Goal: Communication & Community: Answer question/provide support

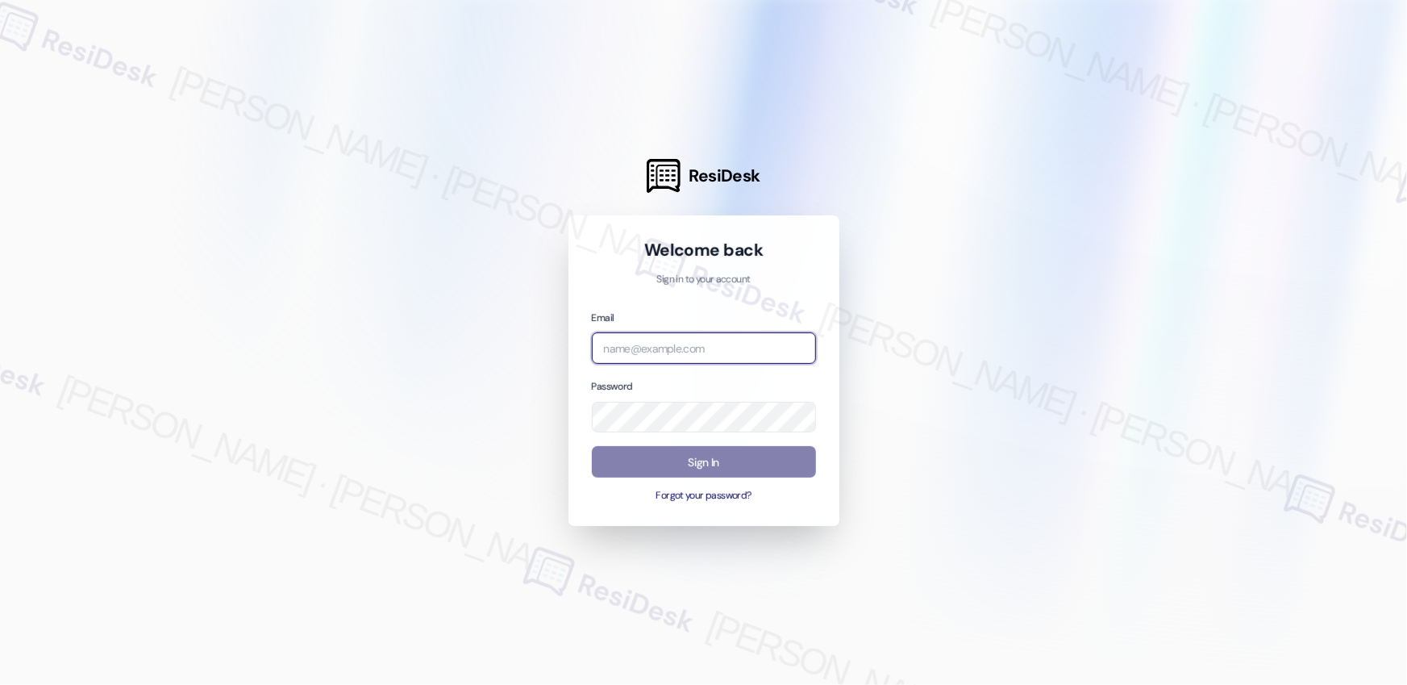
drag, startPoint x: 741, startPoint y: 347, endPoint x: 749, endPoint y: 334, distance: 15.9
click at [742, 347] on input "email" at bounding box center [704, 347] width 224 height 31
drag, startPoint x: 624, startPoint y: 281, endPoint x: 652, endPoint y: 326, distance: 52.6
click at [624, 282] on p "Sign in to your account" at bounding box center [704, 280] width 224 height 15
click at [658, 349] on input "email" at bounding box center [704, 347] width 224 height 31
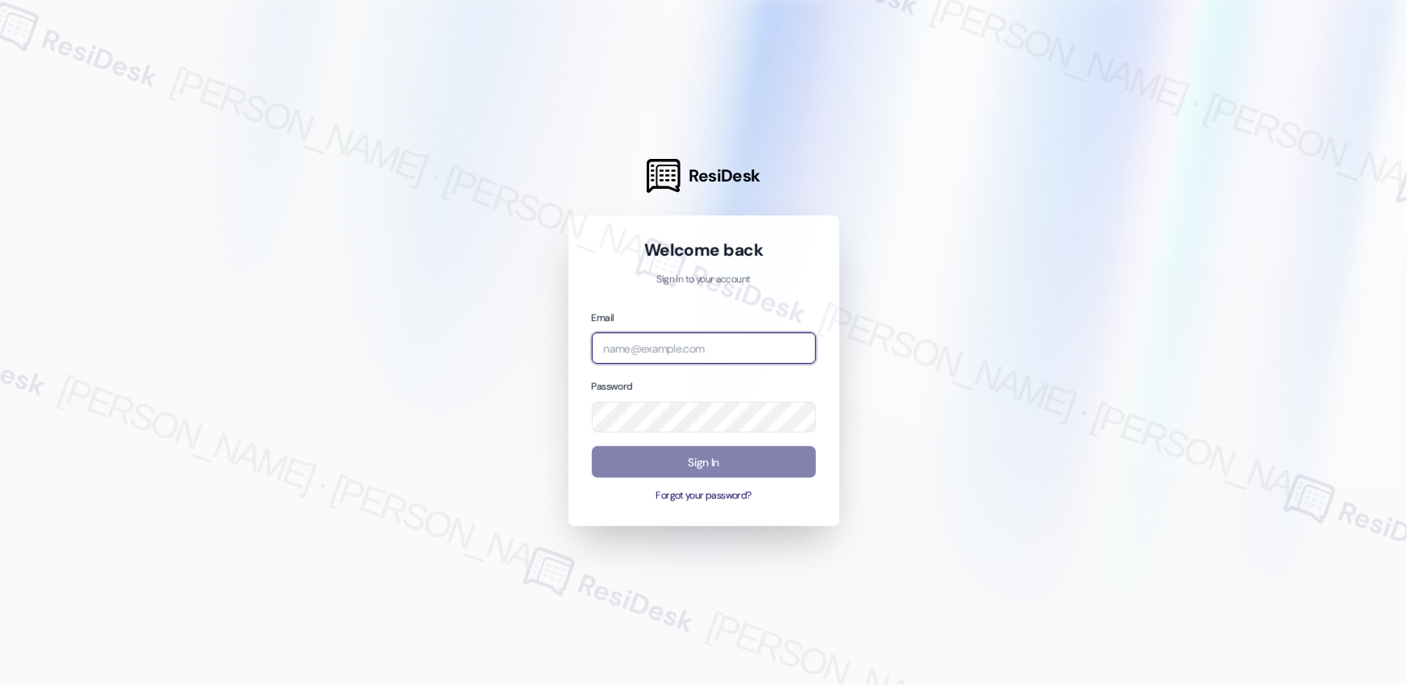
paste input "automated-surveys-asset_living-resen.eight@asset_living.com"
type input "automated-surveys-asset_living-resen.eight@asset_living.com"
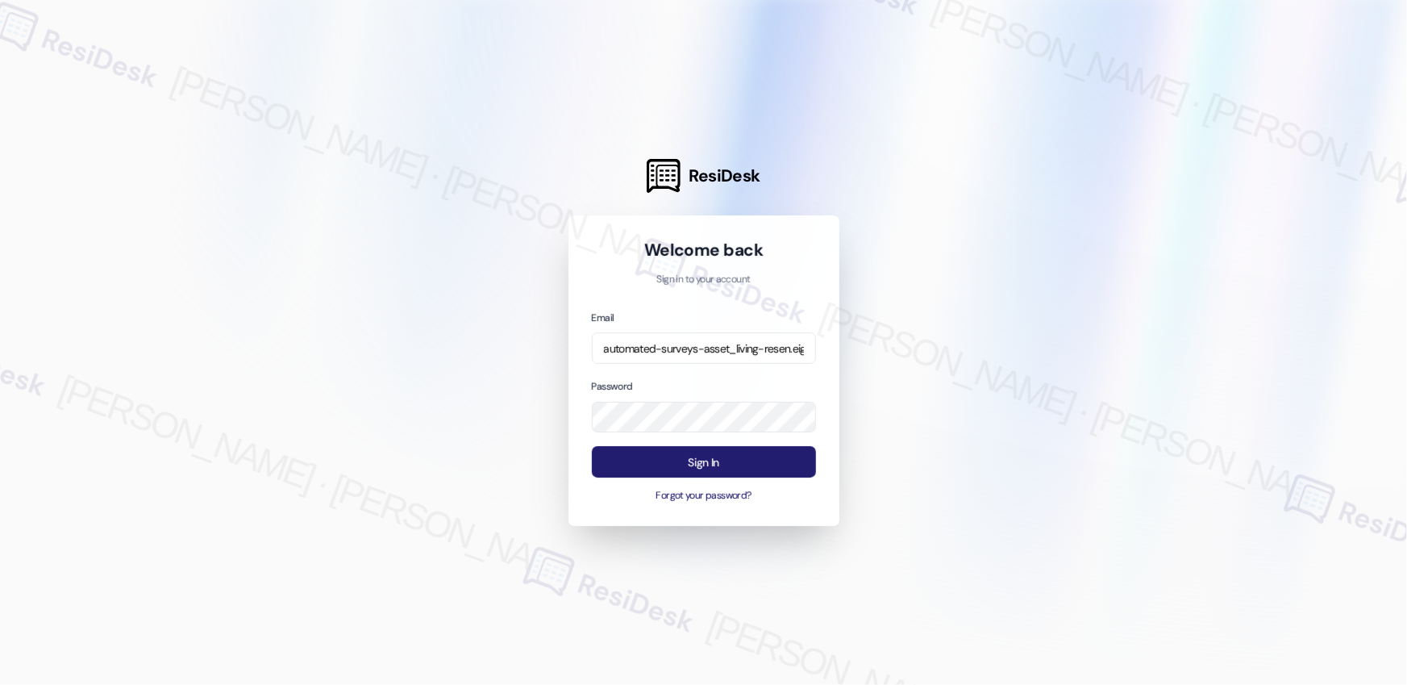
click at [742, 451] on button "Sign In" at bounding box center [704, 461] width 224 height 31
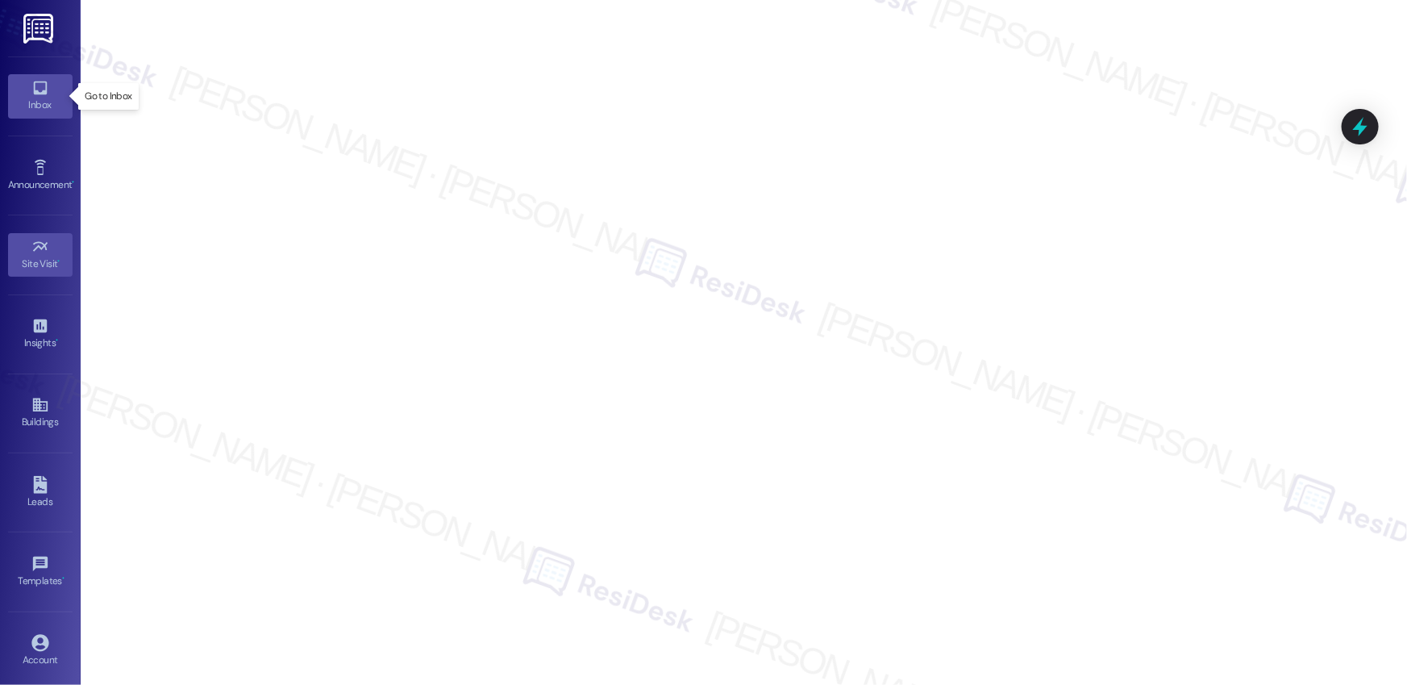
click at [41, 89] on icon at bounding box center [40, 88] width 18 height 18
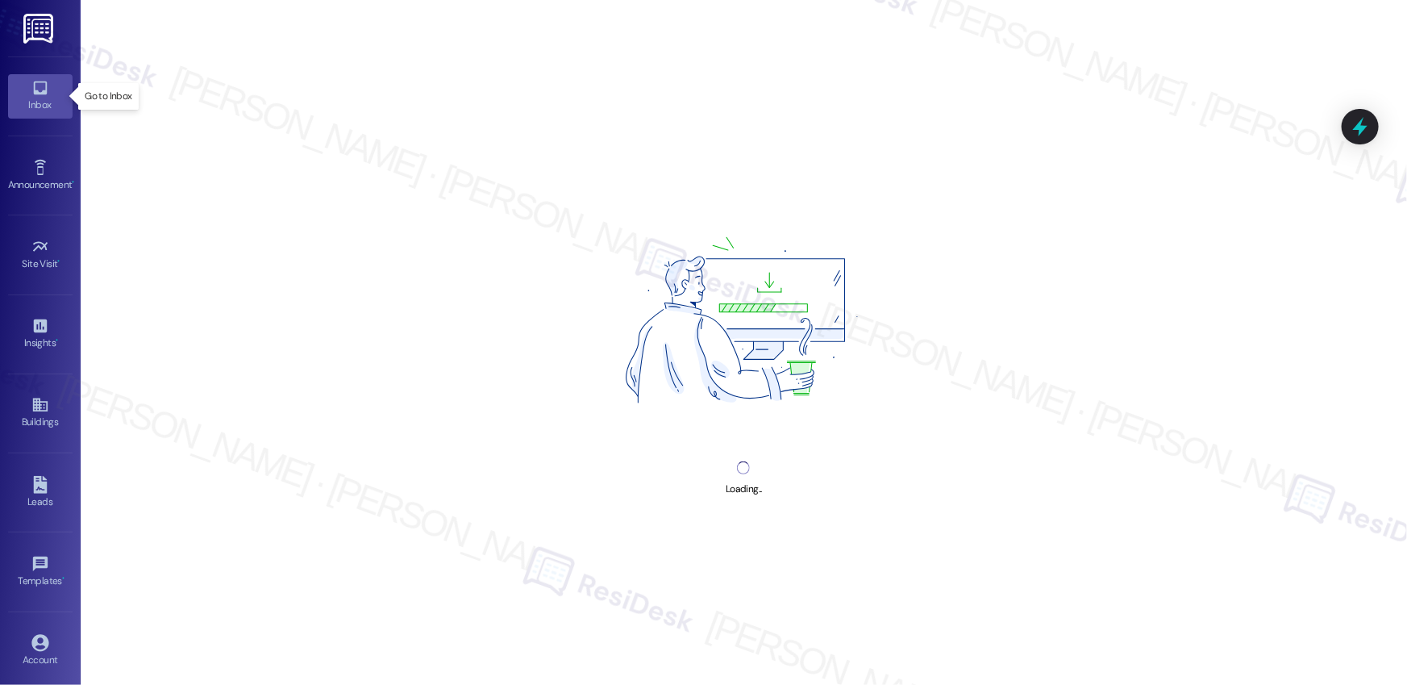
click at [41, 89] on icon at bounding box center [40, 88] width 18 height 18
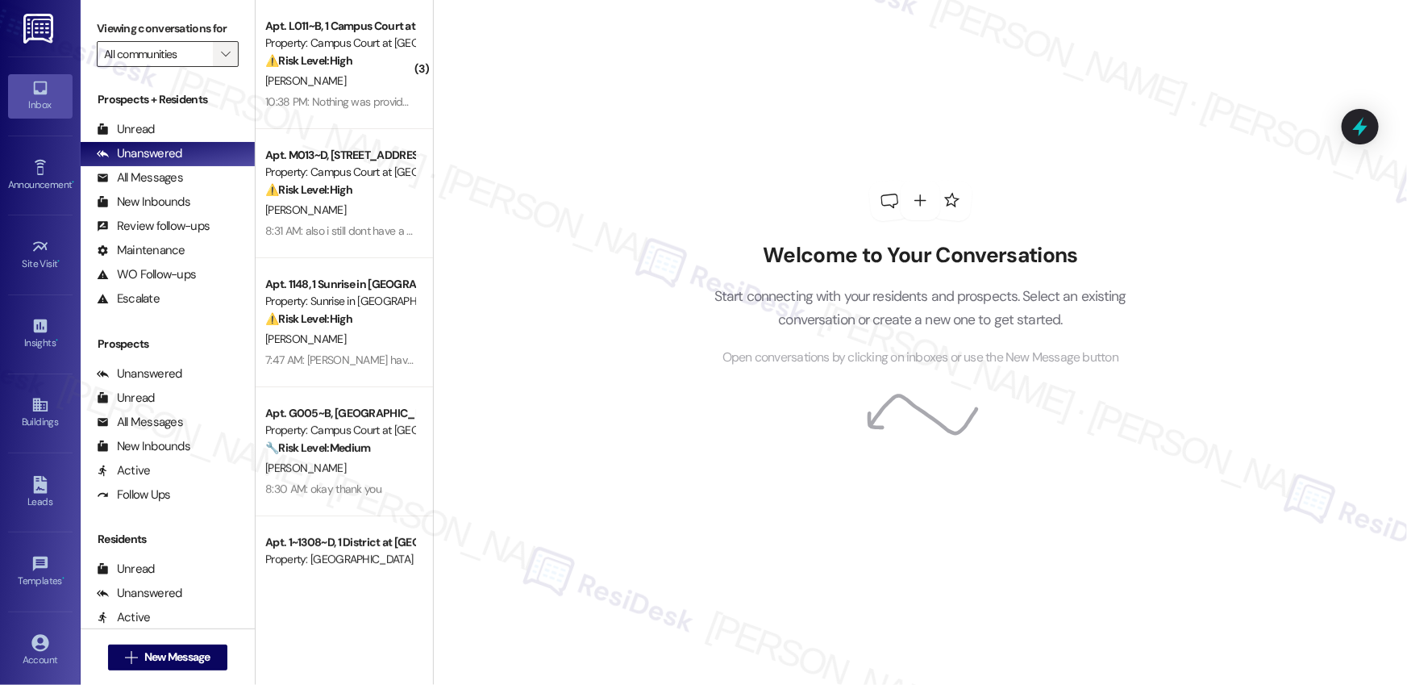
click at [221, 55] on icon "" at bounding box center [225, 54] width 9 height 13
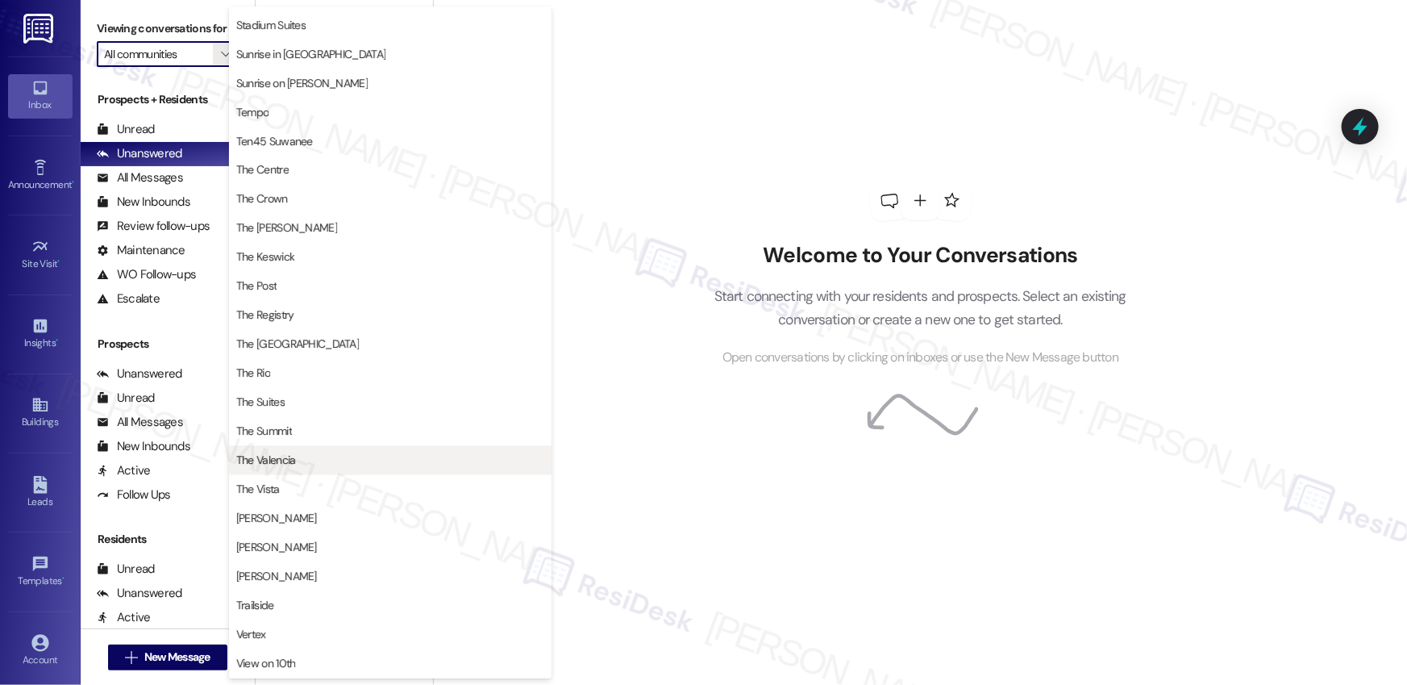
scroll to position [1476, 0]
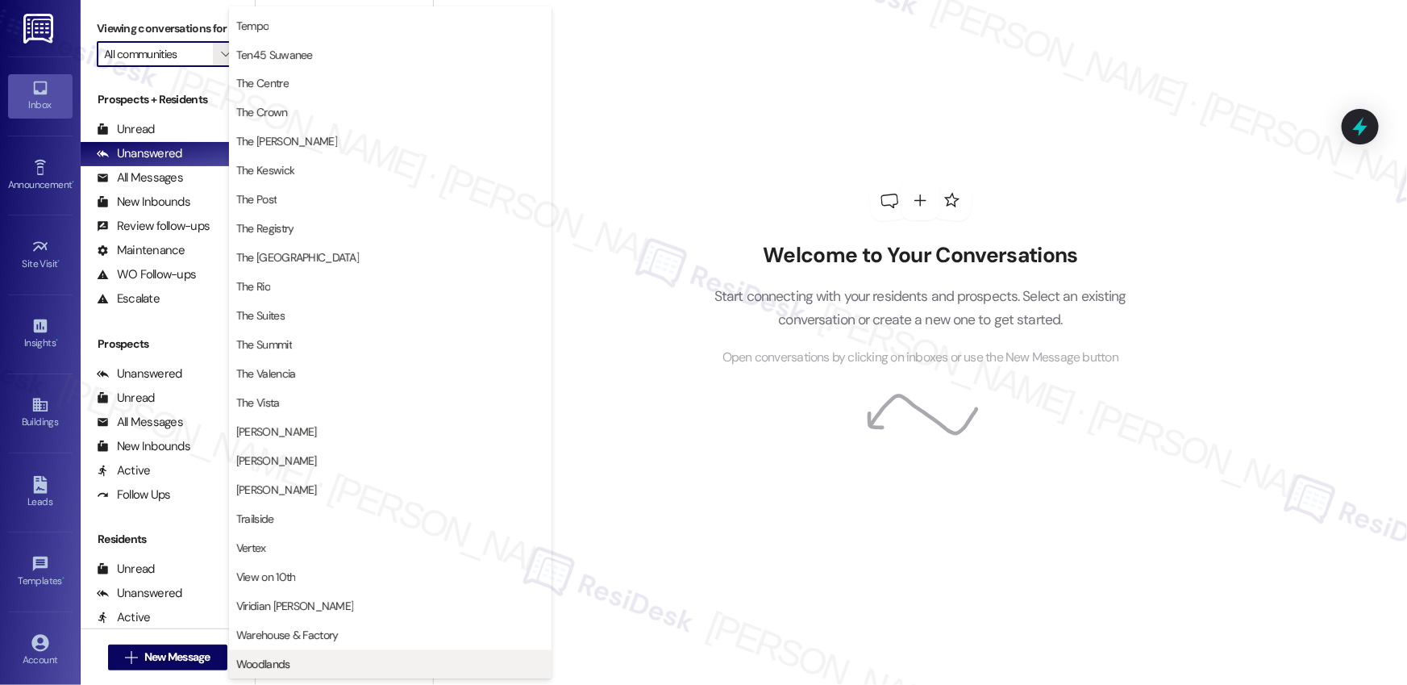
click at [323, 658] on span "Woodlands" at bounding box center [390, 664] width 308 height 16
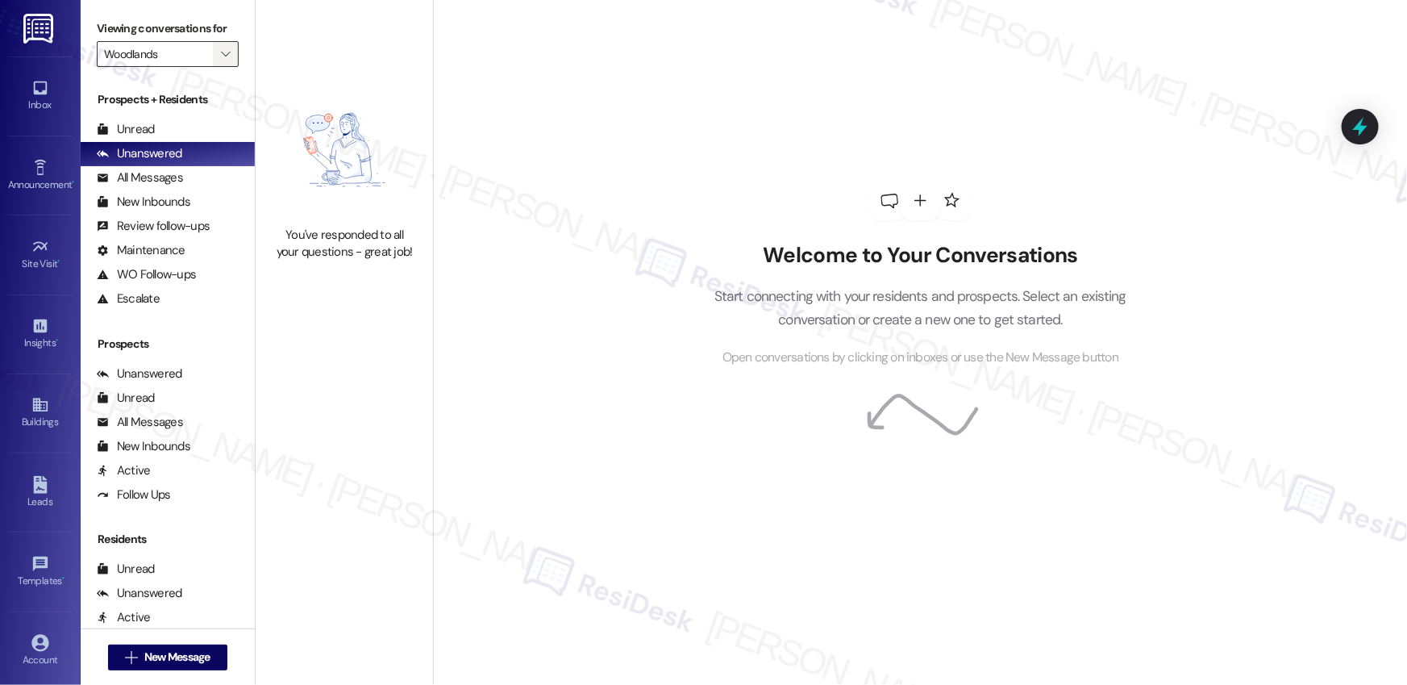
click at [223, 48] on span "" at bounding box center [225, 54] width 15 height 26
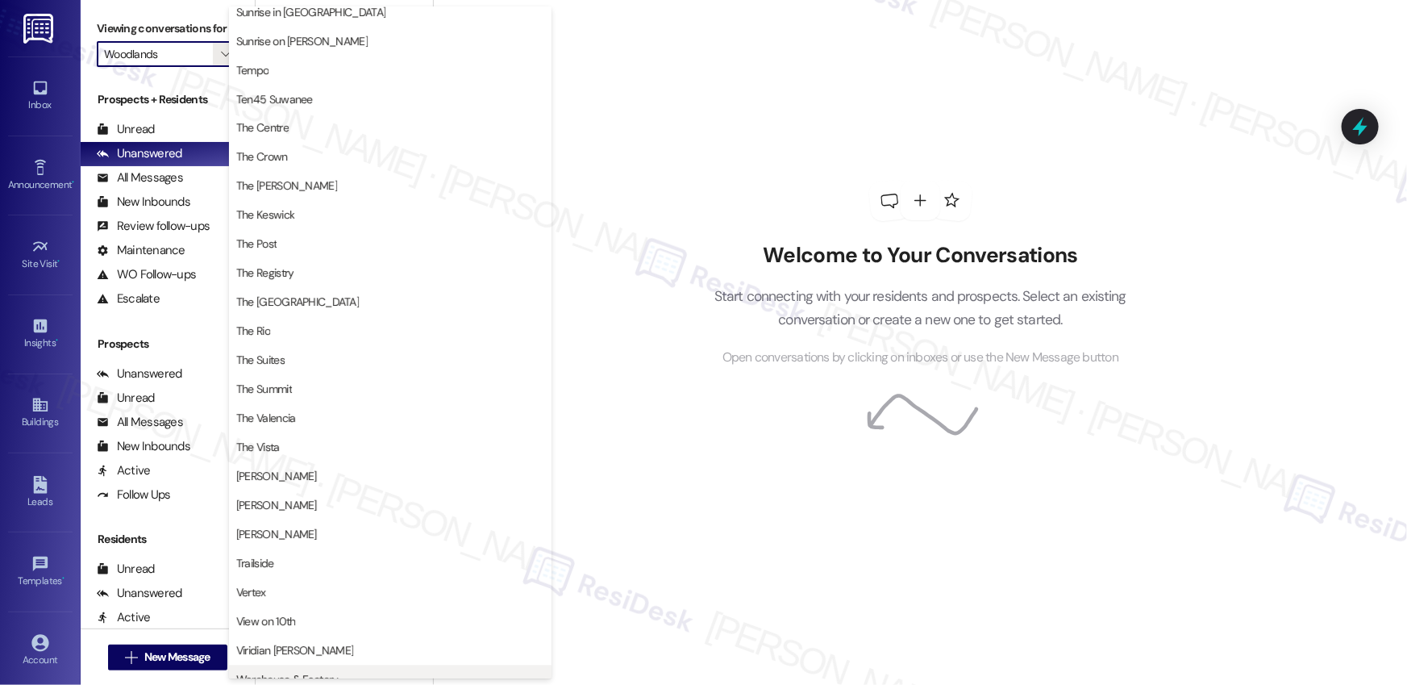
scroll to position [1476, 0]
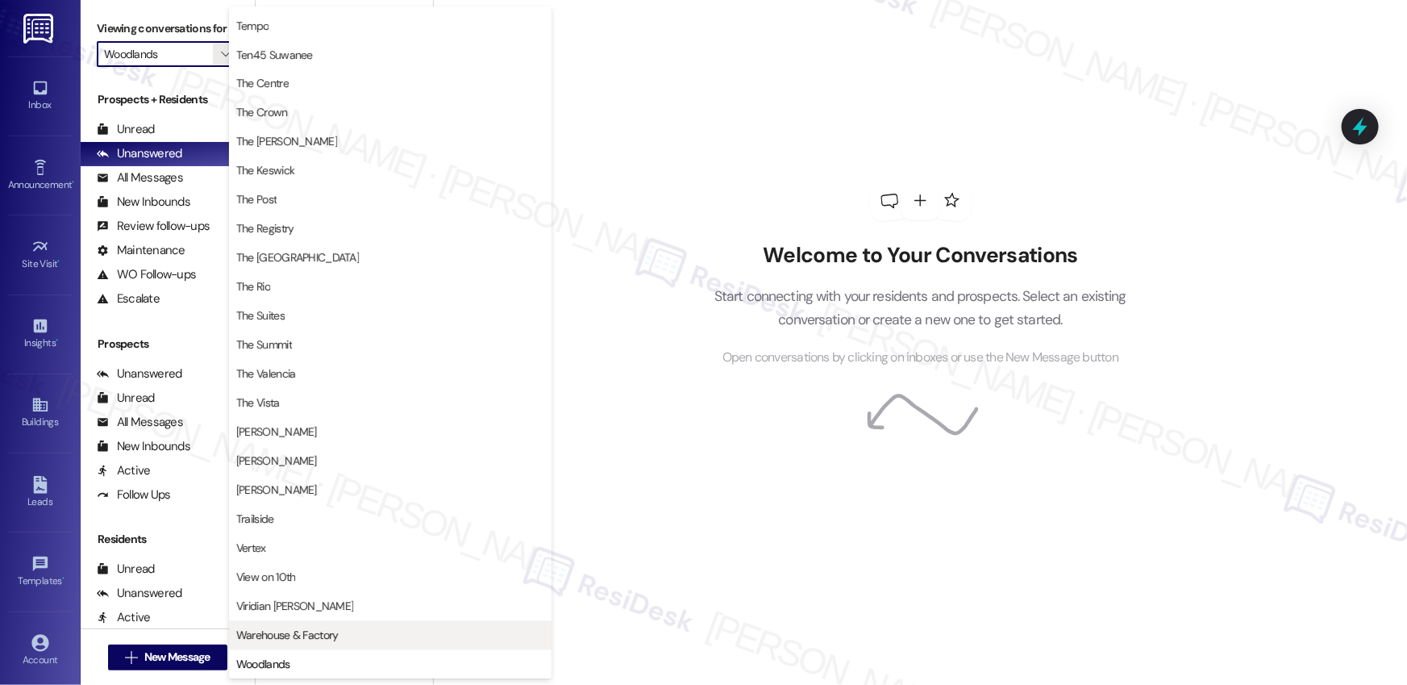
click at [297, 643] on button "Warehouse & Factory" at bounding box center [390, 635] width 322 height 29
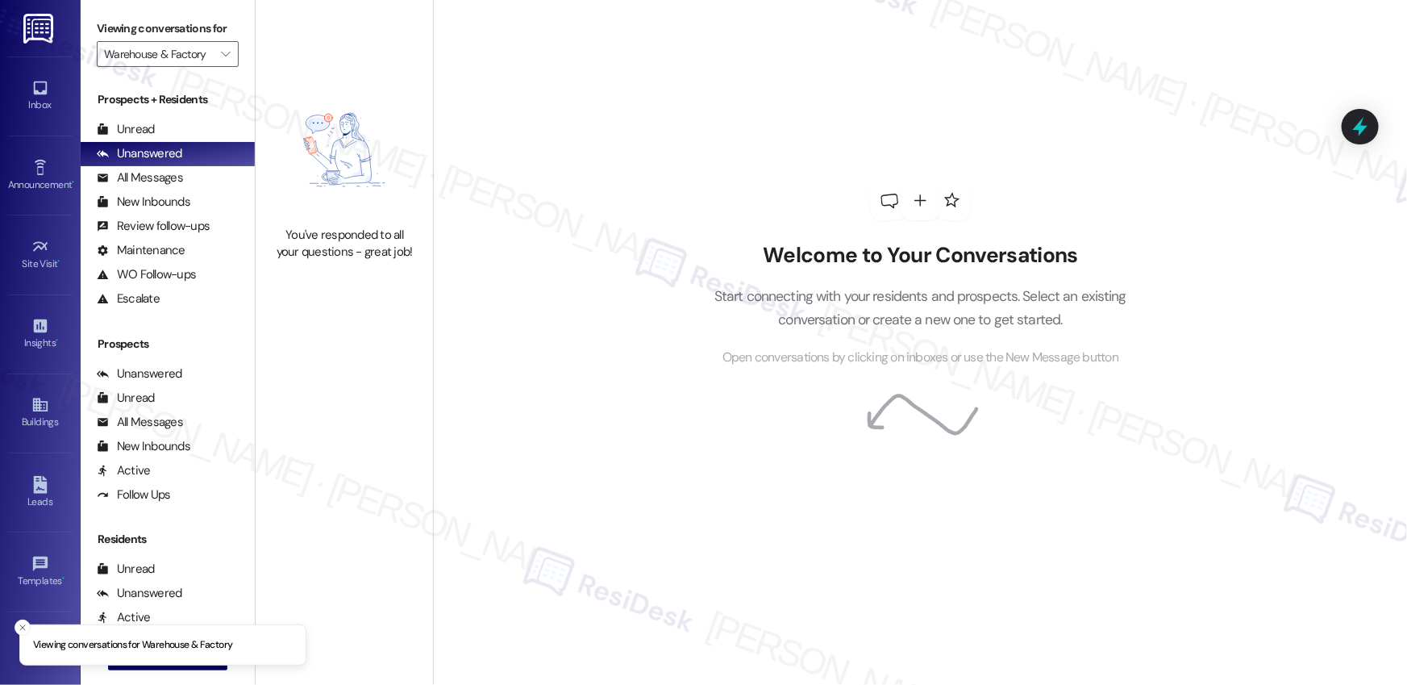
click at [331, 99] on img at bounding box center [344, 149] width 142 height 137
click at [221, 50] on span "" at bounding box center [225, 54] width 15 height 26
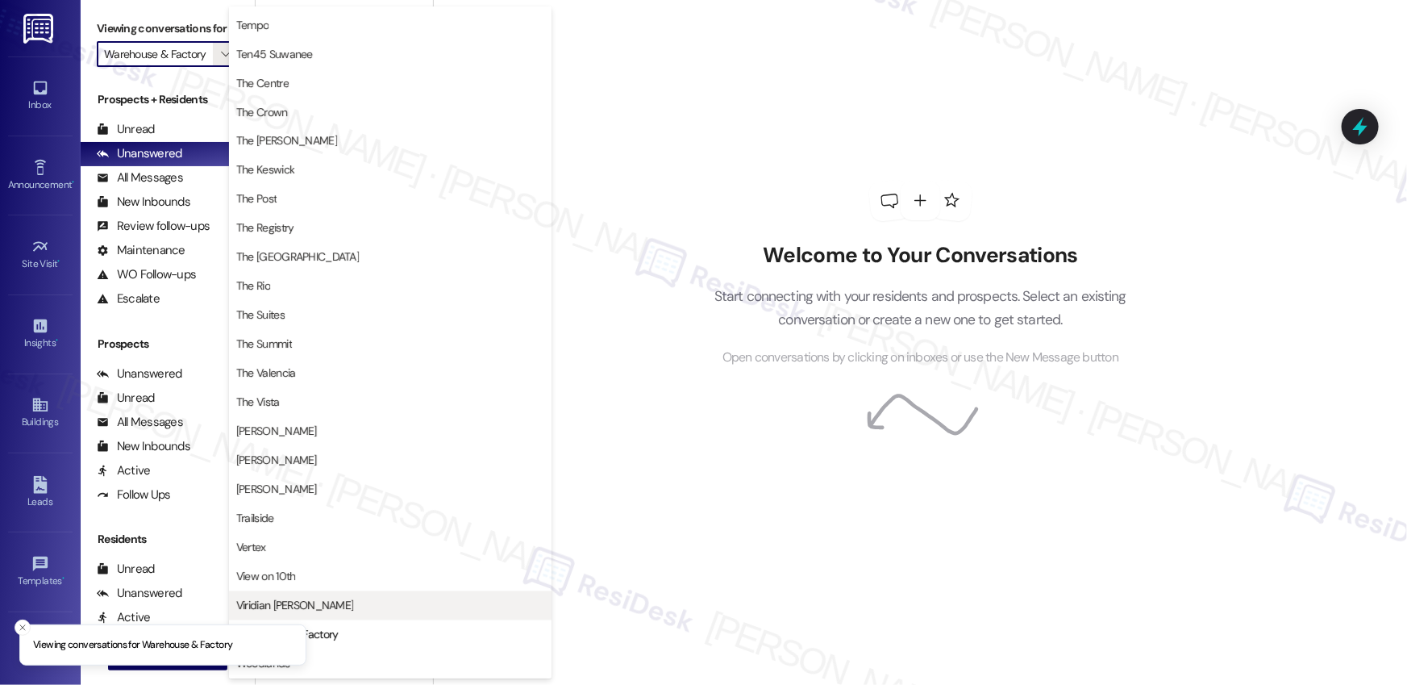
scroll to position [1476, 0]
click at [335, 622] on button "Warehouse & Factory" at bounding box center [390, 635] width 322 height 29
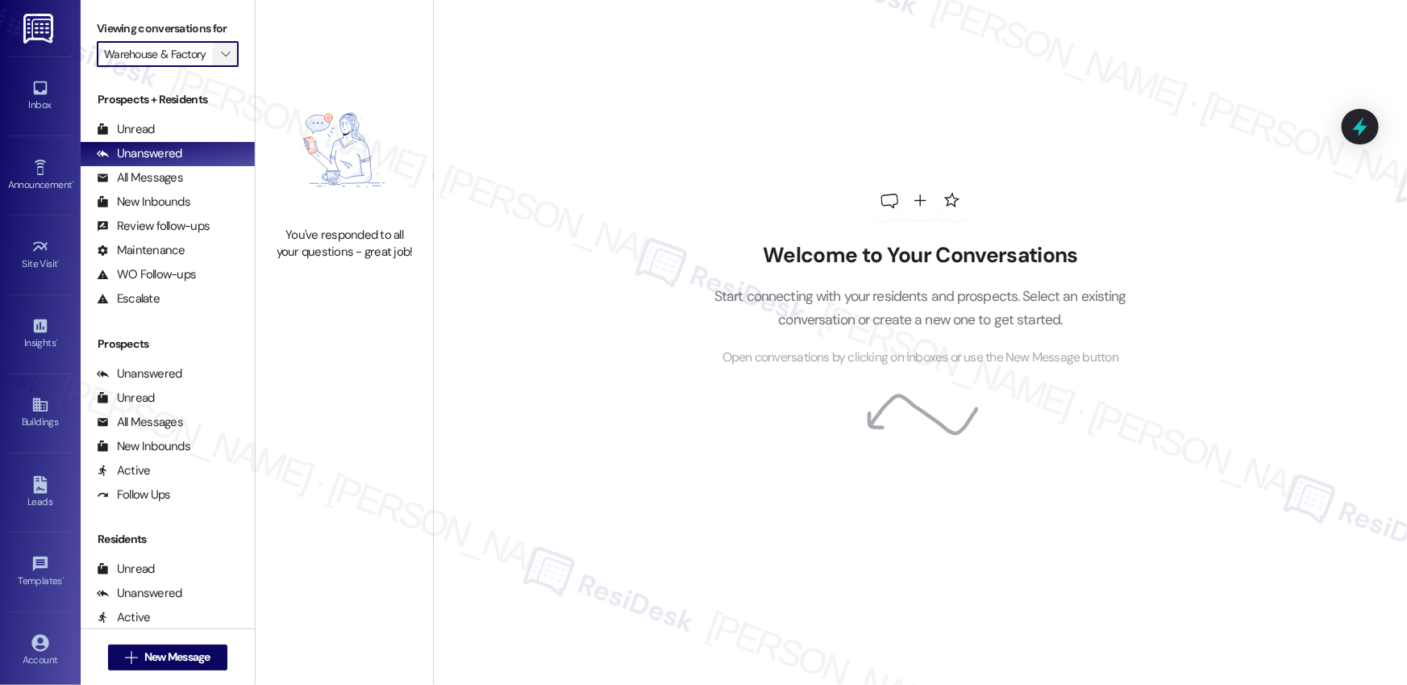
click at [214, 40] on label "Viewing conversations for" at bounding box center [168, 28] width 142 height 25
click at [224, 60] on button "" at bounding box center [226, 54] width 26 height 26
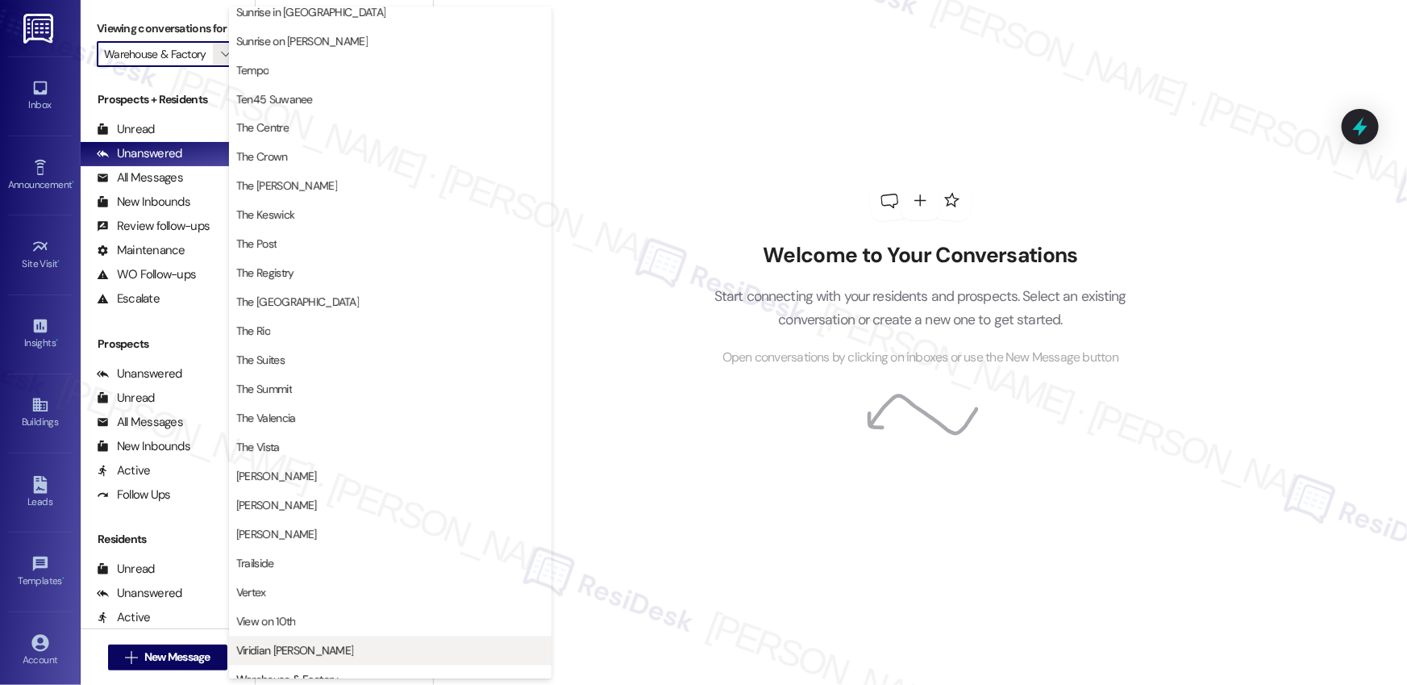
scroll to position [1476, 0]
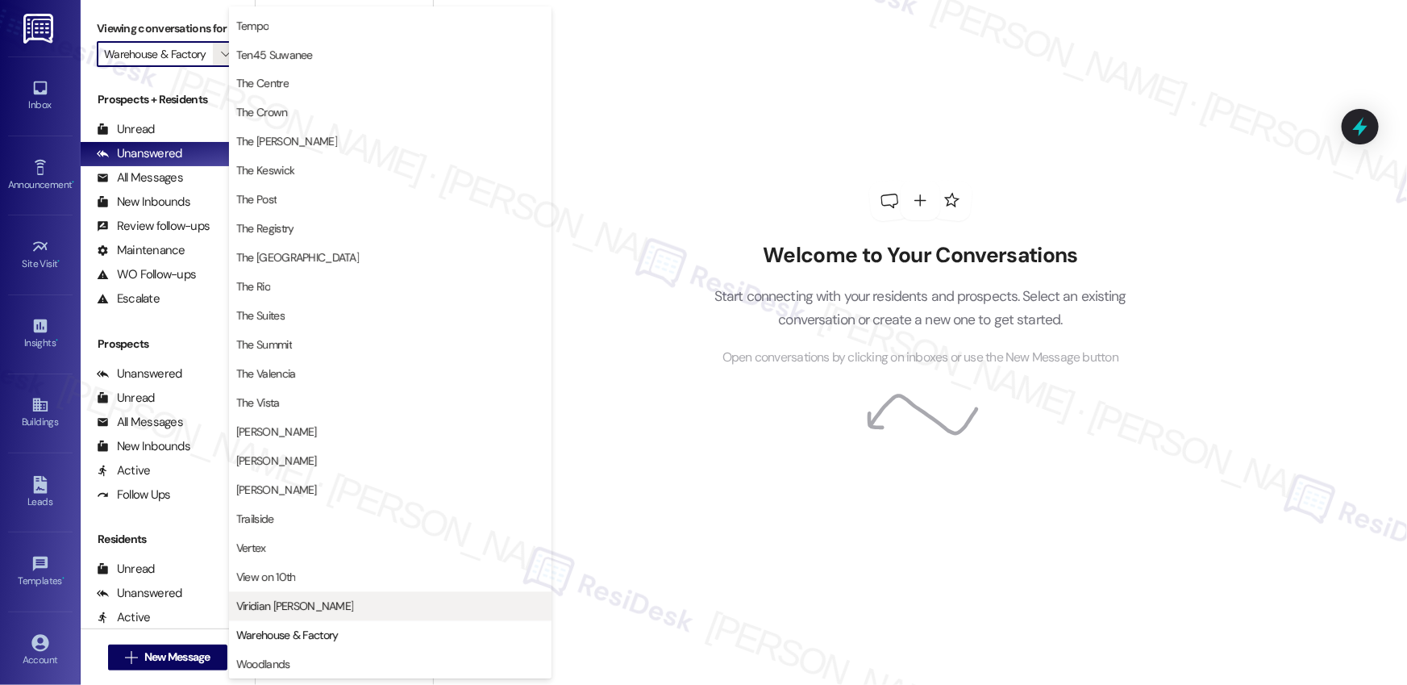
click at [268, 601] on span "Viridian Denton" at bounding box center [295, 606] width 118 height 16
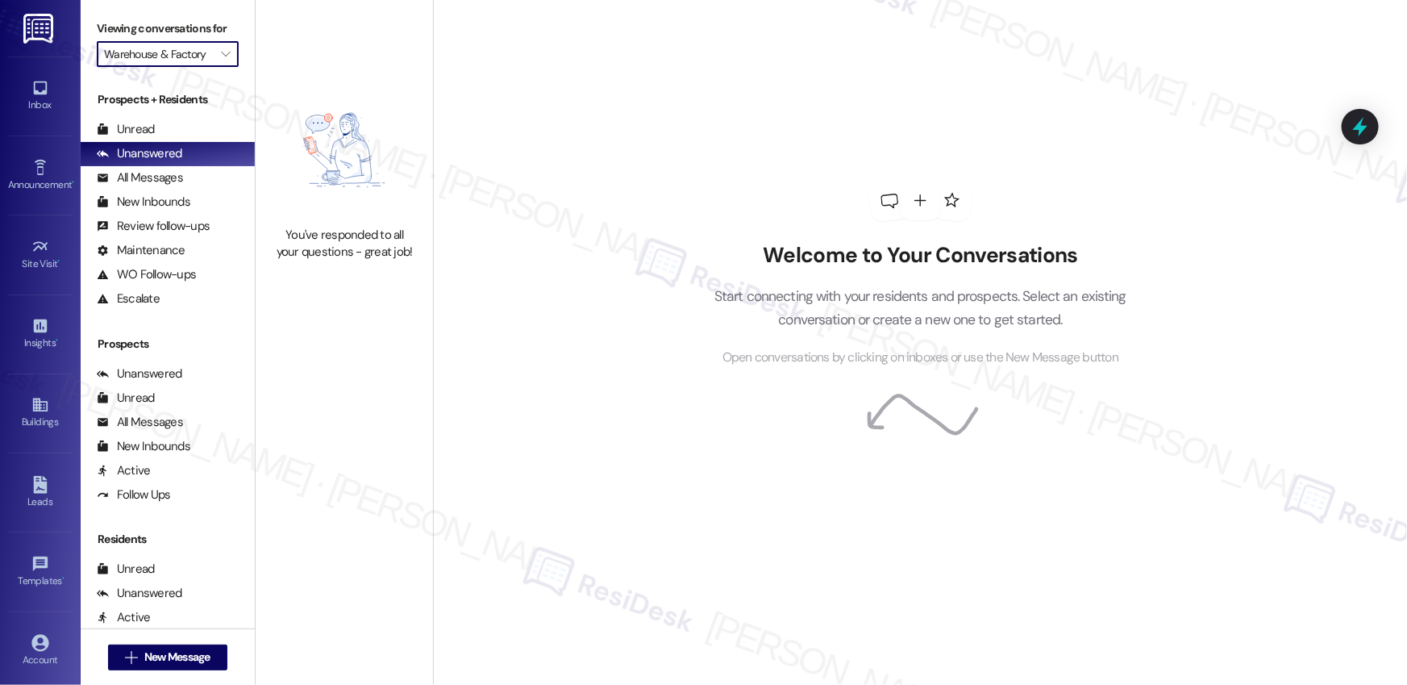
type input "Viridian Denton"
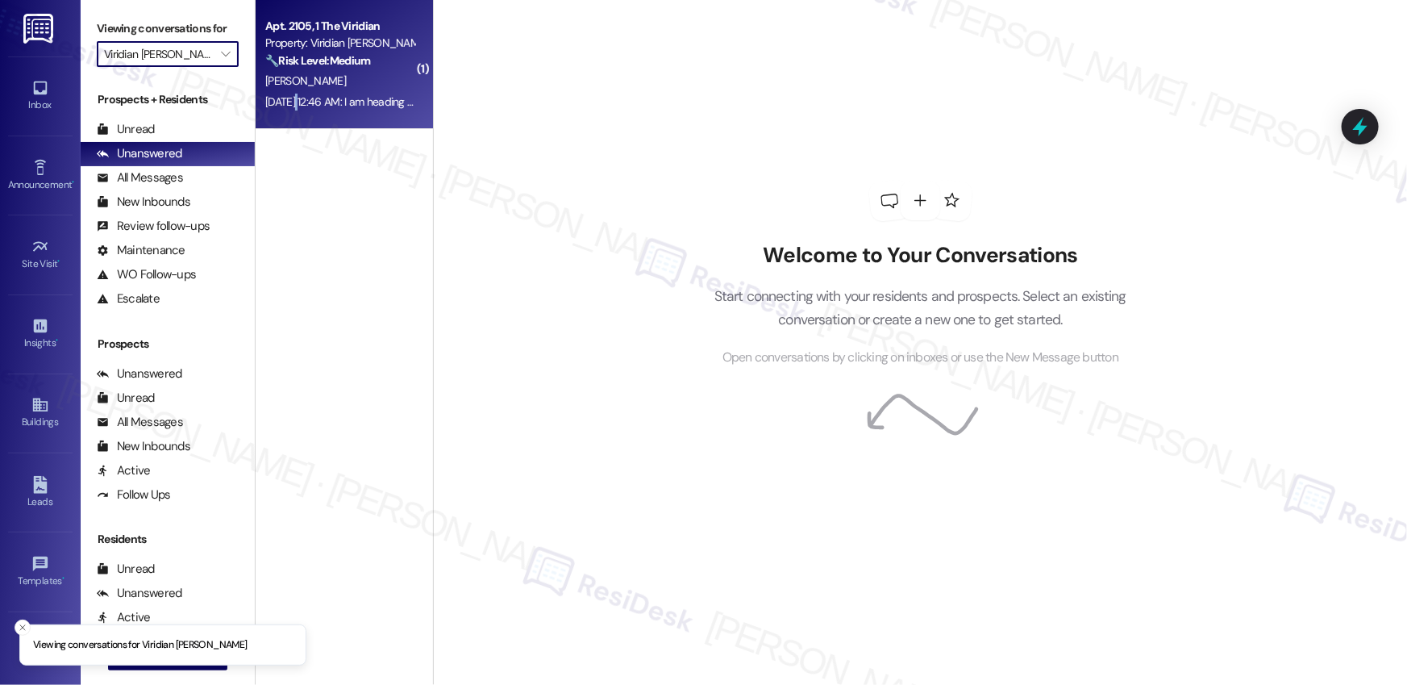
click at [285, 96] on div "Sep 13, 2025 at 12:46 AM: I am heading to the office to bring payment. Just pic…" at bounding box center [475, 101] width 420 height 15
click at [296, 92] on div "Sep 13, 2025 at 12:46 AM: I am heading to the office to bring payment. Just pic…" at bounding box center [340, 102] width 152 height 20
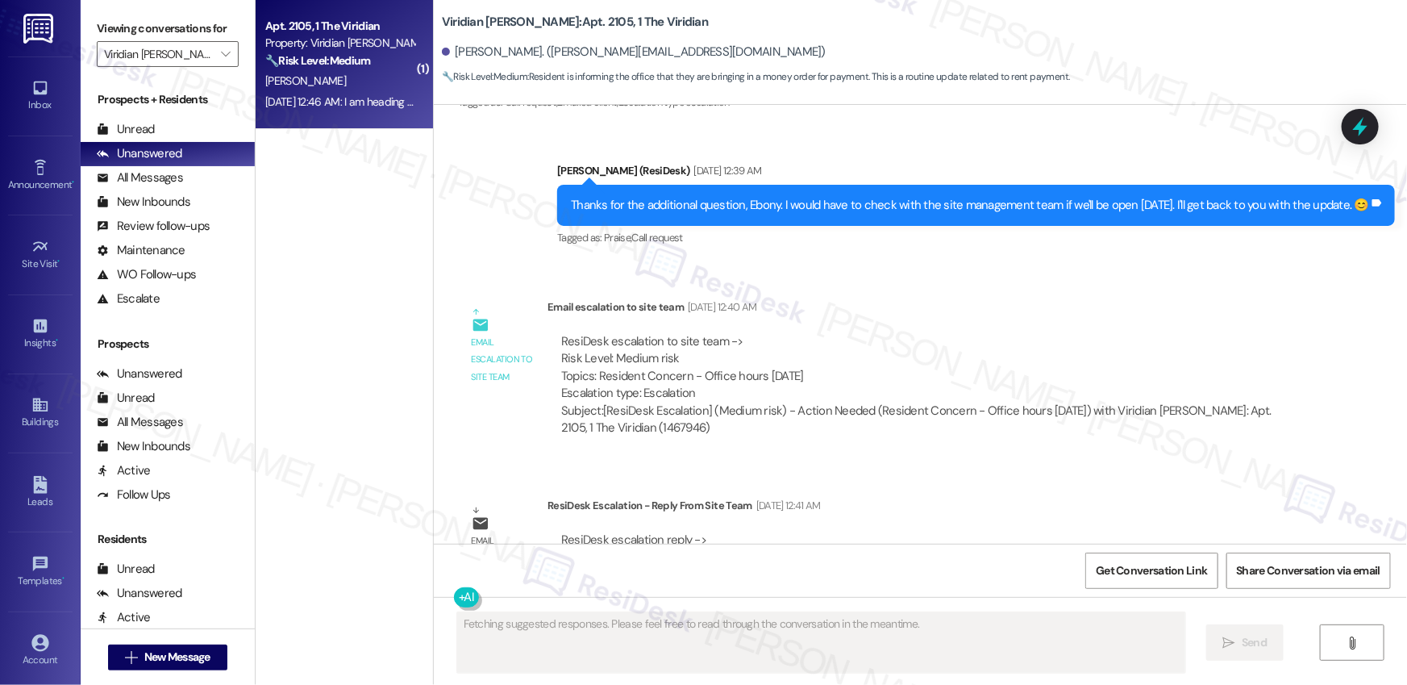
scroll to position [1432, 0]
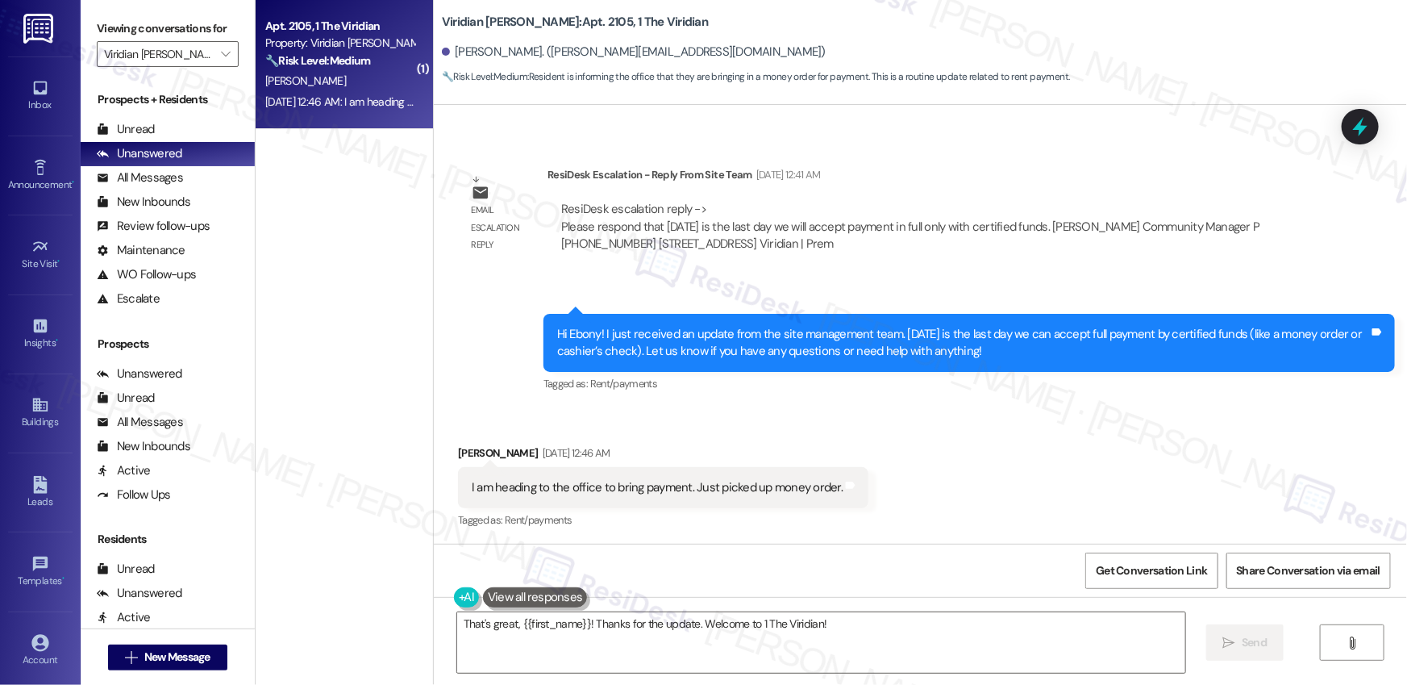
click at [899, 515] on div "Received via SMS Ebony Kennedy Sep 13, 2025 at 12:46 AM I am heading to the off…" at bounding box center [920, 476] width 973 height 136
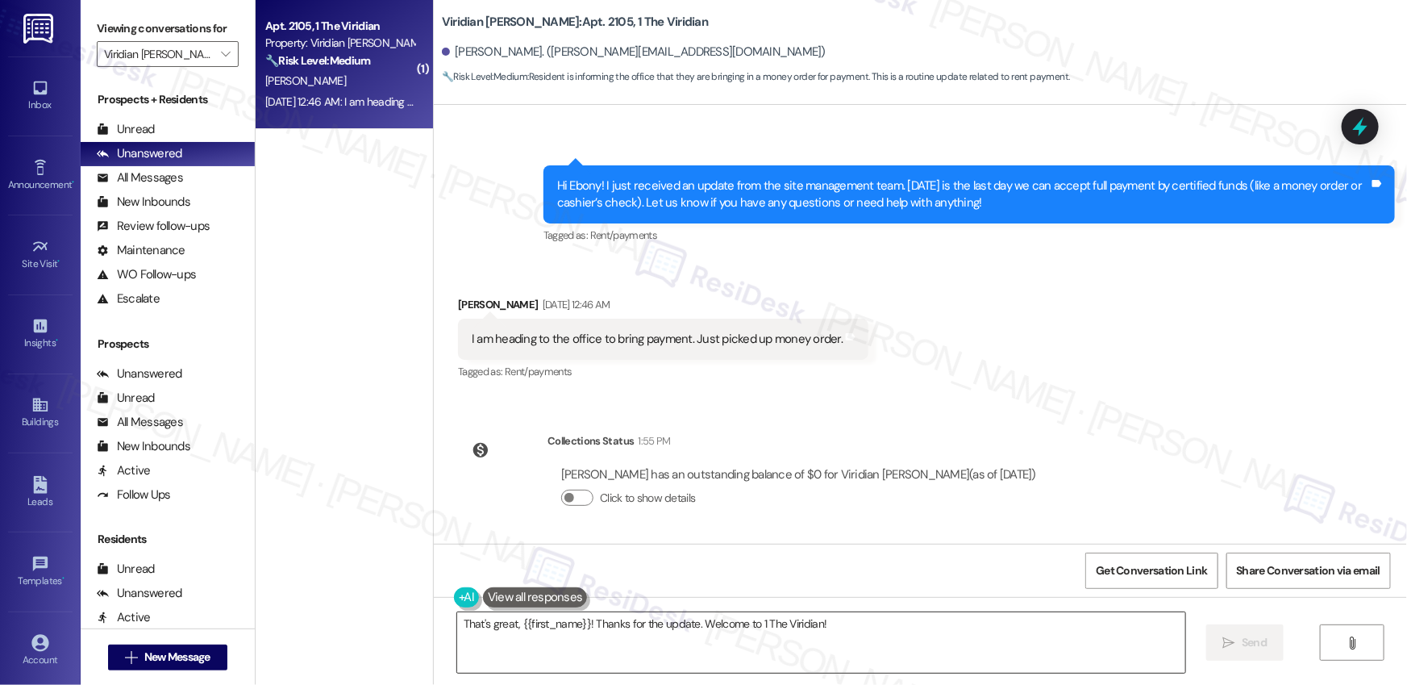
click at [910, 621] on textarea "That's great, {{first_name}}! Thanks for the update. Welcome to 1 The Viridian!" at bounding box center [821, 642] width 728 height 60
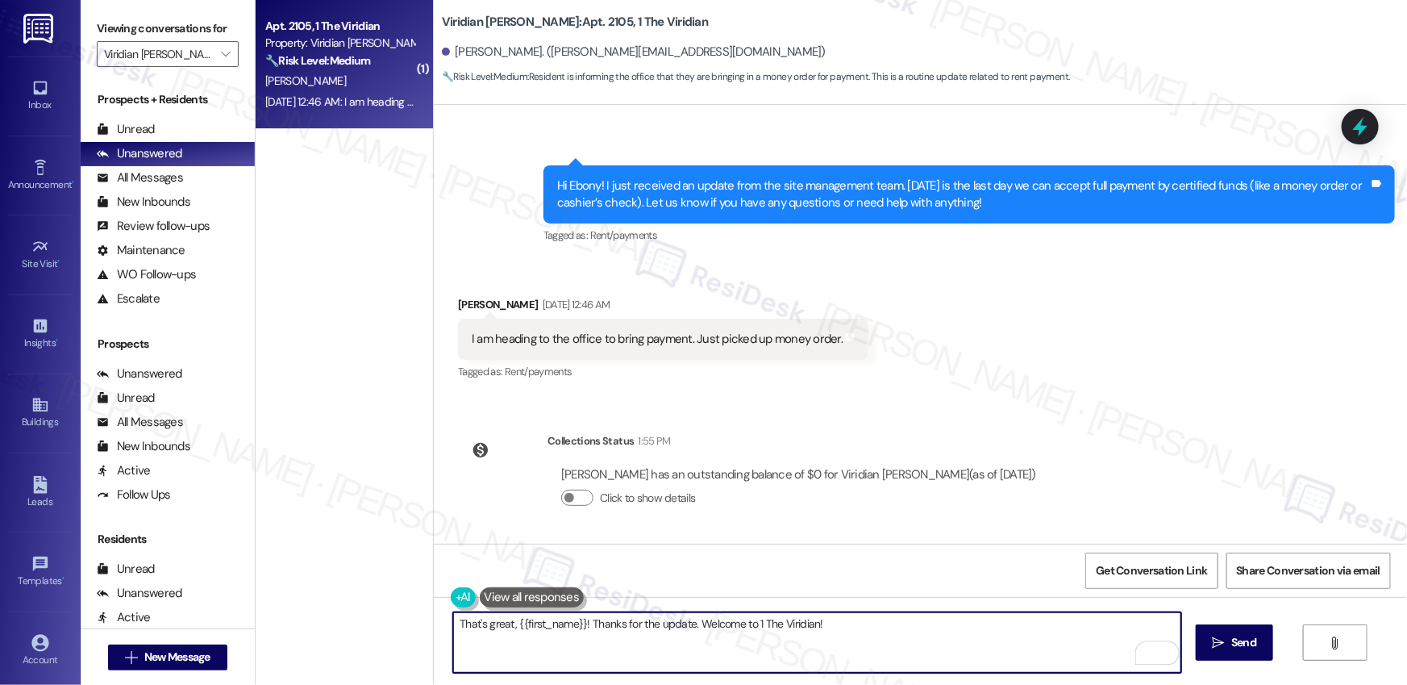
drag, startPoint x: 905, startPoint y: 638, endPoint x: 400, endPoint y: 604, distance: 505.8
click at [400, 604] on div "( 1 ) Apt. 2105, 1 The Viridian Property: Viridian Denton 🔧 Risk Level: Medium …" at bounding box center [831, 342] width 1151 height 685
type textarea "Hey Ebony! Sorry for the late response. Thanks for your payment!"
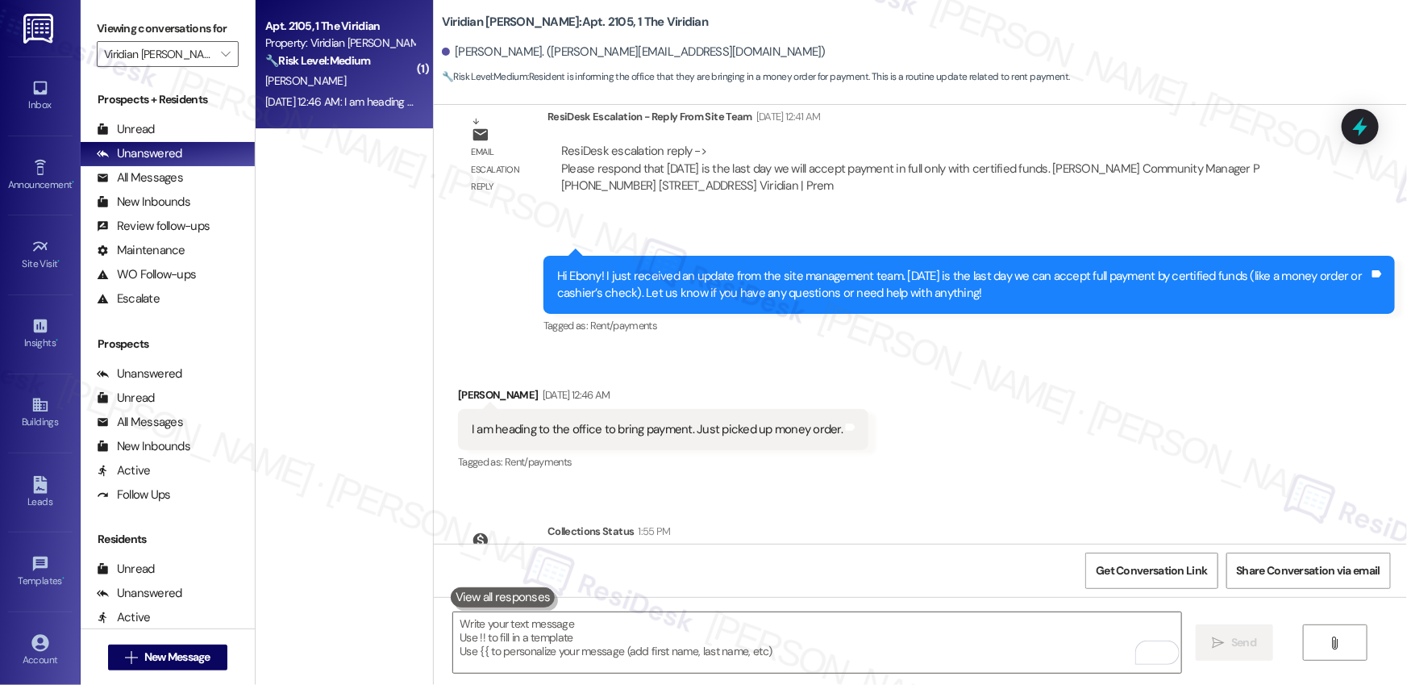
scroll to position [1432, 0]
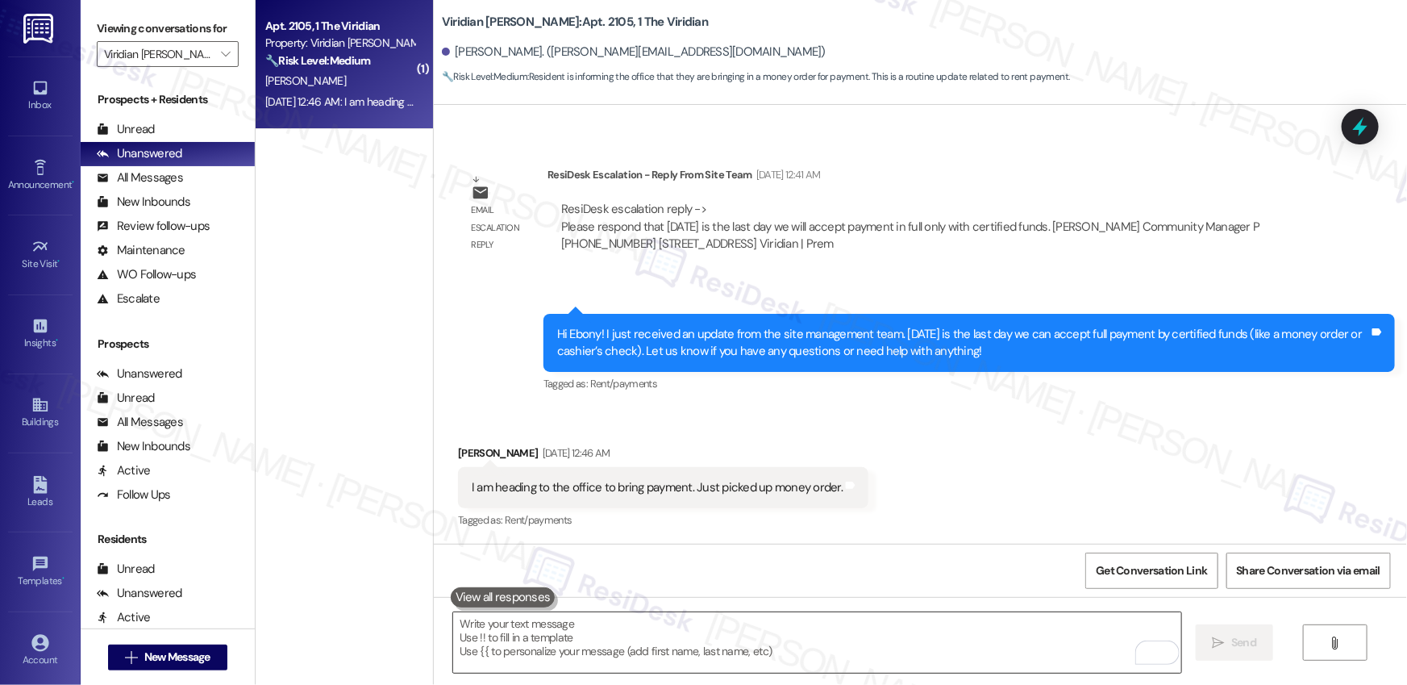
click at [1066, 638] on textarea "To enrich screen reader interactions, please activate Accessibility in Grammarl…" at bounding box center [817, 642] width 728 height 60
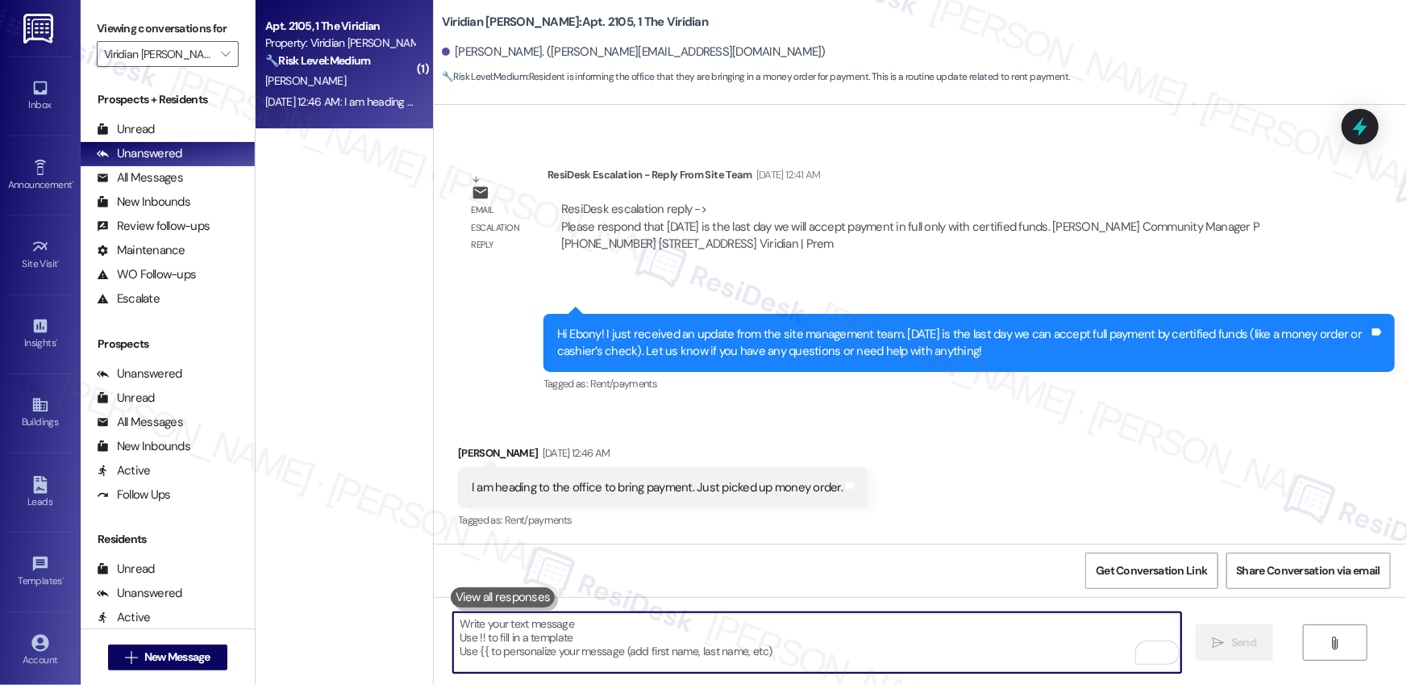
click at [1066, 638] on textarea "To enrich screen reader interactions, please activate Accessibility in Grammarl…" at bounding box center [817, 642] width 728 height 60
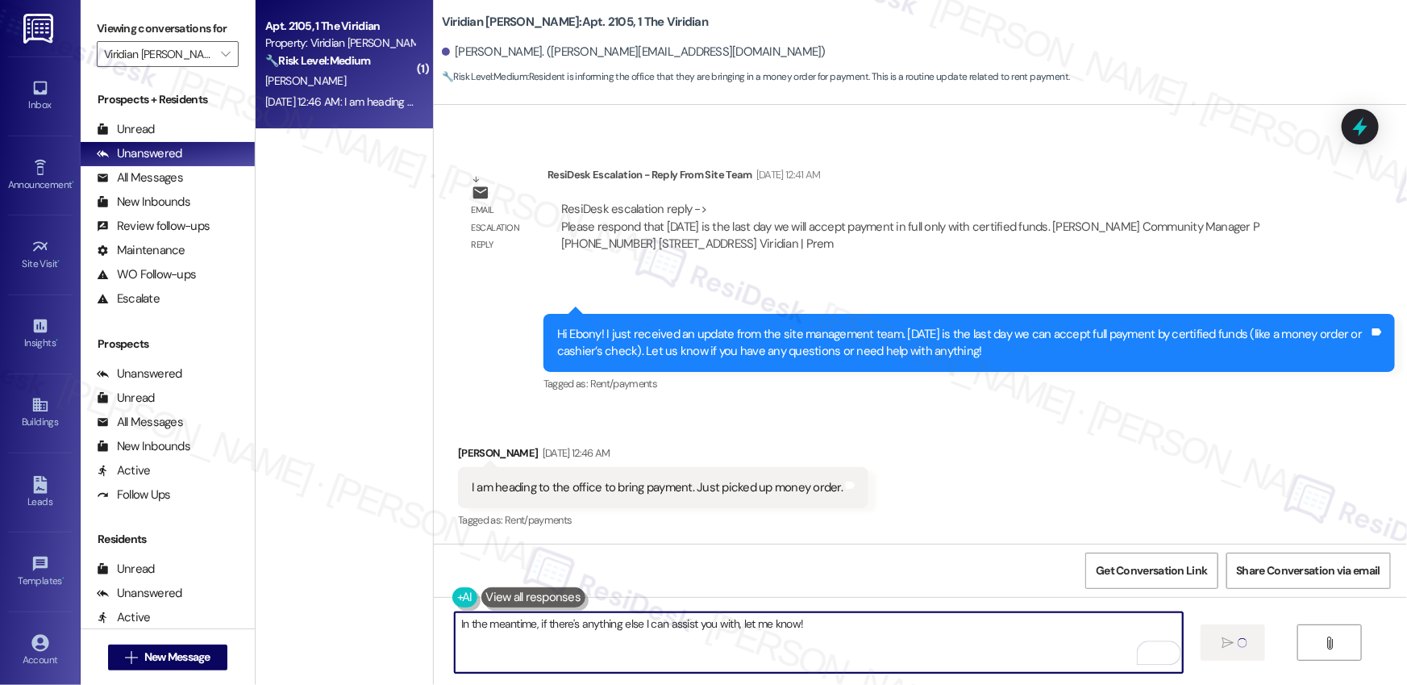
type textarea "In the meantime, if there's anything else I can assist you with, let me know!"
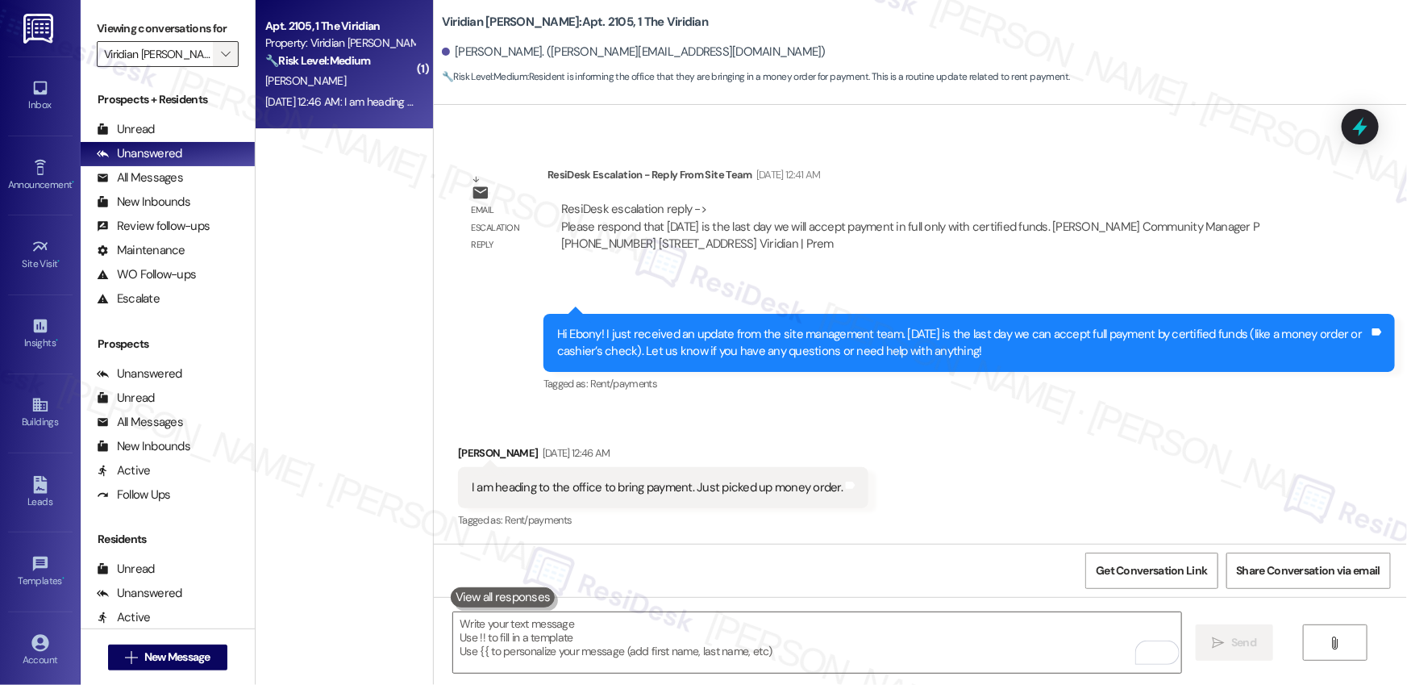
click at [221, 54] on icon "" at bounding box center [225, 54] width 9 height 13
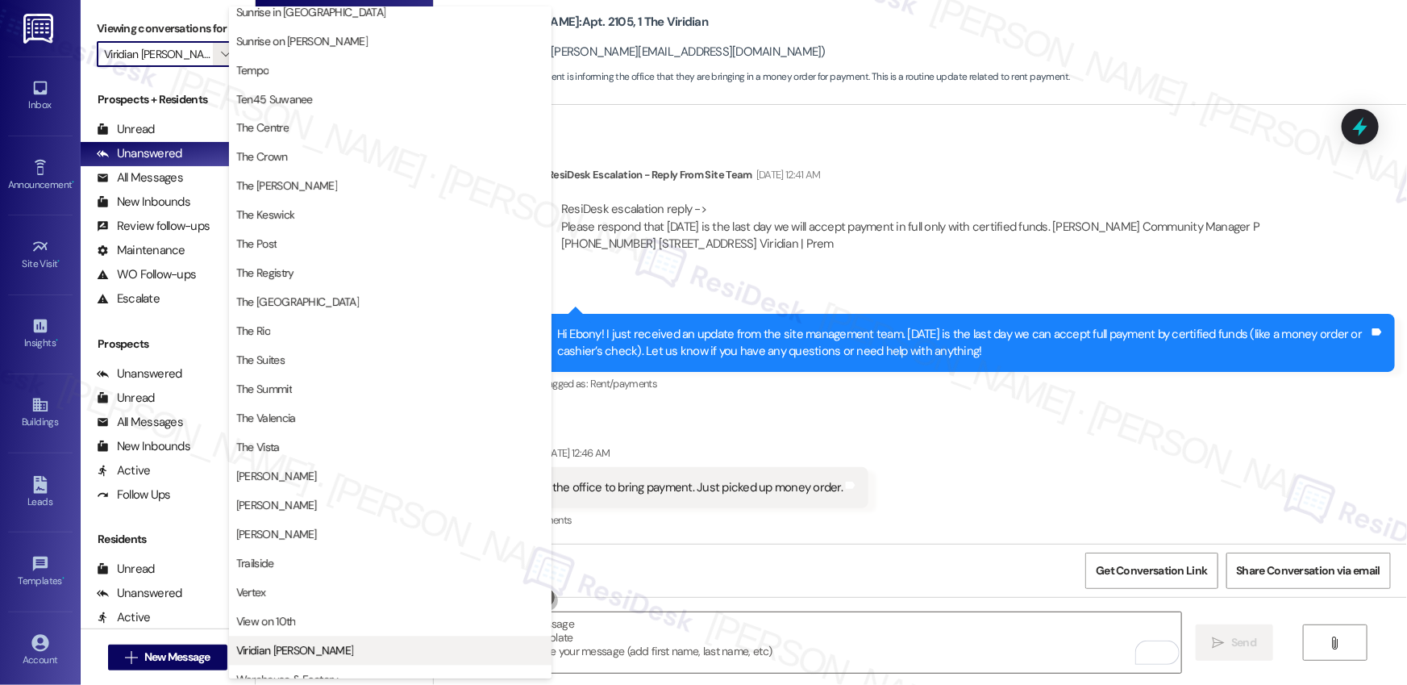
scroll to position [1476, 0]
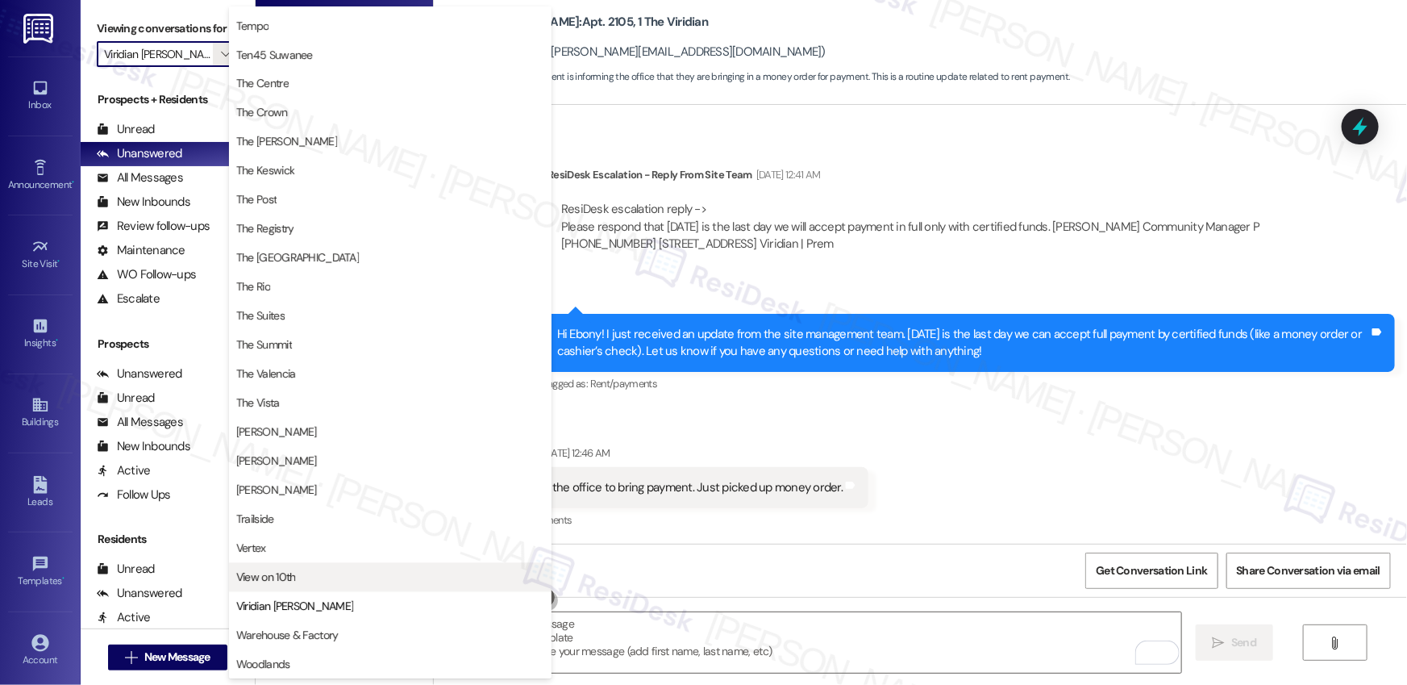
drag, startPoint x: 310, startPoint y: 593, endPoint x: 310, endPoint y: 584, distance: 8.9
click at [310, 584] on div "Vertex View on 10th Viridian Denton Warehouse & Factory Woodlands" at bounding box center [390, 606] width 322 height 145
click at [310, 584] on span "View on 10th" at bounding box center [390, 577] width 308 height 16
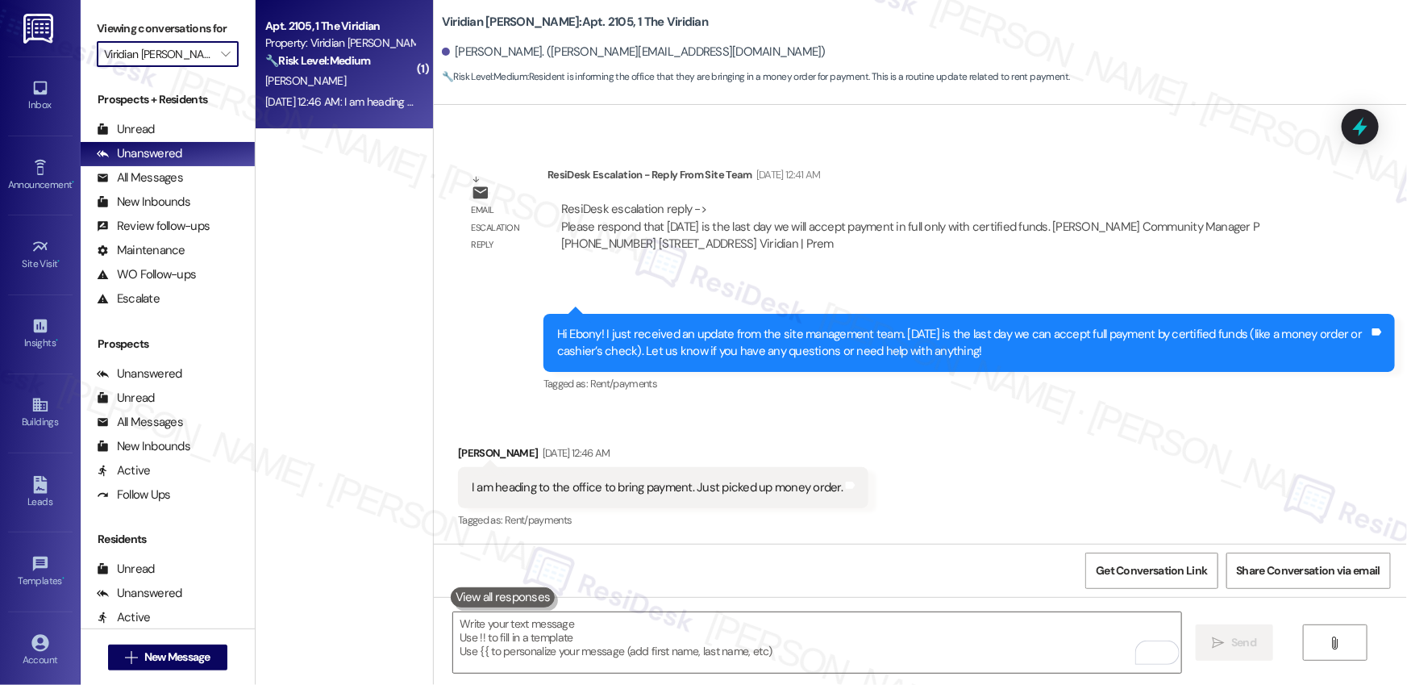
type input "View on 10th"
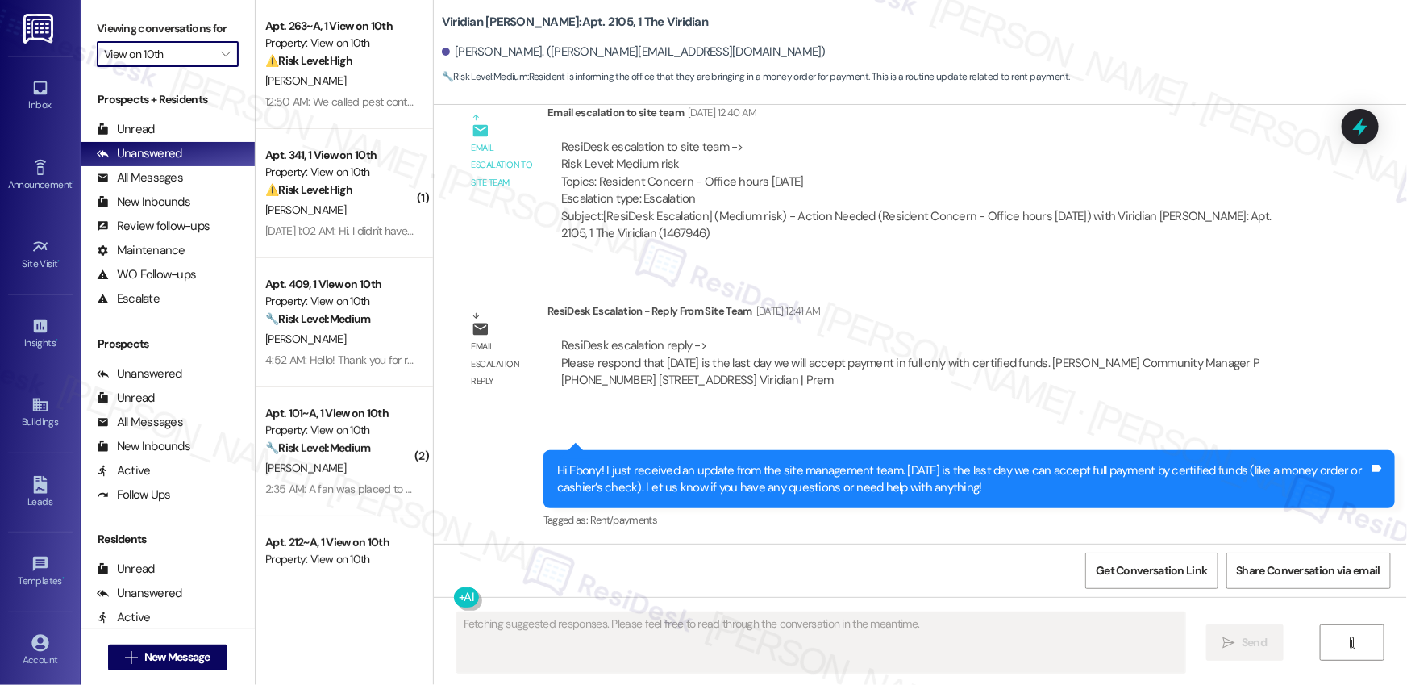
scroll to position [1432, 0]
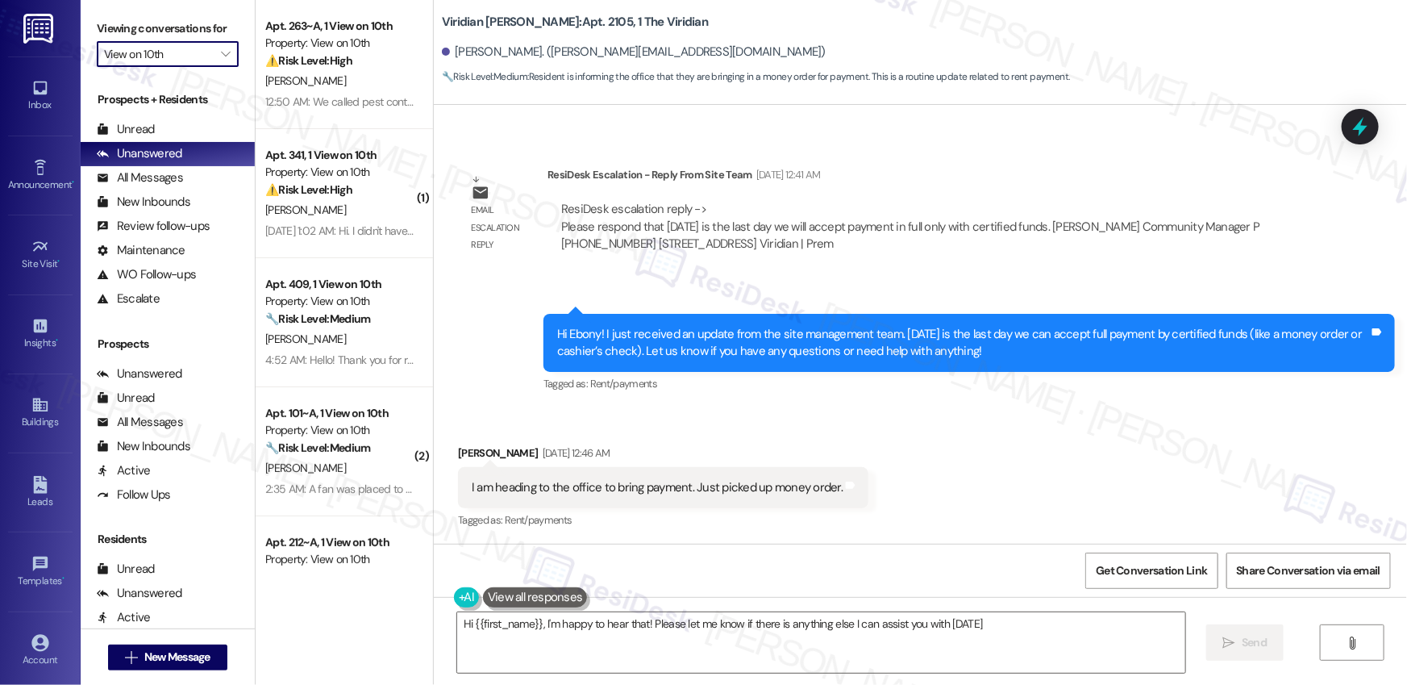
type textarea "Hi {{first_name}}, I'm happy to hear that! Please let me know if there is anyth…"
click at [945, 497] on div "Received via SMS Ebony Kennedy Sep 13, 2025 at 12:46 AM I am heading to the off…" at bounding box center [920, 476] width 973 height 136
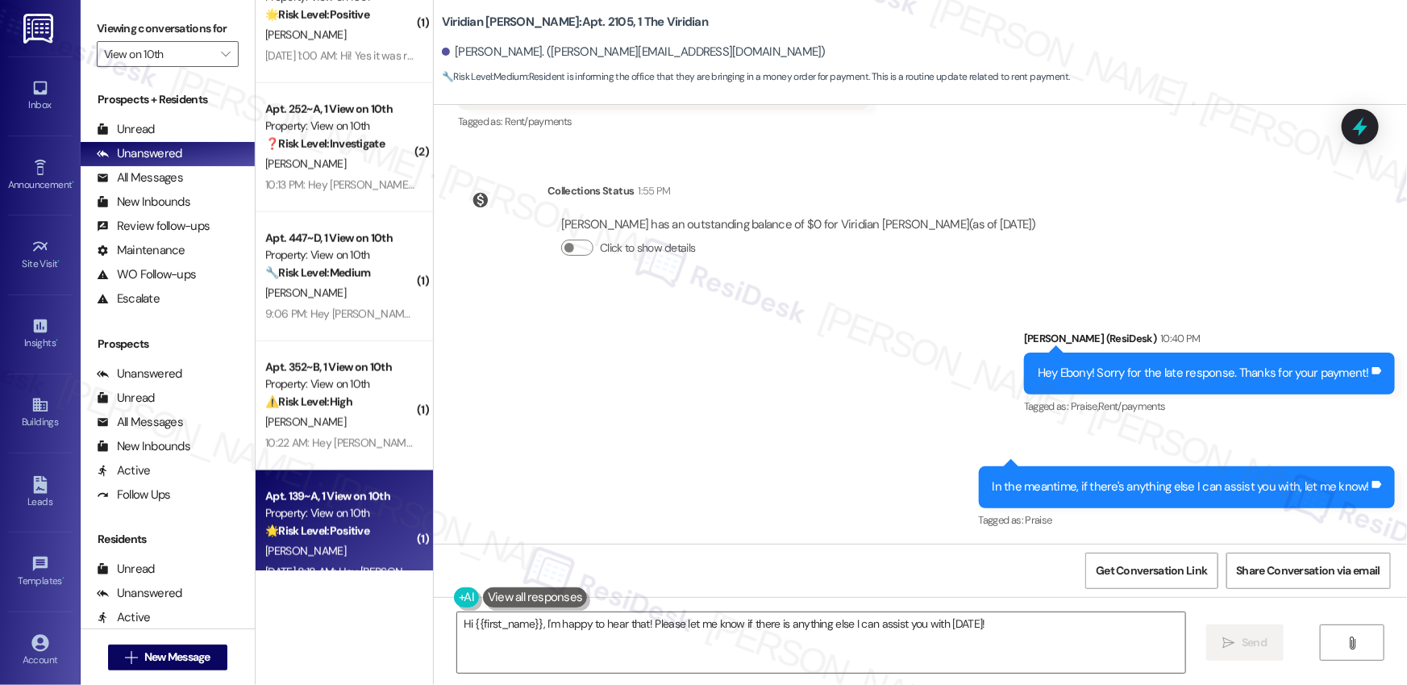
scroll to position [3944, 0]
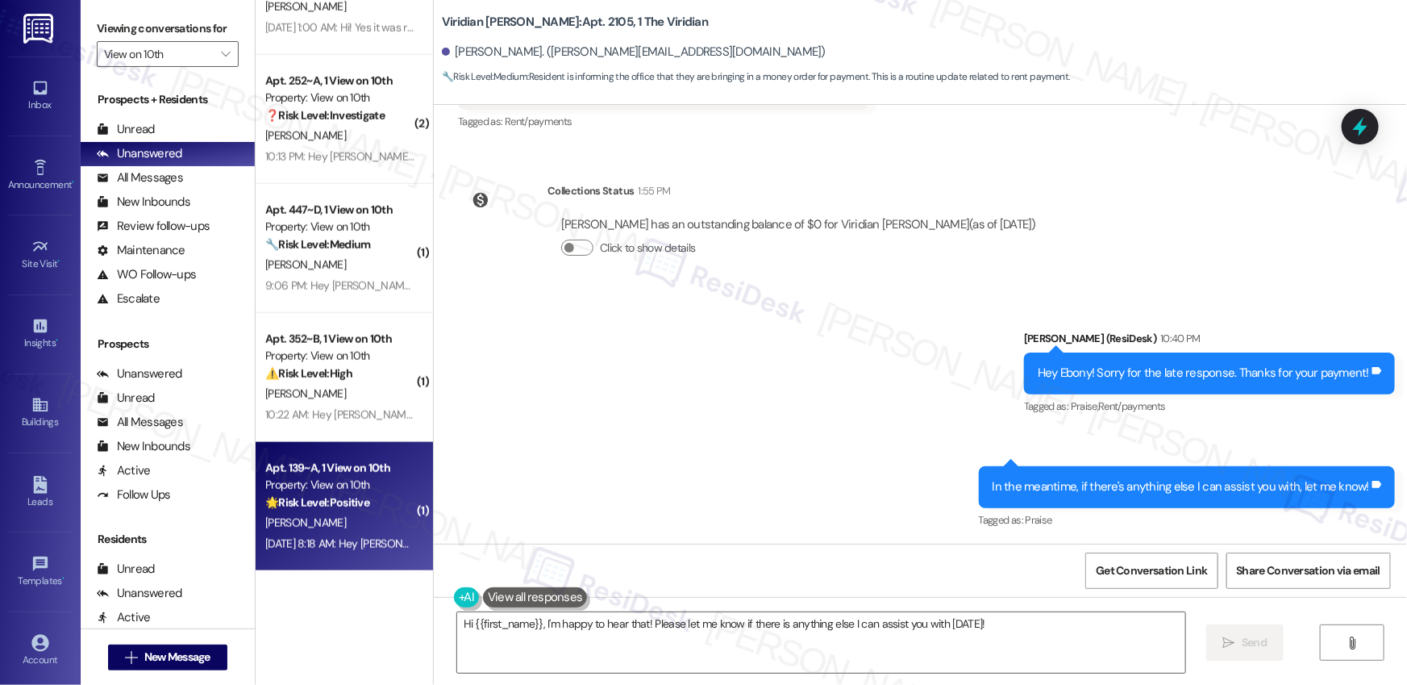
click at [374, 502] on div "🌟 Risk Level: Positive The resident responded positively to a check-in regardin…" at bounding box center [339, 502] width 149 height 17
click at [372, 503] on div "🌟 Risk Level: Positive The resident responded positively to a check-in regardin…" at bounding box center [339, 502] width 149 height 17
type textarea "Fetching suggested responses. Please feel free to read through the conversation…"
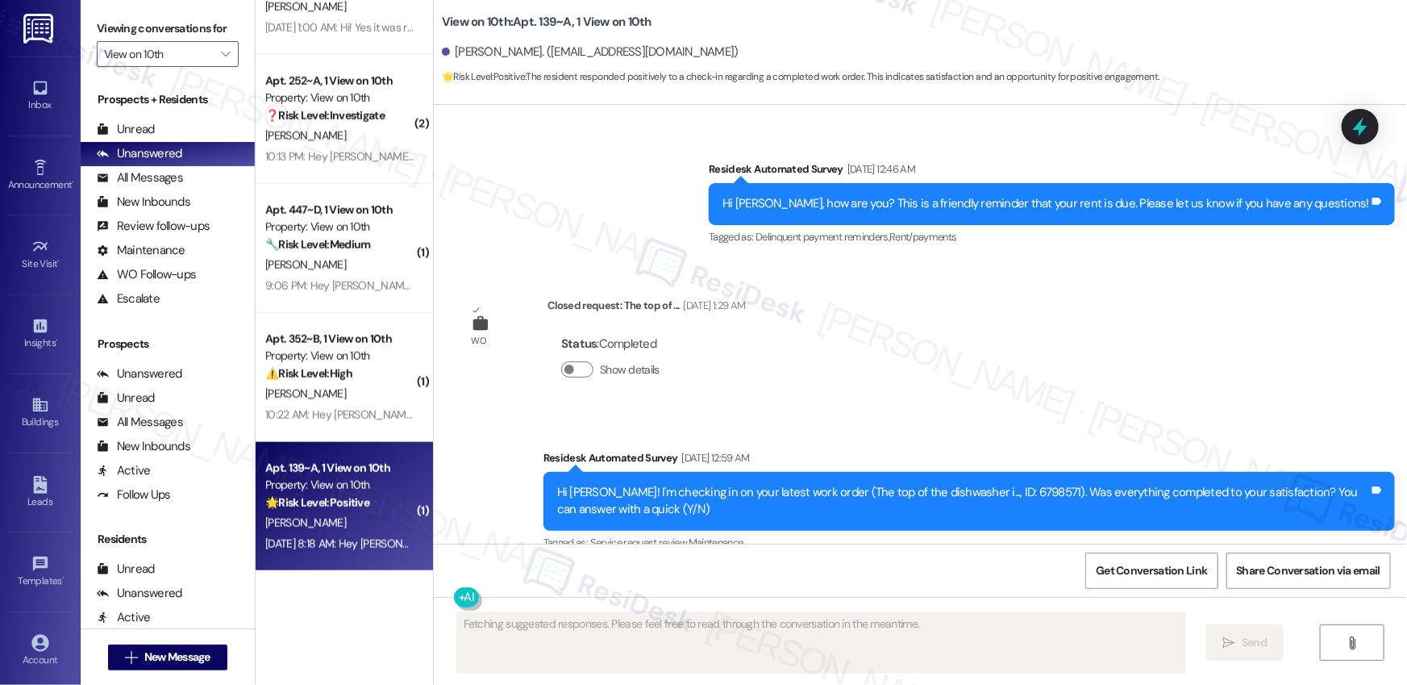
scroll to position [2200, 0]
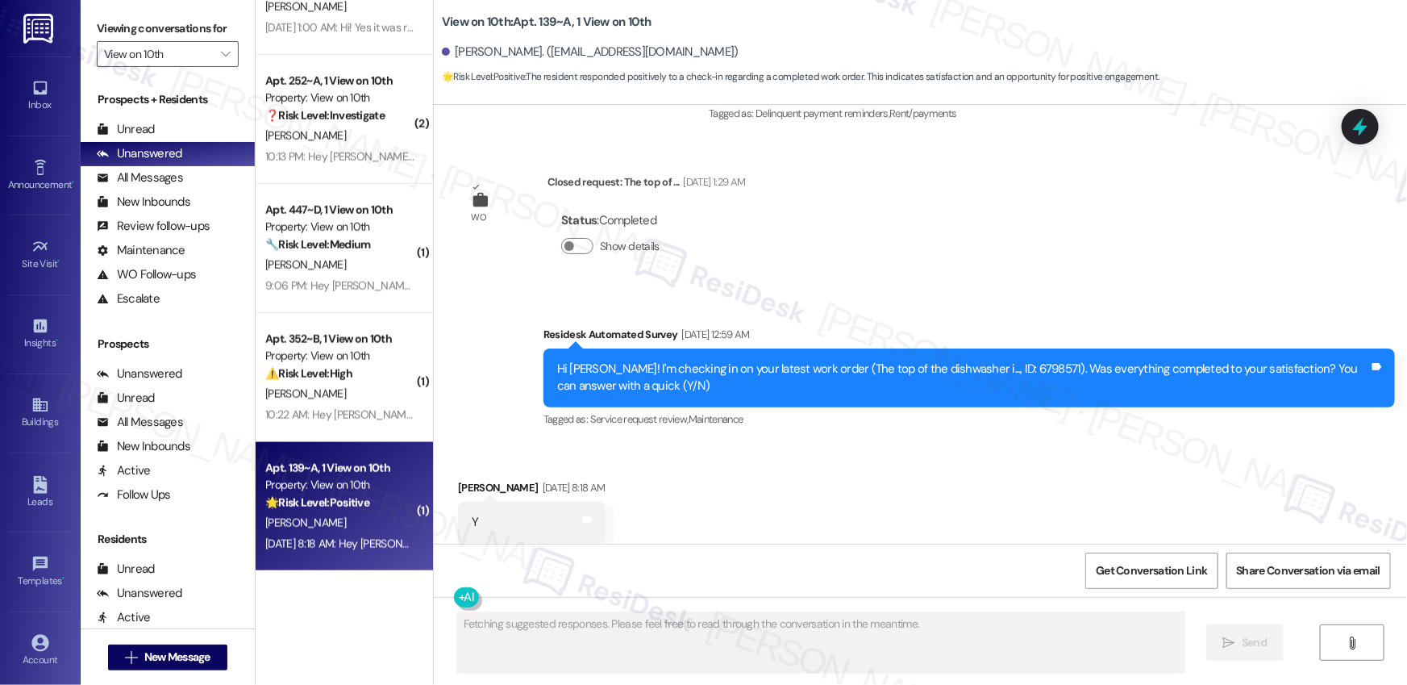
click at [816, 451] on div "Received via SMS Anna Grace Varnell Sep 14, 2025 at 8:18 AM Y Tags and notes Ta…" at bounding box center [920, 511] width 973 height 136
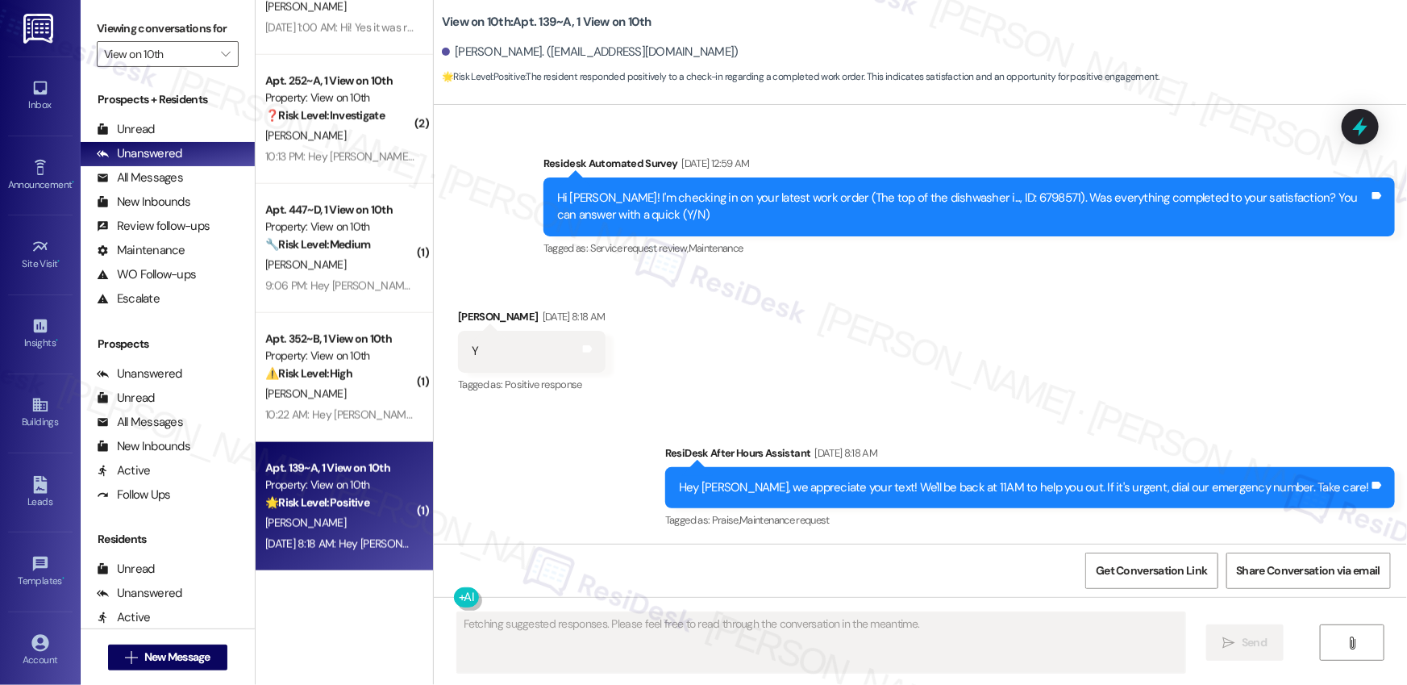
scroll to position [2153, 0]
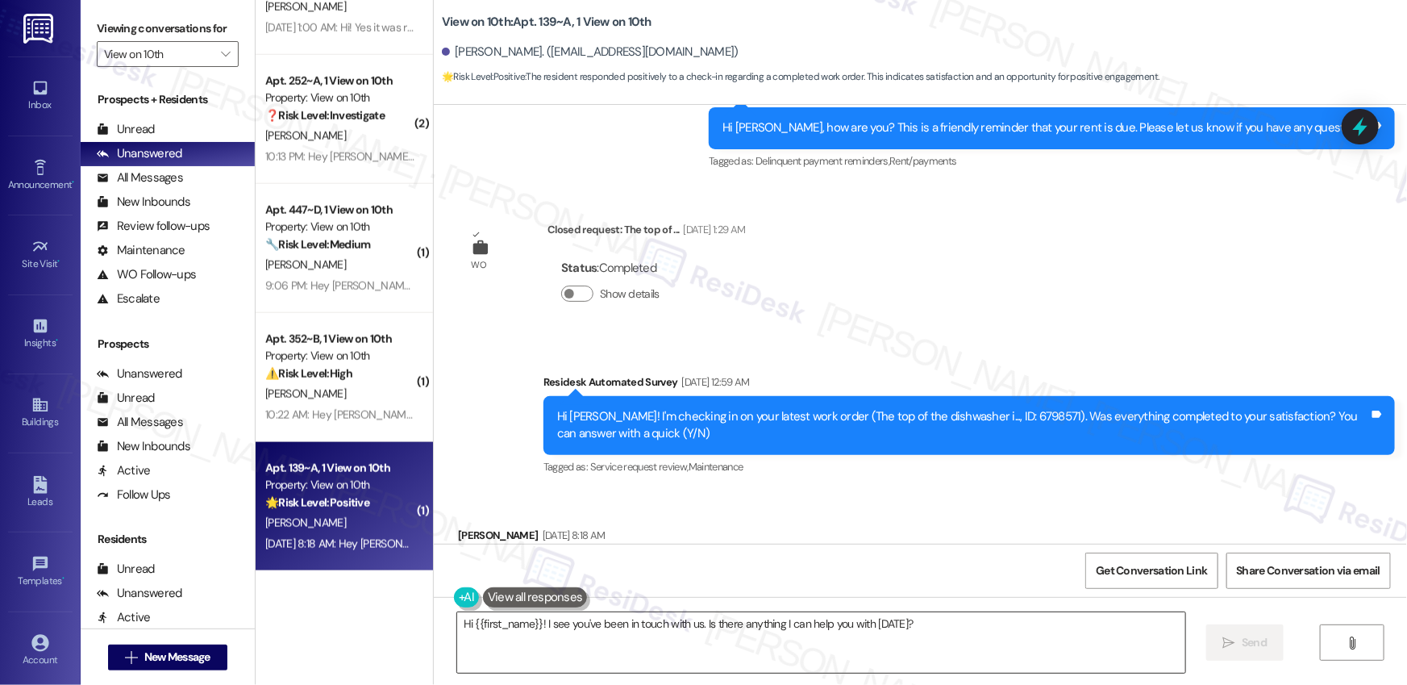
click at [980, 634] on textarea "Hi {{first_name}}! I see you've been in touch with us. Is there anything I can …" at bounding box center [821, 642] width 728 height 60
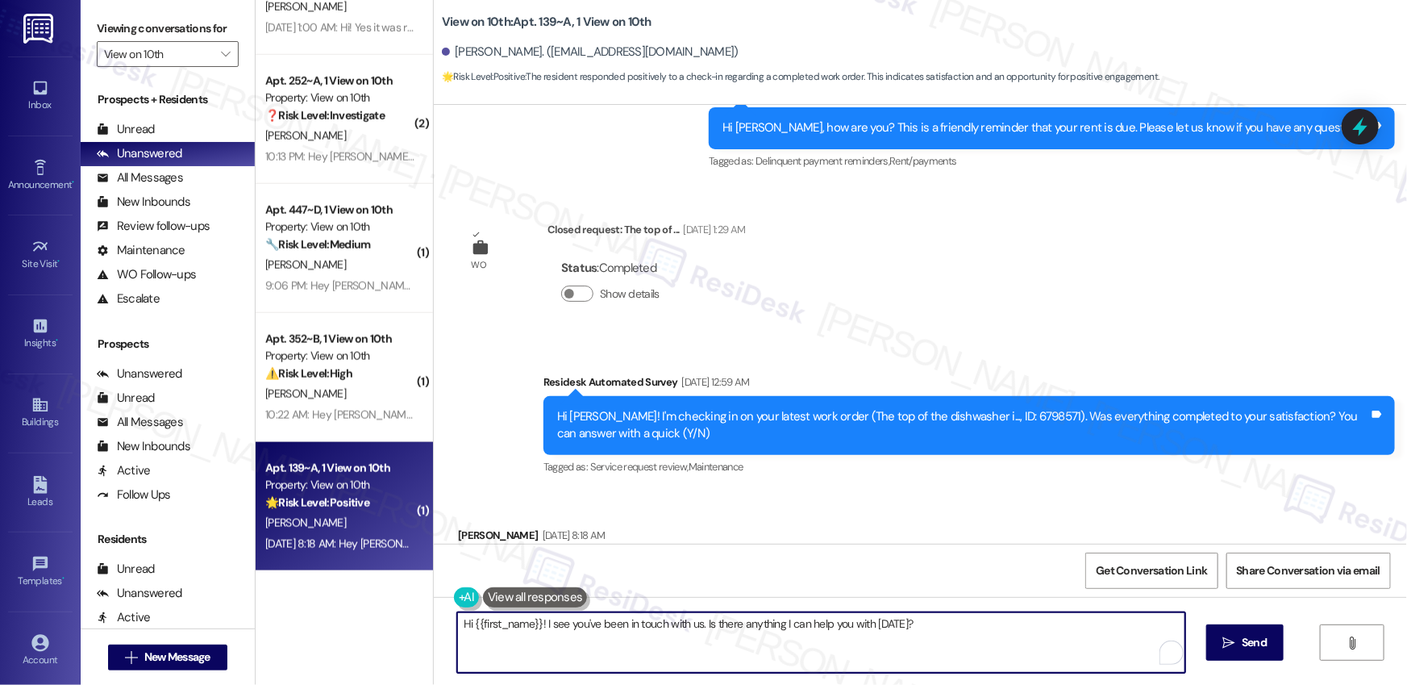
click at [980, 634] on textarea "Hi {{first_name}}! I see you've been in touch with us. Is there anything I can …" at bounding box center [821, 642] width 728 height 60
paste textarea ", I’m glad to hear your work order has been completed! If anything else comes u…"
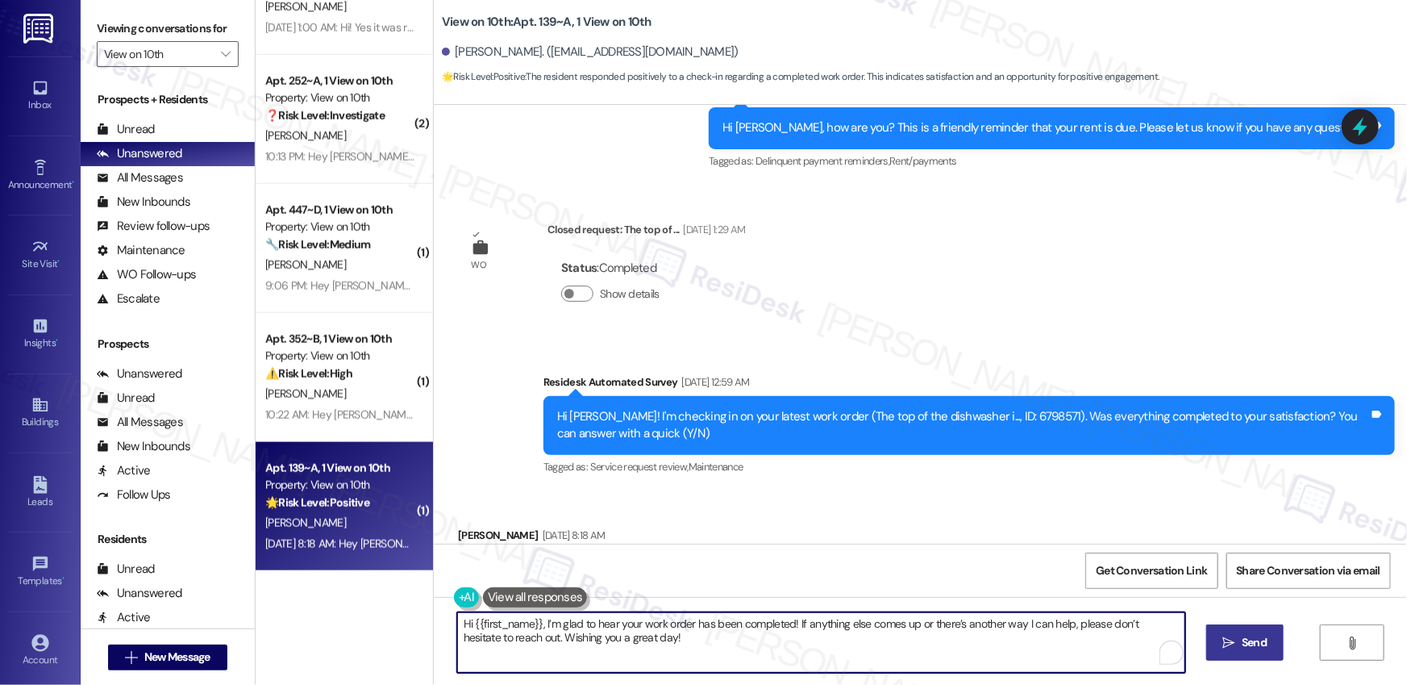
type textarea "Hi {{first_name}}, I’m glad to hear your work order has been completed! If anyt…"
click at [1242, 643] on span "Send" at bounding box center [1254, 642] width 25 height 17
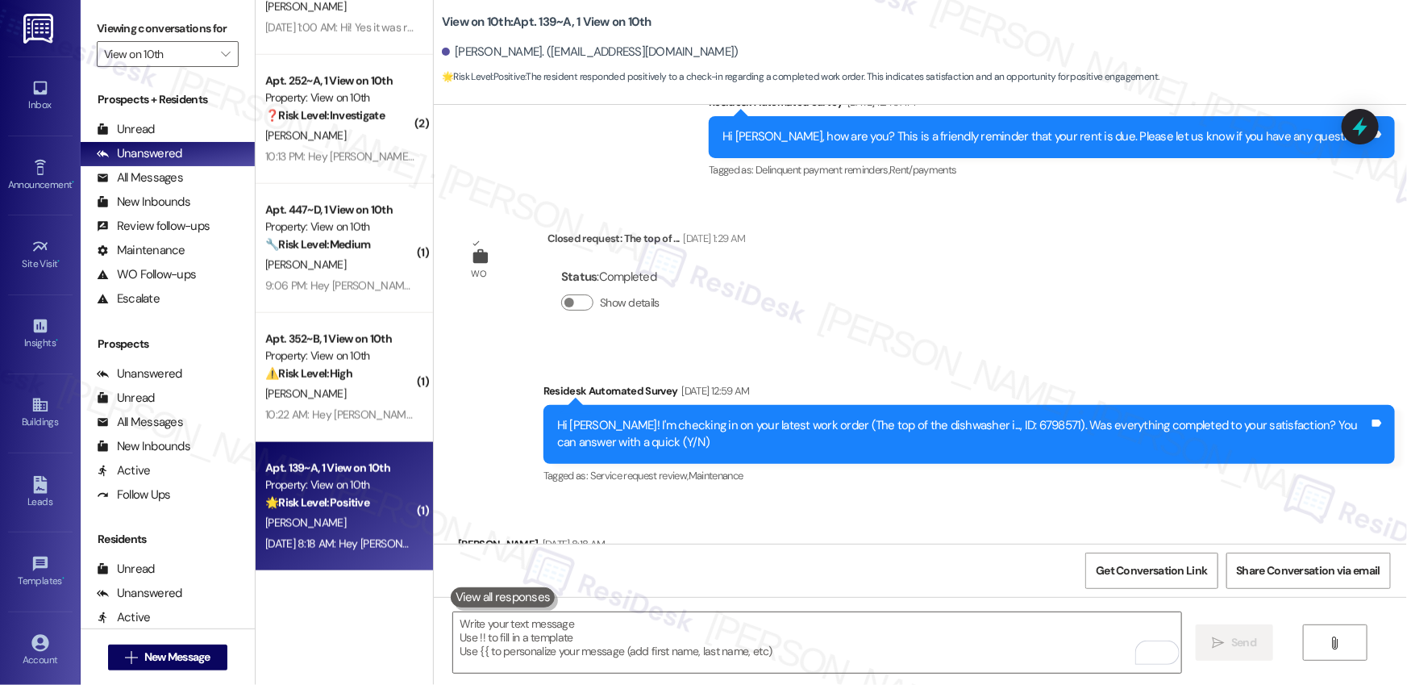
scroll to position [2200, 0]
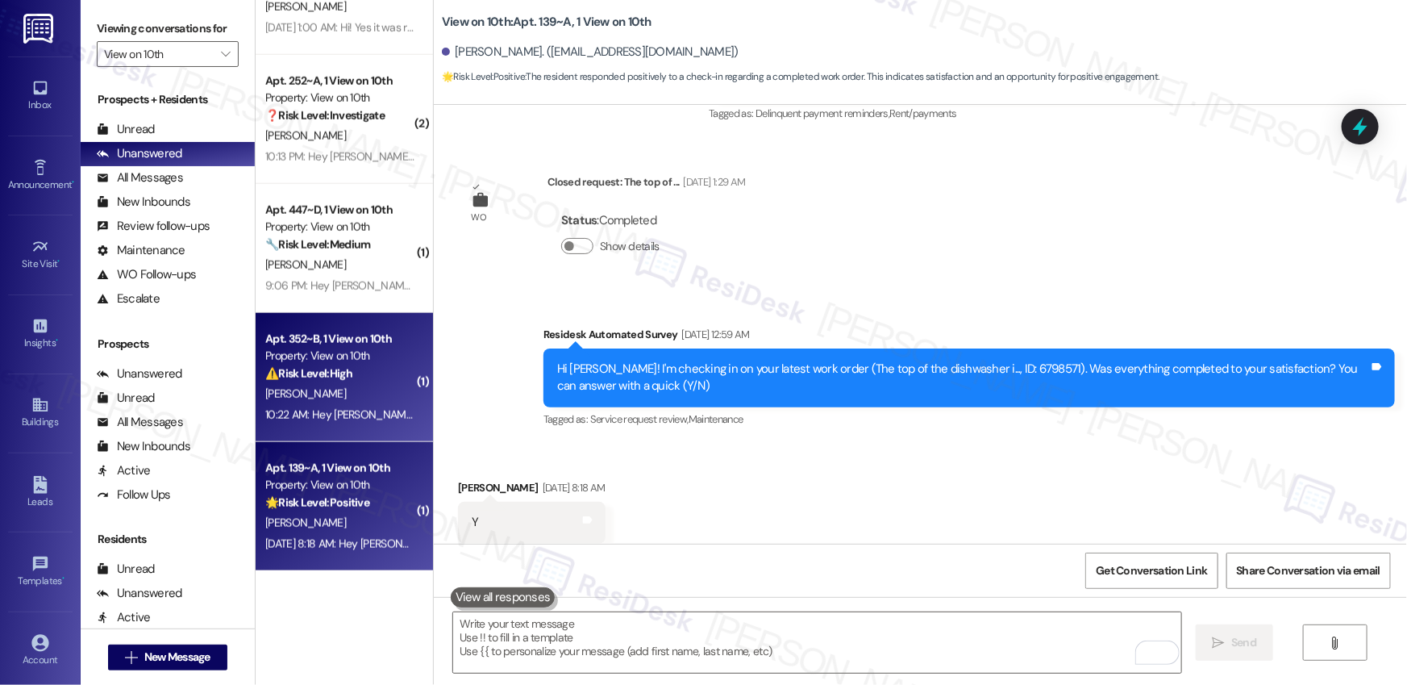
click at [368, 413] on div "10:22 AM: Hey Kaylie, we appreciate your text! We'll be back at 11AM to help yo…" at bounding box center [607, 414] width 685 height 15
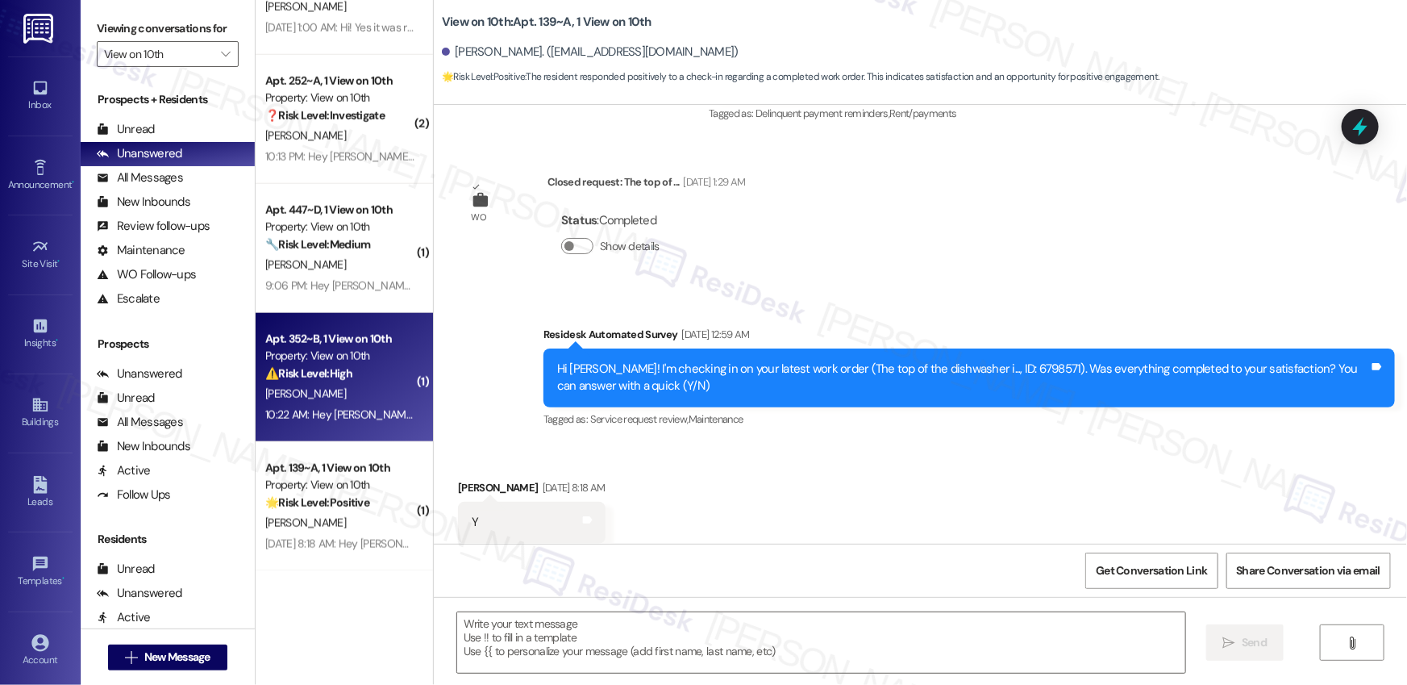
type textarea "Fetching suggested responses. Please feel free to read through the conversation…"
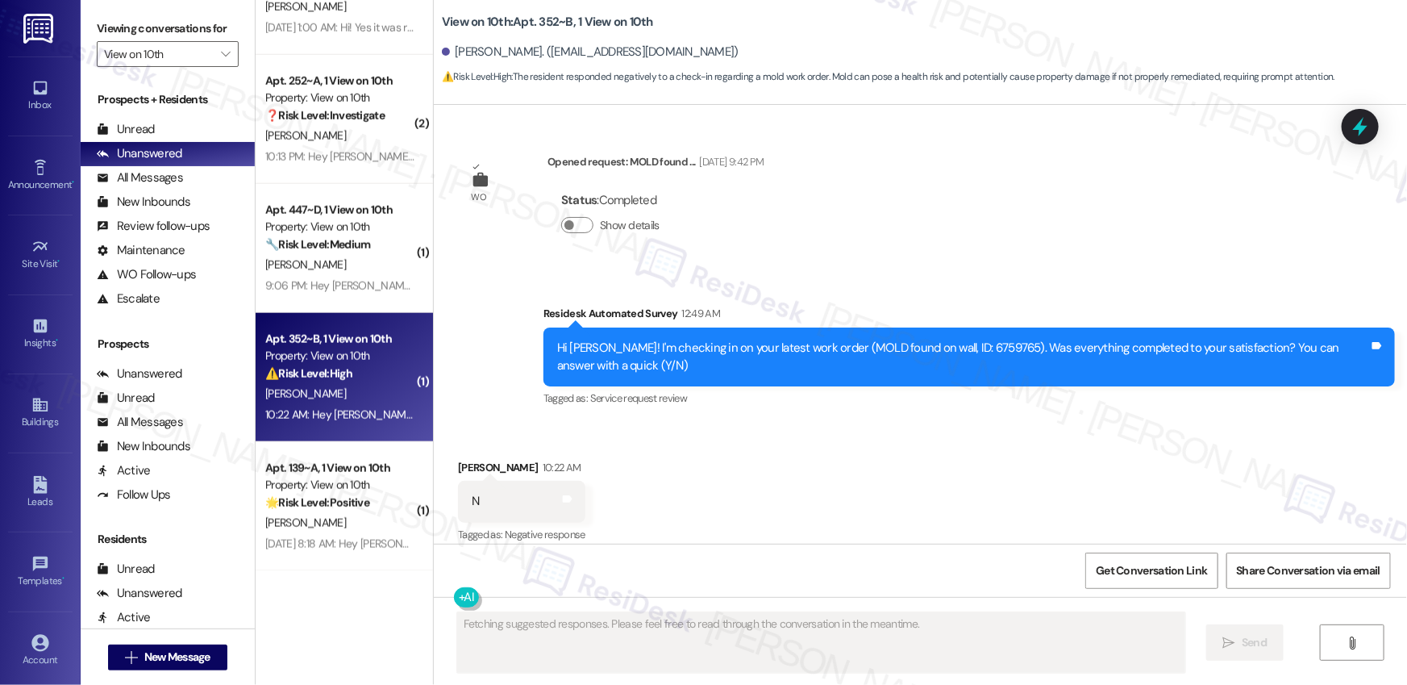
scroll to position [4663, 0]
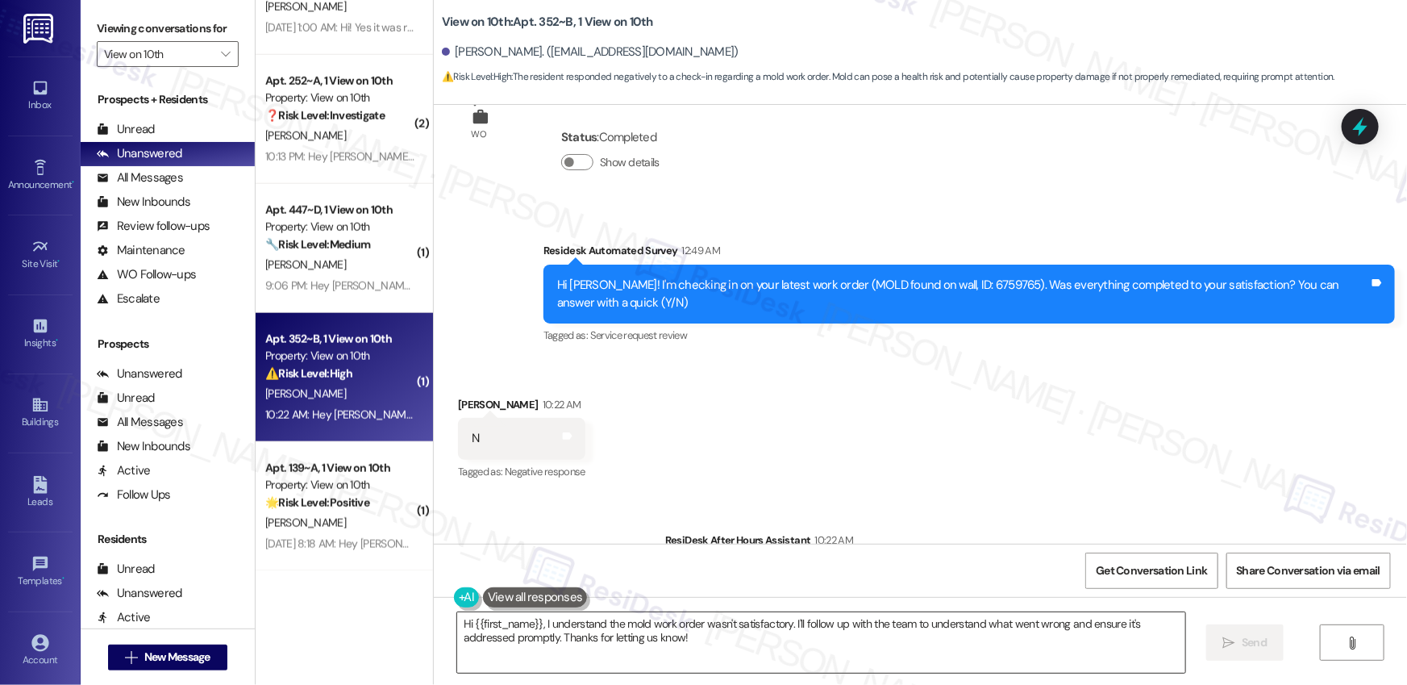
click at [862, 651] on textarea "Hi {{first_name}}, I understand the mold work order wasn't satisfactory. I'll f…" at bounding box center [821, 642] width 728 height 60
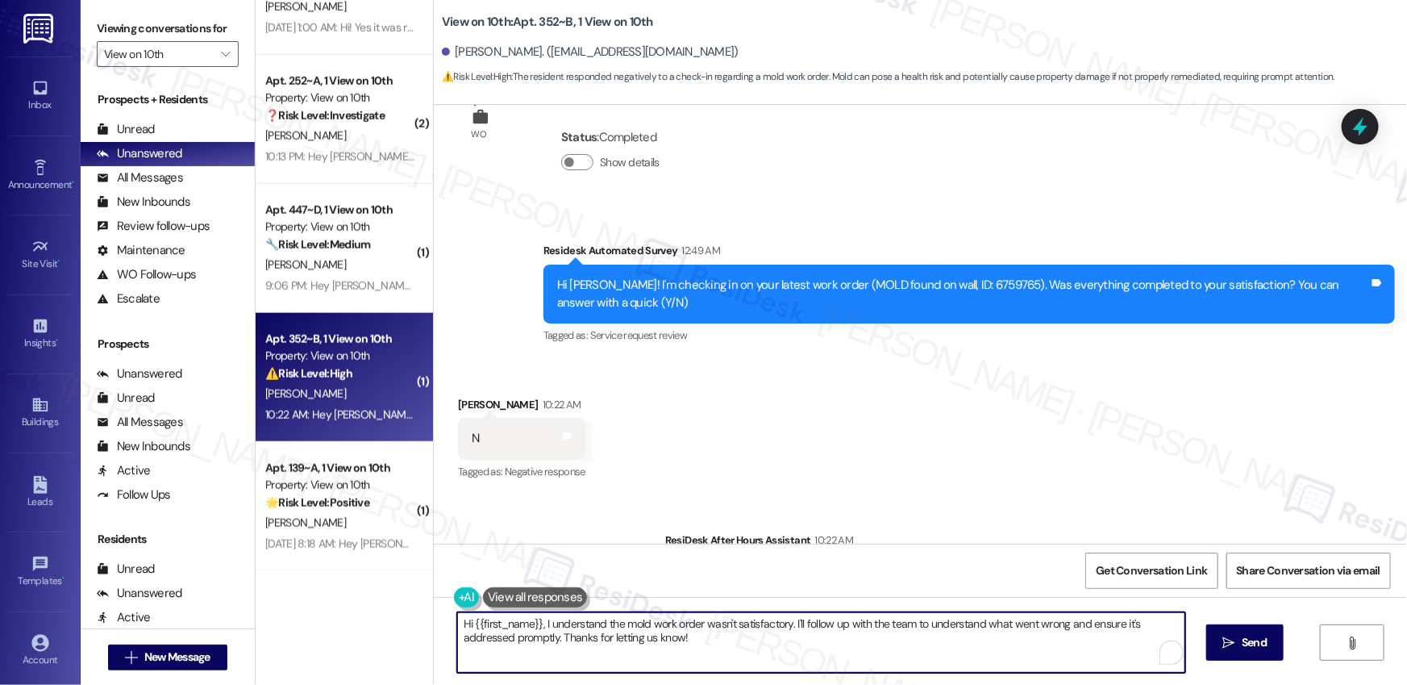
click at [862, 651] on textarea "Hi {{first_name}}, I understand the mold work order wasn't satisfactory. I'll f…" at bounding box center [821, 642] width 728 height 60
paste textarea "’m sorry to hear your work order hasn’t been fully completed. Could you share a…"
type textarea "Hi {{first_name}}, I’m sorry to hear your work order hasn’t been fully complete…"
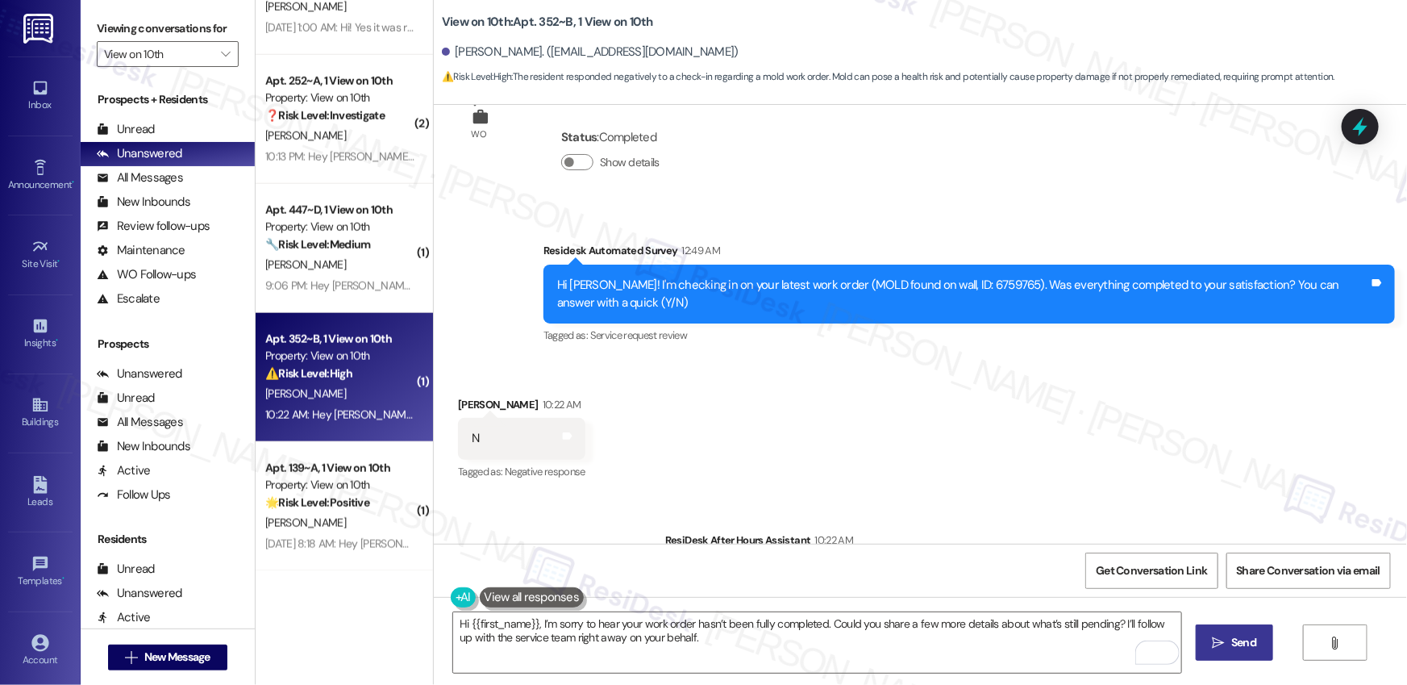
click at [1262, 644] on button " Send" at bounding box center [1235, 642] width 78 height 36
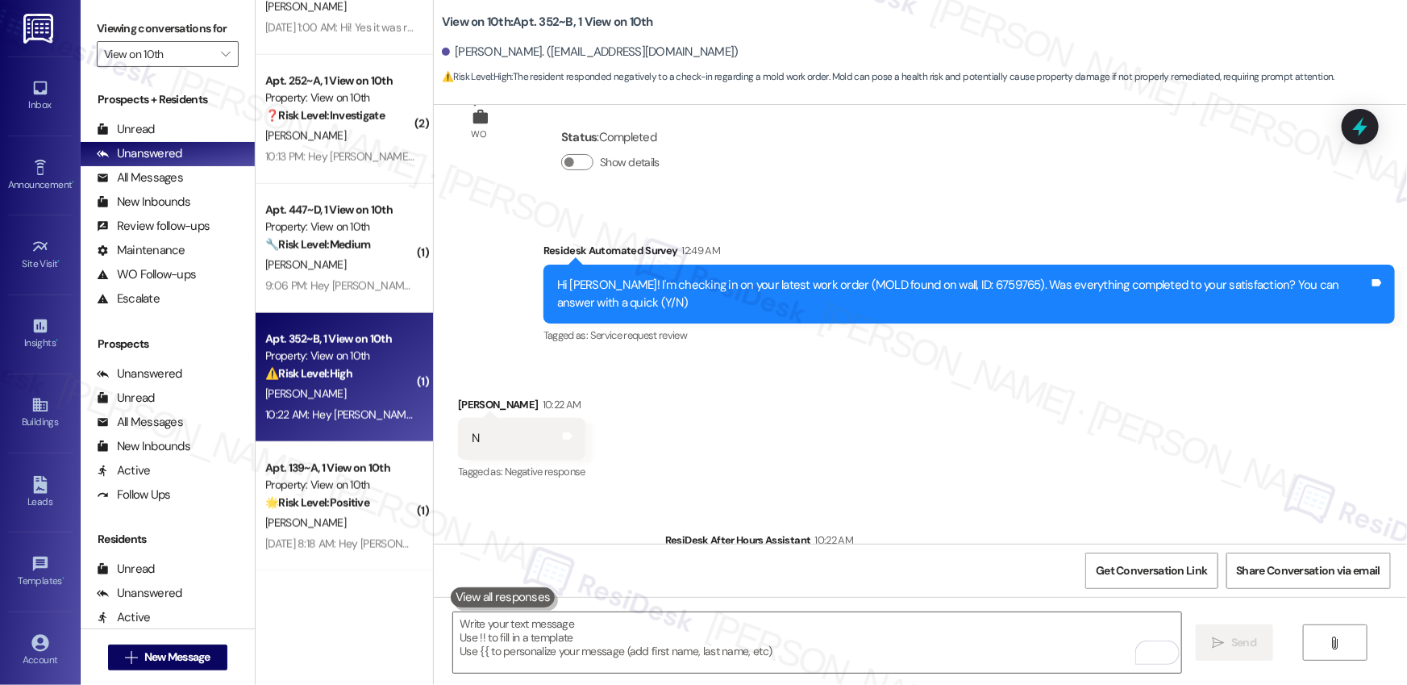
scroll to position [4527, 0]
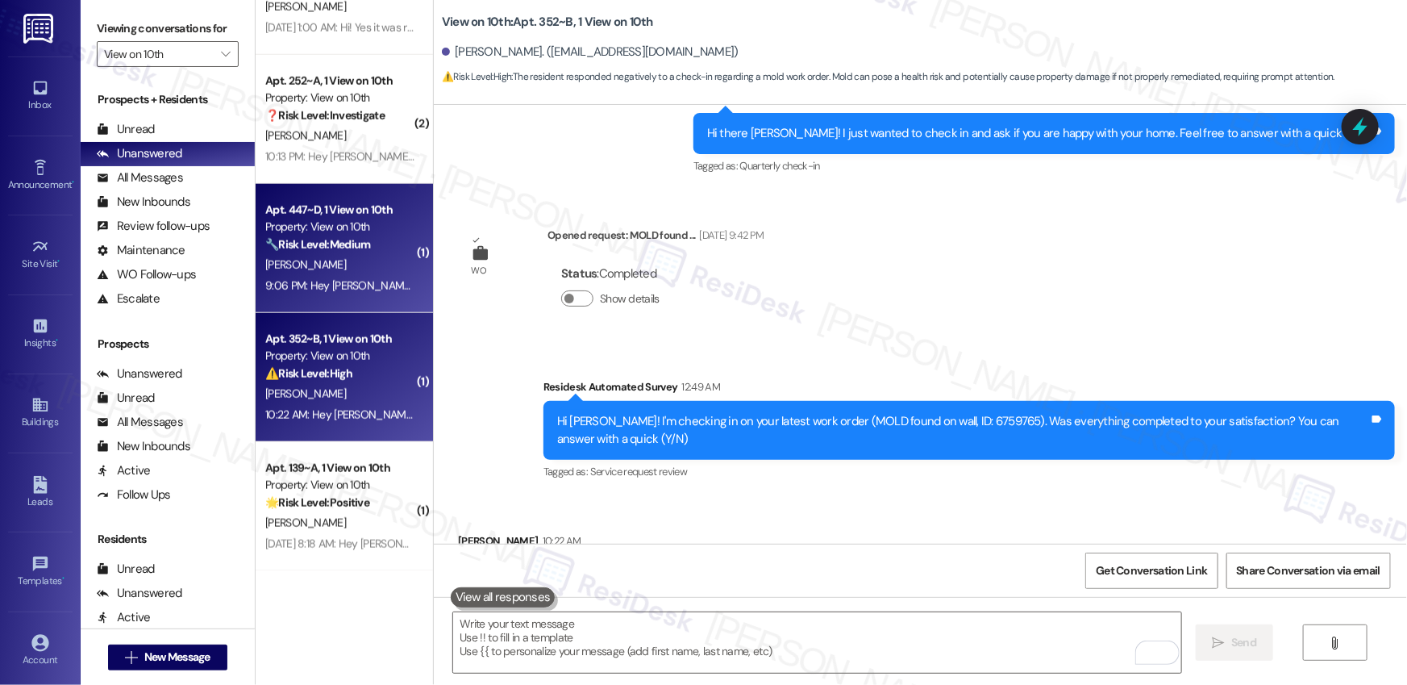
click at [306, 272] on div "[PERSON_NAME]" at bounding box center [340, 265] width 152 height 20
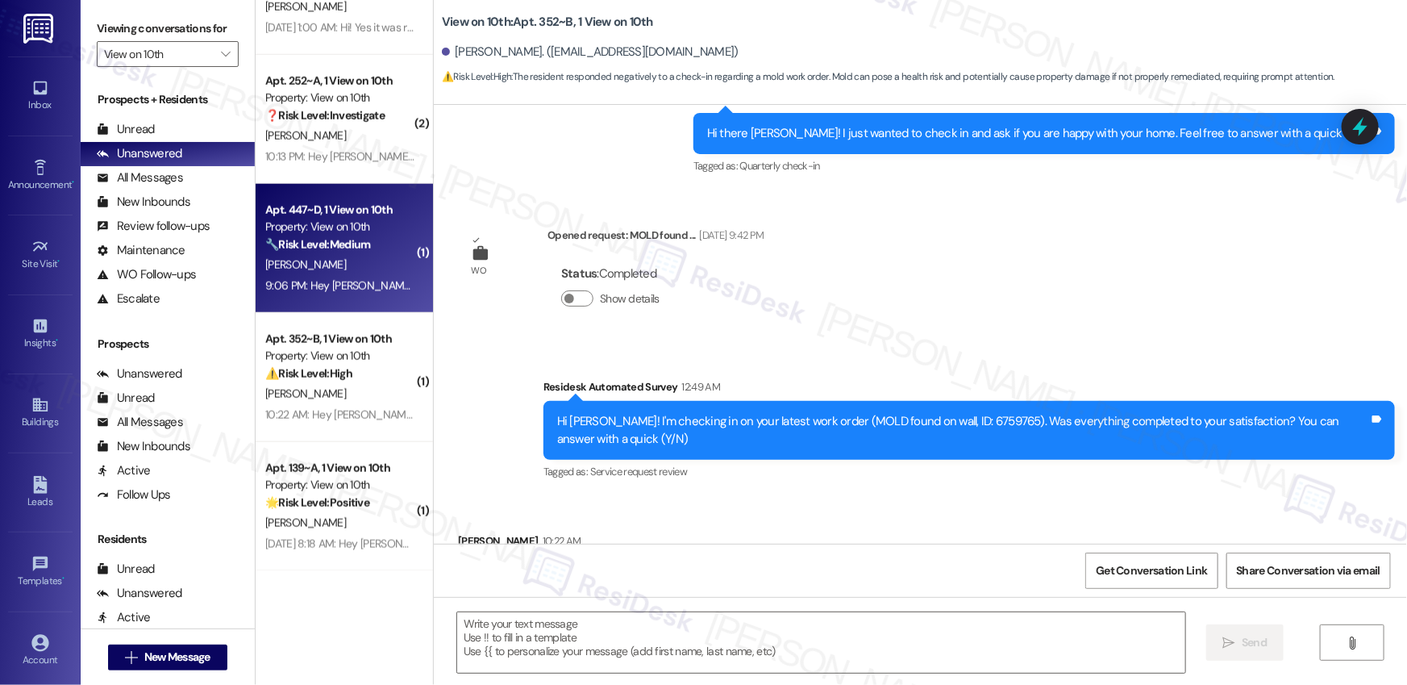
type textarea "Fetching suggested responses. Please feel free to read through the conversation…"
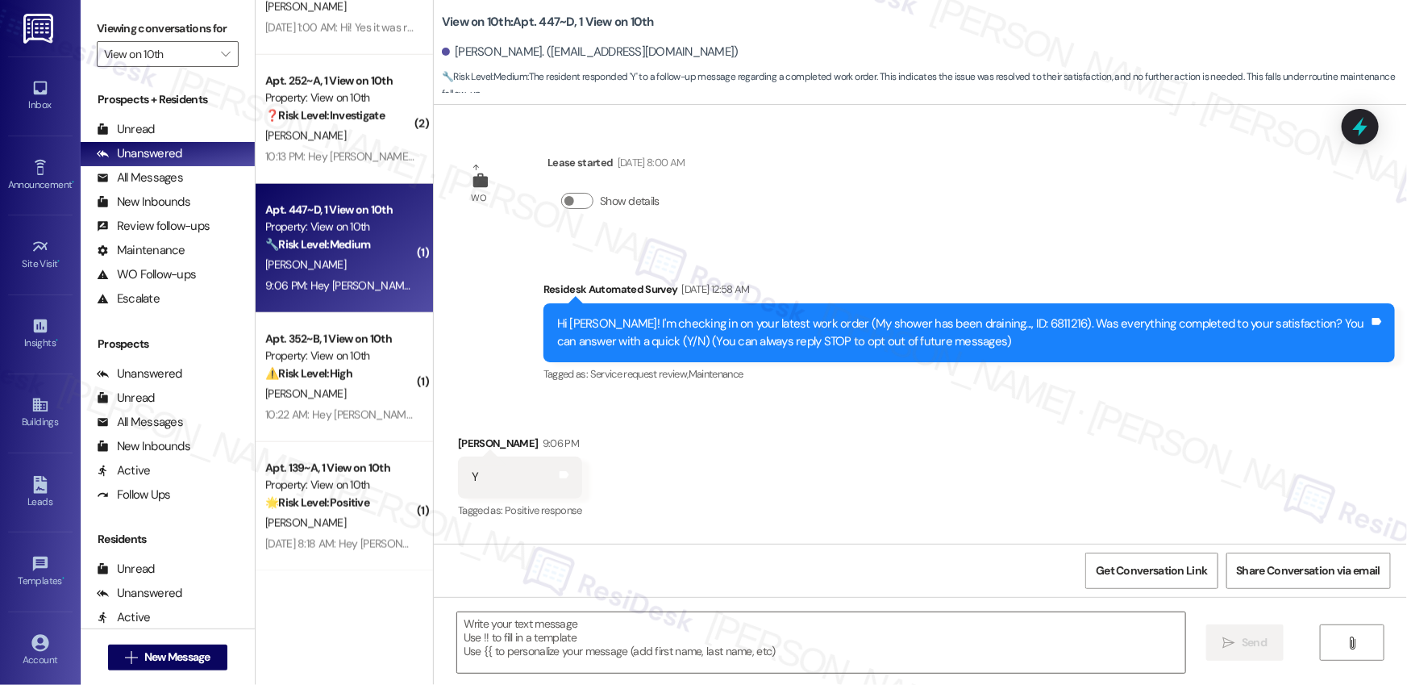
type textarea "Fetching suggested responses. Please feel free to read through the conversation…"
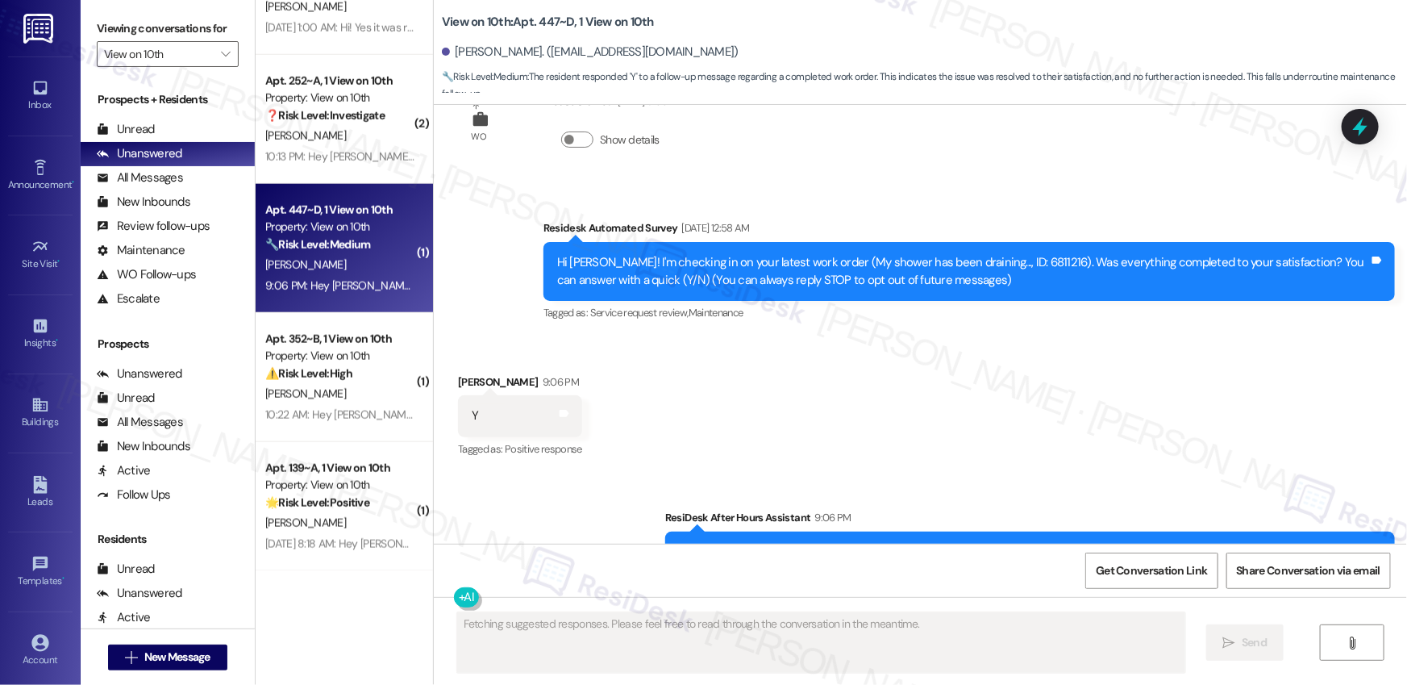
scroll to position [127, 0]
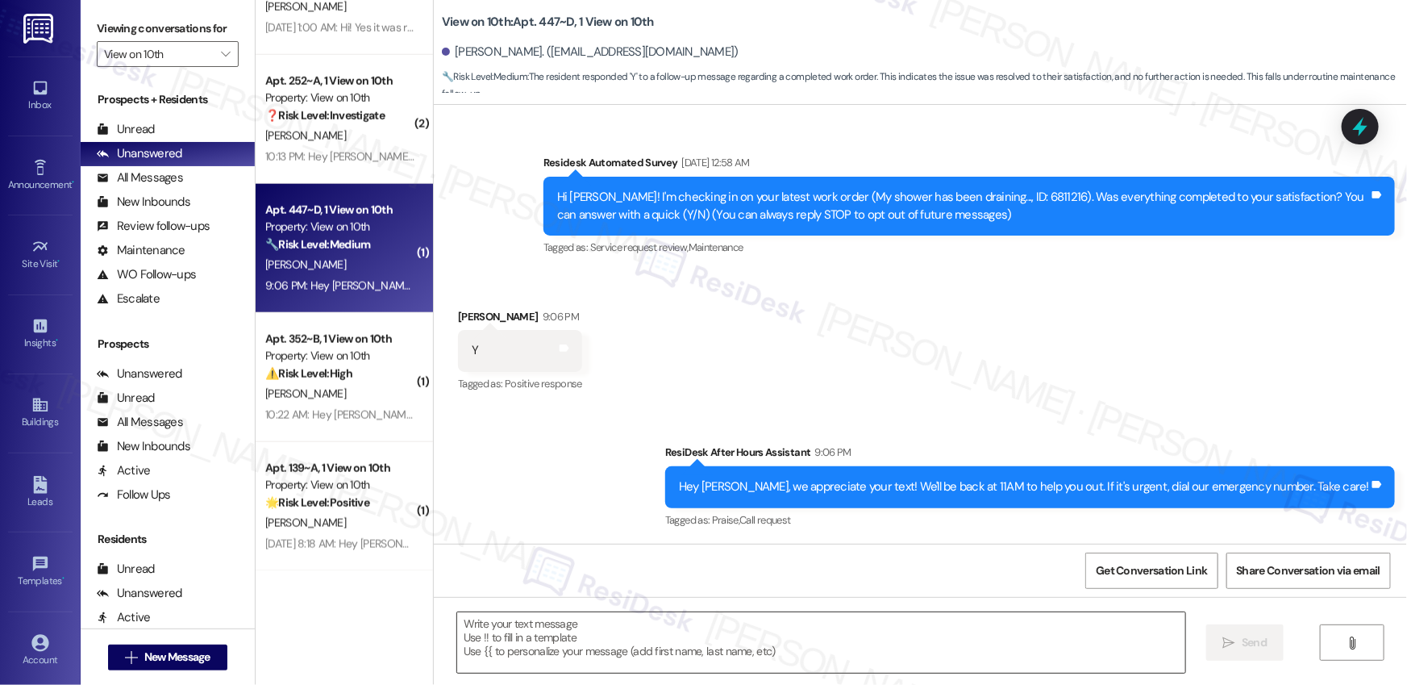
click at [825, 625] on textarea at bounding box center [821, 642] width 728 height 60
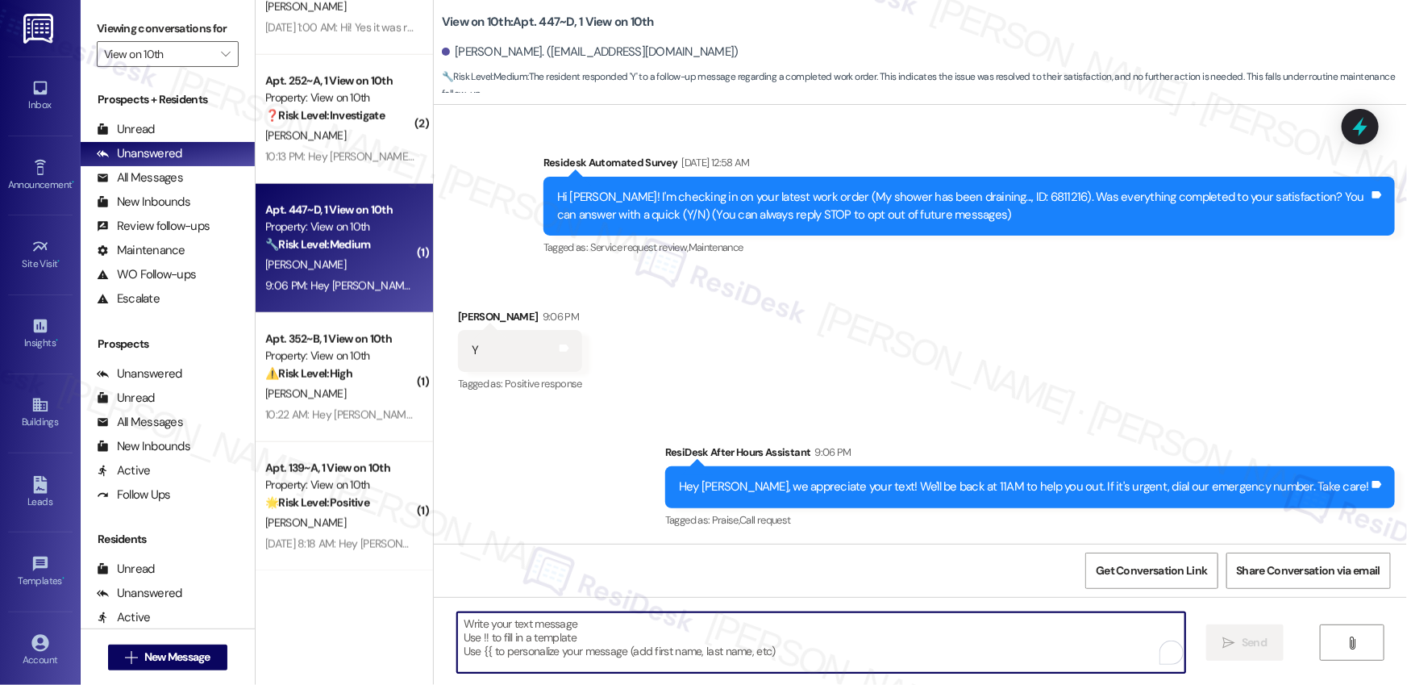
click at [825, 626] on textarea "To enrich screen reader interactions, please activate Accessibility in Grammarl…" at bounding box center [821, 642] width 728 height 60
paste textarea "Hi {{first_name}}, I’m glad to hear your work order has been completed! If anyt…"
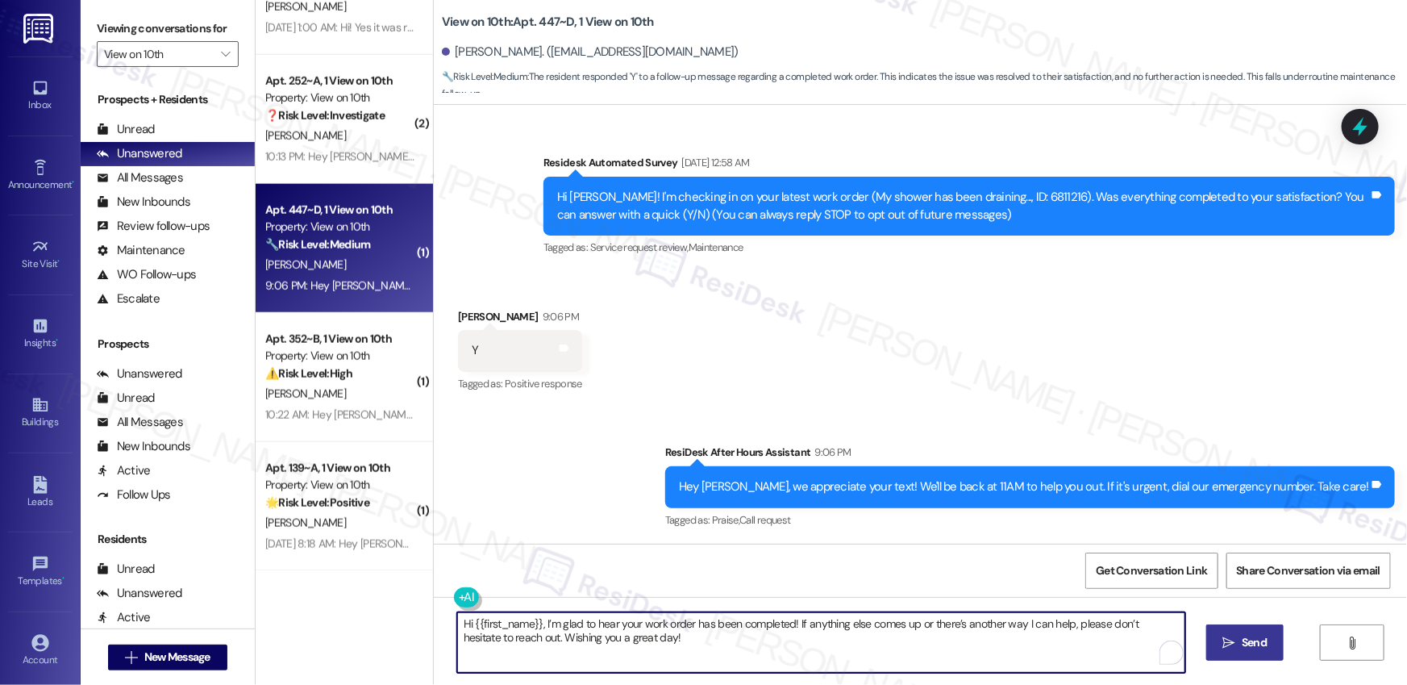
type textarea "Hi {{first_name}}, I’m glad to hear your work order has been completed! If anyt…"
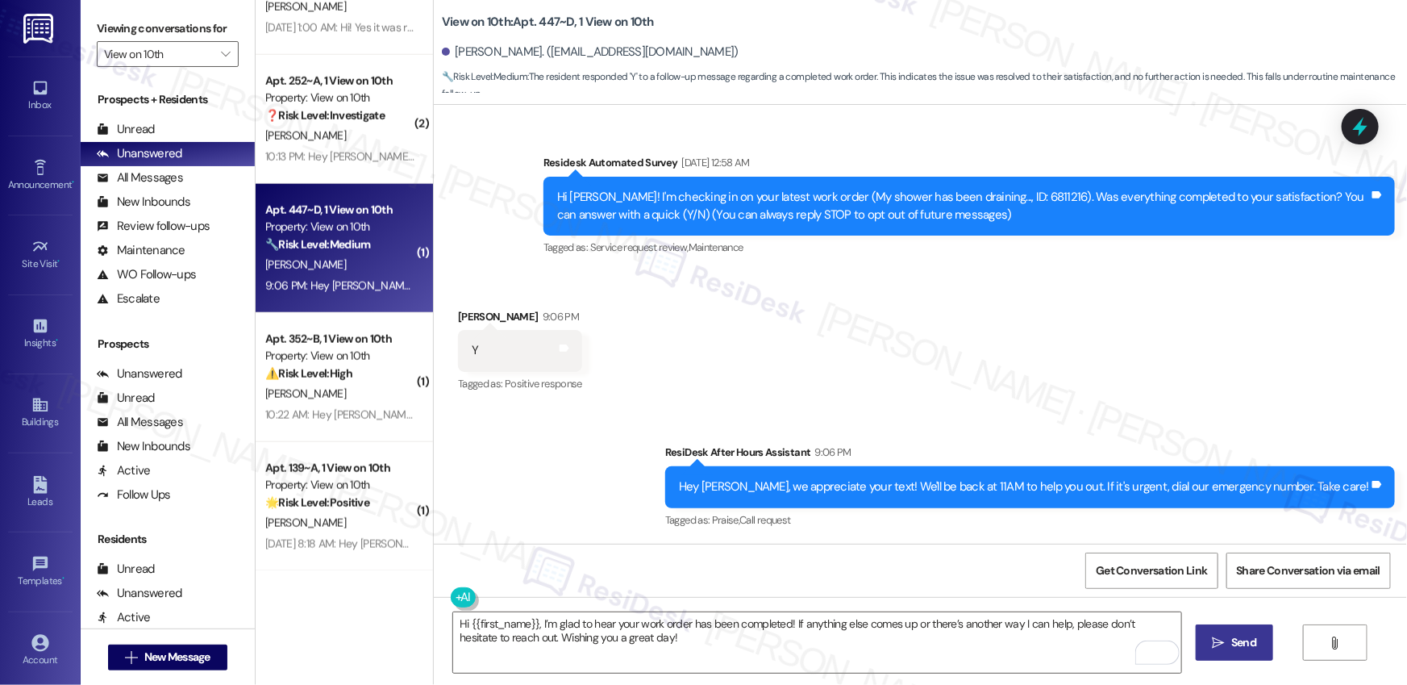
click at [1255, 635] on span "Send" at bounding box center [1243, 642] width 31 height 17
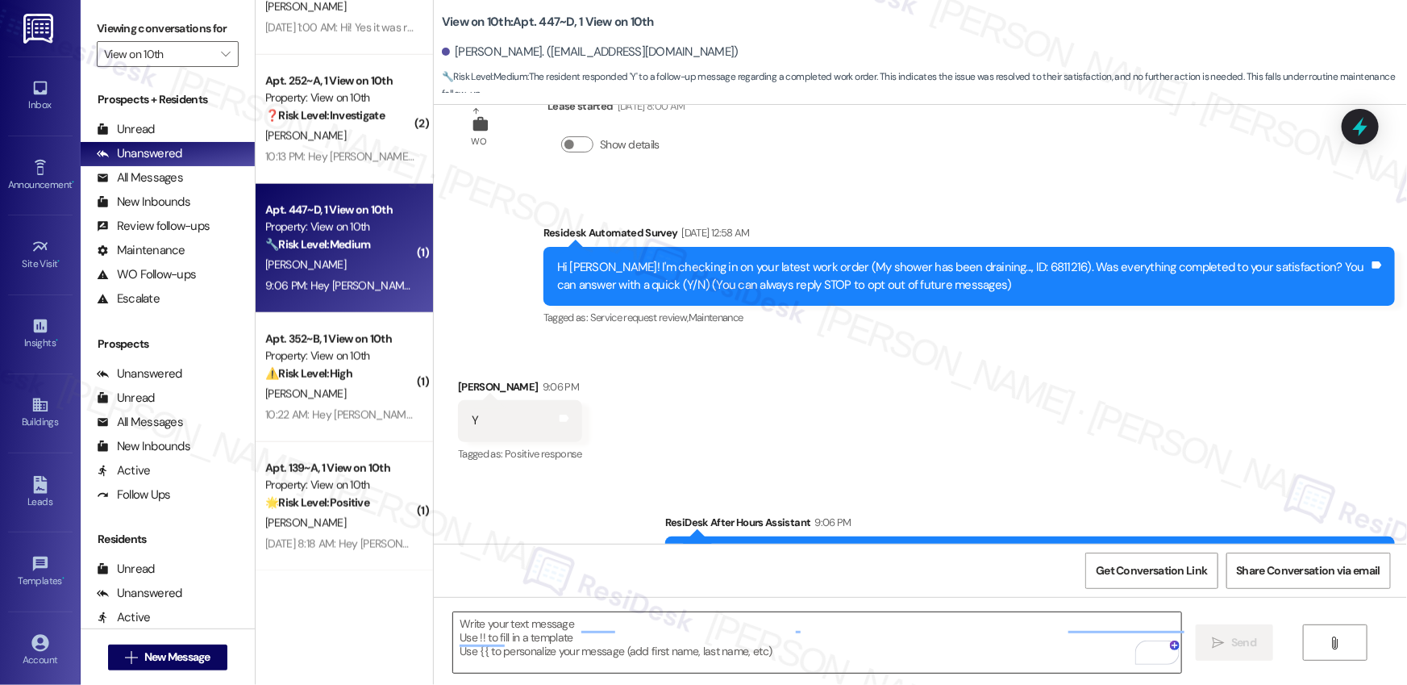
scroll to position [0, 0]
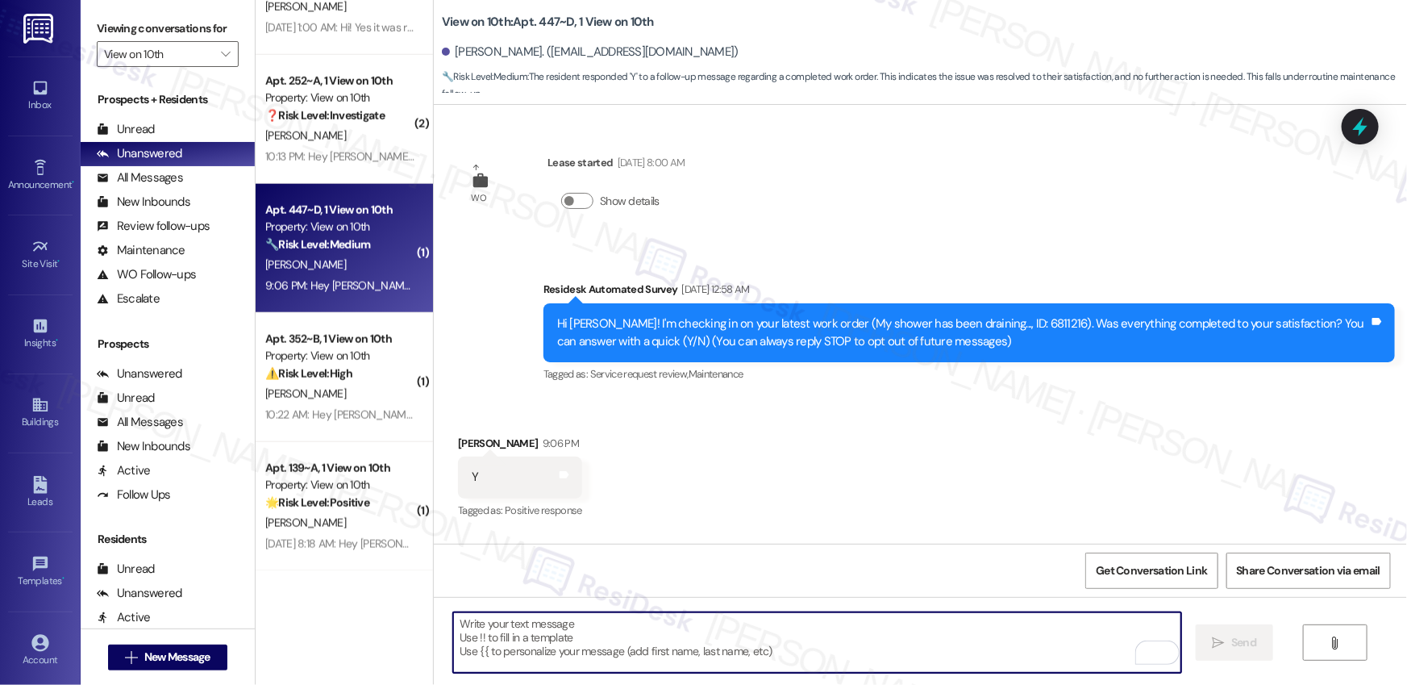
click at [1012, 634] on textarea "To enrich screen reader interactions, please activate Accessibility in Grammarl…" at bounding box center [817, 642] width 728 height 60
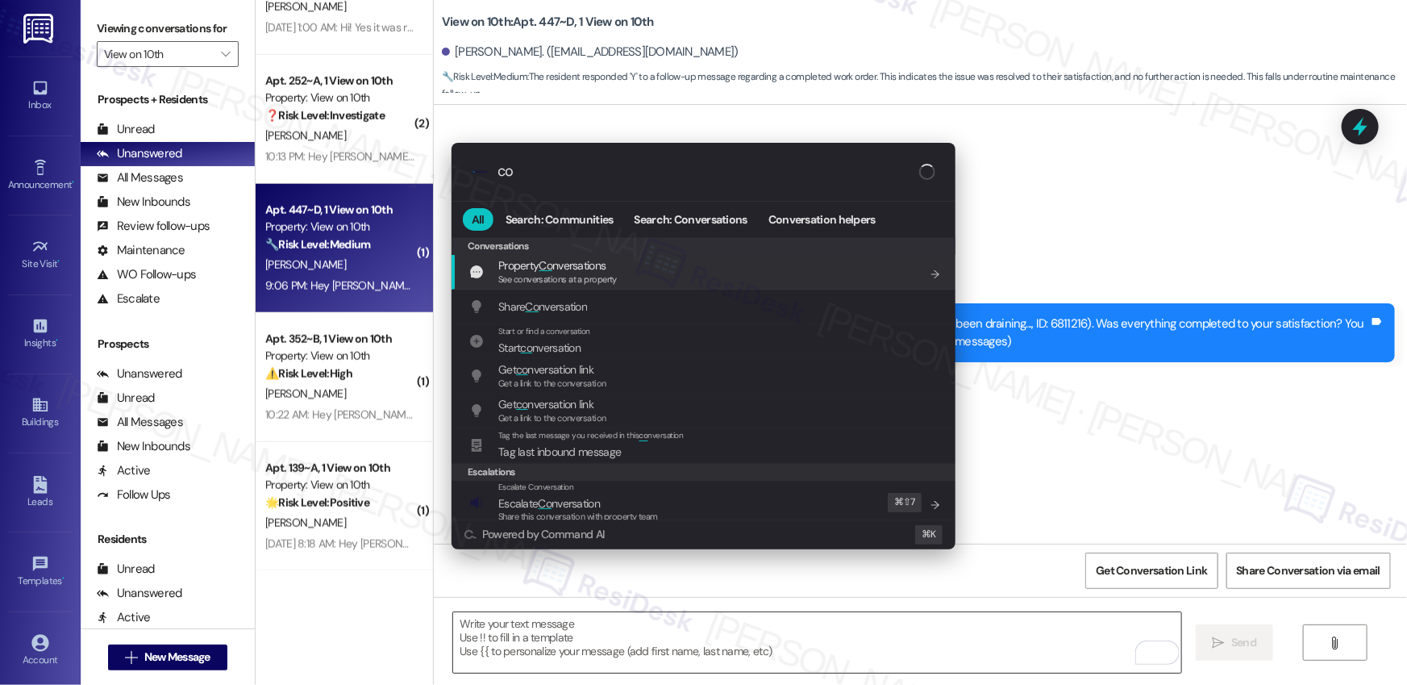
type input "c"
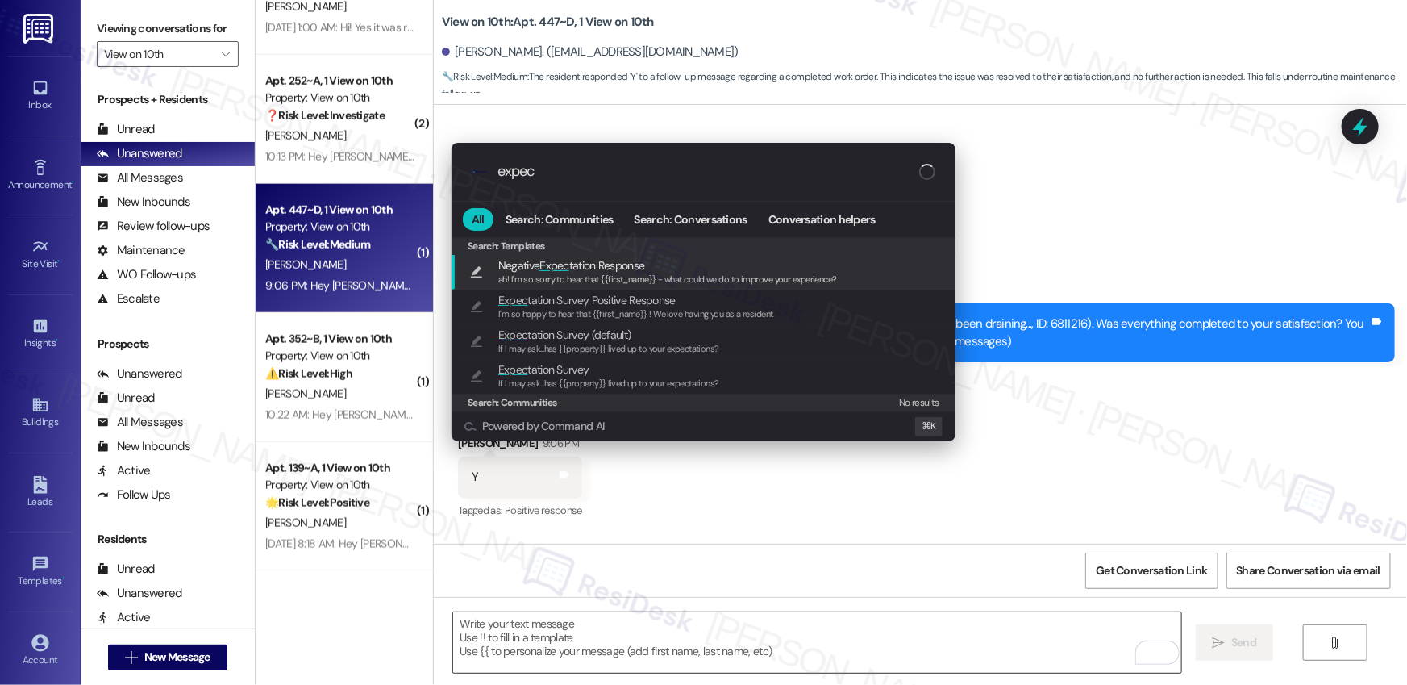
type input "expect"
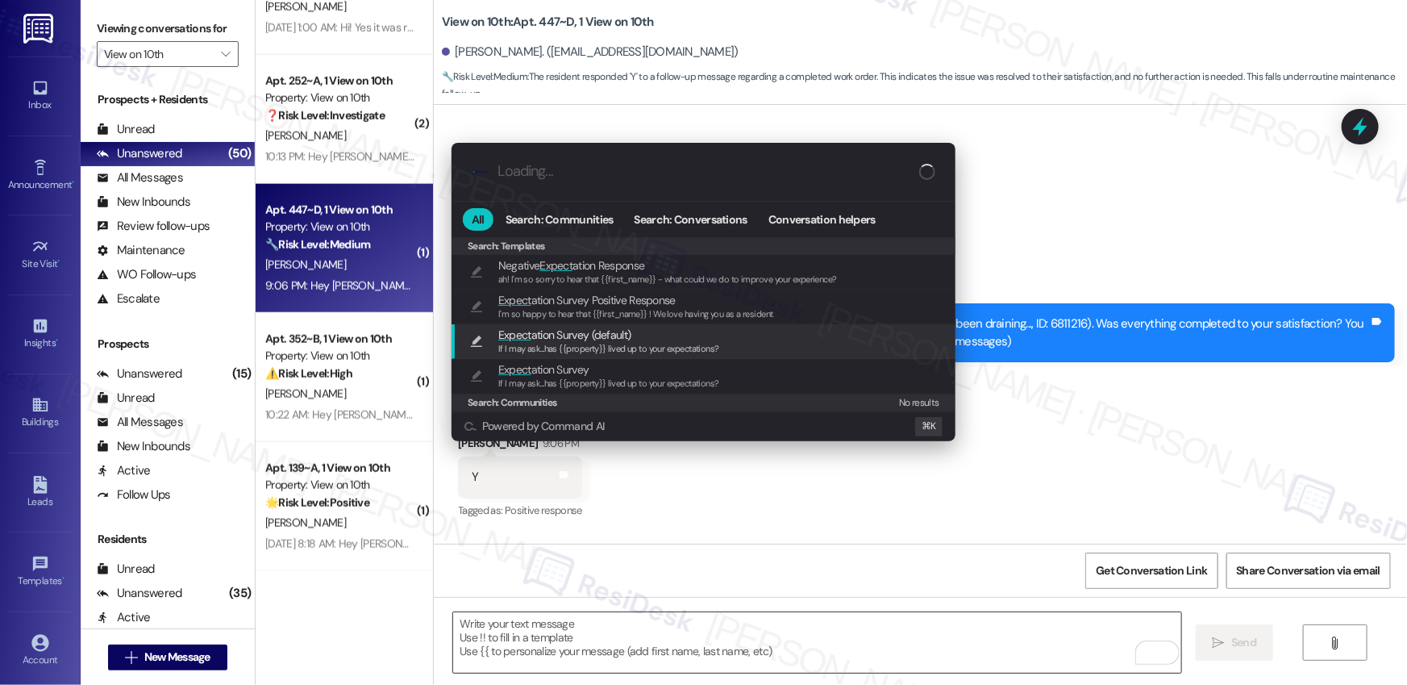
type textarea "If I may ask...has {{property}} lived up to your expectations?"
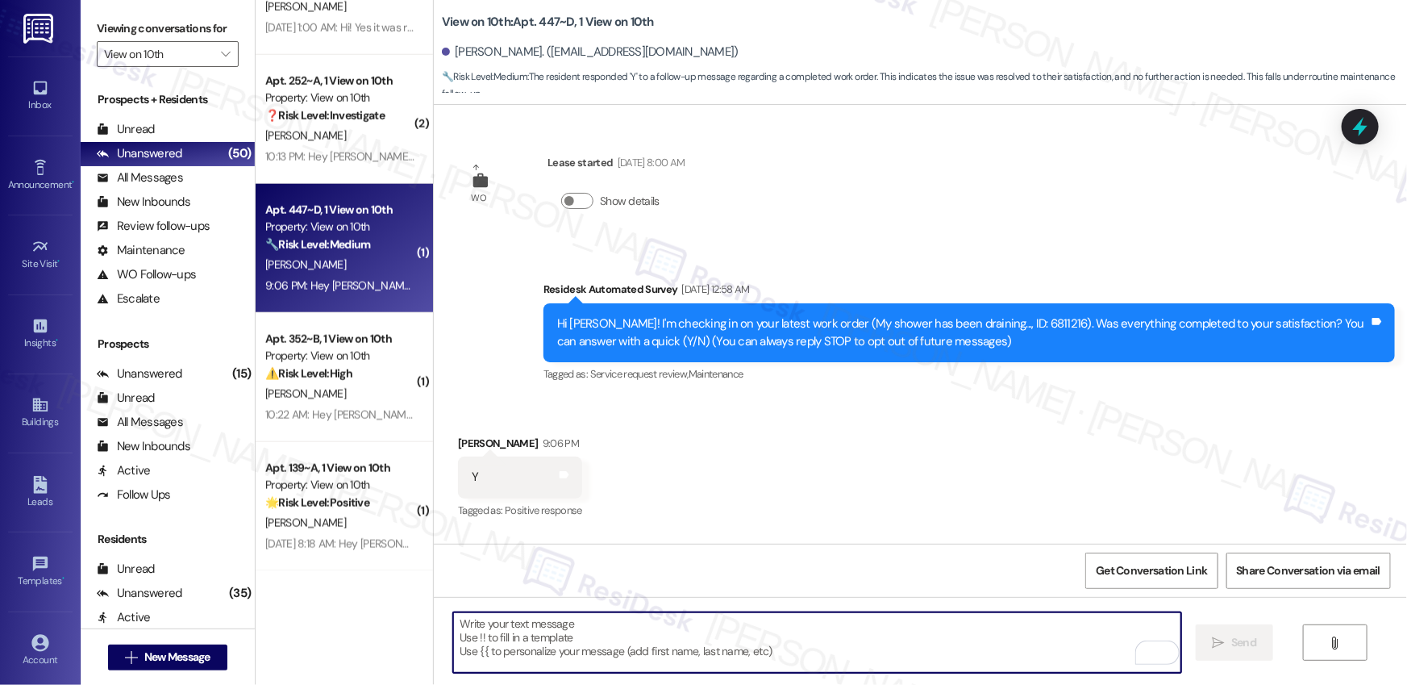
click at [827, 471] on div "Received via SMS Ashley Kinney 9:06 PM Y Tags and notes Tagged as: Positive res…" at bounding box center [920, 466] width 973 height 136
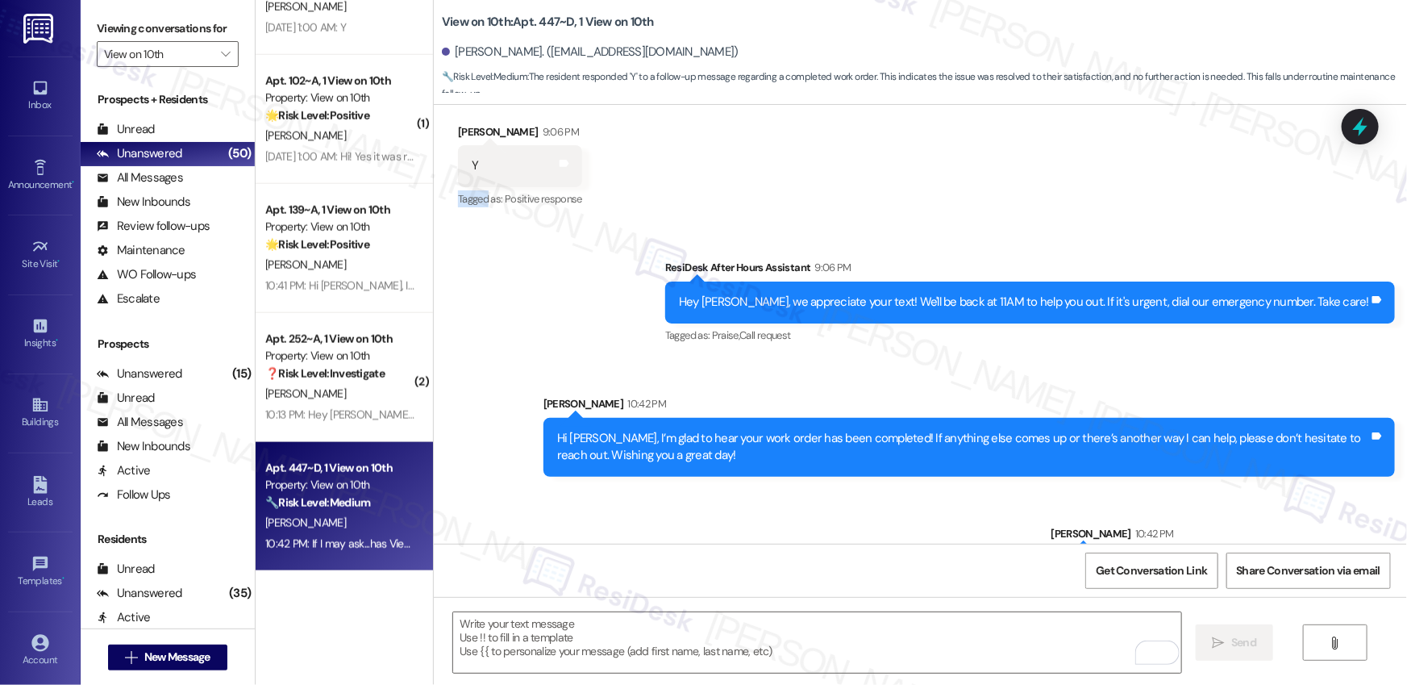
scroll to position [368, 0]
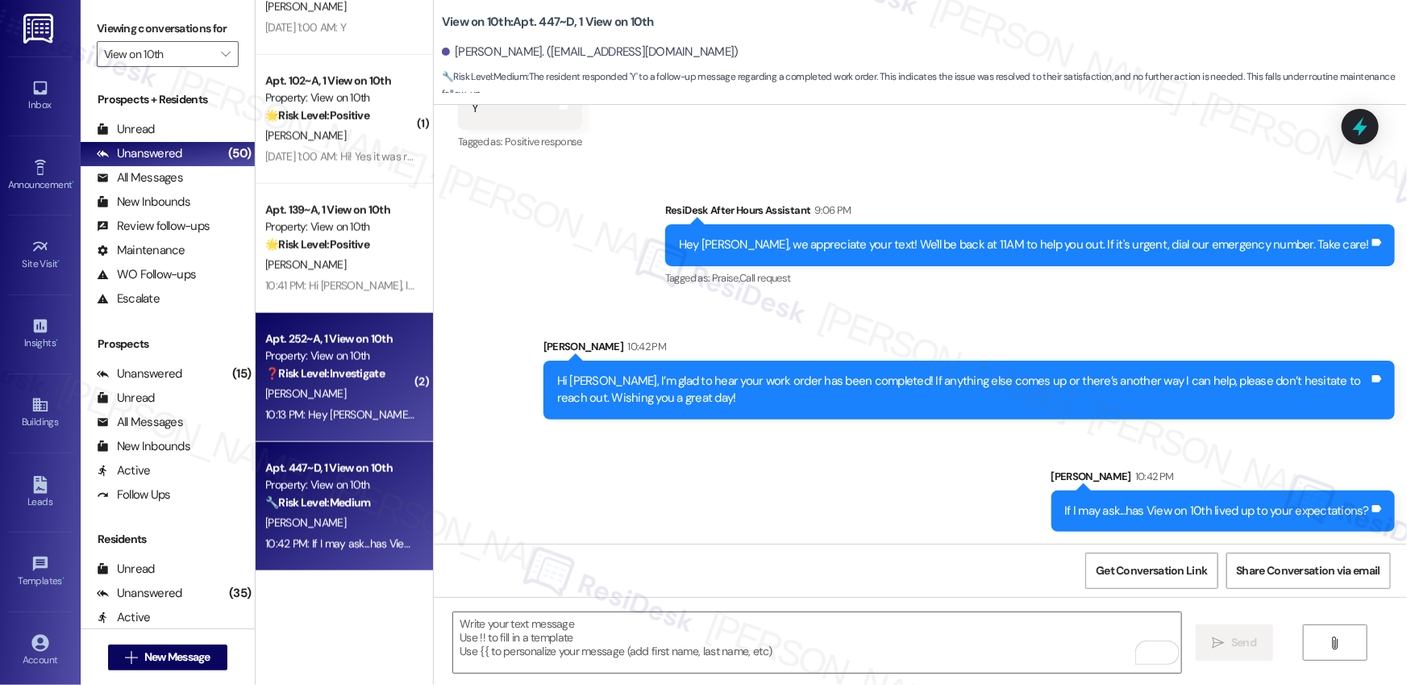
click at [352, 387] on div "[PERSON_NAME]" at bounding box center [340, 394] width 152 height 20
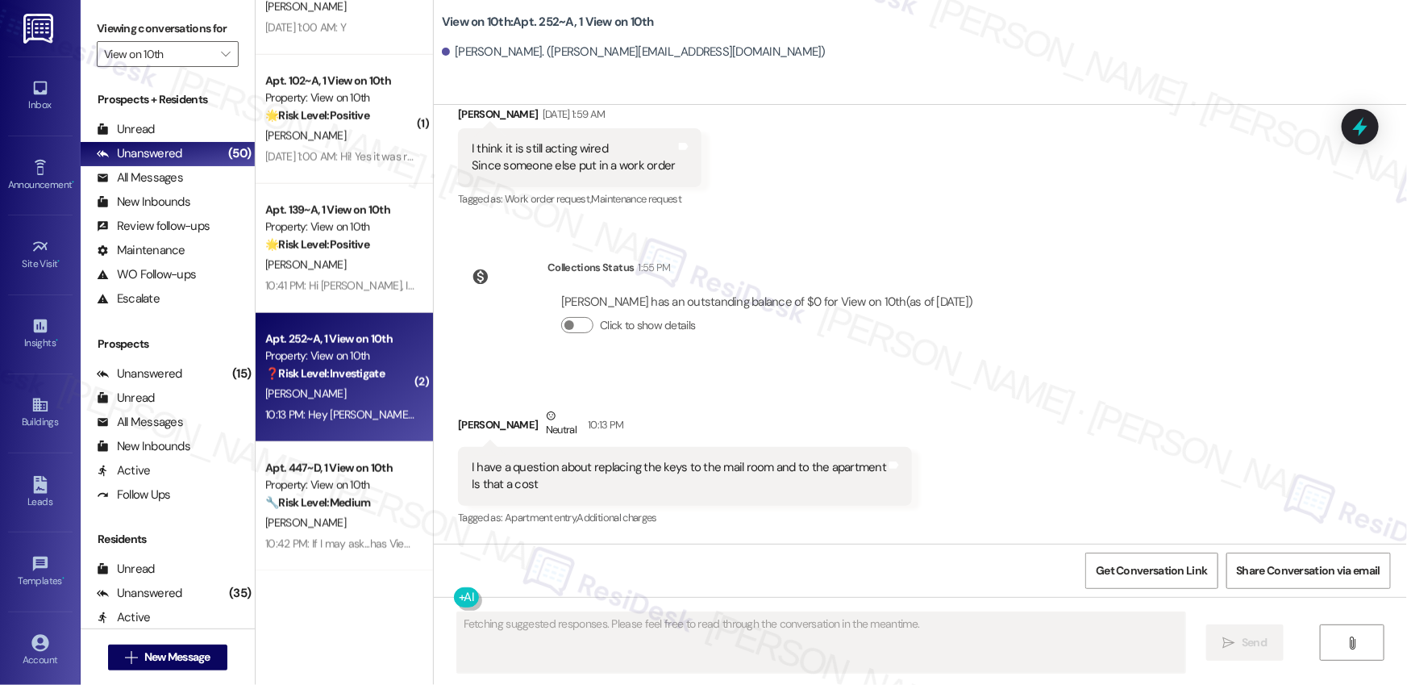
scroll to position [2386, 0]
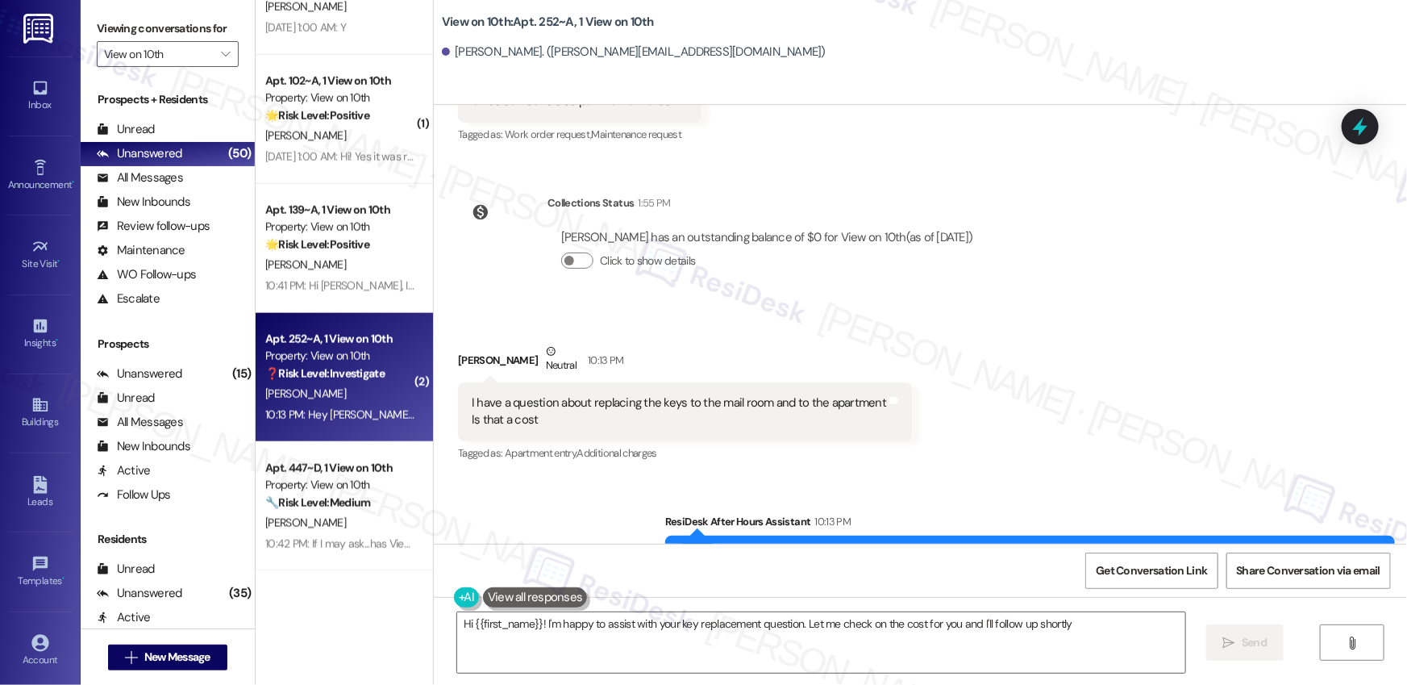
type textarea "Hi {{first_name}}! I'm happy to assist with your key replacement question. Let …"
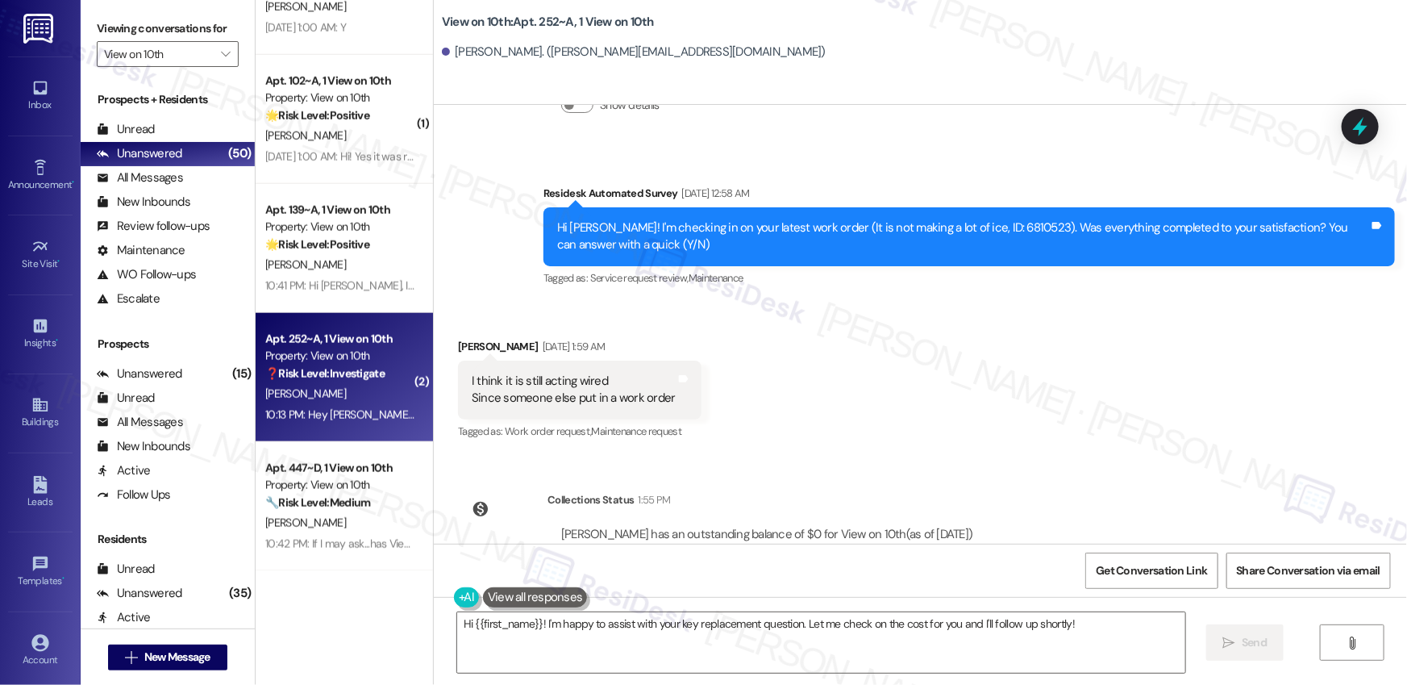
scroll to position [2087, 0]
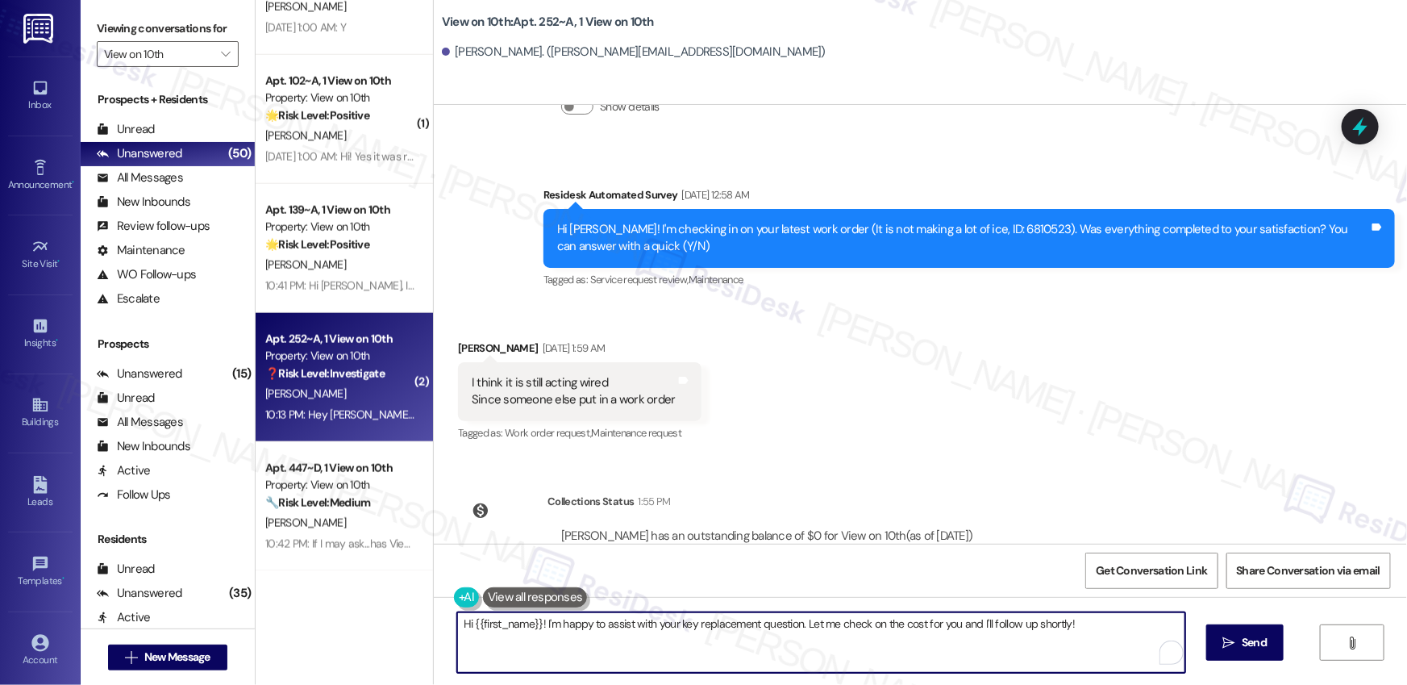
drag, startPoint x: 739, startPoint y: 631, endPoint x: 740, endPoint y: 642, distance: 10.5
click at [739, 631] on textarea "Hi {{first_name}}! I'm happy to assist with your key replacement question. Let …" at bounding box center [821, 642] width 728 height 60
click at [740, 642] on textarea "Hi {{first_name}}! I'm happy to assist with your key replacement question. Let …" at bounding box center [821, 642] width 728 height 60
click at [955, 637] on textarea "Hi {{first_name}}! I'm happy to assist with your key replacement question. Let …" at bounding box center [821, 642] width 728 height 60
click at [1125, 626] on textarea "Hi {{first_name}}! I'm happy to assist with your key replacement question. Let …" at bounding box center [817, 642] width 728 height 60
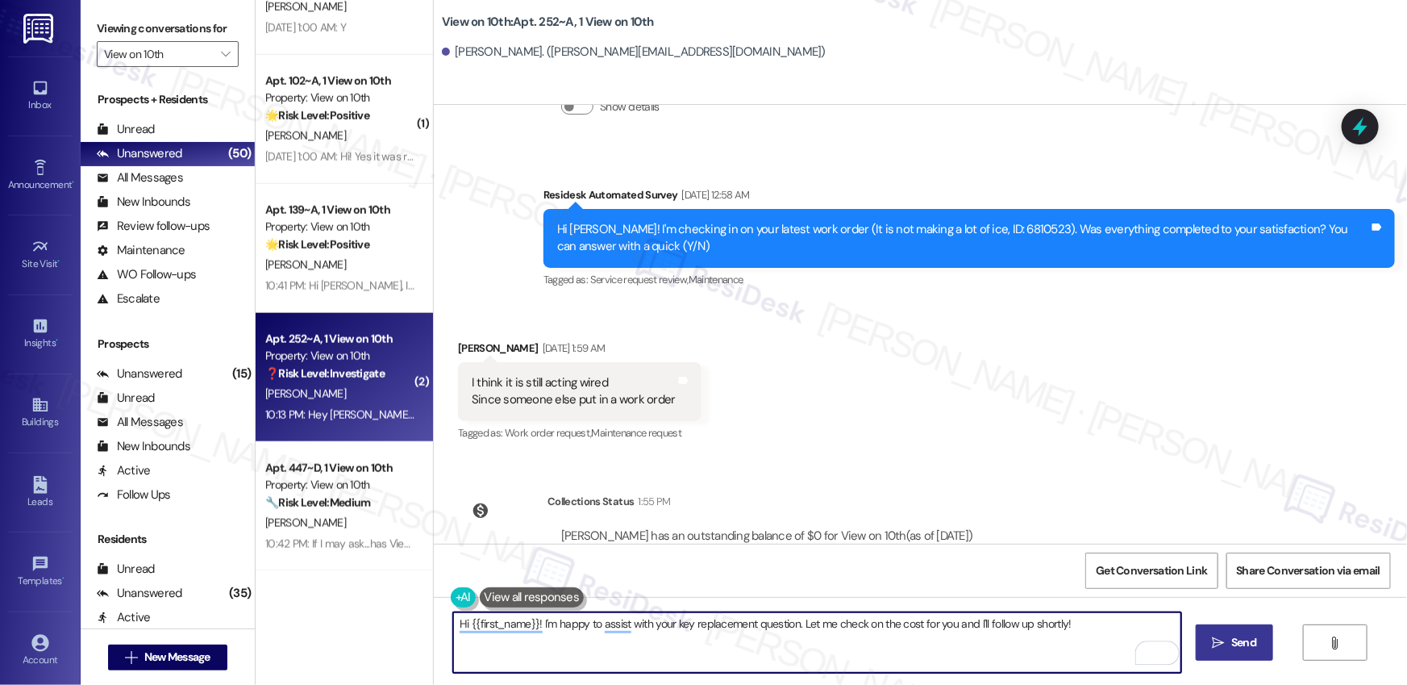
click at [1231, 642] on span "Send" at bounding box center [1243, 642] width 25 height 17
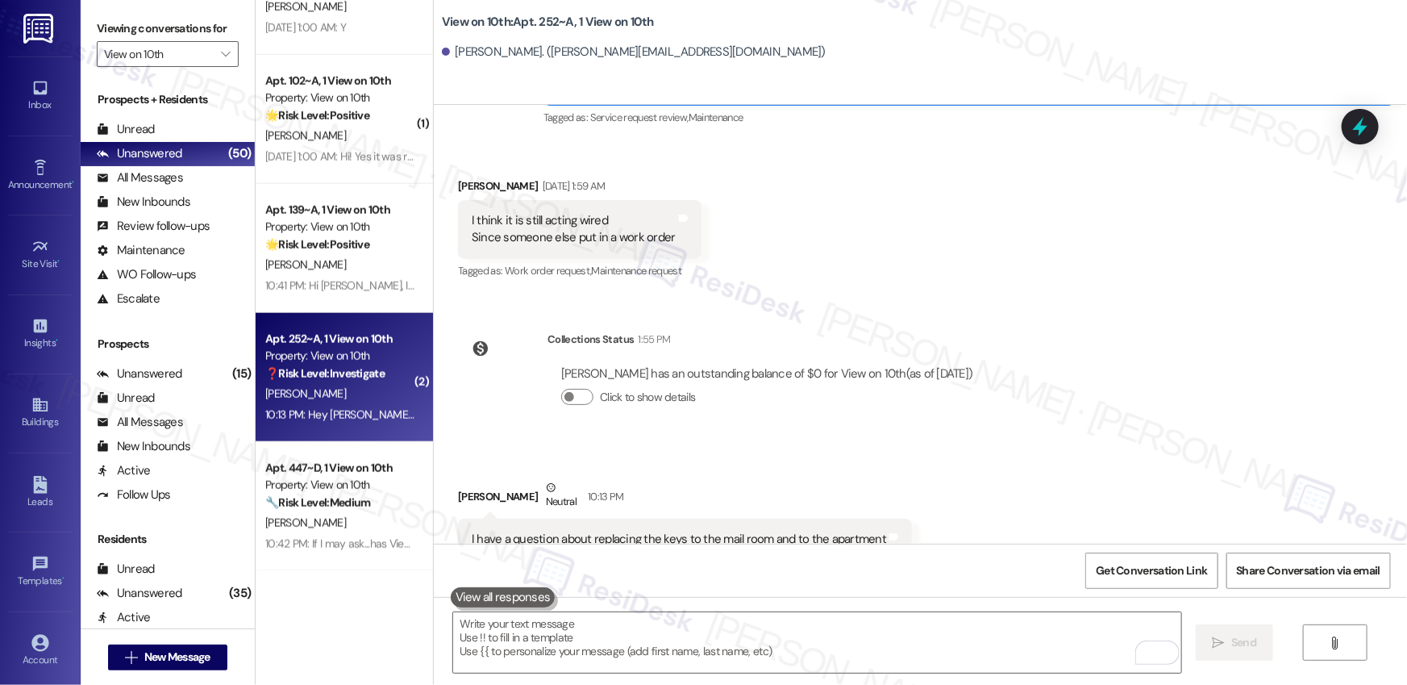
scroll to position [2498, 0]
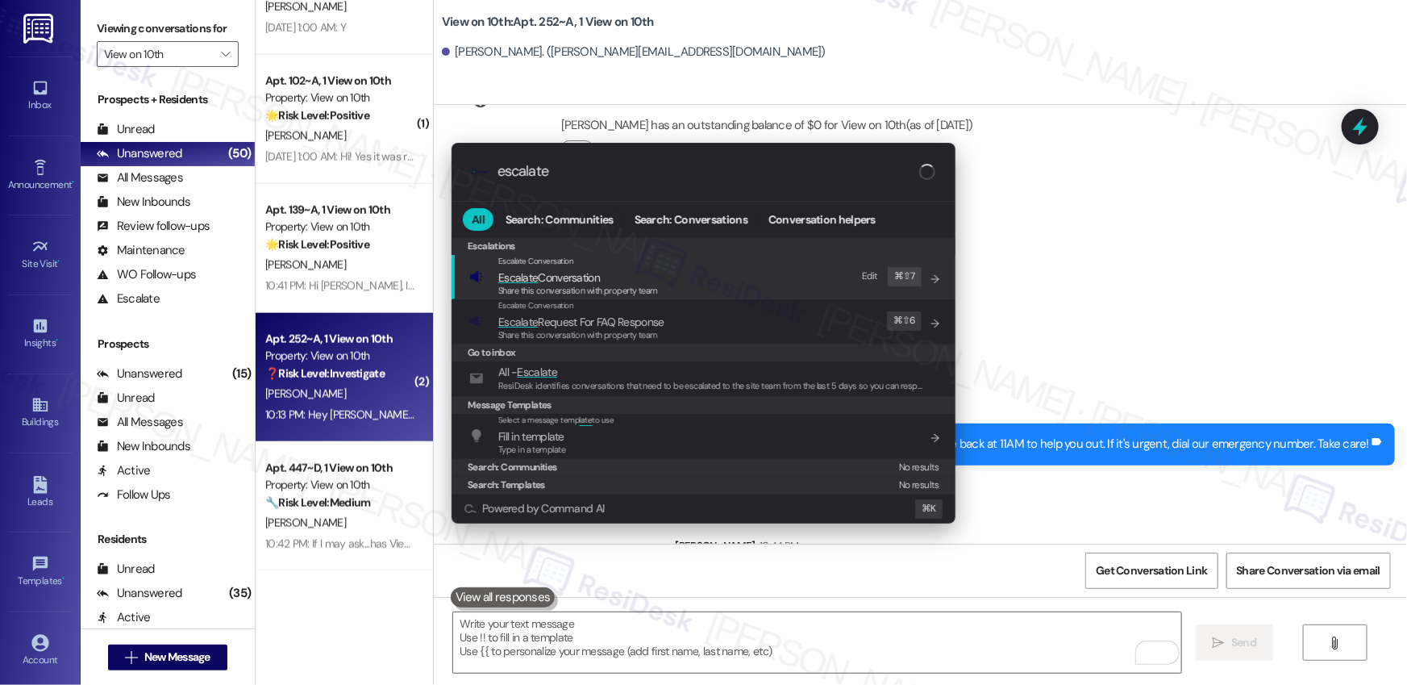
type input "escalate"
click at [556, 287] on span "Share this conversation with property team" at bounding box center [578, 290] width 160 height 11
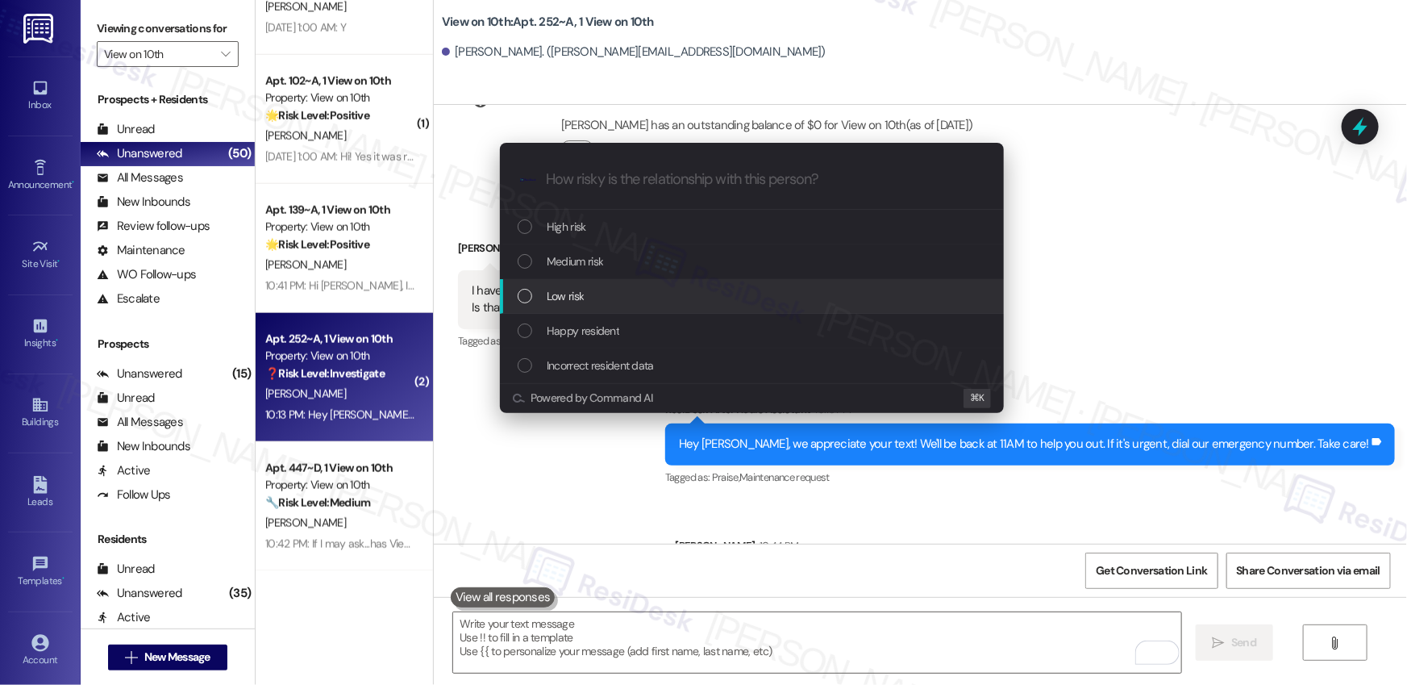
click at [559, 293] on span "Low risk" at bounding box center [565, 296] width 37 height 18
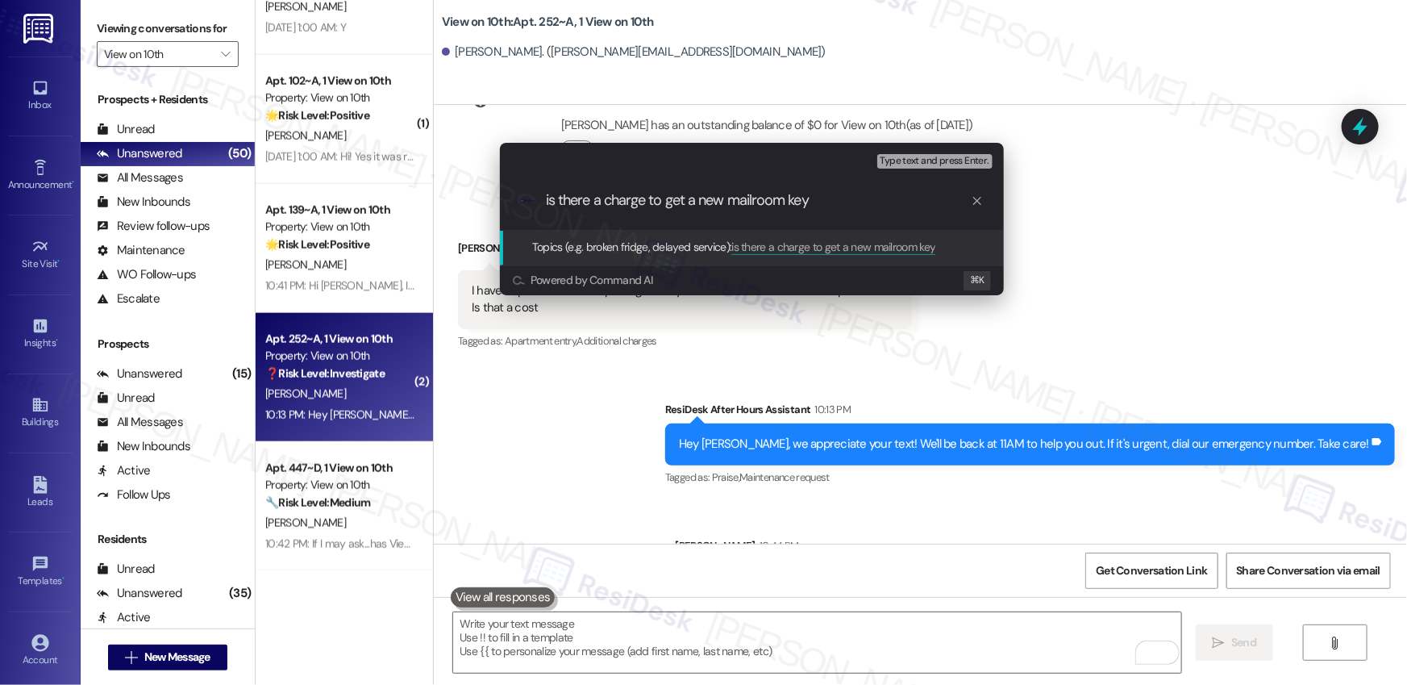
type input "is there a charge to get a new mailroom key?"
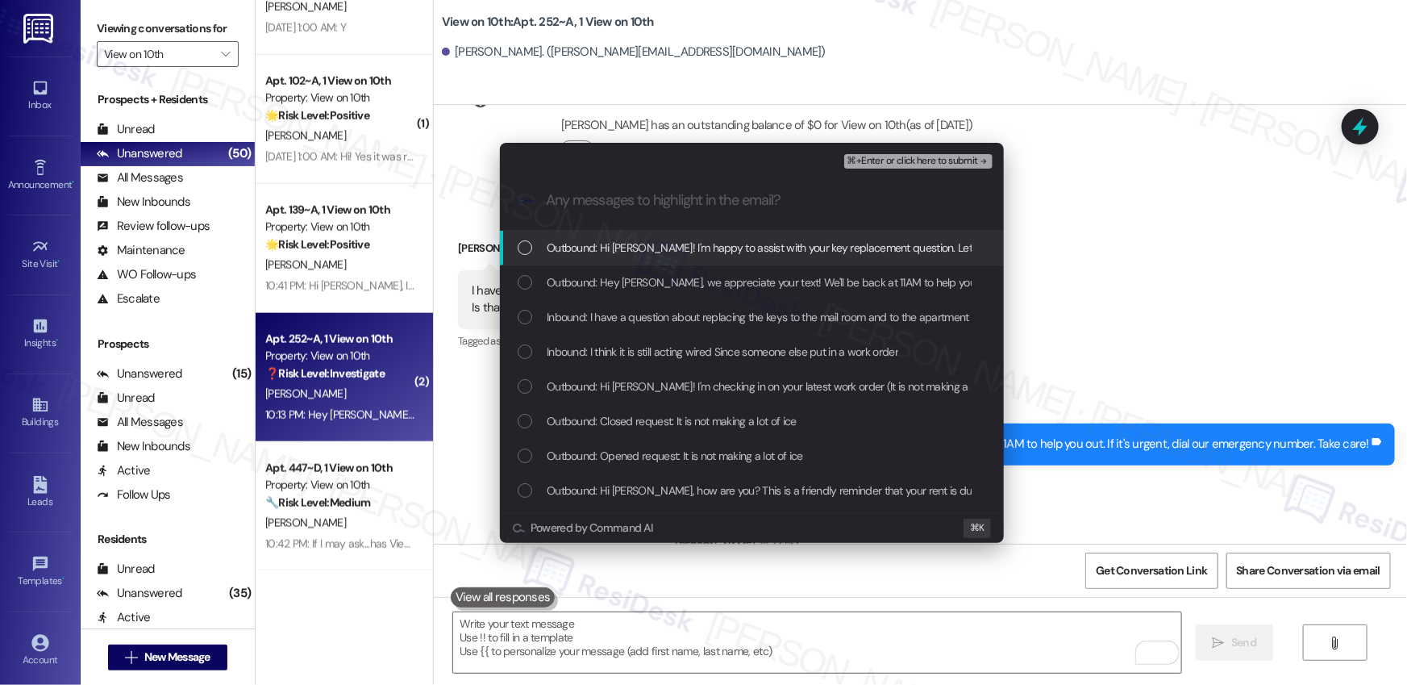
click at [730, 277] on span "Outbound: Hey Miranda, we appreciate your text! We'll be back at 11AM to help y…" at bounding box center [892, 282] width 691 height 18
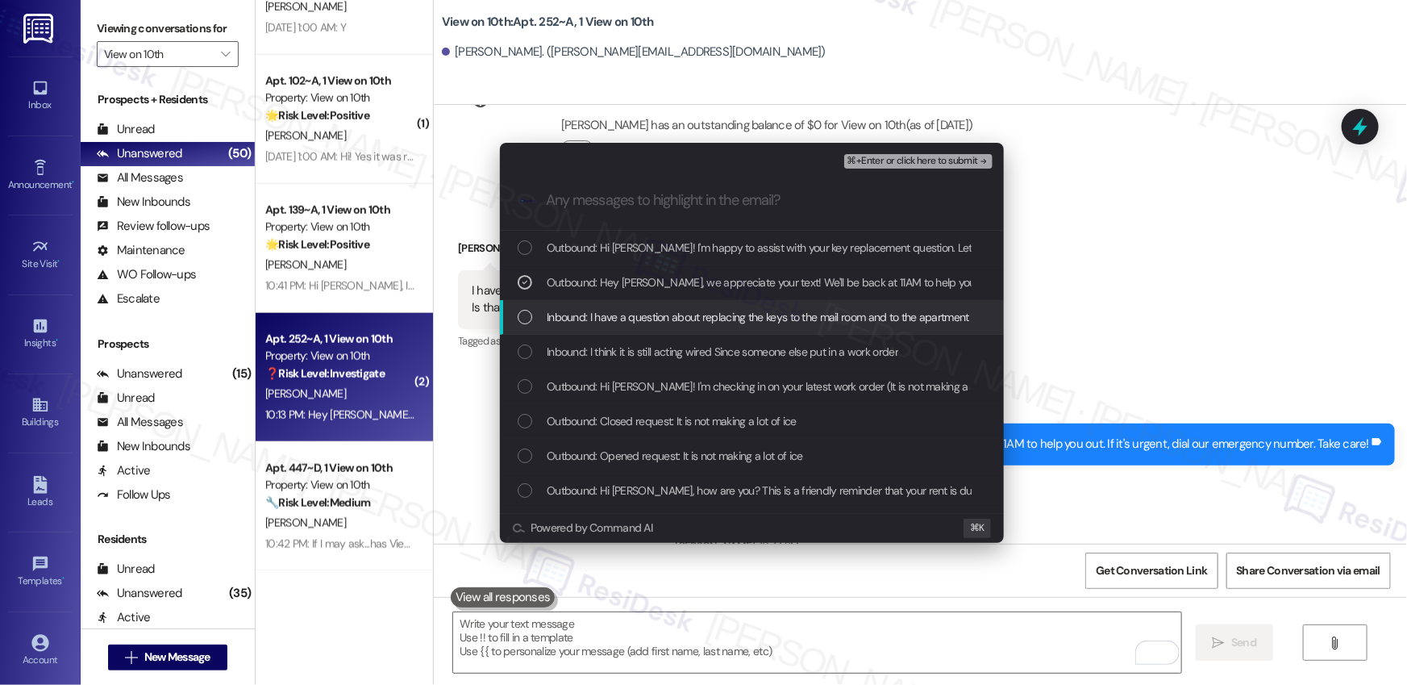
click at [769, 310] on span "Inbound: I have a question about replacing the keys to the mail room and to the…" at bounding box center [789, 317] width 485 height 18
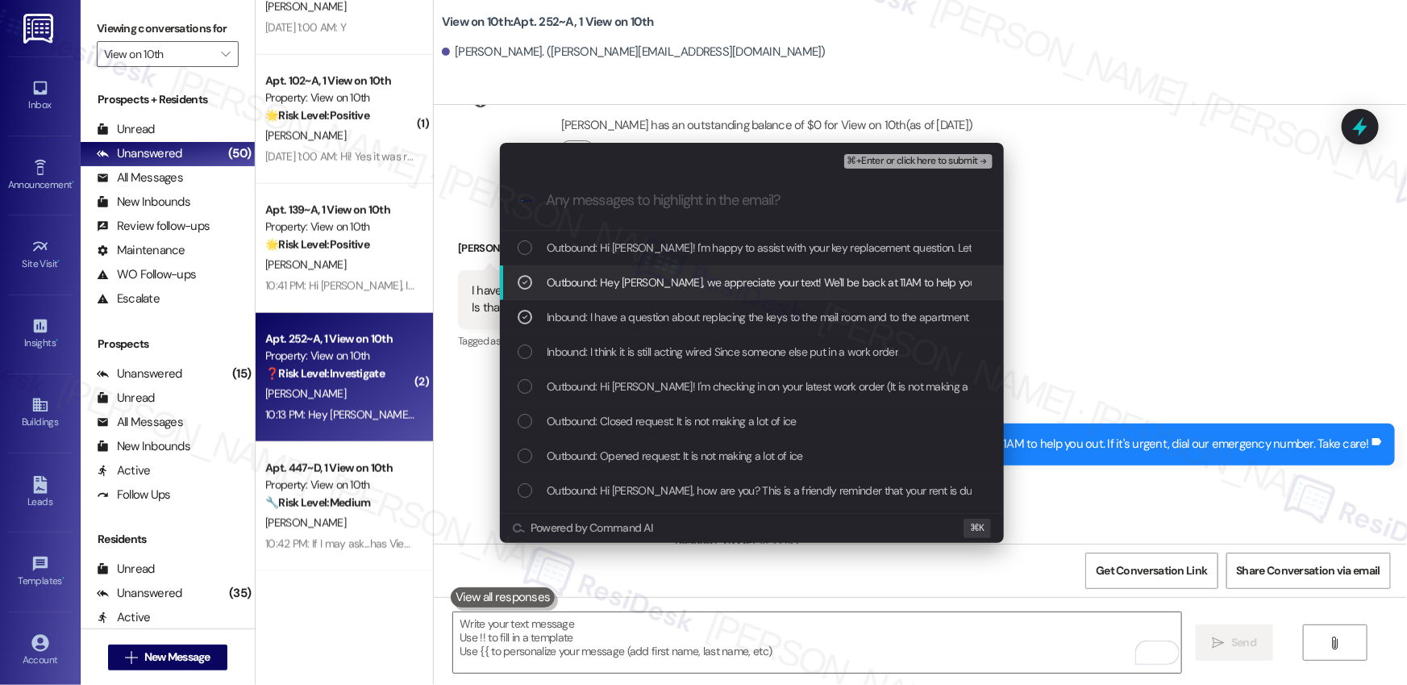
click at [776, 281] on span "Outbound: Hey Miranda, we appreciate your text! We'll be back at 11AM to help y…" at bounding box center [892, 282] width 691 height 18
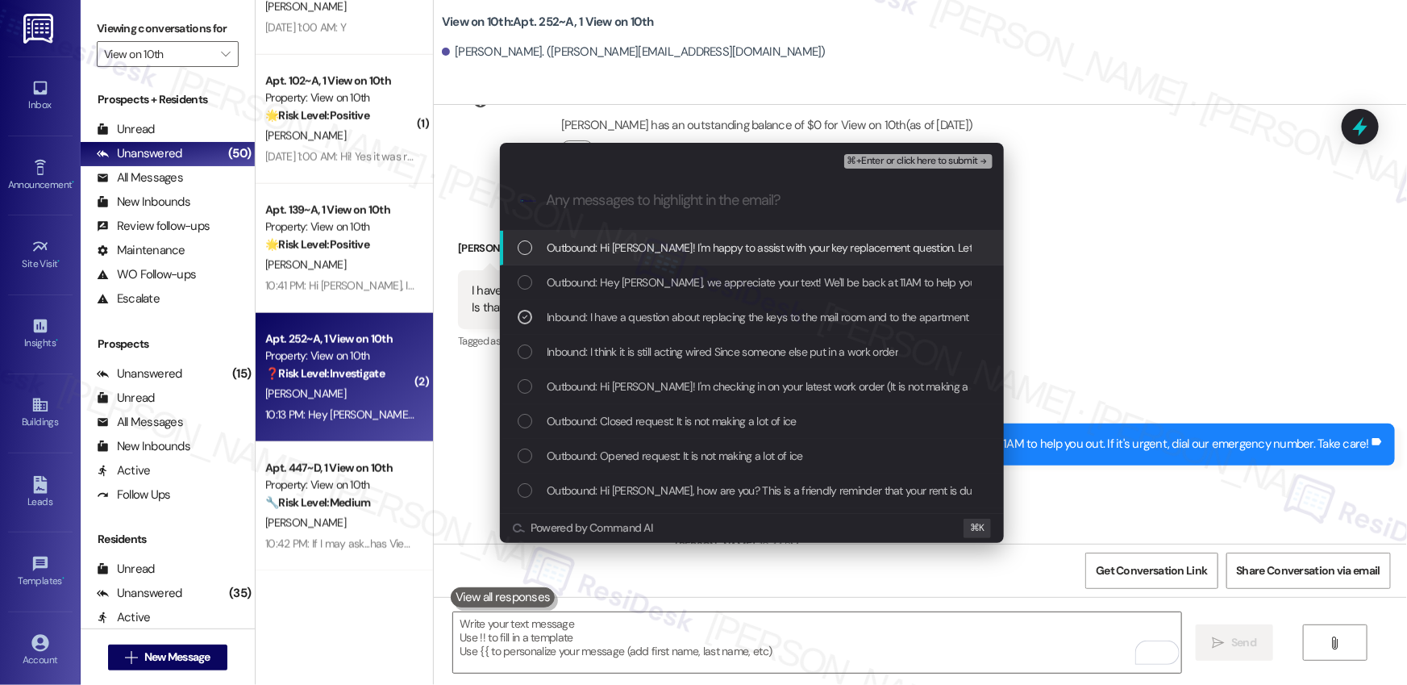
click at [934, 161] on span "⌘+Enter or click here to submit" at bounding box center [912, 161] width 131 height 11
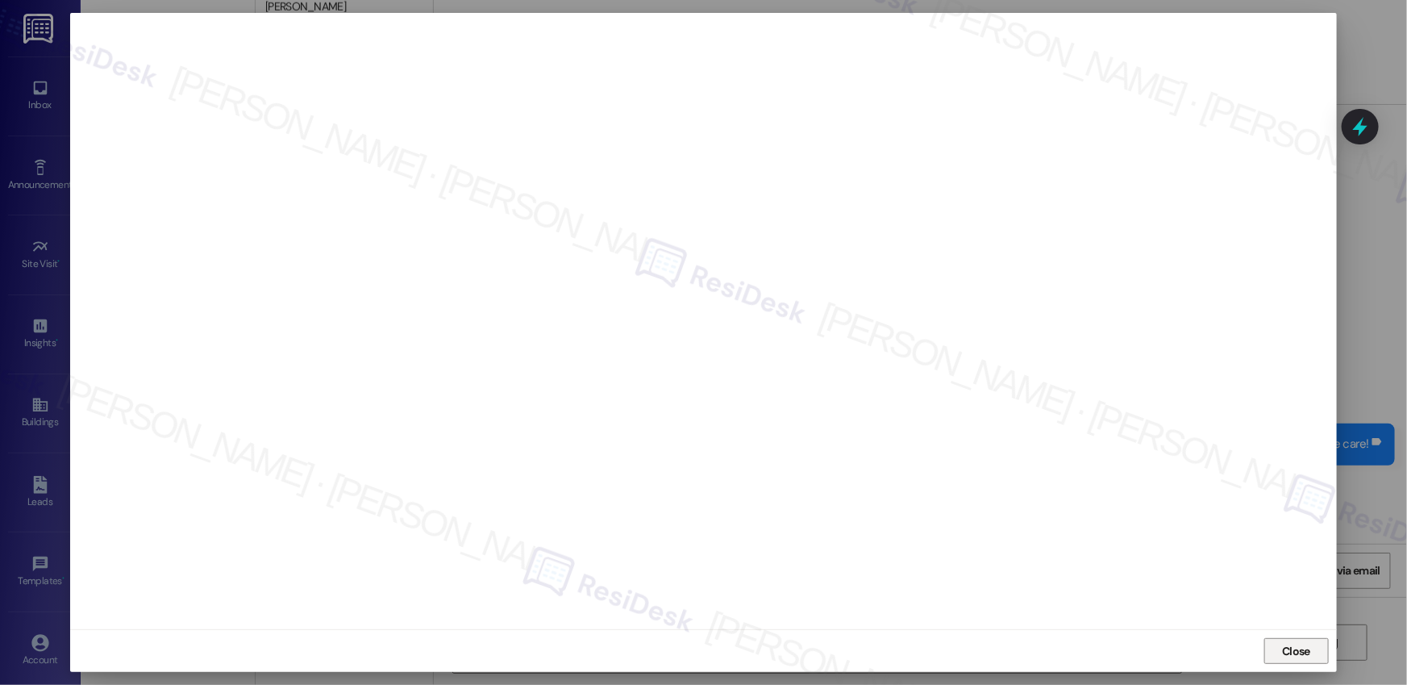
click at [1307, 643] on span "Close" at bounding box center [1296, 651] width 28 height 17
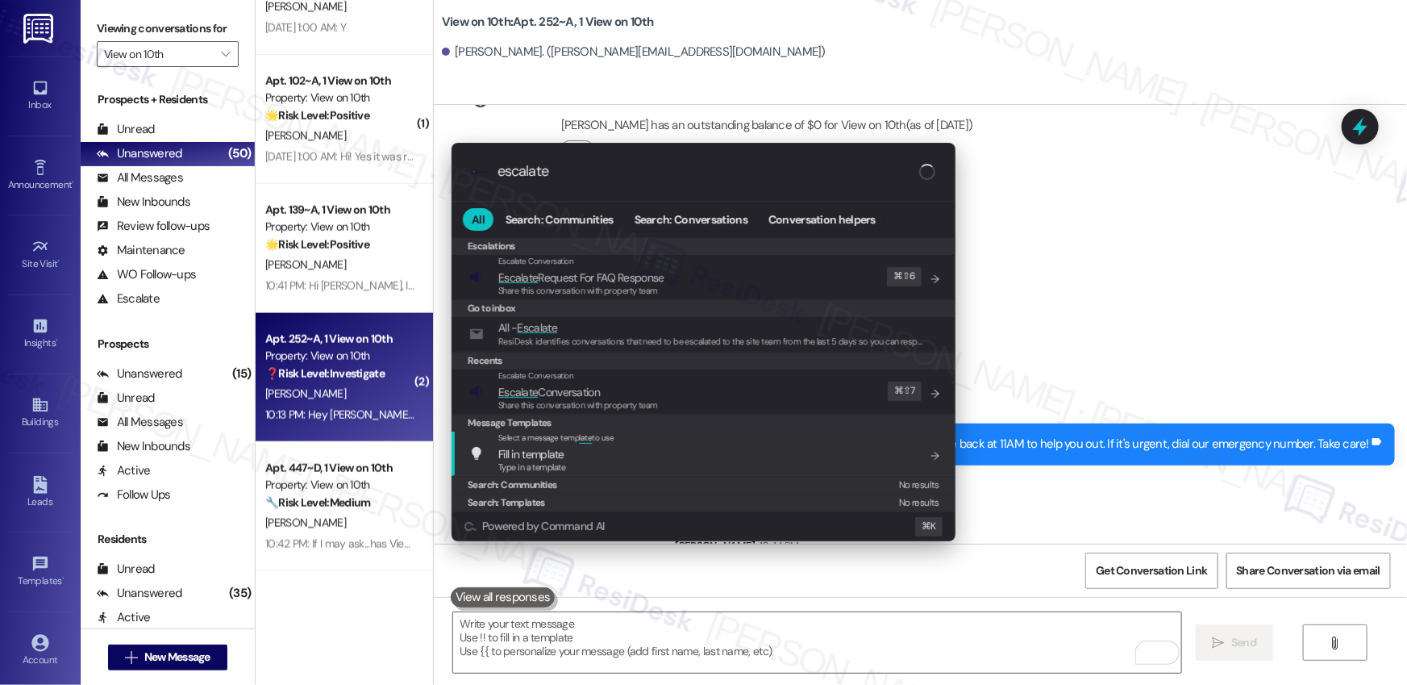
type input "escalate"
click at [626, 409] on span "Share this conversation with property team" at bounding box center [578, 404] width 160 height 11
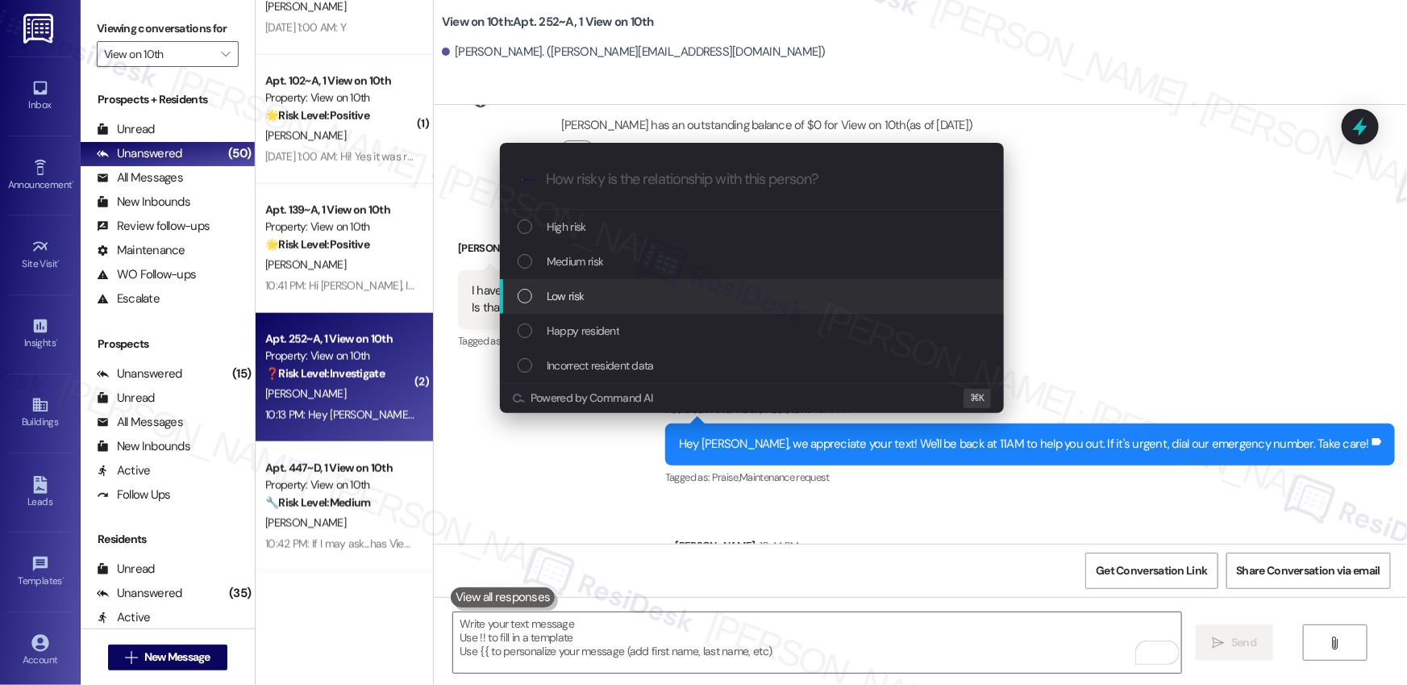
click at [643, 300] on div "Low risk" at bounding box center [754, 296] width 472 height 18
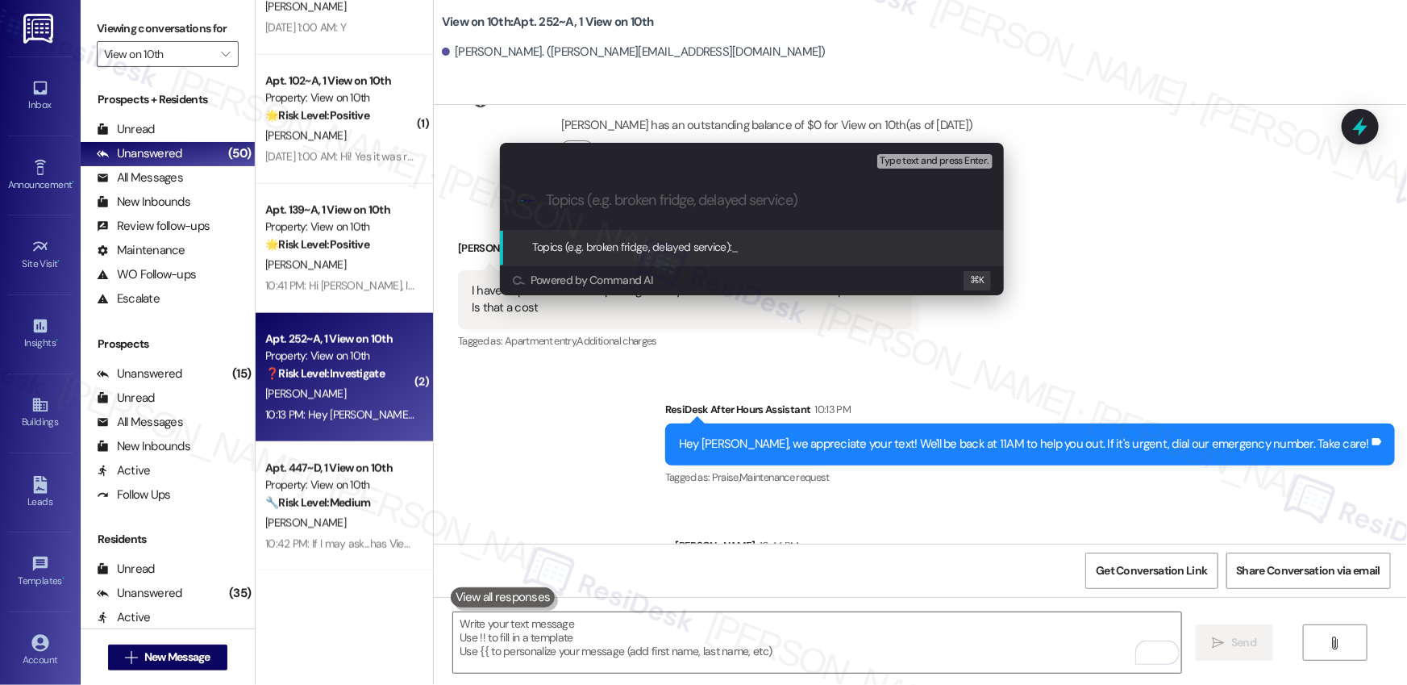
paste input "is there a charge to get a new mailroom key?"
type input "is there a charge to get a new mailroom key?"
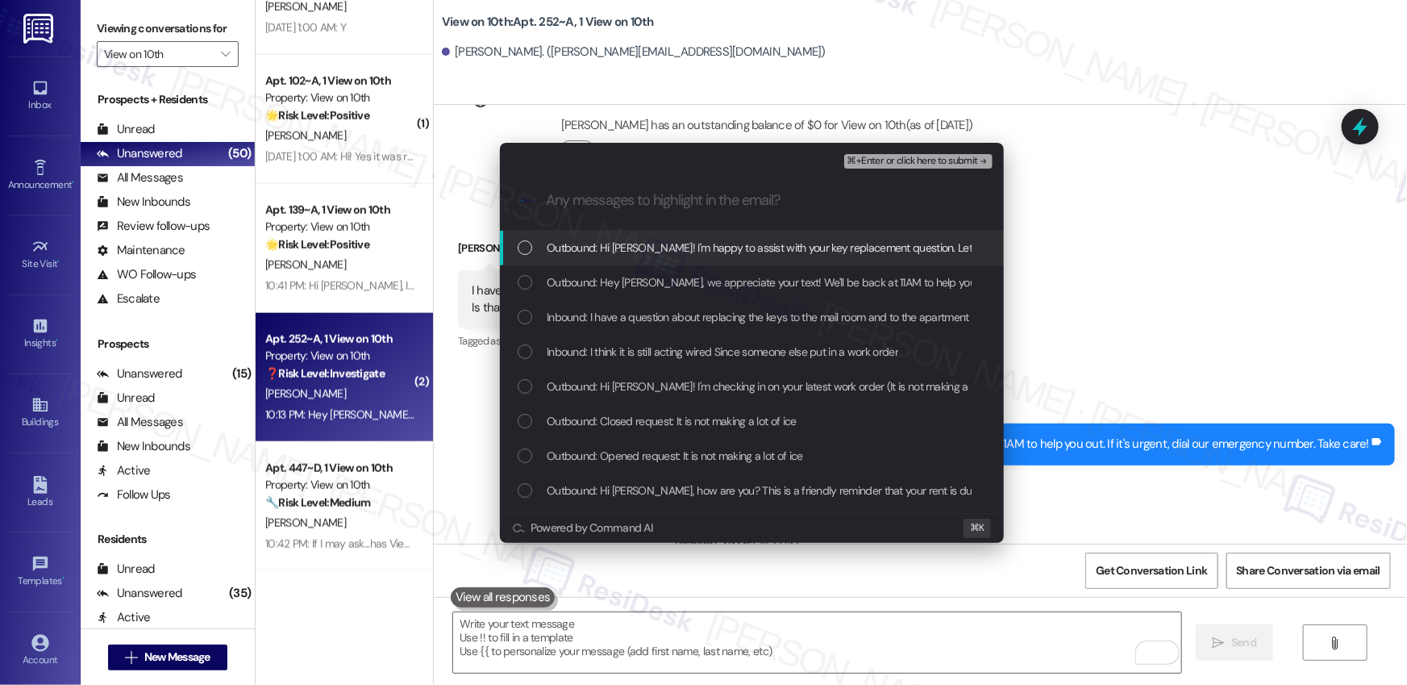
drag, startPoint x: 625, startPoint y: 255, endPoint x: 622, endPoint y: 286, distance: 31.5
click at [625, 256] on span "Outbound: Hi Miranda! I'm happy to assist with your key replacement question. L…" at bounding box center [885, 248] width 677 height 18
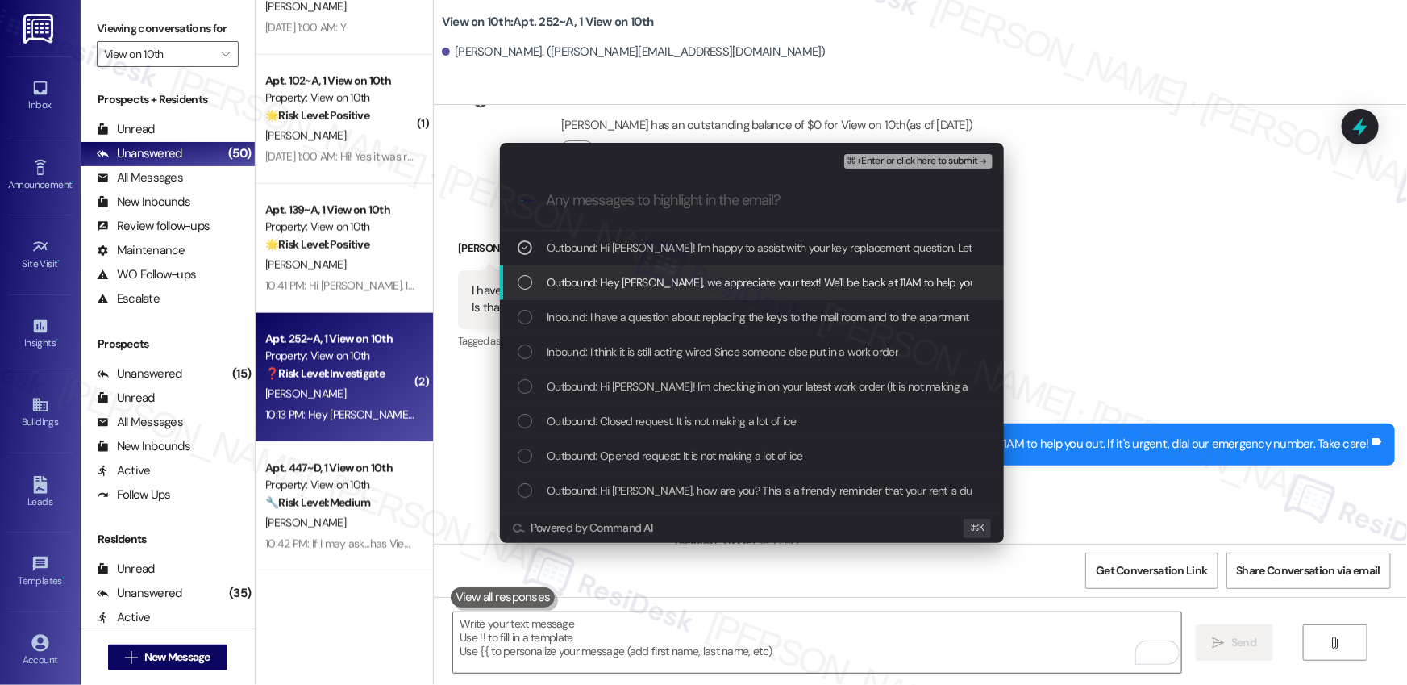
drag, startPoint x: 615, startPoint y: 297, endPoint x: 610, endPoint y: 313, distance: 17.1
click at [614, 297] on div "Outbound: Hey Miranda, we appreciate your text! We'll be back at 11AM to help y…" at bounding box center [752, 282] width 504 height 35
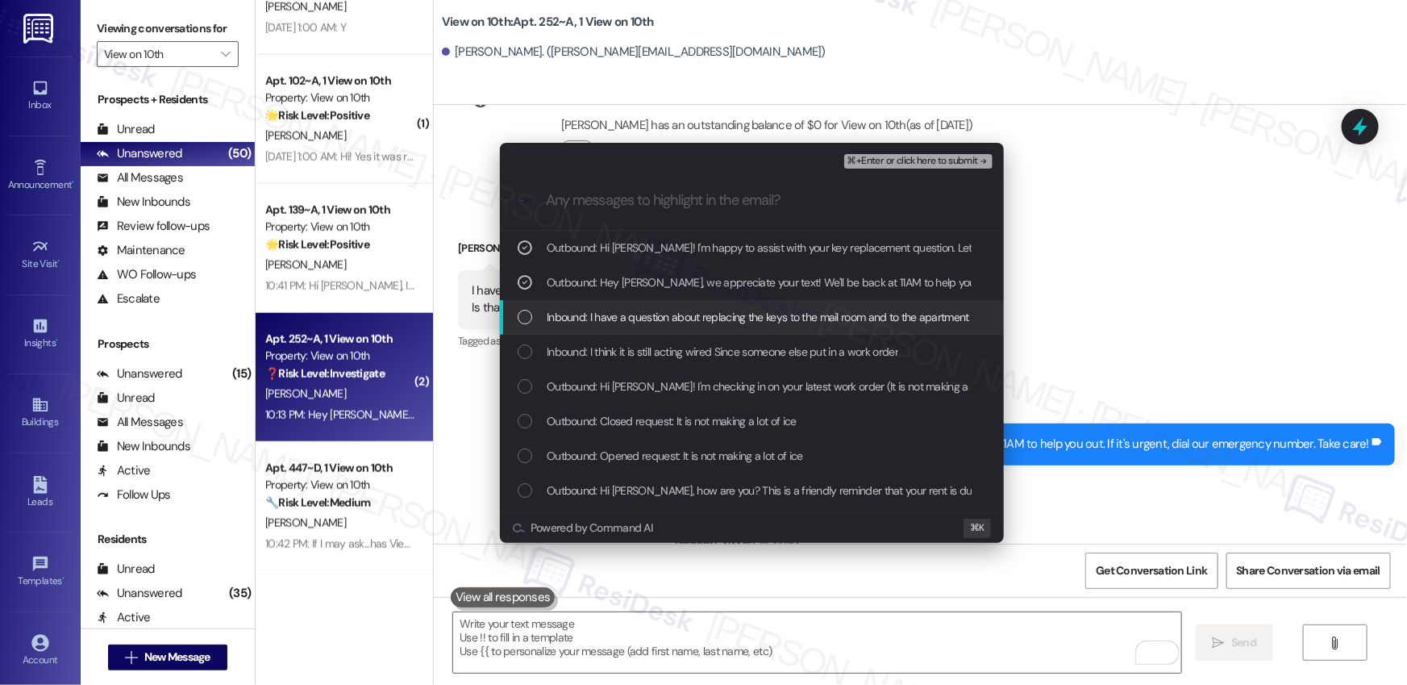
click at [608, 327] on div "Inbound: I have a question about replacing the keys to the mail room and to the…" at bounding box center [752, 317] width 504 height 35
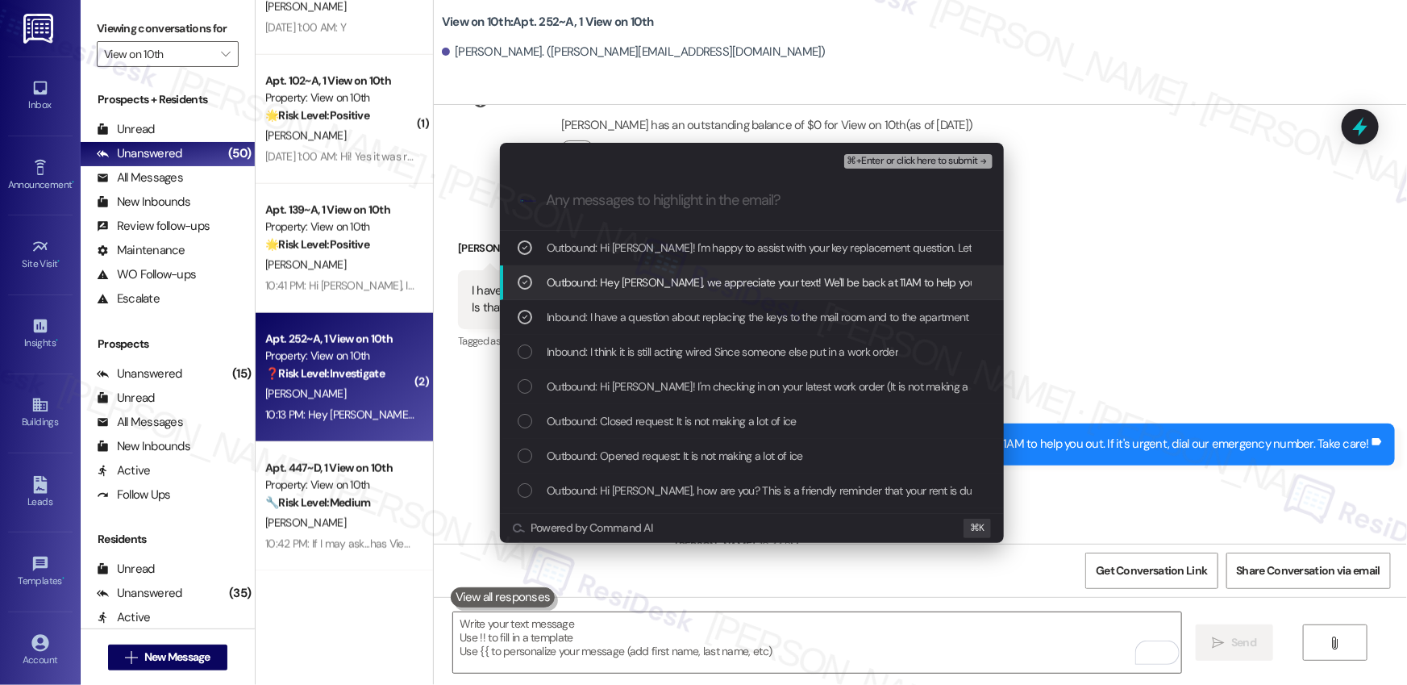
click at [637, 288] on span "Outbound: Hey Miranda, we appreciate your text! We'll be back at 11AM to help y…" at bounding box center [892, 282] width 691 height 18
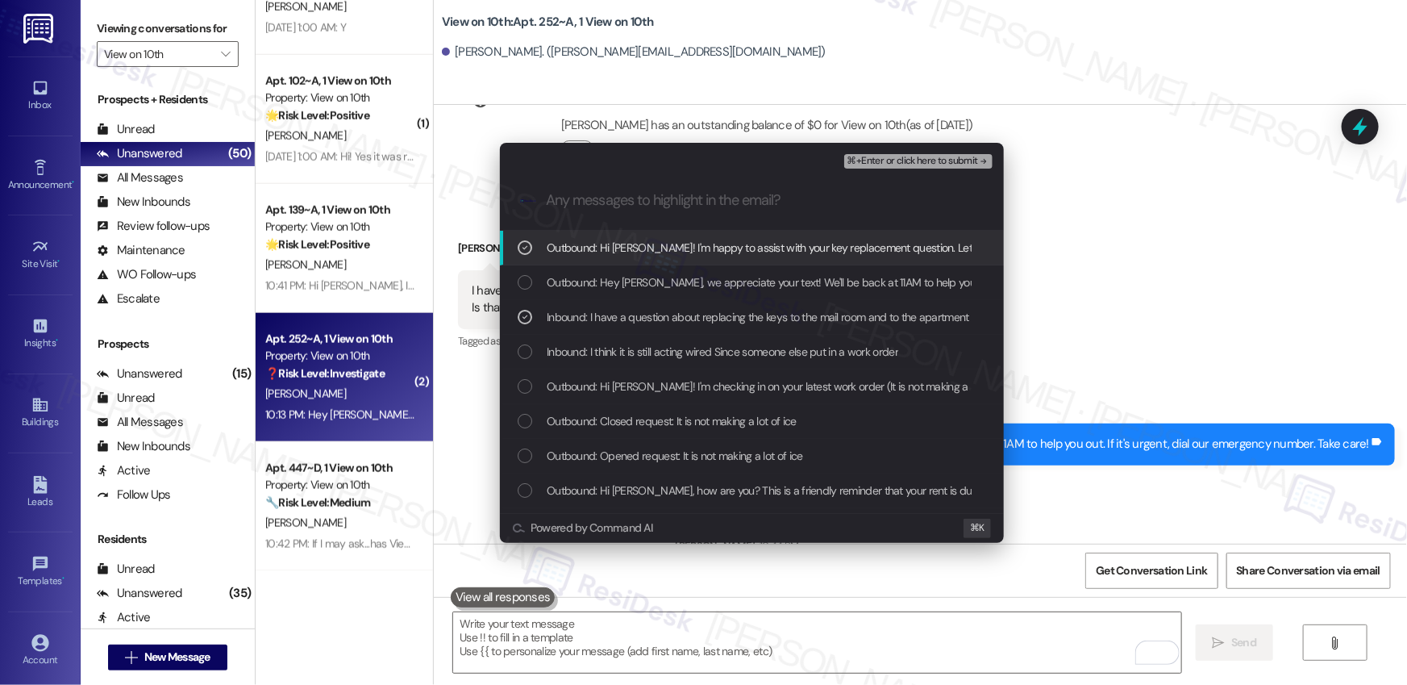
drag, startPoint x: 655, startPoint y: 253, endPoint x: 650, endPoint y: 293, distance: 39.8
click at [655, 255] on span "Outbound: Hi Miranda! I'm happy to assist with your key replacement question. L…" at bounding box center [885, 248] width 677 height 18
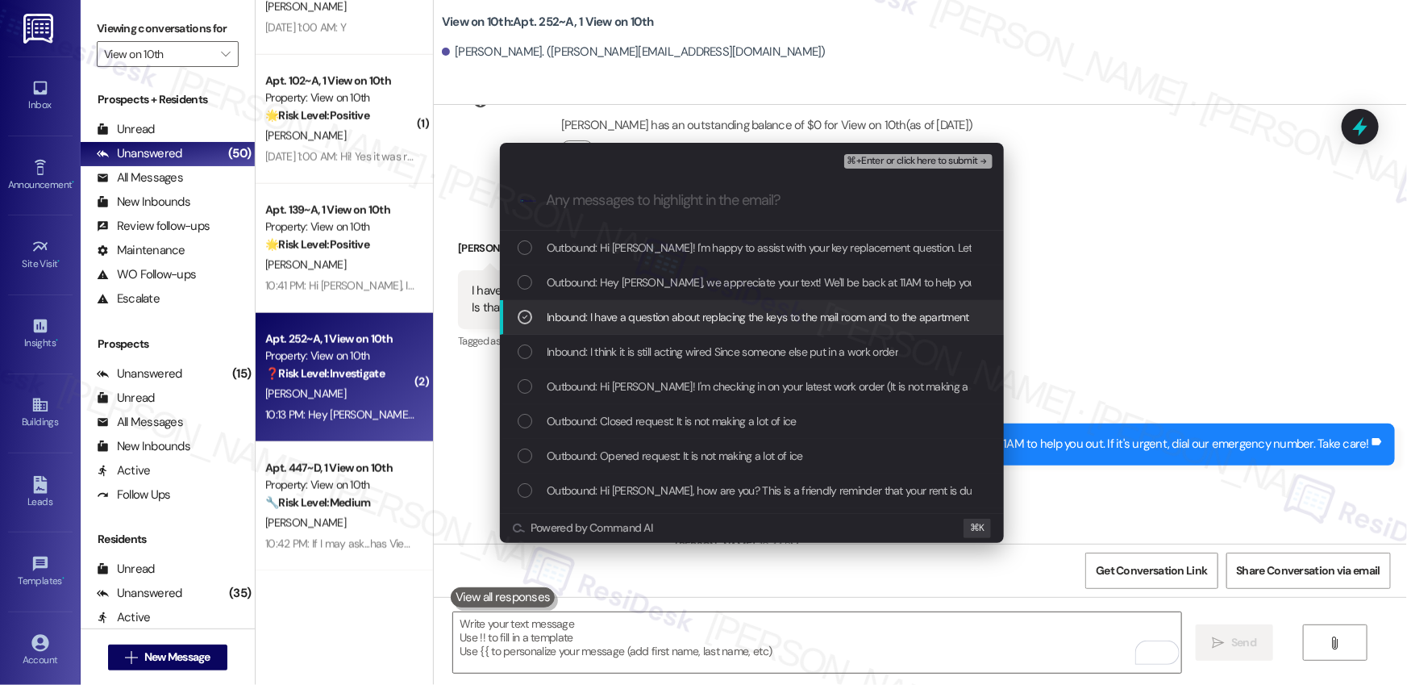
click at [644, 310] on span "Inbound: I have a question about replacing the keys to the mail room and to the…" at bounding box center [789, 317] width 485 height 18
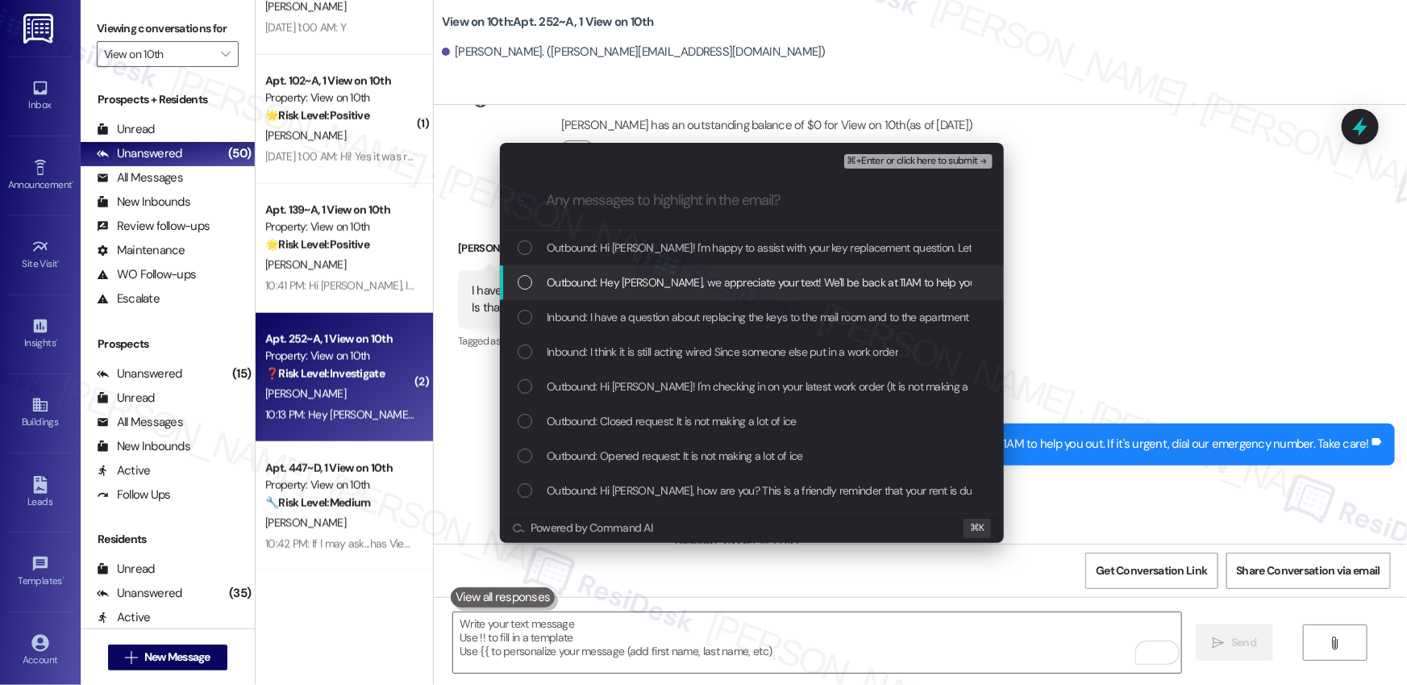
drag, startPoint x: 649, startPoint y: 286, endPoint x: 648, endPoint y: 312, distance: 25.8
click at [650, 288] on span "Outbound: Hey Miranda, we appreciate your text! We'll be back at 11AM to help y…" at bounding box center [892, 282] width 691 height 18
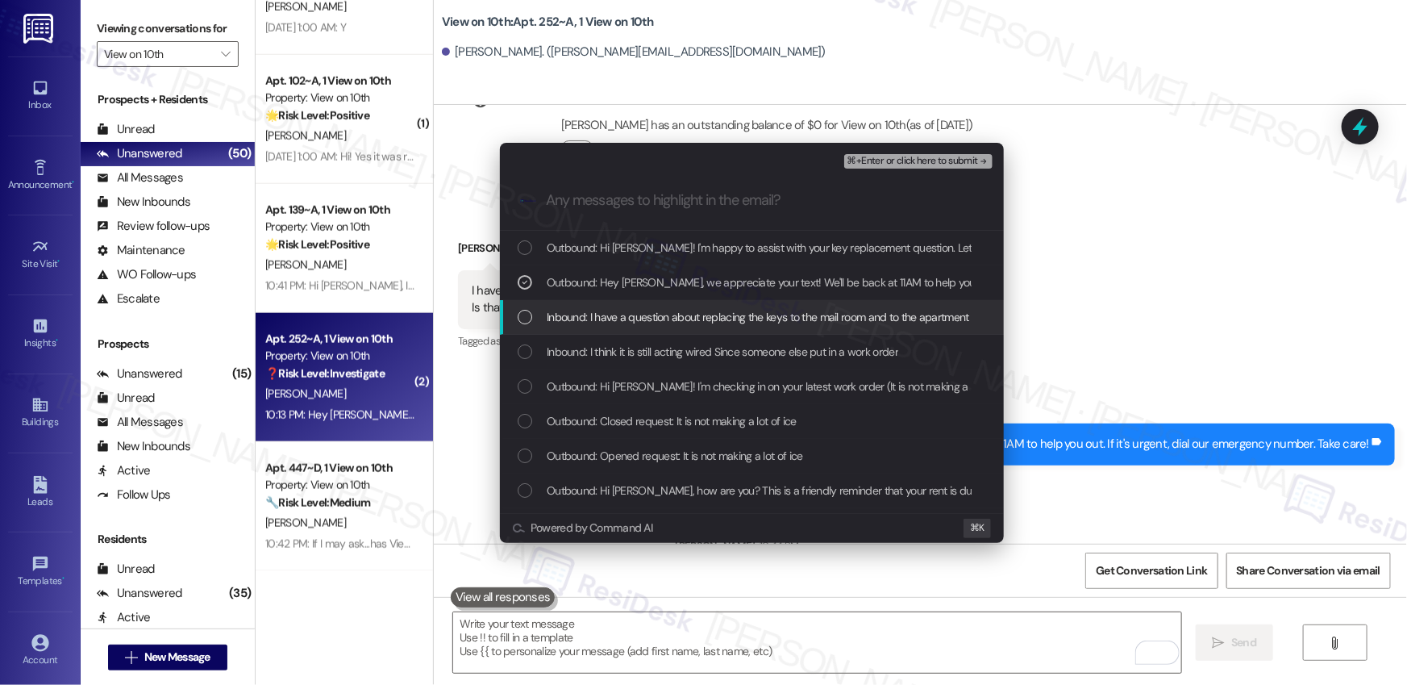
click at [655, 308] on span "Inbound: I have a question about replacing the keys to the mail room and to the…" at bounding box center [789, 317] width 485 height 18
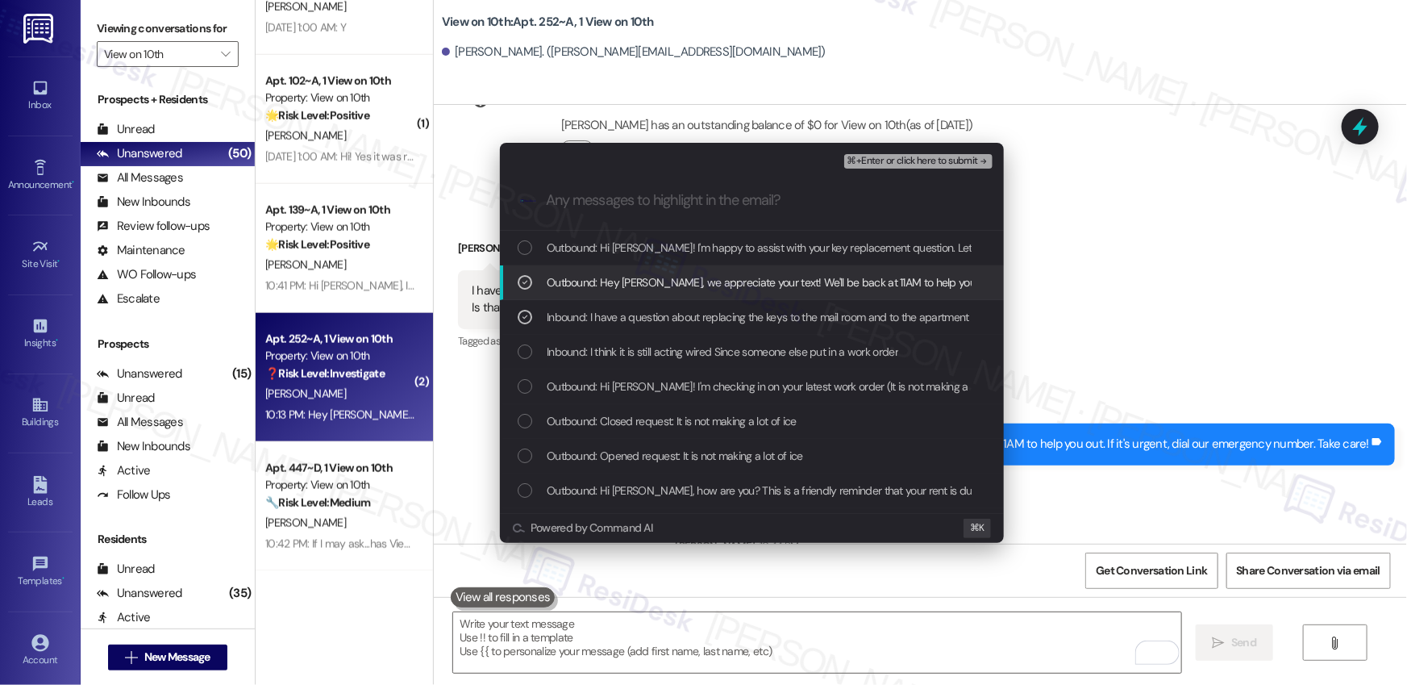
click at [675, 287] on span "Outbound: Hey Miranda, we appreciate your text! We'll be back at 11AM to help y…" at bounding box center [892, 282] width 691 height 18
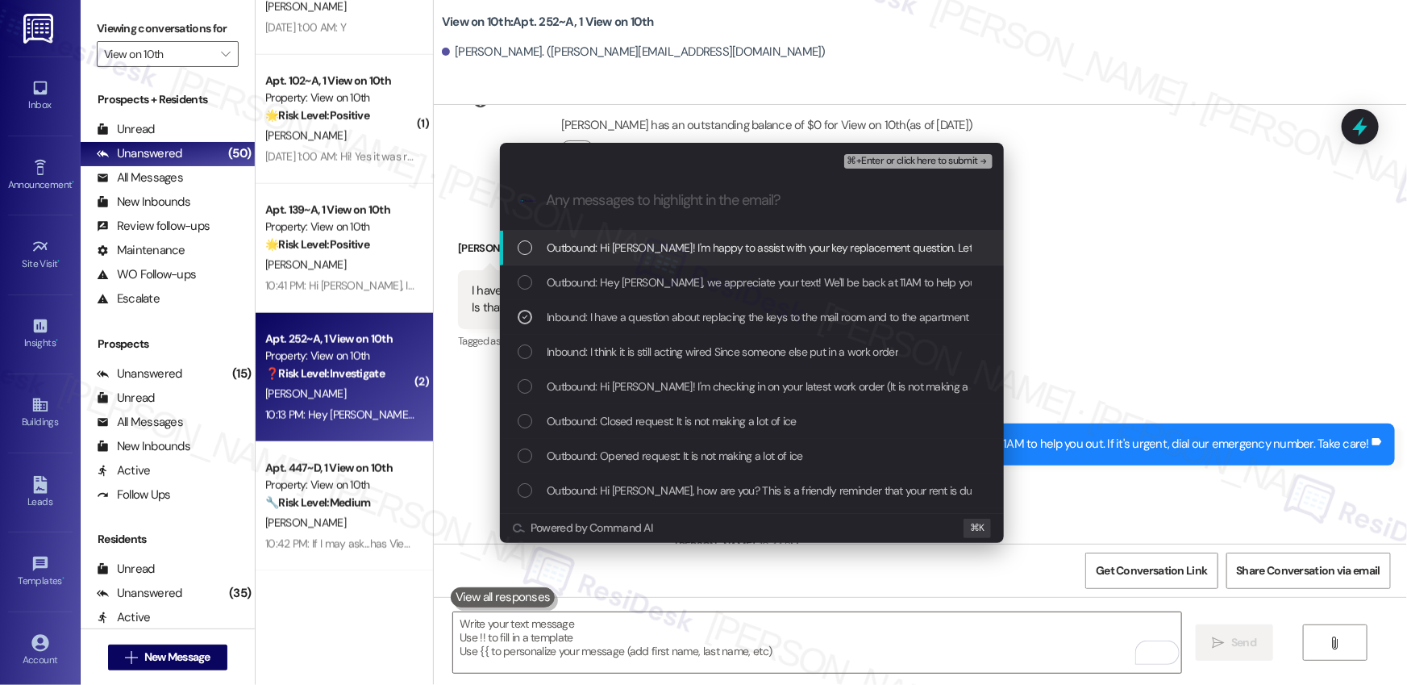
click at [913, 160] on span "⌘+Enter or click here to submit" at bounding box center [912, 161] width 131 height 11
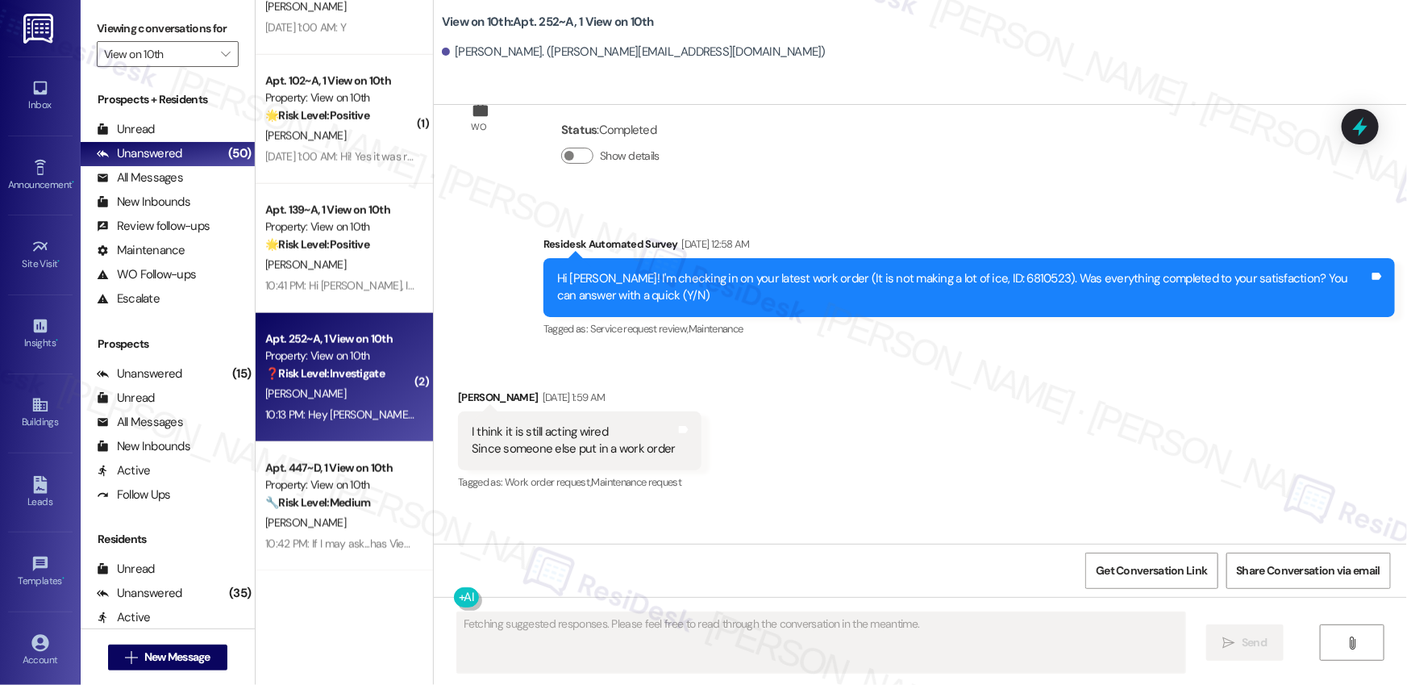
scroll to position [2249, 0]
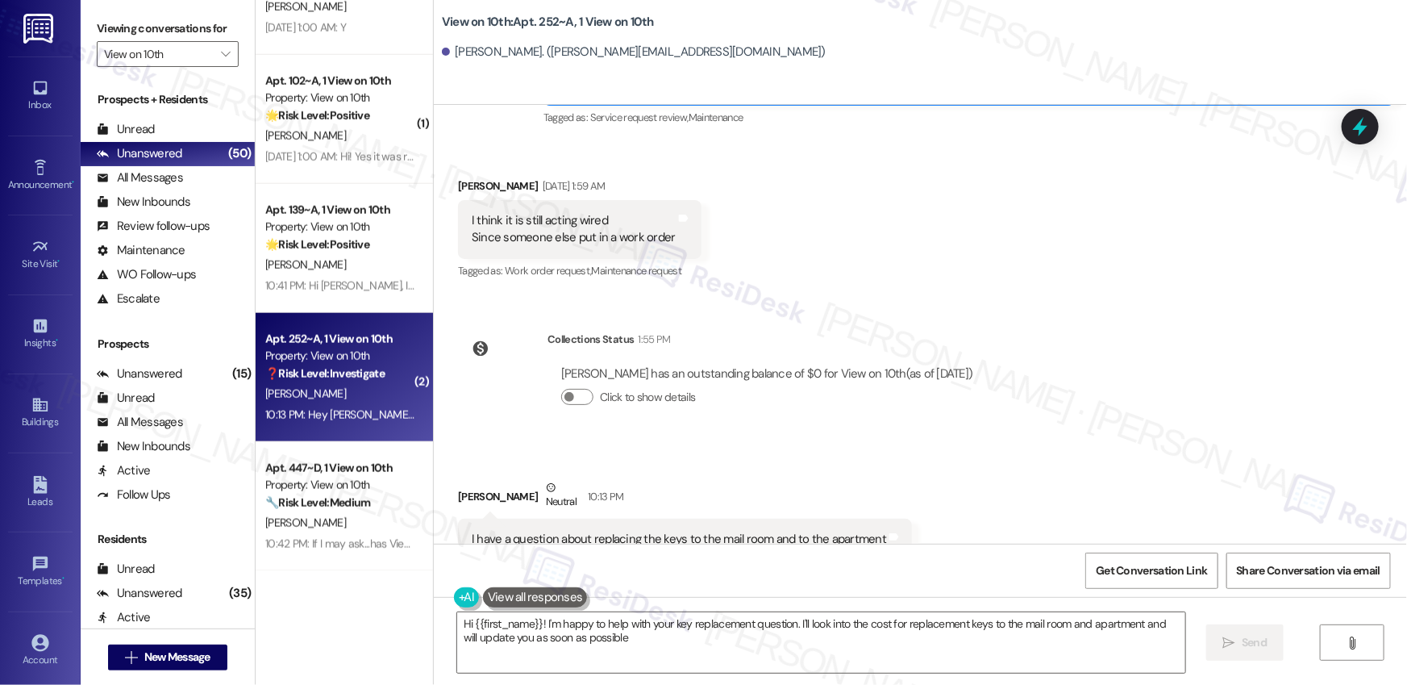
type textarea "Hi {{first_name}}! I'm happy to help with your key replacement question. I'll l…"
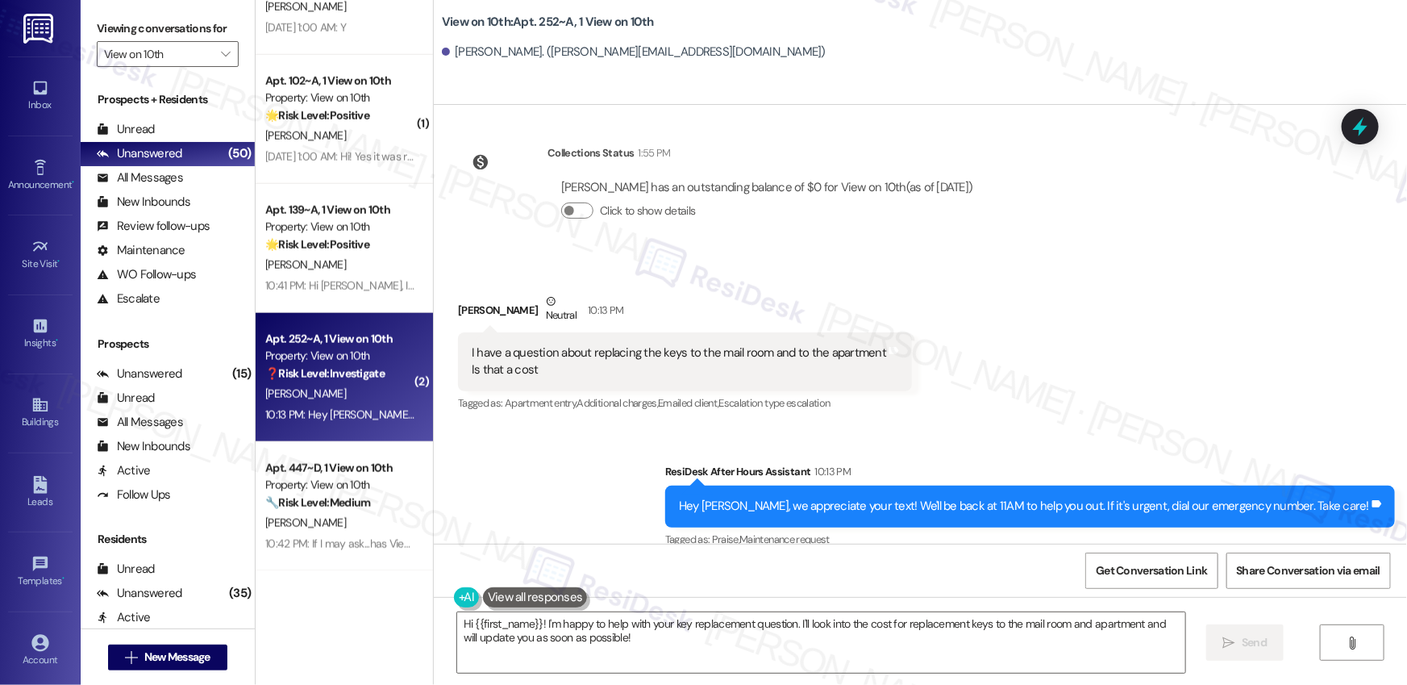
scroll to position [2522, 0]
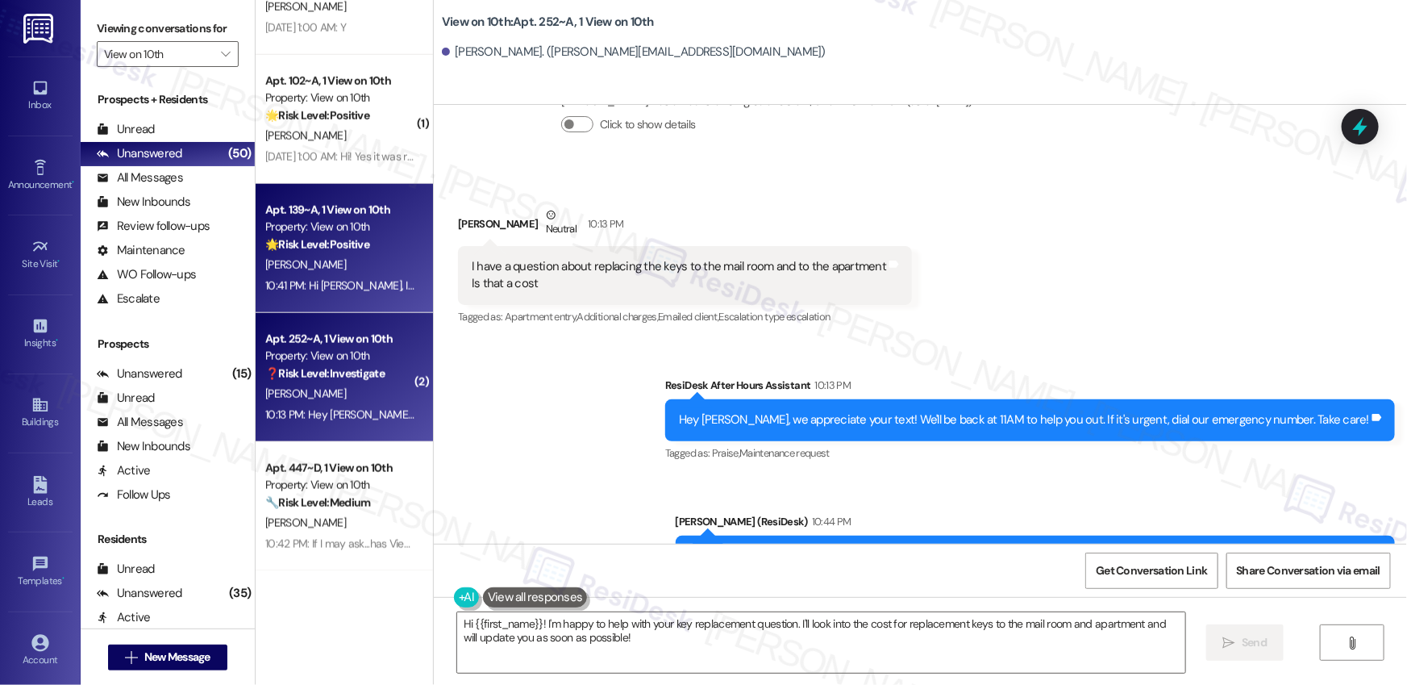
click at [273, 282] on div "10:41 PM: Hi Anna Grace, I’m glad to hear your work order has been completed! I…" at bounding box center [741, 285] width 952 height 15
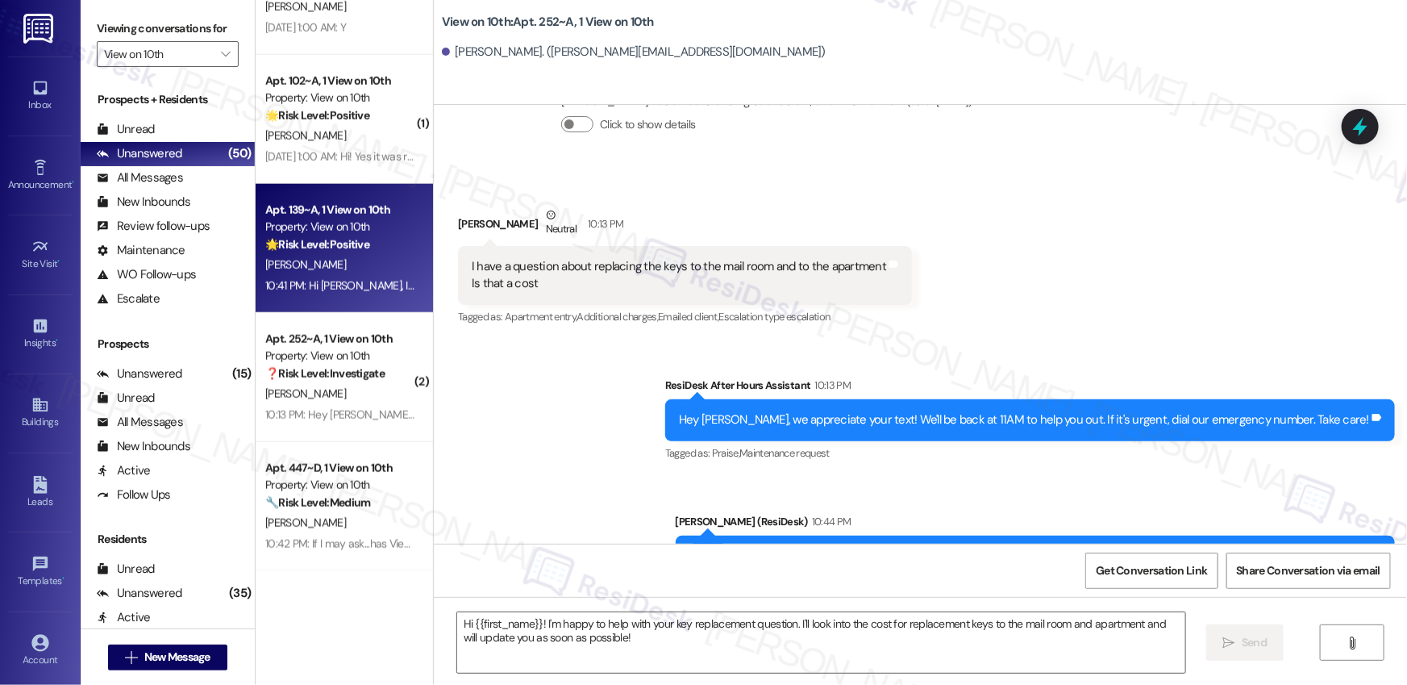
type textarea "Fetching suggested responses. Please feel free to read through the conversation…"
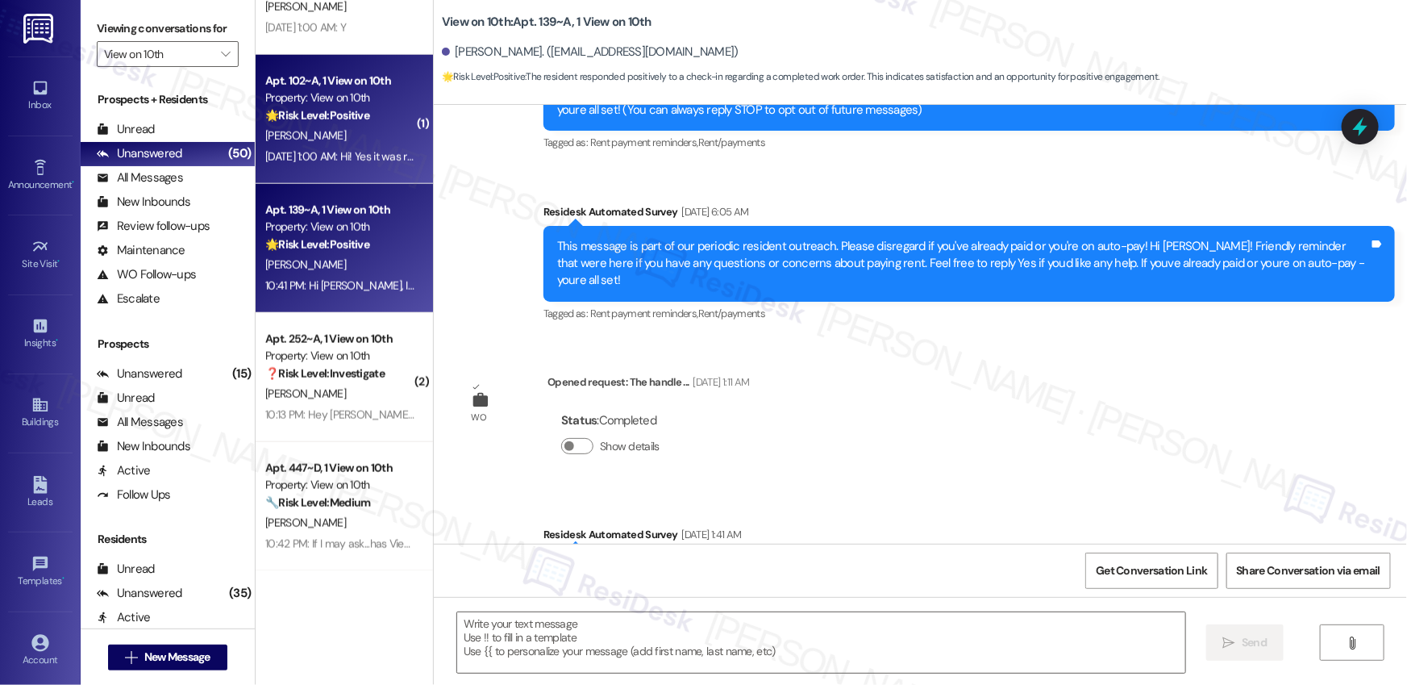
click at [320, 159] on div "Sep 13, 2025 at 1:00 AM: Hi! Yes it was ressolved, thank you for following up r…" at bounding box center [466, 156] width 402 height 15
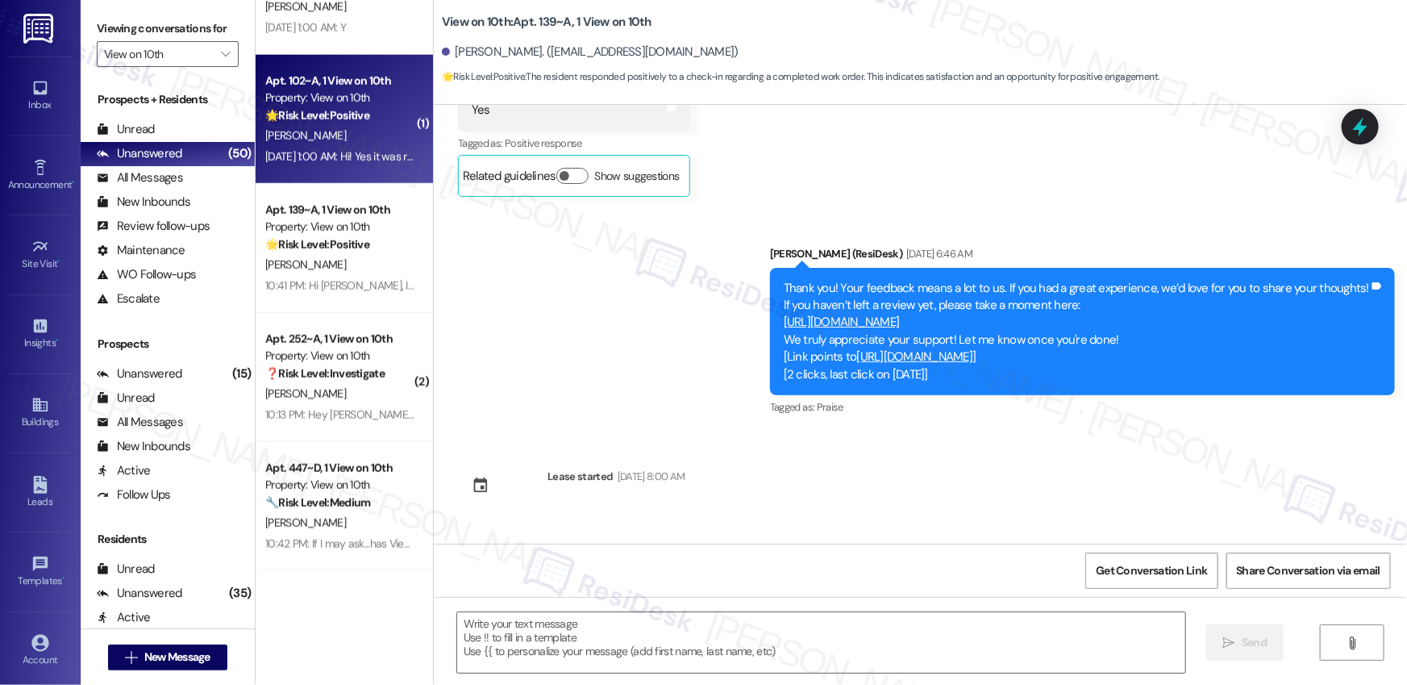
scroll to position [2161, 0]
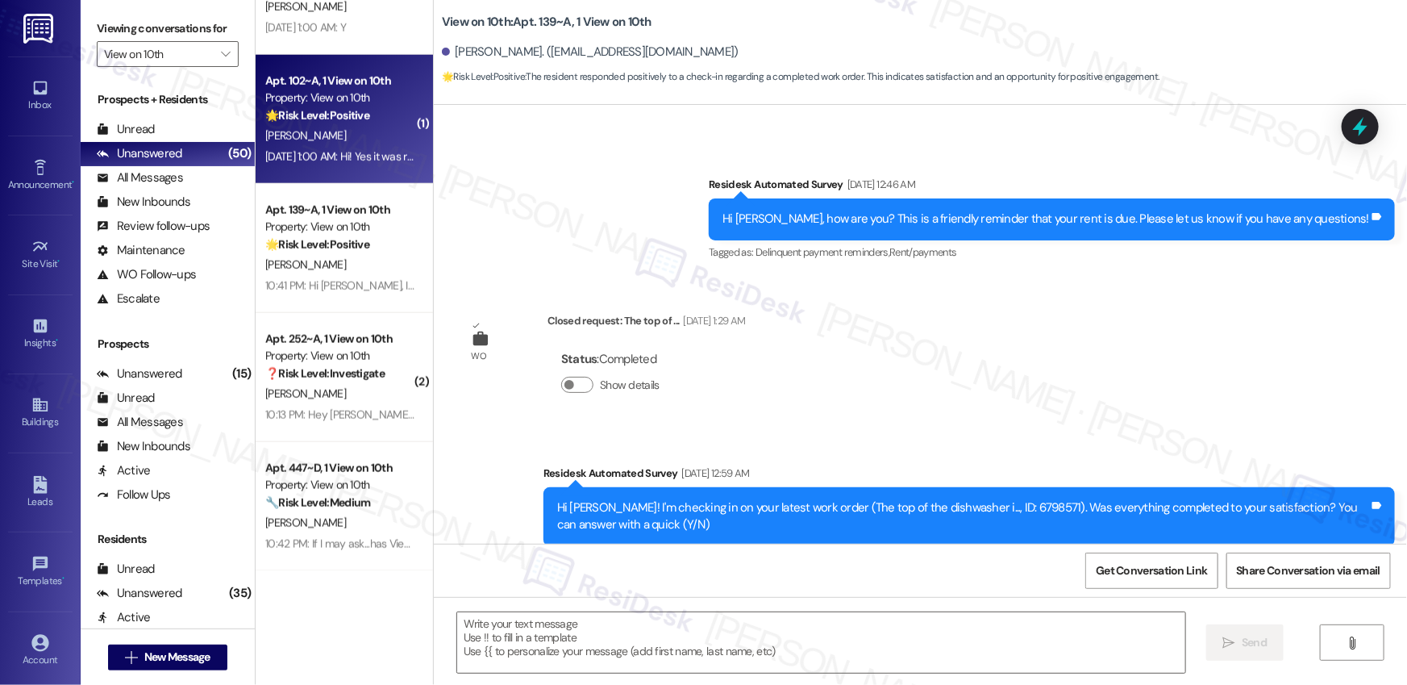
type textarea "Fetching suggested responses. Please feel free to read through the conversation…"
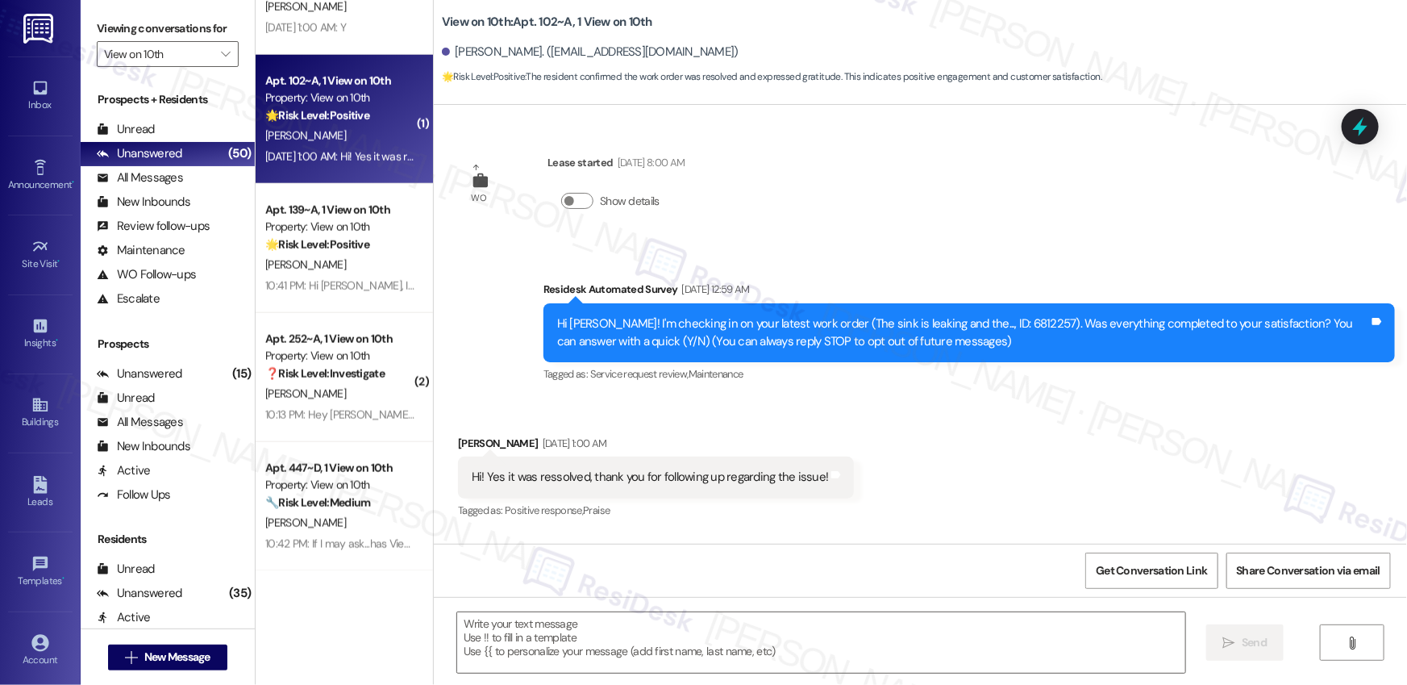
type textarea "Fetching suggested responses. Please feel free to read through the conversation…"
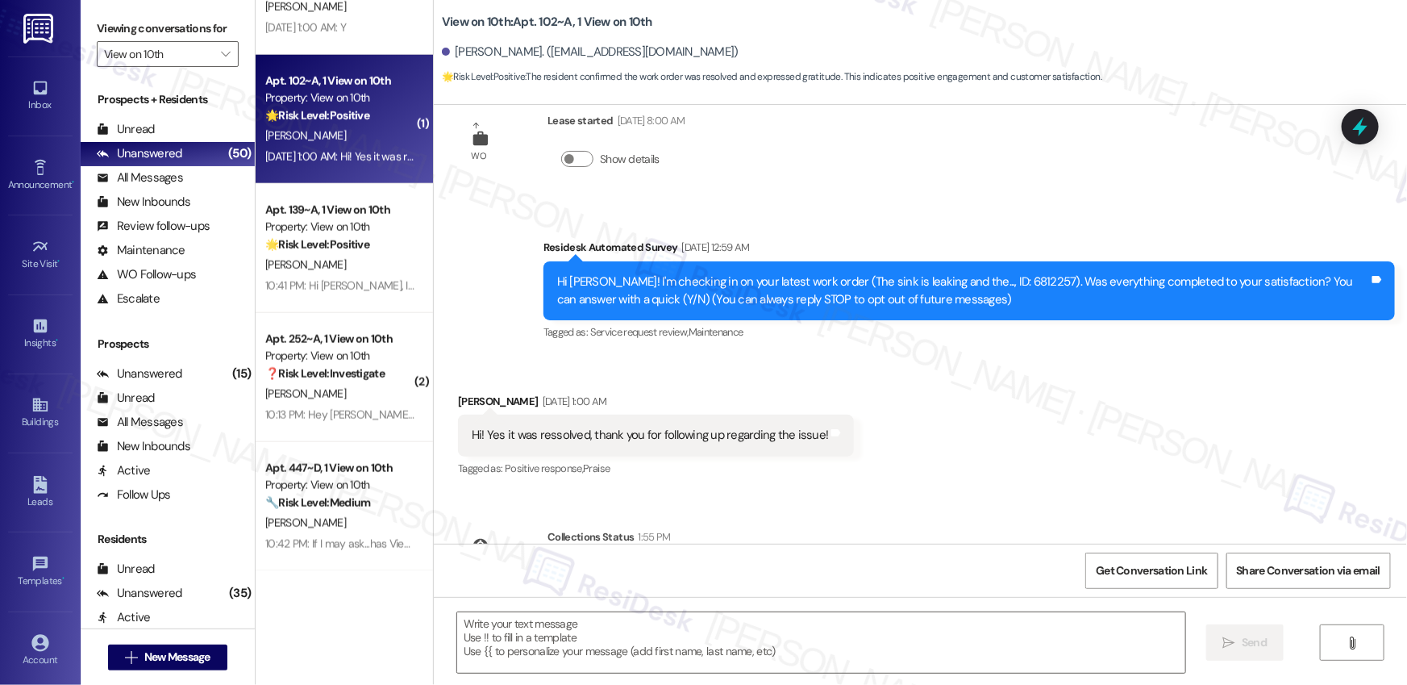
scroll to position [139, 0]
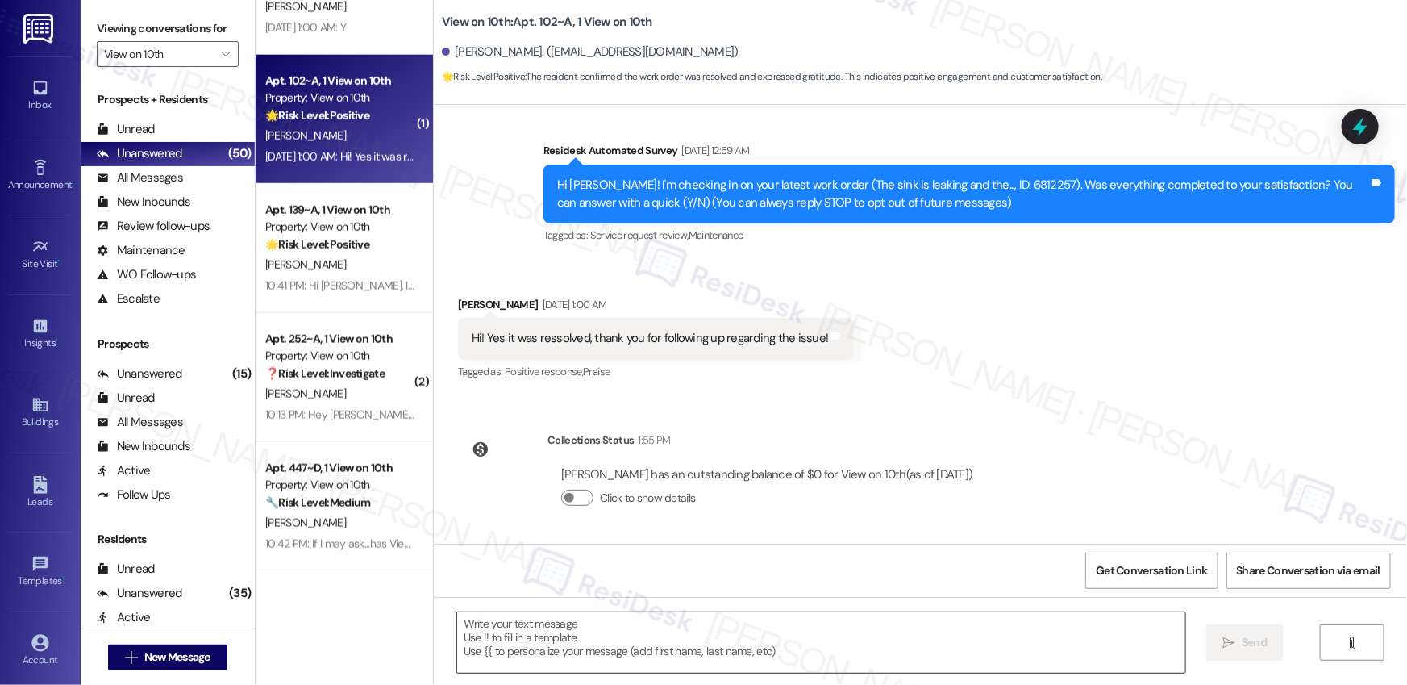
click at [709, 627] on textarea at bounding box center [821, 642] width 728 height 60
click at [709, 626] on textarea at bounding box center [821, 642] width 728 height 60
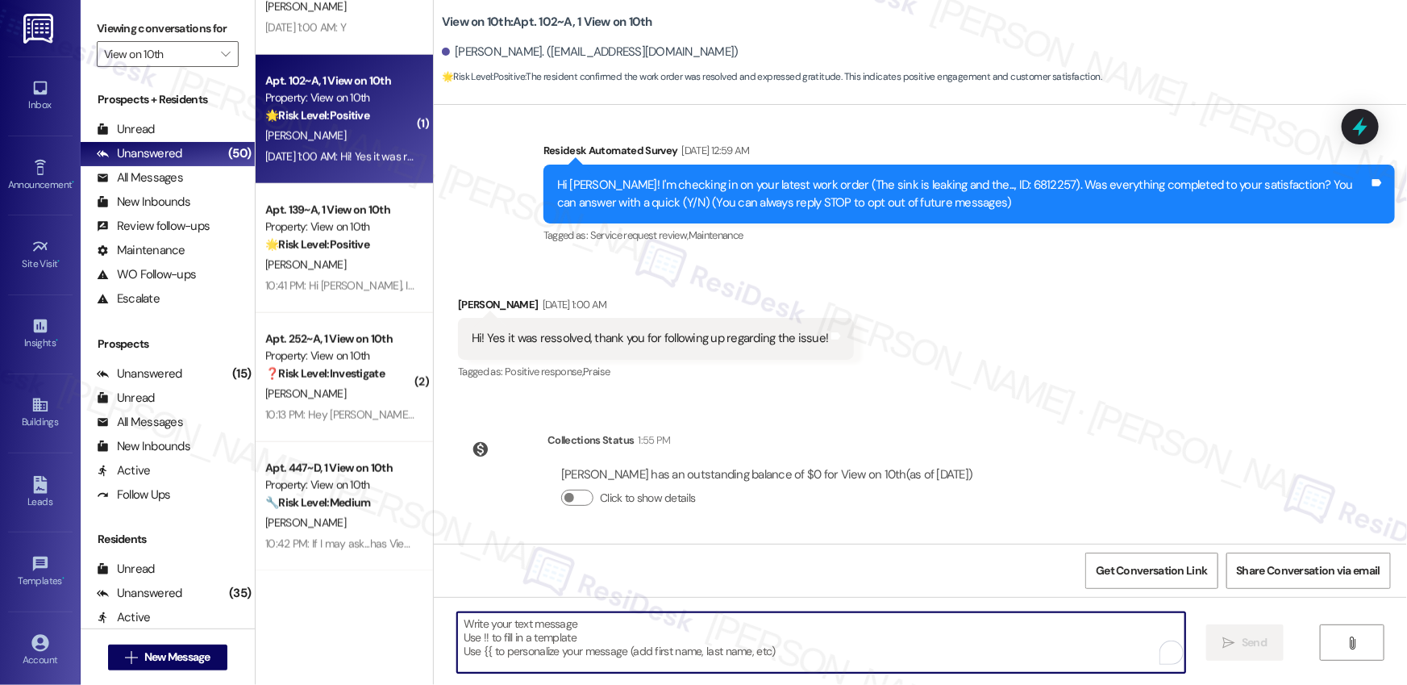
click at [709, 626] on textarea "To enrich screen reader interactions, please activate Accessibility in Grammarl…" at bounding box center [821, 642] width 728 height 60
paste textarea "Hi {{first_name}}, I’m glad to hear your work order has been completed! If anyt…"
type textarea "Hi {{first_name}}, I’m glad to hear your work order has been completed! If anyt…"
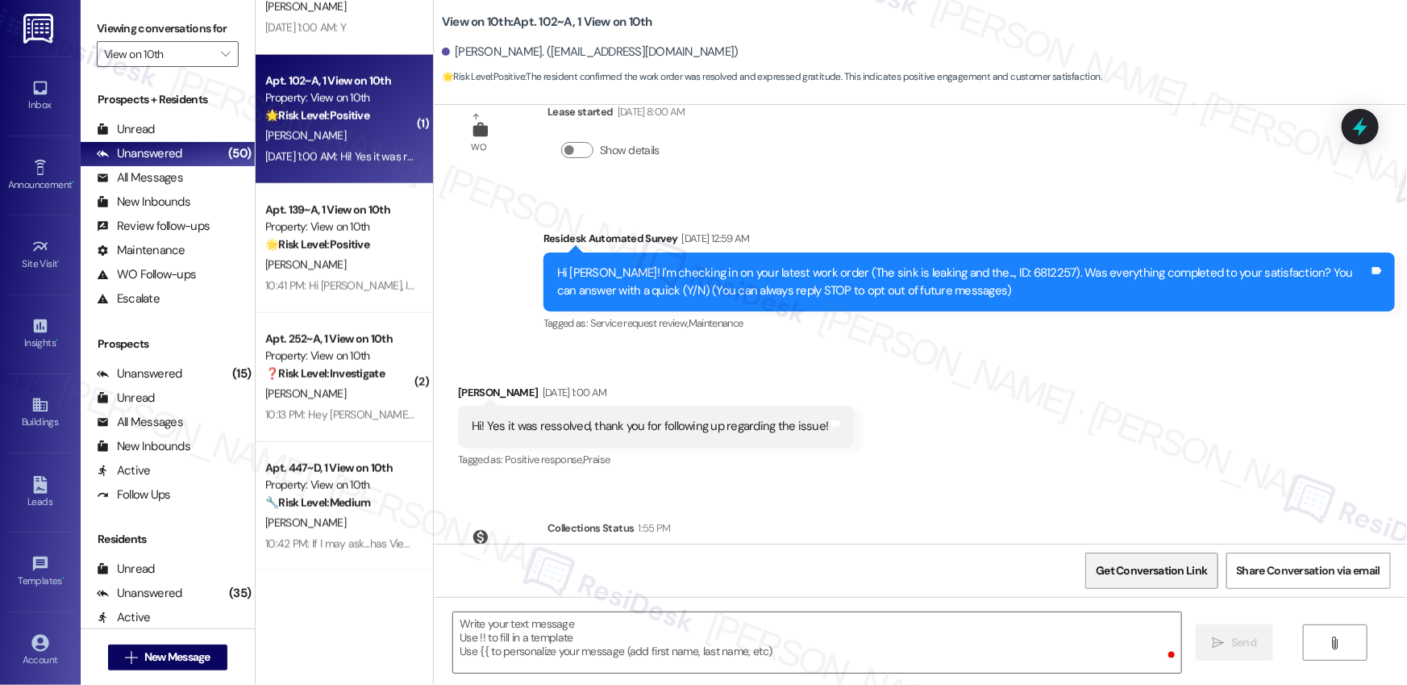
scroll to position [0, 0]
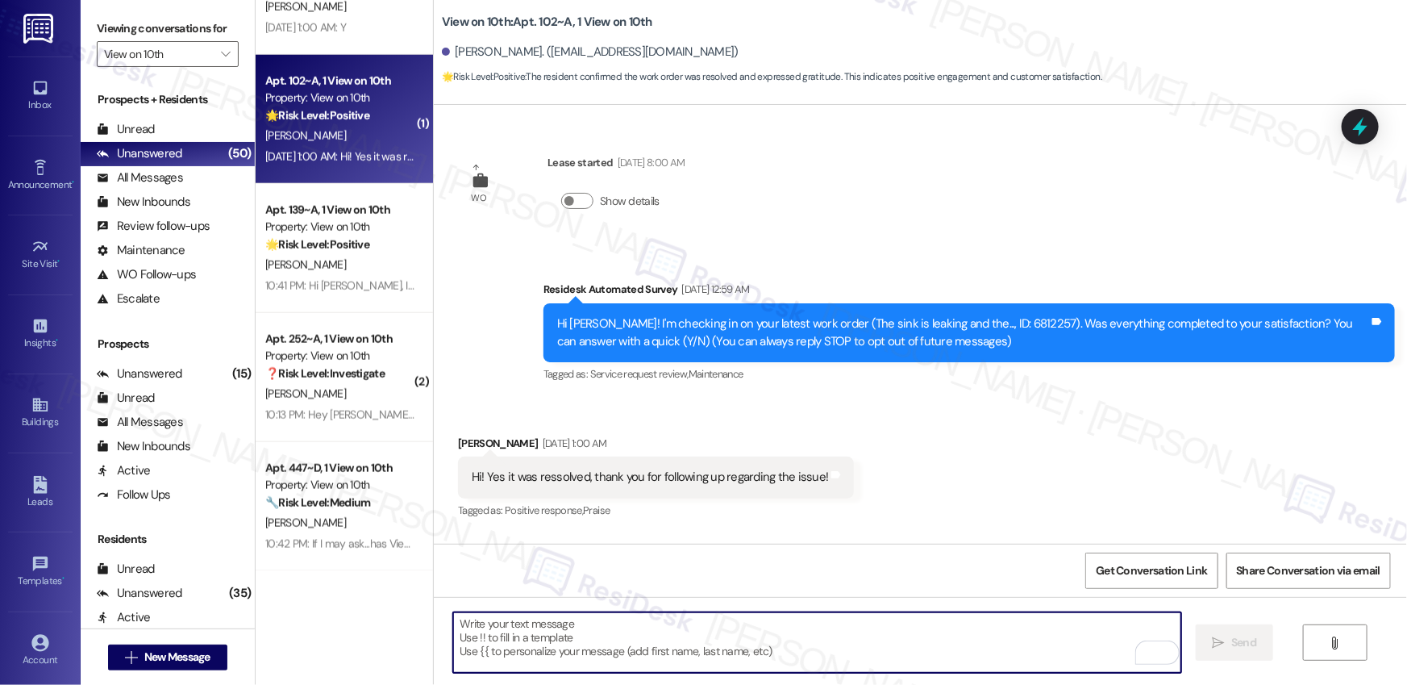
click at [959, 633] on textarea "To enrich screen reader interactions, please activate Accessibility in Grammarl…" at bounding box center [817, 642] width 728 height 60
paste textarea "Thank you for sharing that, {{first_name}}! I’m so glad to hear the property ha…"
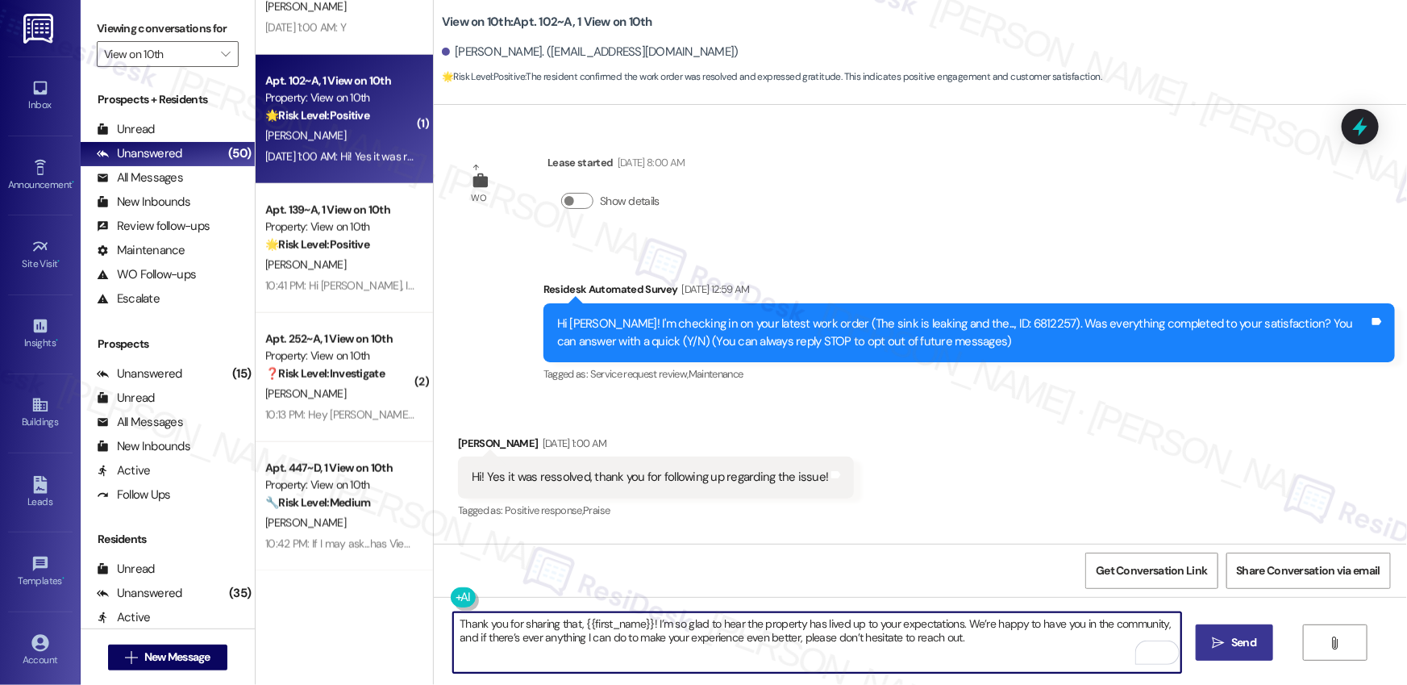
type textarea "Thank you for sharing that, {{first_name}}! I’m so glad to hear the property ha…"
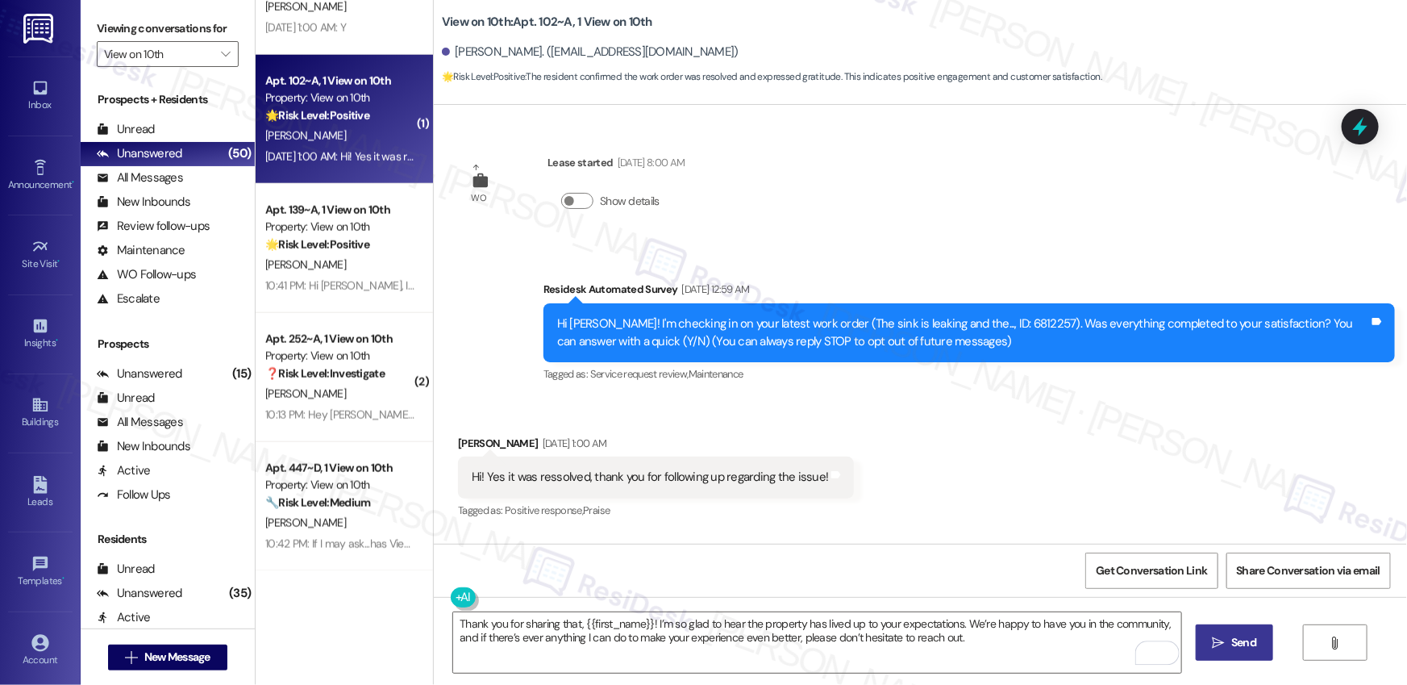
click at [1218, 654] on button " Send" at bounding box center [1235, 642] width 78 height 36
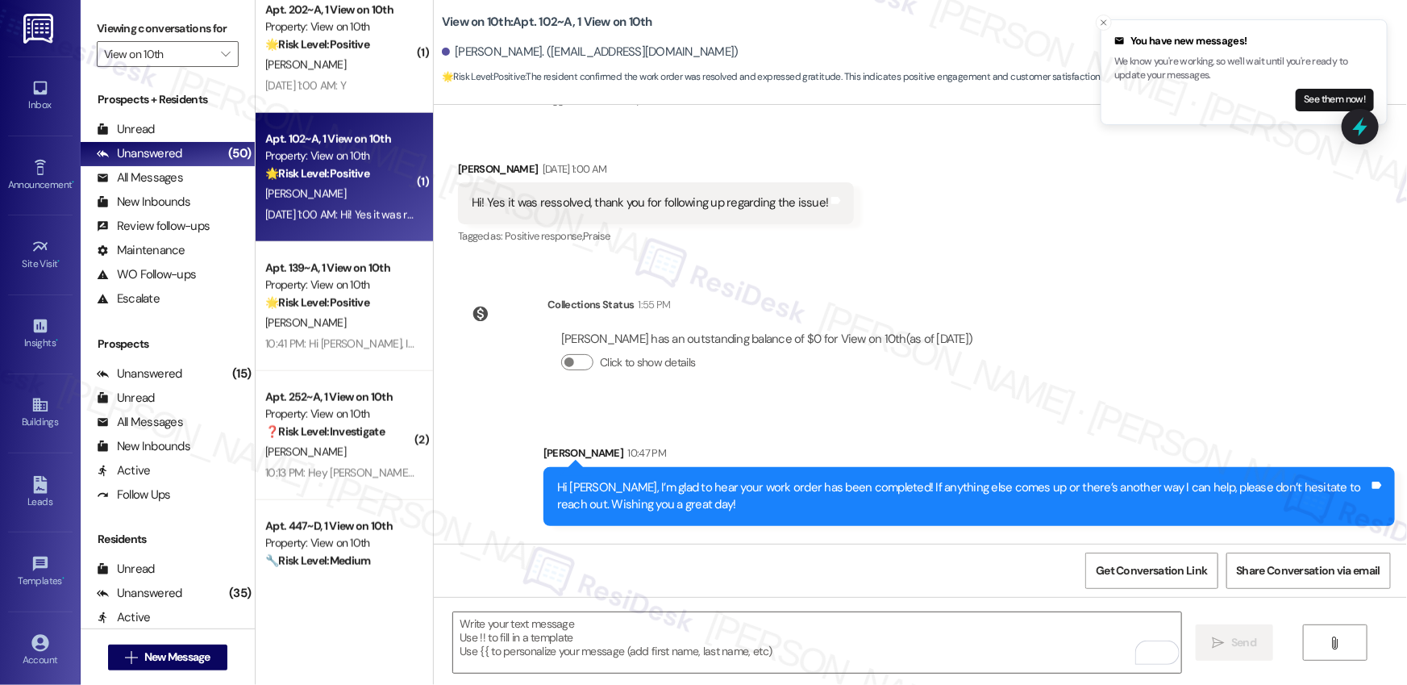
scroll to position [397, 0]
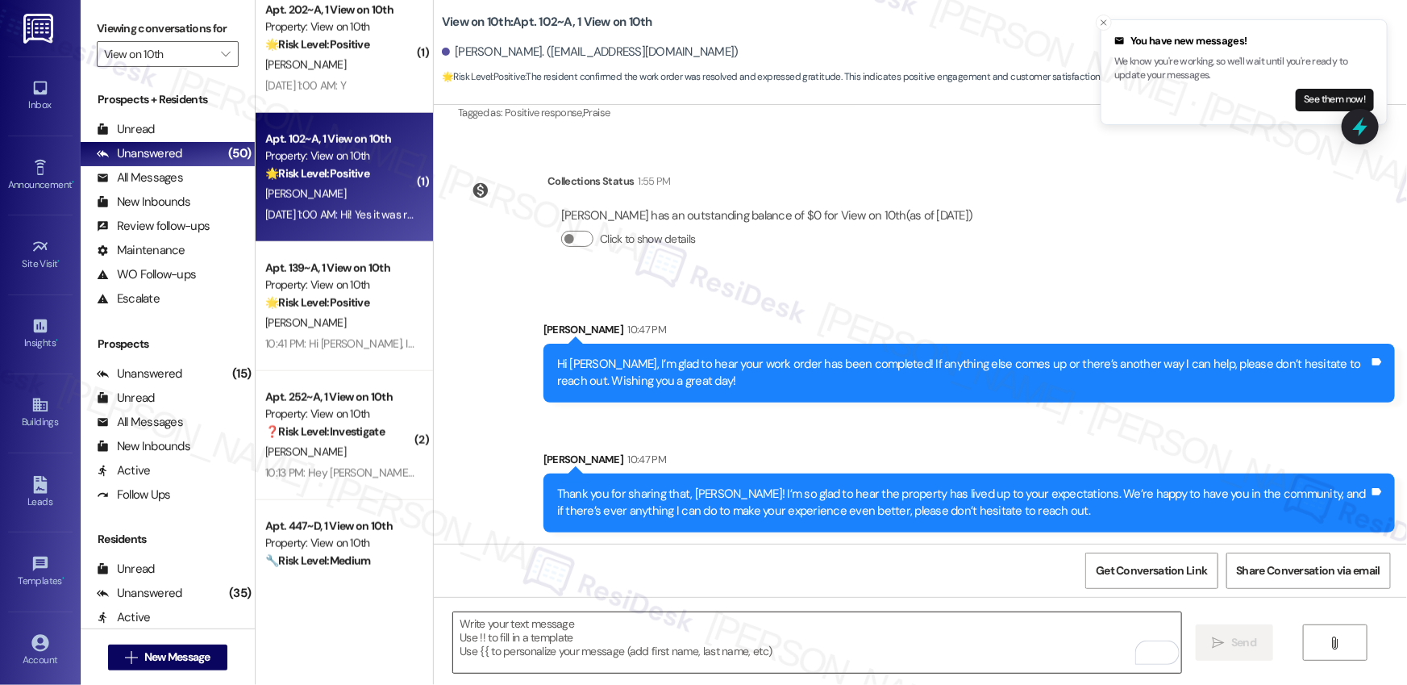
click at [1022, 626] on textarea "To enrich screen reader interactions, please activate Accessibility in Grammarl…" at bounding box center [817, 642] width 728 height 60
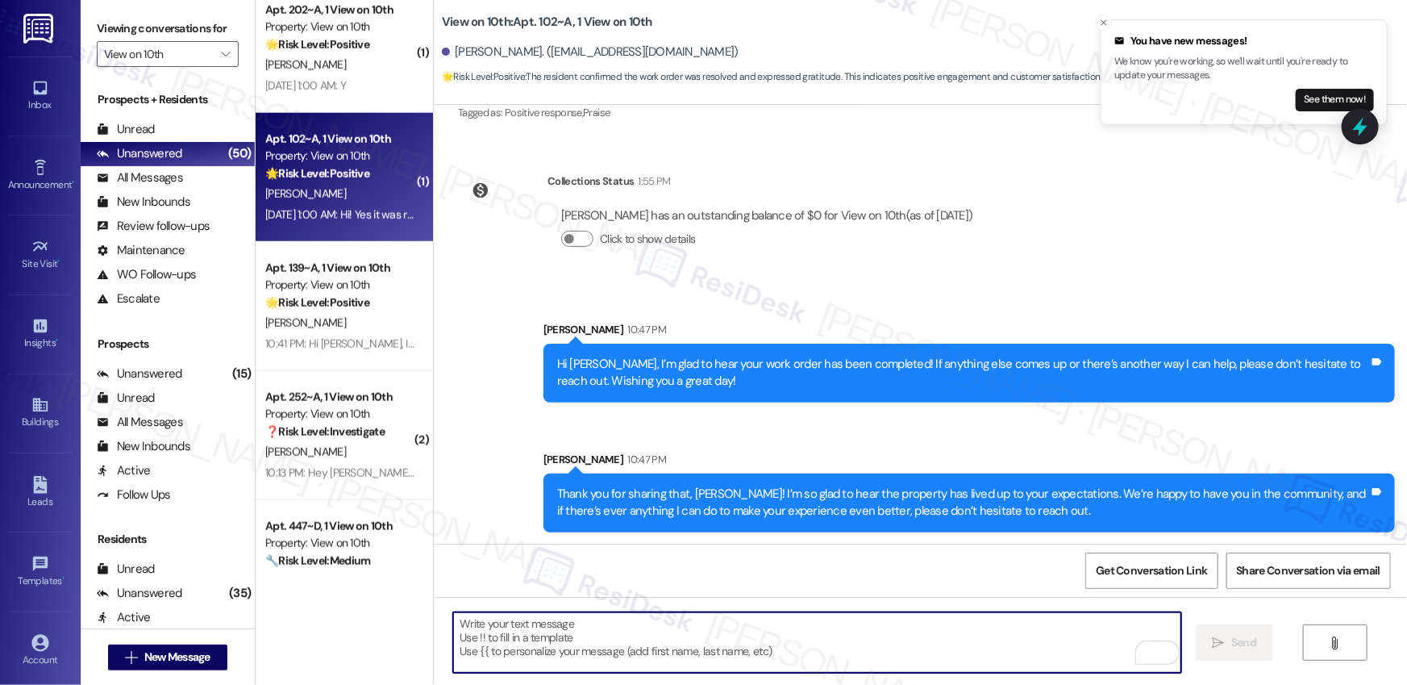
click at [966, 629] on textarea "To enrich screen reader interactions, please activate Accessibility in Grammarl…" at bounding box center [817, 642] width 728 height 60
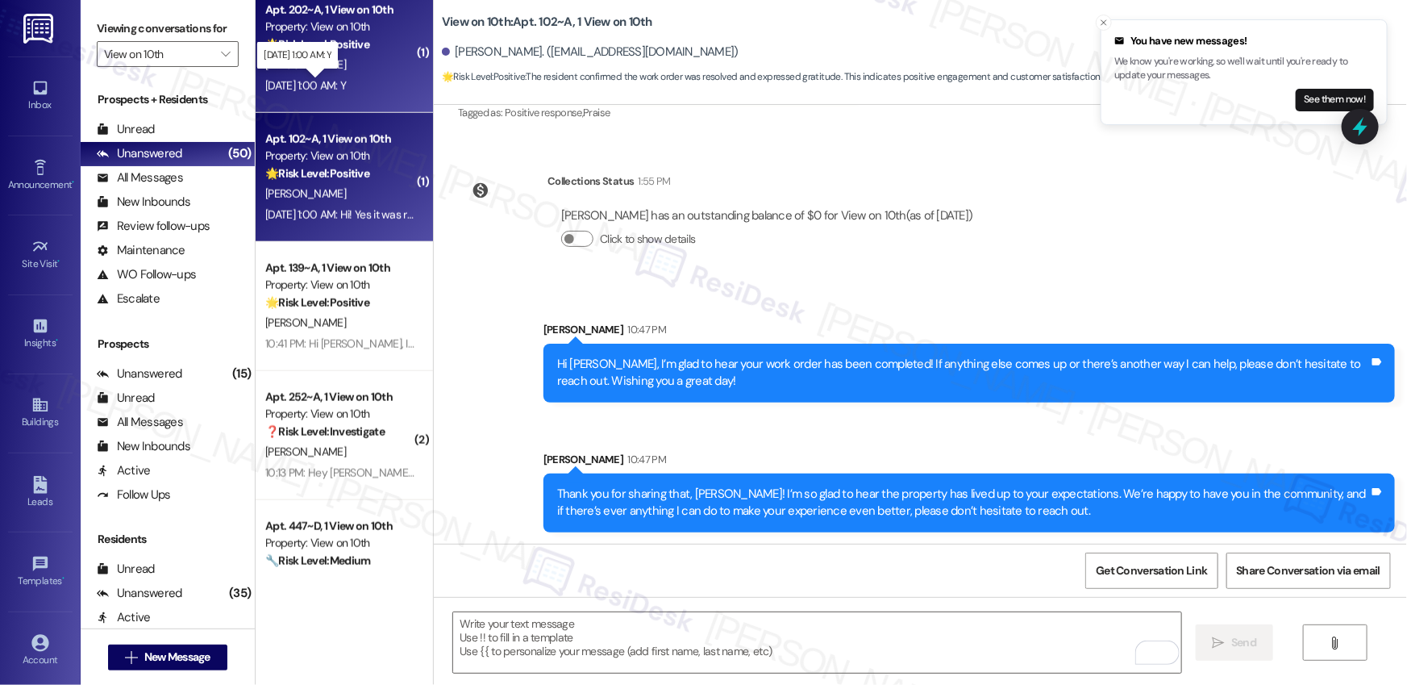
click at [346, 80] on div "Sep 13, 2025 at 1:00 AM: Y Sep 13, 2025 at 1:00 AM: Y" at bounding box center [305, 85] width 81 height 15
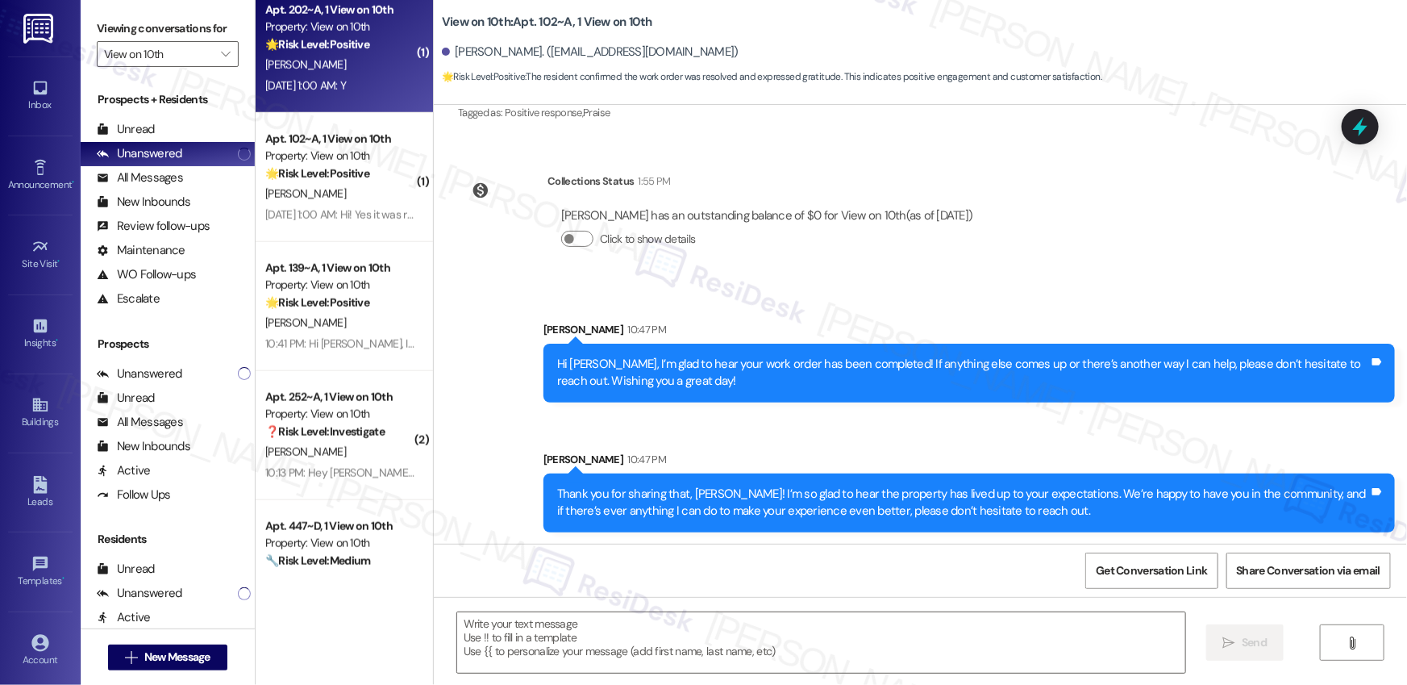
type textarea "Fetching suggested responses. Please feel free to read through the conversation…"
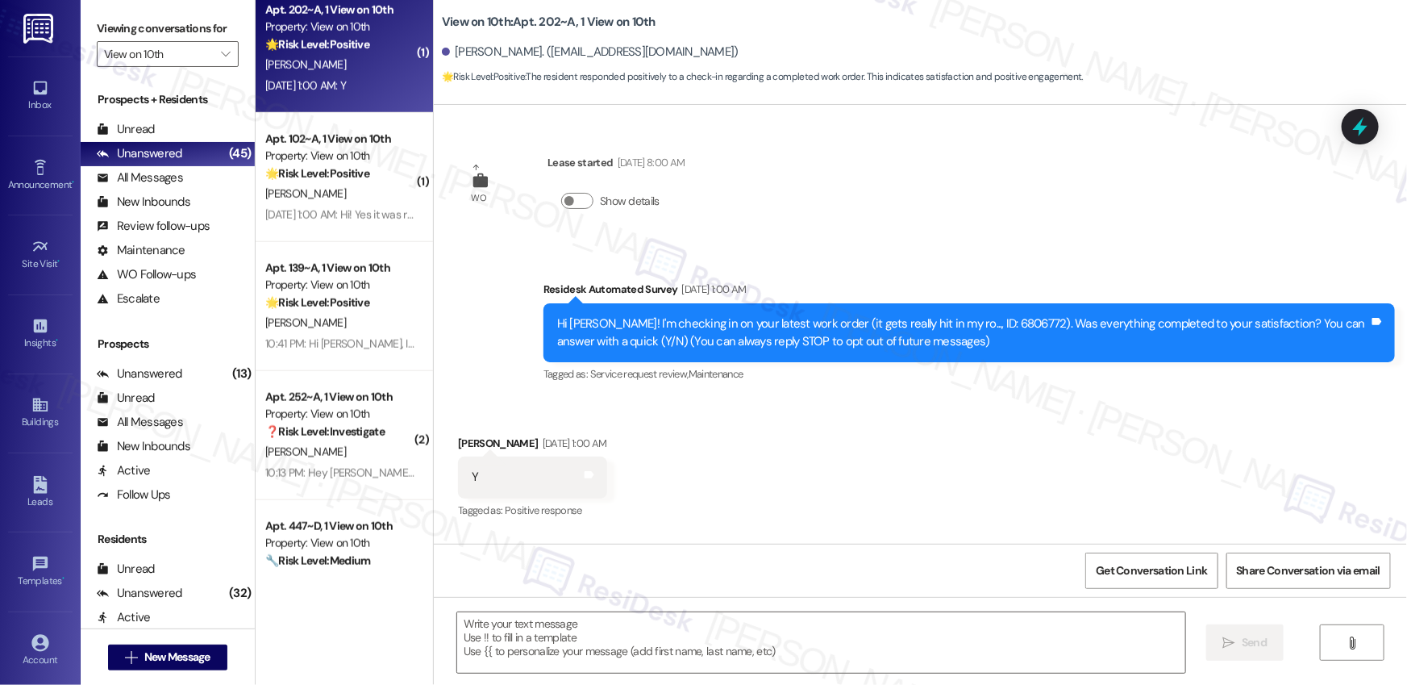
type textarea "Fetching suggested responses. Please feel free to read through the conversation…"
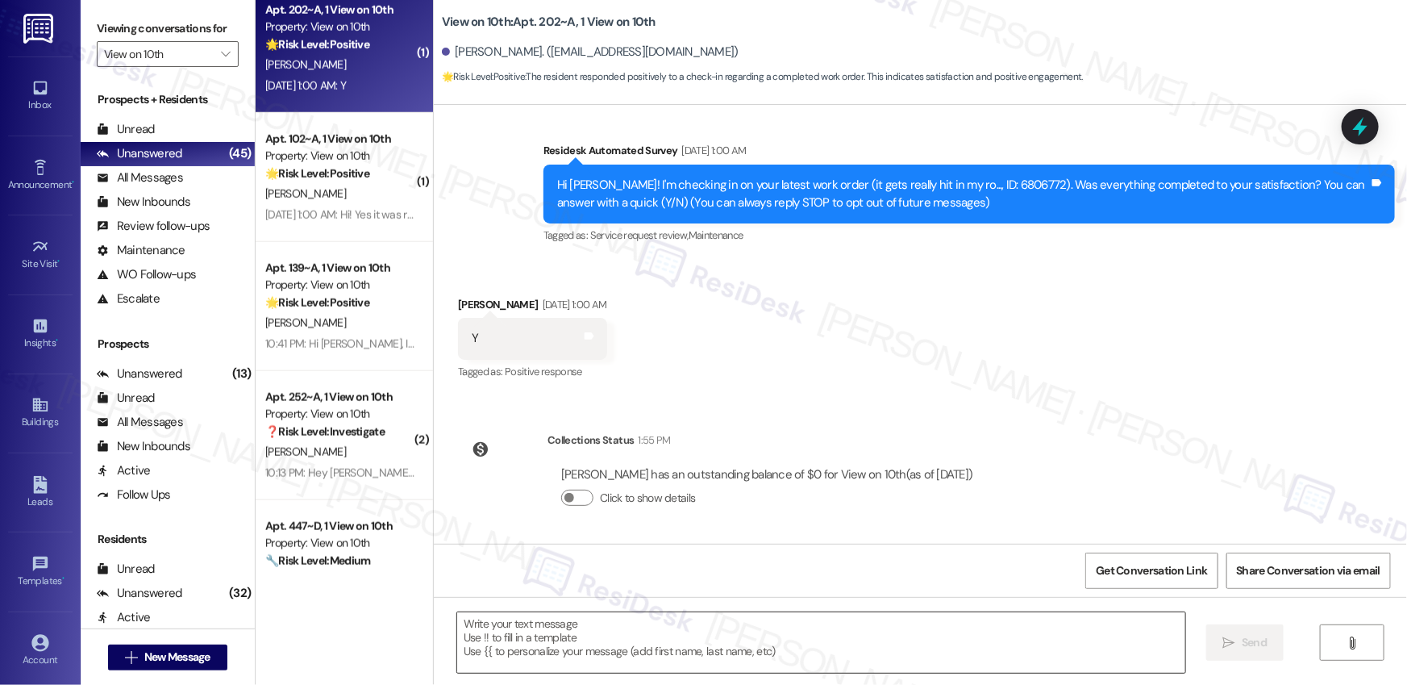
click at [818, 634] on textarea at bounding box center [821, 642] width 728 height 60
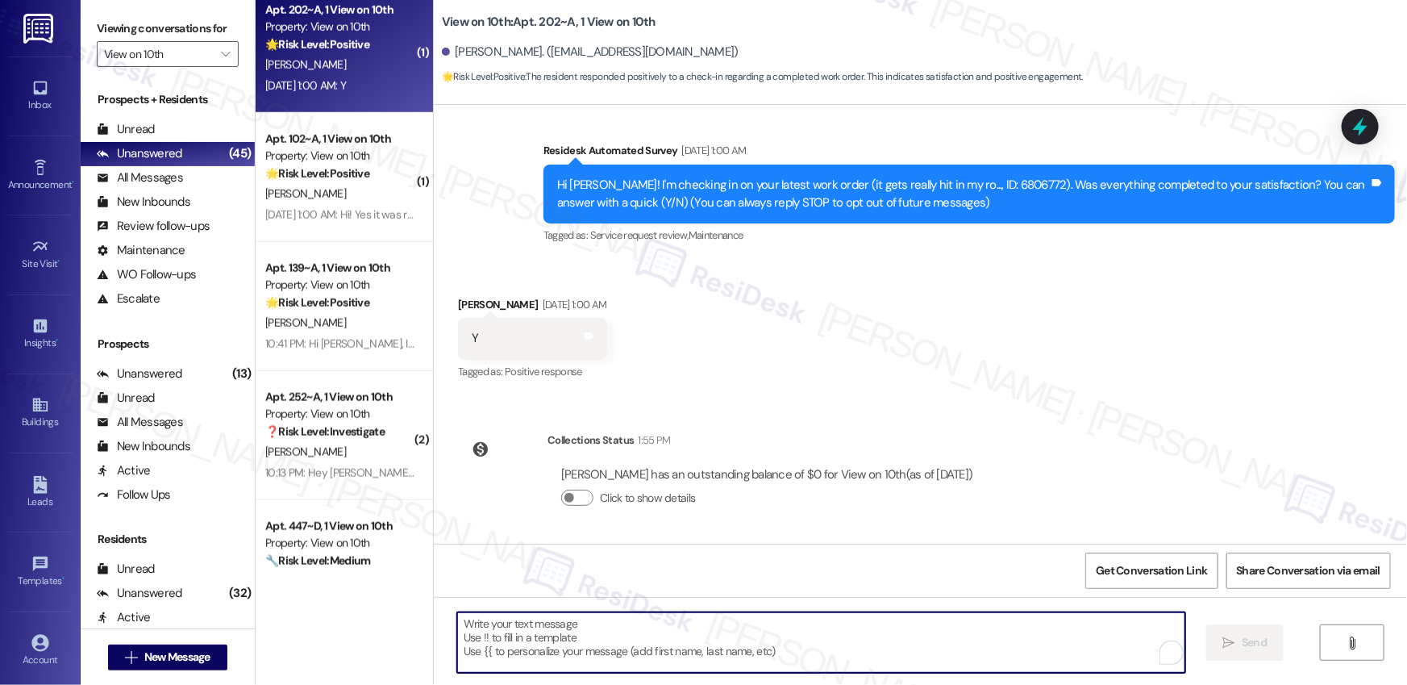
click at [818, 634] on textarea "To enrich screen reader interactions, please activate Accessibility in Grammarl…" at bounding box center [821, 642] width 728 height 60
paste textarea "Hi {{first_name}}, I’m glad to hear your work order has been completed! If anyt…"
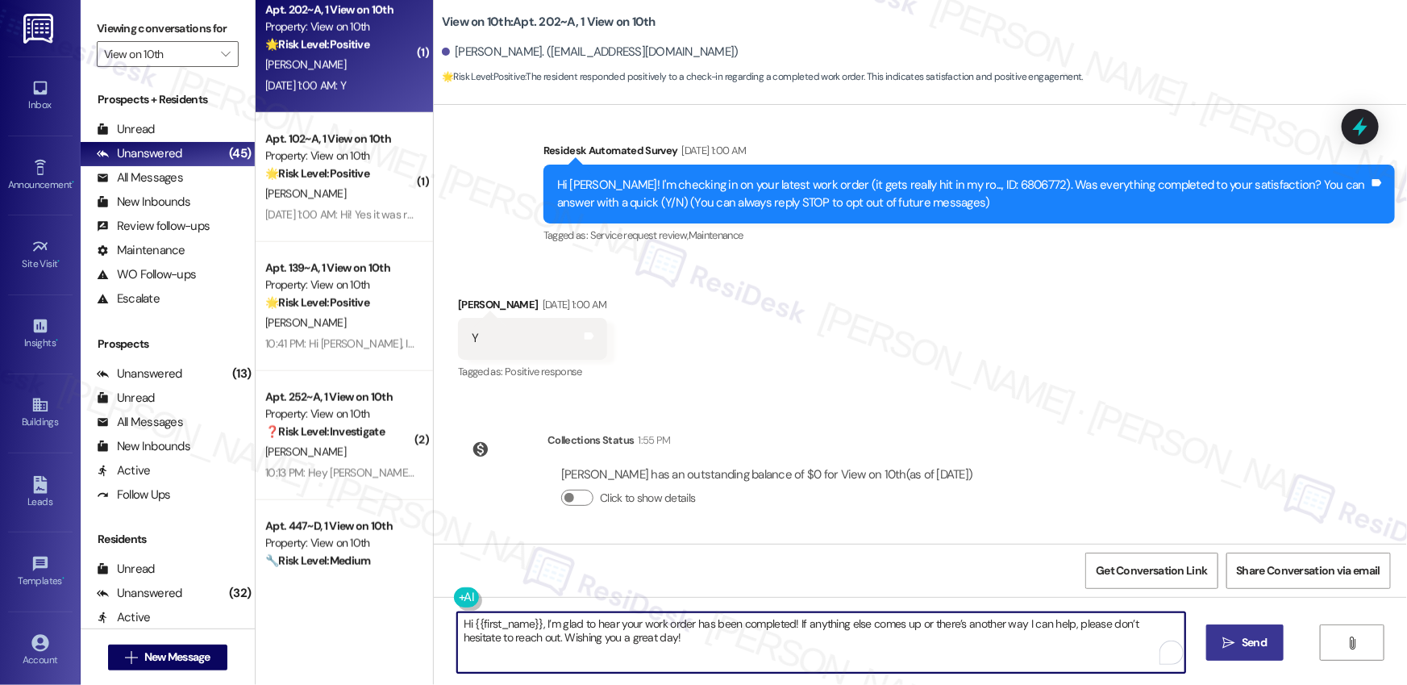
type textarea "Hi {{first_name}}, I’m glad to hear your work order has been completed! If anyt…"
click at [1223, 639] on icon "" at bounding box center [1229, 642] width 12 height 13
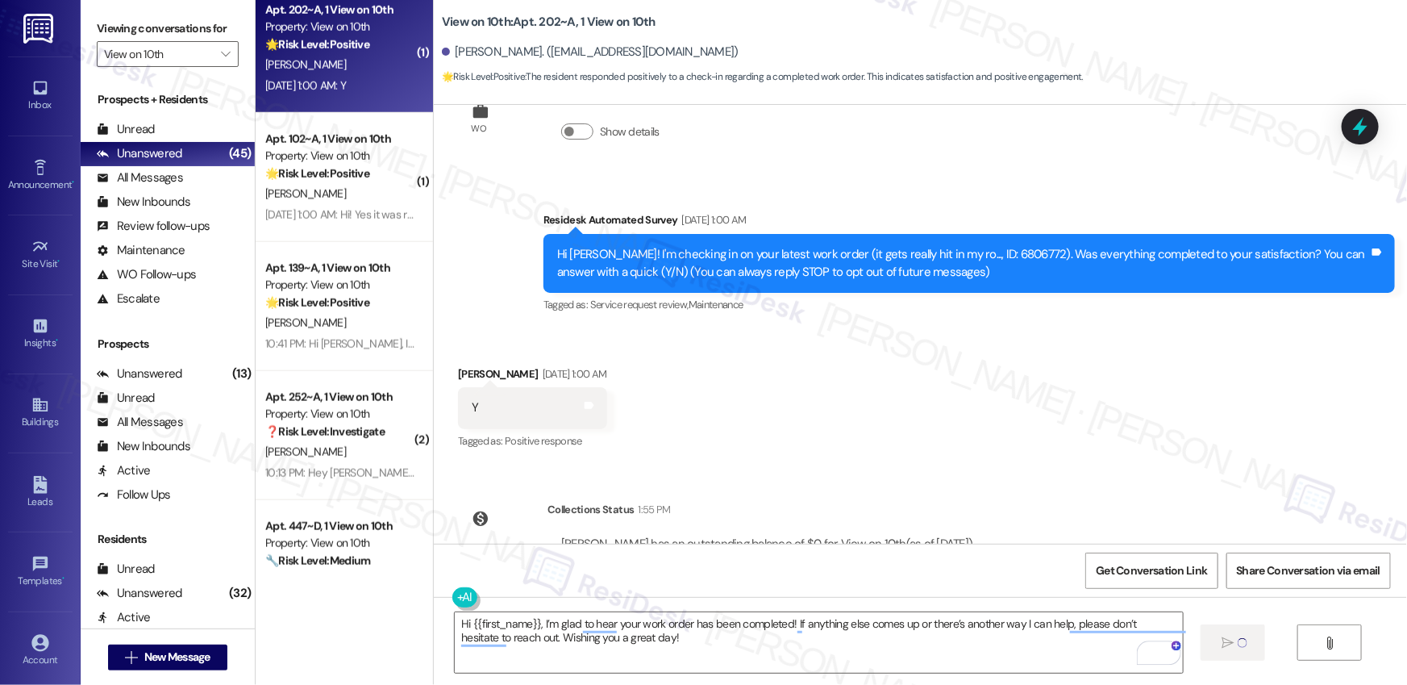
scroll to position [0, 0]
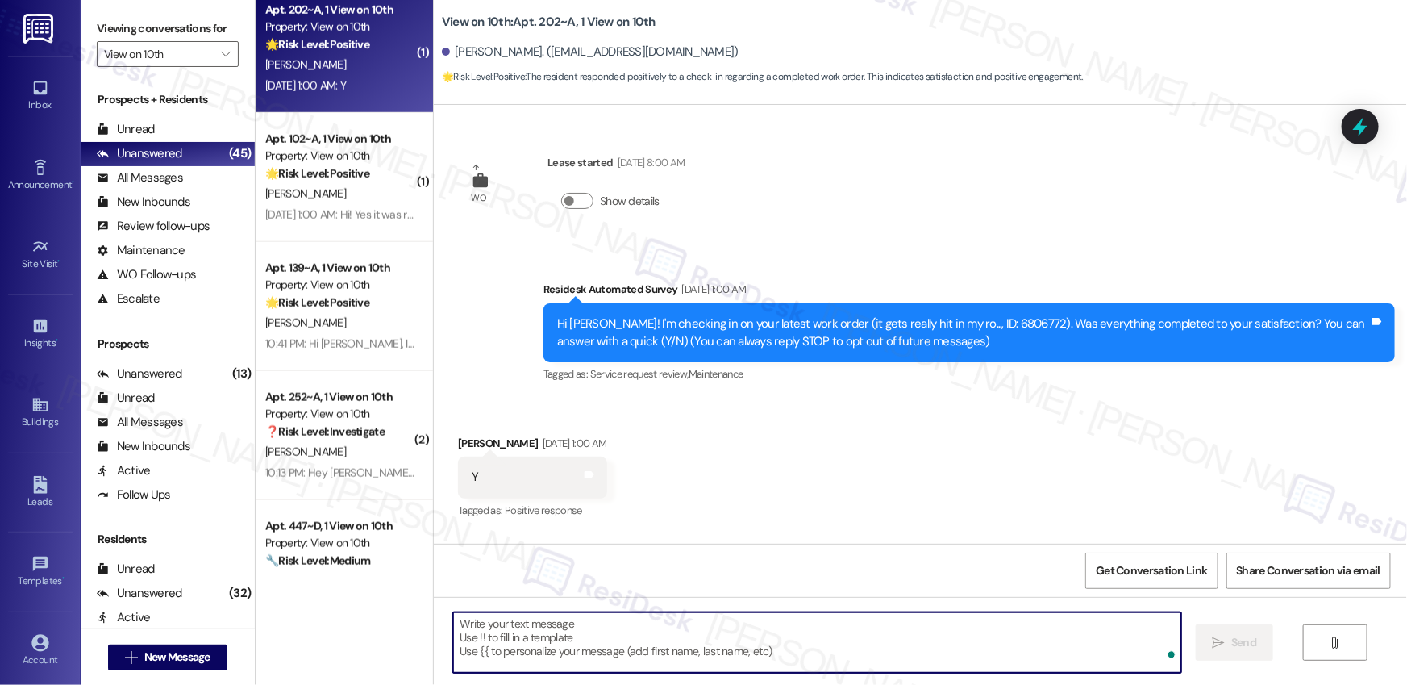
click at [1000, 658] on textarea "To enrich screen reader interactions, please activate Accessibility in Grammarl…" at bounding box center [817, 642] width 728 height 60
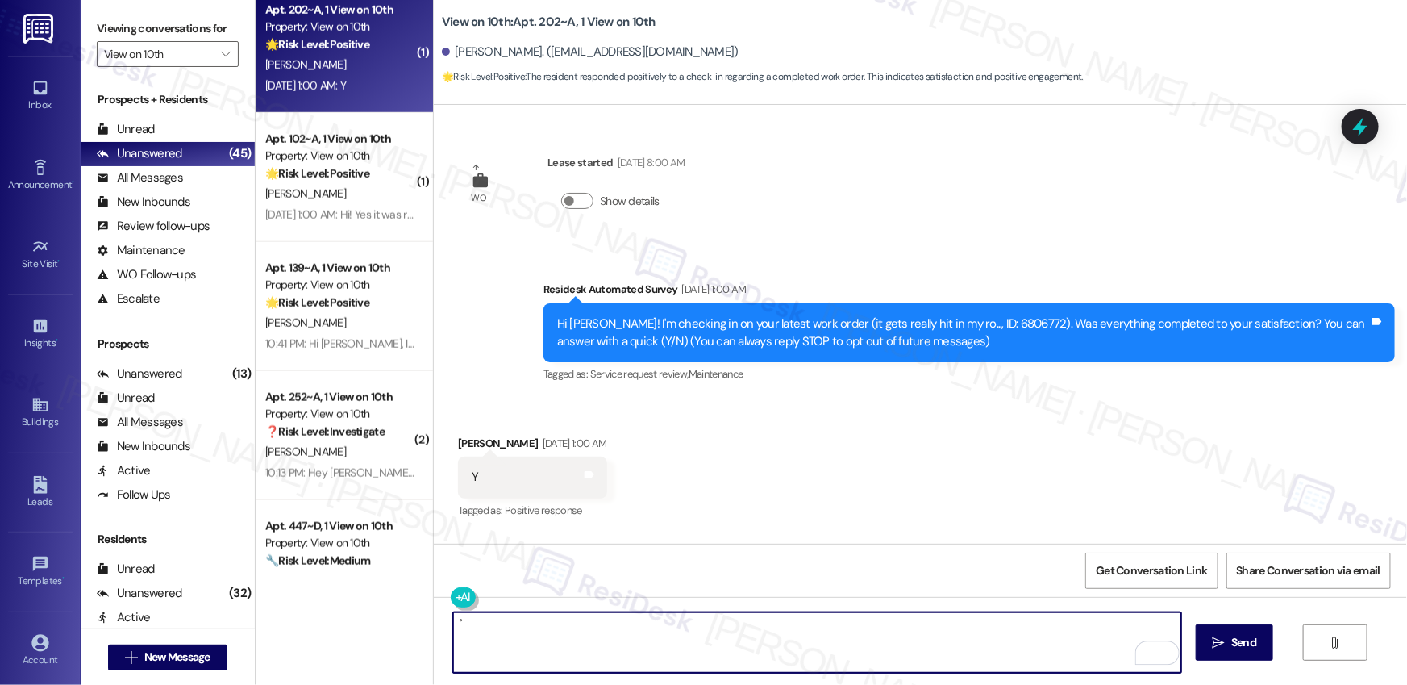
click at [1058, 651] on textarea "˚" at bounding box center [817, 642] width 728 height 60
type textarea "˚"
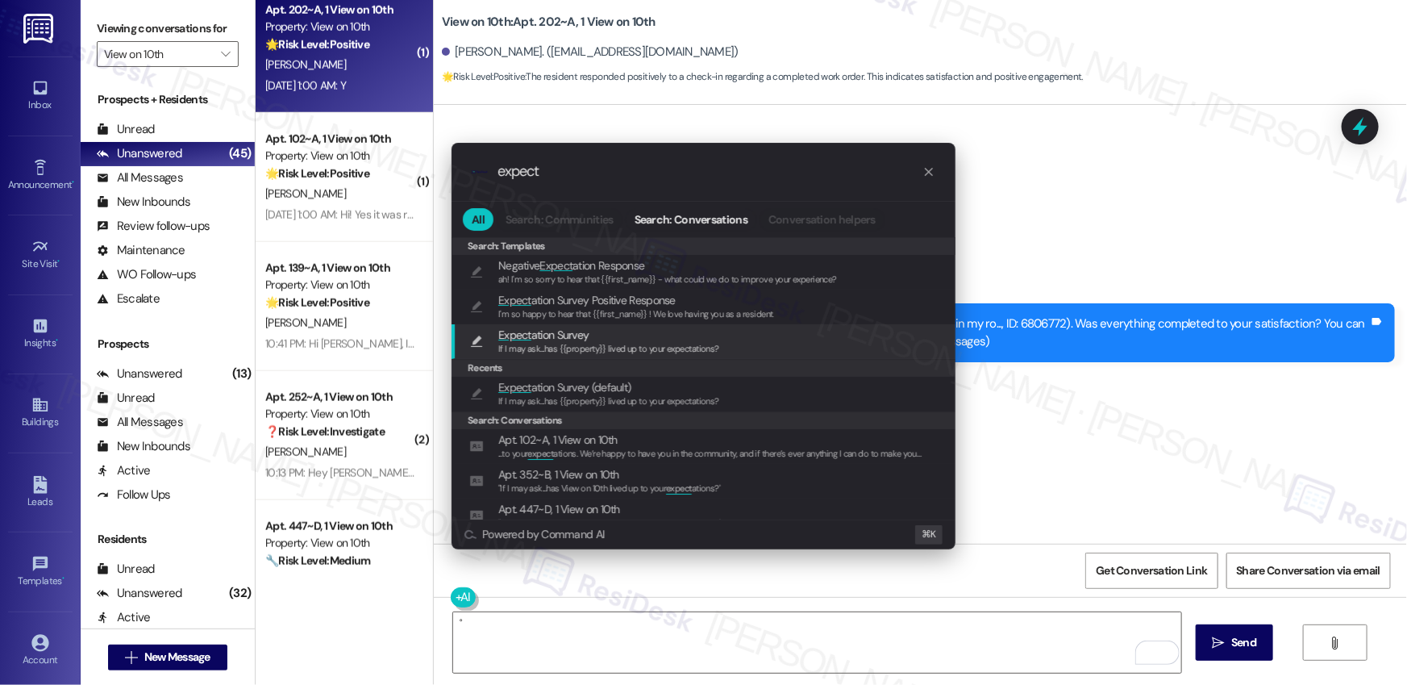
type input "expect"
click at [770, 338] on div "Expect ation Survey If I may ask...has {{property}} lived up to your expectatio…" at bounding box center [705, 341] width 472 height 30
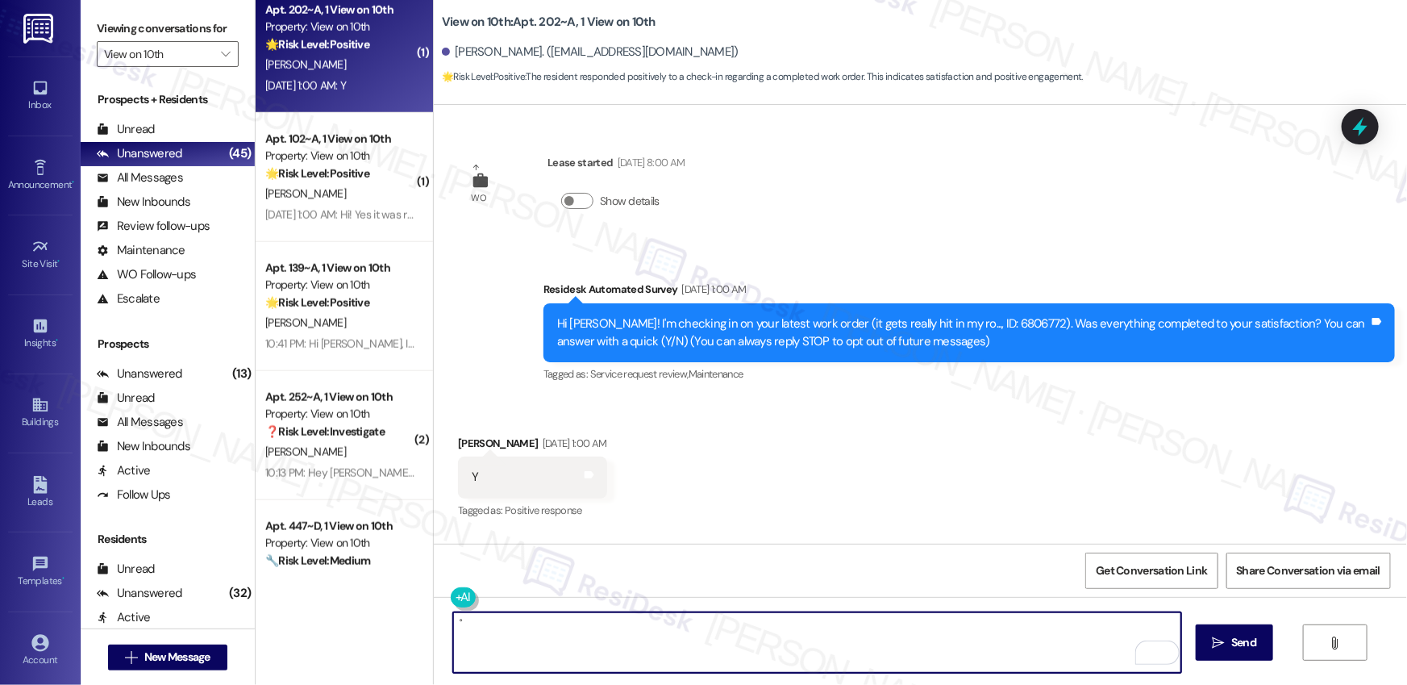
type textarea "If I may ask...has {{property}} lived up to your expectations?"
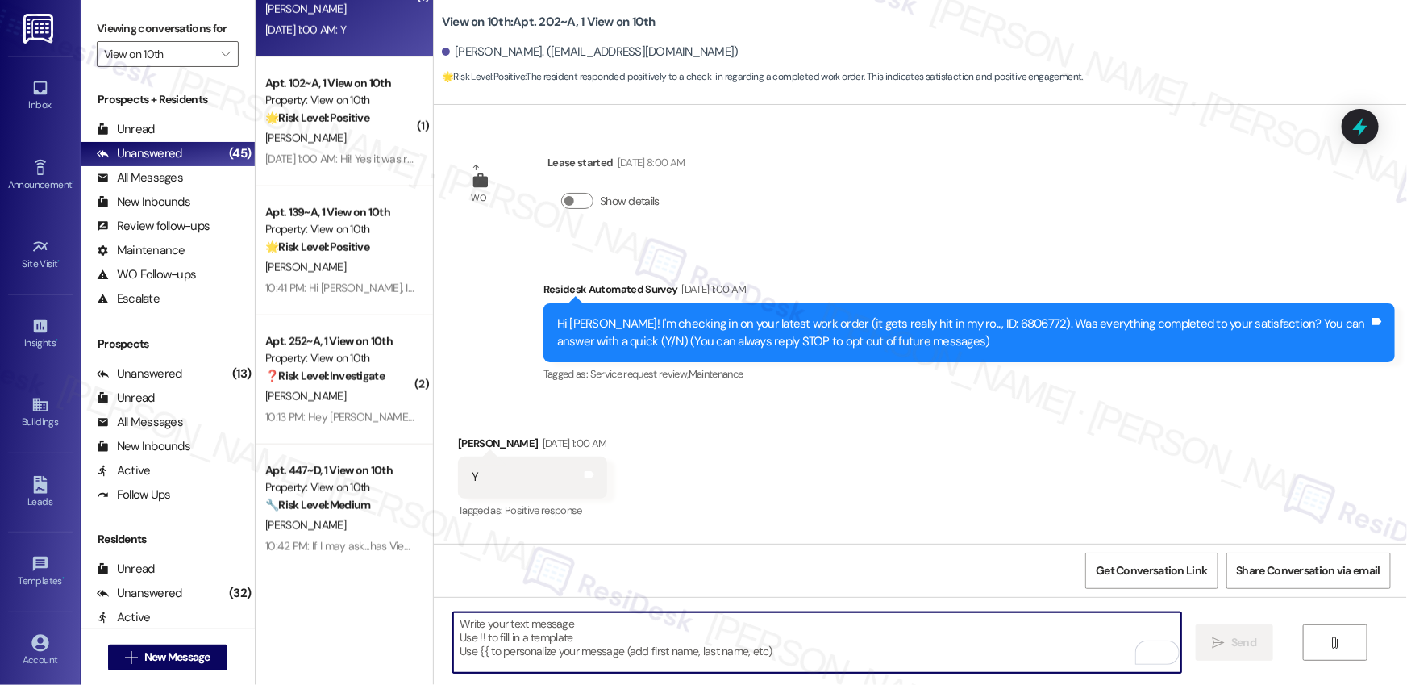
scroll to position [3683, 0]
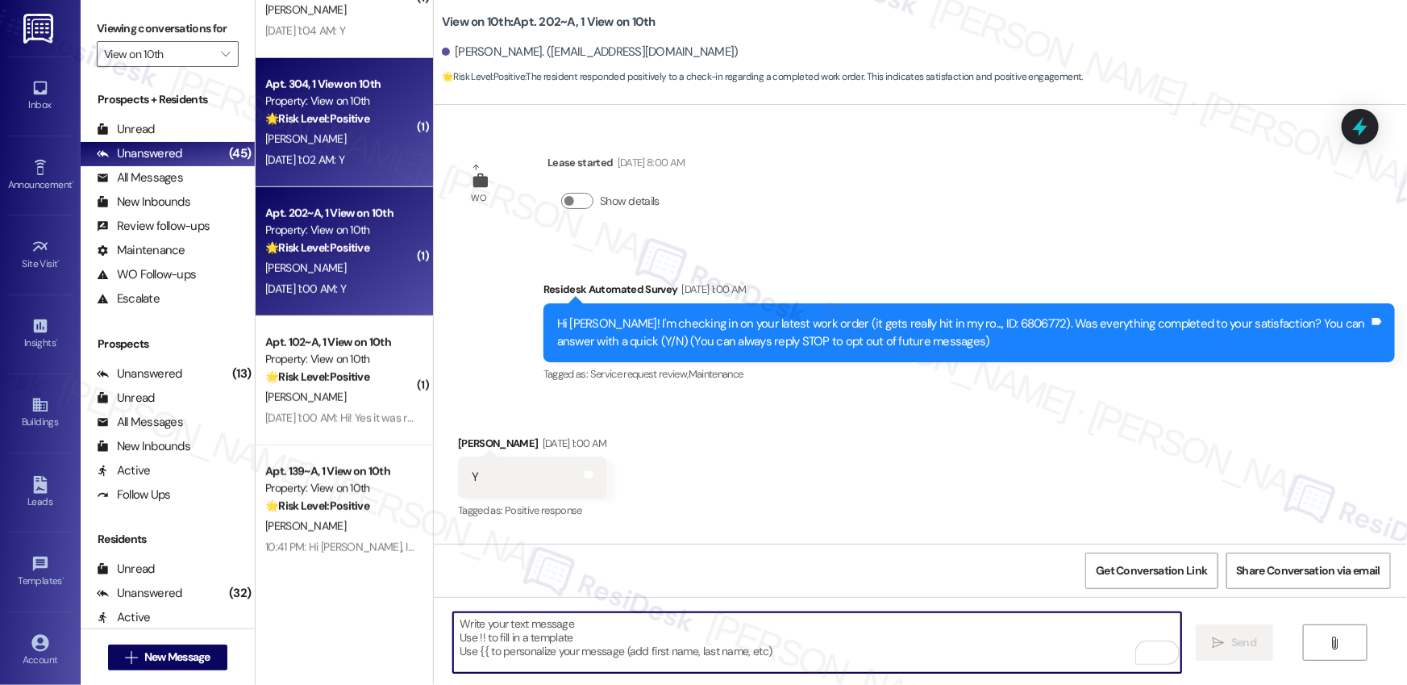
click at [334, 160] on div "Sep 13, 2025 at 1:02 AM: Y Sep 13, 2025 at 1:02 AM: Y" at bounding box center [304, 159] width 79 height 15
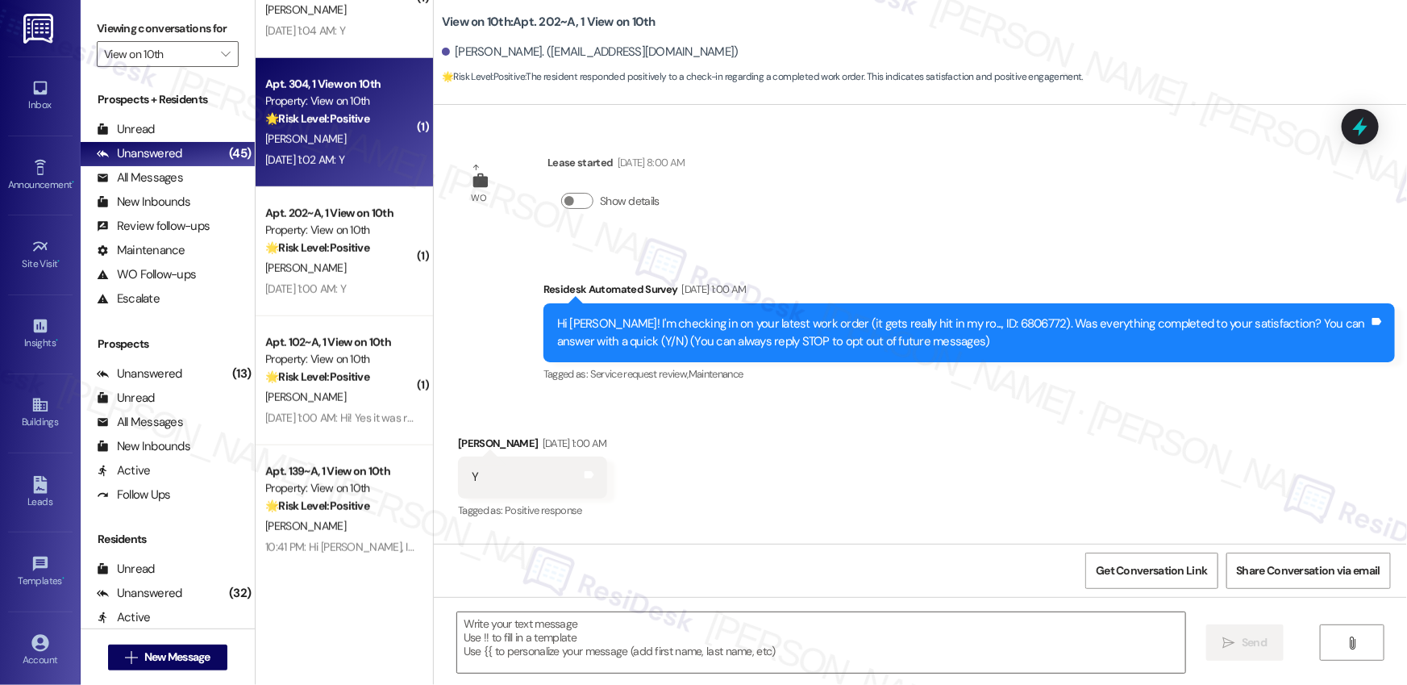
type textarea "Fetching suggested responses. Please feel free to read through the conversation…"
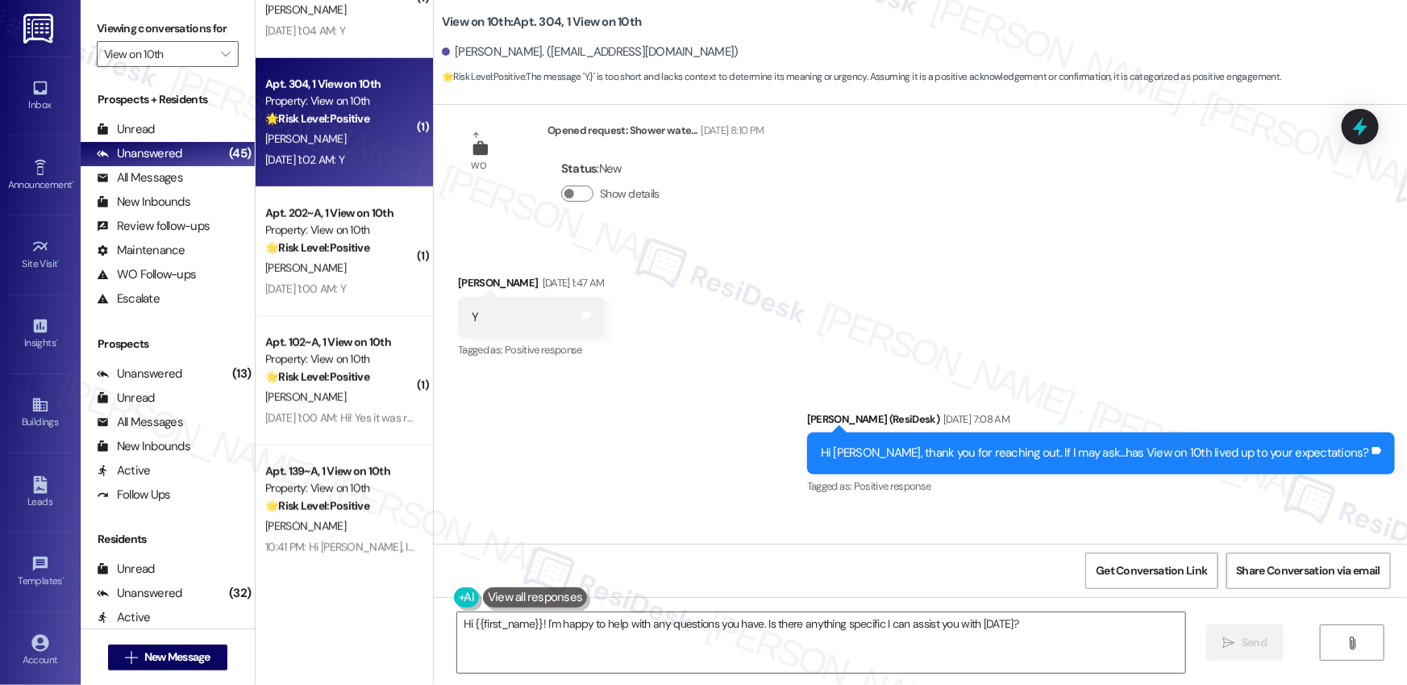
scroll to position [49, 0]
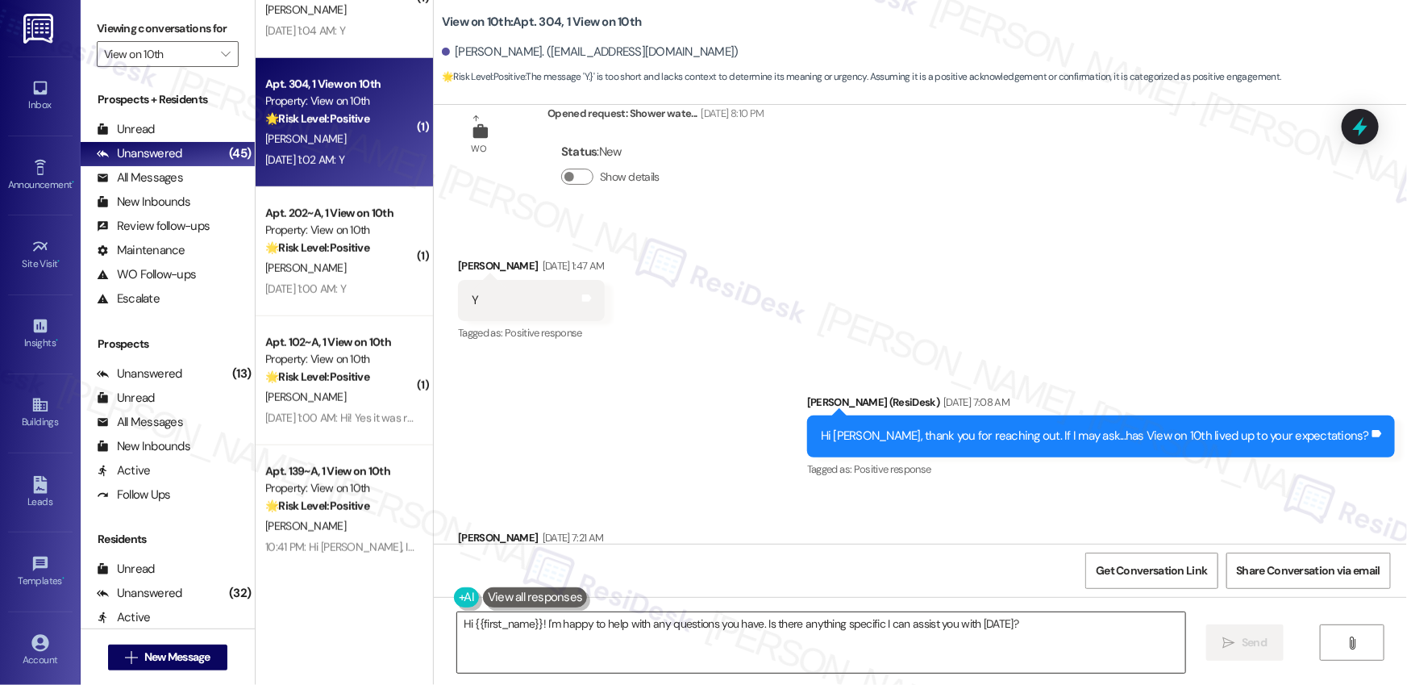
click at [1031, 657] on textarea "Hi {{first_name}}! I'm happy to help with any questions you have. Is there anyt…" at bounding box center [821, 642] width 728 height 60
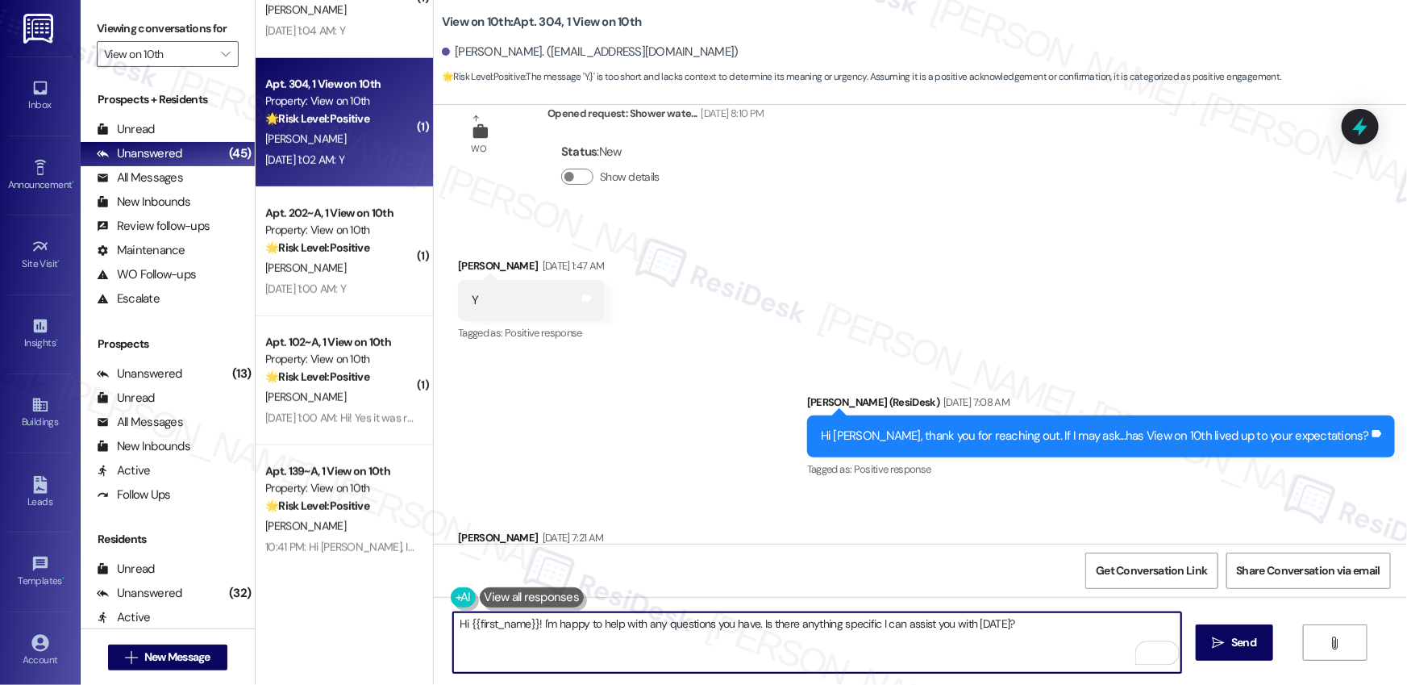
drag, startPoint x: 1037, startPoint y: 617, endPoint x: 995, endPoint y: 620, distance: 42.0
click at [995, 620] on textarea "Hi {{first_name}}! I'm happy to help with any questions you have. Is there anyt…" at bounding box center [817, 642] width 728 height 60
click at [1071, 627] on textarea "Hi {{first_name}}! I'm happy to help with any questions you have. Is there anyt…" at bounding box center [817, 642] width 728 height 60
click at [1071, 626] on textarea "Hi {{first_name}}! I'm happy to help with any questions you have. Is there anyt…" at bounding box center [817, 642] width 728 height 60
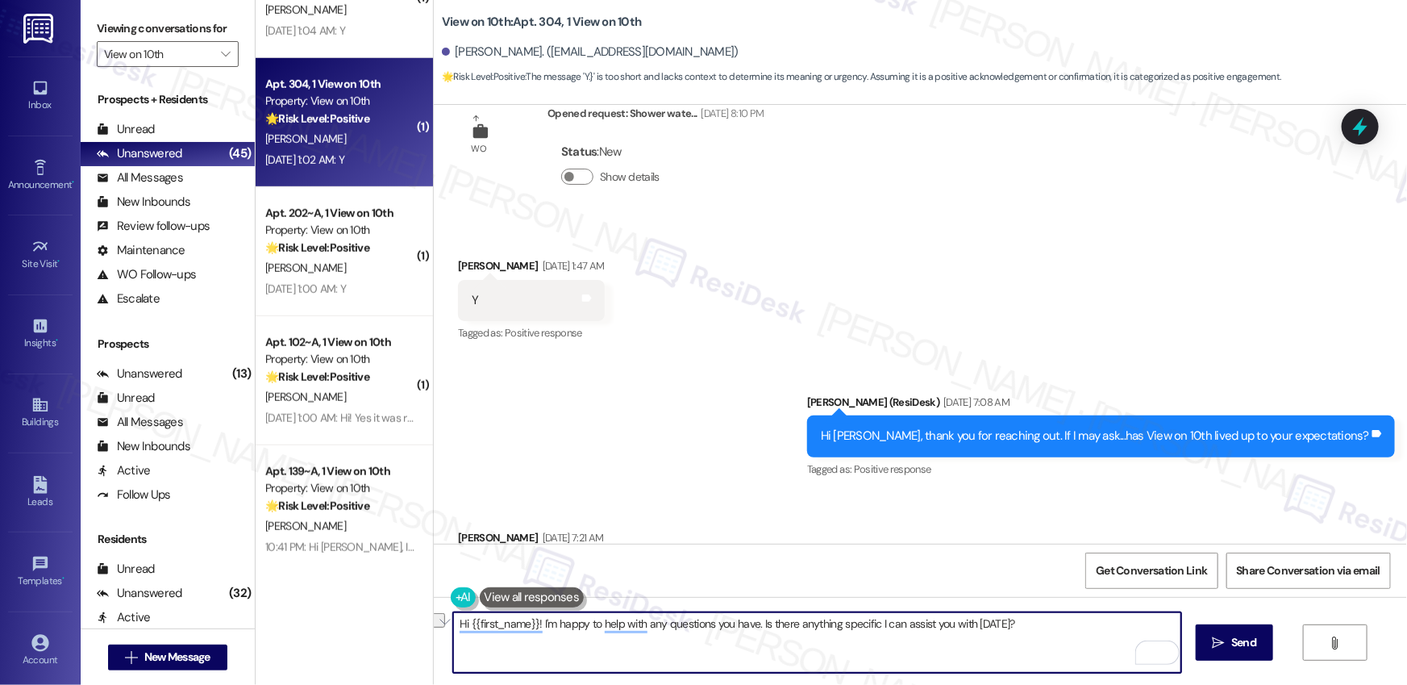
paste textarea "ello {{first_name}}! I see you responded with a "Y", but I couldn't see the his…"
type textarea "Hello {{first_name}}! I see you responded with a "Y", but I couldn't see the hi…"
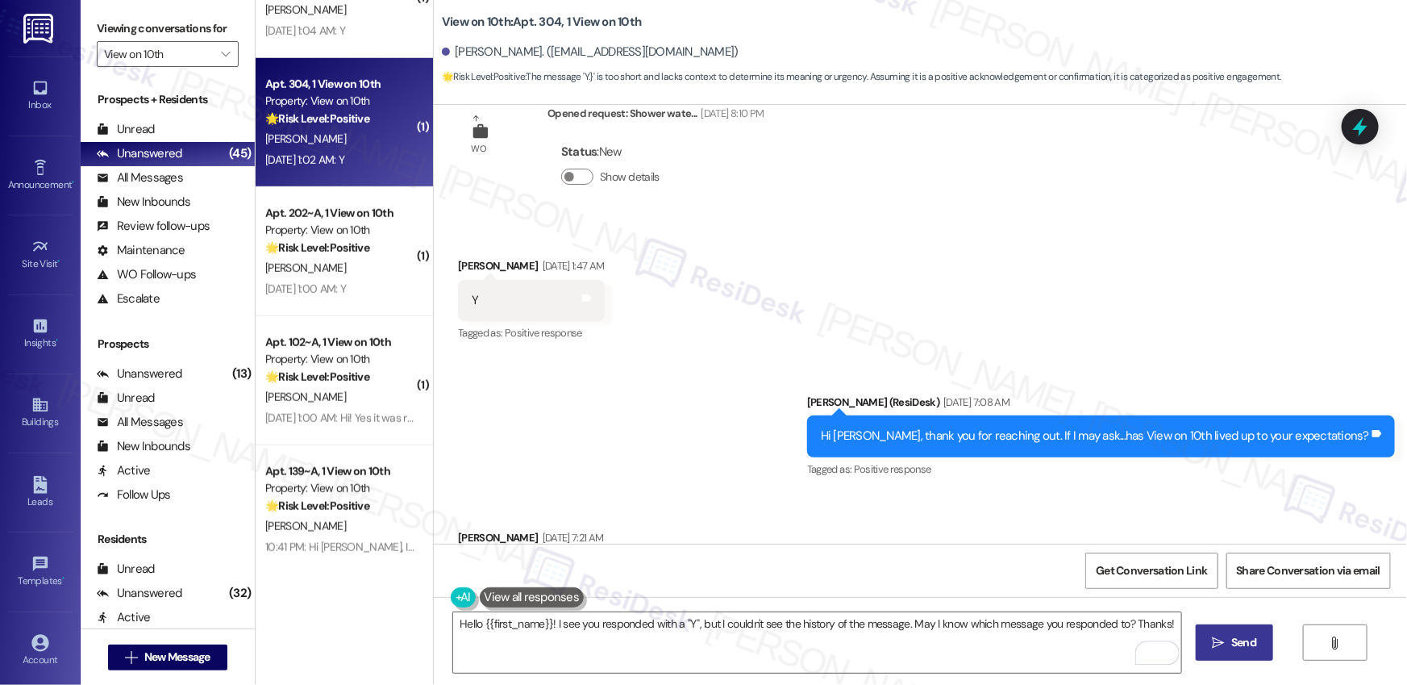
click at [1223, 640] on span " Send" at bounding box center [1234, 642] width 51 height 17
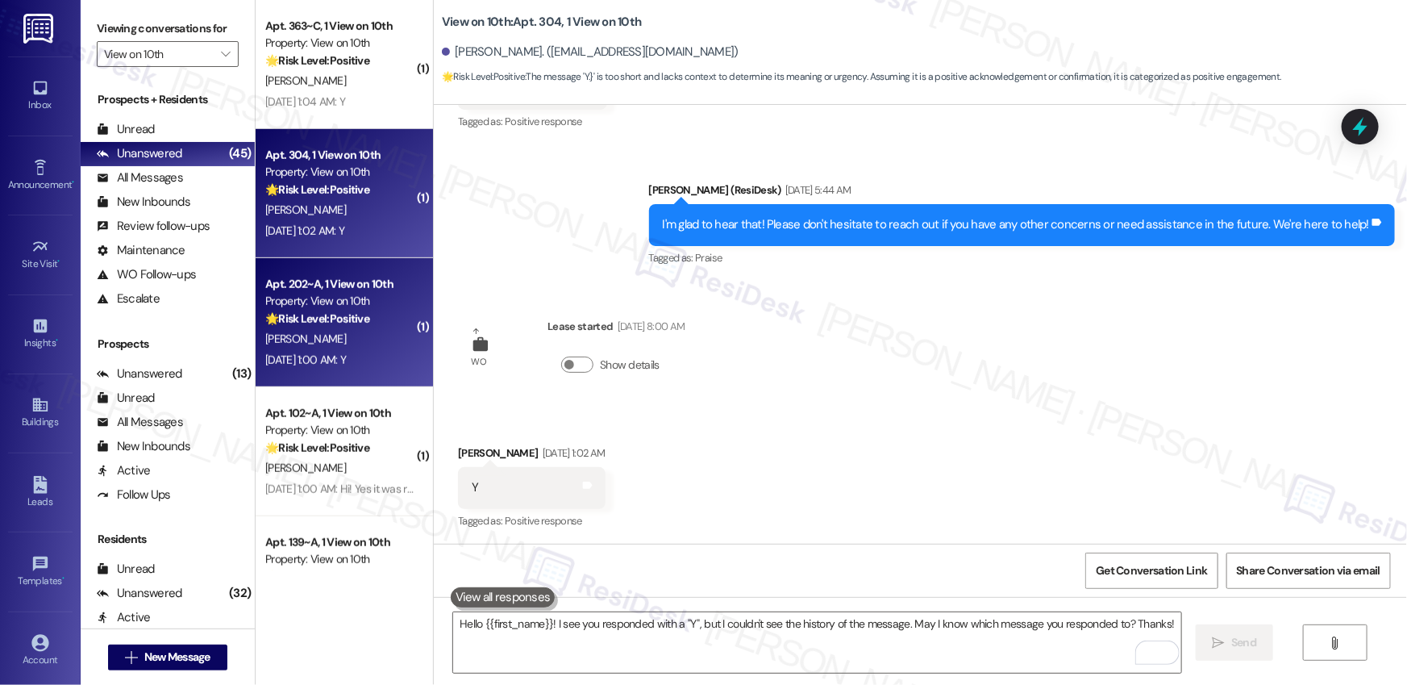
scroll to position [3560, 0]
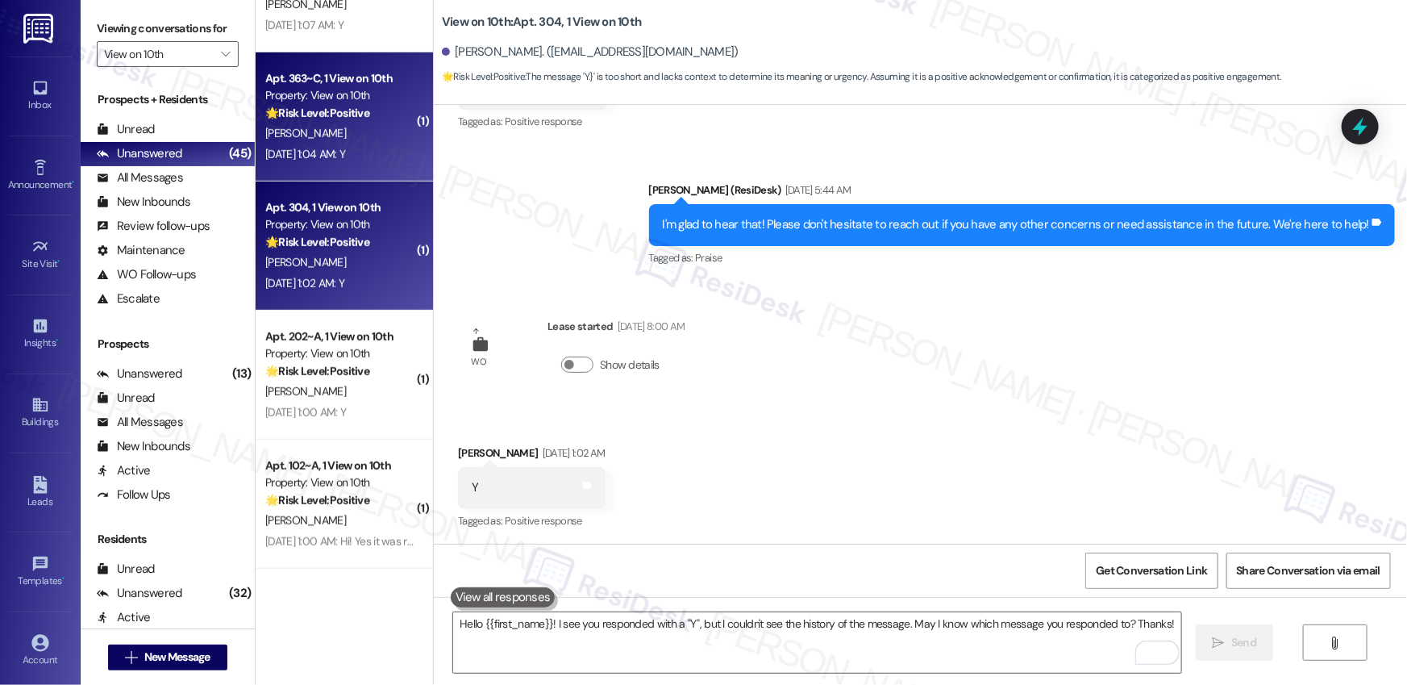
click at [346, 162] on div "[DATE] 1:04 AM: Y [DATE] 1:04 AM: Y" at bounding box center [340, 154] width 152 height 20
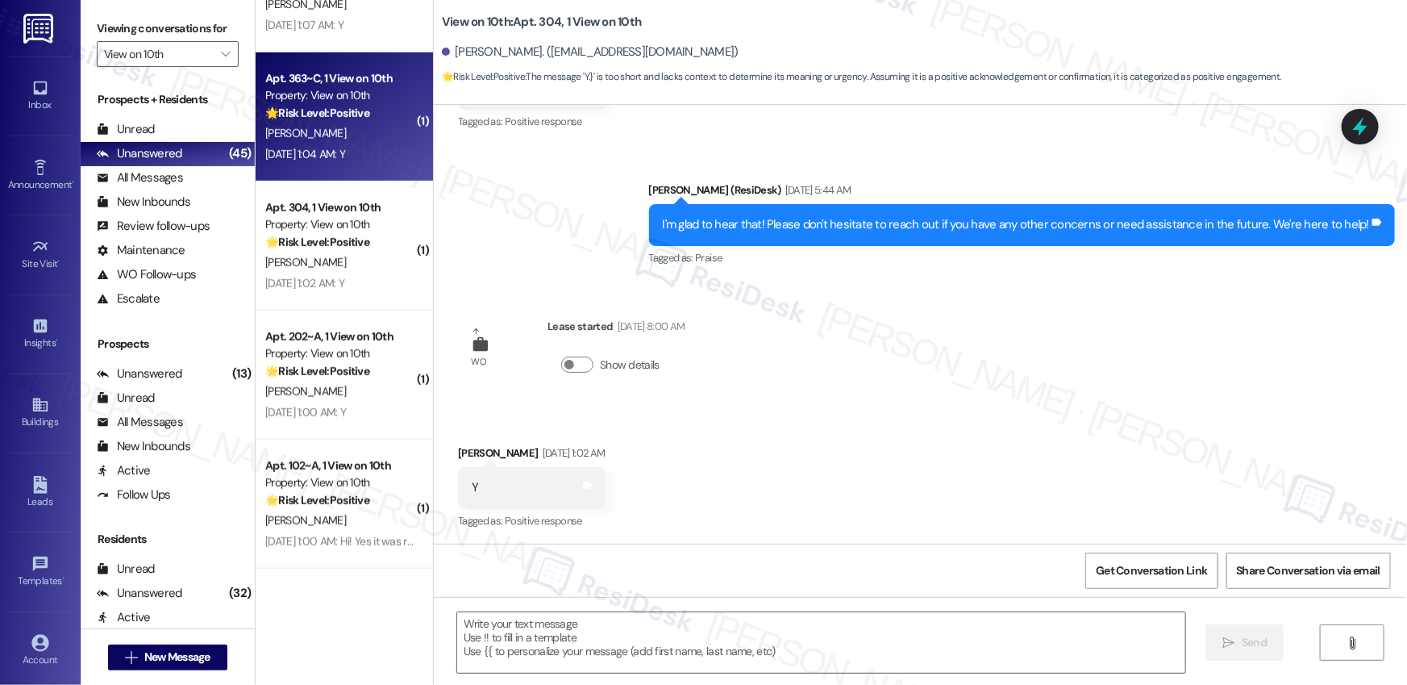
type textarea "Fetching suggested responses. Please feel free to read through the conversation…"
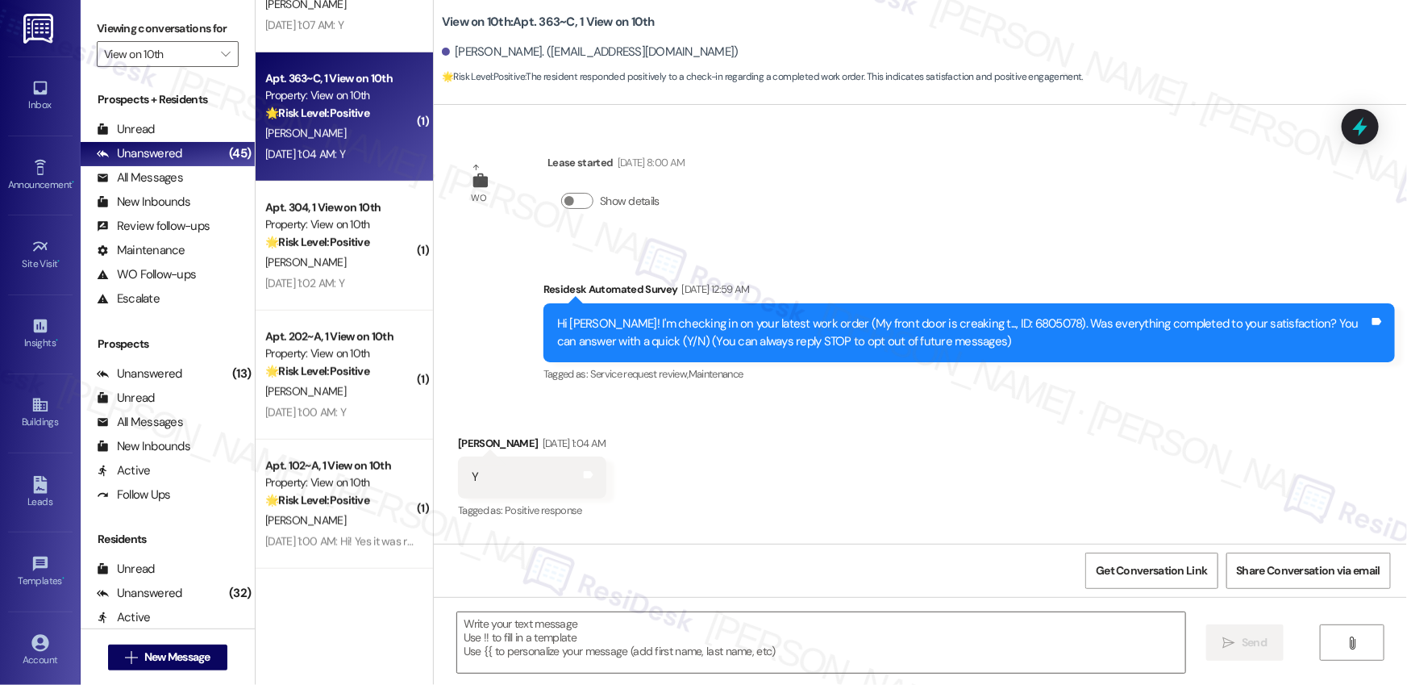
type textarea "Fetching suggested responses. Please feel free to read through the conversation…"
click at [875, 604] on div " Send " at bounding box center [920, 657] width 973 height 121
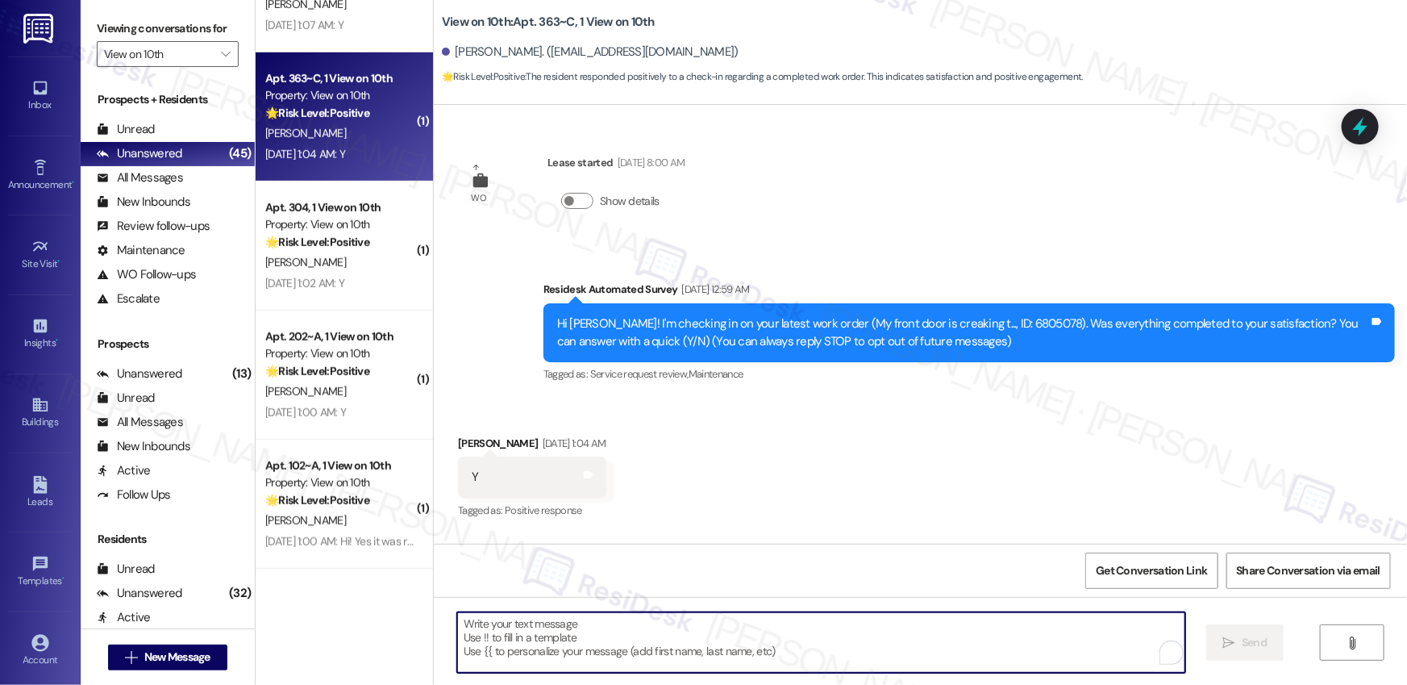
drag, startPoint x: 921, startPoint y: 631, endPoint x: 1213, endPoint y: 637, distance: 292.7
click at [930, 631] on textarea "To enrich screen reader interactions, please activate Accessibility in Grammarl…" at bounding box center [821, 642] width 728 height 60
paste textarea "Hi {{first_name}}, I’m glad to hear your work order has been completed! If anyt…"
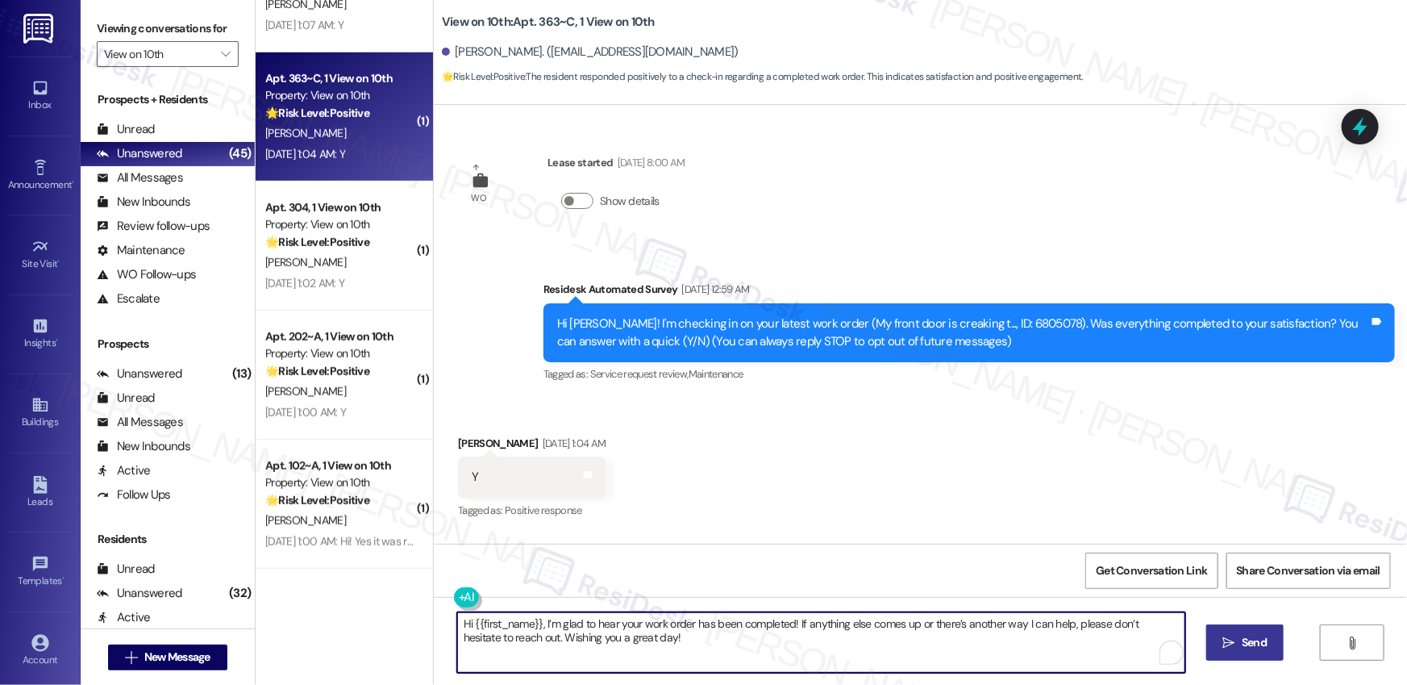
type textarea "Hi {{first_name}}, I’m glad to hear your work order has been completed! If anyt…"
click at [1233, 636] on icon "" at bounding box center [1229, 642] width 12 height 13
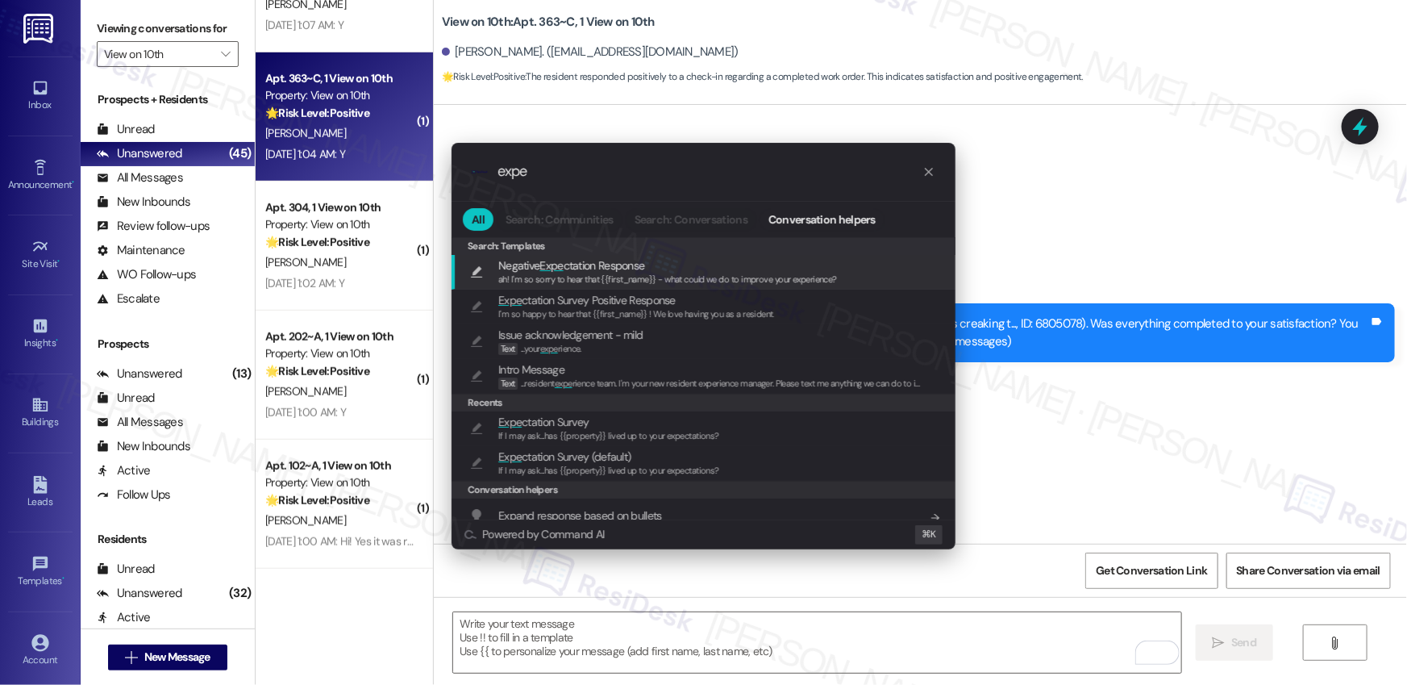
click at [684, 166] on input "expe" at bounding box center [709, 171] width 425 height 17
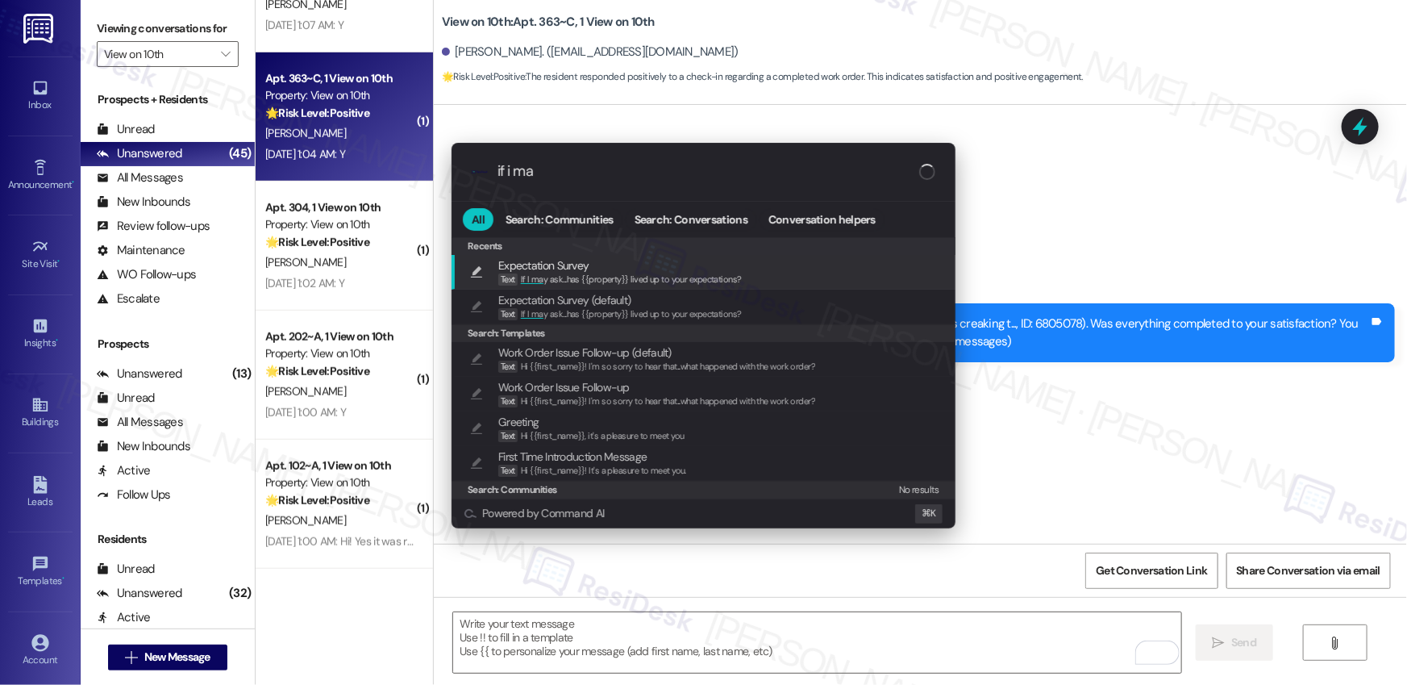
type input "if i ma"
click at [721, 277] on span "If I ma y ask...has {{property}} lived up to your expectations?" at bounding box center [631, 278] width 221 height 11
type textarea "If I may ask...has {{property}} lived up to your expectations?"
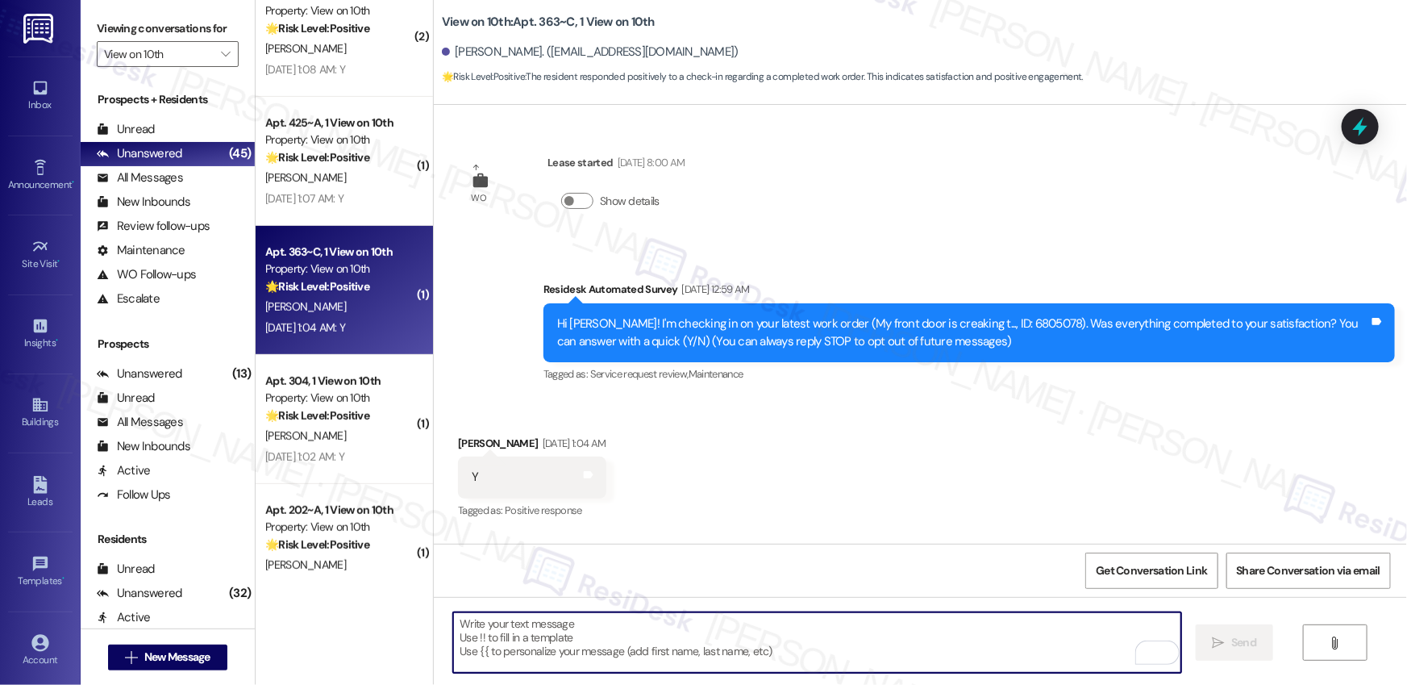
scroll to position [3370, 0]
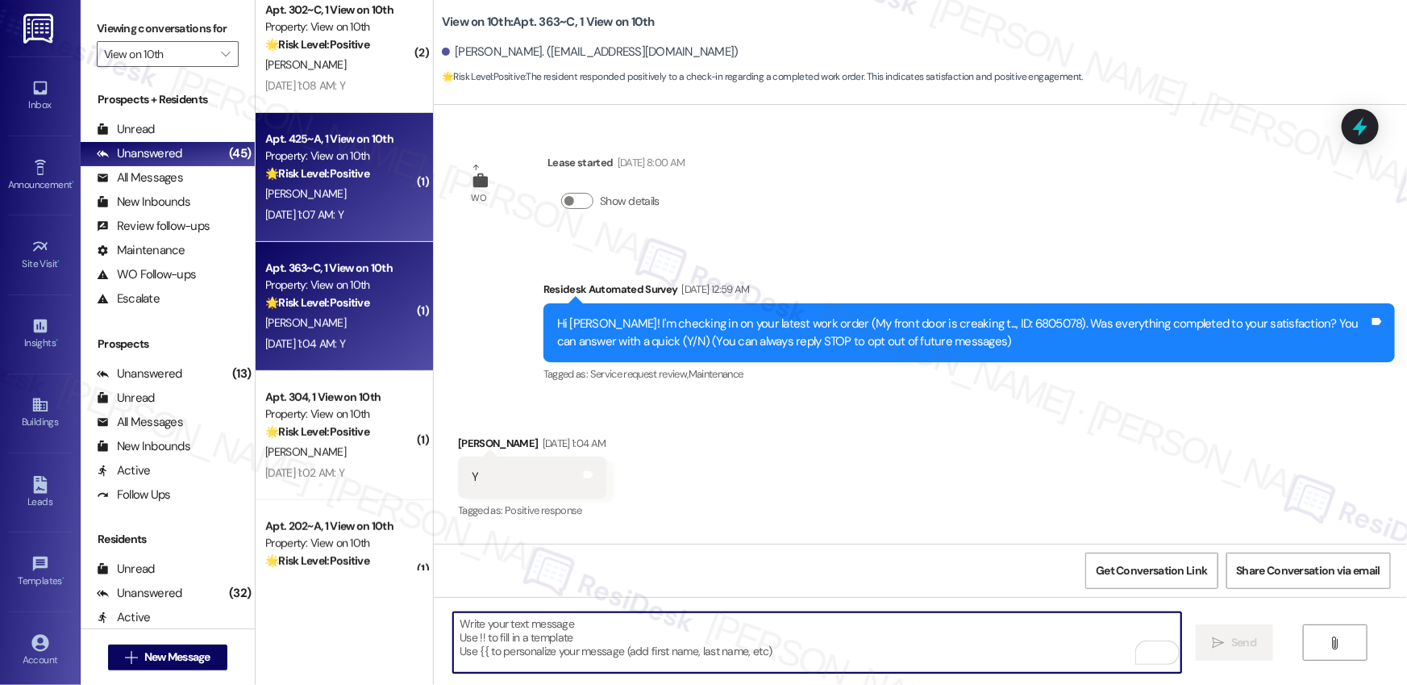
click at [350, 184] on div "H. Cline" at bounding box center [340, 194] width 152 height 20
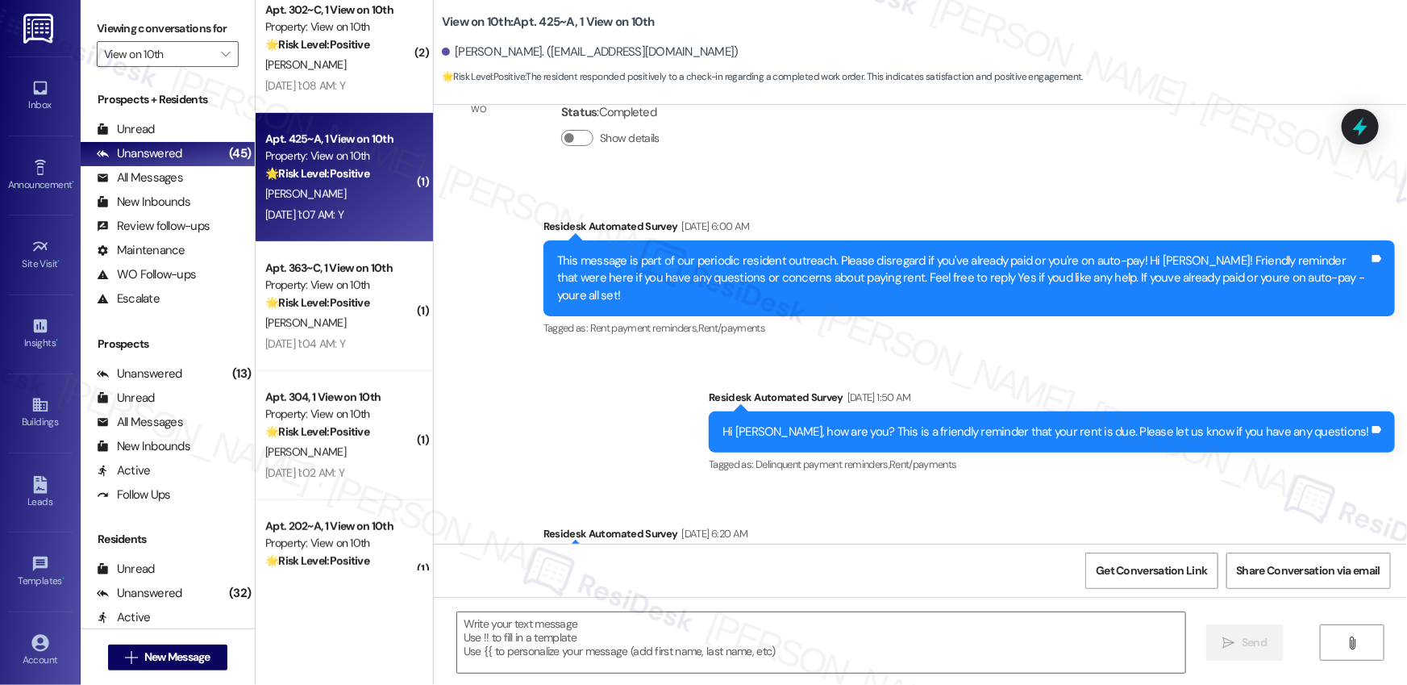
type textarea "Fetching suggested responses. Please feel free to read through the conversation…"
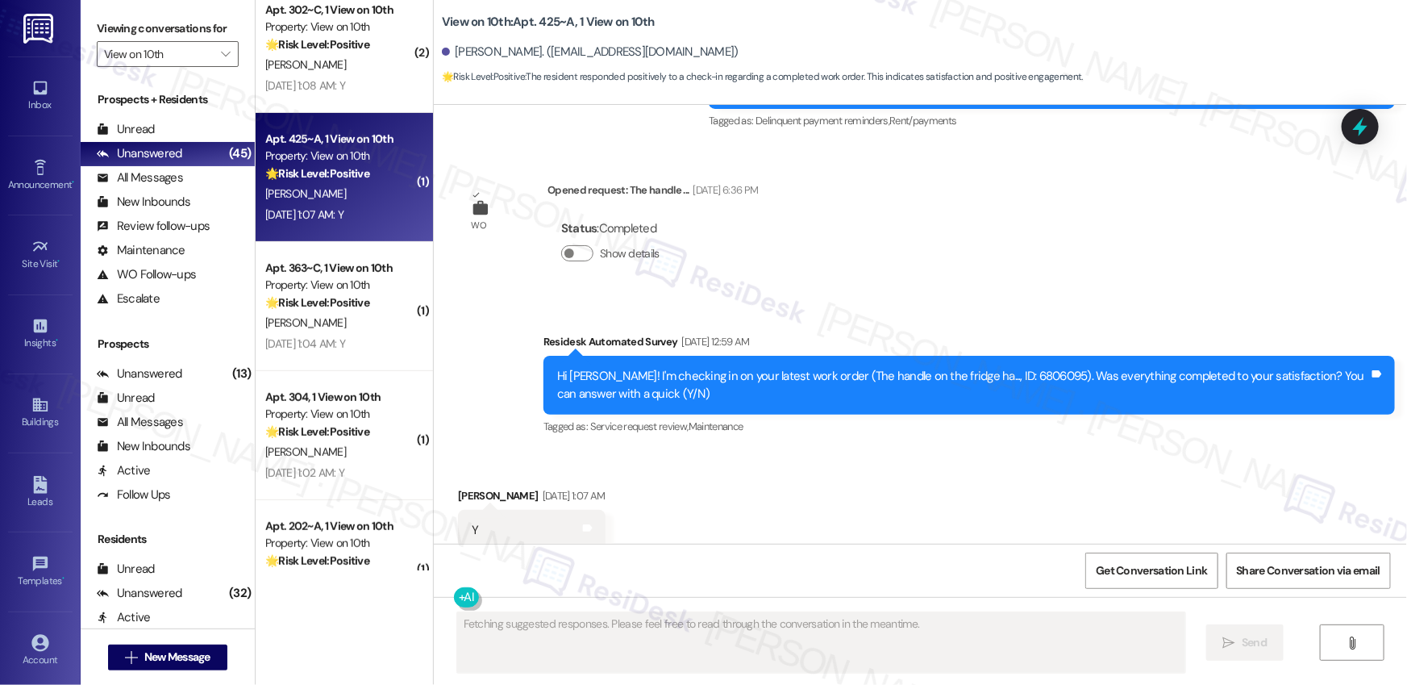
scroll to position [1774, 0]
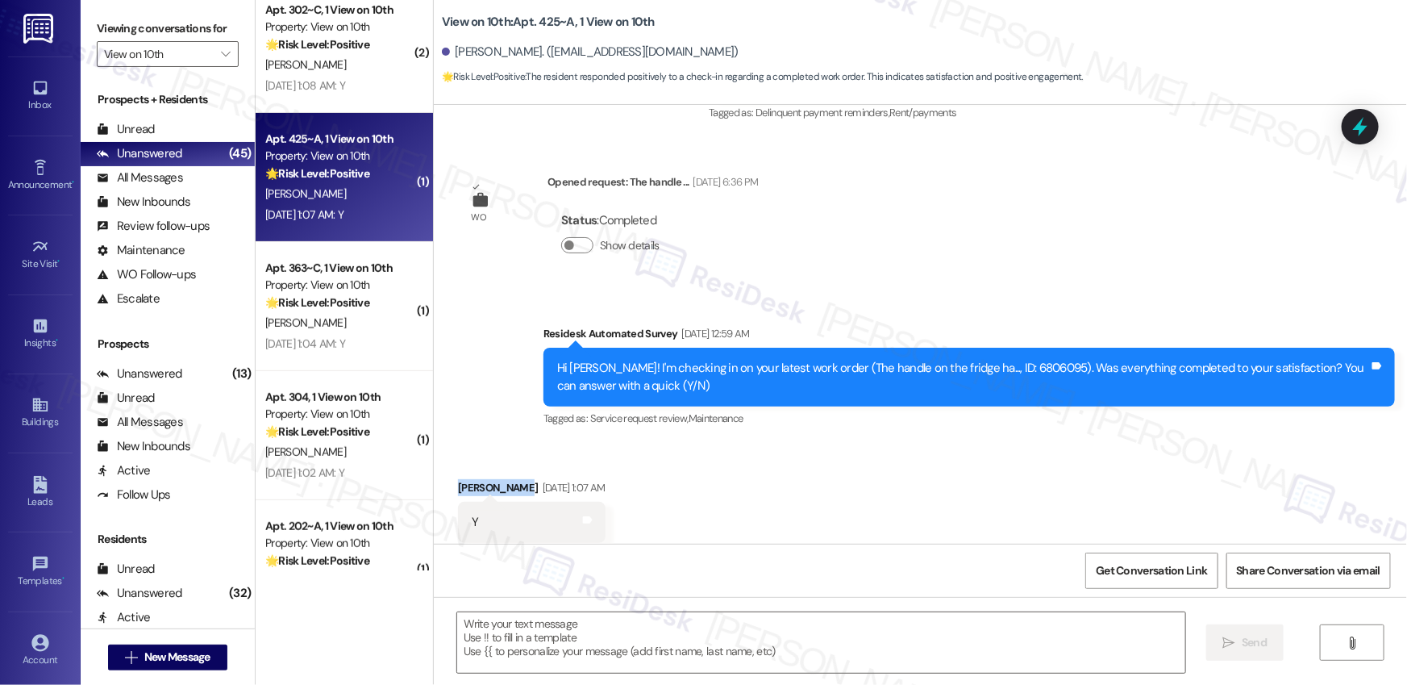
click at [917, 443] on div "Received via SMS Hailey Cline Sep 13, 2025 at 1:07 AM Y Tags and notes Tagged a…" at bounding box center [920, 511] width 973 height 136
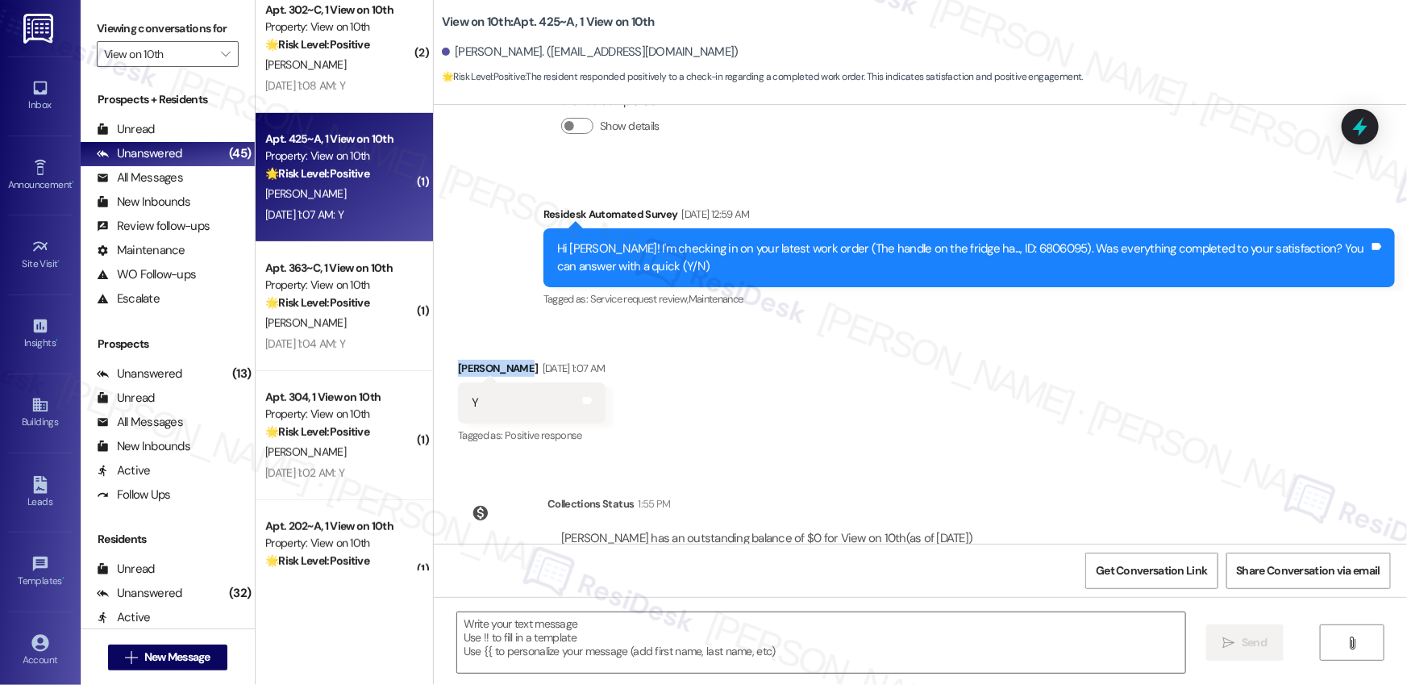
scroll to position [1922, 0]
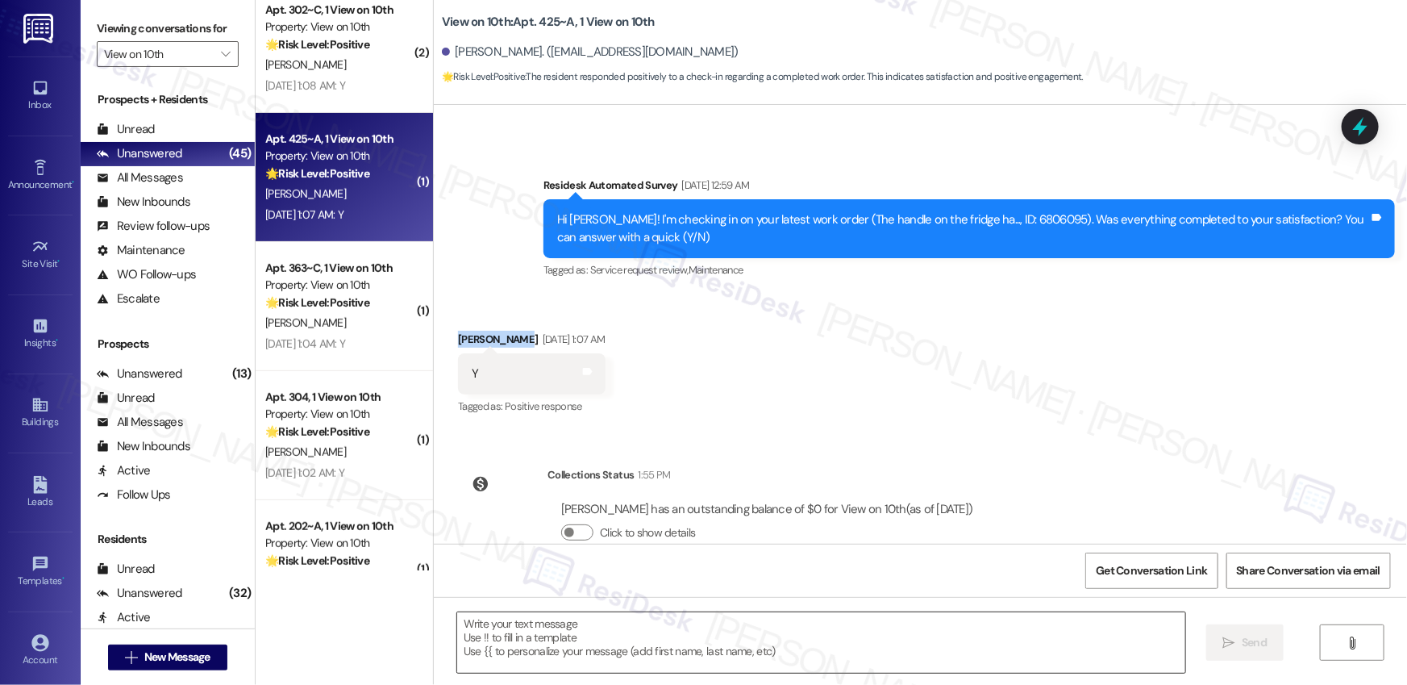
click at [762, 642] on textarea at bounding box center [821, 642] width 728 height 60
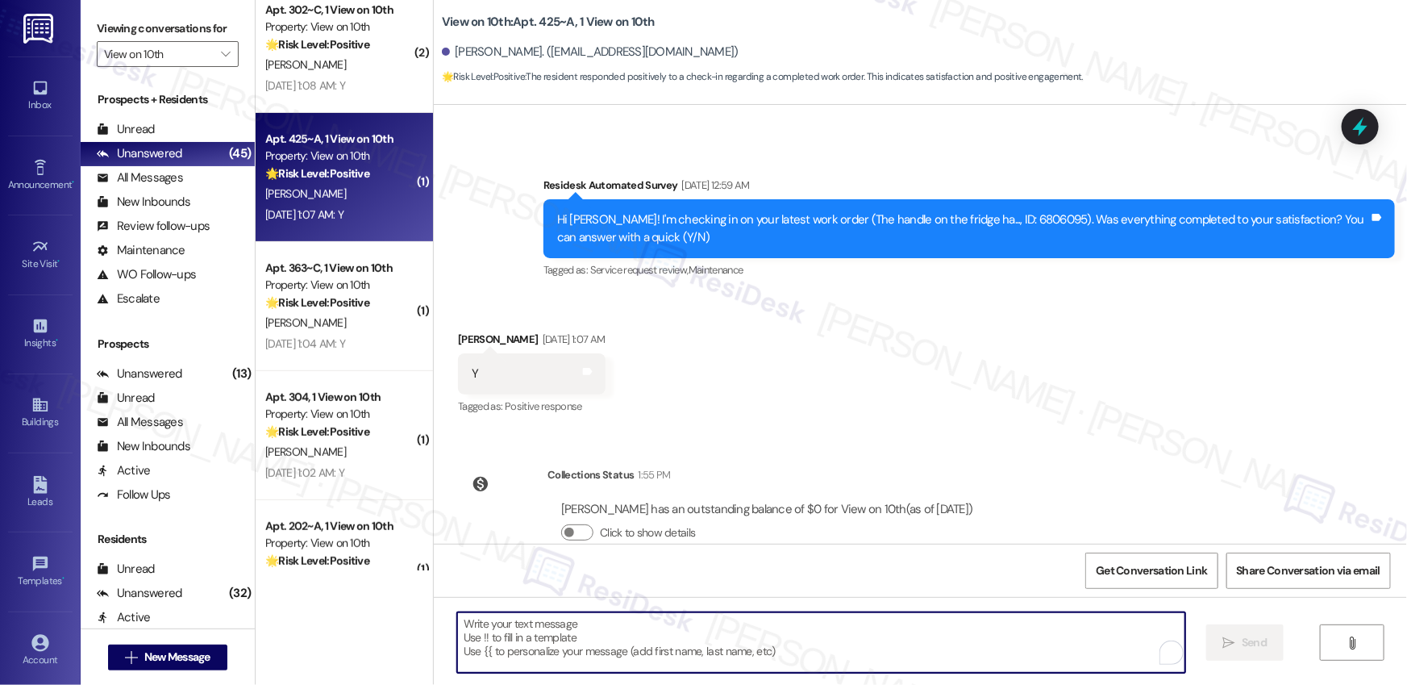
paste textarea "Hi {{first_name}}, I’m glad to hear your work order has been completed! If anyt…"
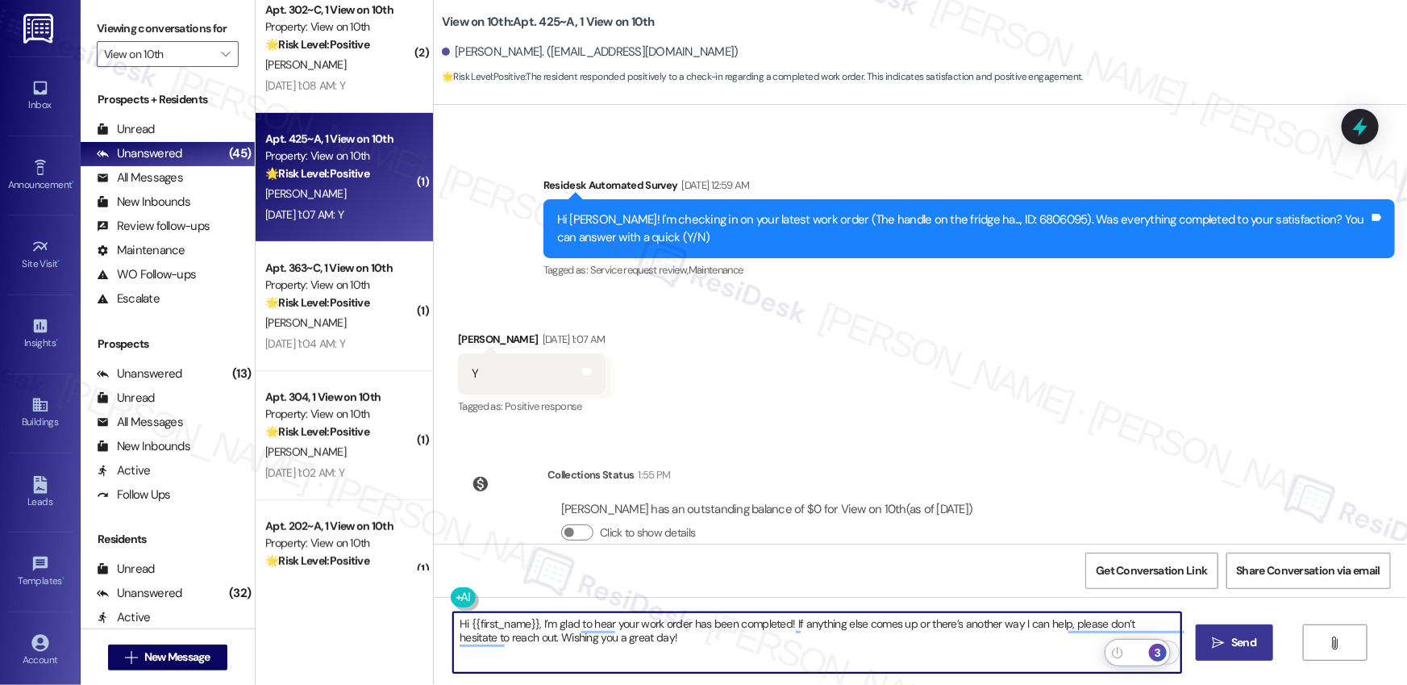
type textarea "Hi {{first_name}}, I’m glad to hear your work order has been completed! If anyt…"
click at [1215, 647] on icon "" at bounding box center [1219, 642] width 12 height 13
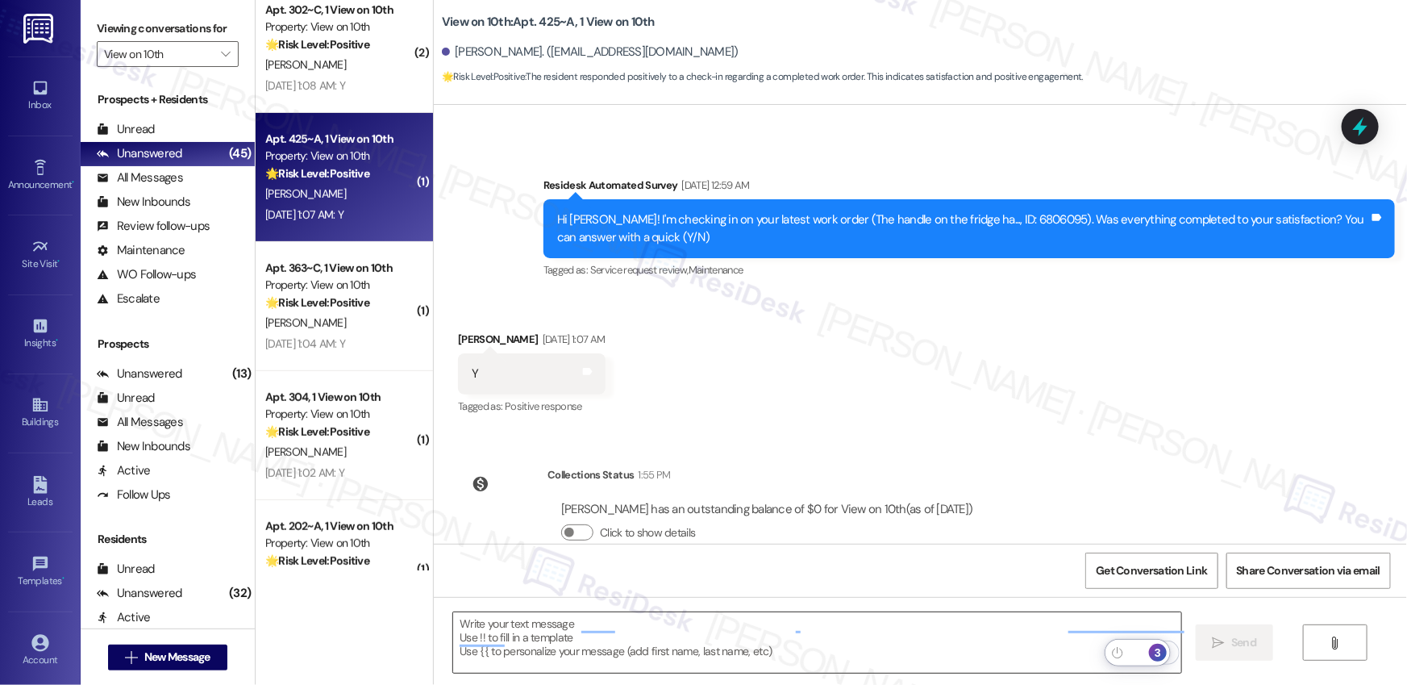
scroll to position [1774, 0]
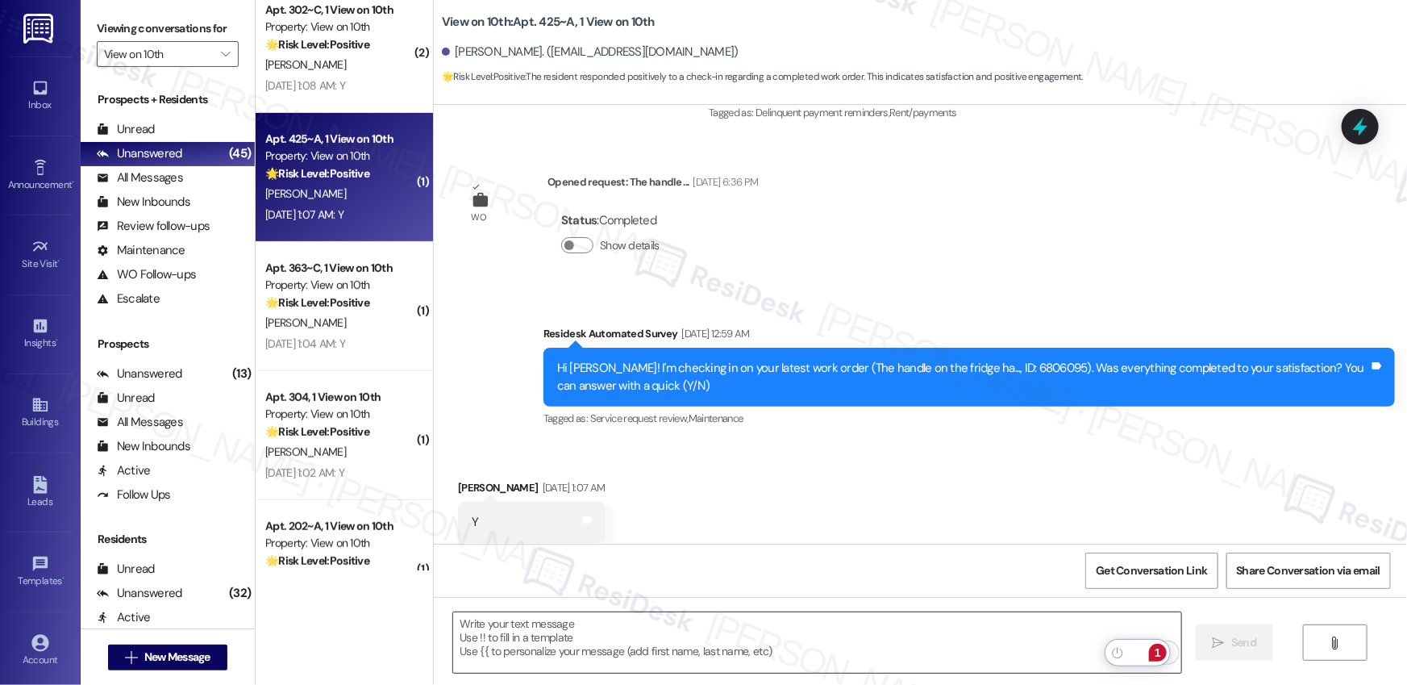
click at [1018, 650] on textarea "To enrich screen reader interactions, please activate Accessibility in Grammarl…" at bounding box center [817, 642] width 728 height 60
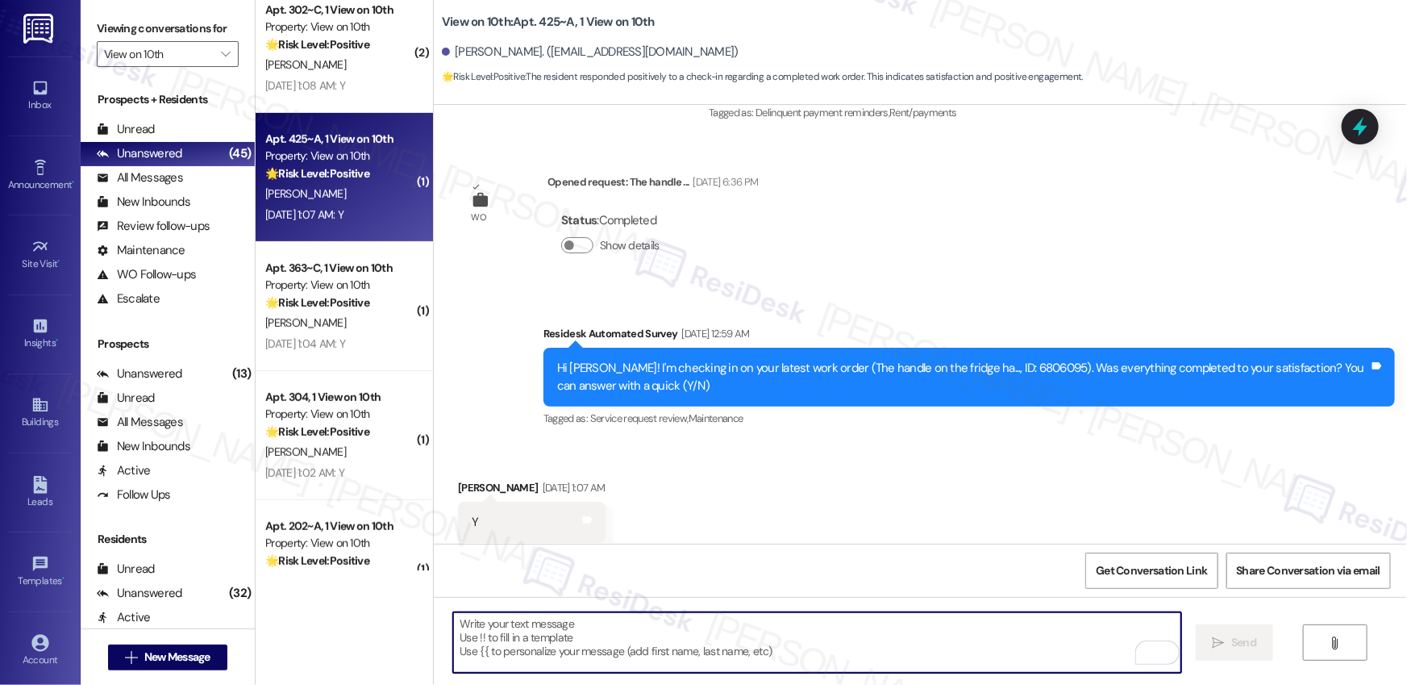
click at [1018, 651] on textarea "To enrich screen reader interactions, please activate Accessibility in Grammarl…" at bounding box center [817, 642] width 728 height 60
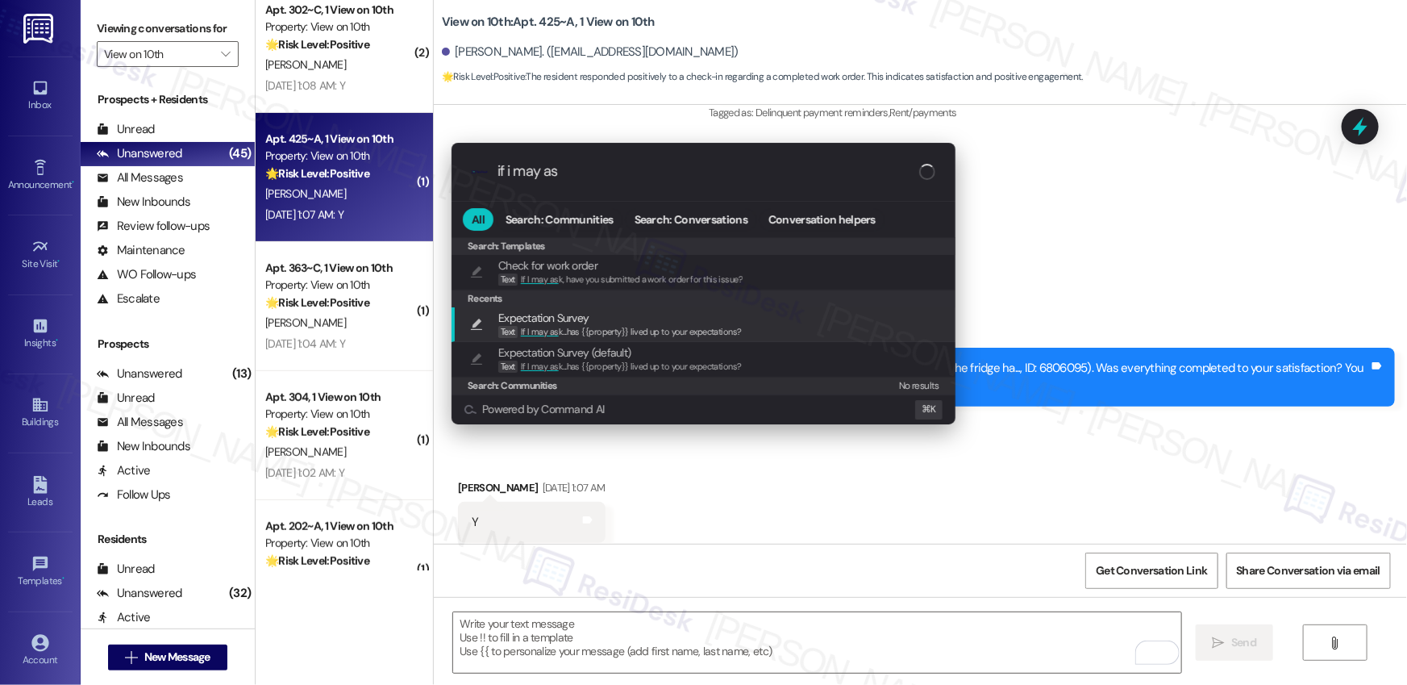
type input "if i may as"
click at [631, 326] on span "If I may as k...has {{property}} lived up to your expectations?" at bounding box center [631, 331] width 221 height 11
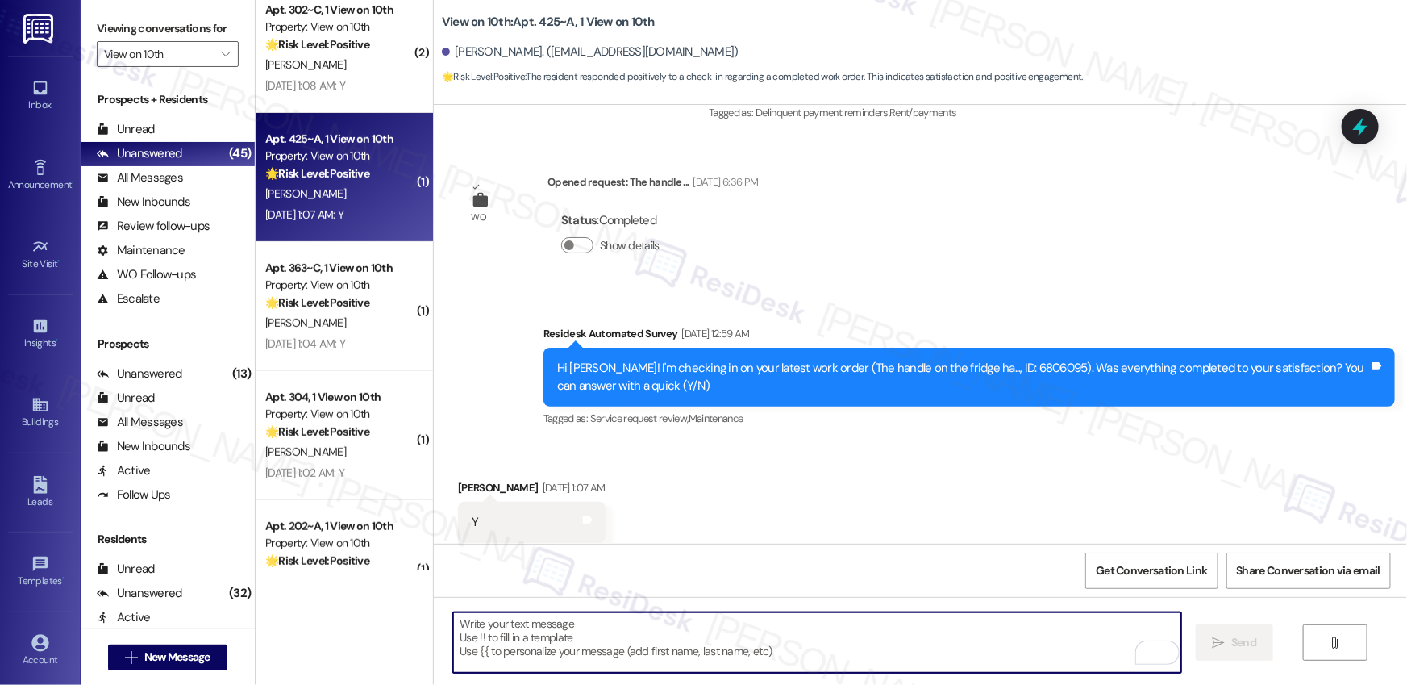
type textarea "If I may ask...has {{property}} lived up to your expectations?"
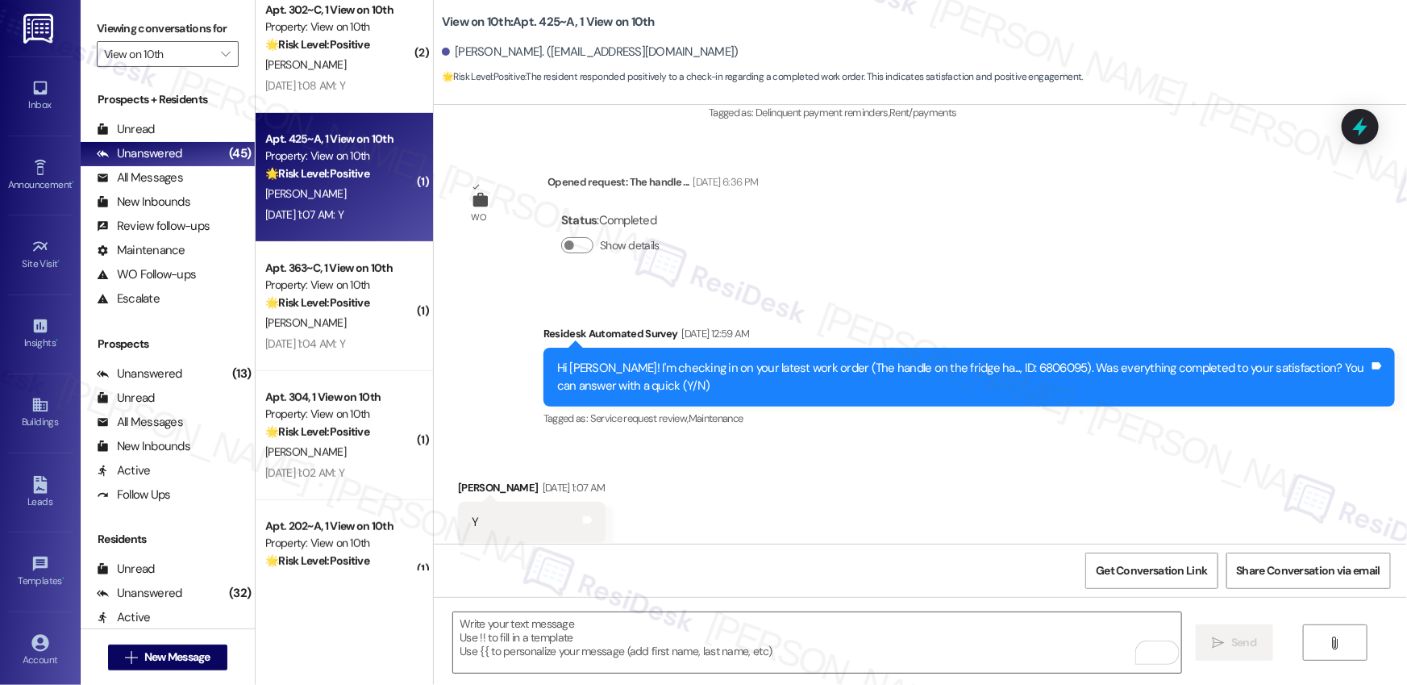
scroll to position [2164, 0]
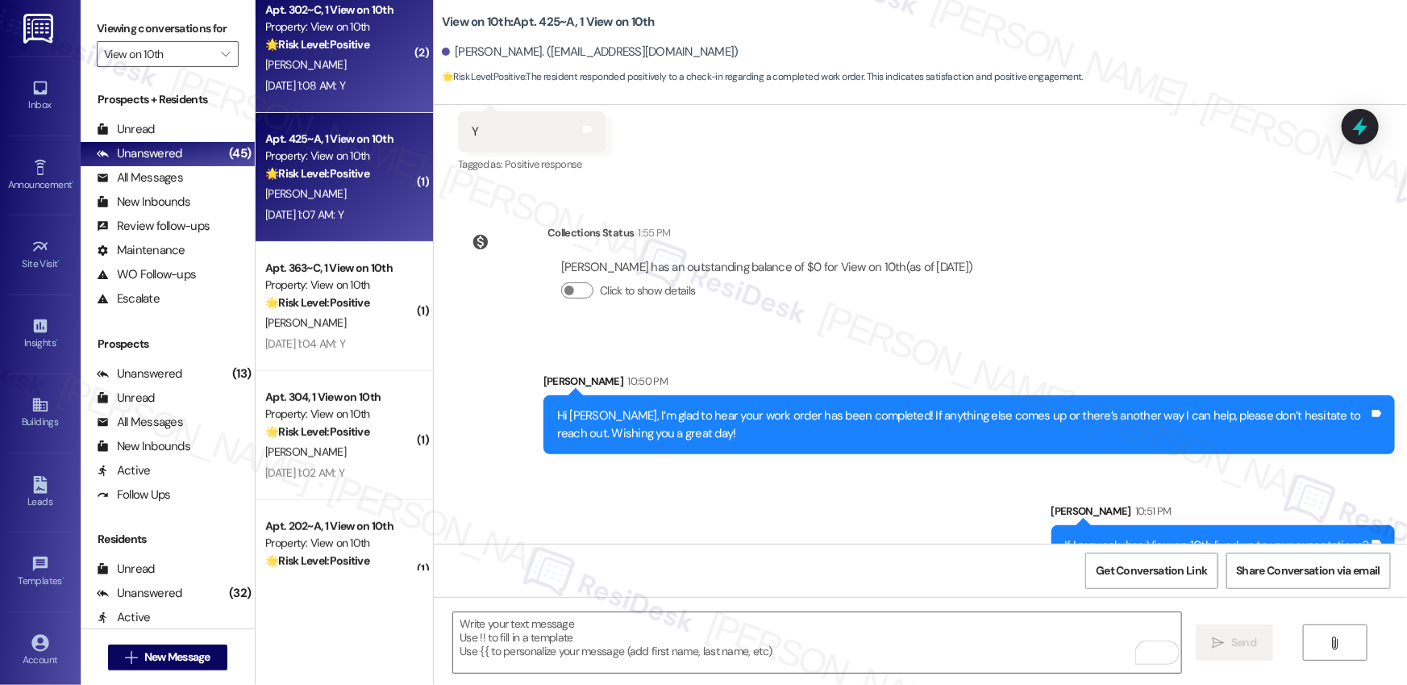
click at [332, 76] on div "Sep 13, 2025 at 1:08 AM: Y Sep 13, 2025 at 1:08 AM: Y" at bounding box center [340, 86] width 152 height 20
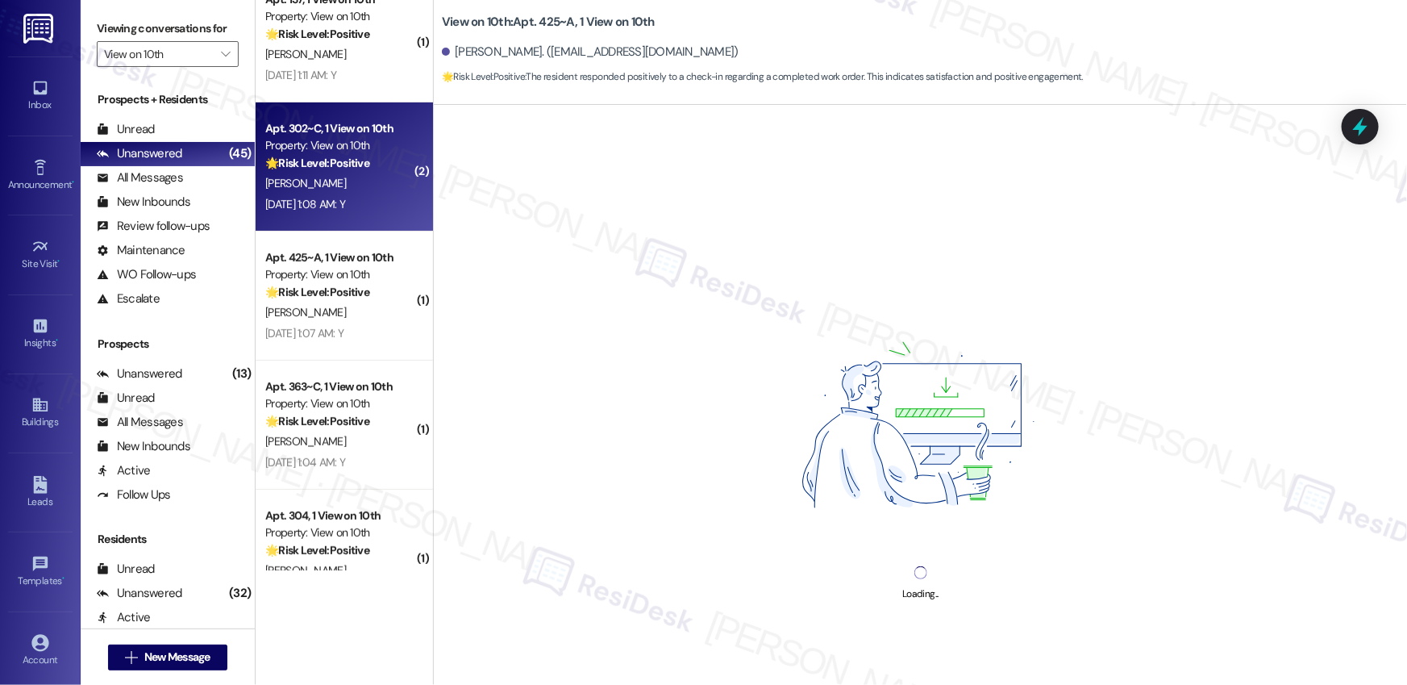
scroll to position [3124, 0]
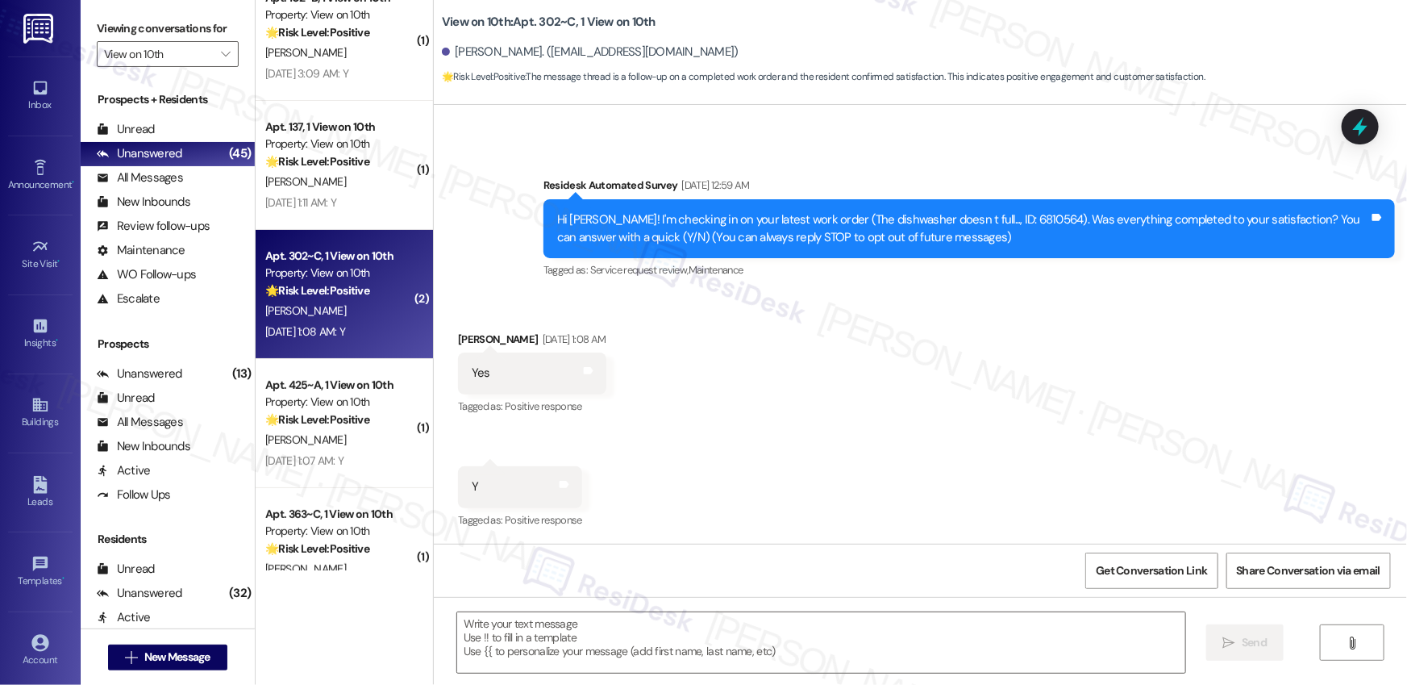
type textarea "Fetching suggested responses. Please feel free to read through the conversation…"
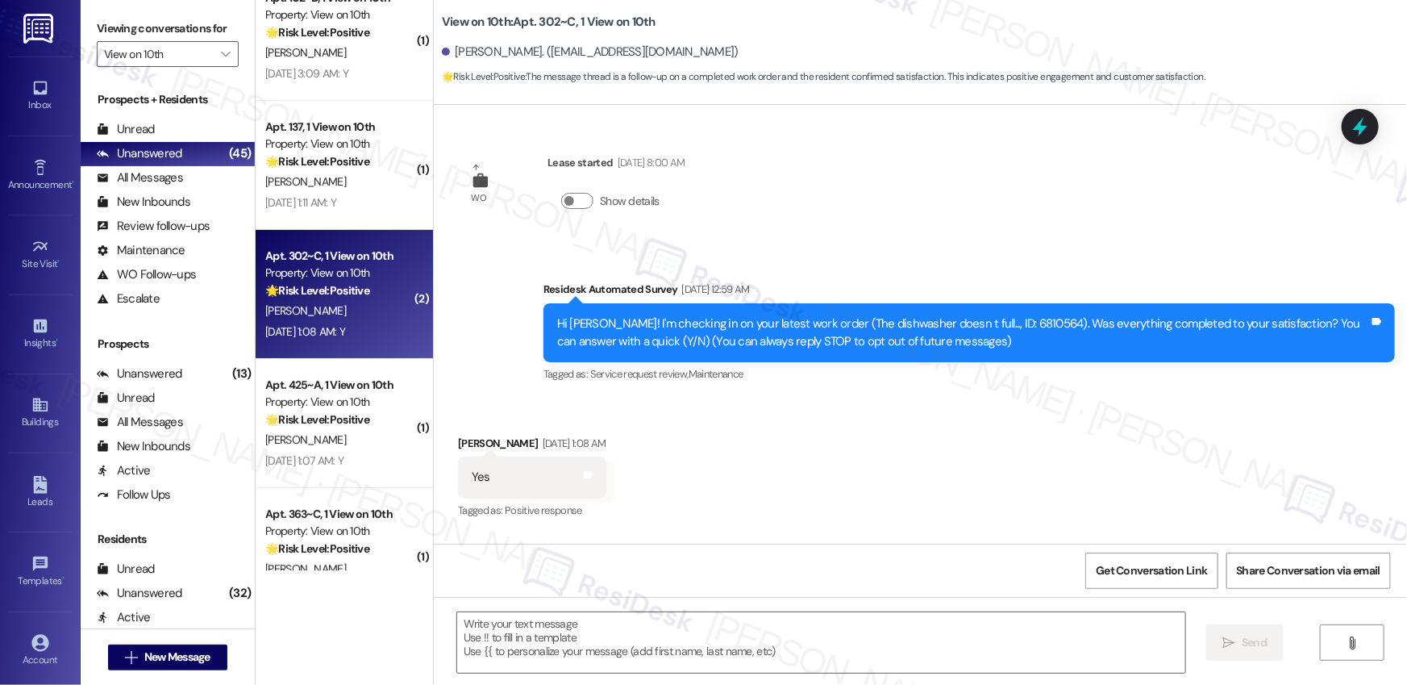
scroll to position [256, 0]
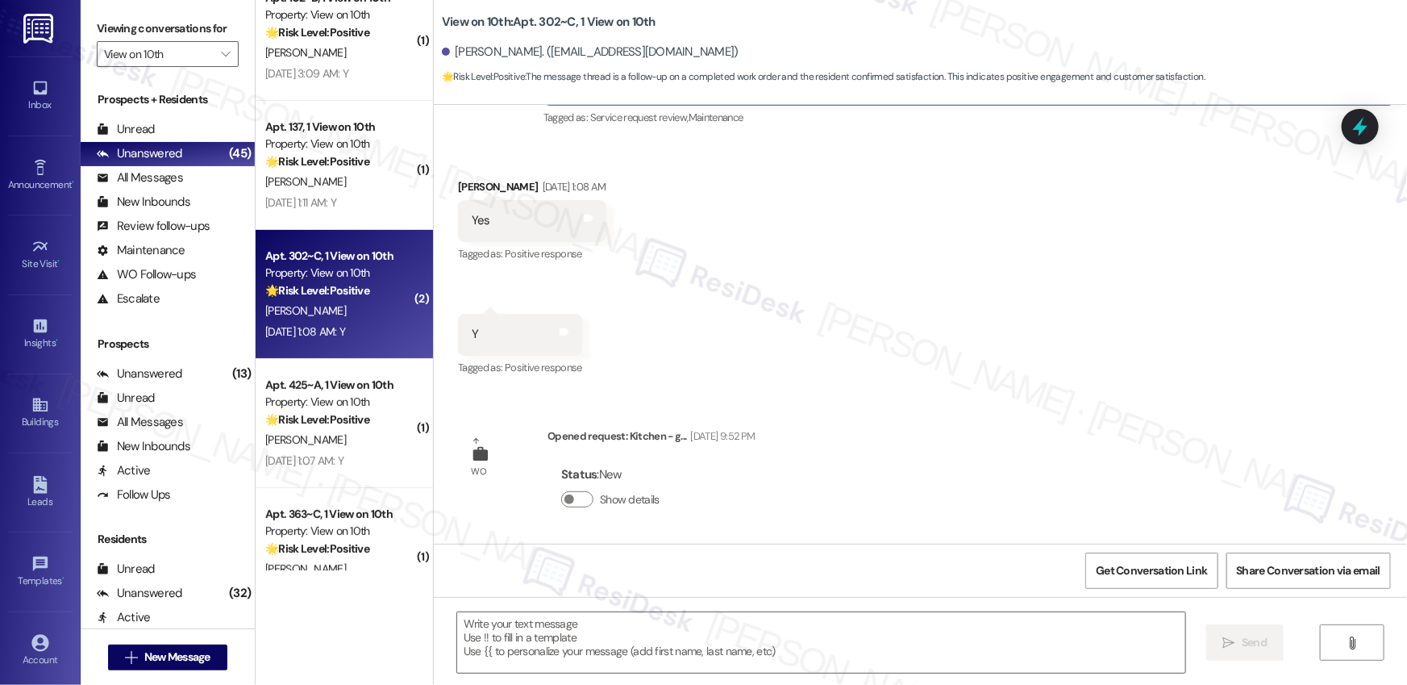
click at [919, 680] on div " Send " at bounding box center [920, 657] width 973 height 121
click at [922, 661] on textarea at bounding box center [821, 642] width 728 height 60
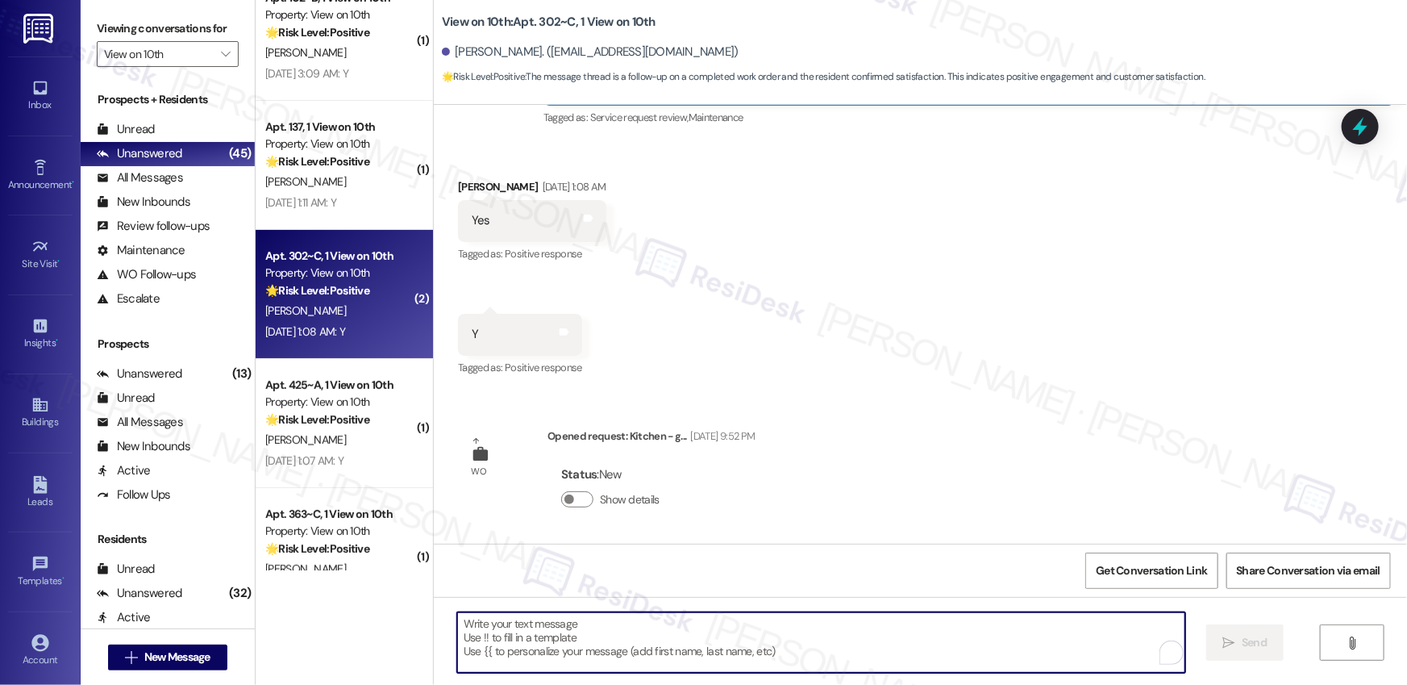
click at [922, 647] on textarea "To enrich screen reader interactions, please activate Accessibility in Grammarl…" at bounding box center [821, 642] width 728 height 60
paste textarea "Hi {{first_name}}, I’m glad to hear your work order has been completed! If anyt…"
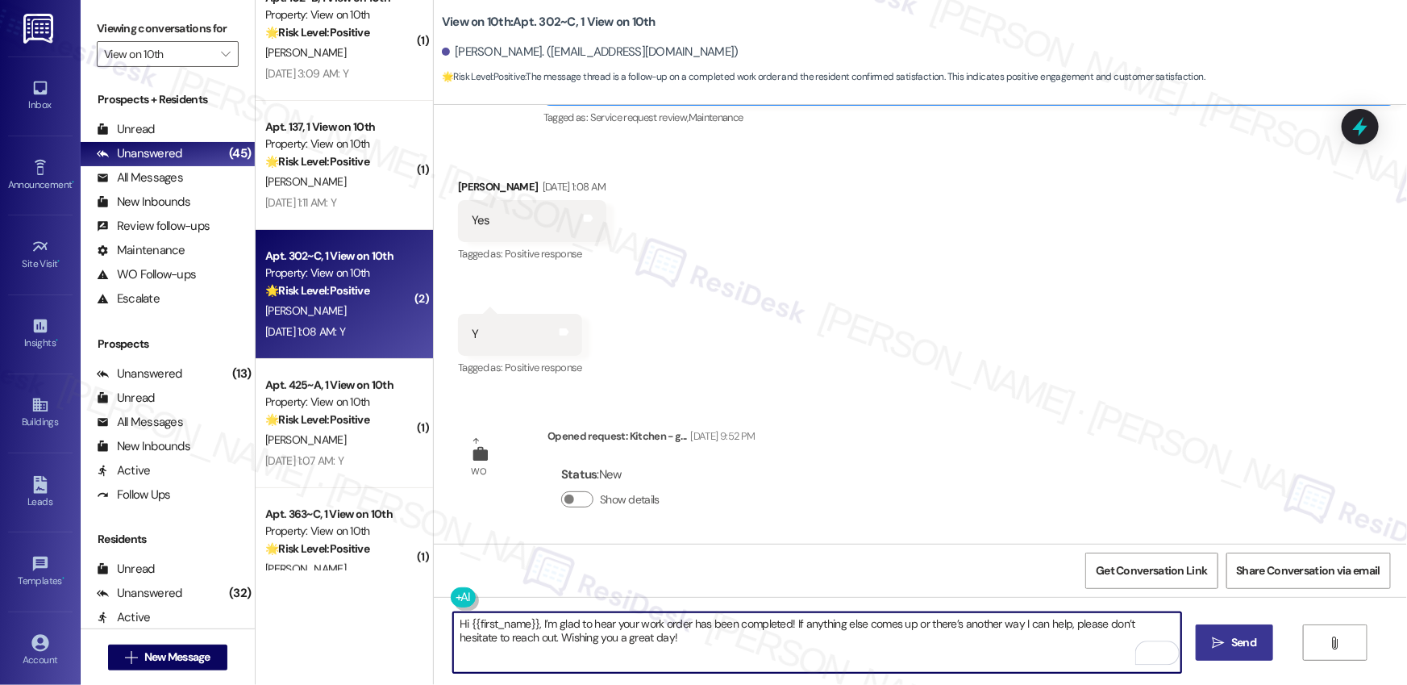
type textarea "Hi {{first_name}}, I’m glad to hear your work order has been completed! If anyt…"
click at [1217, 652] on button " Send" at bounding box center [1235, 642] width 78 height 36
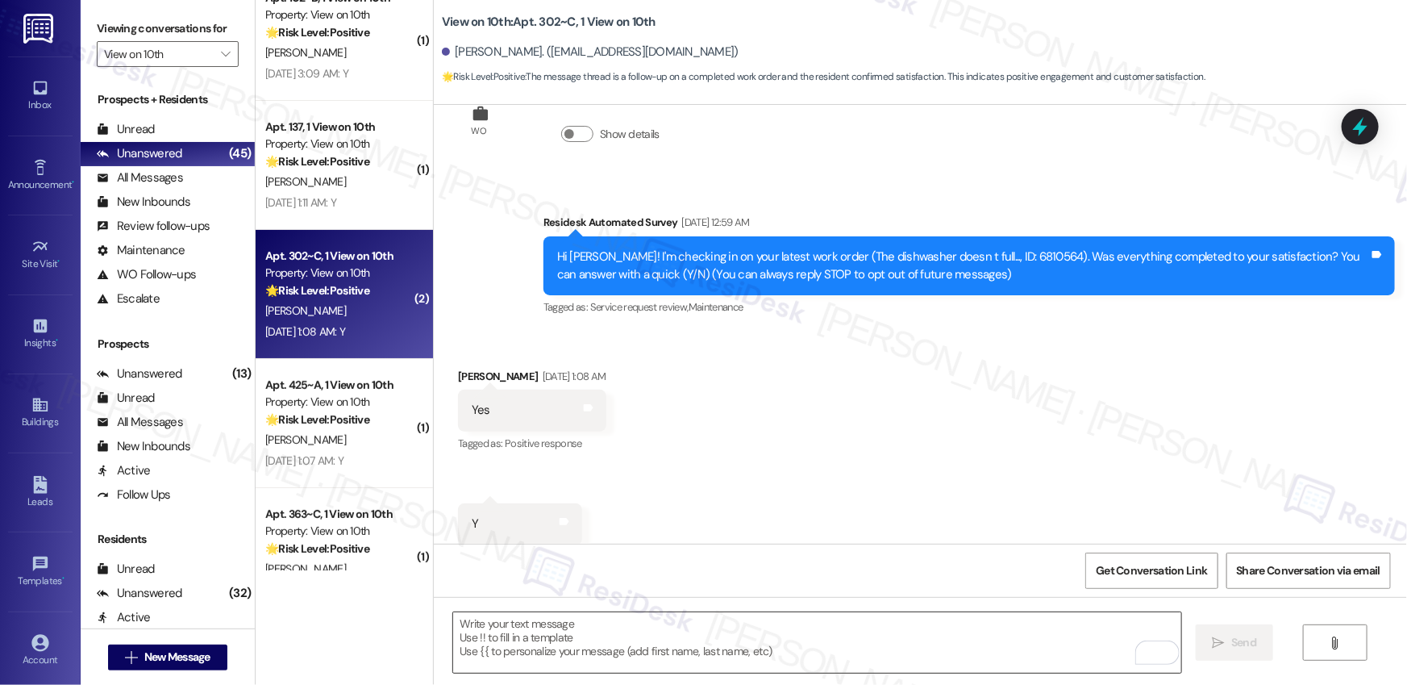
scroll to position [104, 0]
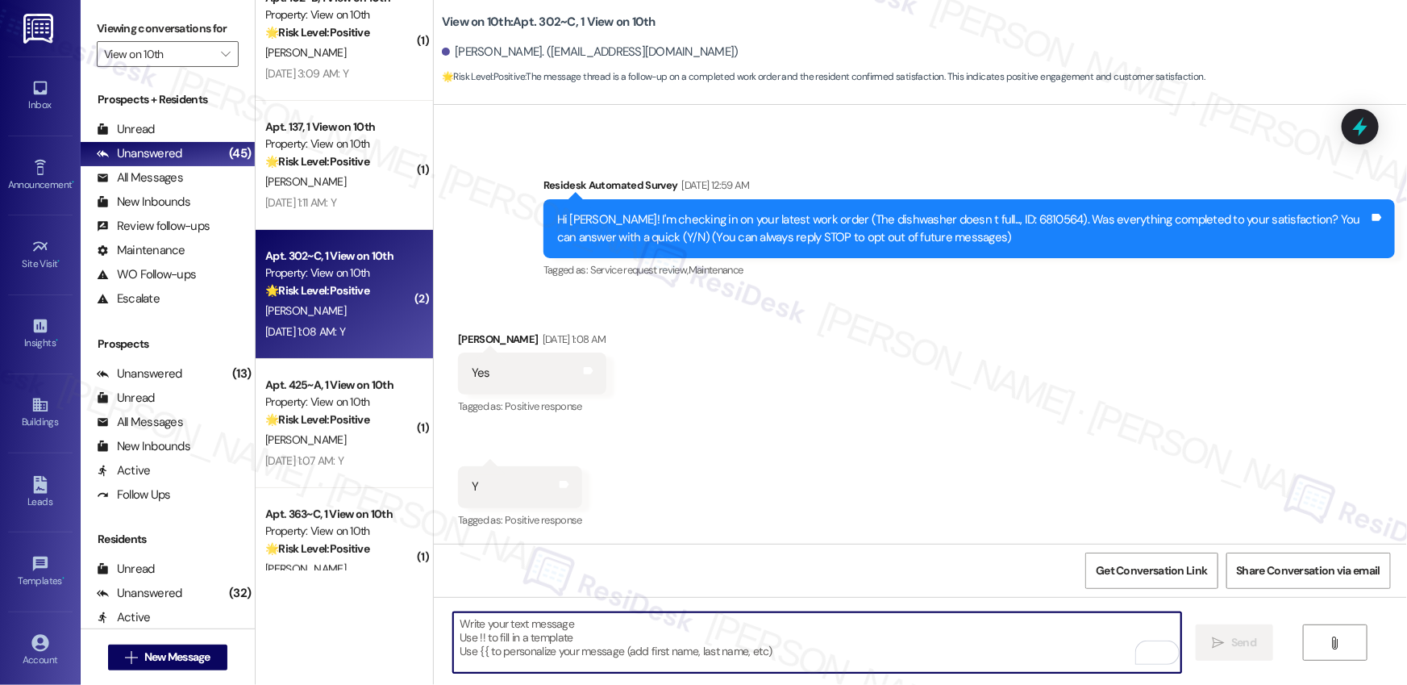
click at [812, 654] on textarea "To enrich screen reader interactions, please activate Accessibility in Grammarl…" at bounding box center [817, 642] width 728 height 60
drag, startPoint x: 812, startPoint y: 654, endPoint x: 843, endPoint y: 641, distance: 34.0
click at [813, 653] on textarea "To enrich screen reader interactions, please activate Accessibility in Grammarl…" at bounding box center [817, 642] width 728 height 60
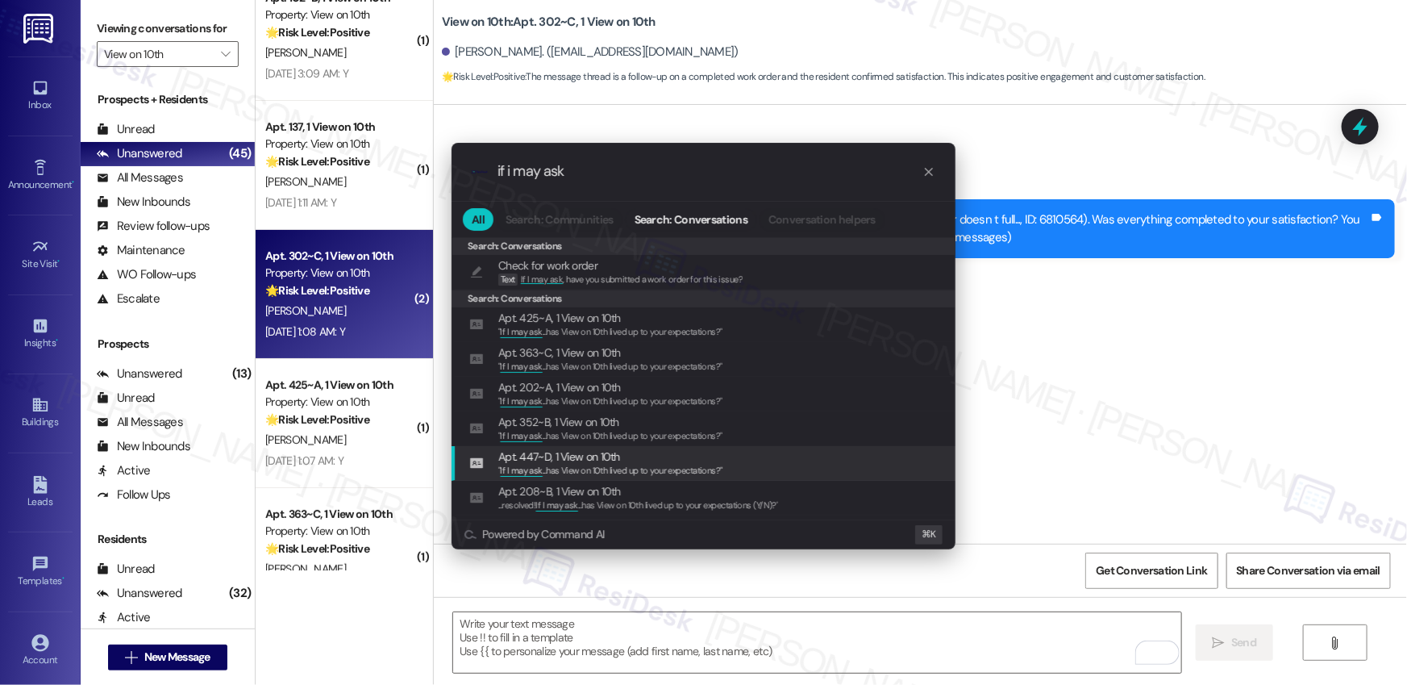
scroll to position [89, 0]
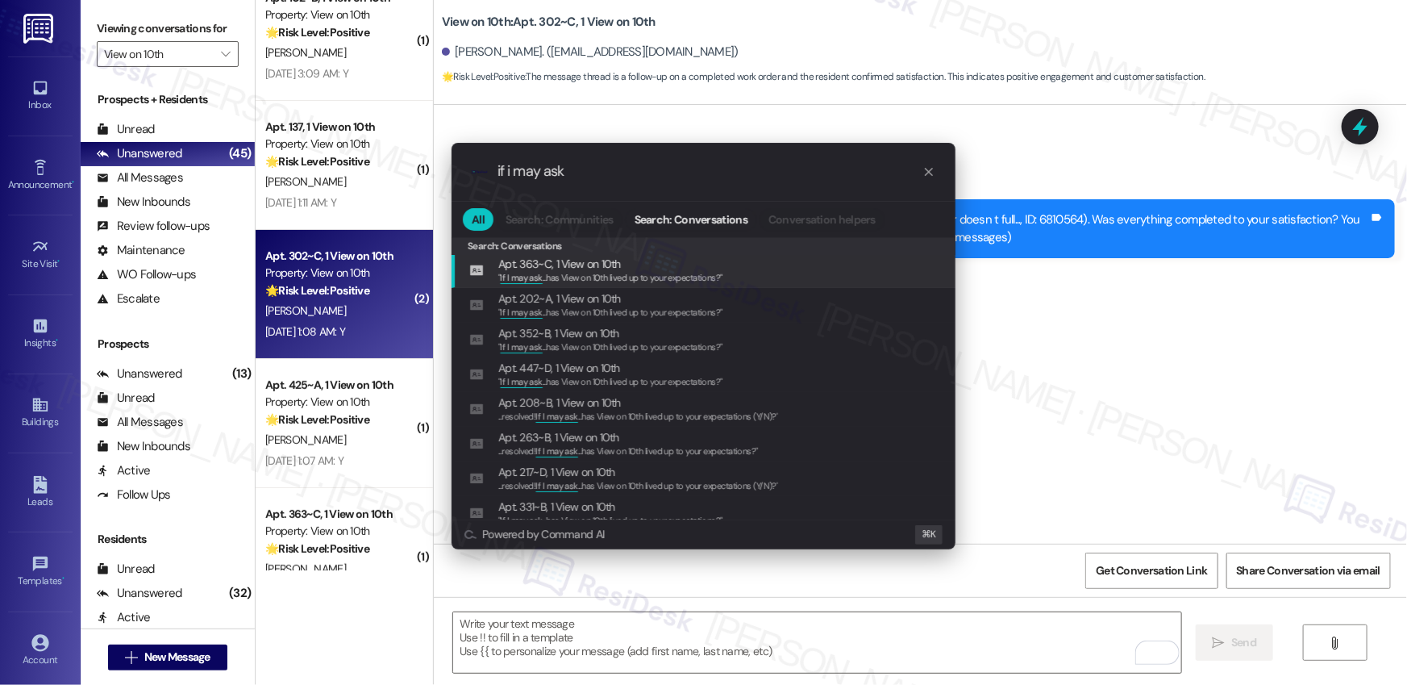
click at [585, 169] on input "if i may ask" at bounding box center [709, 171] width 425 height 17
click at [586, 169] on input "if i may ask" at bounding box center [709, 171] width 425 height 17
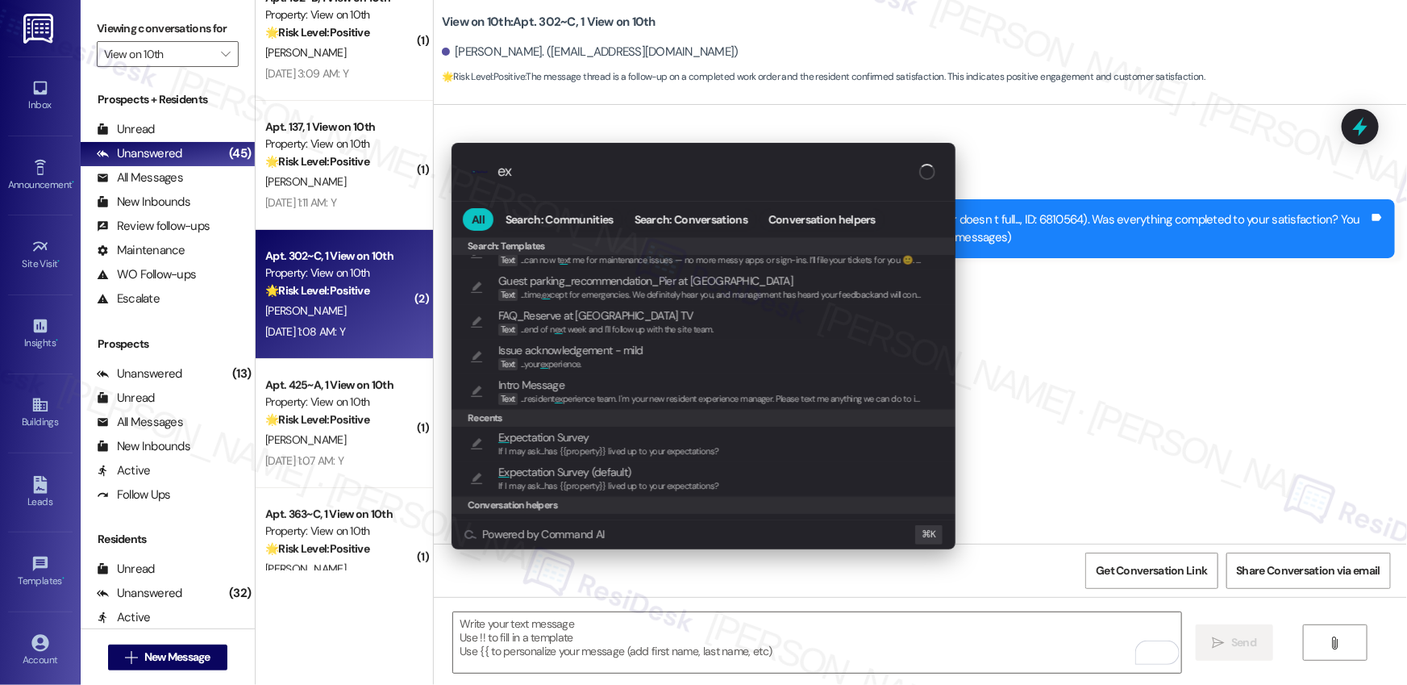
scroll to position [0, 0]
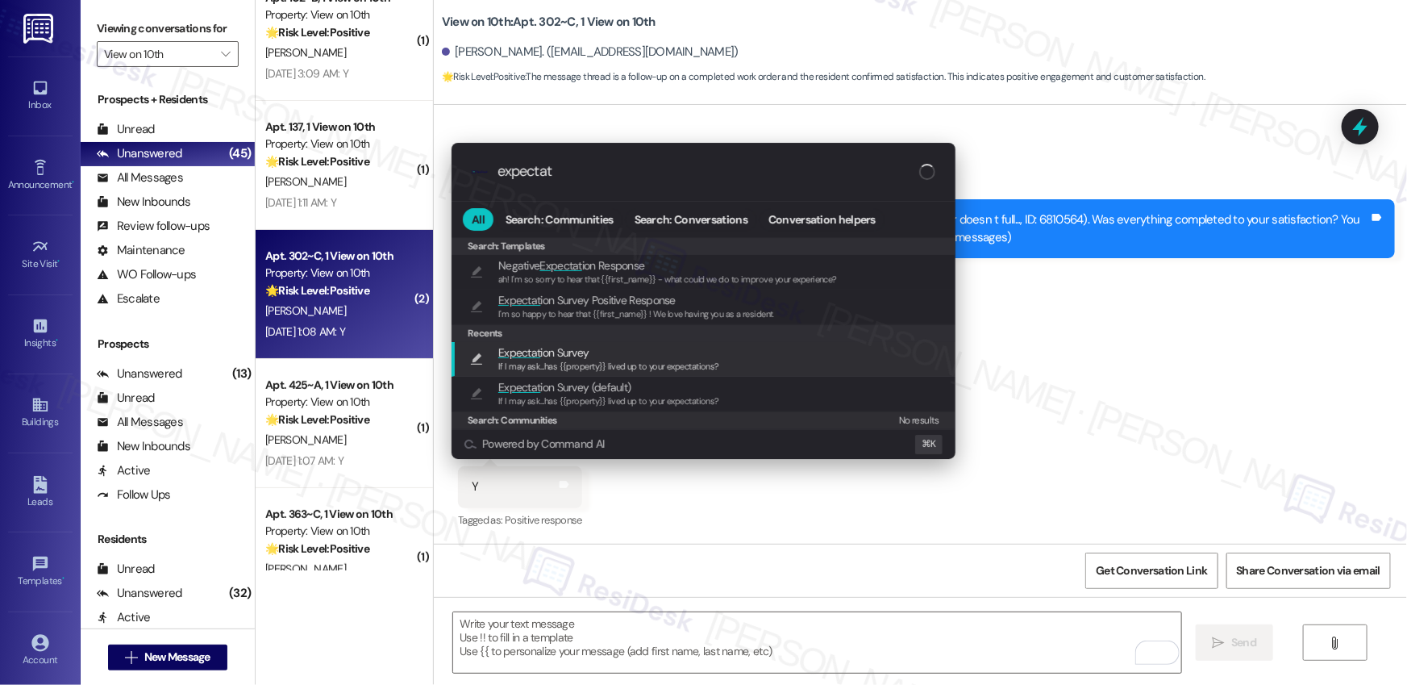
type input "expectat"
click at [634, 354] on span "Expectat ion Survey" at bounding box center [608, 352] width 221 height 18
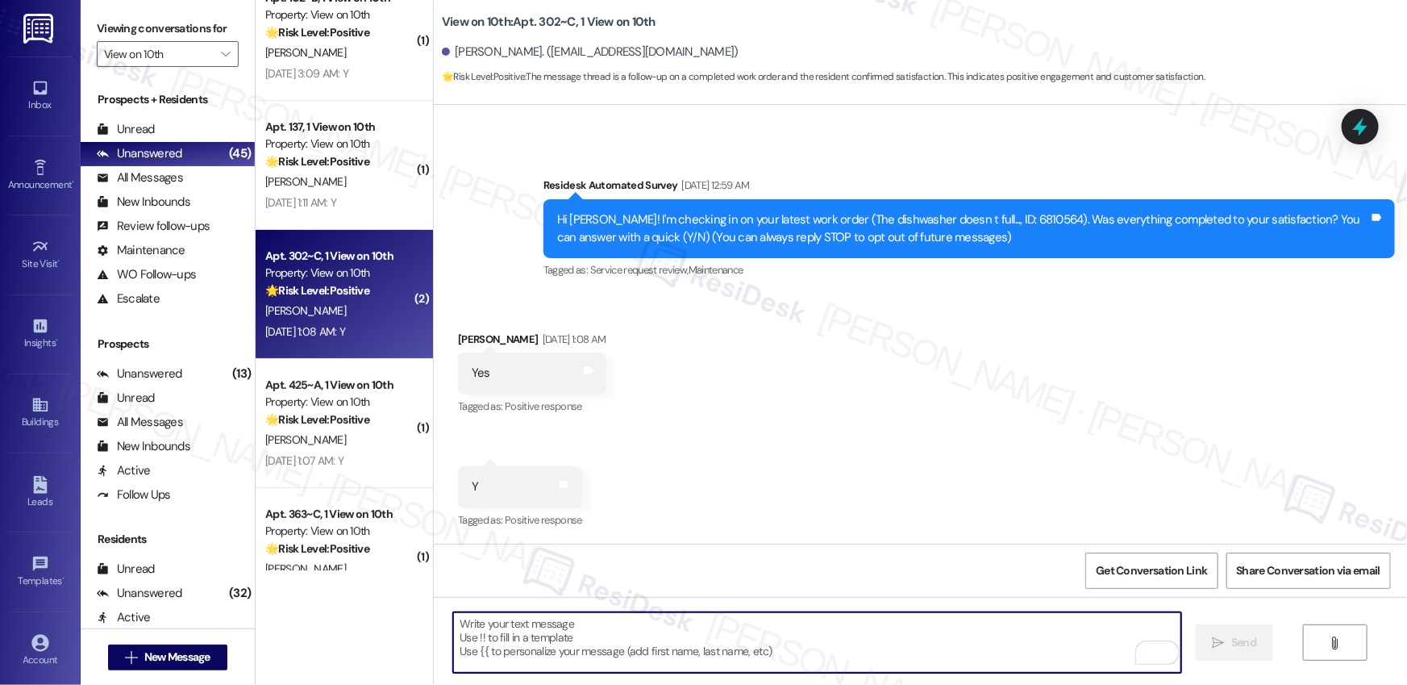
type textarea "If I may ask...has {{property}} lived up to your expectations?"
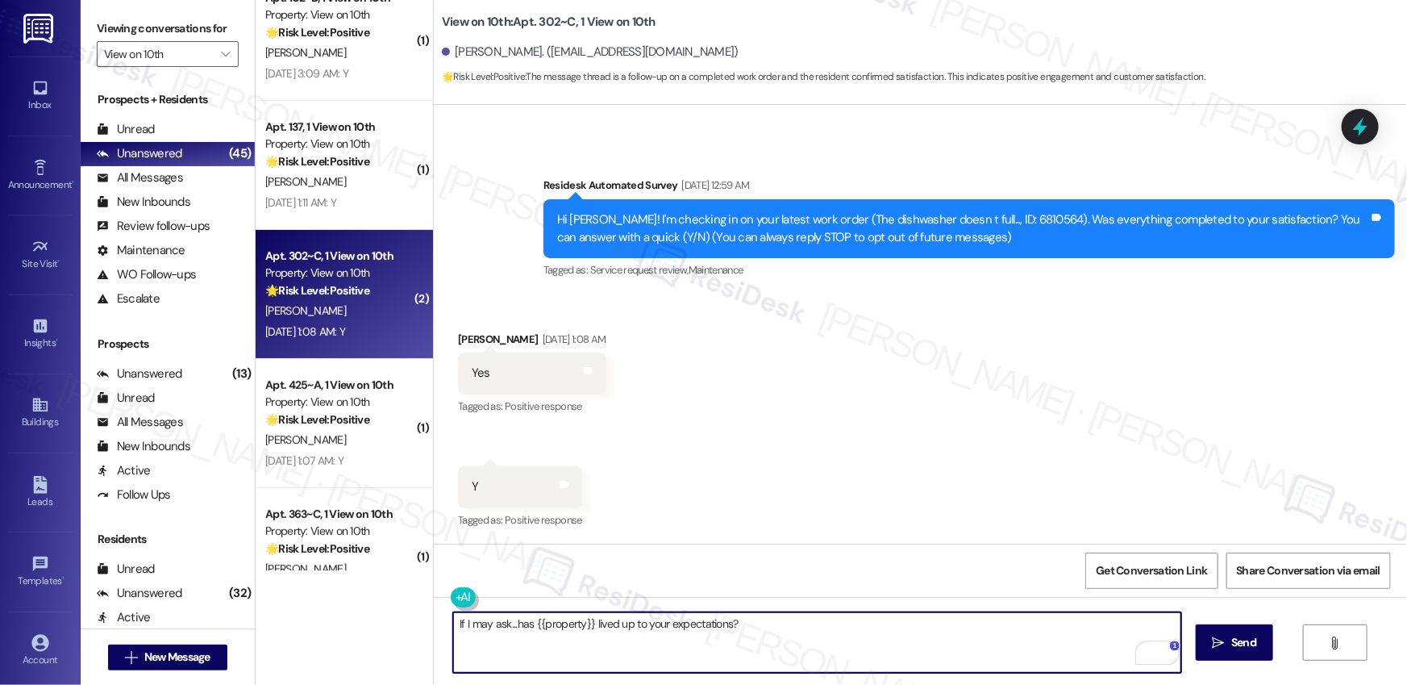
click at [863, 626] on textarea "If I may ask...has {{property}} lived up to your expectations?" at bounding box center [817, 642] width 728 height 60
click at [1220, 649] on span " Send" at bounding box center [1234, 642] width 51 height 17
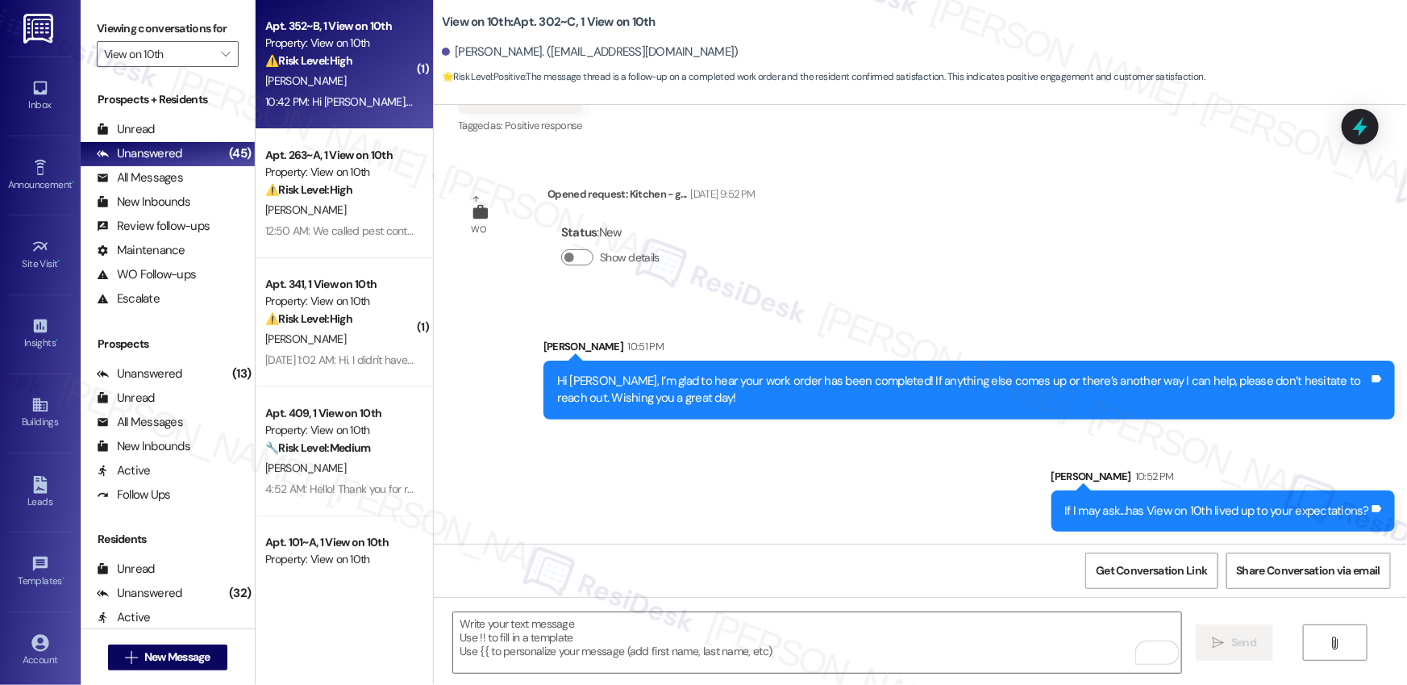
click at [338, 107] on div "10:42 PM: Hi Sarah, I was told that my room would be cleaned before I move back…" at bounding box center [531, 101] width 532 height 15
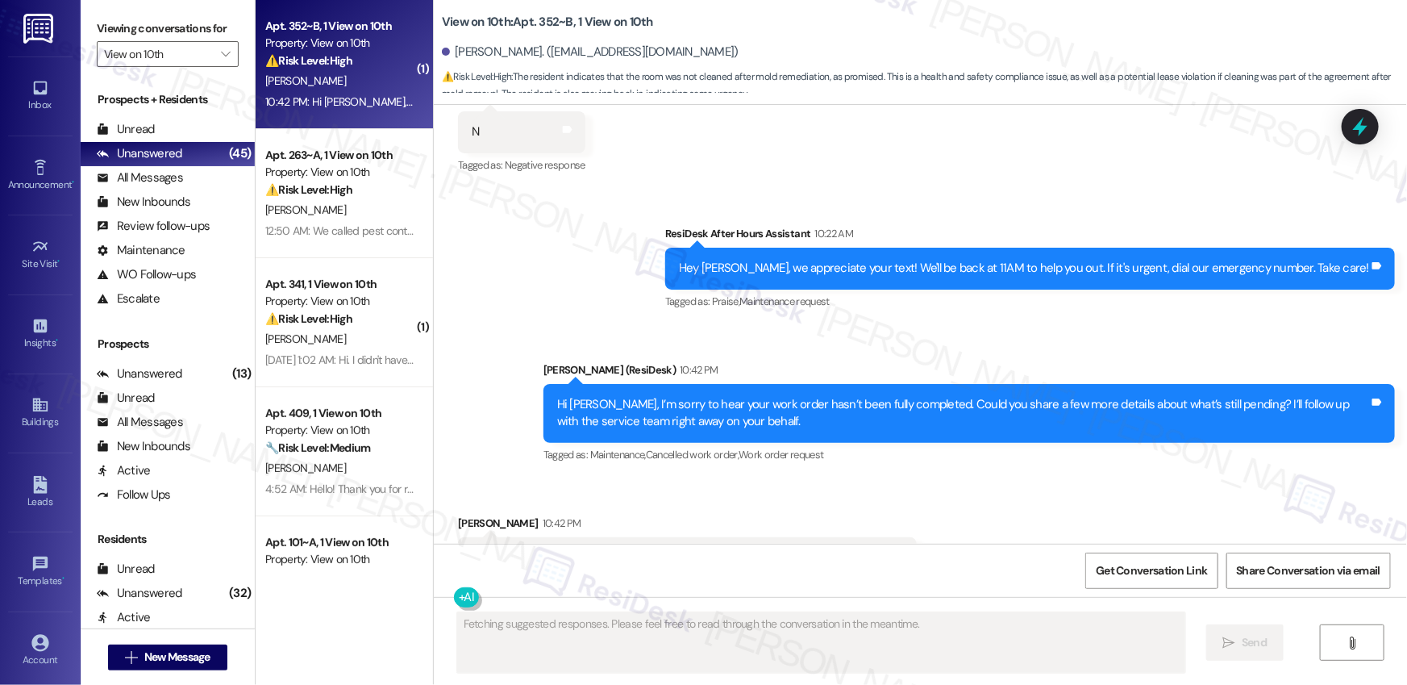
scroll to position [4970, 0]
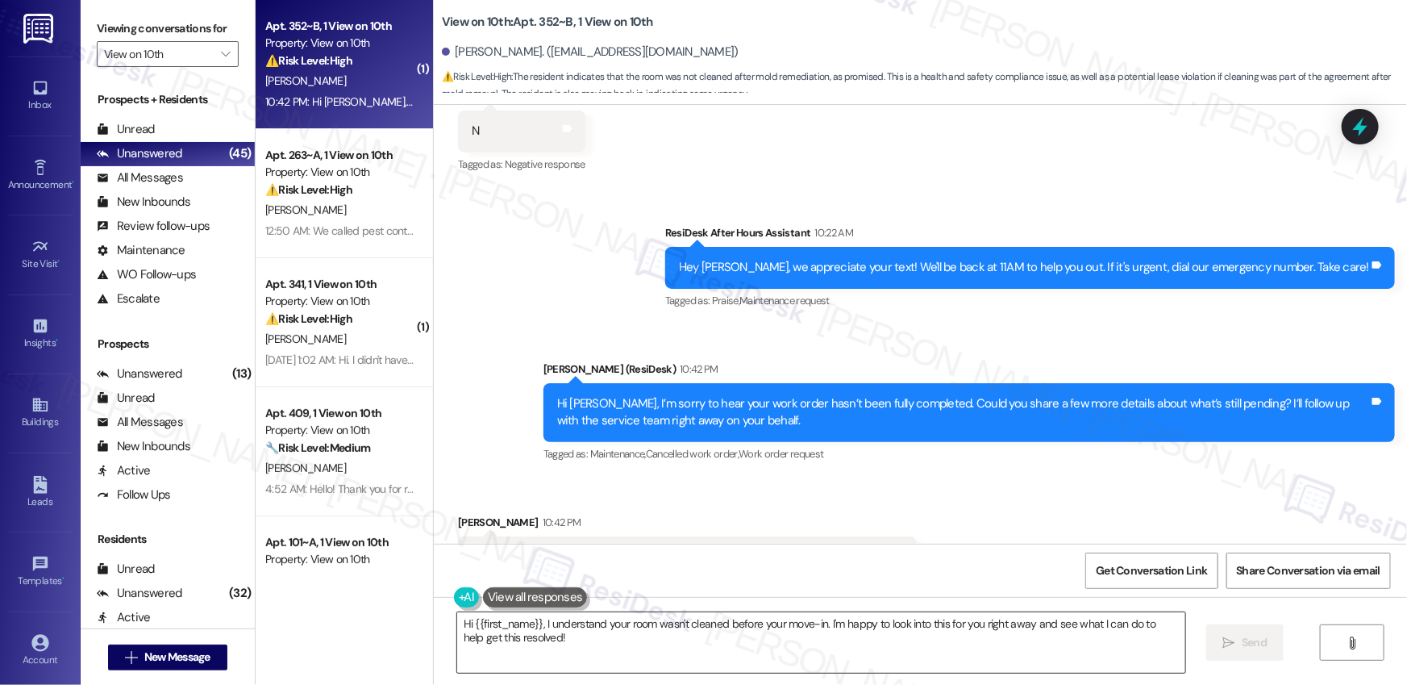
click at [930, 651] on textarea "Hi {{first_name}}, I understand your room wasn't cleaned before your move-in. I…" at bounding box center [821, 642] width 728 height 60
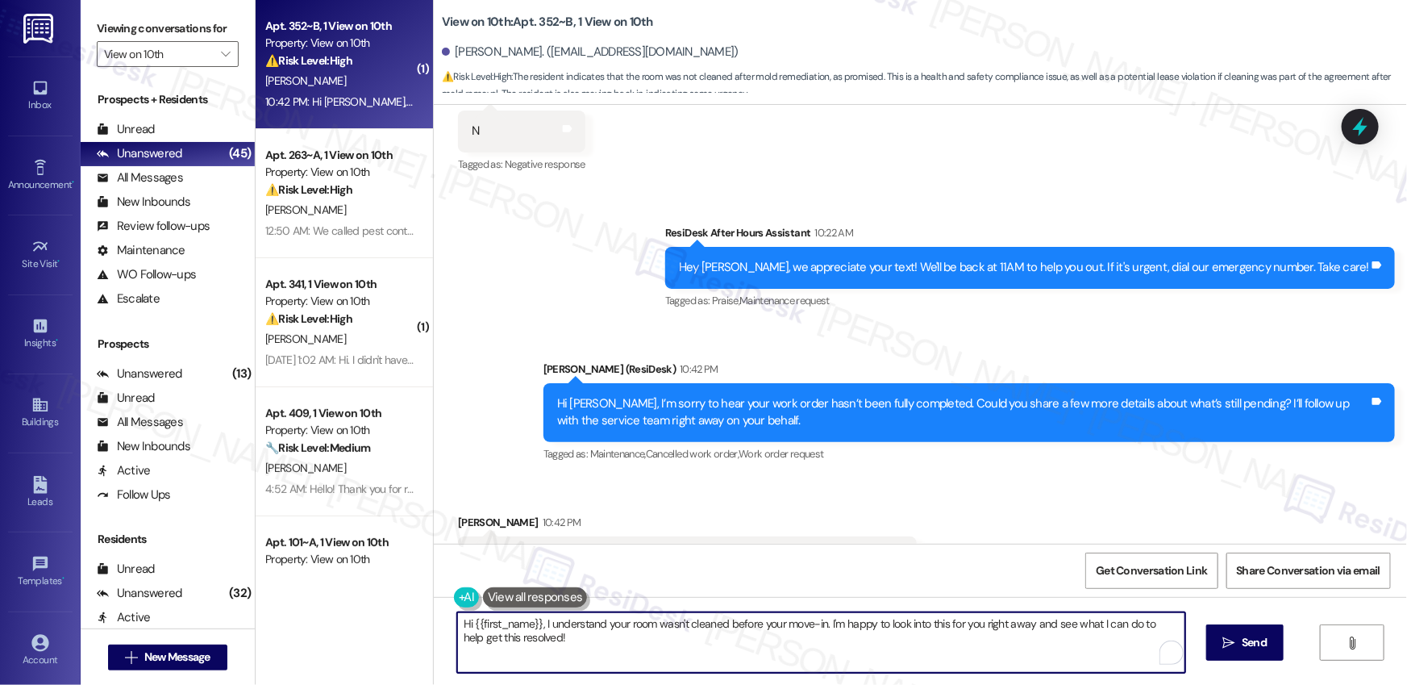
click at [896, 637] on textarea "Hi {{first_name}}, I understand your room wasn't cleaned before your move-in. I…" at bounding box center [821, 642] width 728 height 60
click at [829, 623] on textarea "Hi {{first_name}}, I understand your room wasn't cleaned before your move-in. I…" at bounding box center [817, 642] width 728 height 60
click at [986, 627] on textarea "Hi {{first_name}}, I understand your room wasn't cleaned before your move-in. I…" at bounding box center [817, 642] width 728 height 60
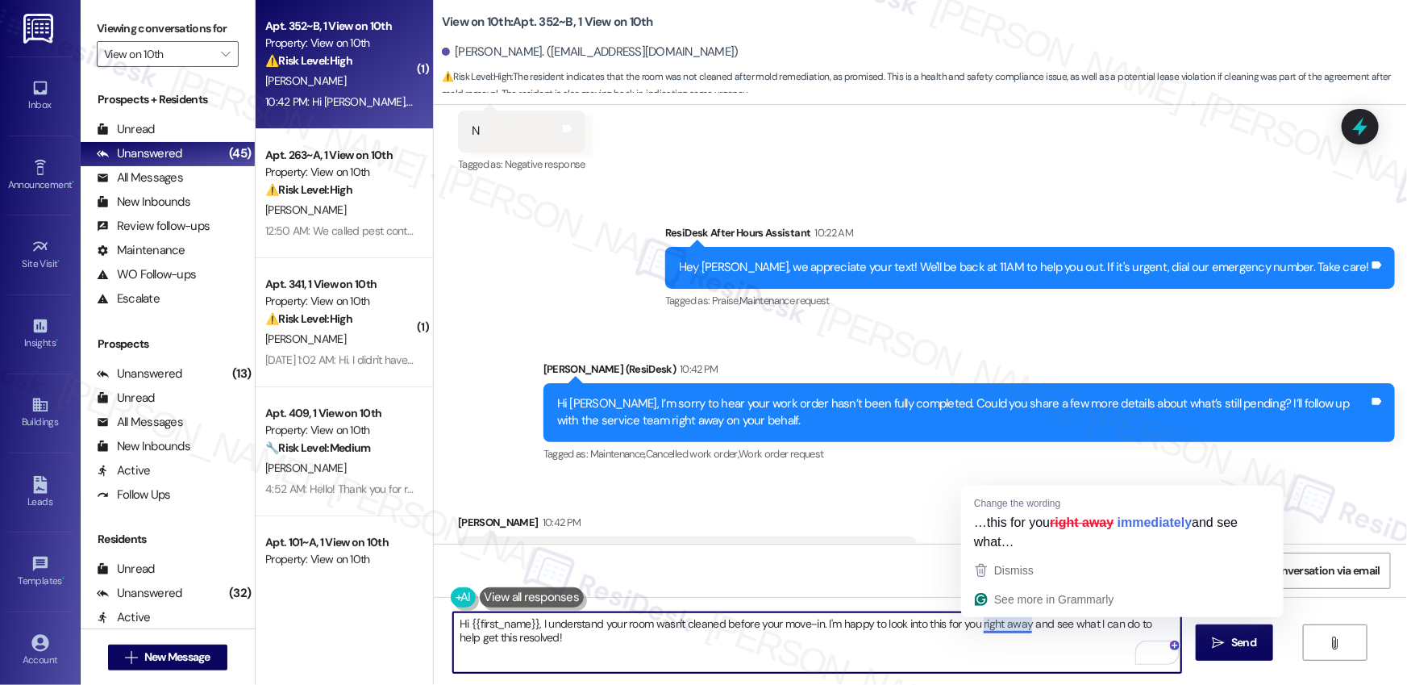
drag, startPoint x: 976, startPoint y: 624, endPoint x: 985, endPoint y: 669, distance: 46.2
click at [985, 669] on textarea "Hi {{first_name}}, I understand your room wasn't cleaned before your move-in. I…" at bounding box center [817, 642] width 728 height 60
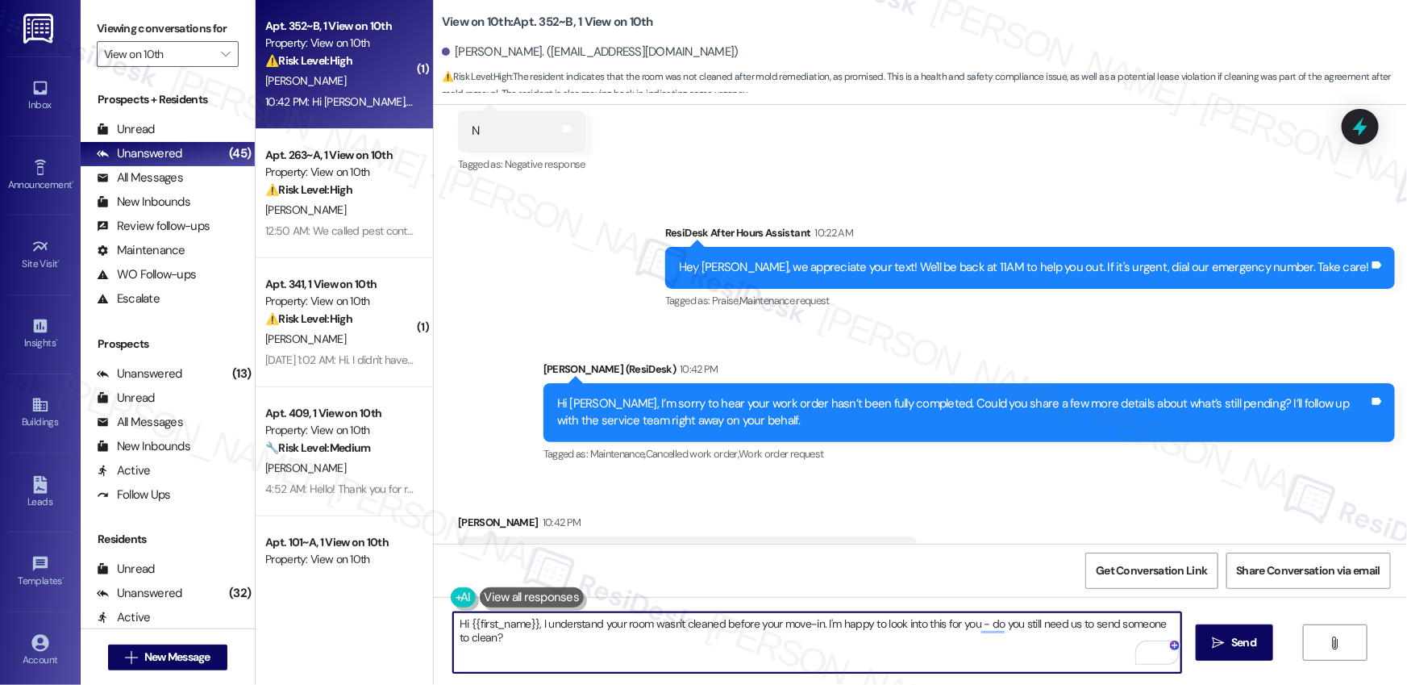
drag, startPoint x: 963, startPoint y: 651, endPoint x: 823, endPoint y: 630, distance: 140.9
click at [822, 630] on textarea "Hi {{first_name}}, I understand your room wasn't cleaned before your move-in. I…" at bounding box center [817, 642] width 728 height 60
drag, startPoint x: 822, startPoint y: 622, endPoint x: 835, endPoint y: 656, distance: 36.5
click at [835, 656] on textarea "Hi {{first_name}}, I understand your room wasn't cleaned before your move-in. I…" at bounding box center [817, 642] width 728 height 60
type textarea "Hi {{first_name}}, I understand your room wasn't cleaned before your move-in. I…"
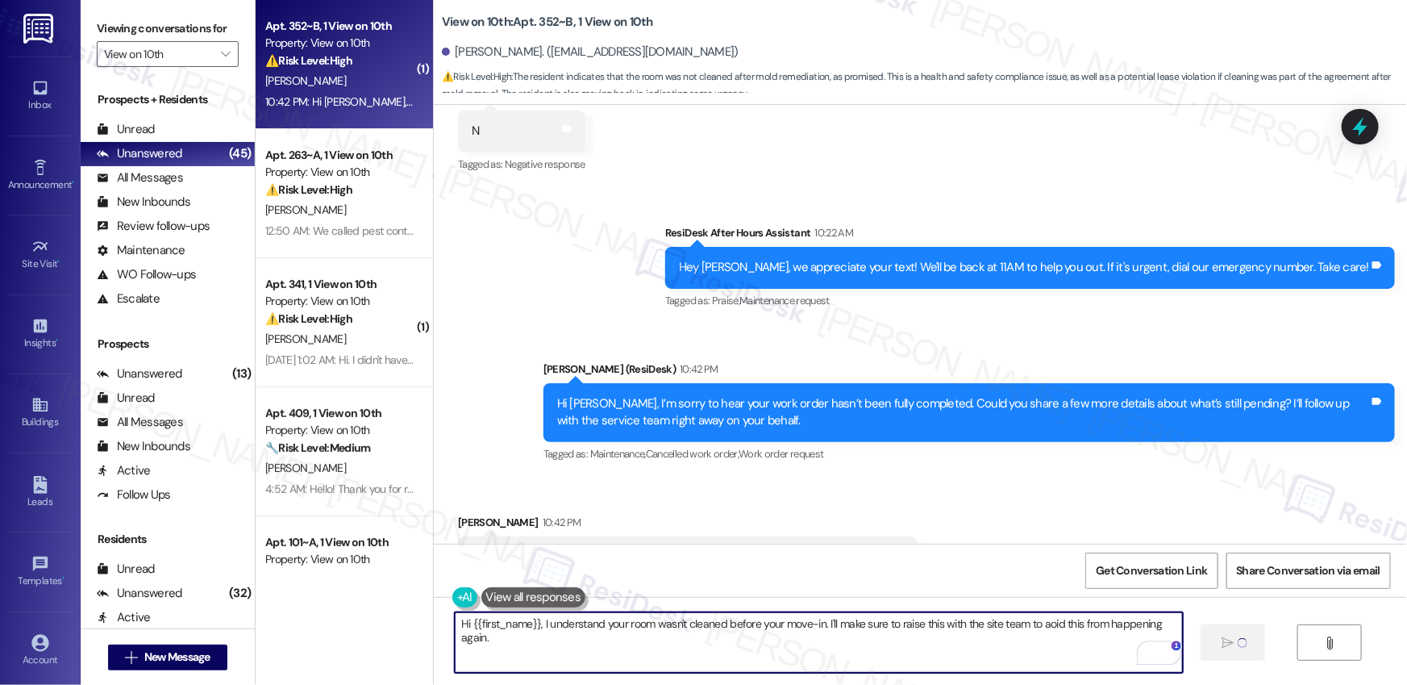
click at [781, 667] on textarea "Hi {{first_name}}, I understand your room wasn't cleaned before your move-in. I…" at bounding box center [819, 642] width 728 height 60
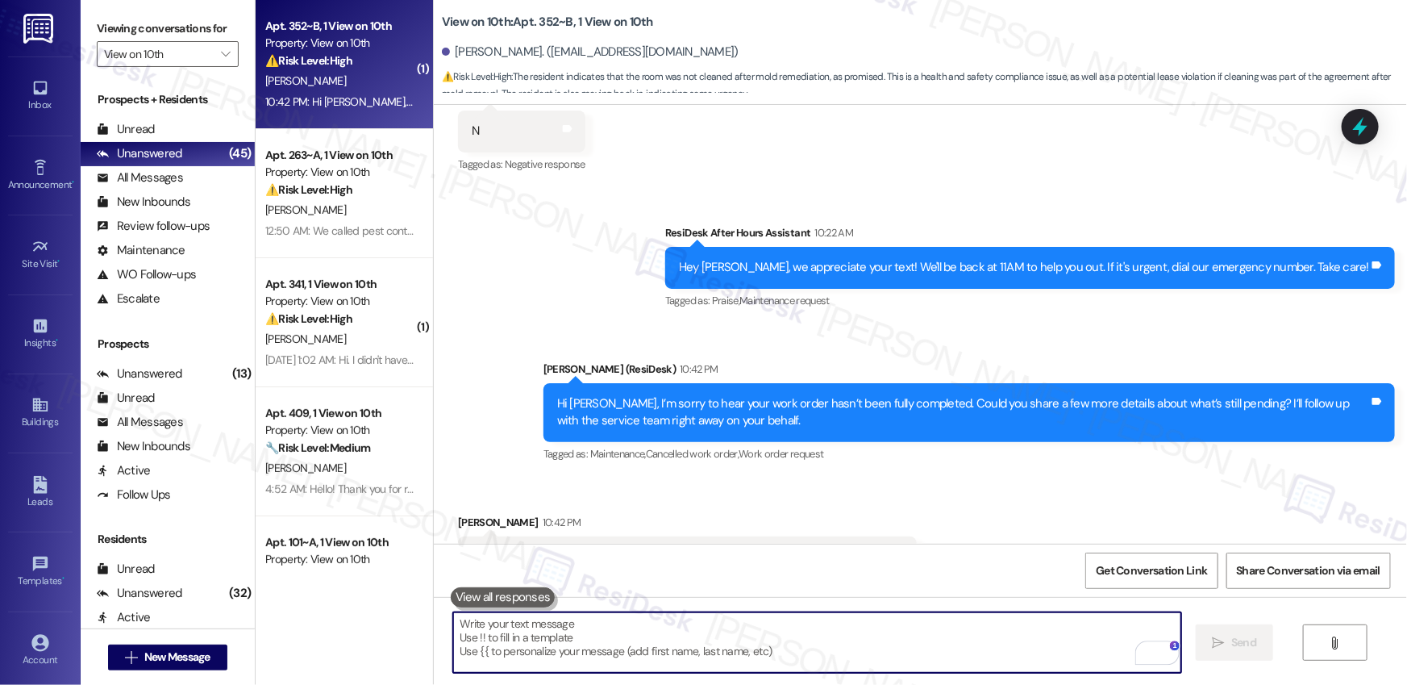
scroll to position [4970, 0]
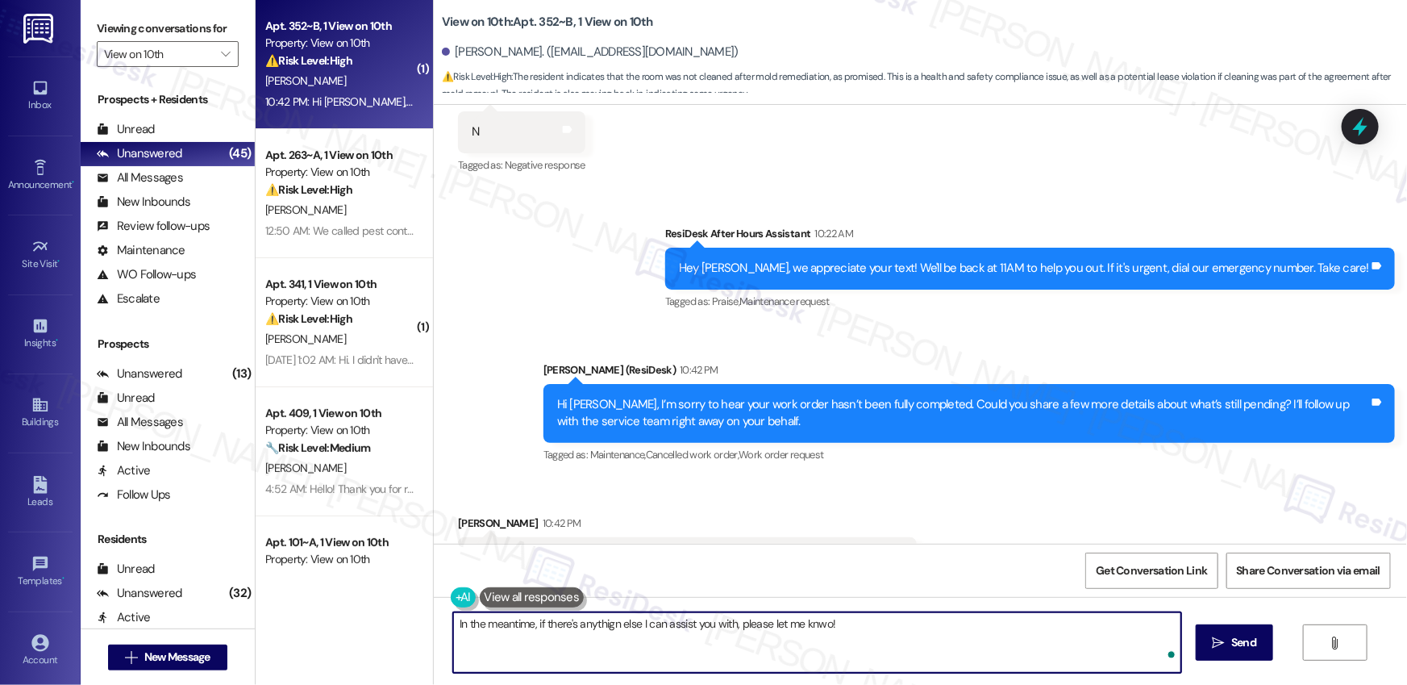
click at [606, 623] on textarea "In the meantime, if there's anythign else I can assist you with, please let me …" at bounding box center [817, 642] width 728 height 60
type textarea "In the meantime, if there's anything else I can assist you with, please let me …"
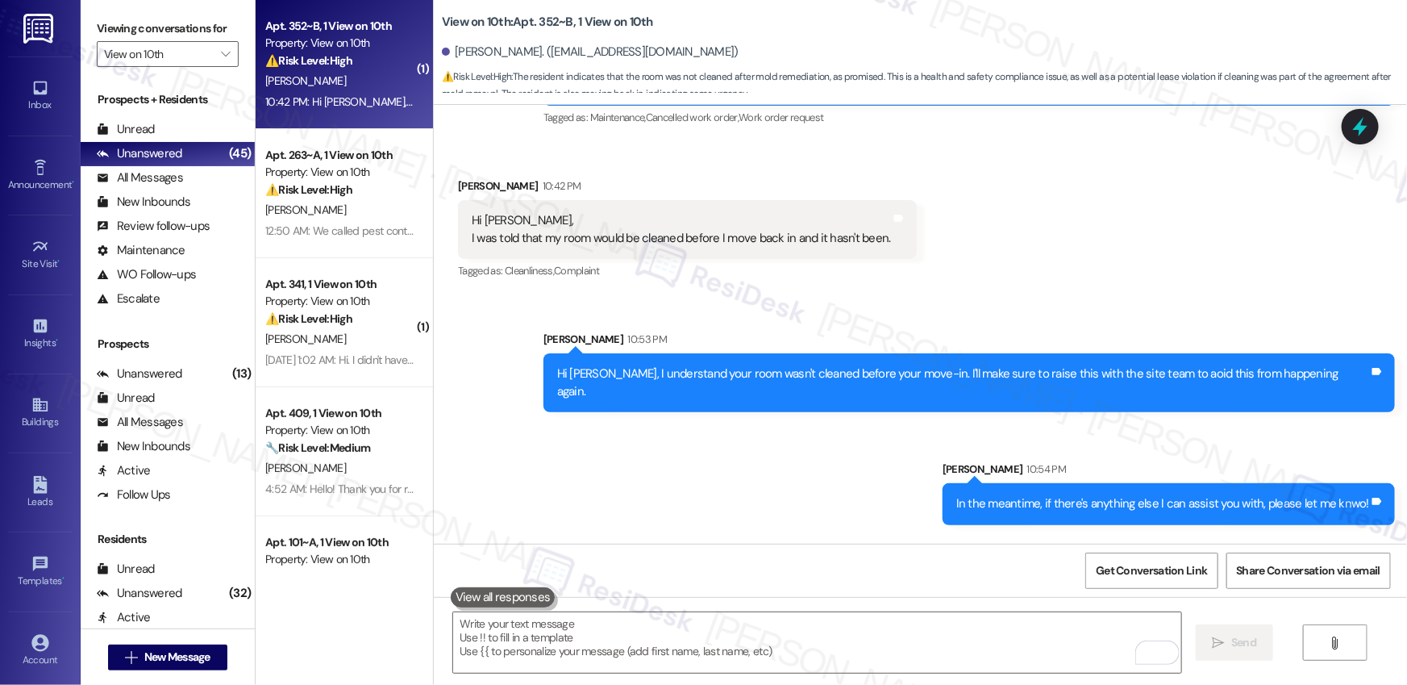
scroll to position [5308, 0]
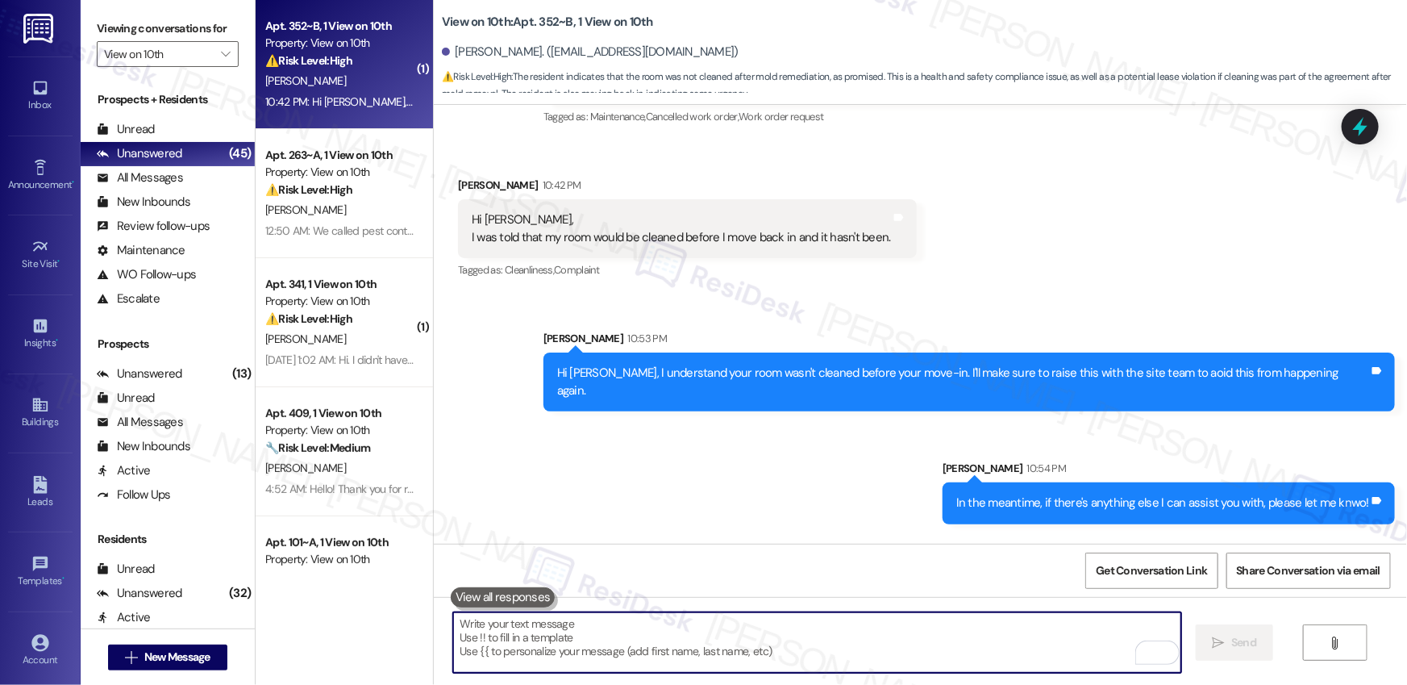
click at [784, 641] on textarea "To enrich screen reader interactions, please activate Accessibility in Grammarl…" at bounding box center [817, 642] width 728 height 60
click at [984, 662] on textarea "To enrich screen reader interactions, please activate Accessibility in Grammarl…" at bounding box center [817, 642] width 728 height 60
click at [1055, 670] on textarea "To enrich screen reader interactions, please activate Accessibility in Grammarl…" at bounding box center [817, 642] width 728 height 60
click at [1051, 653] on textarea "To enrich screen reader interactions, please activate Accessibility in Grammarl…" at bounding box center [817, 642] width 728 height 60
click at [1051, 652] on textarea "To enrich screen reader interactions, please activate Accessibility in Grammarl…" at bounding box center [817, 642] width 728 height 60
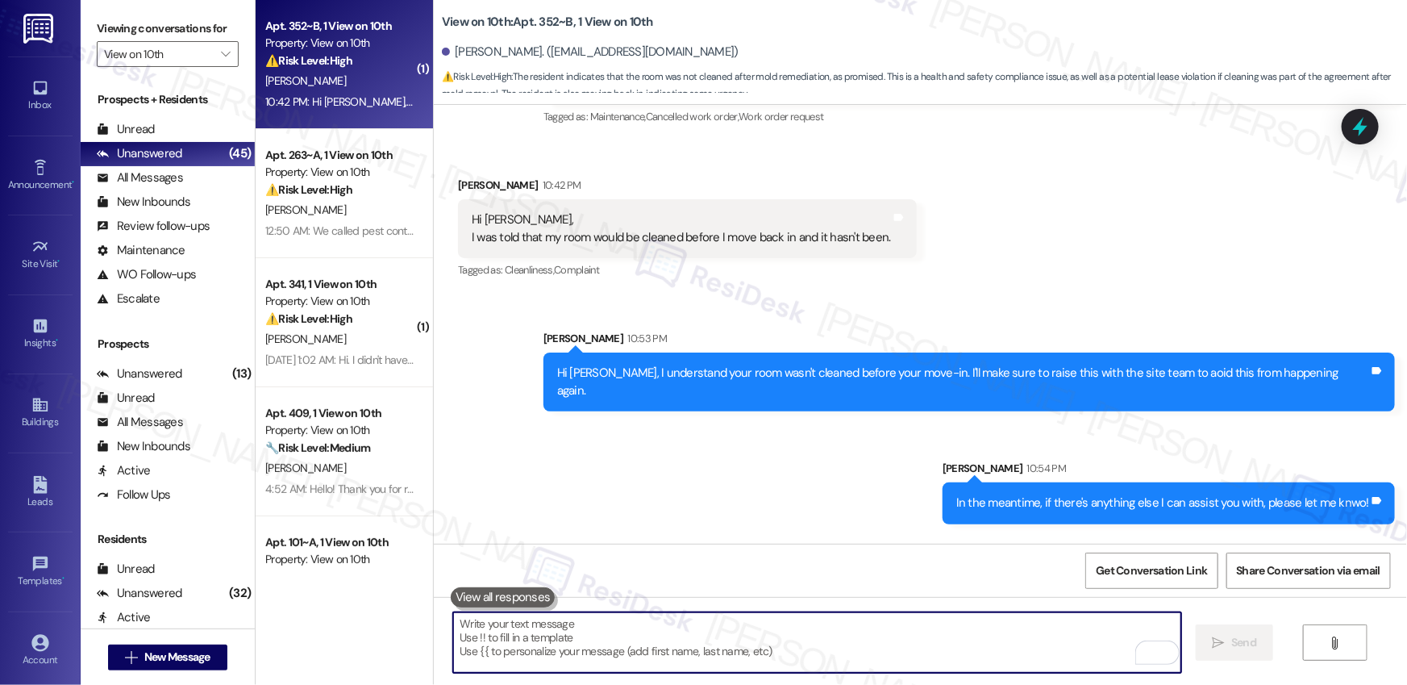
click at [1032, 622] on textarea "To enrich screen reader interactions, please activate Accessibility in Grammarl…" at bounding box center [817, 642] width 728 height 60
drag, startPoint x: 1030, startPoint y: 623, endPoint x: 1038, endPoint y: 618, distance: 10.5
click at [1029, 623] on textarea "To enrich screen reader interactions, please activate Accessibility in Grammarl…" at bounding box center [817, 642] width 728 height 60
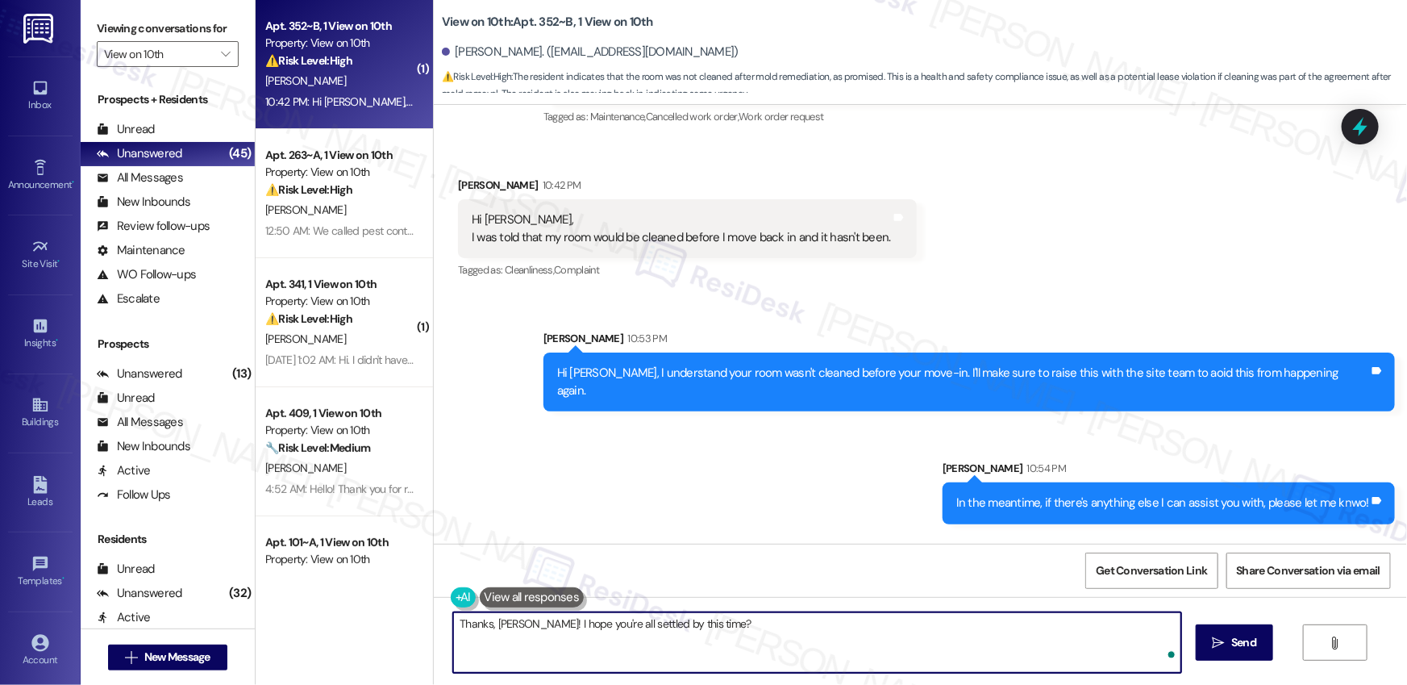
type textarea "Thanks, Kylie! I hope you're all settled by this time?"
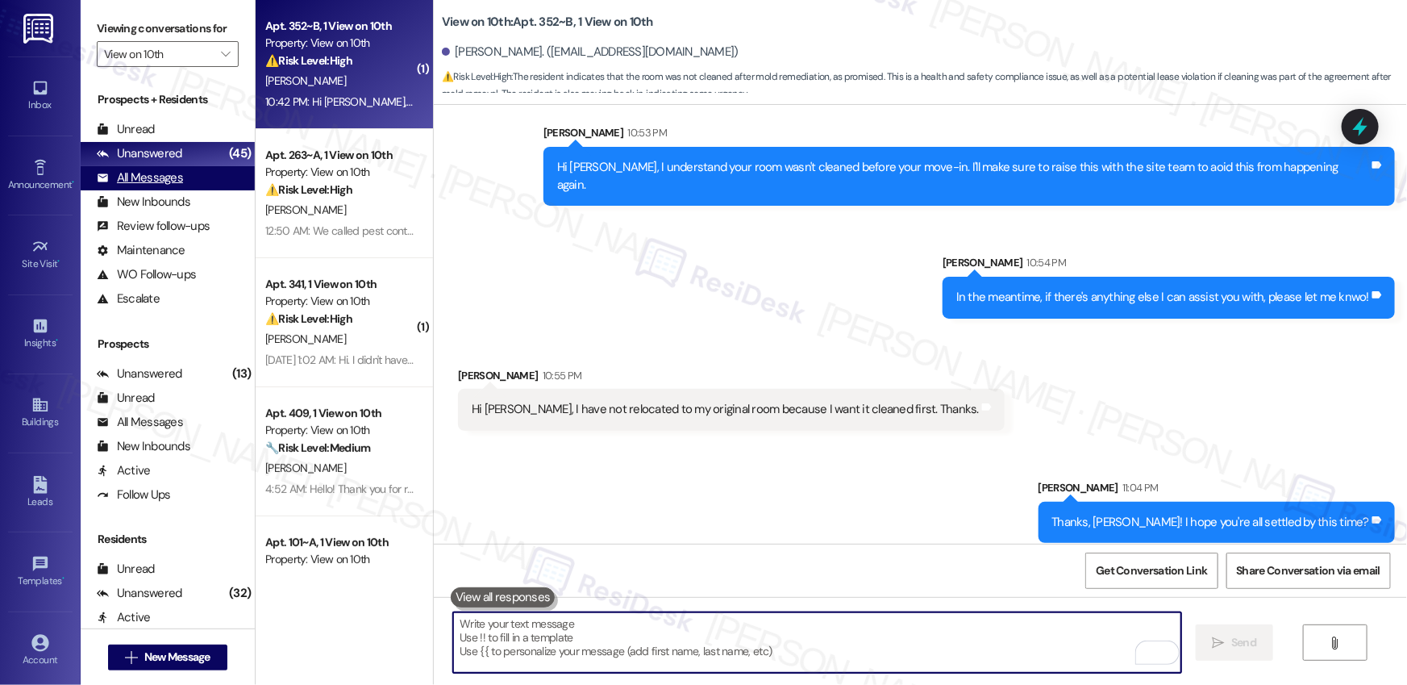
scroll to position [5531, 0]
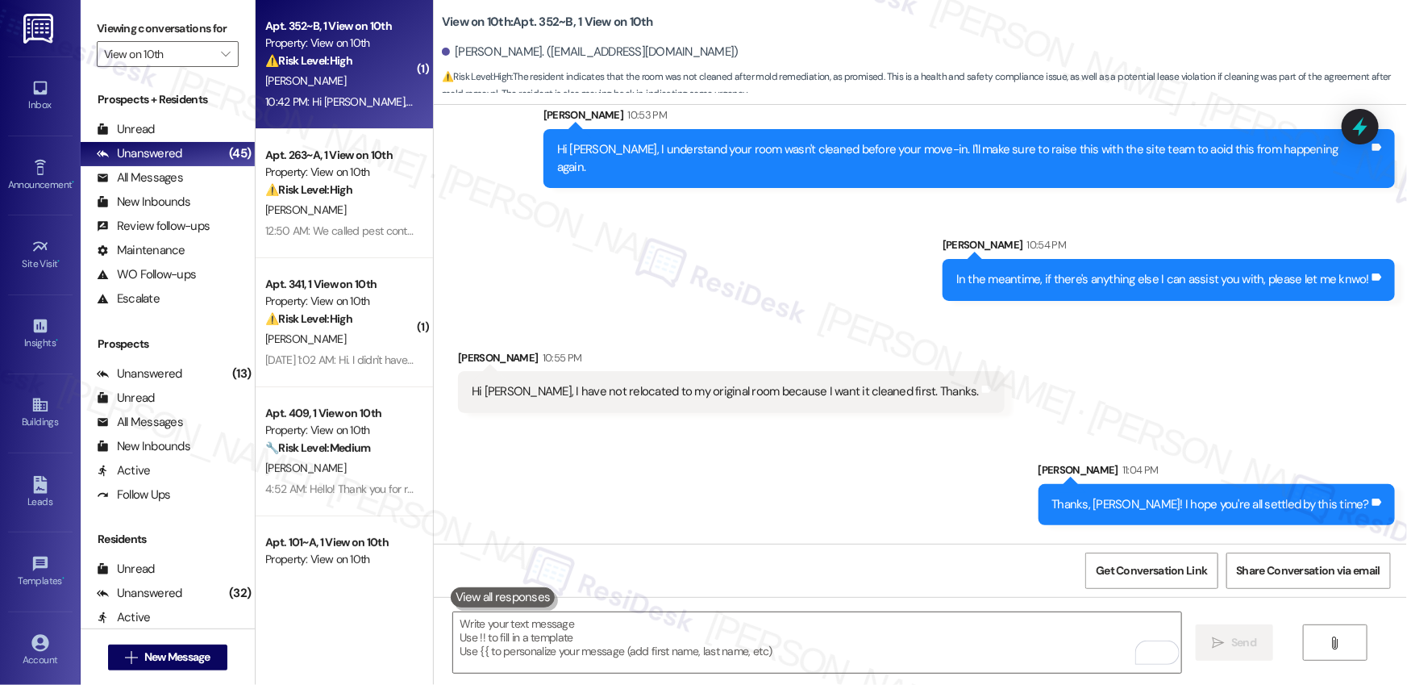
click at [708, 425] on div "Sent via SMS Sarah 11:04 PM Thanks, Kylie! I hope you're all settled by this ti…" at bounding box center [920, 481] width 973 height 112
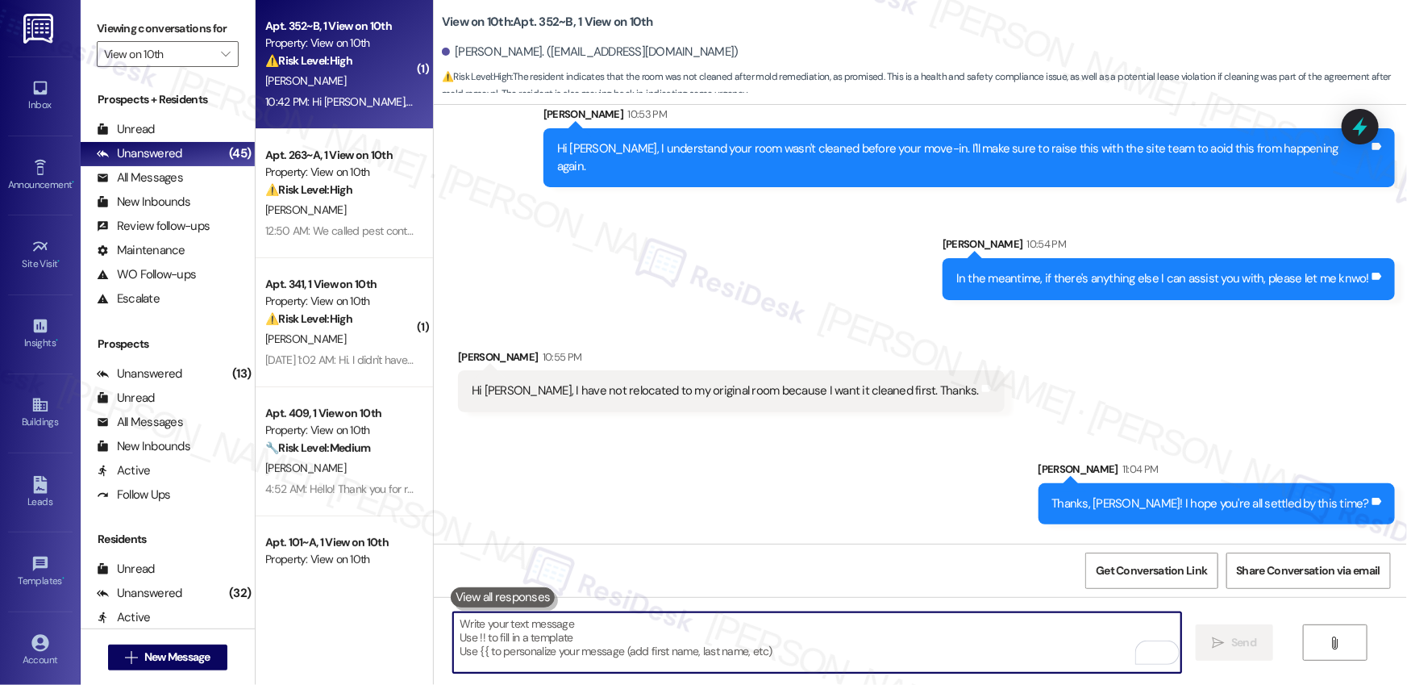
click at [854, 630] on textarea "To enrich screen reader interactions, please activate Accessibility in Grammarl…" at bounding box center [817, 642] width 728 height 60
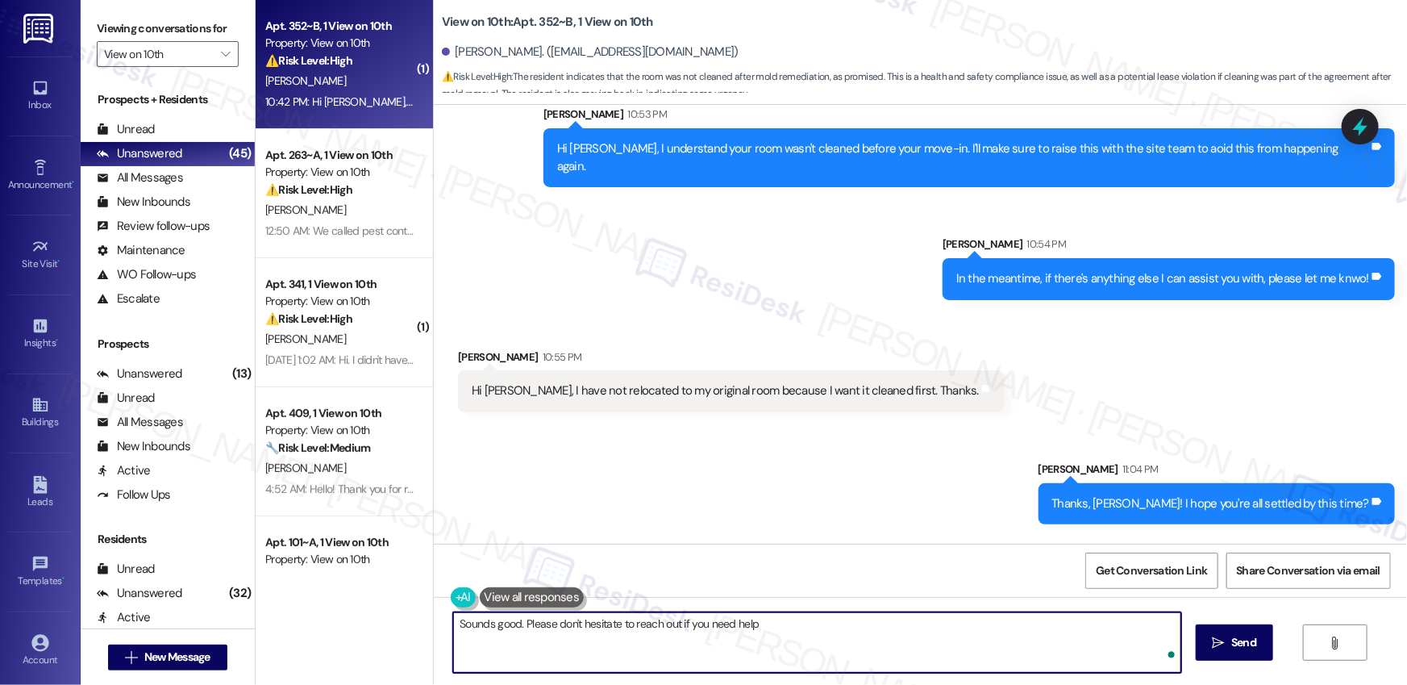
type textarea "Sounds good. Please don't hesitate to reach out if you need help!"
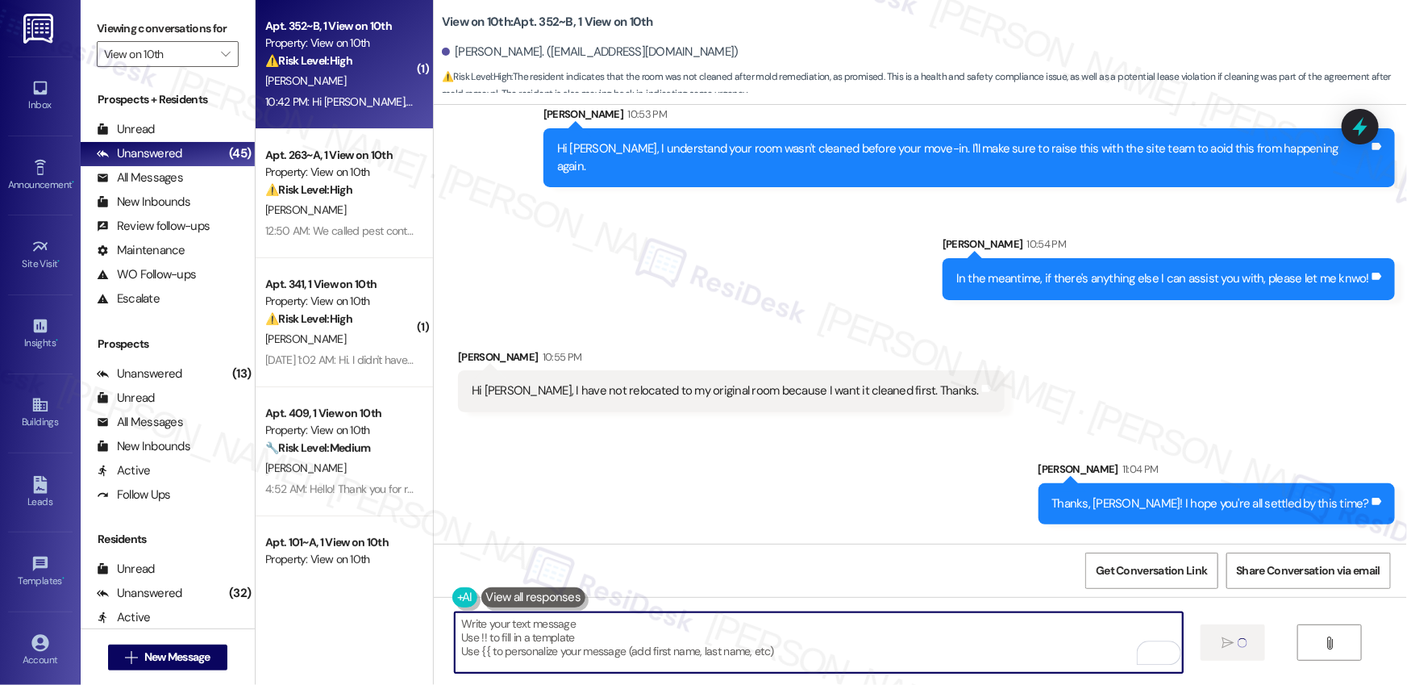
scroll to position [5531, 0]
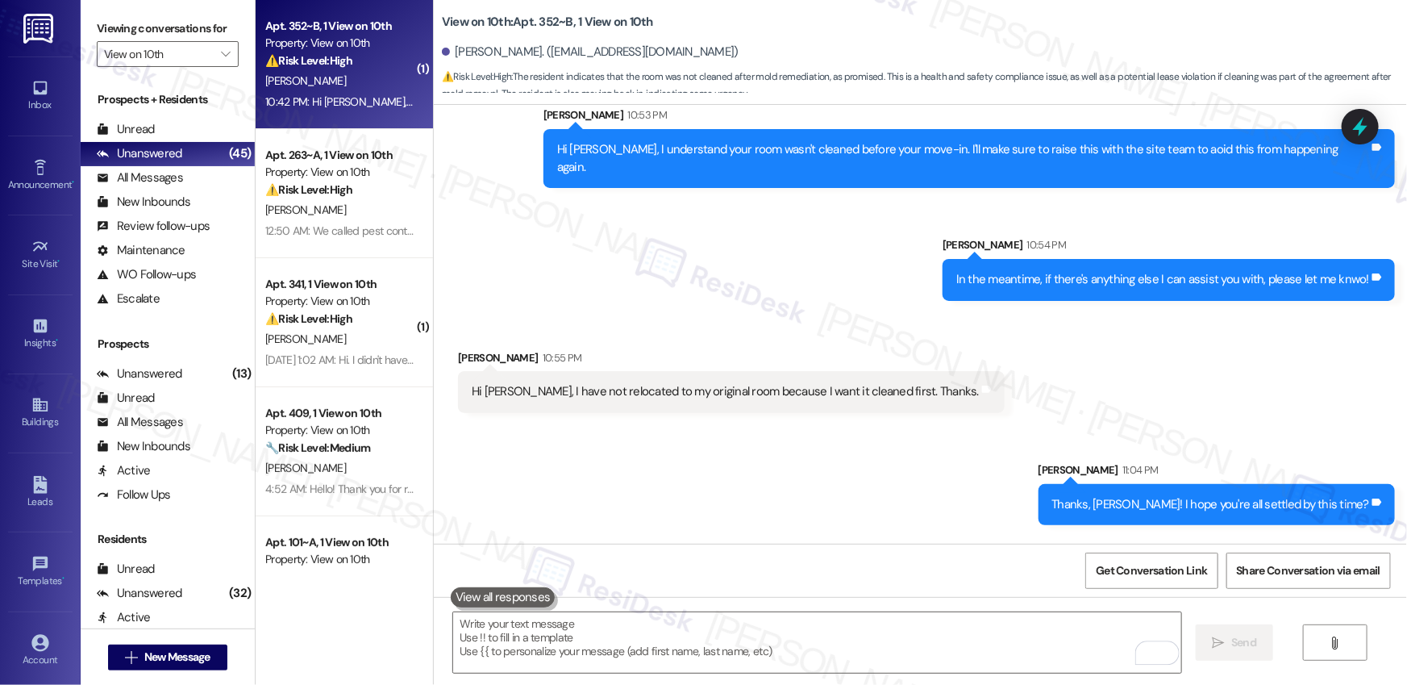
click at [335, 156] on div "Apt. 263~A, 1 View on 10th" at bounding box center [339, 155] width 149 height 17
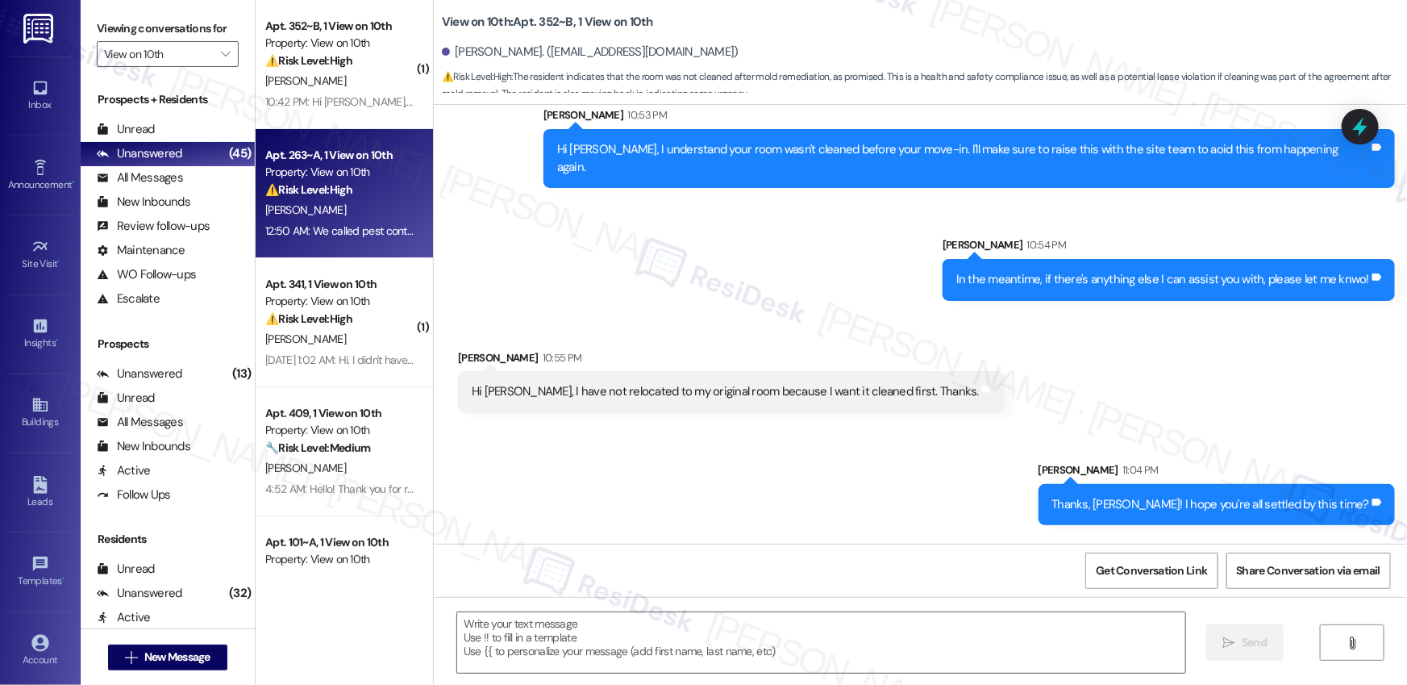
type textarea "Fetching suggested responses. Please feel free to read through the conversation…"
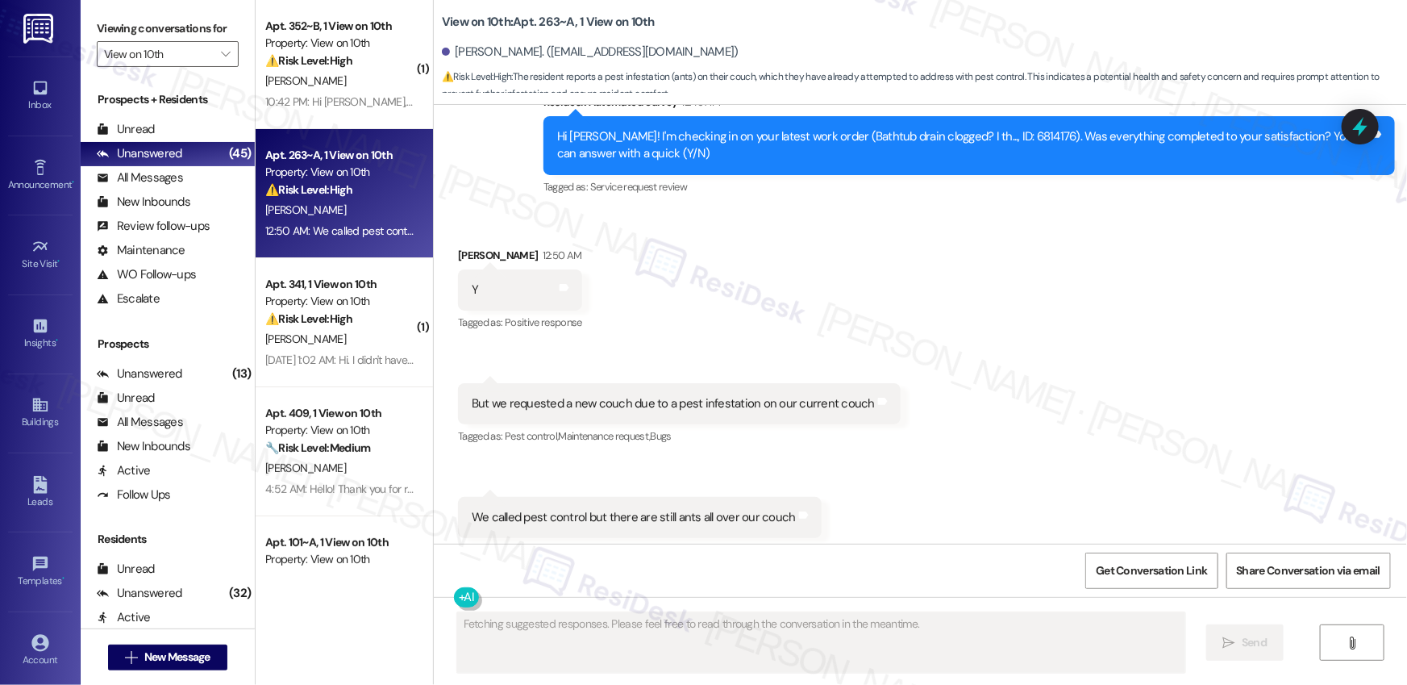
scroll to position [2860, 0]
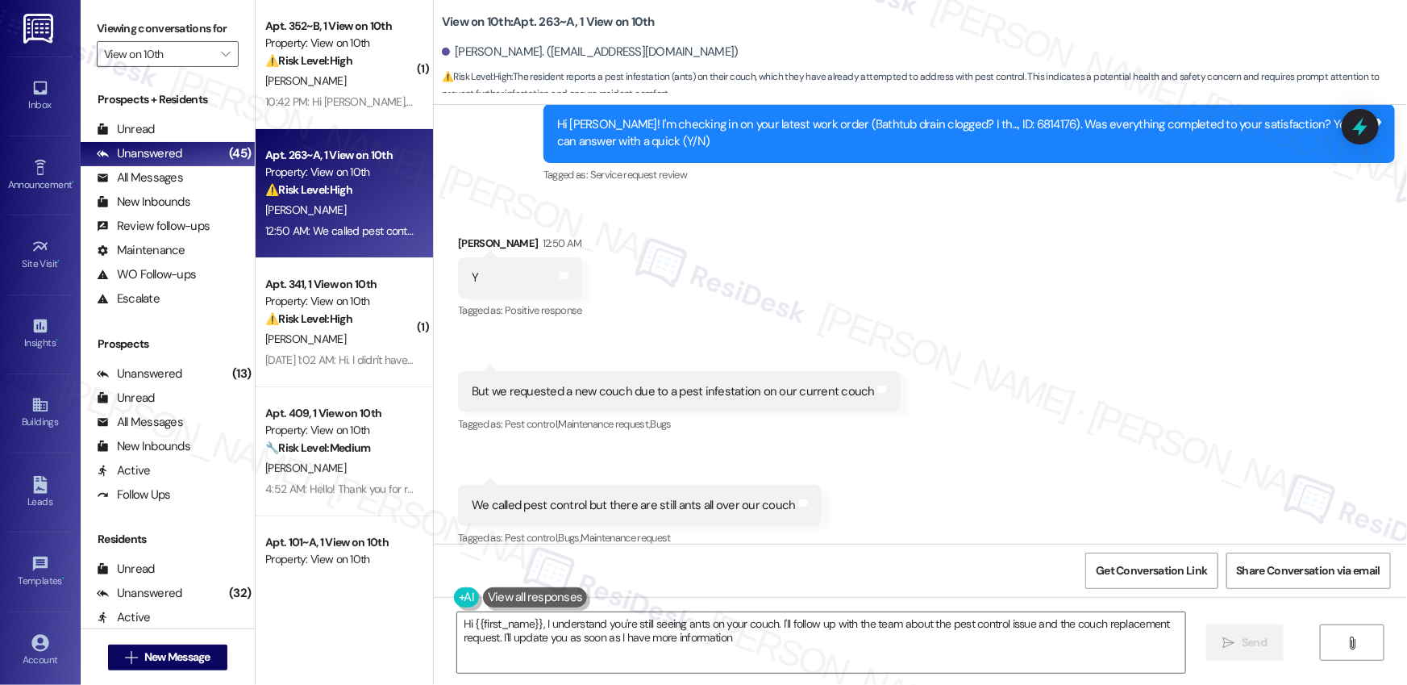
type textarea "Hi {{first_name}}, I understand you're still seeing ants on your couch. I'll fo…"
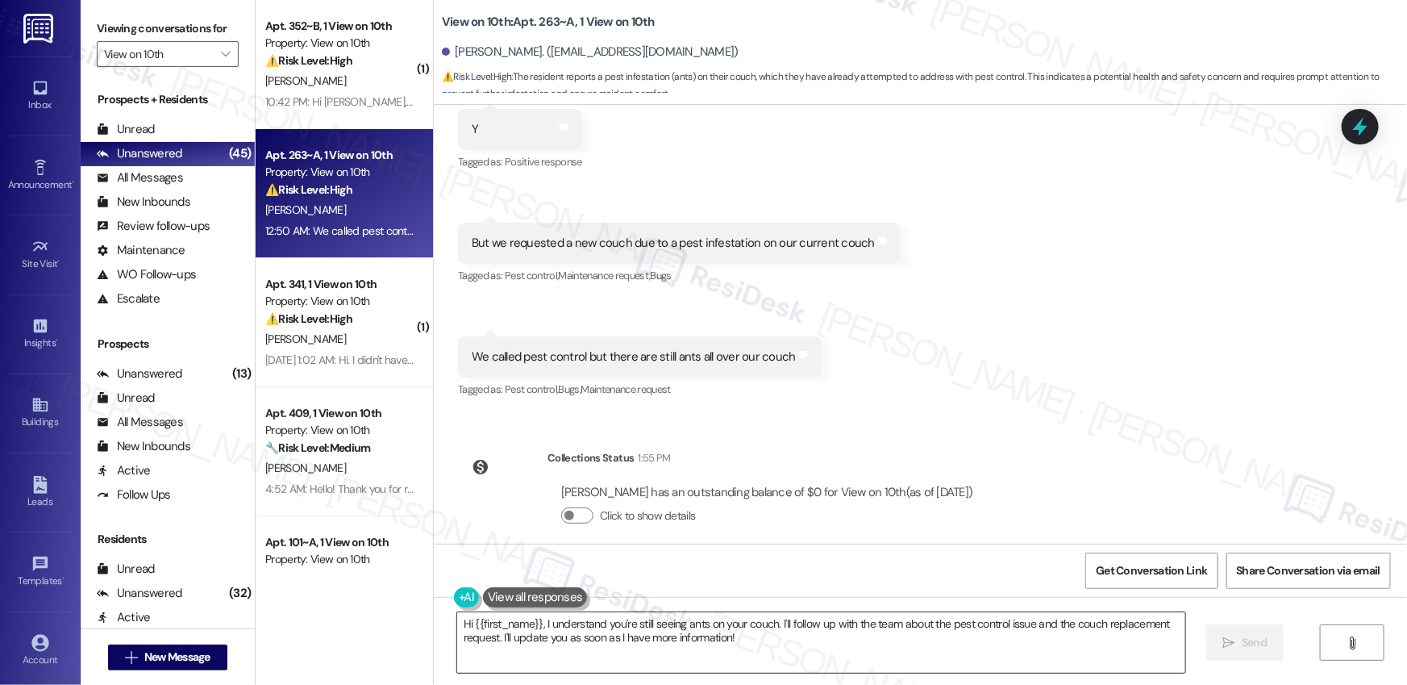
click at [759, 633] on textarea "Hi {{first_name}}, I understand you're still seeing ants on your couch. I'll fo…" at bounding box center [821, 642] width 728 height 60
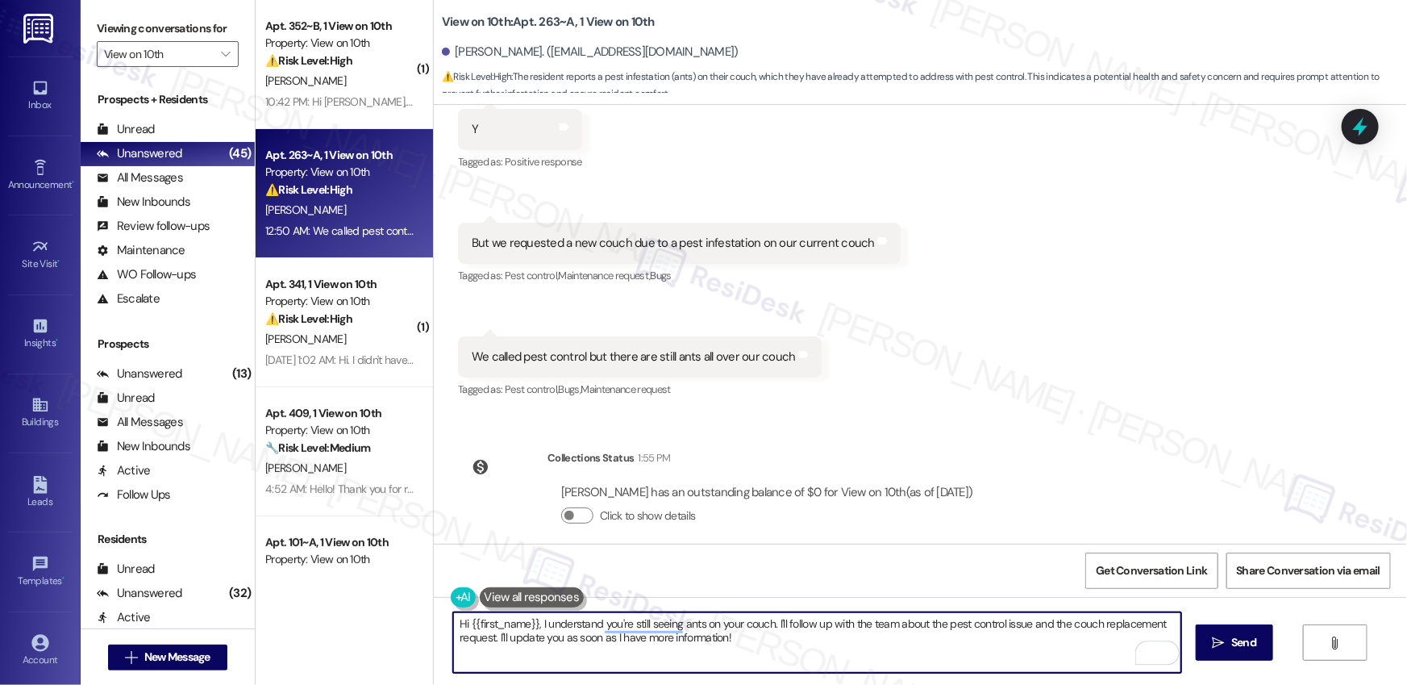
drag, startPoint x: 811, startPoint y: 643, endPoint x: 777, endPoint y: 626, distance: 37.5
click at [777, 626] on textarea "Hi {{first_name}}, I understand you're still seeing ants on your couch. I'll fo…" at bounding box center [817, 642] width 728 height 60
click at [814, 643] on textarea "Hi {{first_name}}, I understand you're still seeing ants on your couch. I'll fo…" at bounding box center [817, 642] width 728 height 60
click at [822, 641] on textarea "Hi {{first_name}}, I understand you're still seeing ants on your couch. I'll fo…" at bounding box center [817, 642] width 728 height 60
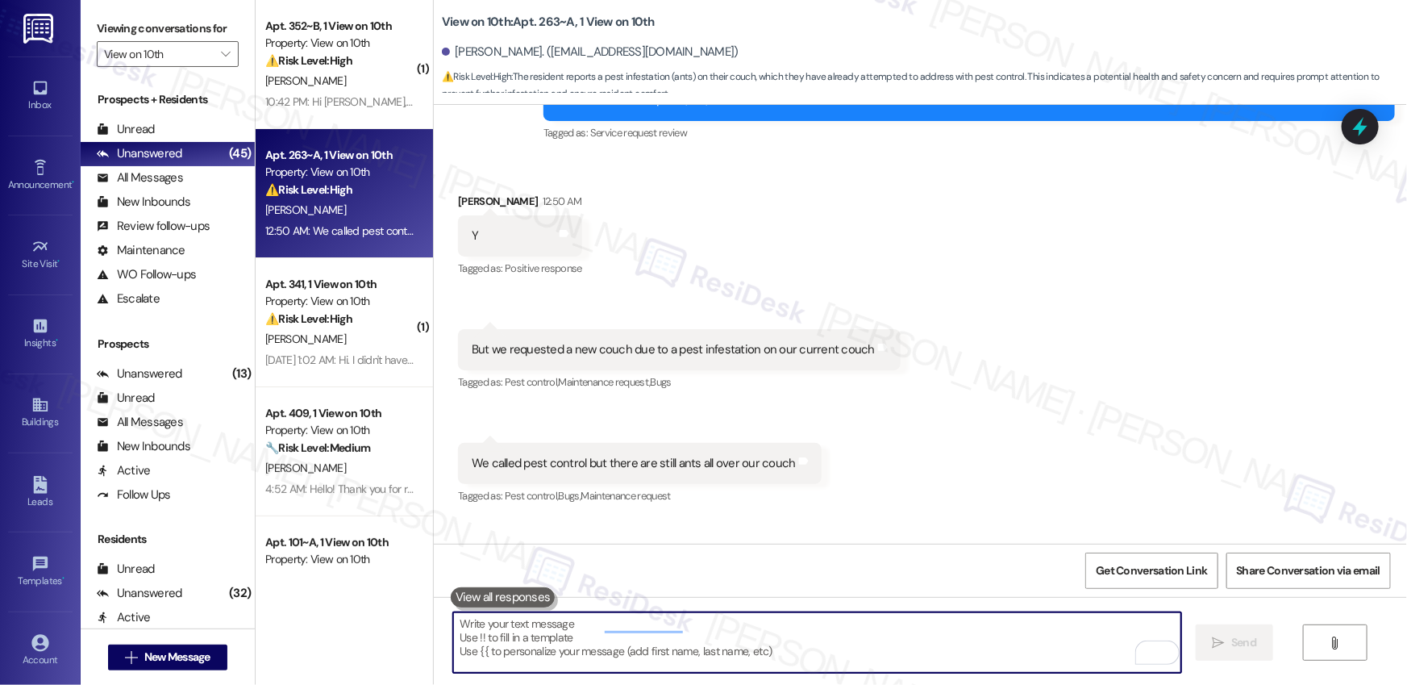
scroll to position [2860, 0]
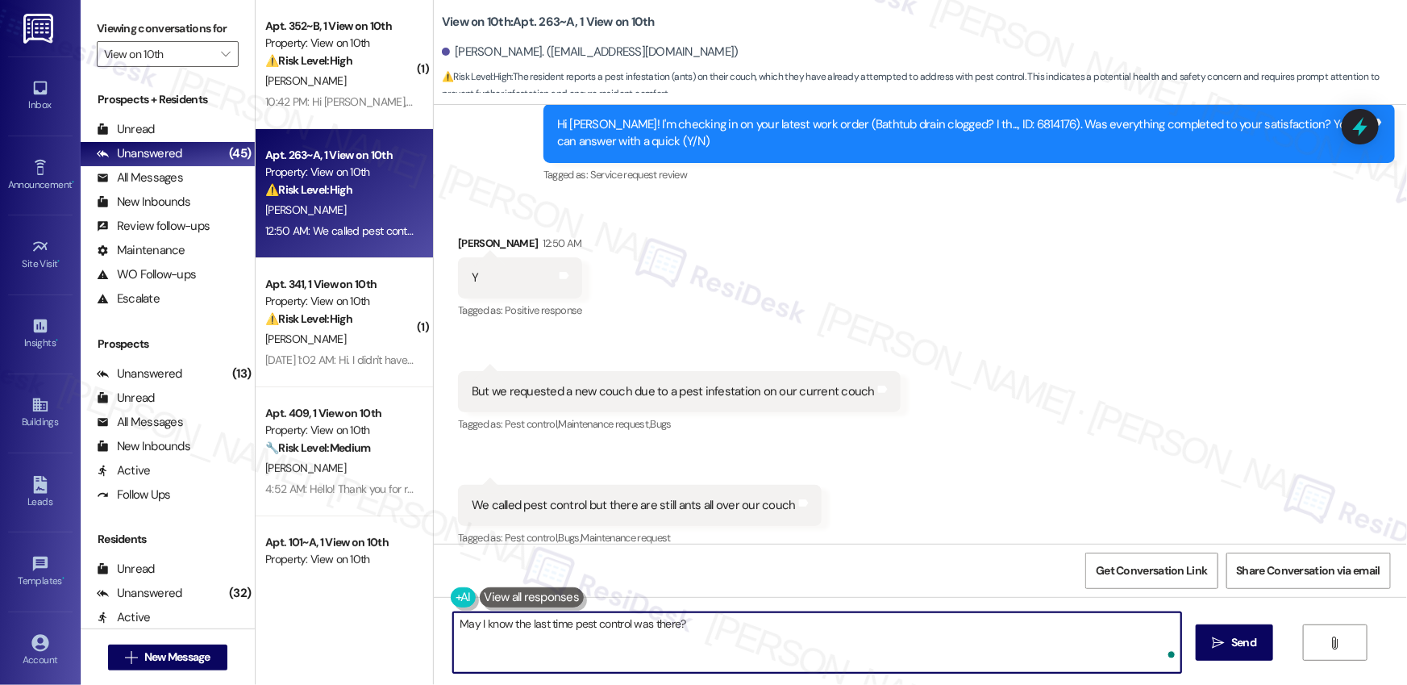
type textarea "May I know the last time pest control was there?"
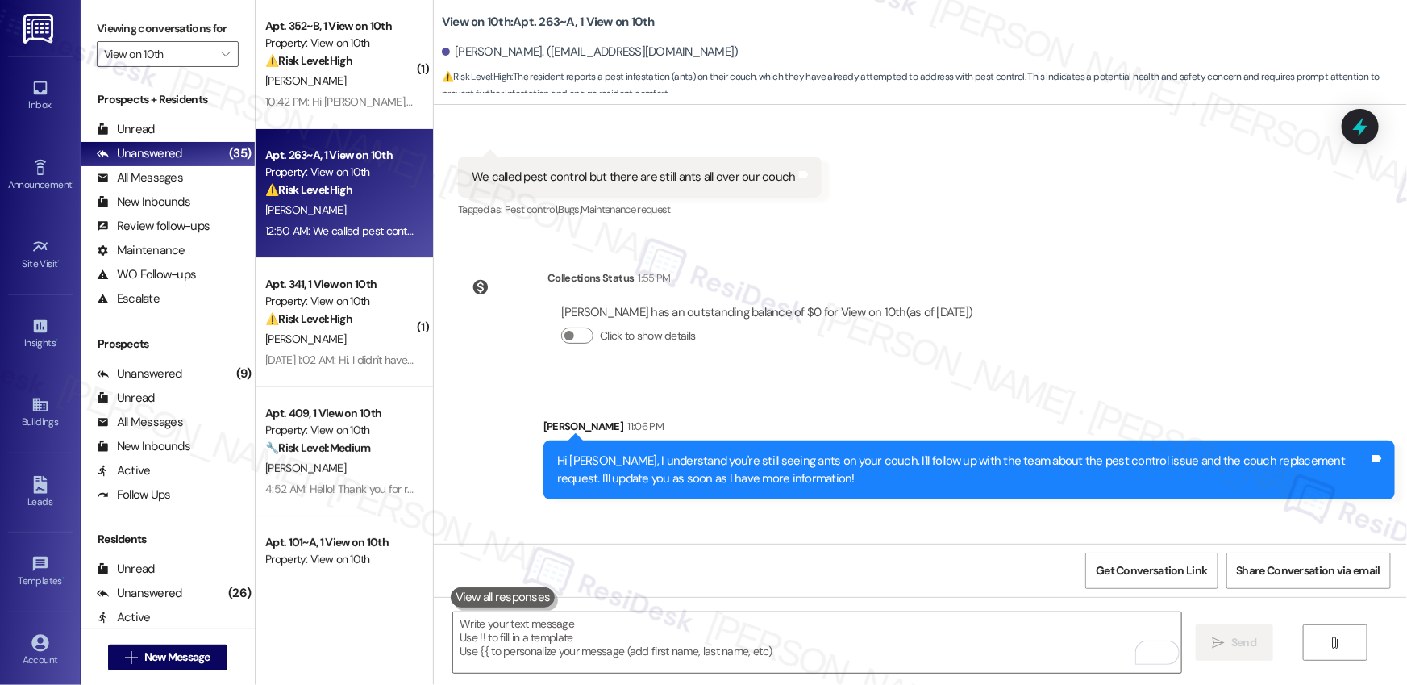
scroll to position [3250, 0]
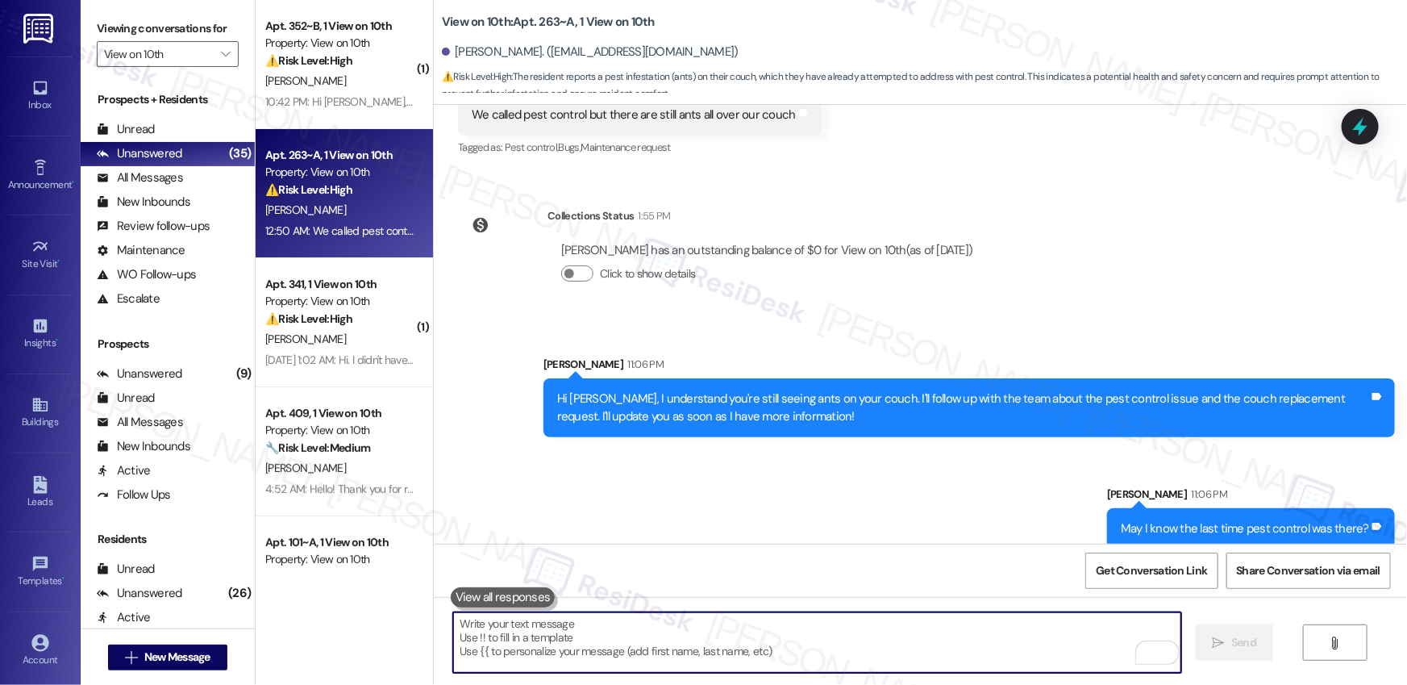
click at [806, 630] on textarea "To enrich screen reader interactions, please activate Accessibility in Grammarl…" at bounding box center [817, 642] width 728 height 60
click at [918, 620] on textarea "To enrich screen reader interactions, please activate Accessibility in Grammarl…" at bounding box center [817, 642] width 728 height 60
click at [926, 635] on textarea "To enrich screen reader interactions, please activate Accessibility in Grammarl…" at bounding box center [817, 642] width 728 height 60
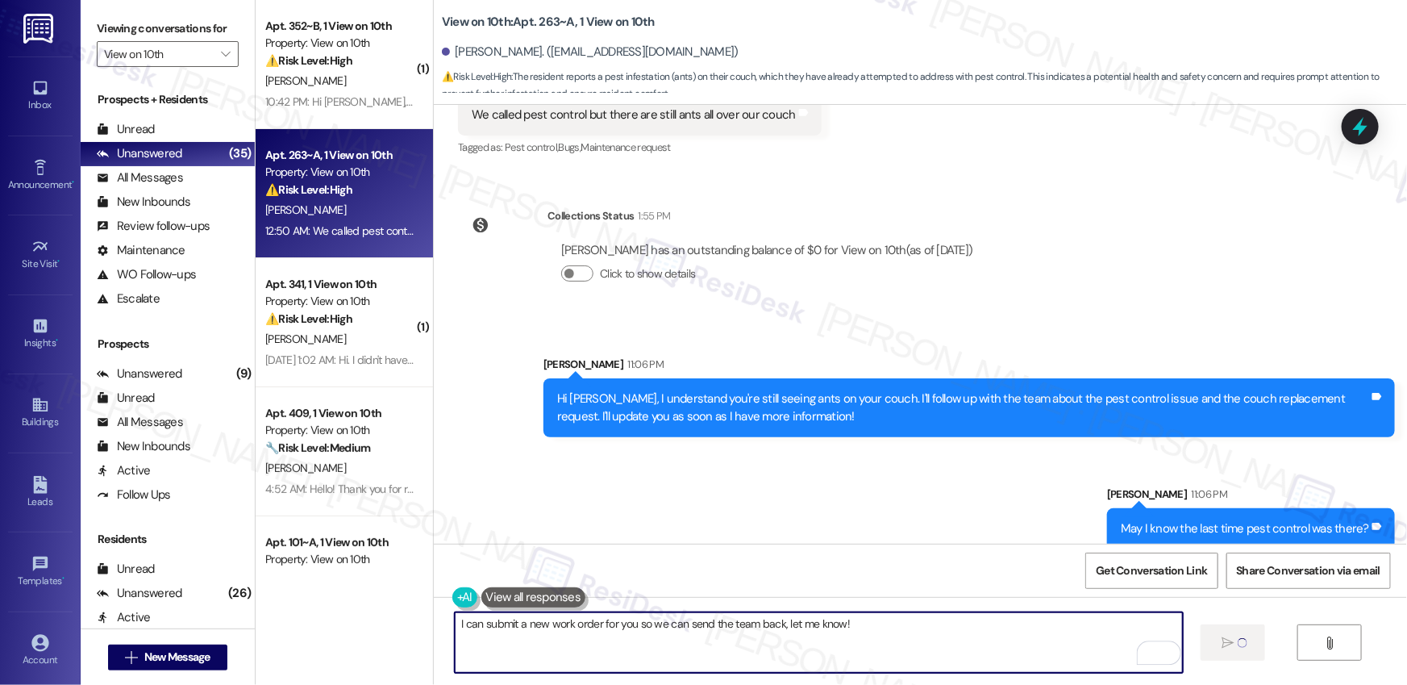
type textarea "I can submit a new work order for you so we can send the team back, let me know!"
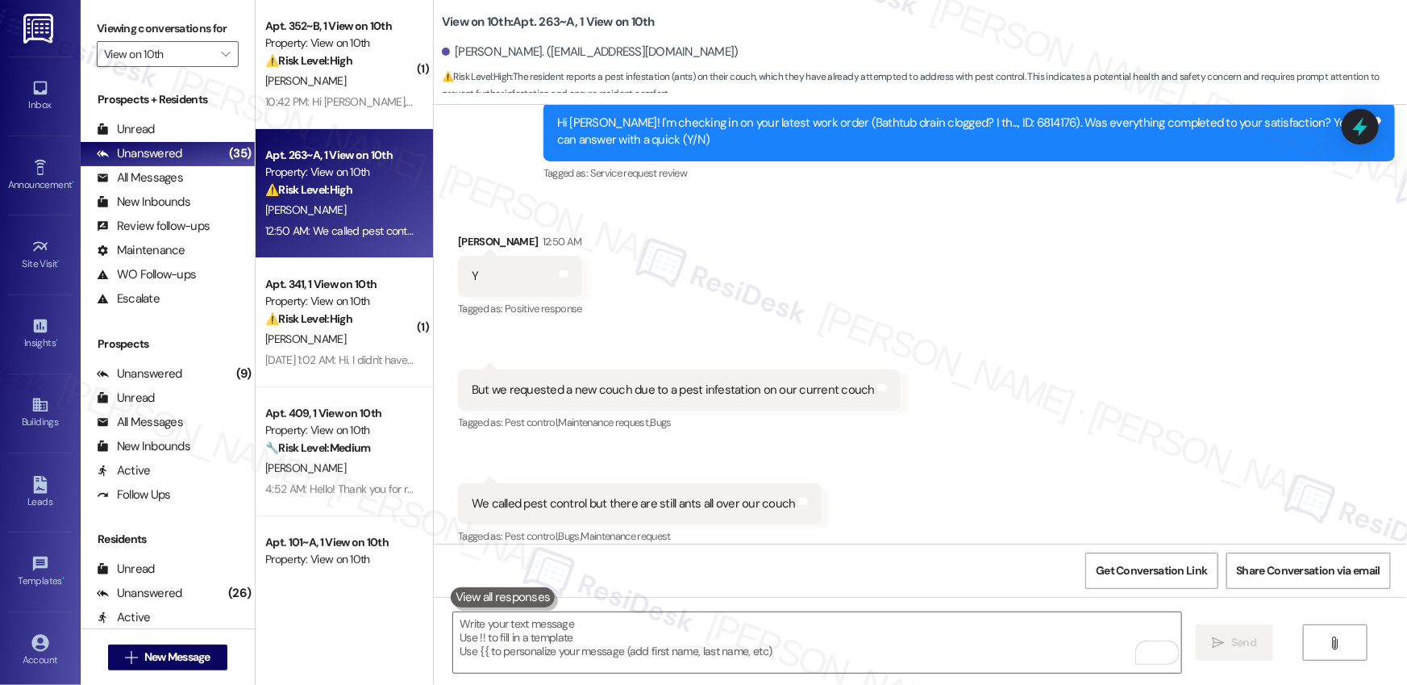
scroll to position [2860, 0]
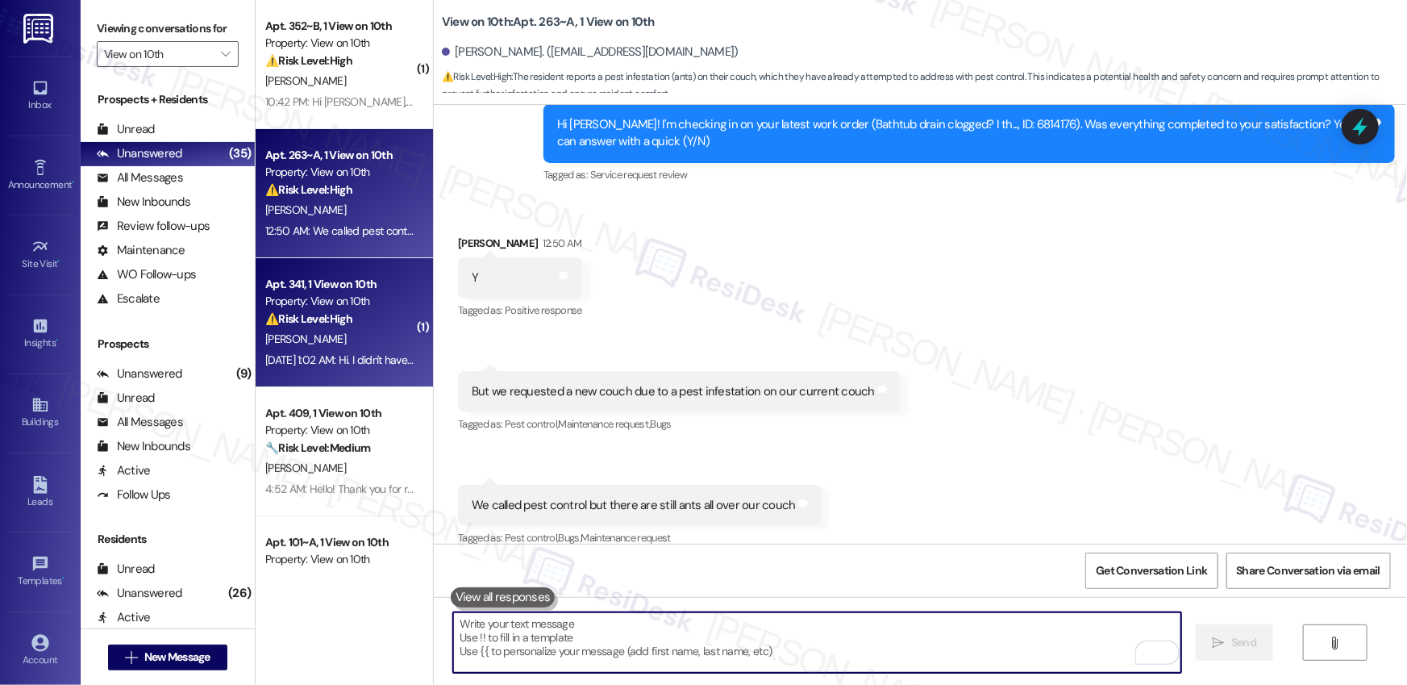
click at [343, 314] on strong "⚠️ Risk Level: High" at bounding box center [308, 318] width 87 height 15
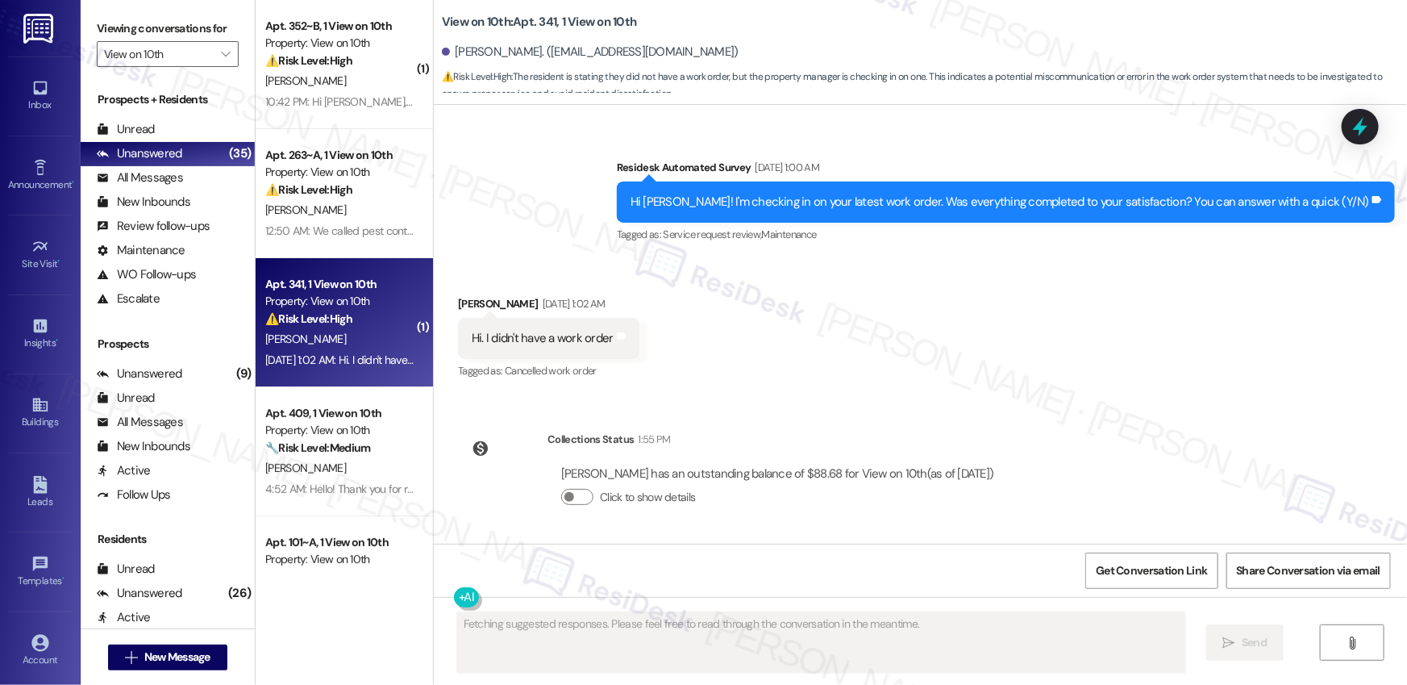
scroll to position [395, 0]
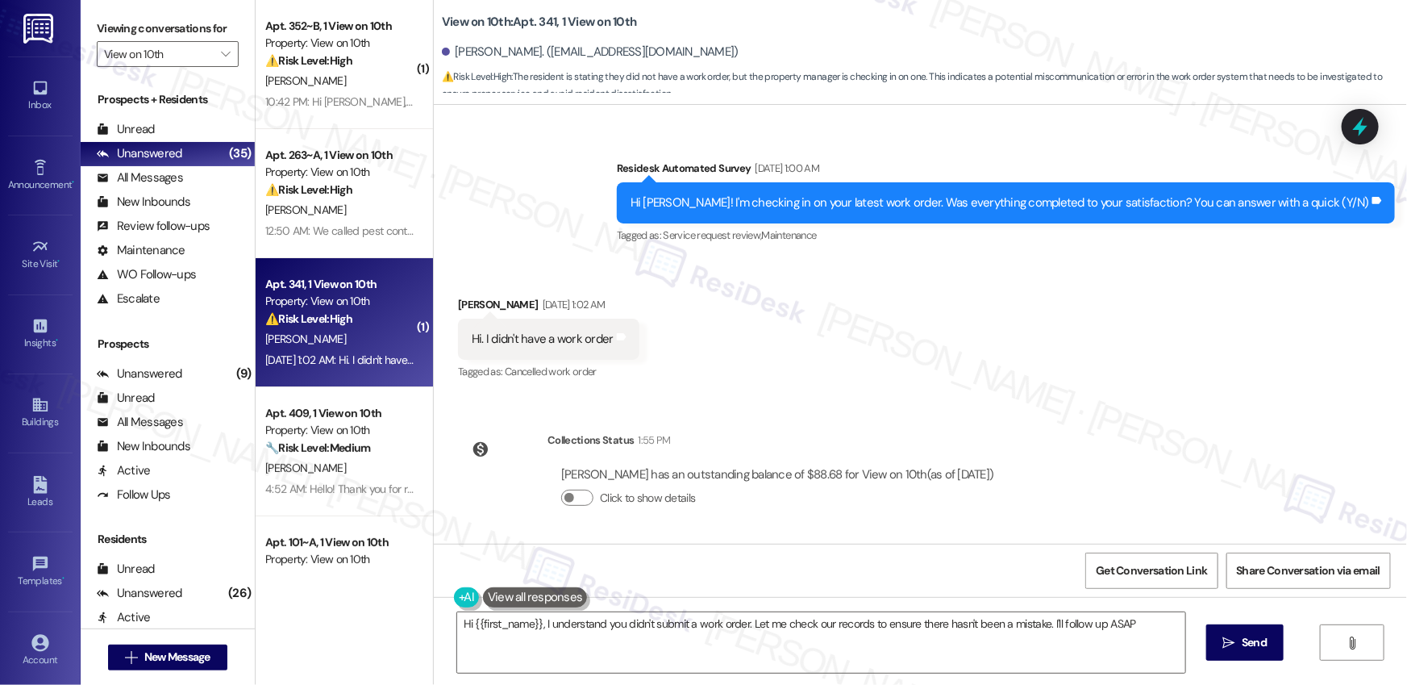
type textarea "Hi {{first_name}}, I understand you didn't submit a work order. Let me check ou…"
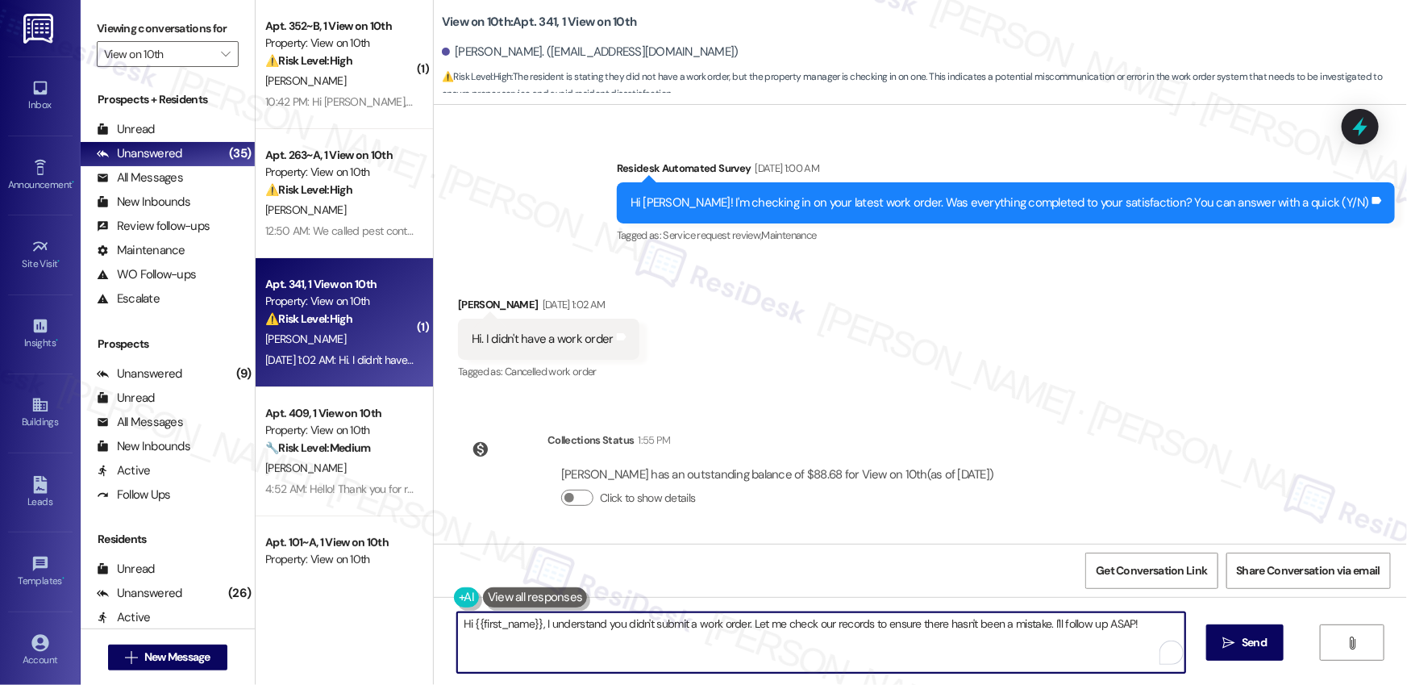
click at [1015, 634] on textarea "Hi {{first_name}}, I understand you didn't submit a work order. Let me check ou…" at bounding box center [821, 642] width 728 height 60
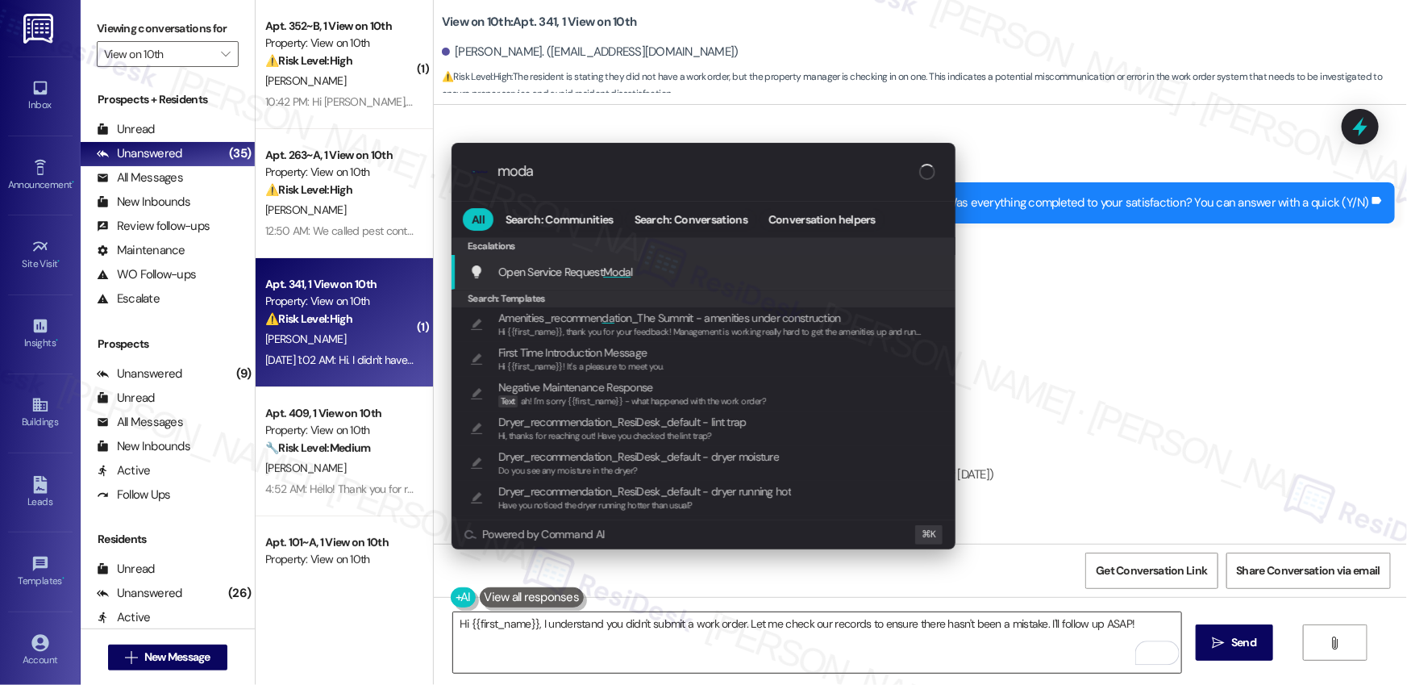
type input "modal"
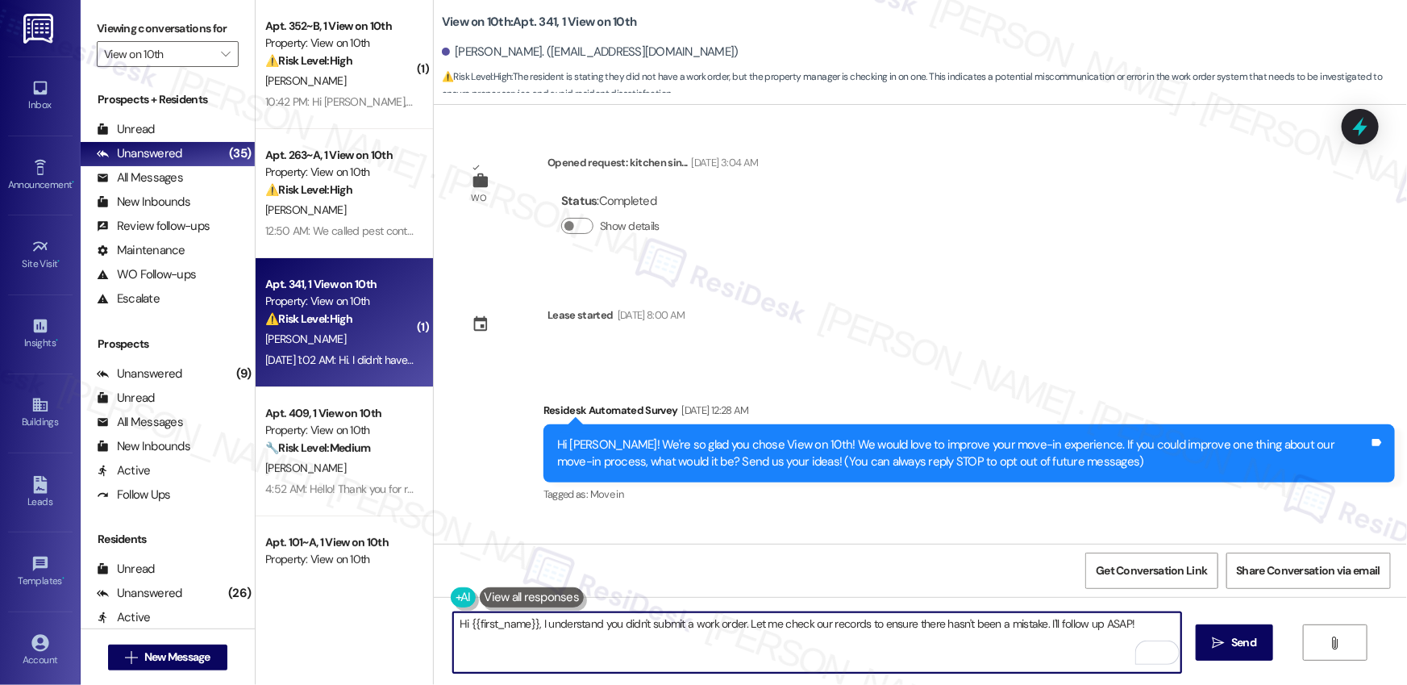
scroll to position [395, 0]
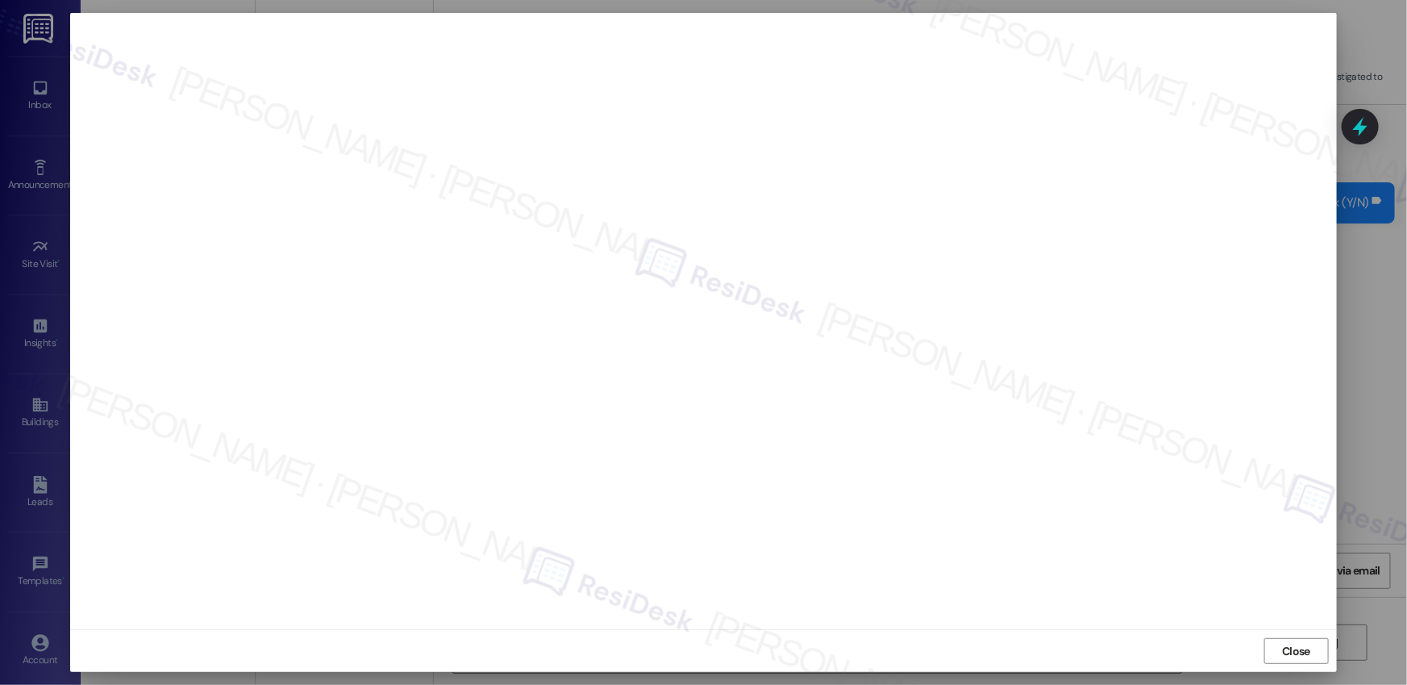
click at [1285, 649] on span "Close" at bounding box center [1296, 651] width 28 height 17
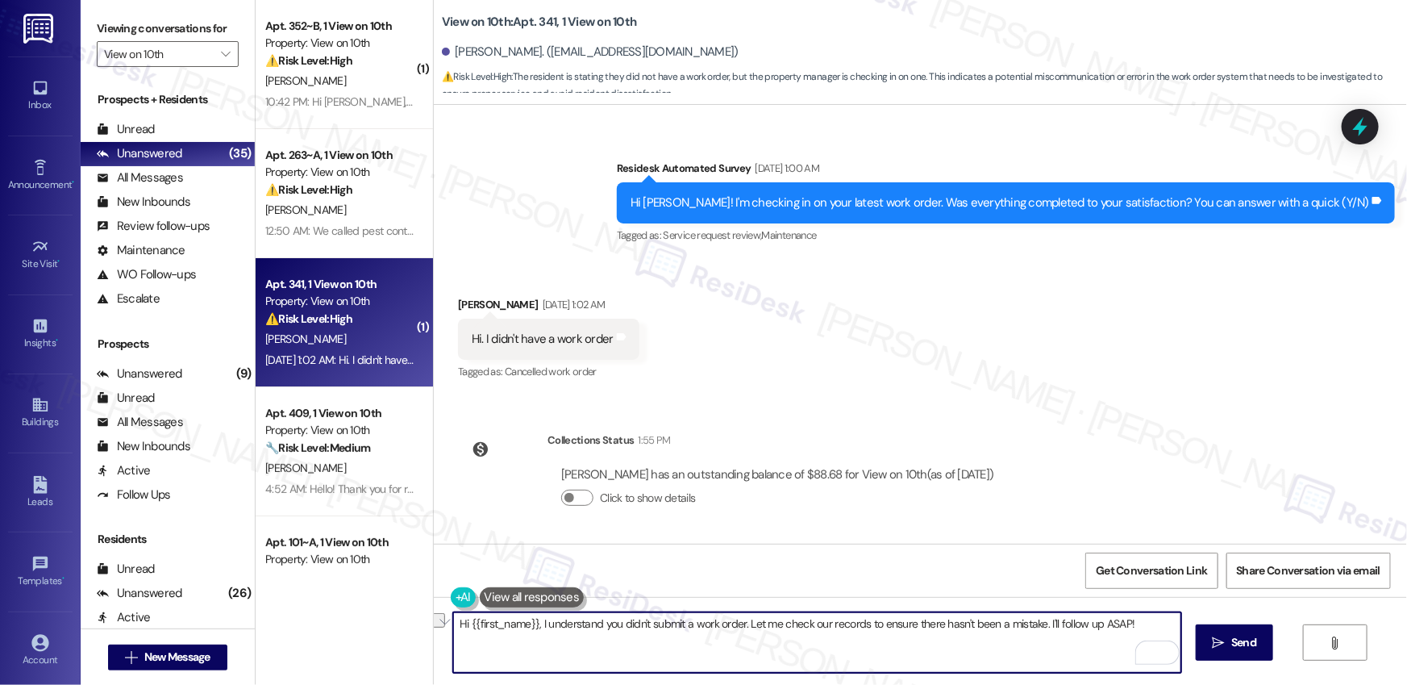
drag, startPoint x: 743, startPoint y: 626, endPoint x: 777, endPoint y: 655, distance: 44.1
click at [758, 652] on textarea "Hi {{first_name}}, I understand you didn't submit a work order. Let me check ou…" at bounding box center [817, 642] width 728 height 60
type textarea "Hi {{first_name}}, I understand you didn't submit a work order. I checked and d…"
type textarea "Anyway, if there's anything else I can assist you with, let me know!"
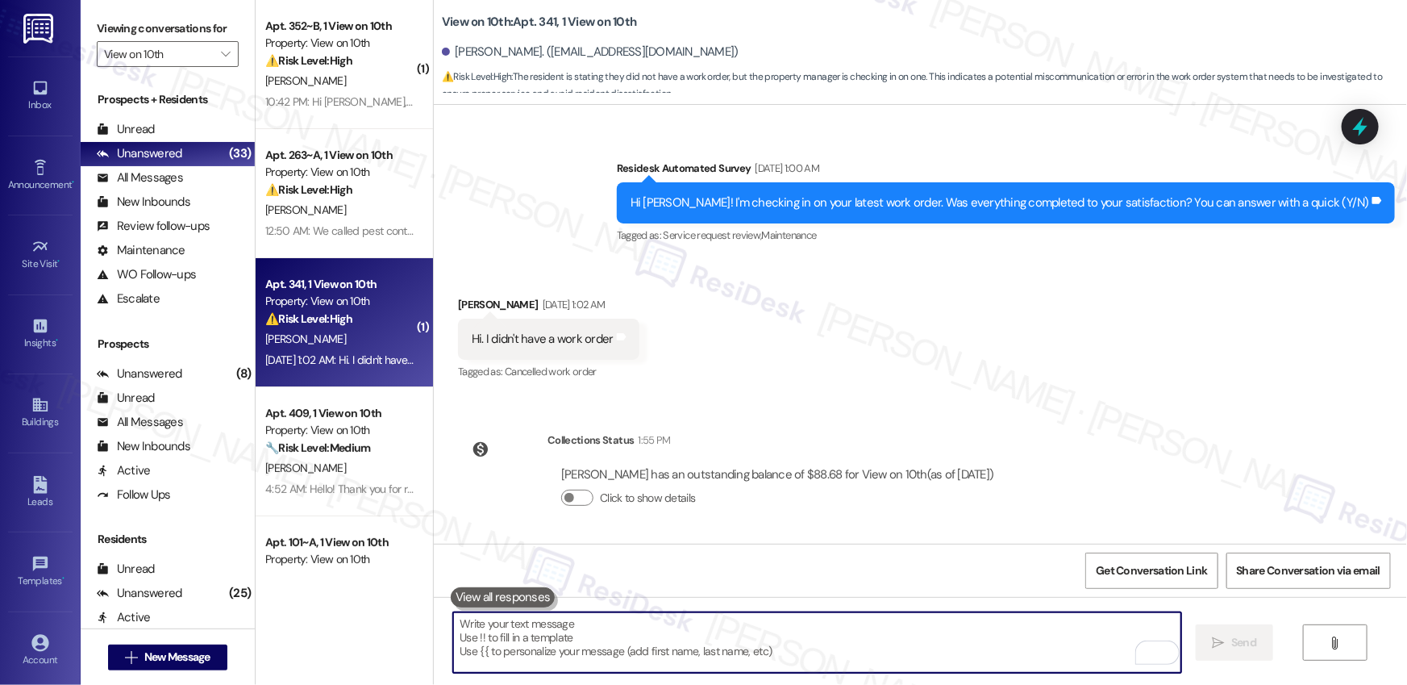
click at [779, 404] on div "WO Opened request: kitchen sin... Feb 18, 2025 at 3:04 AM Status : Completed Sh…" at bounding box center [920, 324] width 973 height 439
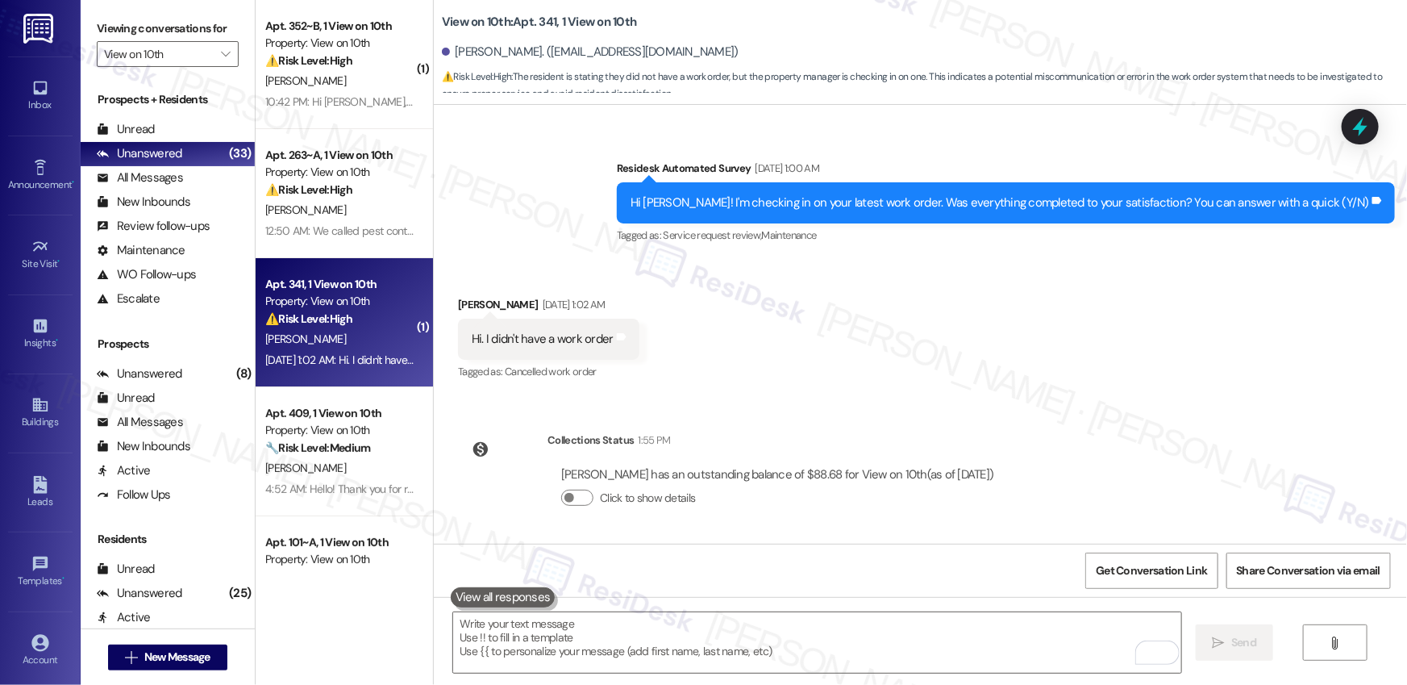
scroll to position [620, 0]
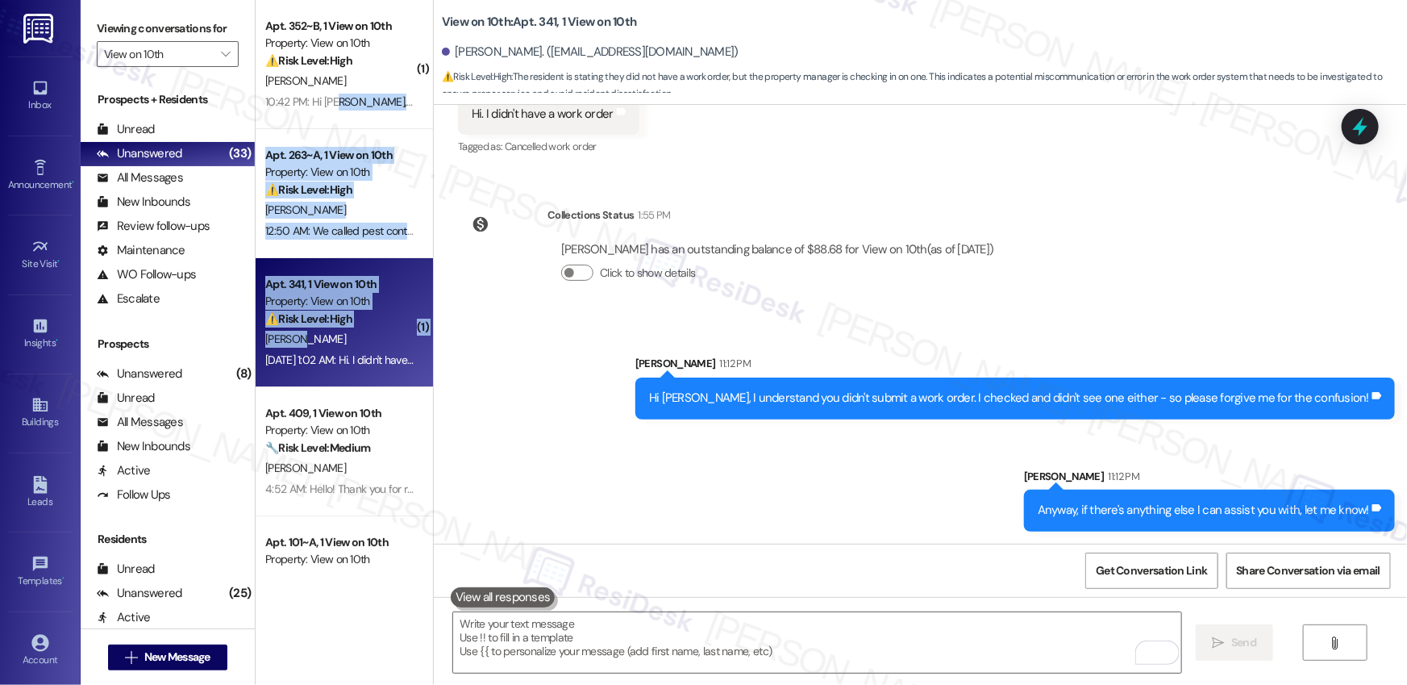
drag, startPoint x: 329, startPoint y: 106, endPoint x: 347, endPoint y: 331, distance: 226.5
click at [347, 335] on div "[PERSON_NAME]" at bounding box center [340, 339] width 152 height 20
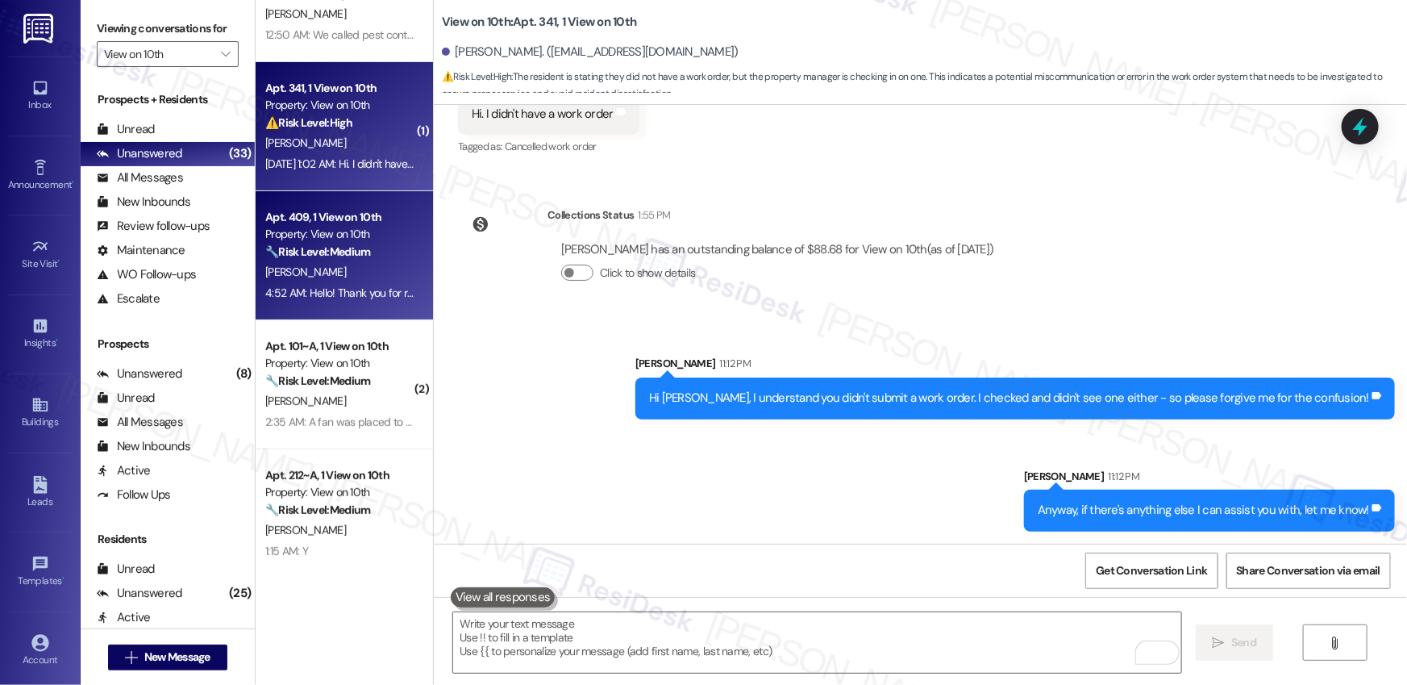
scroll to position [306, 0]
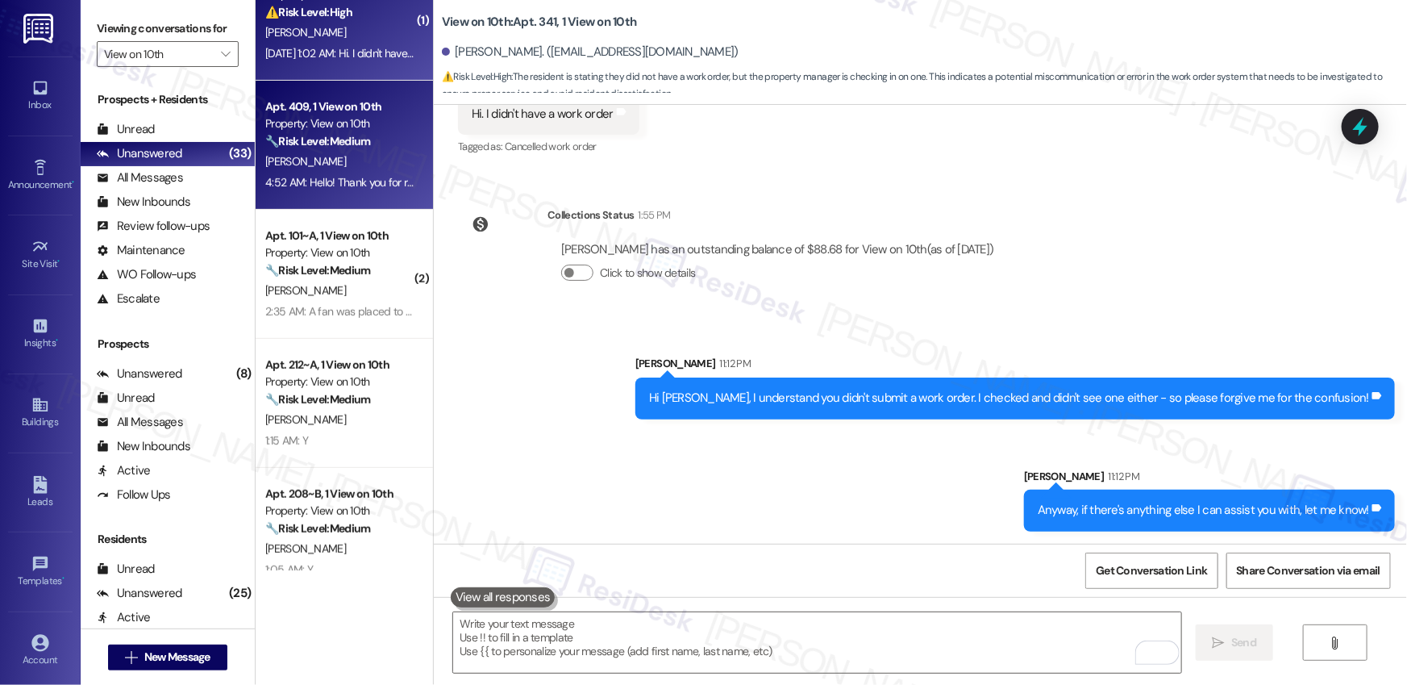
click at [335, 181] on div "4:52 AM: Hello! Thank you for reaching out, I do see that the second charge is …" at bounding box center [842, 182] width 1154 height 15
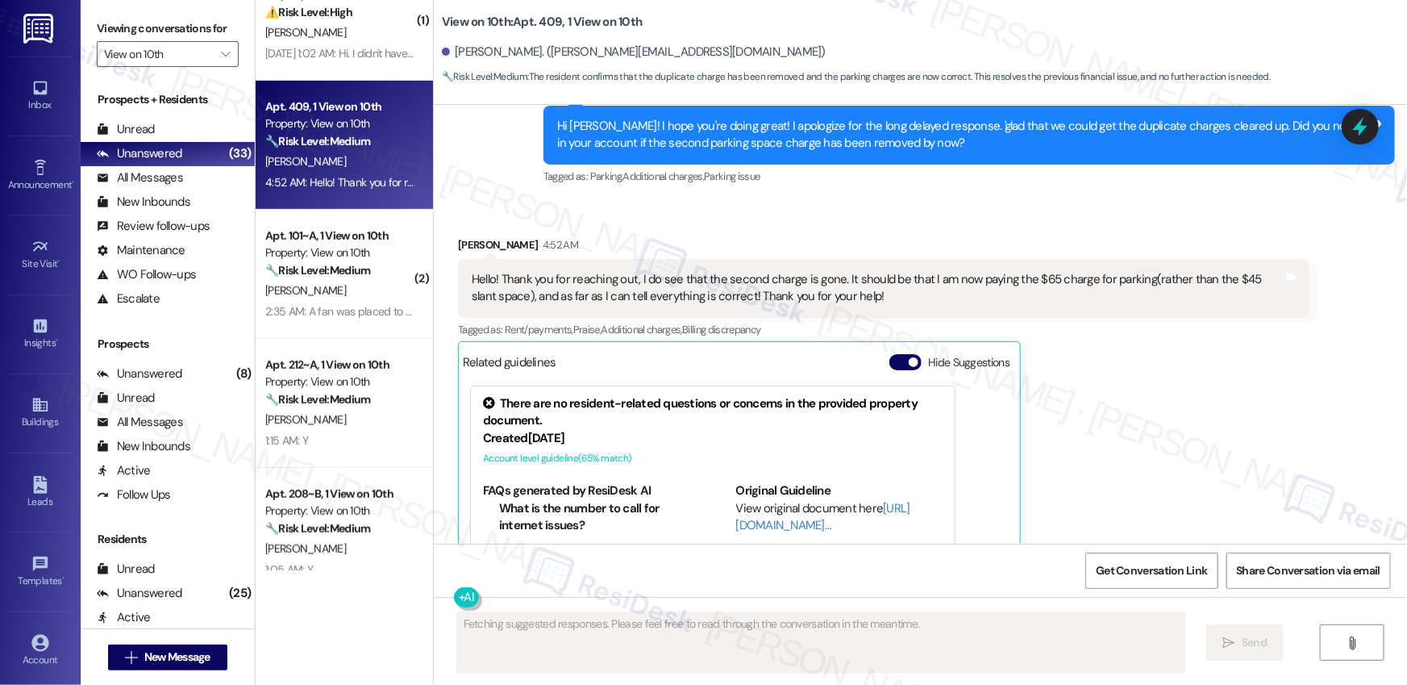
scroll to position [2116, 0]
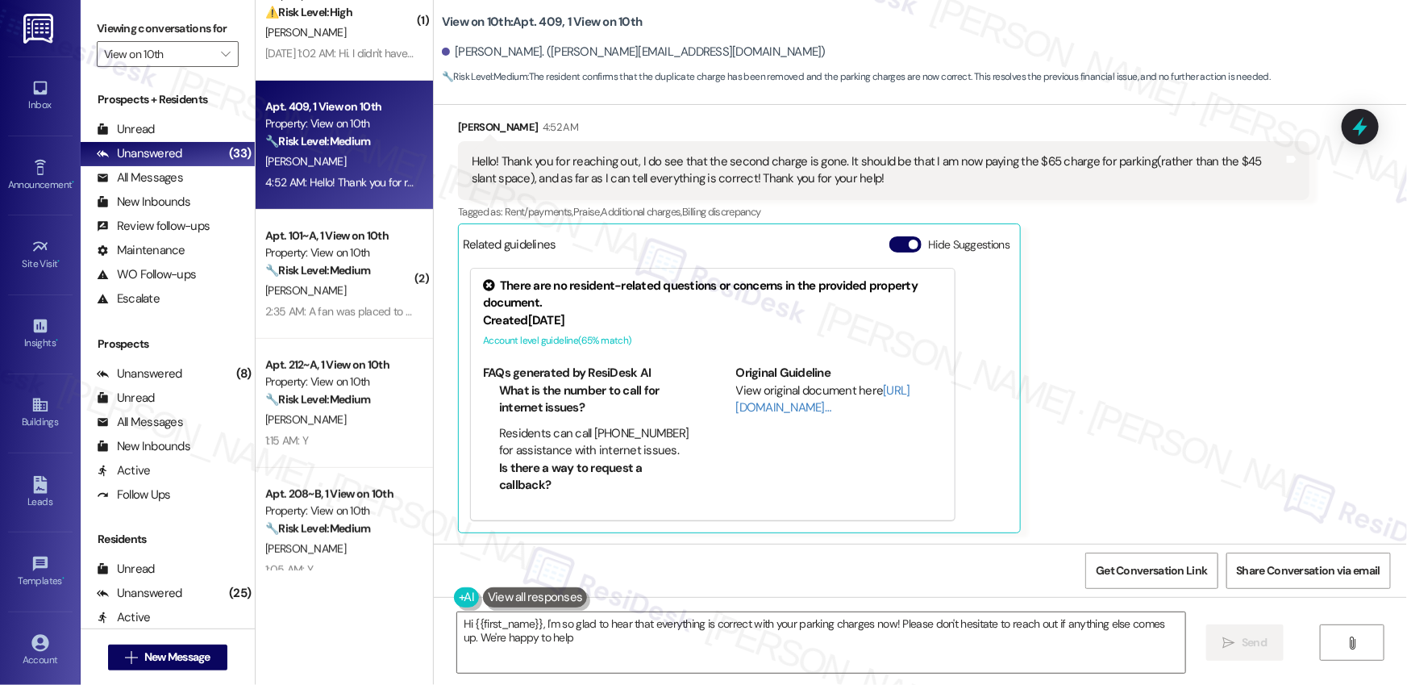
type textarea "Hi {{first_name}}, I'm so glad to hear that everything is correct with your par…"
click at [1144, 385] on div "Alyssa Seltz 4:52 AM Hello! Thank you for reaching out, I do see that the secon…" at bounding box center [883, 326] width 851 height 414
click at [807, 630] on textarea "Hi {{first_name}}, I'm so glad to hear that everything is correct with your par…" at bounding box center [821, 642] width 728 height 60
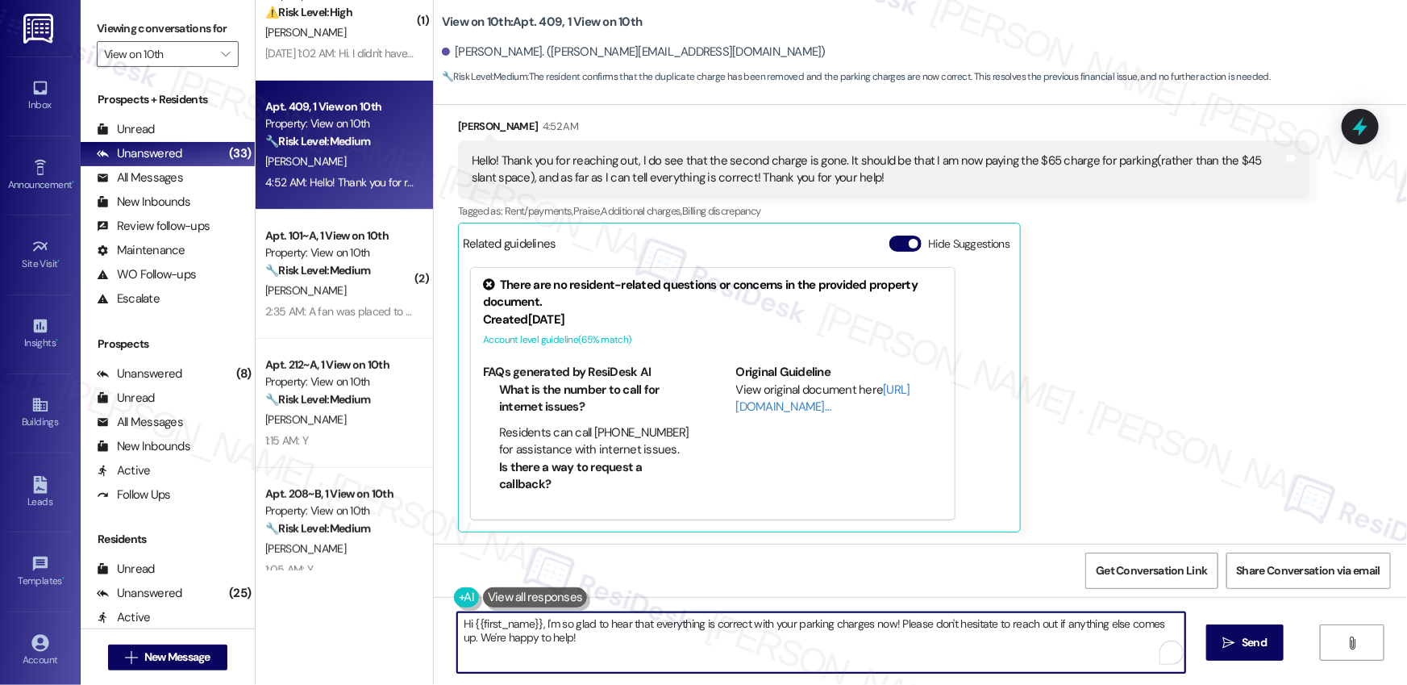
click at [903, 644] on textarea "Hi {{first_name}}, I'm so glad to hear that everything is correct with your par…" at bounding box center [821, 642] width 728 height 60
drag, startPoint x: 1054, startPoint y: 643, endPoint x: 1146, endPoint y: 641, distance: 92.7
click at [1054, 643] on textarea "Hi {{first_name}}, I'm so glad to hear that everything is correct with your par…" at bounding box center [817, 642] width 728 height 60
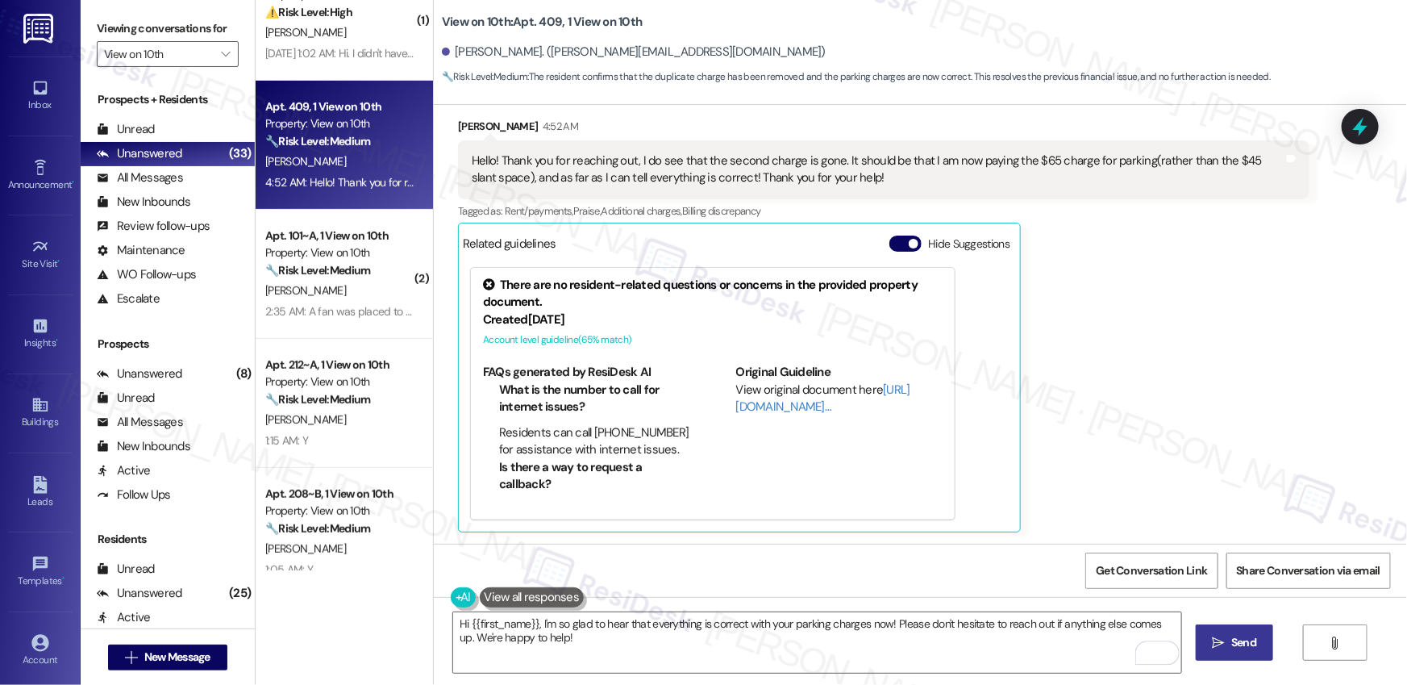
click at [1259, 643] on button " Send" at bounding box center [1235, 642] width 78 height 36
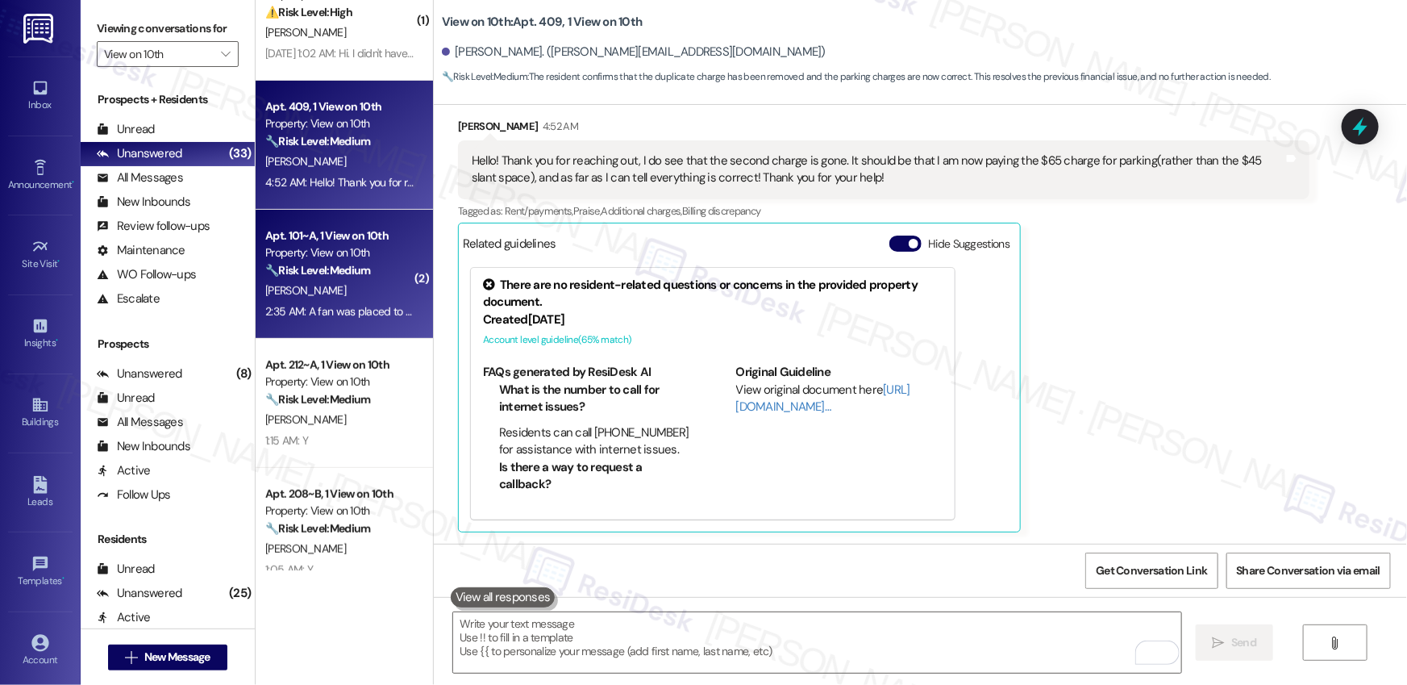
scroll to position [2116, 0]
click at [328, 253] on div "Property: View on 10th" at bounding box center [339, 252] width 149 height 17
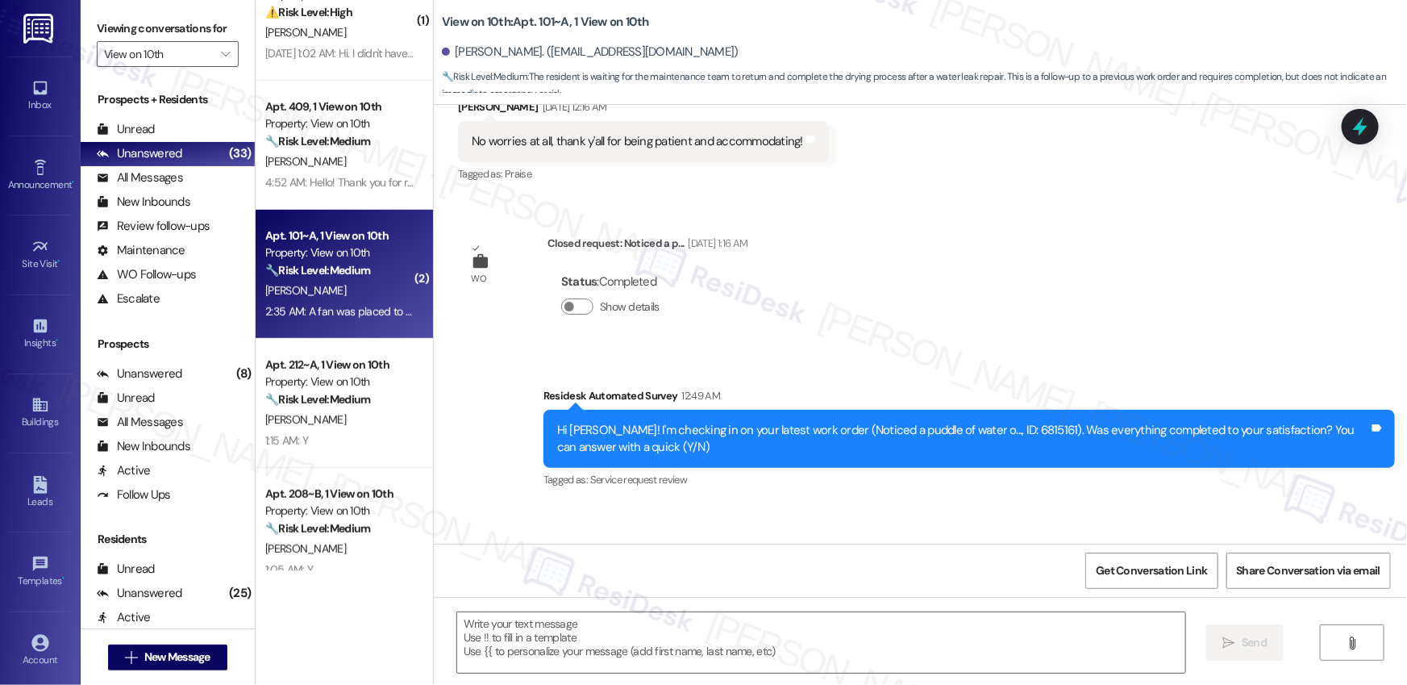
scroll to position [949, 0]
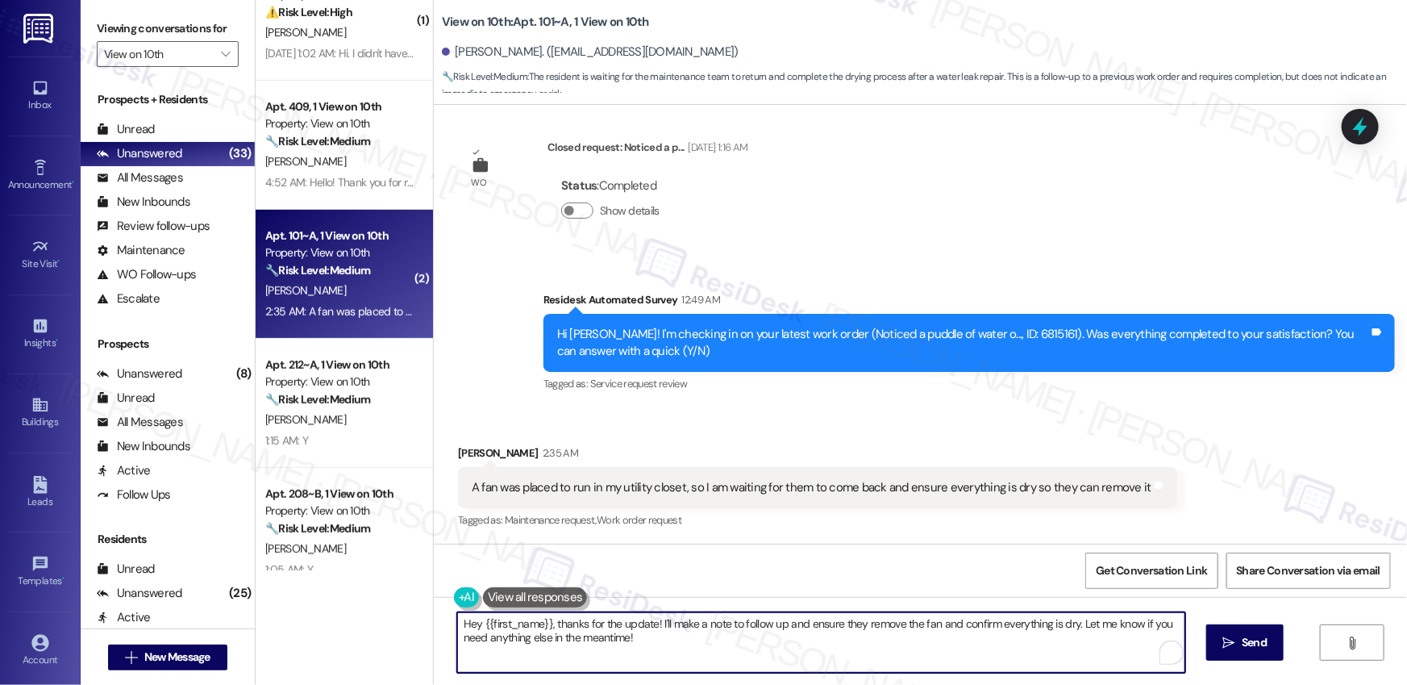
click at [641, 634] on textarea "Hey {{first_name}}, thanks for the update! I'll make a note to follow up and en…" at bounding box center [821, 642] width 728 height 60
drag, startPoint x: 670, startPoint y: 639, endPoint x: 648, endPoint y: 625, distance: 25.7
click at [648, 625] on textarea "Hey {{first_name}}, thanks for the update! I'll make a note to follow up and en…" at bounding box center [817, 642] width 728 height 60
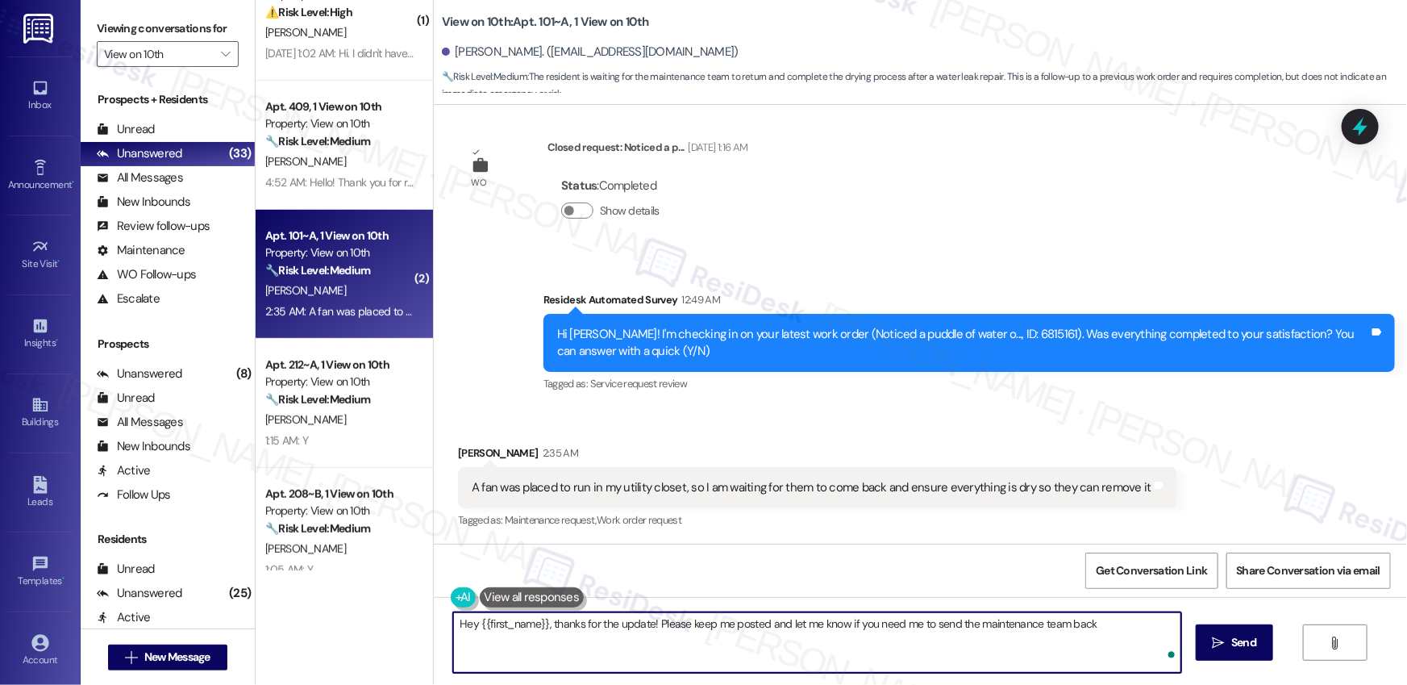
type textarea "Hey {{first_name}}, thanks for the update! Please keep me posted and let me kno…"
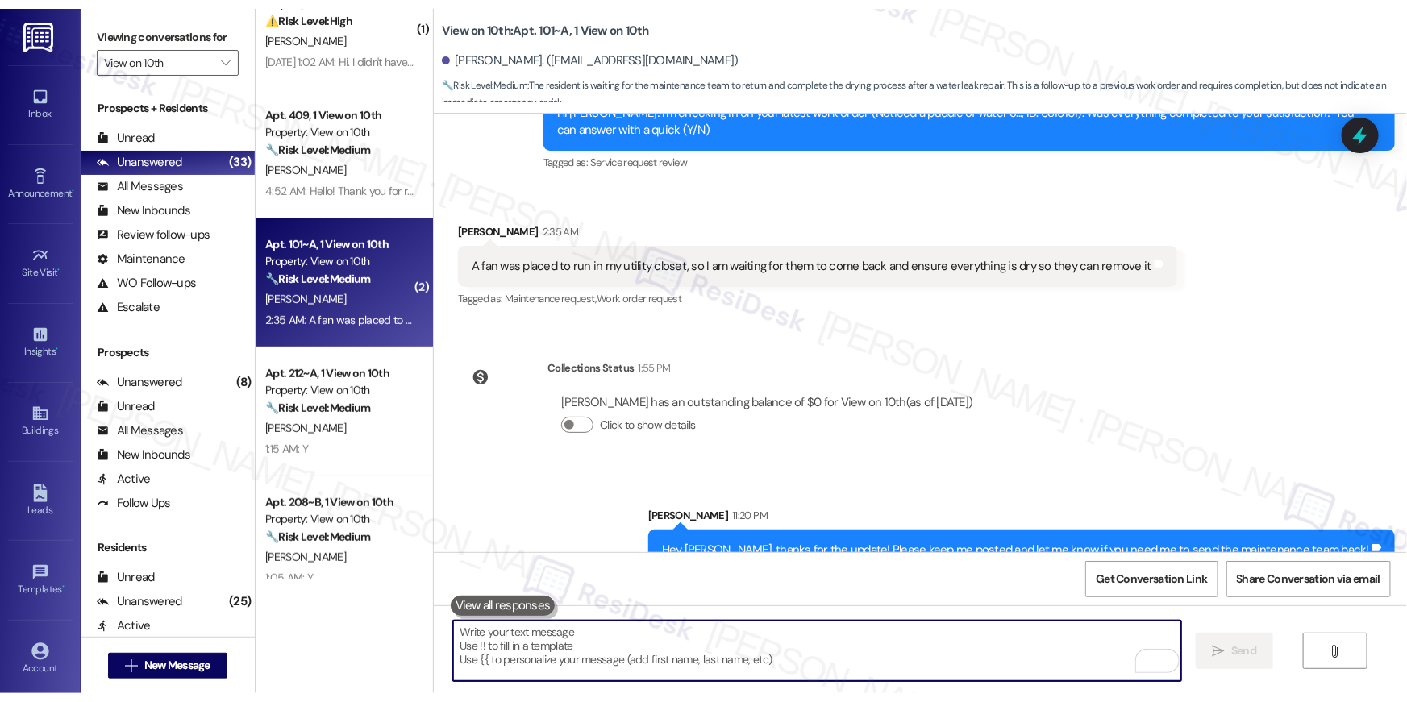
scroll to position [1209, 0]
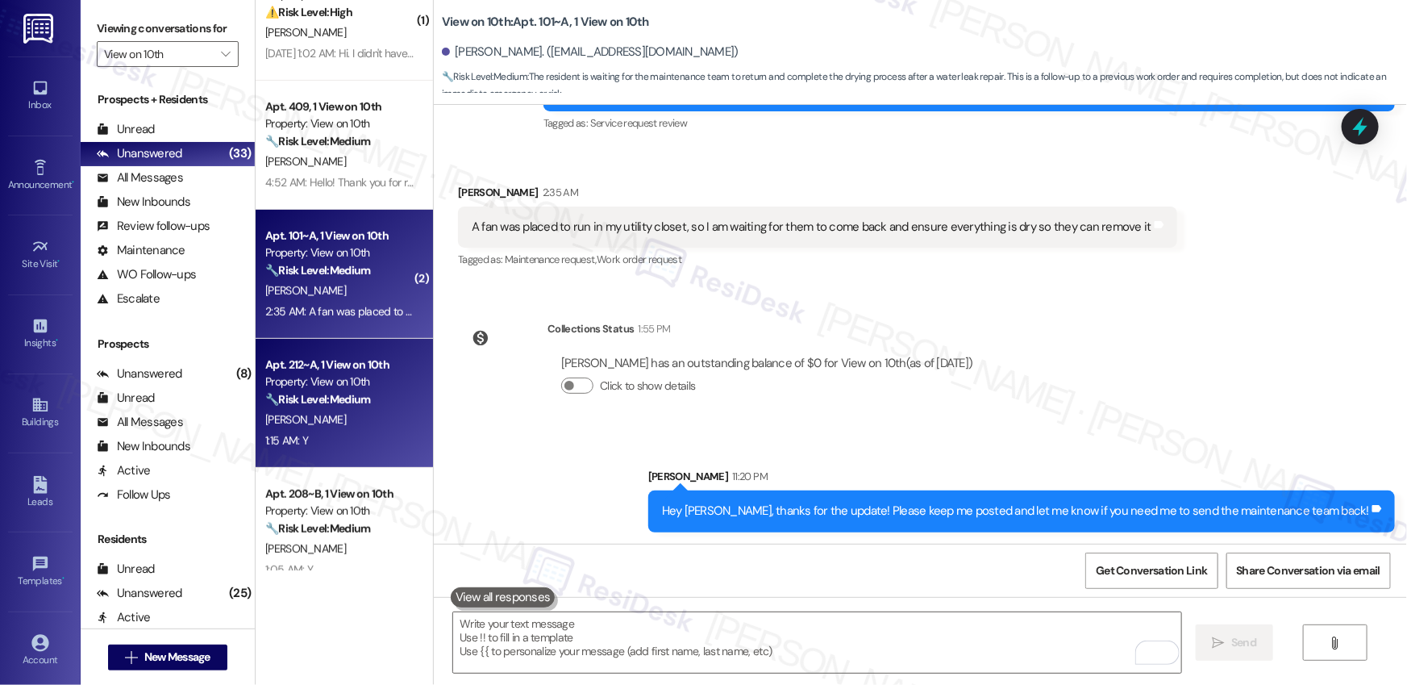
click at [347, 392] on strong "🔧 Risk Level: Medium" at bounding box center [317, 399] width 105 height 15
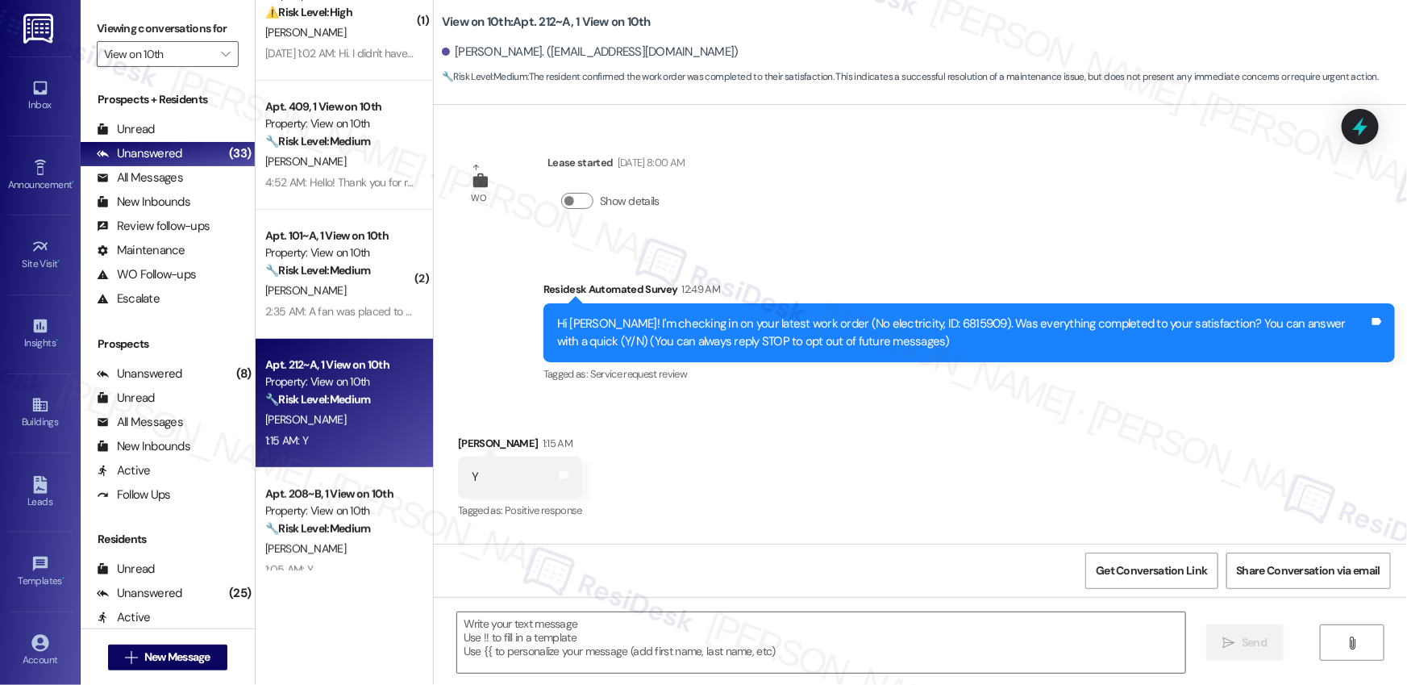
type textarea "Fetching suggested responses. Please feel free to read through the conversation…"
click at [526, 630] on textarea at bounding box center [821, 642] width 728 height 60
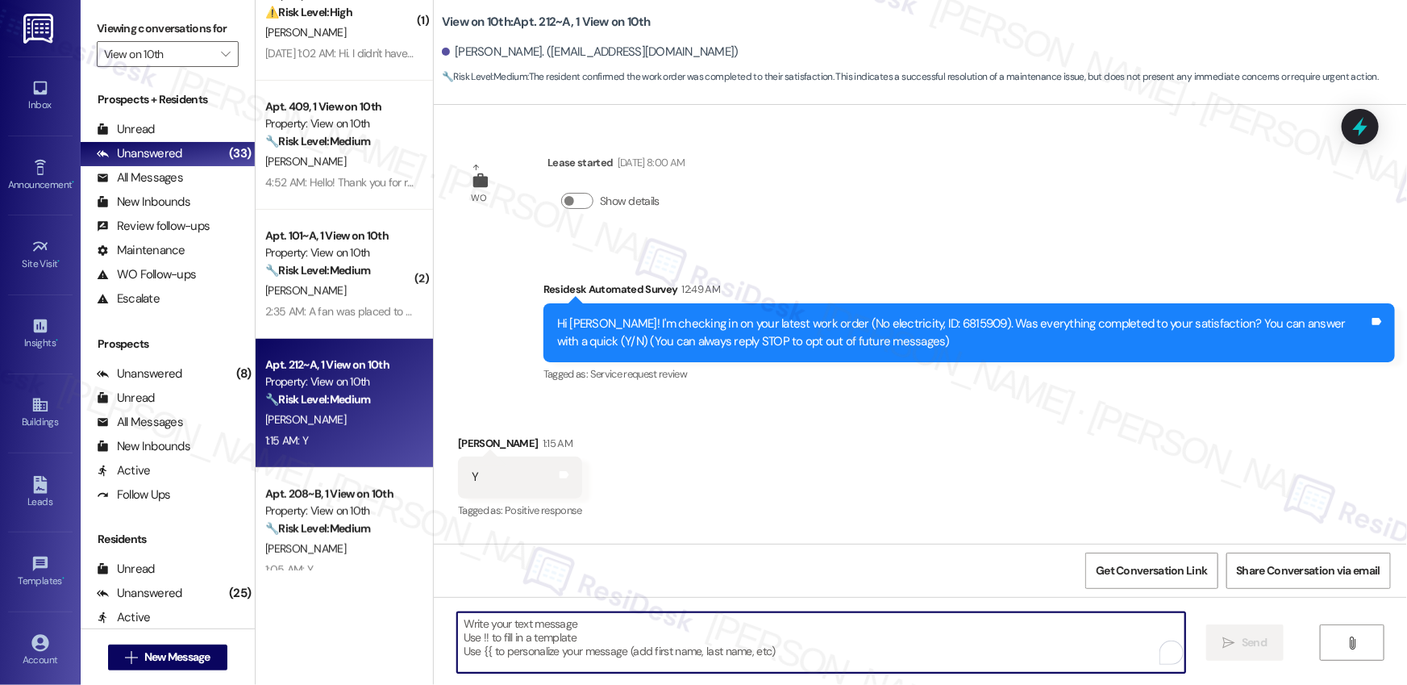
click at [1085, 626] on textarea "To enrich screen reader interactions, please activate Accessibility in Grammarl…" at bounding box center [821, 642] width 728 height 60
paste textarea "Hi {{first_name}}, I’m glad to hear your work order has been completed! If anyt…"
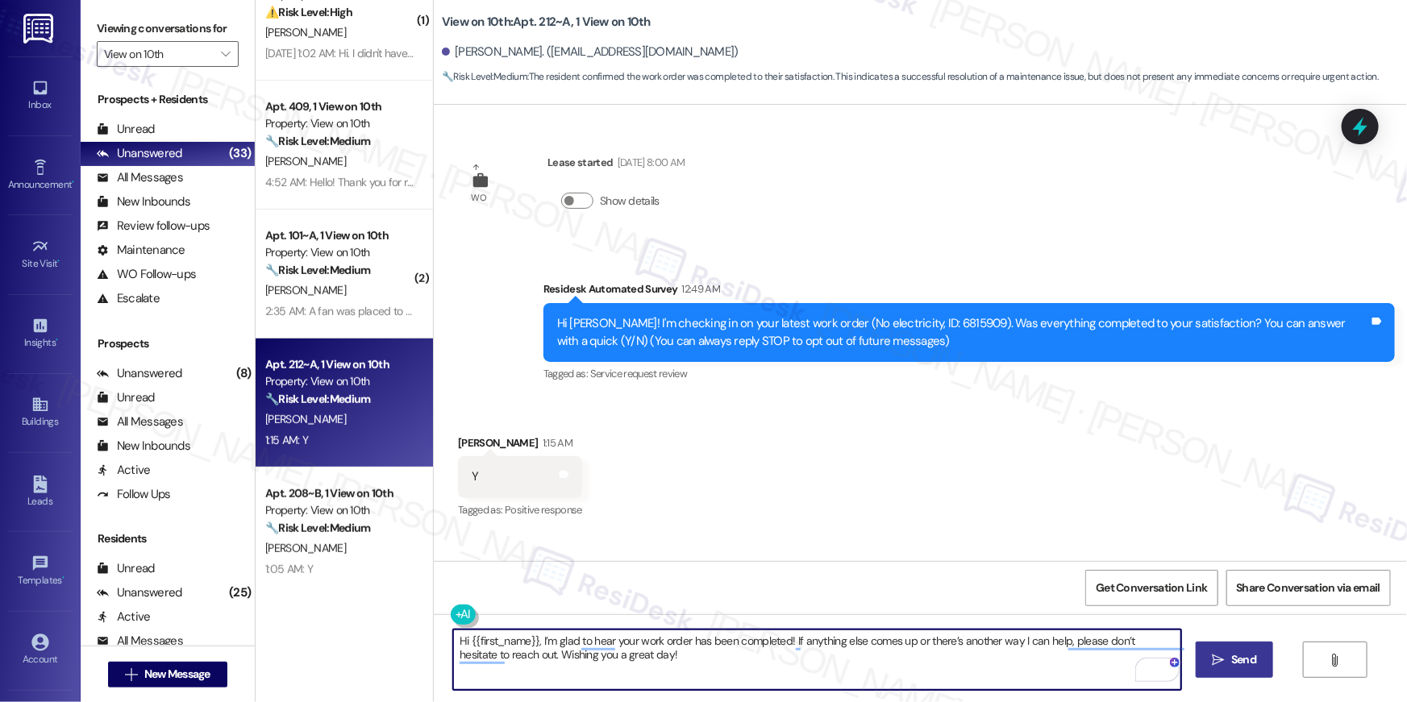
type textarea "Hi {{first_name}}, I’m glad to hear your work order has been completed! If anyt…"
click at [1241, 667] on span "Send" at bounding box center [1243, 659] width 25 height 17
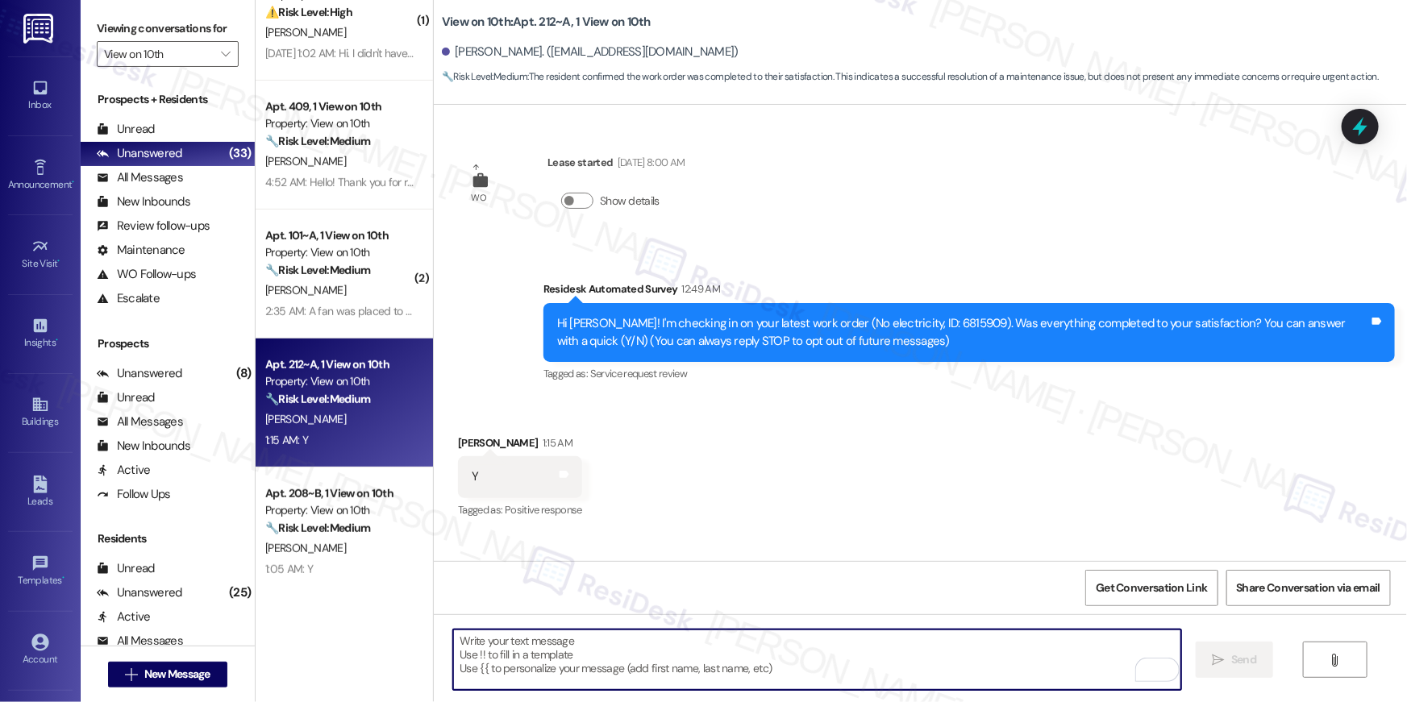
click at [898, 663] on textarea "To enrich screen reader interactions, please activate Accessibility in Grammarl…" at bounding box center [817, 660] width 728 height 60
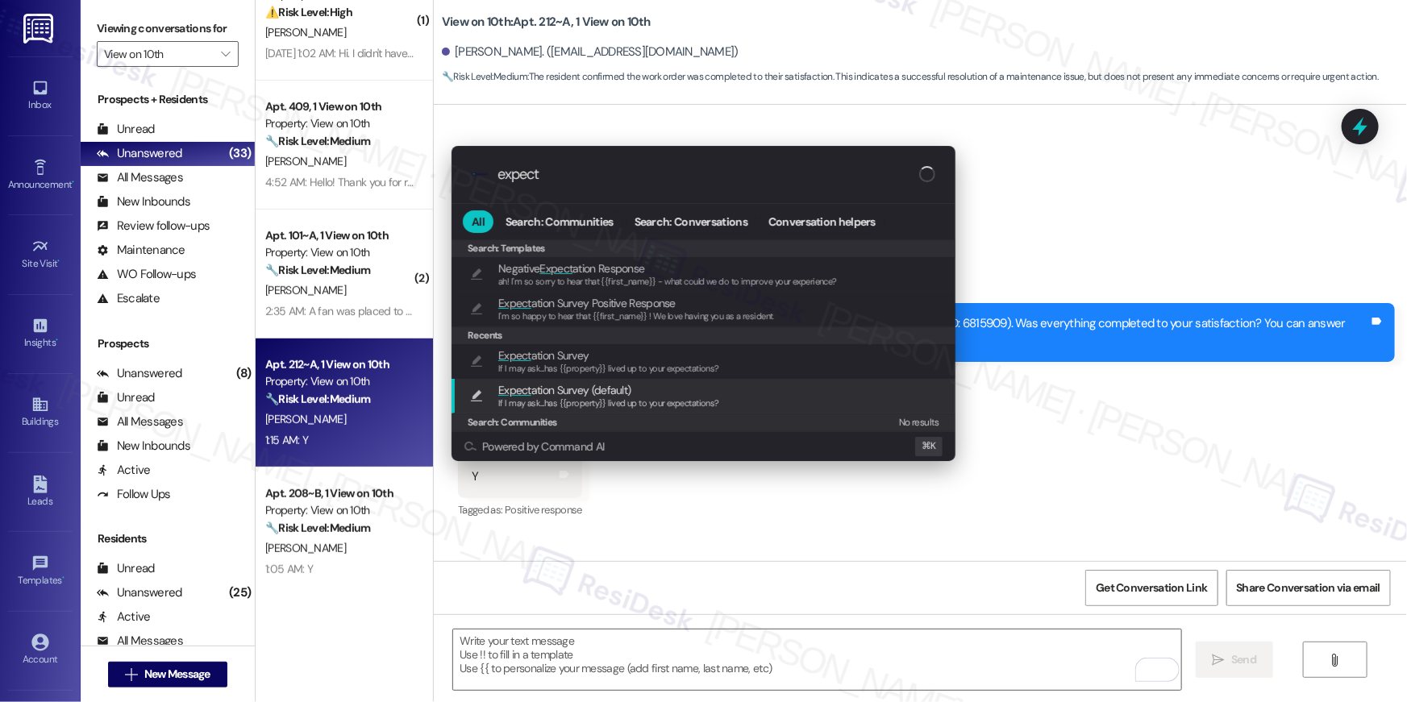
type input "expect"
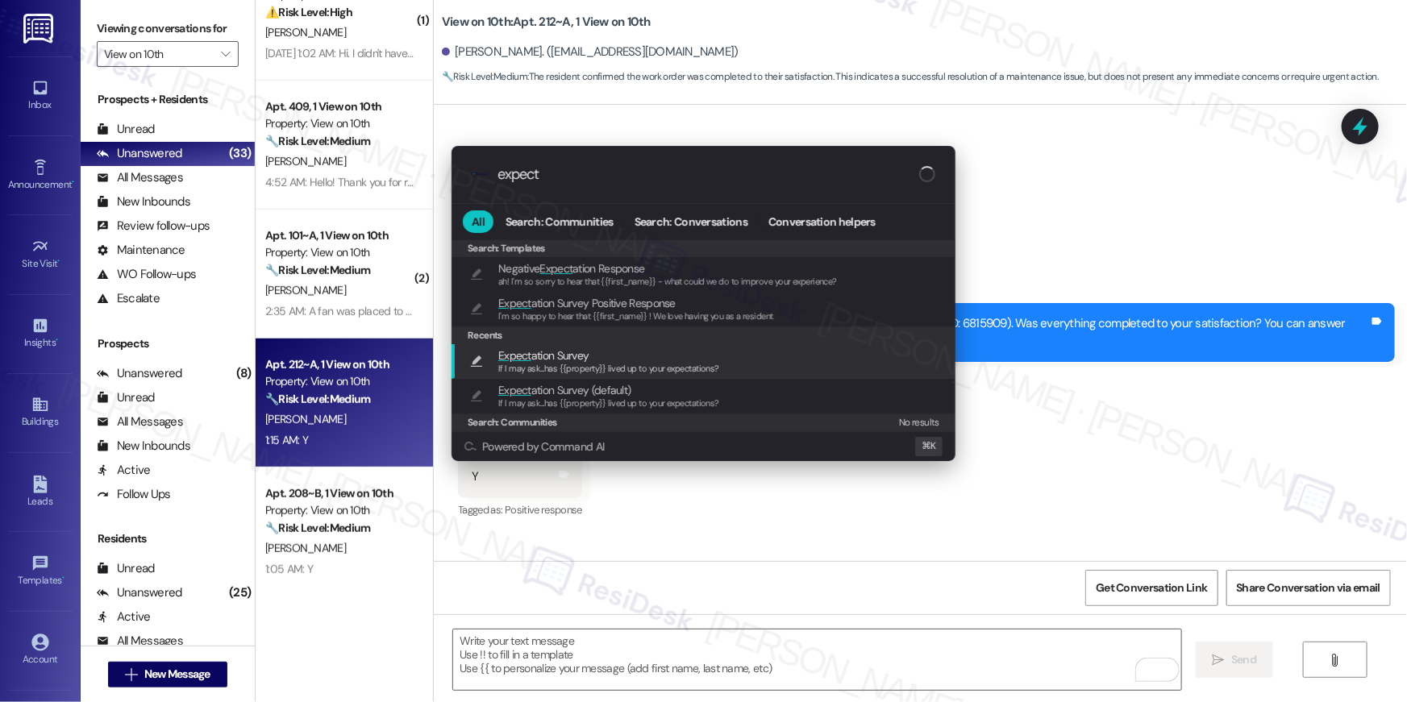
click at [713, 369] on span "If I may ask...has {{property}} lived up to your expectations?" at bounding box center [608, 368] width 221 height 11
type textarea "If I may ask...has {{property}} lived up to your expectations?"
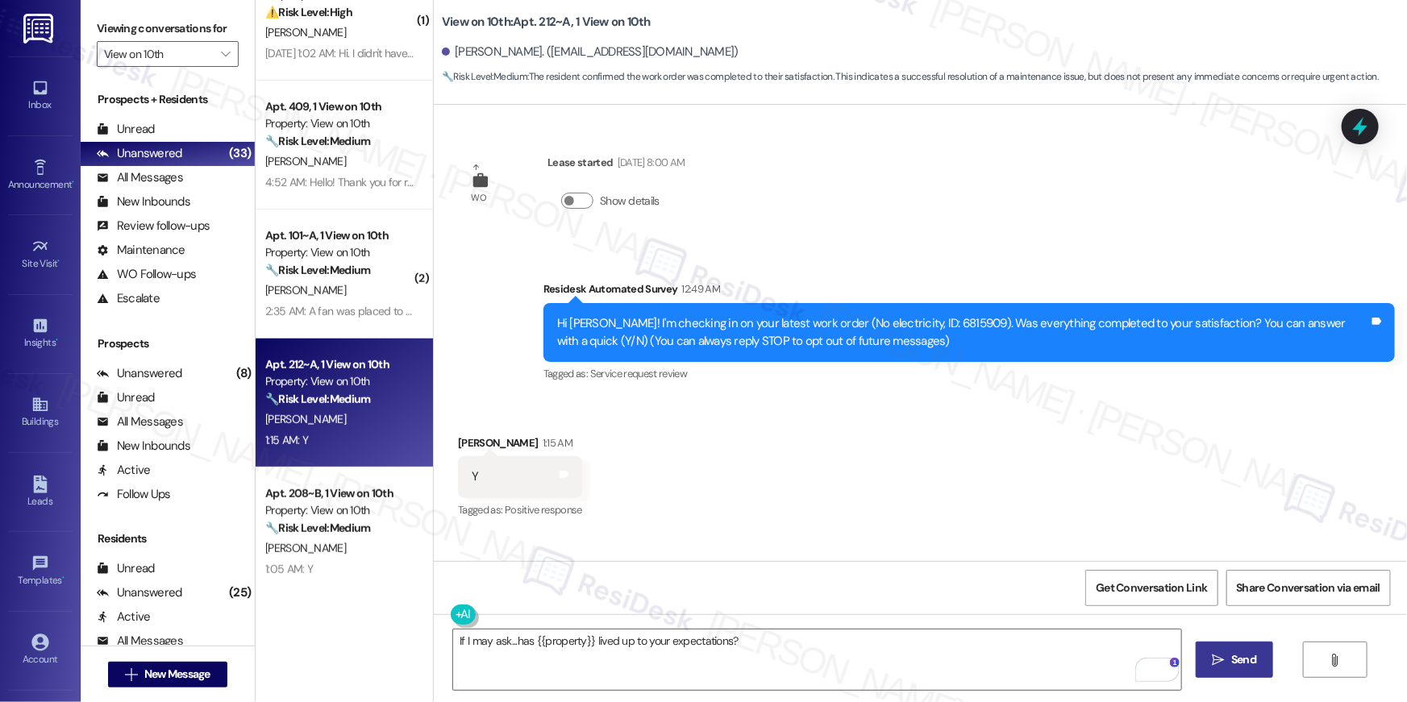
click at [1223, 664] on span " Send" at bounding box center [1234, 659] width 51 height 17
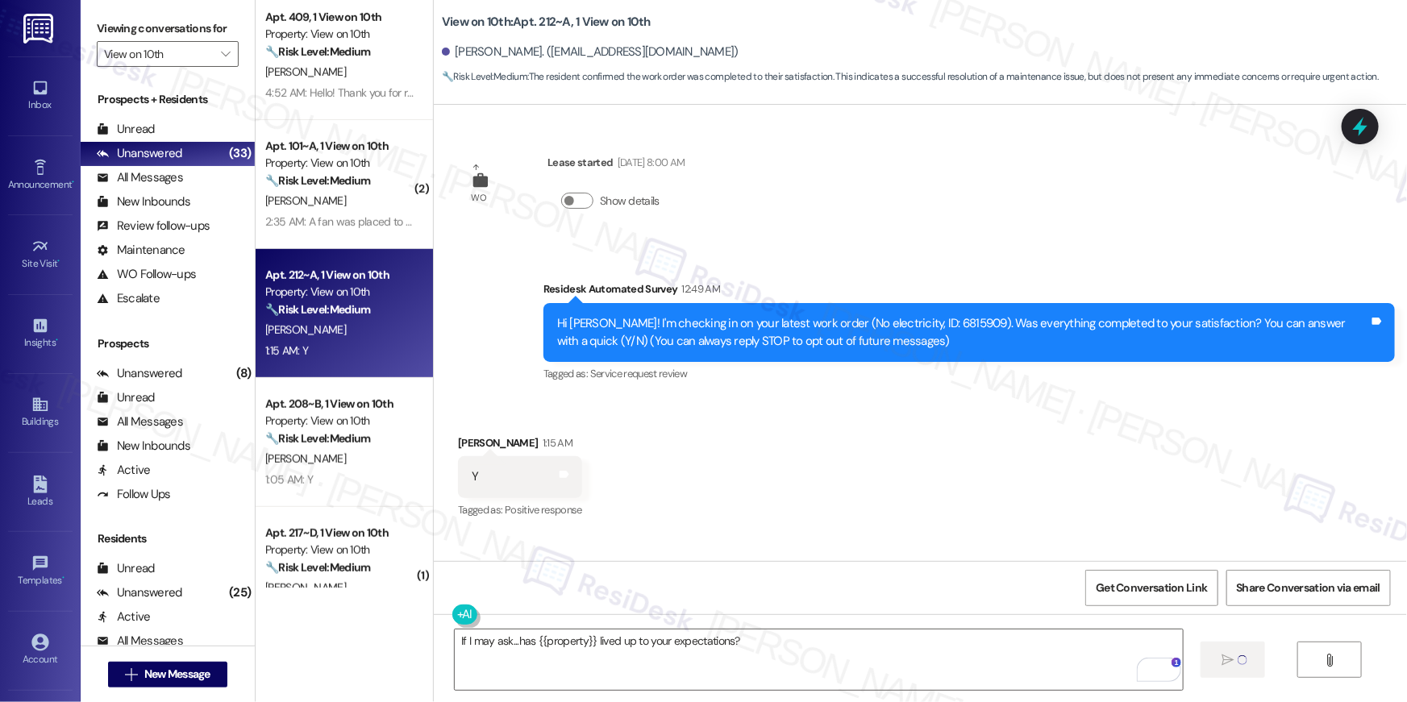
scroll to position [759, 0]
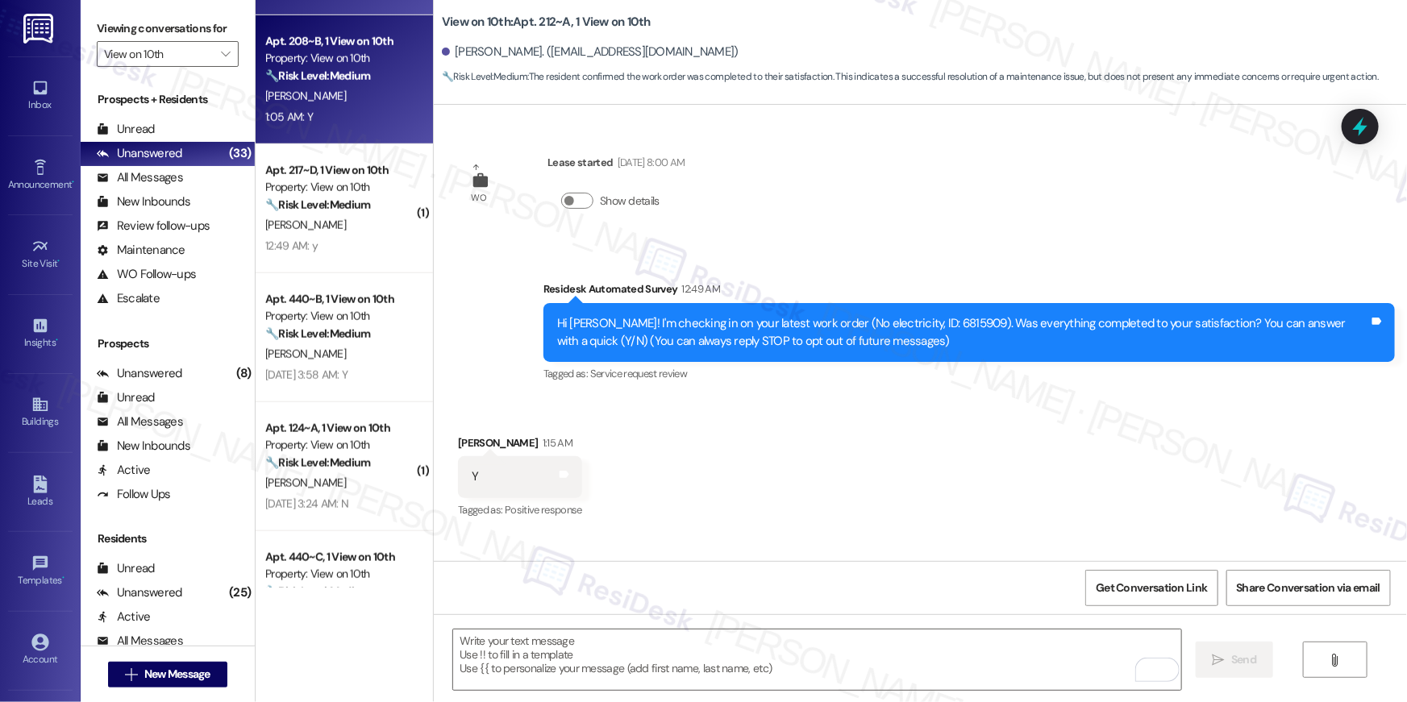
click at [331, 94] on div "L. Rios" at bounding box center [340, 96] width 152 height 20
type textarea "Fetching suggested responses. Please feel free to read through the conversation…"
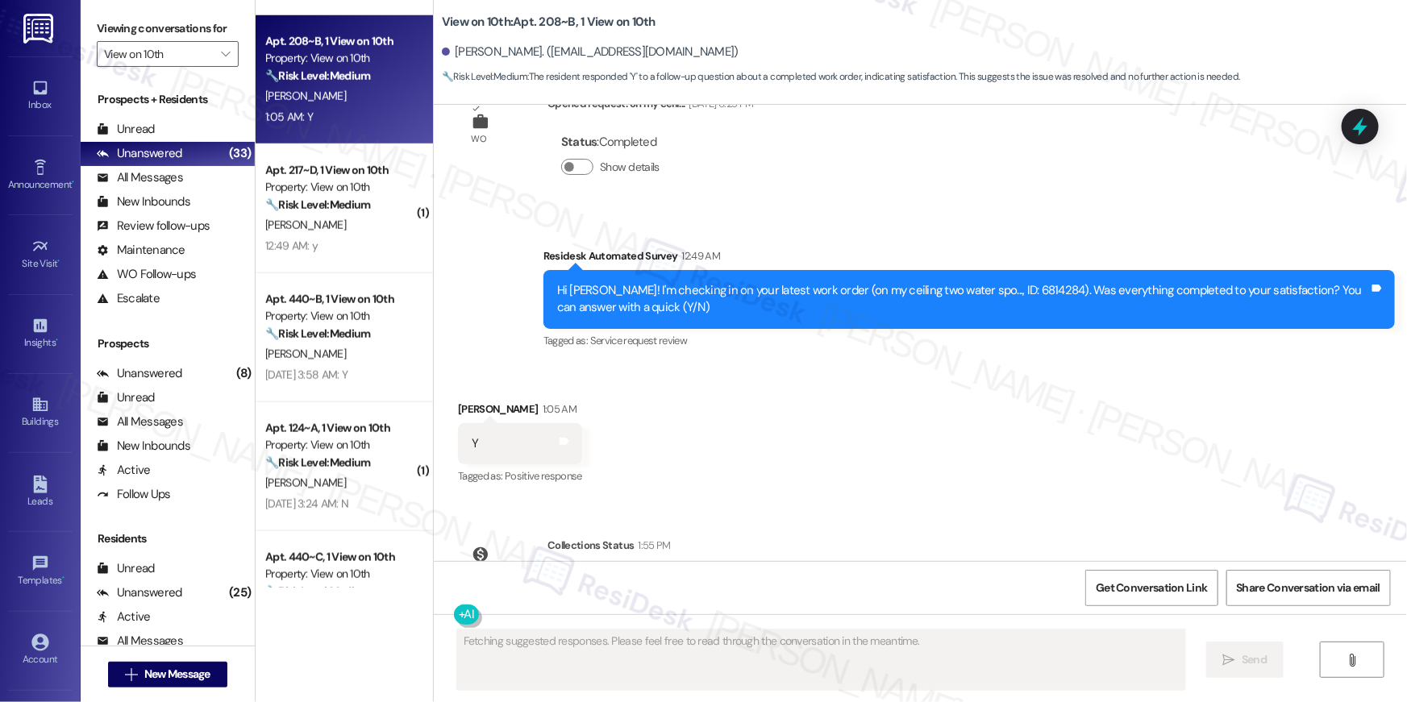
scroll to position [3225, 0]
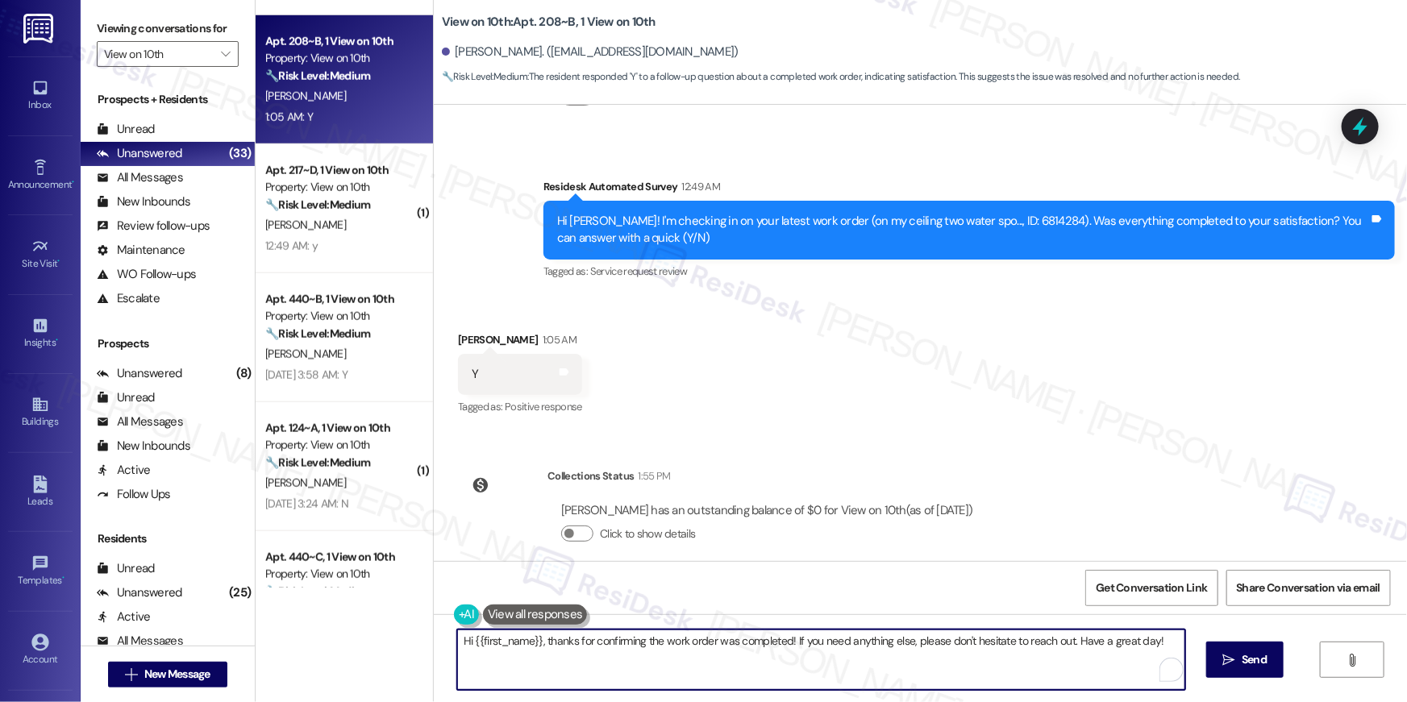
click at [757, 673] on textarea "Hi {{first_name}}, thanks for confirming the work order was completed! If you n…" at bounding box center [821, 660] width 728 height 60
paste textarea "I’m glad to hear your work order has been completed! If anything else comes up …"
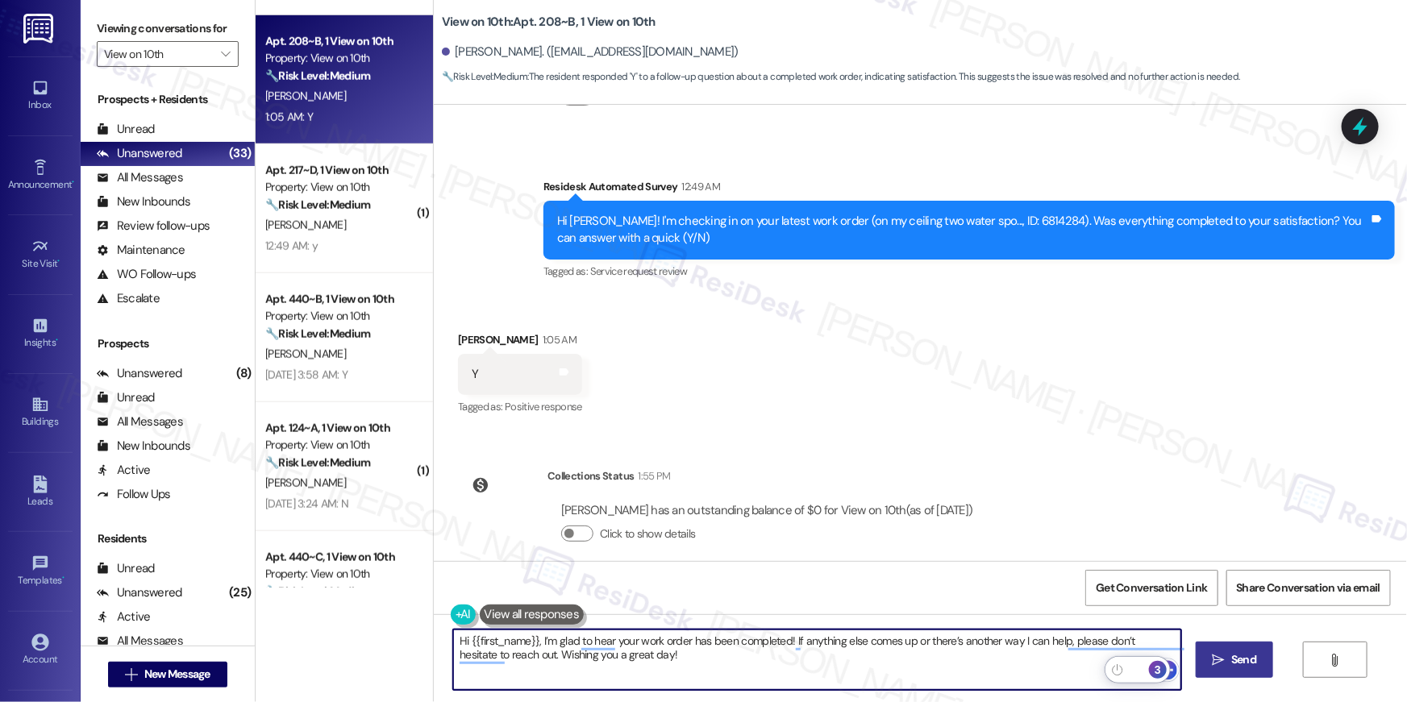
type textarea "Hi {{first_name}}, I’m glad to hear your work order has been completed! If anyt…"
click at [1246, 662] on span "Send" at bounding box center [1243, 659] width 25 height 17
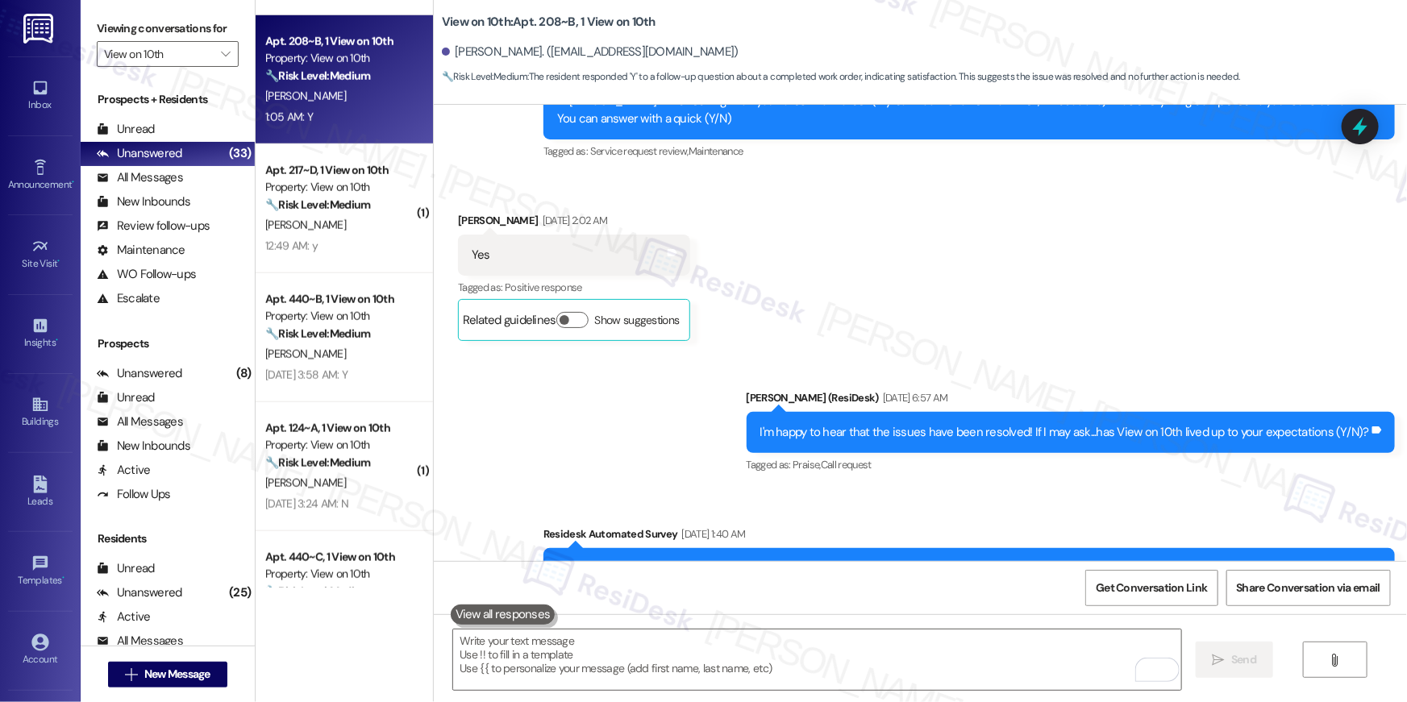
scroll to position [877, 0]
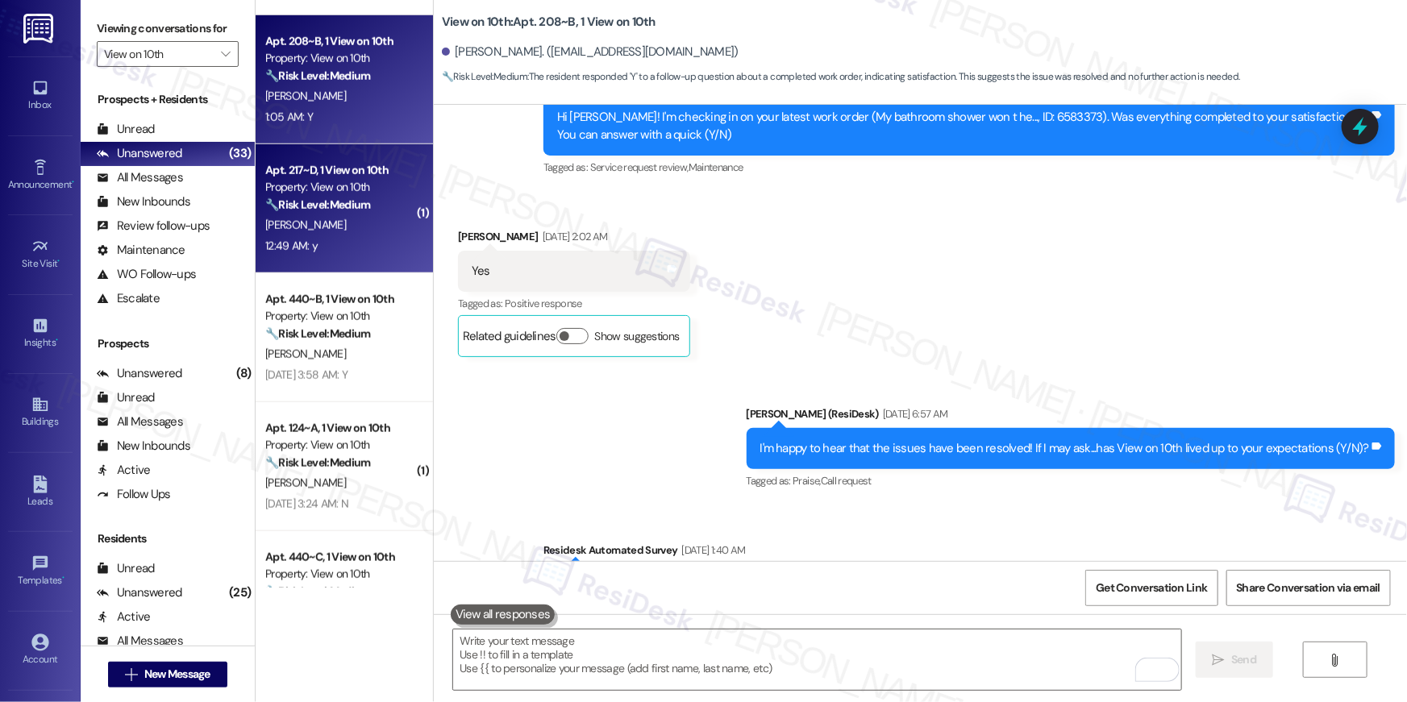
click at [356, 246] on div "12:49 AM: y 12:49 AM: y" at bounding box center [340, 246] width 152 height 20
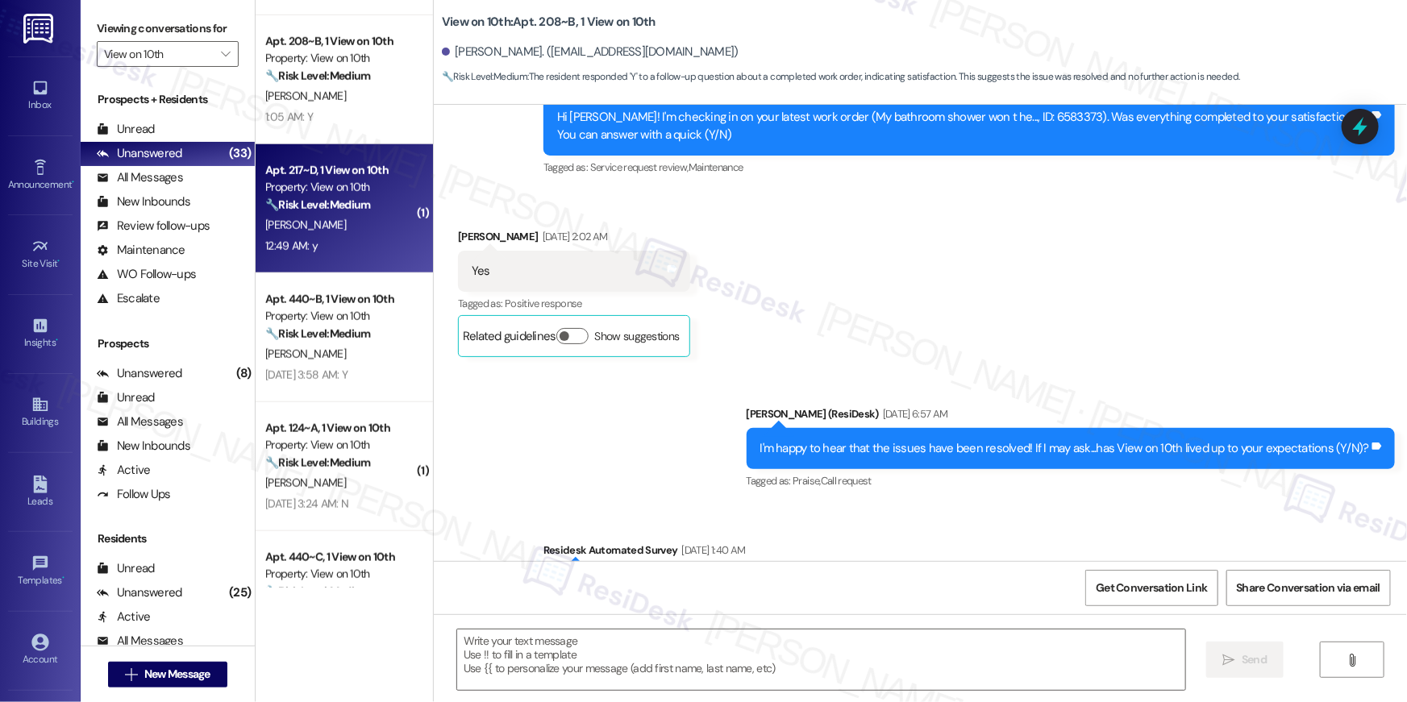
type textarea "Fetching suggested responses. Please feel free to read through the conversation…"
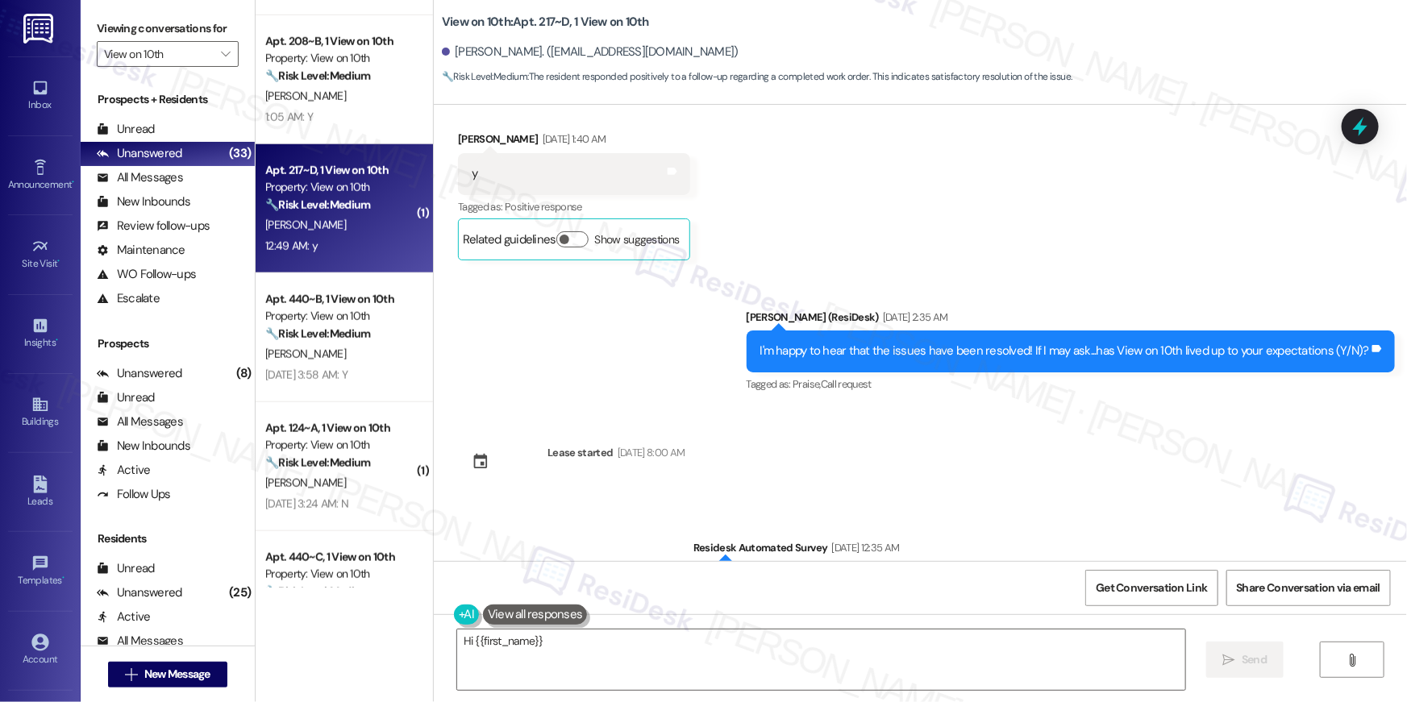
scroll to position [1144, 0]
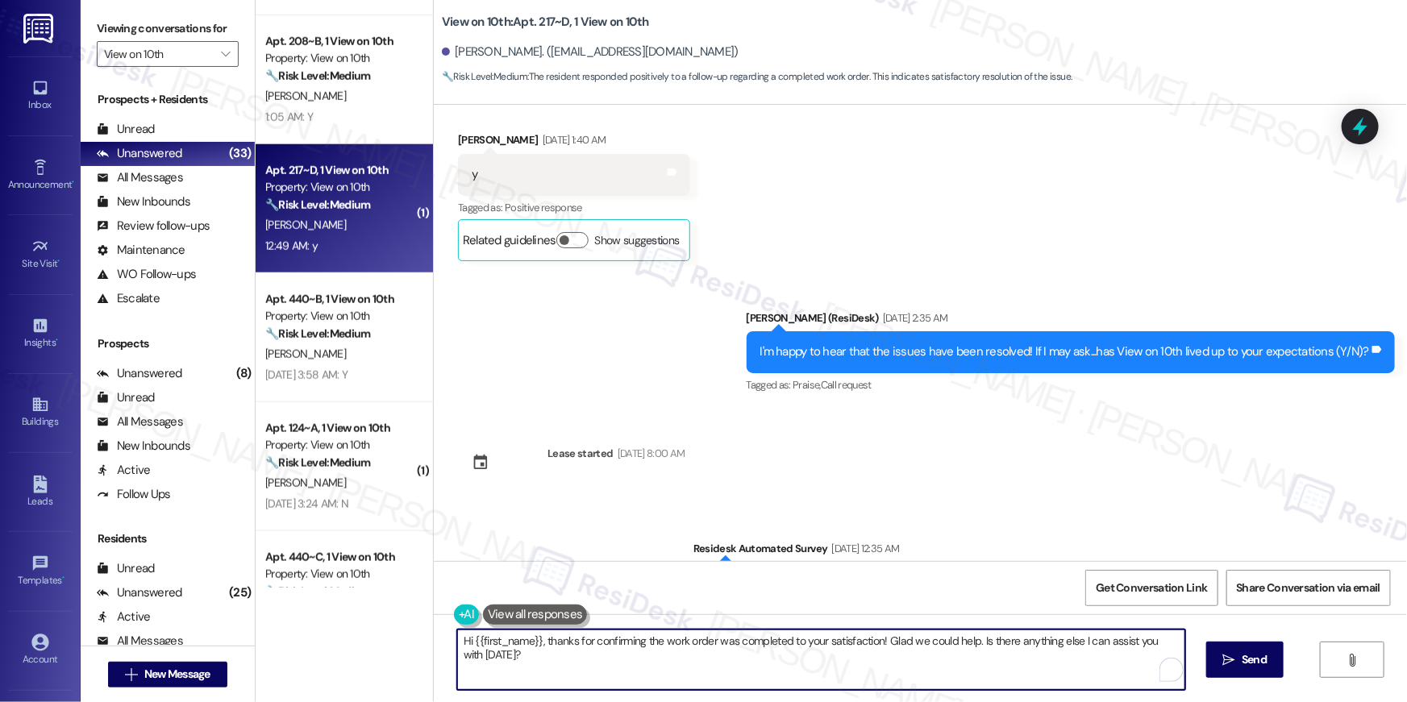
click at [734, 674] on textarea "Hi {{first_name}}, thanks for confirming the work order was completed to your s…" at bounding box center [821, 660] width 728 height 60
paste textarea "I’m glad to hear your work order has been completed! If anything else comes up …"
type textarea "Hi {{first_name}}, I’m glad to hear your work order has been completed! If anyt…"
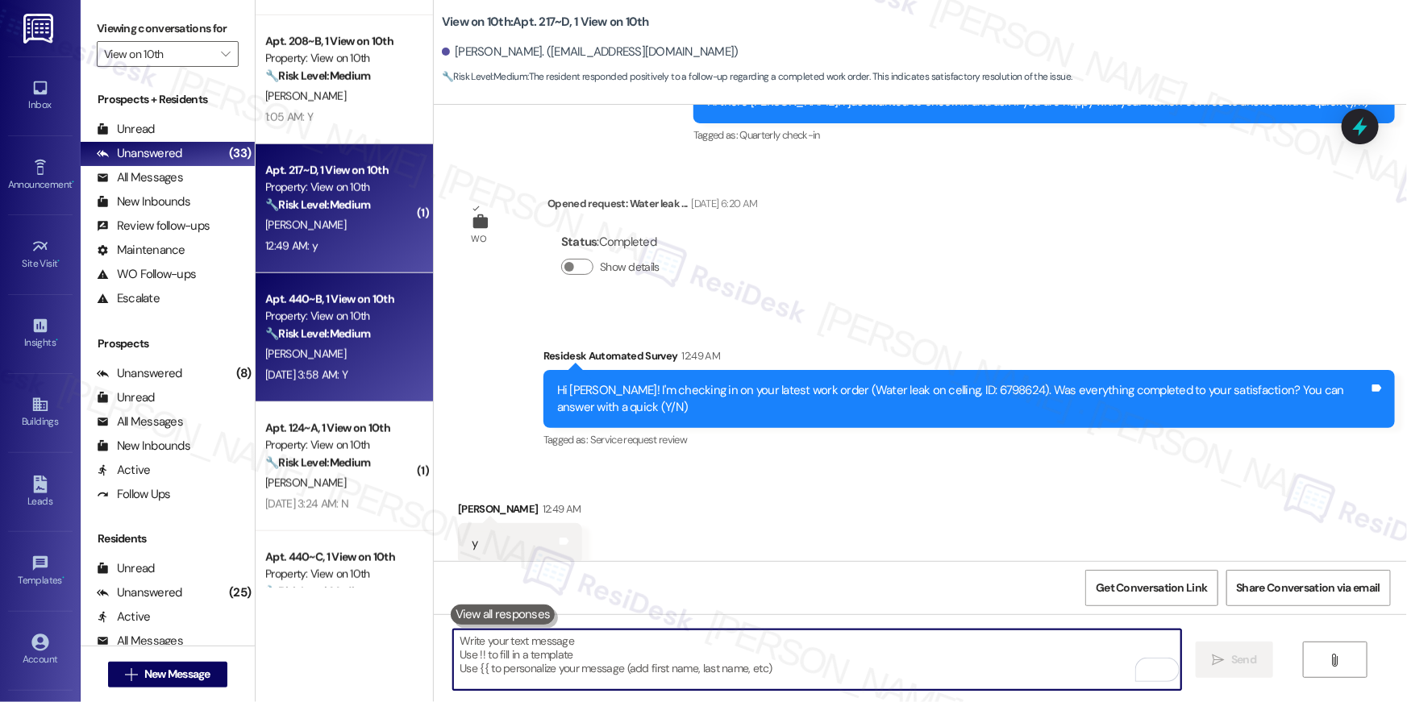
scroll to position [1629, 0]
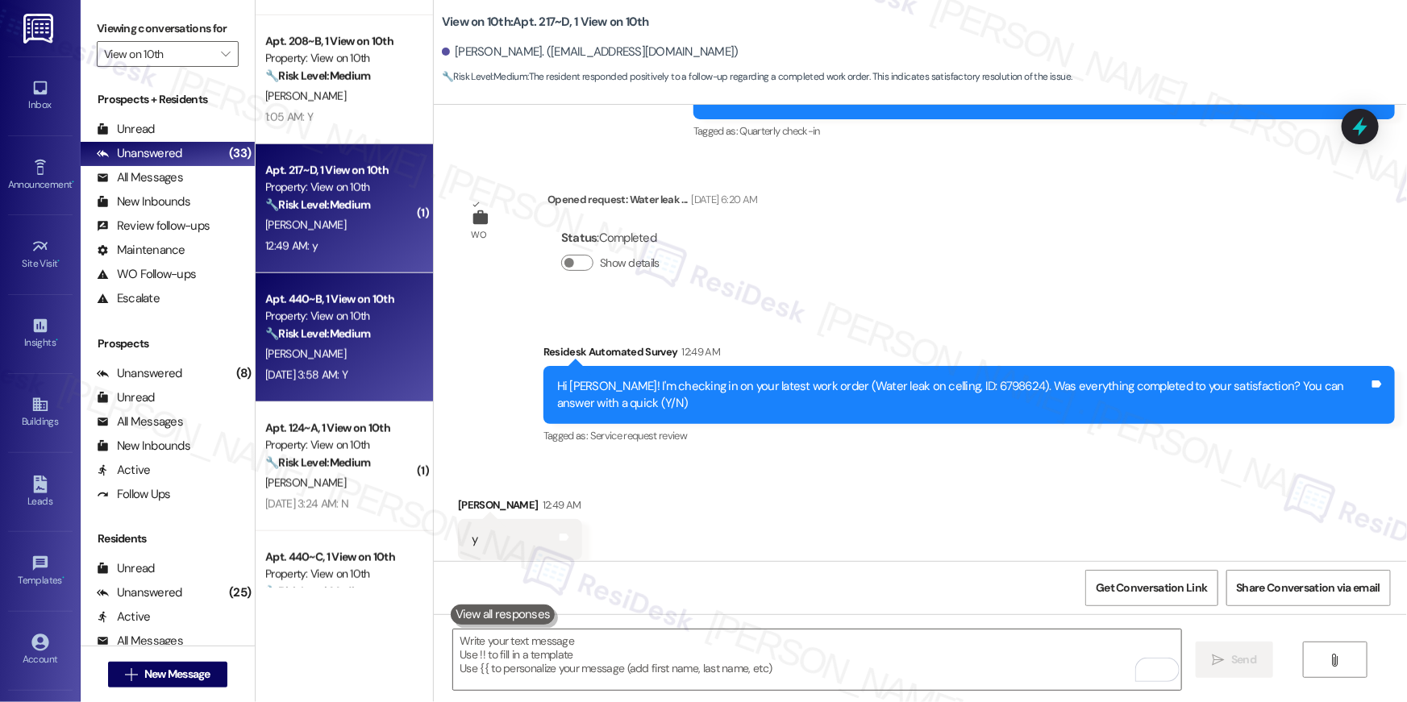
click at [347, 344] on div "A. Brewer" at bounding box center [340, 354] width 152 height 20
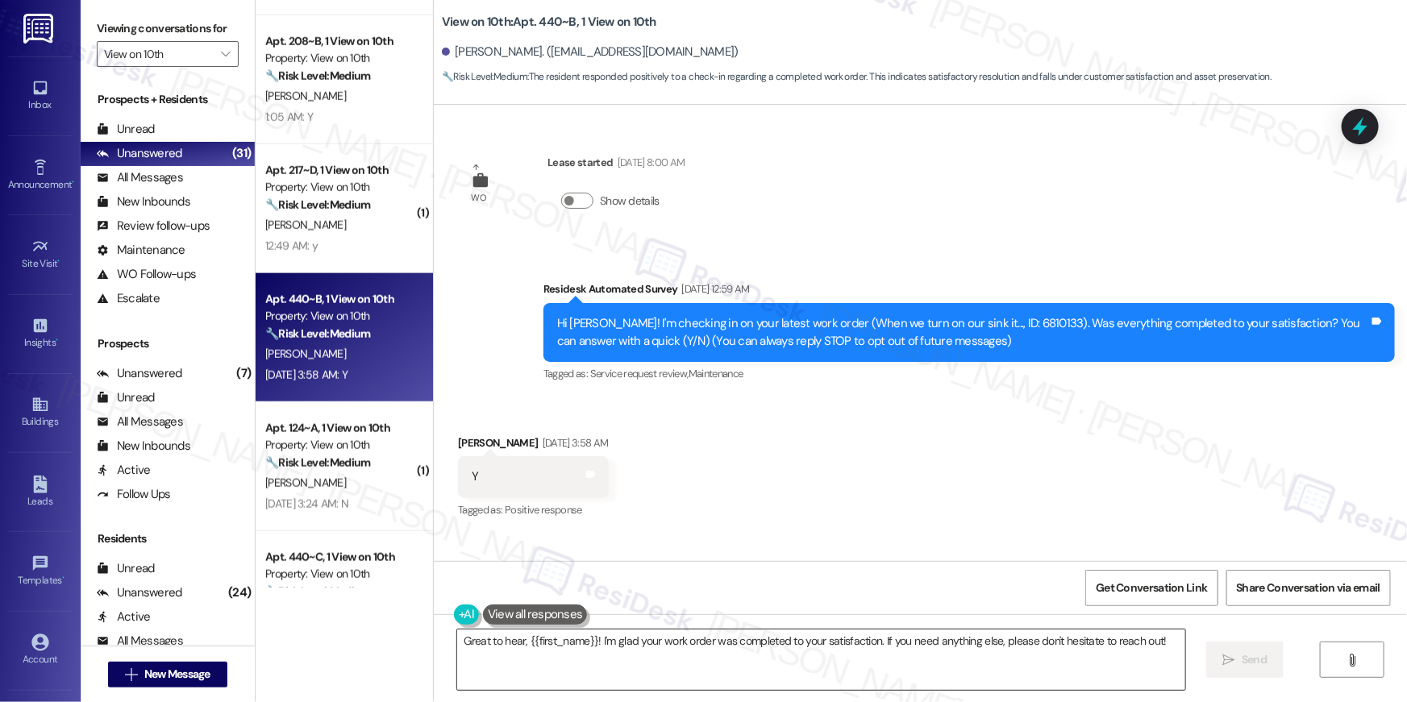
click at [939, 672] on textarea "Great to hear, {{first_name}}! I'm glad your work order was completed to your s…" at bounding box center [821, 660] width 728 height 60
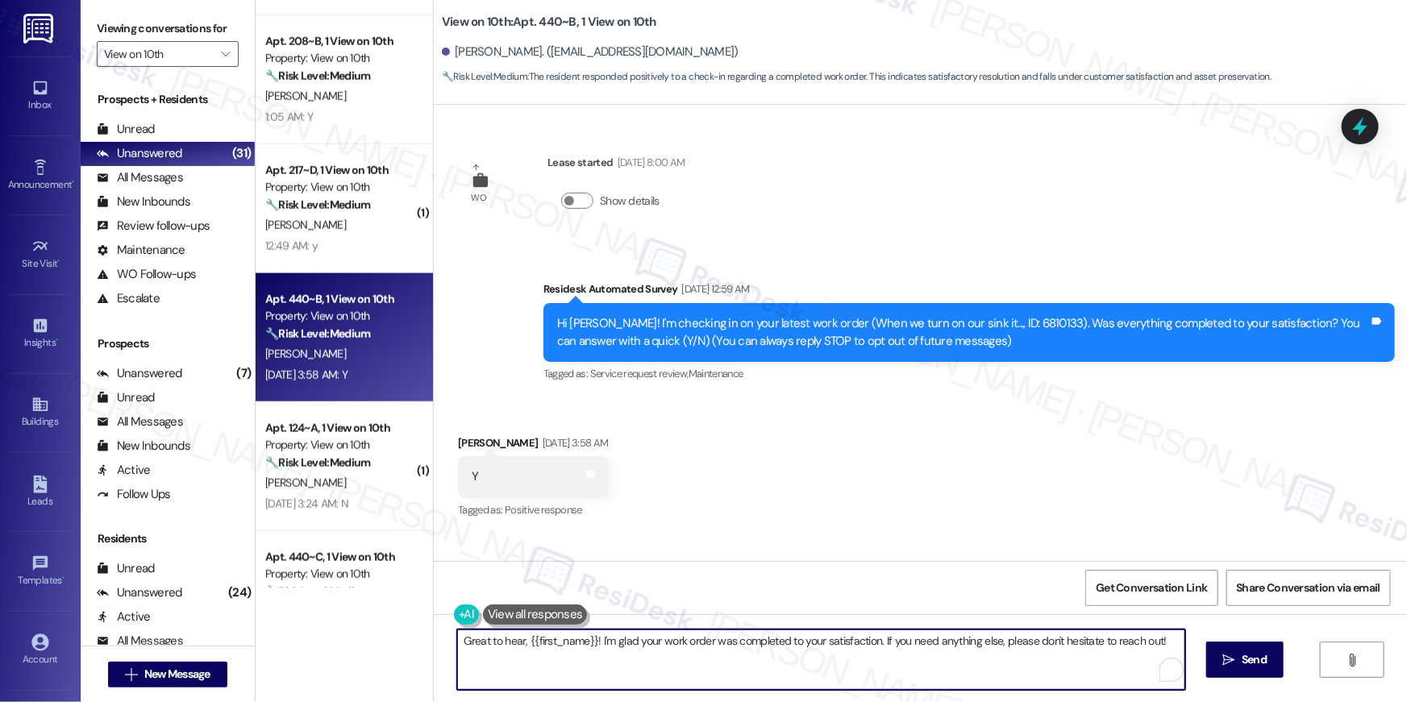
paste textarea "Hi {{first_name}}, I’m glad to hear your work order has been completed! If anyt…"
type textarea "Hi {{first_name}}, I’m glad to hear your work order has been completed! If anyt…"
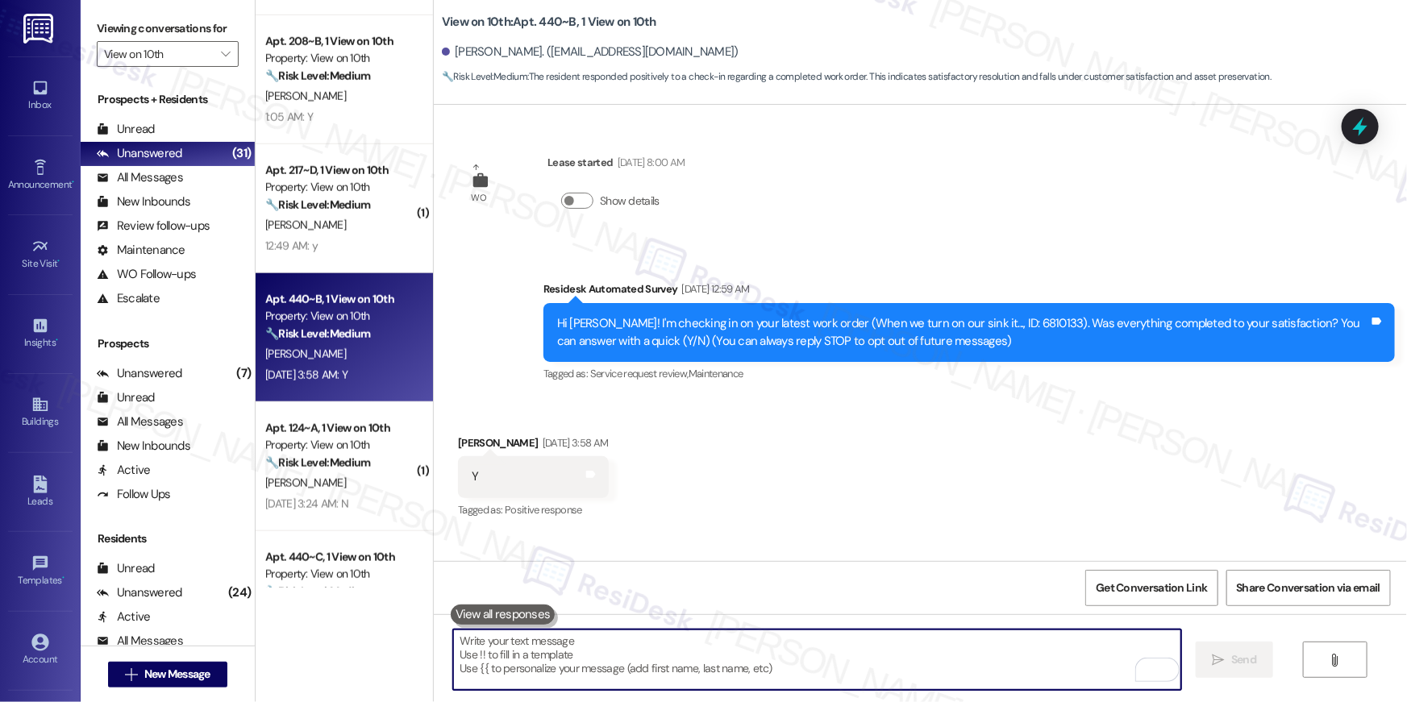
click at [791, 651] on textarea "To enrich screen reader interactions, please activate Accessibility in Grammarl…" at bounding box center [817, 660] width 728 height 60
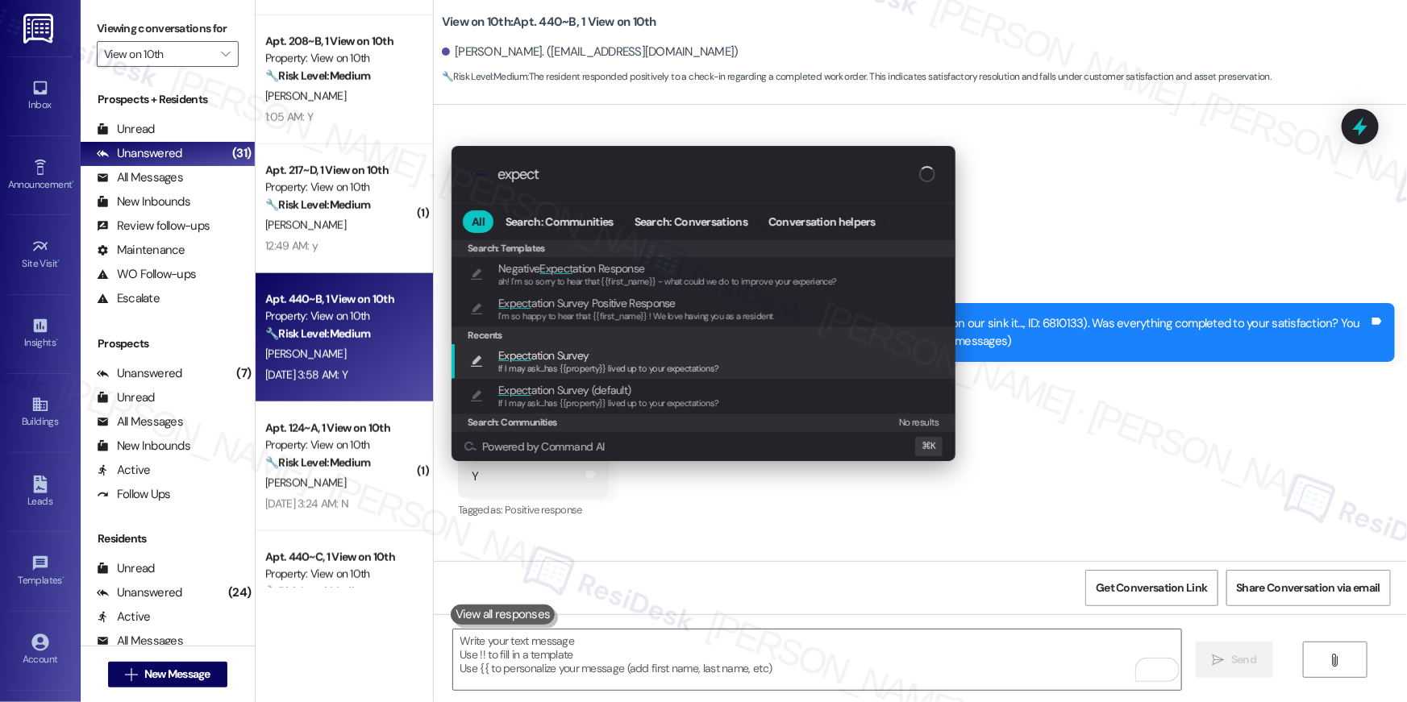
type input "expect"
click at [715, 374] on div "Expect ation Survey If I may ask...has {{property}} lived up to your expectatio…" at bounding box center [705, 362] width 472 height 30
type textarea "If I may ask...has {{property}} lived up to your expectations?"
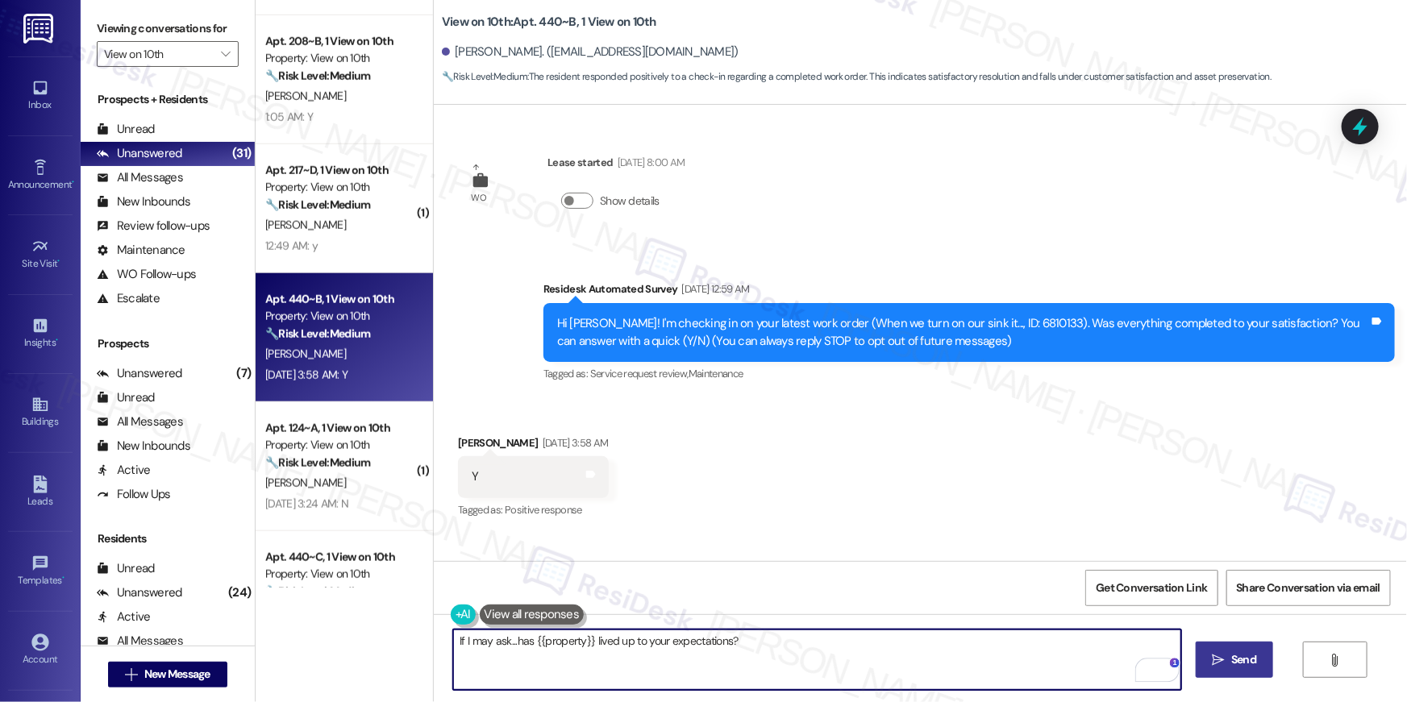
click at [1230, 672] on button " Send" at bounding box center [1235, 660] width 78 height 36
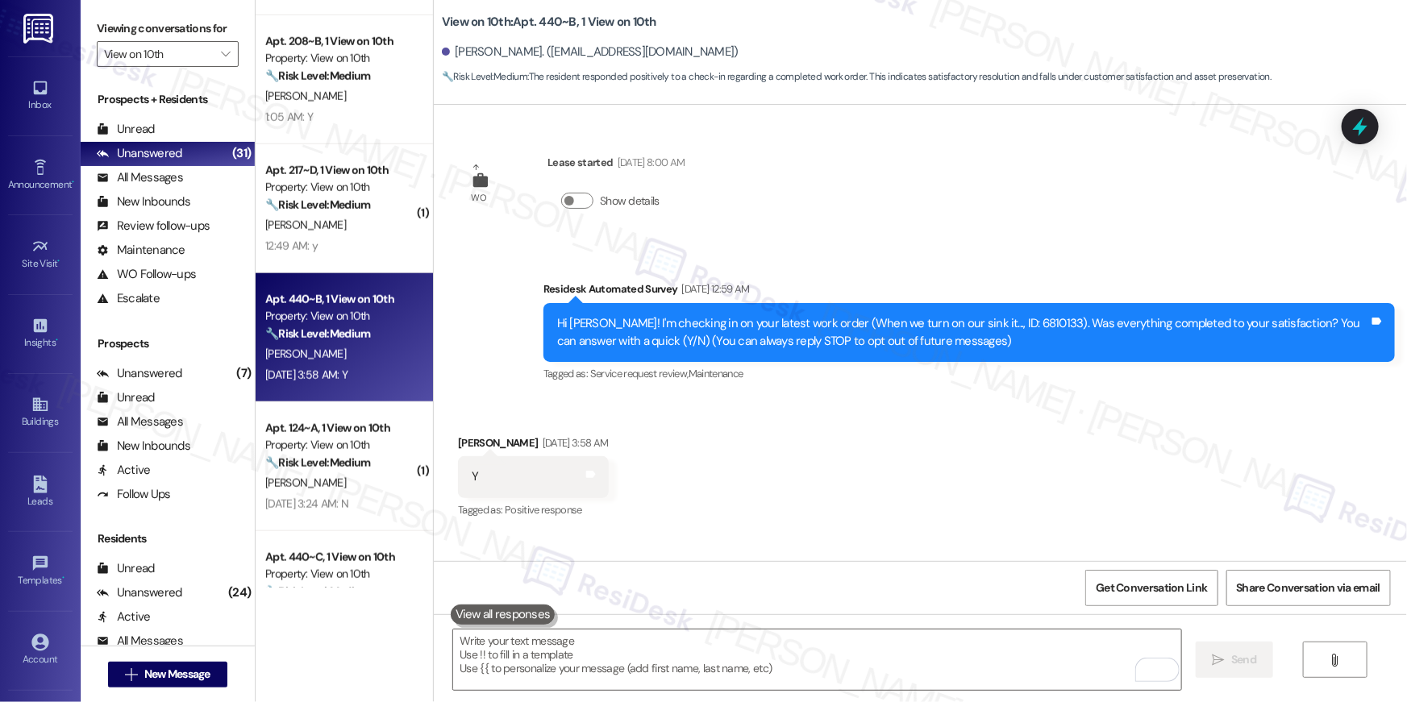
click at [1007, 415] on div "Received via SMS Alexandra Brewer Sep 13, 2025 at 3:58 AM Y Tags and notes Tagg…" at bounding box center [920, 466] width 973 height 136
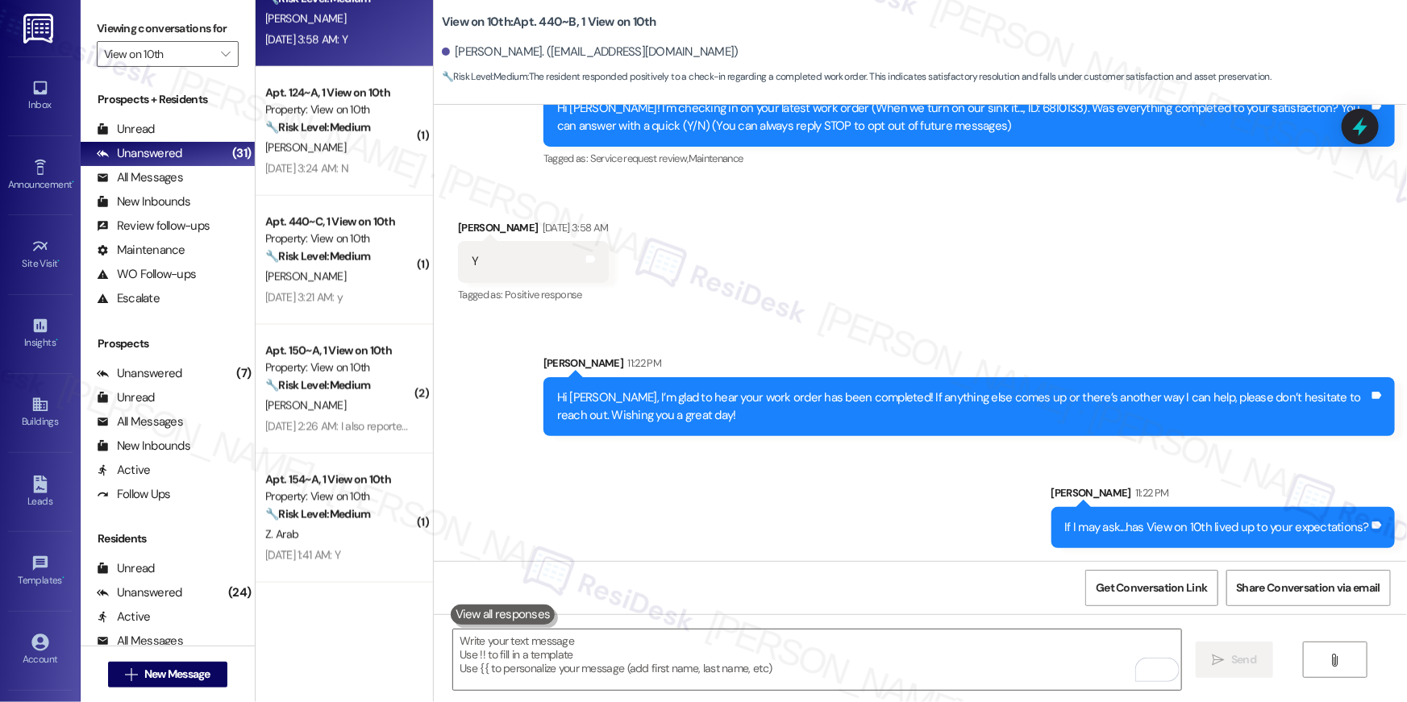
scroll to position [1102, 0]
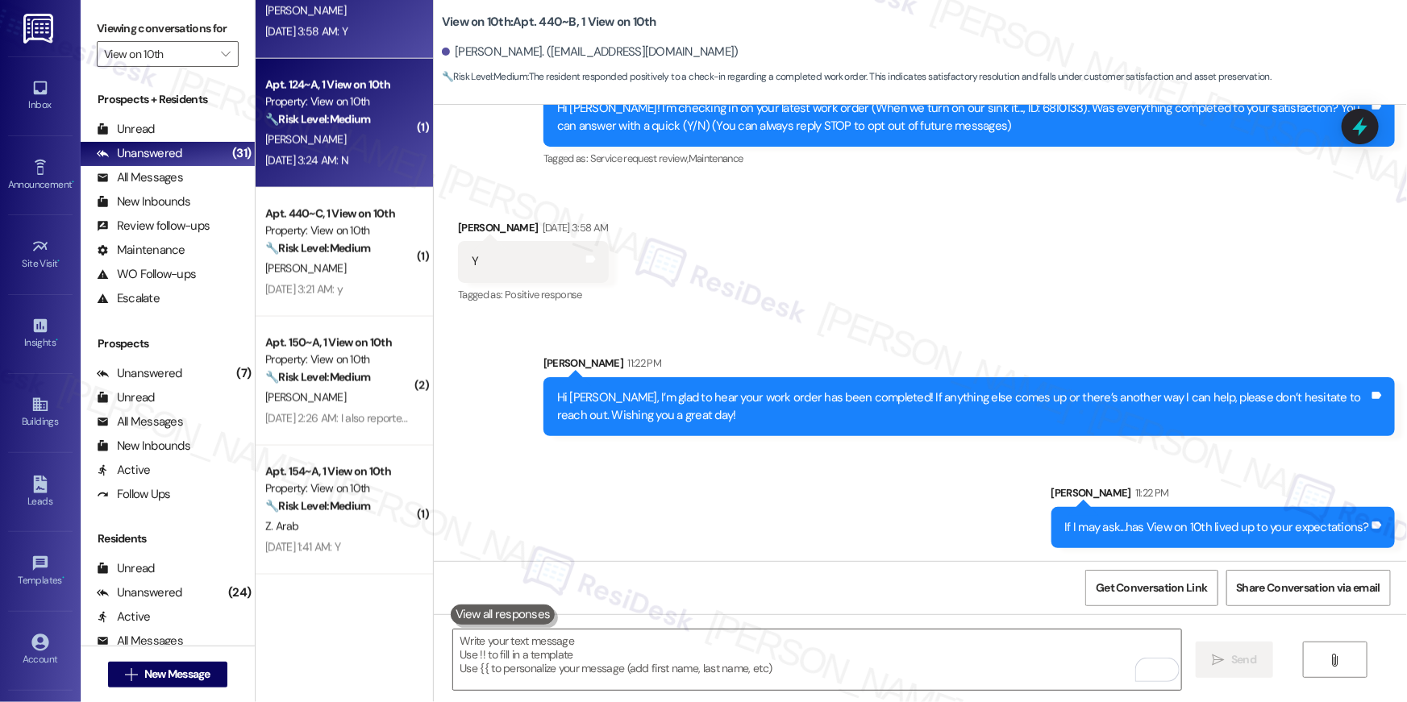
click at [335, 151] on div "Sep 13, 2025 at 3:24 AM: N Sep 13, 2025 at 3:24 AM: N" at bounding box center [340, 161] width 152 height 20
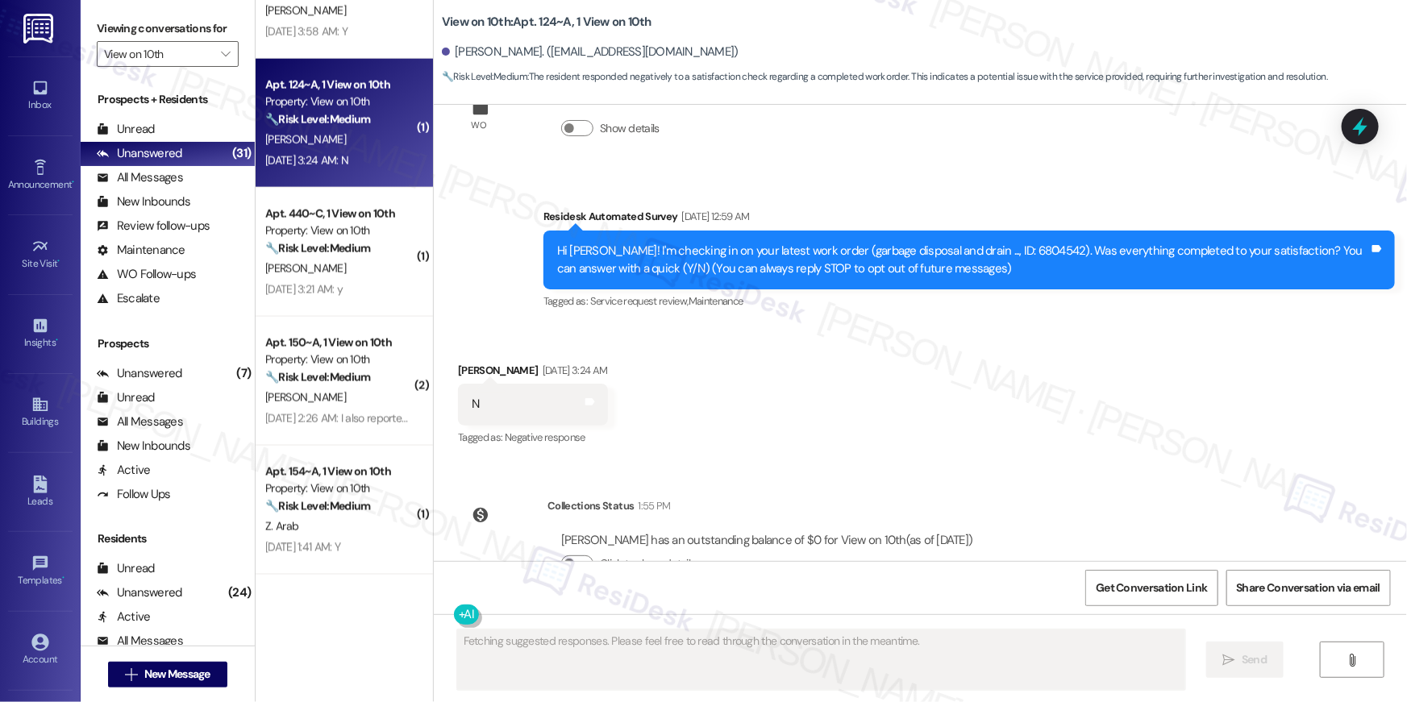
scroll to position [121, 0]
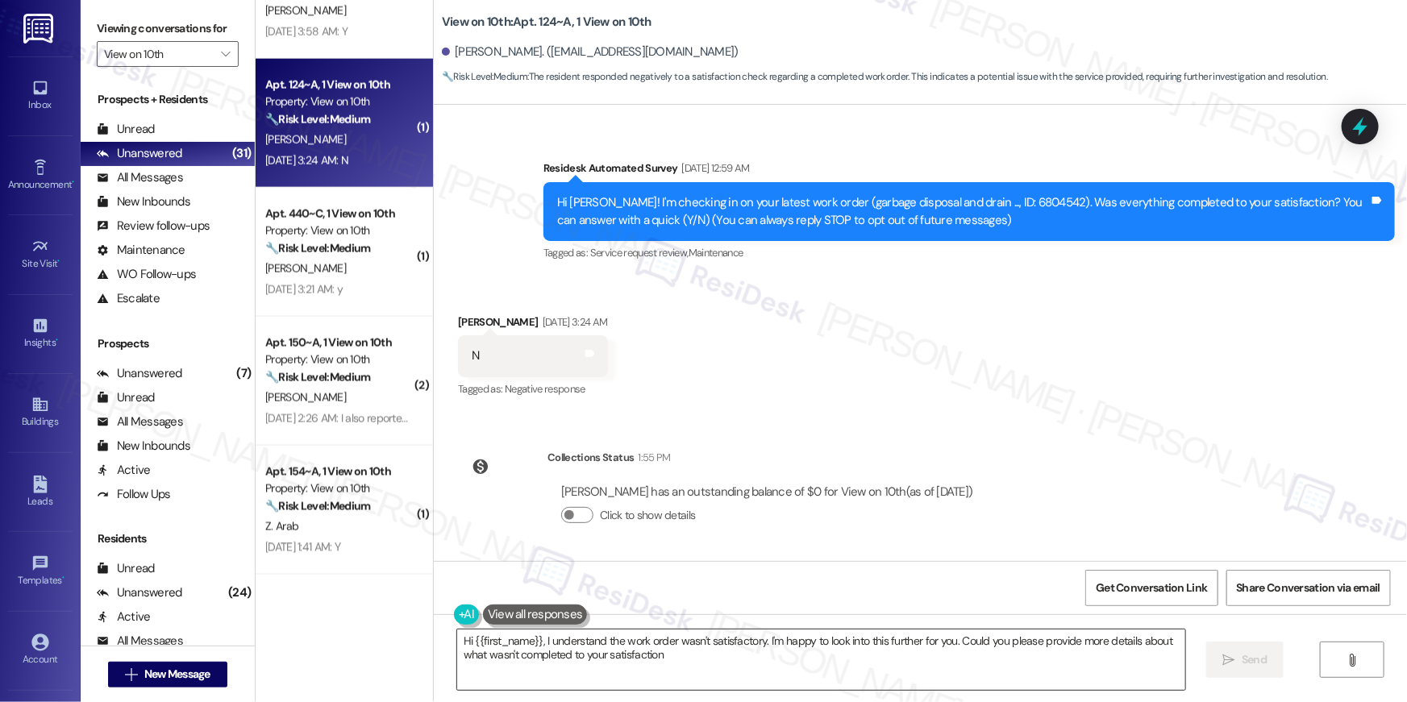
type textarea "Hi {{first_name}}, I understand the work order wasn't satisfactory. I'm happy t…"
click at [730, 668] on textarea "Hi {{first_name}}, I understand the work order wasn't satisfactory. I'm happy t…" at bounding box center [821, 660] width 728 height 60
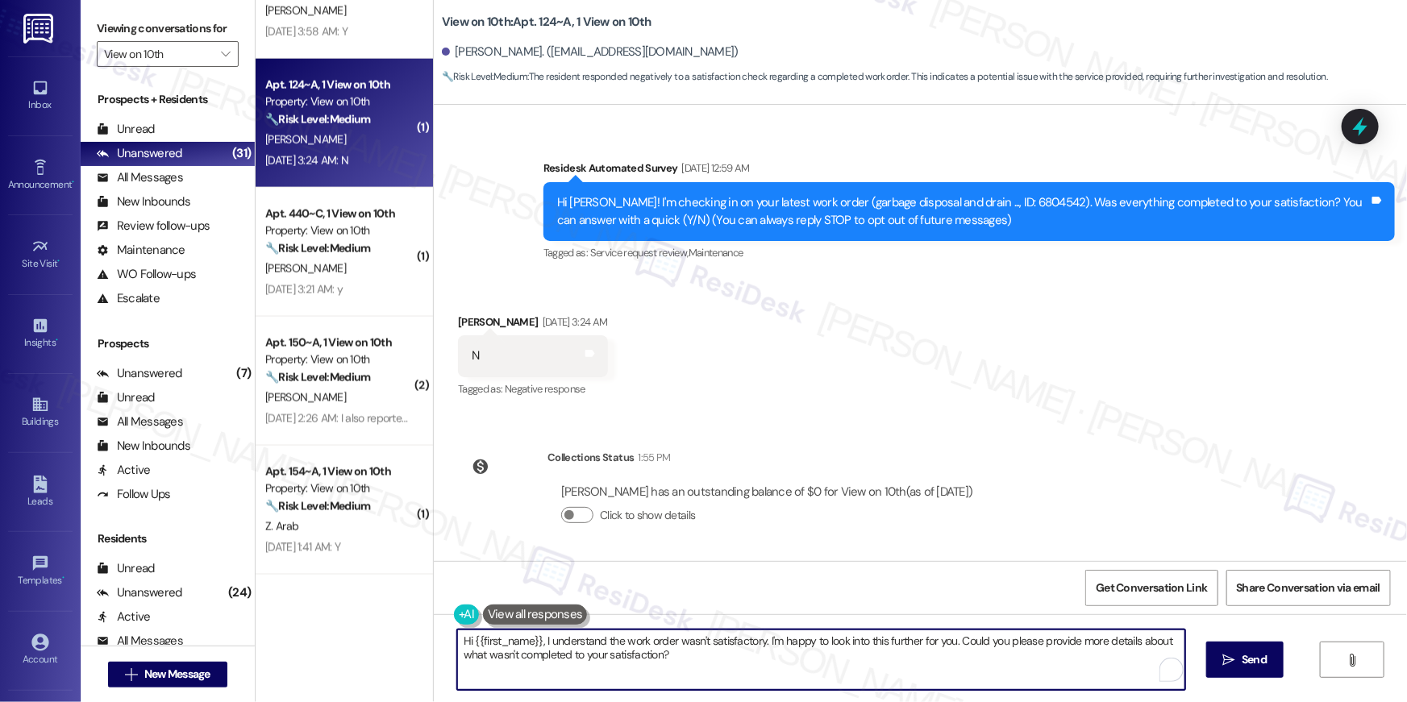
click at [730, 668] on textarea "Hi {{first_name}}, I understand the work order wasn't satisfactory. I'm happy t…" at bounding box center [821, 660] width 728 height 60
click at [1256, 657] on span "Send" at bounding box center [1243, 659] width 31 height 17
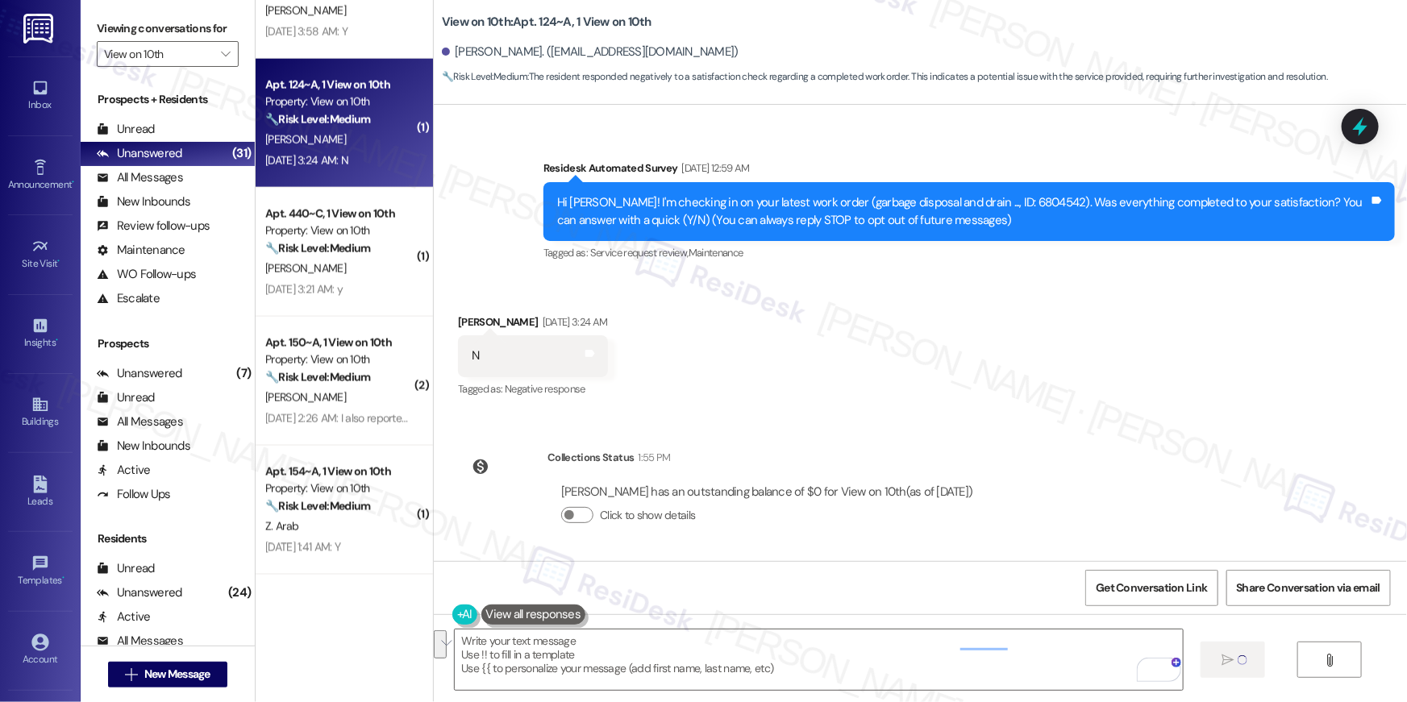
scroll to position [0, 0]
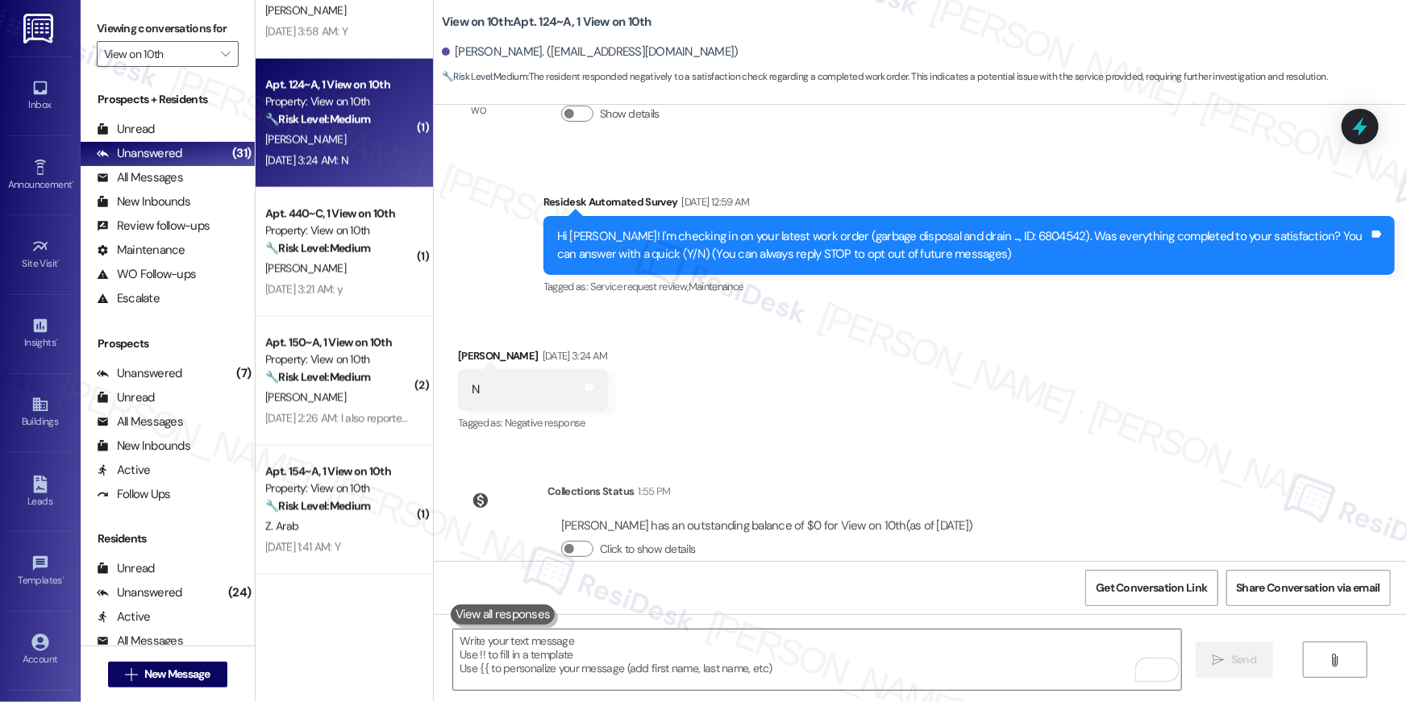
scroll to position [250, 0]
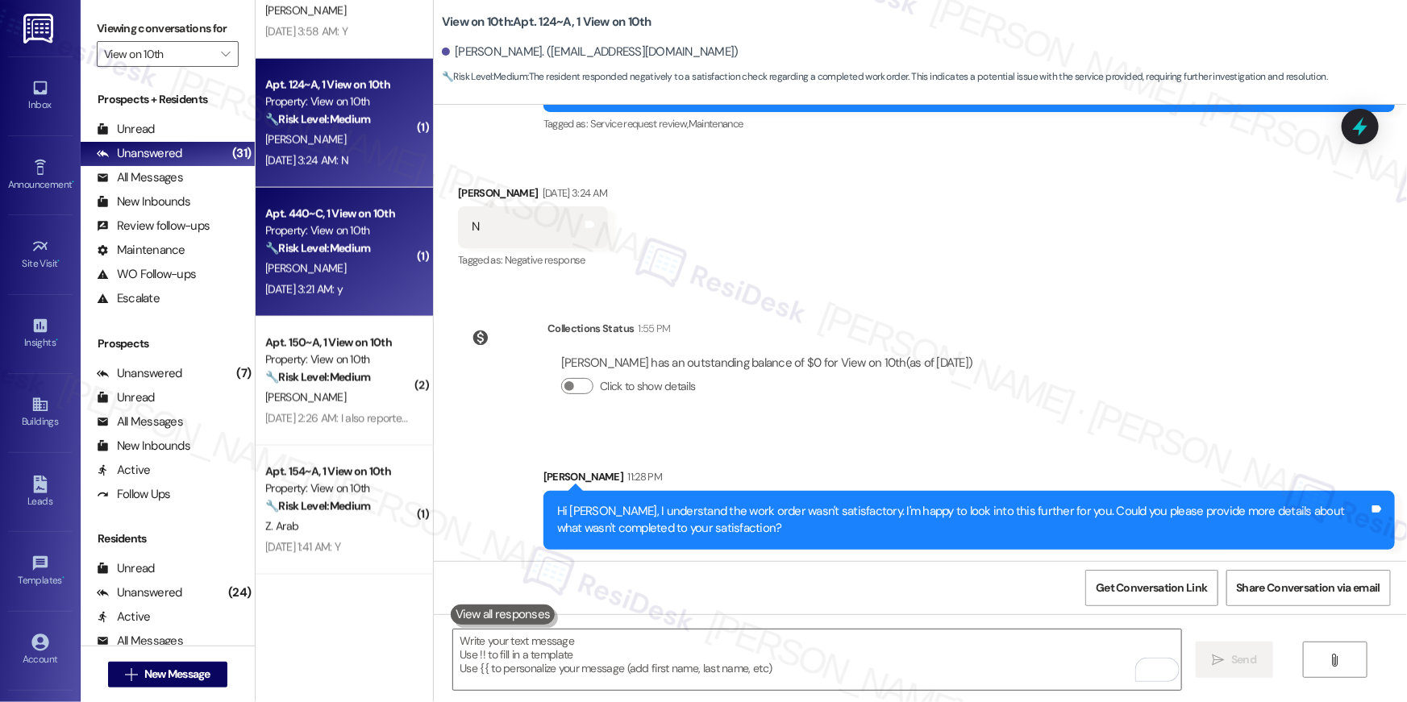
click at [352, 273] on div "[PERSON_NAME]" at bounding box center [340, 269] width 152 height 20
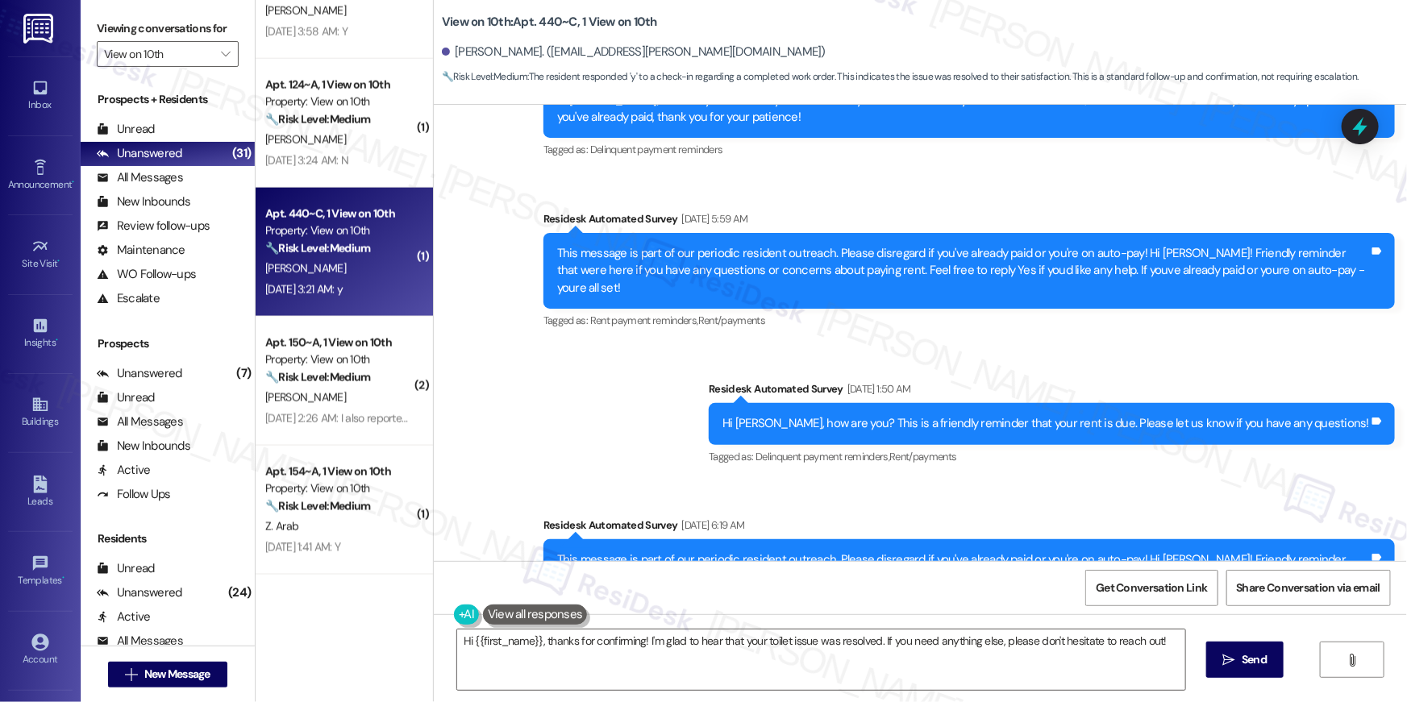
scroll to position [0, 0]
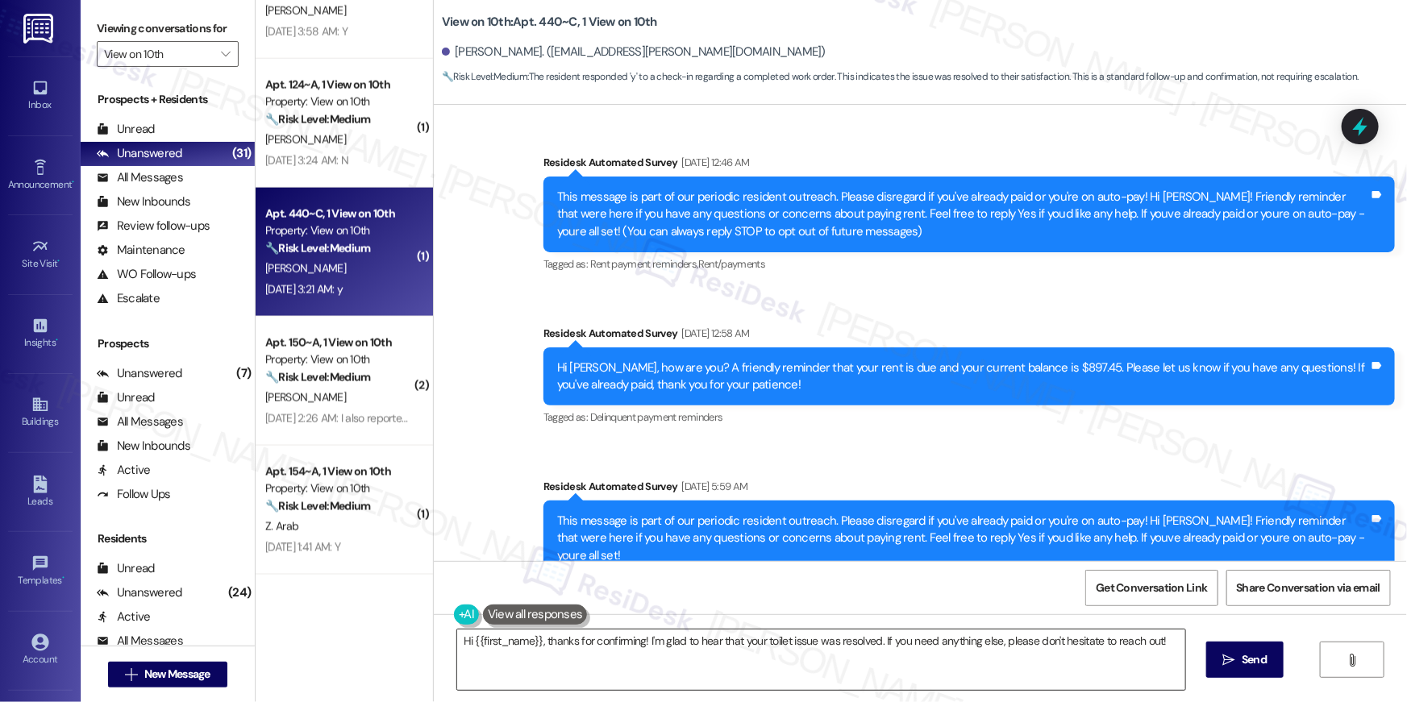
click at [695, 666] on textarea "Hi {{first_name}}, thanks for confirming! I'm glad to hear that your toilet iss…" at bounding box center [821, 660] width 728 height 60
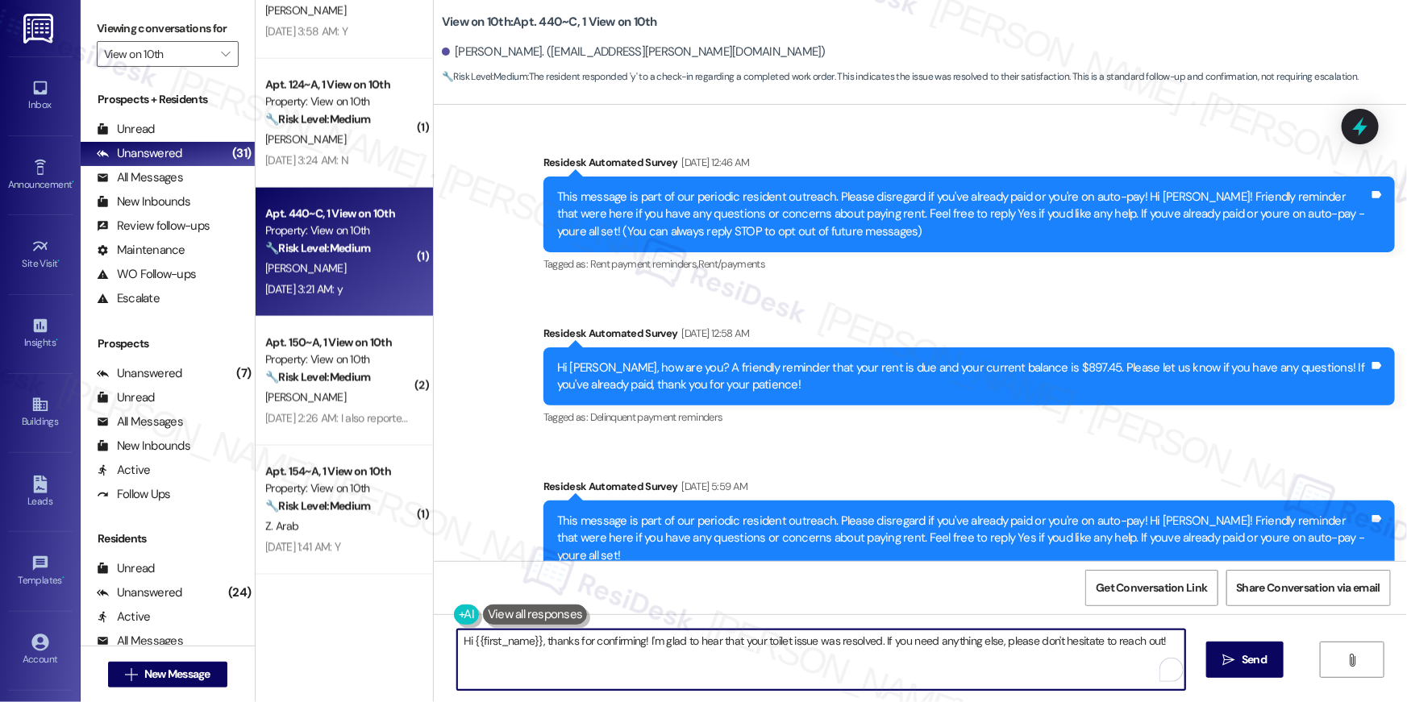
click at [695, 666] on textarea "Hi {{first_name}}, thanks for confirming! I'm glad to hear that your toilet iss…" at bounding box center [821, 660] width 728 height 60
paste textarea "I’m glad to hear your work order has been completed! If anything else comes up …"
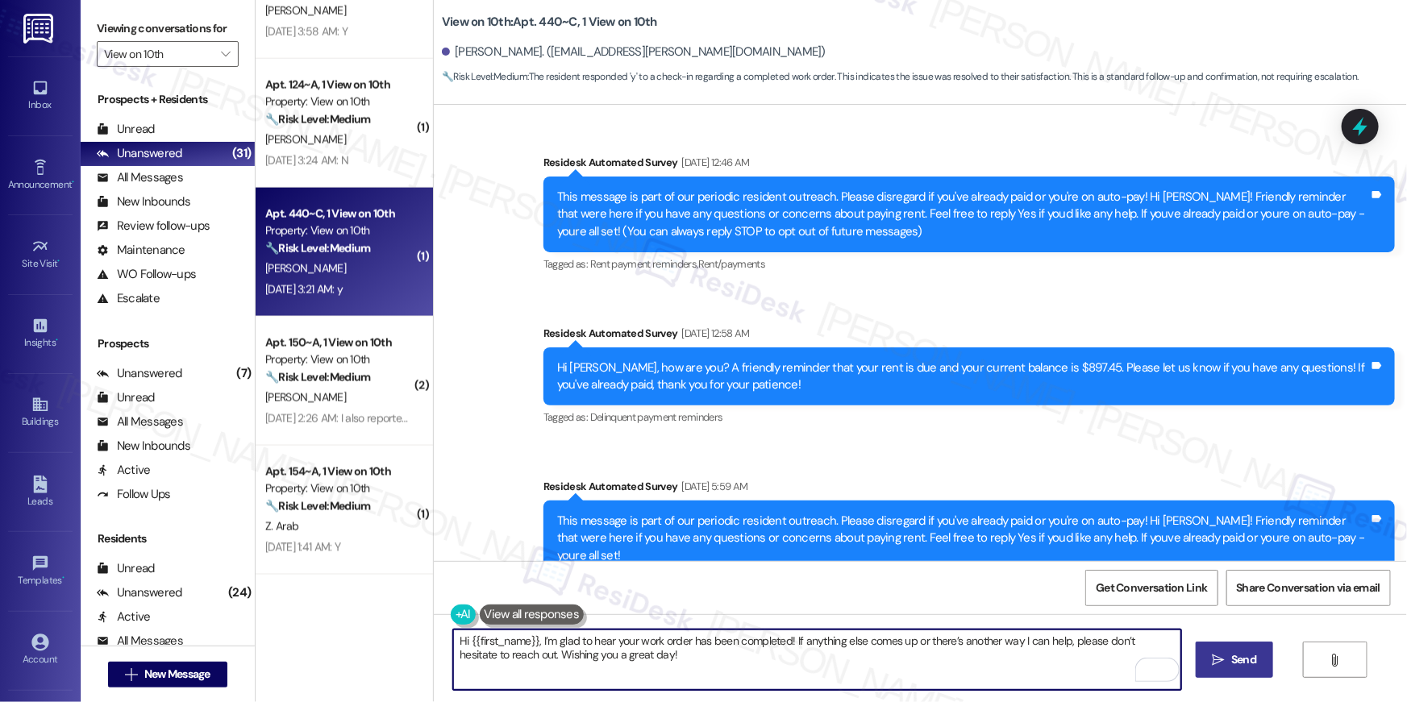
type textarea "Hi {{first_name}}, I’m glad to hear your work order has been completed! If anyt…"
click at [1251, 656] on span "Send" at bounding box center [1243, 659] width 25 height 17
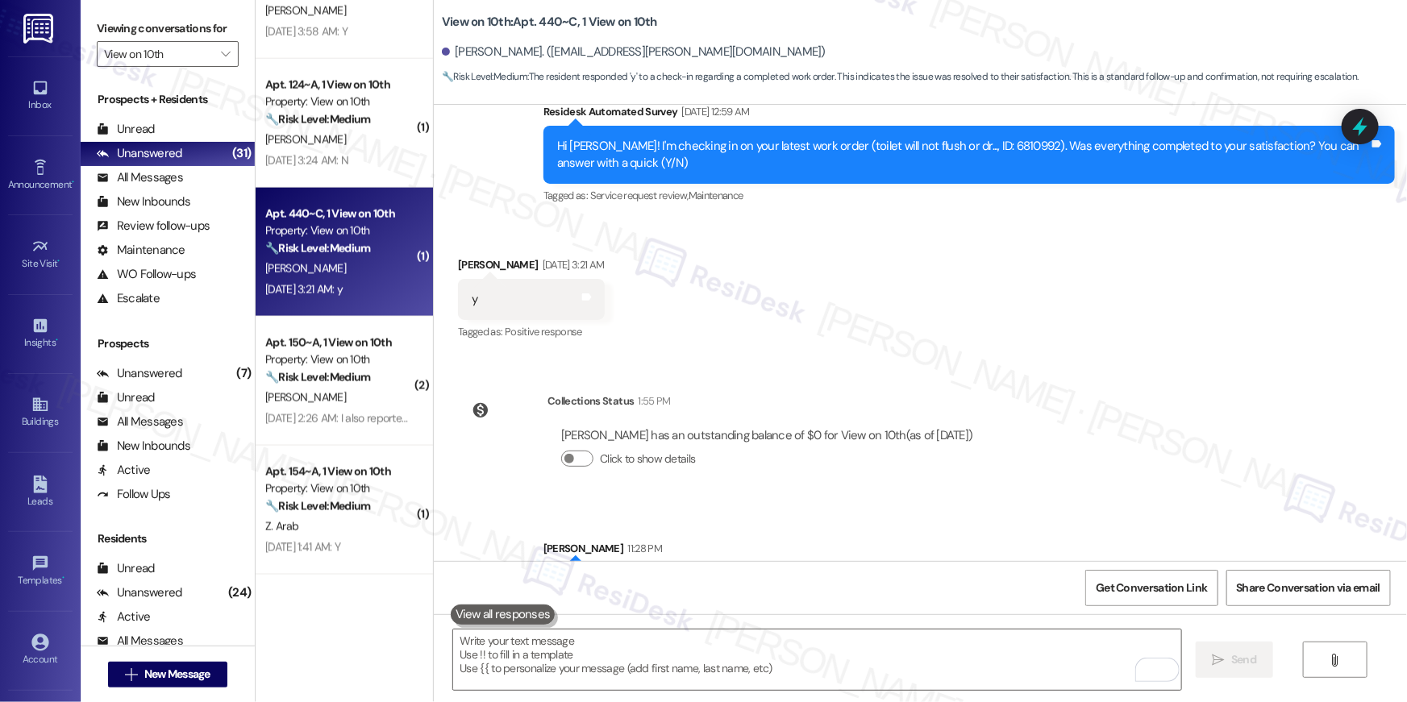
scroll to position [1835, 0]
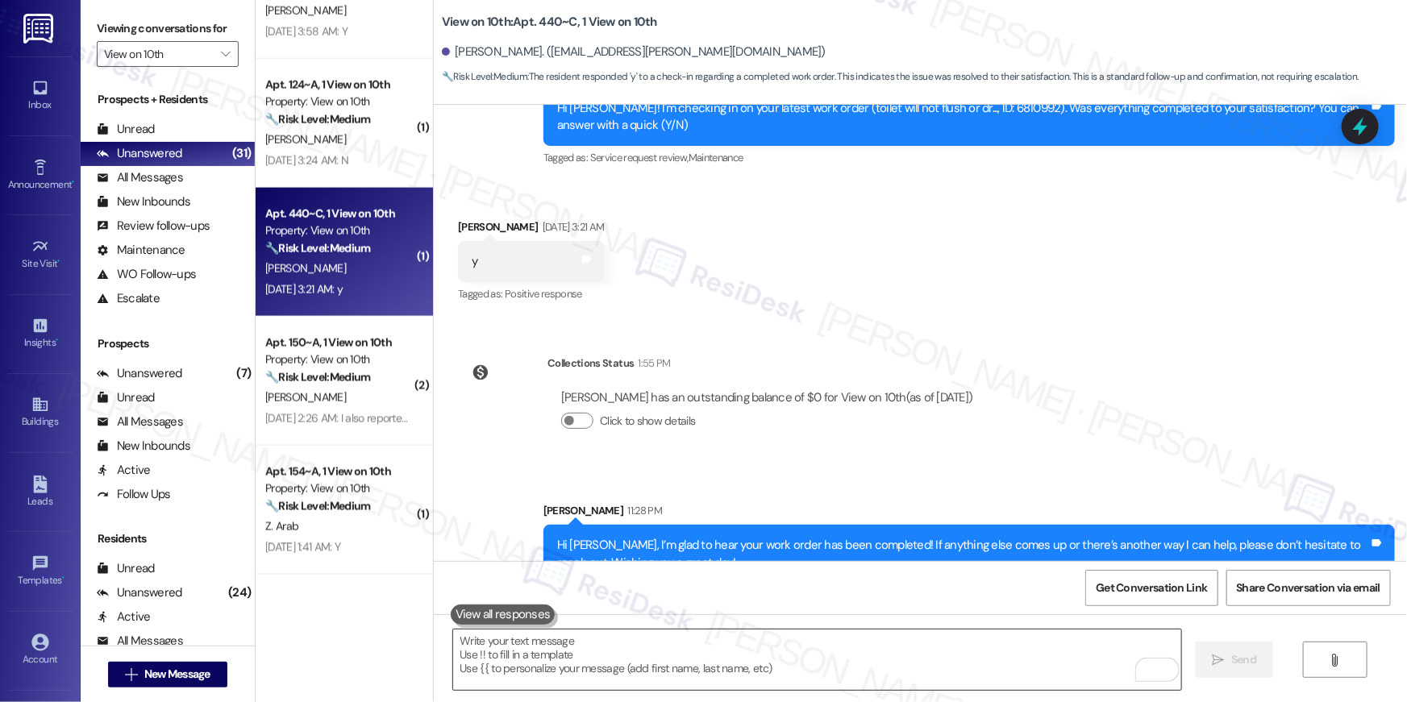
click at [988, 650] on textarea "To enrich screen reader interactions, please activate Accessibility in Grammarl…" at bounding box center [817, 660] width 728 height 60
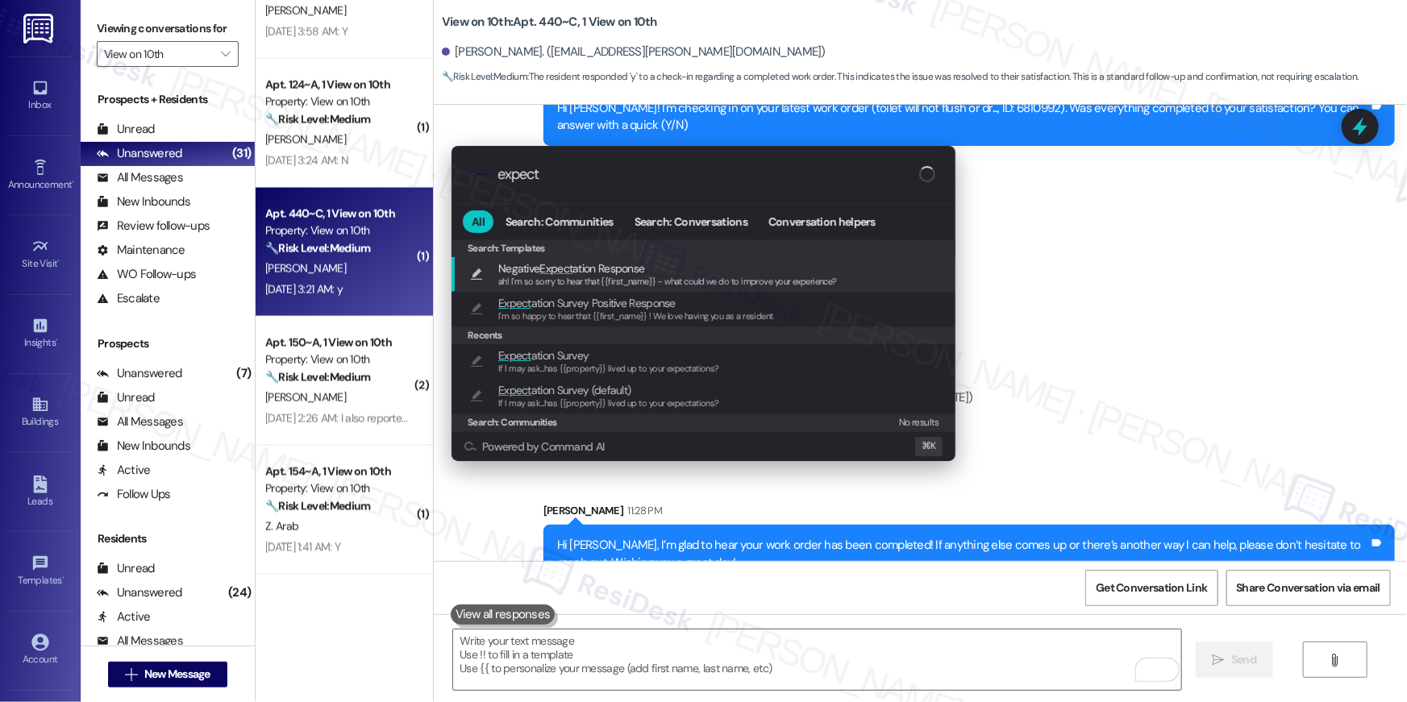
type input "expect"
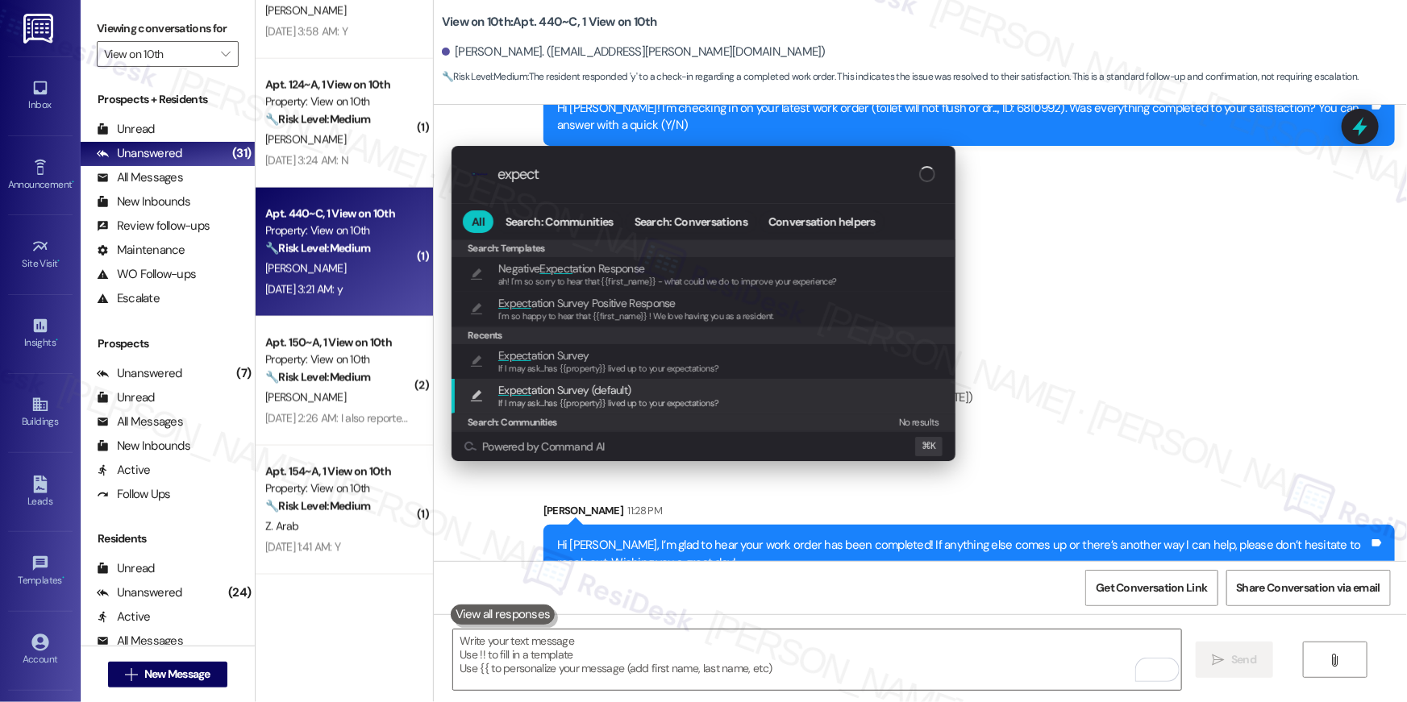
click at [726, 404] on div "Expect ation Survey (default) If I may ask...has {{property}} lived up to your …" at bounding box center [705, 396] width 472 height 30
type textarea "If I may ask...has {{property}} lived up to your expectations?"
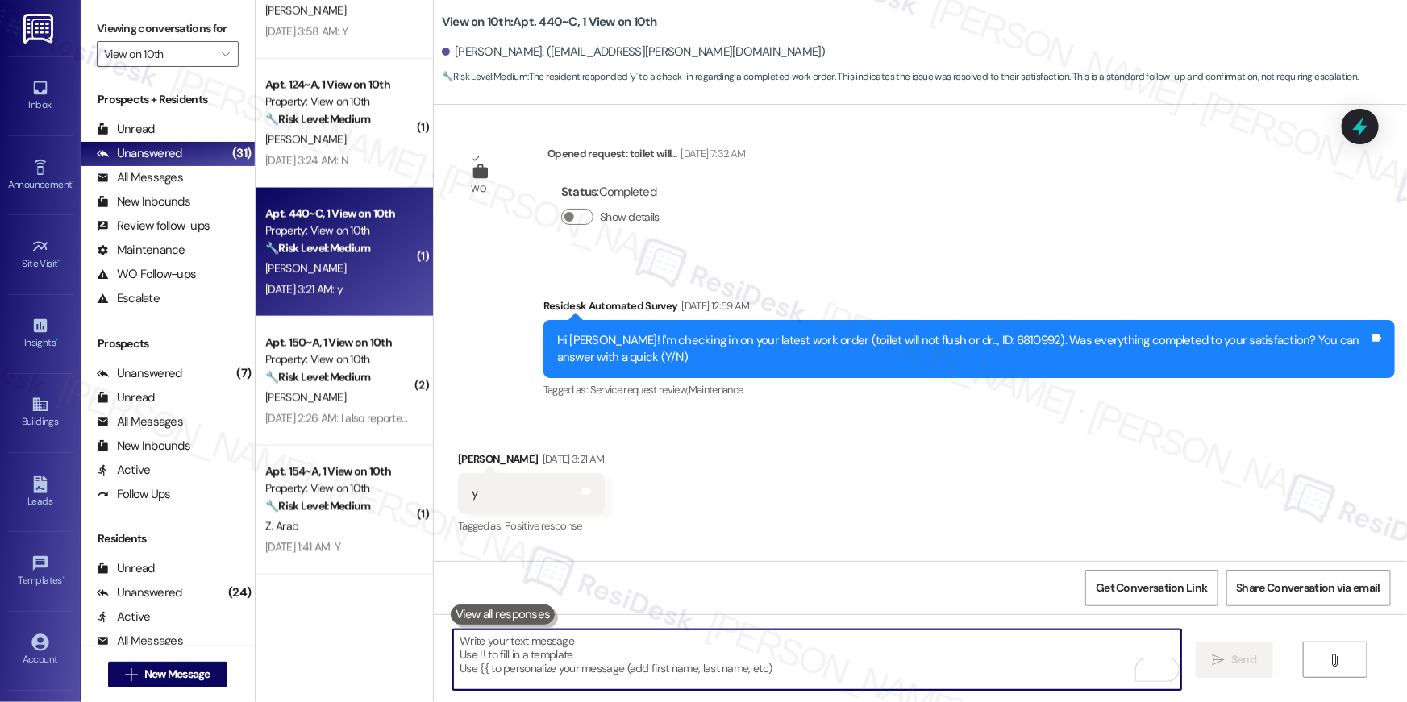
scroll to position [1557, 0]
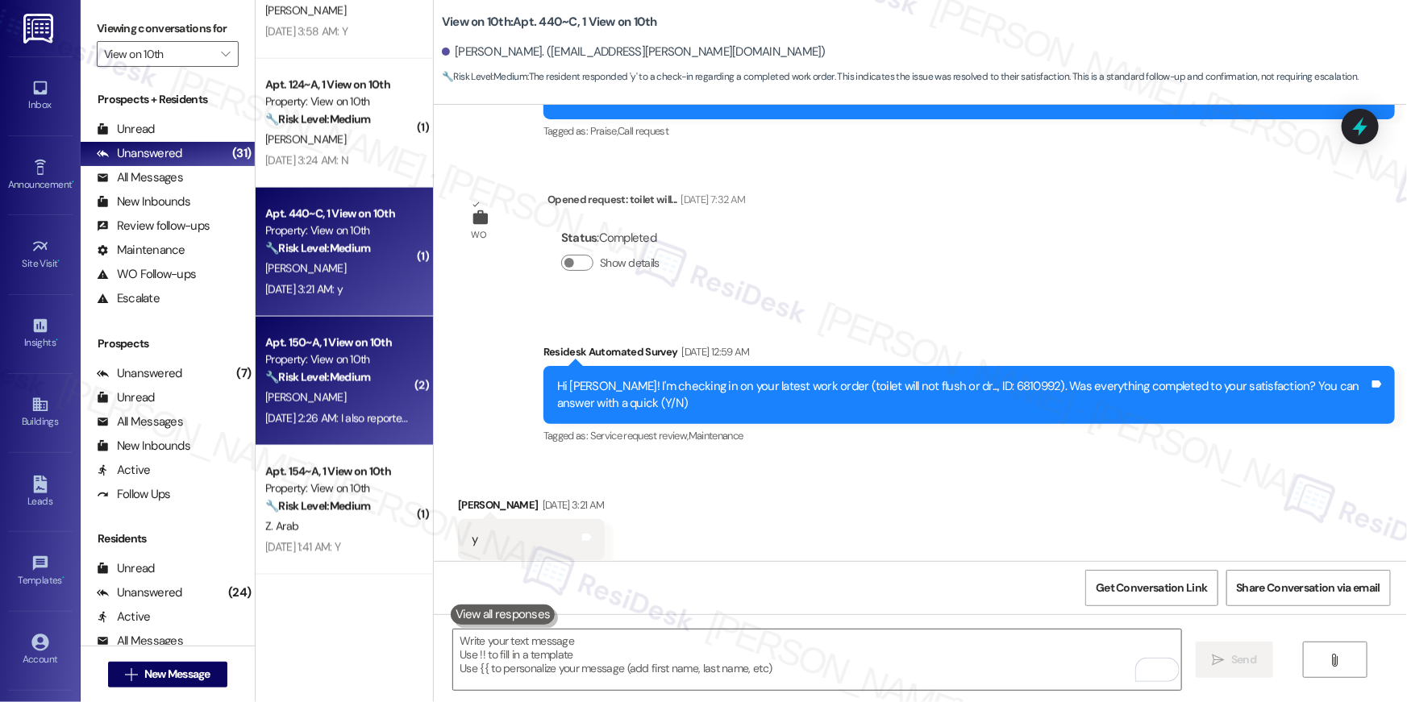
click at [336, 360] on div "Property: View on 10th" at bounding box center [339, 360] width 149 height 17
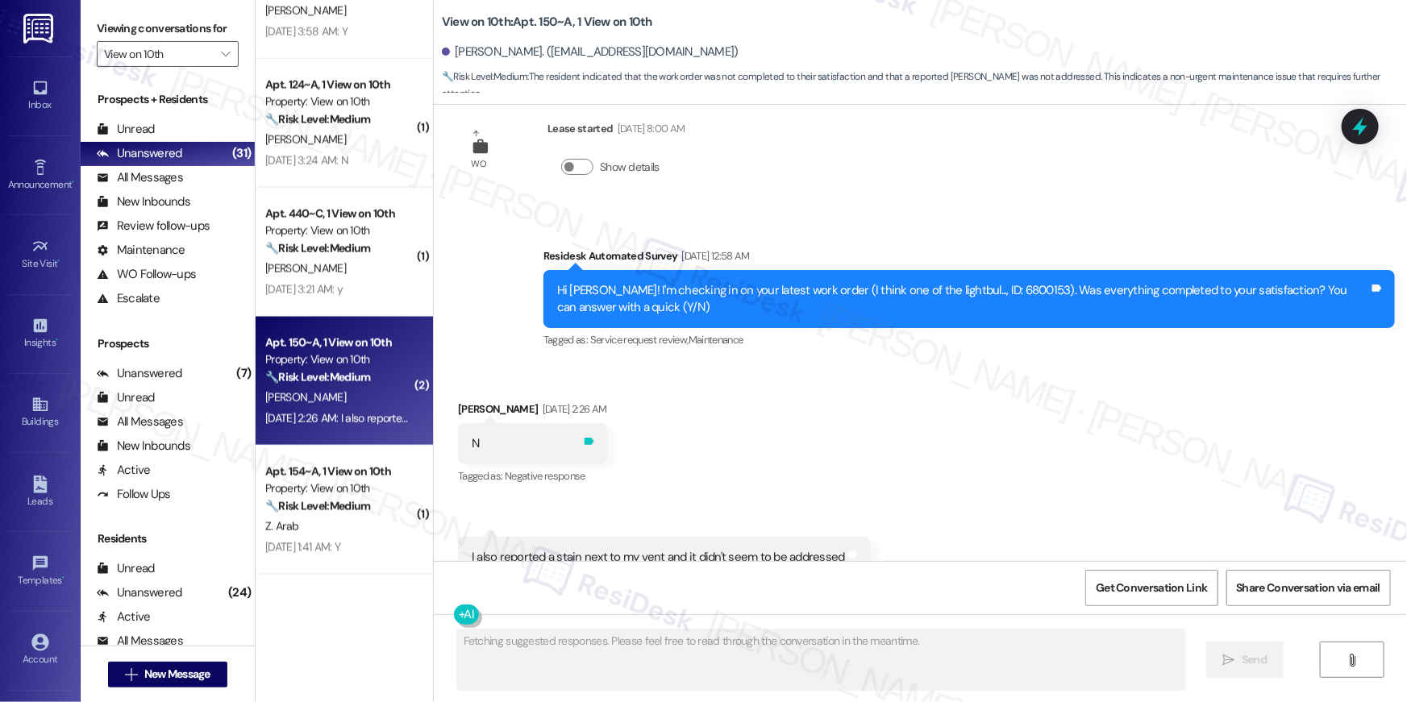
scroll to position [1336, 0]
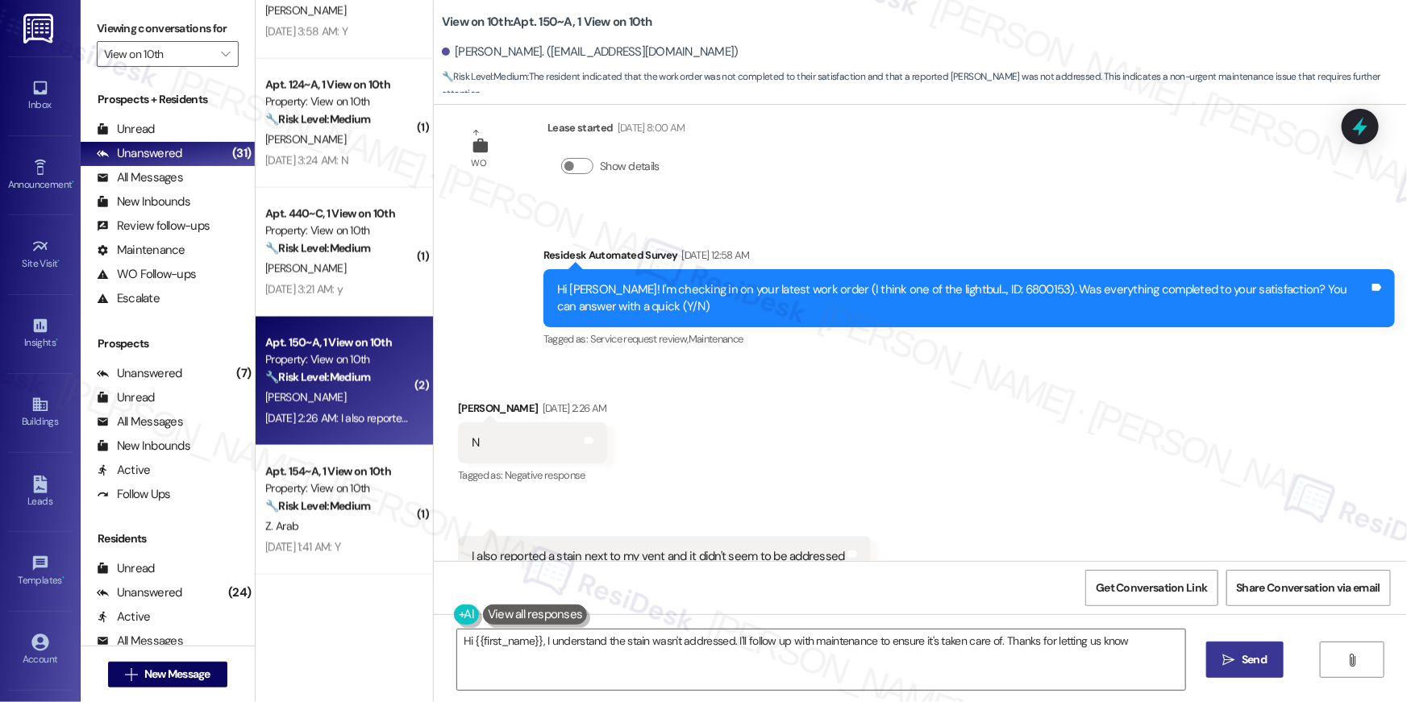
type textarea "Hi {{first_name}}, I understand the stain wasn't addressed. I'll follow up with…"
click at [822, 410] on div "Received via SMS Karis Boothe Sep 13, 2025 at 2:26 AM N Tags and notes Tagged a…" at bounding box center [920, 489] width 973 height 250
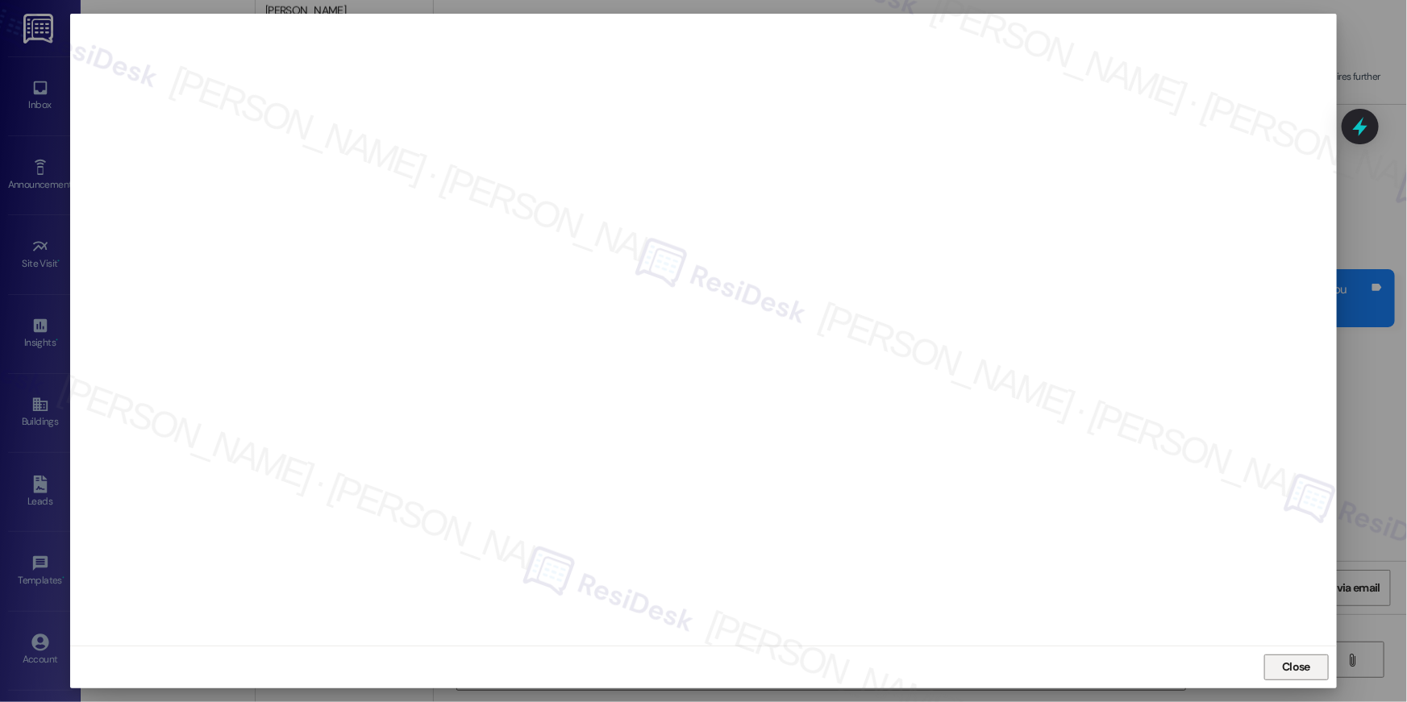
click at [1289, 675] on span "Close" at bounding box center [1296, 667] width 28 height 17
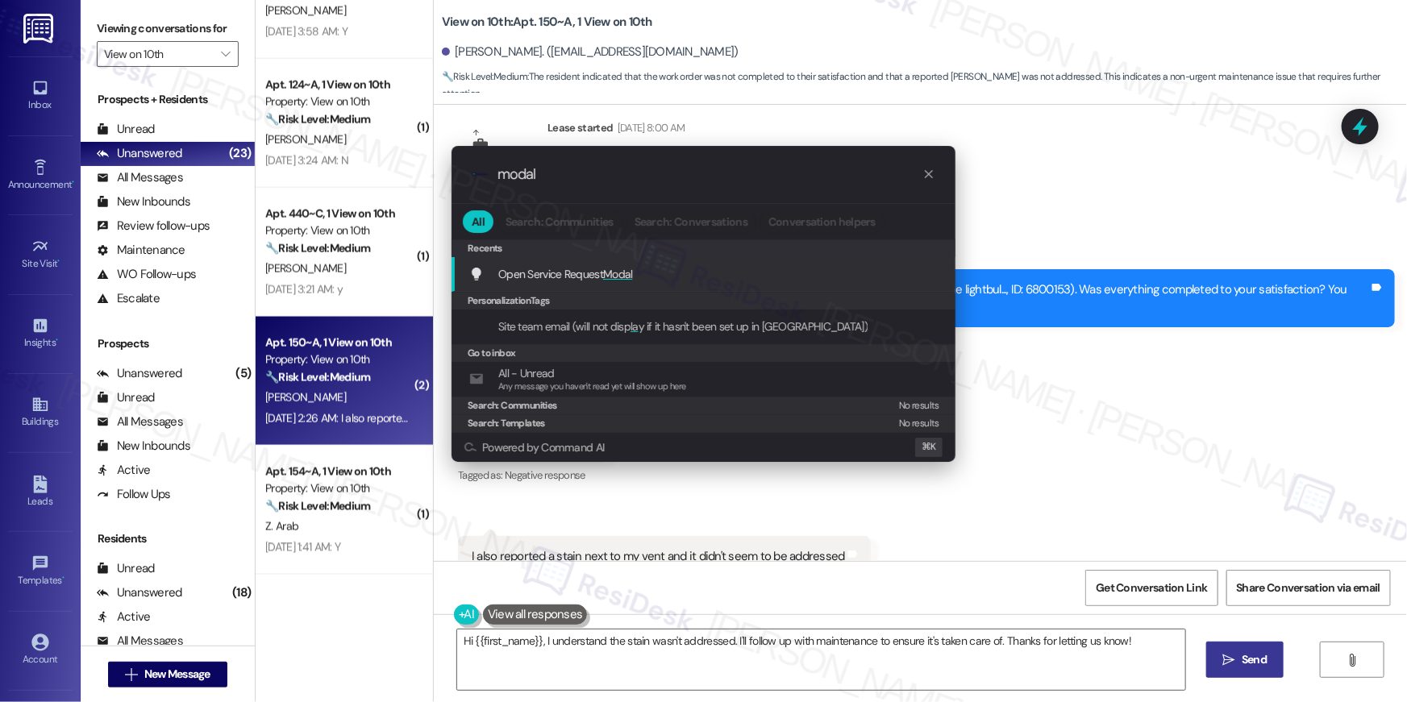
type input "modal"
click at [532, 273] on span "Open Service Request Modal" at bounding box center [565, 274] width 135 height 15
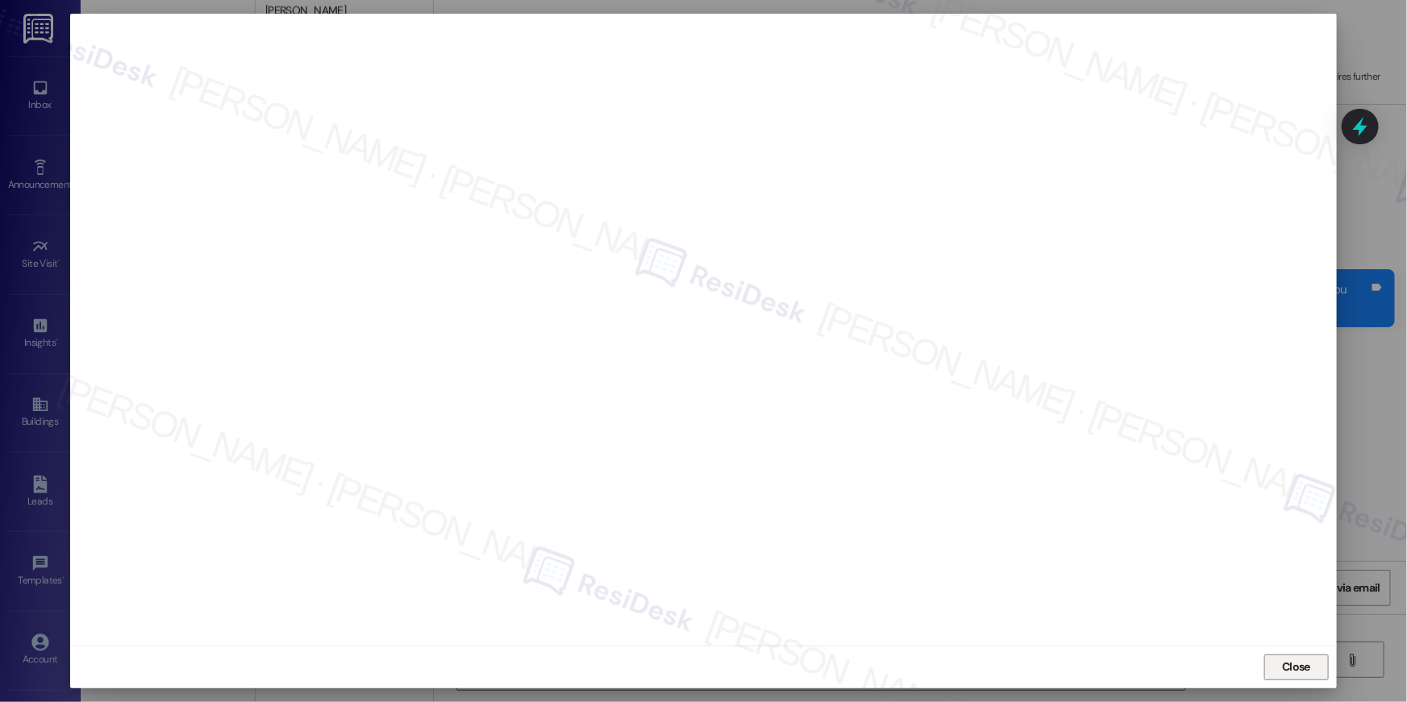
click at [1293, 668] on span "Close" at bounding box center [1296, 667] width 28 height 17
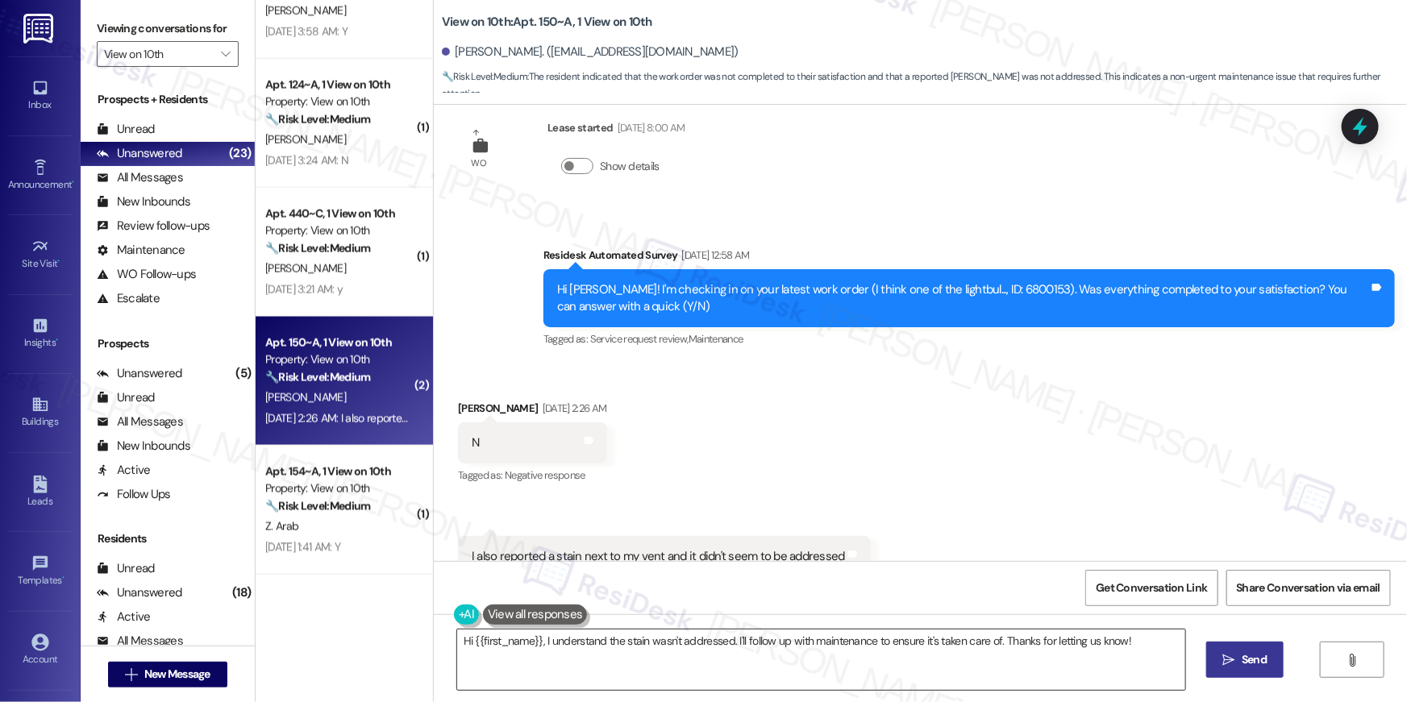
click at [670, 673] on textarea "Hi {{first_name}}, I understand the stain wasn't addressed. I'll follow up with…" at bounding box center [821, 660] width 728 height 60
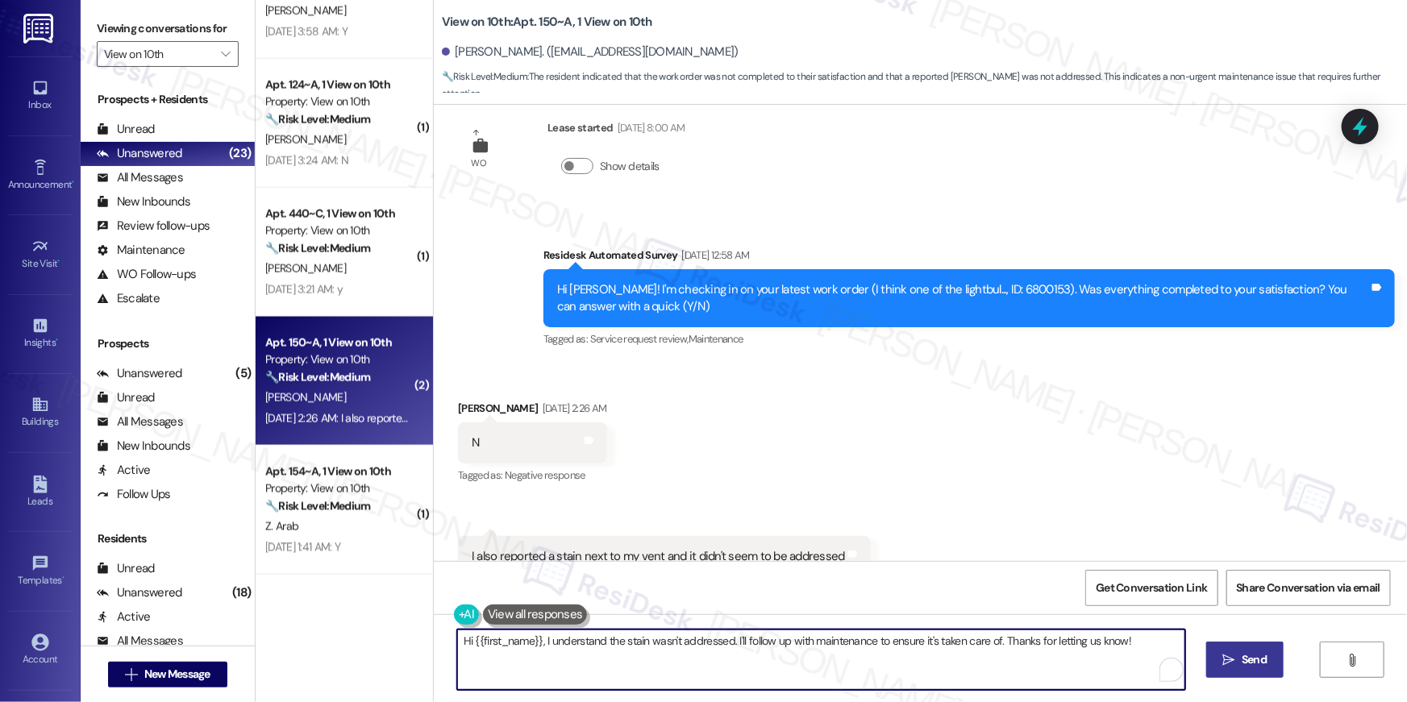
click at [711, 658] on textarea "Hi {{first_name}}, I understand the stain wasn't addressed. I'll follow up with…" at bounding box center [821, 660] width 728 height 60
drag, startPoint x: 535, startPoint y: 639, endPoint x: 627, endPoint y: 693, distance: 107.3
click at [627, 693] on div "Hi {{first_name}}, I understand the stain wasn't addressed. I'll follow up with…" at bounding box center [920, 674] width 973 height 121
type textarea "Hi {{first_name}}, thanks for your response. Just to confirm, the lightbulb on …"
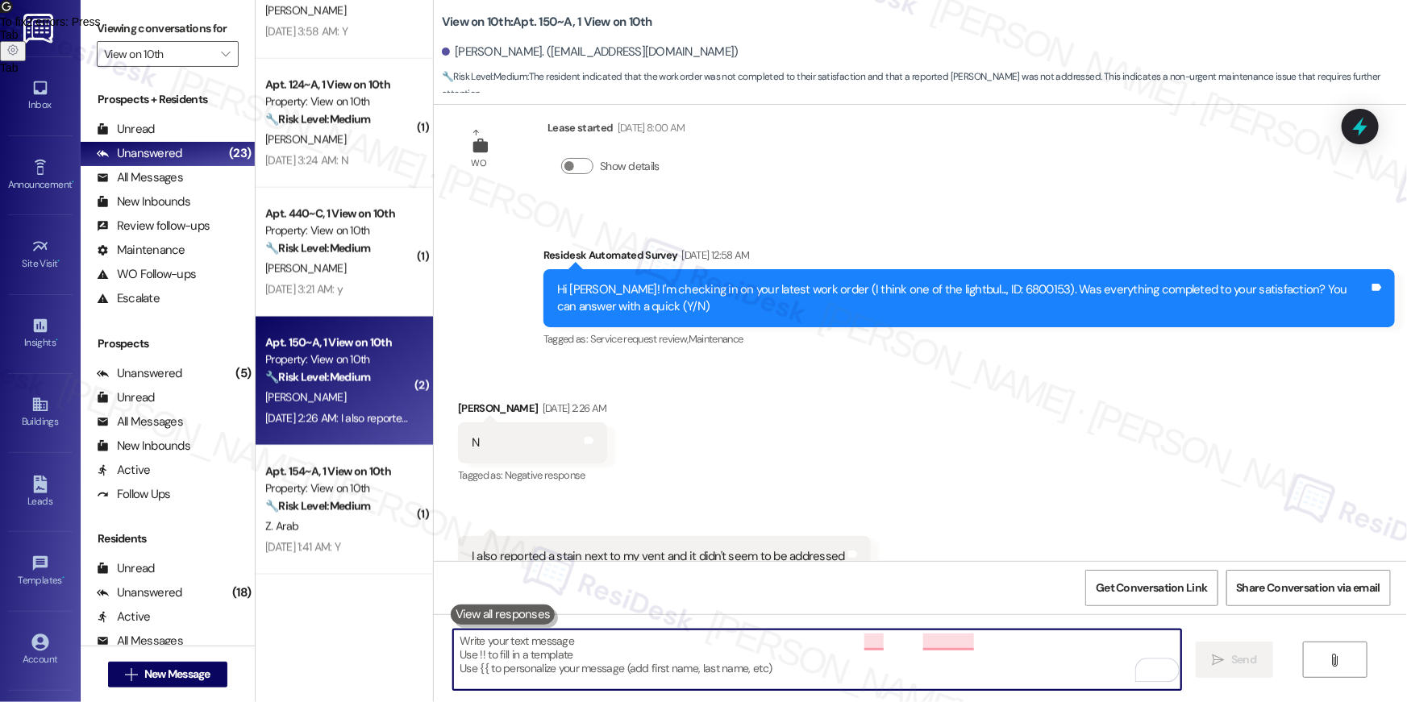
scroll to position [1335, 0]
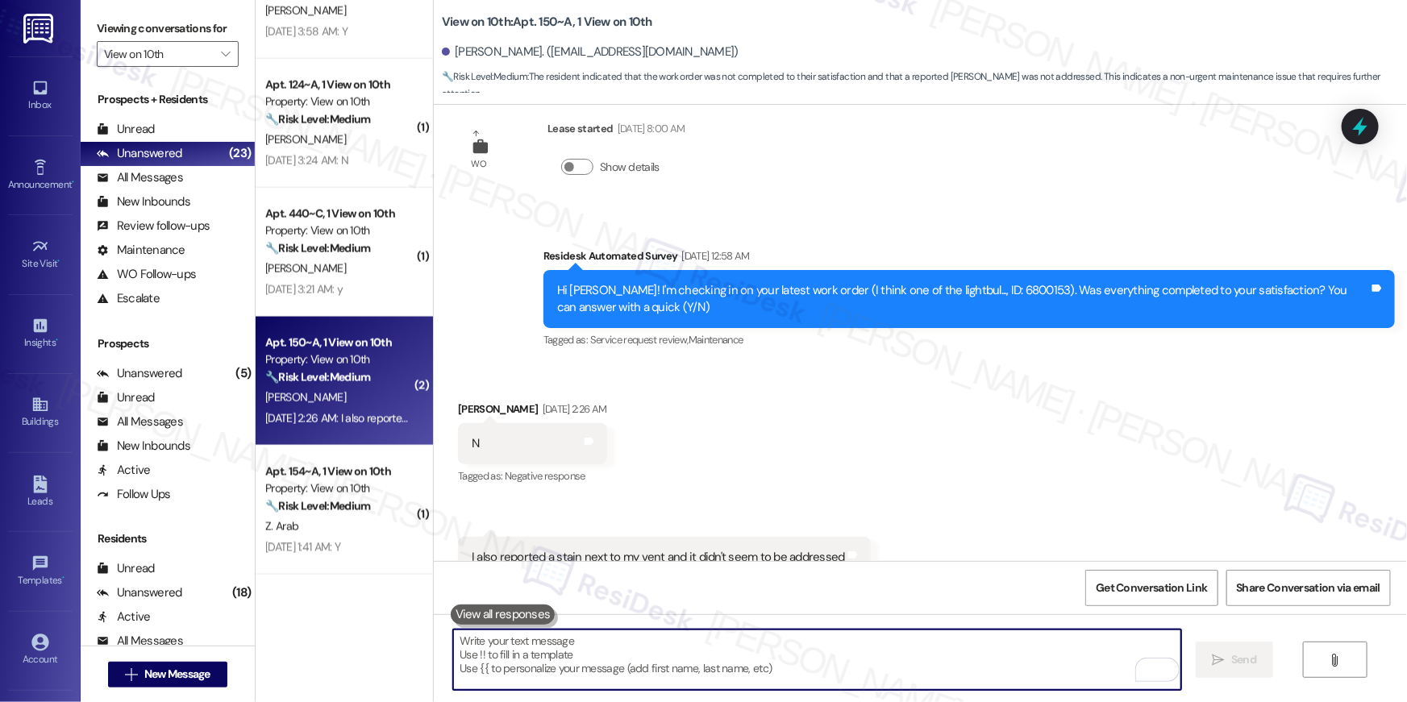
click at [861, 677] on textarea "To enrich screen reader interactions, please activate Accessibility in Grammarl…" at bounding box center [817, 660] width 728 height 60
paste textarea "I apologize for the delay in completing your request, {{first_name}}. Work orde…"
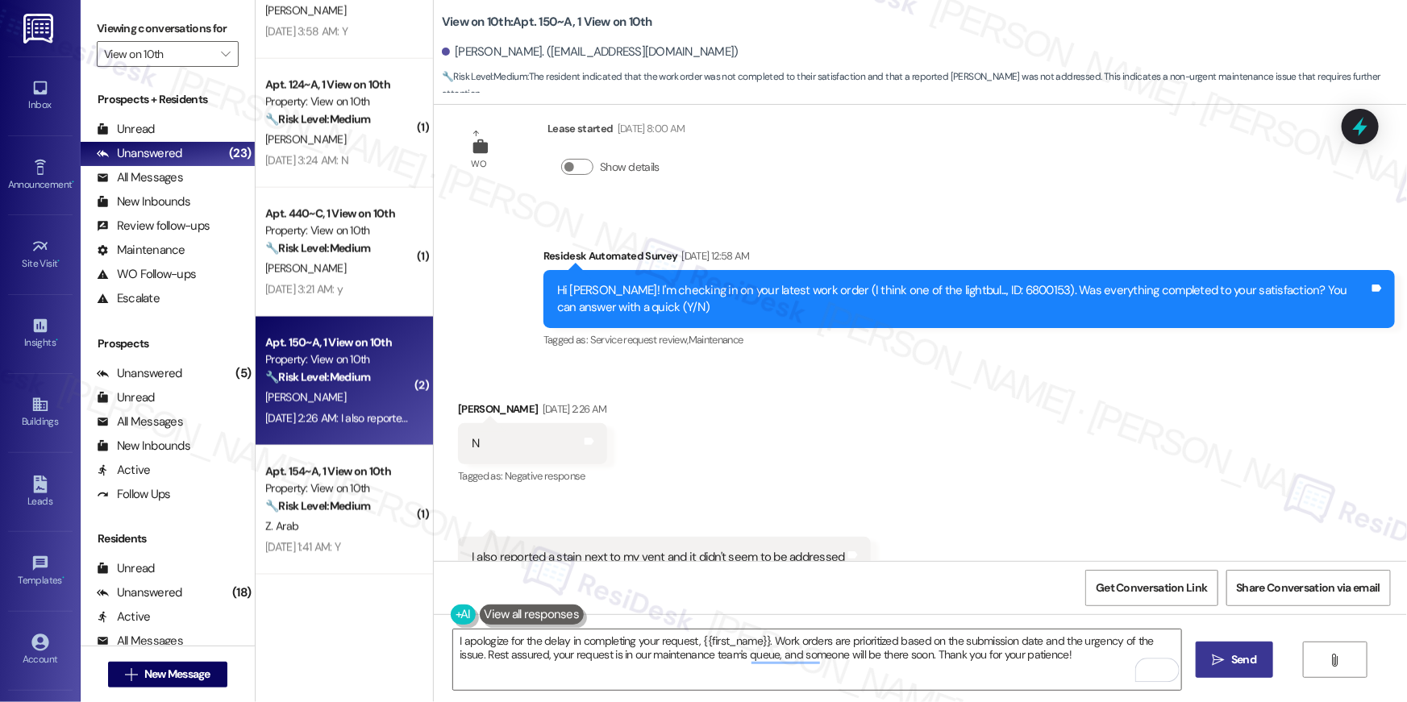
click at [444, 642] on div "I apologize for the delay in completing your request, {{first_name}}. Work orde…" at bounding box center [809, 660] width 730 height 62
click at [453, 654] on textarea "I apologize for the delay in completing your request, {{first_name}}. Work orde…" at bounding box center [817, 660] width 728 height 60
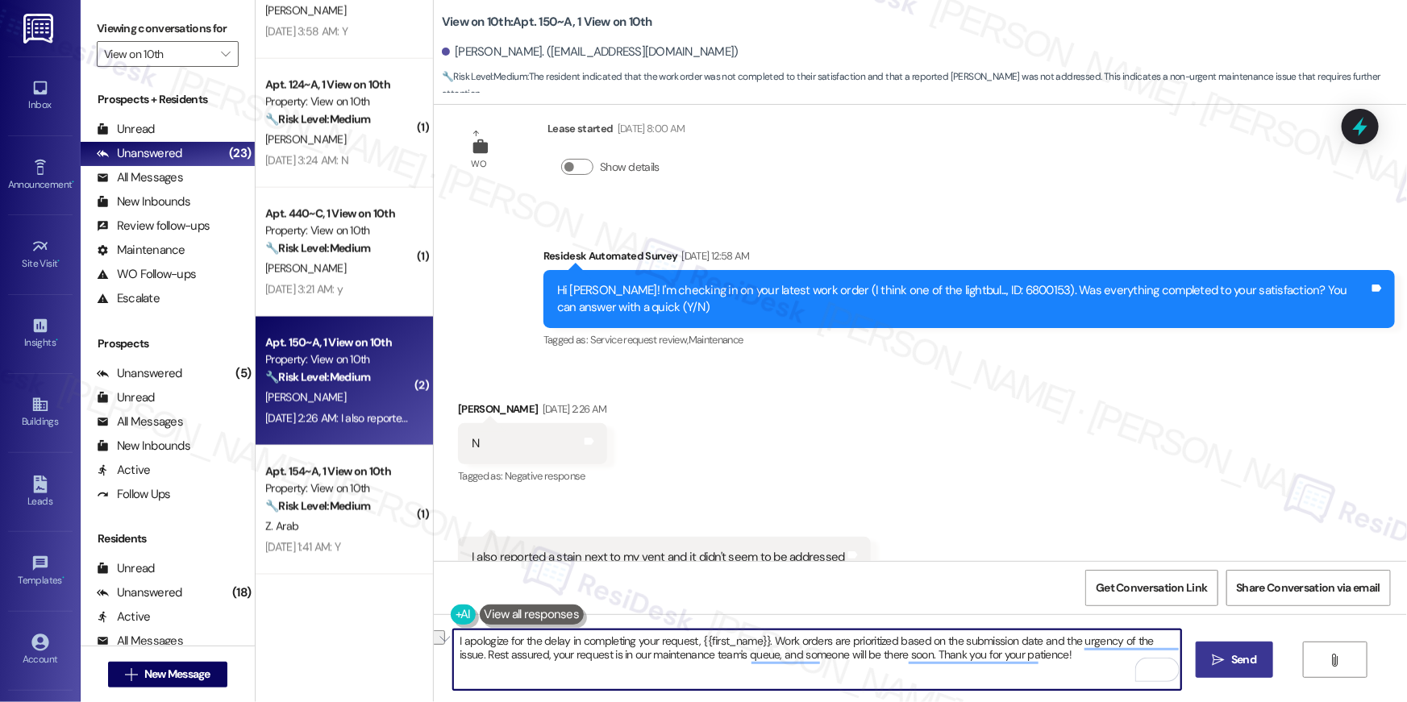
drag, startPoint x: 450, startPoint y: 638, endPoint x: 447, endPoint y: 650, distance: 12.3
click at [453, 650] on textarea "I apologize for the delay in completing your request, {{first_name}}. Work orde…" at bounding box center [817, 660] width 728 height 60
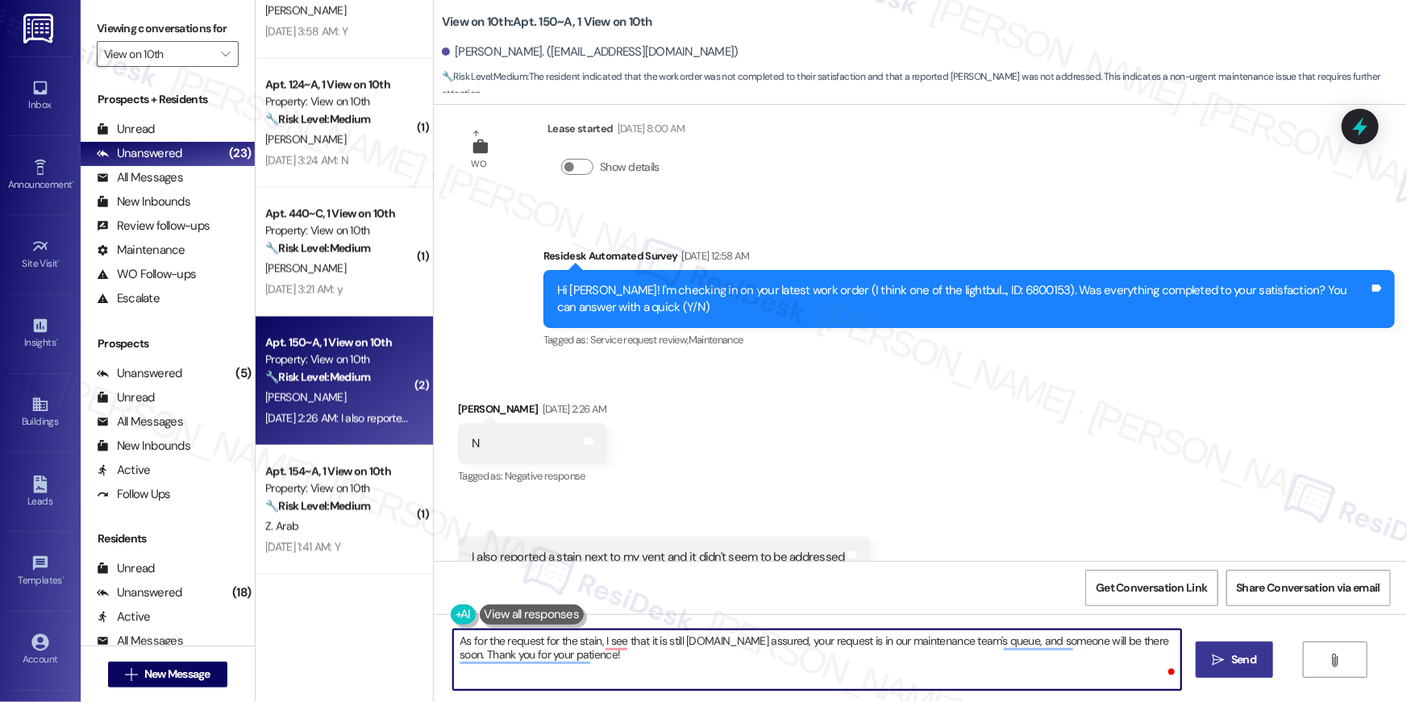
type textarea "As for the request for the stain, I see that it is still open. Rest assured, yo…"
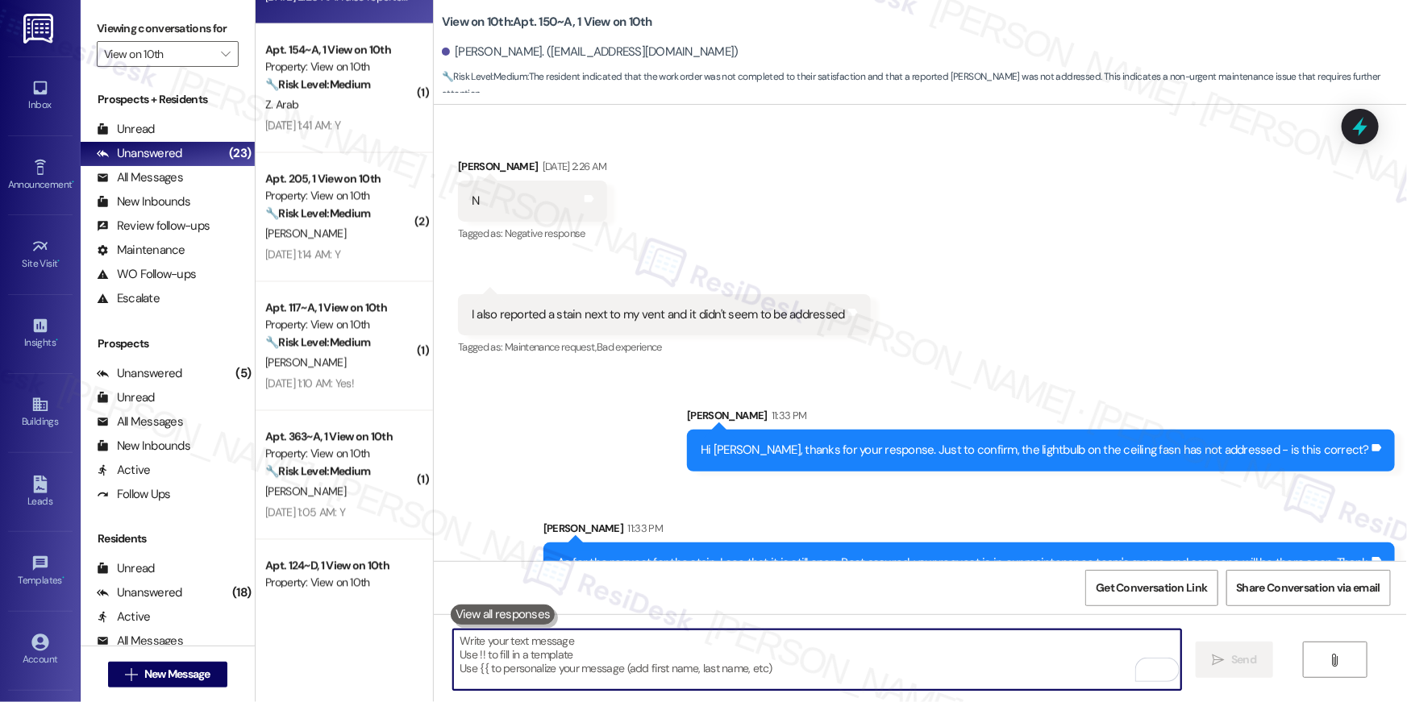
scroll to position [1524, 0]
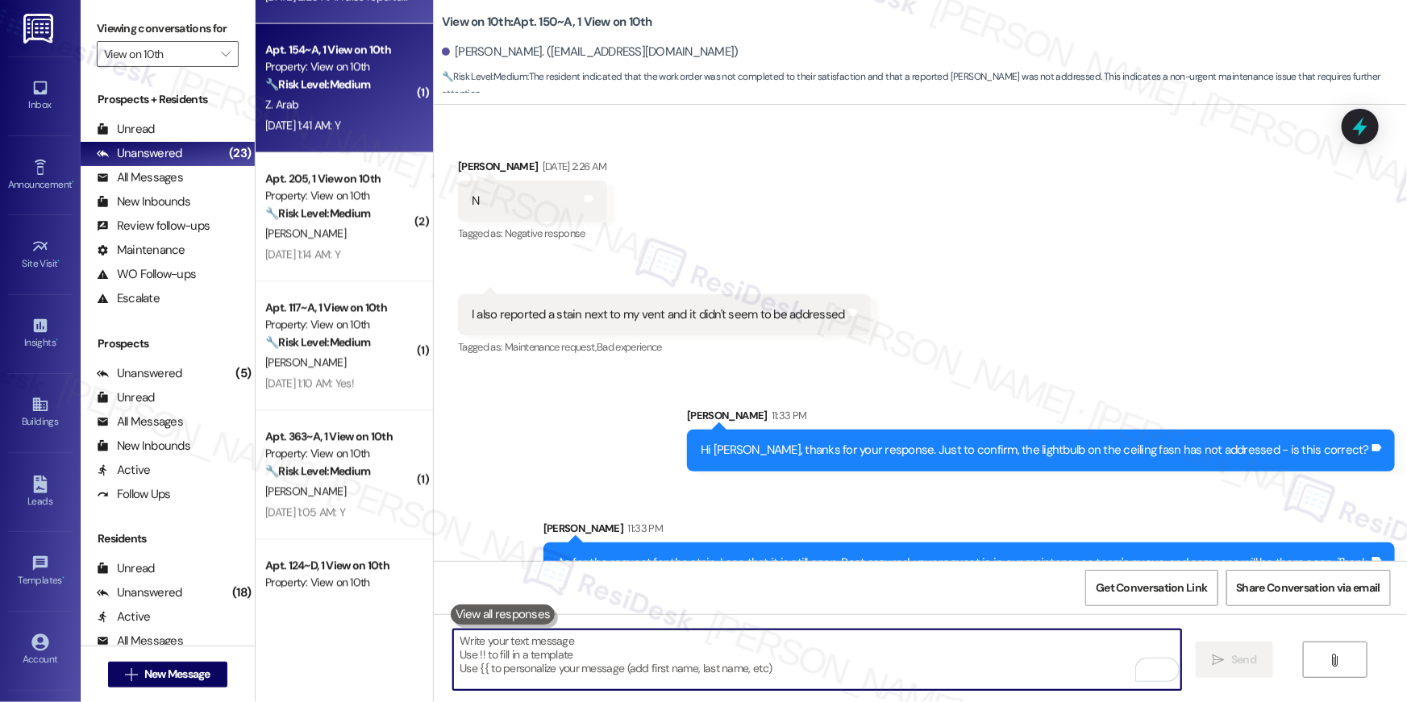
click at [342, 106] on div "Z. Arab" at bounding box center [340, 105] width 152 height 20
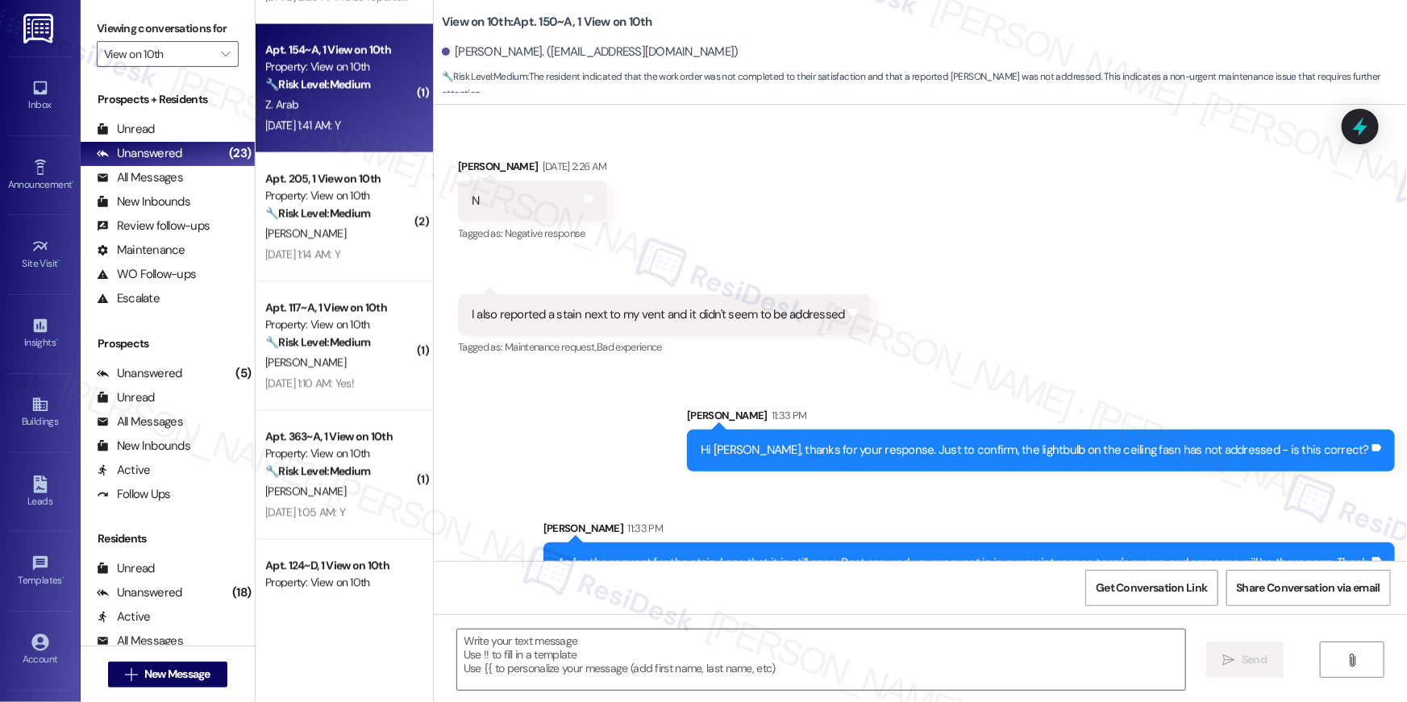
type textarea "Fetching suggested responses. Please feel free to read through the conversation…"
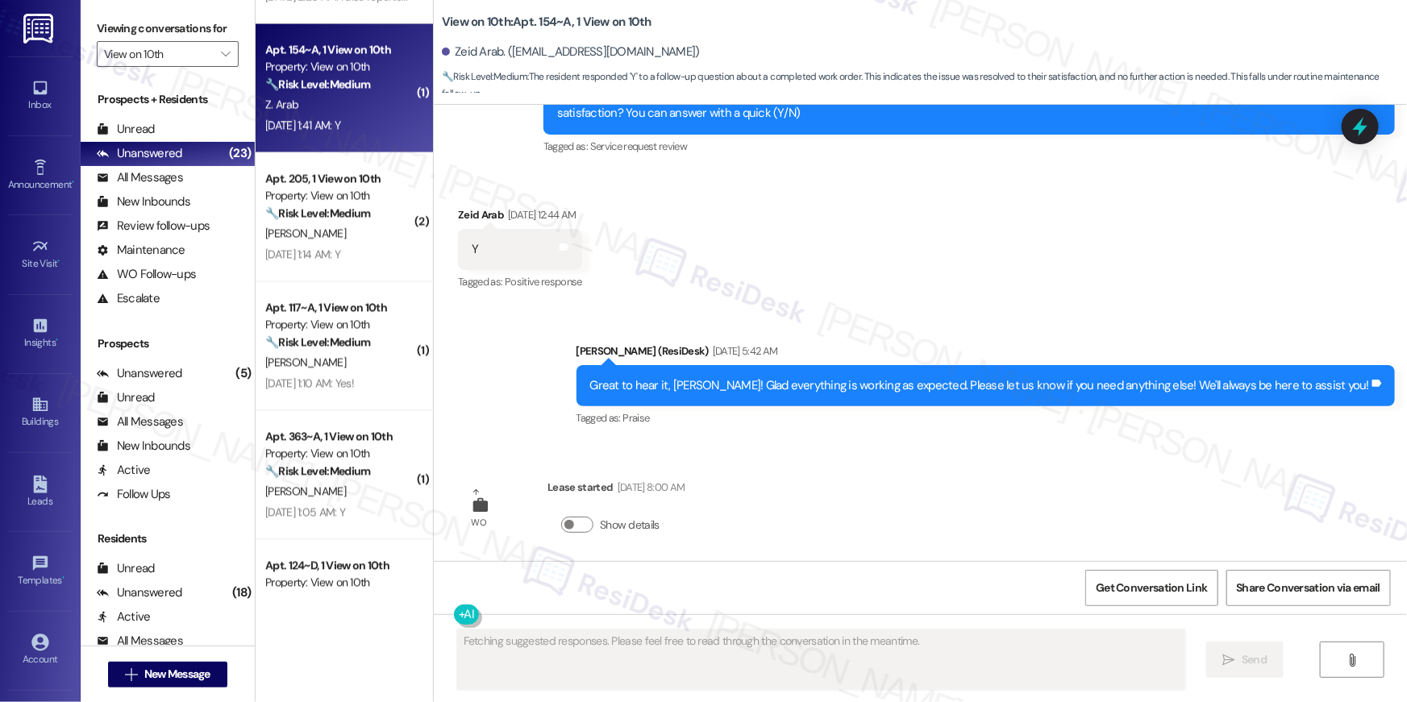
scroll to position [2762, 0]
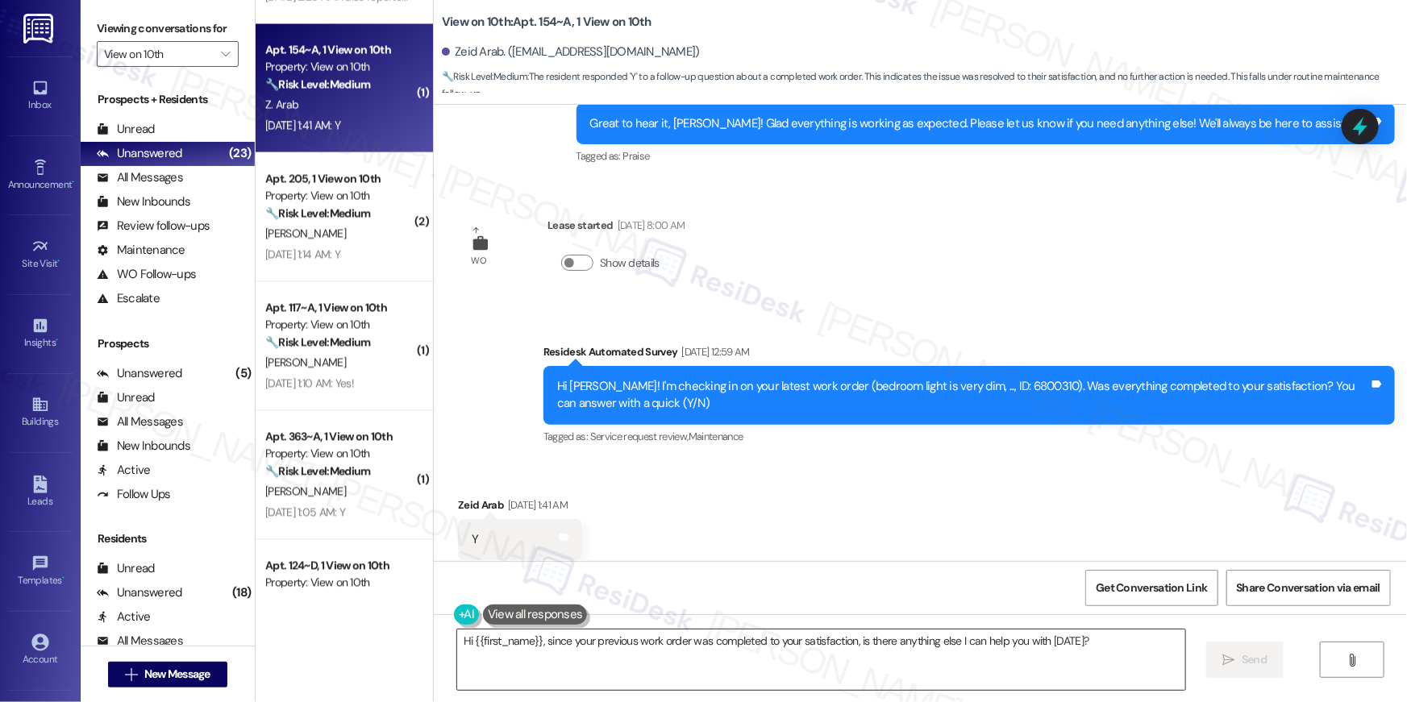
click at [653, 663] on textarea "Hi {{first_name}}, since your previous work order was completed to your satisfa…" at bounding box center [821, 660] width 728 height 60
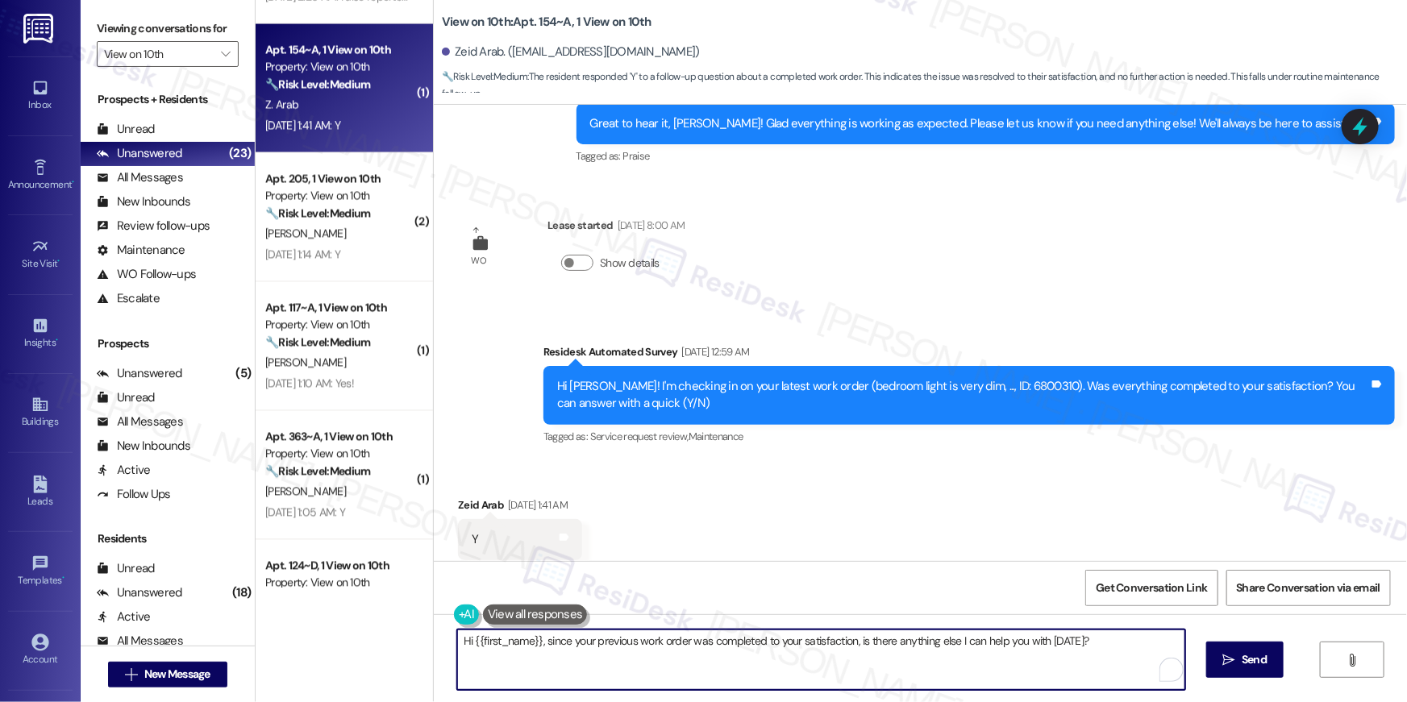
click at [653, 663] on textarea "Hi {{first_name}}, since your previous work order was completed to your satisfa…" at bounding box center [821, 660] width 728 height 60
paste textarea "I’m glad to hear your work order has been completed! If anything else comes up …"
type textarea "Hi {{first_name}}, I’m glad to hear your work order has been completed! If anyt…"
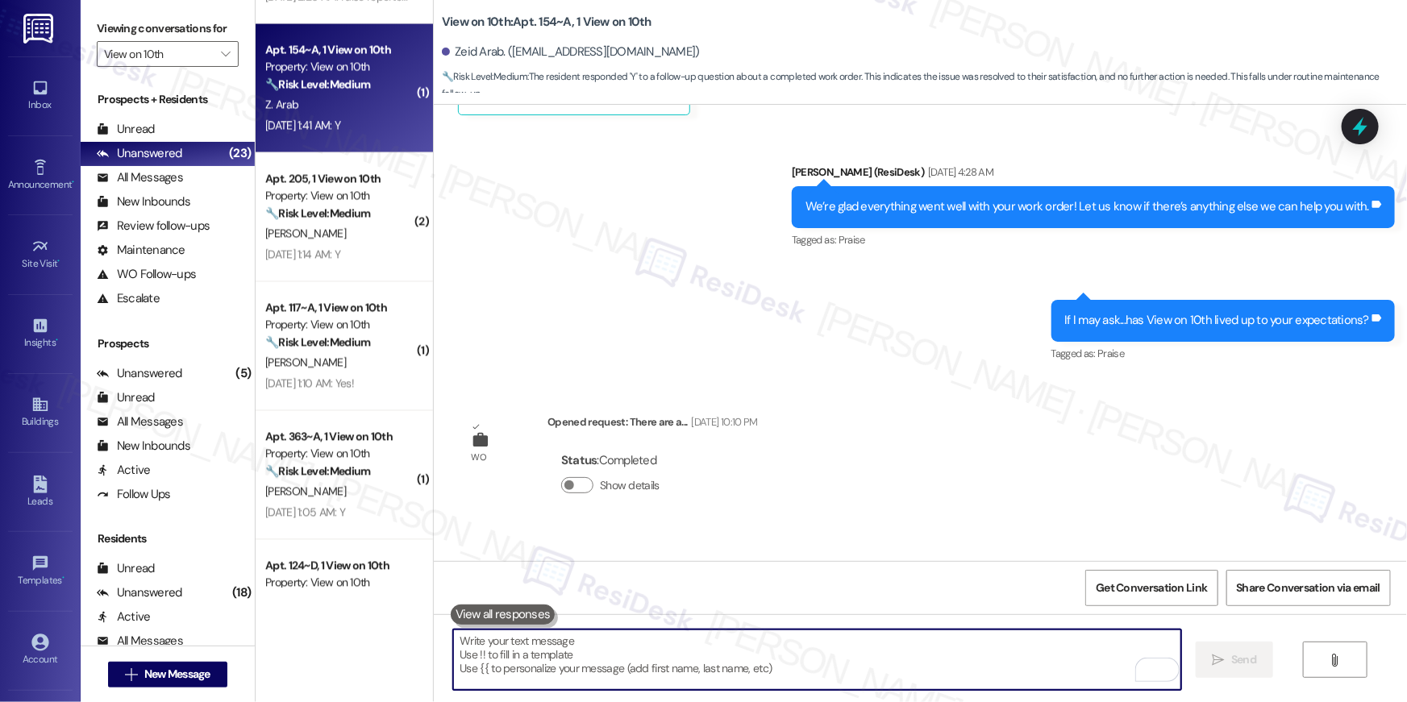
scroll to position [1933, 0]
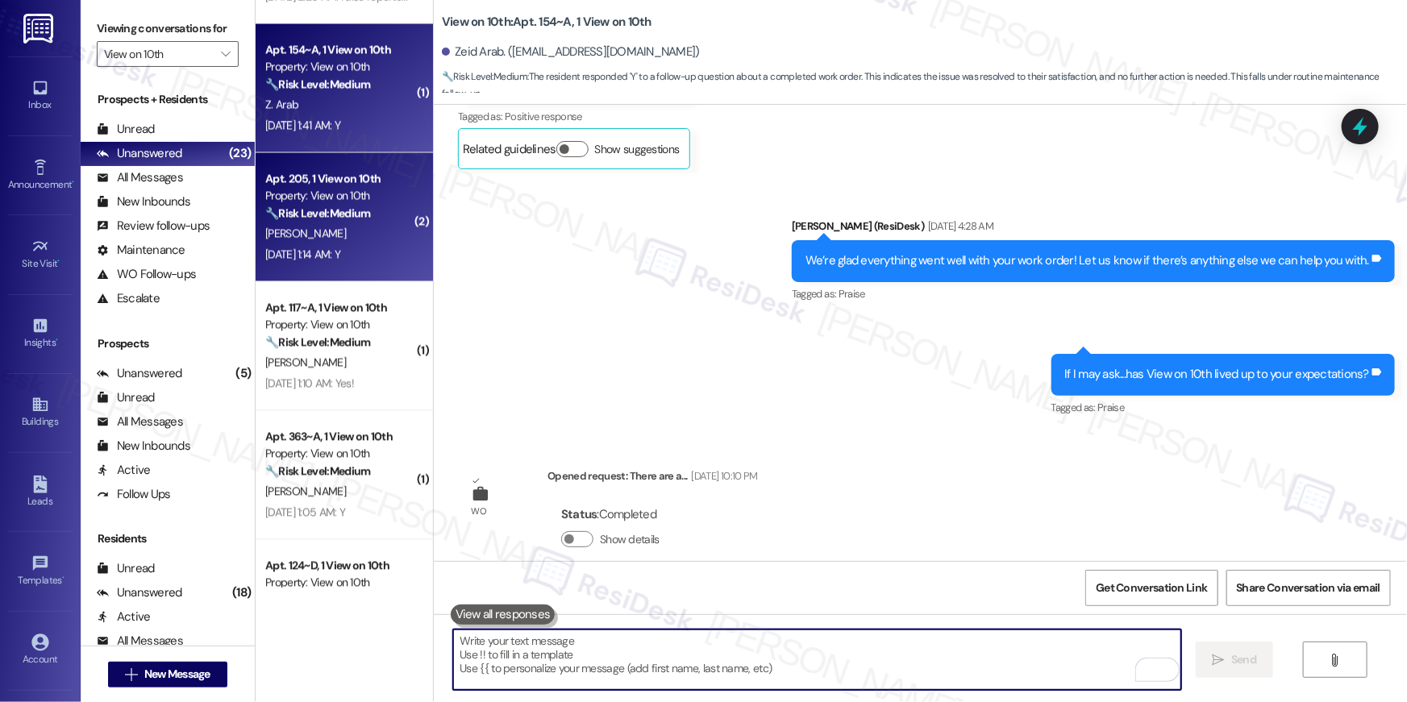
click at [289, 224] on div "[PERSON_NAME]" at bounding box center [340, 234] width 152 height 20
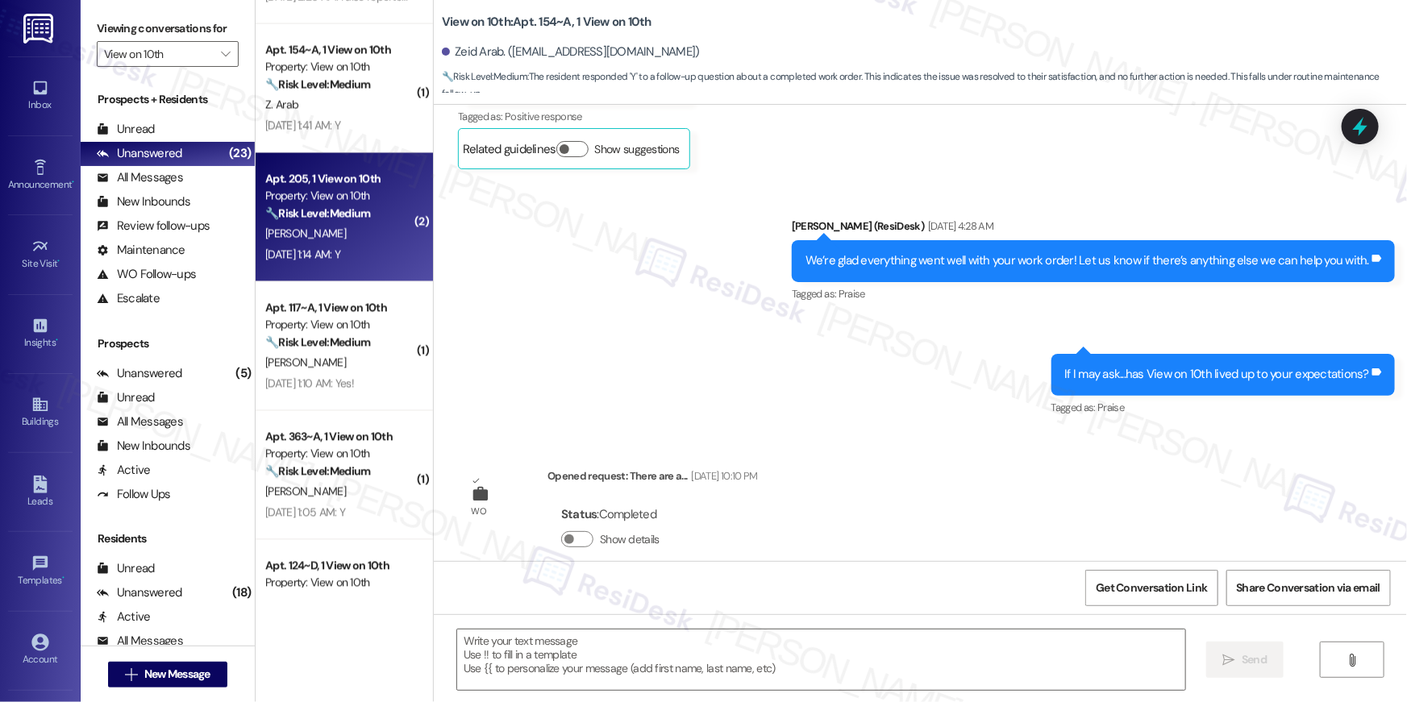
type textarea "Fetching suggested responses. Please feel free to read through the conversation…"
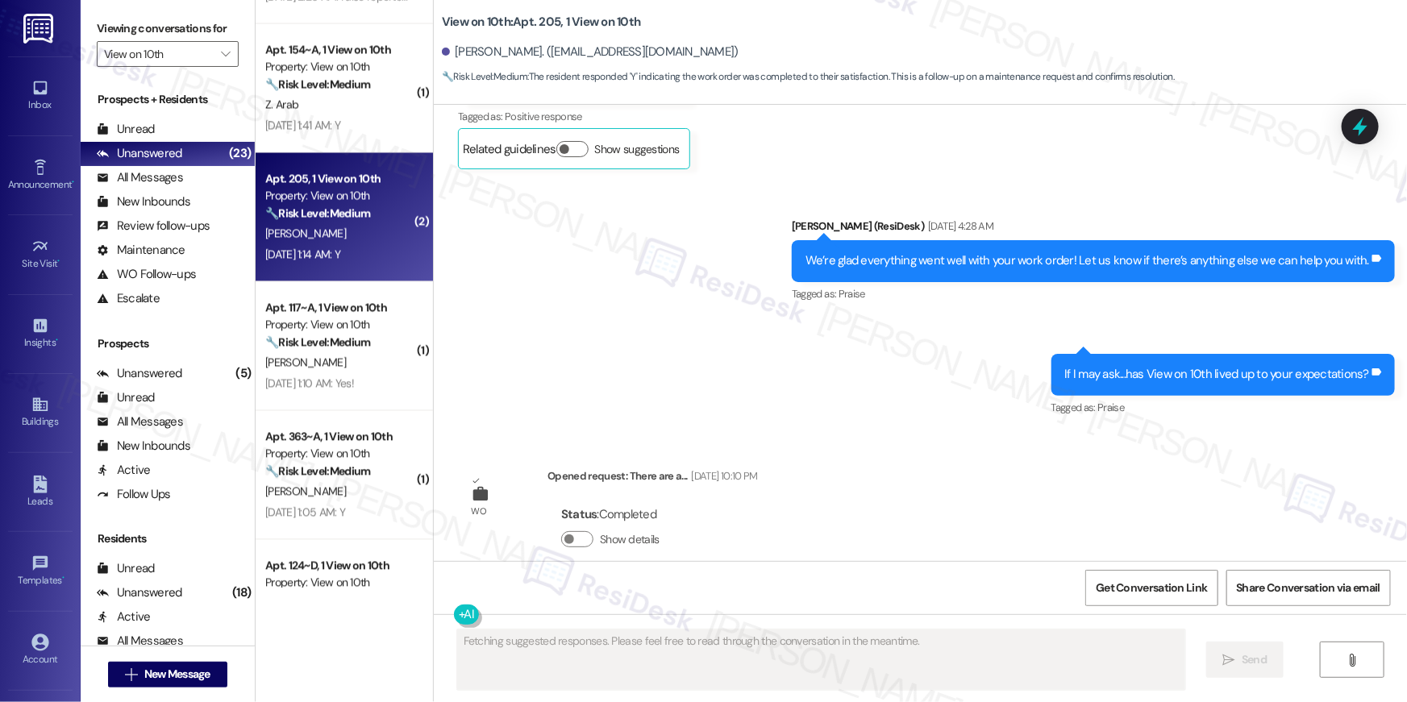
scroll to position [63, 0]
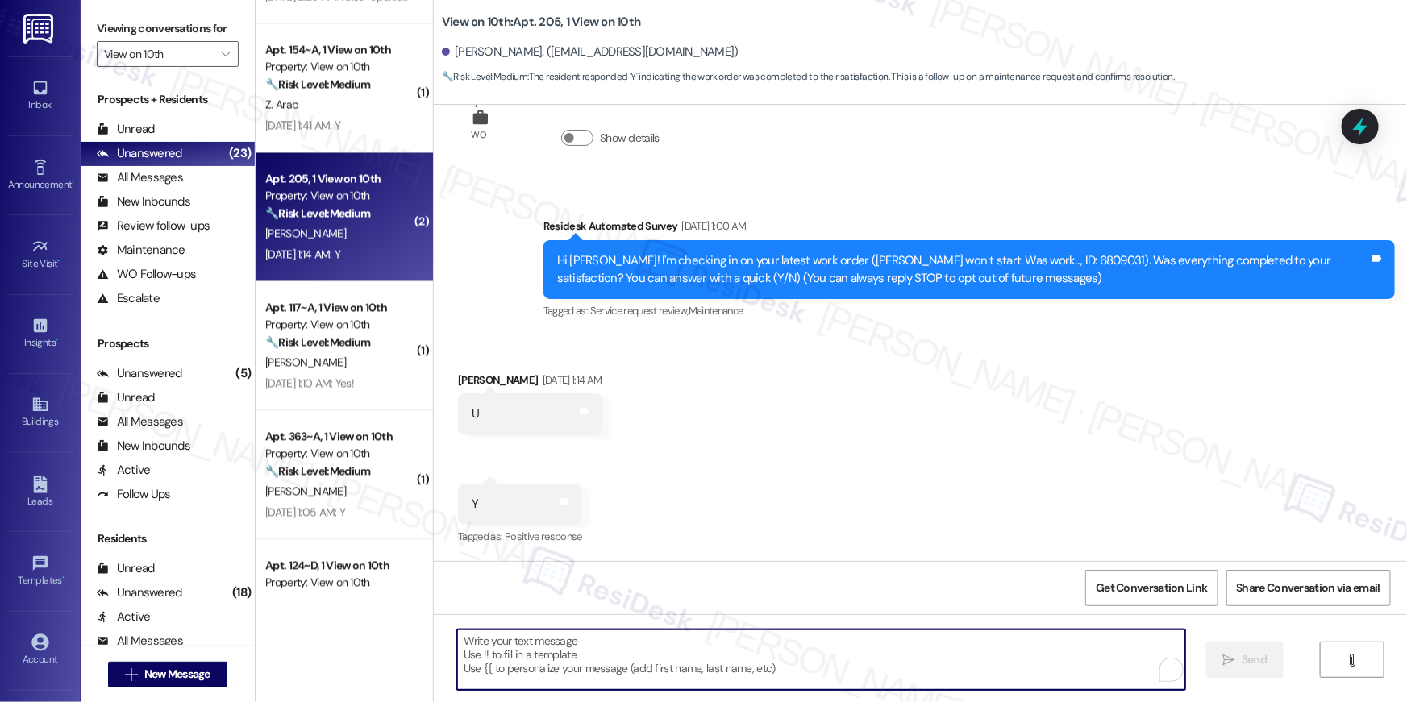
click at [936, 668] on textarea "To enrich screen reader interactions, please activate Accessibility in Grammarl…" at bounding box center [821, 660] width 728 height 60
paste textarea "Hi {{first_name}}, I’m glad to hear your work order has been completed! If anyt…"
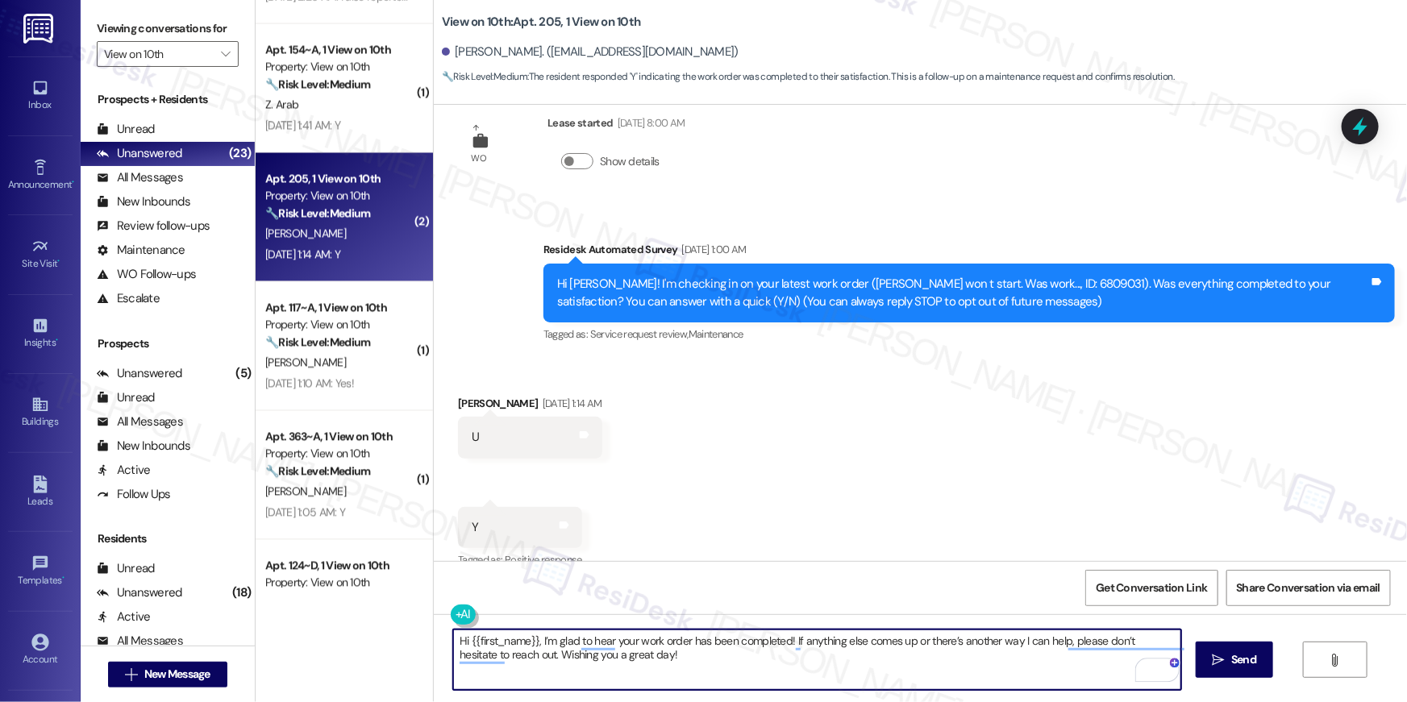
scroll to position [0, 0]
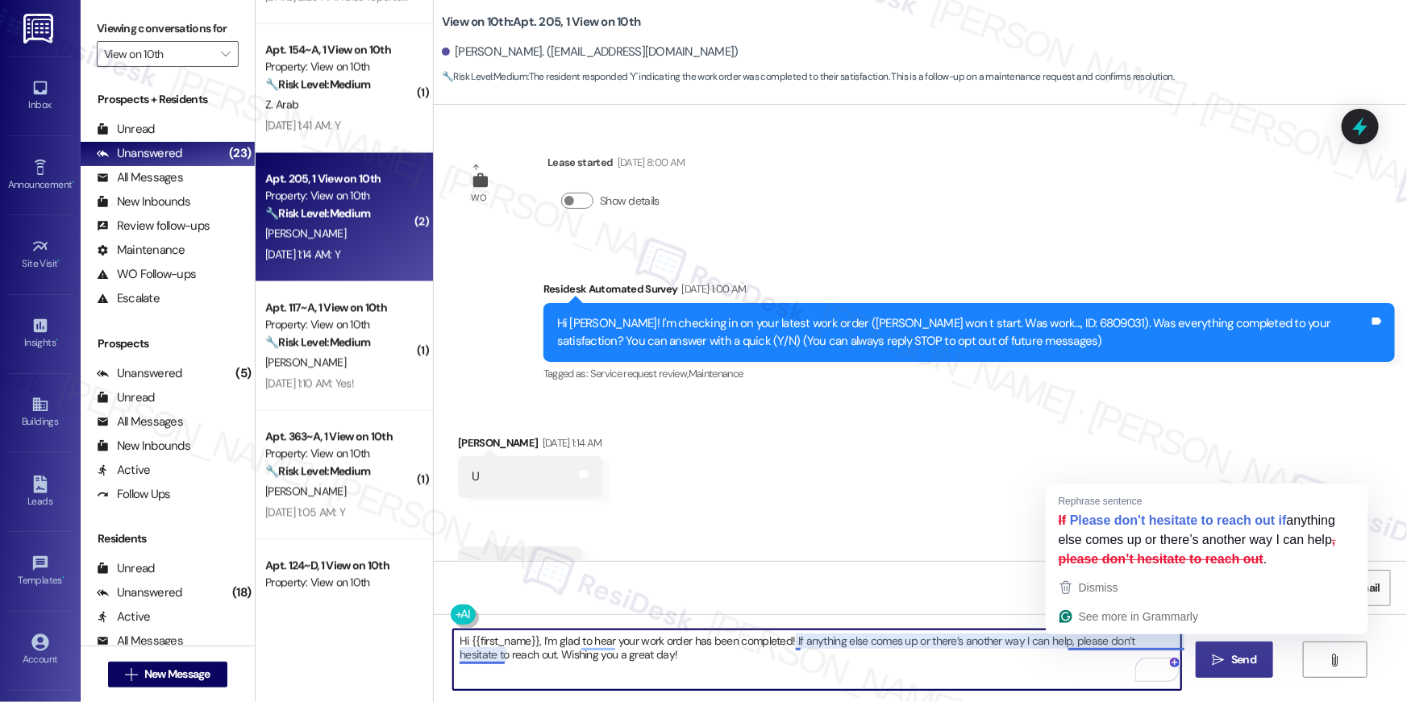
type textarea "Hi {{first_name}}, I’m glad to hear your work order has been completed! If anyt…"
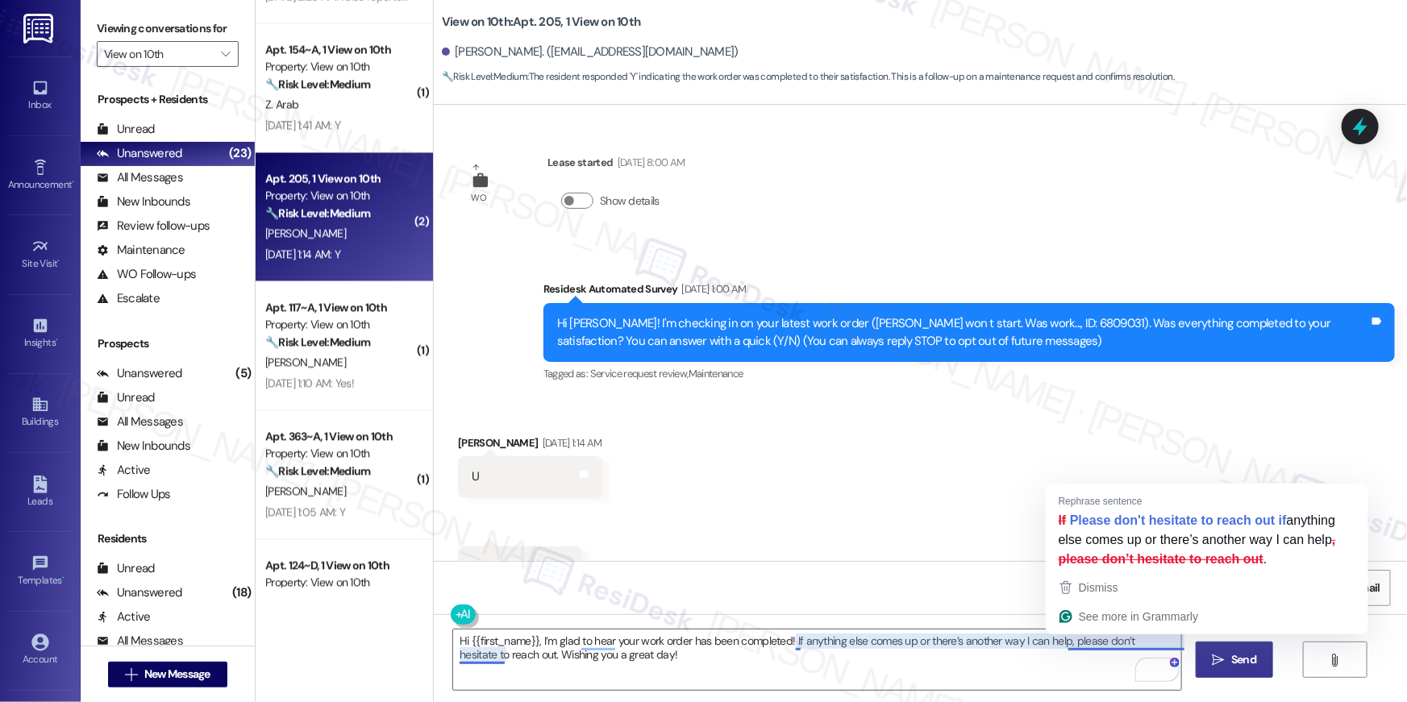
click at [1219, 660] on icon "" at bounding box center [1219, 660] width 12 height 13
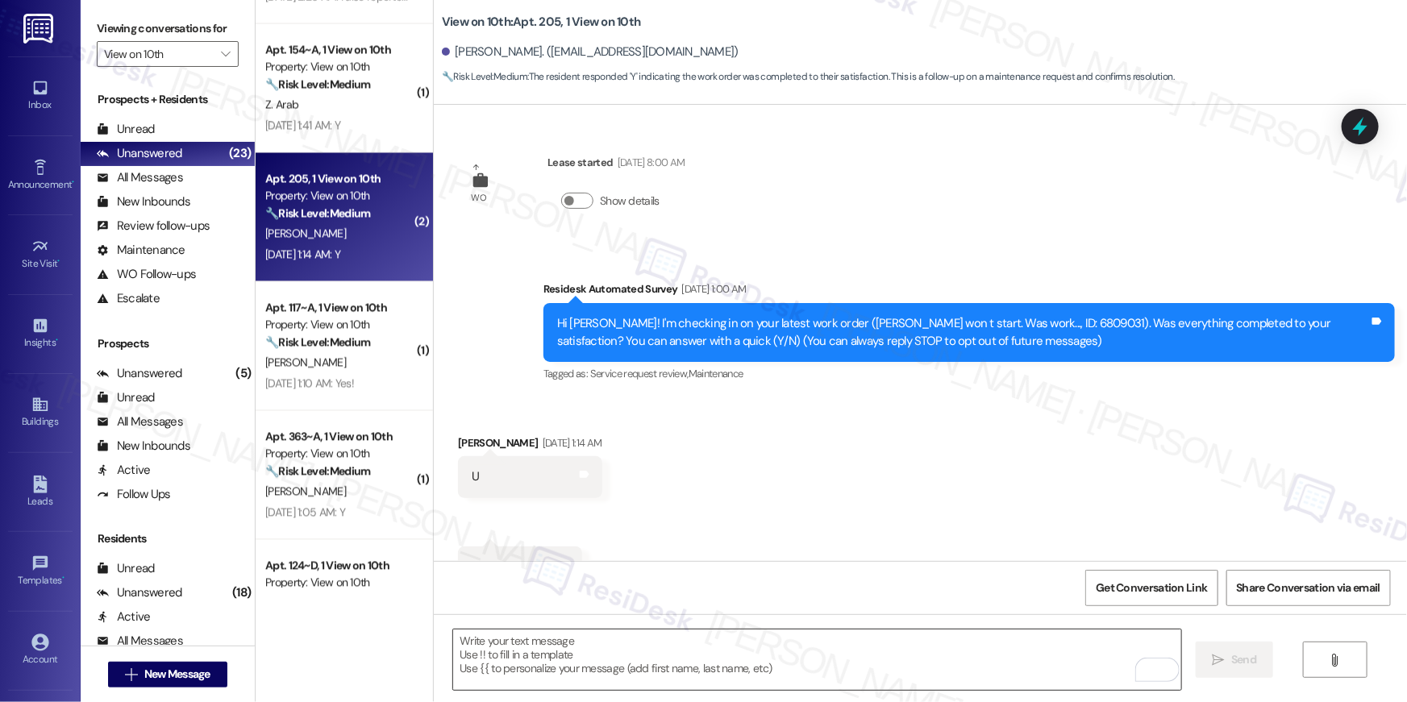
click at [826, 655] on textarea "To enrich screen reader interactions, please activate Accessibility in Grammarl…" at bounding box center [817, 660] width 728 height 60
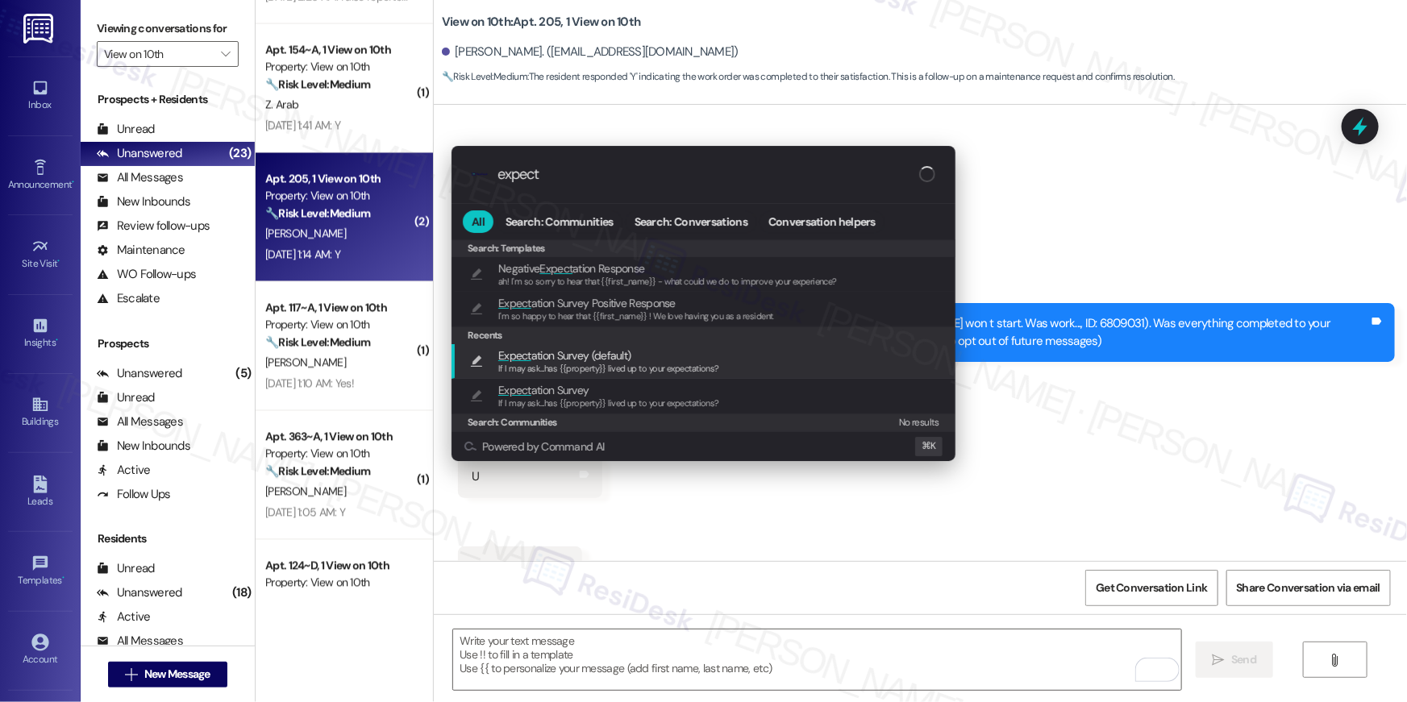
type input "expect"
click at [649, 371] on span "If I may ask...has {{property}} lived up to your expectations?" at bounding box center [608, 368] width 221 height 11
type textarea "If I may ask...has {{property}} lived up to your expectations?"
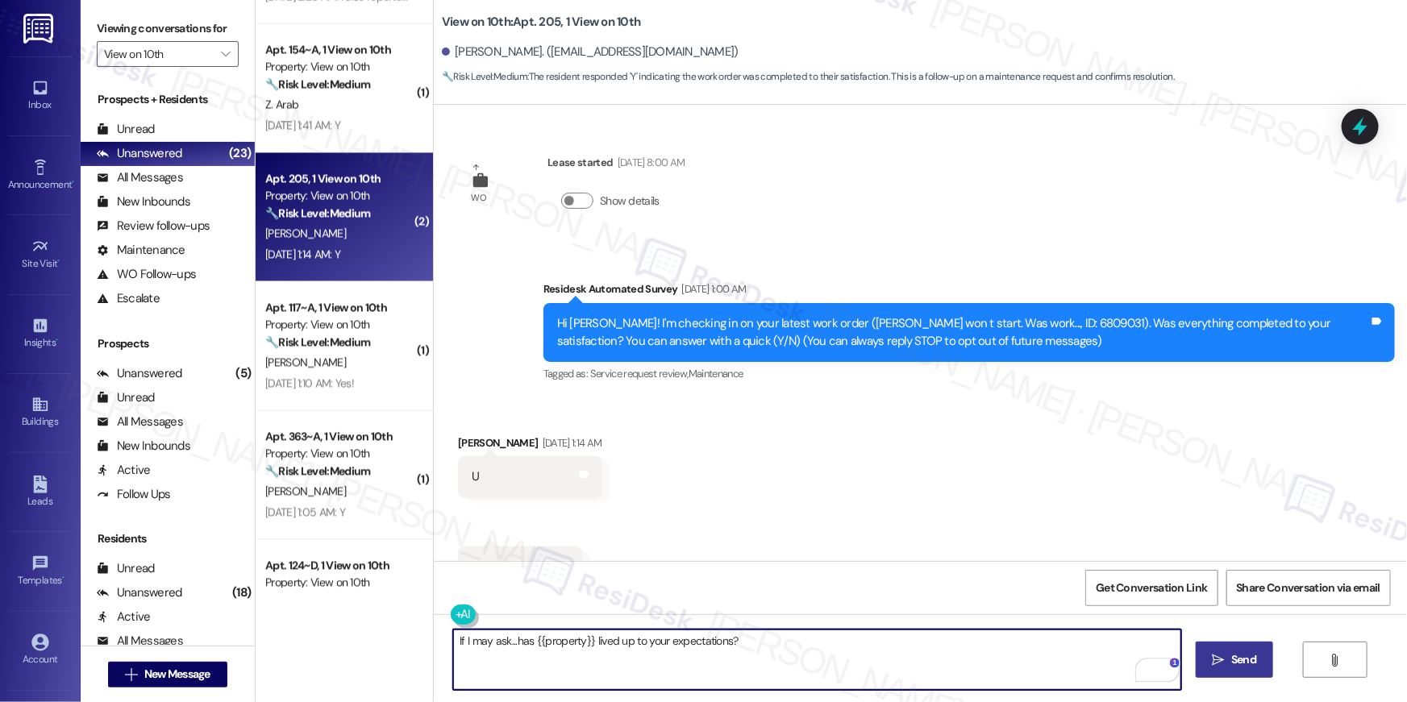
click at [1262, 660] on button " Send" at bounding box center [1235, 660] width 78 height 36
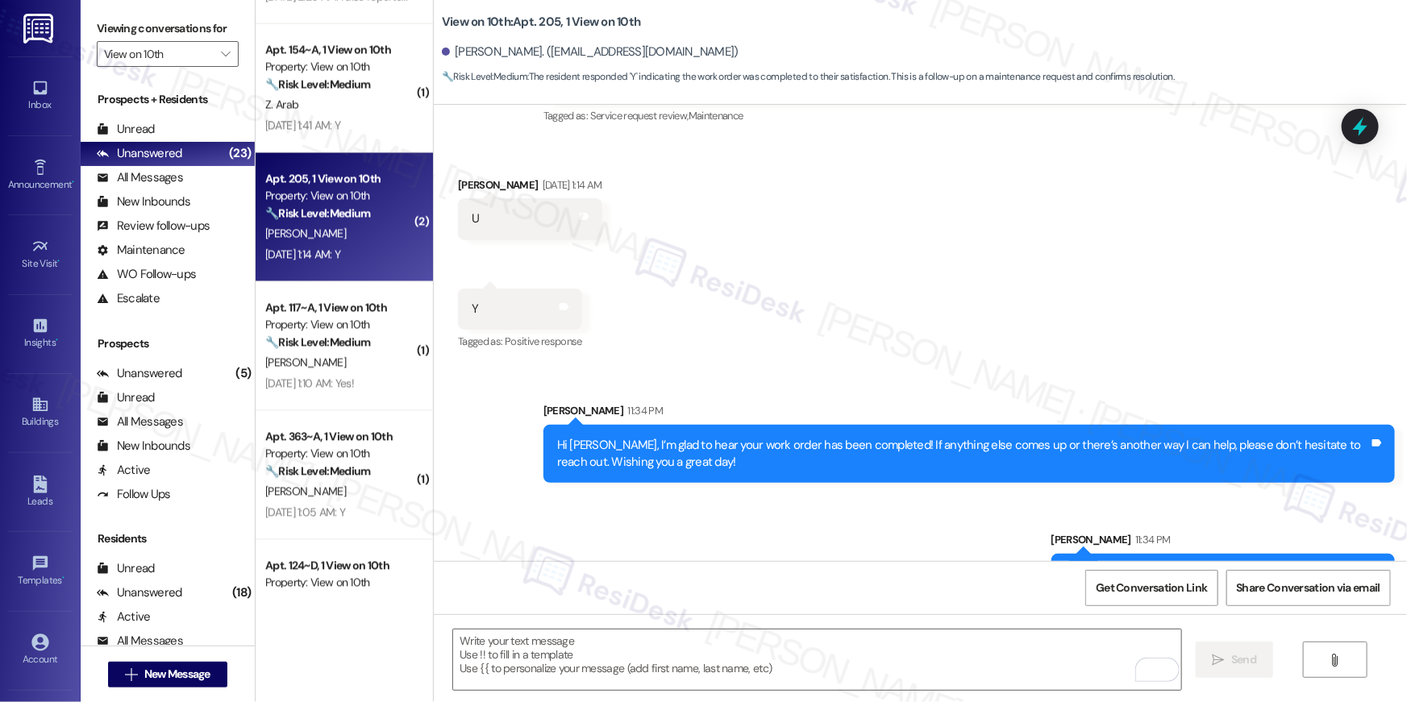
scroll to position [305, 0]
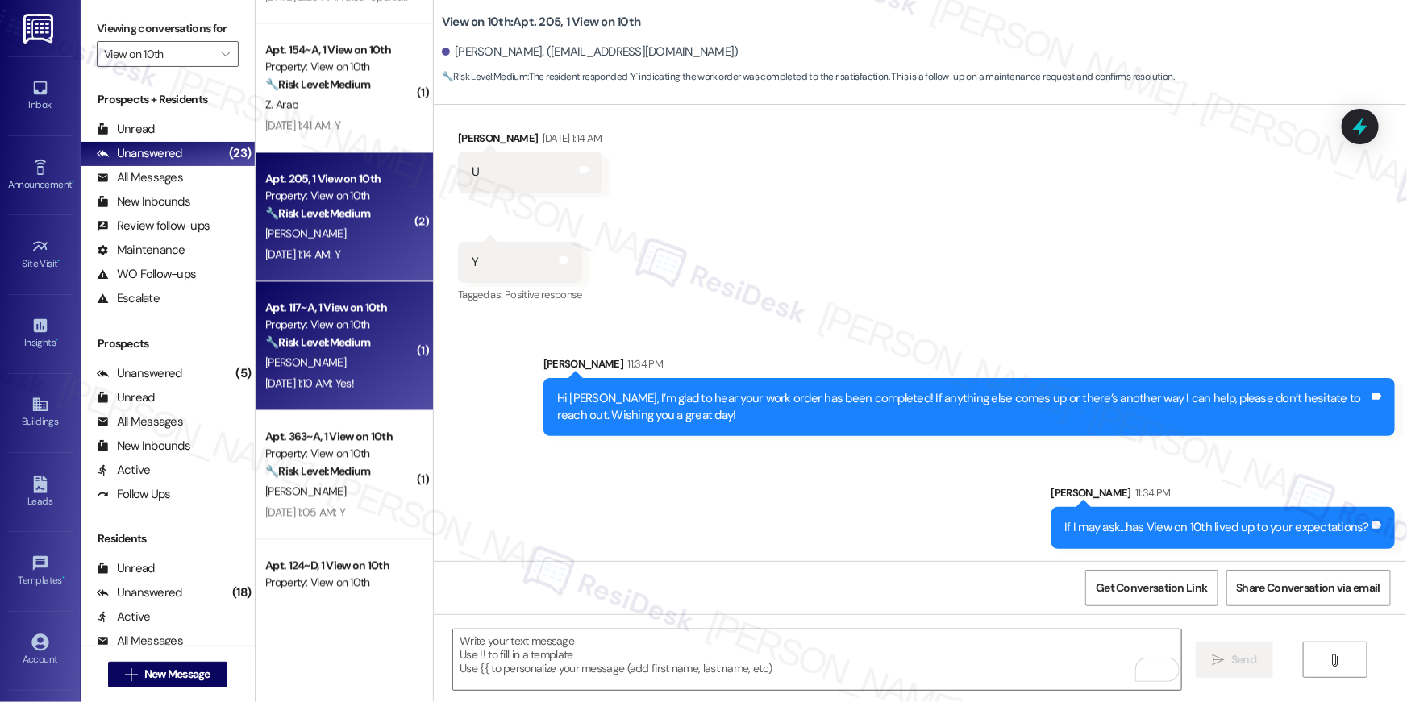
click at [364, 356] on div "[PERSON_NAME]" at bounding box center [340, 363] width 152 height 20
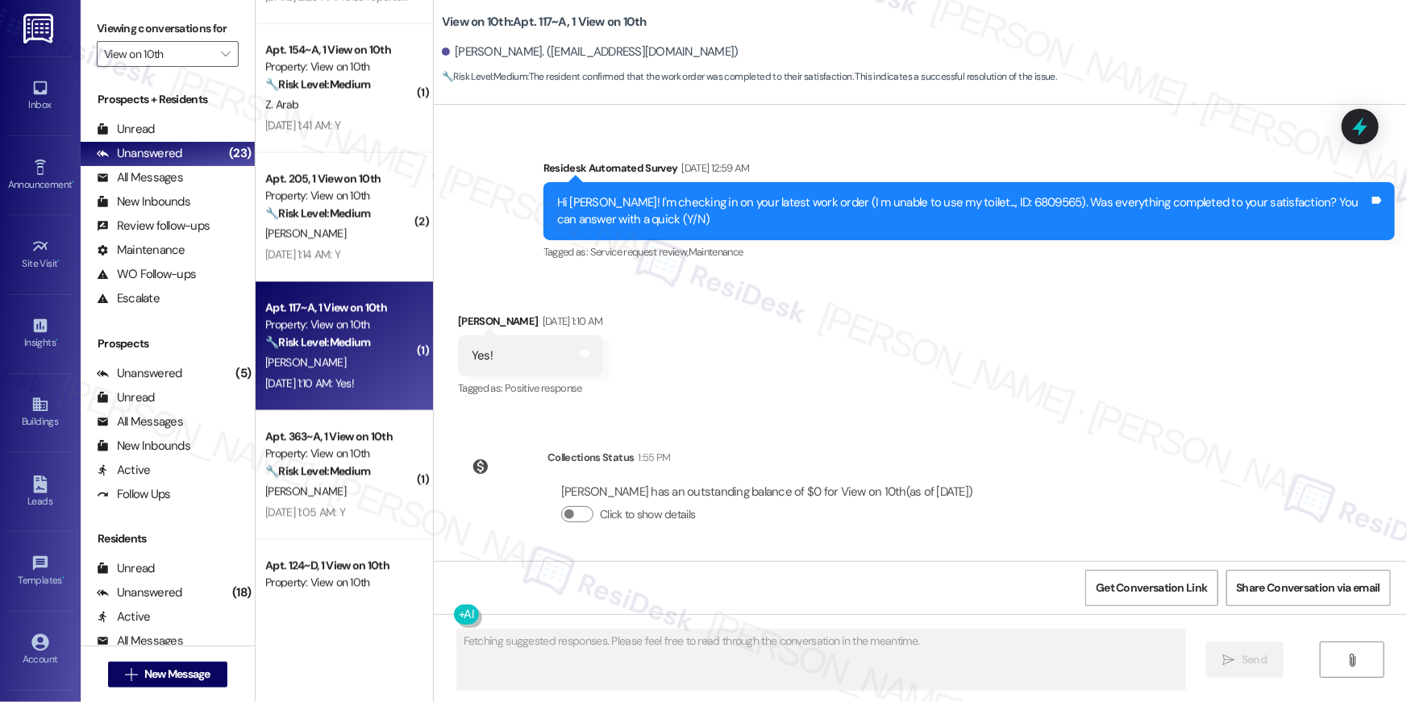
scroll to position [0, 0]
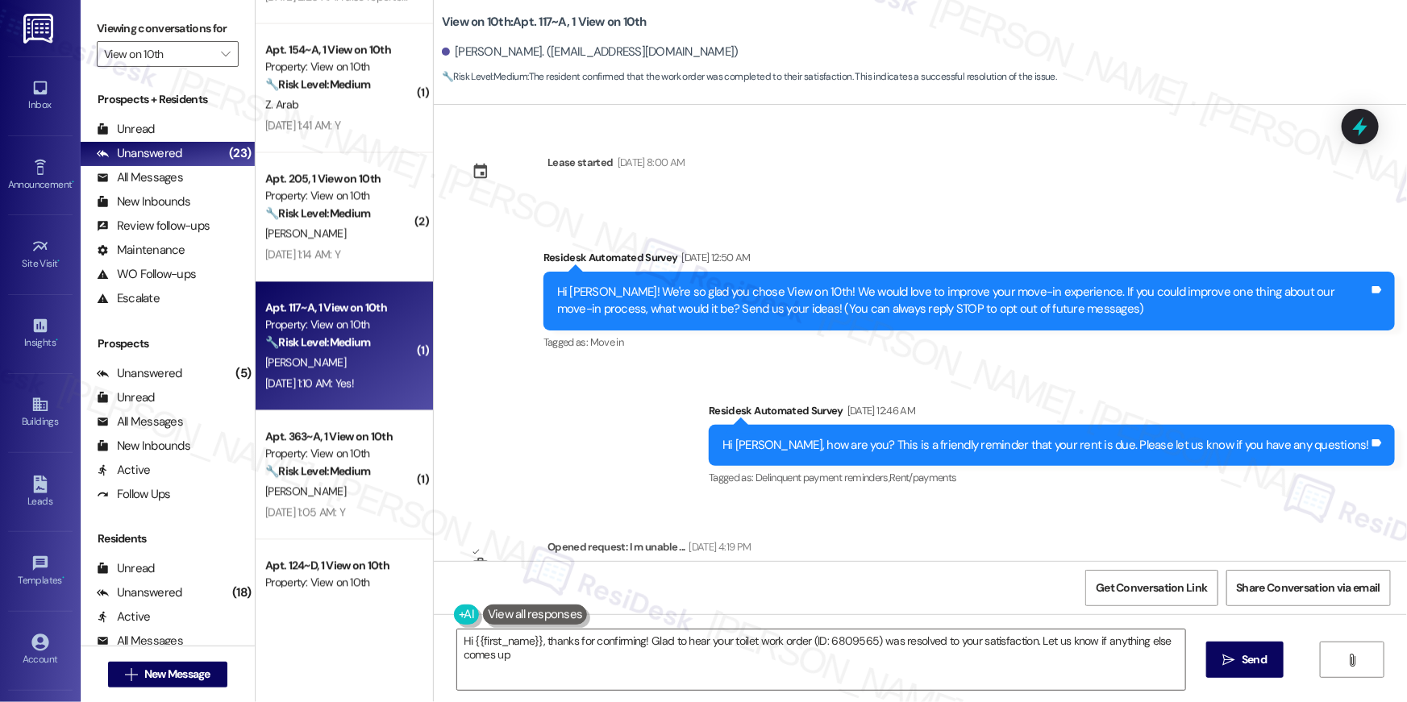
type textarea "Hi {{first_name}}, thanks for confirming! Glad to hear your toilet work order (…"
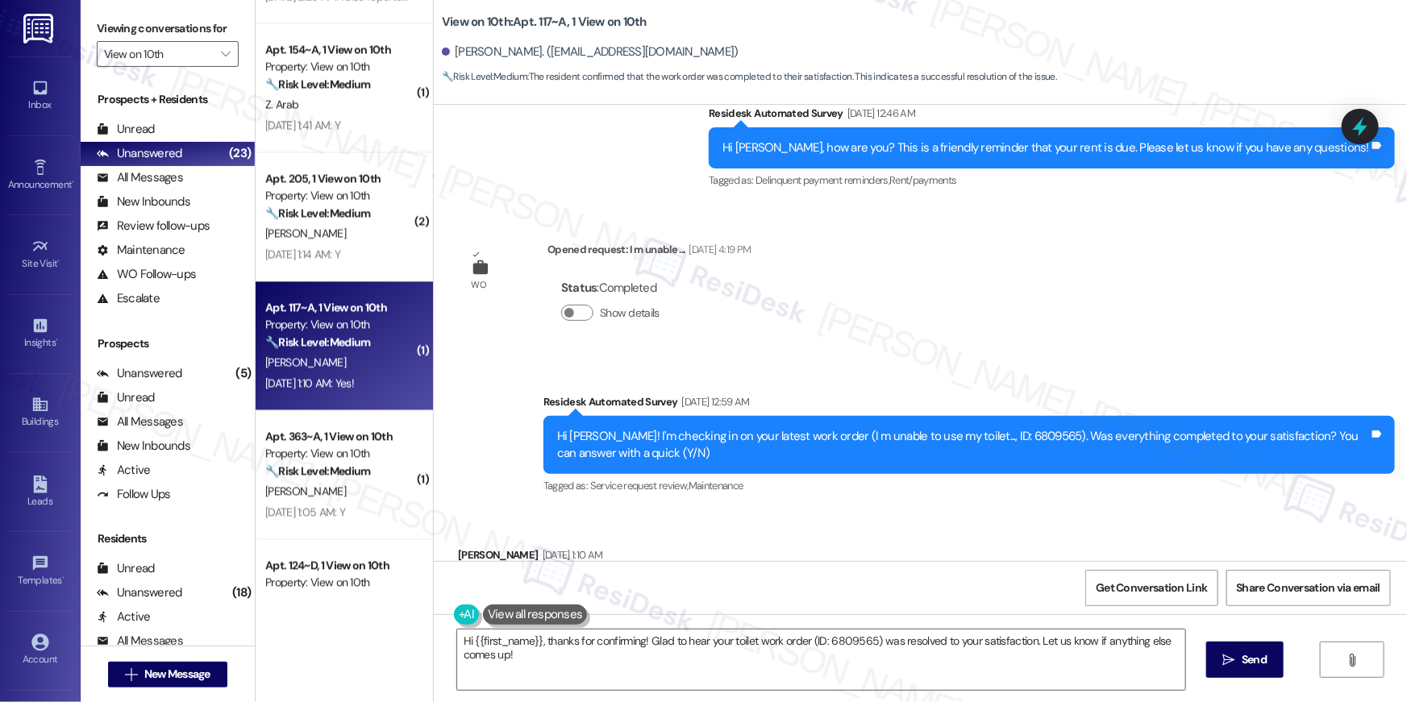
scroll to position [516, 0]
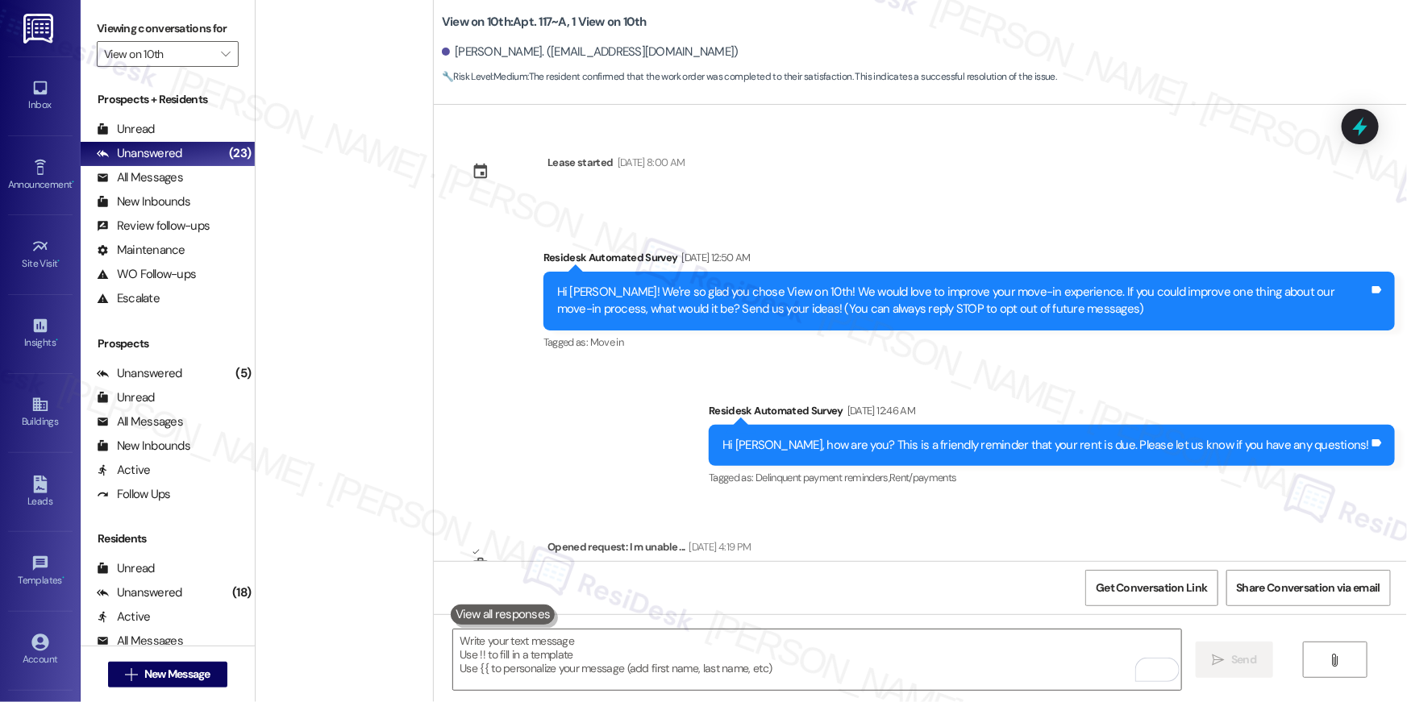
scroll to position [382, 0]
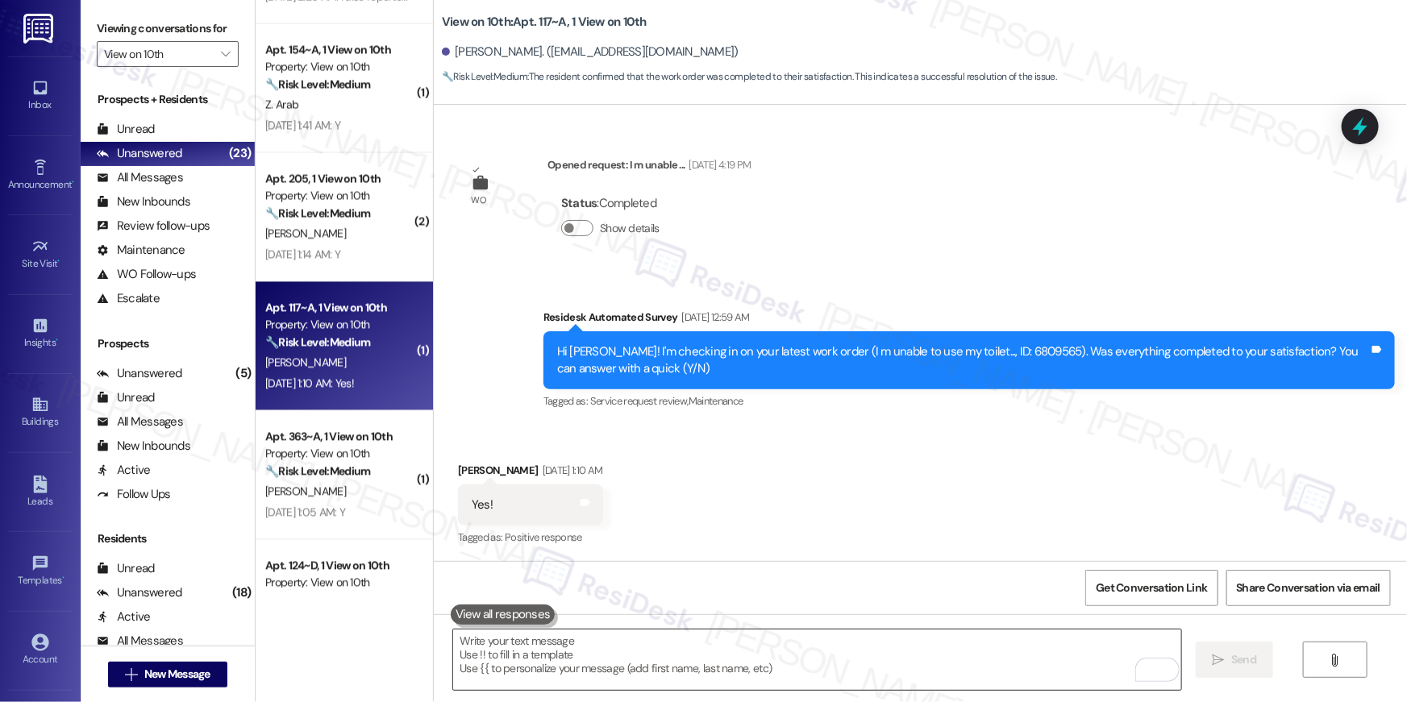
click at [812, 673] on textarea "To enrich screen reader interactions, please activate Accessibility in Grammarl…" at bounding box center [817, 660] width 728 height 60
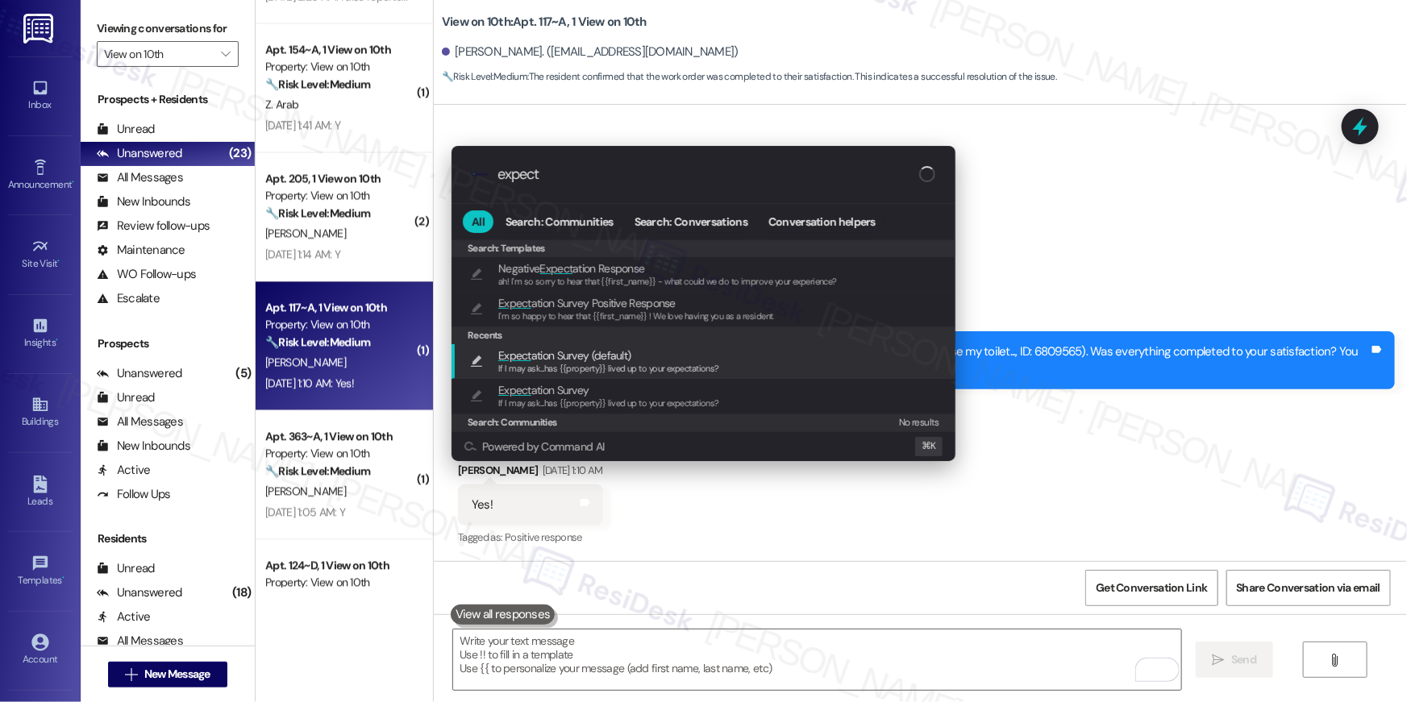
type input "expect"
click at [780, 371] on div "Expect ation Survey (default) If I may ask...has {{property}} lived up to your …" at bounding box center [705, 362] width 472 height 30
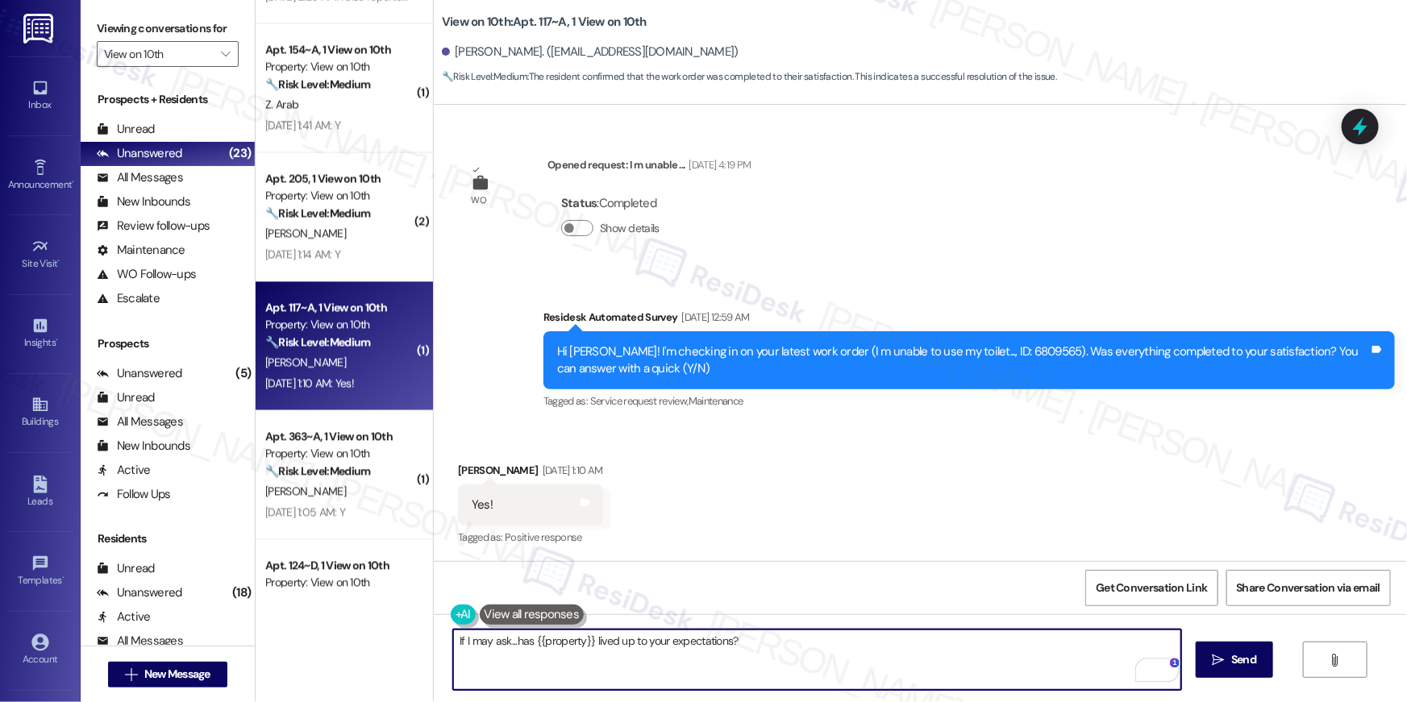
type textarea "If I may ask...has {{property}} lived up to your expectations?"
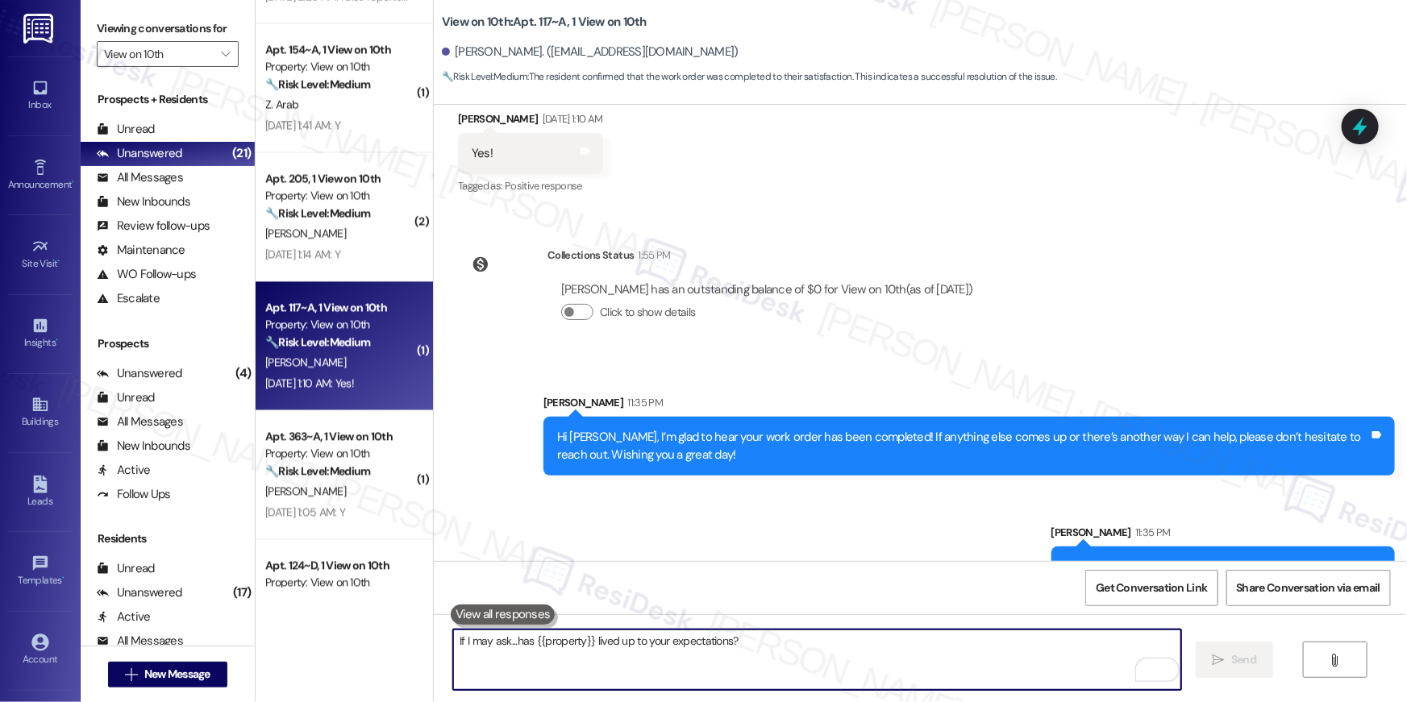
scroll to position [773, 0]
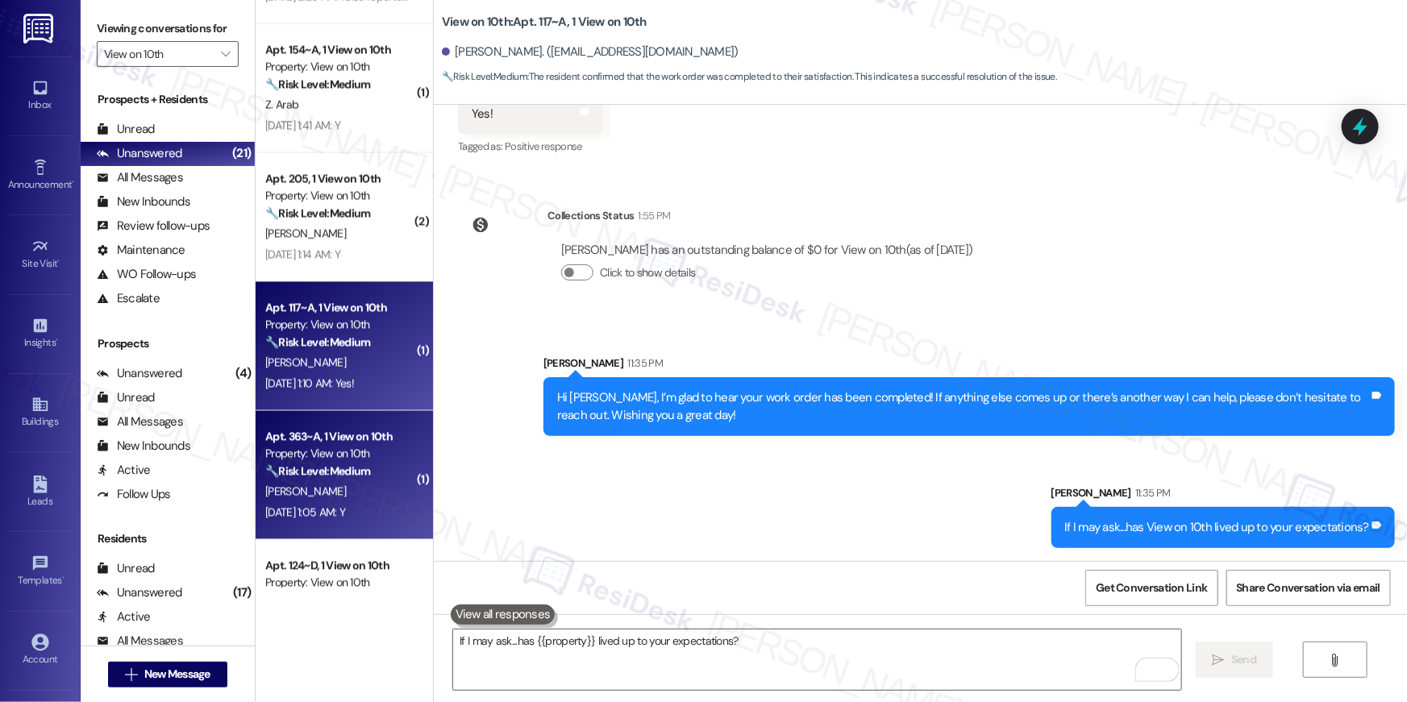
click at [339, 468] on strong "🔧 Risk Level: Medium" at bounding box center [317, 471] width 105 height 15
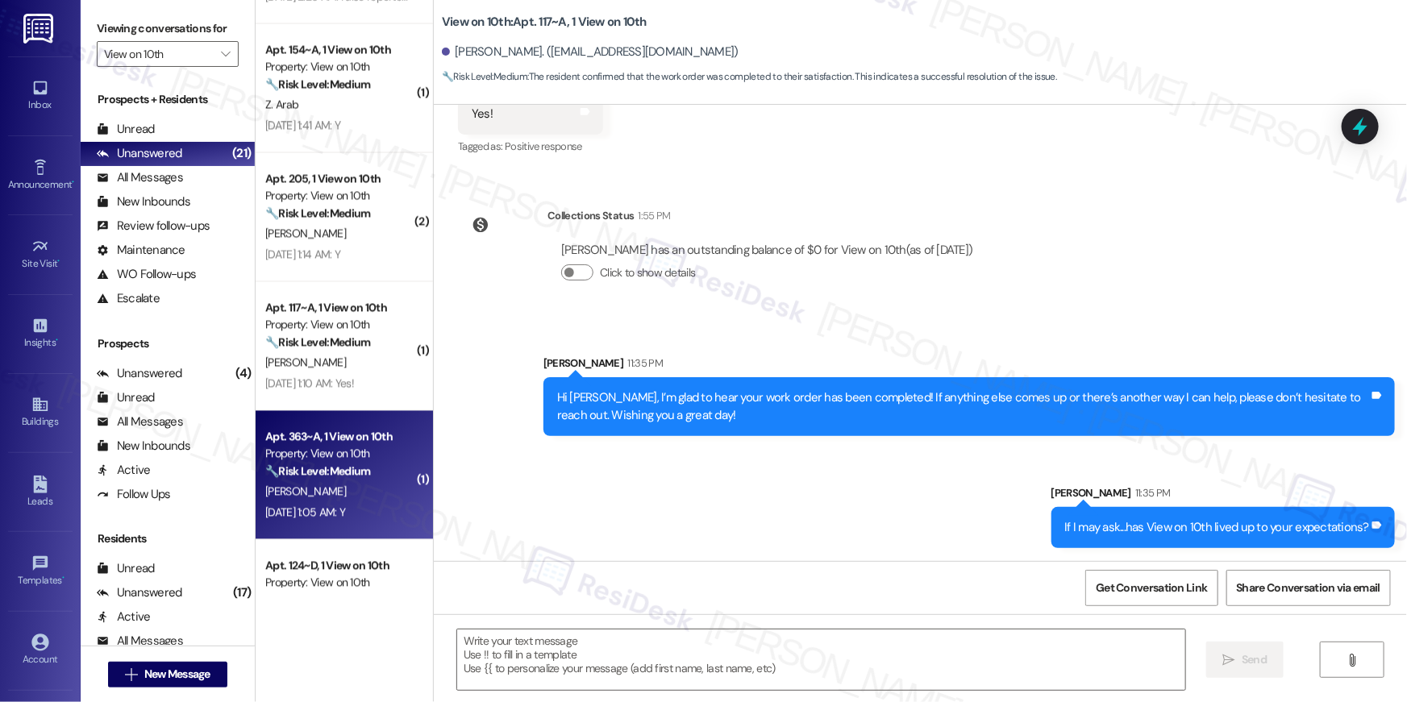
type textarea "Fetching suggested responses. Please feel free to read through the conversation…"
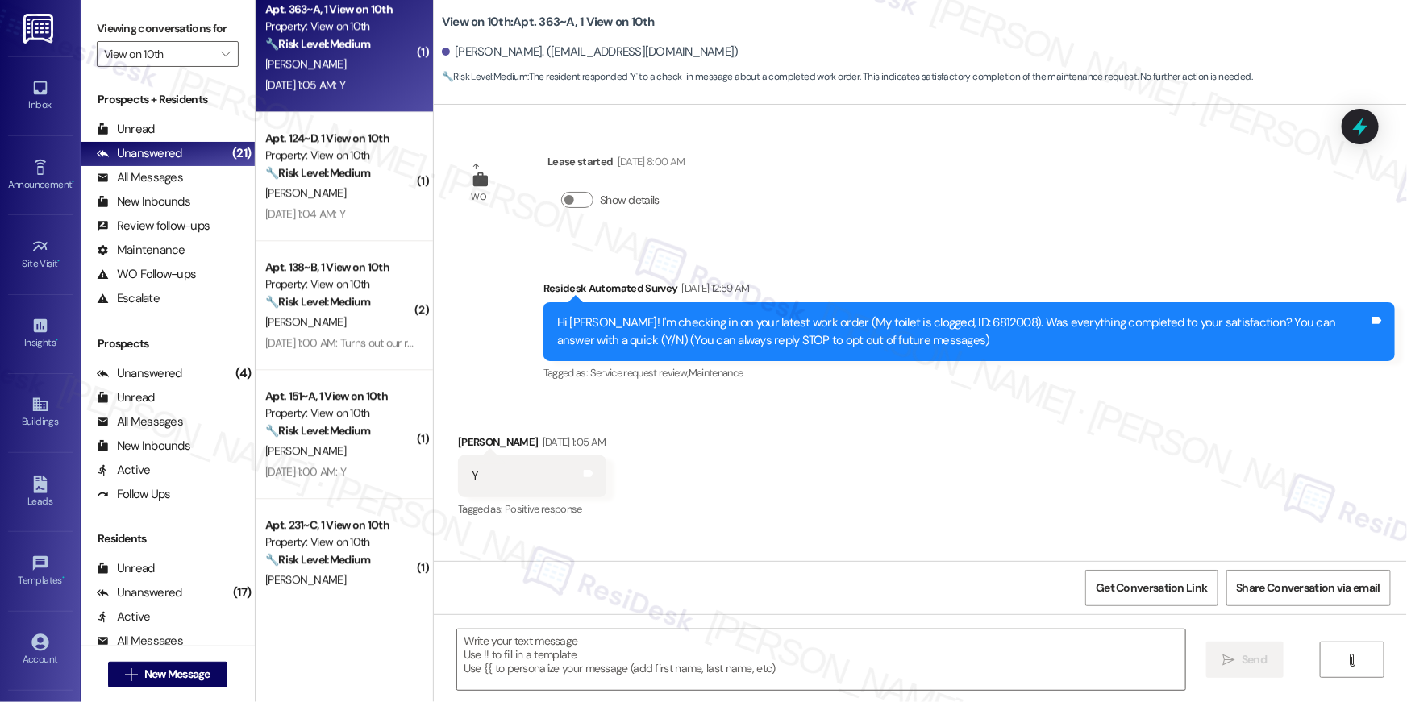
scroll to position [0, 0]
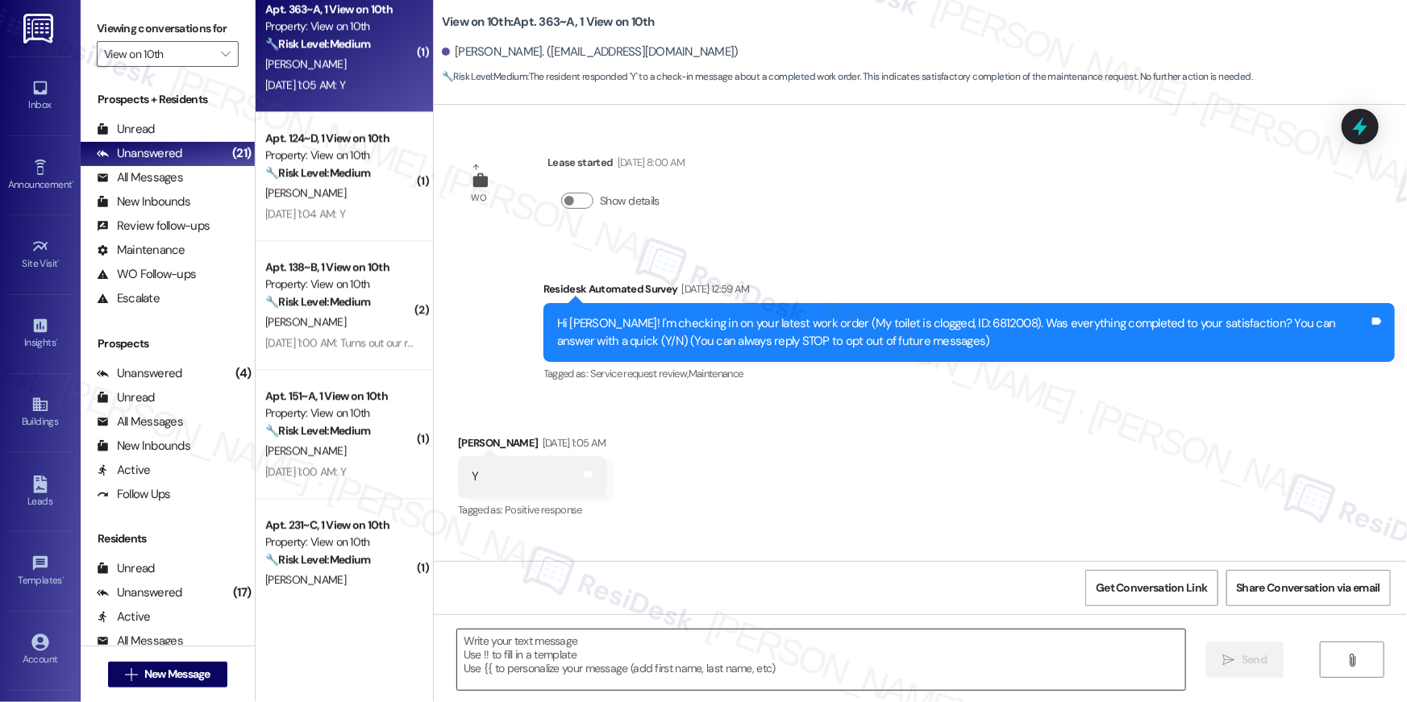
click at [855, 651] on textarea at bounding box center [821, 660] width 728 height 60
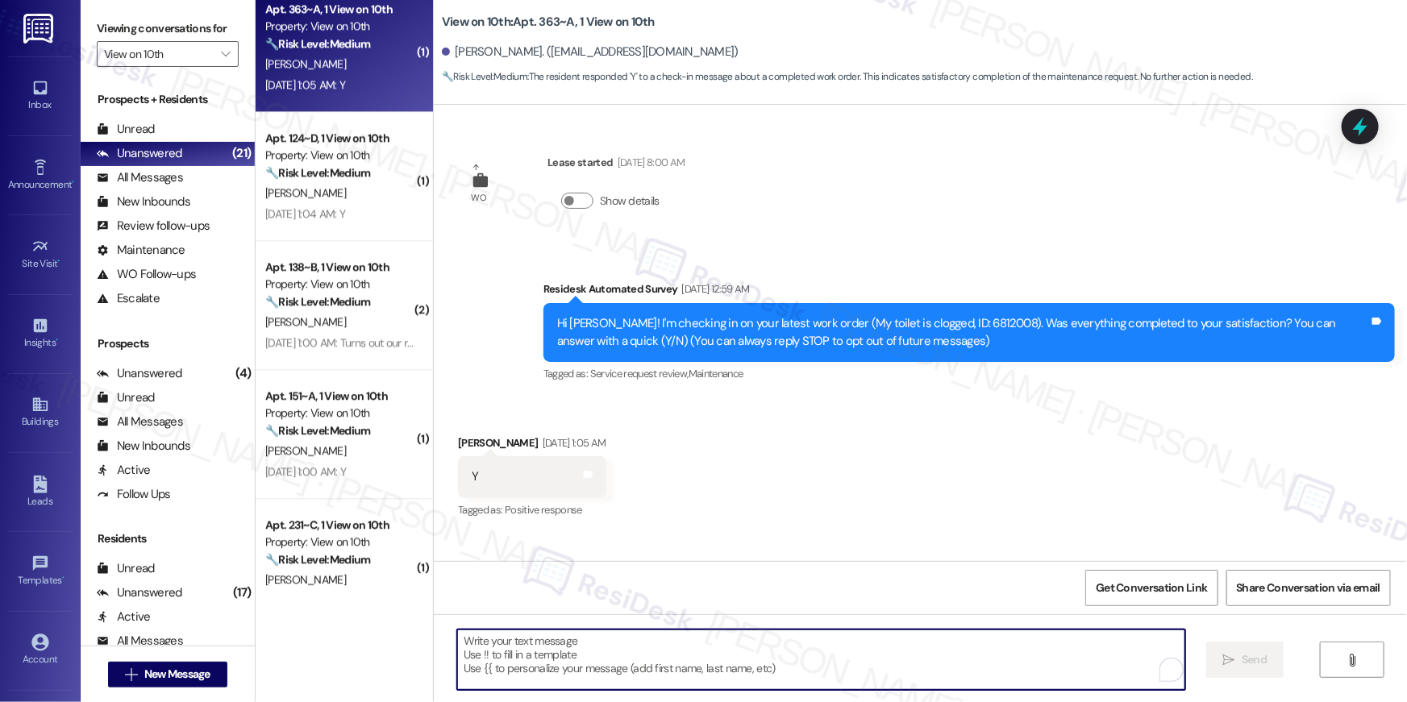
paste textarea "Hi {{first_name}}, I’m glad to hear your work order has been completed! If anyt…"
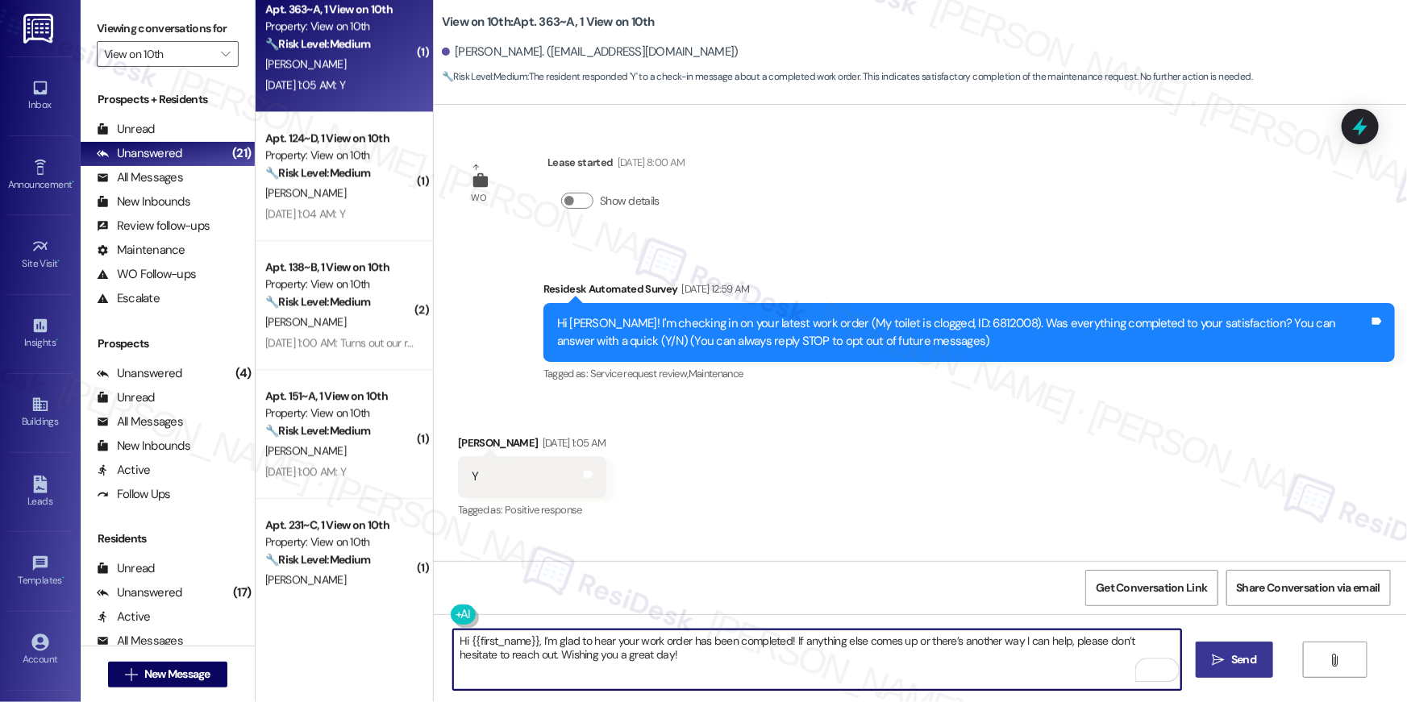
type textarea "Hi {{first_name}}, I’m glad to hear your work order has been completed! If anyt…"
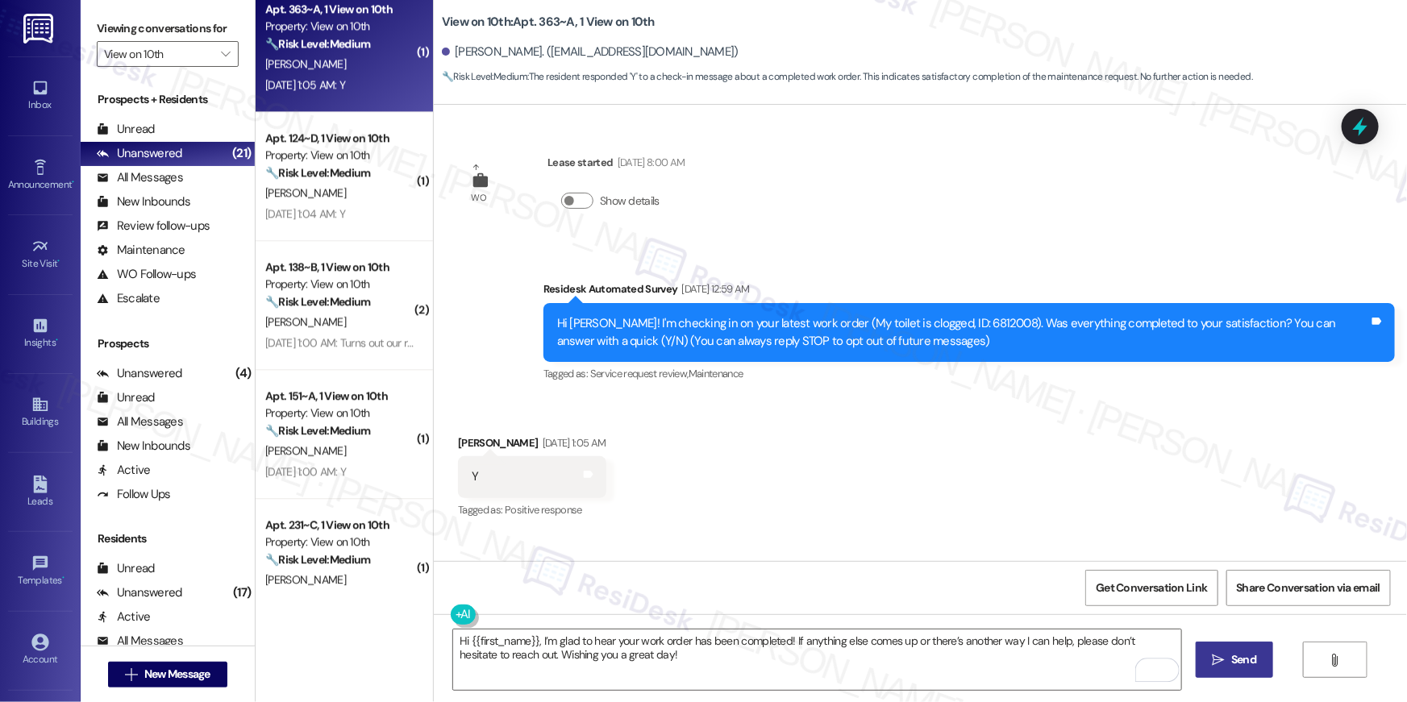
click at [1215, 669] on button " Send" at bounding box center [1235, 660] width 78 height 36
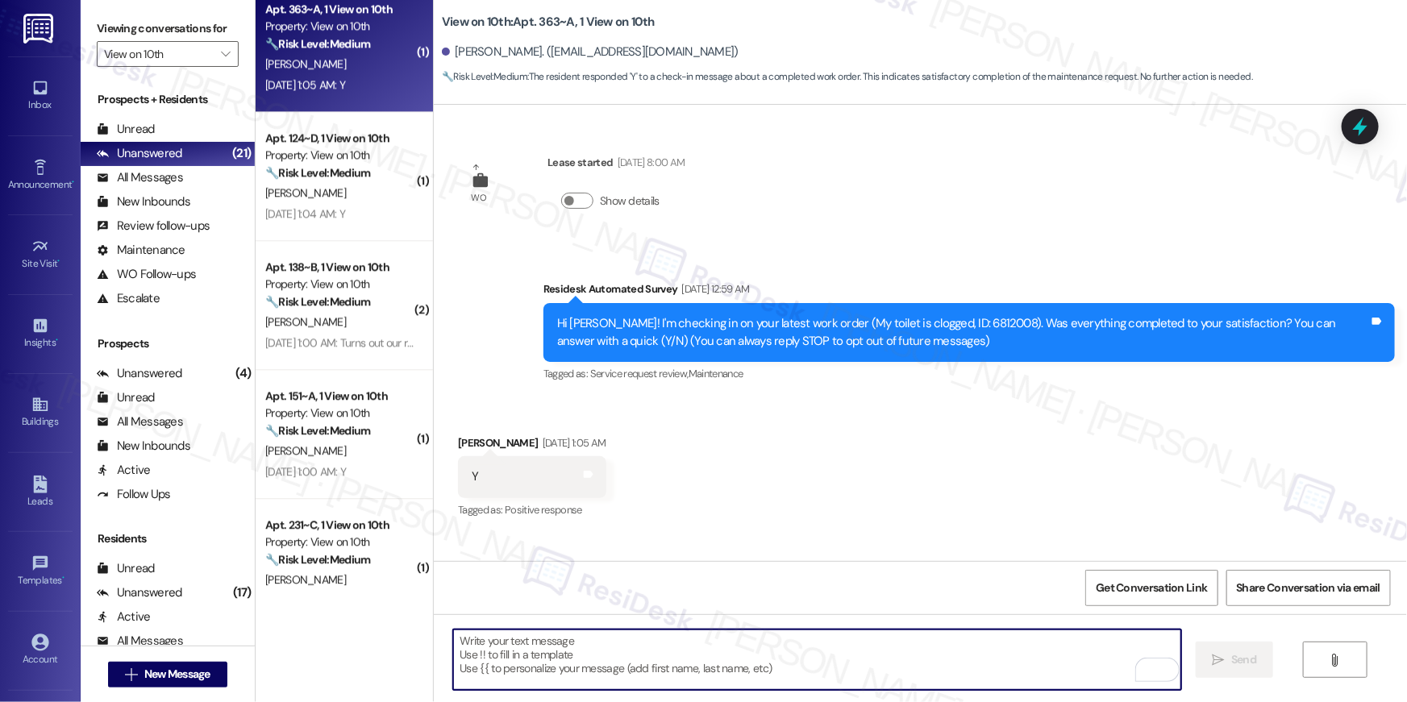
drag, startPoint x: 686, startPoint y: 666, endPoint x: 719, endPoint y: 621, distance: 56.0
click at [686, 665] on textarea "To enrich screen reader interactions, please activate Accessibility in Grammarl…" at bounding box center [817, 660] width 728 height 60
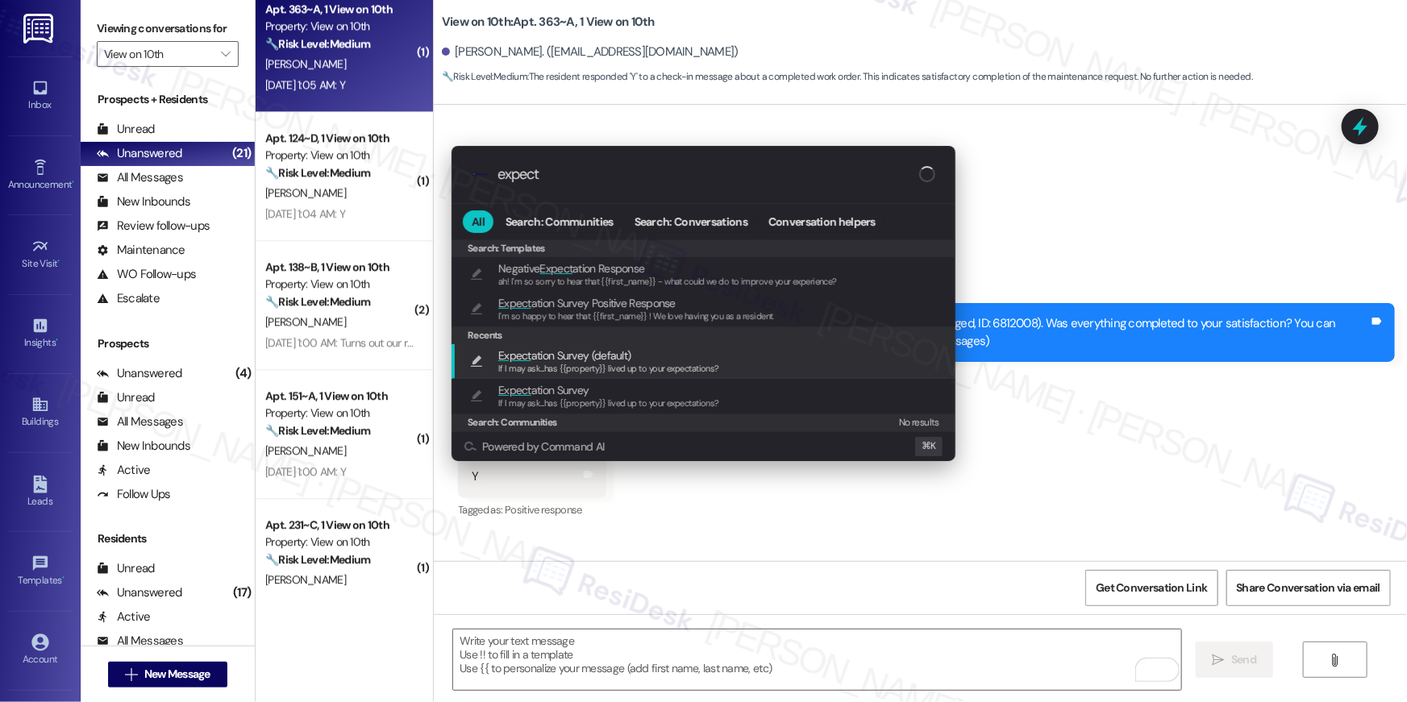
type input "expect"
click at [709, 370] on span "If I may ask...has {{property}} lived up to your expectations?" at bounding box center [608, 368] width 221 height 11
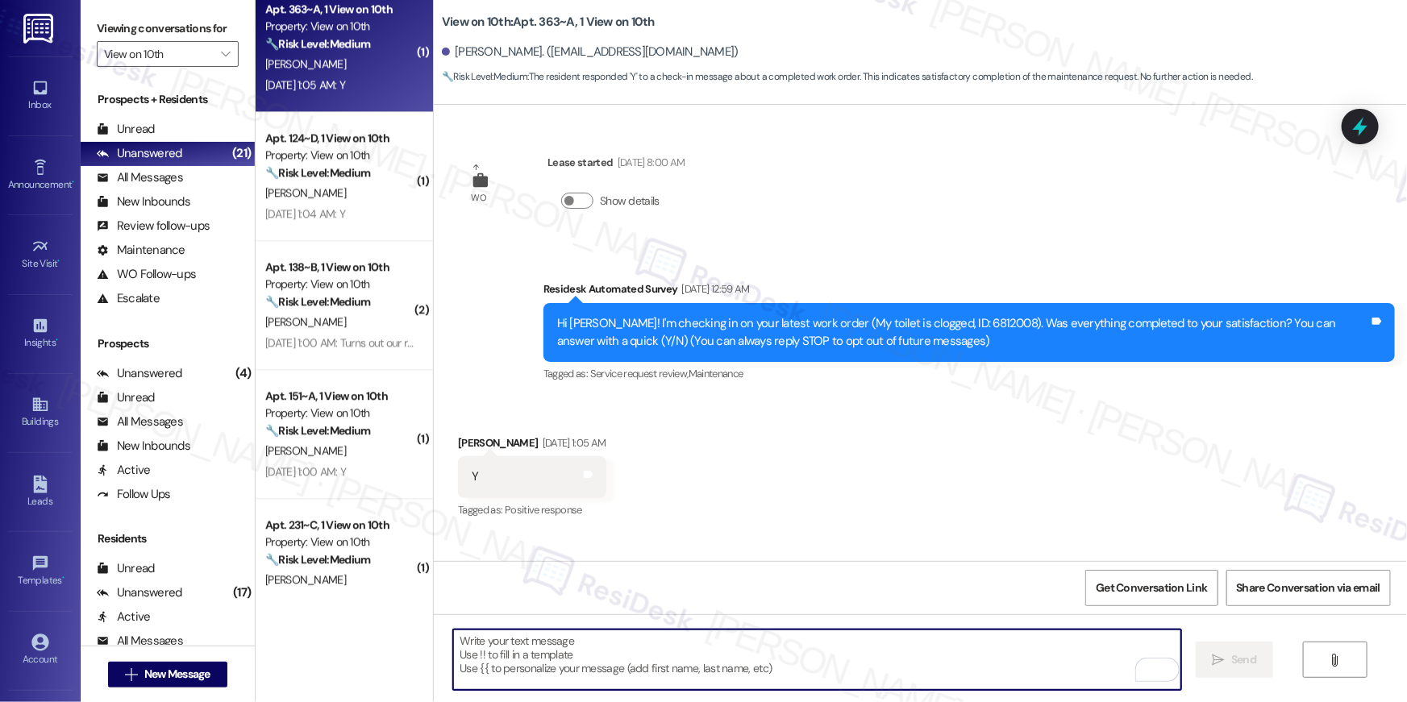
type textarea "If I may ask...has {{property}} lived up to your expectations?"
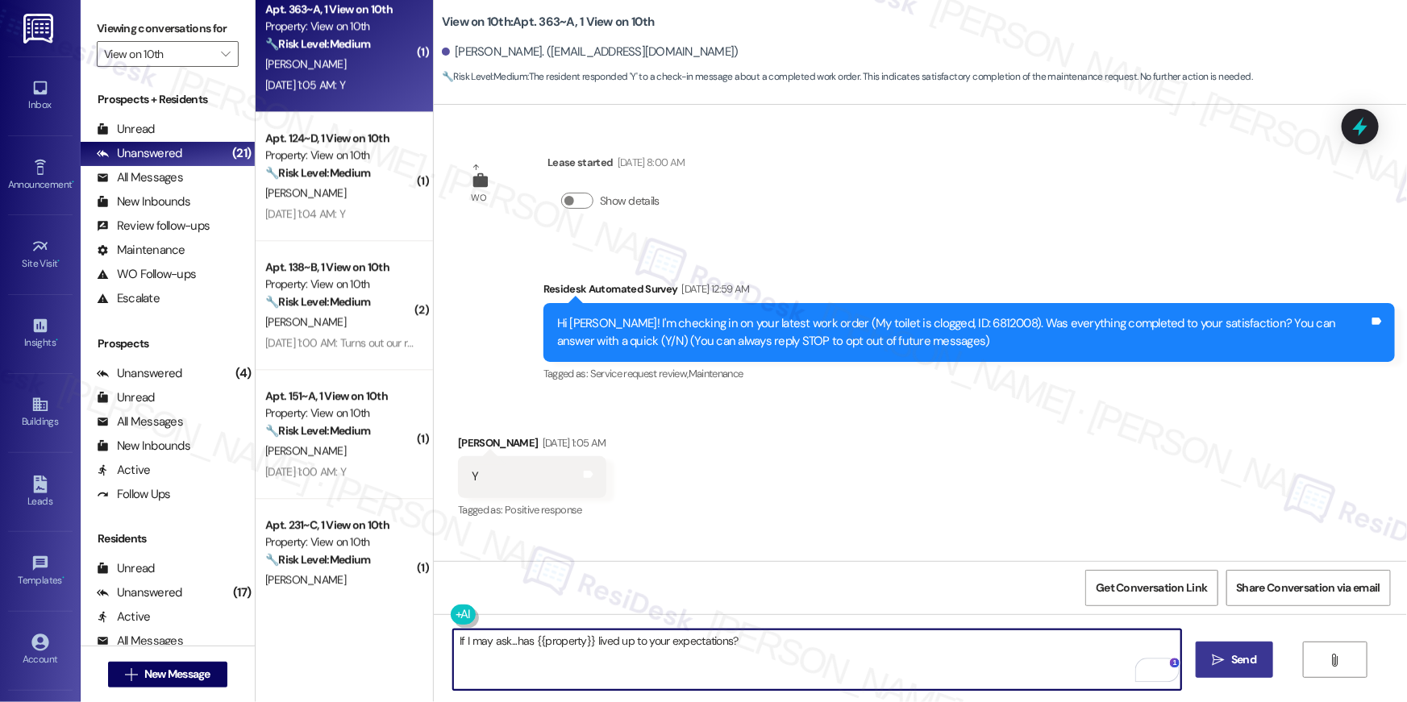
click at [1213, 663] on icon "" at bounding box center [1219, 660] width 12 height 13
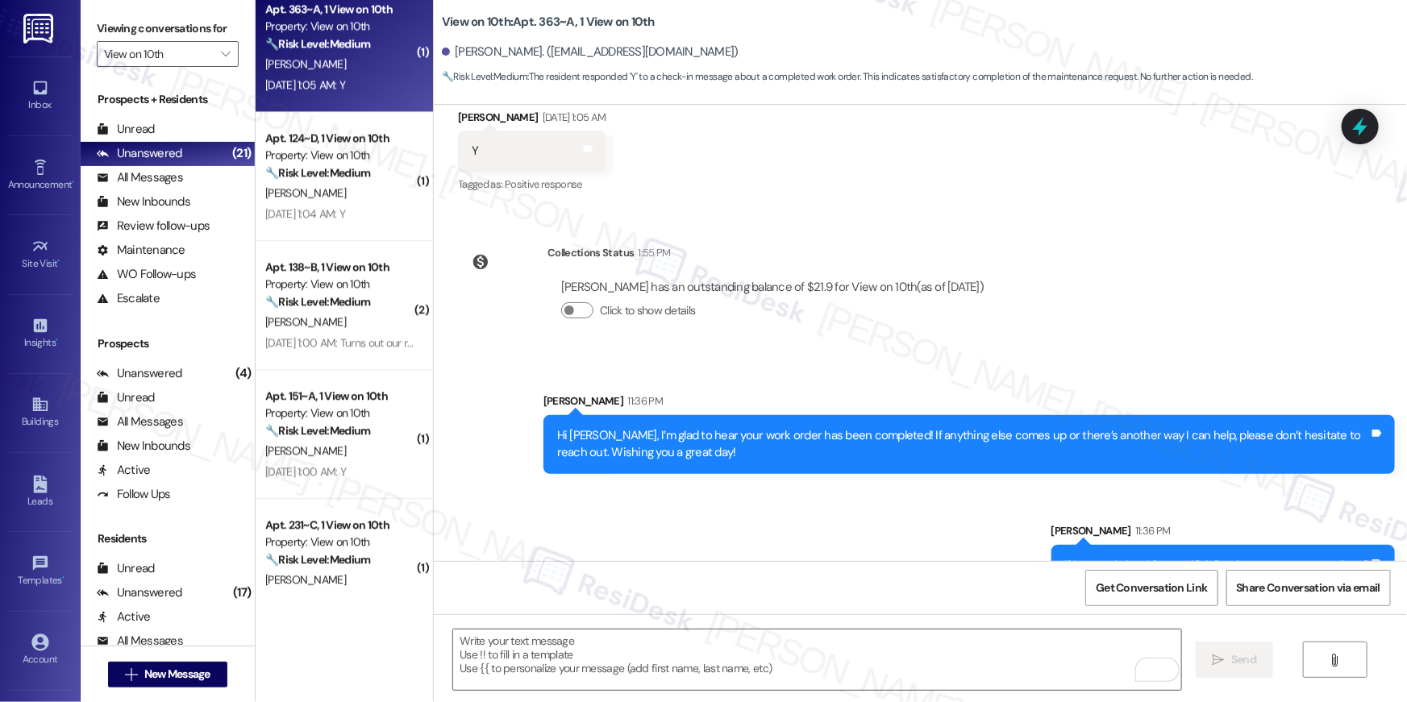
scroll to position [363, 0]
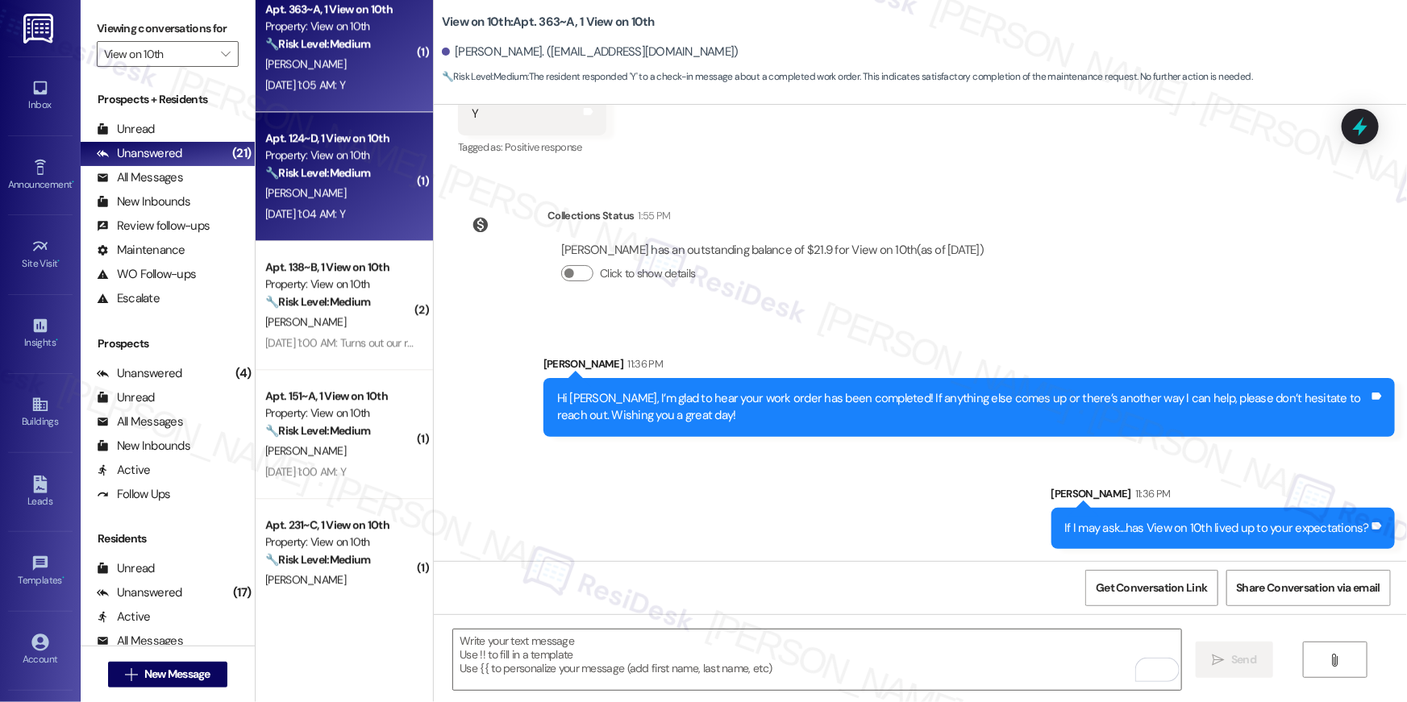
click at [301, 193] on span "[PERSON_NAME]" at bounding box center [305, 192] width 81 height 15
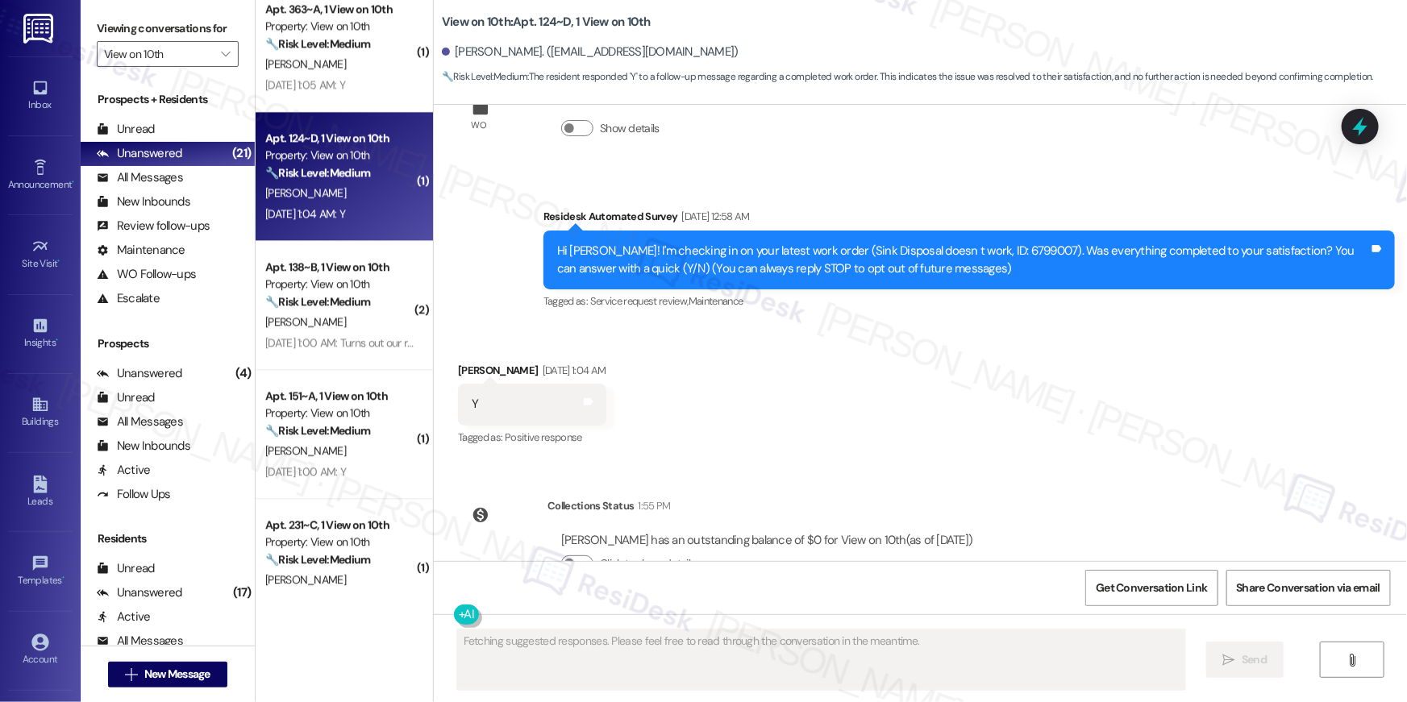
scroll to position [0, 0]
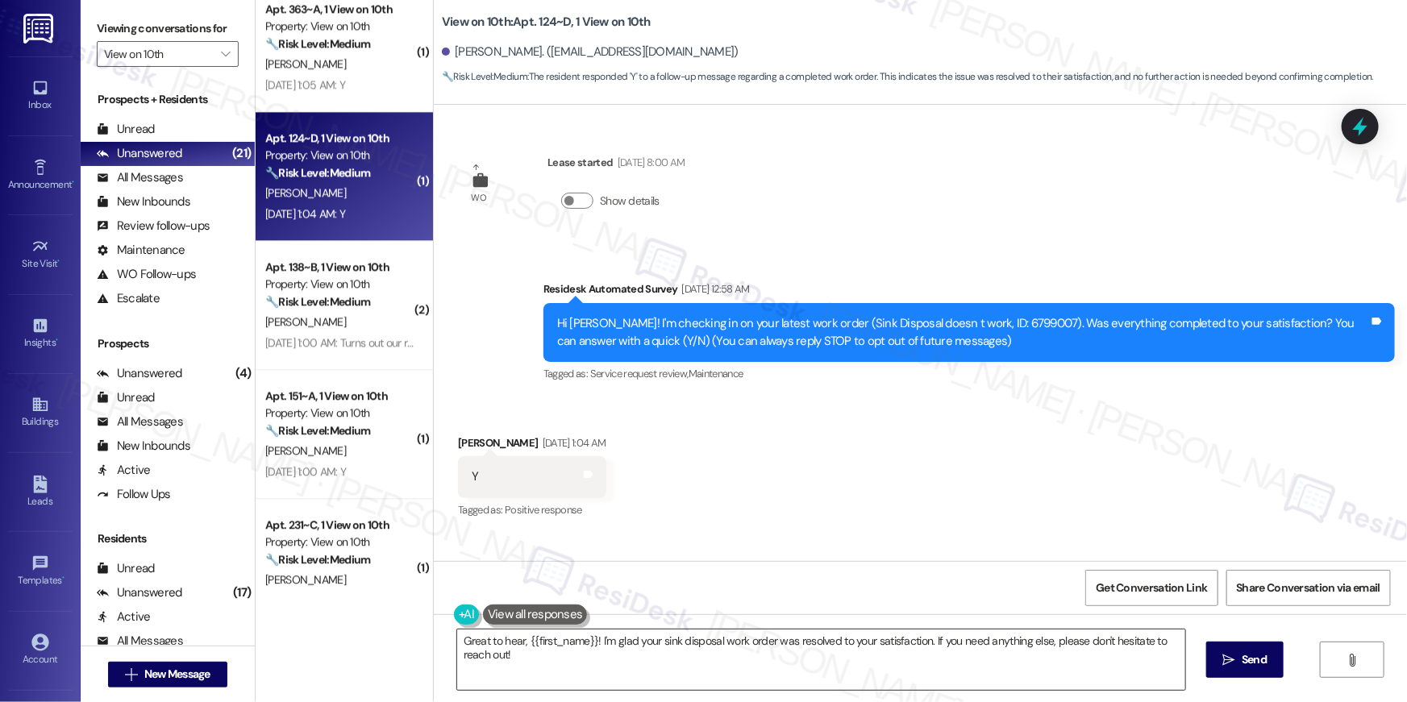
click at [926, 662] on textarea "Great to hear, {{first_name}}! I'm glad your sink disposal work order was resol…" at bounding box center [821, 660] width 728 height 60
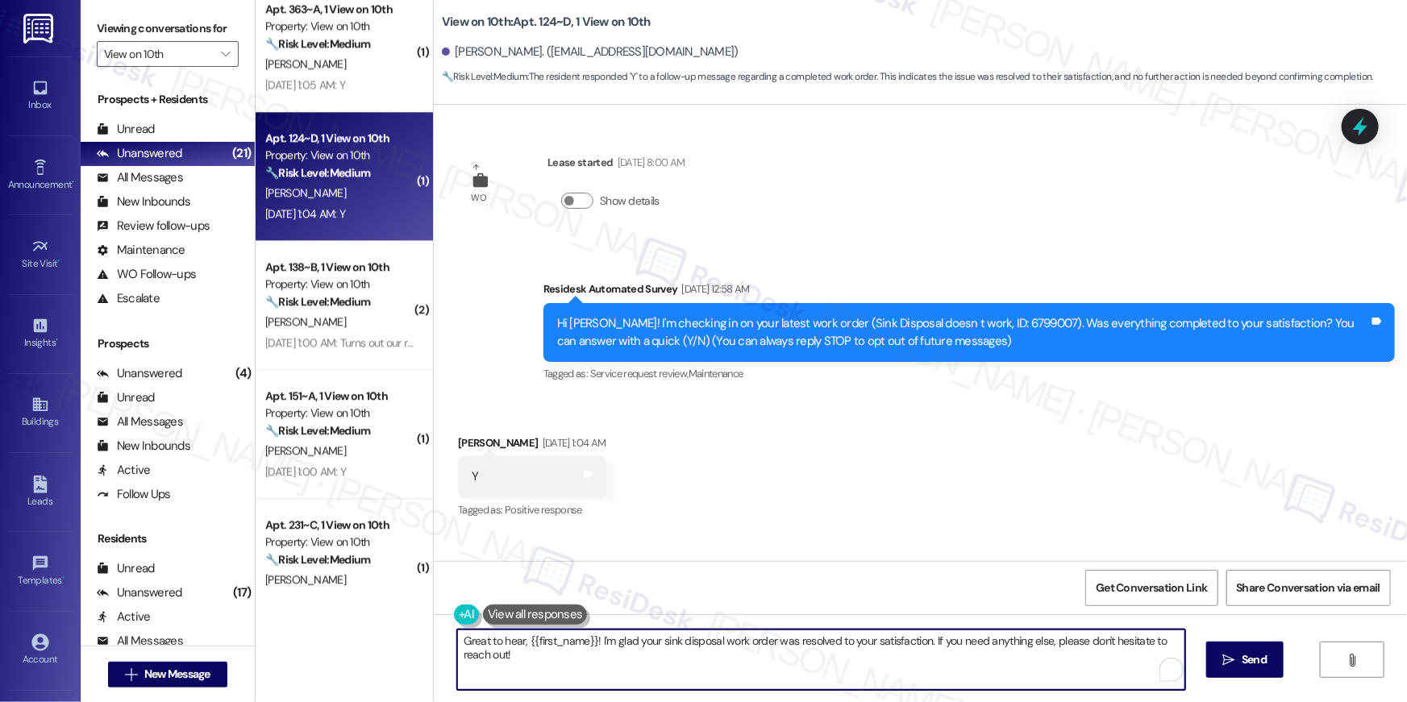
click at [926, 662] on textarea "Great to hear, {{first_name}}! I'm glad your sink disposal work order was resol…" at bounding box center [821, 660] width 728 height 60
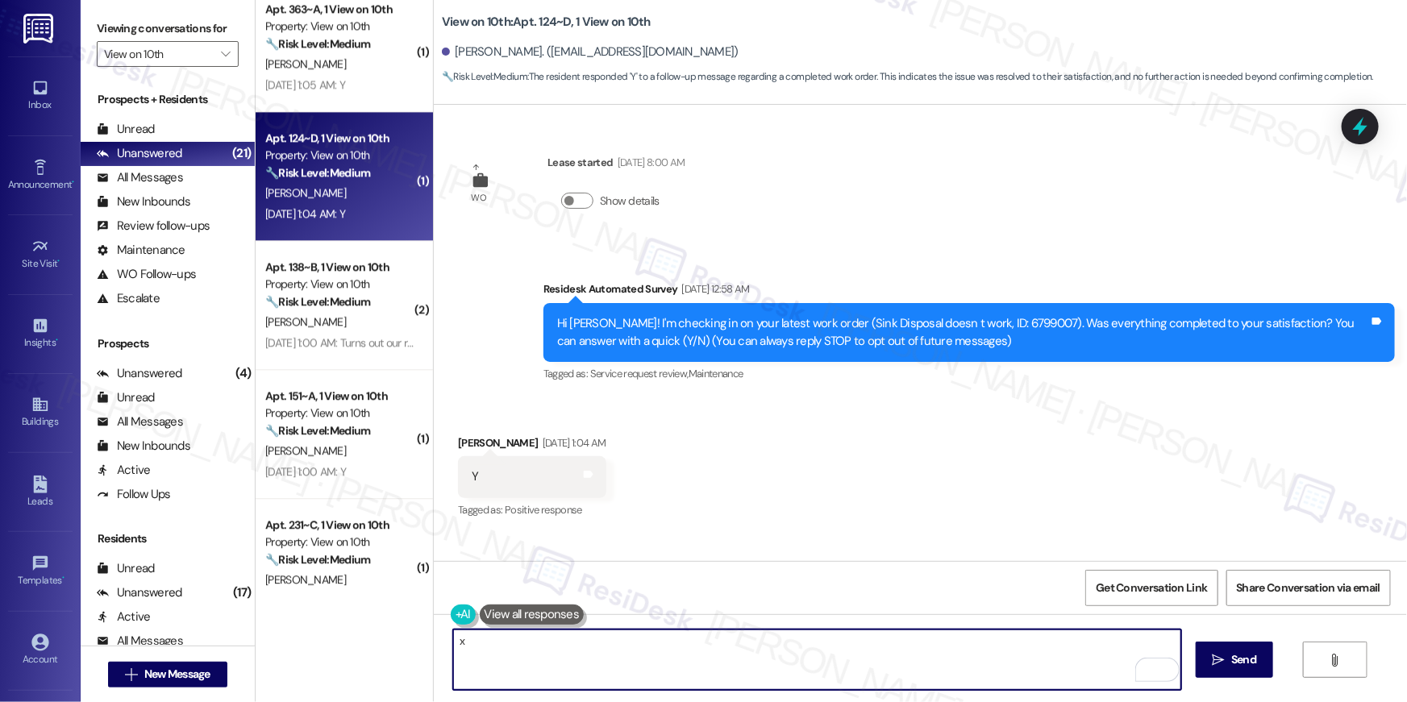
click at [926, 662] on textarea "x" at bounding box center [817, 660] width 728 height 60
paste textarea "Hi {{first_name}}, I’m glad to hear your work order has been completed! If anyt…"
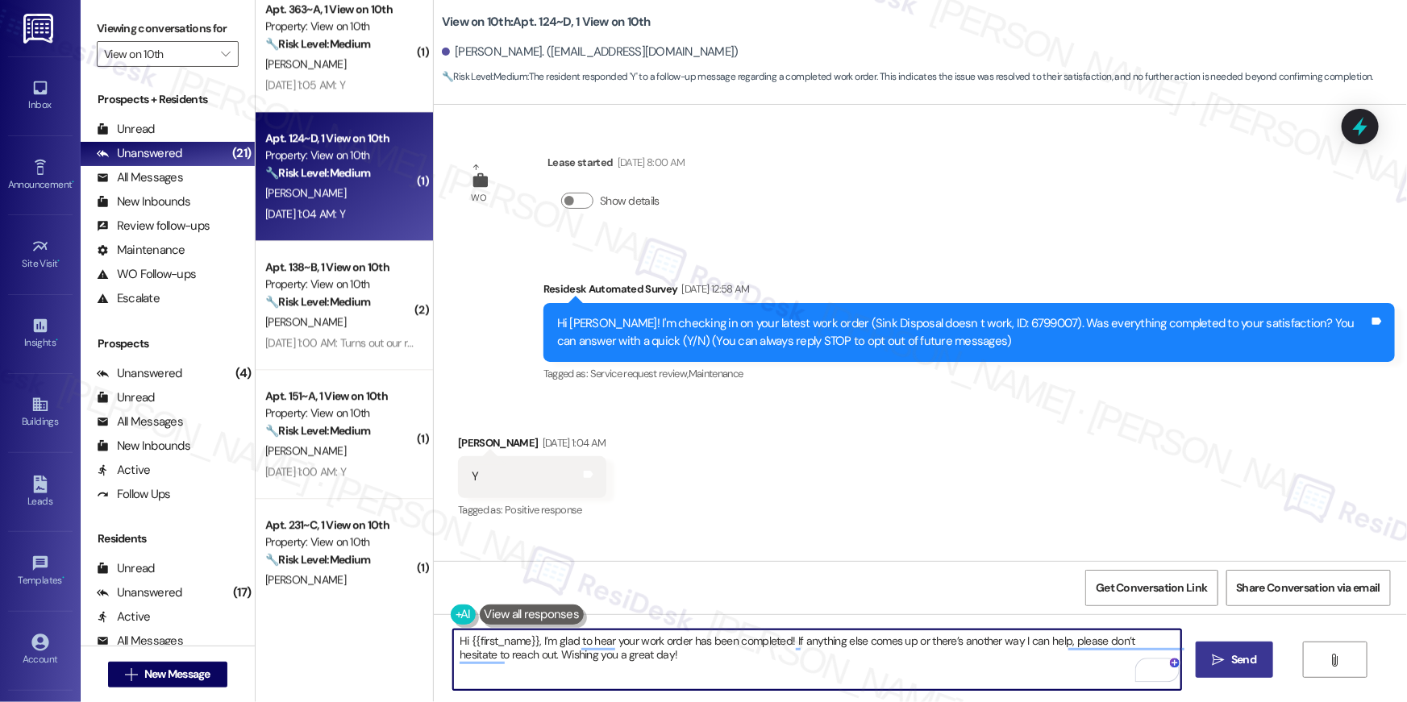
type textarea "Hi {{first_name}}, I’m glad to hear your work order has been completed! If anyt…"
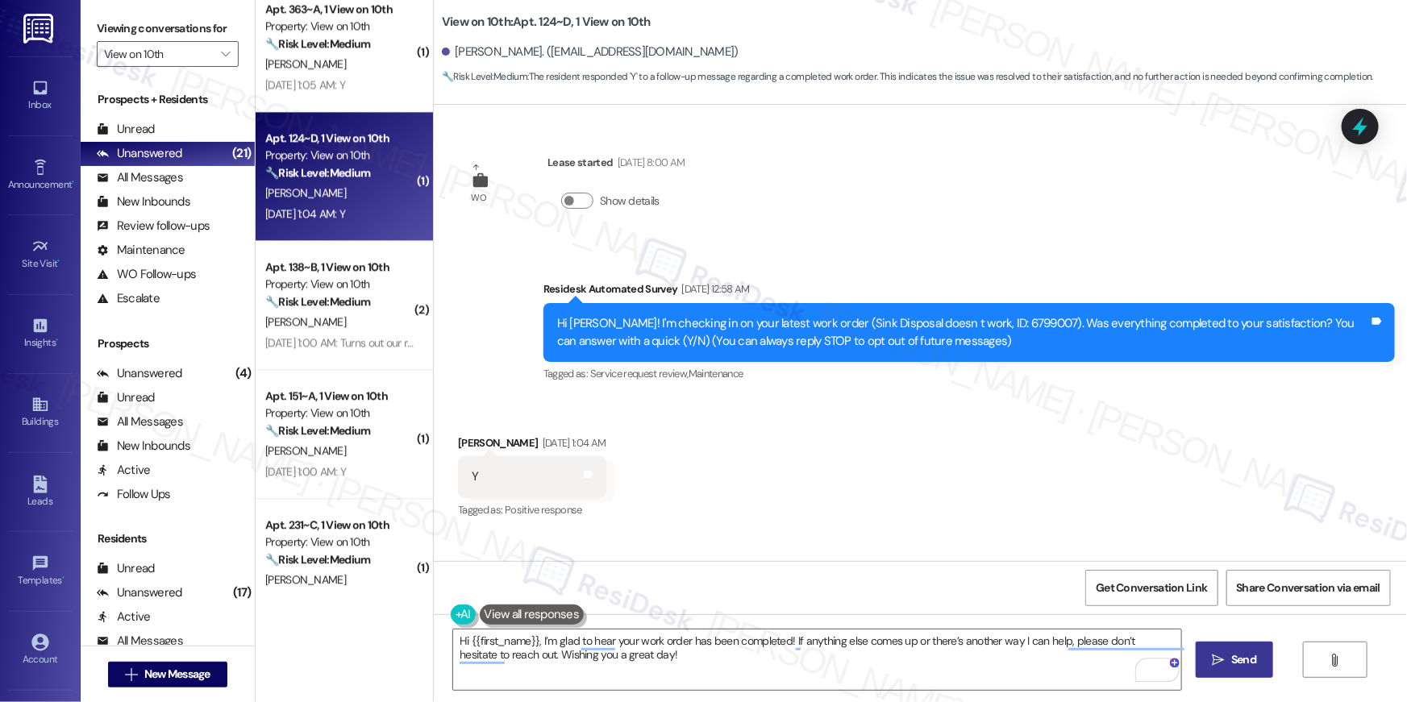
click at [1218, 671] on button " Send" at bounding box center [1235, 660] width 78 height 36
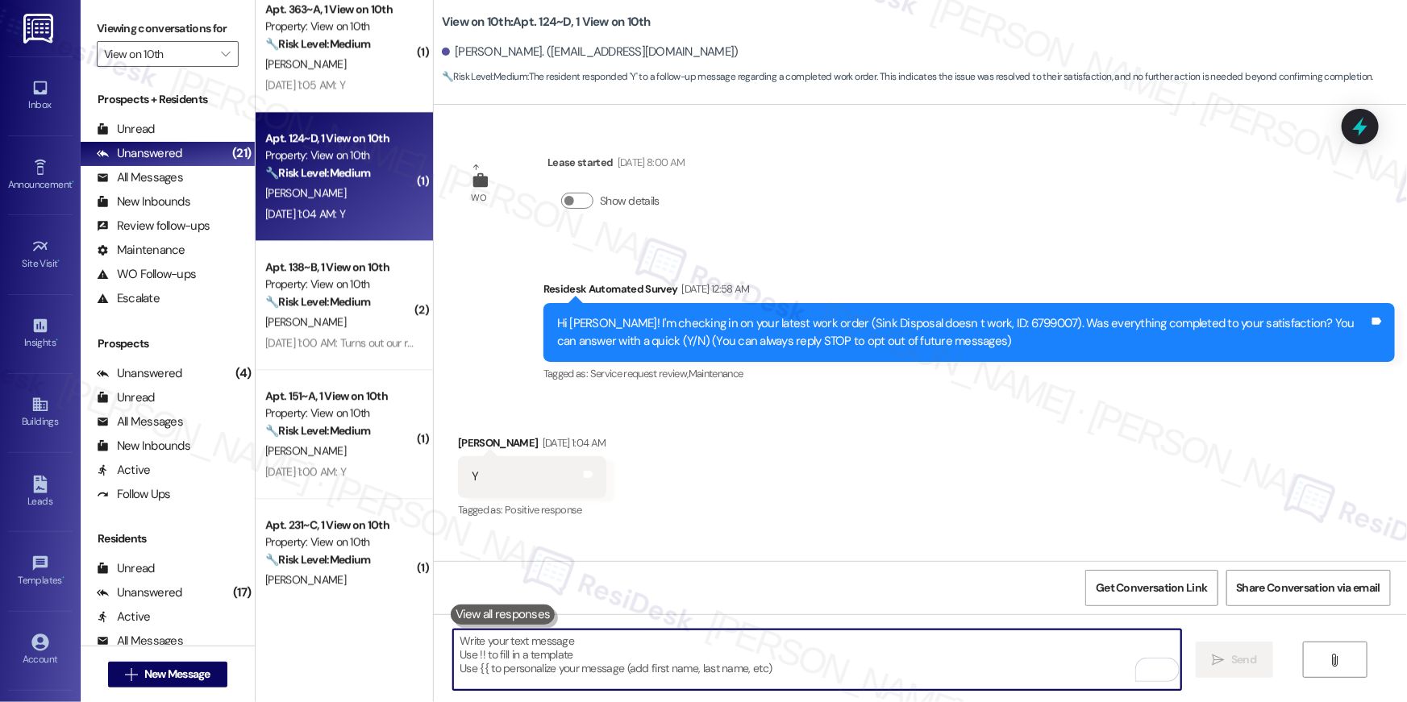
click at [1029, 668] on textarea "To enrich screen reader interactions, please activate Accessibility in Grammarl…" at bounding box center [817, 660] width 728 height 60
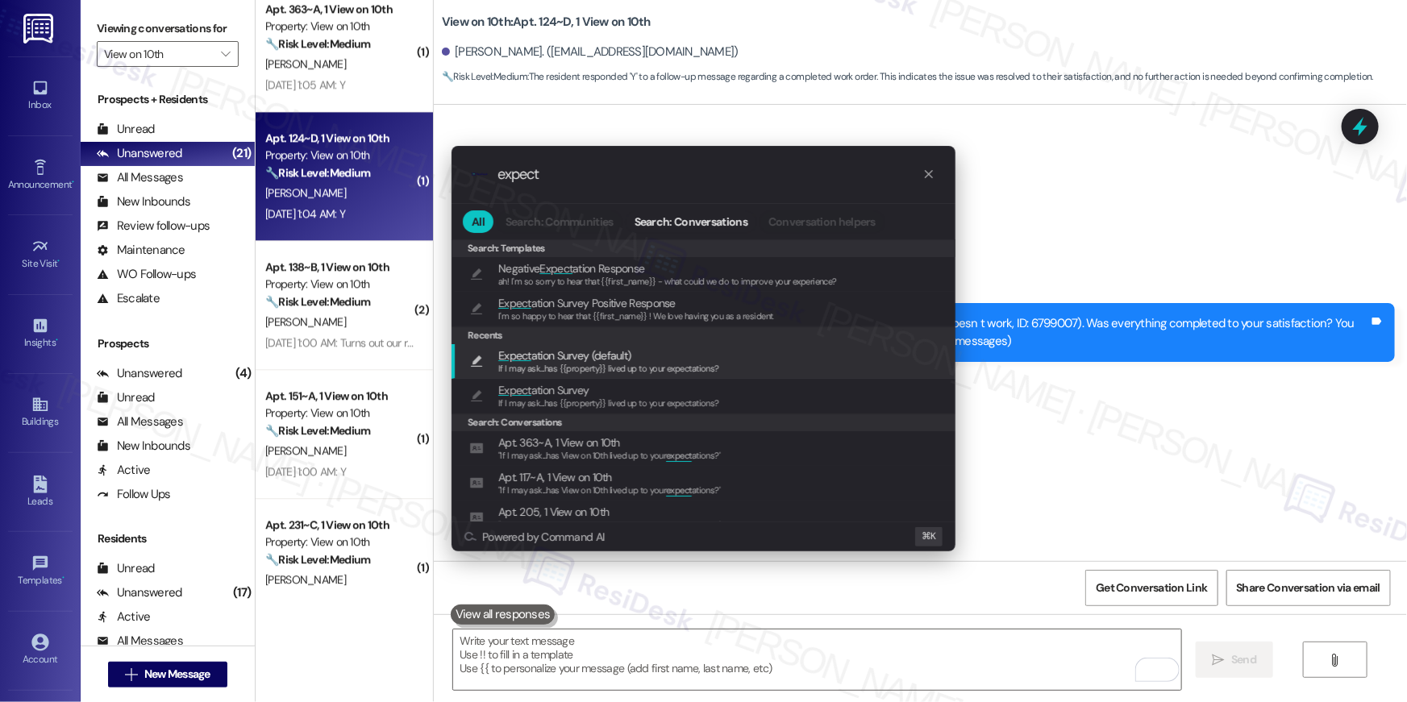
type input "expect"
click at [825, 363] on div "Expect ation Survey (default) If I may ask...has {{property}} lived up to your …" at bounding box center [705, 362] width 472 height 30
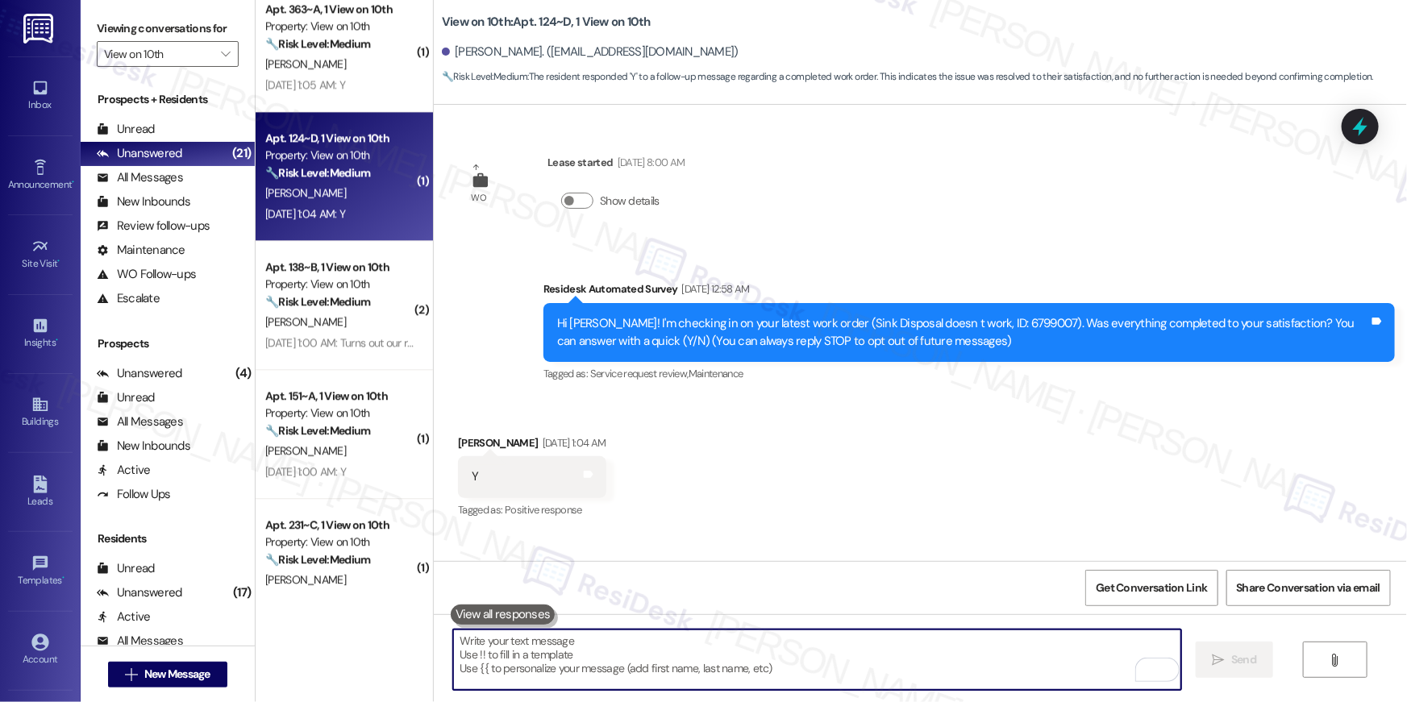
type textarea "If I may ask...has {{property}} lived up to your expectations?"
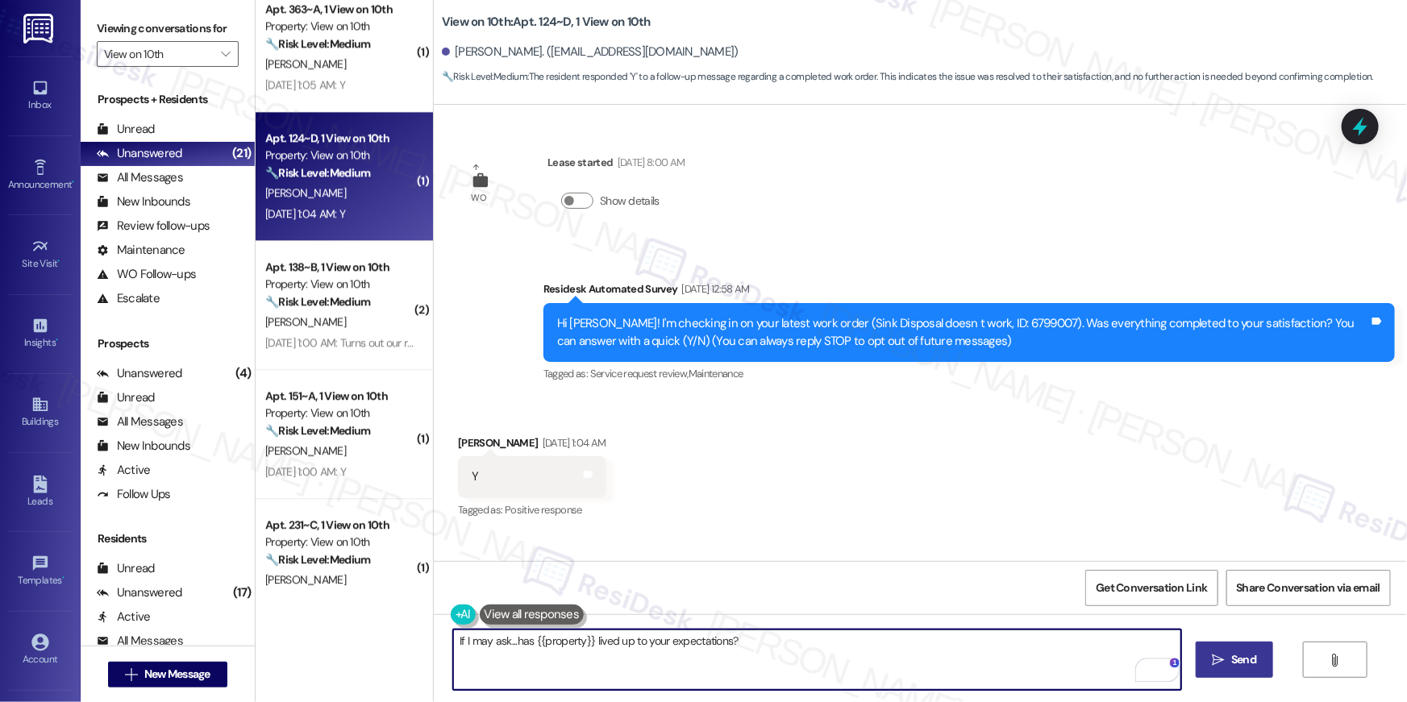
click at [1253, 649] on button " Send" at bounding box center [1235, 660] width 78 height 36
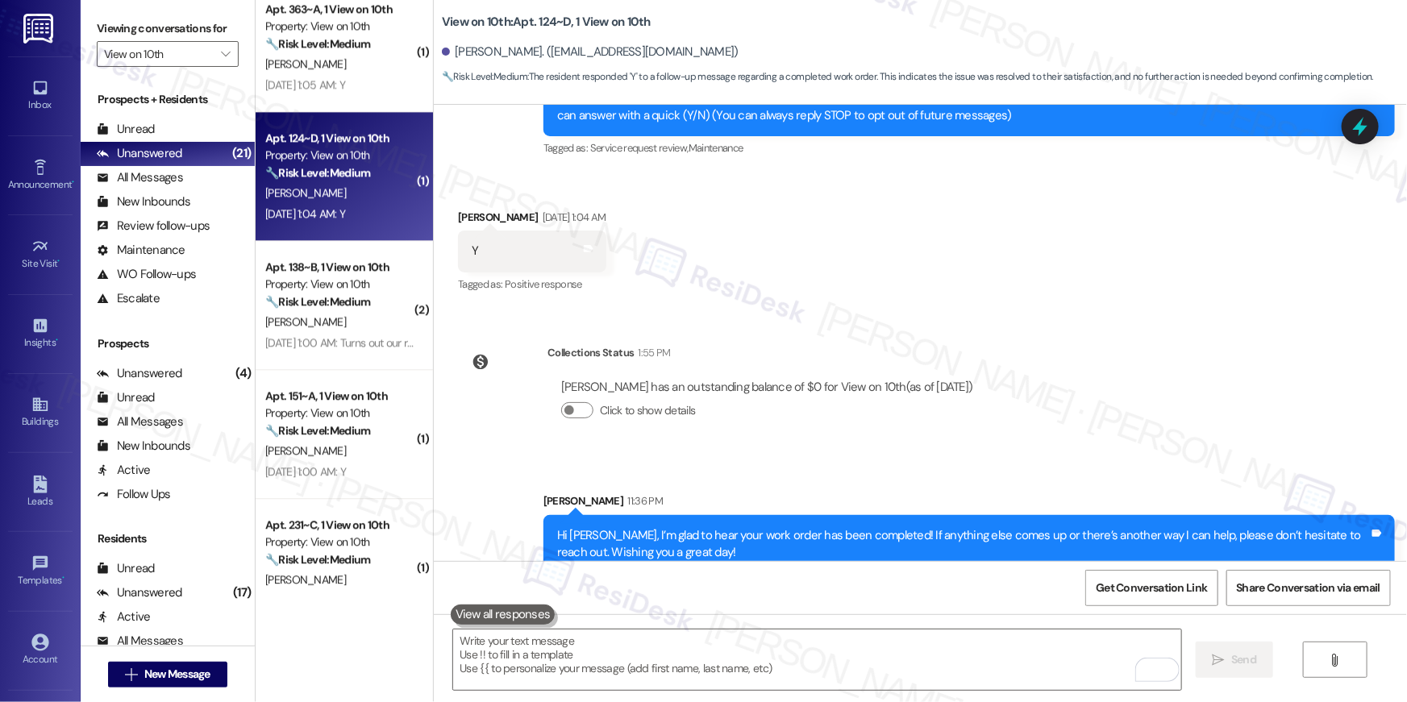
scroll to position [363, 0]
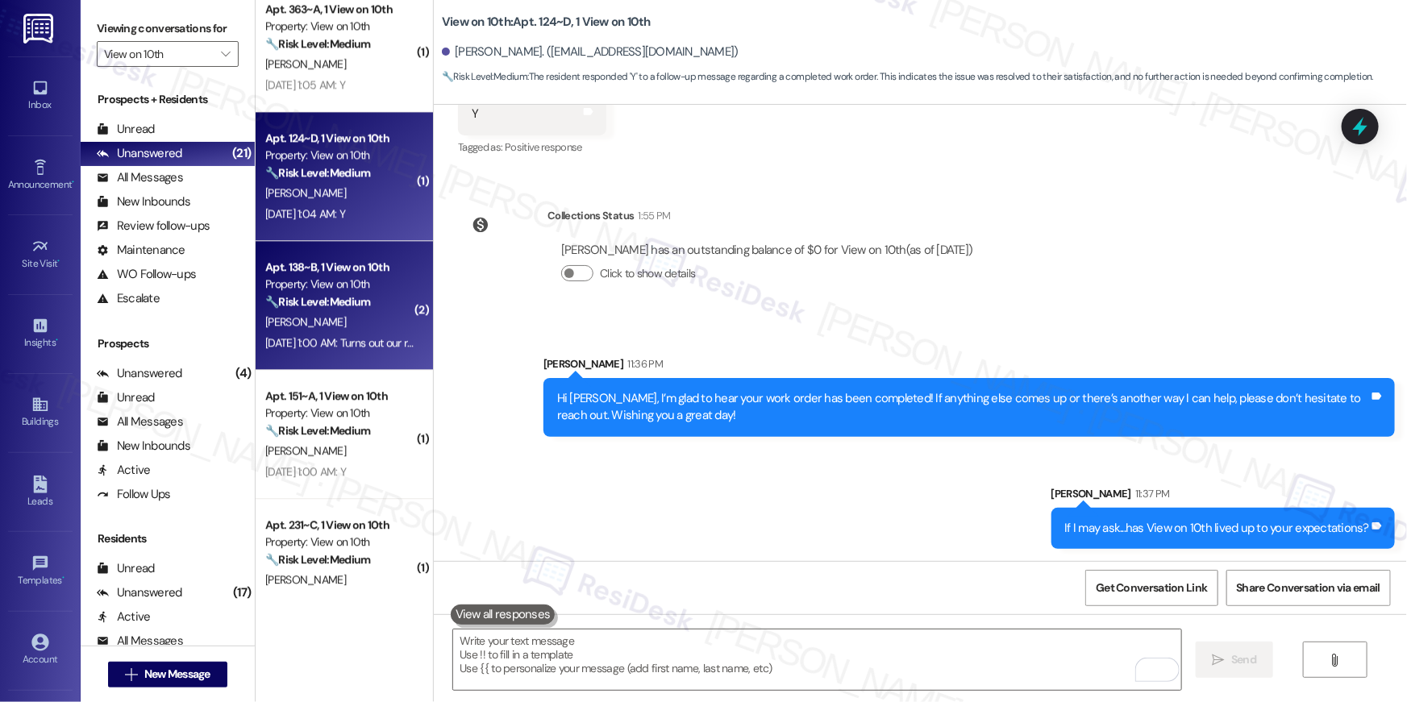
click at [310, 291] on div "Property: View on 10th" at bounding box center [339, 284] width 149 height 17
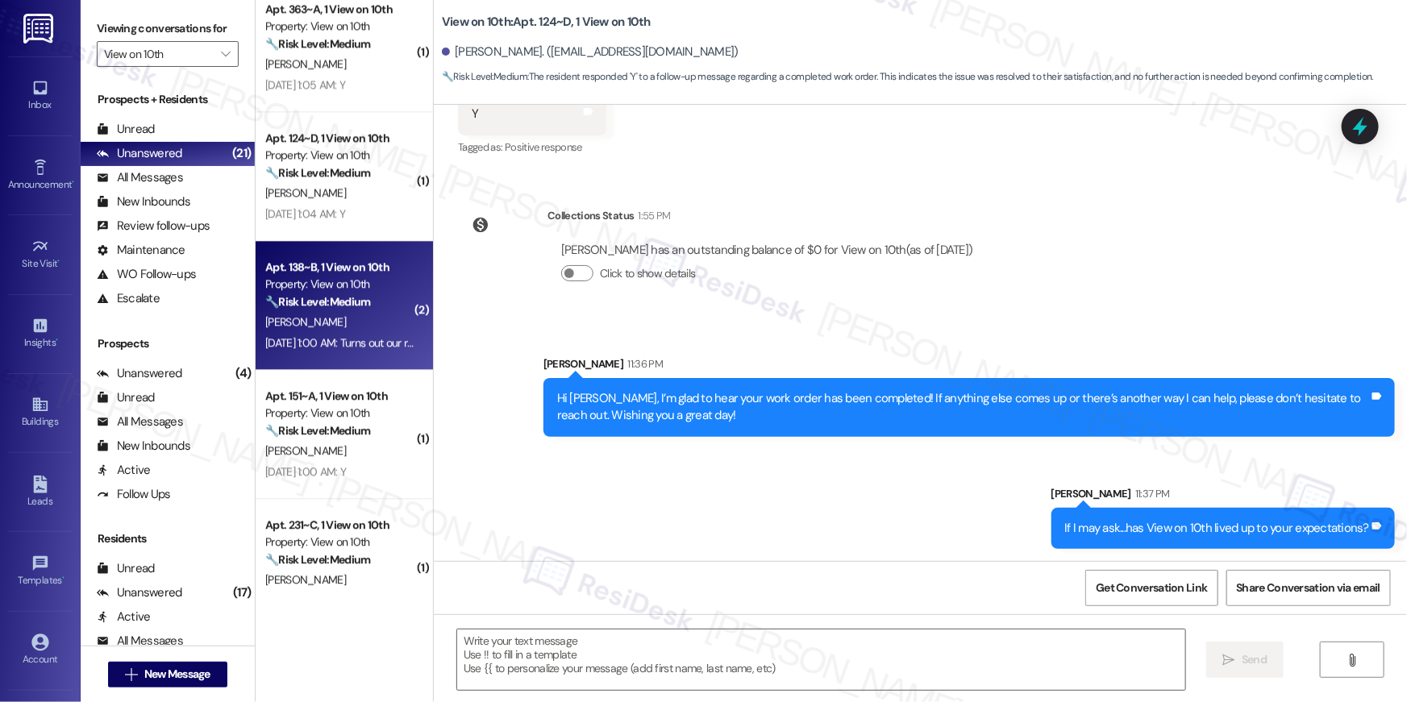
type textarea "Fetching suggested responses. Please feel free to read through the conversation…"
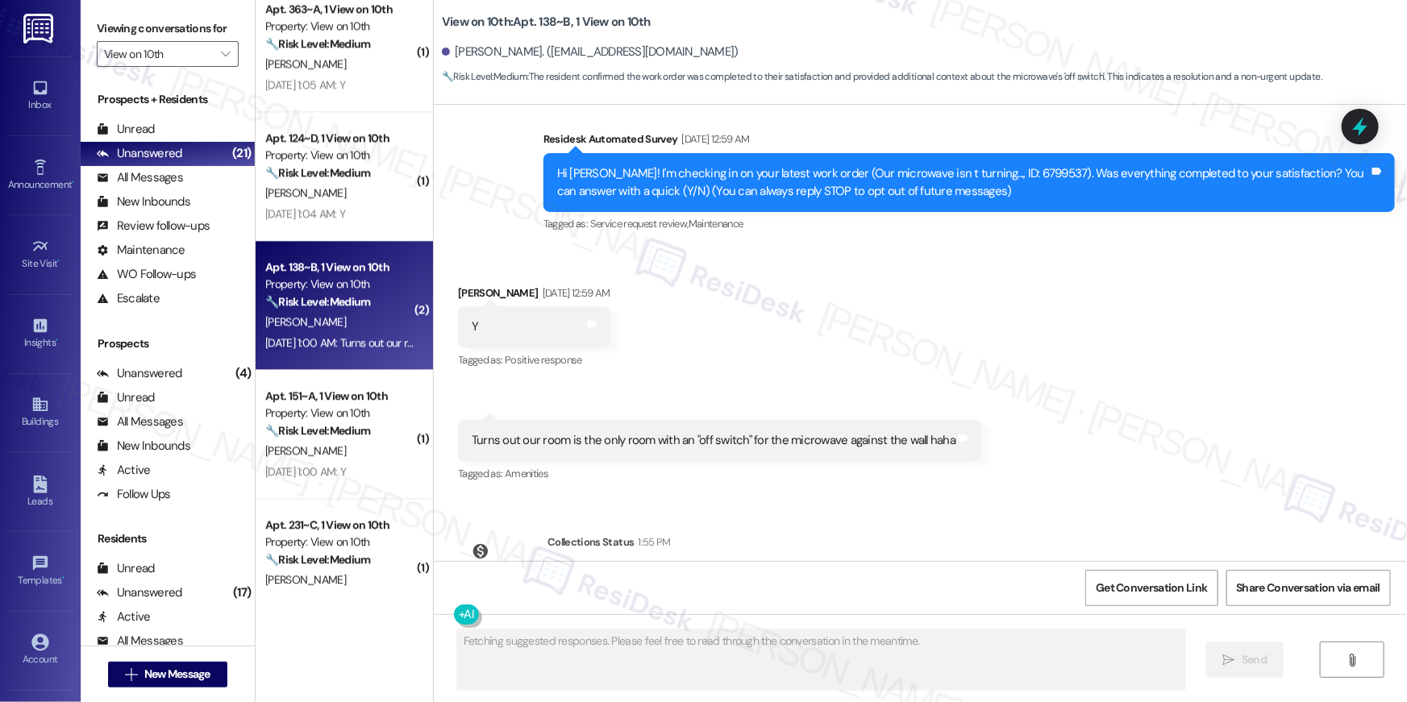
scroll to position [235, 0]
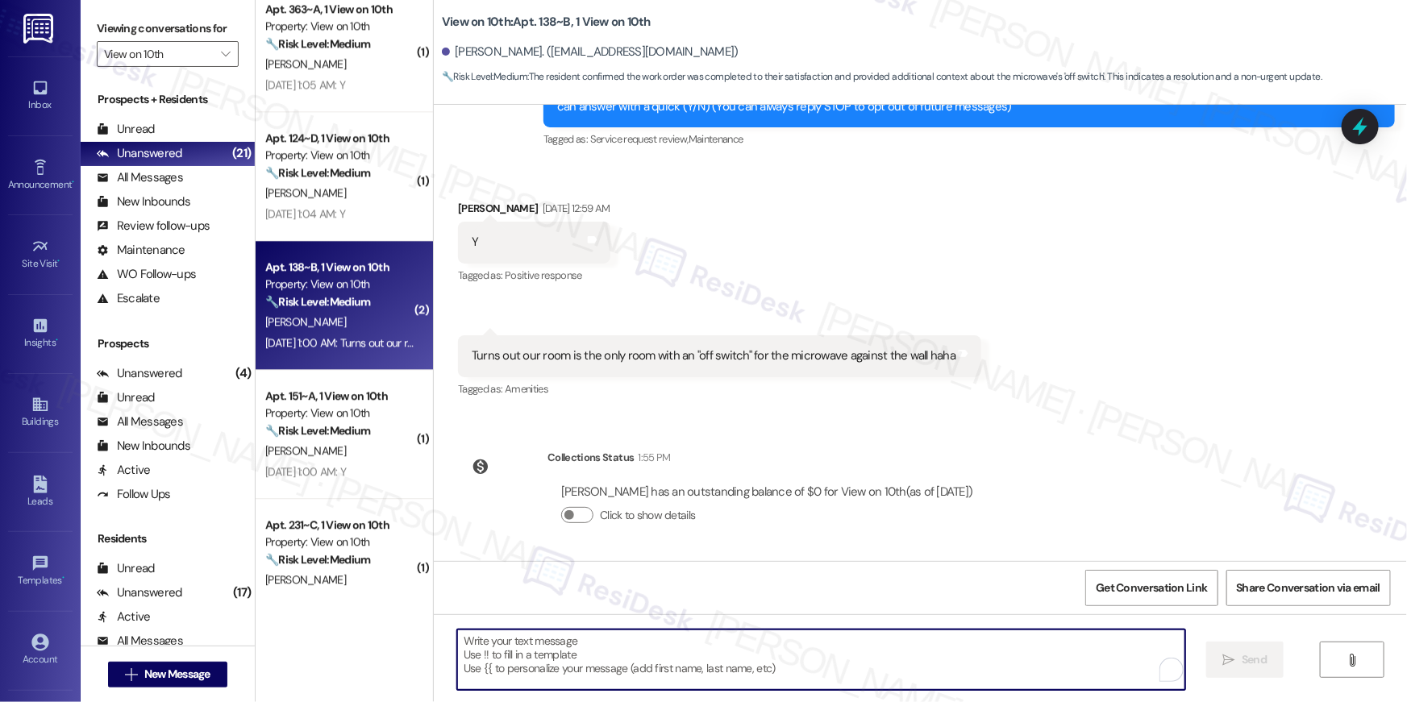
click at [919, 675] on textarea "To enrich screen reader interactions, please activate Accessibility in Grammarl…" at bounding box center [821, 660] width 728 height 60
paste textarea "Hi {{first_name}}, I’m glad to hear your work order has been completed! If anyt…"
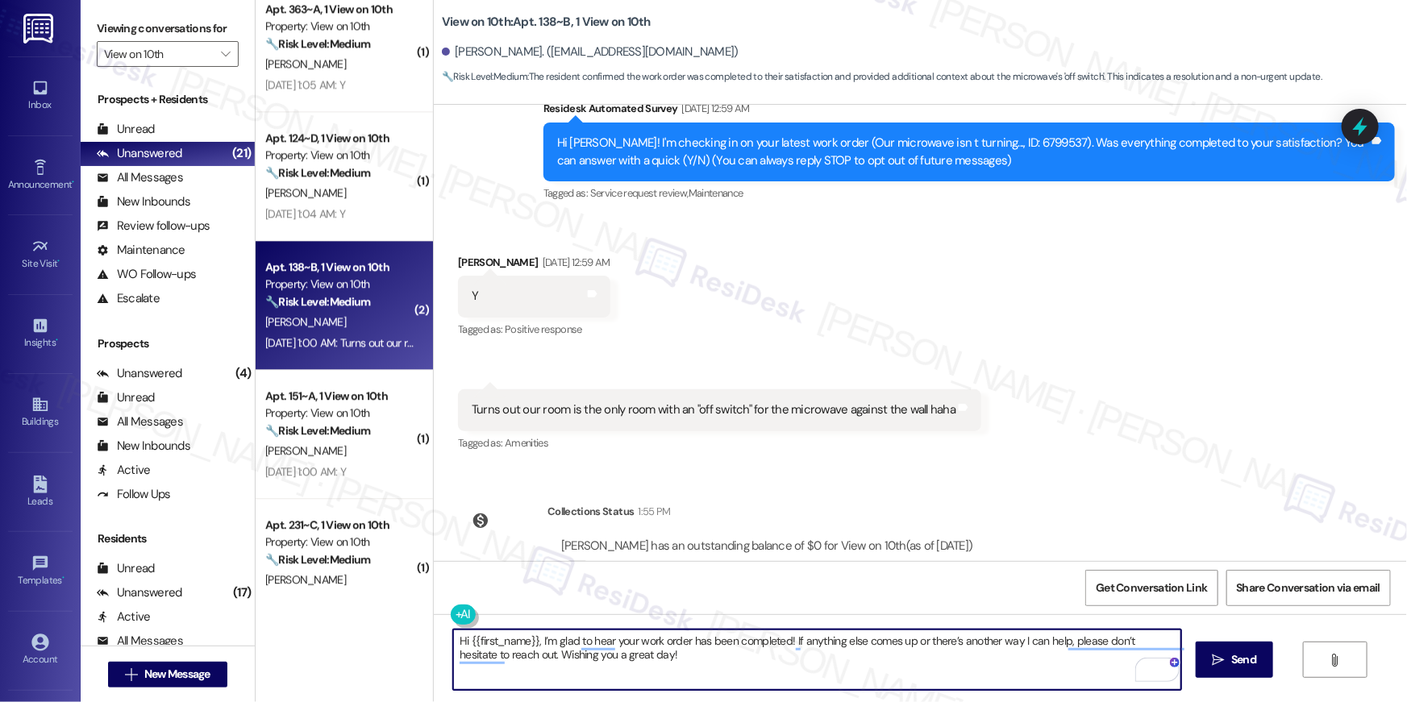
scroll to position [177, 0]
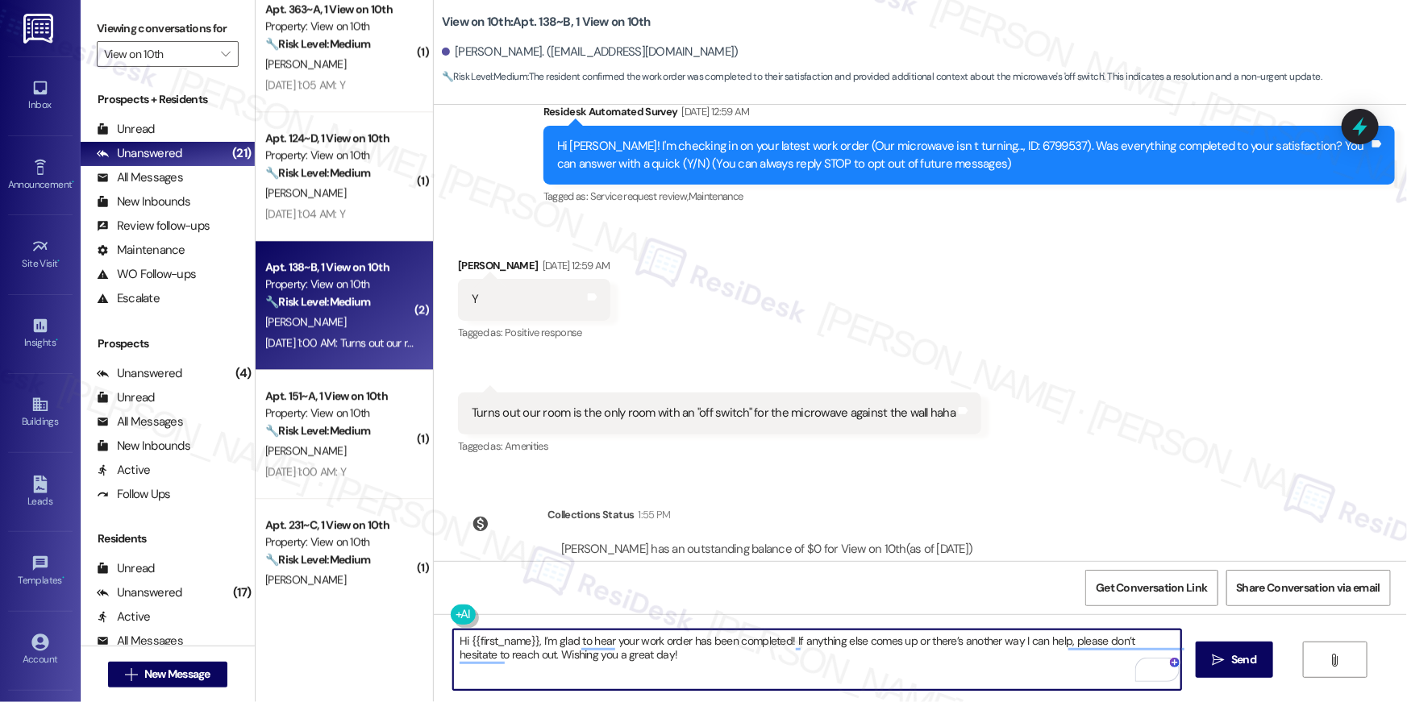
click at [731, 664] on textarea "Hi {{first_name}}, I’m glad to hear your work order has been completed! If anyt…" at bounding box center [817, 660] width 728 height 60
click at [784, 643] on textarea "Hi {{first_name}}, I’m glad to hear your work order has been completed! If anyt…" at bounding box center [817, 660] width 728 height 60
type textarea "Hi {{first_name}}, I’m glad to hear your work order has been completed! If anyt…"
click at [1245, 665] on span "Send" at bounding box center [1243, 659] width 25 height 17
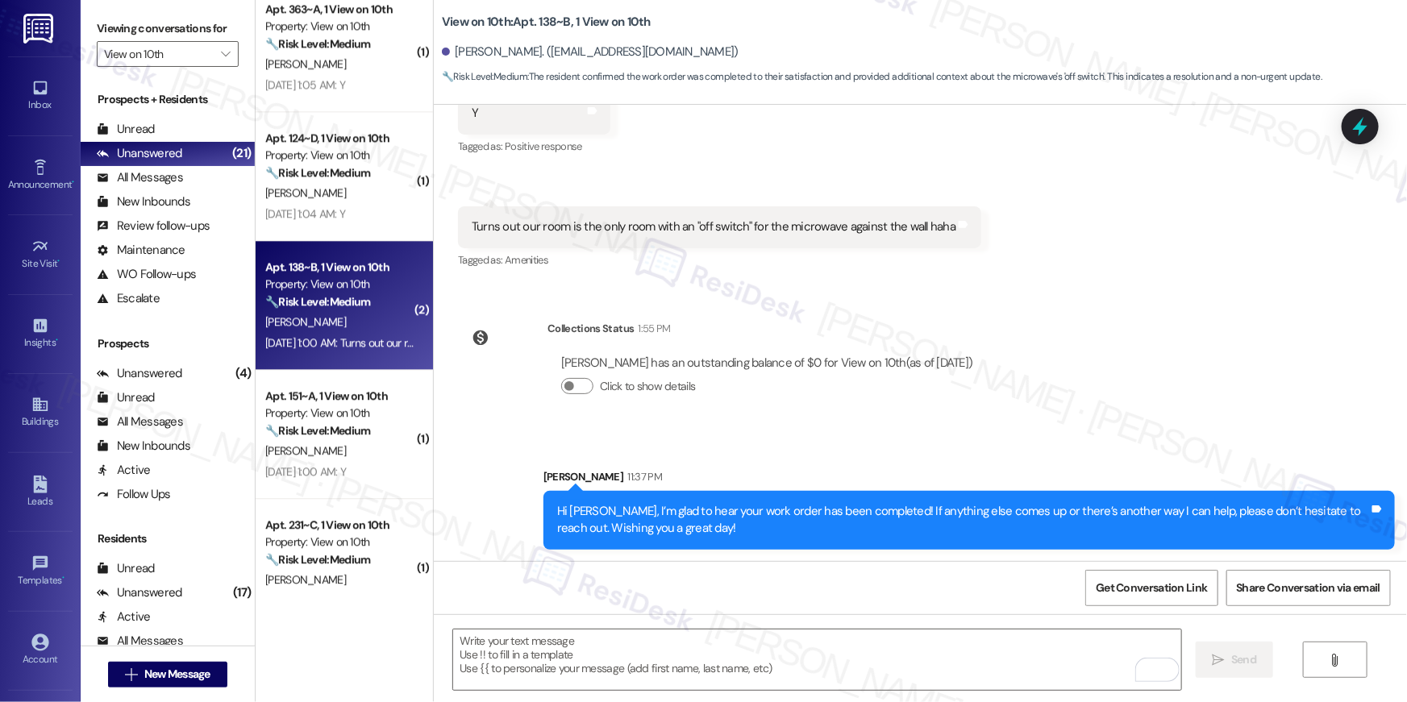
scroll to position [0, 0]
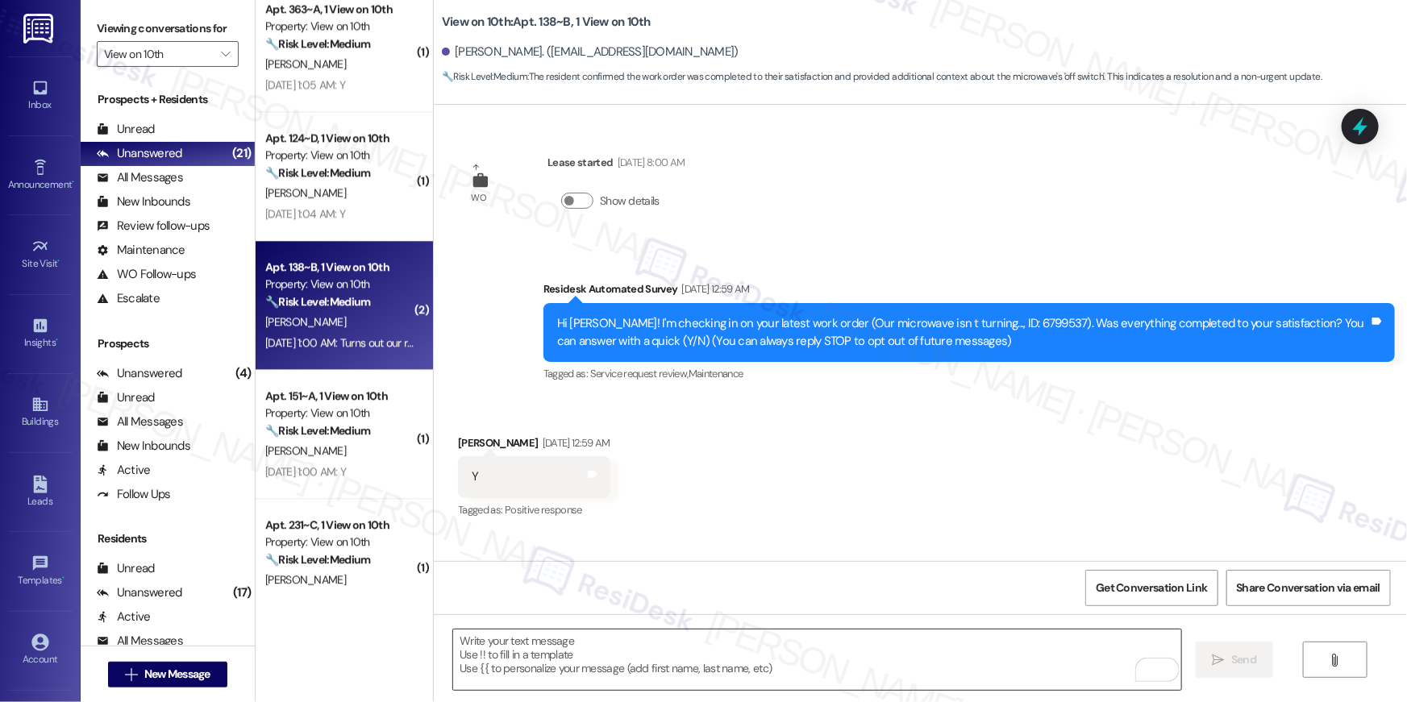
click at [664, 663] on textarea "To enrich screen reader interactions, please activate Accessibility in Grammarl…" at bounding box center [817, 660] width 728 height 60
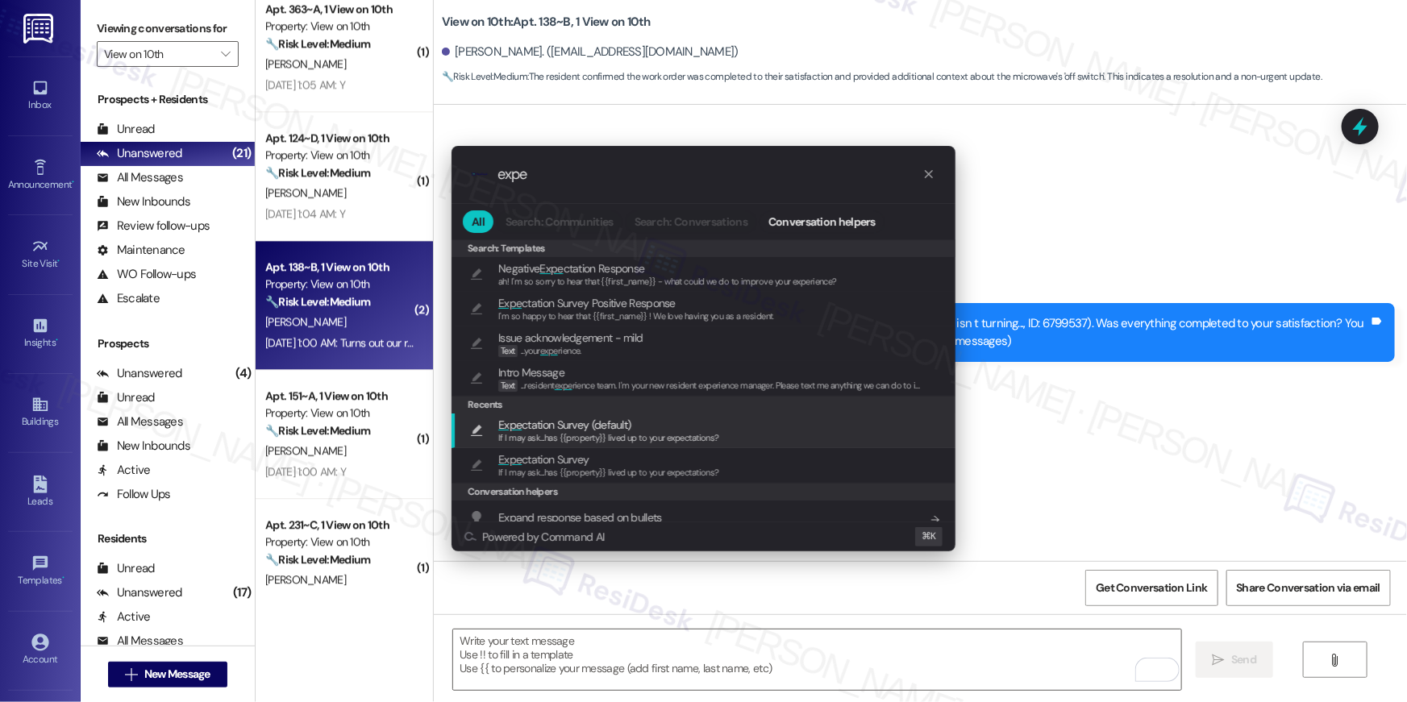
type input "expe"
click at [693, 437] on span "If I may ask...has {{property}} lived up to your expectations?" at bounding box center [608, 437] width 221 height 11
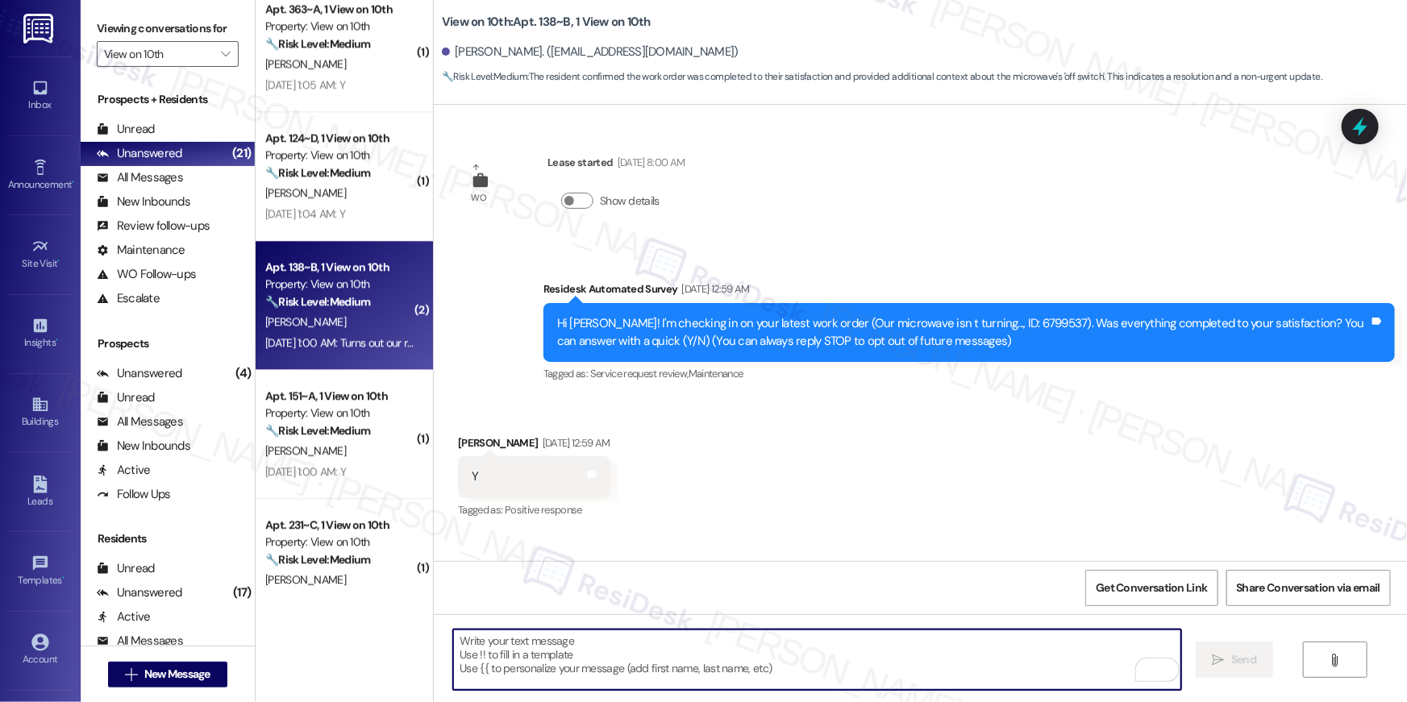
type textarea "If I may ask...has {{property}} lived up to your expectations?"
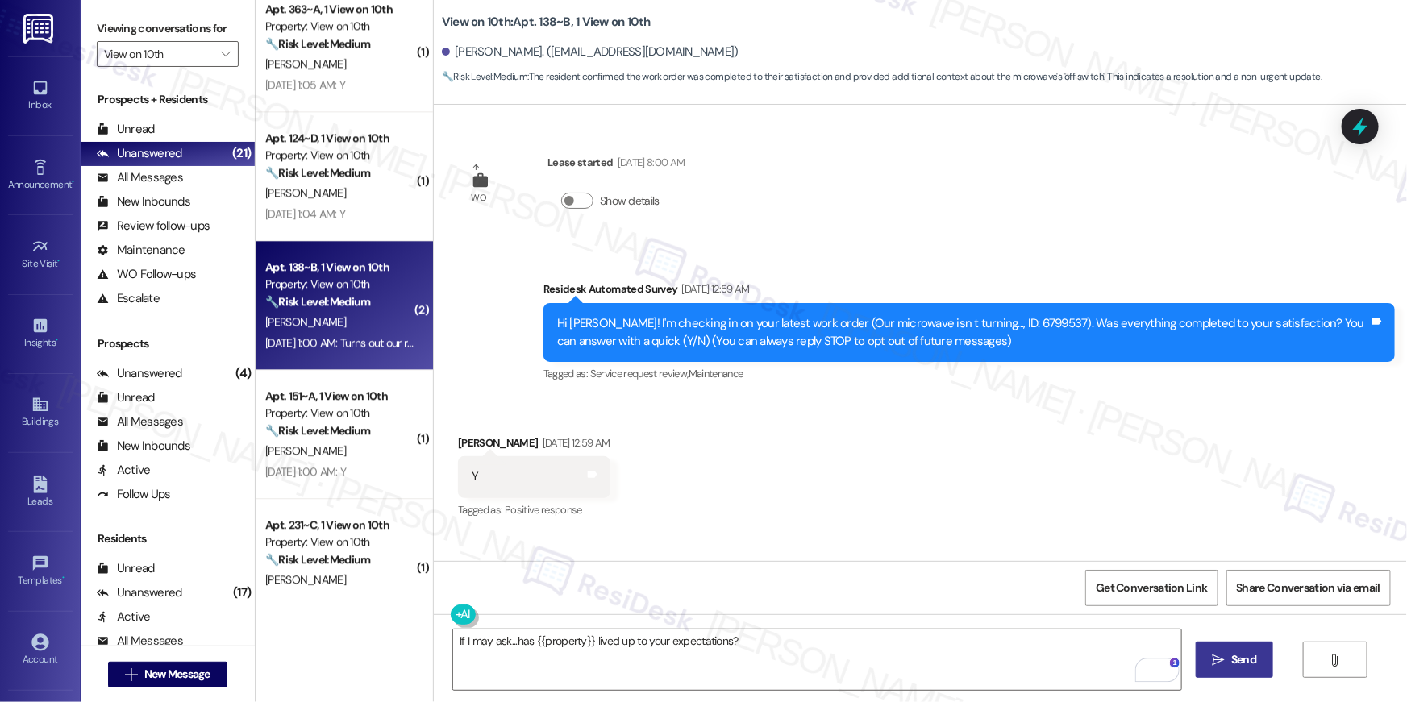
click at [1223, 660] on span " Send" at bounding box center [1234, 659] width 51 height 17
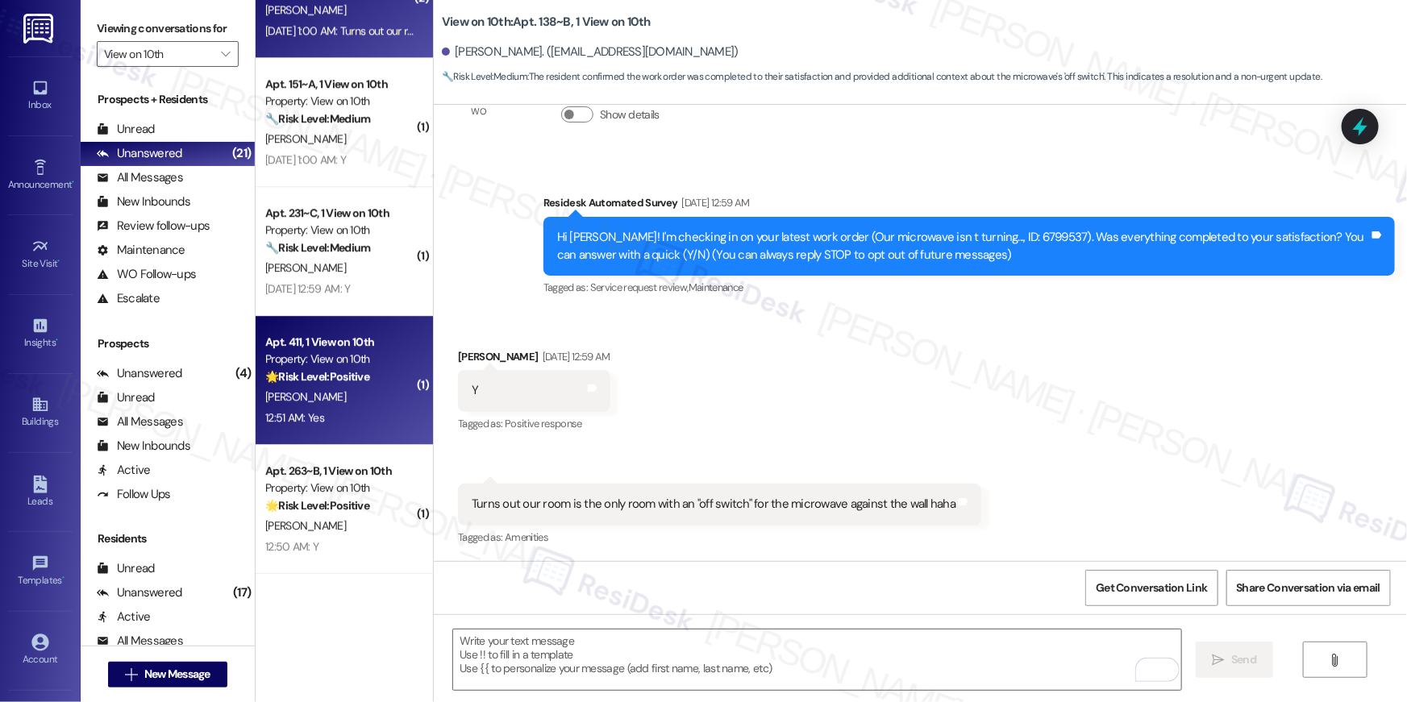
scroll to position [2237, 0]
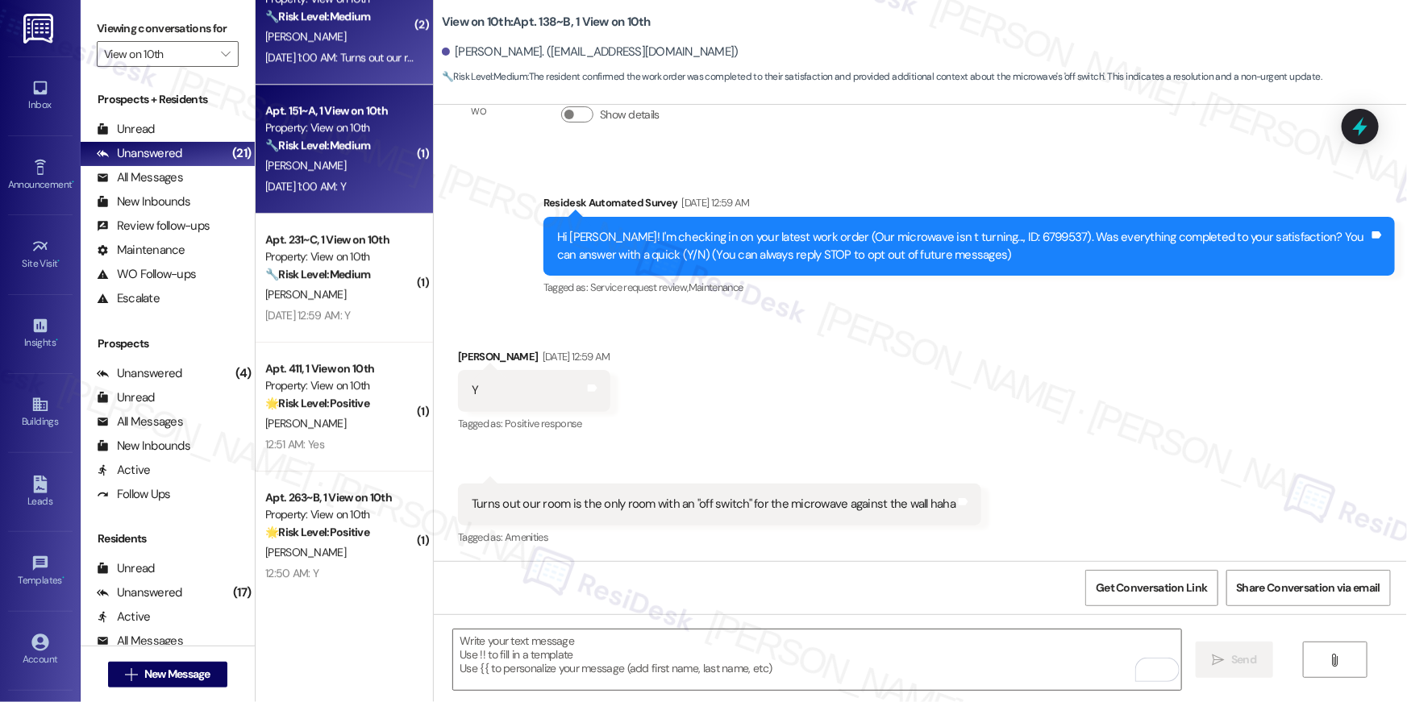
click at [336, 173] on div "[PERSON_NAME]" at bounding box center [340, 166] width 152 height 20
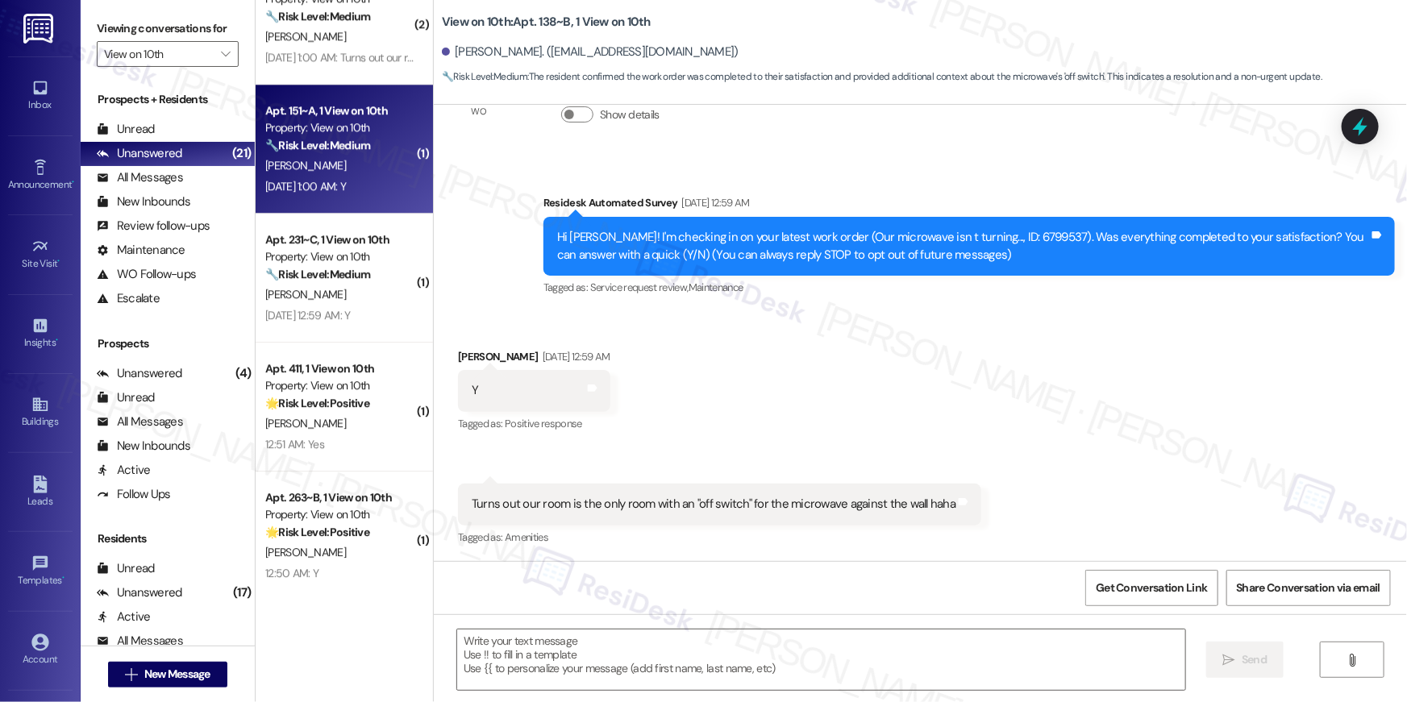
type textarea "Fetching suggested responses. Please feel free to read through the conversation…"
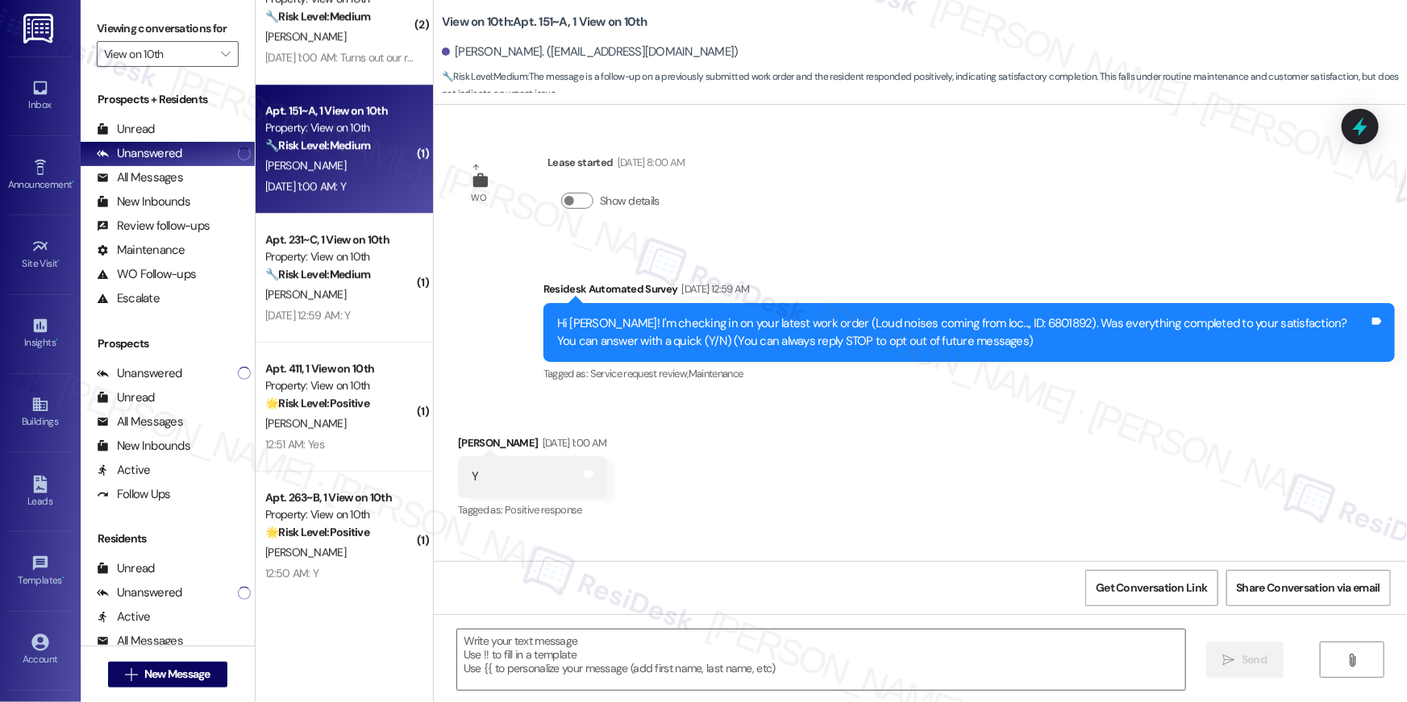
type textarea "Fetching suggested responses. Please feel free to read through the conversation…"
click at [897, 656] on textarea at bounding box center [821, 660] width 728 height 60
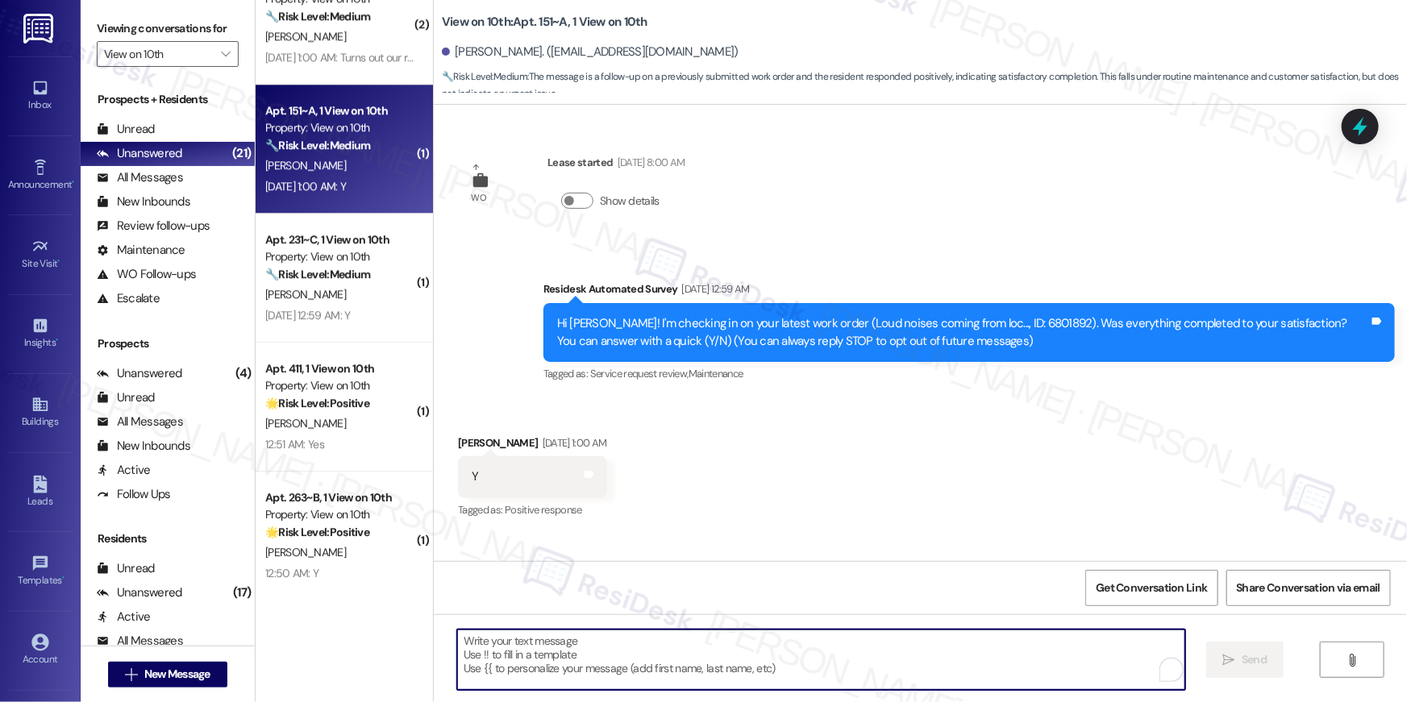
paste textarea "Hi {{first_name}}, I’m glad to hear your work order has been completed! If anyt…"
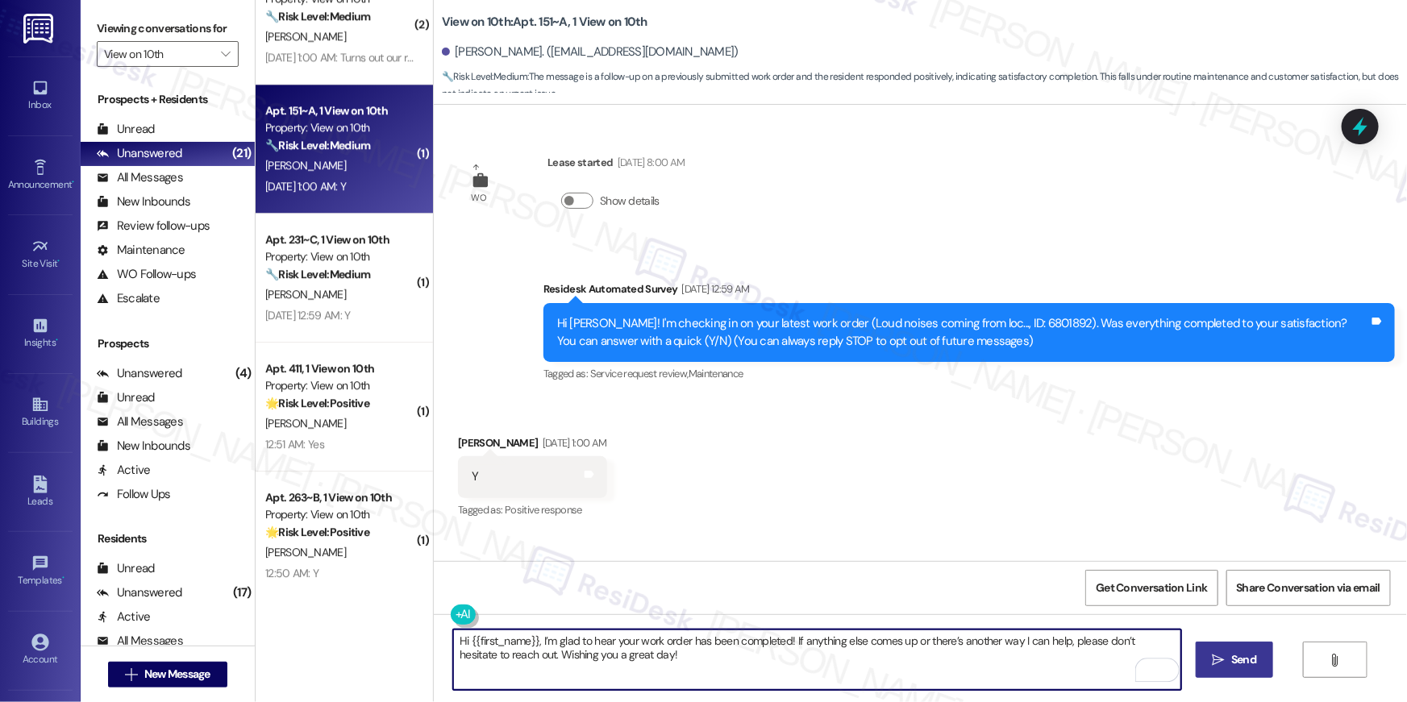
type textarea "Hi {{first_name}}, I’m glad to hear your work order has been completed! If anyt…"
click at [1238, 668] on span "Send" at bounding box center [1243, 659] width 25 height 17
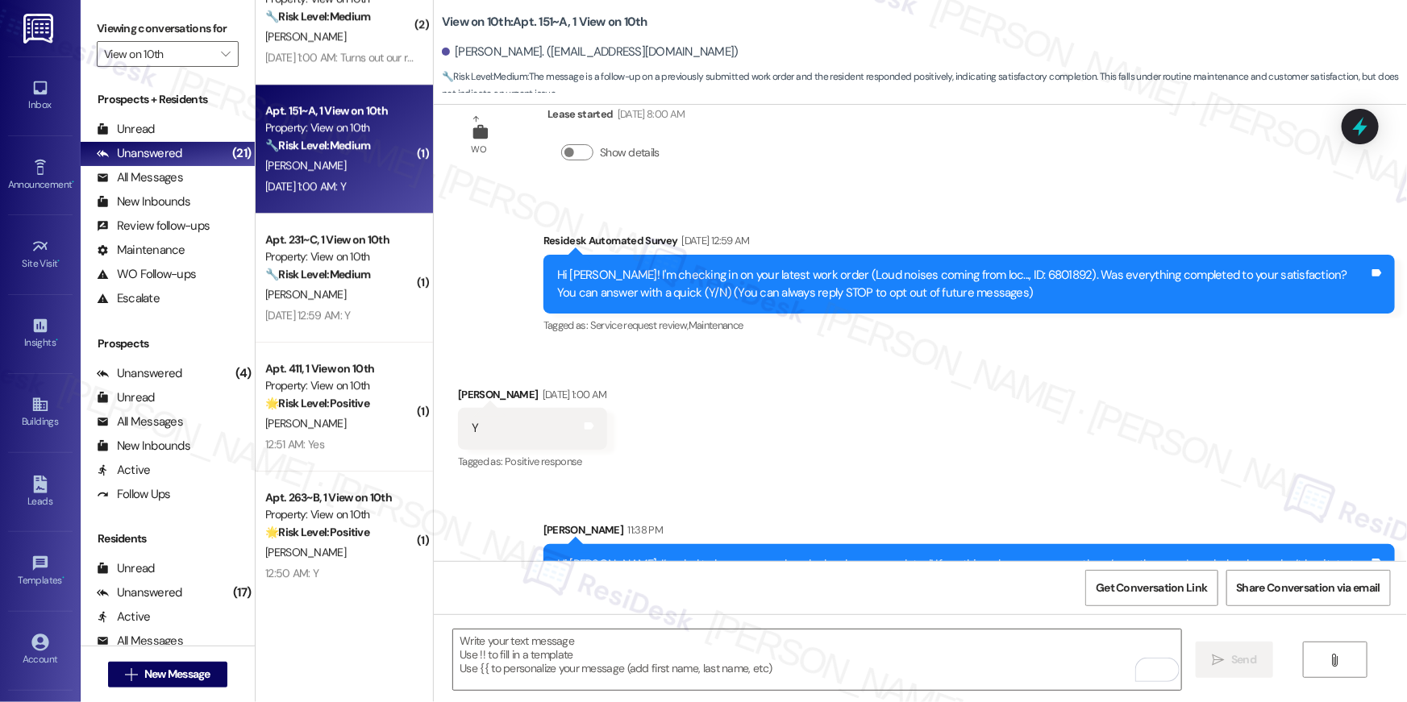
scroll to position [102, 0]
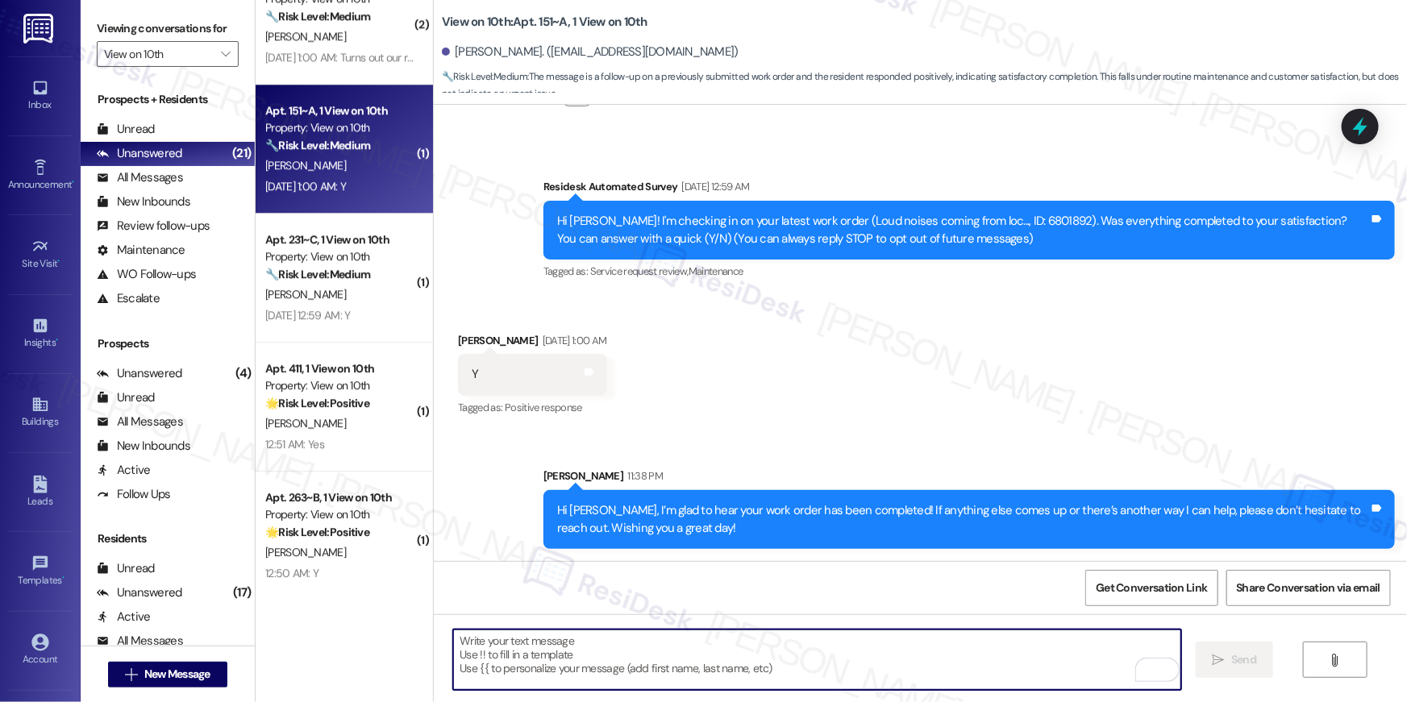
click at [894, 667] on textarea "To enrich screen reader interactions, please activate Accessibility in Grammarl…" at bounding box center [817, 660] width 728 height 60
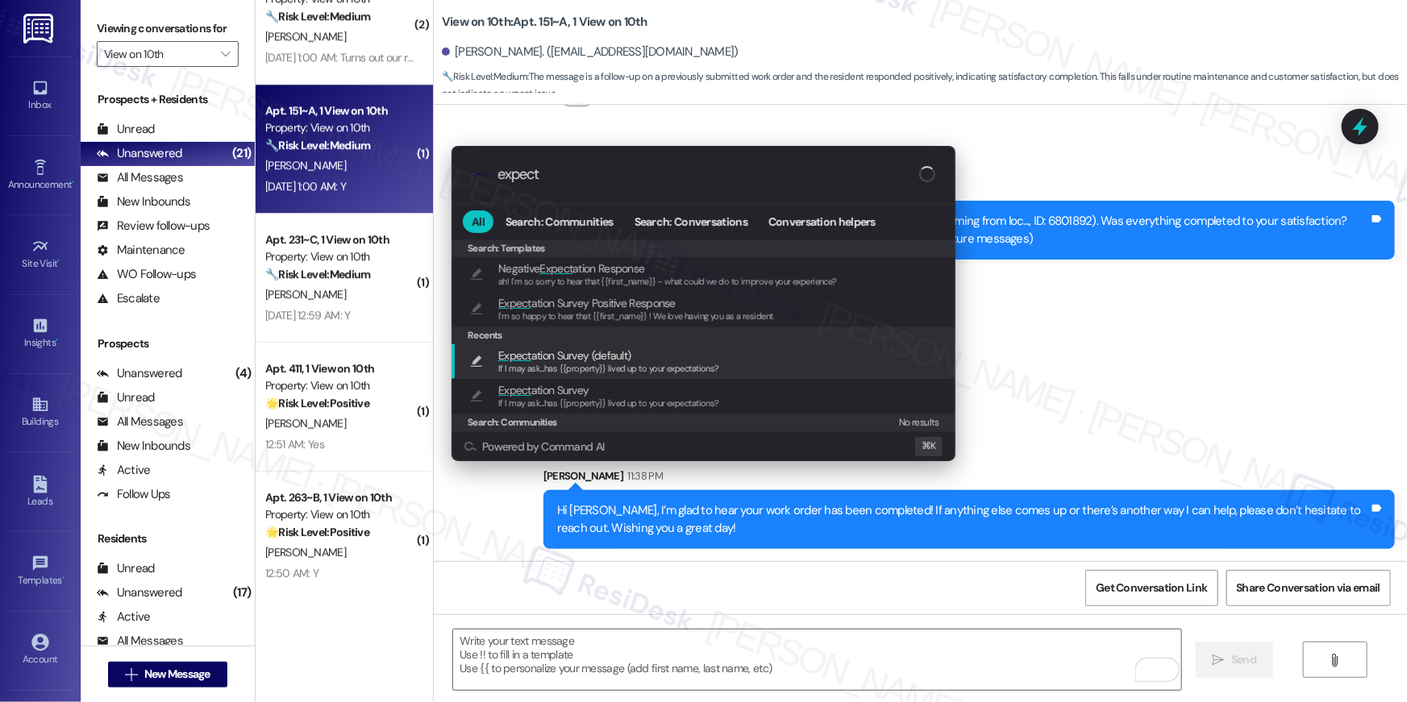
type input "expect"
click at [710, 363] on span "If I may ask...has {{property}} lived up to your expectations?" at bounding box center [608, 368] width 221 height 11
type textarea "If I may ask...has {{property}} lived up to your expectations?"
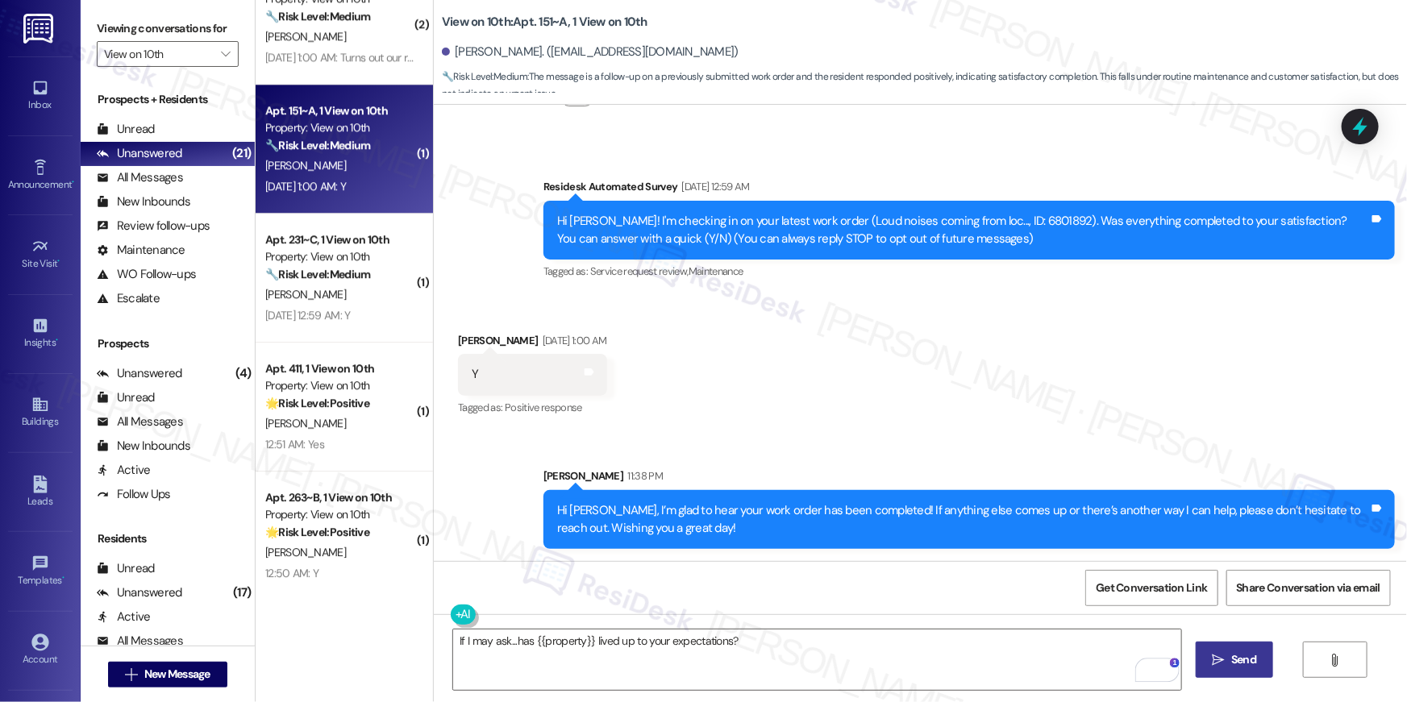
click at [1225, 671] on button " Send" at bounding box center [1235, 660] width 78 height 36
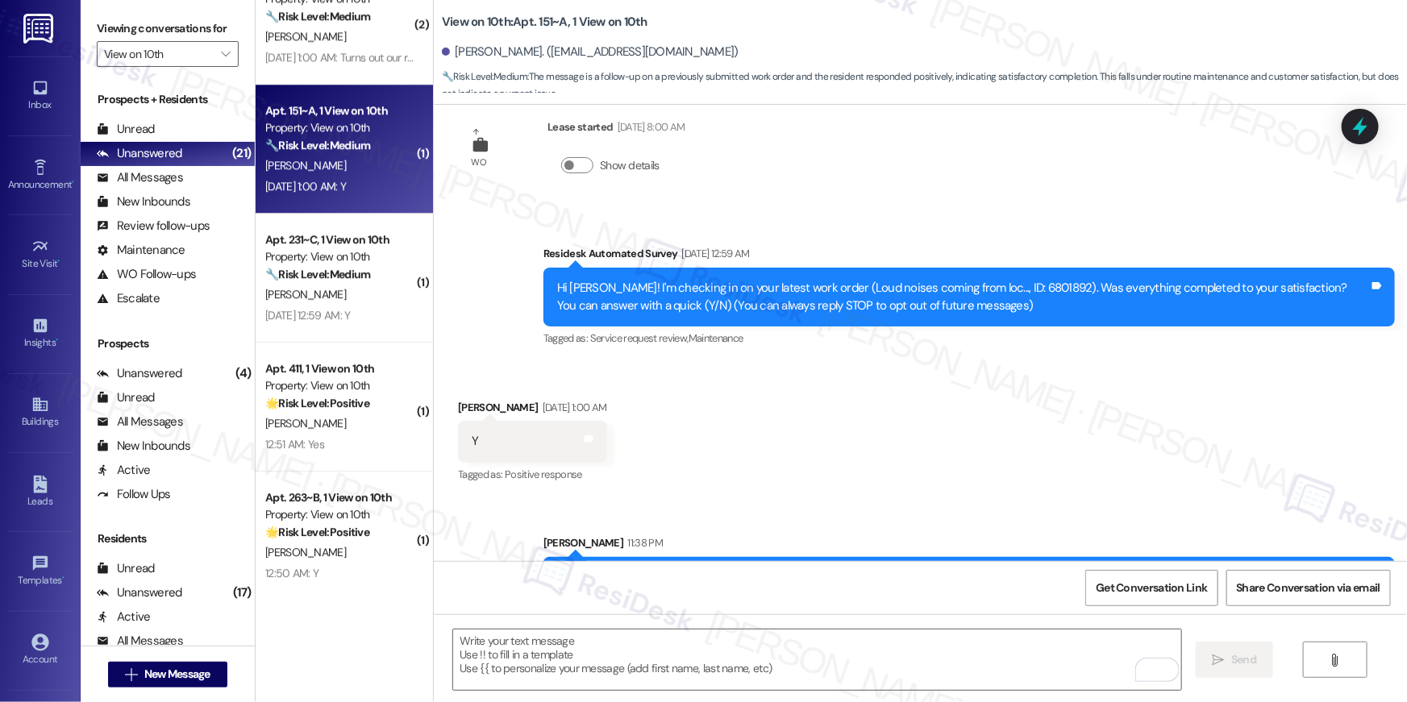
scroll to position [0, 0]
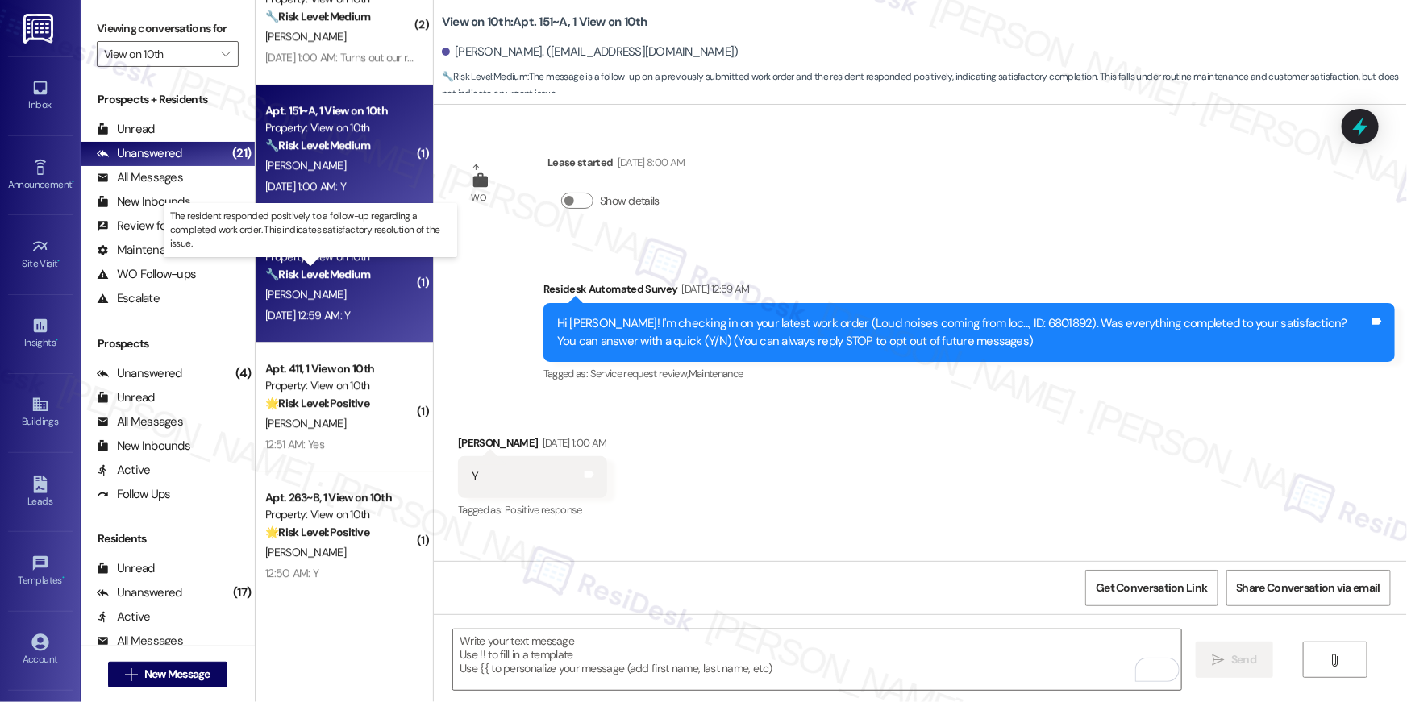
click at [343, 277] on strong "🔧 Risk Level: Medium" at bounding box center [317, 274] width 105 height 15
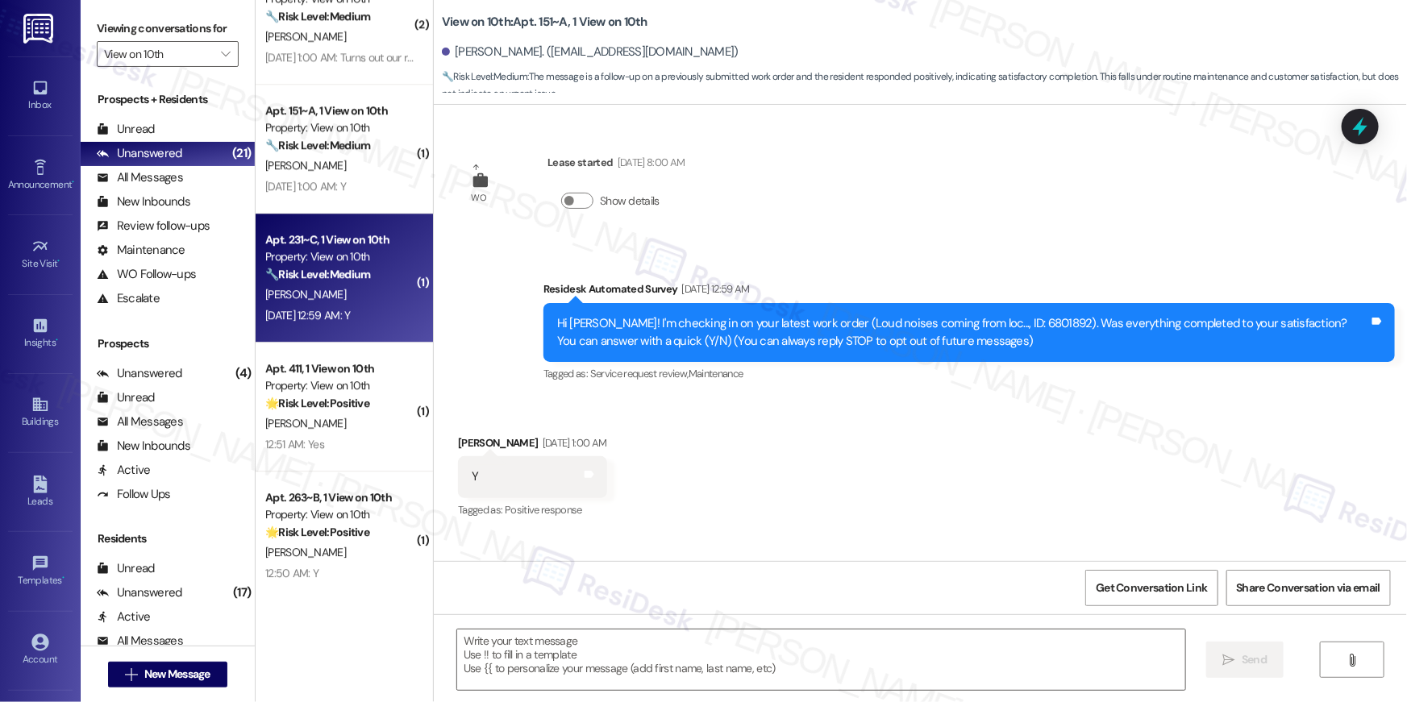
type textarea "Fetching suggested responses. Please feel free to read through the conversation…"
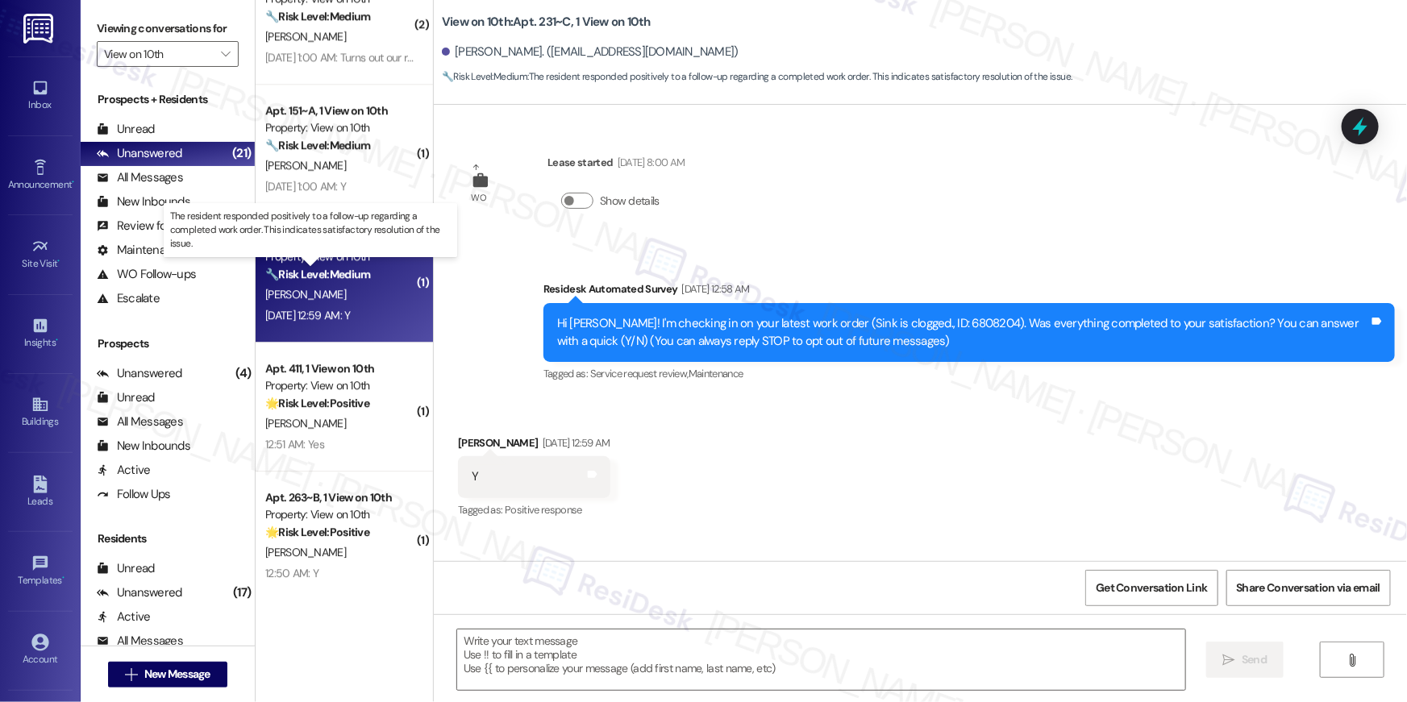
type textarea "Fetching suggested responses. Please feel free to read through the conversation…"
click at [810, 661] on textarea at bounding box center [821, 660] width 728 height 60
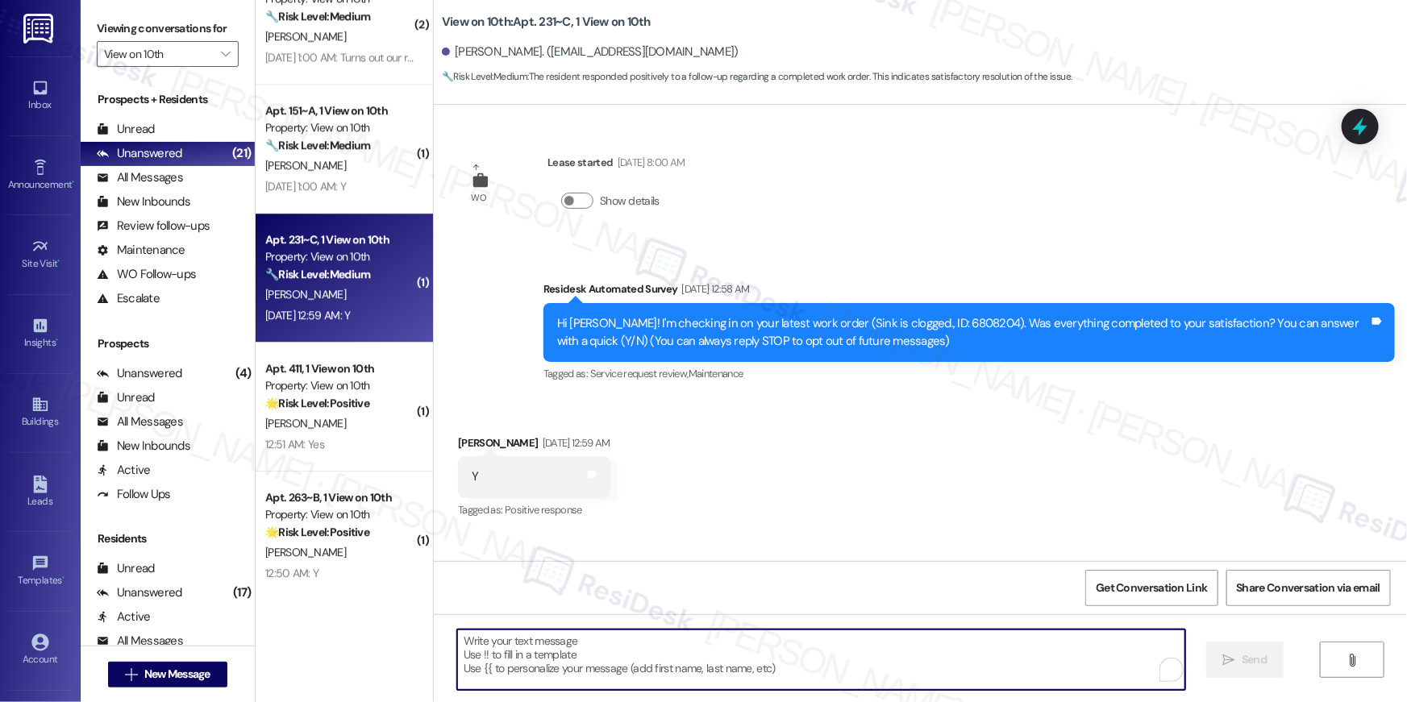
paste textarea "Hi {{first_name}}, I’m glad to hear your work order has been completed! If anyt…"
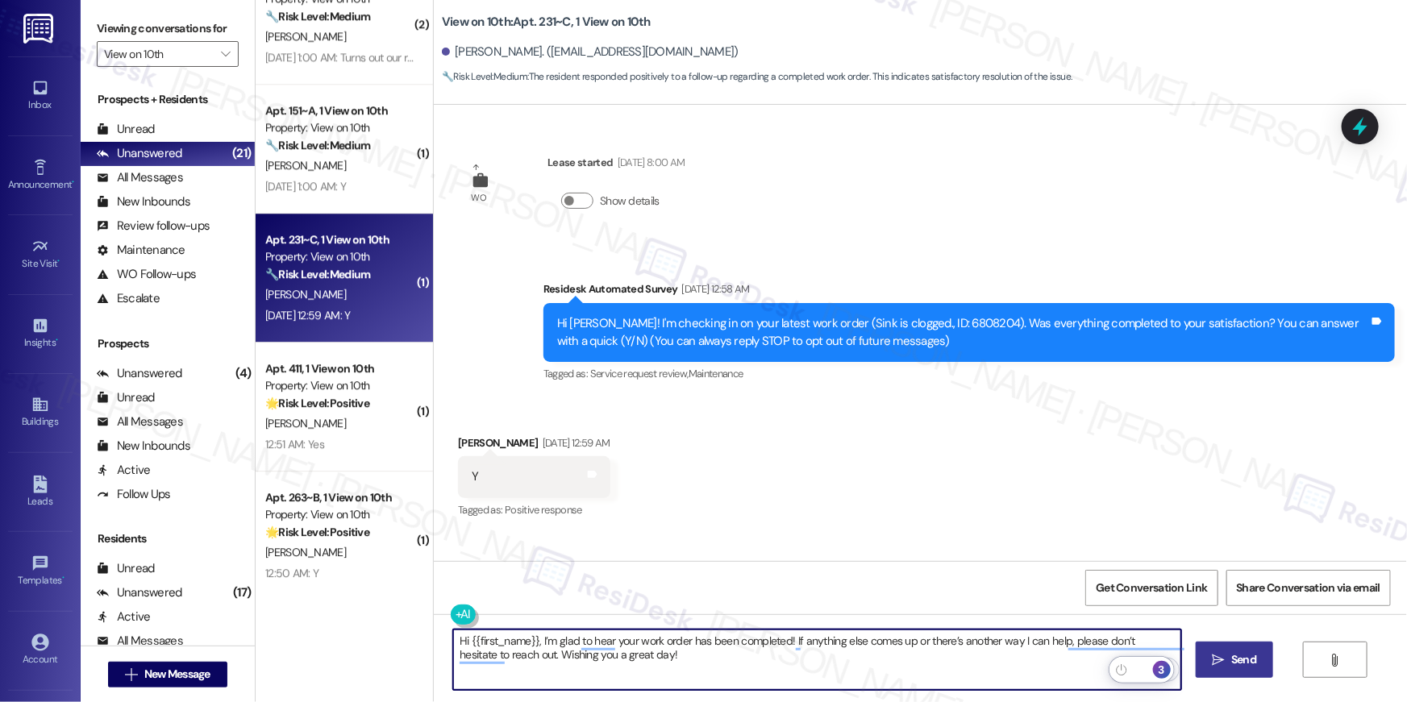
type textarea "Hi {{first_name}}, I’m glad to hear your work order has been completed! If anyt…"
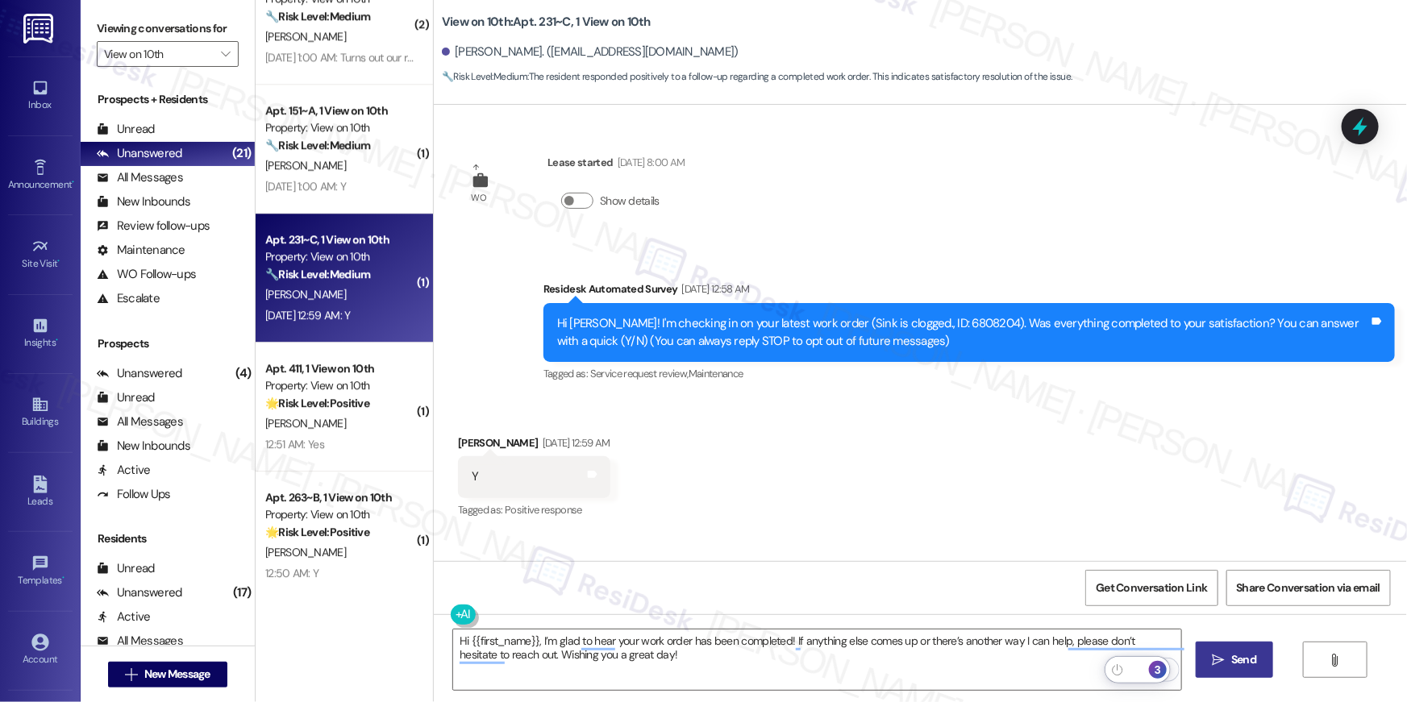
click at [1240, 660] on span "Send" at bounding box center [1243, 659] width 25 height 17
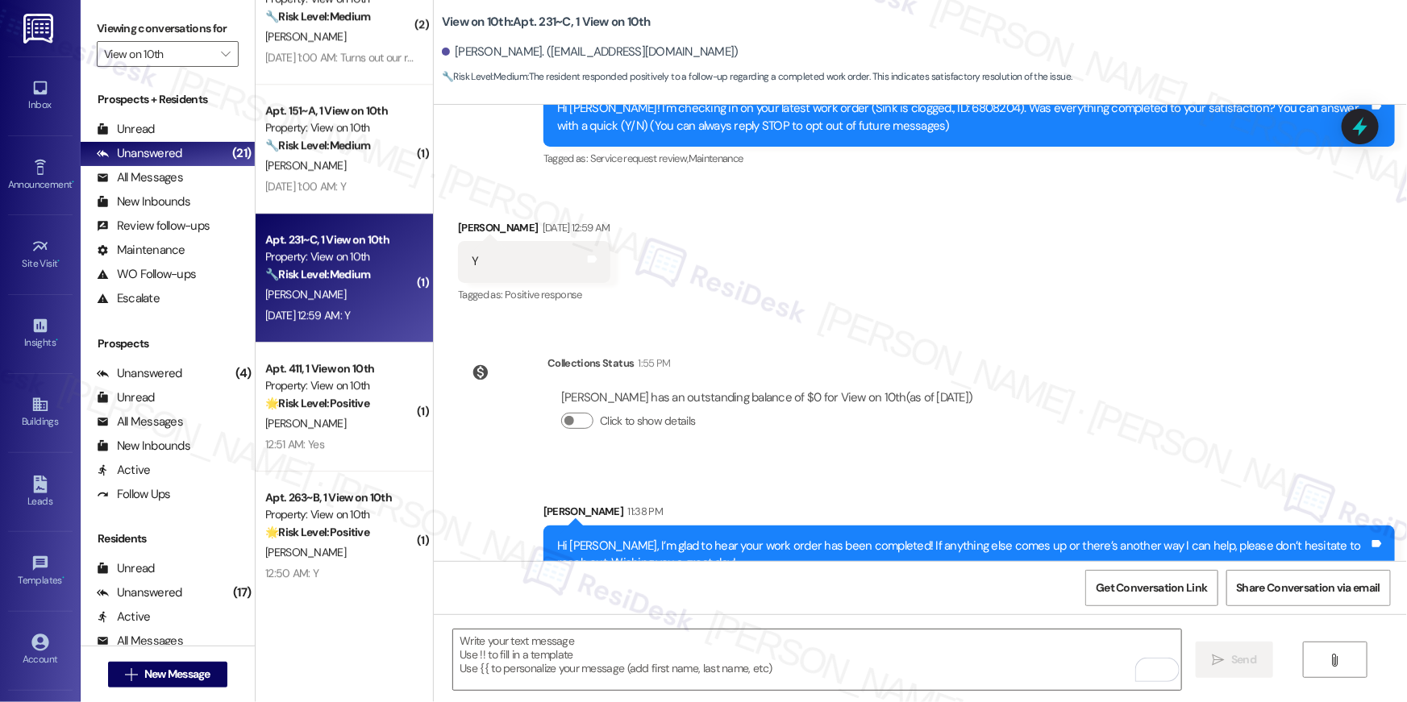
scroll to position [250, 0]
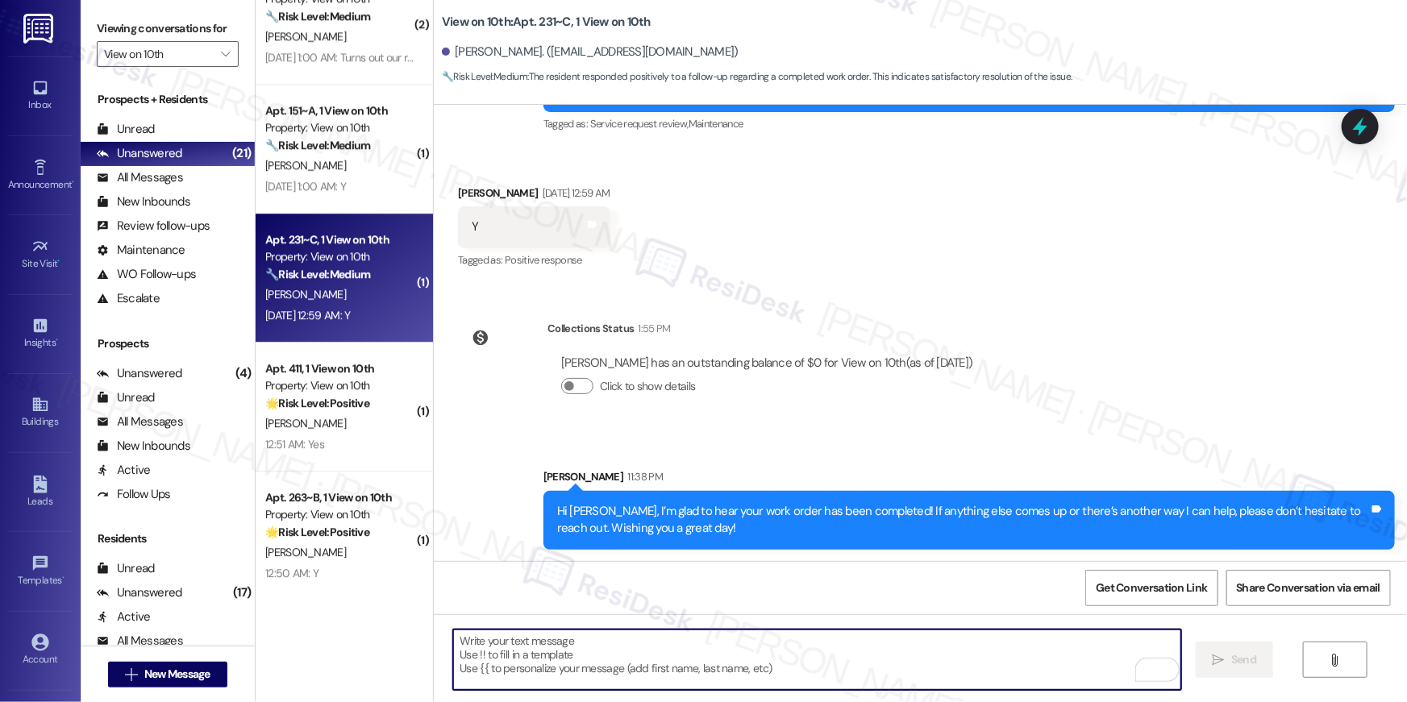
click at [989, 670] on textarea "To enrich screen reader interactions, please activate Accessibility in Grammarl…" at bounding box center [817, 660] width 728 height 60
paste textarea "Hi {{first_name}}, I’m glad to hear your work order has been completed! If anyt…"
type textarea "Hi {{first_name}}, I’m glad to hear your work order has been completed! If anyt…"
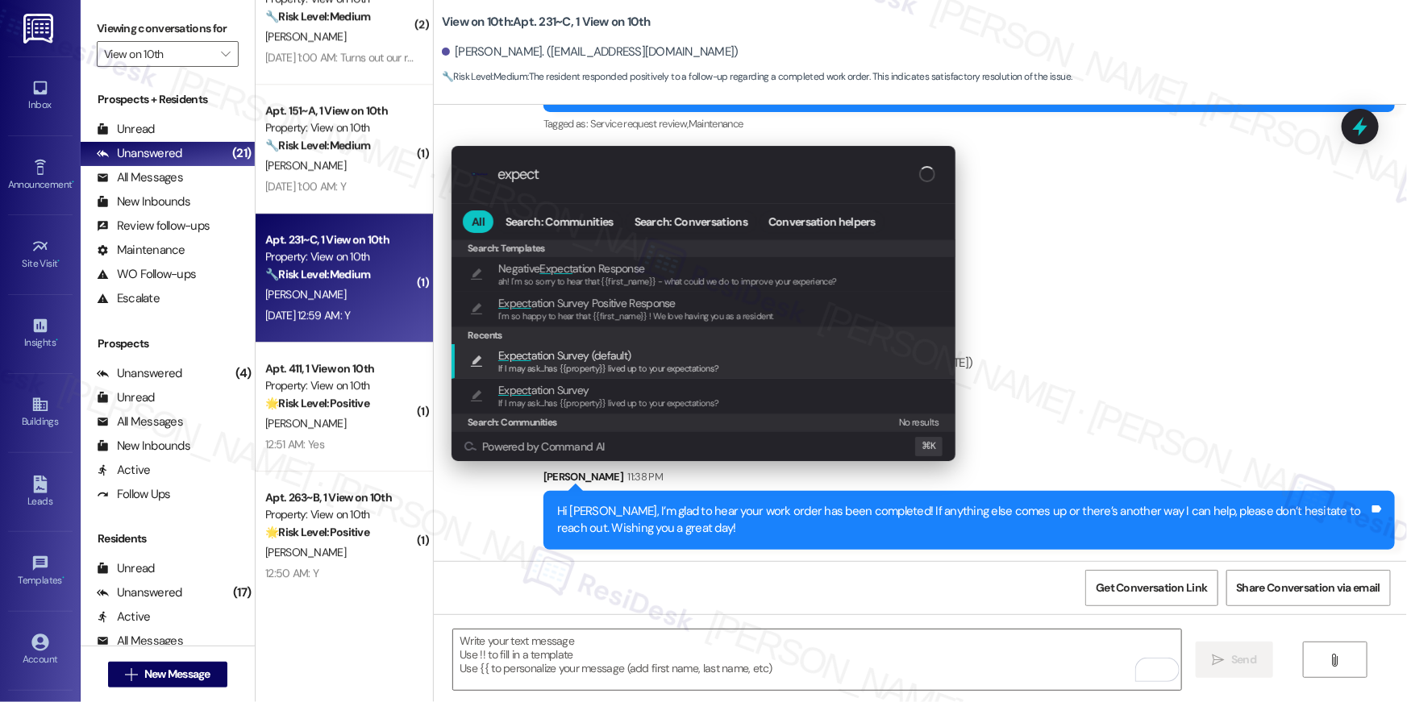
type input "expect"
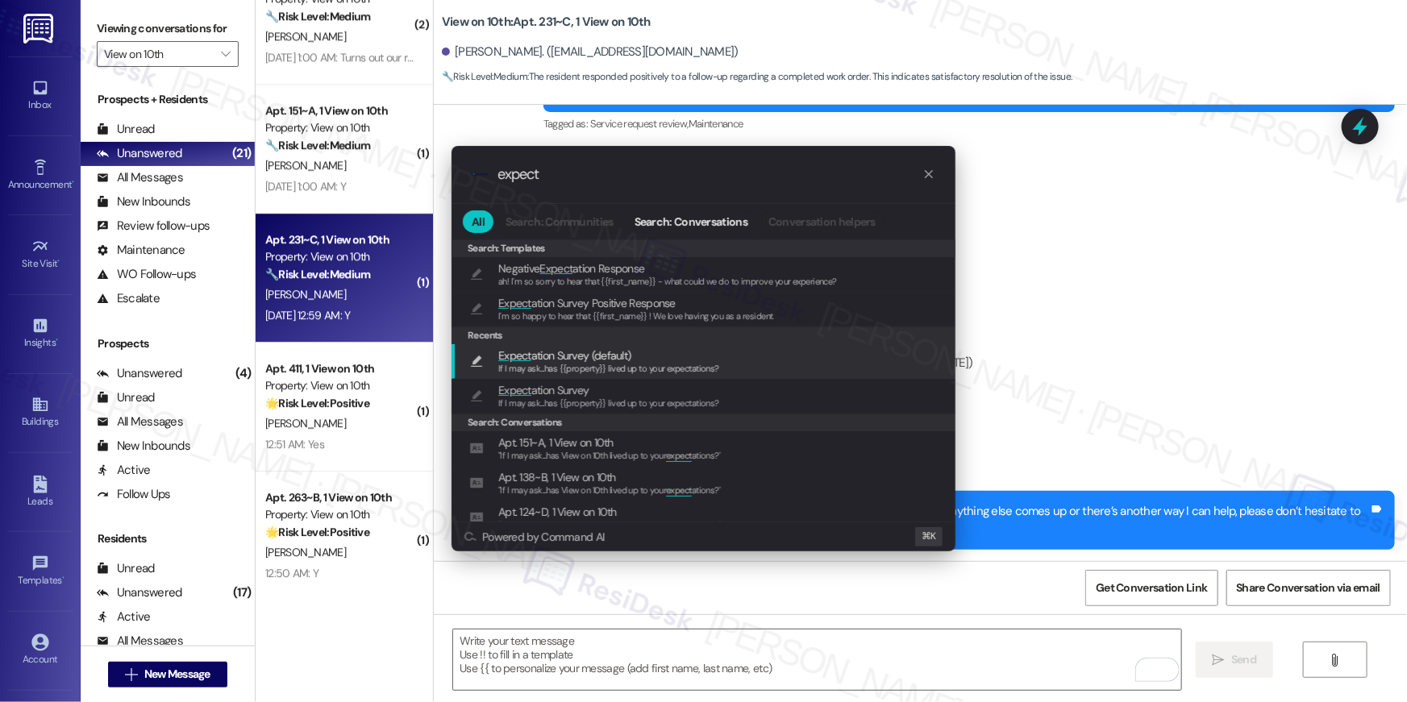
click at [682, 357] on span "Expect ation Survey (default)" at bounding box center [608, 356] width 221 height 18
type textarea "If I may ask...has {{property}} lived up to your expectations?"
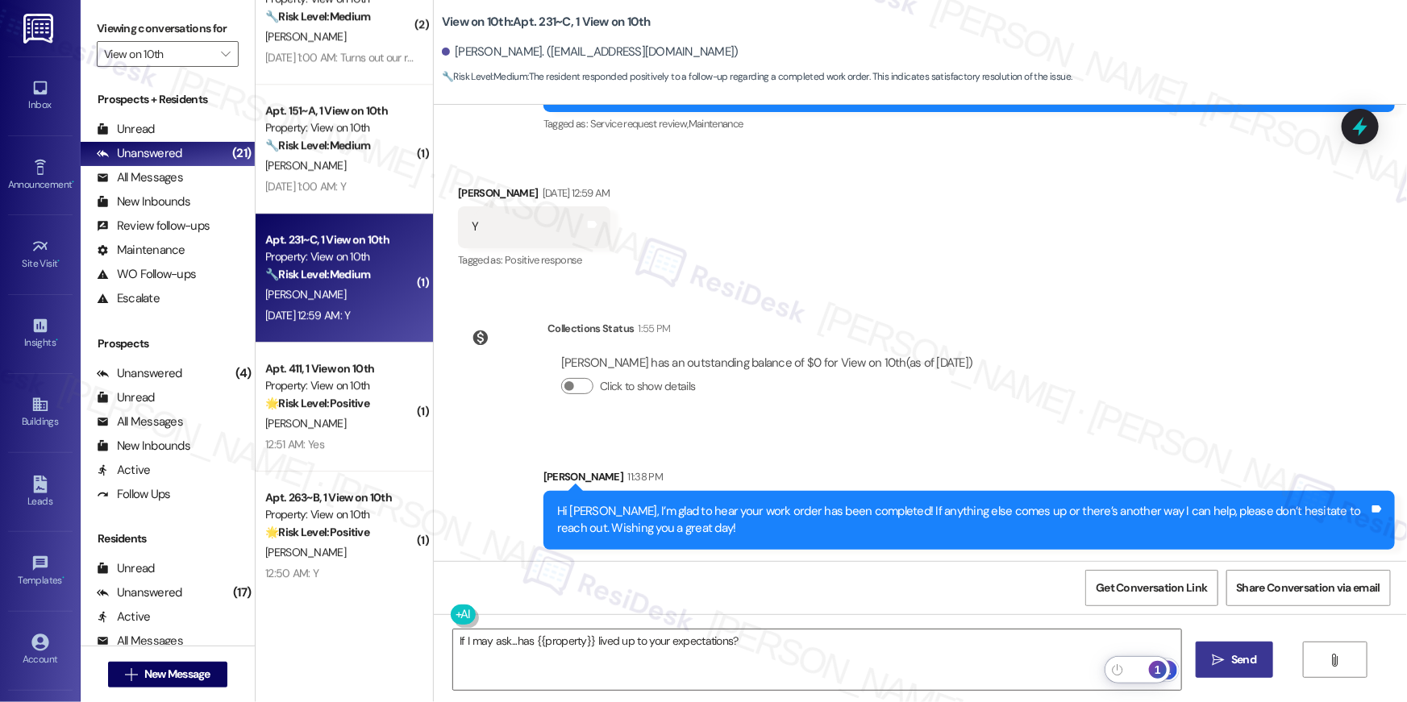
click at [1227, 673] on button " Send" at bounding box center [1235, 660] width 78 height 36
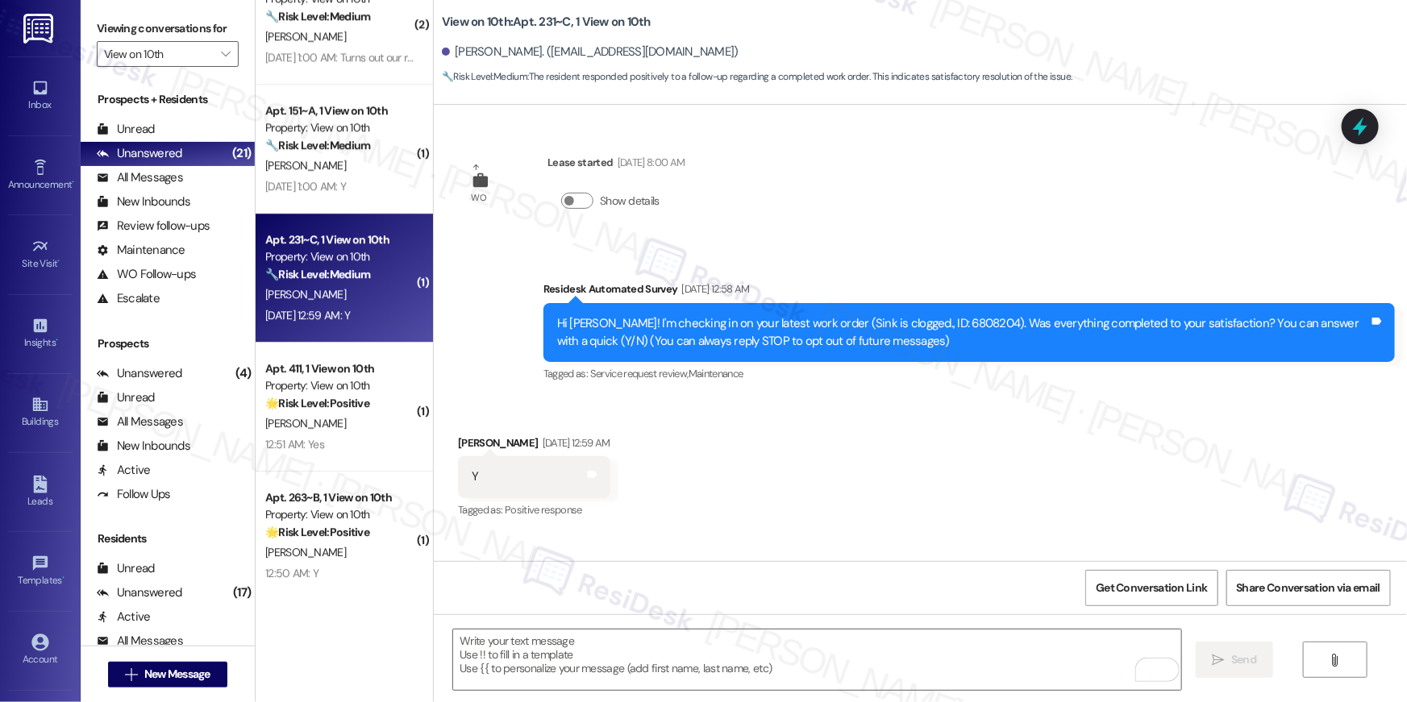
scroll to position [363, 0]
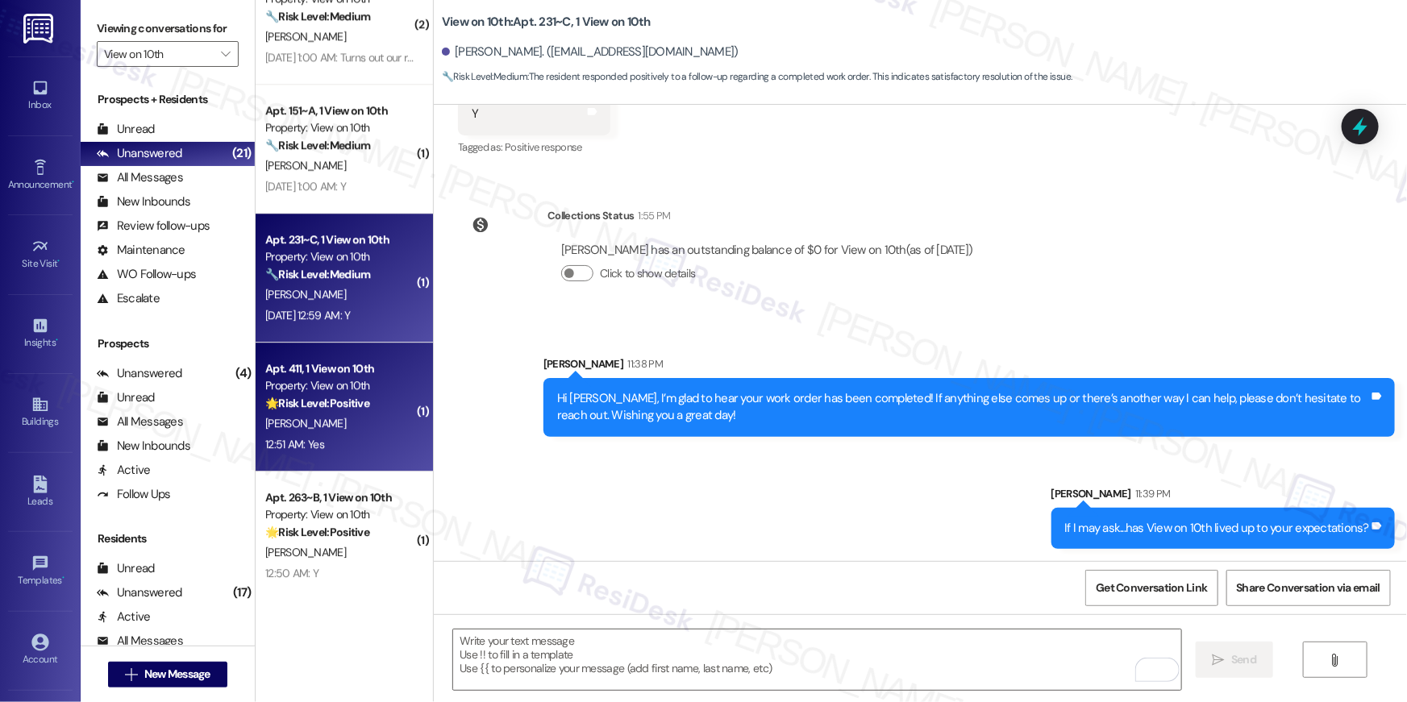
click at [365, 390] on div "Property: View on 10th" at bounding box center [339, 385] width 149 height 17
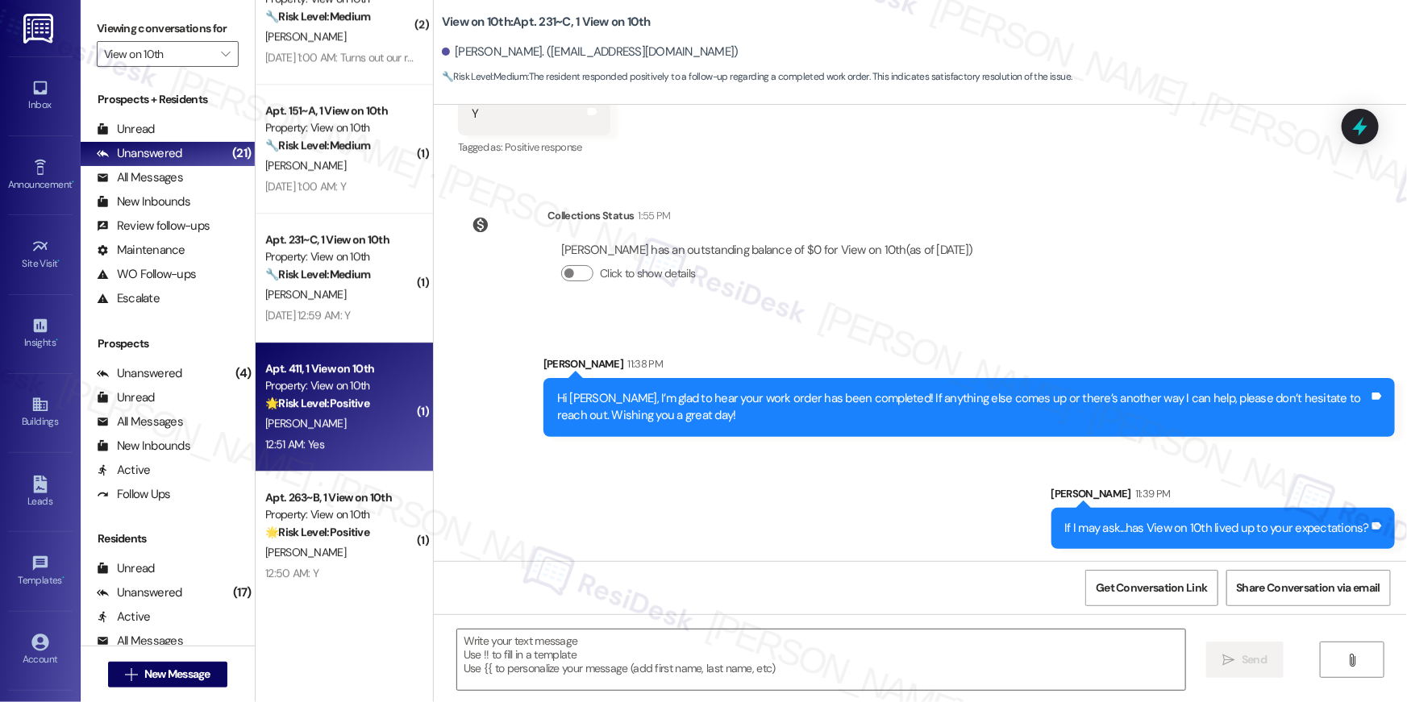
type textarea "Fetching suggested responses. Please feel free to read through the conversation…"
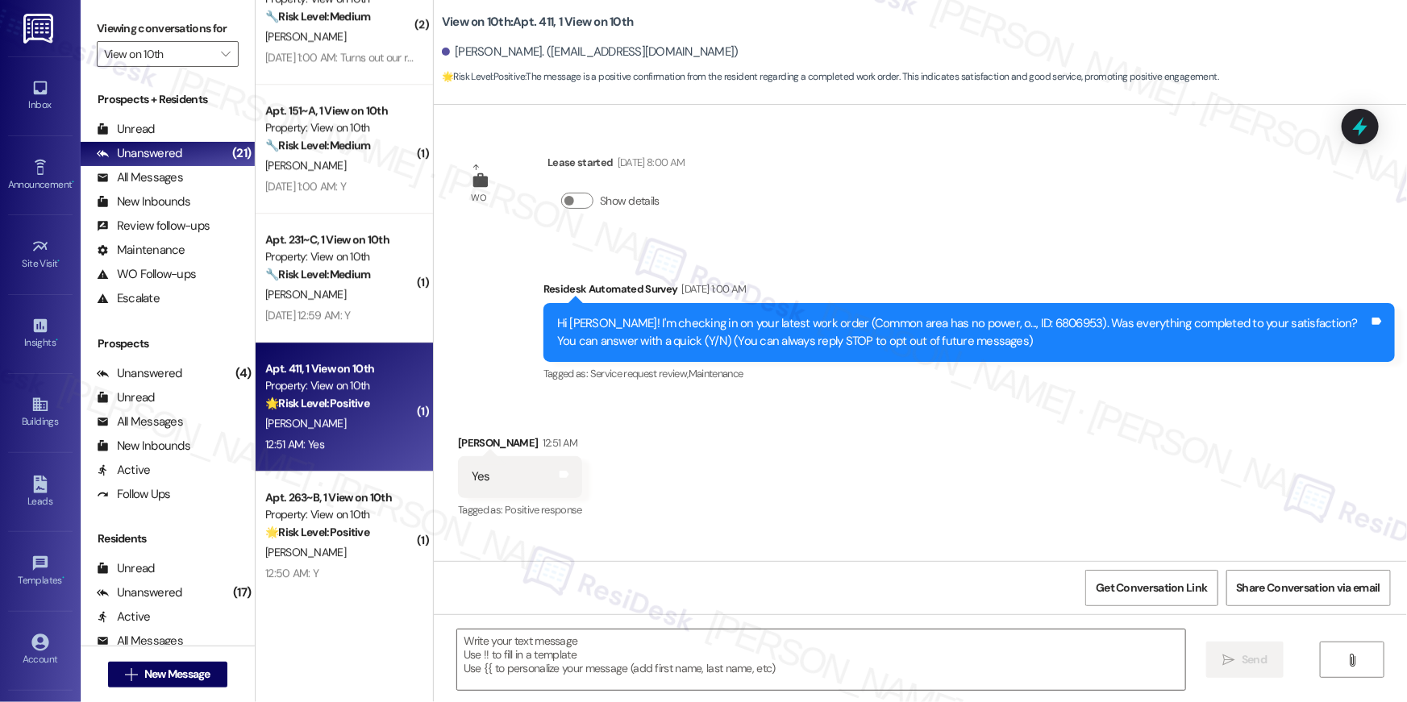
type textarea "Fetching suggested responses. Please feel free to read through the conversation…"
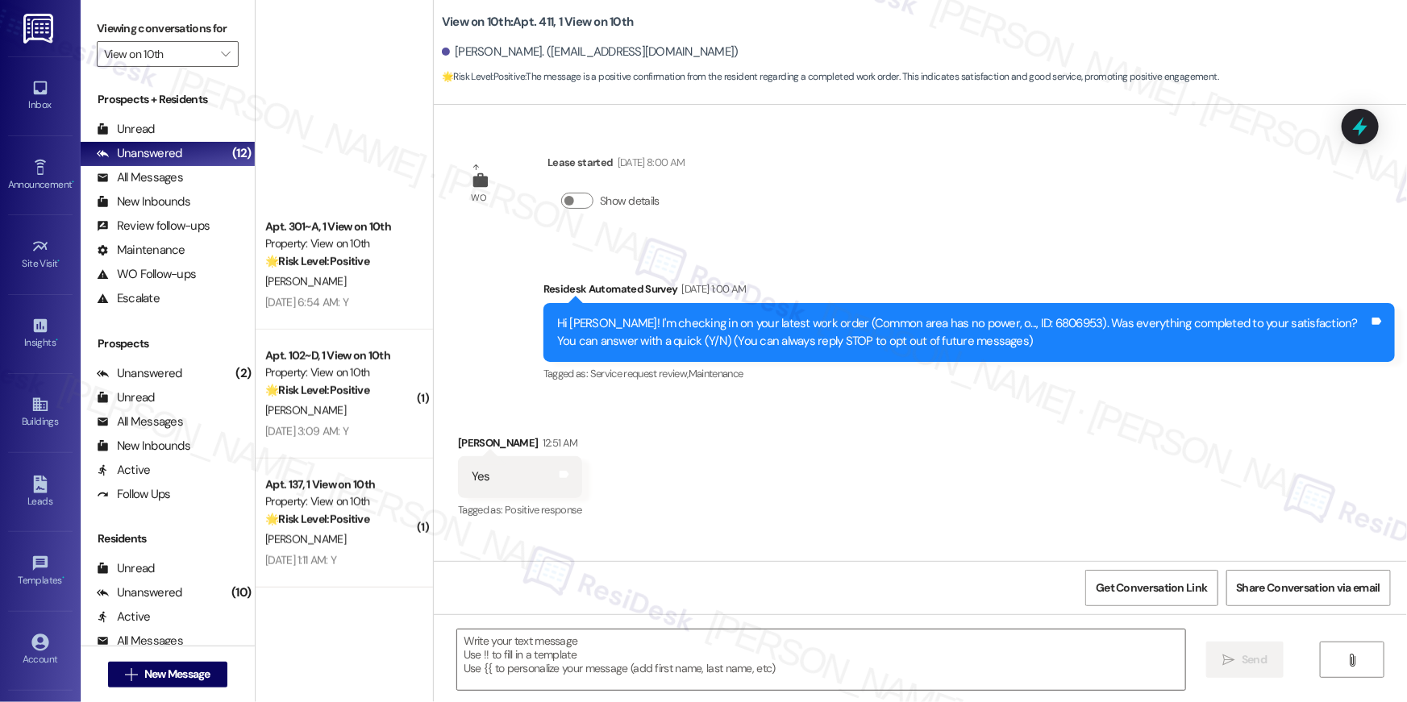
scroll to position [443, 0]
click at [927, 452] on div "Received via SMS Luke Longarini 12:51 AM Yes Tags and notes Tagged as: Positive…" at bounding box center [920, 466] width 973 height 136
click at [911, 660] on textarea at bounding box center [821, 660] width 728 height 60
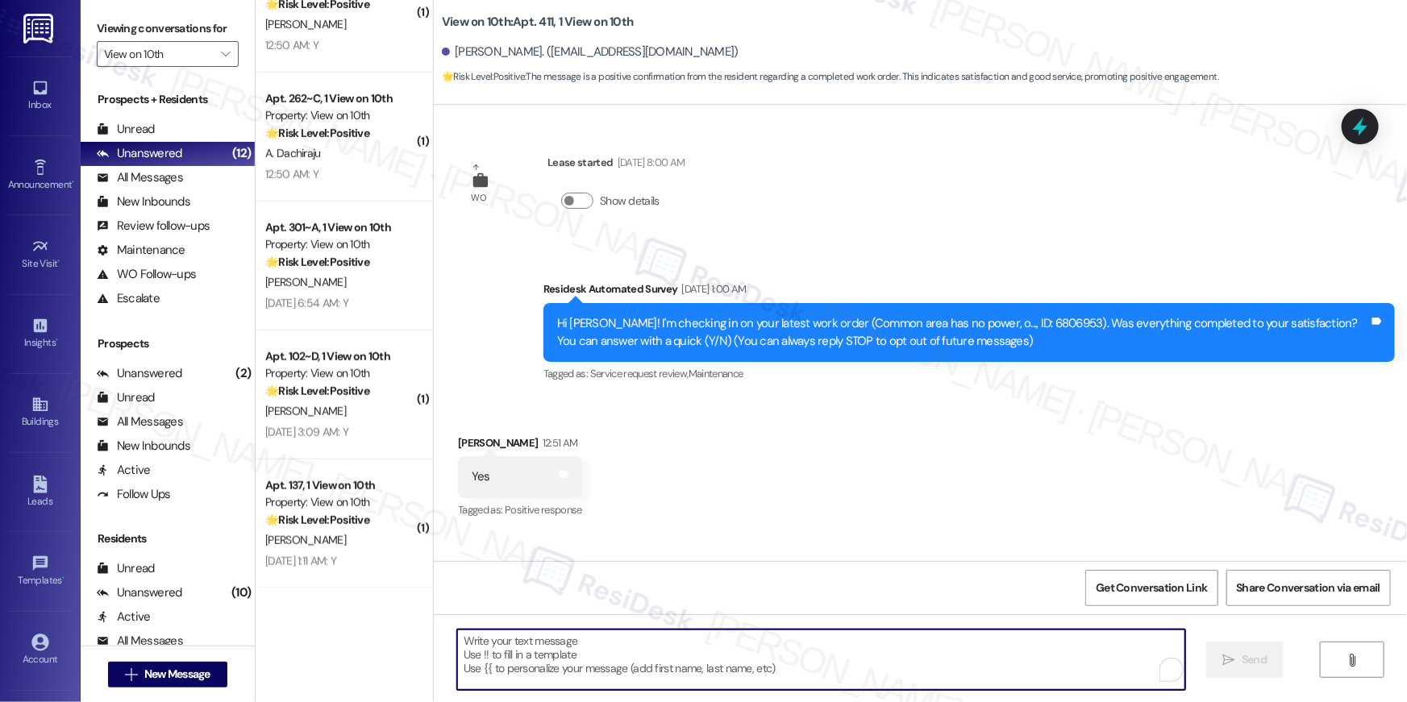
drag, startPoint x: 911, startPoint y: 665, endPoint x: 950, endPoint y: 665, distance: 38.7
click at [910, 665] on textarea "To enrich screen reader interactions, please activate Accessibility in Grammarl…" at bounding box center [821, 660] width 728 height 60
paste textarea "Hi {{first_name}}, I’m glad to hear your work order has been completed! If anyt…"
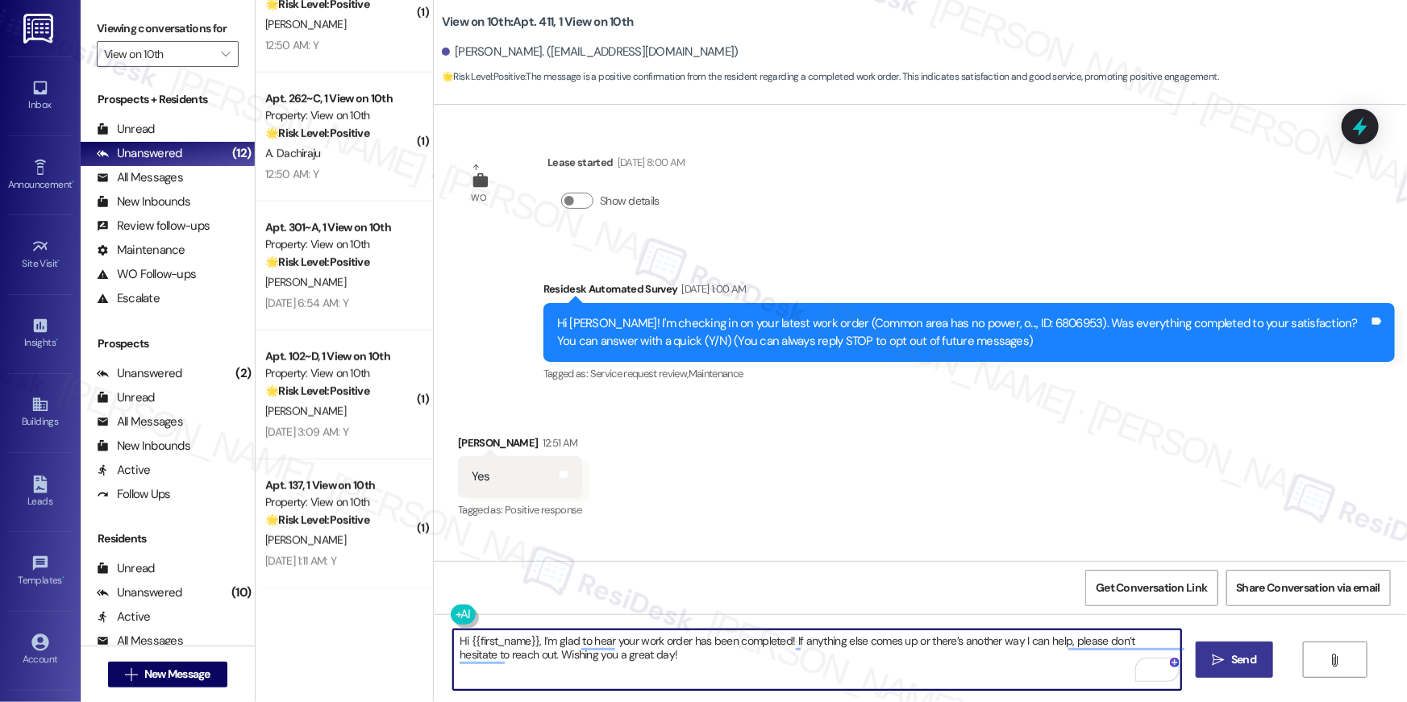
type textarea "Hi {{first_name}}, I’m glad to hear your work order has been completed! If anyt…"
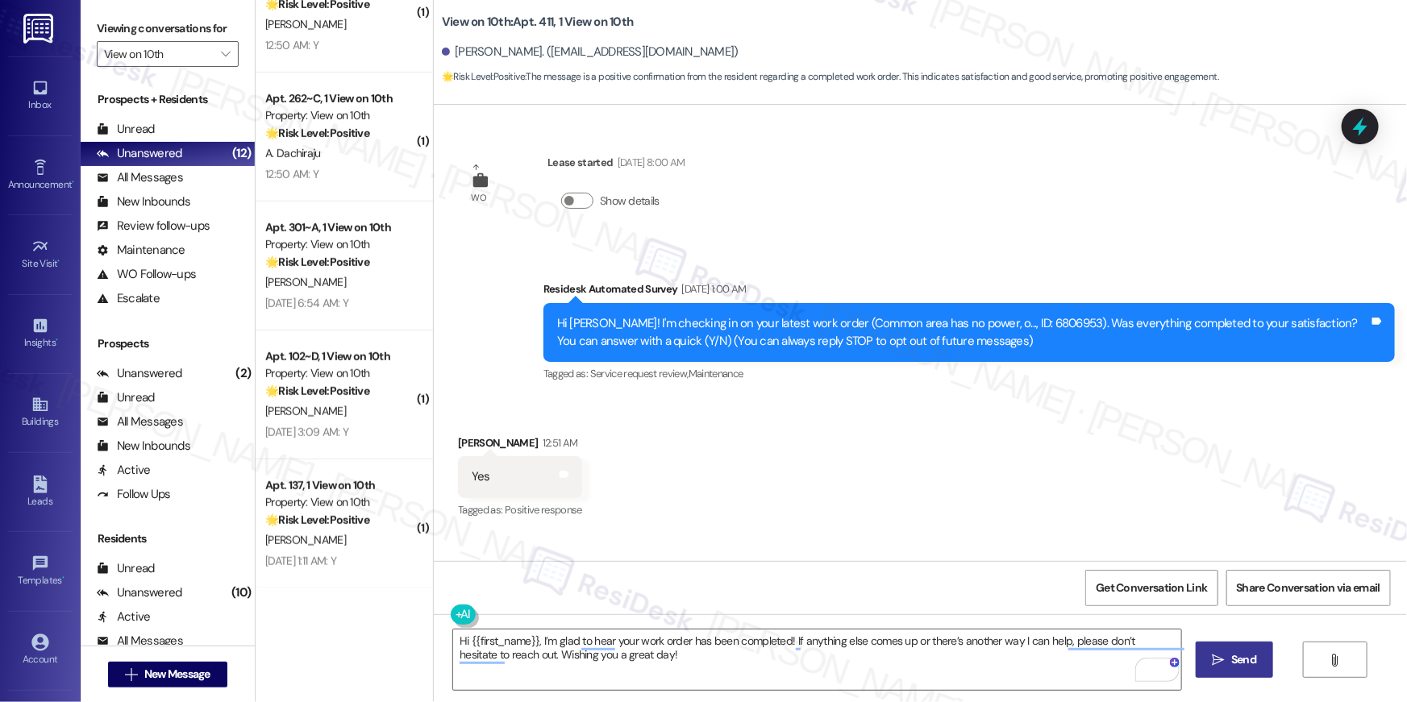
click at [1251, 666] on span "Send" at bounding box center [1243, 659] width 25 height 17
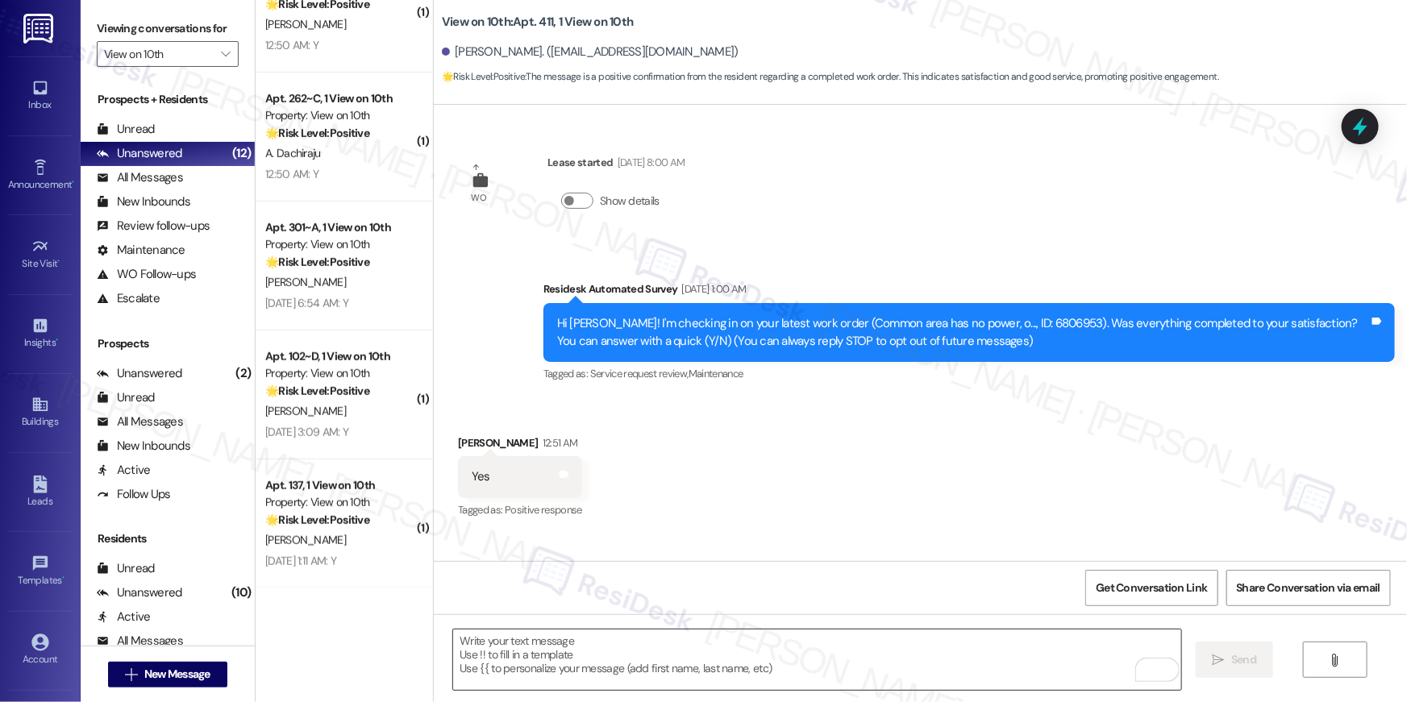
click at [794, 658] on textarea "To enrich screen reader interactions, please activate Accessibility in Grammarl…" at bounding box center [817, 660] width 728 height 60
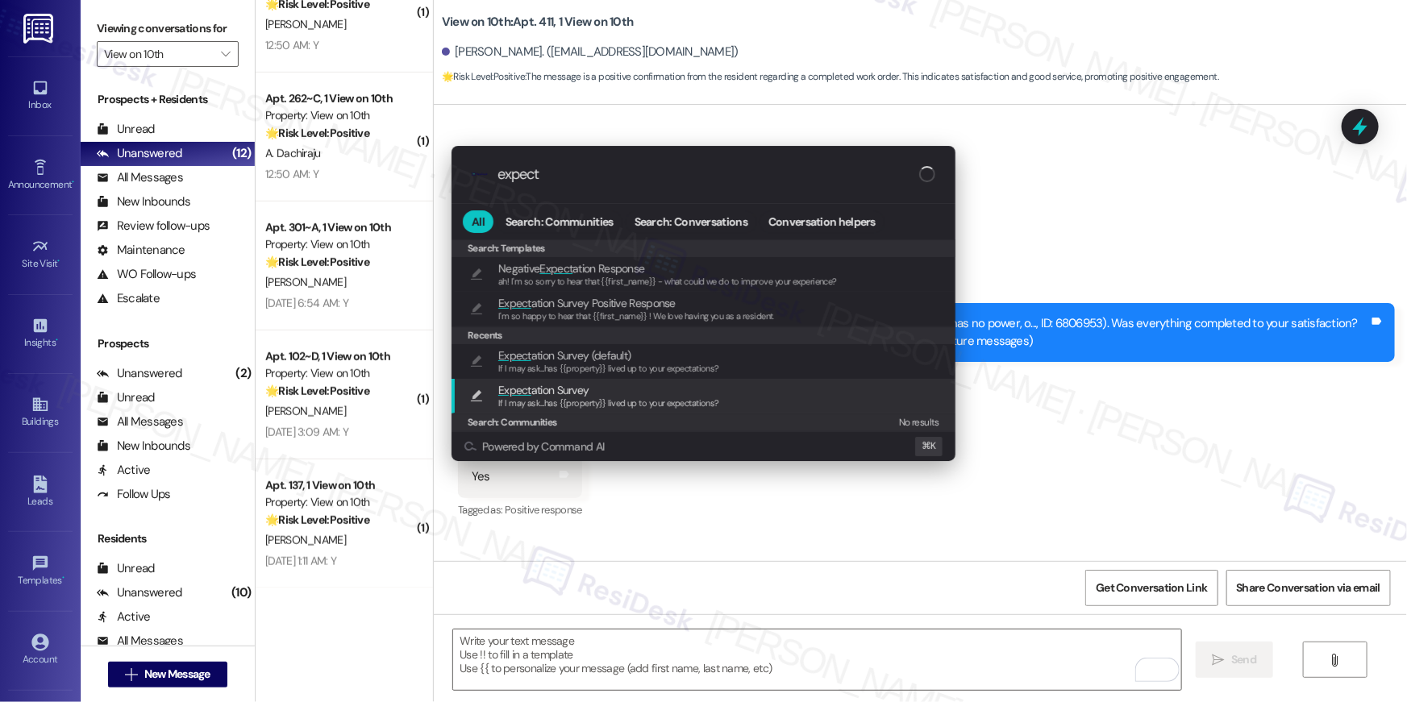
type input "expect"
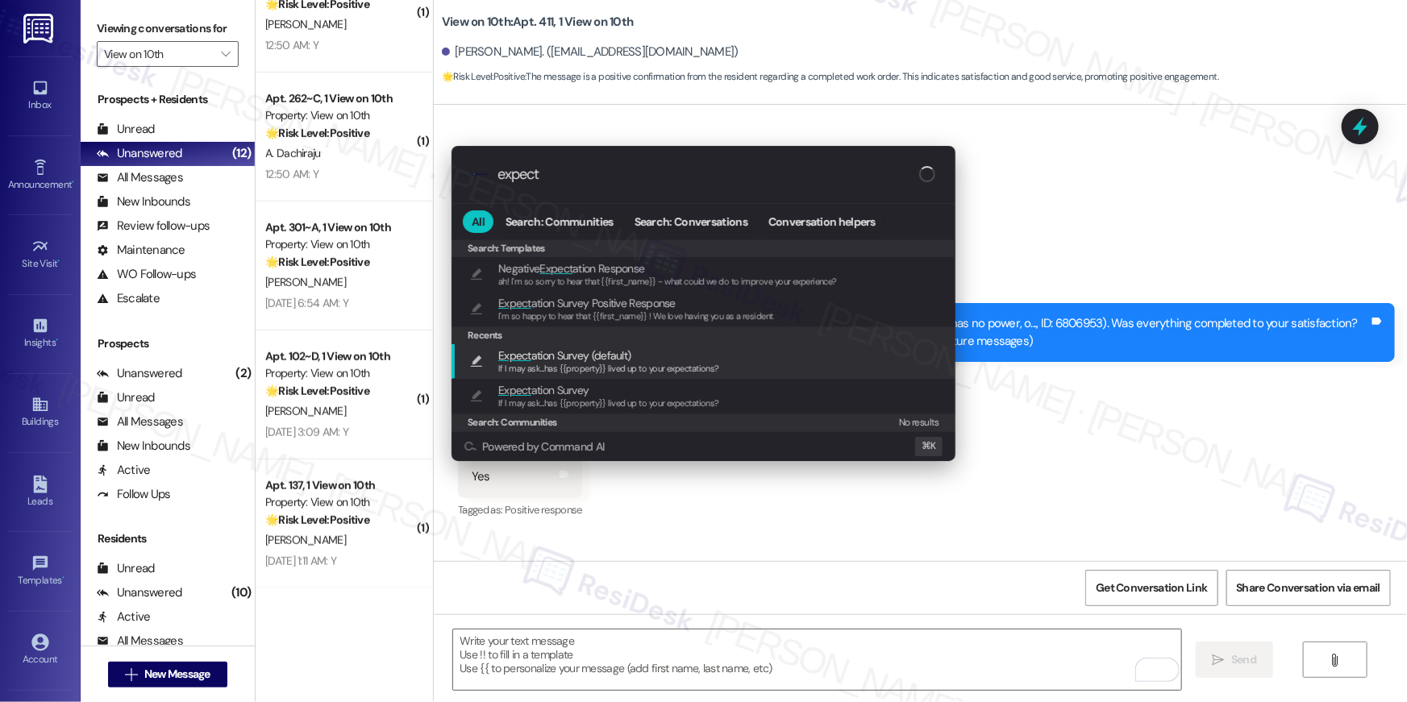
click at [593, 366] on span "If I may ask...has {{property}} lived up to your expectations?" at bounding box center [608, 368] width 221 height 11
type textarea "If I may ask...has {{property}} lived up to your expectations?"
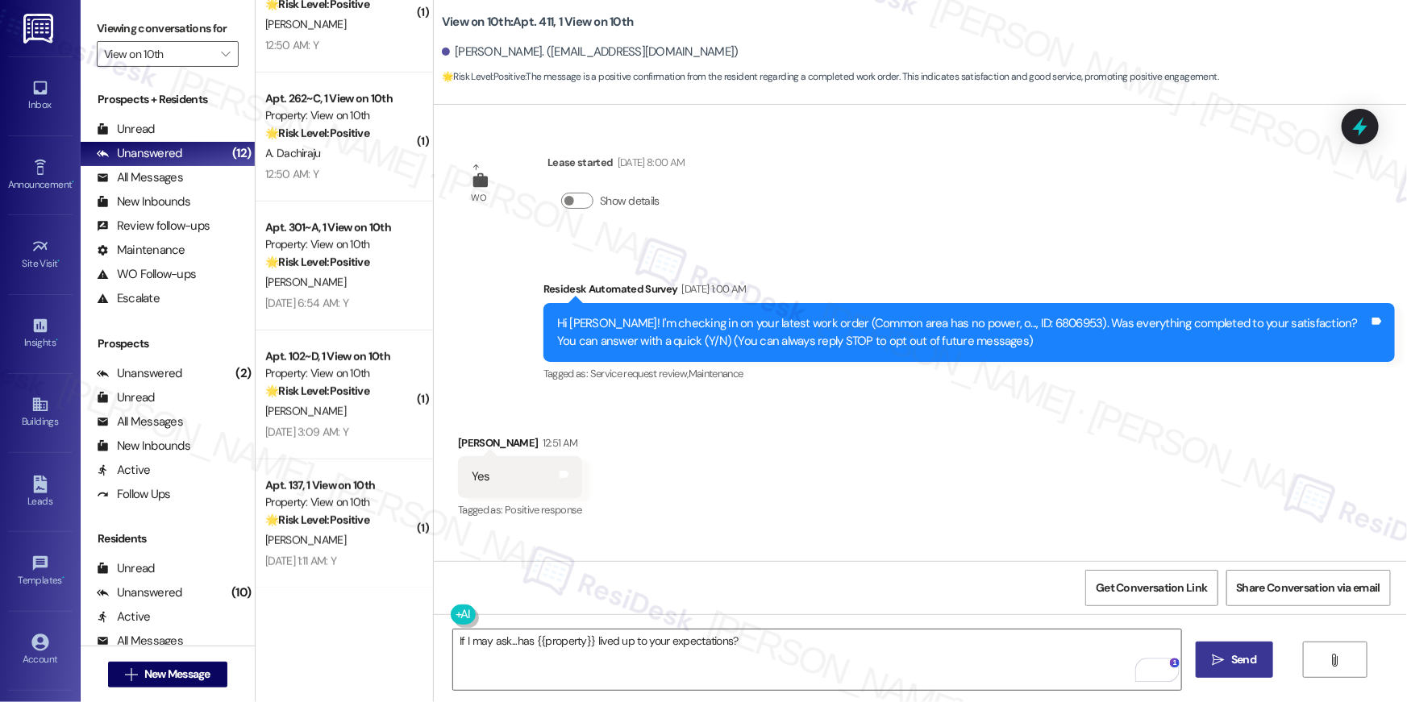
click at [1234, 660] on span "Send" at bounding box center [1243, 659] width 25 height 17
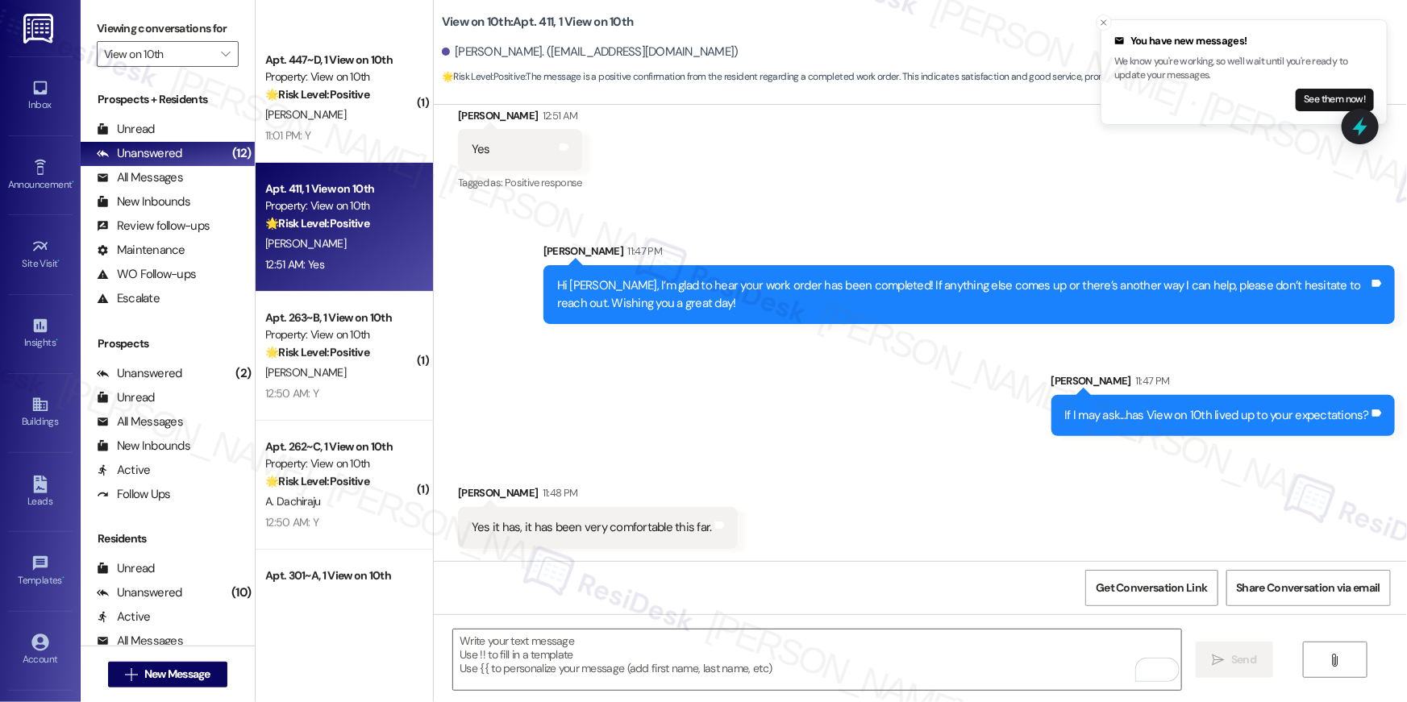
scroll to position [0, 0]
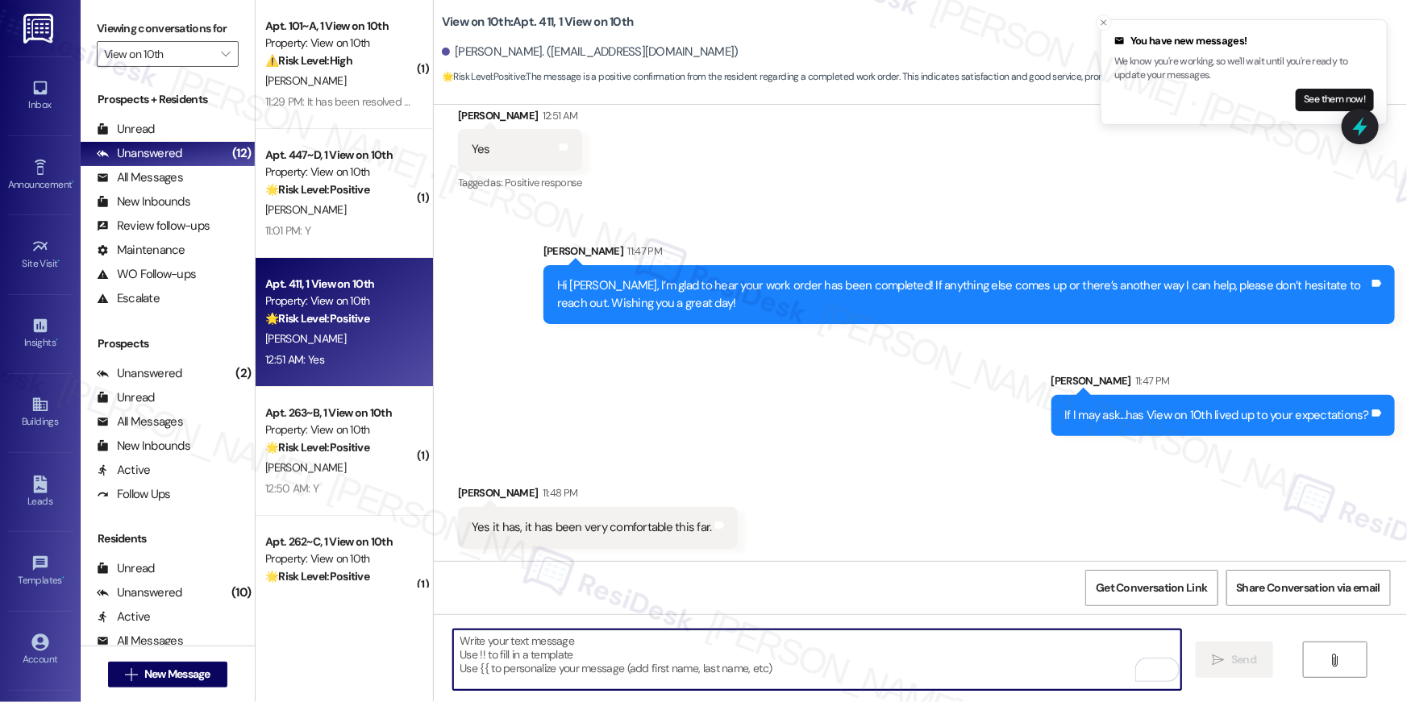
click at [951, 664] on textarea "To enrich screen reader interactions, please activate Accessibility in Grammarl…" at bounding box center [817, 660] width 728 height 60
click at [869, 656] on textarea "To enrich screen reader interactions, please activate Accessibility in Grammarl…" at bounding box center [817, 660] width 728 height 60
paste textarea "Thank you for sharing that, {{first_name}}! I’m so glad to hear the property ha…"
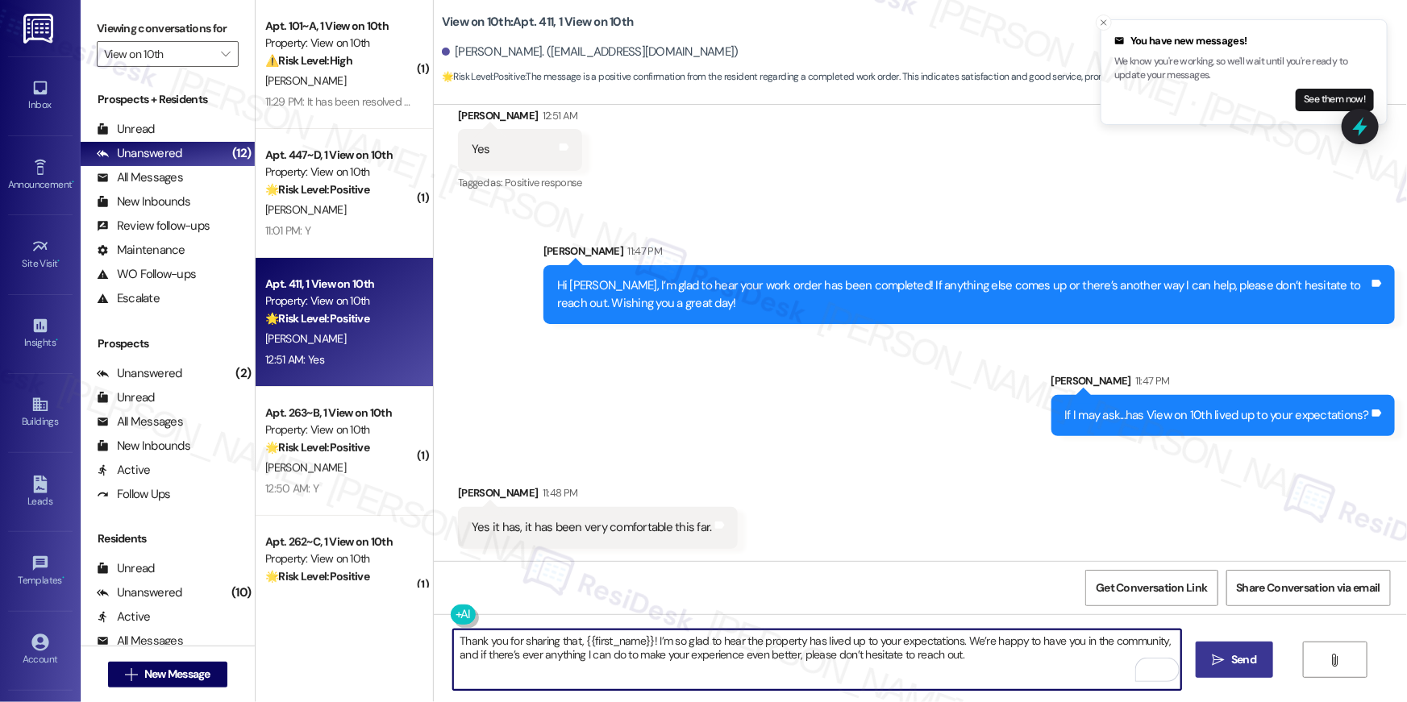
type textarea "Thank you for sharing that, {{first_name}}! I’m so glad to hear the property ha…"
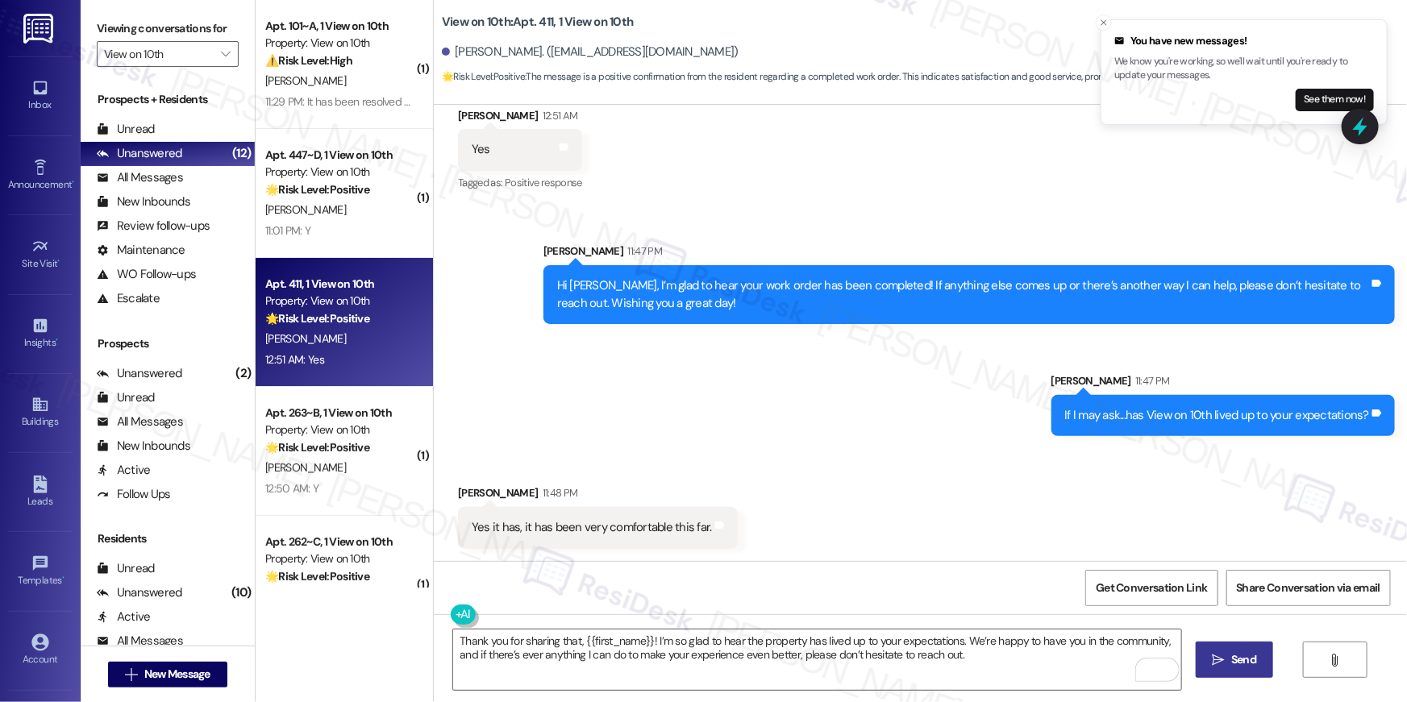
click at [1229, 660] on span "Send" at bounding box center [1243, 659] width 31 height 17
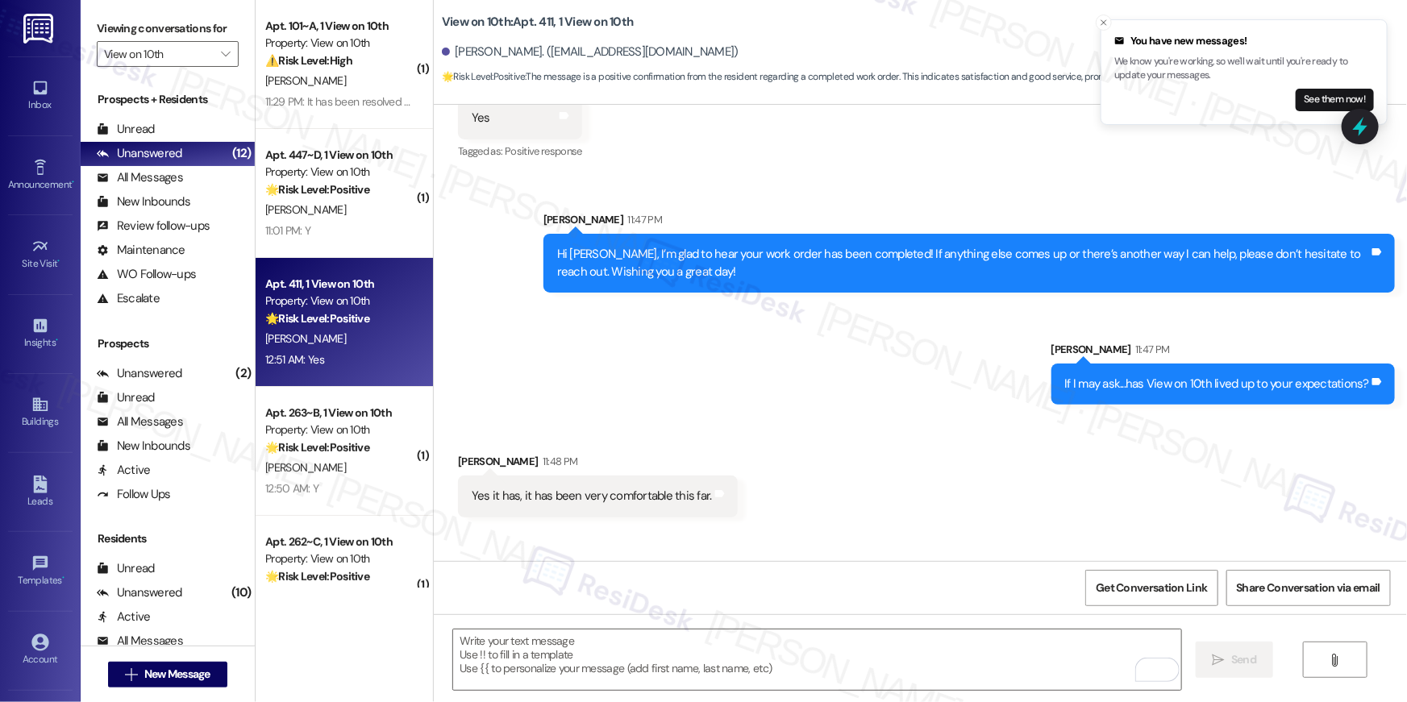
scroll to position [457, 0]
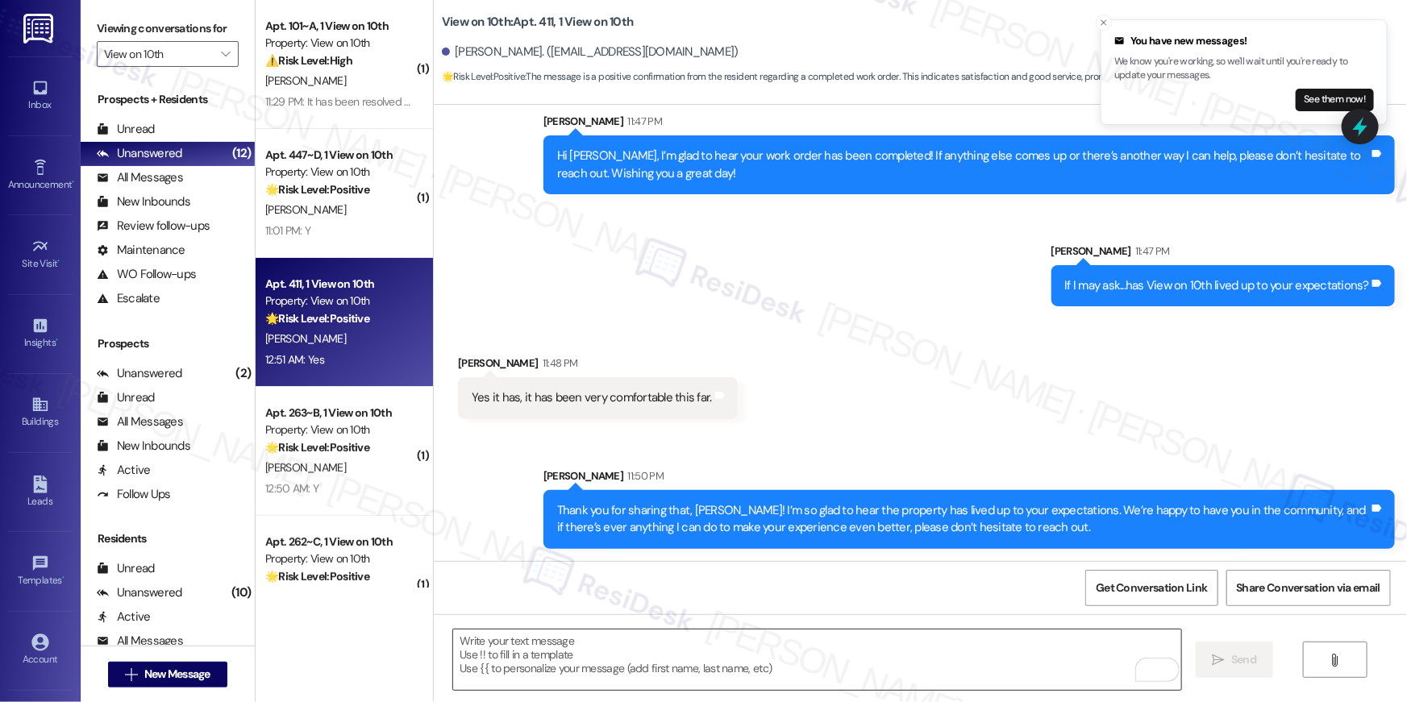
click at [847, 641] on textarea "To enrich screen reader interactions, please activate Accessibility in Grammarl…" at bounding box center [817, 660] width 728 height 60
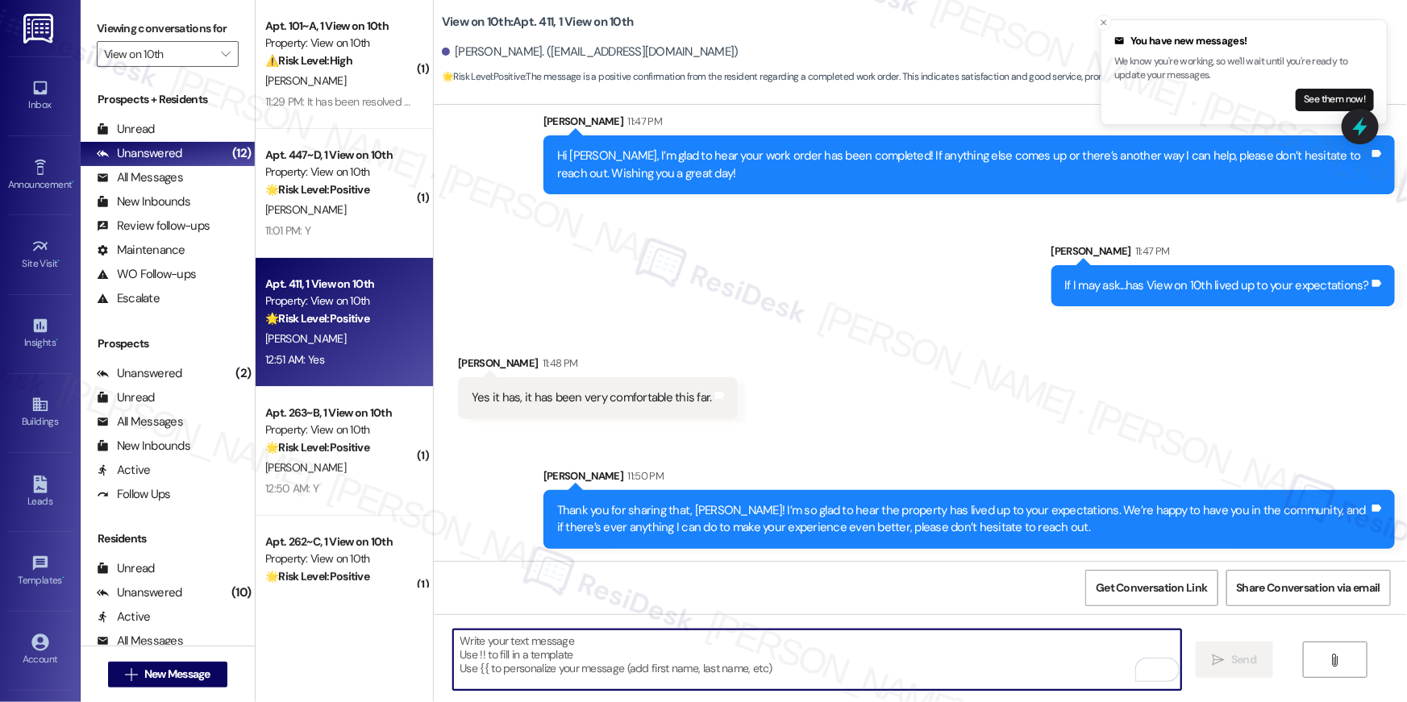
paste textarea "When you have a moment, would you mind leaving us a quick Google Review? ⭐ It o…"
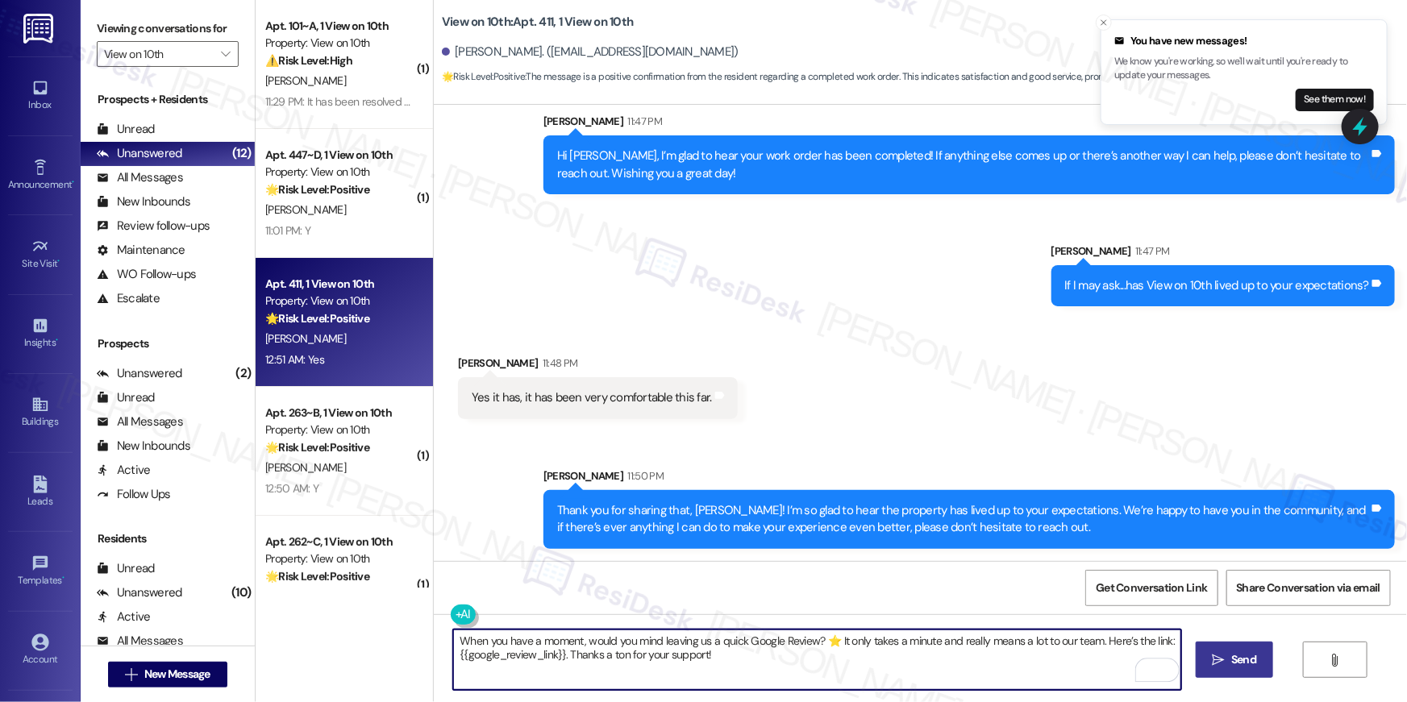
type textarea "When you have a moment, would you mind leaving us a quick Google Review? ⭐ It o…"
click at [1215, 649] on button " Send" at bounding box center [1235, 660] width 78 height 36
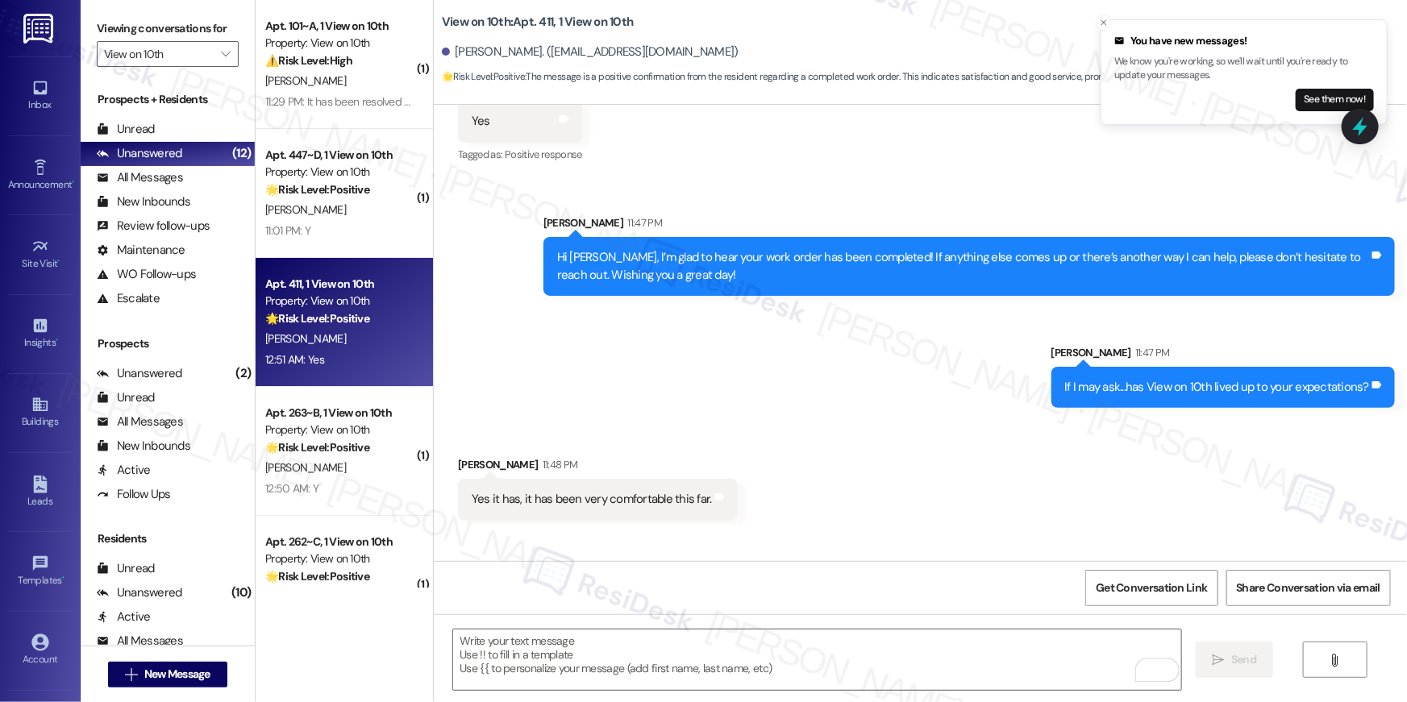
scroll to position [327, 0]
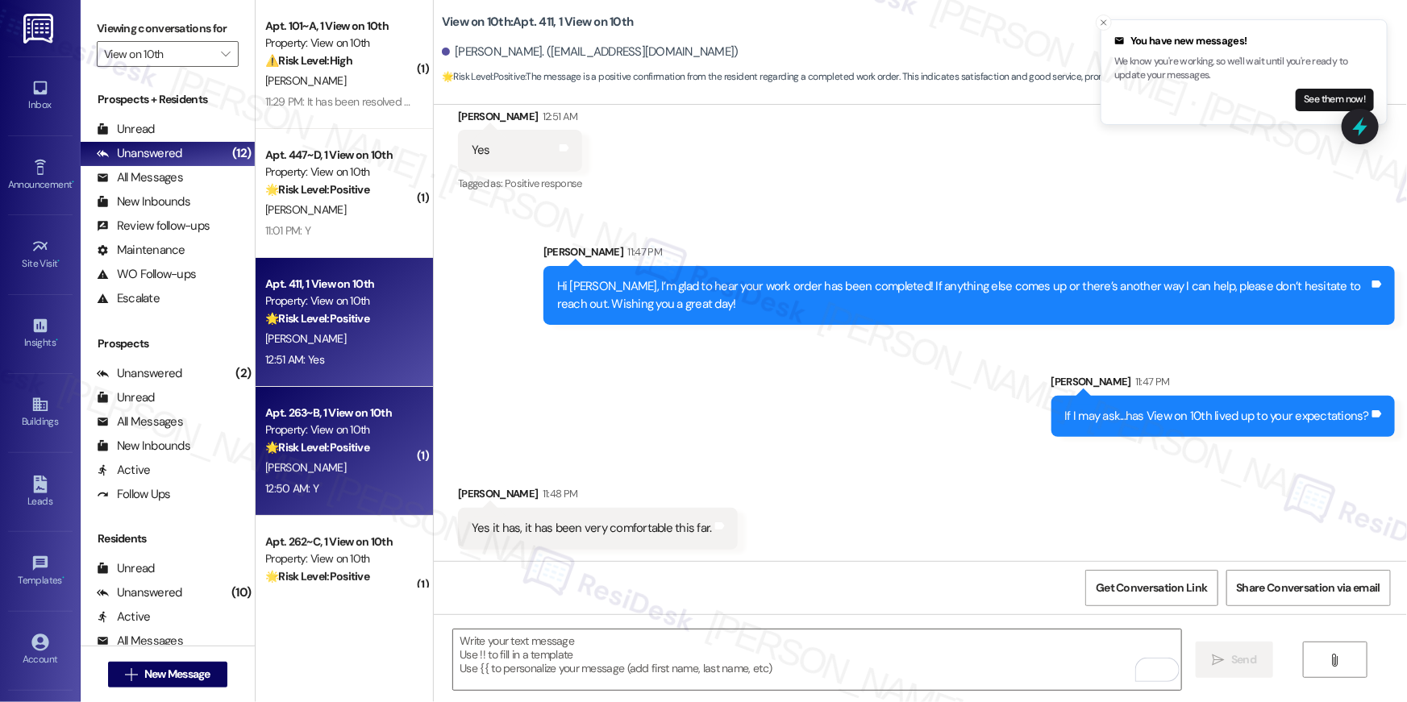
click at [314, 462] on div "[PERSON_NAME]" at bounding box center [340, 468] width 152 height 20
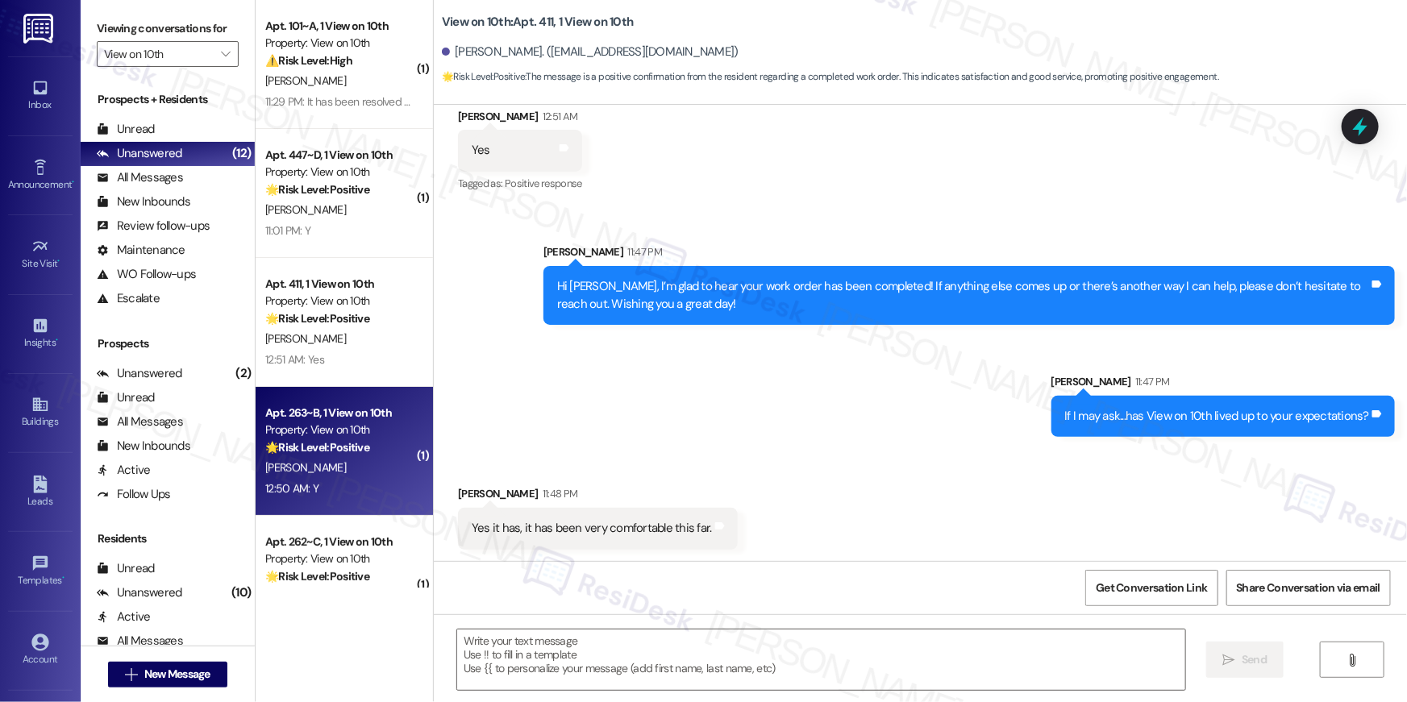
type textarea "Fetching suggested responses. Please feel free to read through the conversation…"
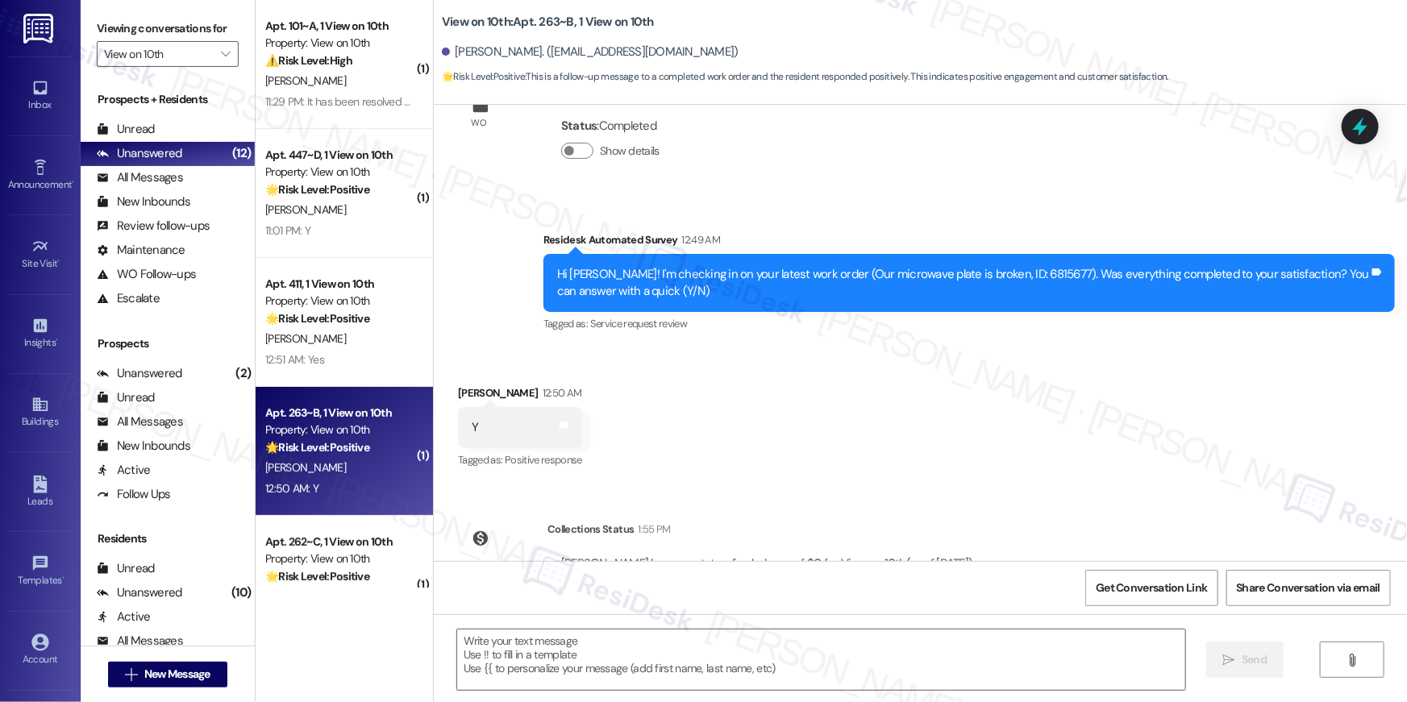
scroll to position [1763, 0]
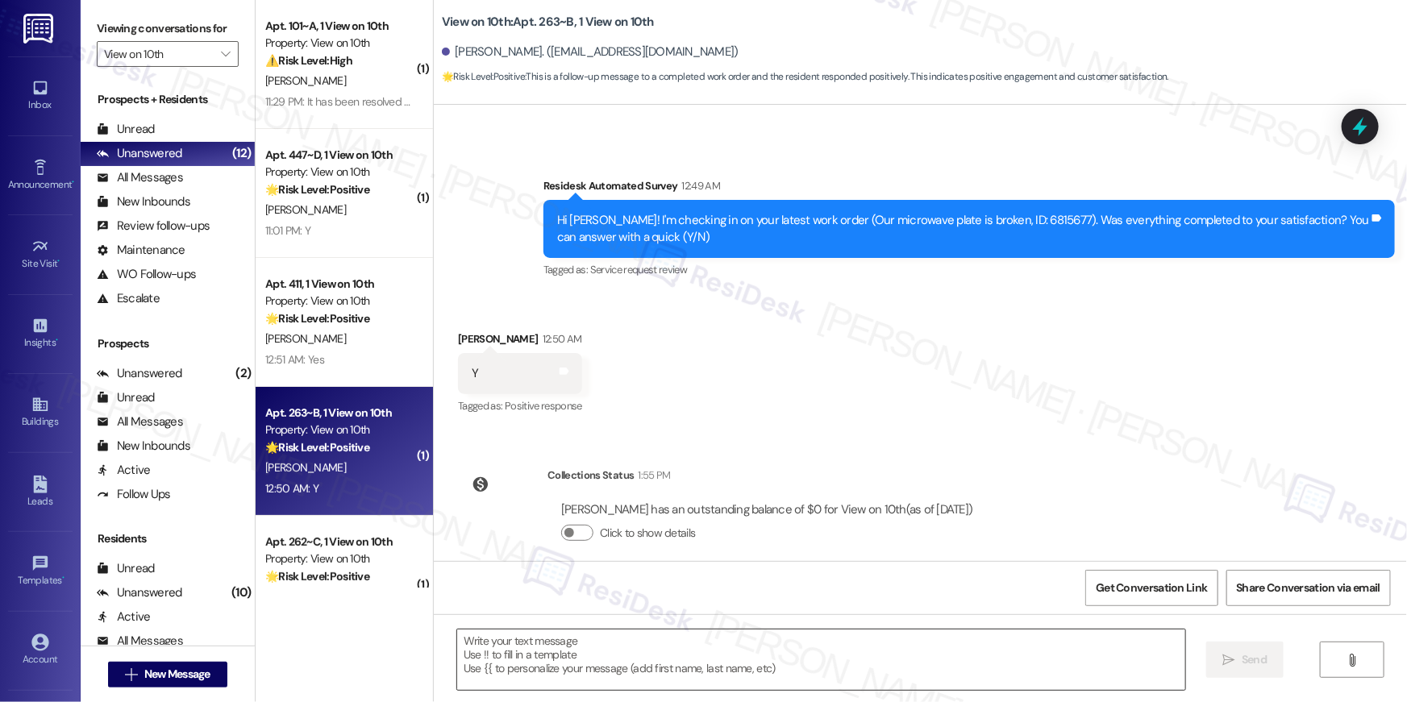
click at [856, 660] on textarea at bounding box center [821, 660] width 728 height 60
paste textarea "Hi {{first_name}}, I’m glad to hear your work order has been completed! If anyt…"
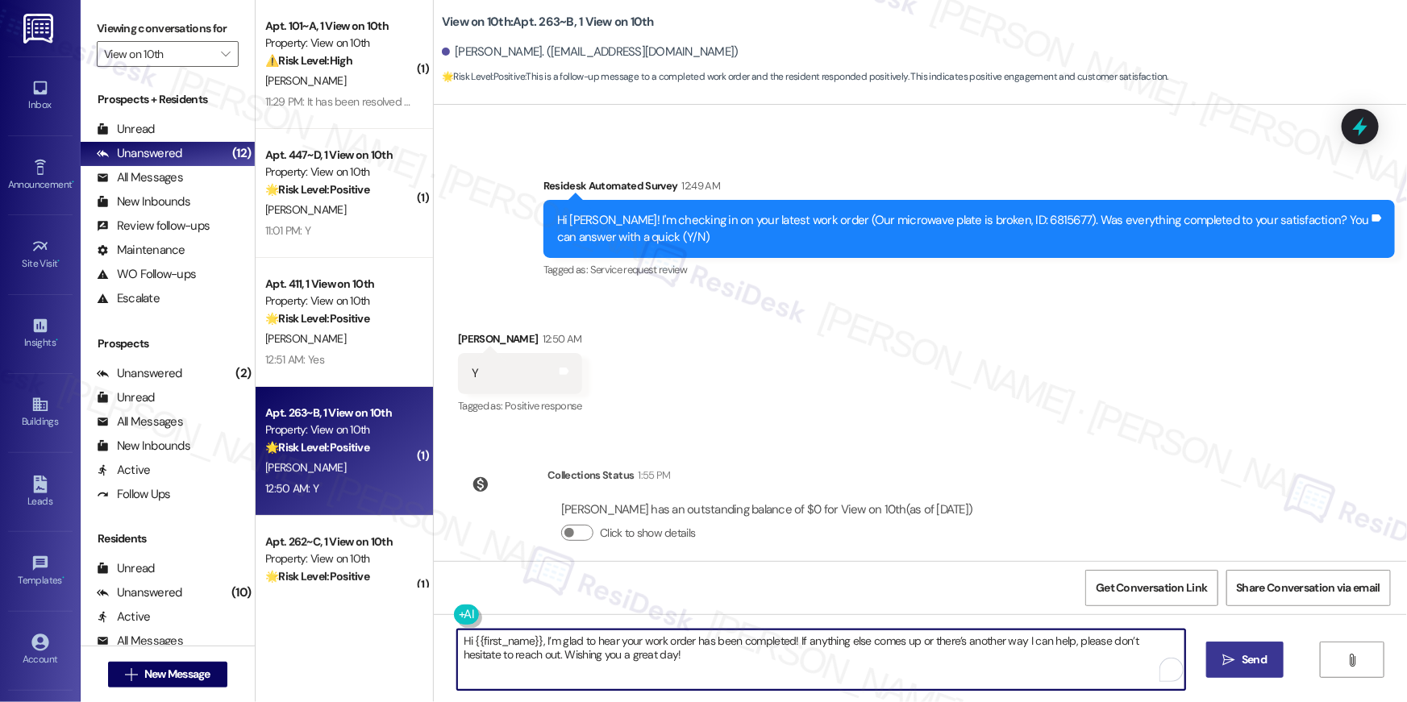
type textarea "Hi {{first_name}}, I’m glad to hear your work order has been completed! If anyt…"
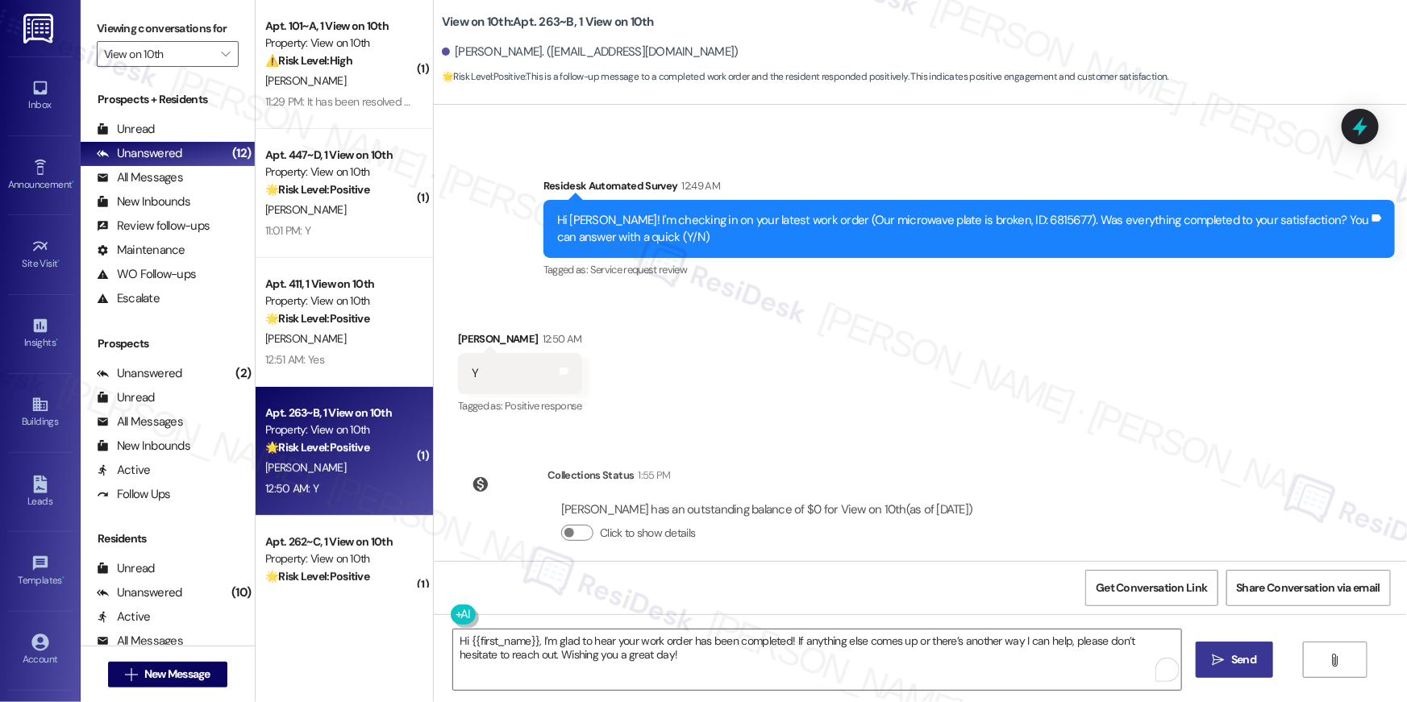
click at [1217, 663] on button " Send" at bounding box center [1235, 660] width 78 height 36
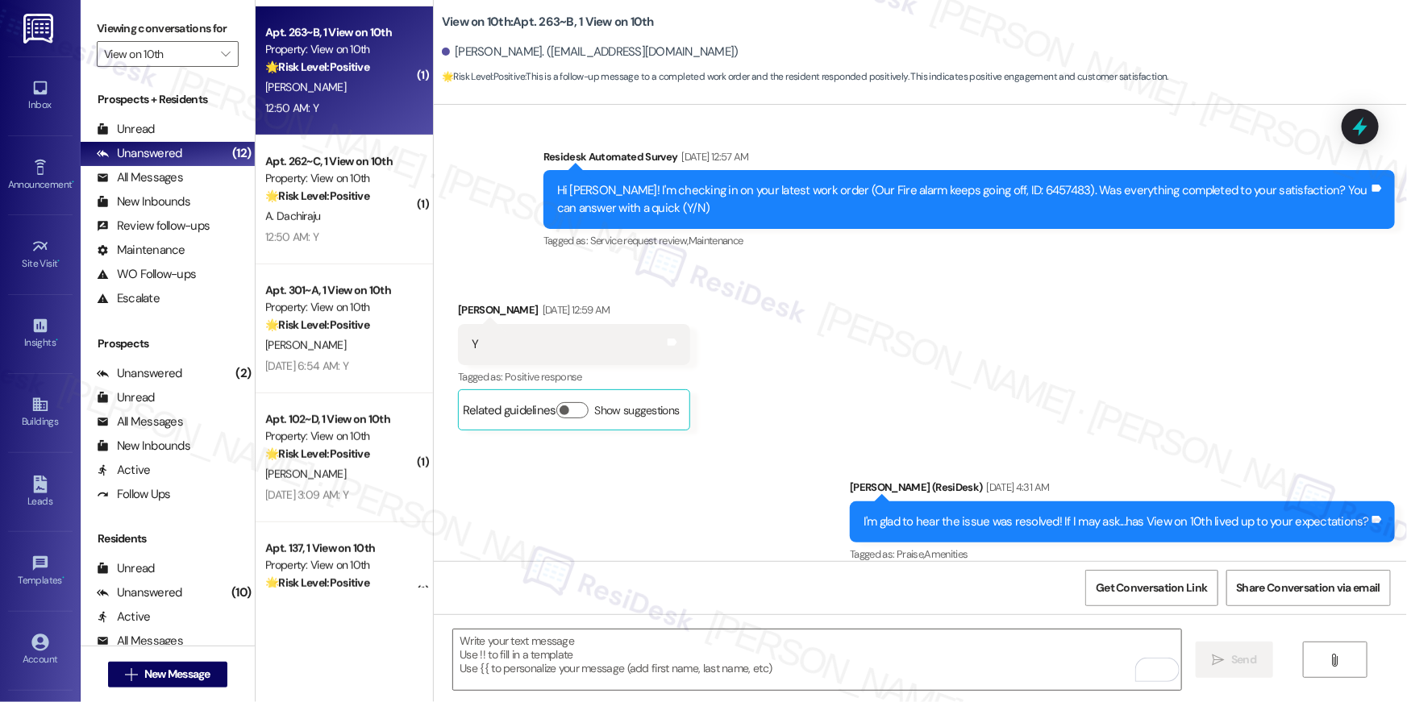
scroll to position [443, 0]
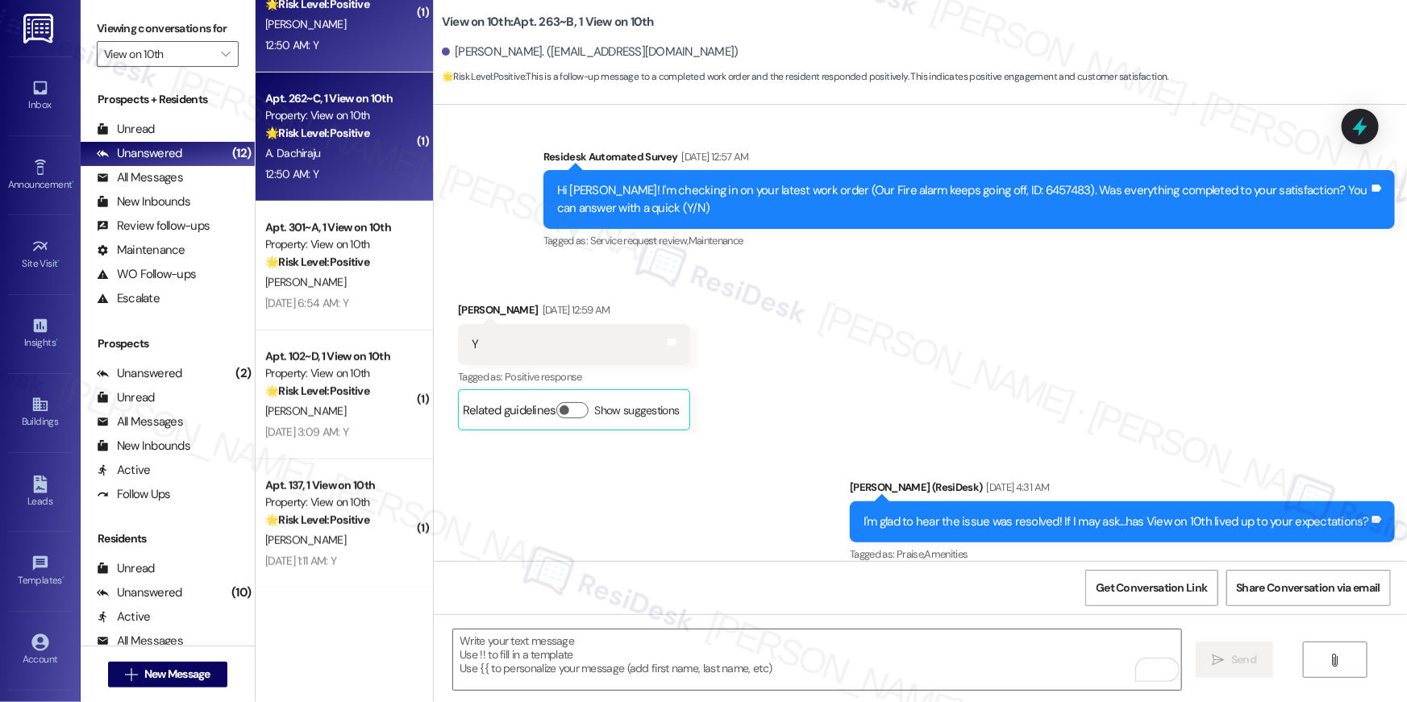
click at [350, 182] on div "12:50 AM: Y 12:50 AM: Y" at bounding box center [340, 174] width 152 height 20
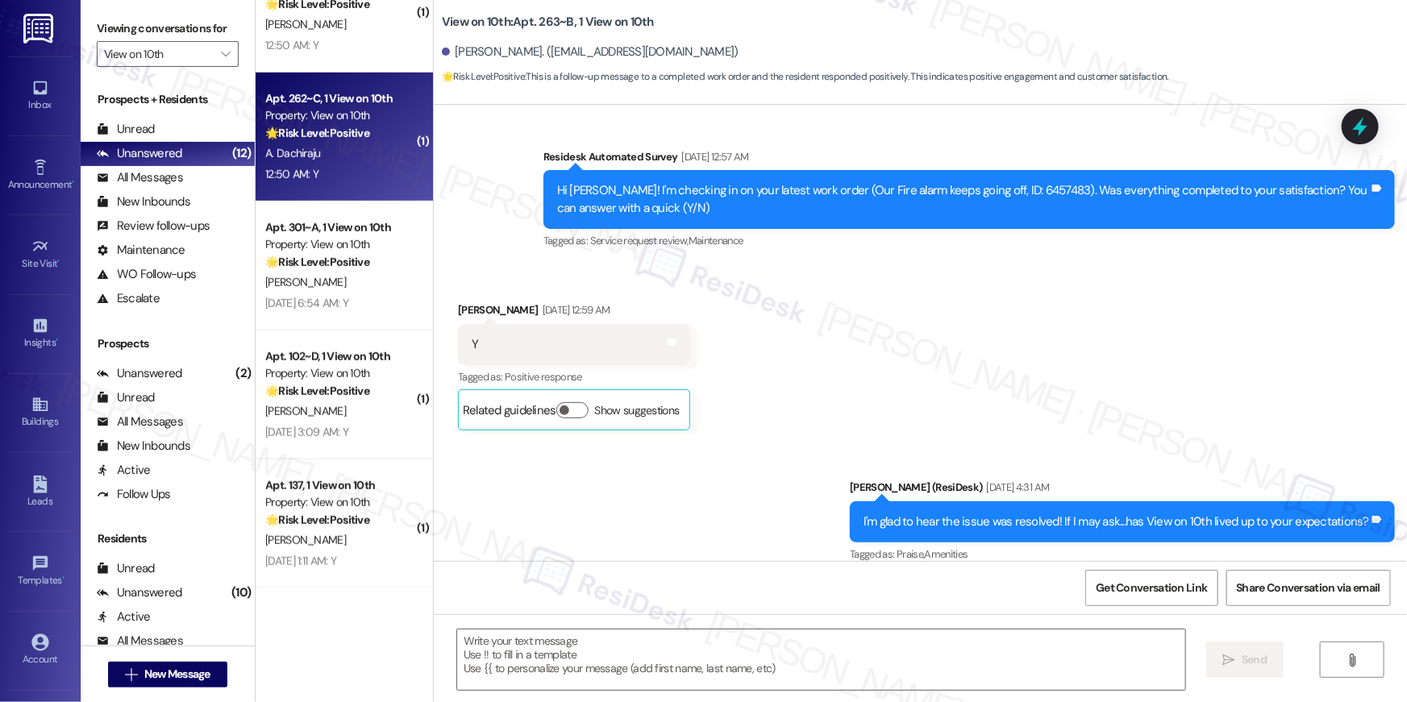
click at [350, 182] on div "12:50 AM: Y 12:50 AM: Y" at bounding box center [340, 174] width 152 height 20
type textarea "Fetching suggested responses. Please feel free to read through the conversation…"
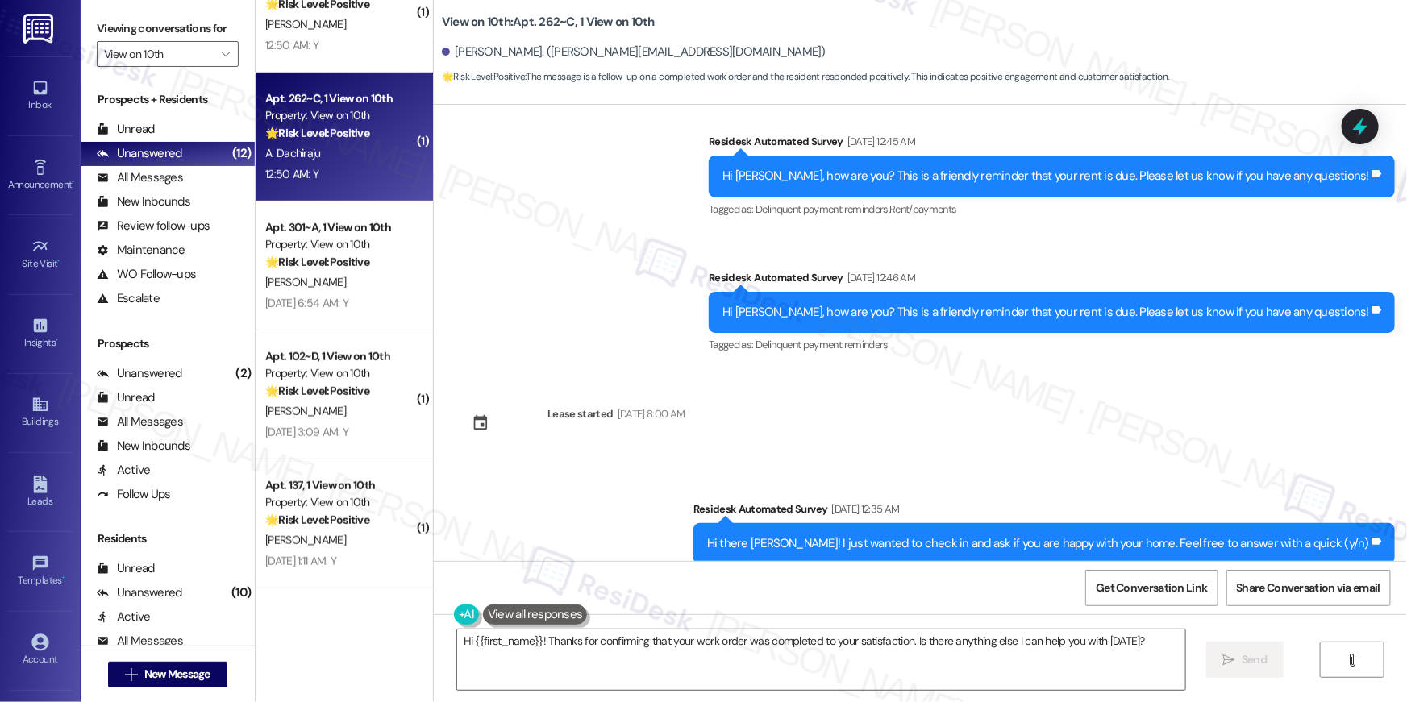
scroll to position [1195, 0]
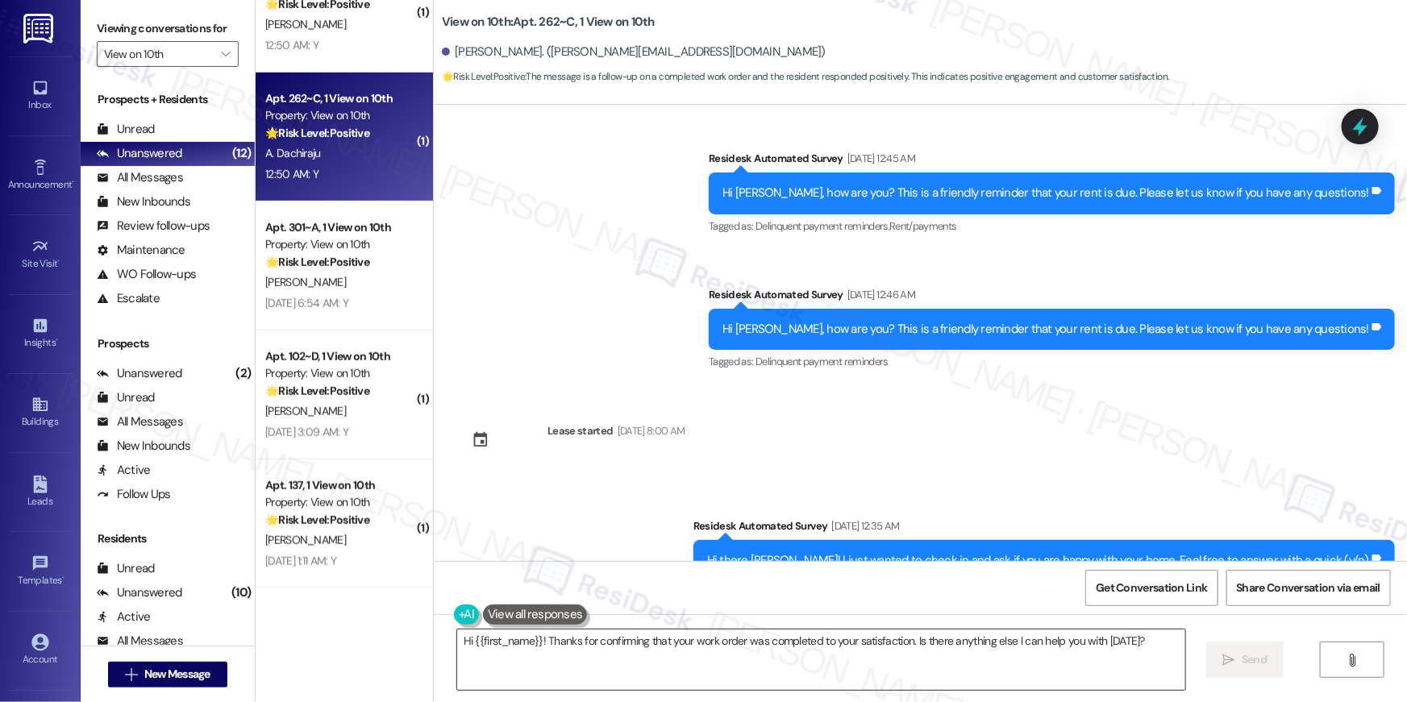
click at [660, 668] on textarea "Hi {{first_name}}! Thanks for confirming that your work order was completed to …" at bounding box center [821, 660] width 728 height 60
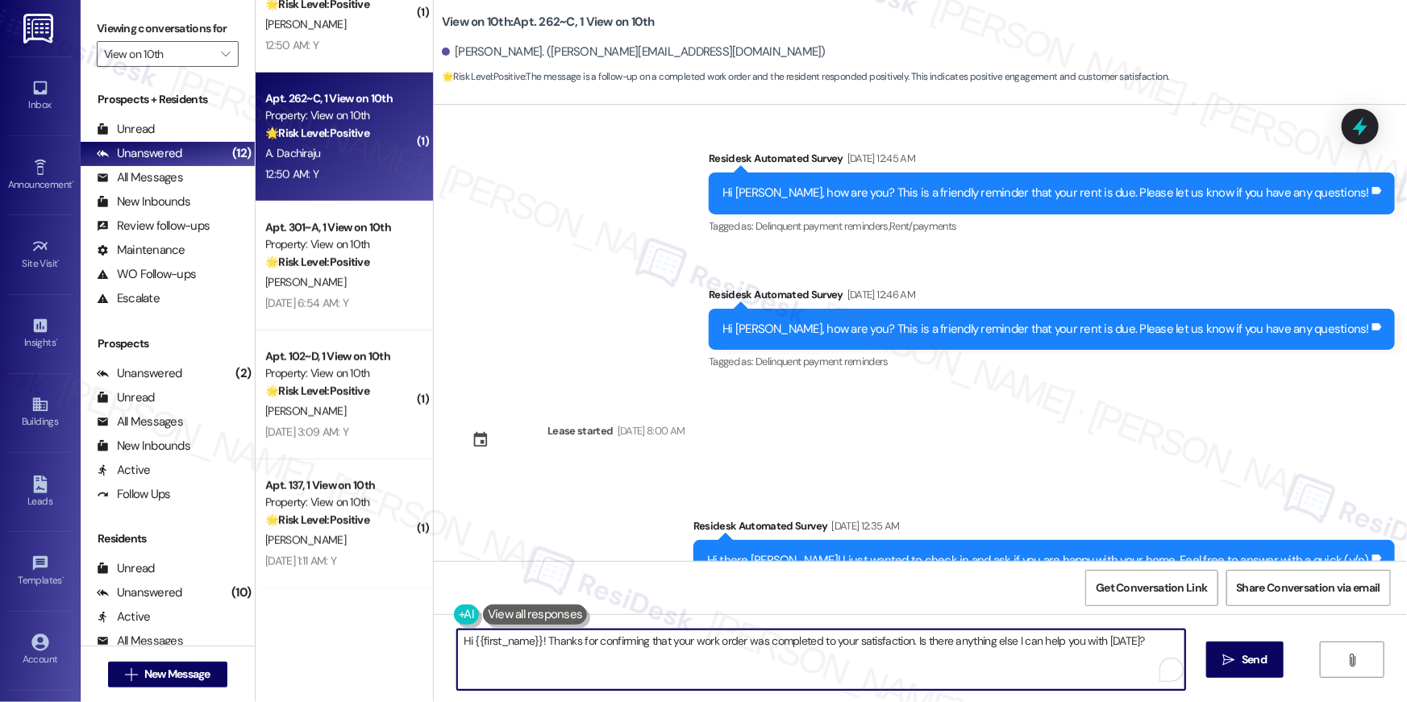
click at [660, 668] on textarea "Hi {{first_name}}! Thanks for confirming that your work order was completed to …" at bounding box center [821, 660] width 728 height 60
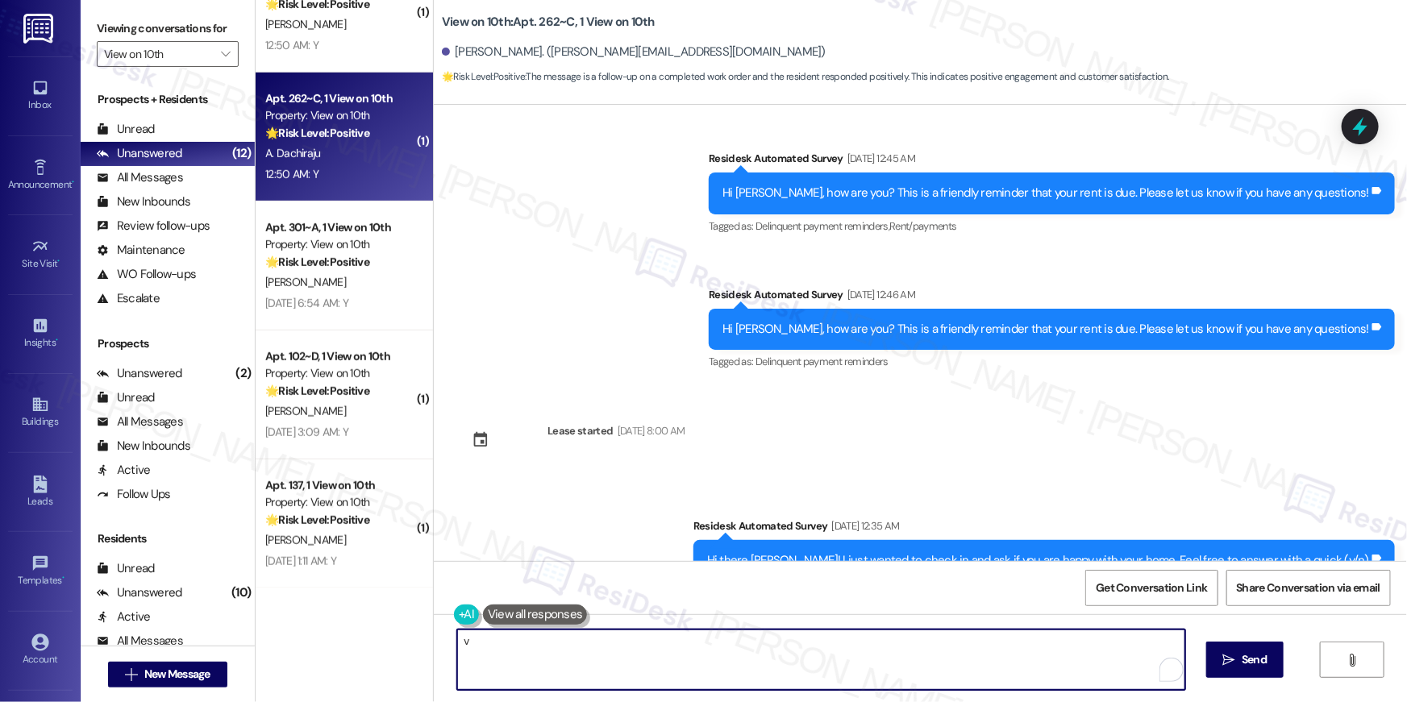
click at [847, 644] on textarea "v" at bounding box center [821, 660] width 728 height 60
click at [847, 644] on textarea "v" at bounding box center [817, 660] width 728 height 60
paste textarea "Hi {{first_name}}, I’m glad to hear your work order has been completed! If anyt…"
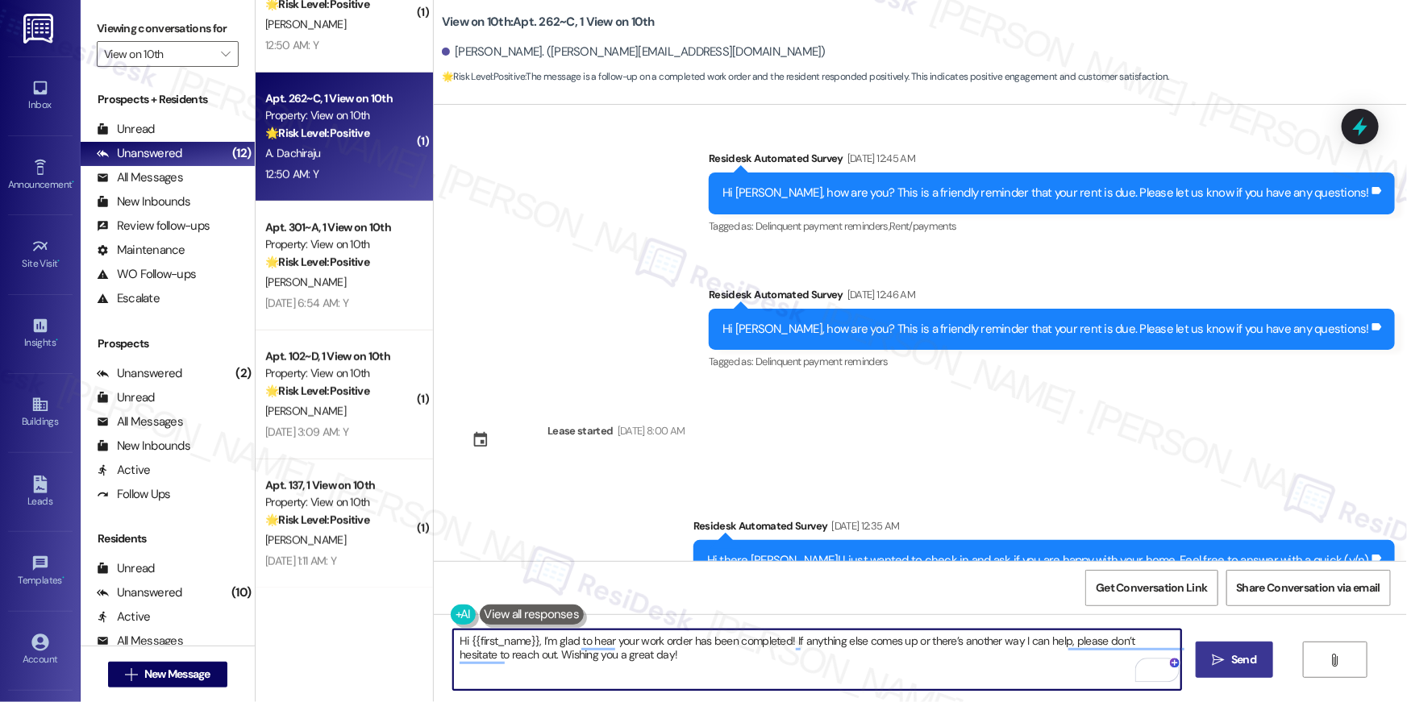
type textarea "Hi {{first_name}}, I’m glad to hear your work order has been completed! If anyt…"
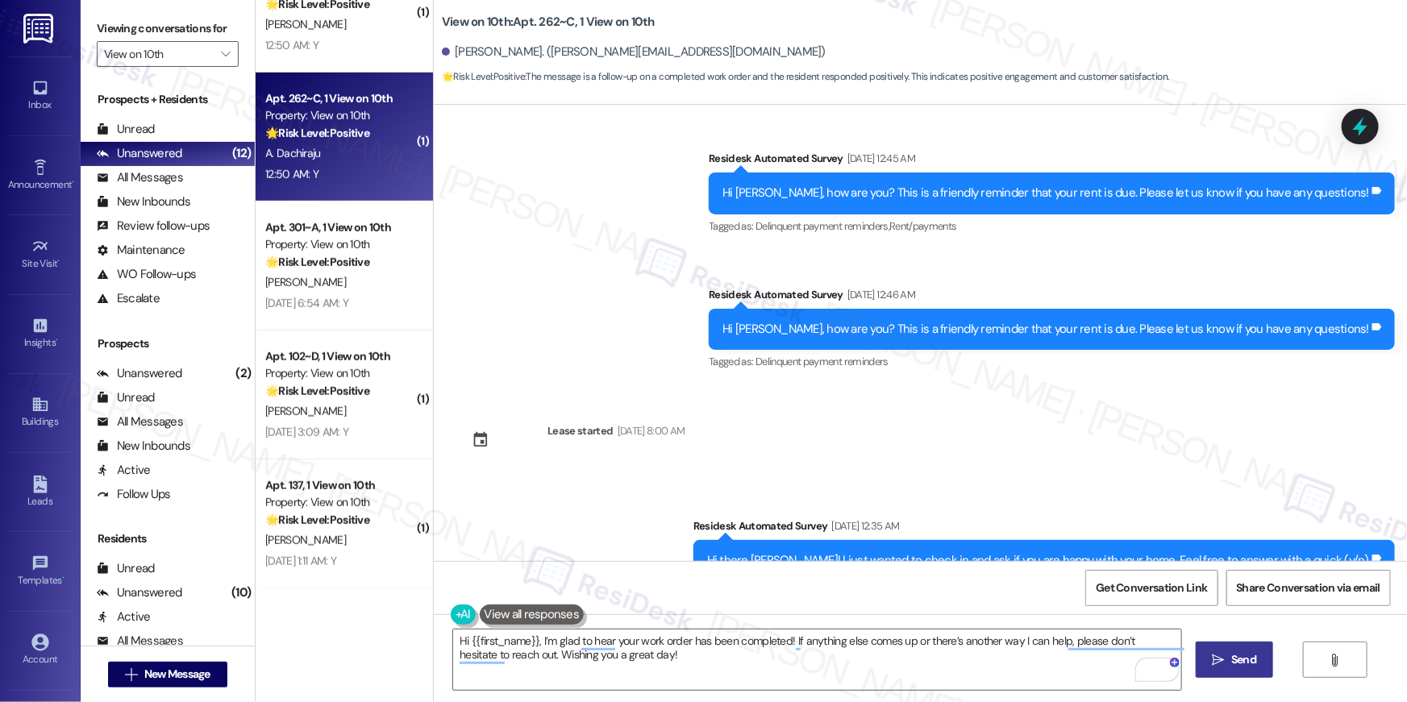
click at [1213, 660] on icon "" at bounding box center [1219, 660] width 12 height 13
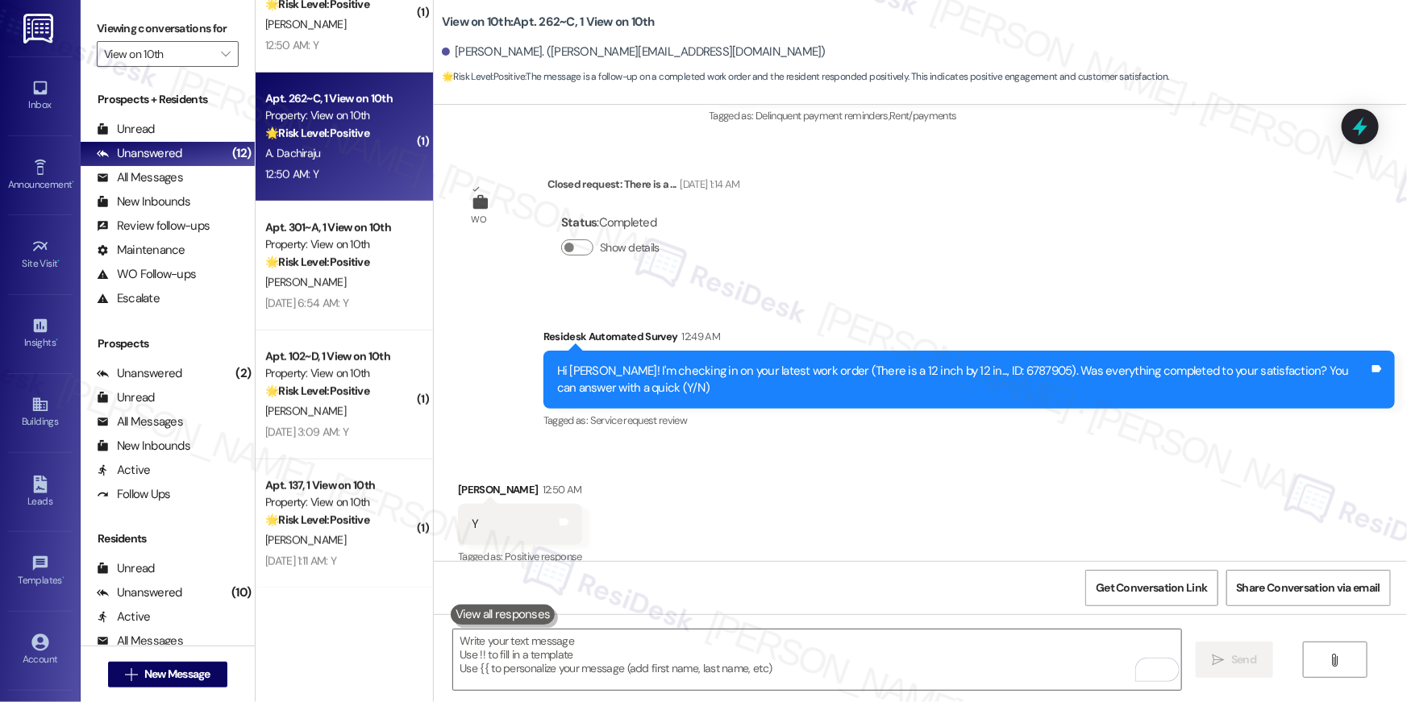
scroll to position [2252, 0]
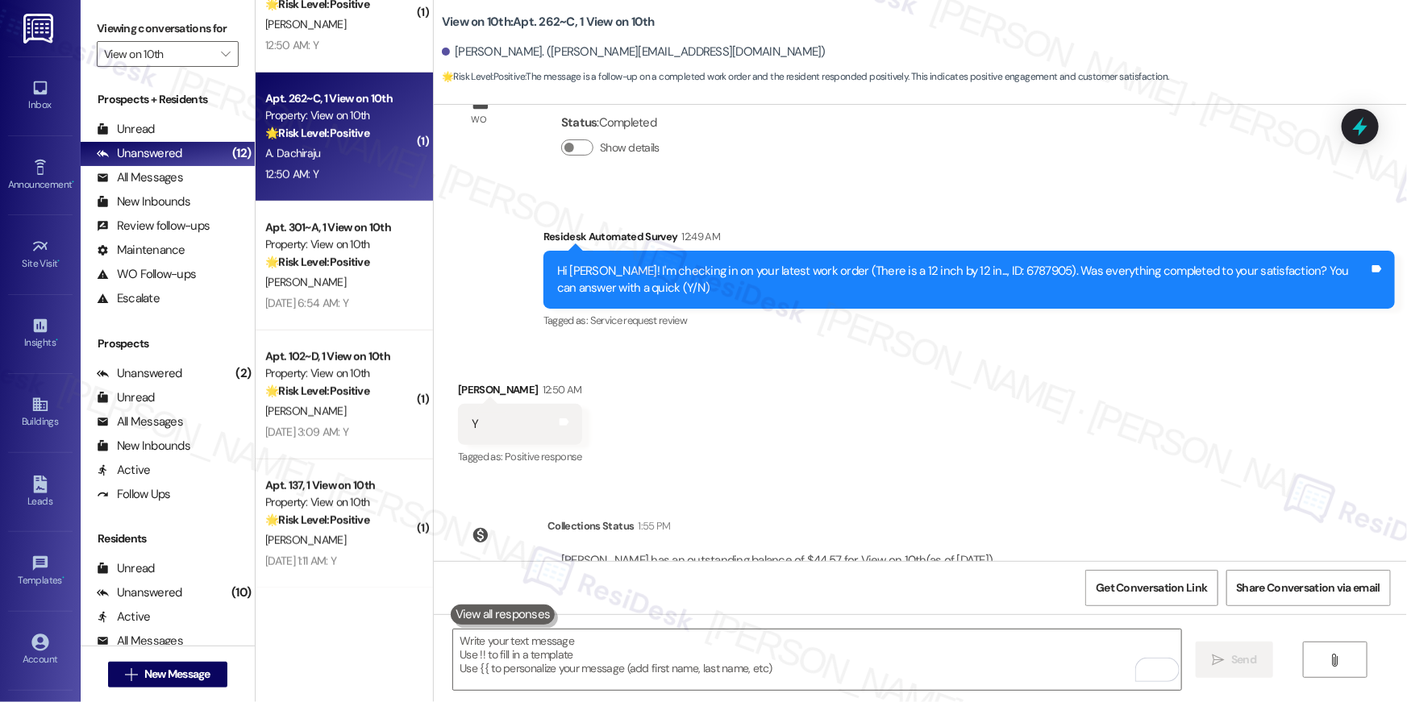
scroll to position [2531, 0]
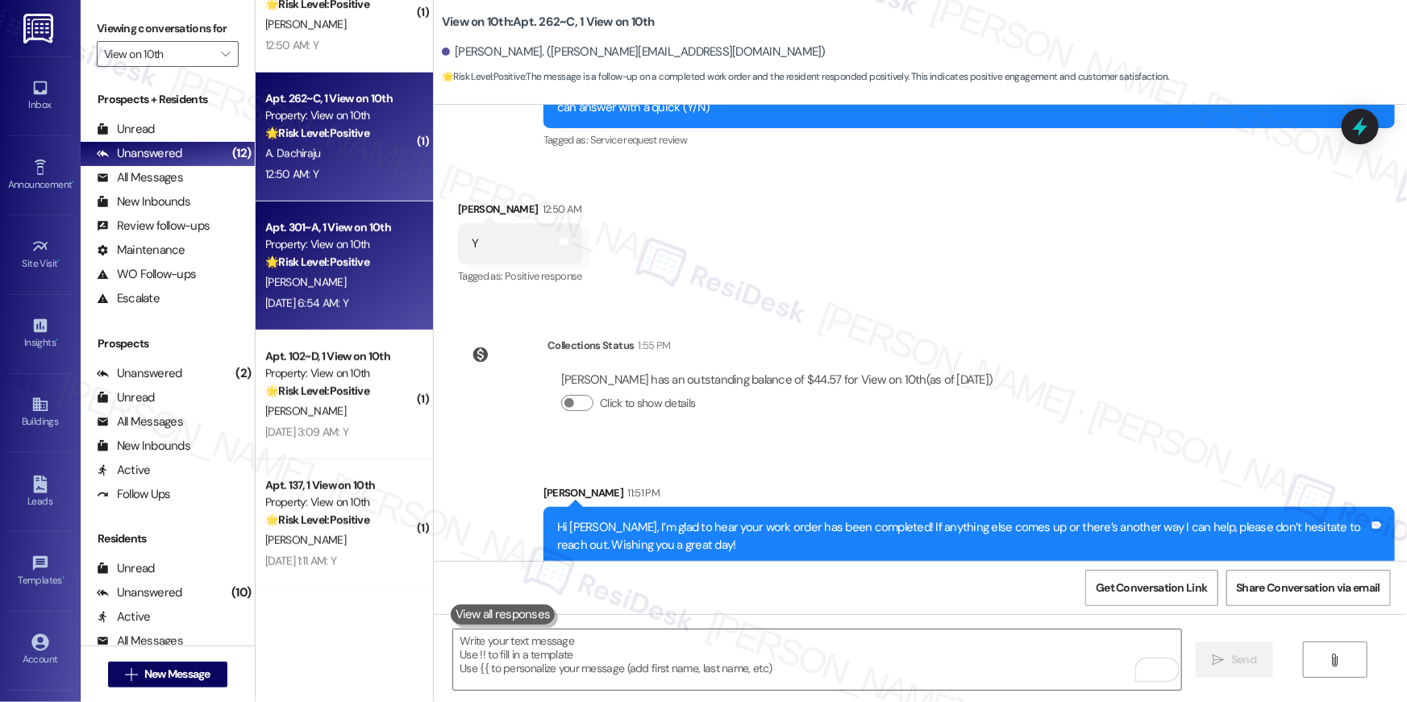
click at [358, 285] on div "[PERSON_NAME]" at bounding box center [340, 283] width 152 height 20
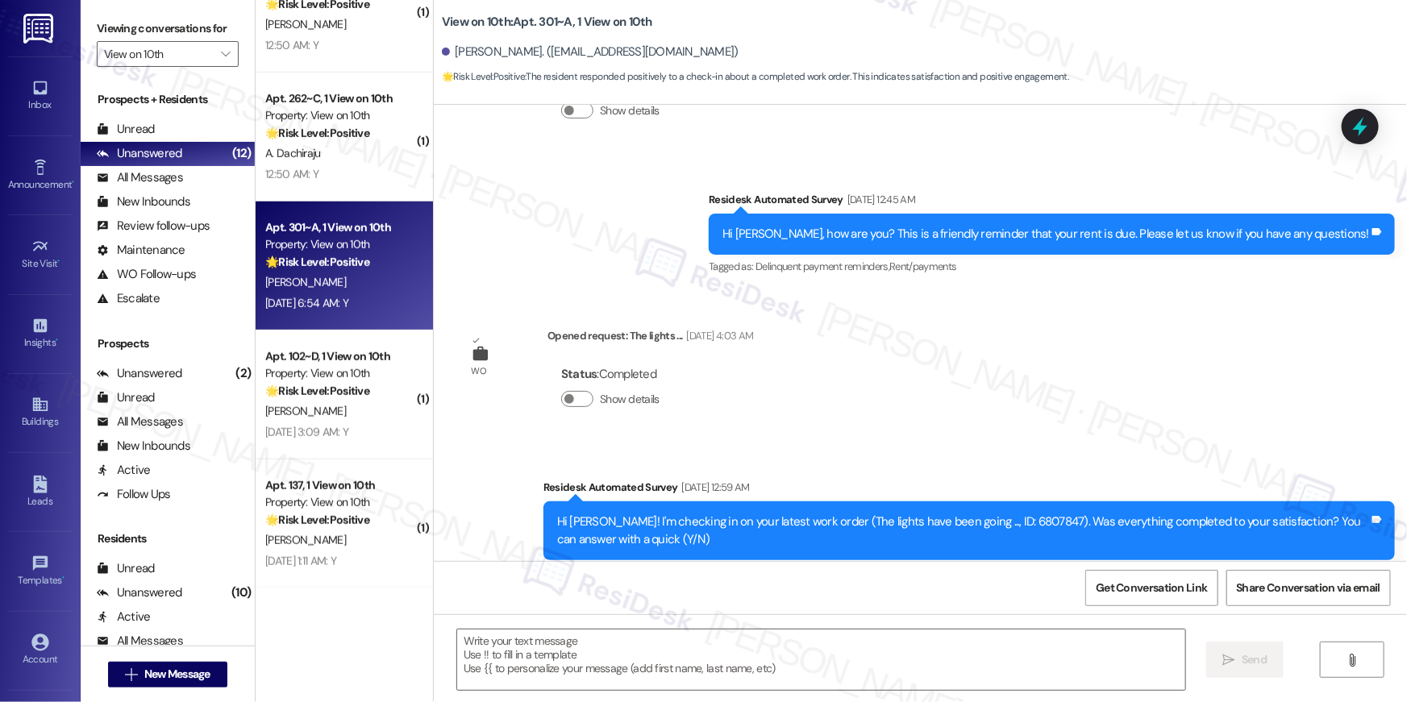
type textarea "Fetching suggested responses. Please feel free to read through the conversation…"
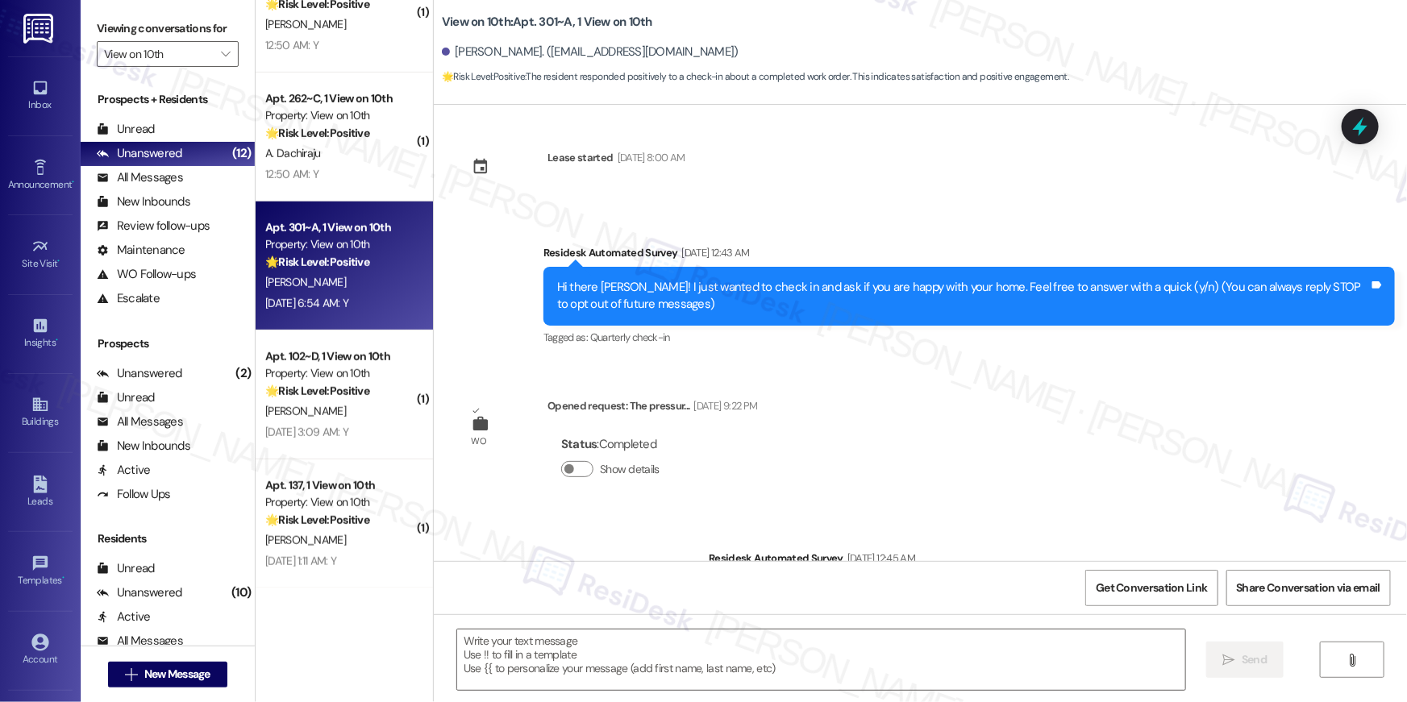
scroll to position [0, 0]
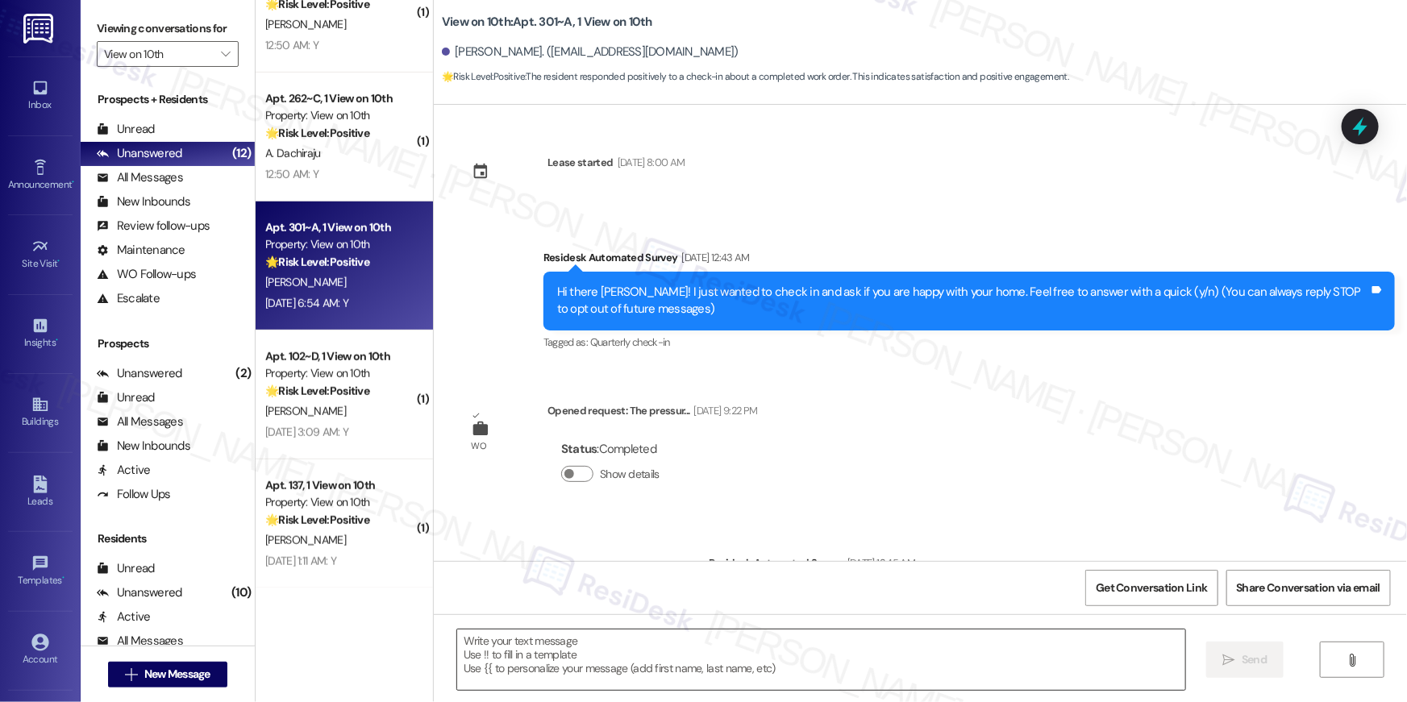
click at [737, 656] on textarea at bounding box center [821, 660] width 728 height 60
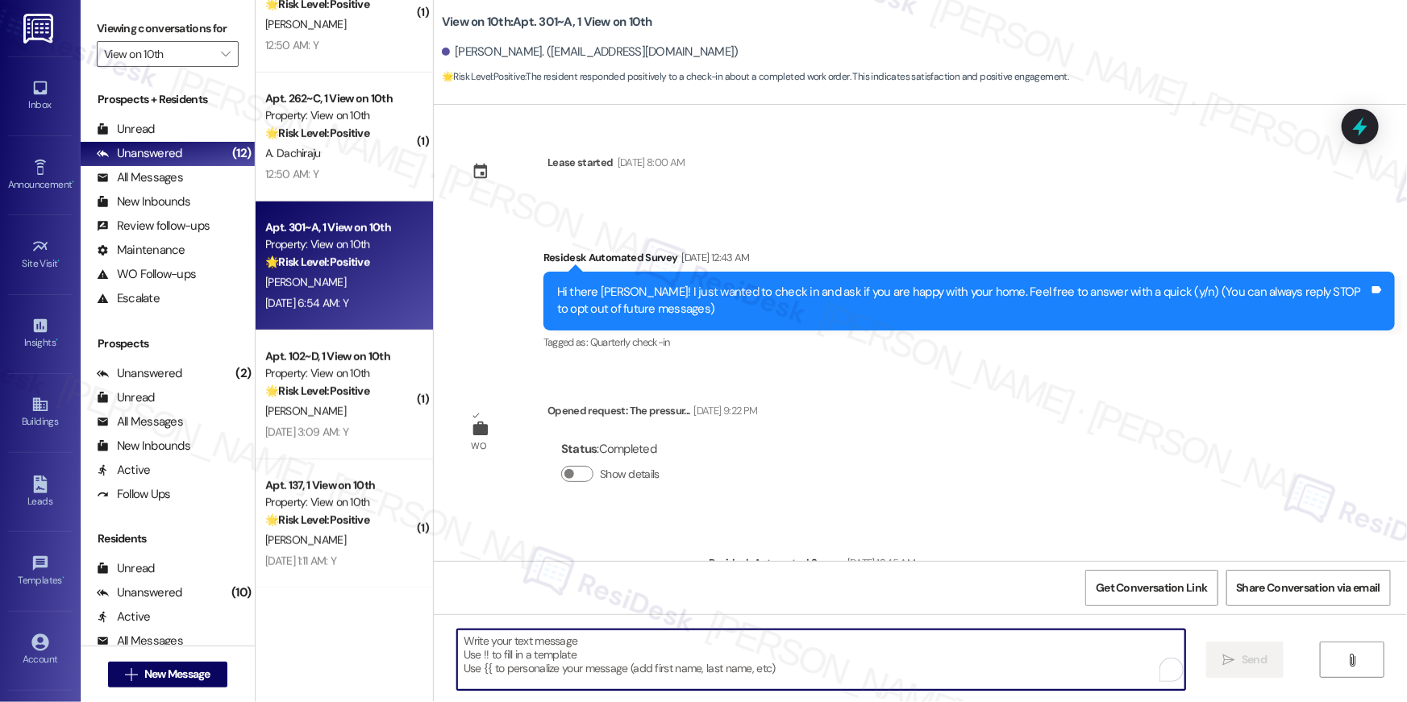
paste textarea "Hi {{first_name}}, I’m glad to hear your work order has been completed! If anyt…"
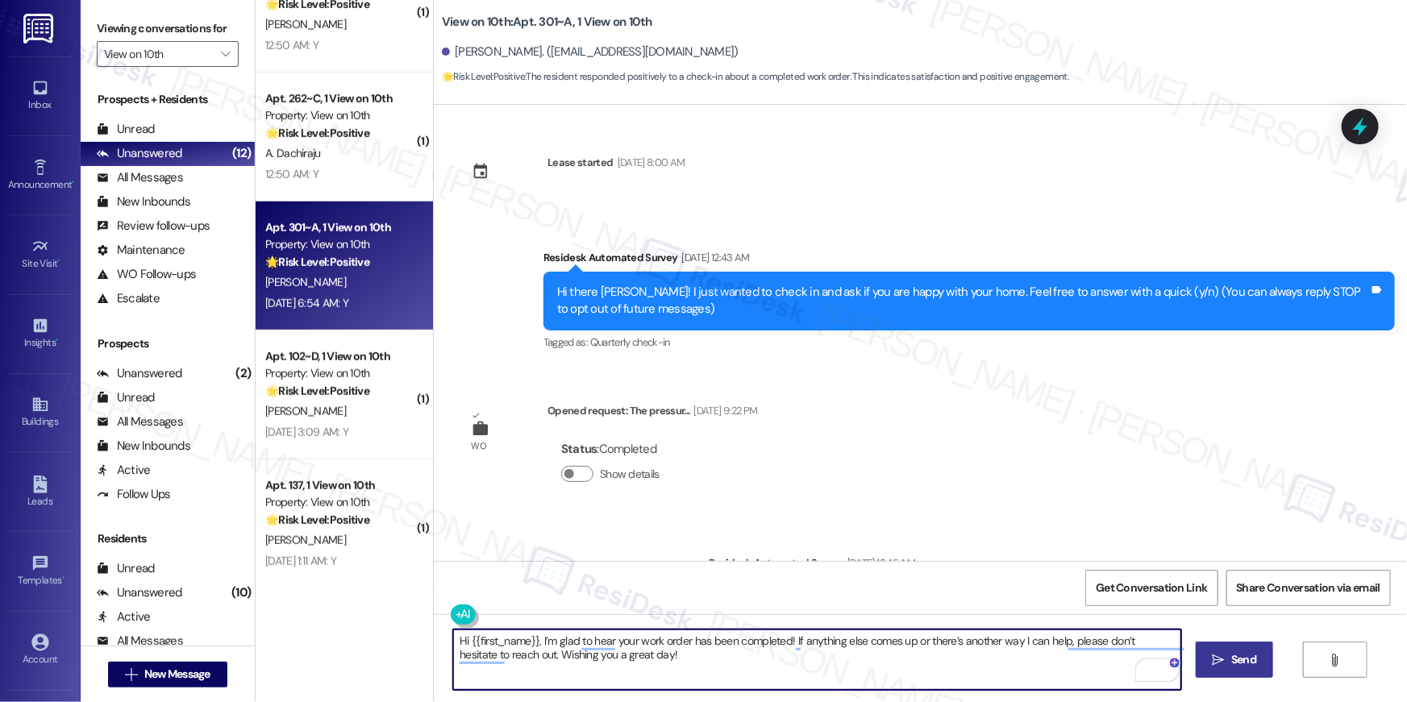
type textarea "Hi {{first_name}}, I’m glad to hear your work order has been completed! If anyt…"
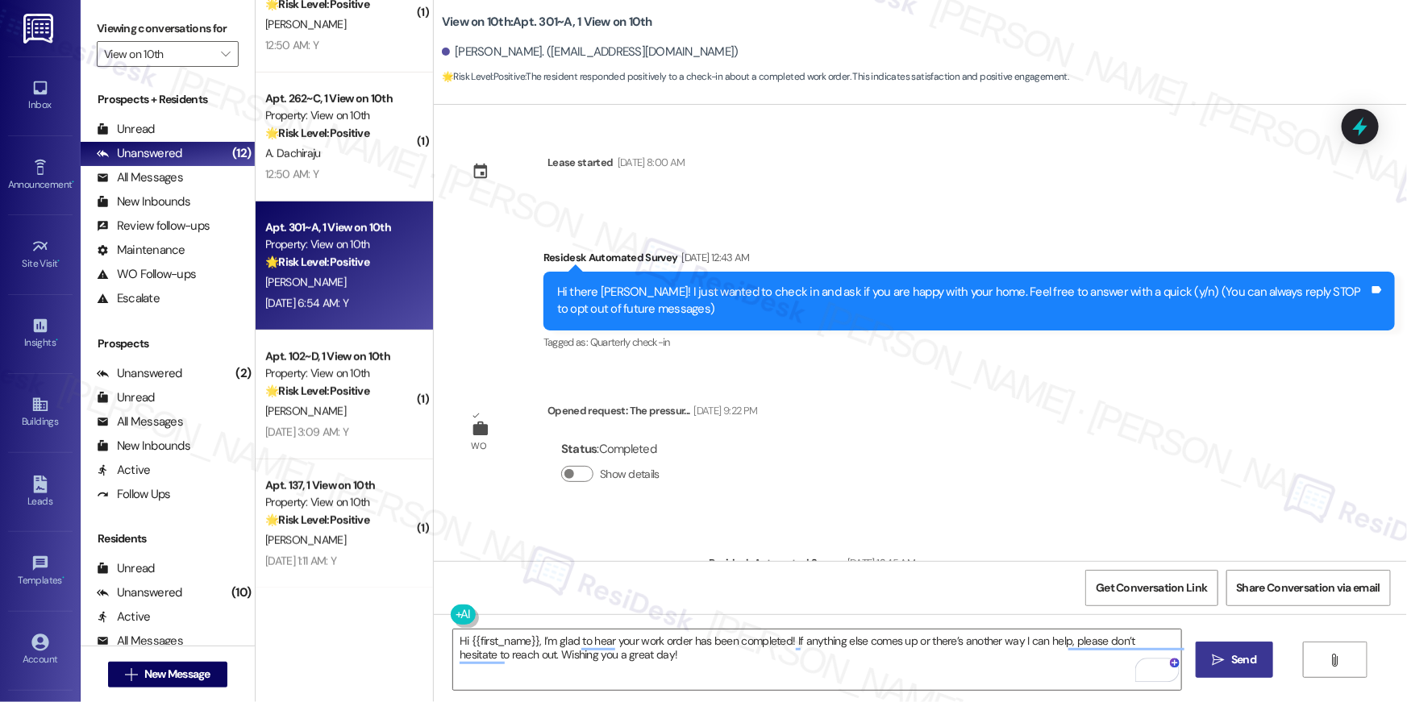
click at [1225, 666] on span " Send" at bounding box center [1234, 659] width 51 height 17
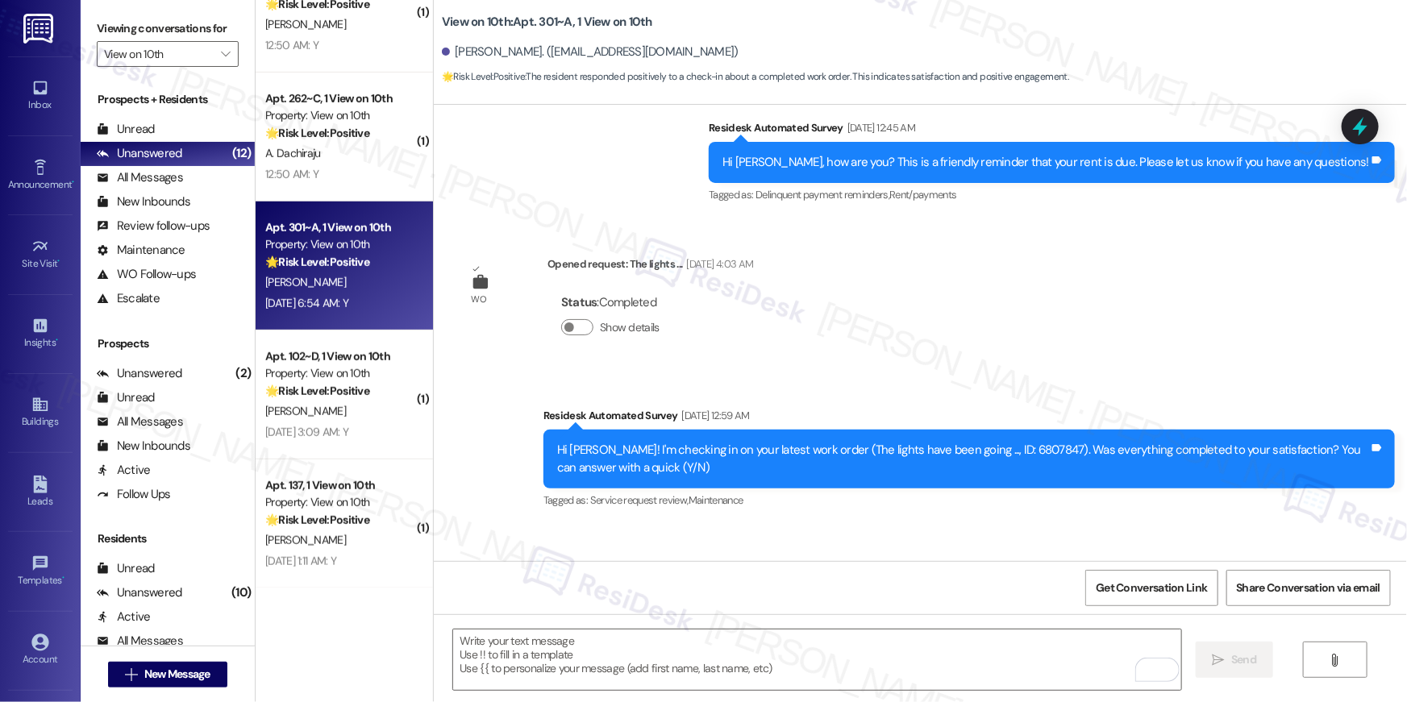
scroll to position [535, 0]
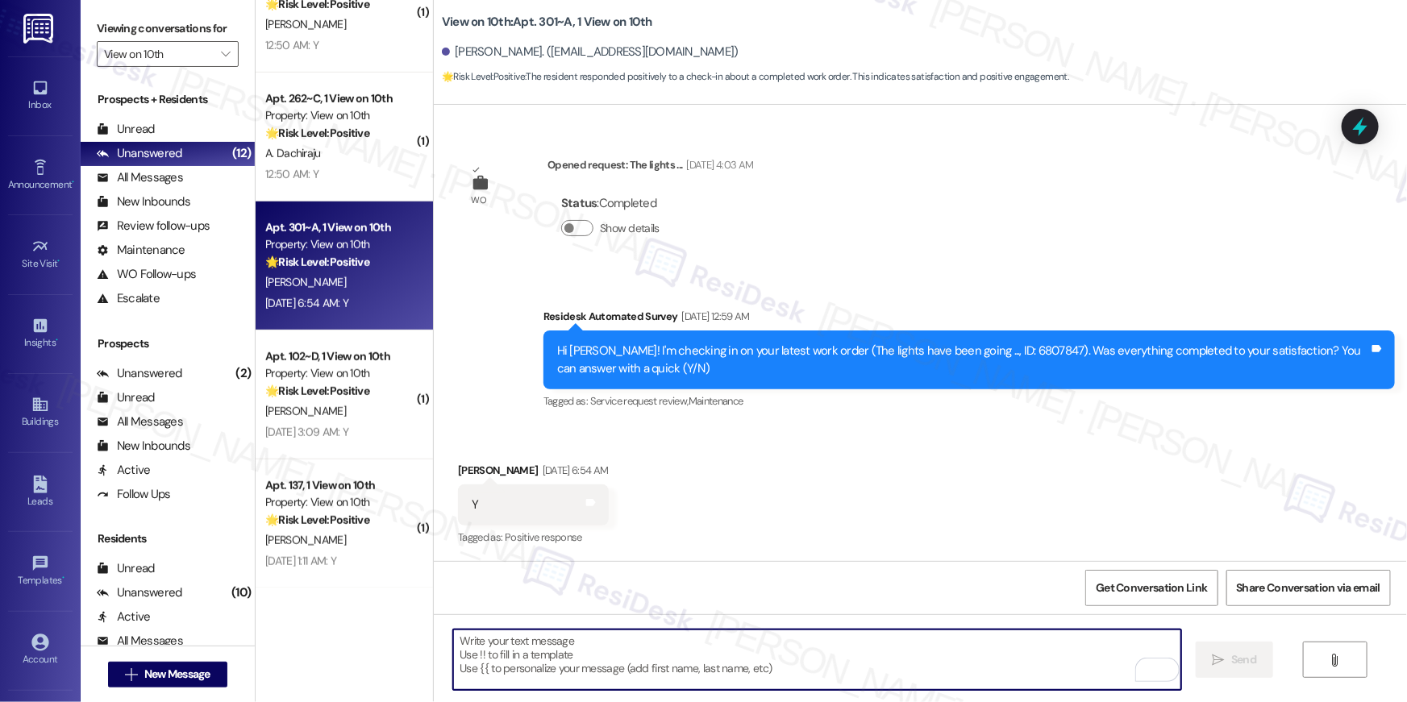
click at [738, 668] on textarea "To enrich screen reader interactions, please activate Accessibility in Grammarl…" at bounding box center [817, 660] width 728 height 60
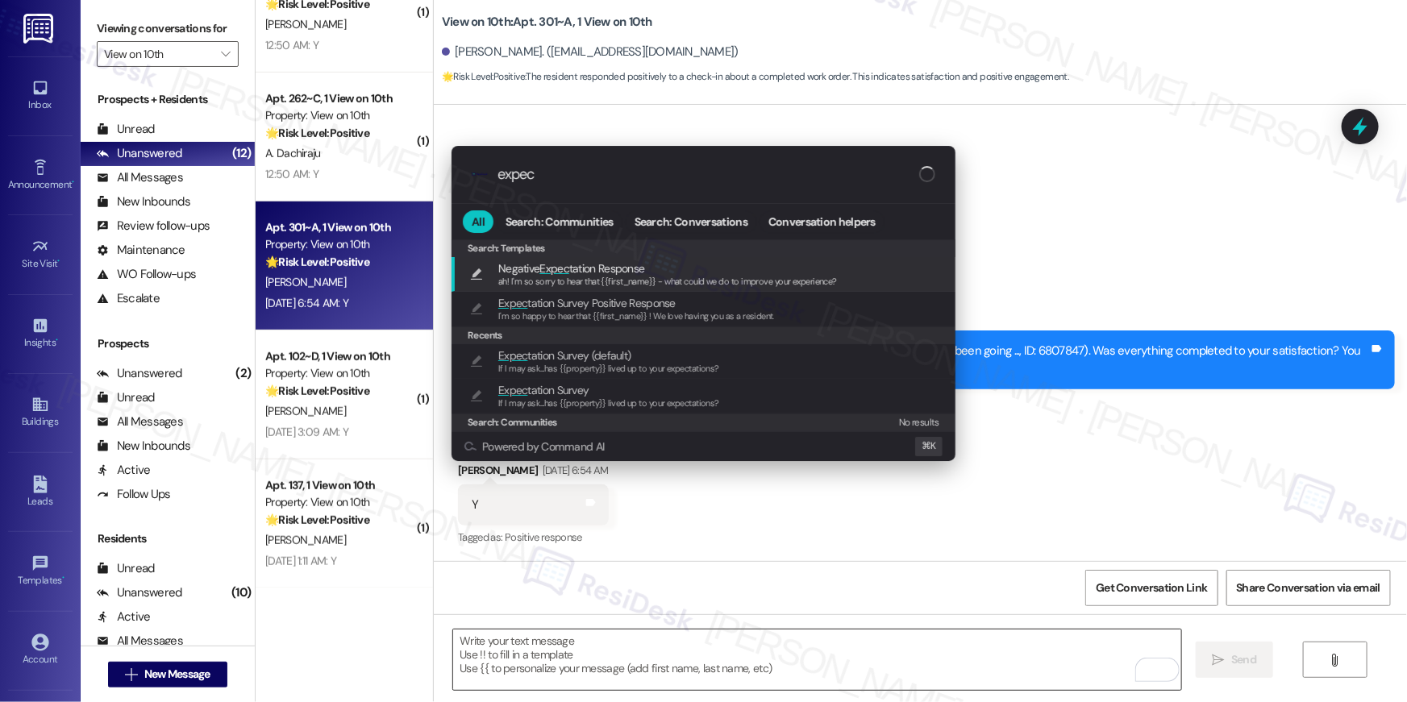
type input "expect"
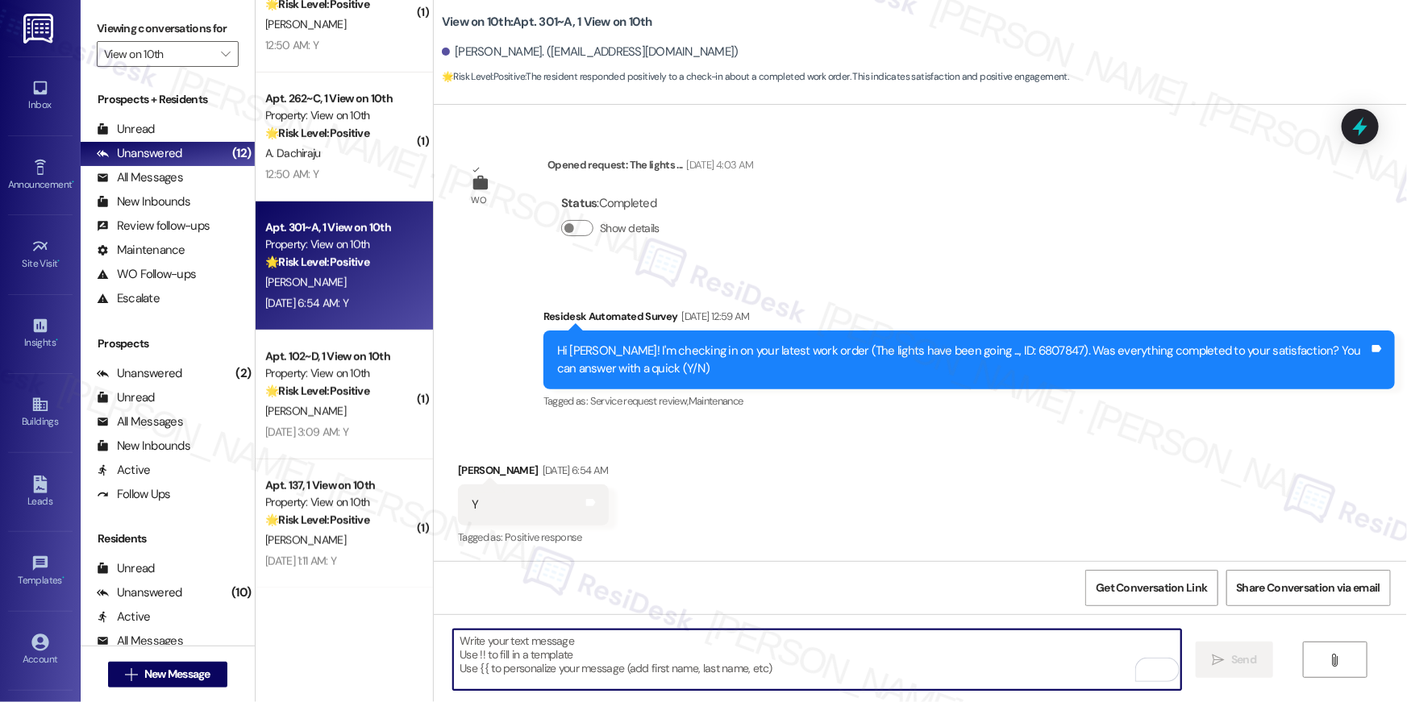
type textarea "ah! I'm so sorry to hear that {{first_name}} - what could we do to improve your…"
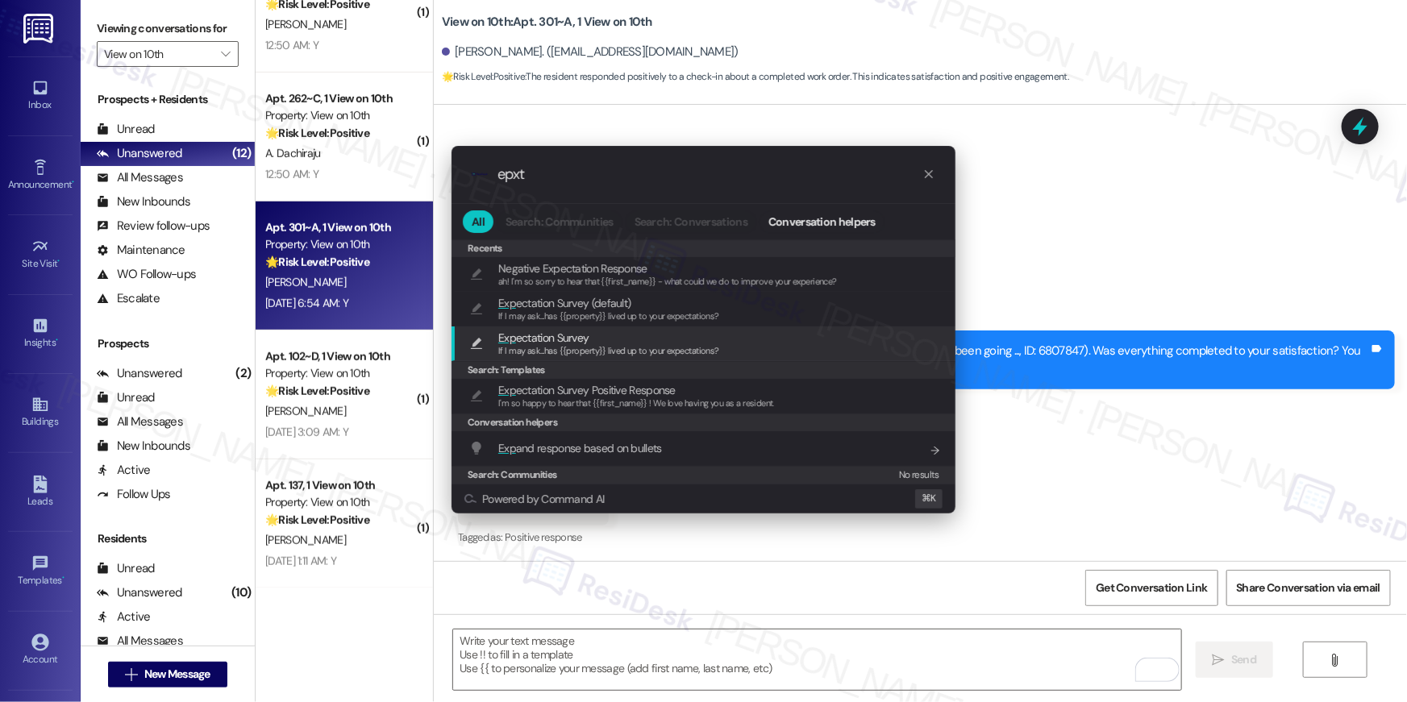
type input "epxt"
click at [637, 350] on span "If I may ask...has {{property}} lived up to your expectations?" at bounding box center [608, 350] width 221 height 11
type textarea "If I may ask...has {{property}} lived up to your expectations?"
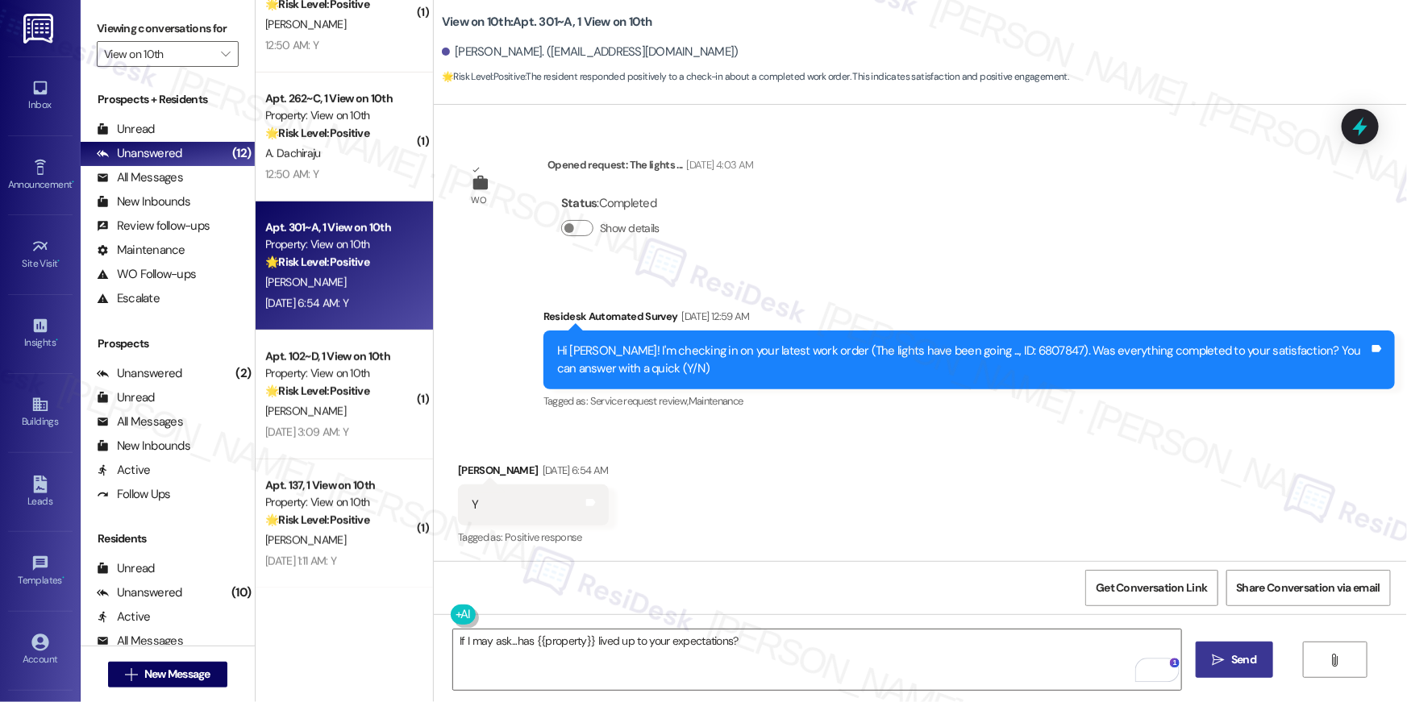
click at [1234, 656] on span "Send" at bounding box center [1243, 659] width 25 height 17
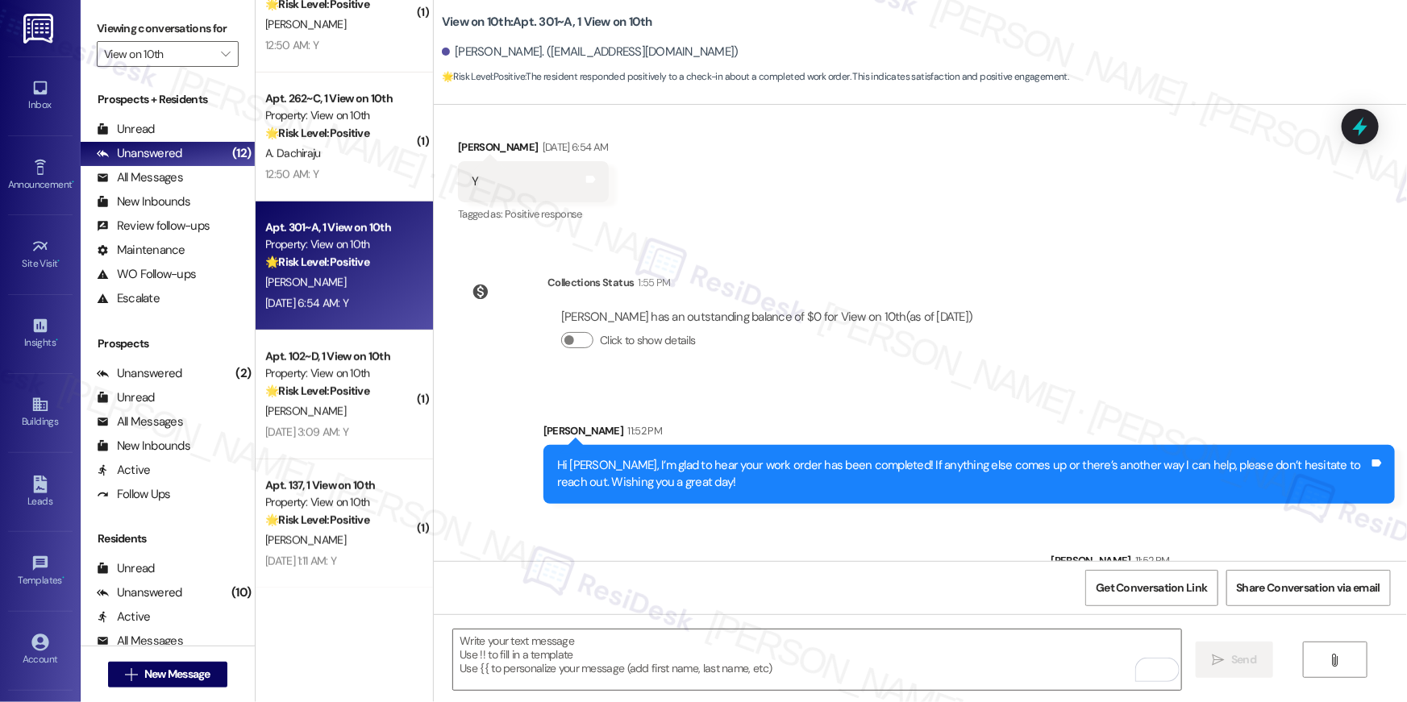
scroll to position [925, 0]
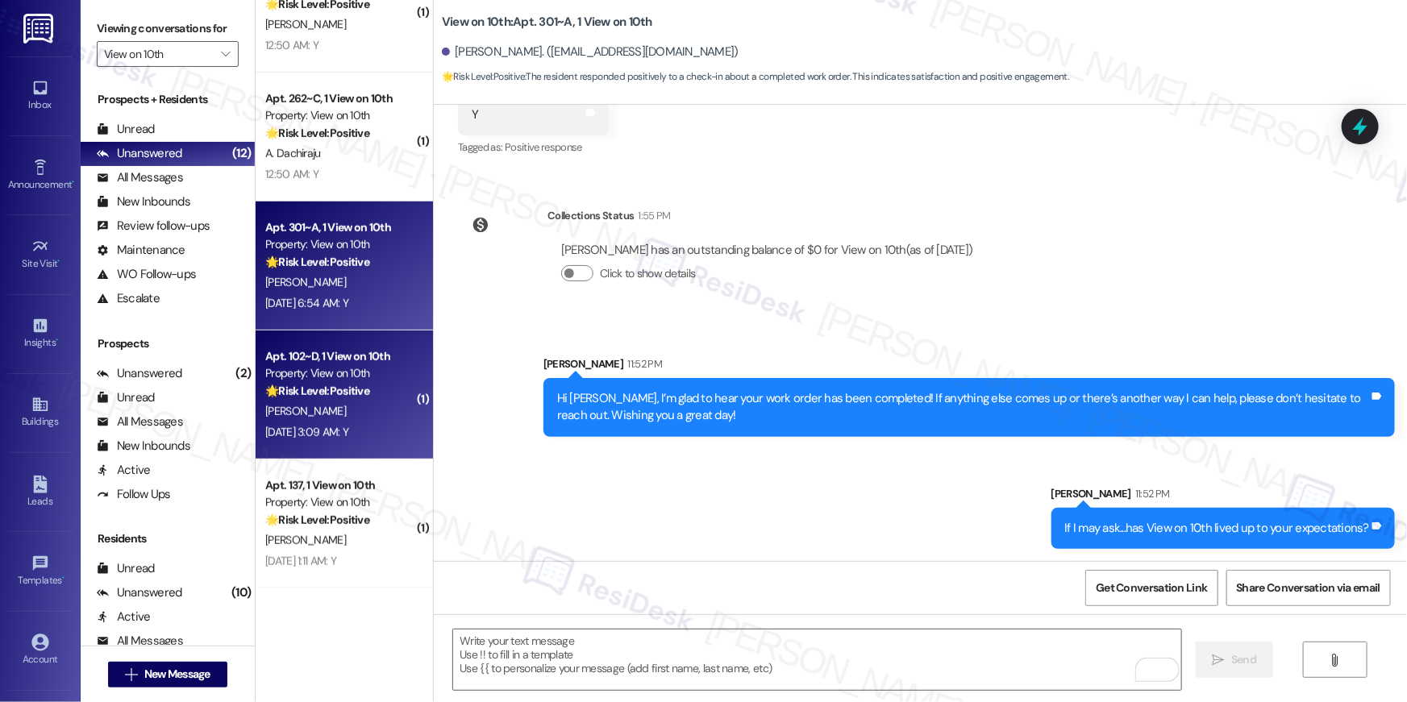
click at [350, 404] on div "[PERSON_NAME]" at bounding box center [340, 412] width 152 height 20
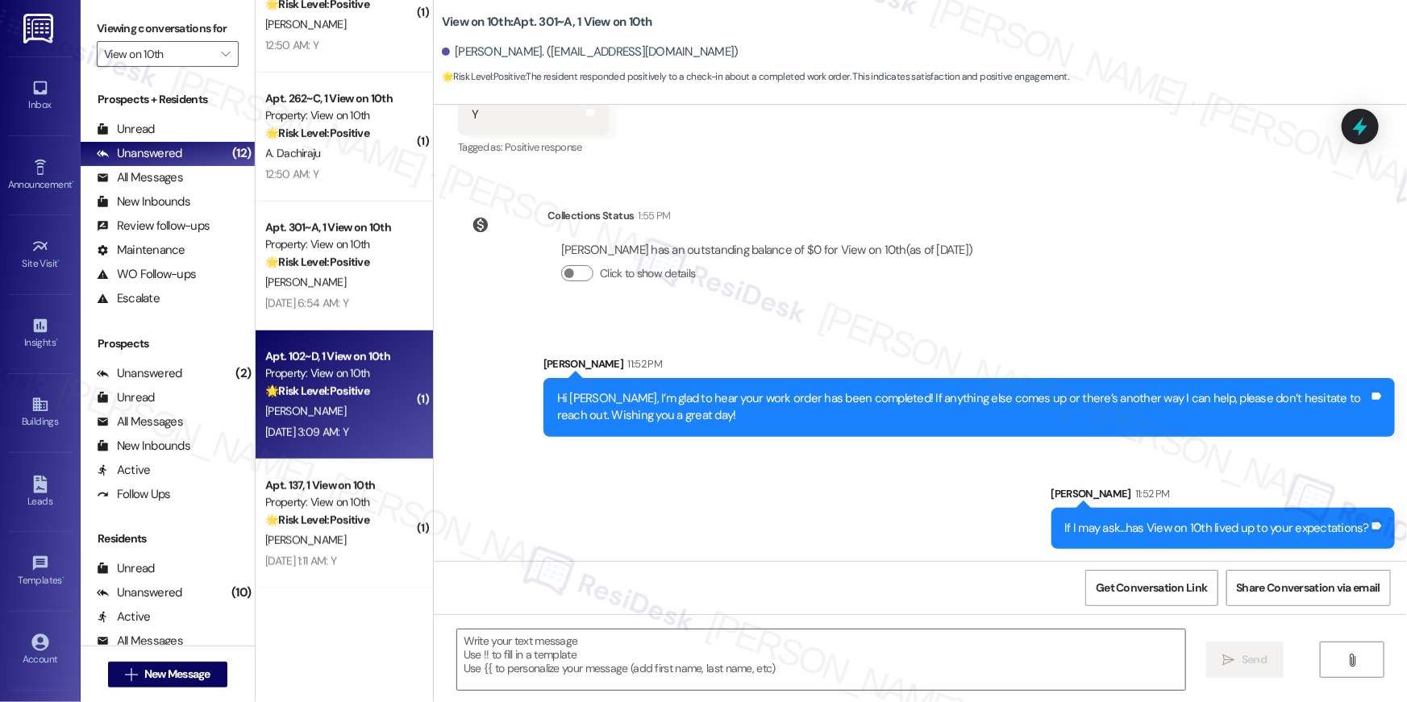
type textarea "Fetching suggested responses. Please feel free to read through the conversation…"
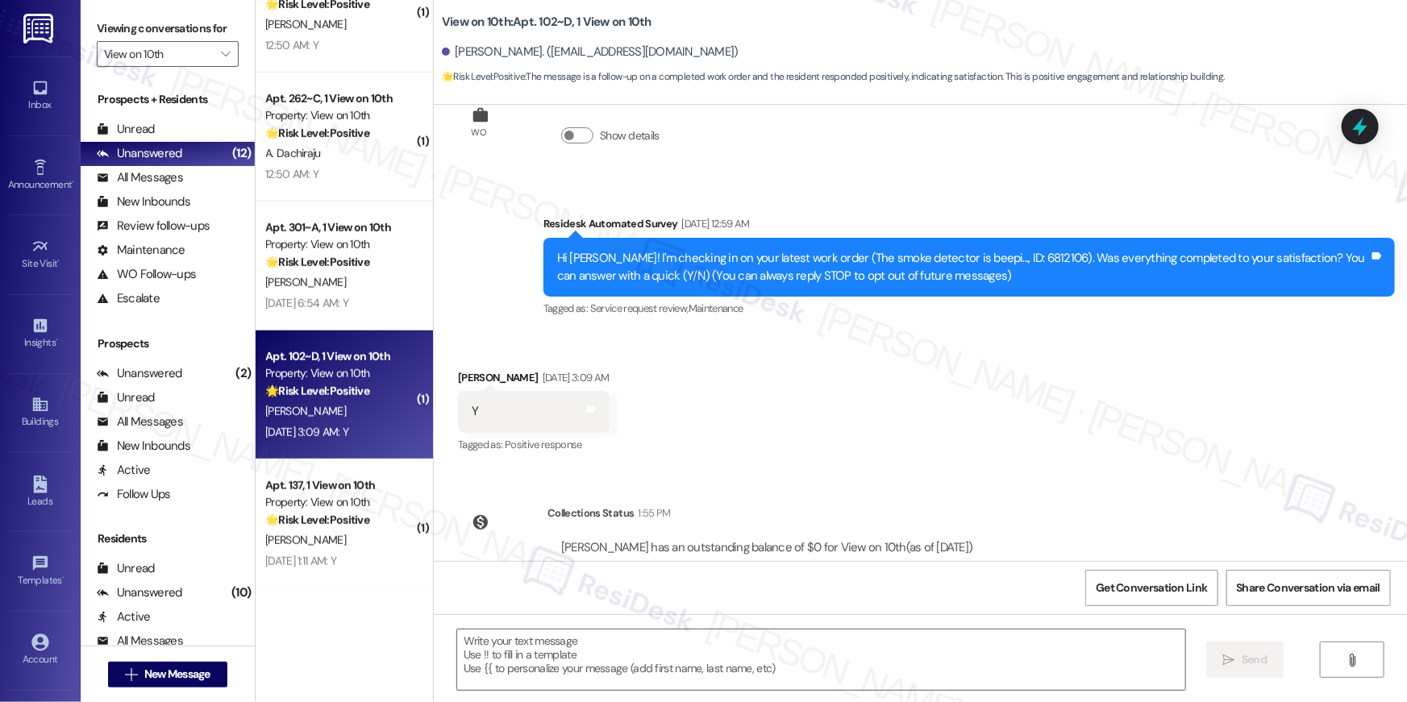
scroll to position [0, 0]
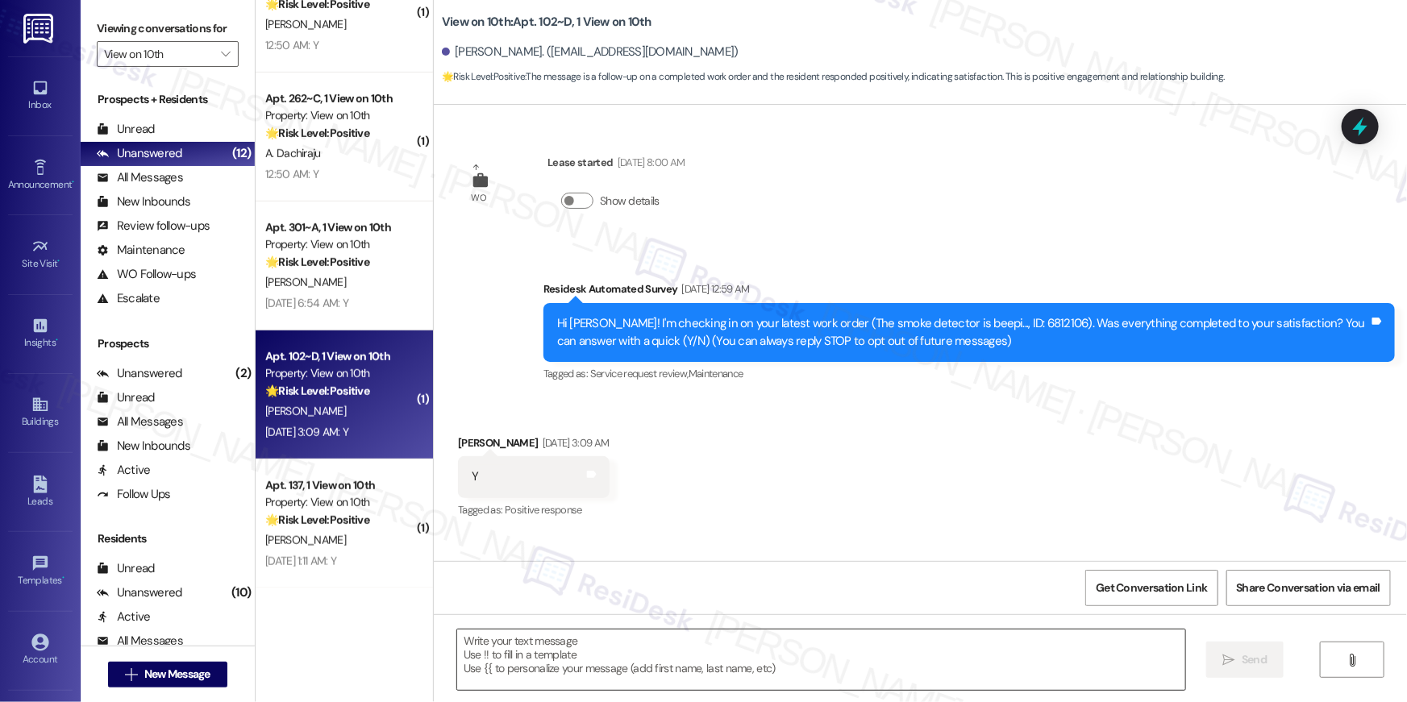
click at [961, 654] on textarea at bounding box center [821, 660] width 728 height 60
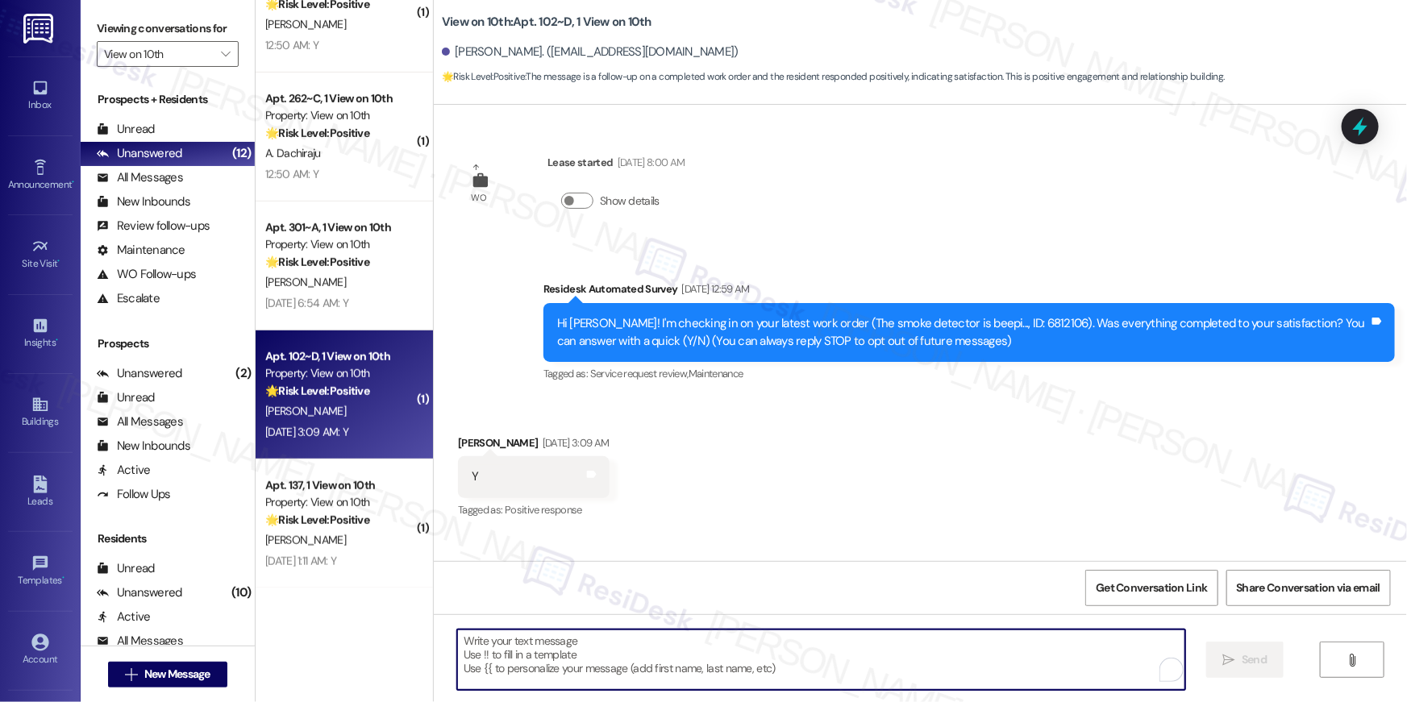
paste textarea "Hi {{first_name}}, I’m glad to hear your work order has been completed! If anyt…"
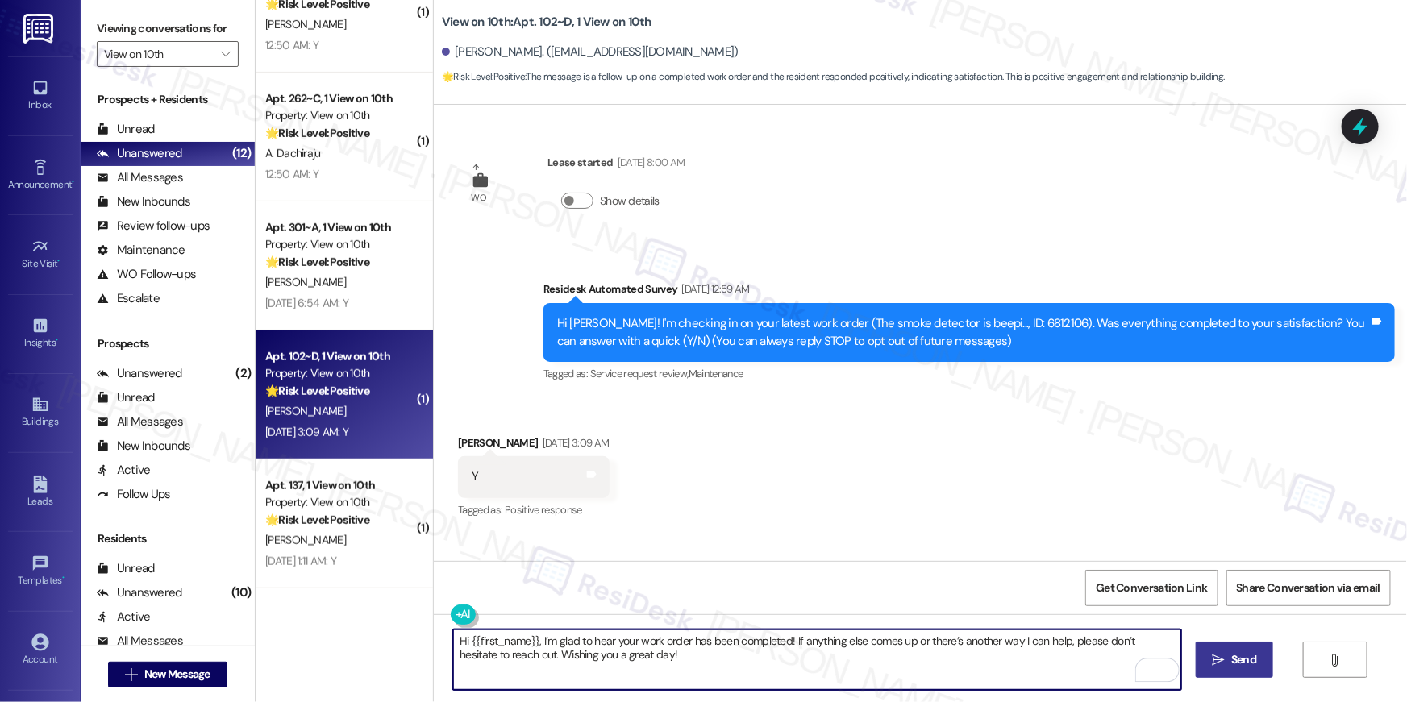
type textarea "Hi {{first_name}}, I’m glad to hear your work order has been completed! If anyt…"
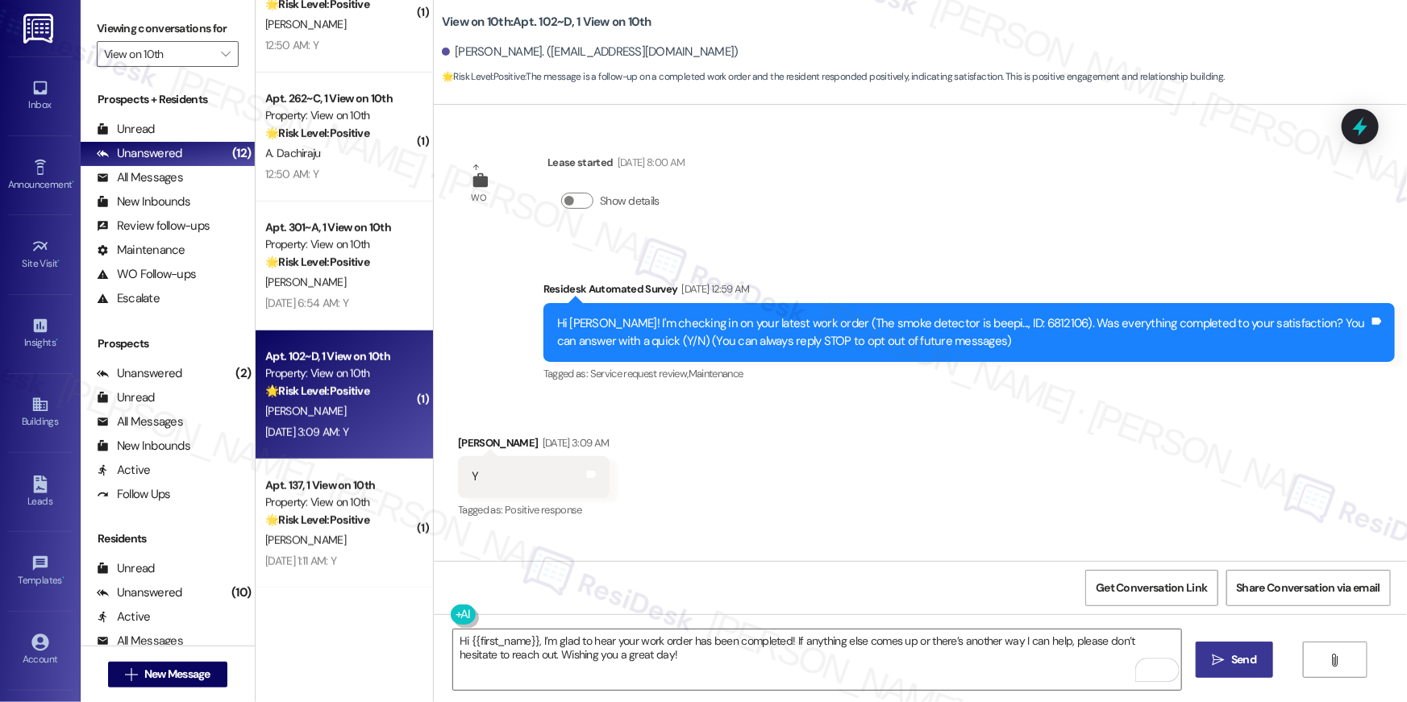
click at [1221, 659] on icon "" at bounding box center [1219, 660] width 12 height 13
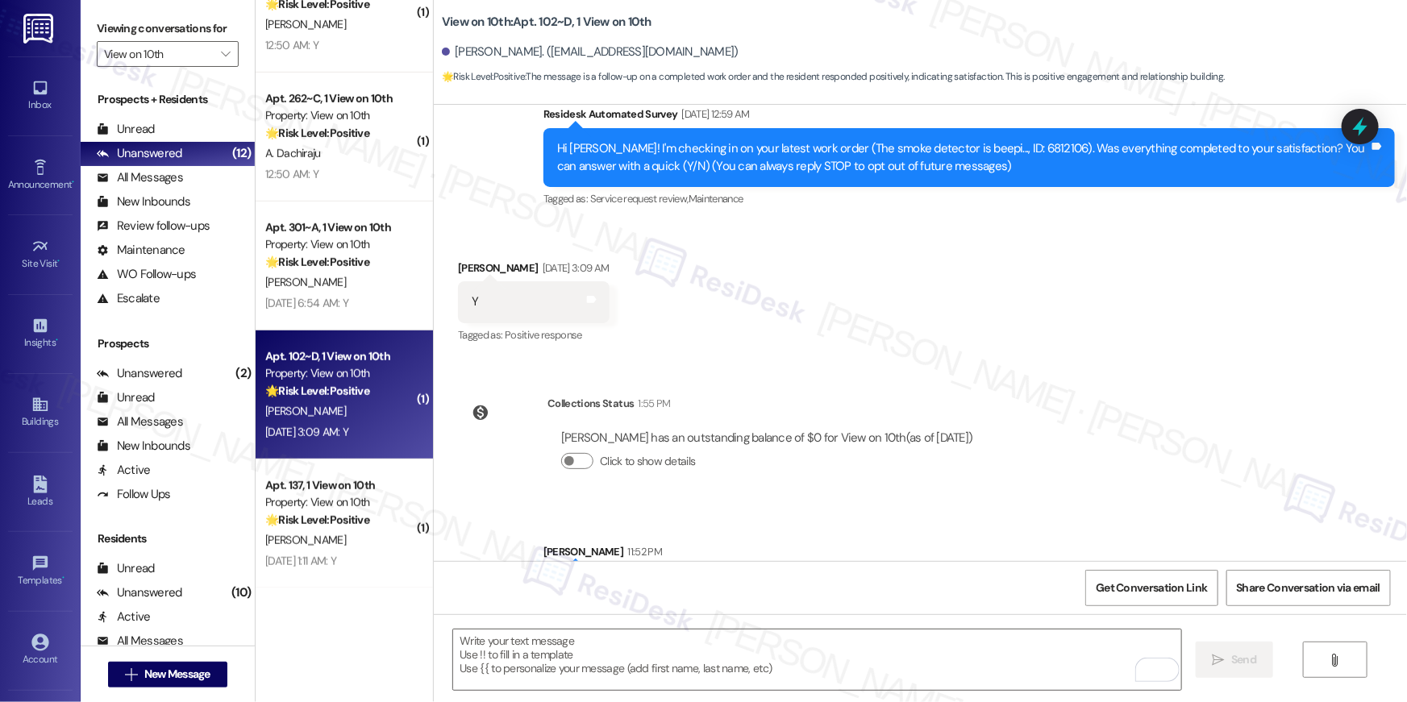
scroll to position [250, 0]
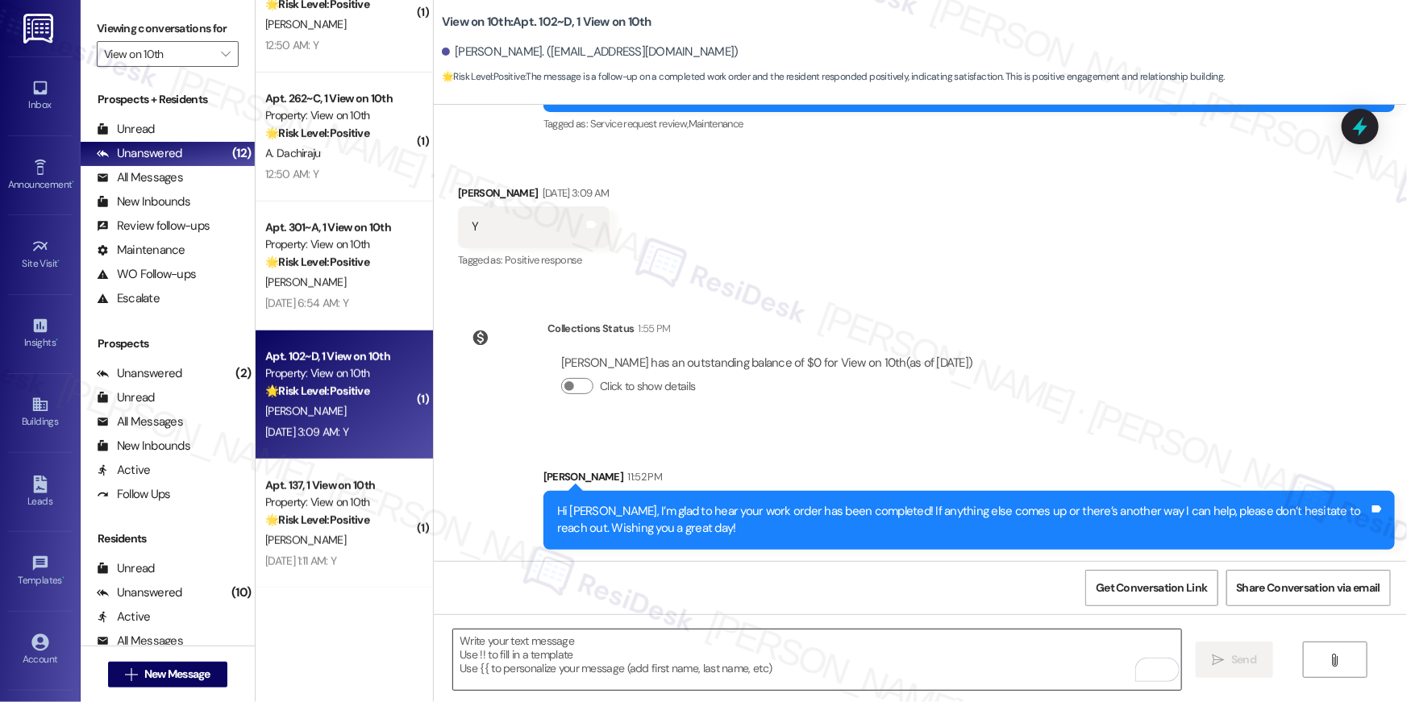
click at [854, 660] on textarea "To enrich screen reader interactions, please activate Accessibility in Grammarl…" at bounding box center [817, 660] width 728 height 60
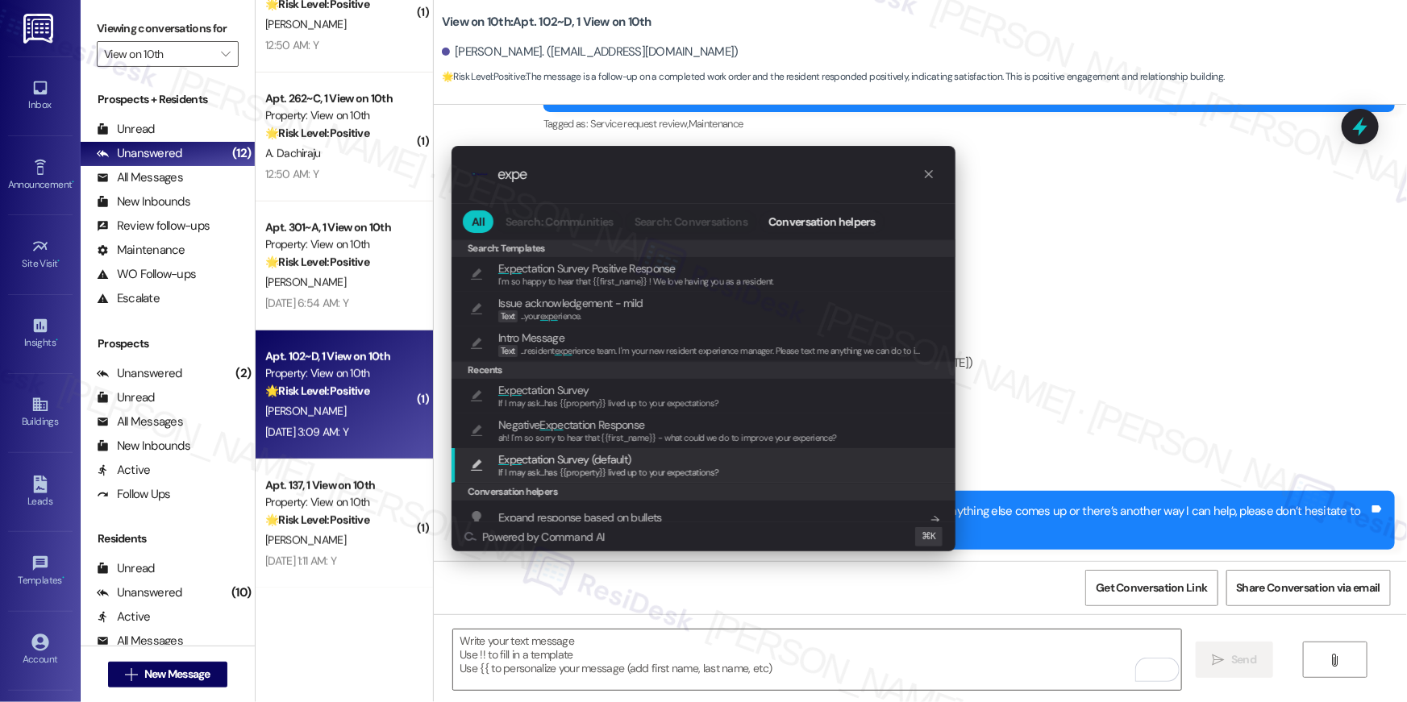
type input "expe"
click at [703, 458] on span "Expe ctation Survey (default)" at bounding box center [608, 460] width 221 height 18
type textarea "If I may ask...has {{property}} lived up to your expectations?"
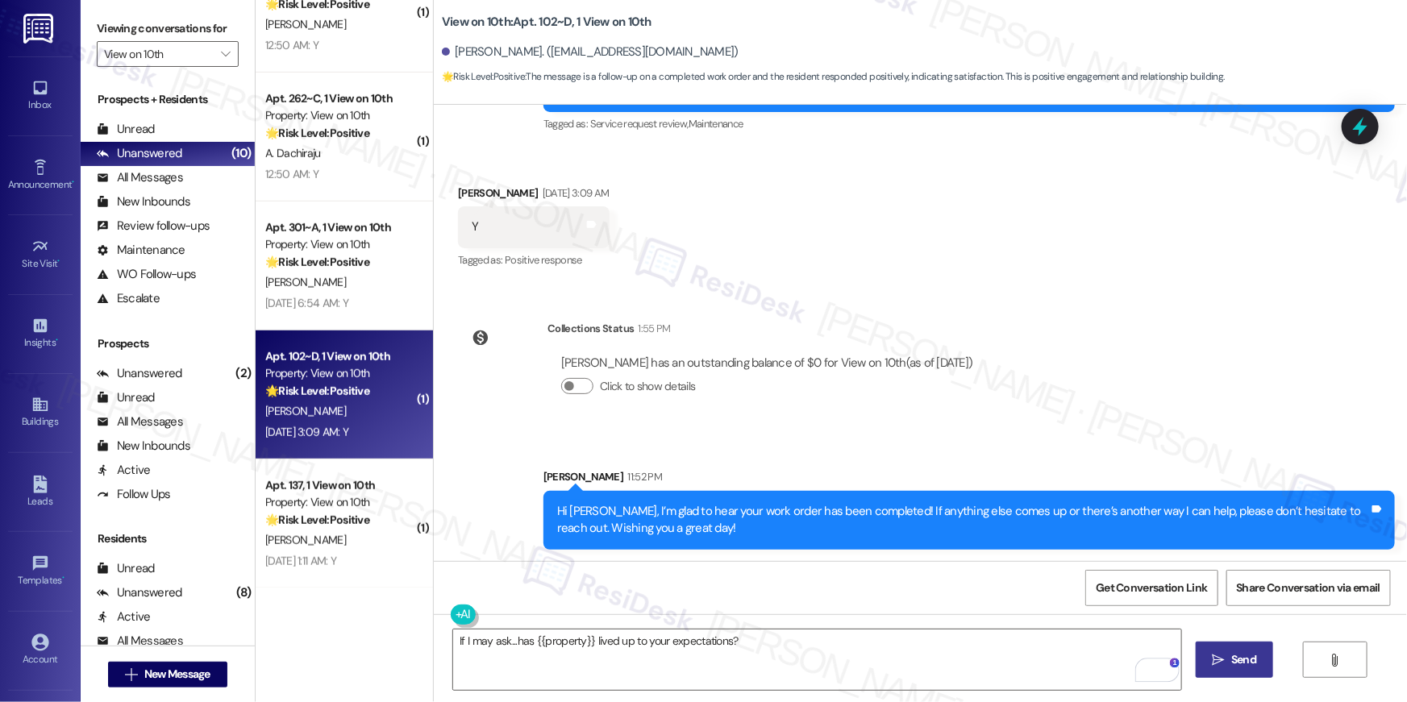
click at [1218, 676] on button " Send" at bounding box center [1235, 660] width 78 height 36
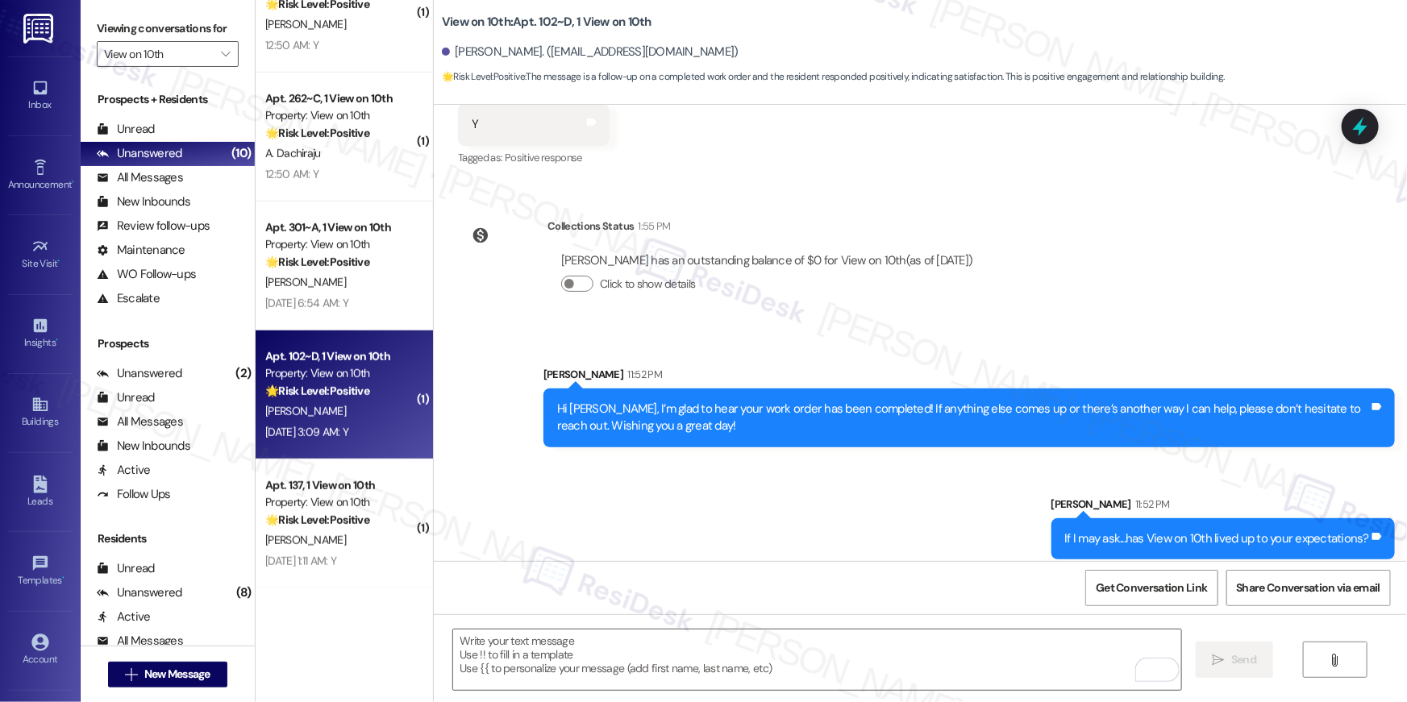
scroll to position [363, 0]
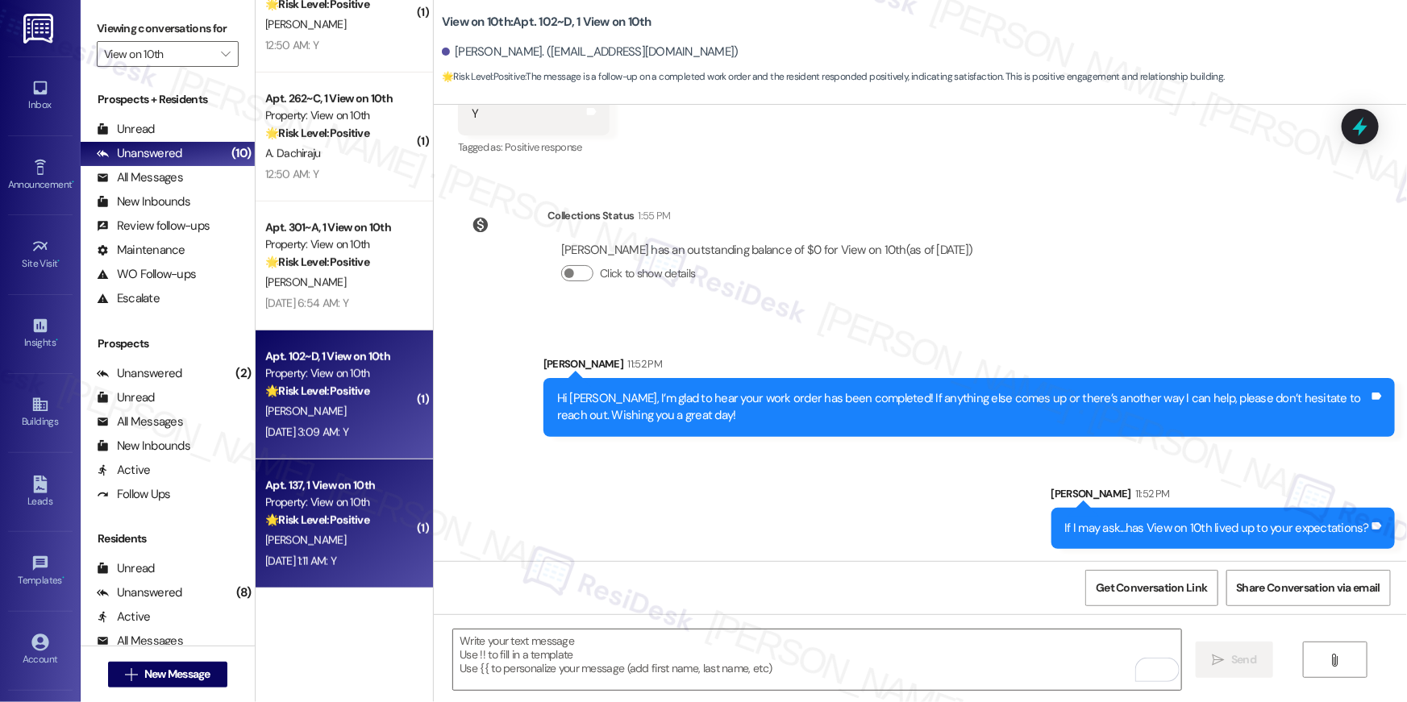
click at [367, 507] on div "Property: View on 10th" at bounding box center [339, 502] width 149 height 17
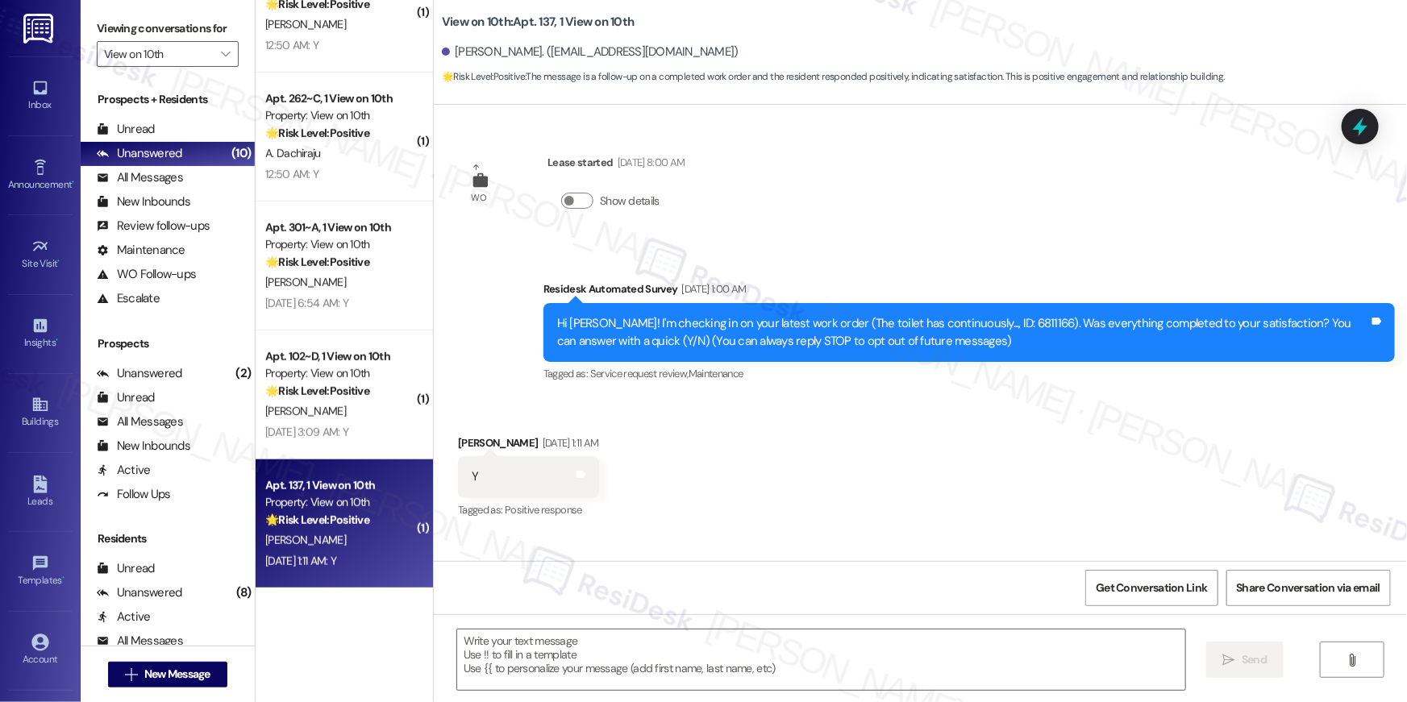
type textarea "Fetching suggested responses. Please feel free to read through the conversation…"
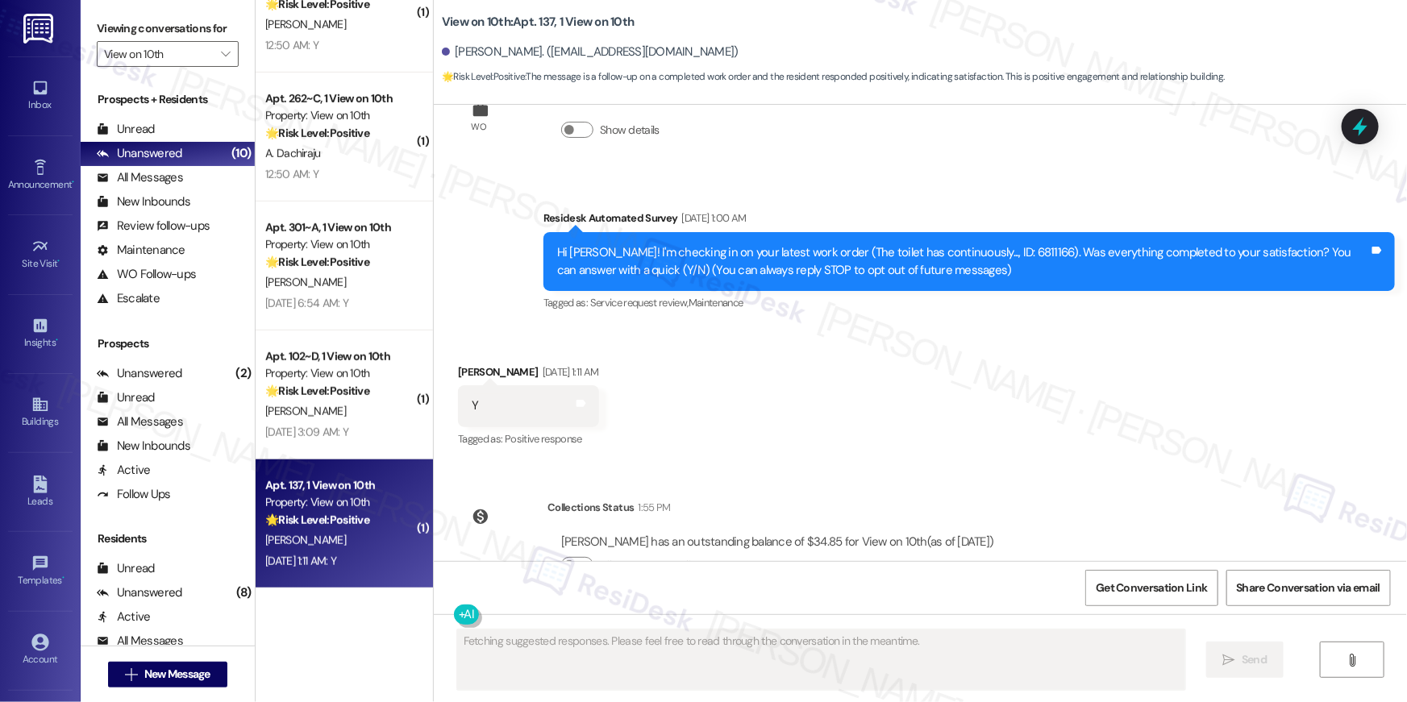
scroll to position [121, 0]
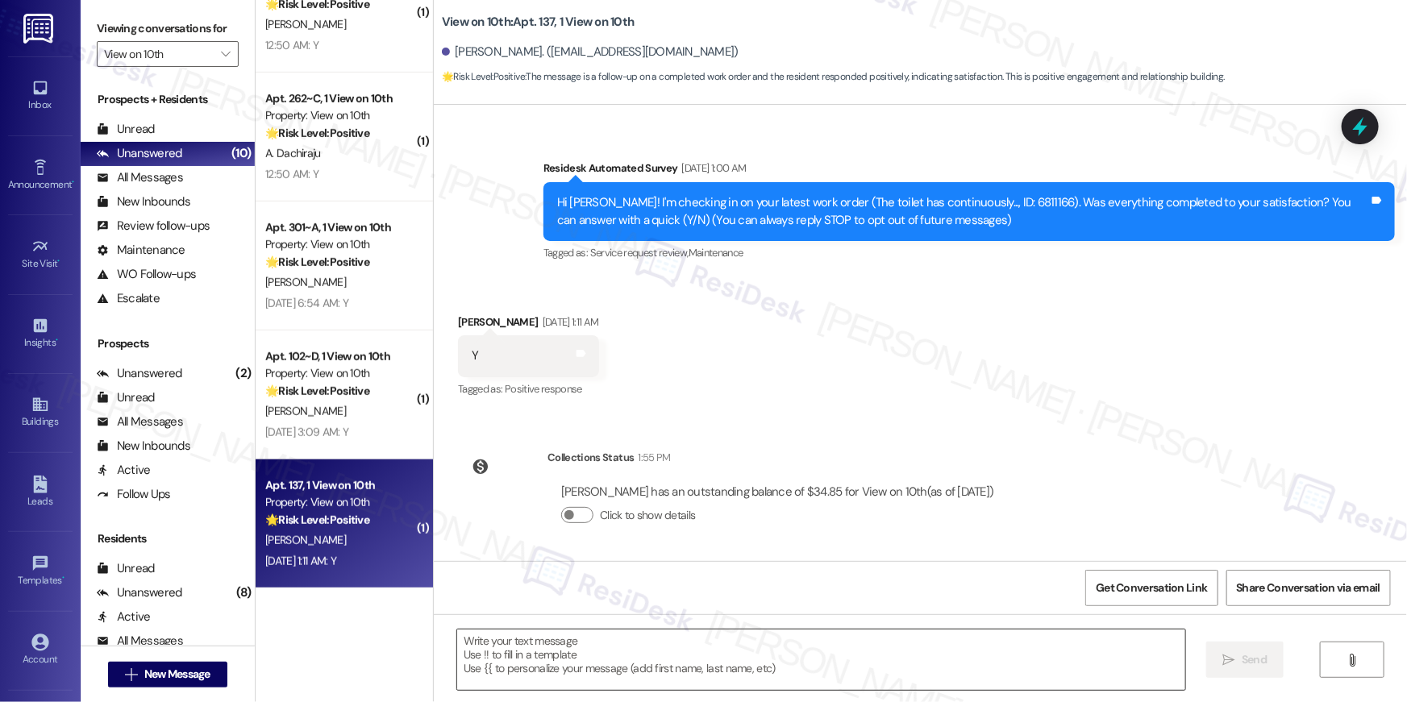
click at [989, 652] on textarea at bounding box center [821, 660] width 728 height 60
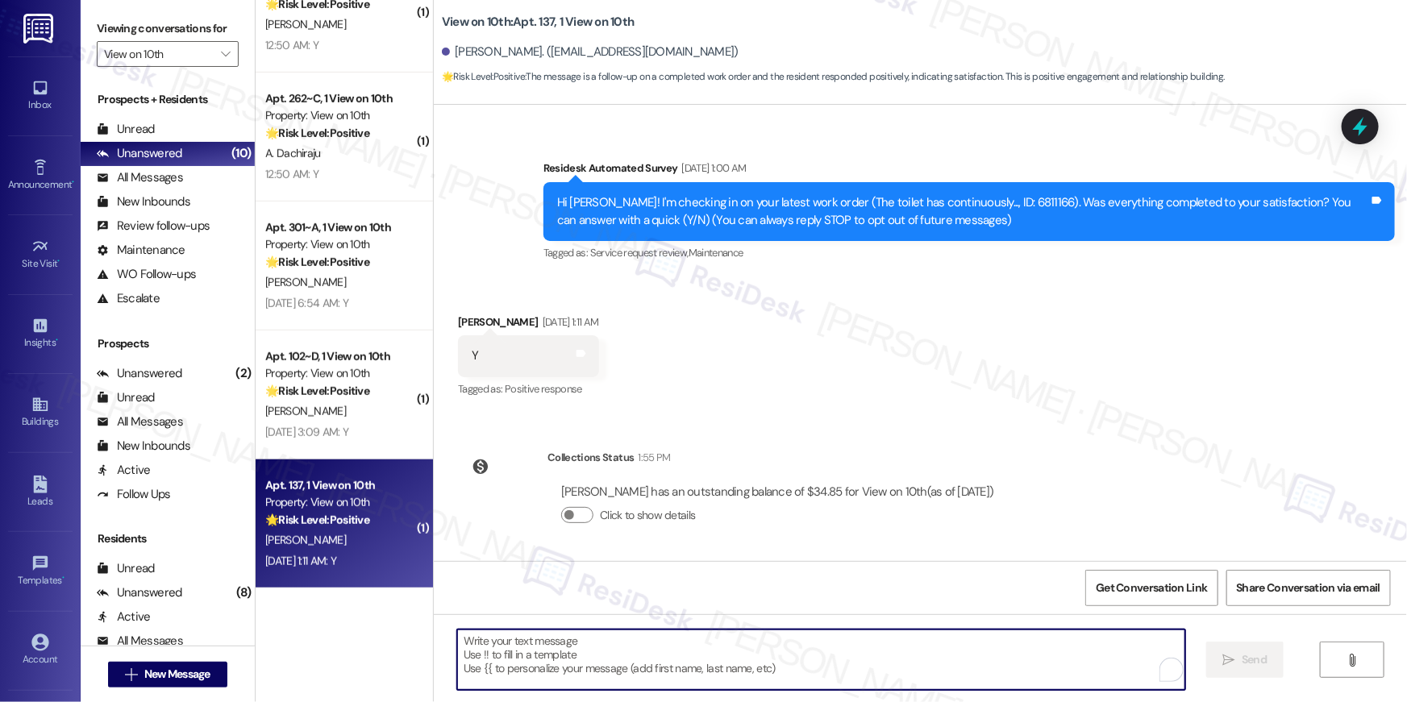
paste textarea "Hi {{first_name}}, I’m glad to hear your work order has been completed! If anyt…"
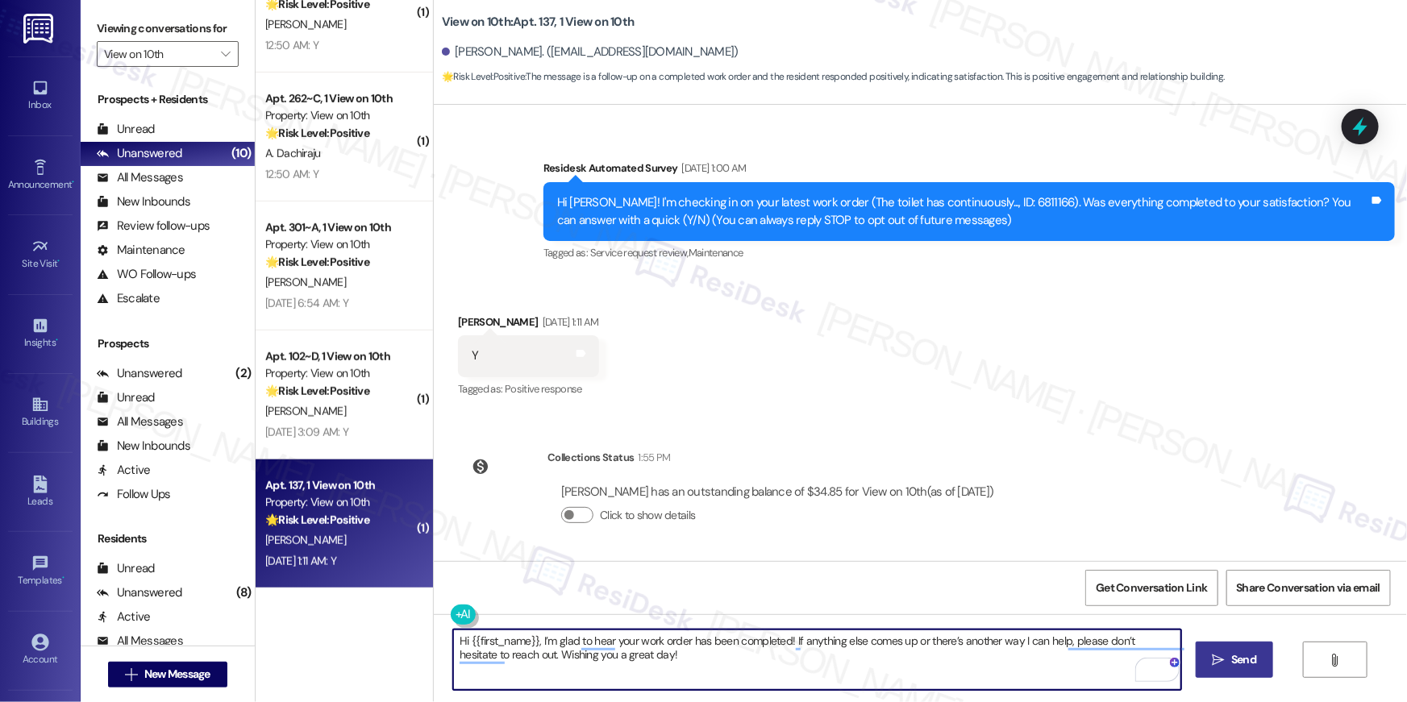
type textarea "Hi {{first_name}}, I’m glad to hear your work order has been completed! If anyt…"
click at [1235, 657] on span "Send" at bounding box center [1243, 659] width 25 height 17
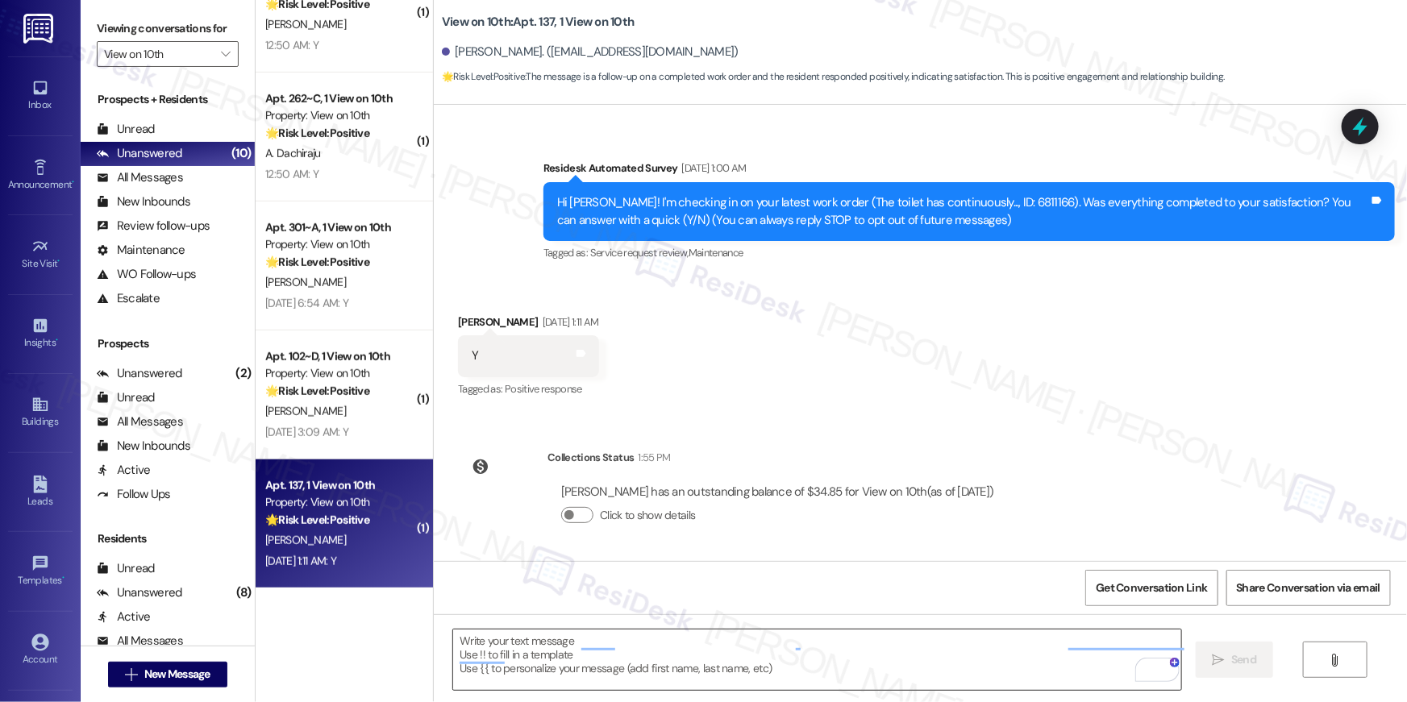
scroll to position [0, 0]
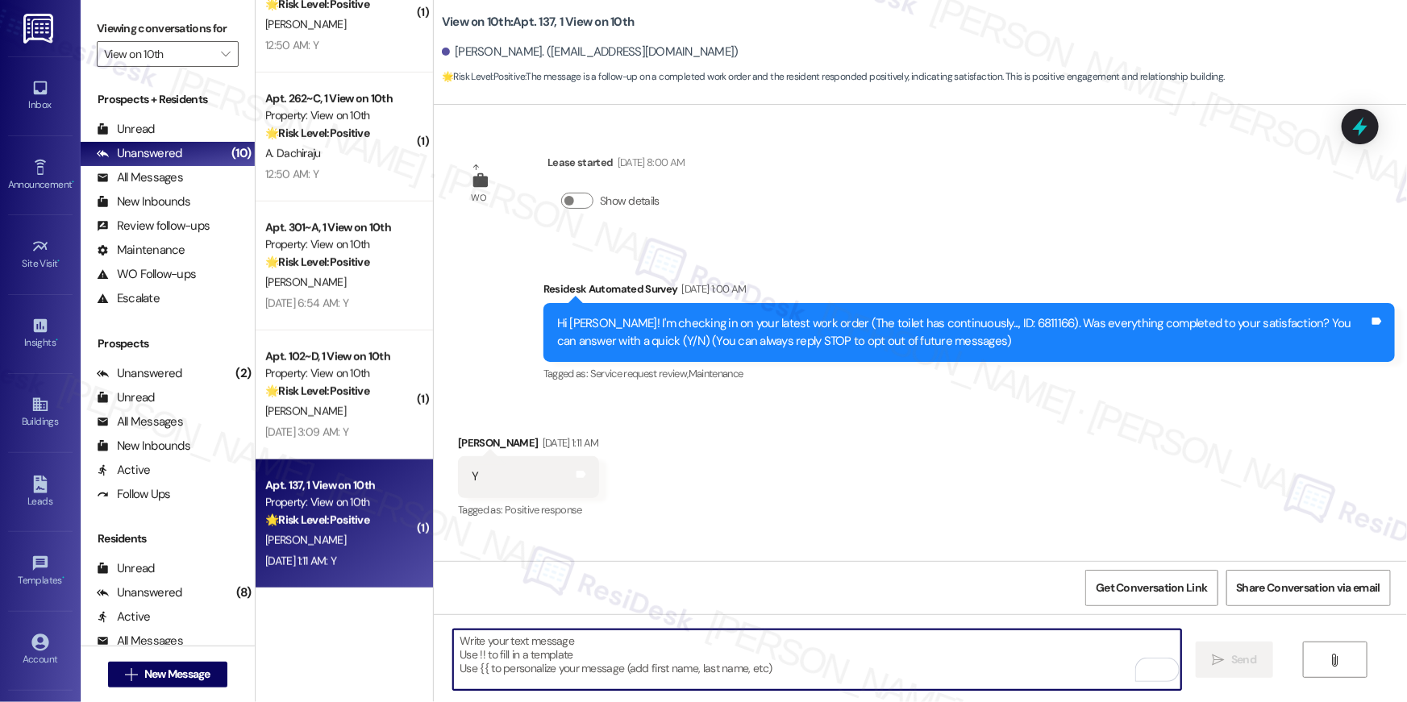
click at [894, 672] on textarea "To enrich screen reader interactions, please activate Accessibility in Grammarl…" at bounding box center [817, 660] width 728 height 60
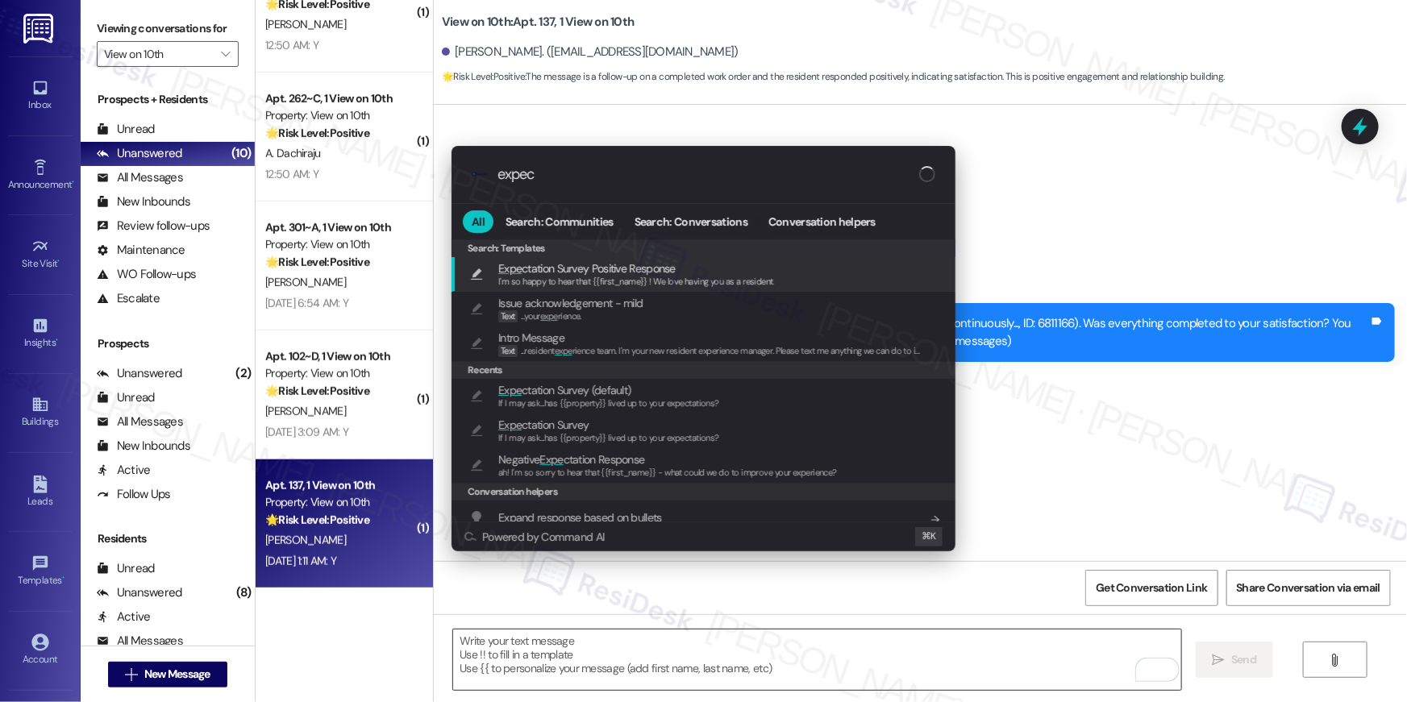
type input "expect"
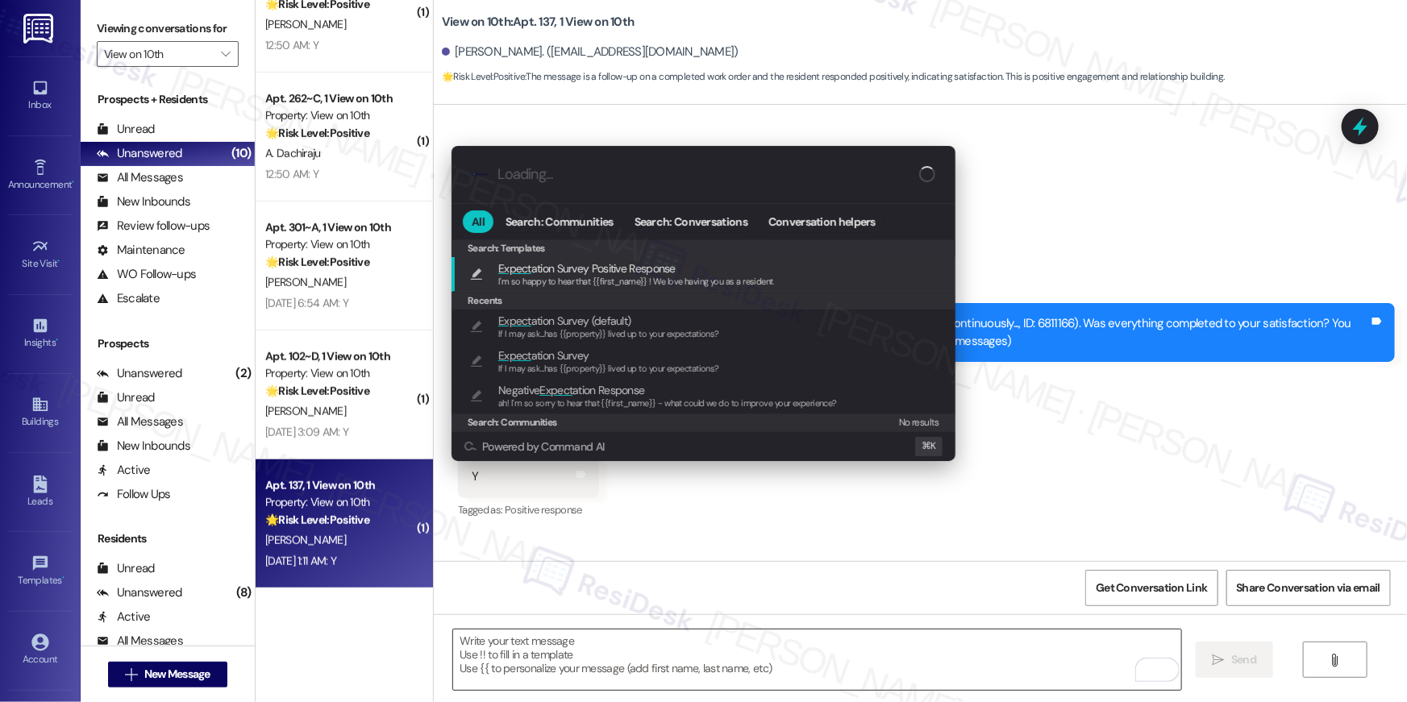
type textarea "I'm so happy to hear that {{first_name}} ! We love having you as a resident."
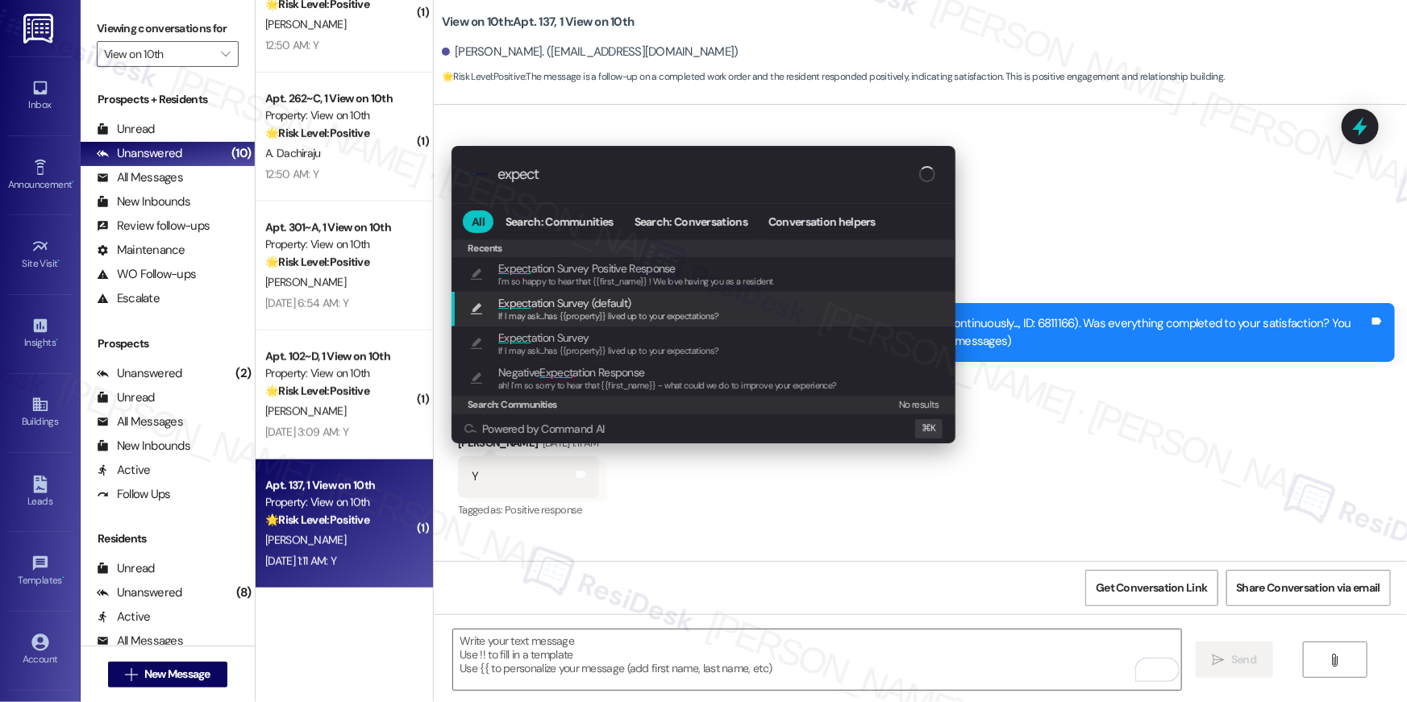
type input "expect"
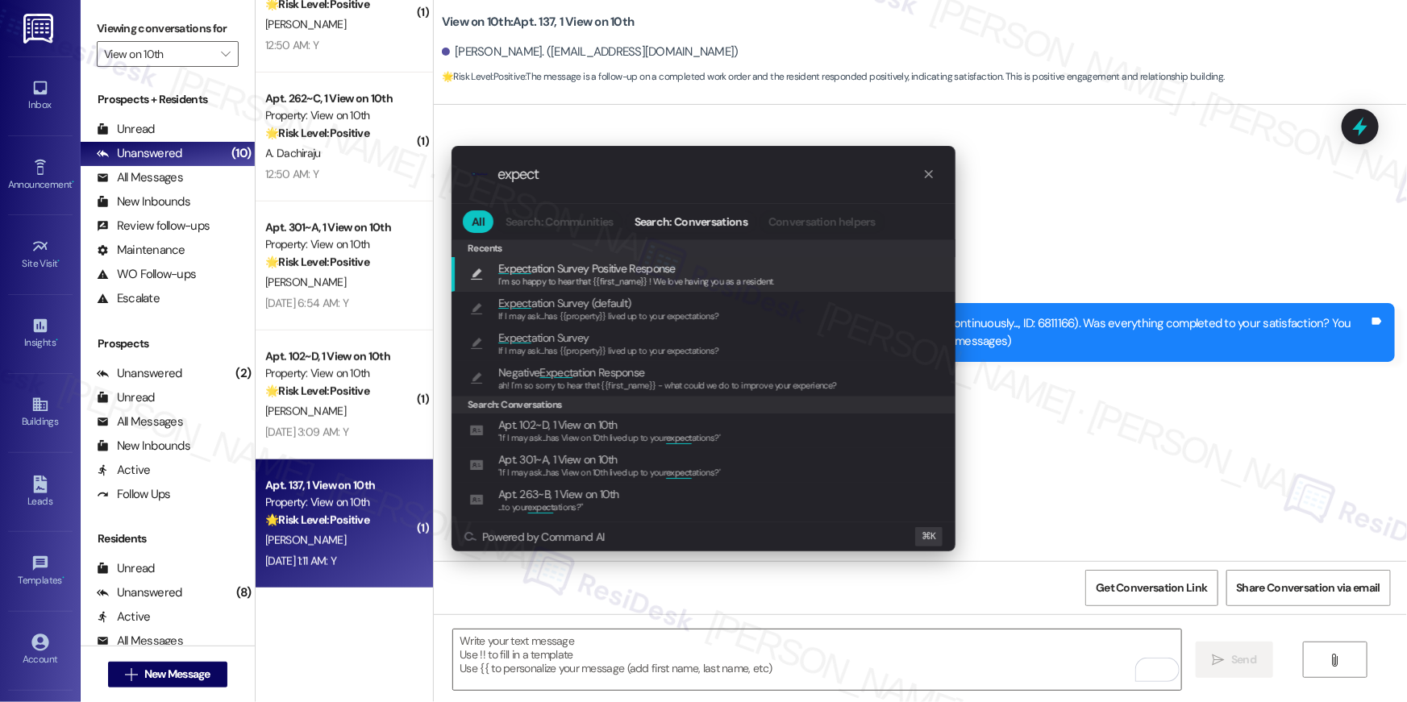
click at [865, 314] on div "Expect ation Survey (default) If I may ask...has {{property}} lived up to your …" at bounding box center [705, 309] width 472 height 30
type textarea "If I may ask...has {{property}} lived up to your expectations?"
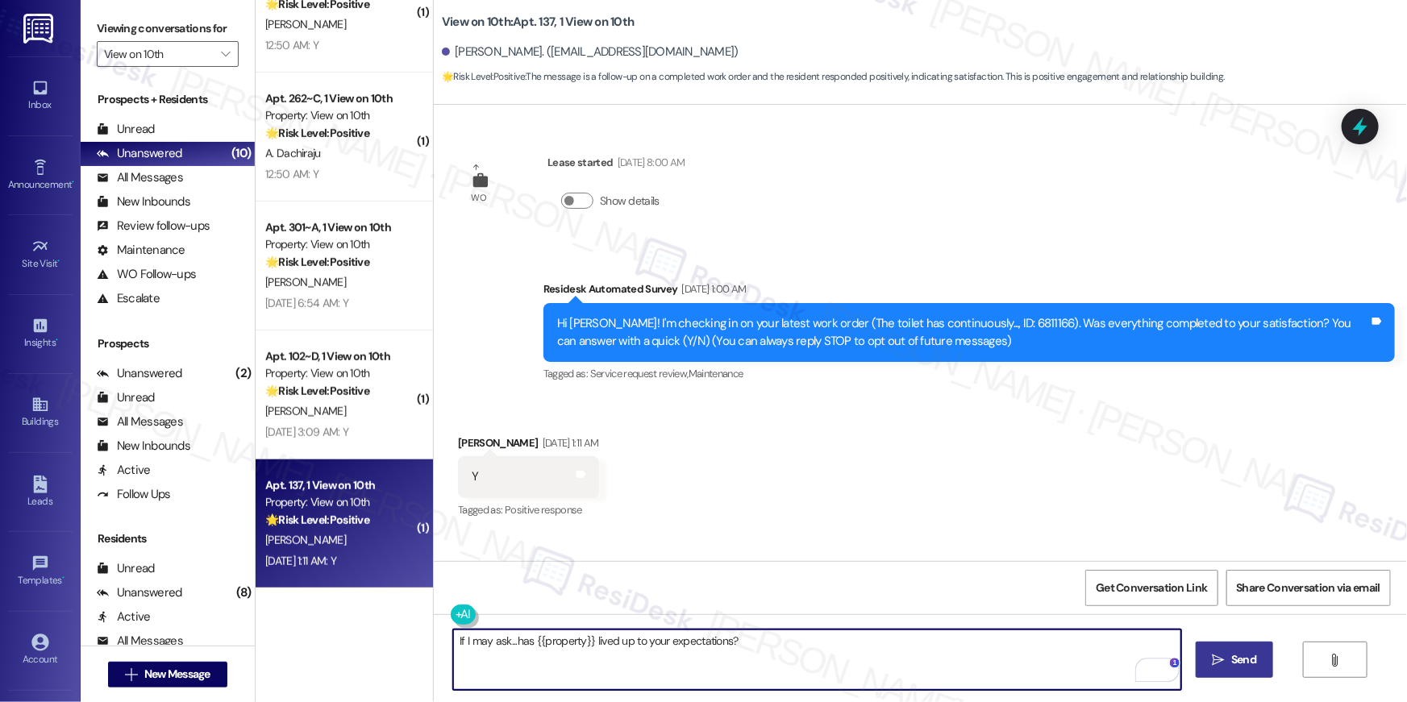
click at [1268, 672] on button " Send" at bounding box center [1235, 660] width 78 height 36
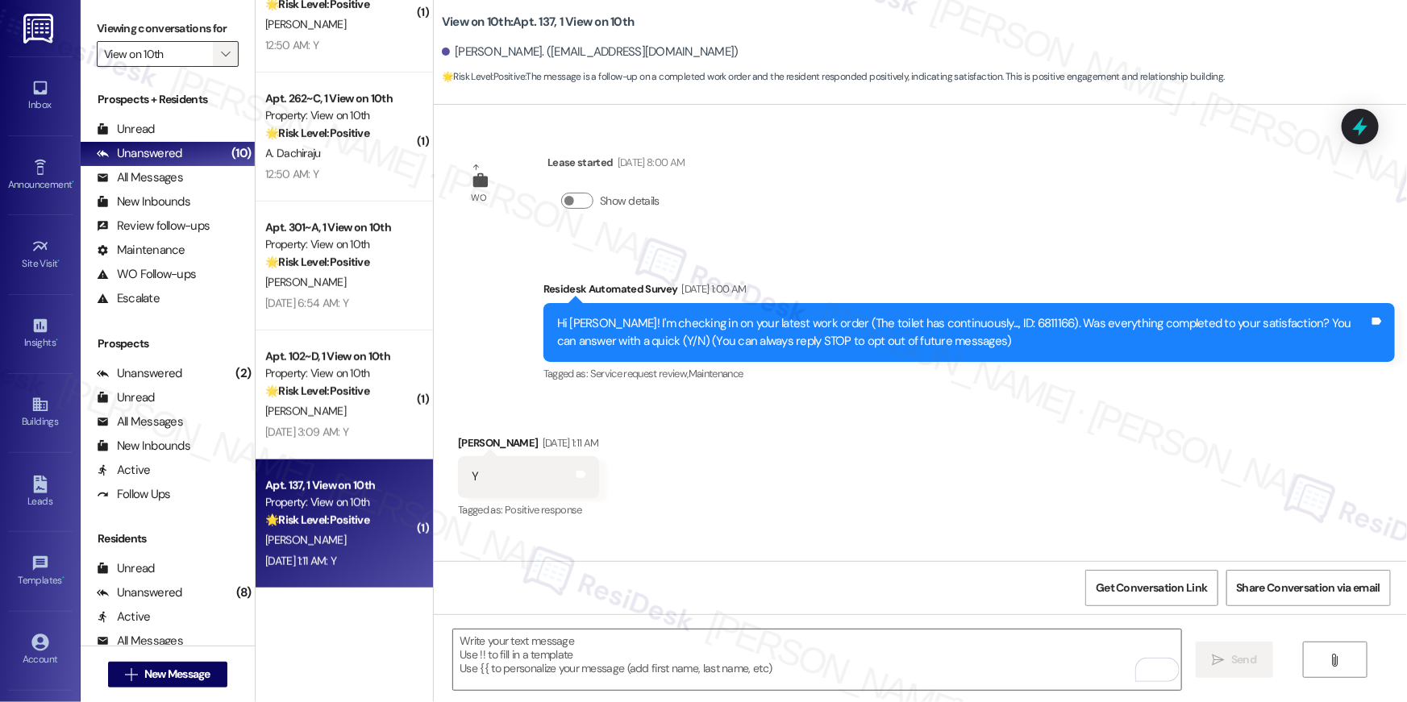
click at [222, 56] on span "" at bounding box center [225, 54] width 15 height 26
click at [221, 52] on icon "" at bounding box center [225, 54] width 9 height 13
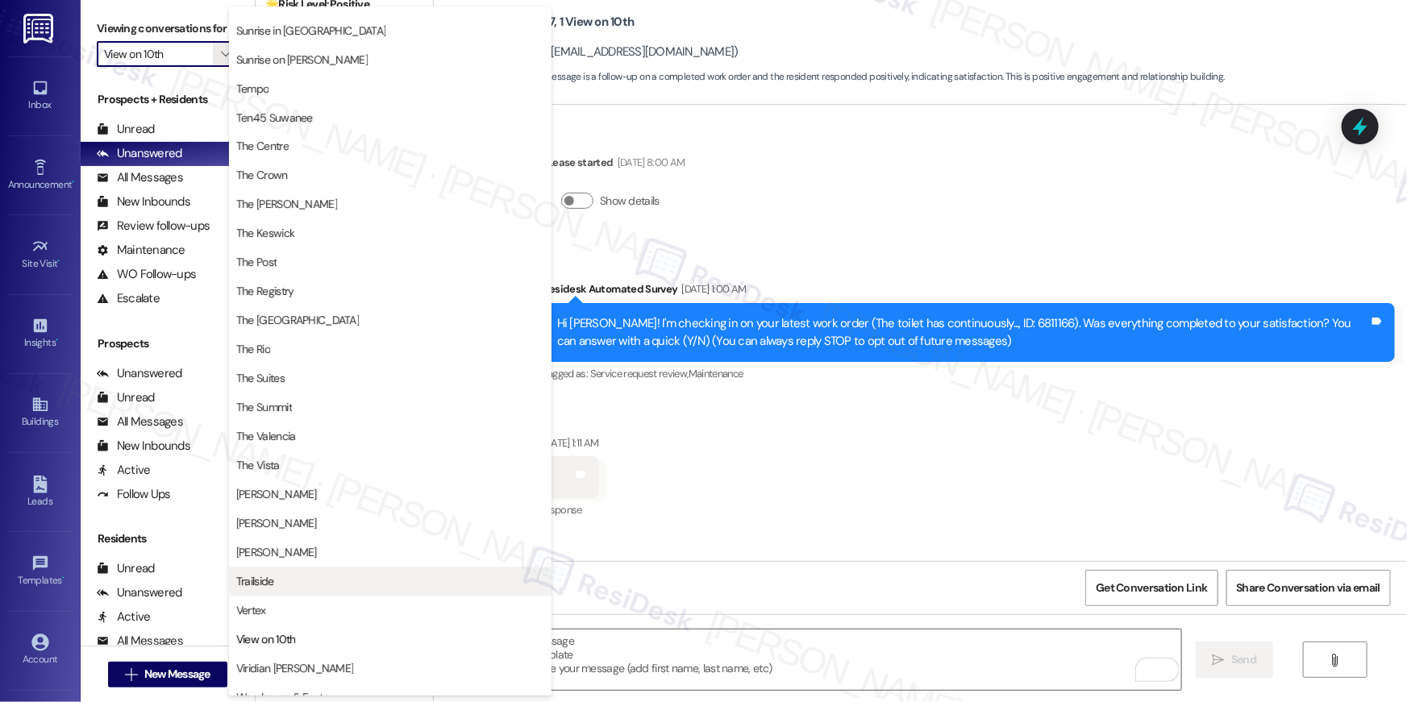
scroll to position [1458, 0]
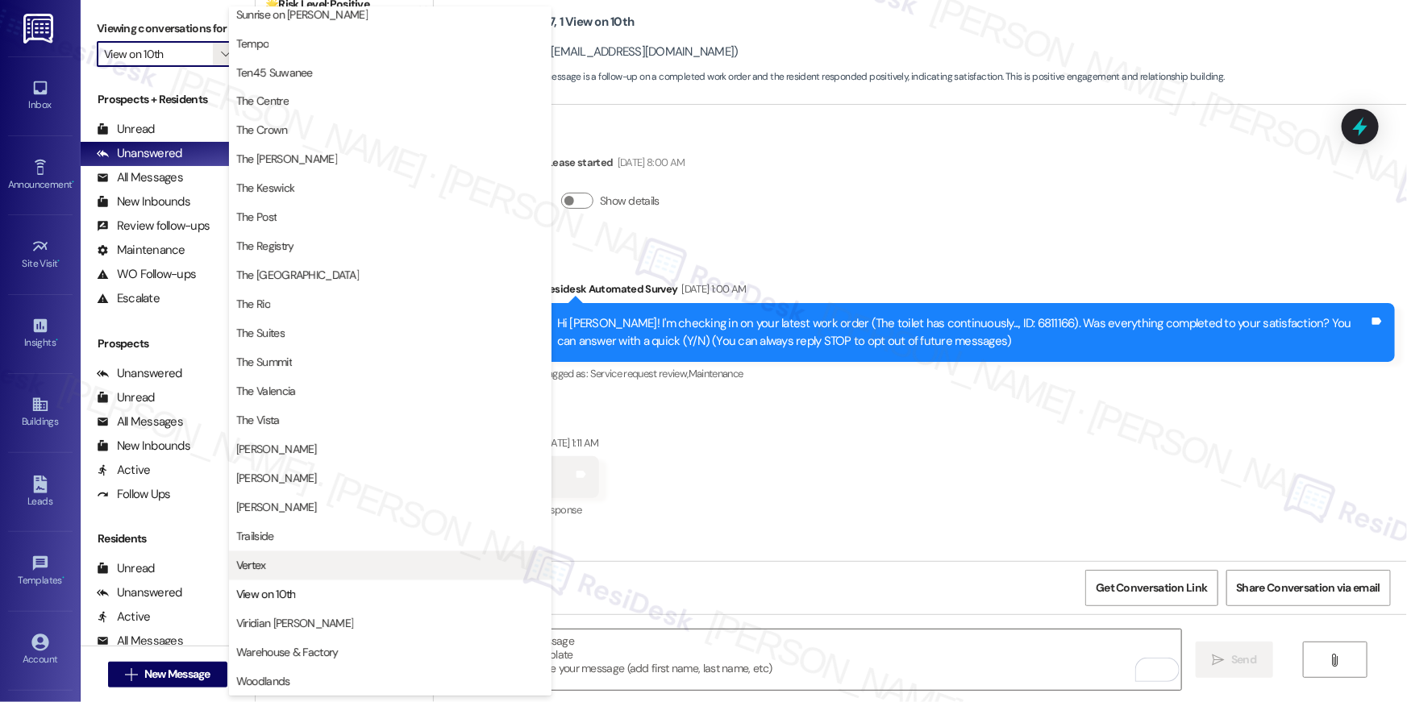
click at [380, 563] on span "Vertex" at bounding box center [390, 566] width 308 height 16
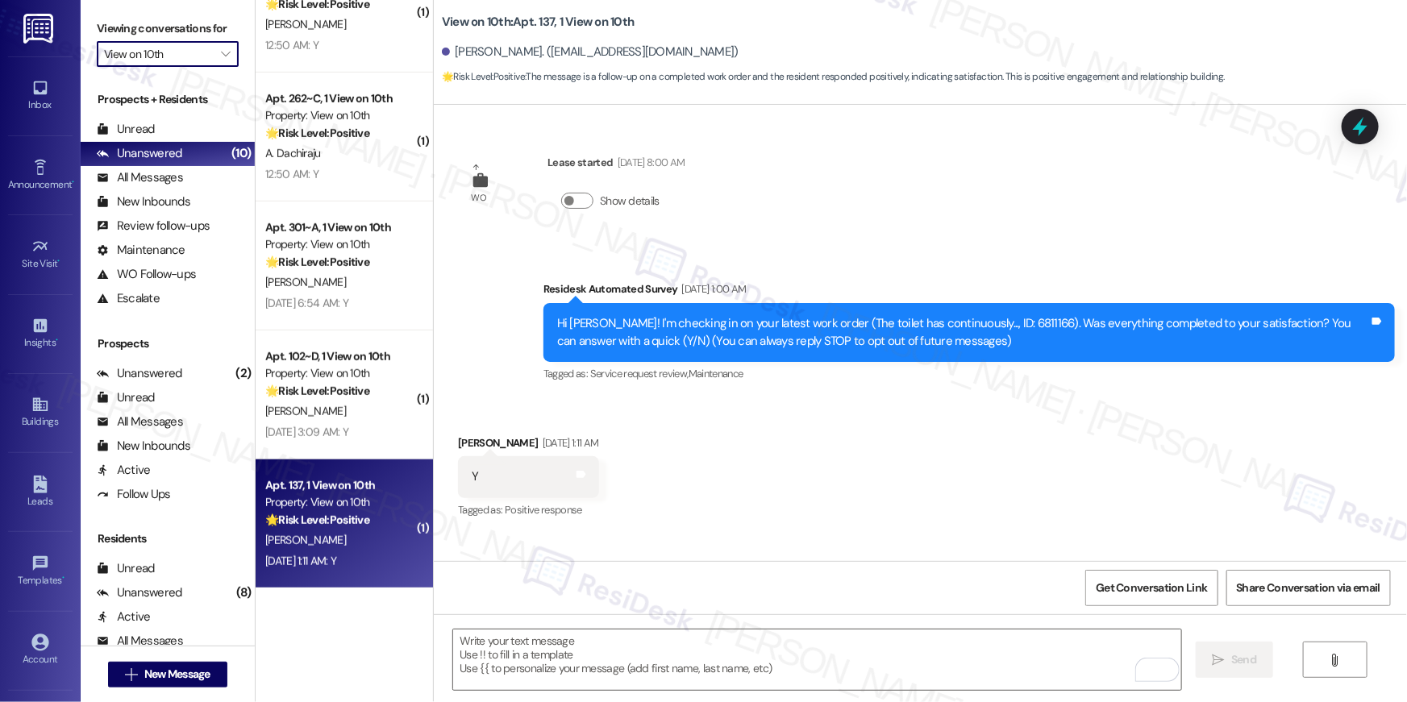
type input "Vertex"
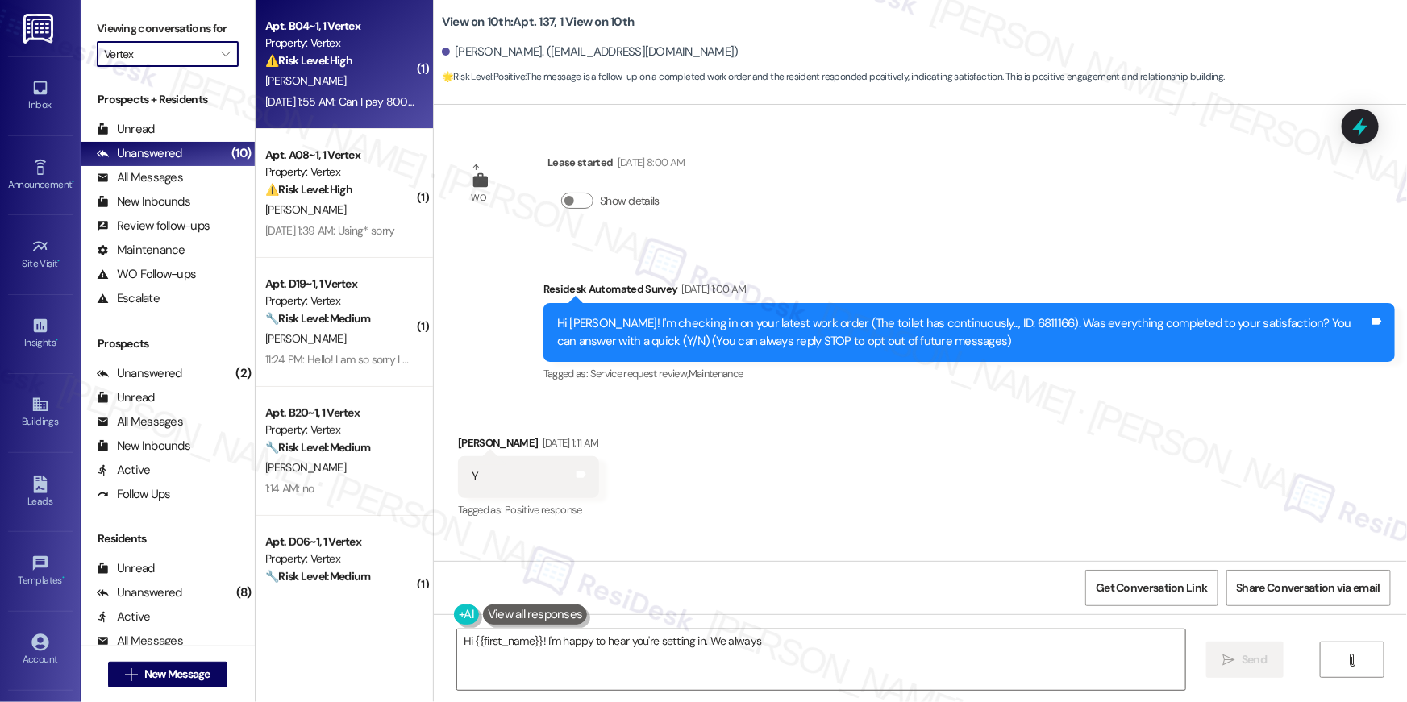
type textarea "Hi {{first_name}}! I'm happy to hear you're settling in. We always"
click at [392, 77] on div "J. Knight" at bounding box center [340, 81] width 152 height 20
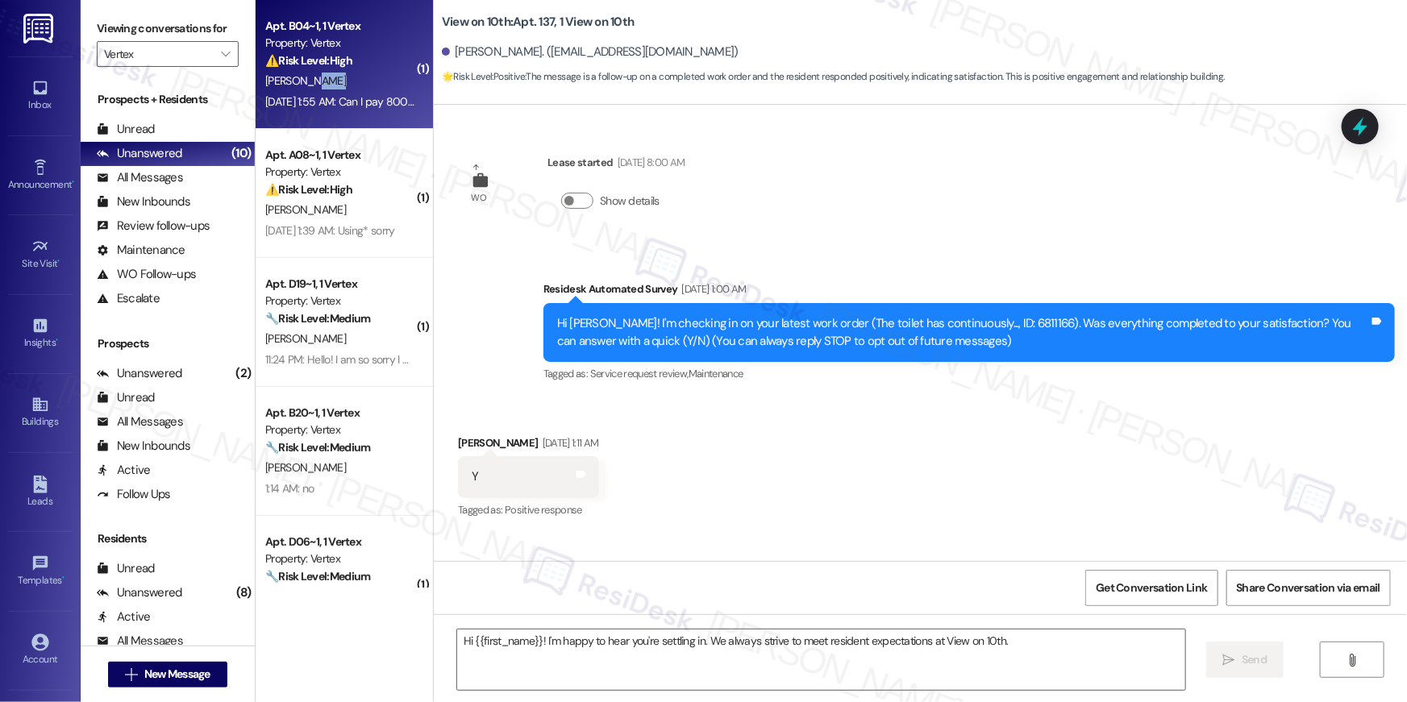
click at [392, 77] on div "J. Knight" at bounding box center [340, 81] width 152 height 20
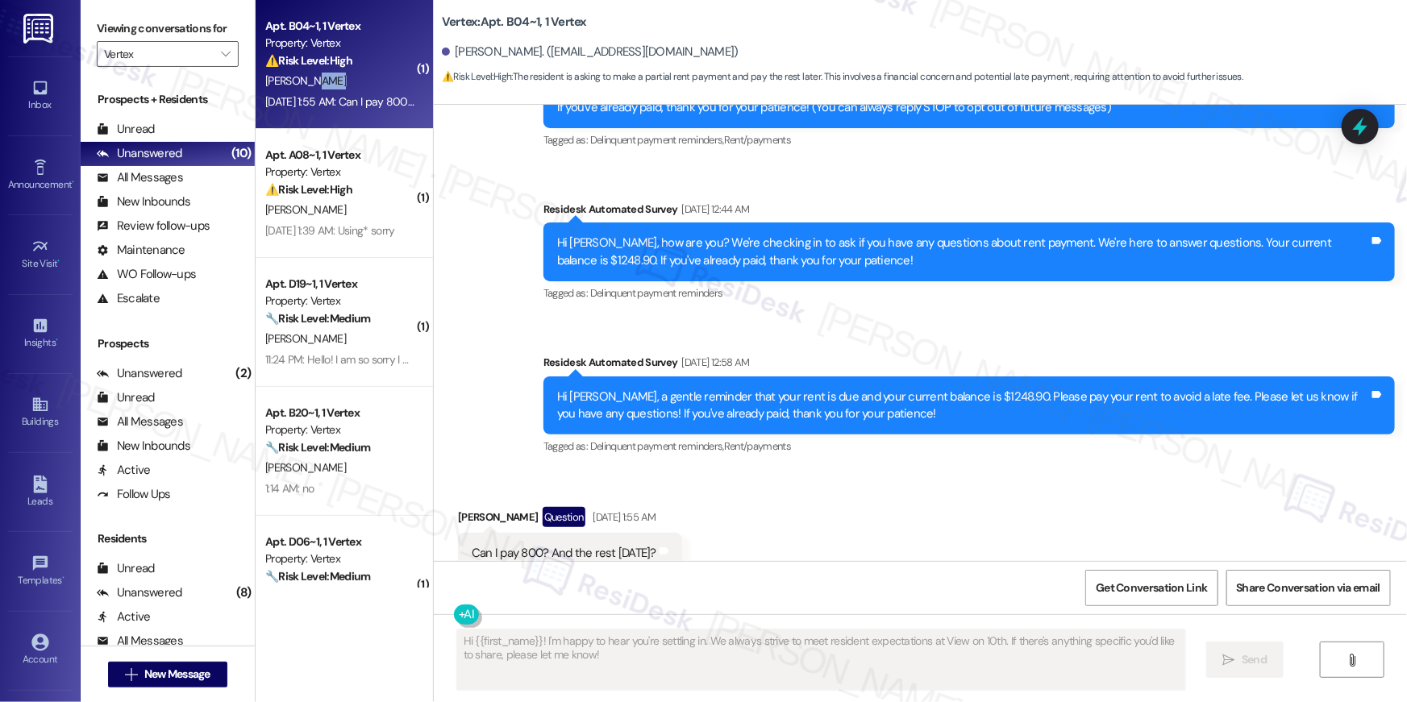
scroll to position [282, 0]
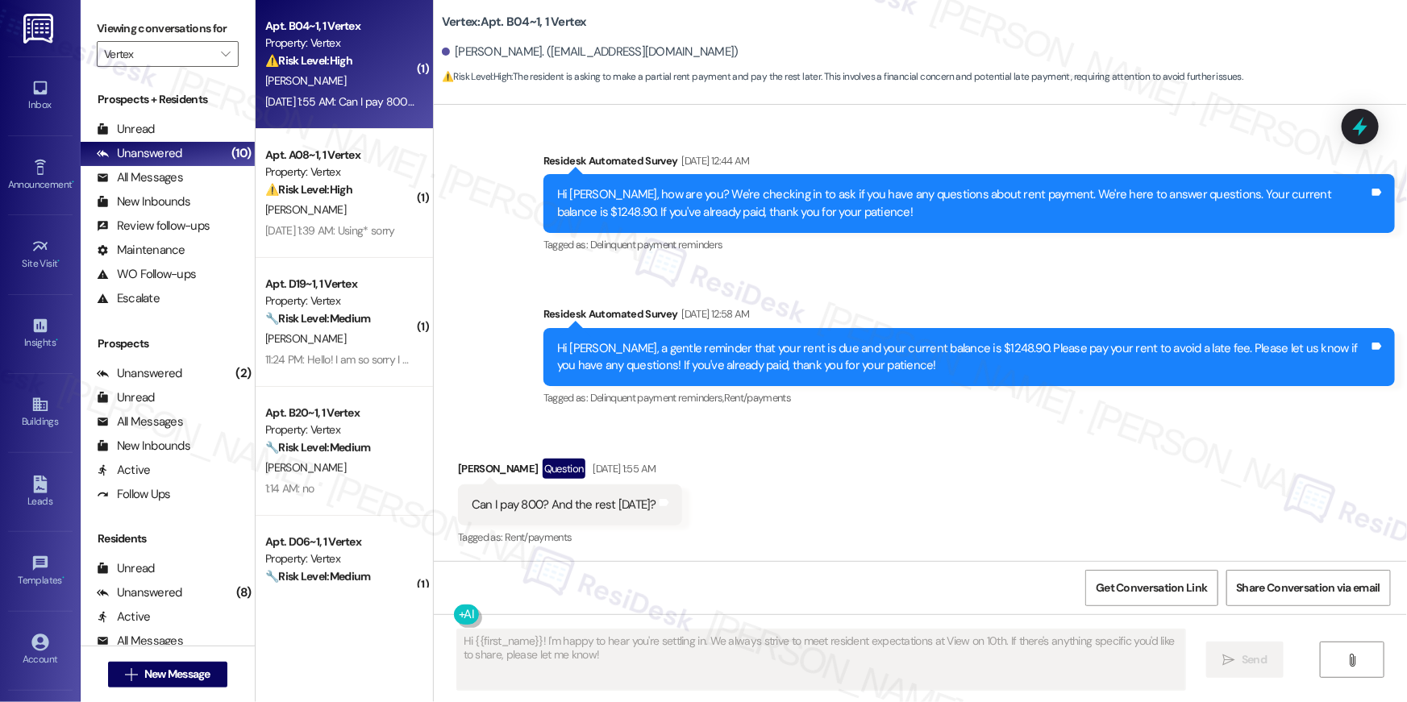
click at [859, 444] on div "Received via SMS Jada Knight Question Sep 13, 2025 at 1:55 AM Can I pay 800? An…" at bounding box center [920, 491] width 973 height 139
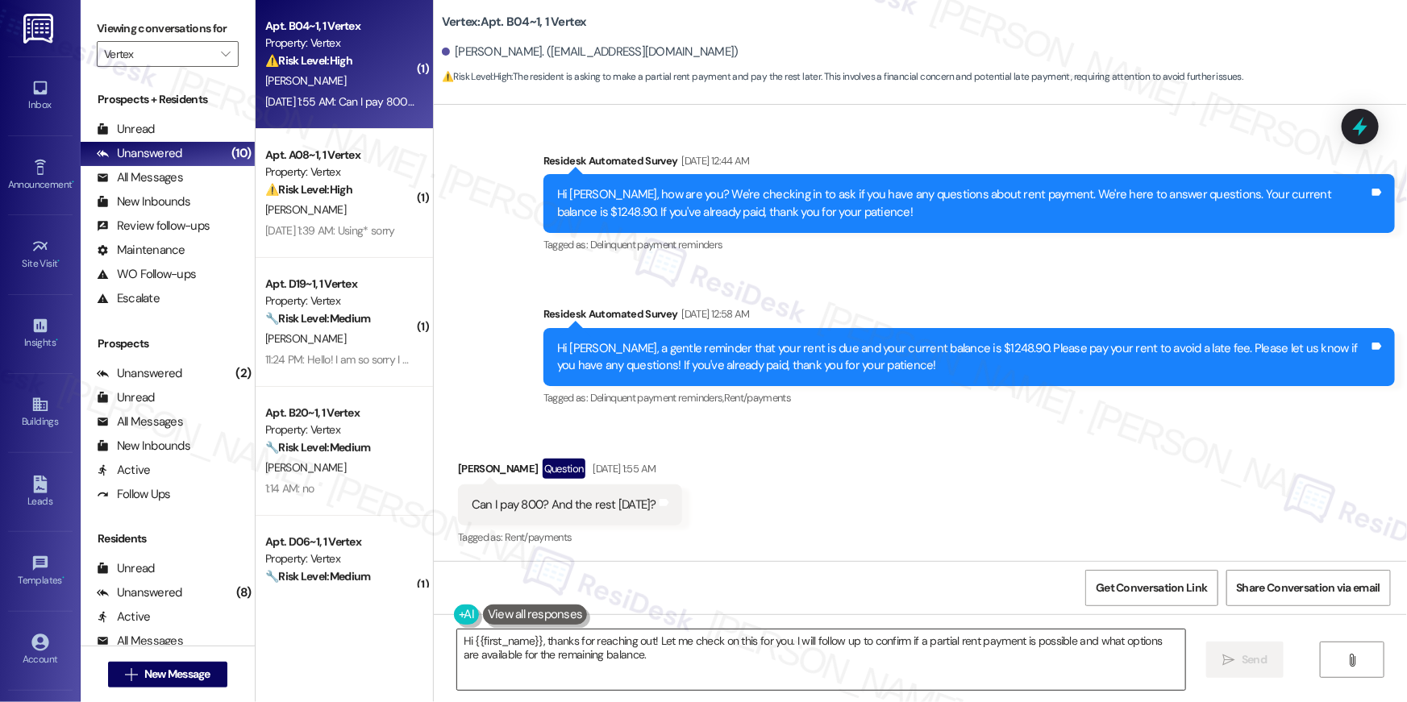
click at [657, 663] on textarea "Hi {{first_name}}, thanks for reaching out! Let me check on this for you. I wil…" at bounding box center [821, 660] width 728 height 60
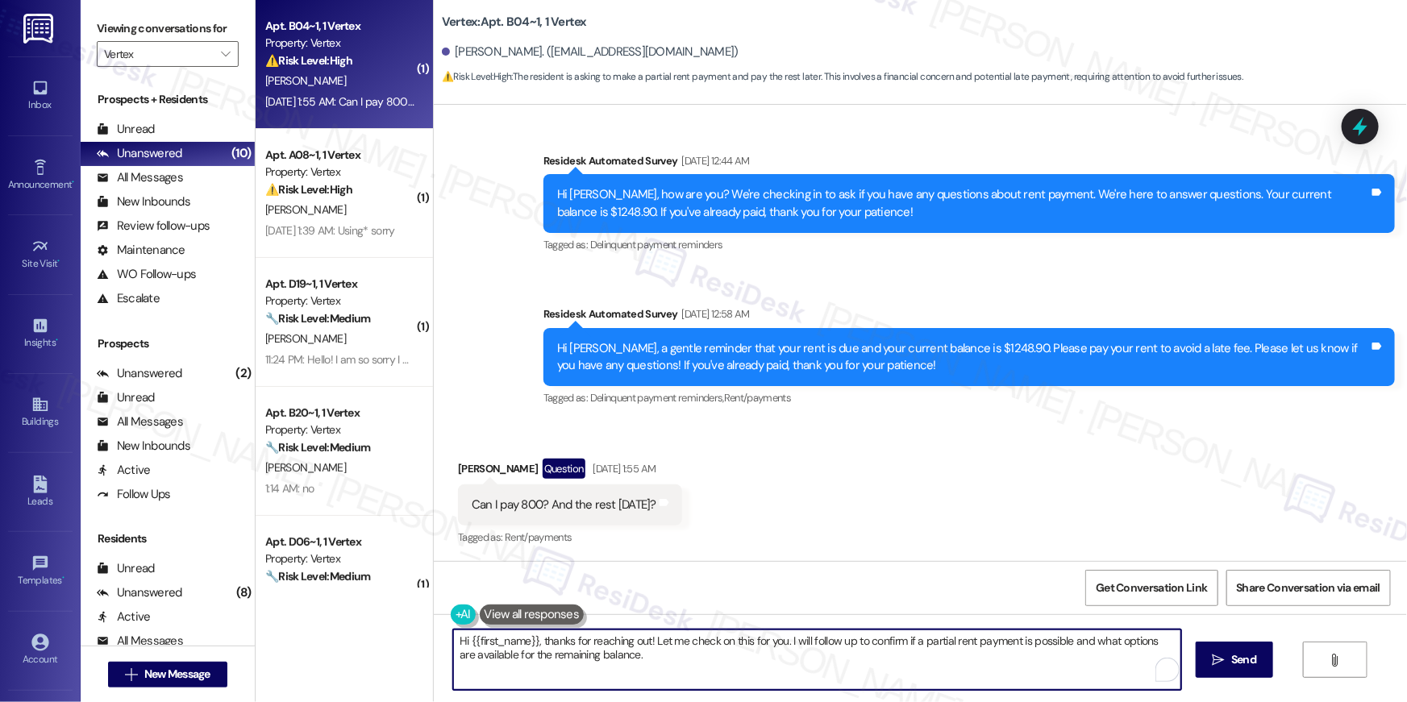
drag, startPoint x: 648, startPoint y: 644, endPoint x: 655, endPoint y: 664, distance: 21.4
click at [655, 673] on textarea "Hi {{first_name}}, thanks for reaching out! Let me check on this for you. I wil…" at bounding box center [817, 660] width 728 height 60
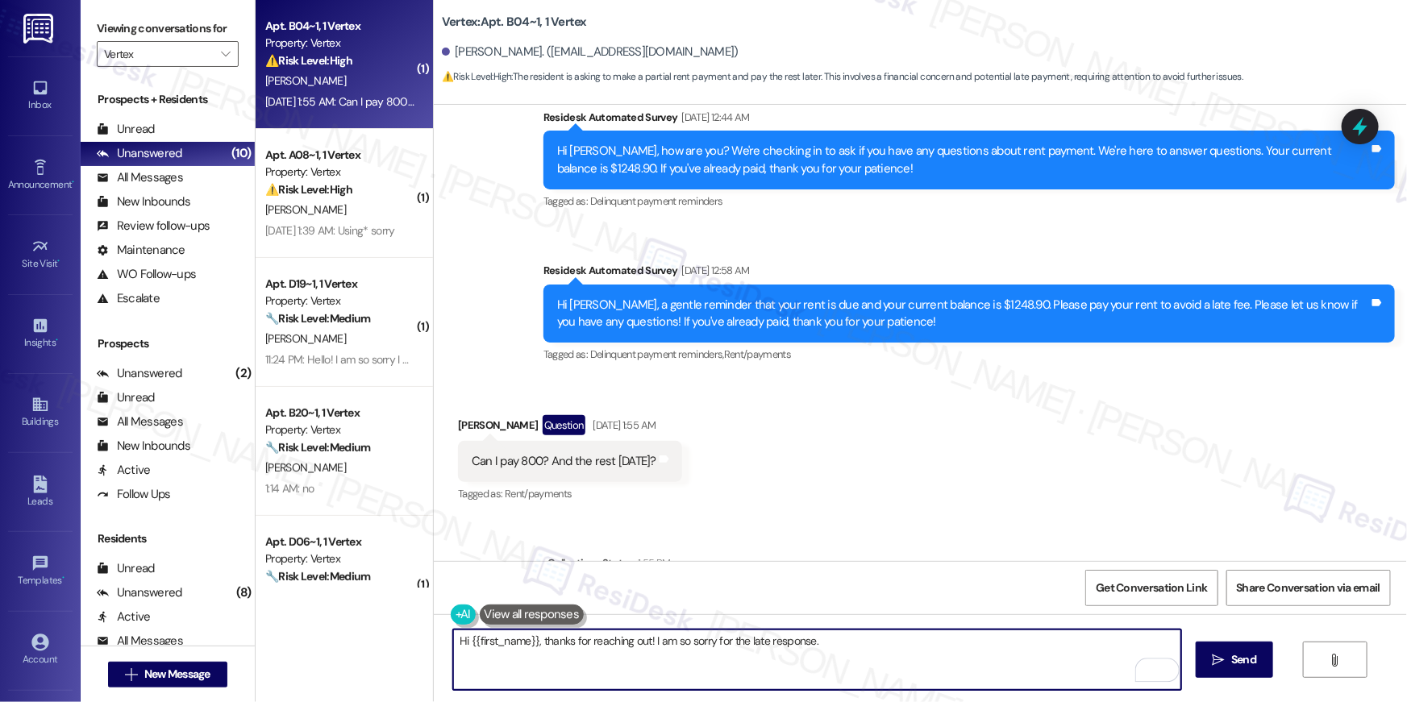
scroll to position [431, 0]
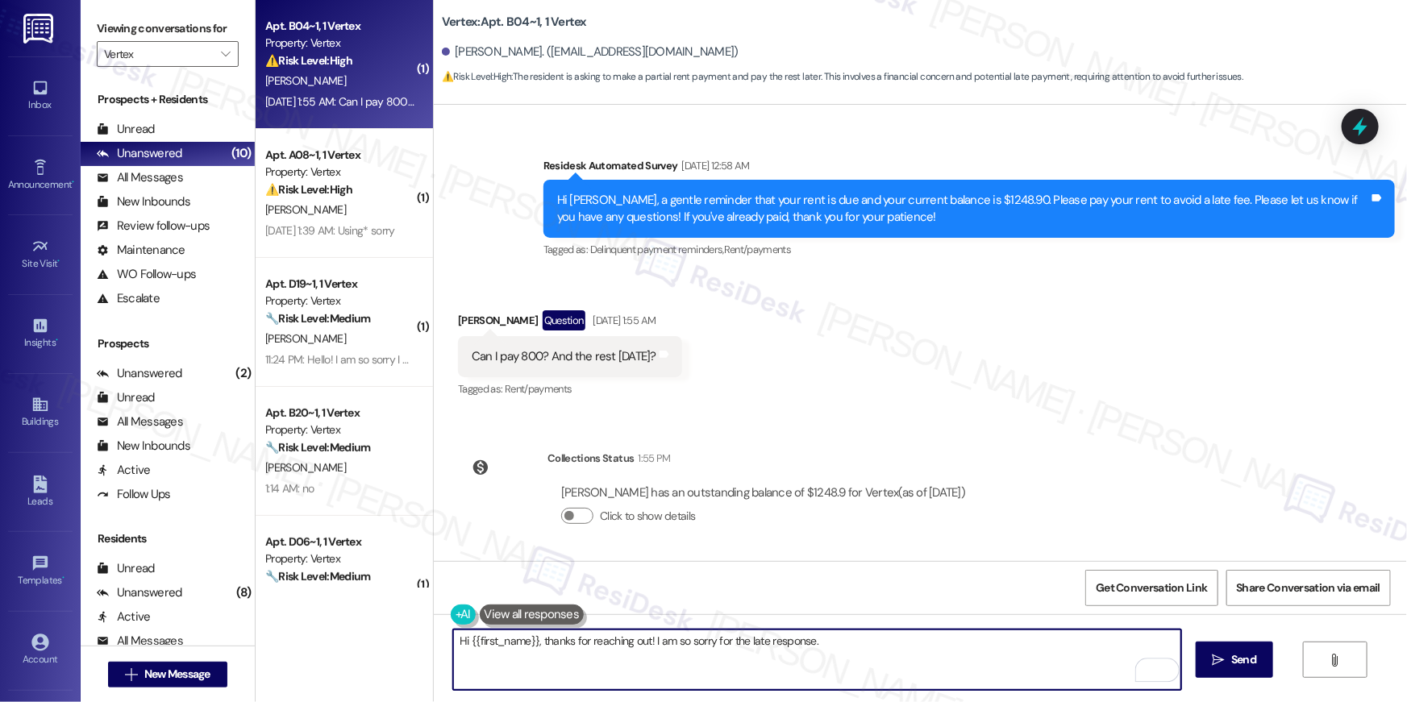
click at [888, 672] on textarea "Hi {{first_name}}, thanks for reaching out! I am so sorry for the late response." at bounding box center [817, 660] width 728 height 60
type textarea "Hi {{first_name}}, thanks for reaching out! I am so sorry for the late response…"
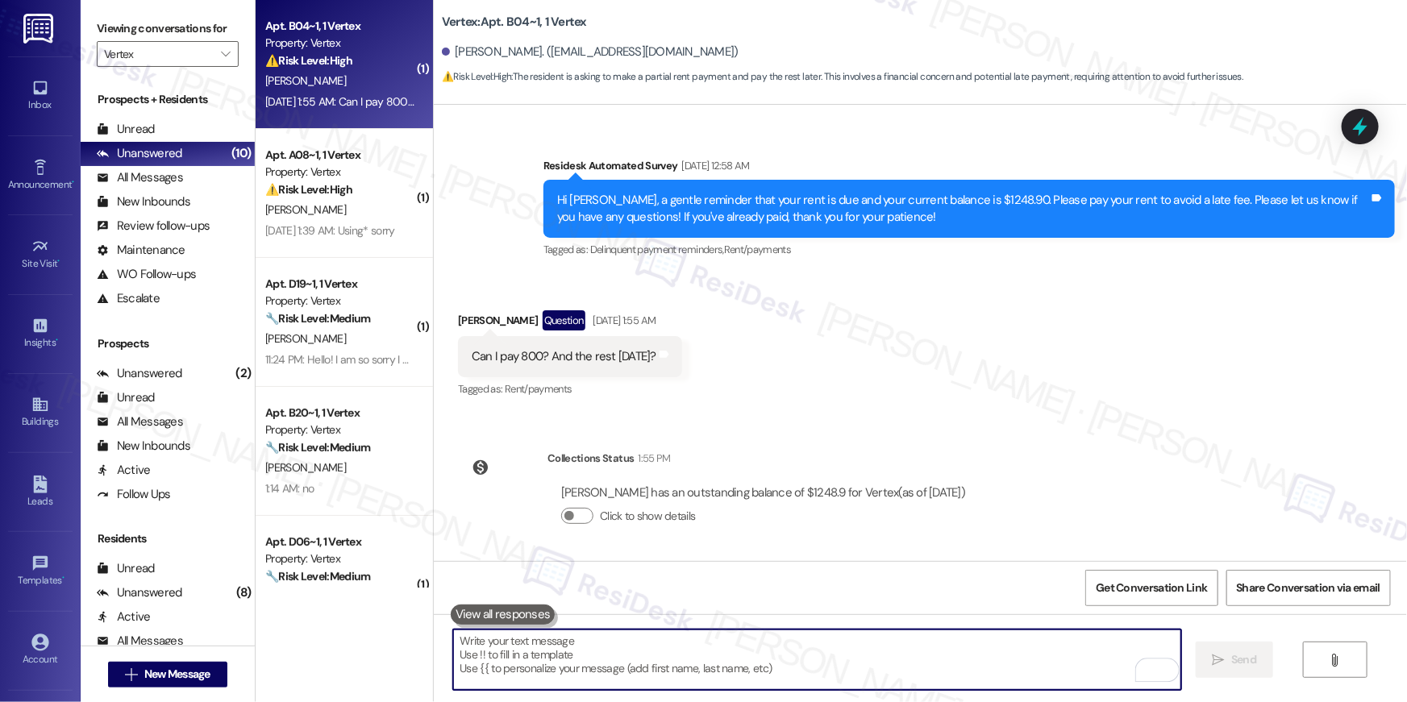
scroll to position [282, 0]
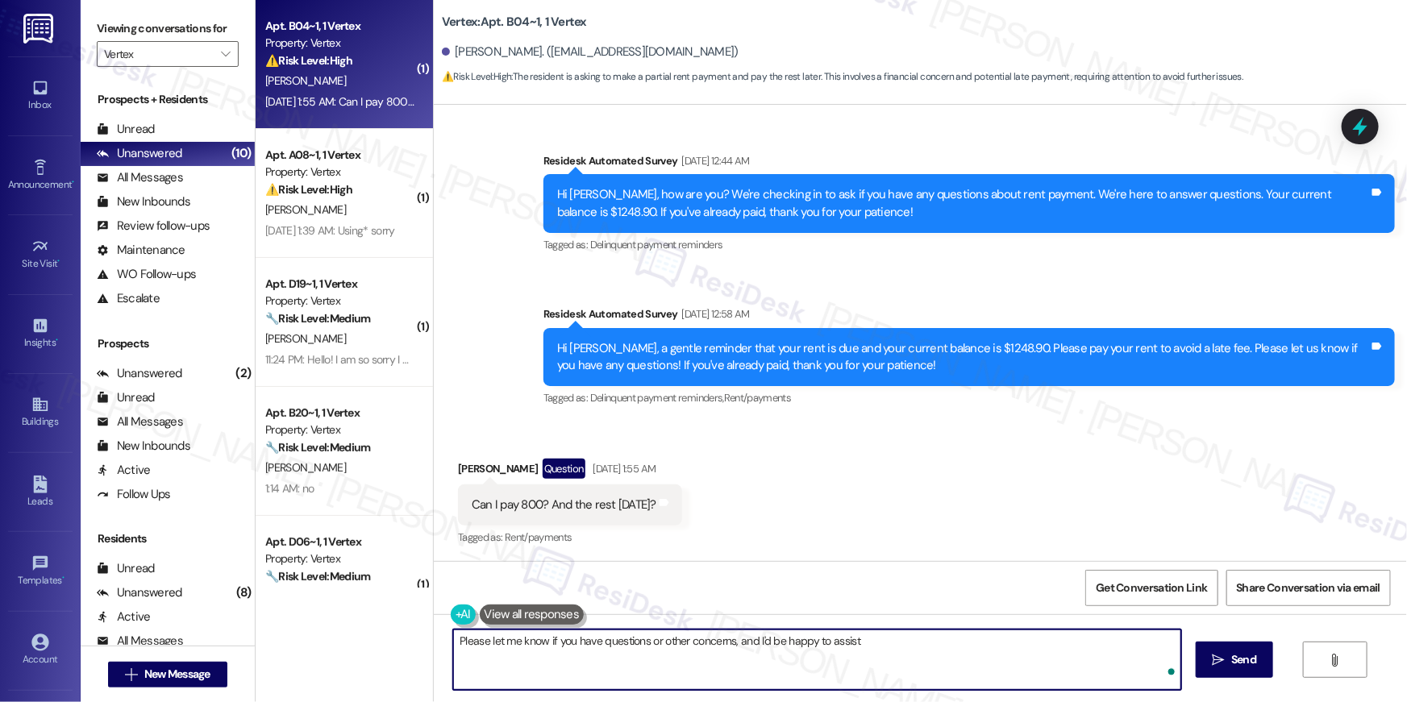
type textarea "Please let me know if you have questions or other concerns, and I'd be happy to…"
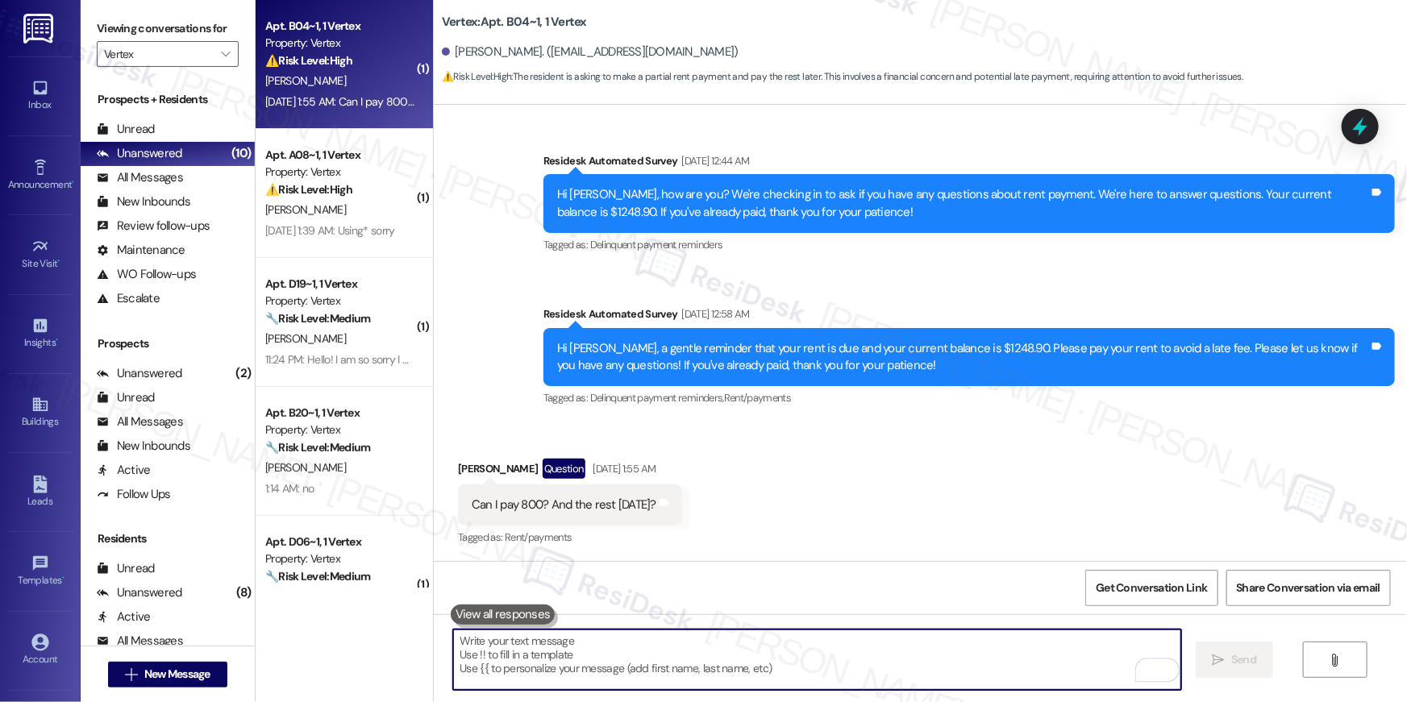
scroll to position [655, 0]
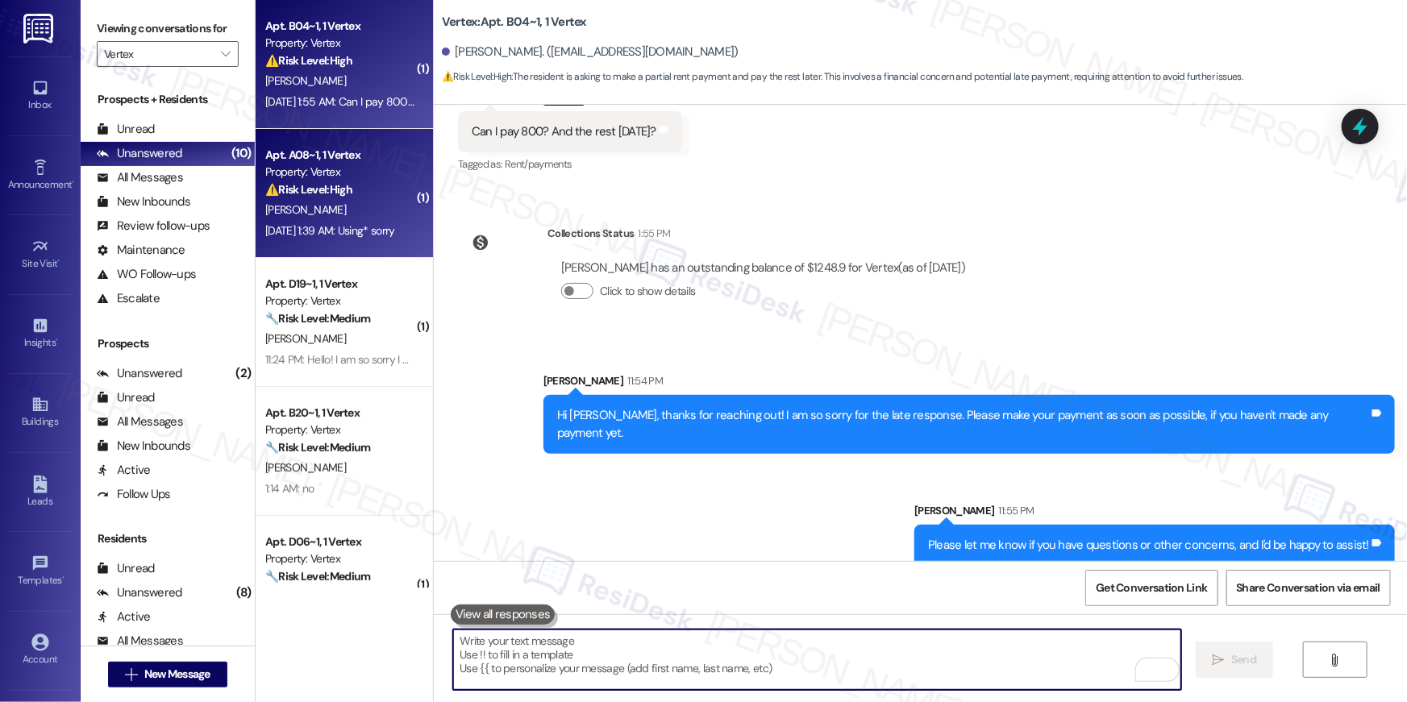
click at [391, 165] on div "Property: Vertex" at bounding box center [339, 172] width 149 height 17
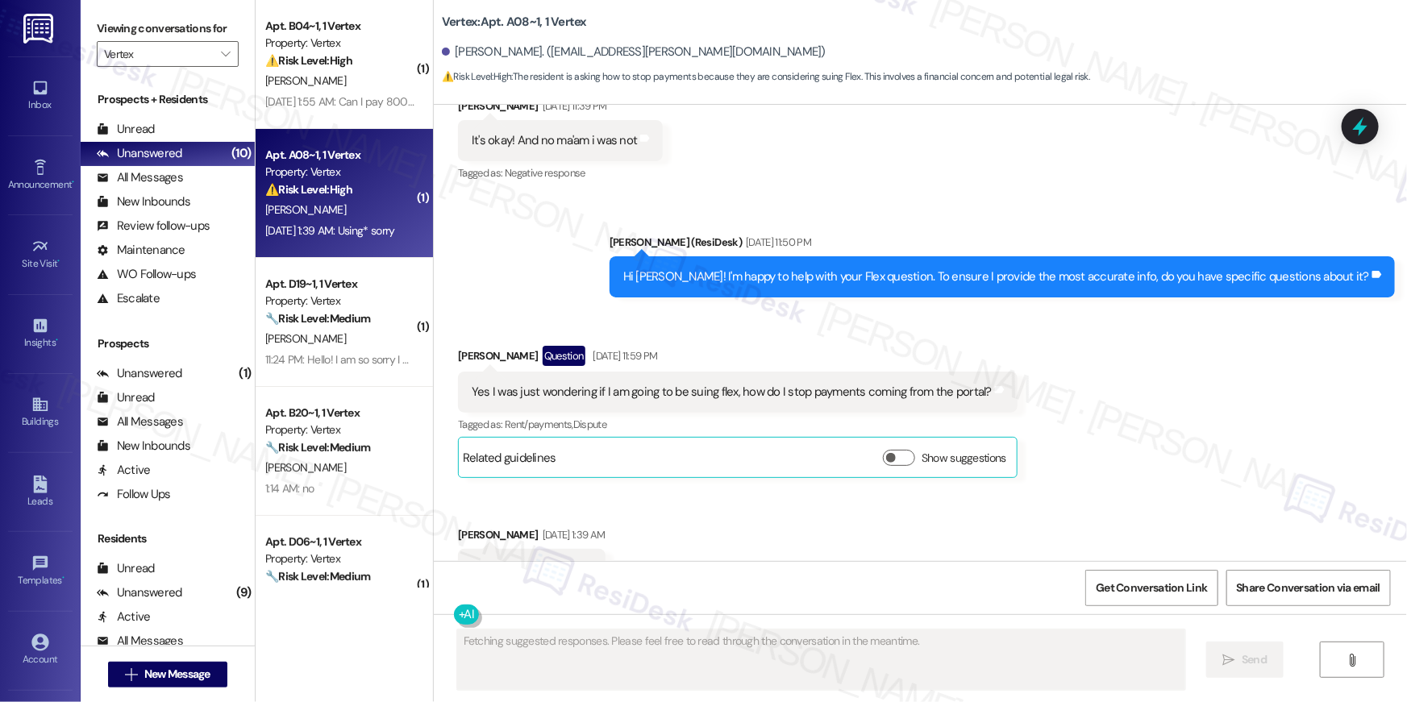
scroll to position [1375, 0]
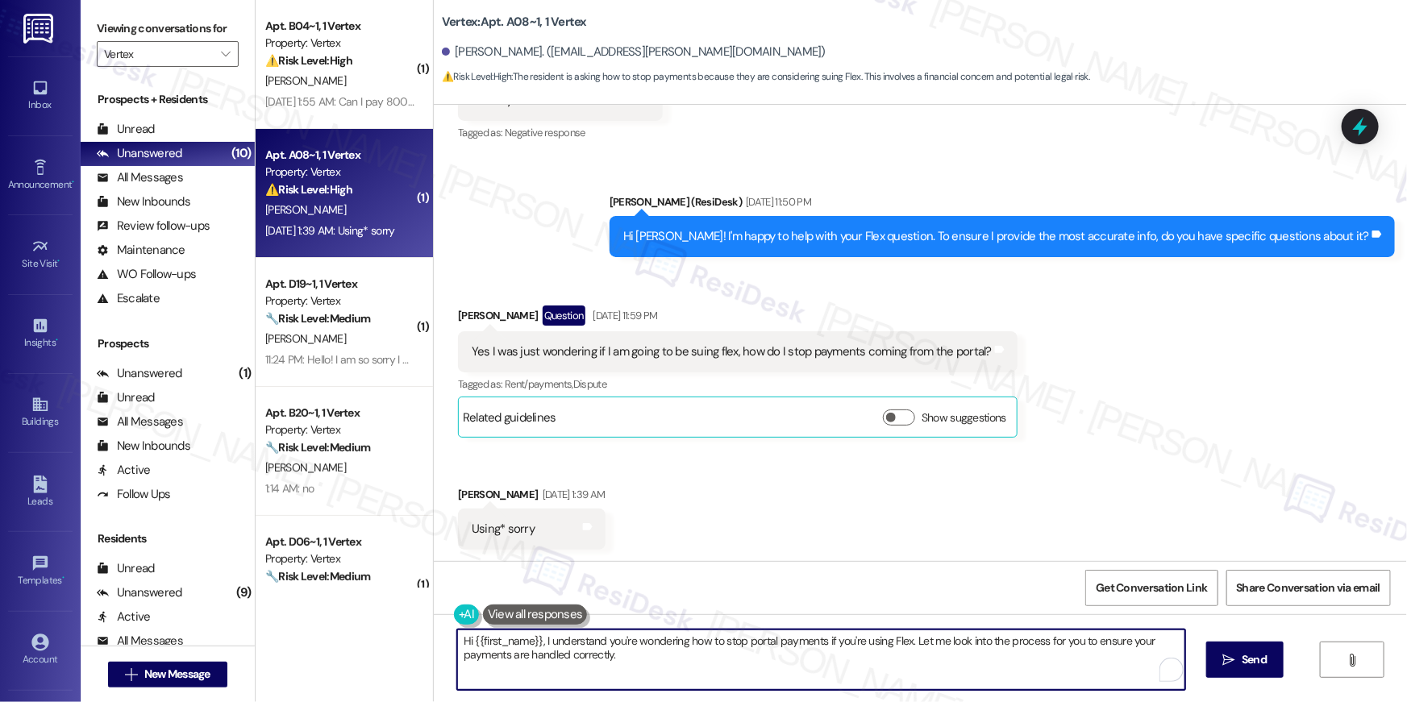
click at [625, 660] on textarea "Hi {{first_name}}, I understand you're wondering how to stop portal payments if…" at bounding box center [821, 660] width 728 height 60
click at [742, 666] on textarea "Hi {{first_name}}, I understand you're wondering how to stop portal payments if…" at bounding box center [821, 660] width 728 height 60
click at [834, 670] on textarea "Hi {{first_name}}, I understand you're wondering how to stop portal payments if…" at bounding box center [821, 660] width 728 height 60
drag, startPoint x: 902, startPoint y: 644, endPoint x: 910, endPoint y: 679, distance: 35.6
click at [910, 679] on textarea "Hi {{first_name}}, I understand you're wondering how to stop portal payments if…" at bounding box center [817, 660] width 728 height 60
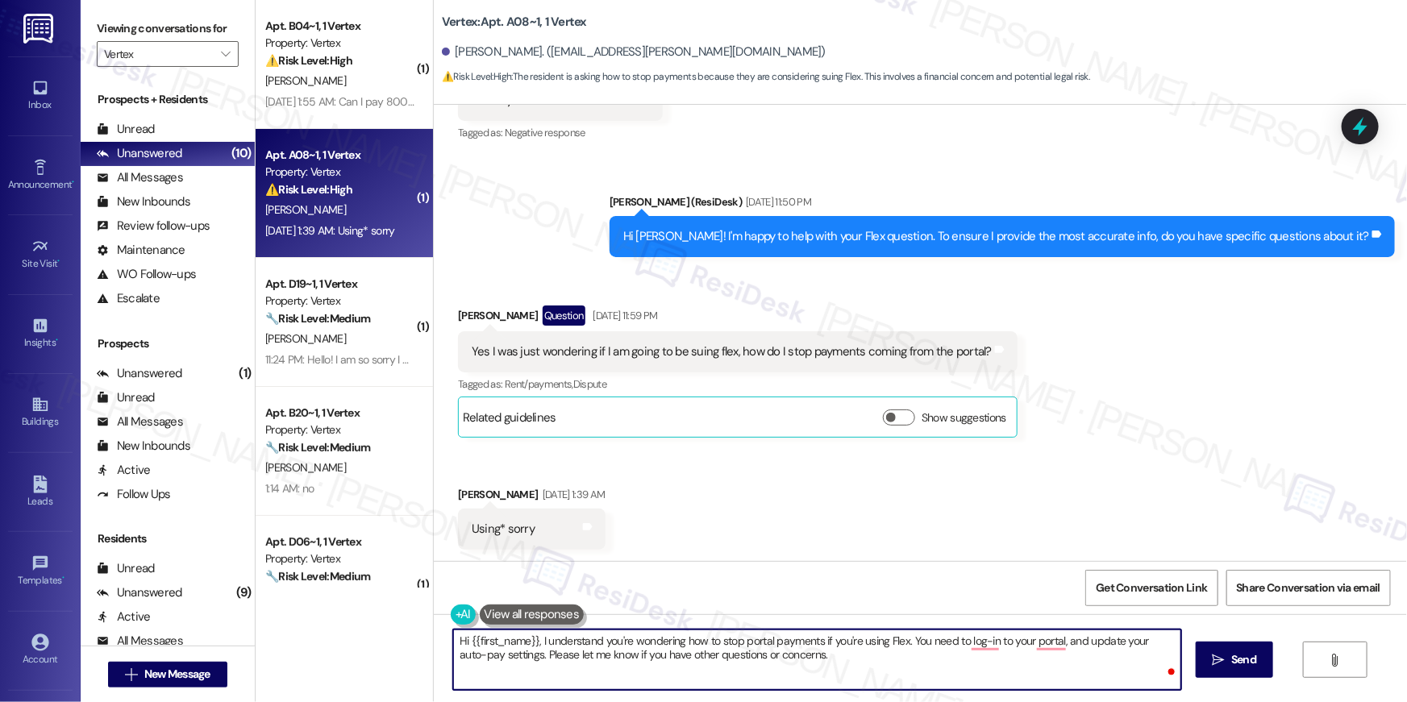
type textarea "Hi {{first_name}}, I understand you're wondering how to stop portal payments if…"
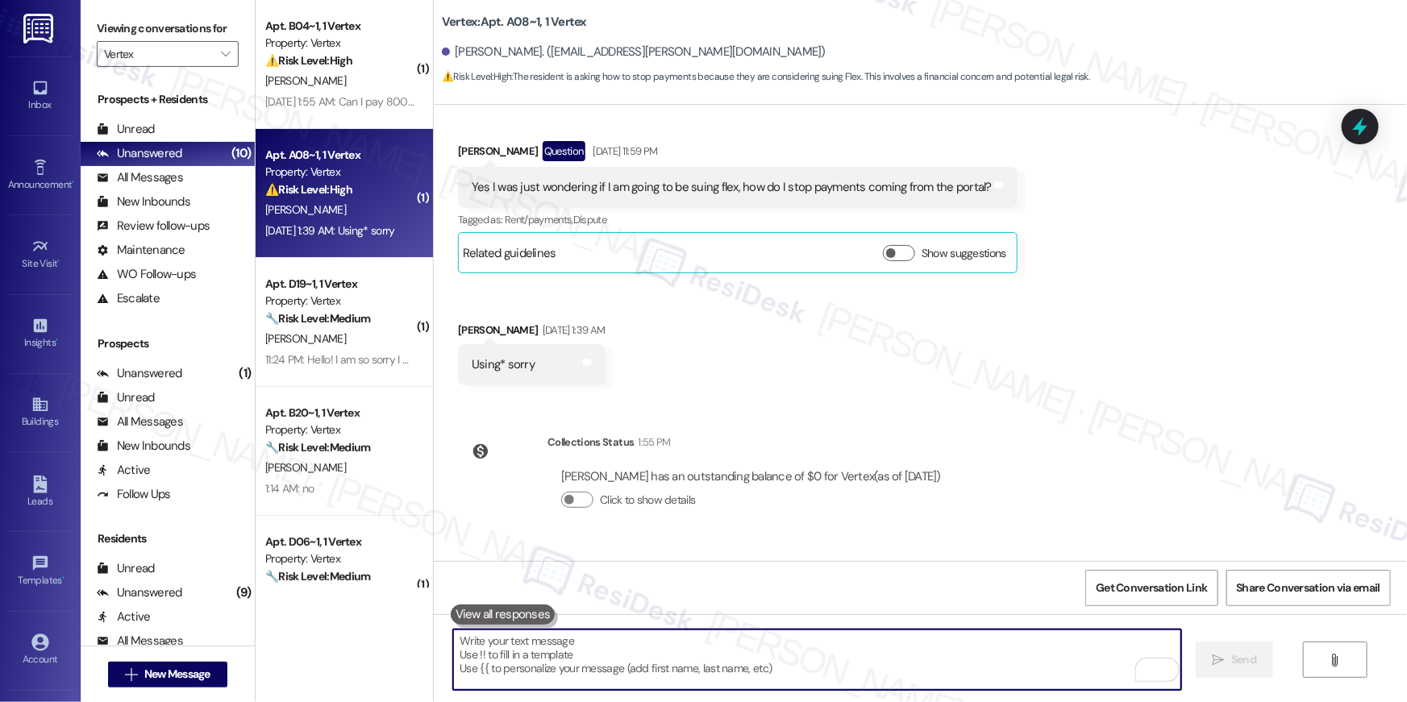
scroll to position [1654, 0]
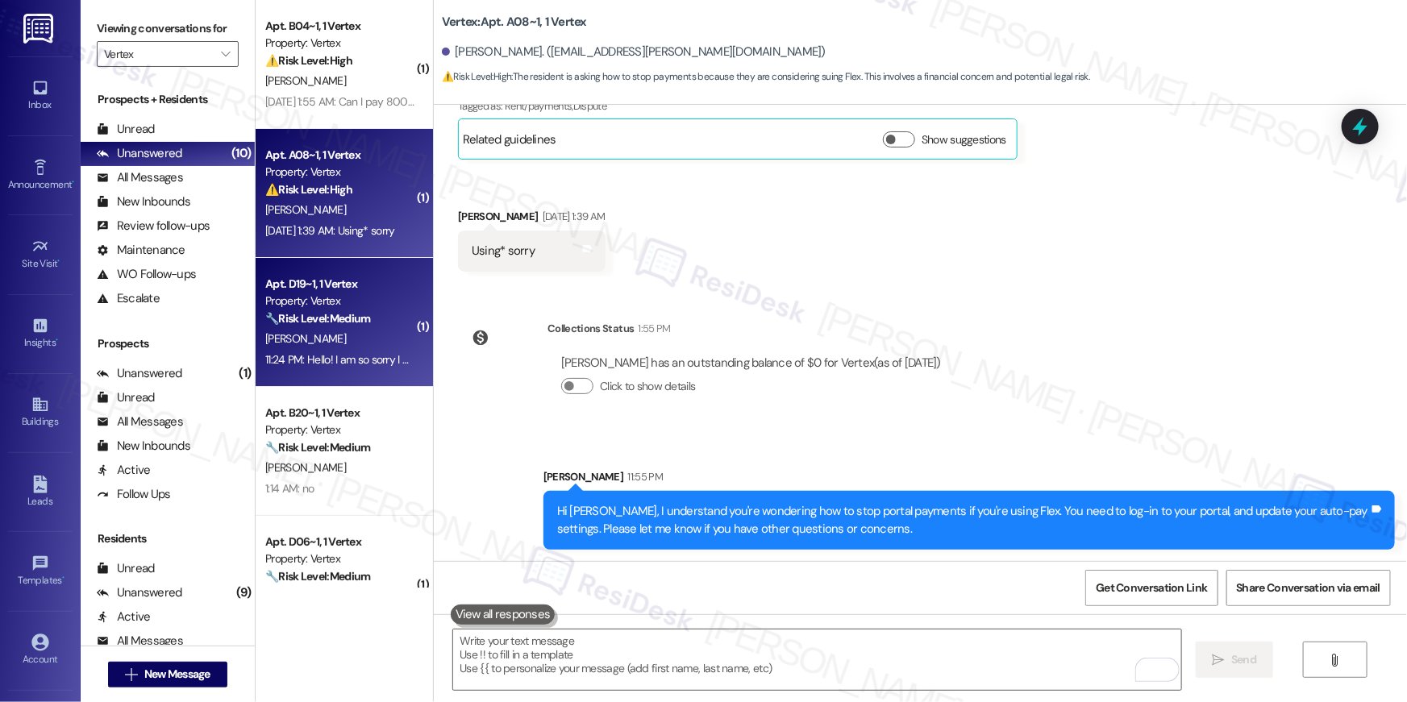
click at [343, 301] on div "Property: Vertex" at bounding box center [339, 301] width 149 height 17
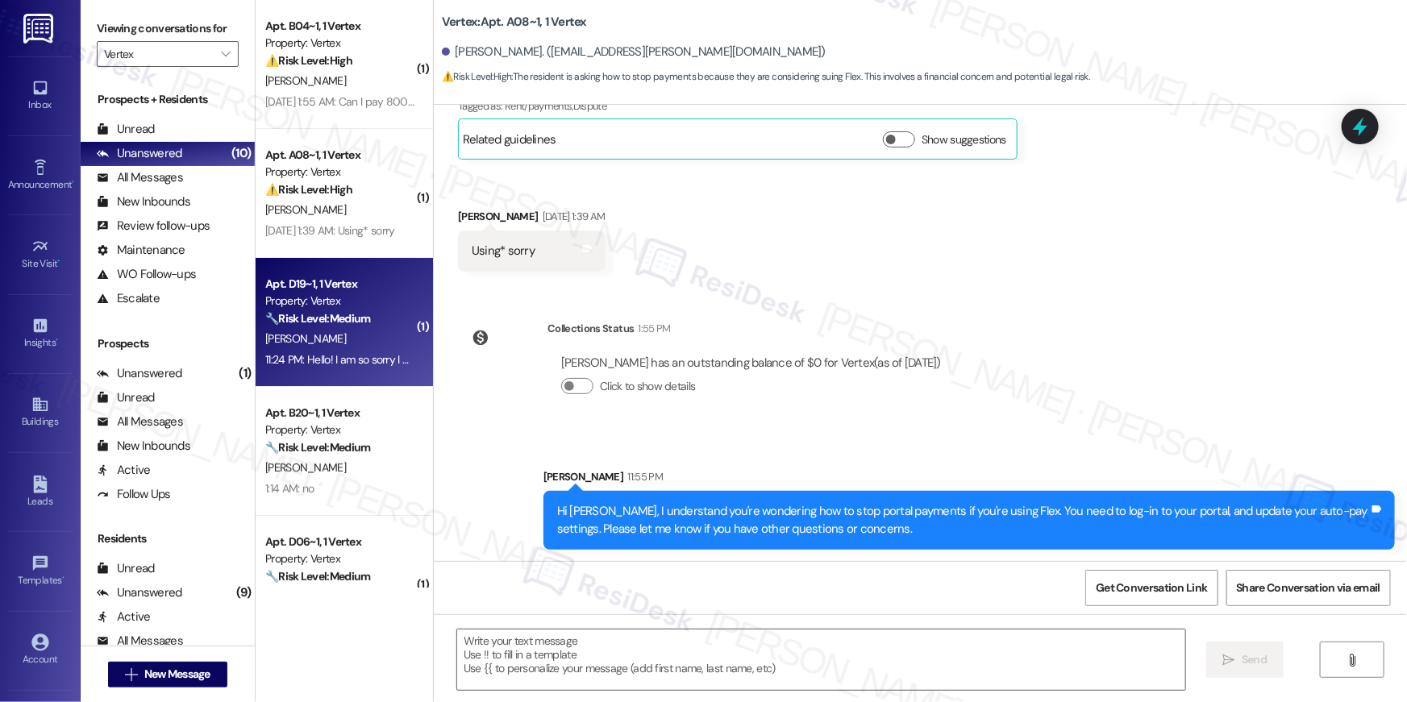
type textarea "Fetching suggested responses. Please feel free to read through the conversation…"
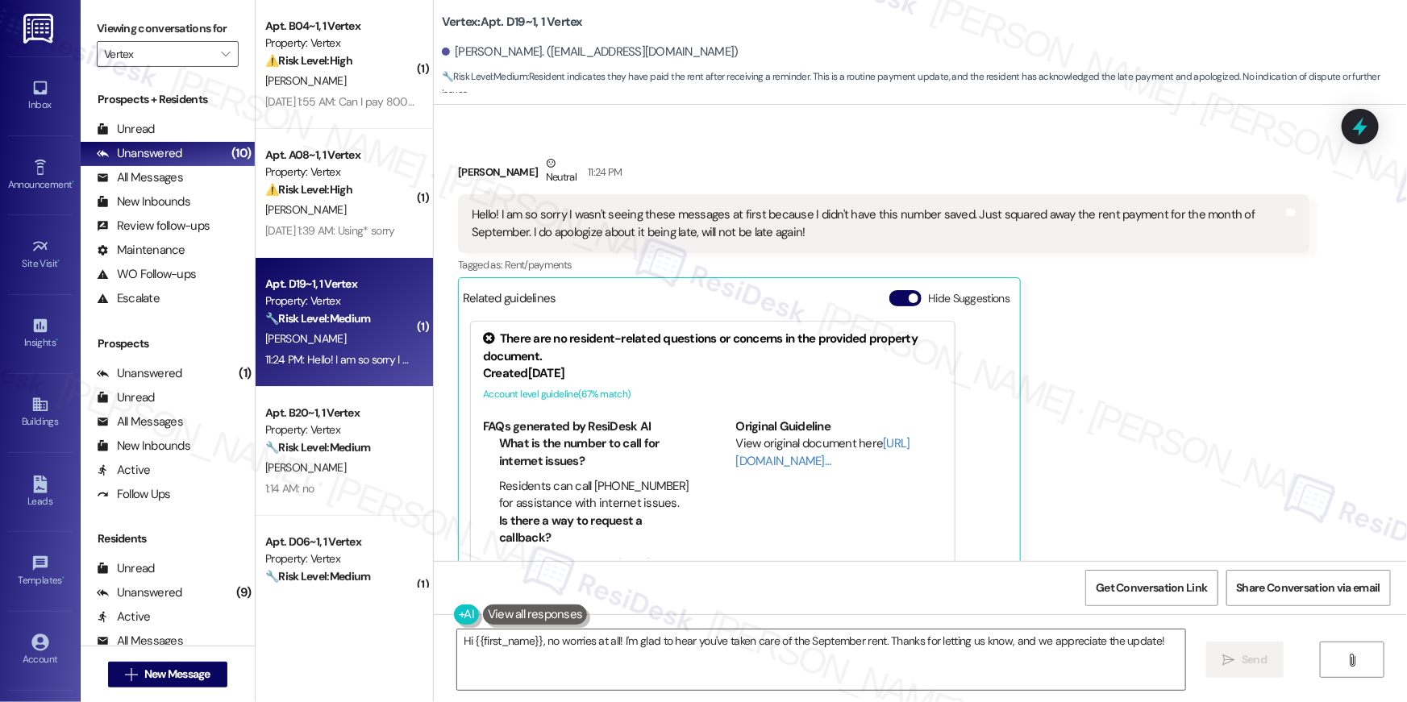
scroll to position [896, 0]
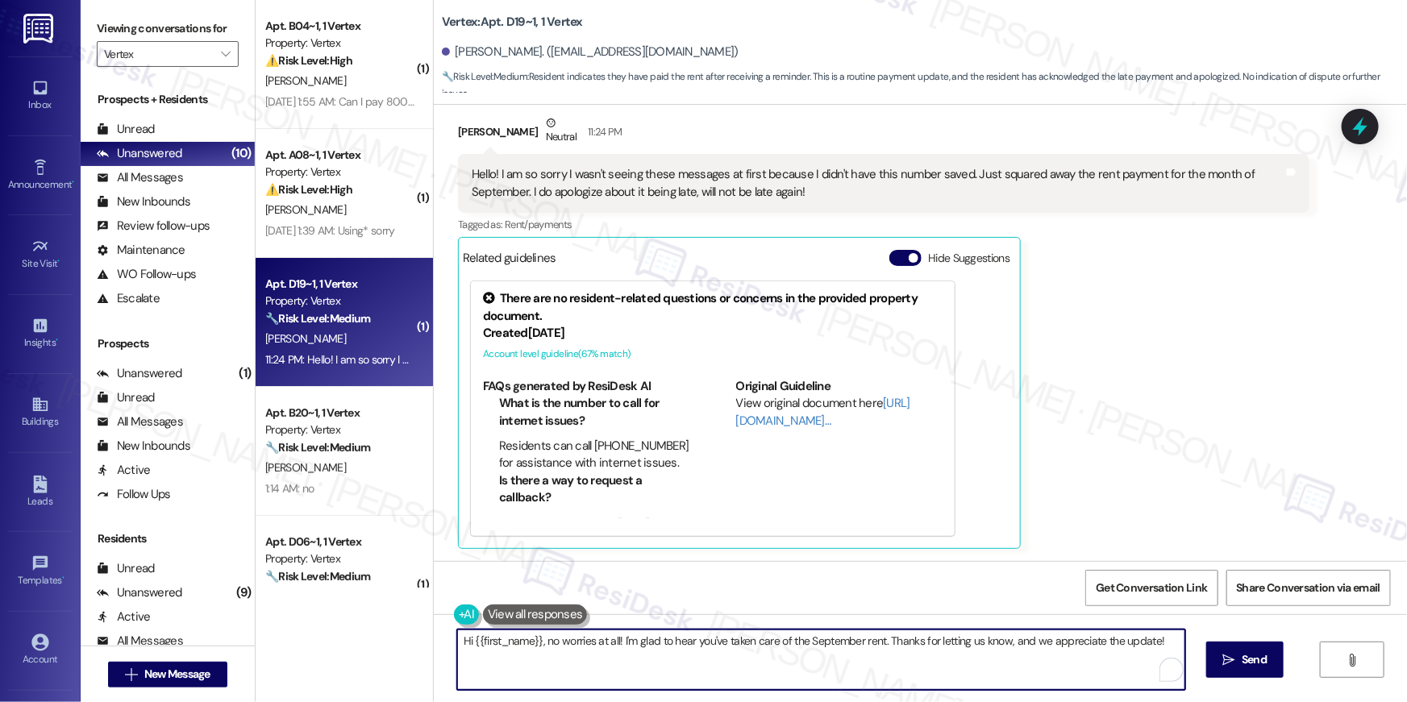
click at [607, 662] on textarea "Hi {{first_name}}, no worries at all! I'm glad to hear you've taken care of the…" at bounding box center [821, 660] width 728 height 60
click at [826, 646] on textarea "Hi {{first_name}}, no worries at all! I'm glad to hear you've taken care of the…" at bounding box center [817, 660] width 728 height 60
type textarea "Hi {{first_name}}, no worries at all! I'm glad to hear you've taken care of the…"
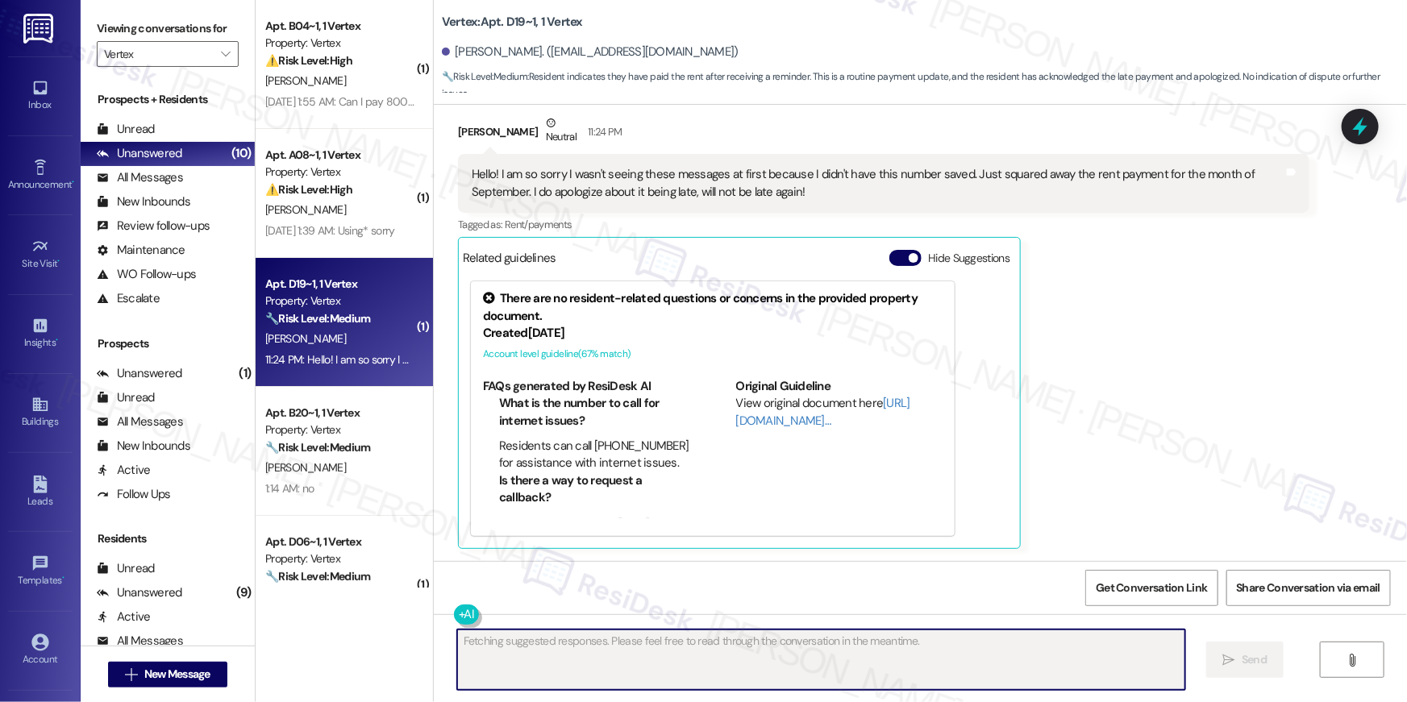
scroll to position [895, 0]
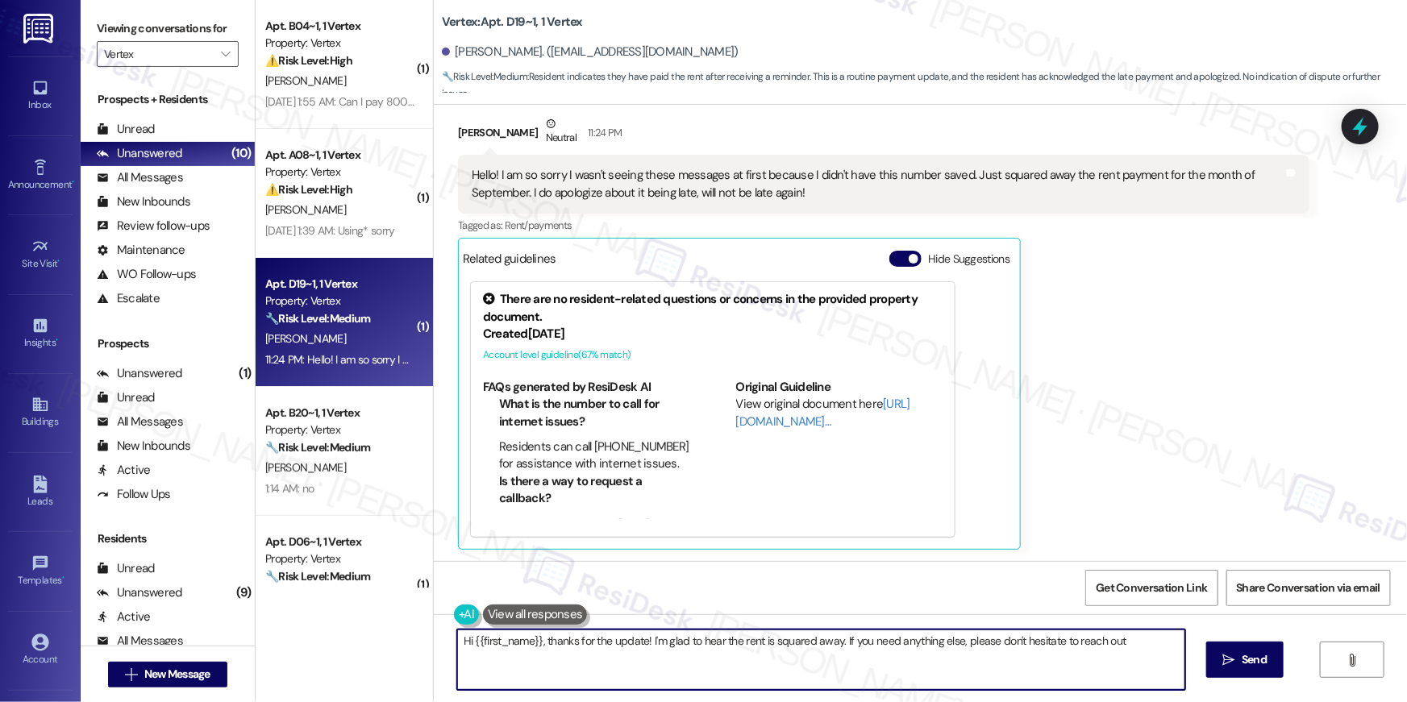
type textarea "Hi {{first_name}}, thanks for the update! I'm glad to hear the rent is squared …"
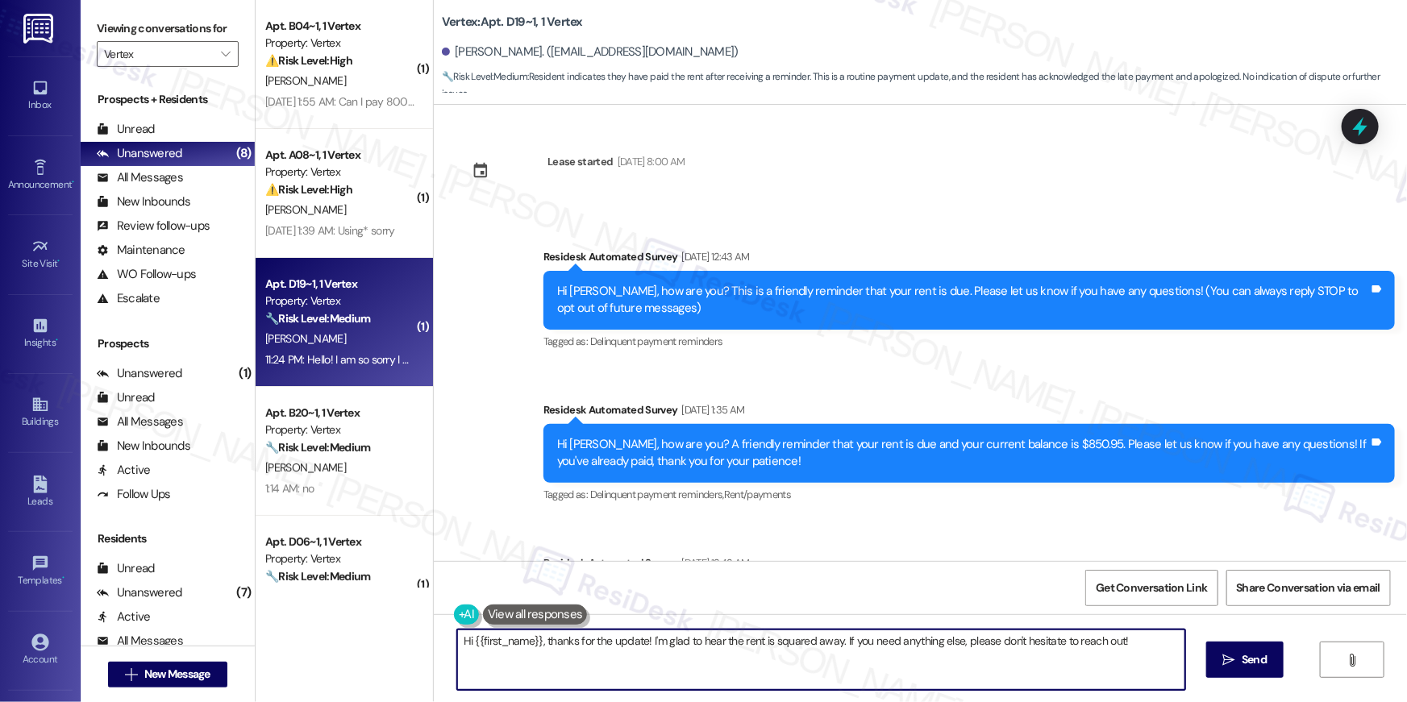
scroll to position [0, 0]
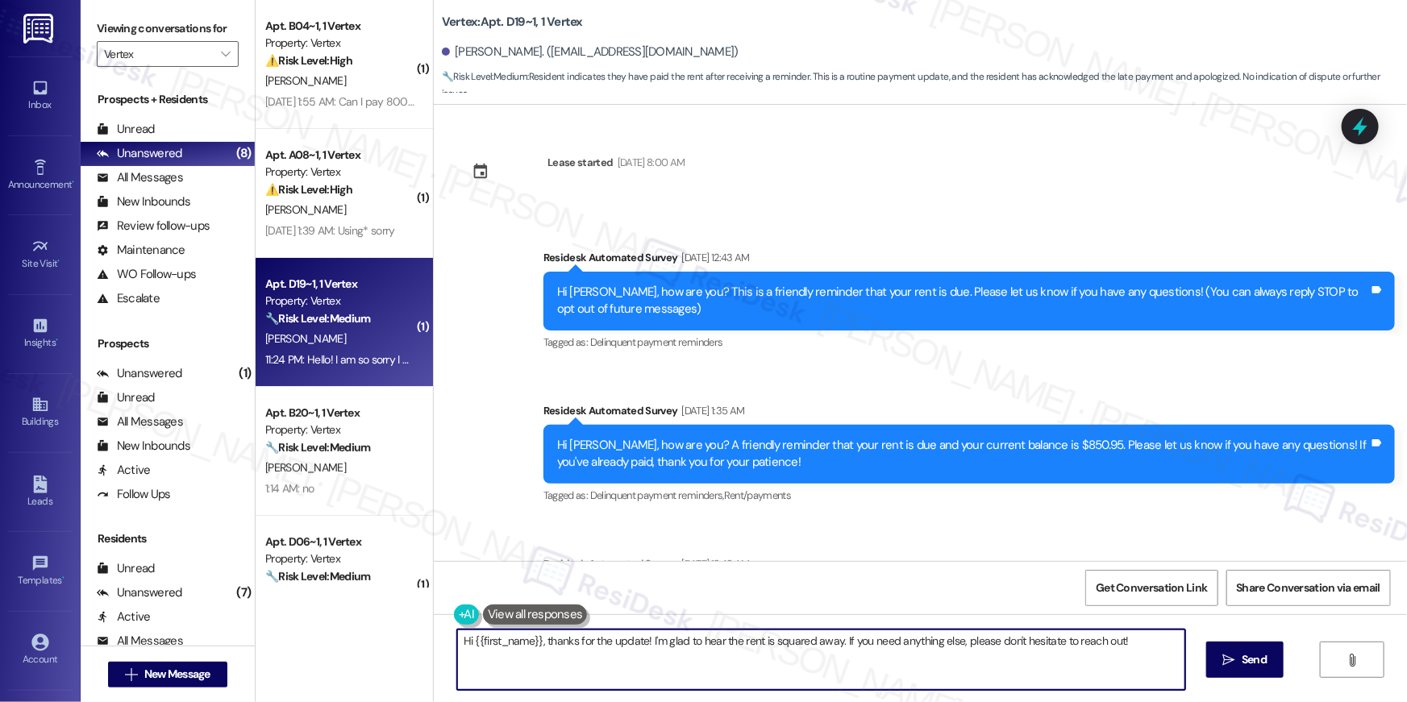
click at [1118, 639] on textarea "Hi {{first_name}}, thanks for the update! I'm glad to hear the rent is squared …" at bounding box center [821, 660] width 728 height 60
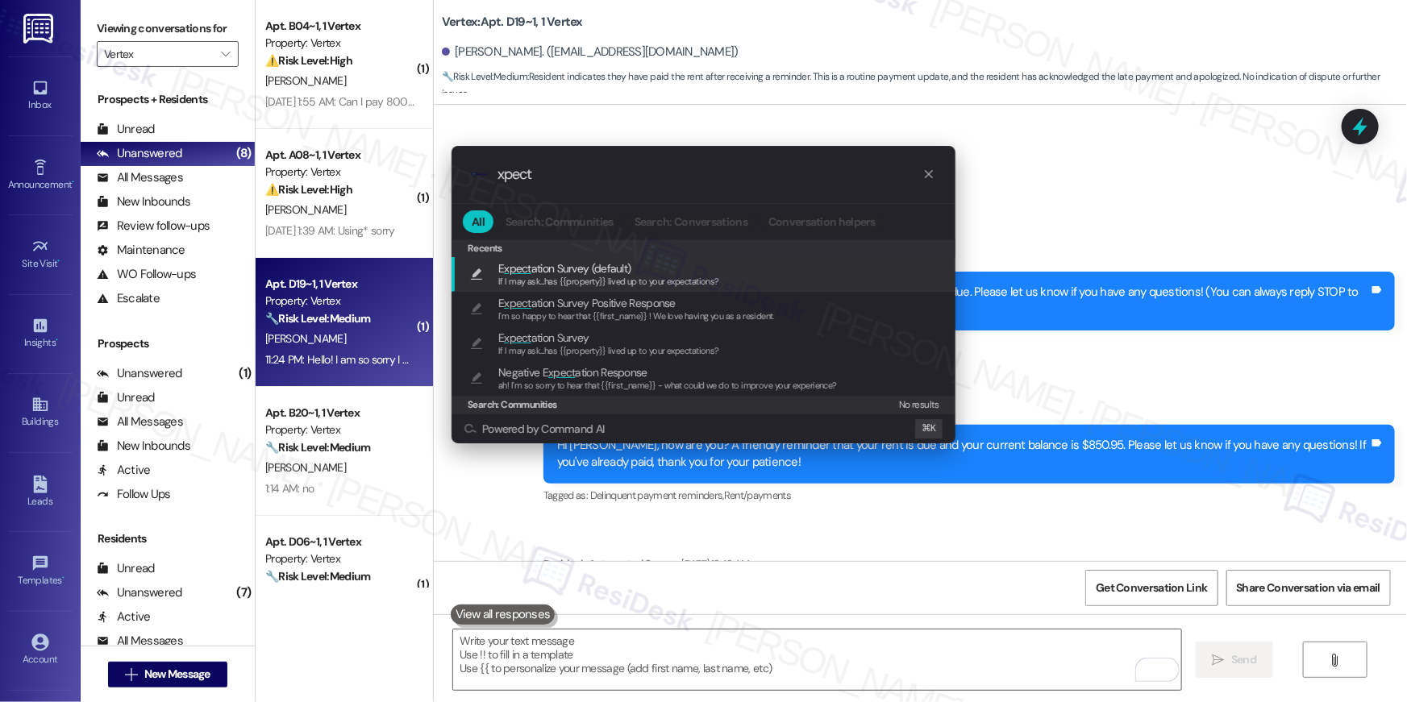
type input "xpect"
click at [635, 273] on span "E xpect ation Survey (default)" at bounding box center [608, 269] width 221 height 18
type textarea "If I may ask...has {{property}} lived up to your expectations?"
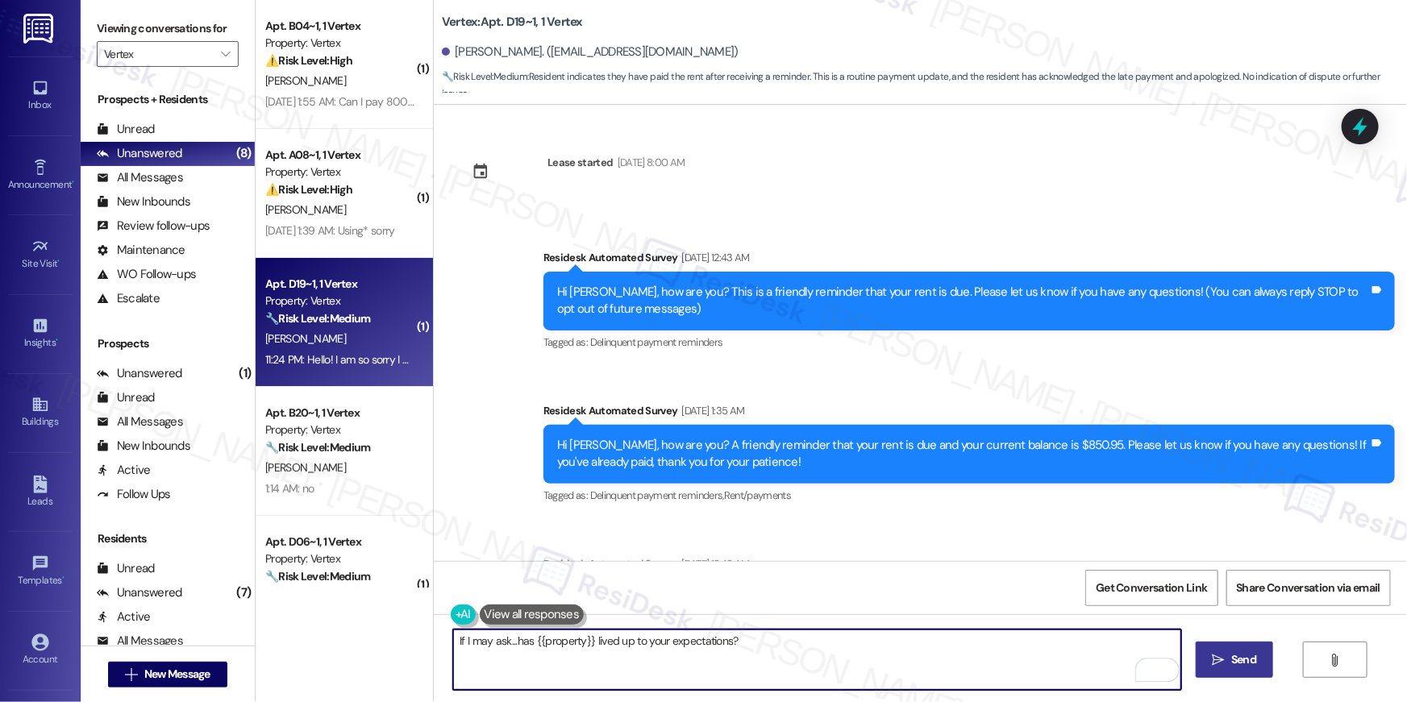
click at [1256, 668] on span "Send" at bounding box center [1243, 659] width 31 height 17
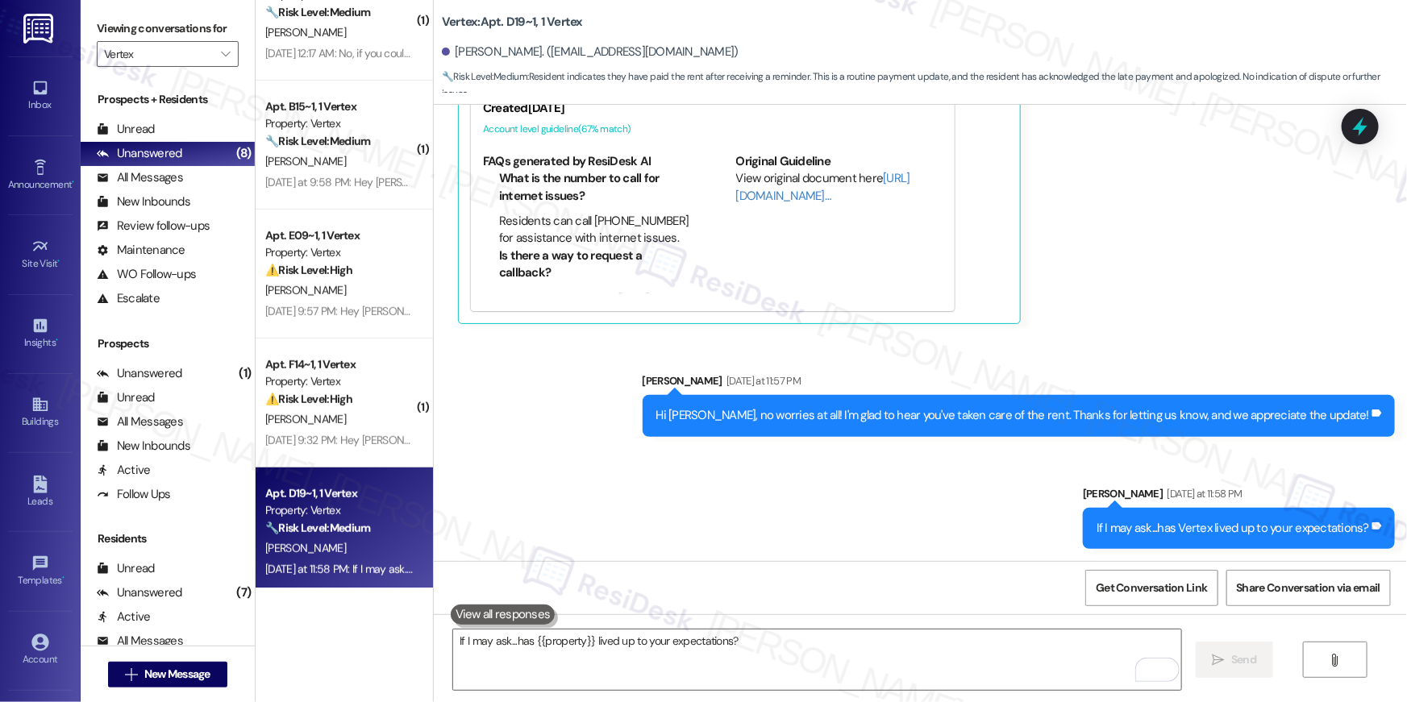
scroll to position [314, 0]
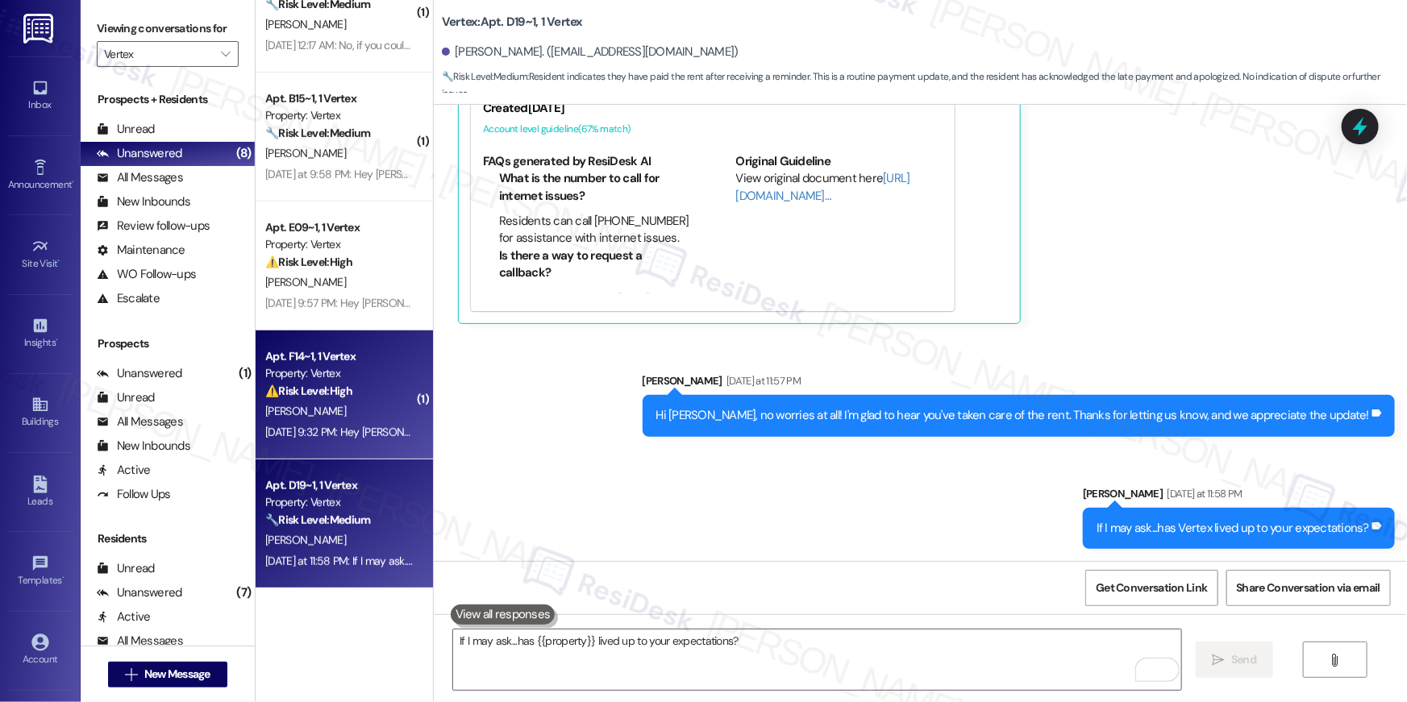
click at [336, 410] on div "[PERSON_NAME]" at bounding box center [340, 412] width 152 height 20
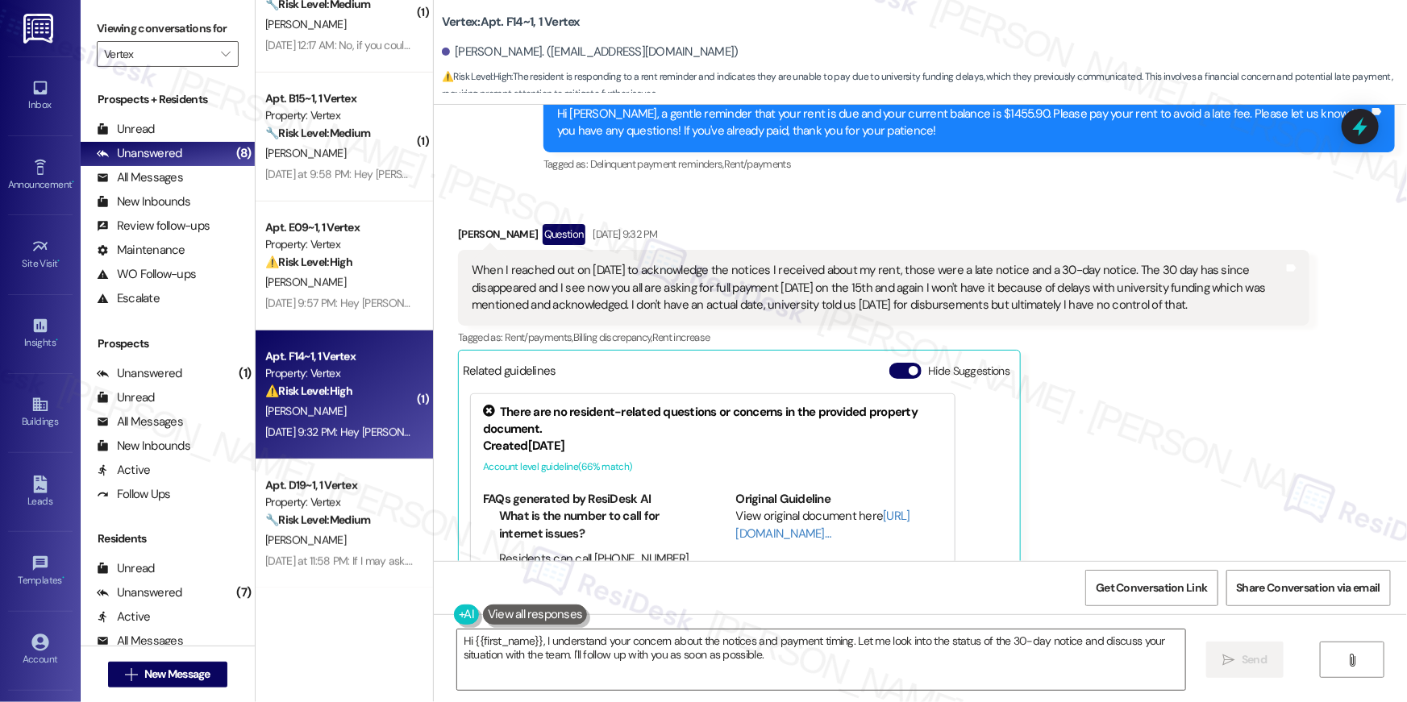
scroll to position [1213, 0]
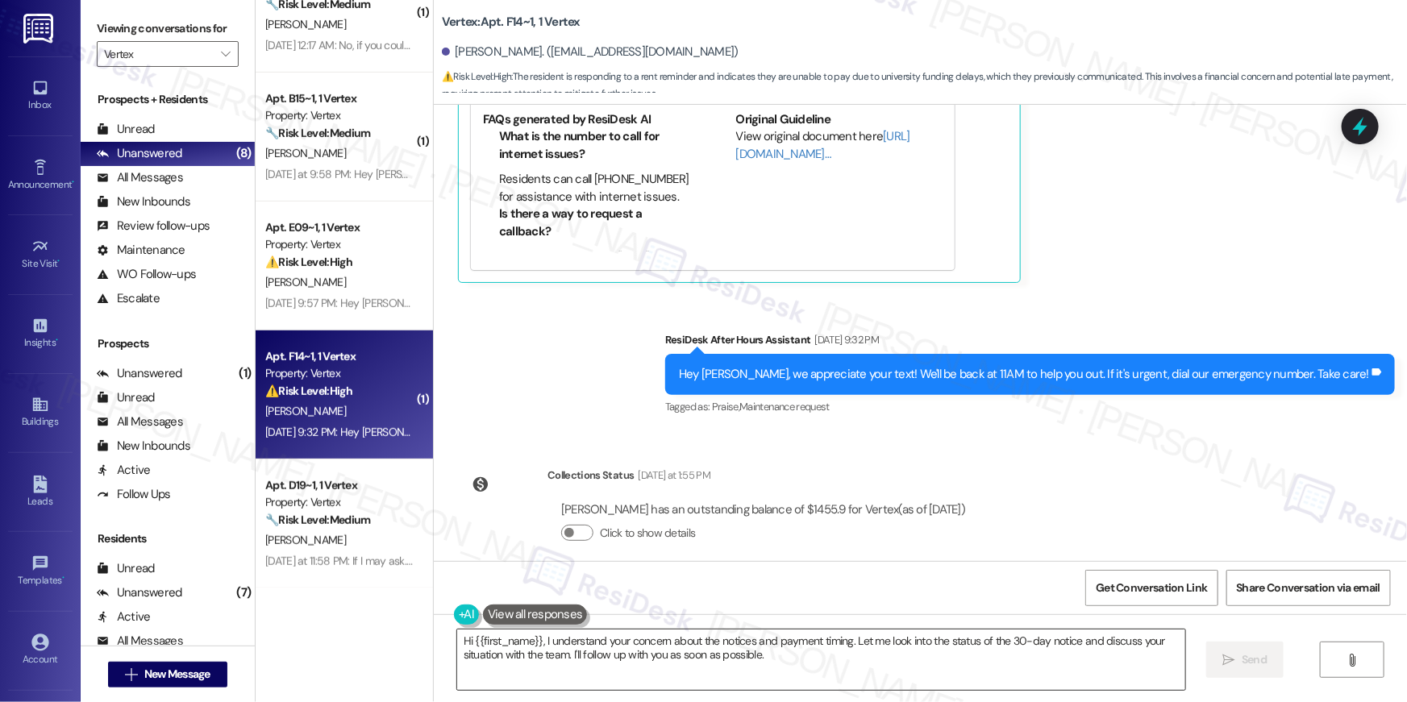
click at [830, 674] on textarea "Hi {{first_name}}, I understand your concern about the notices and payment timi…" at bounding box center [821, 660] width 728 height 60
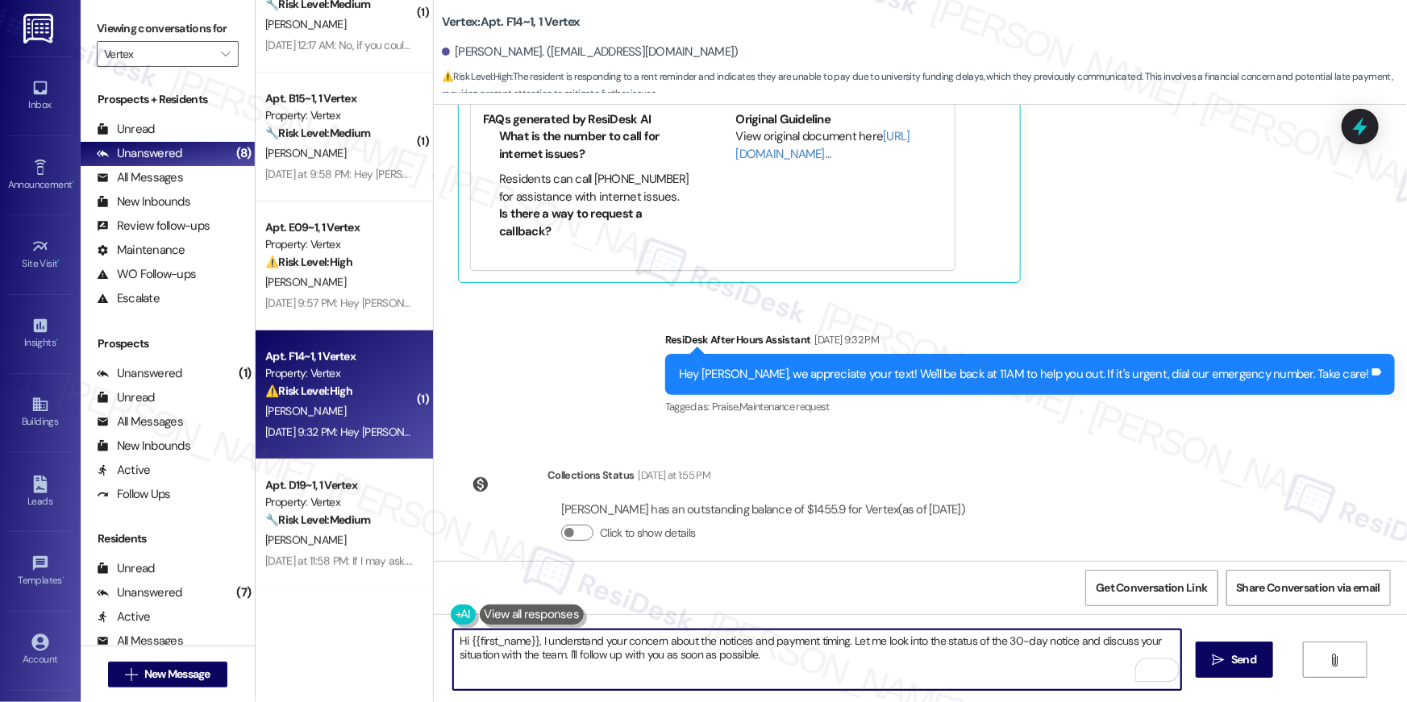
drag, startPoint x: 838, startPoint y: 676, endPoint x: 847, endPoint y: 639, distance: 37.3
click at [847, 639] on textarea "Hi {{first_name}}, I understand your concern about the notices and payment timi…" at bounding box center [817, 660] width 728 height 60
type textarea "Hi {{first_name}}, I understand your concern about the notices and payment timi…"
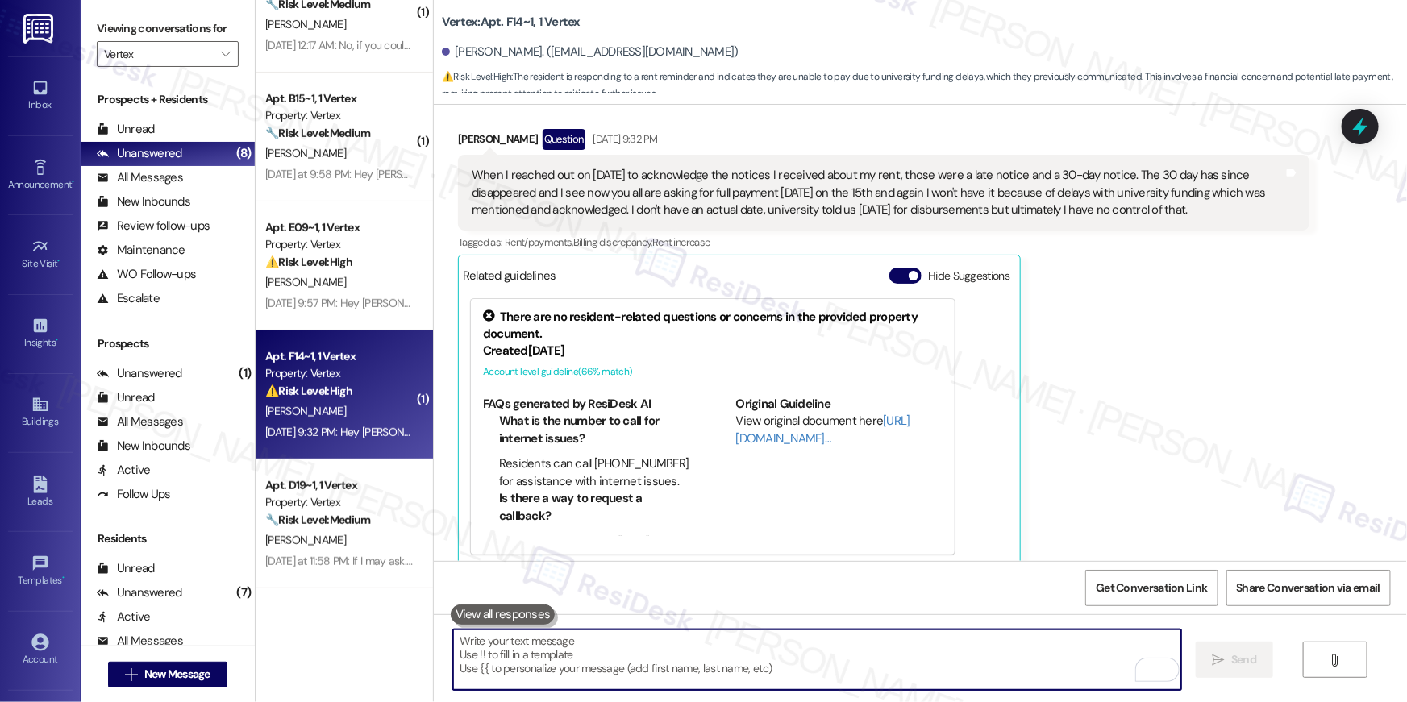
scroll to position [1342, 0]
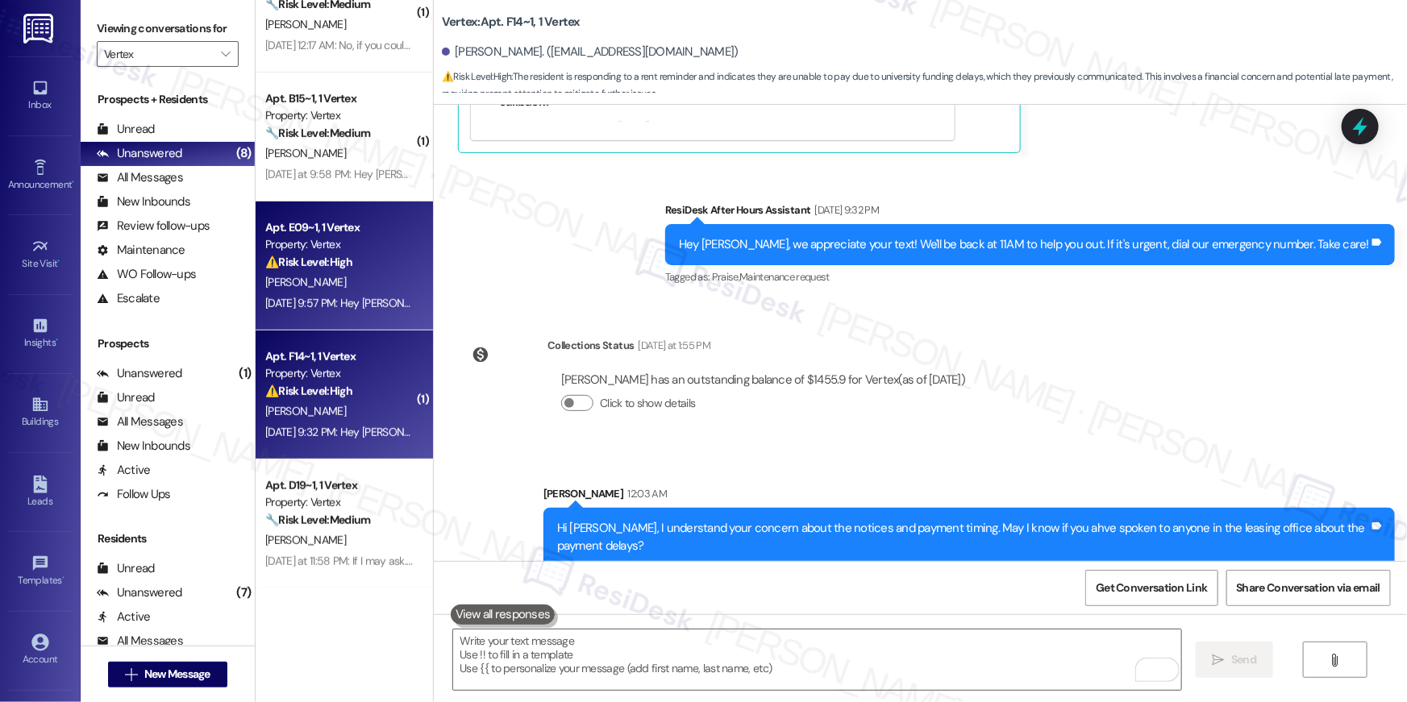
click at [321, 293] on div "[DATE] 9:57 PM: Hey [PERSON_NAME] ([PERSON_NAME]), we appreciate your text! We'…" at bounding box center [340, 303] width 152 height 20
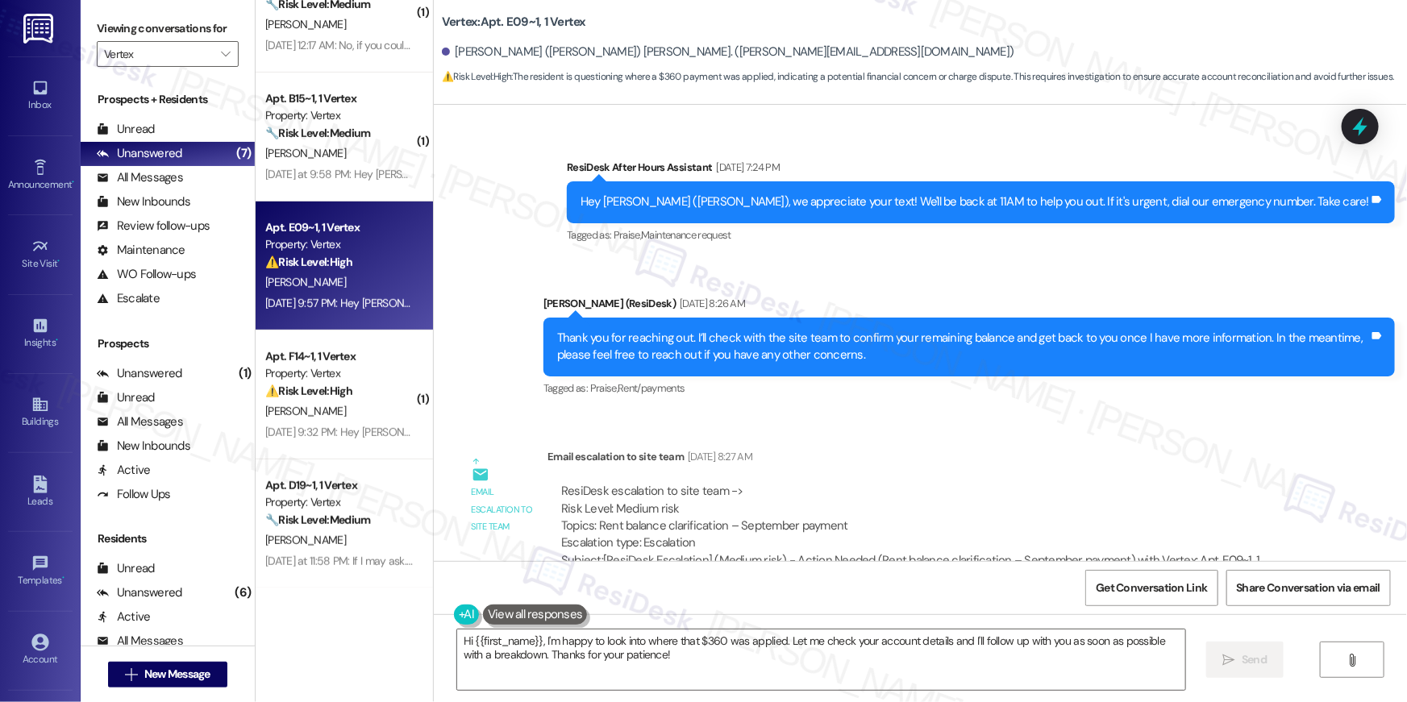
scroll to position [1873, 0]
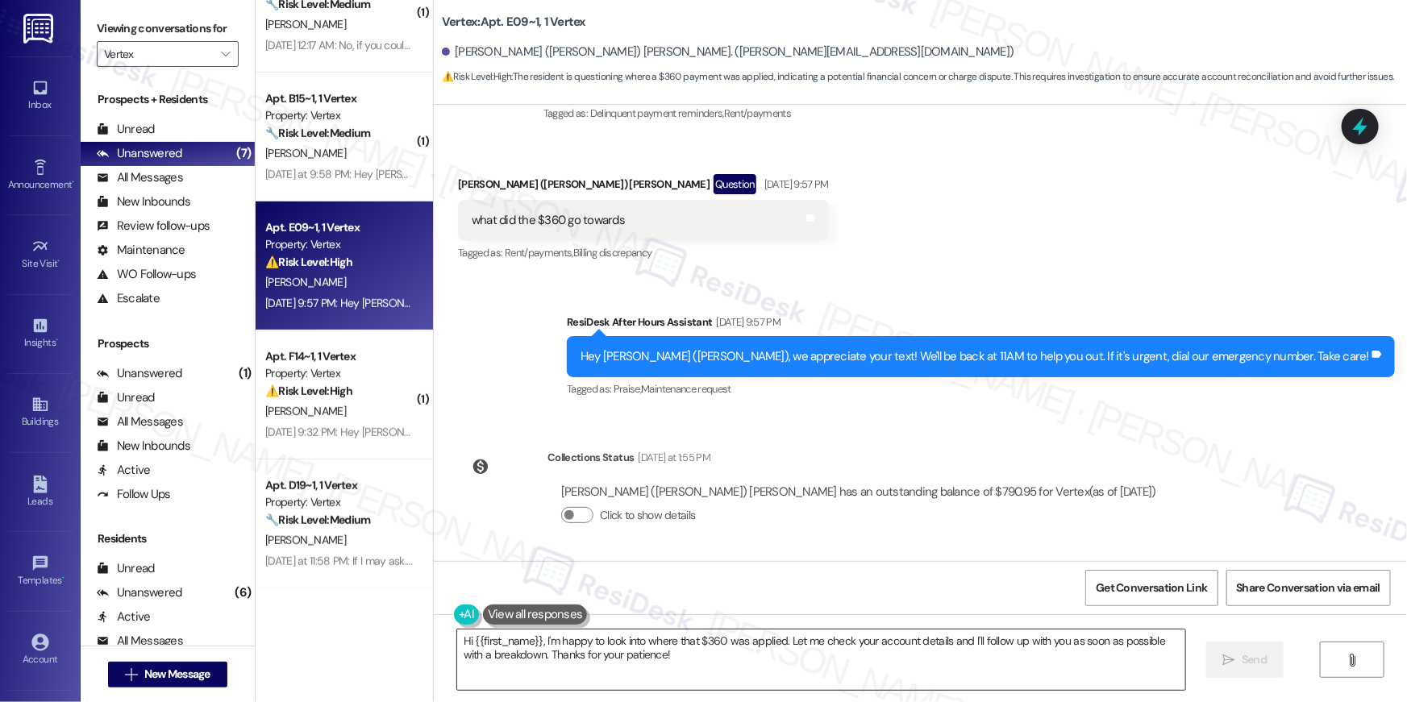
click at [696, 670] on textarea "Hi {{first_name}}, I'm happy to look into where that $360 was applied. Let me c…" at bounding box center [821, 660] width 728 height 60
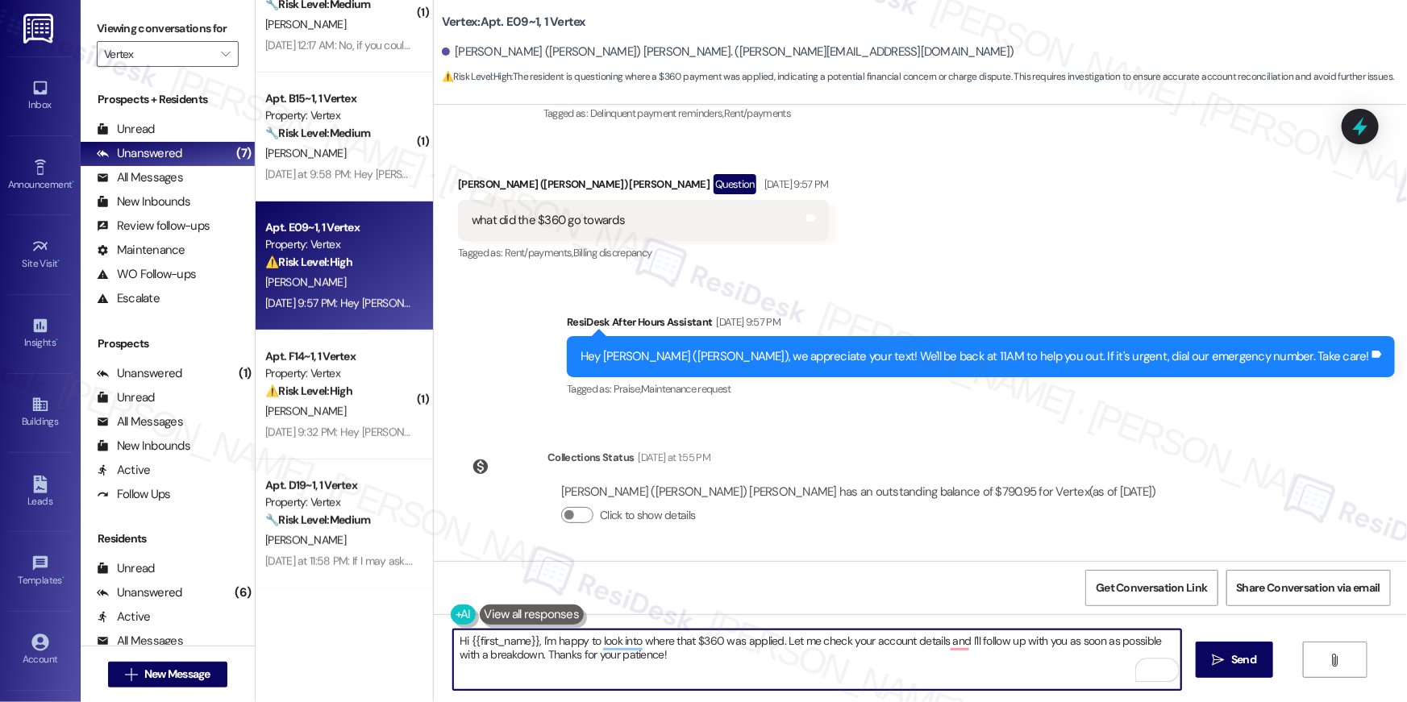
drag, startPoint x: 656, startPoint y: 661, endPoint x: 777, endPoint y: 641, distance: 122.6
click at [776, 641] on textarea "Hi {{first_name}}, I'm happy to look into where that $360 was applied. Let me c…" at bounding box center [817, 660] width 728 height 60
type textarea "Hi {{first_name}}, I'm happy to look into where that $360 was applied. May I kn…"
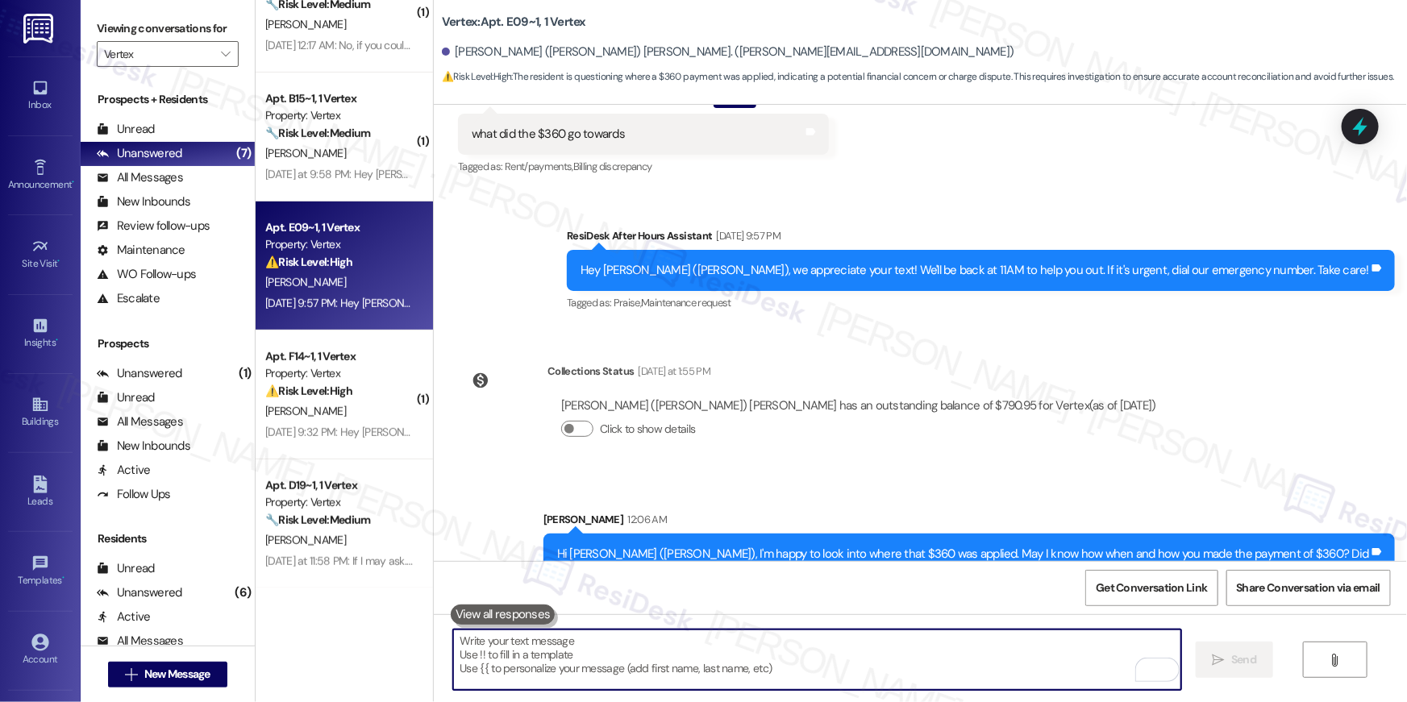
scroll to position [2003, 0]
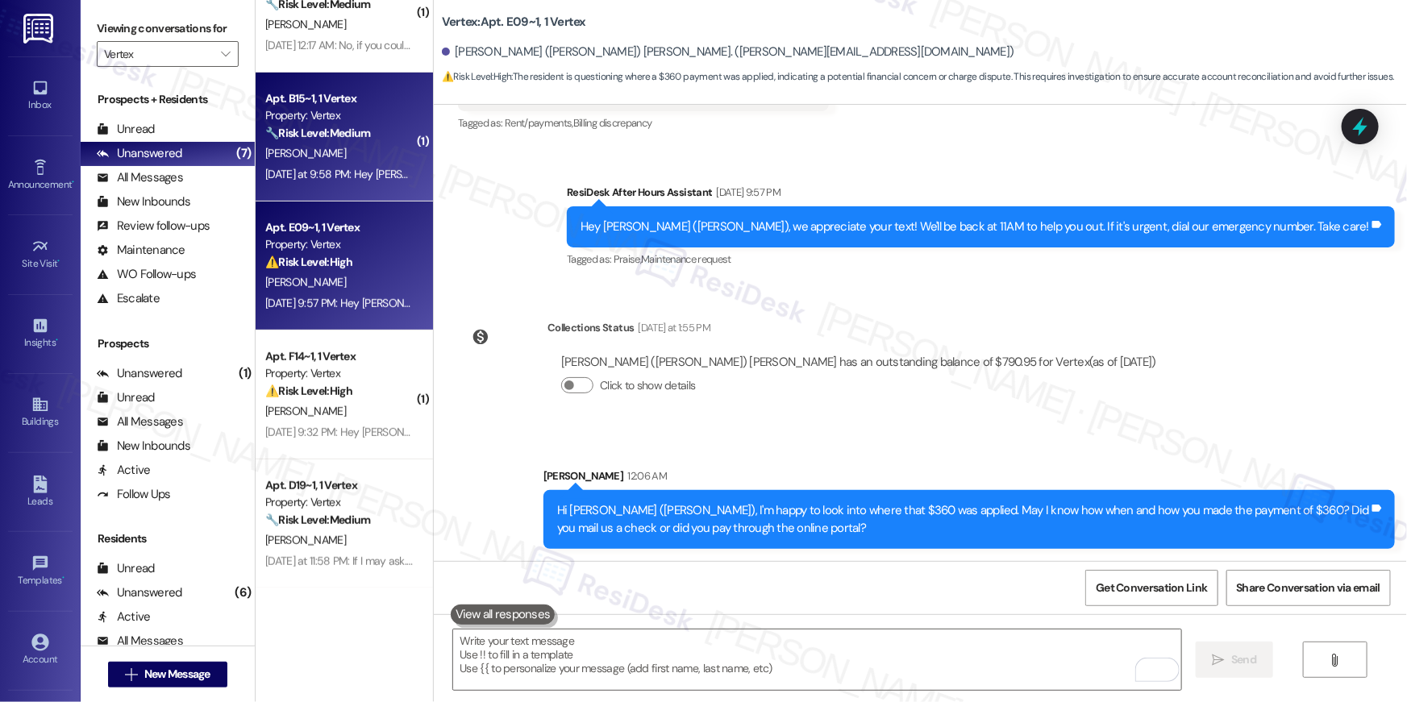
click at [381, 156] on div "K. White" at bounding box center [340, 154] width 152 height 20
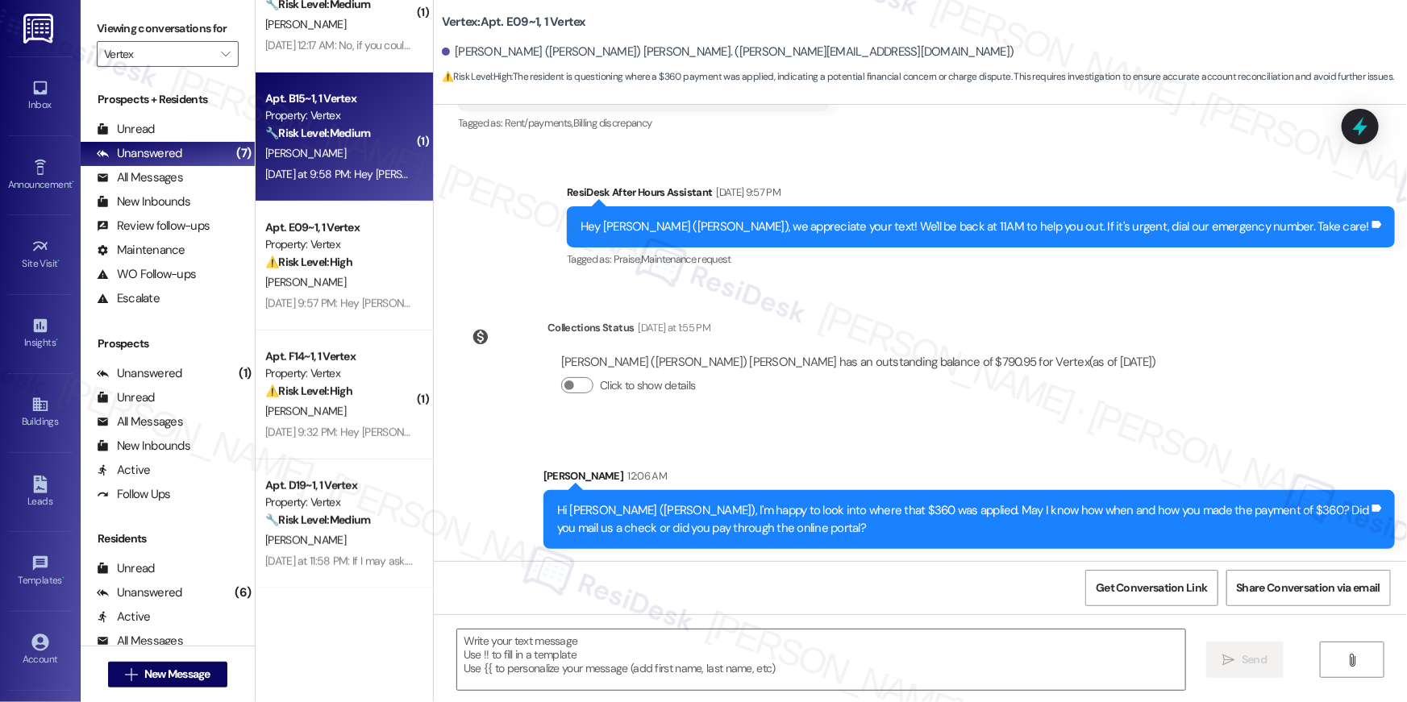
type textarea "Fetching suggested responses. Please feel free to read through the conversation…"
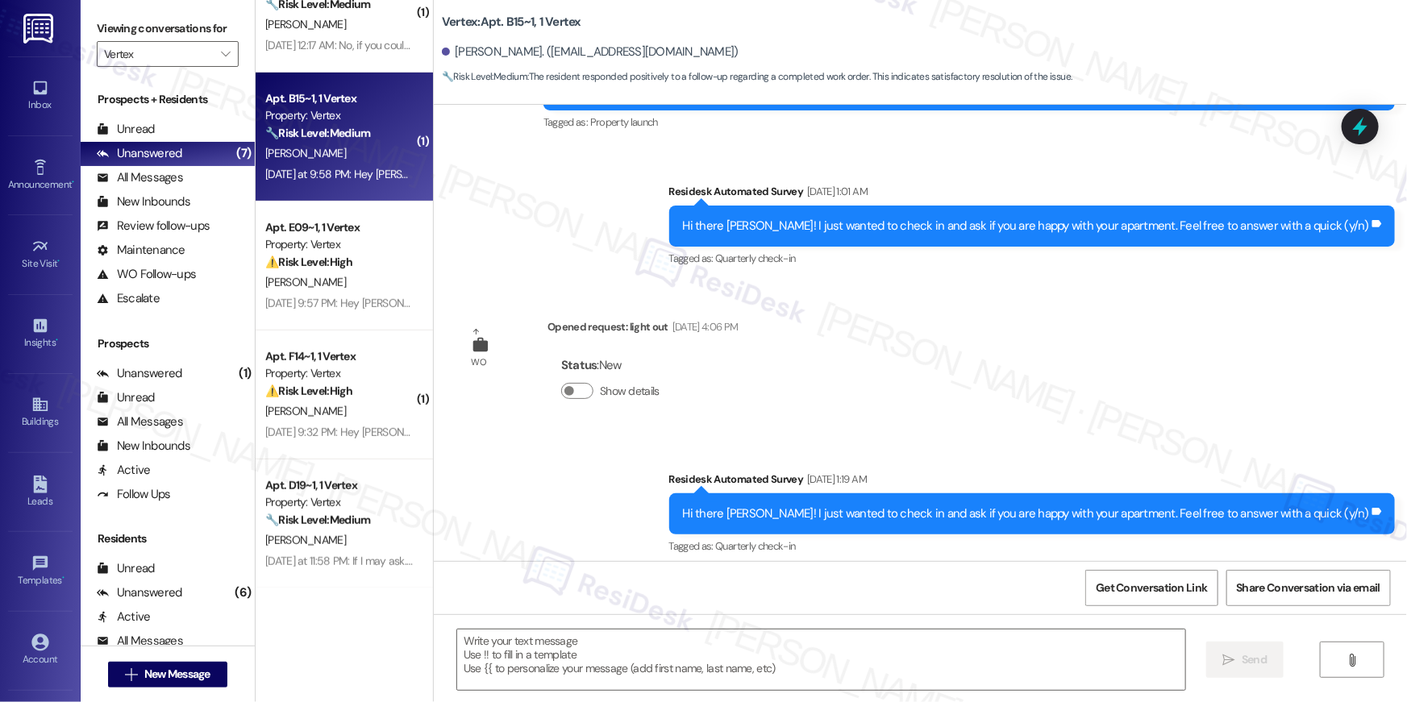
type textarea "Fetching suggested responses. Please feel free to read through the conversation…"
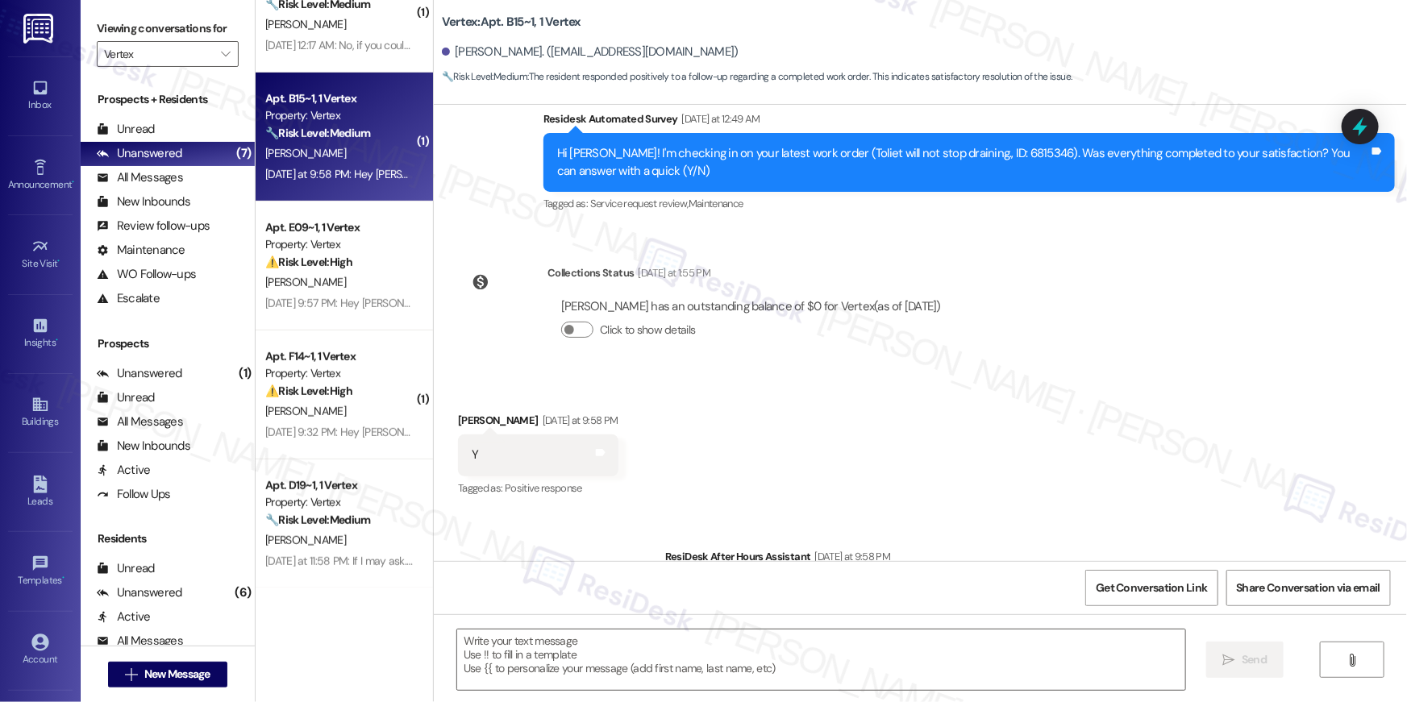
scroll to position [4879, 0]
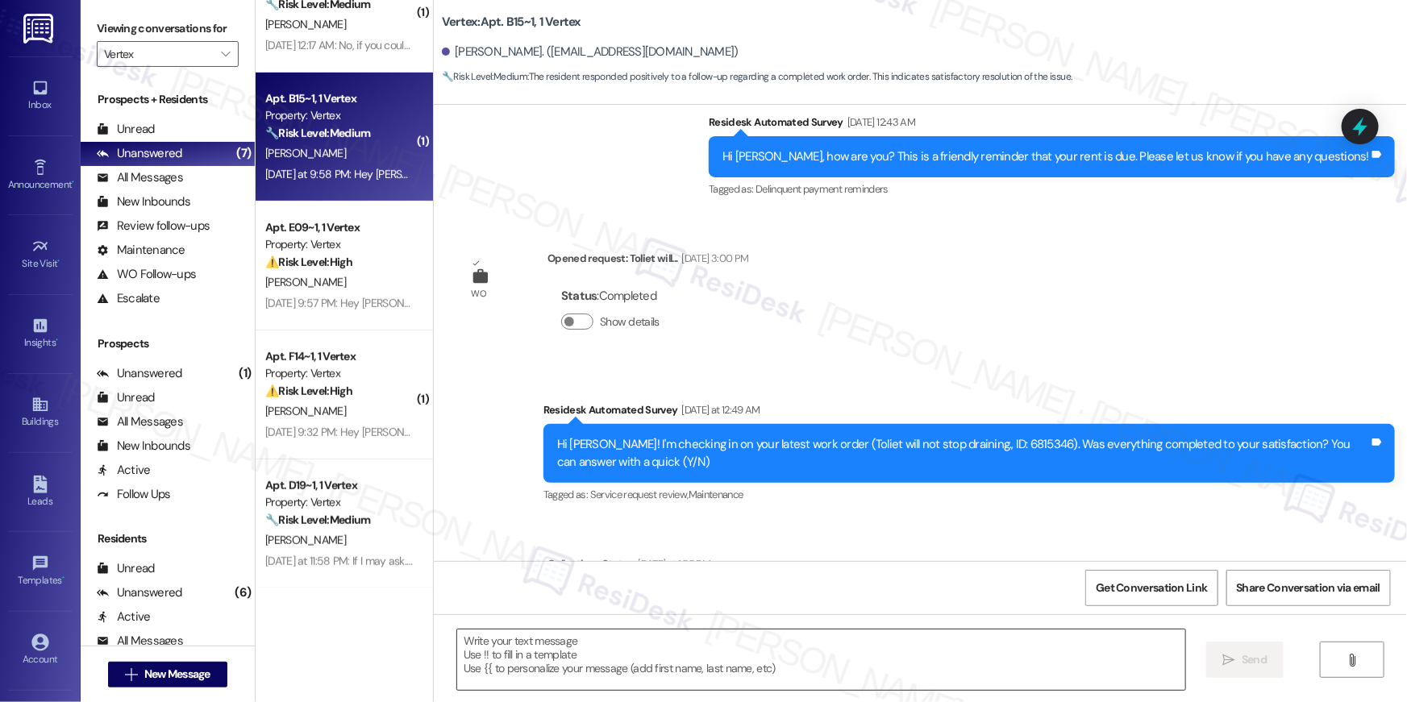
click at [874, 647] on textarea at bounding box center [821, 660] width 728 height 60
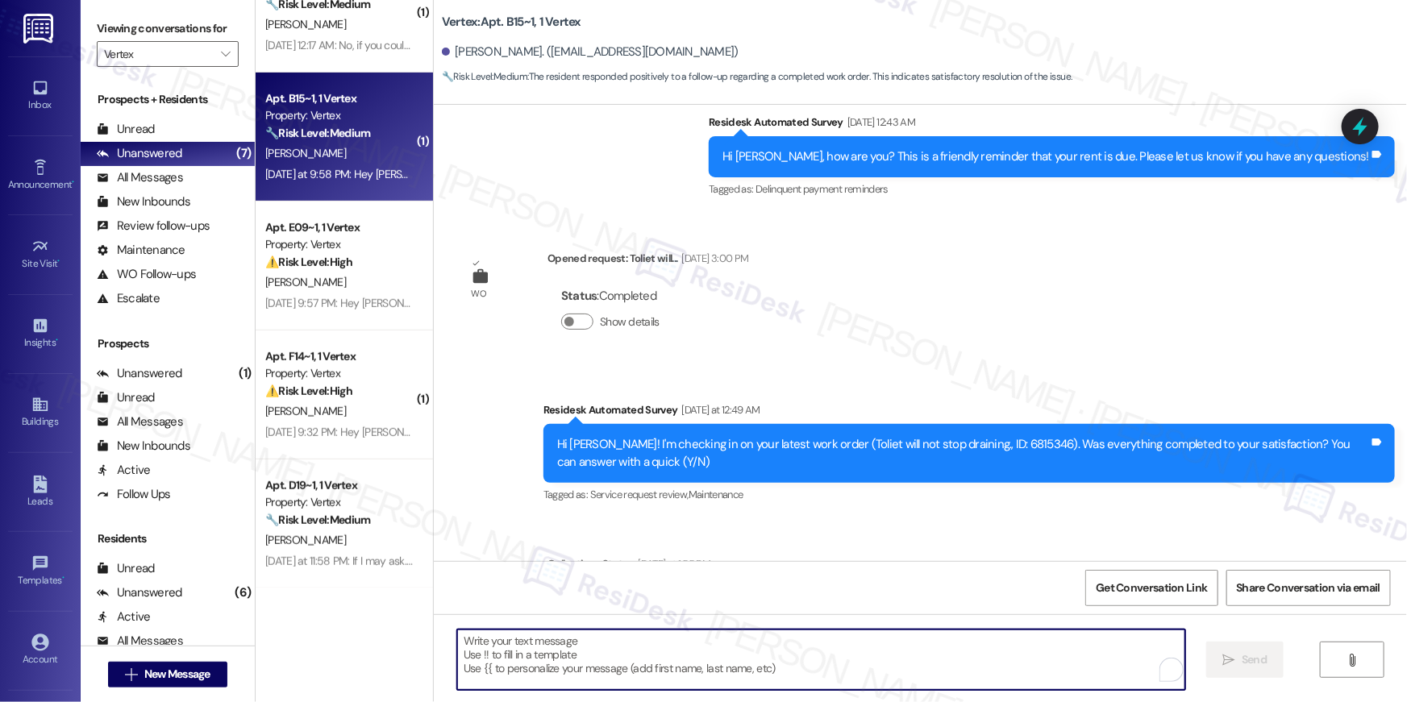
paste textarea "Hi {{first_name}}, I’m glad to hear your work order has been completed! If anyt…"
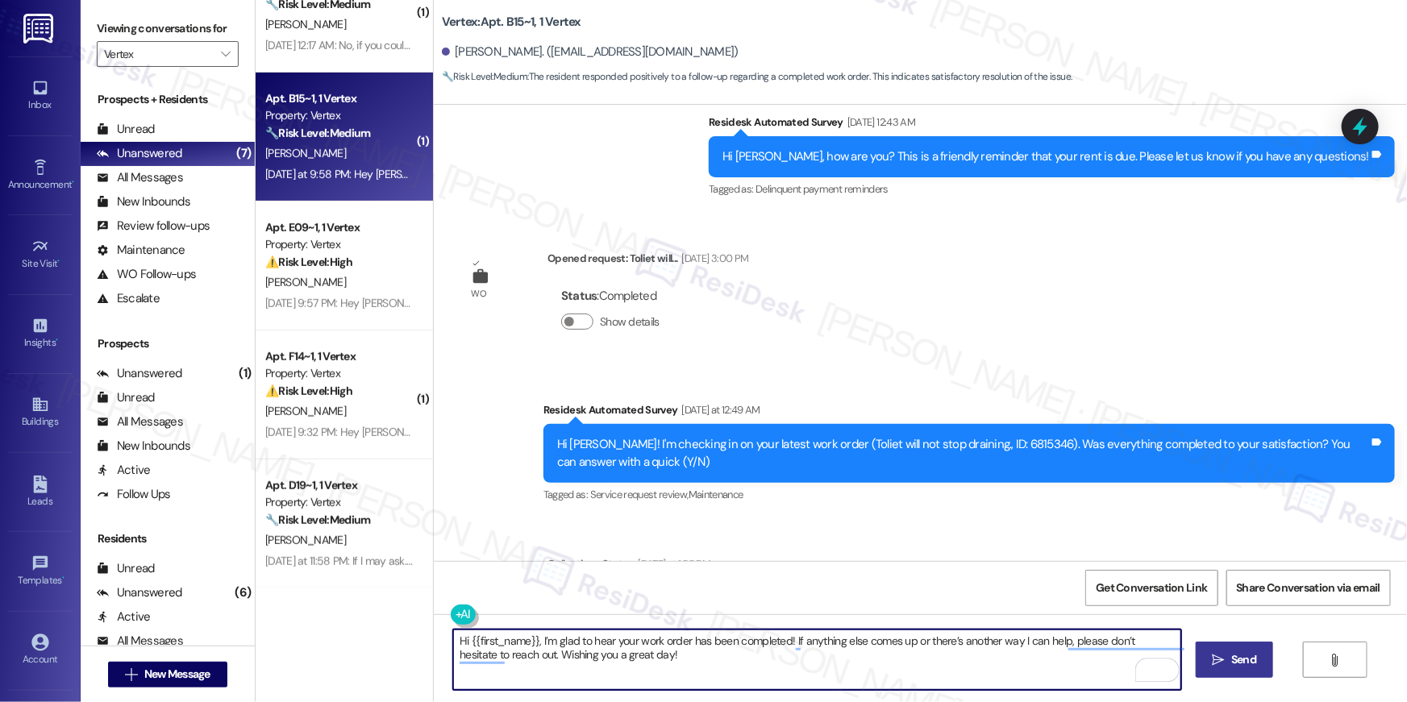
type textarea "Hi {{first_name}}, I’m glad to hear your work order has been completed! If anyt…"
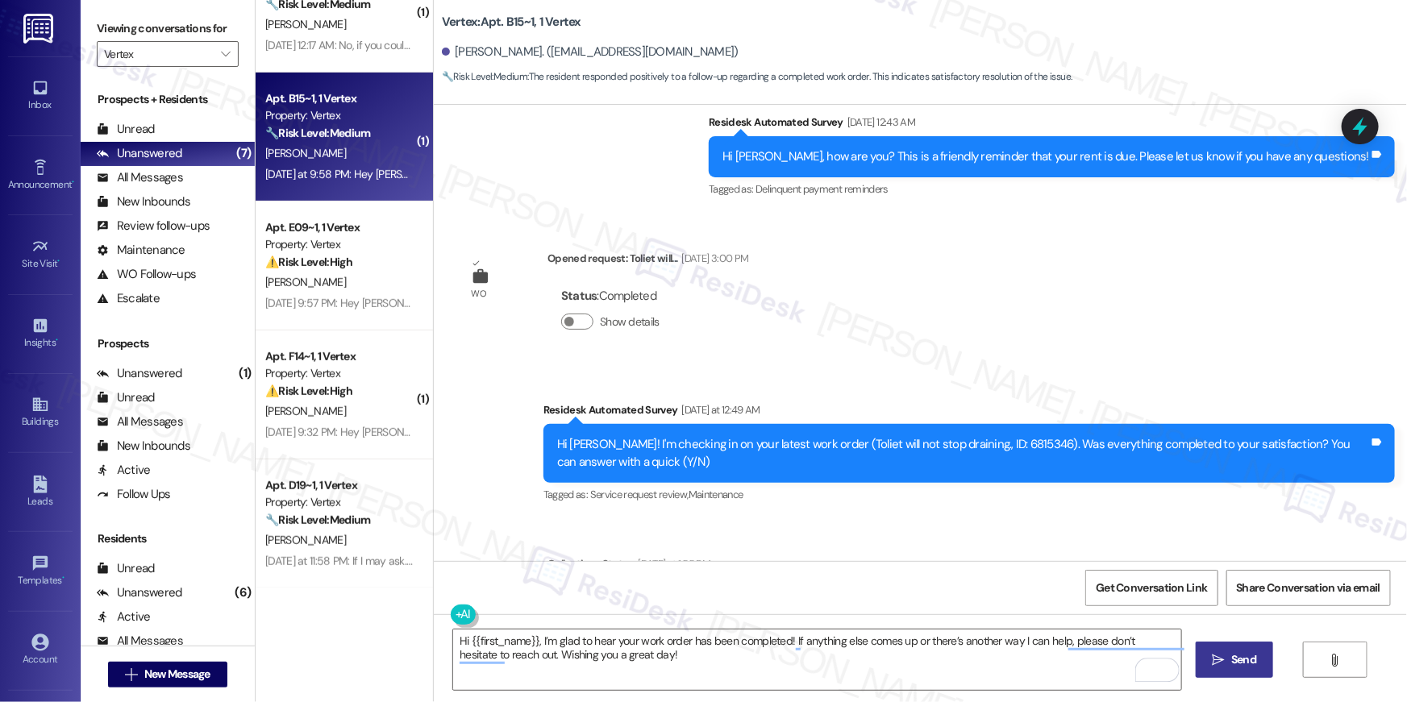
click at [1250, 664] on span "Send" at bounding box center [1243, 659] width 25 height 17
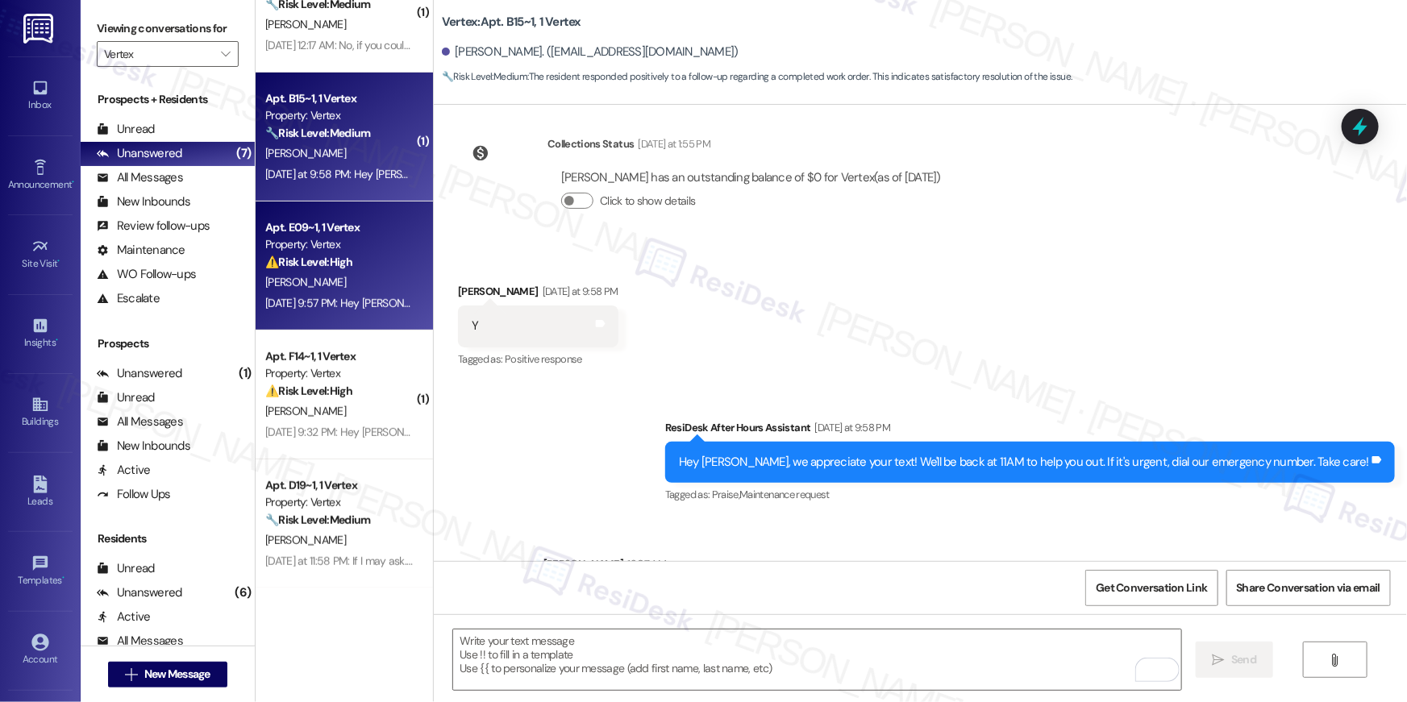
scroll to position [270, 0]
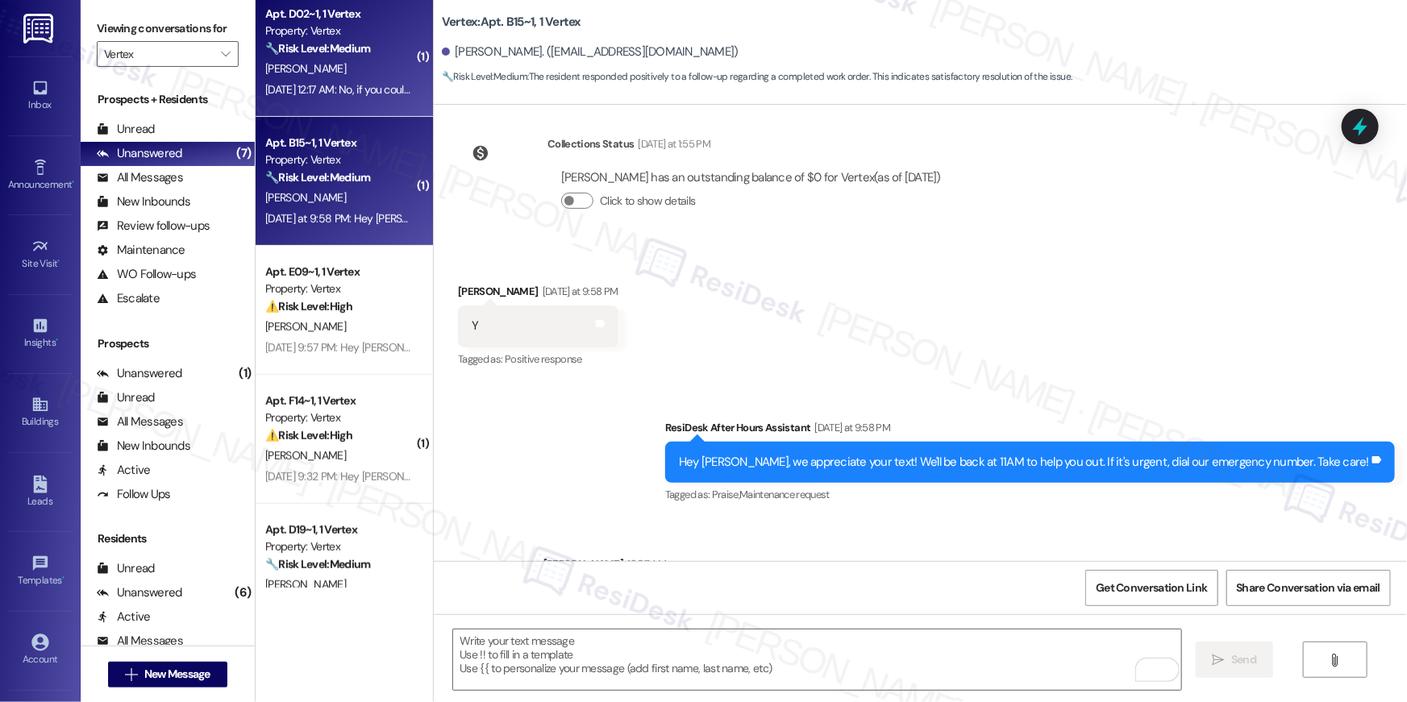
click at [334, 94] on div "Sep 13, 2025 at 12:17 AM: No, if you could tell me still that would be great Se…" at bounding box center [410, 89] width 290 height 15
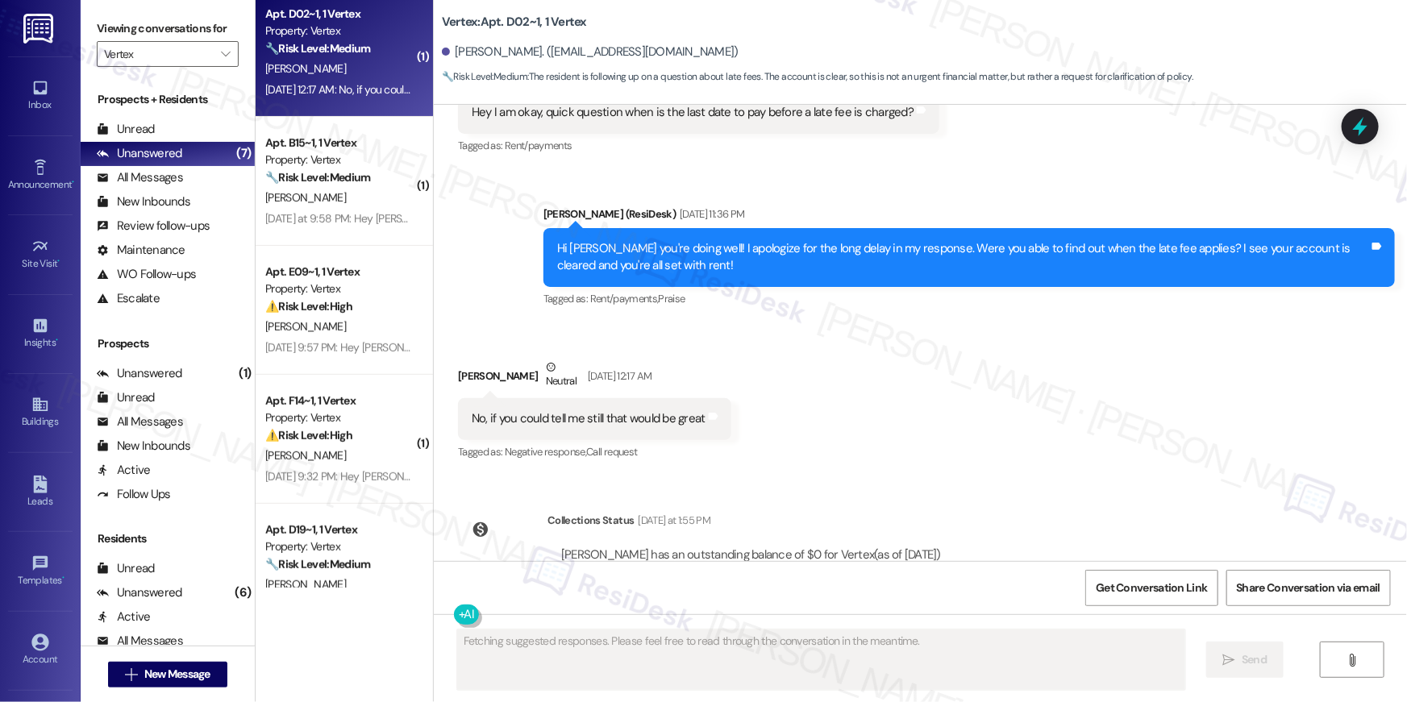
scroll to position [3068, 0]
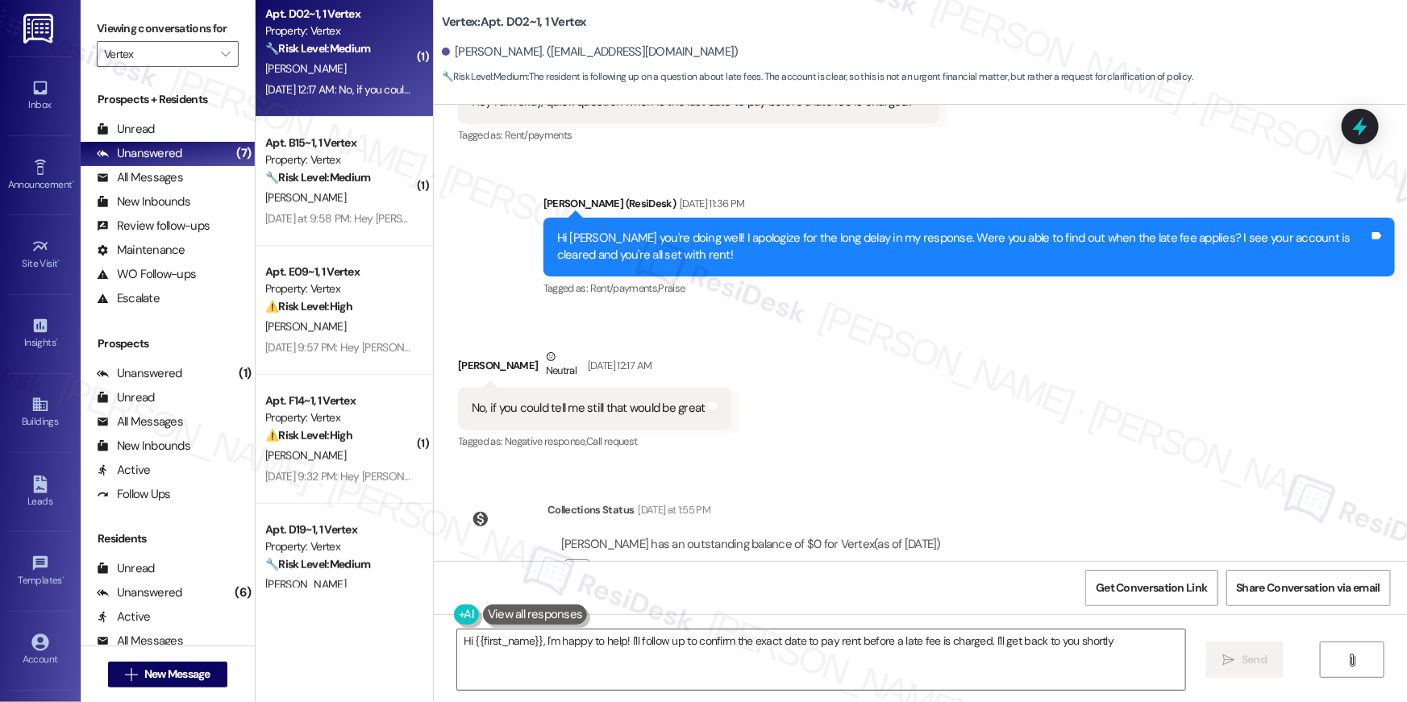
type textarea "Hi {{first_name}}, I'm happy to help! I'll follow up to confirm the exact date …"
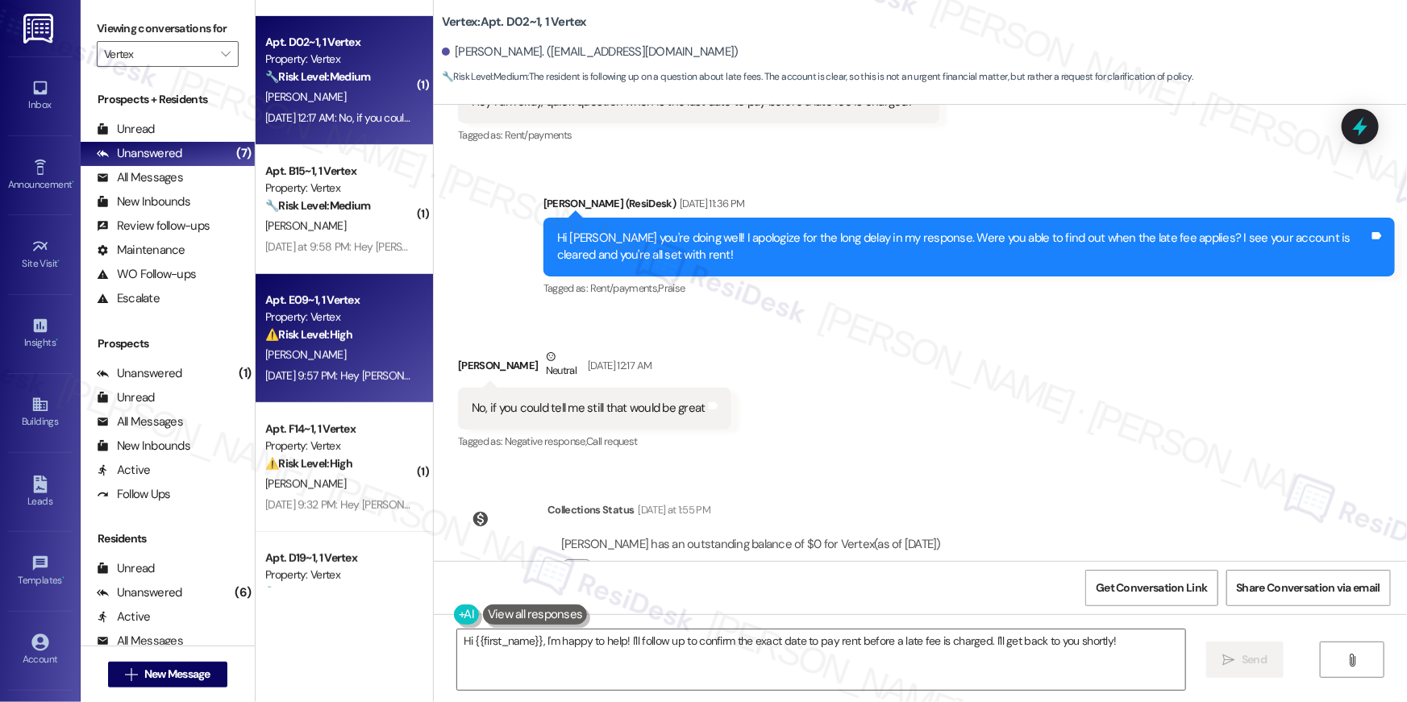
scroll to position [98, 0]
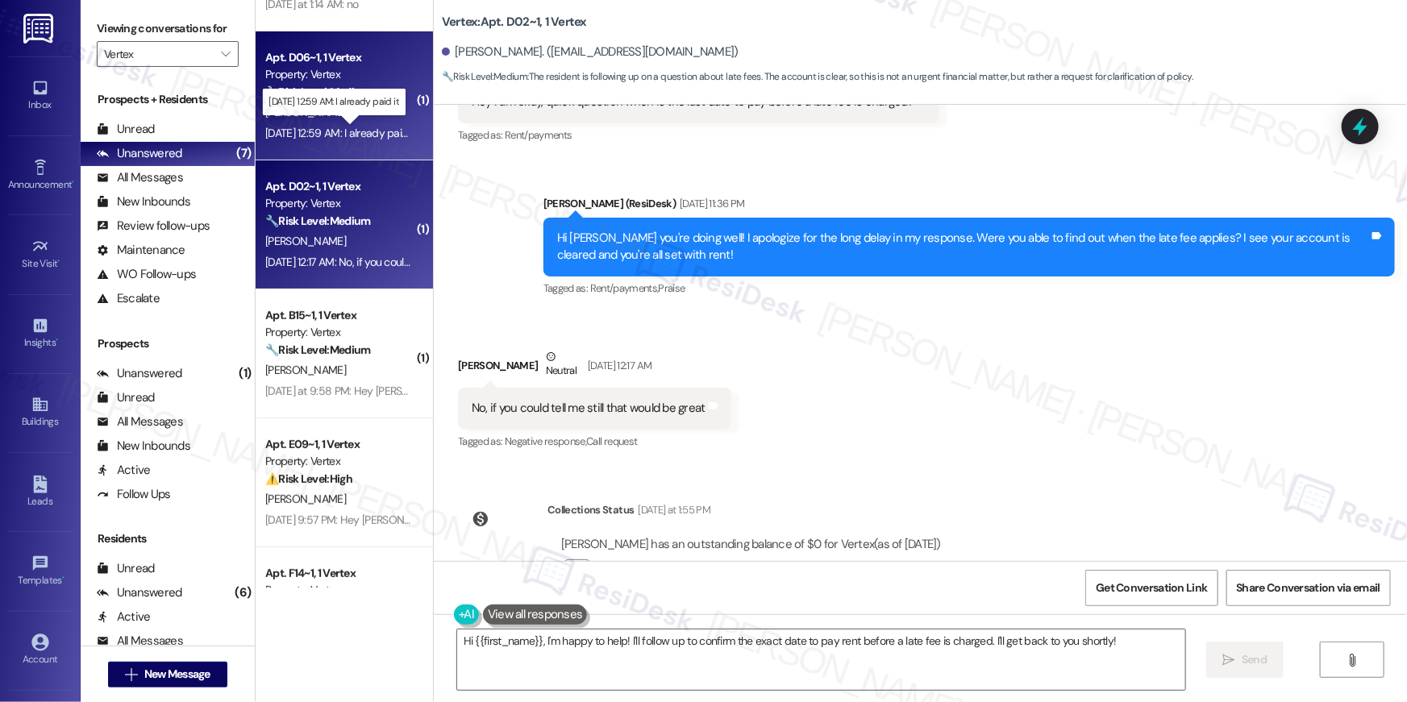
click at [345, 131] on div "Sep 13, 2025 at 12:59 AM: I already paid it Sep 13, 2025 at 12:59 AM: I already…" at bounding box center [340, 133] width 151 height 15
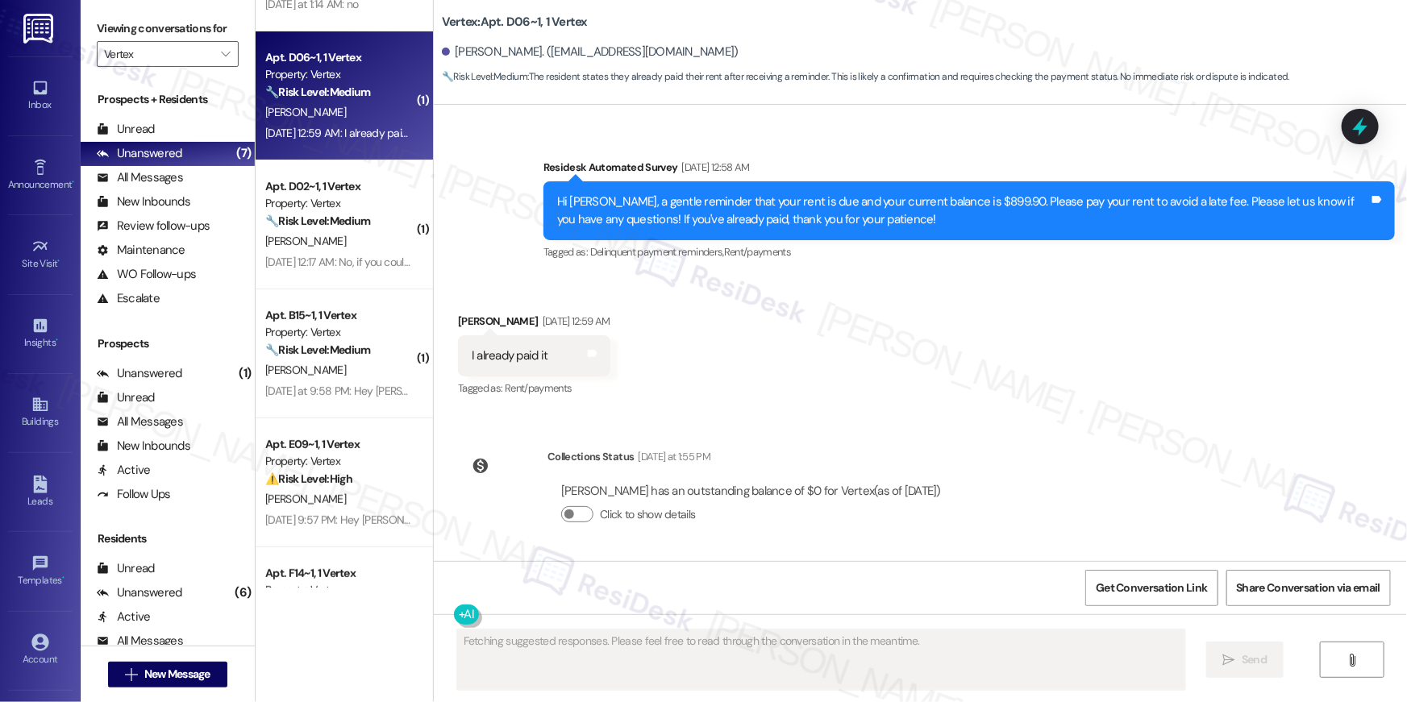
scroll to position [1054, 0]
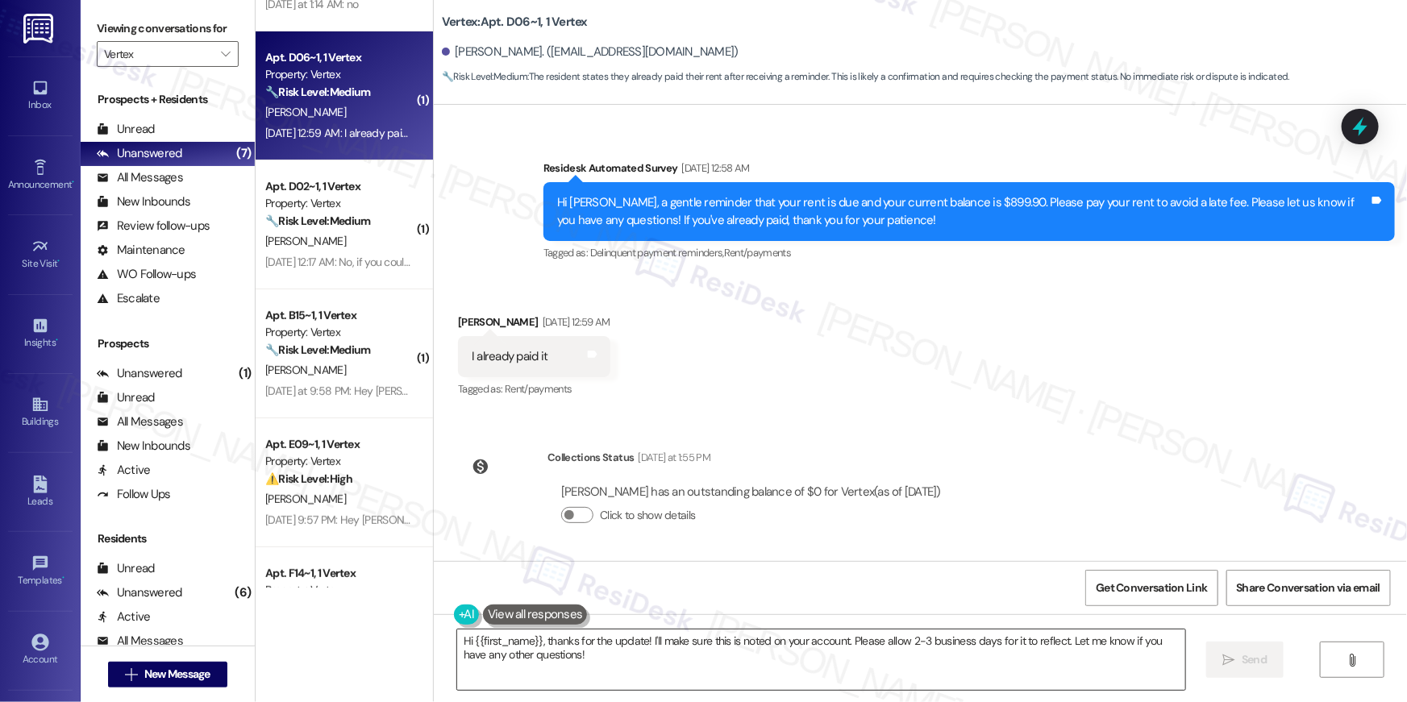
click at [667, 666] on textarea "Hi {{first_name}}, thanks for the update! I'll make sure this is noted on your …" at bounding box center [821, 660] width 728 height 60
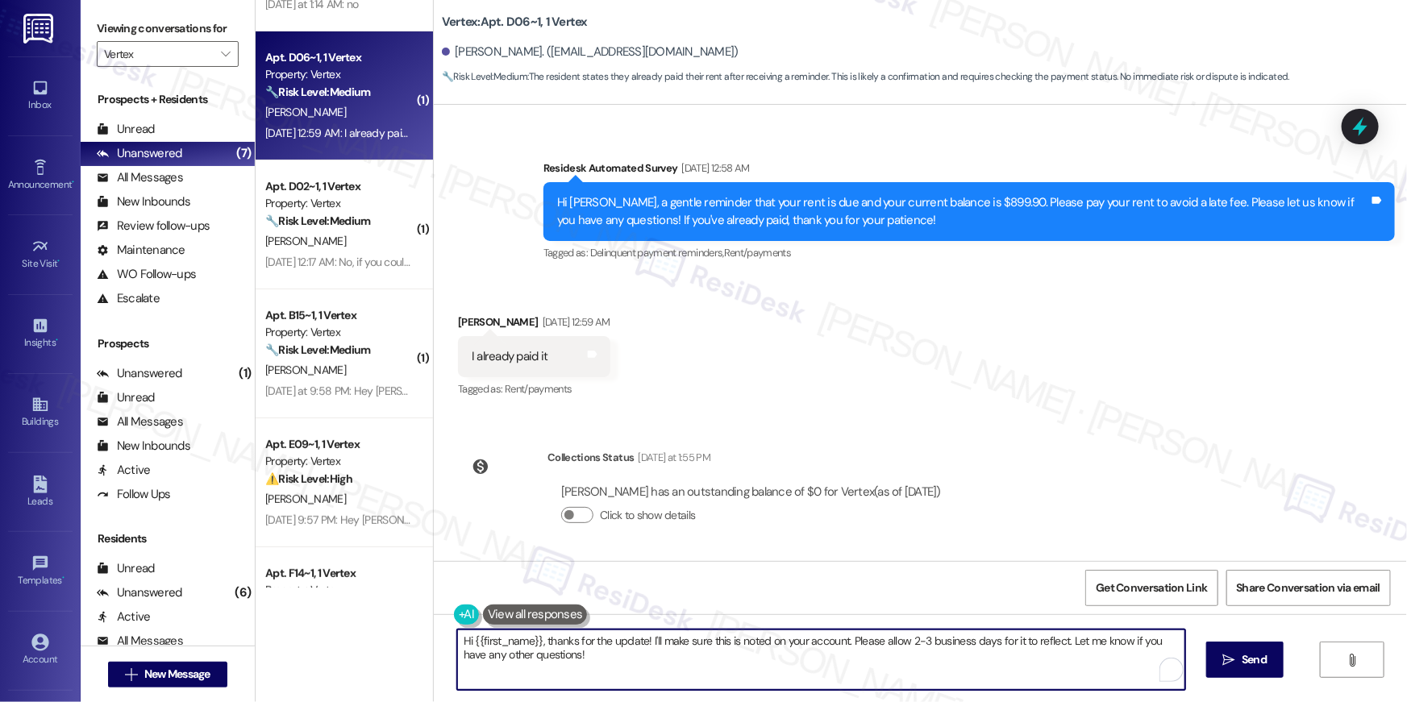
click at [662, 659] on textarea "Hi {{first_name}}, thanks for the update! I'll make sure this is noted on your …" at bounding box center [821, 660] width 728 height 60
drag, startPoint x: 631, startPoint y: 641, endPoint x: 642, endPoint y: 640, distance: 10.5
click at [632, 641] on textarea "Hi {{first_name}}, thanks for the update! I'll make sure this is noted on your …" at bounding box center [817, 660] width 728 height 60
click at [722, 641] on textarea "Hi {{first_name}}, thanks for the update on your payment! I'll make sure this i…" at bounding box center [817, 660] width 728 height 60
drag, startPoint x: 1137, startPoint y: 643, endPoint x: 1192, endPoint y: 650, distance: 56.1
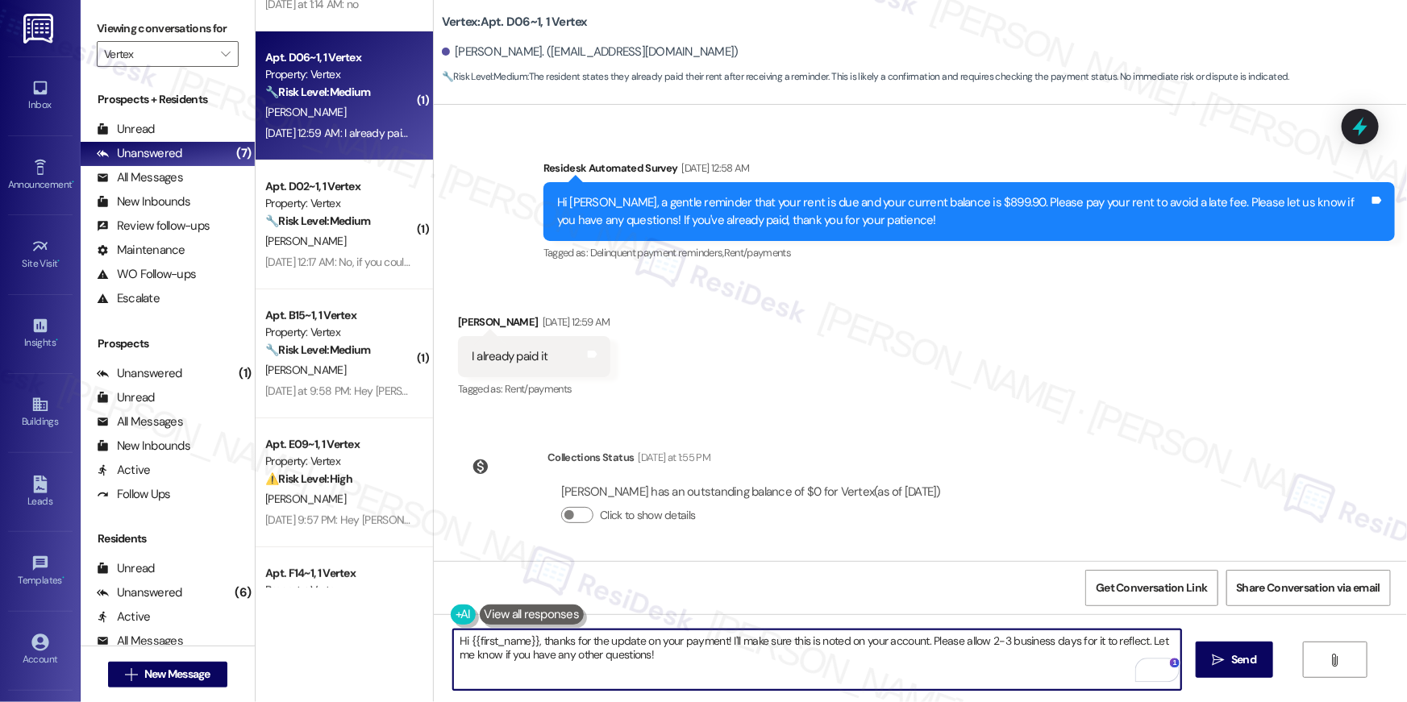
click at [1137, 643] on textarea "Hi {{first_name}}, thanks for the update on your payment! I'll make sure this i…" at bounding box center [817, 660] width 728 height 60
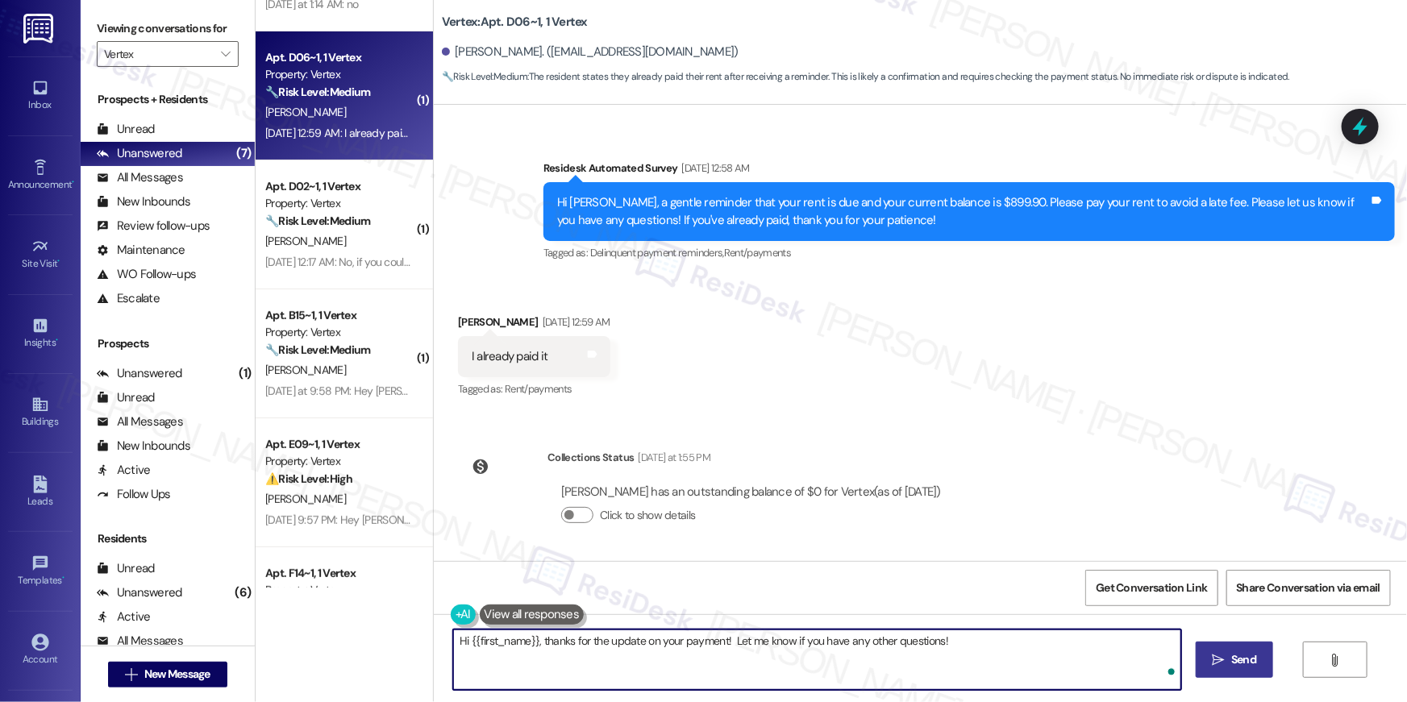
type textarea "Hi {{first_name}}, thanks for the update on your payment! Let me know if you ha…"
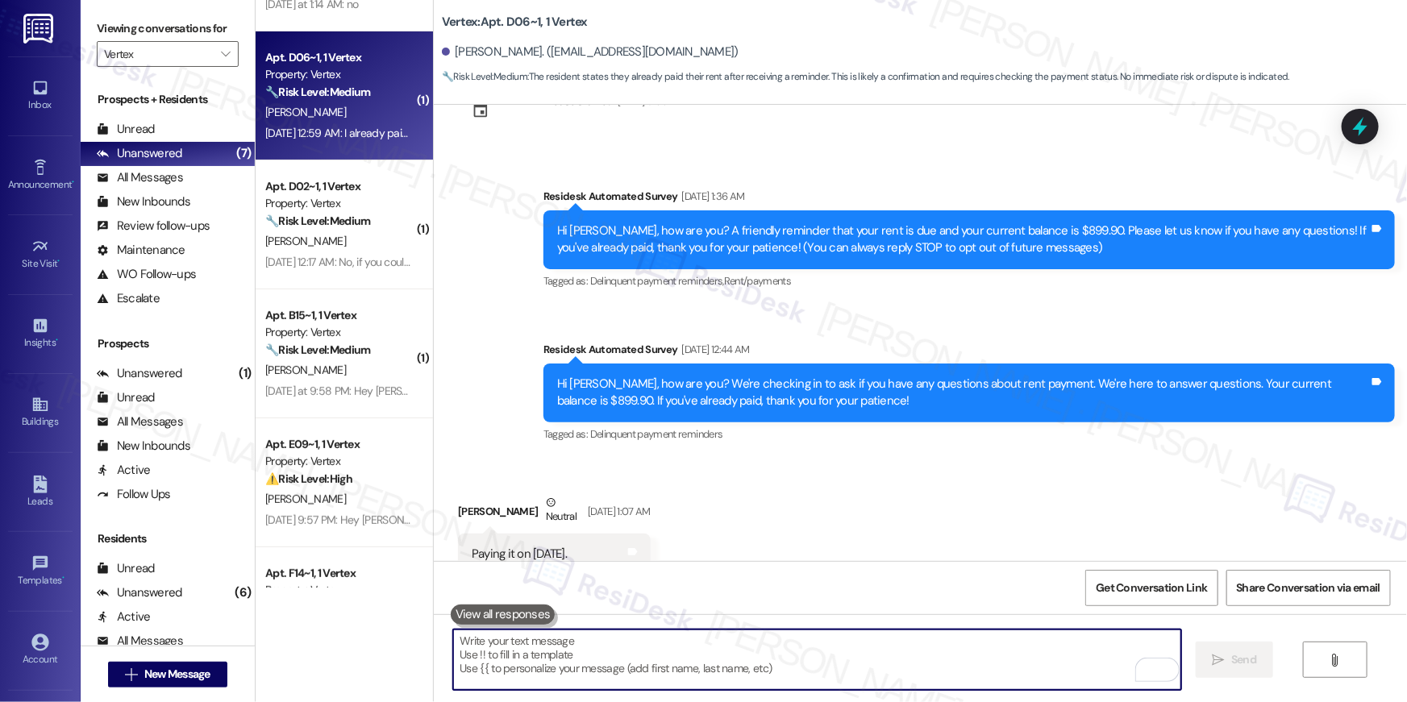
scroll to position [0, 0]
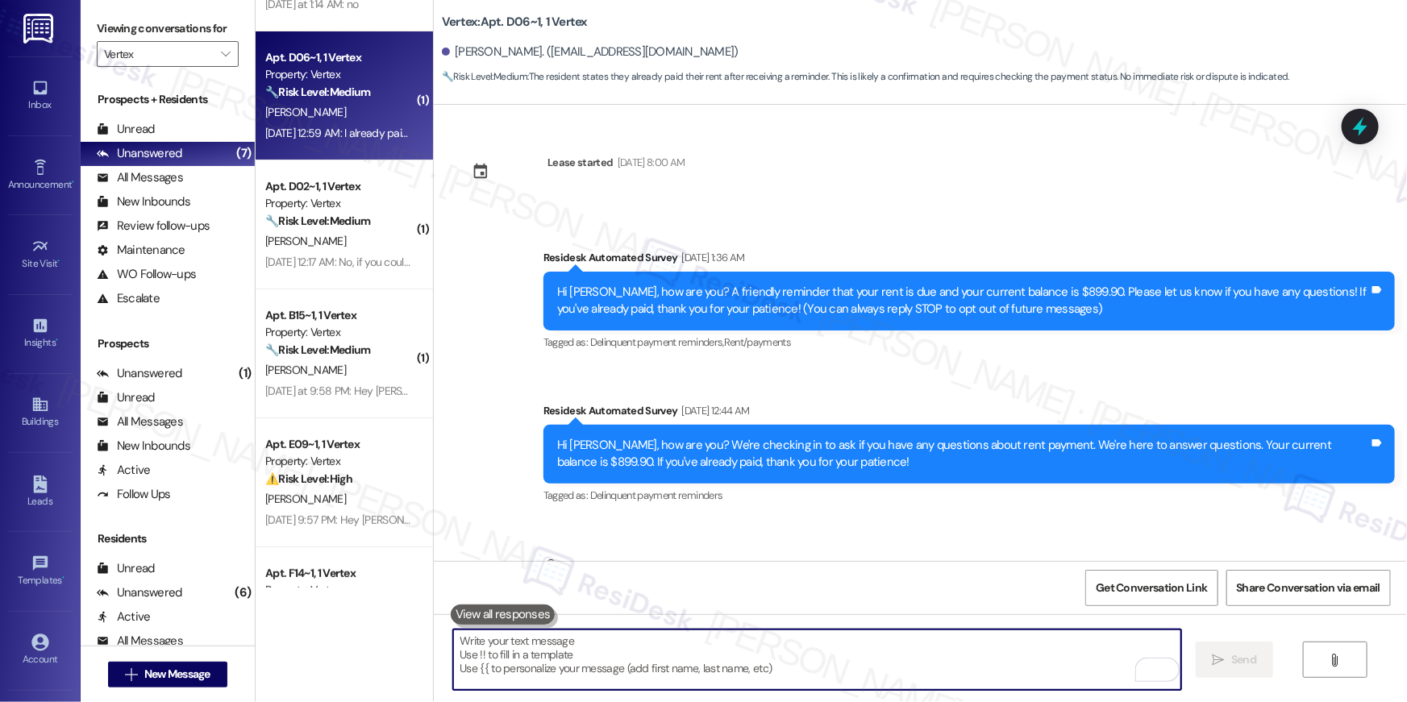
click at [999, 664] on textarea "To enrich screen reader interactions, please activate Accessibility in Grammarl…" at bounding box center [817, 660] width 728 height 60
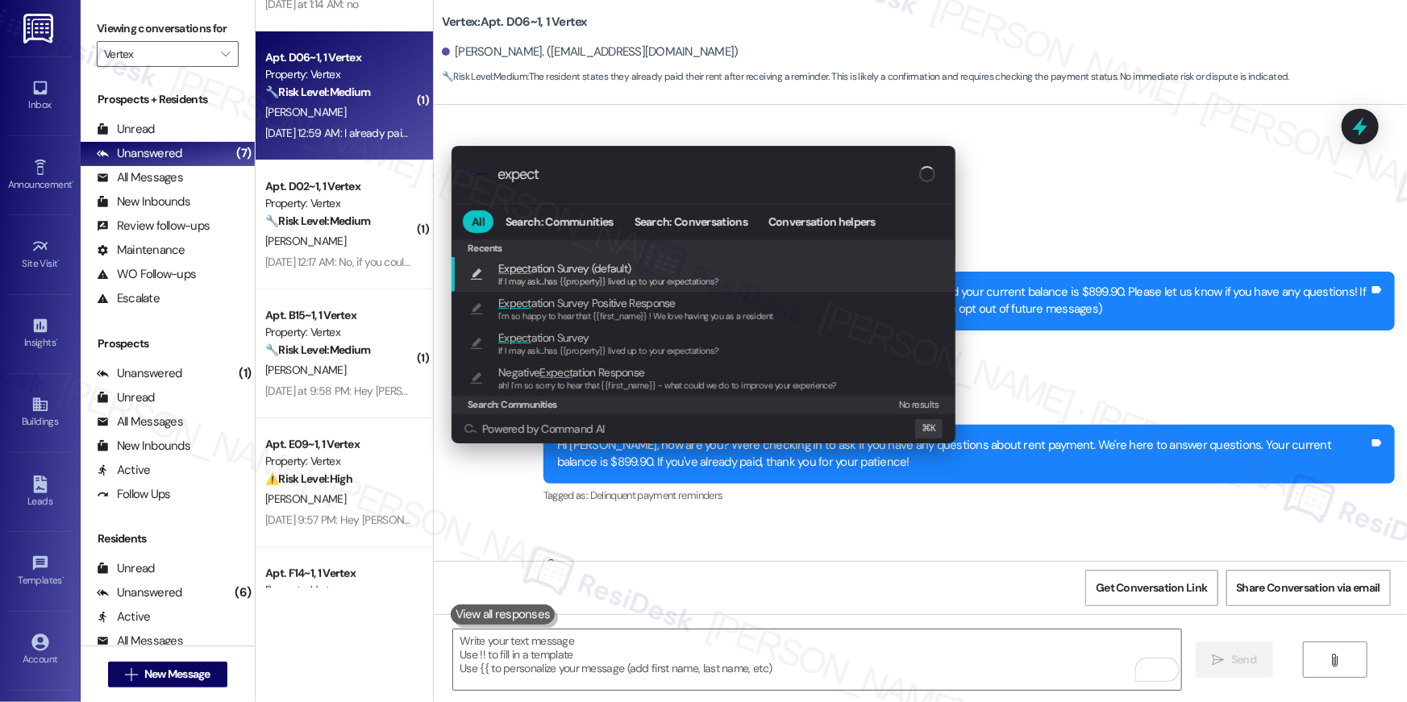
type input "expect"
click at [720, 280] on div "Expect ation Survey (default) If I may ask...has {{property}} lived up to your …" at bounding box center [705, 275] width 472 height 30
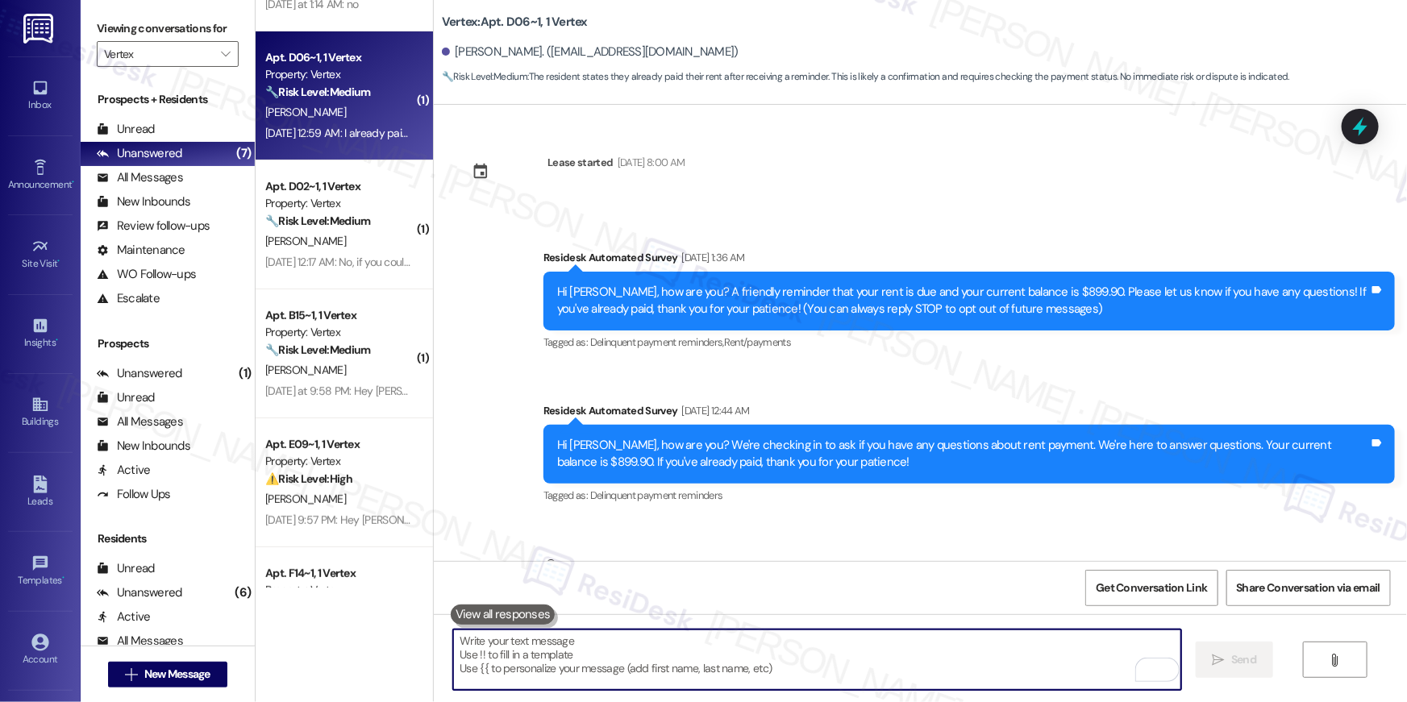
type textarea "If I may ask...has {{property}} lived up to your expectations?"
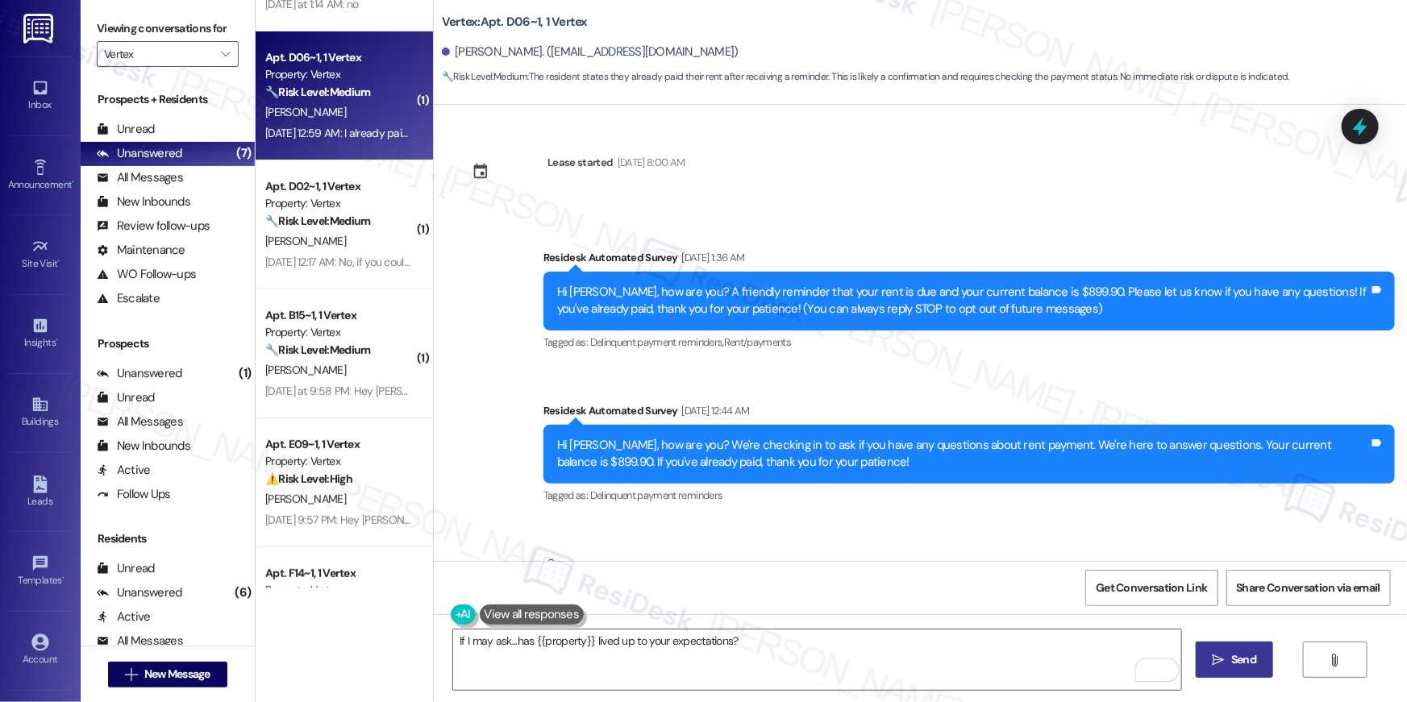
click at [1234, 674] on button " Send" at bounding box center [1235, 660] width 78 height 36
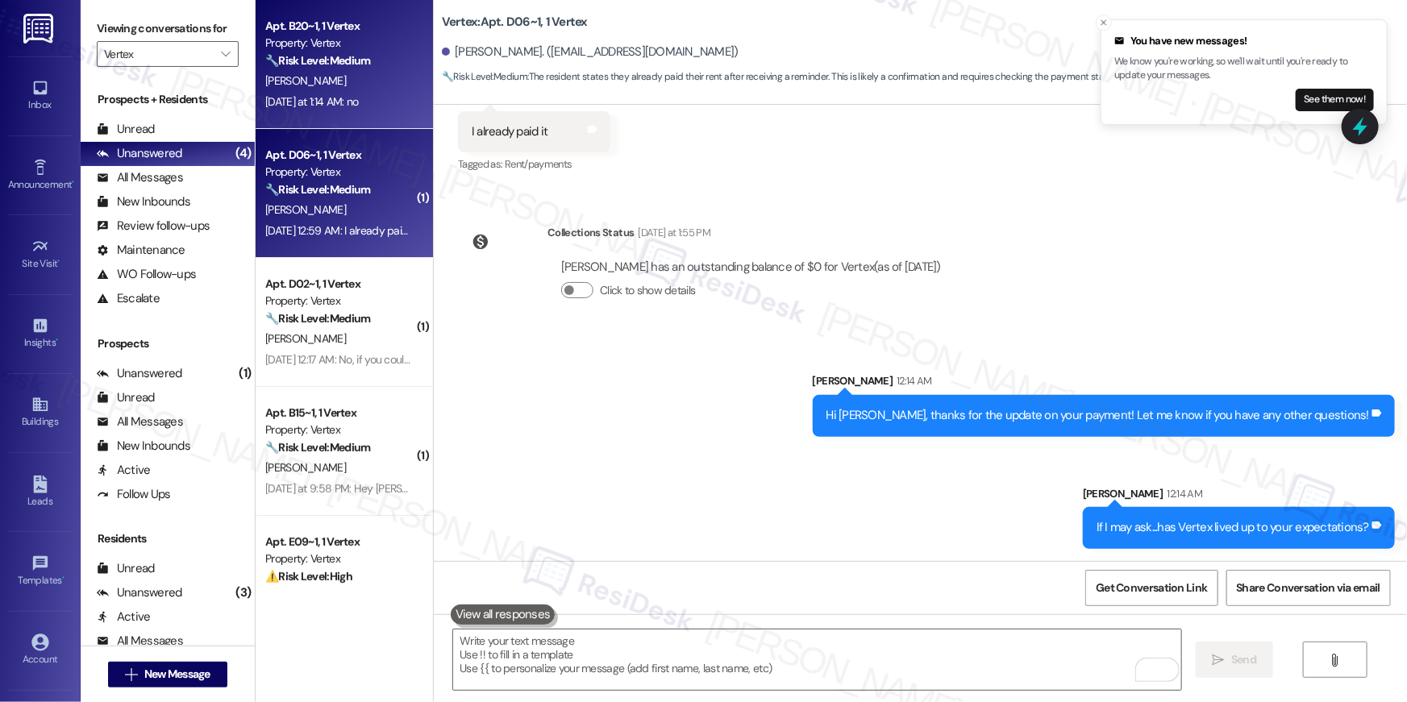
click at [352, 101] on div "Yesterday at 1:14 AM: no Yesterday at 1:14 AM: no" at bounding box center [311, 101] width 93 height 15
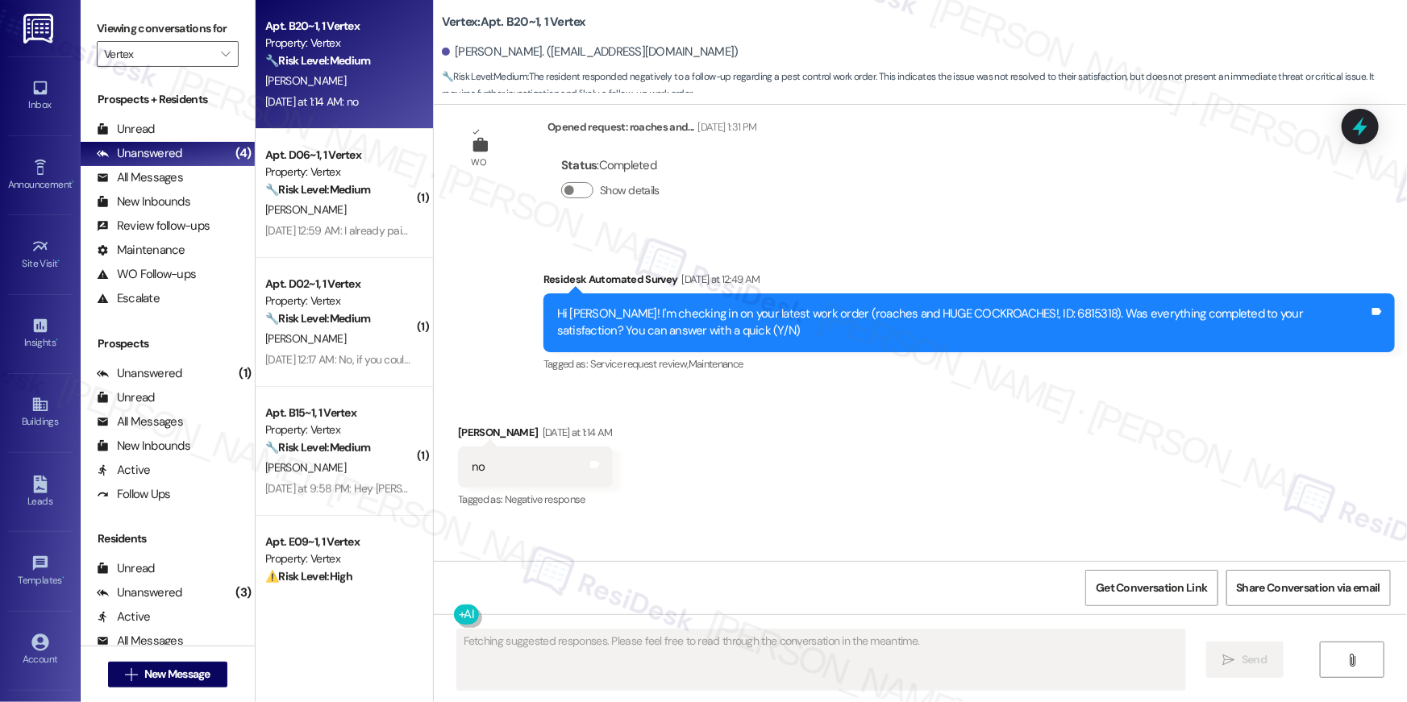
scroll to position [566, 0]
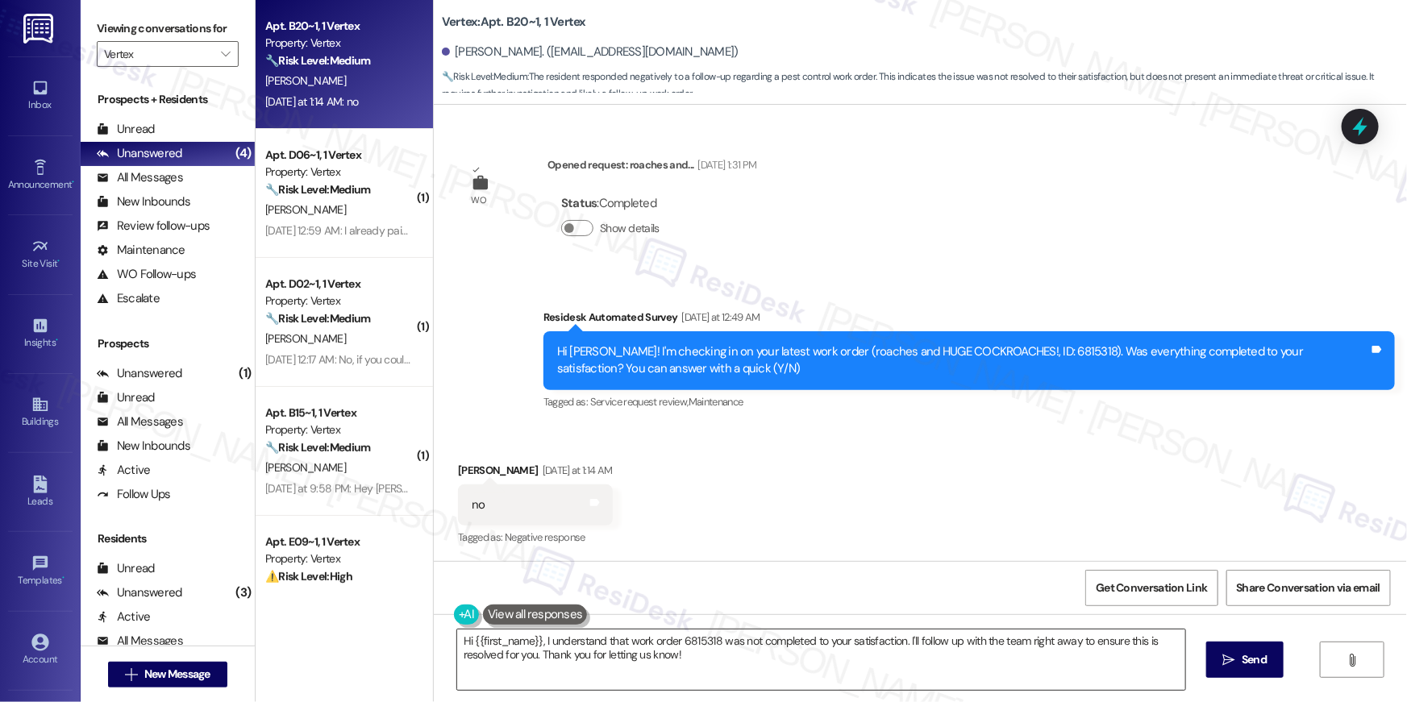
click at [693, 640] on textarea "Hi {{first_name}}, I understand that work order 6815318 was not completed to yo…" at bounding box center [821, 660] width 728 height 60
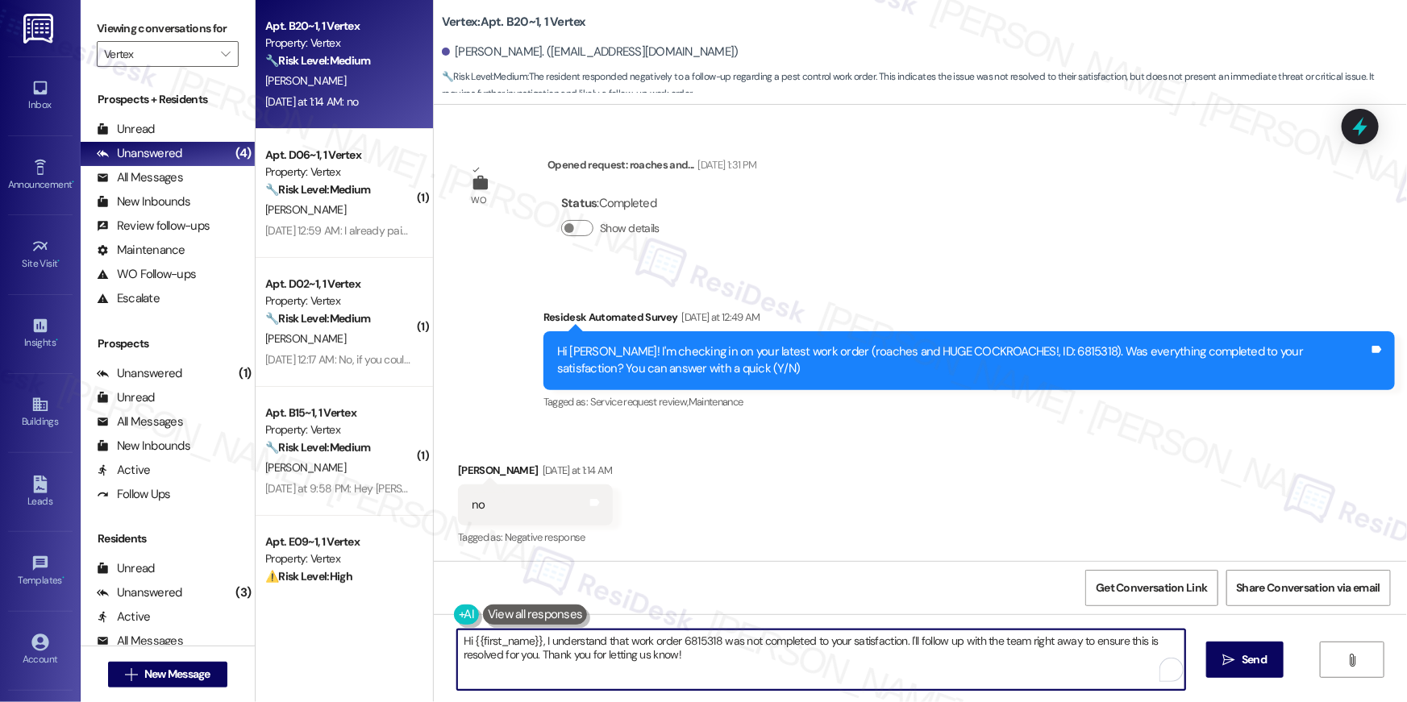
click at [693, 640] on textarea "Hi {{first_name}}, I understand that work order 6815318 was not completed to yo…" at bounding box center [821, 660] width 728 height 60
type textarea "Hi {{first_name}}, I understand that work order for pest control was not comple…"
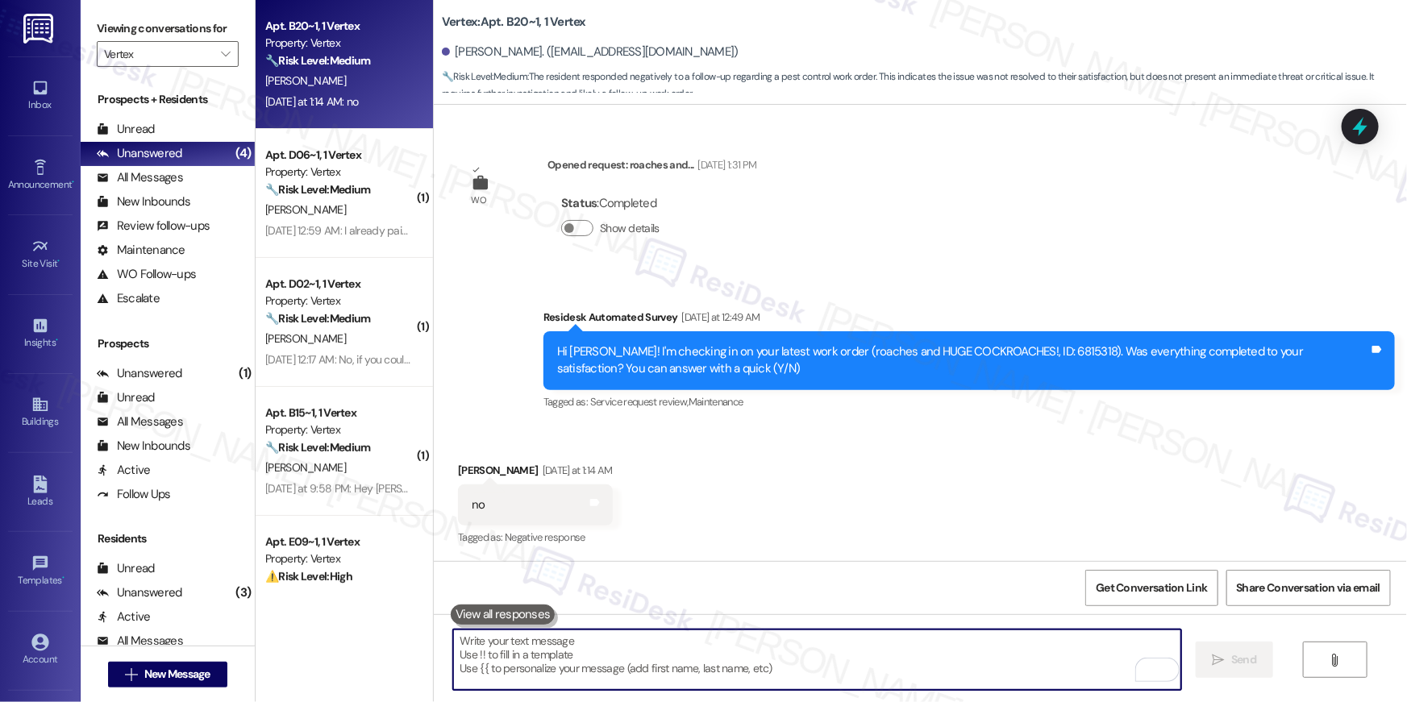
click at [929, 672] on textarea "To enrich screen reader interactions, please activate Accessibility in Grammarl…" at bounding box center [817, 660] width 728 height 60
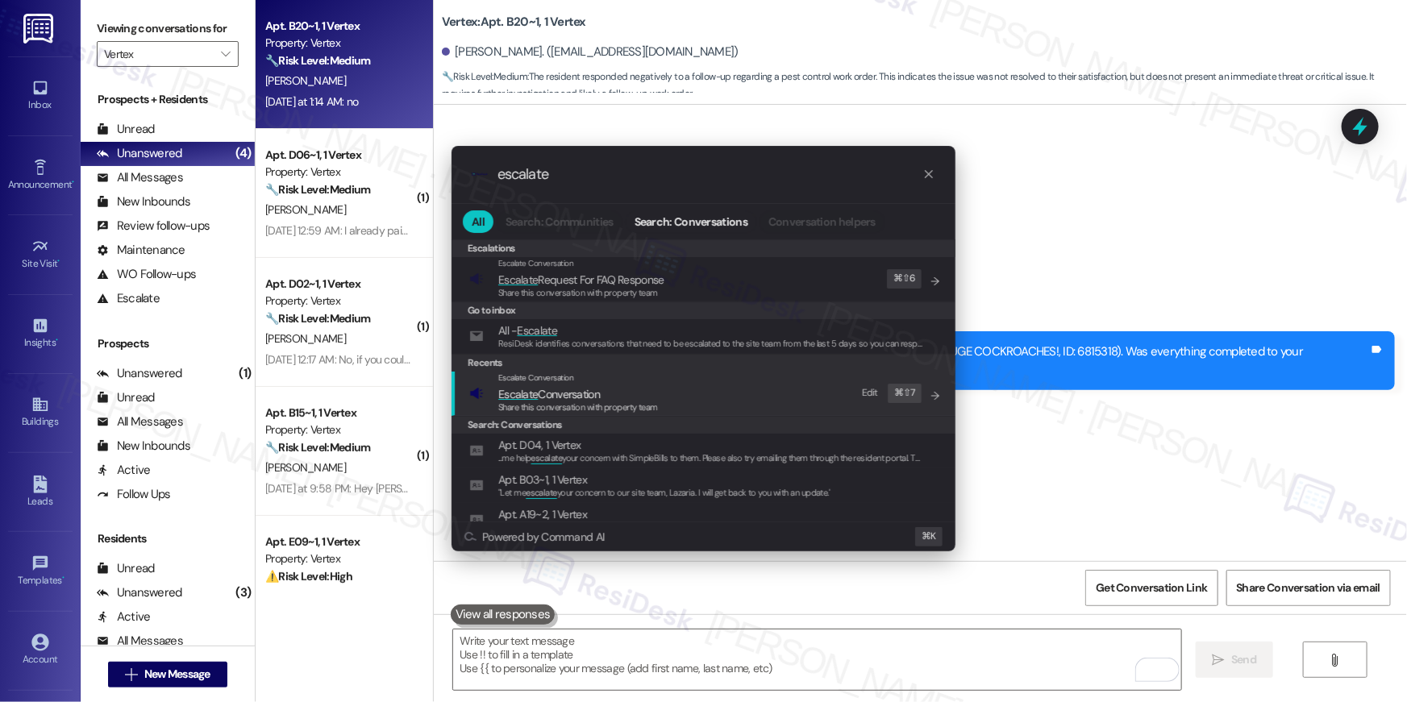
type input "escalate"
click at [564, 384] on div "Escalate Conversation" at bounding box center [578, 378] width 160 height 13
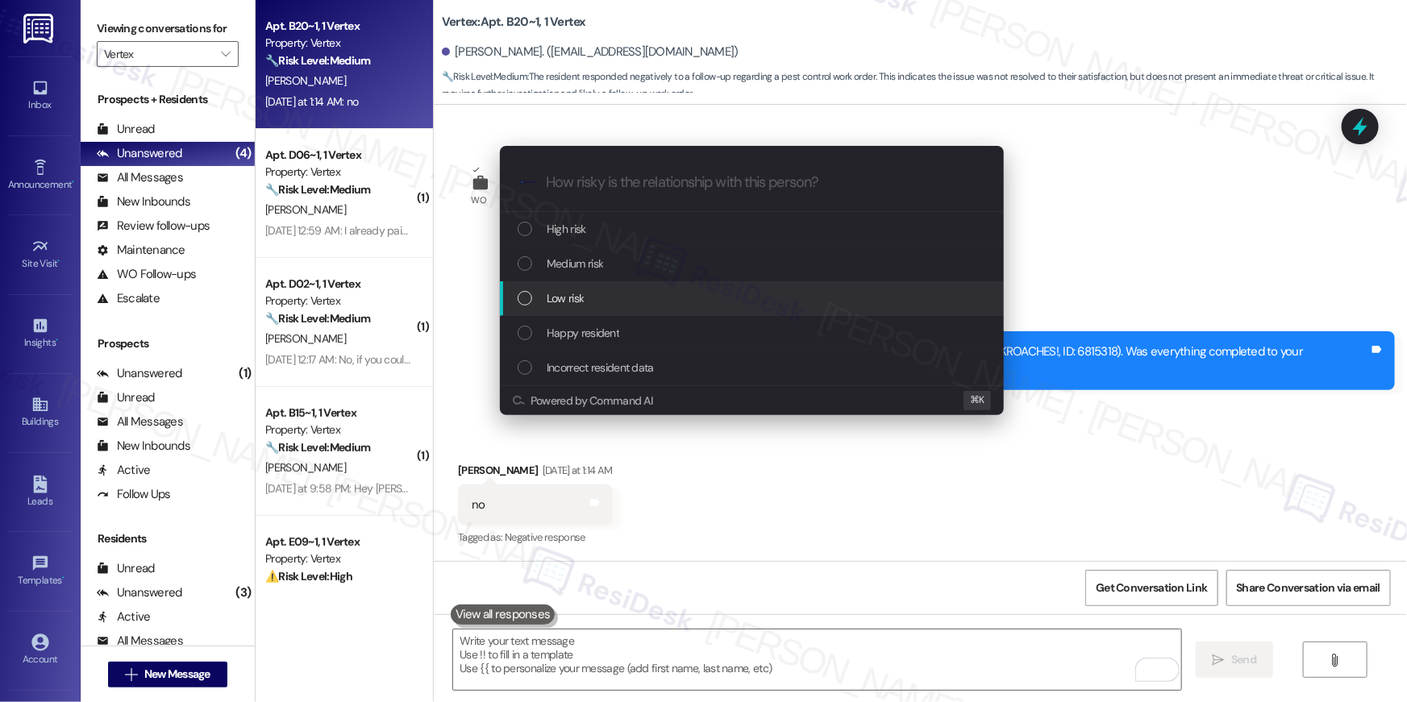
click at [574, 292] on span "Low risk" at bounding box center [565, 298] width 37 height 18
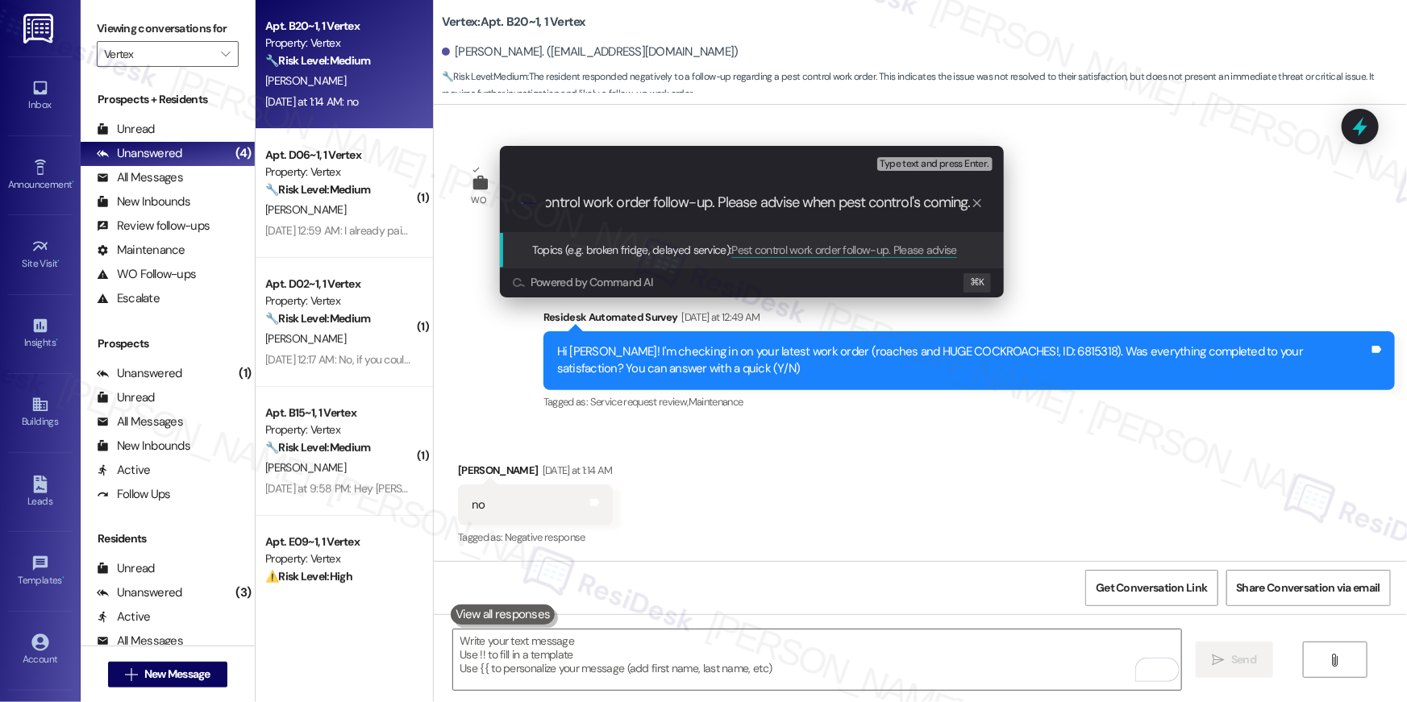
type input "Pest control work order follow-up. Please advise when pest control's coming."
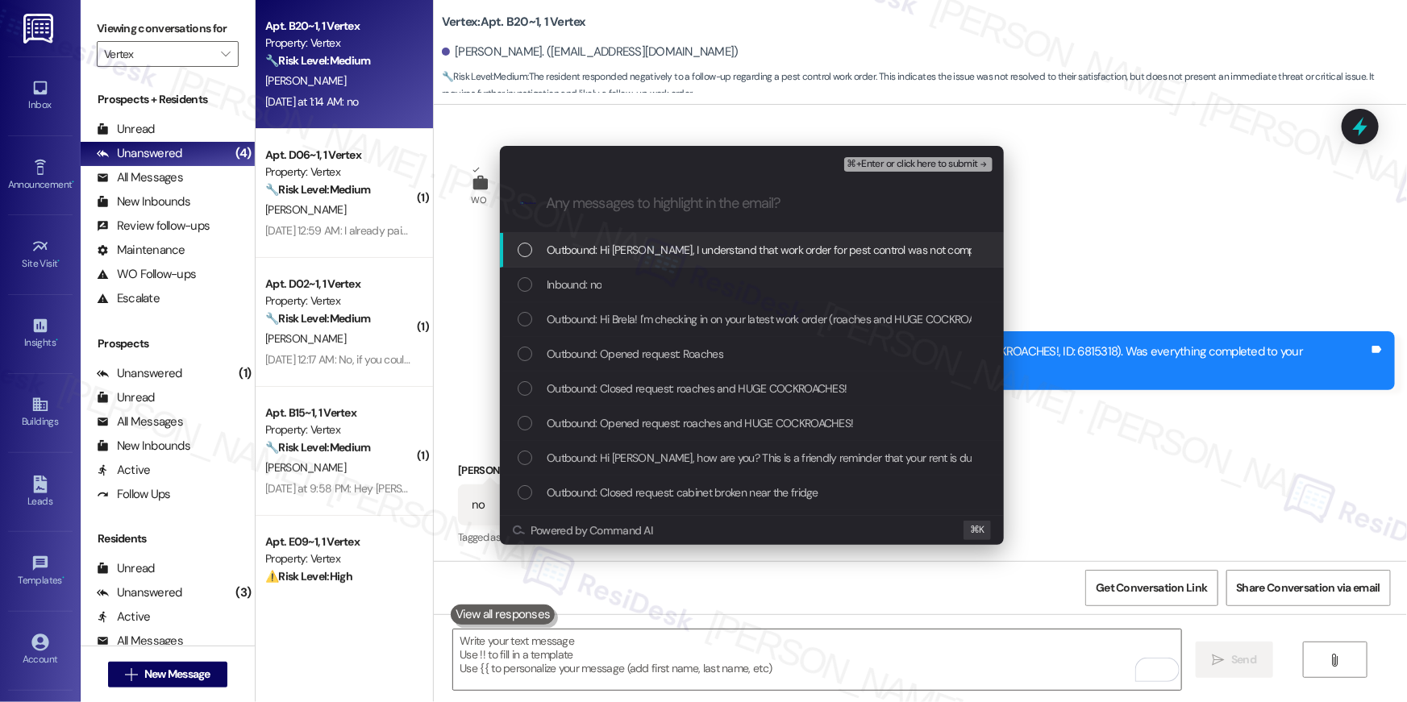
click at [524, 248] on div "List of options" at bounding box center [525, 250] width 15 height 15
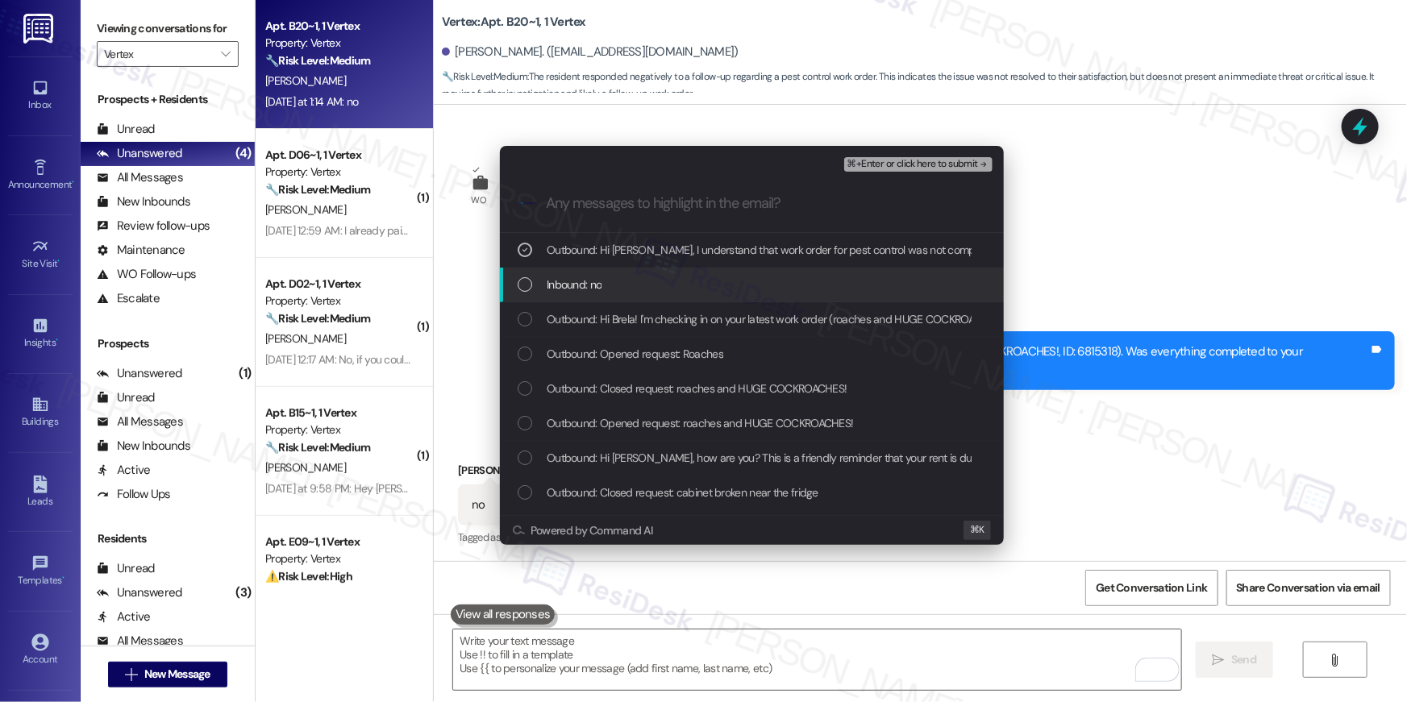
click at [519, 280] on div "List of options" at bounding box center [525, 284] width 15 height 15
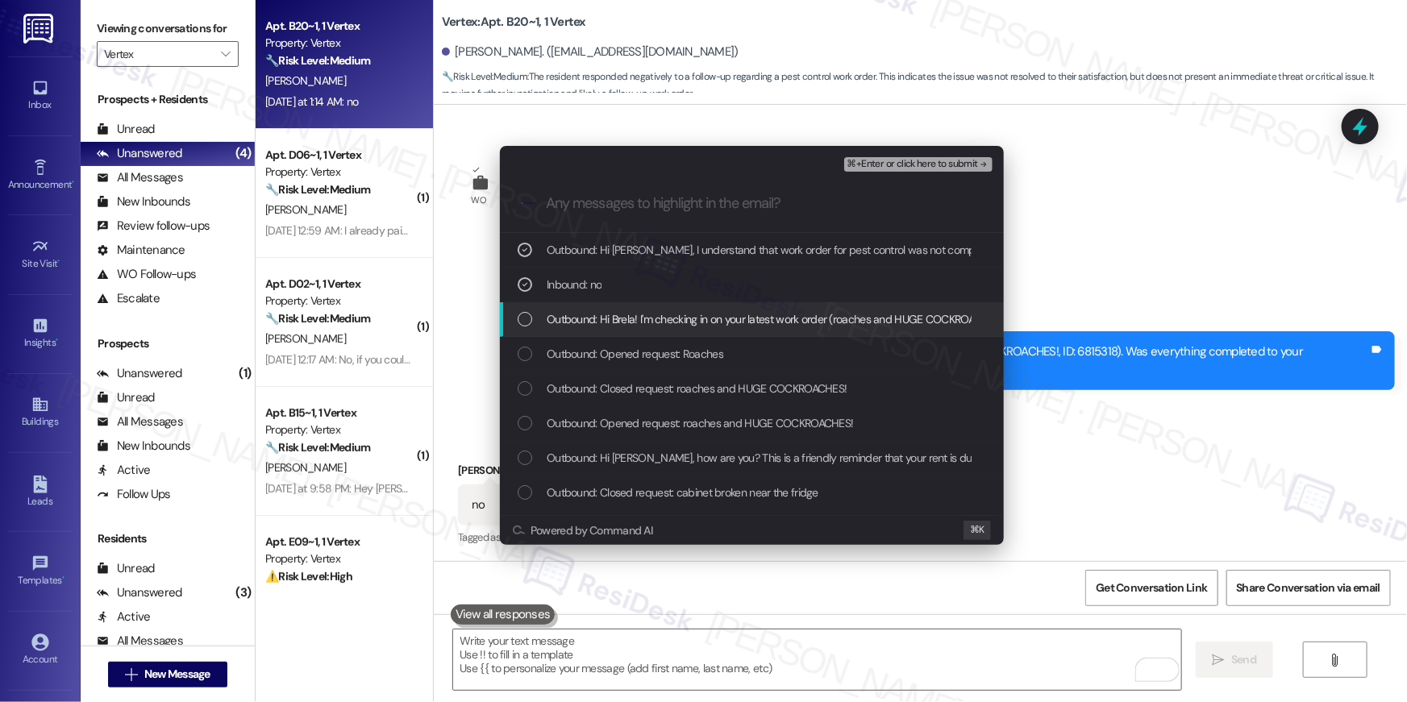
drag, startPoint x: 524, startPoint y: 322, endPoint x: 534, endPoint y: 319, distance: 10.0
click at [524, 322] on div "List of options" at bounding box center [525, 319] width 15 height 15
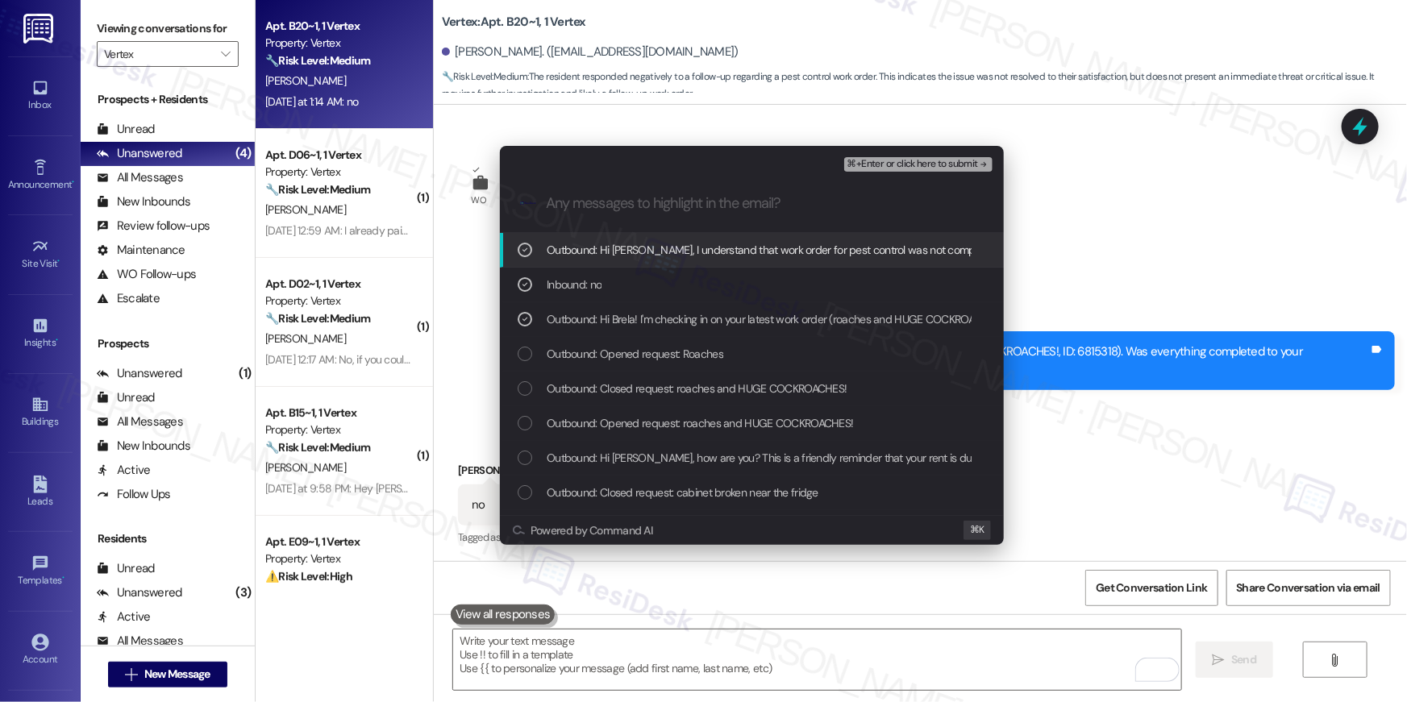
click at [910, 160] on span "⌘+Enter or click here to submit" at bounding box center [912, 164] width 131 height 11
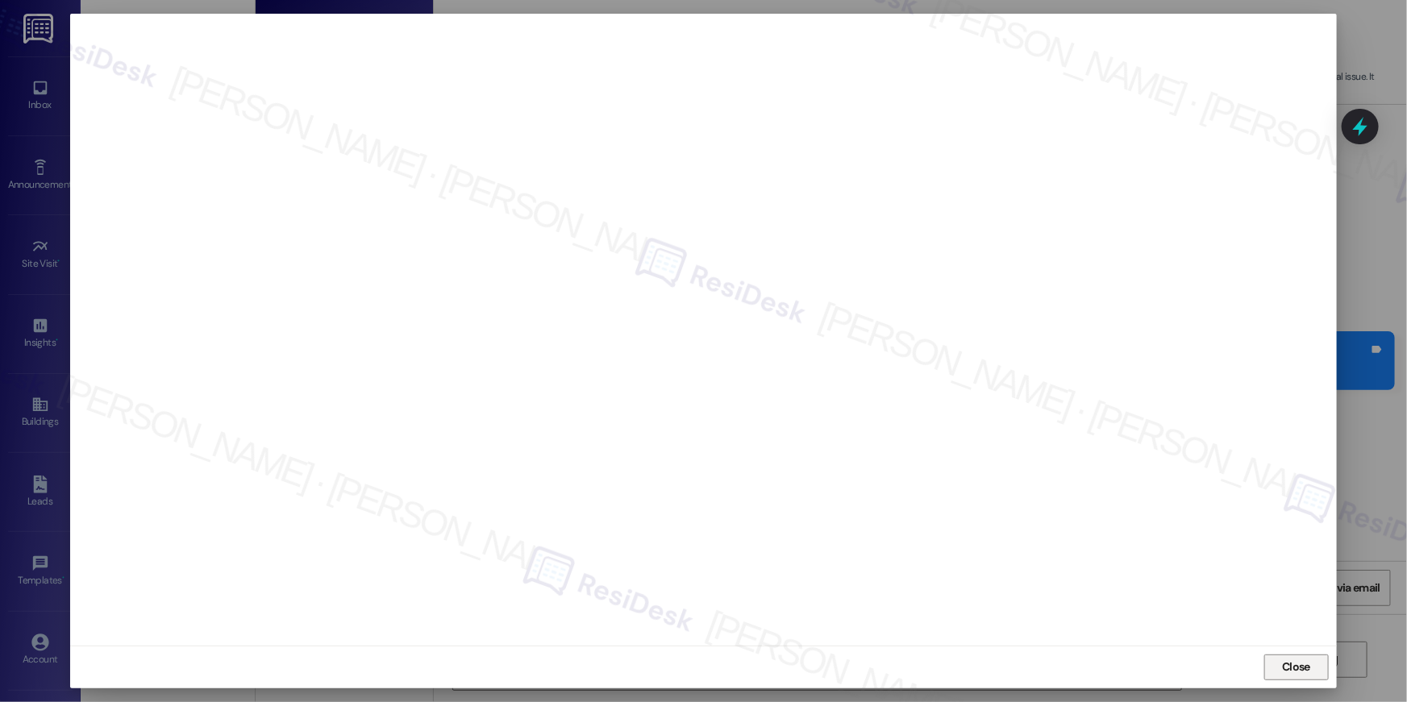
click at [1320, 664] on button "Close" at bounding box center [1296, 668] width 64 height 26
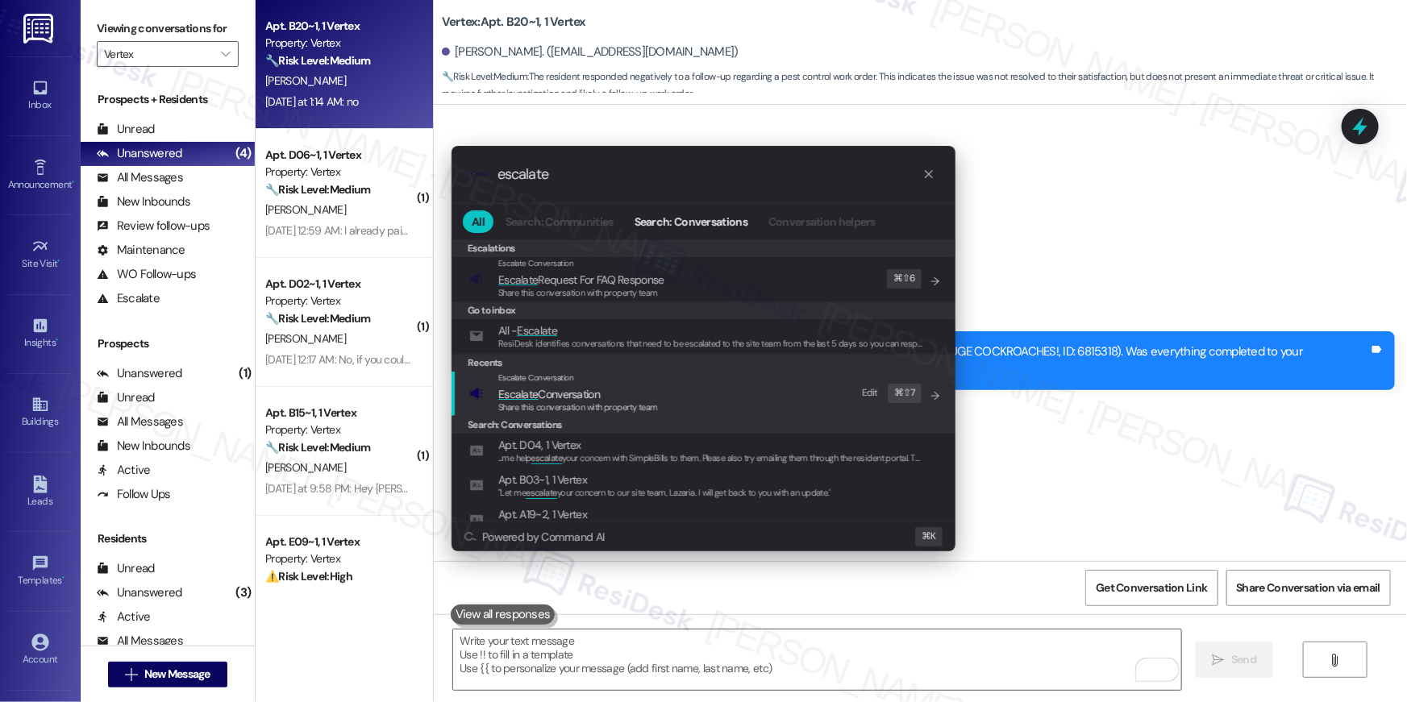
type input "escalate"
click at [539, 405] on span "Share this conversation with property team" at bounding box center [578, 407] width 160 height 11
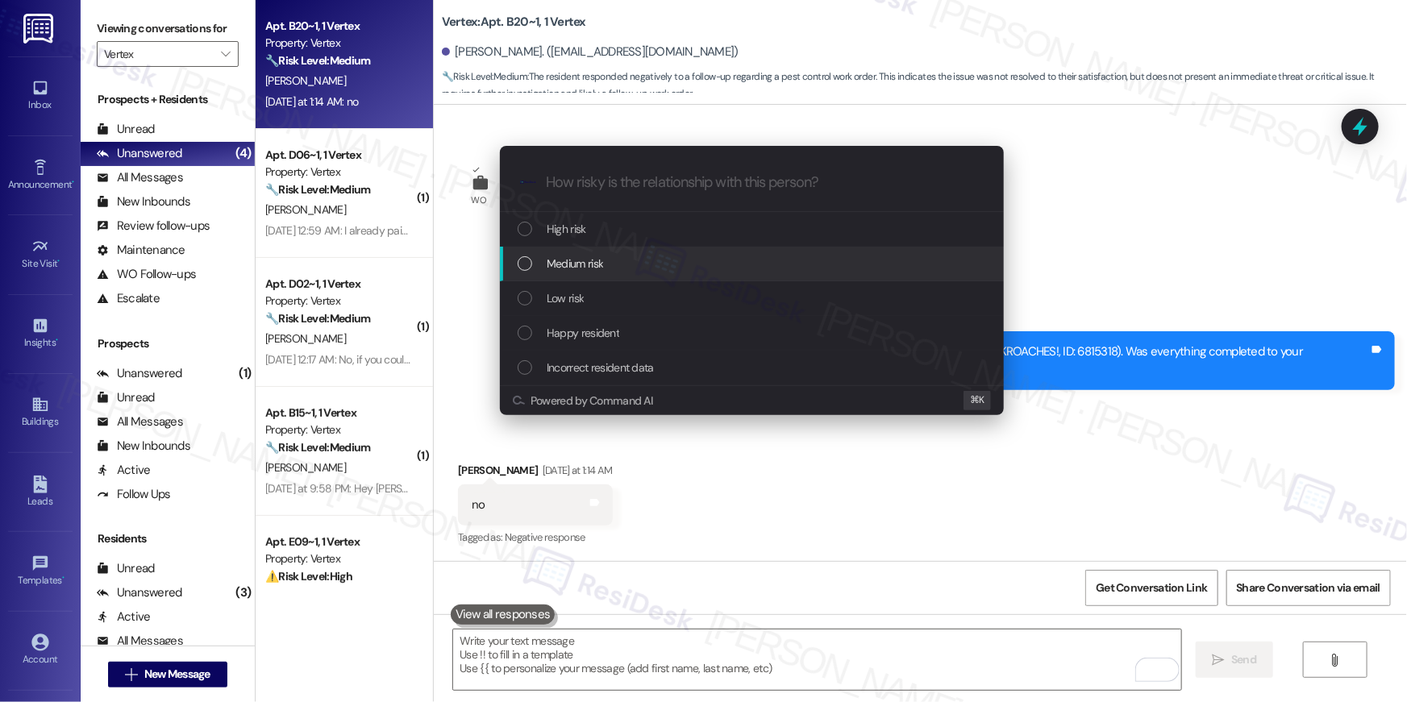
drag, startPoint x: 580, startPoint y: 302, endPoint x: 587, endPoint y: 268, distance: 34.6
click at [587, 268] on div "High risk Medium risk Low risk Happy resident Incorrect resident data" at bounding box center [752, 298] width 504 height 173
click at [587, 268] on span "Medium risk" at bounding box center [575, 264] width 56 height 18
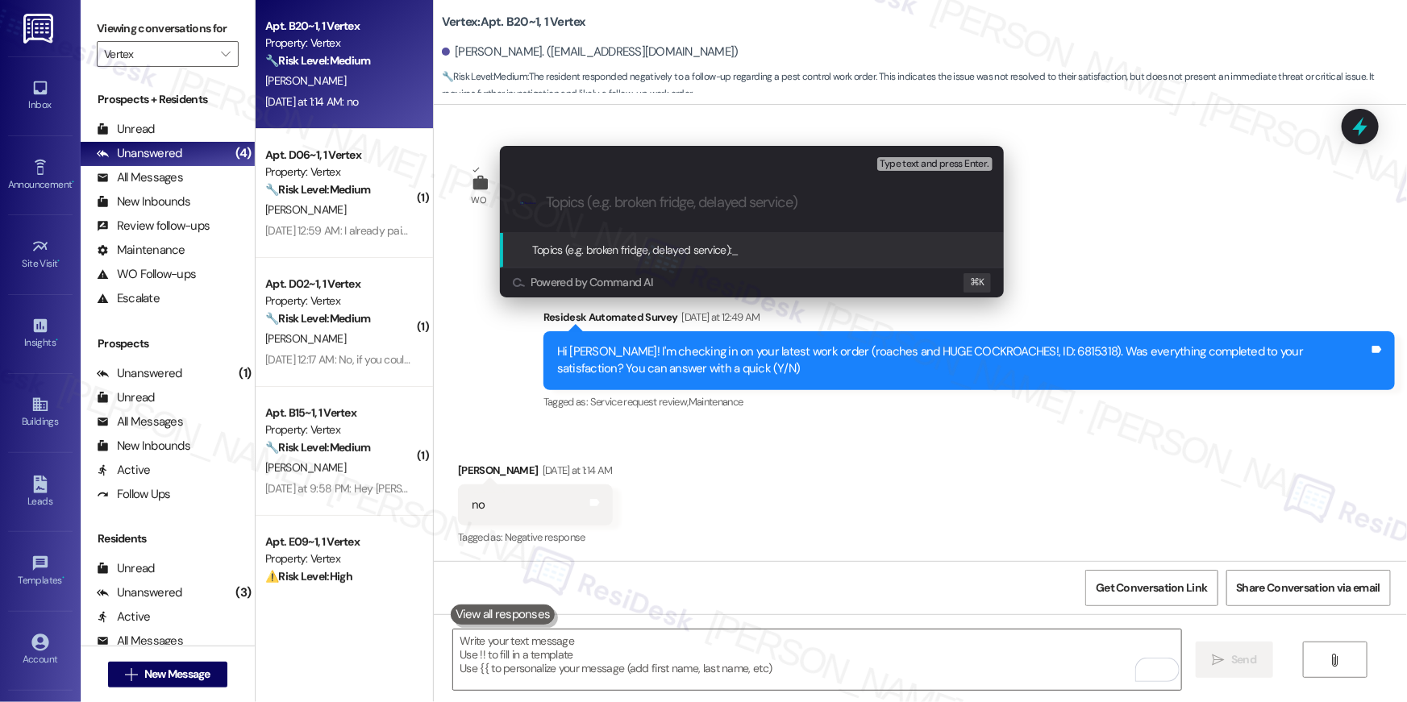
paste input "Pest control work order follow-up. Please advise when pest control's coming."
type input "Pest control work order follow-up. Please advise when pest control's coming."
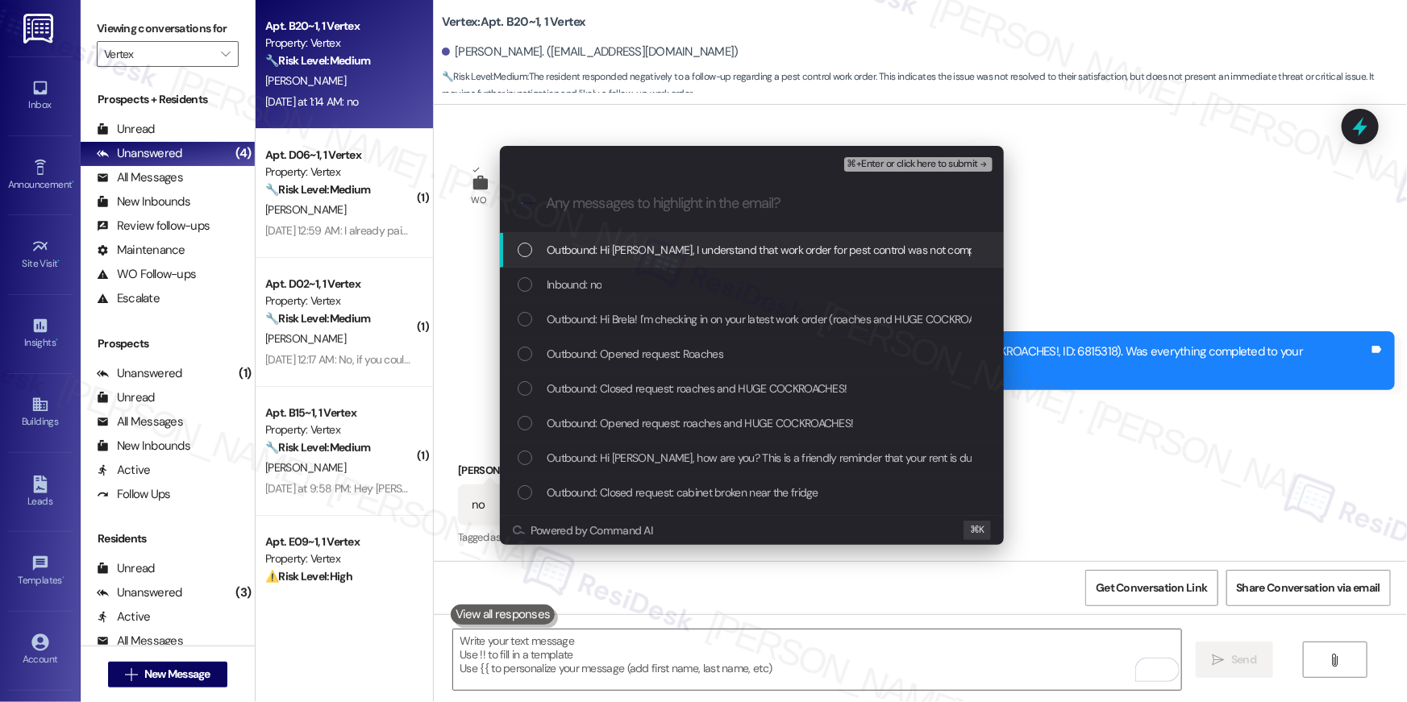
click at [522, 256] on div "List of options" at bounding box center [525, 250] width 15 height 15
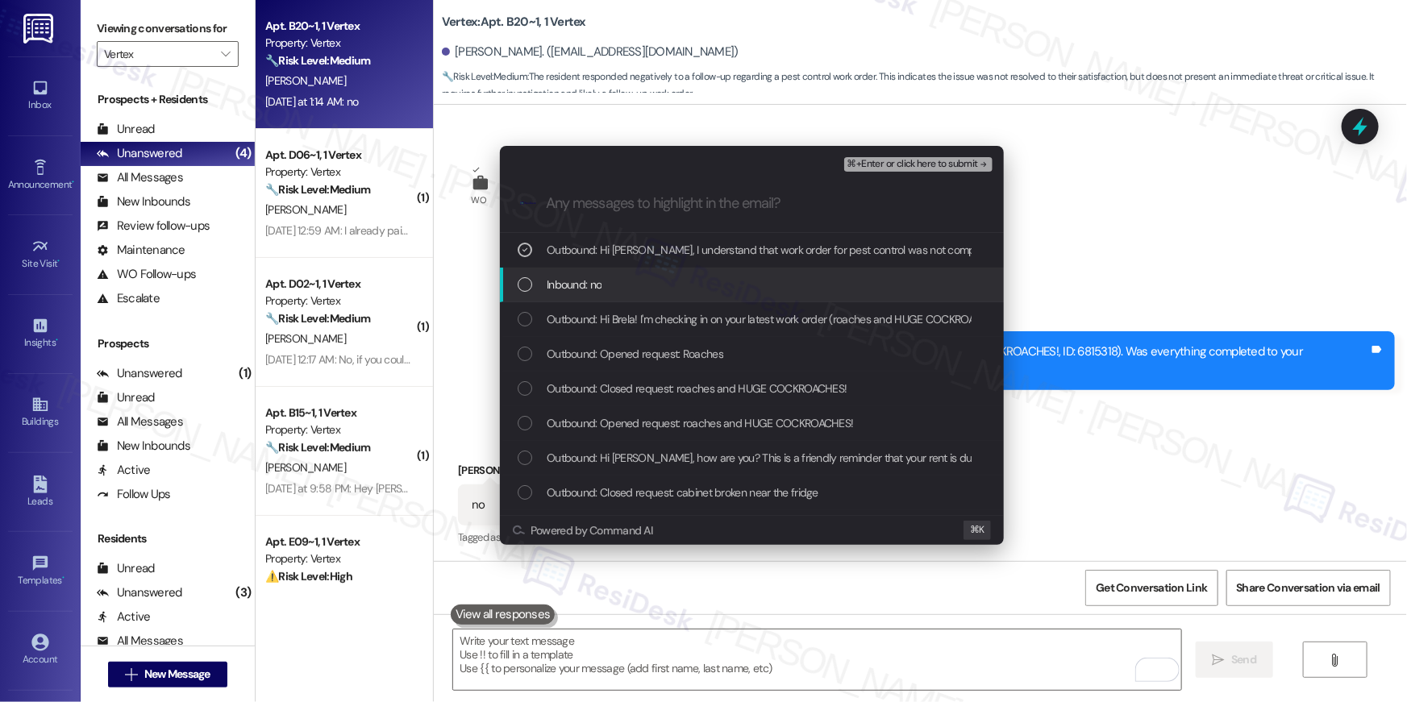
click at [523, 274] on div "Inbound: no" at bounding box center [752, 285] width 504 height 35
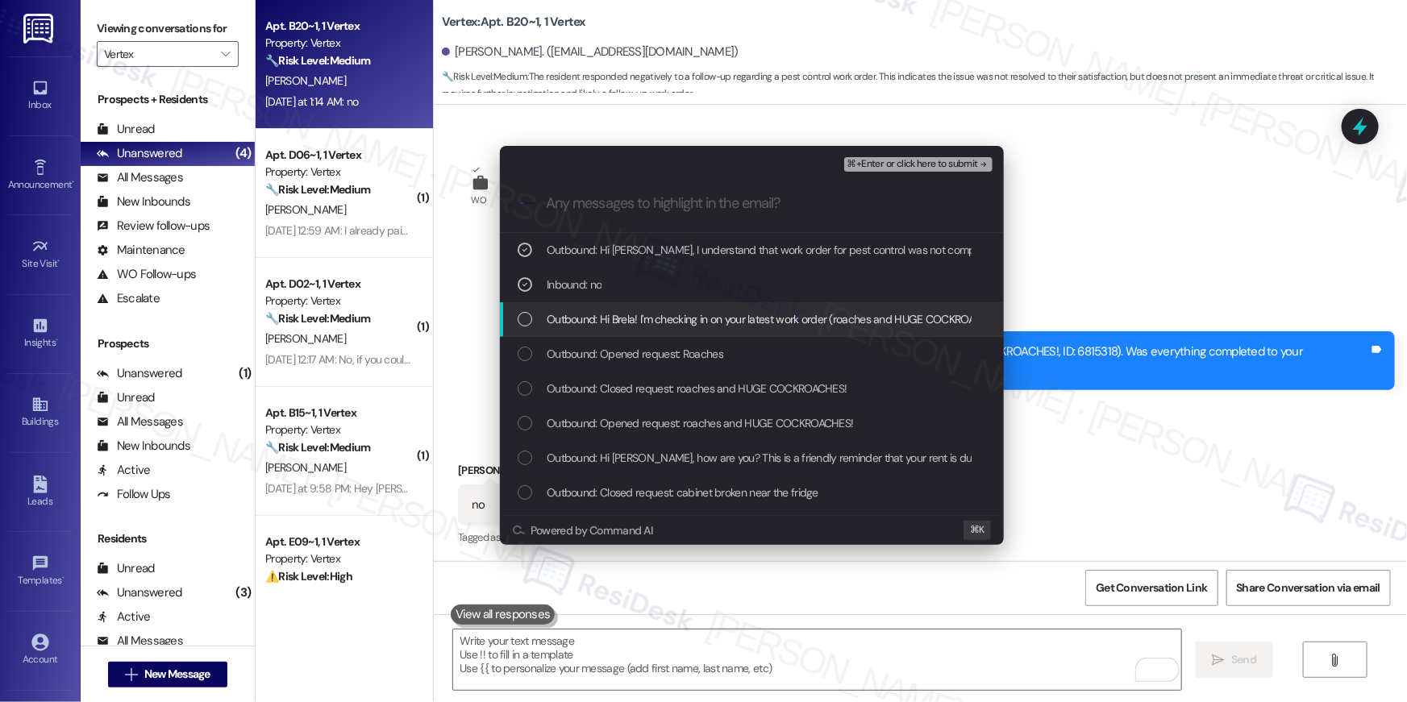
click at [518, 318] on div "List of options" at bounding box center [525, 319] width 15 height 15
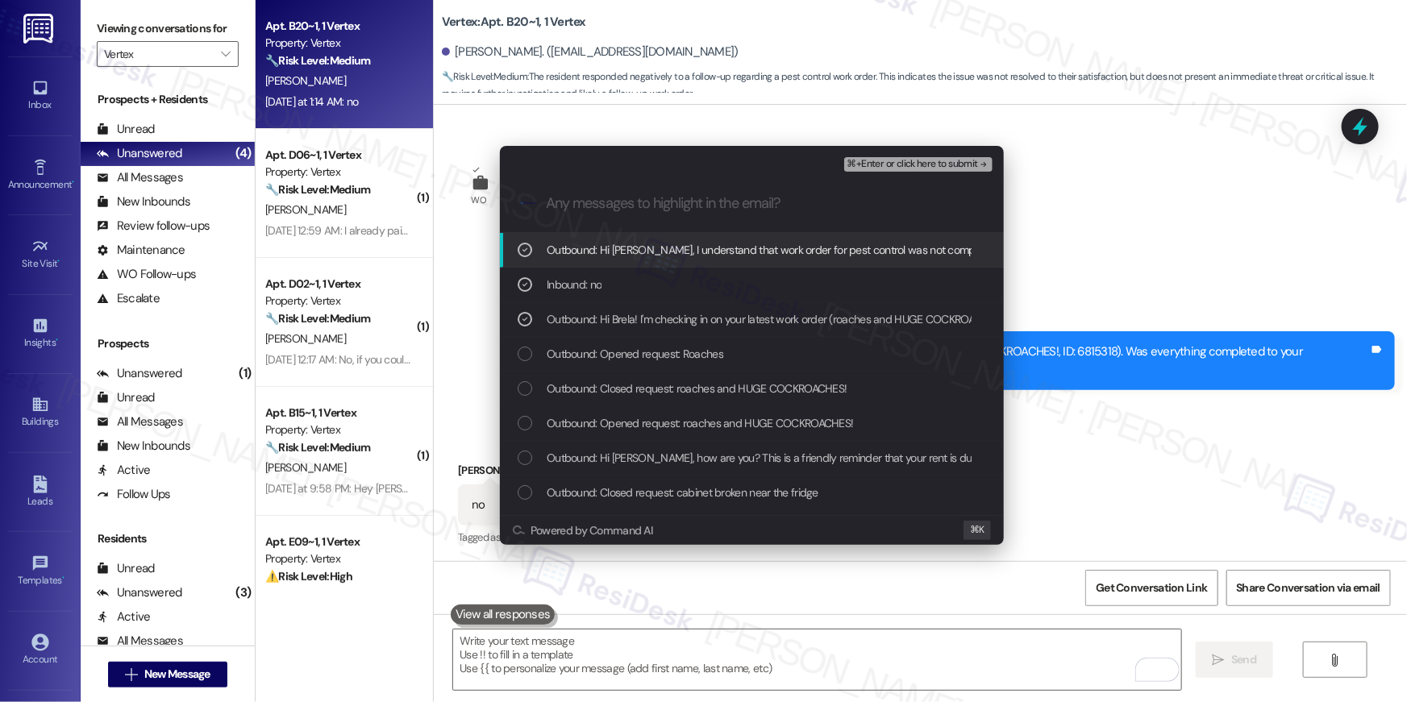
click at [917, 168] on span "⌘+Enter or click here to submit" at bounding box center [912, 164] width 131 height 11
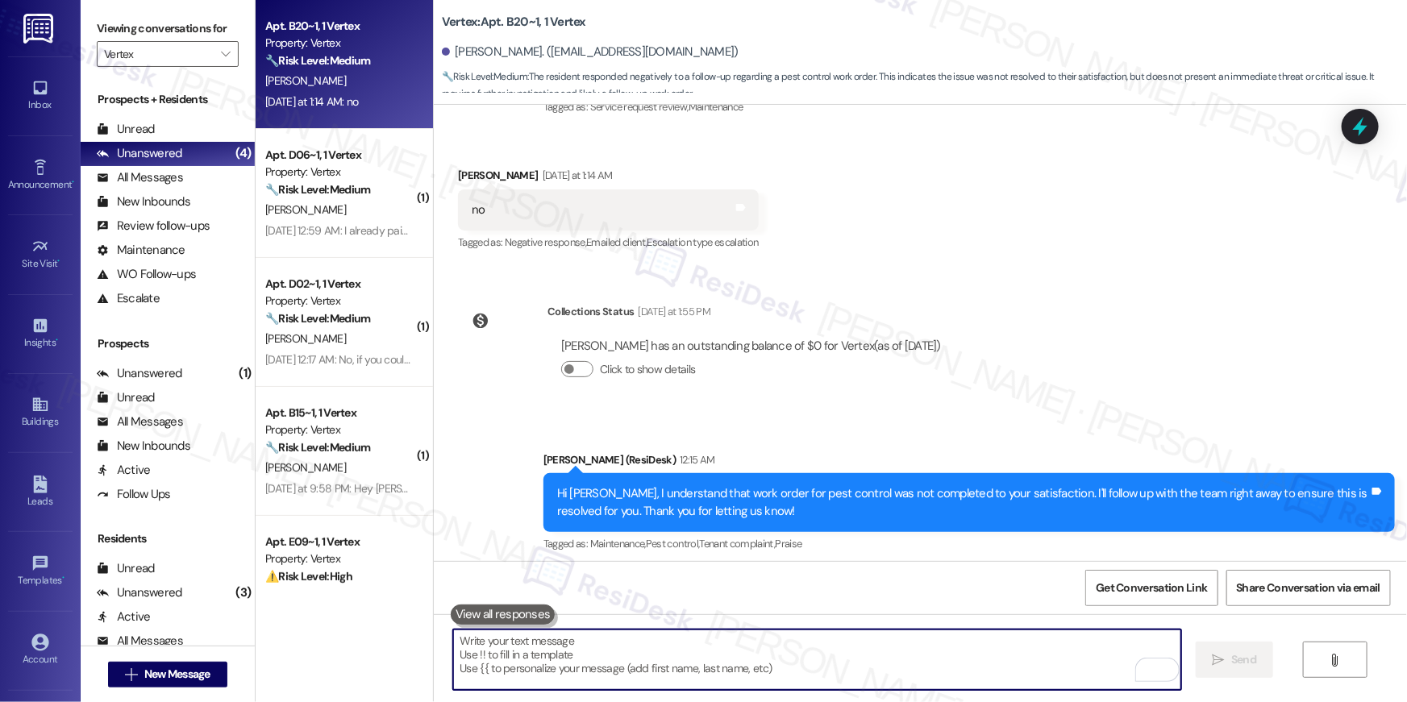
scroll to position [868, 0]
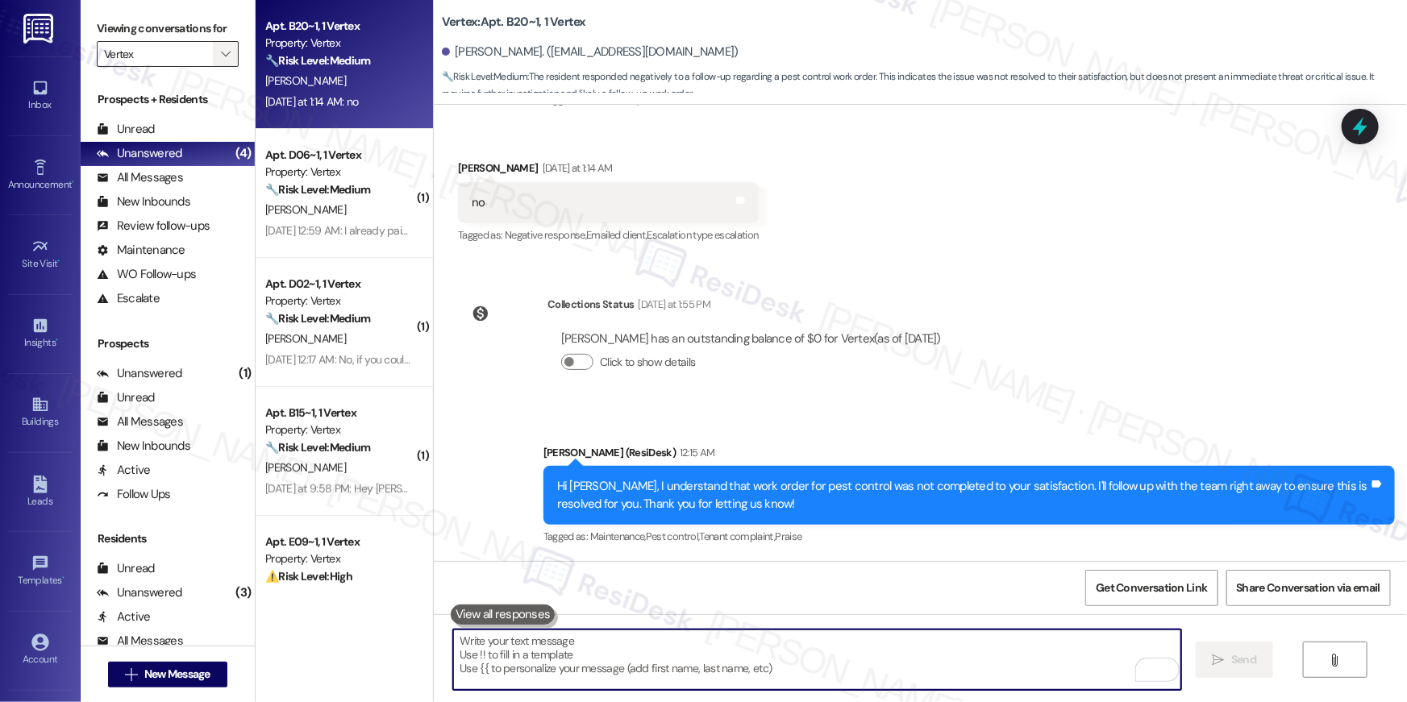
click at [220, 50] on button "" at bounding box center [226, 54] width 26 height 26
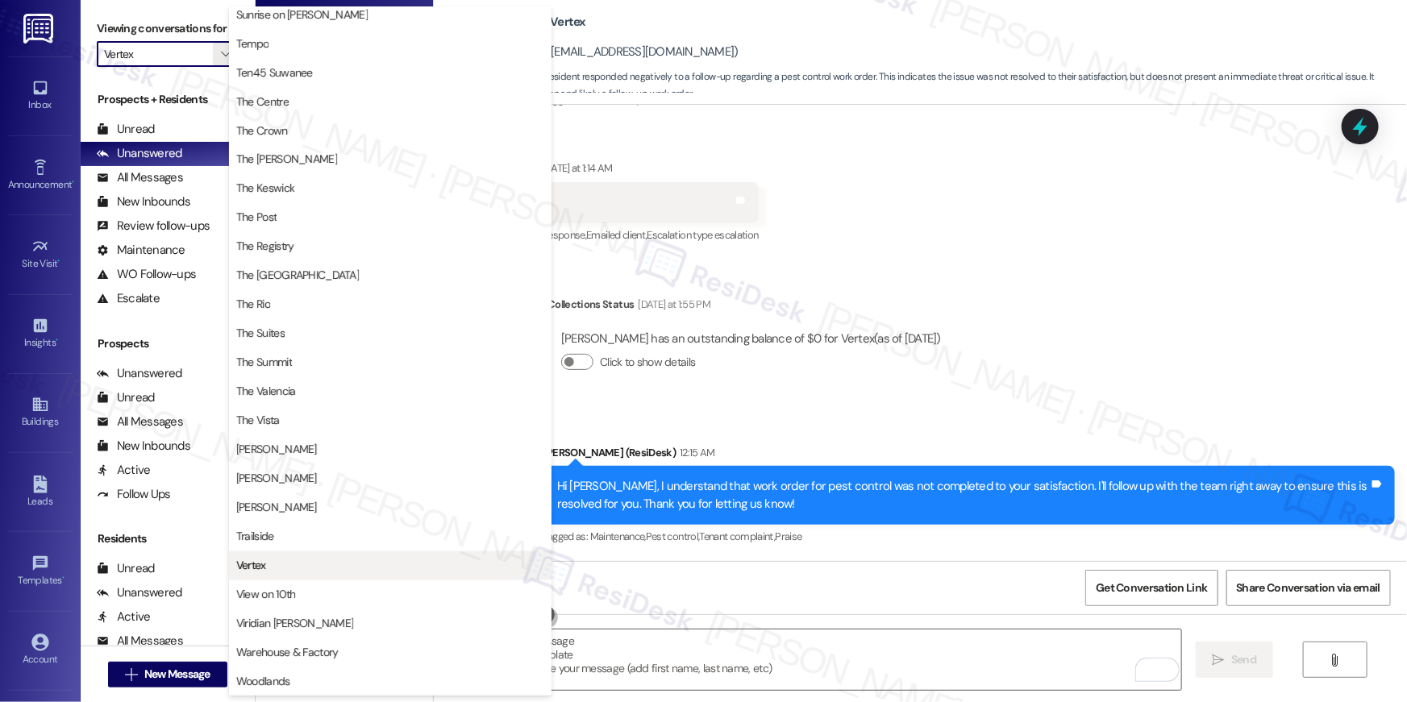
scroll to position [1458, 0]
click at [332, 536] on span "Trailside" at bounding box center [390, 537] width 308 height 16
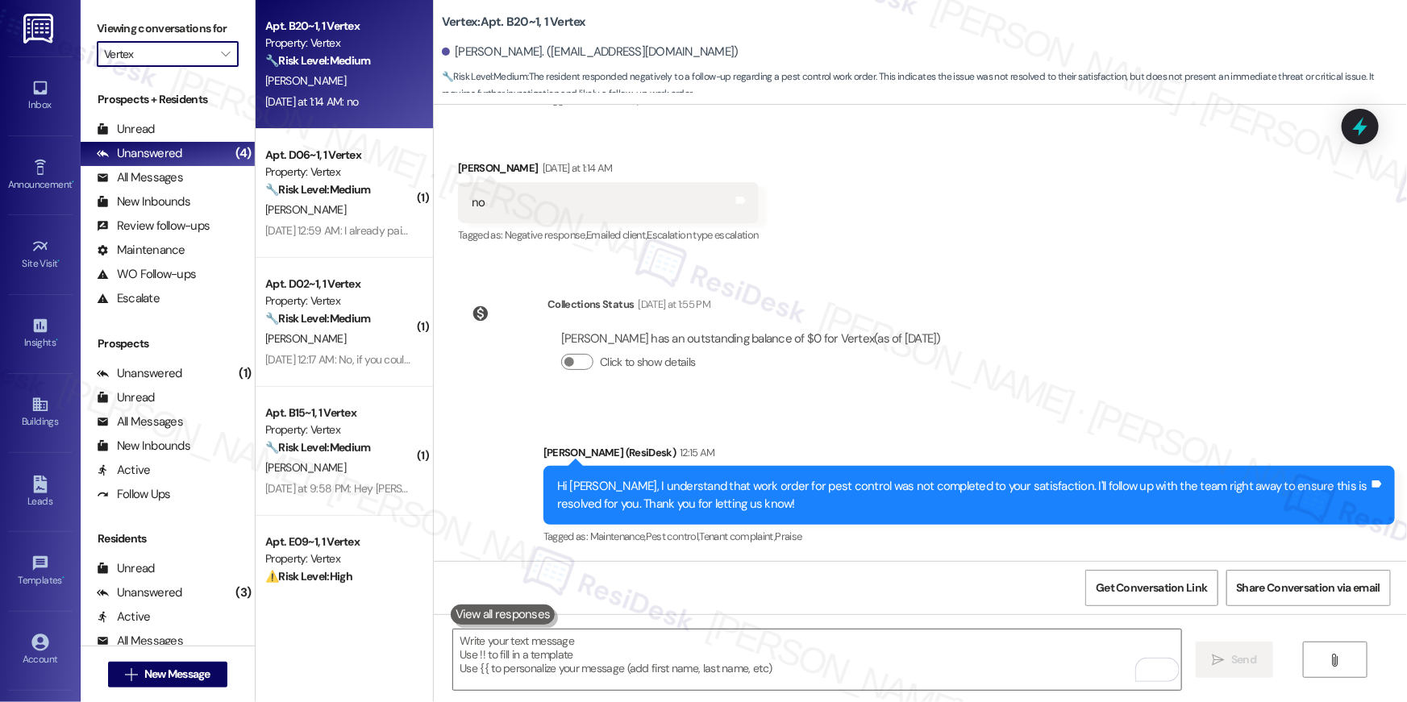
type input "Trailside"
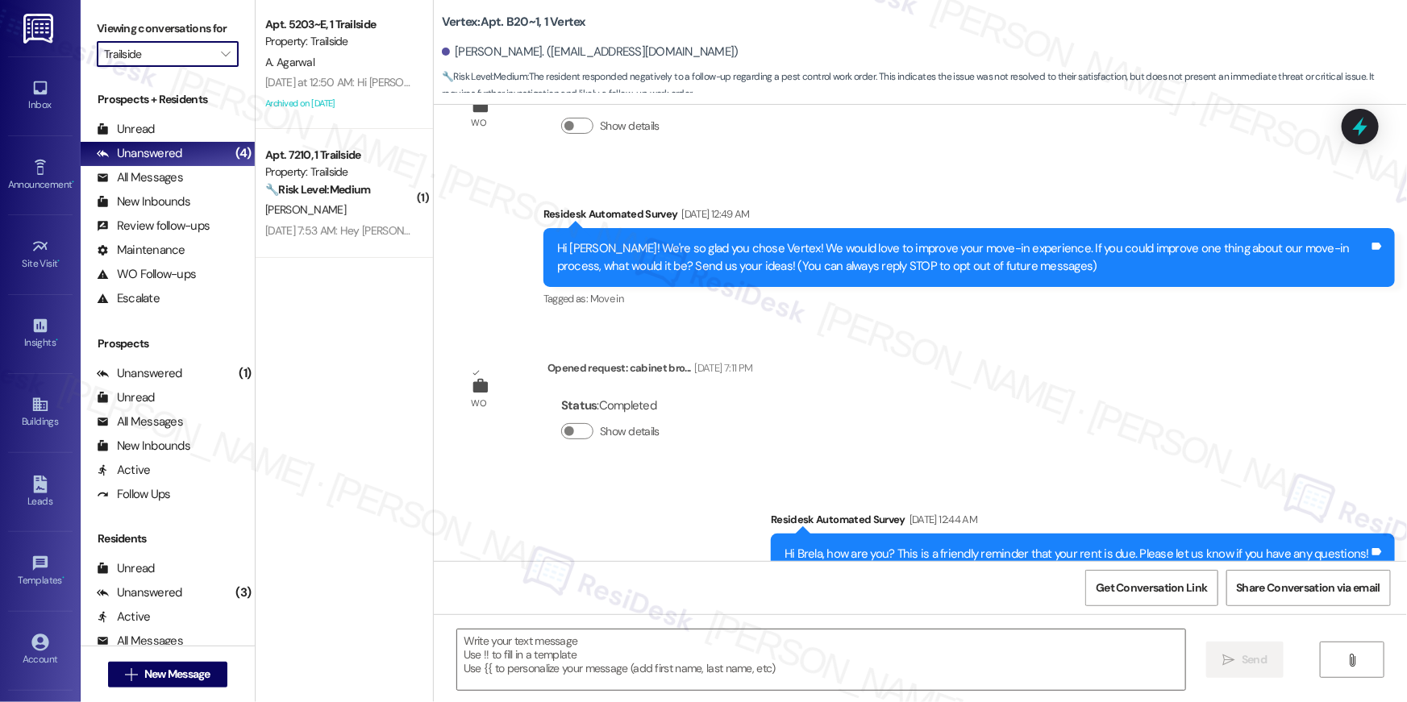
type textarea "Fetching suggested responses. Please feel free to read through the conversation…"
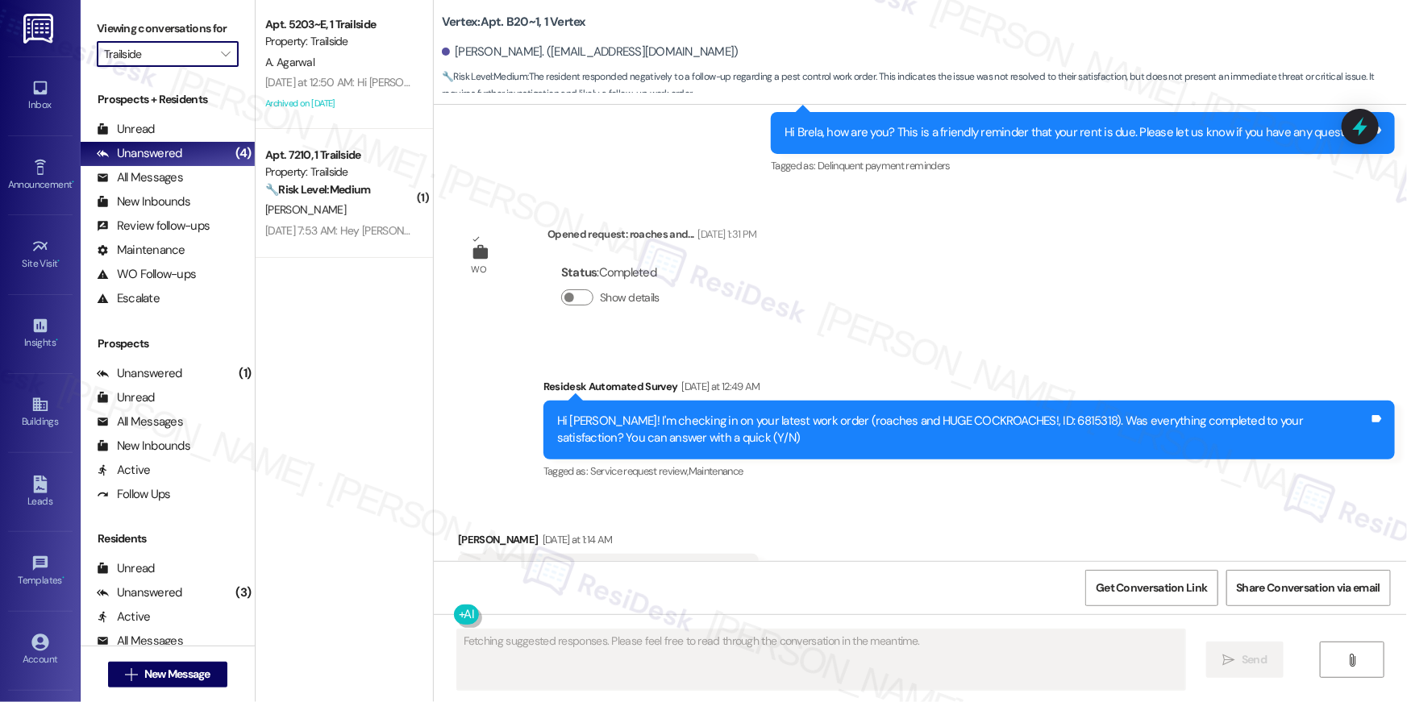
scroll to position [566, 0]
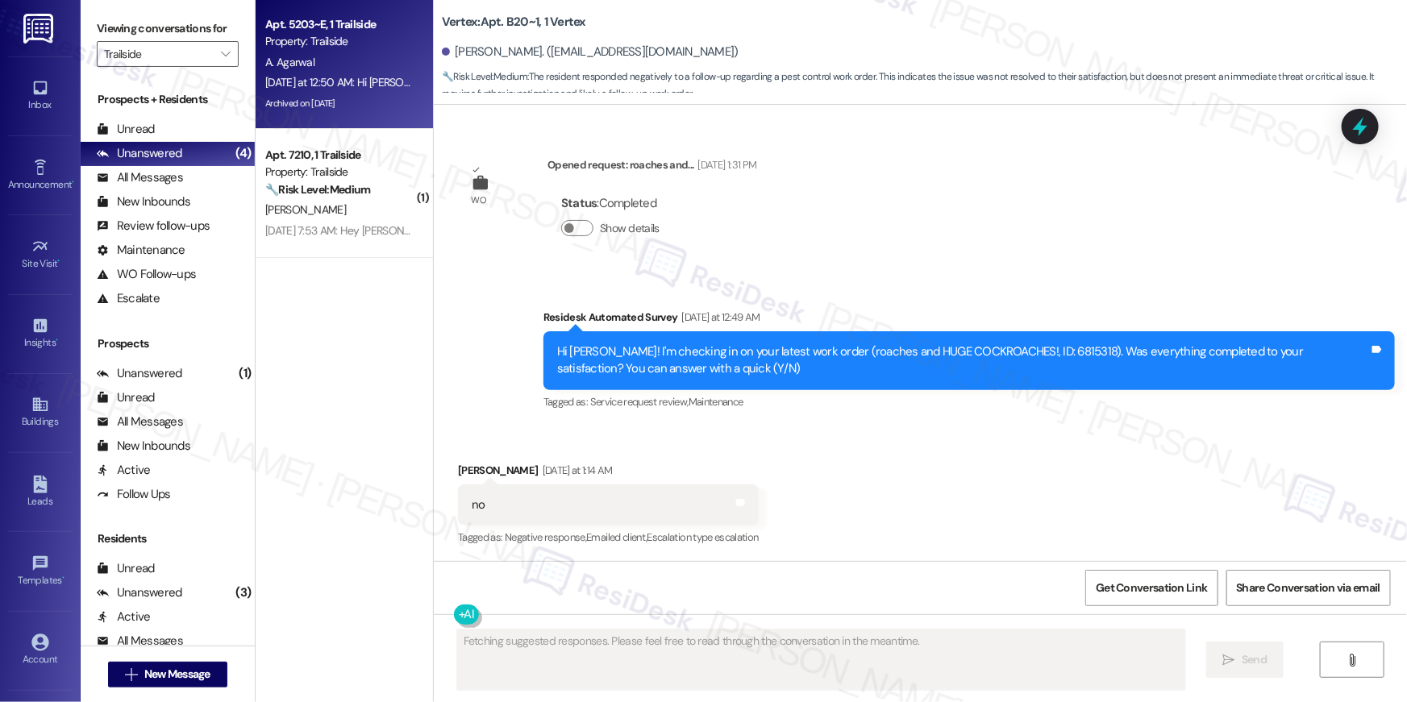
click at [344, 64] on div "A. Agarwal" at bounding box center [340, 62] width 152 height 20
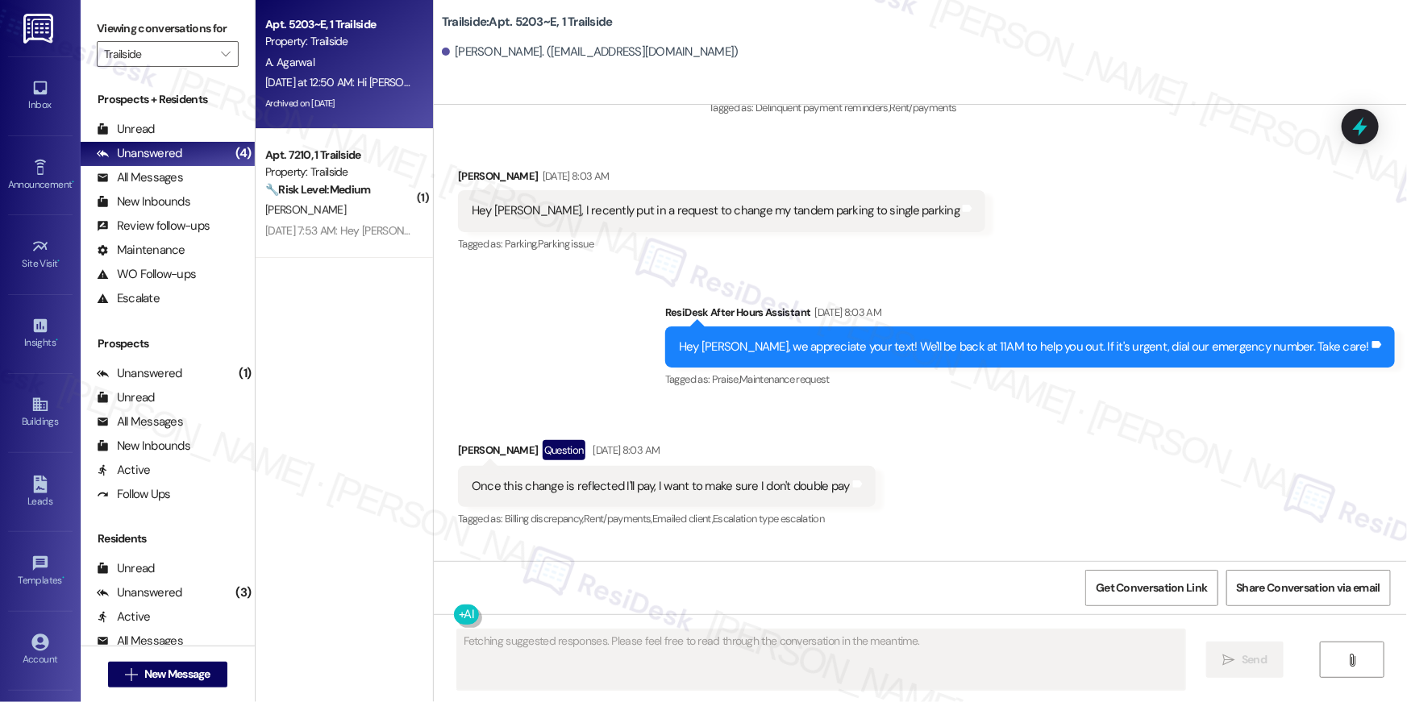
scroll to position [2012, 0]
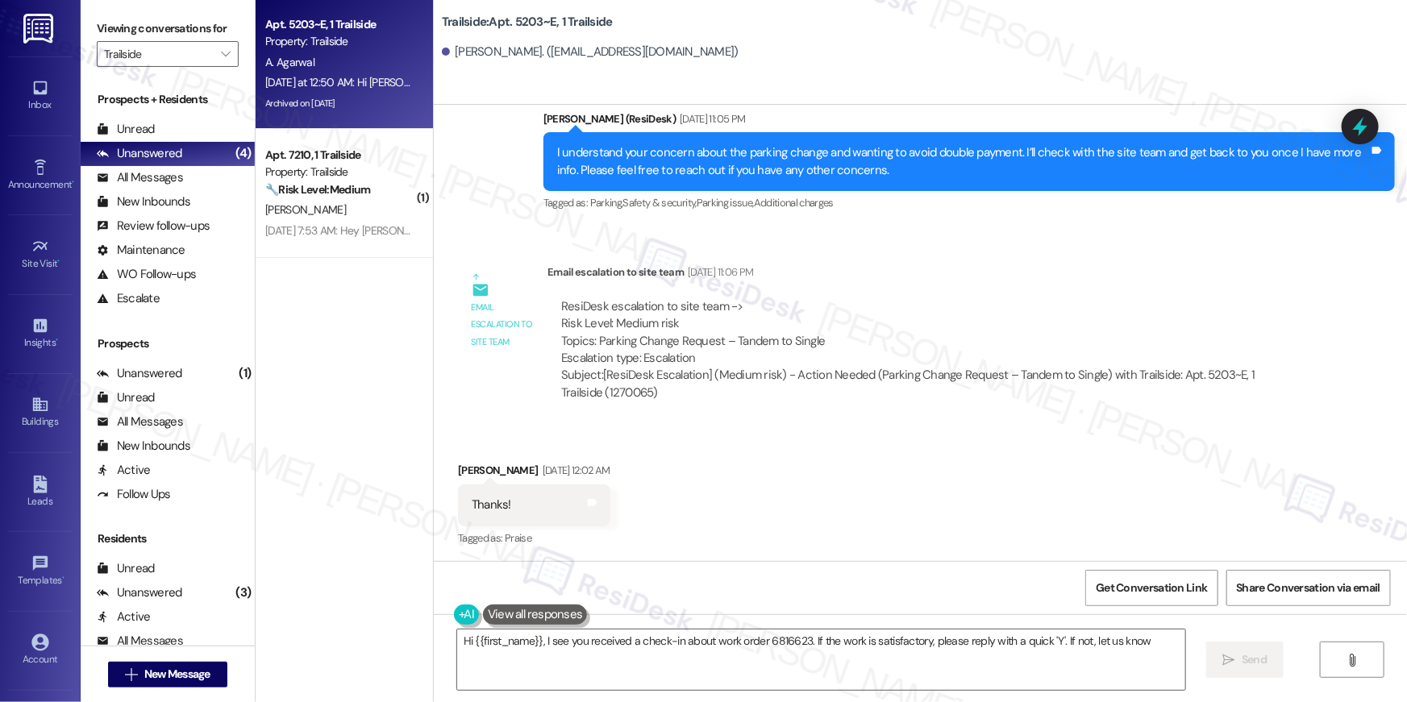
type textarea "Hi {{first_name}}, I see you received a check-in about work order 6816623. If t…"
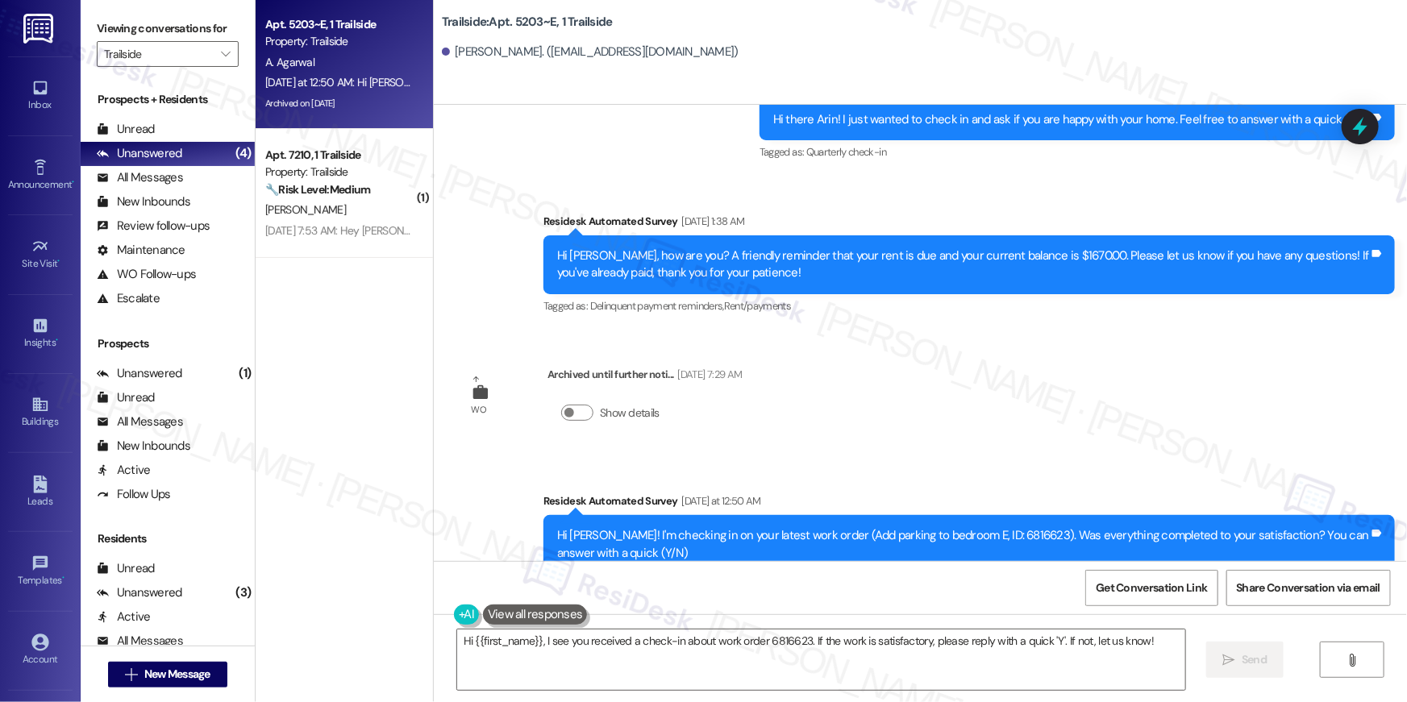
scroll to position [2582, 0]
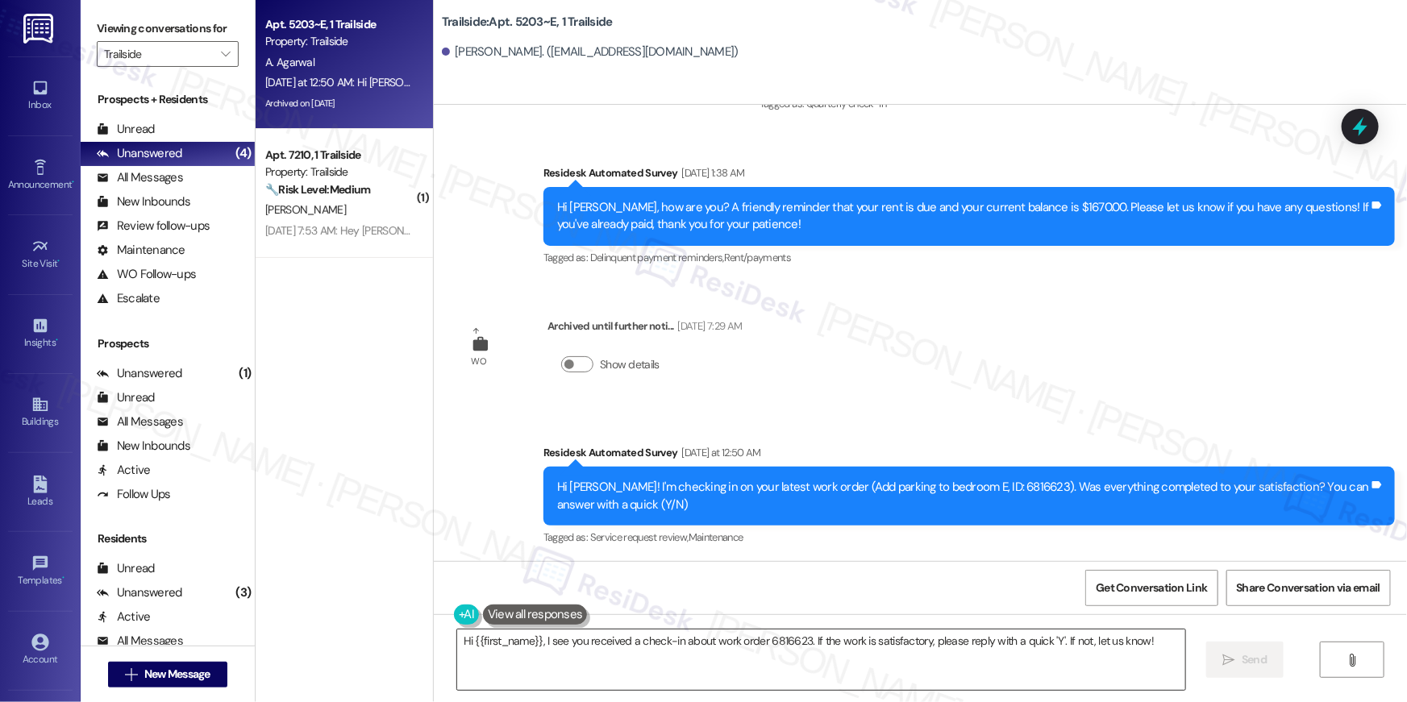
click at [715, 662] on textarea "Hi {{first_name}}, I see you received a check-in about work order 6816623. If t…" at bounding box center [821, 660] width 728 height 60
click at [714, 661] on textarea "Hi {{first_name}}, I see you received a check-in about work order 6816623. If t…" at bounding box center [821, 660] width 728 height 60
click at [714, 662] on textarea "Hi {{first_name}}, I see you received a check-in about work order 6816623. If t…" at bounding box center [821, 660] width 728 height 60
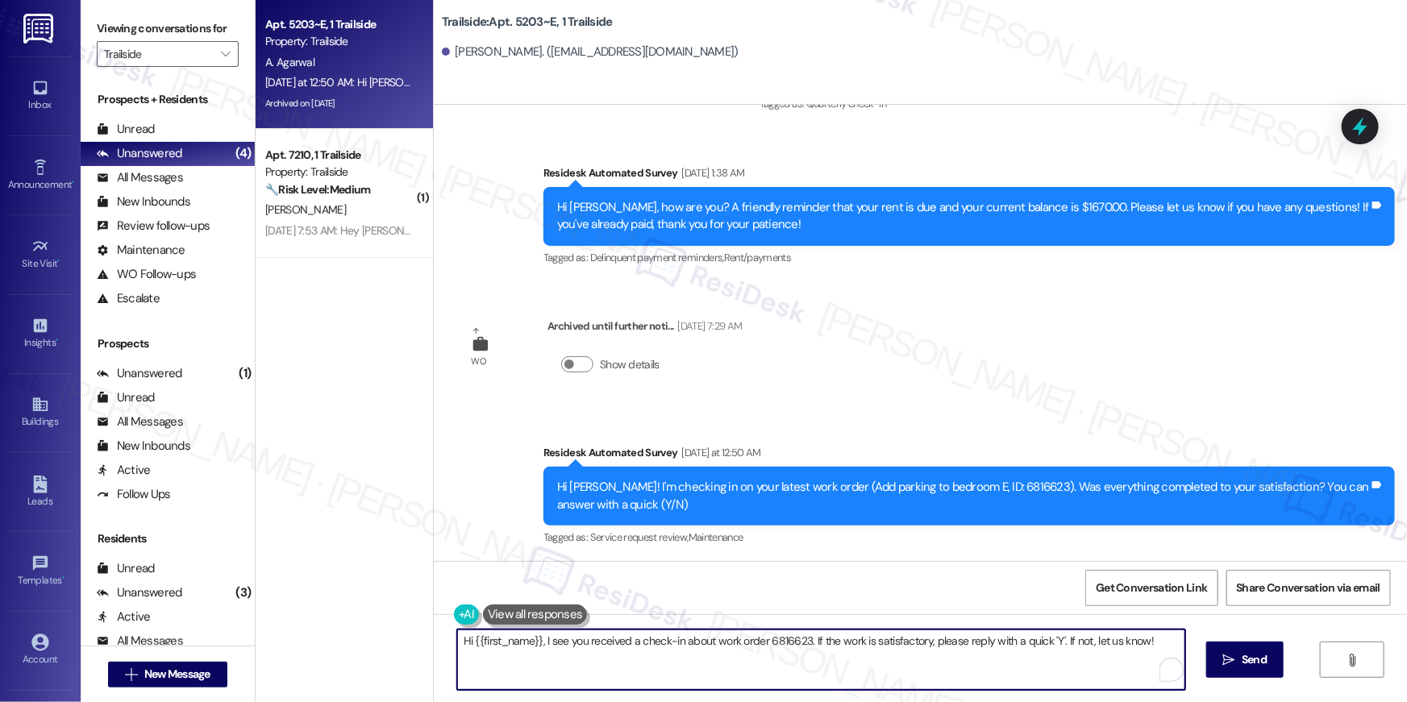
click at [714, 662] on textarea "Hi {{first_name}}, I see you received a check-in about work order 6816623. If t…" at bounding box center [821, 660] width 728 height 60
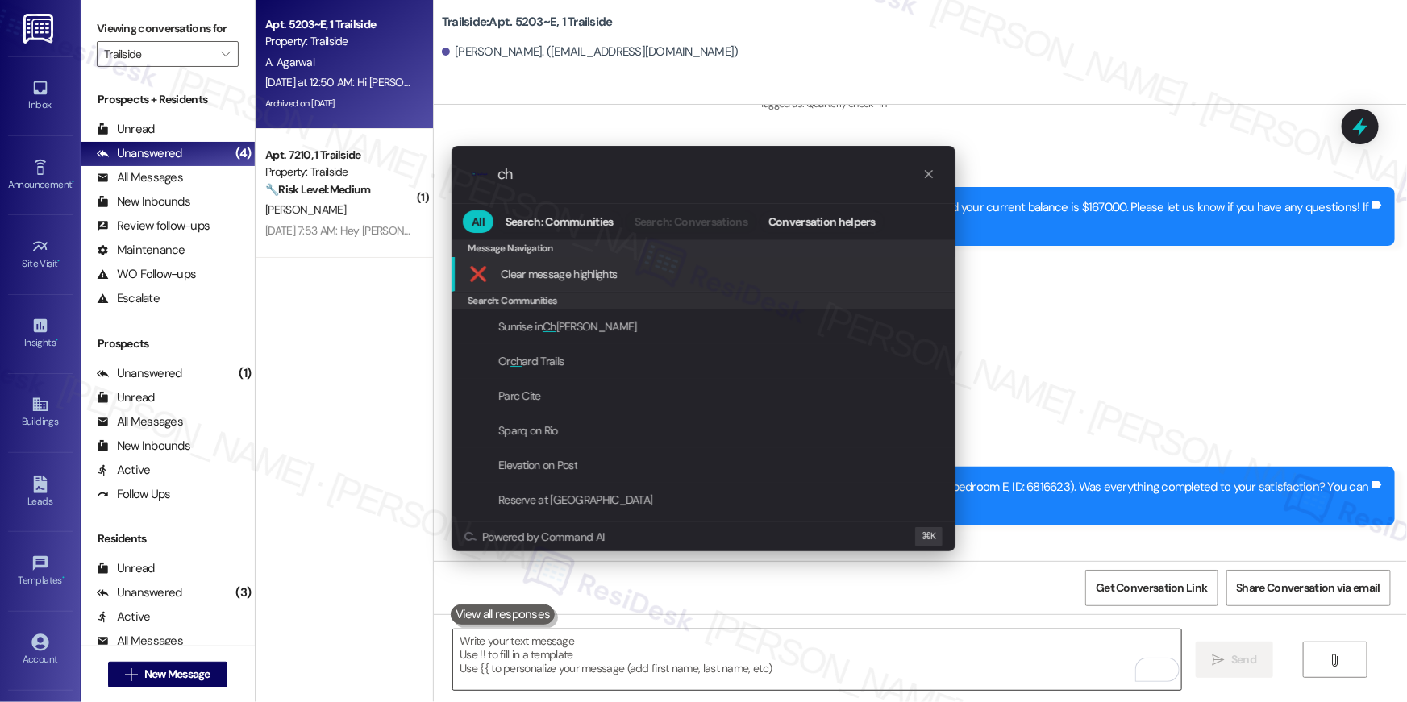
type input "c"
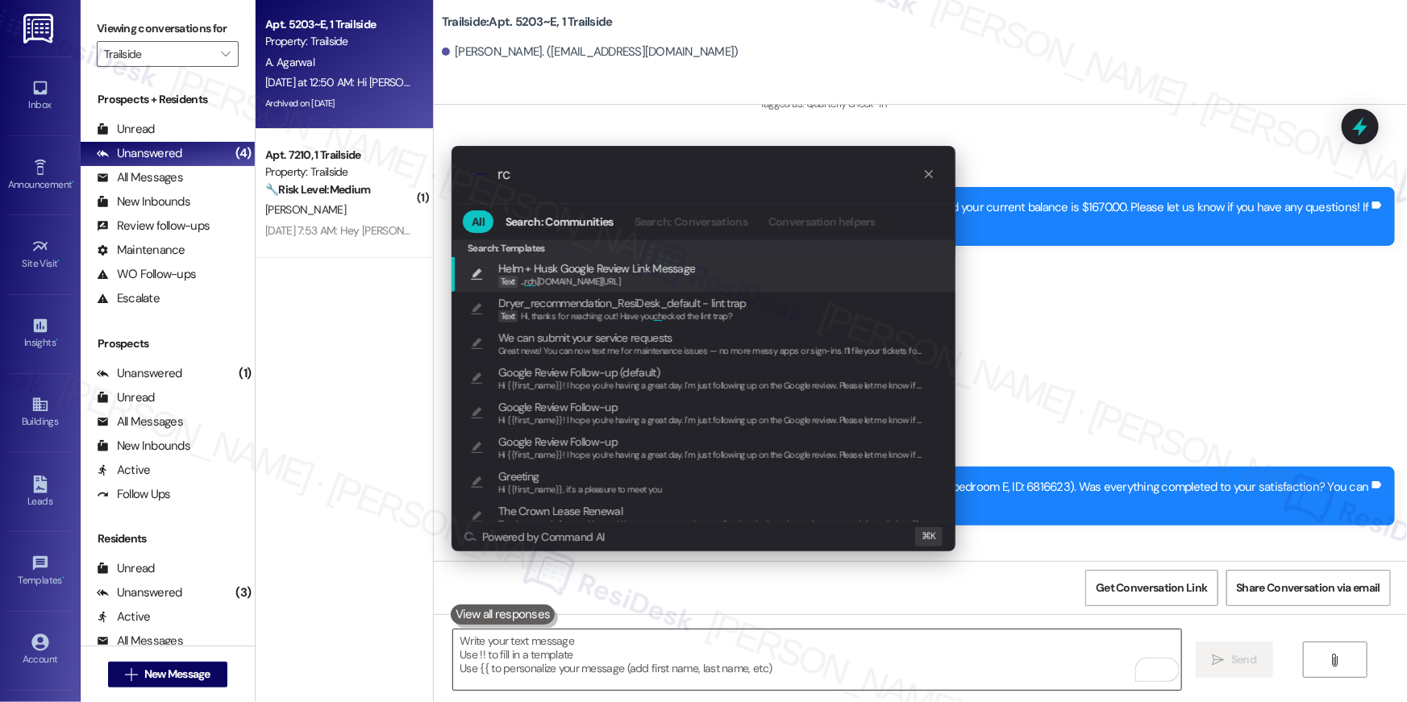
type input "r"
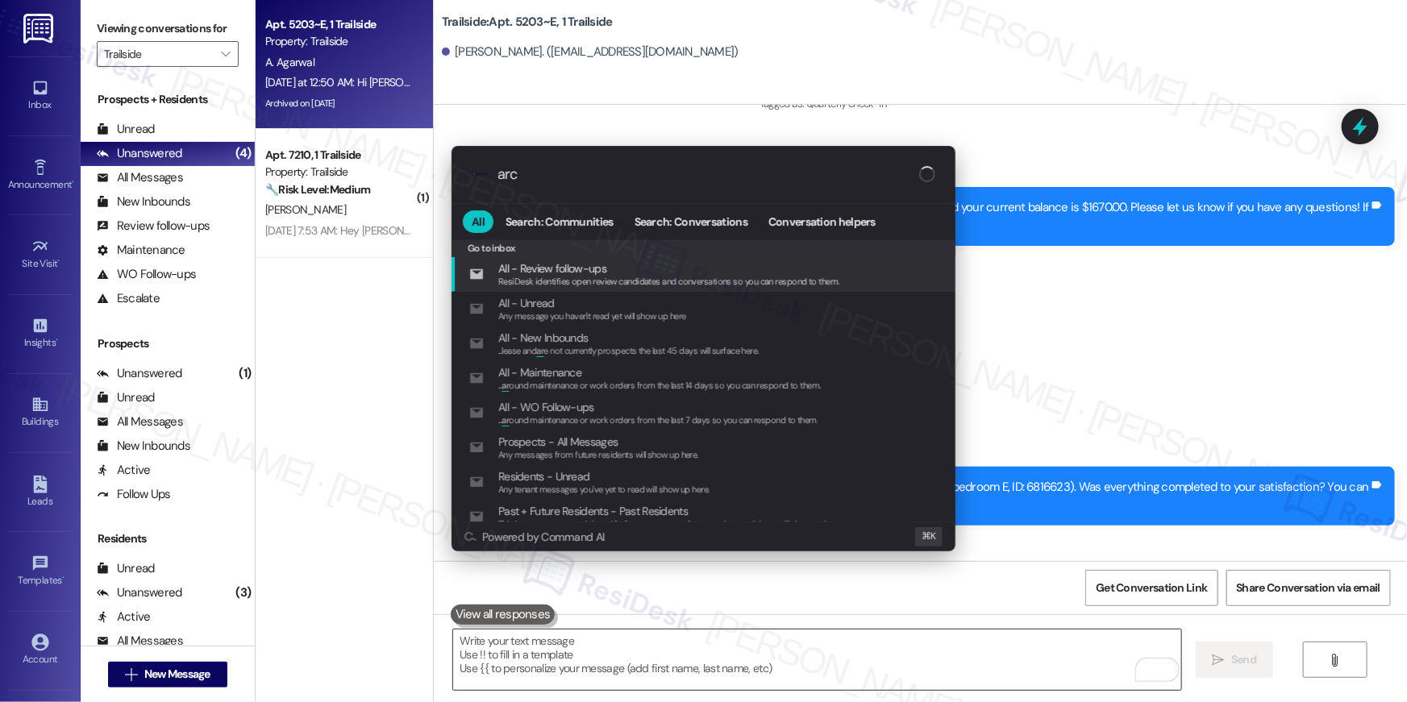
type input "arch"
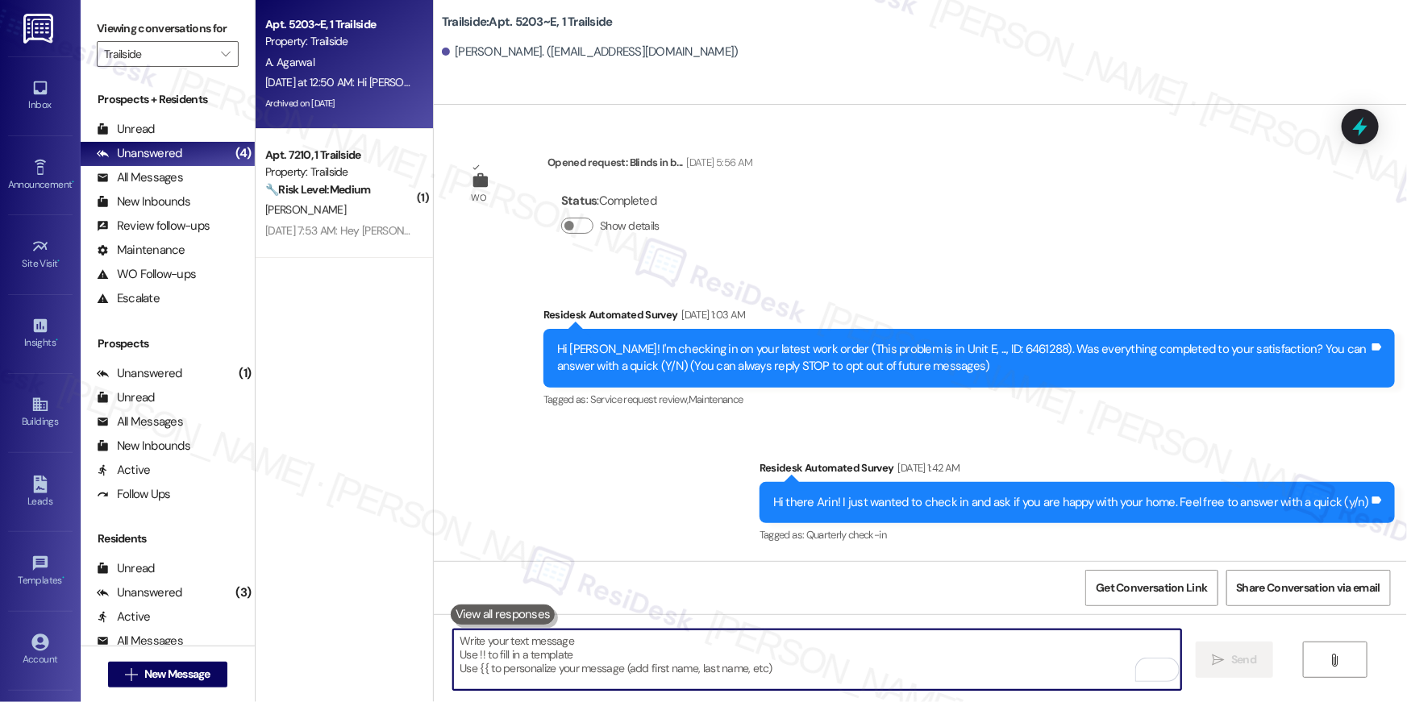
scroll to position [2582, 0]
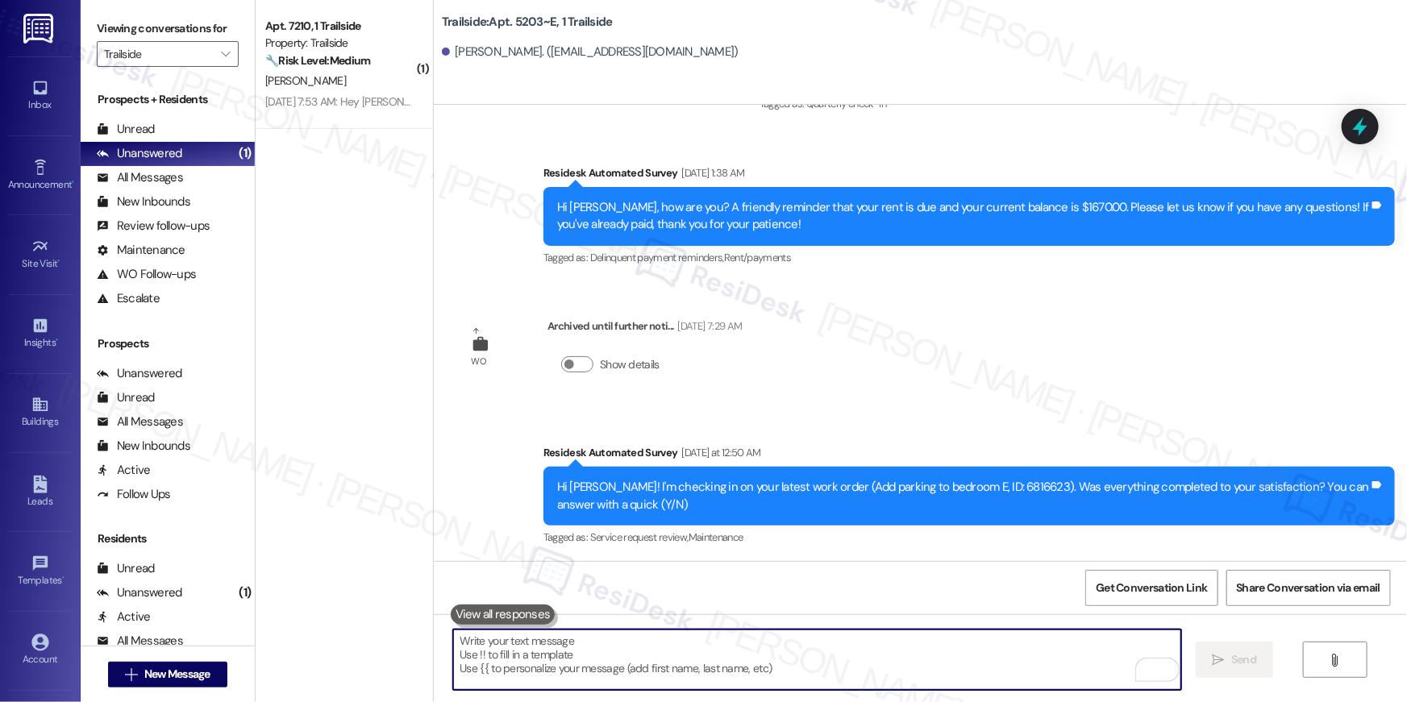
click at [350, 47] on div "Property: Trailside" at bounding box center [339, 43] width 149 height 17
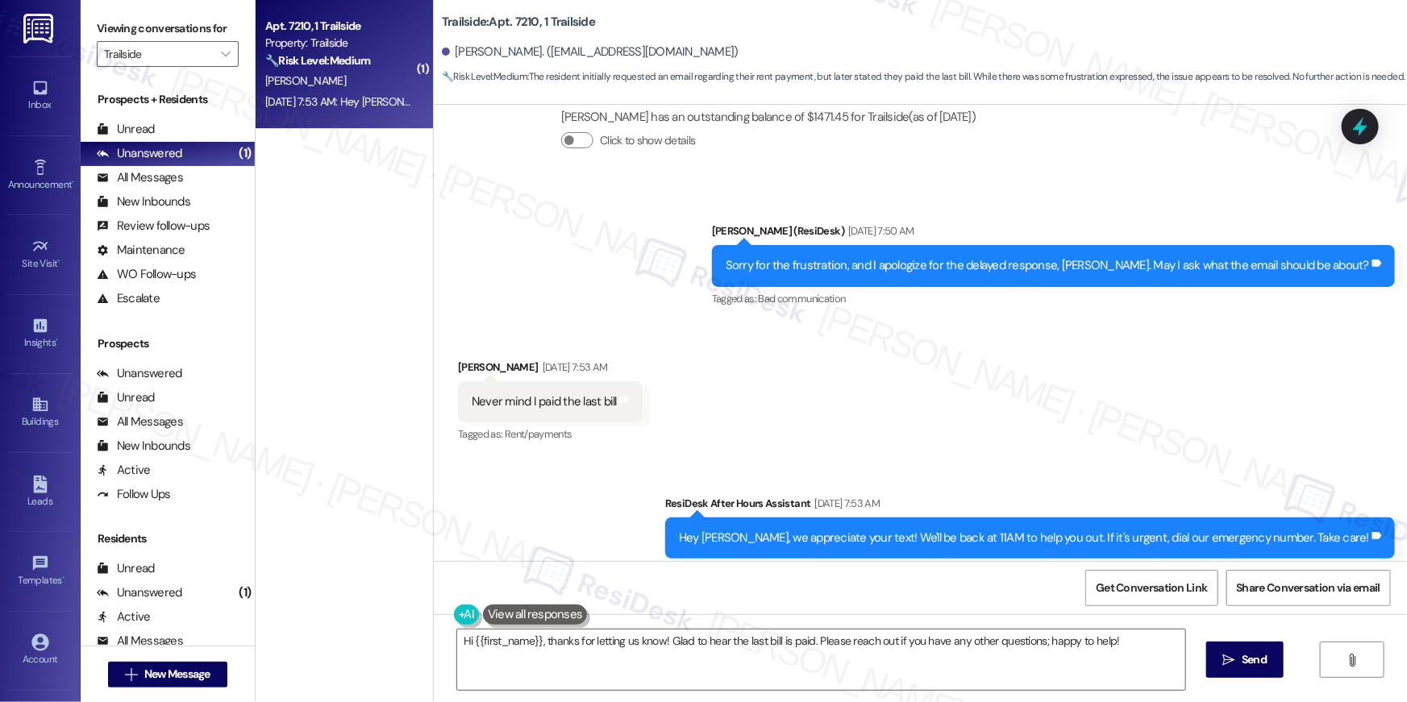
scroll to position [2050, 0]
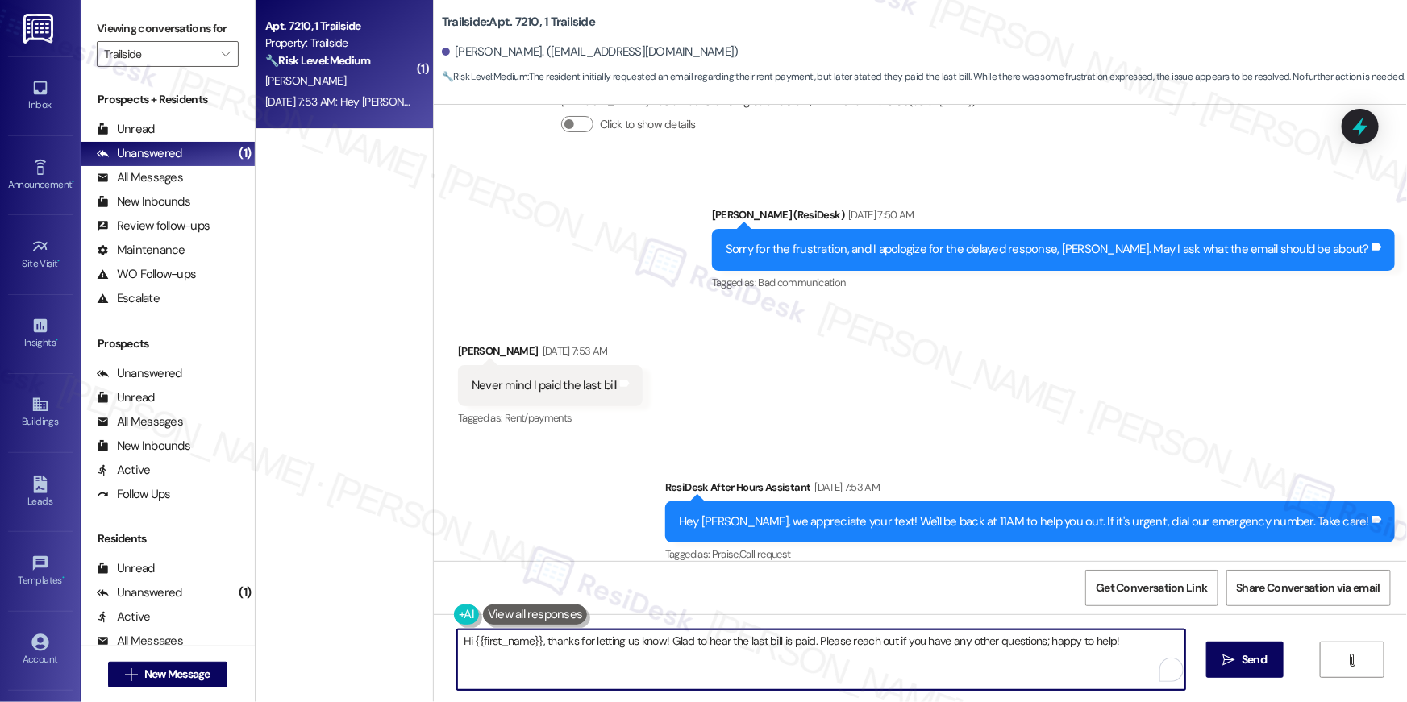
drag, startPoint x: 587, startPoint y: 661, endPoint x: 547, endPoint y: 640, distance: 45.4
click at [587, 661] on textarea "Hi {{first_name}}, thanks for letting us know! Glad to hear the last bill is pa…" at bounding box center [821, 660] width 728 height 60
click at [652, 641] on textarea "Hi {{first_name}}, thanks for letting us know! Glad to hear the last bill is pa…" at bounding box center [817, 660] width 728 height 60
click at [807, 641] on textarea "Hi {{first_name}}, thanks for letting us know that you've made the payment! Gla…" at bounding box center [817, 660] width 728 height 60
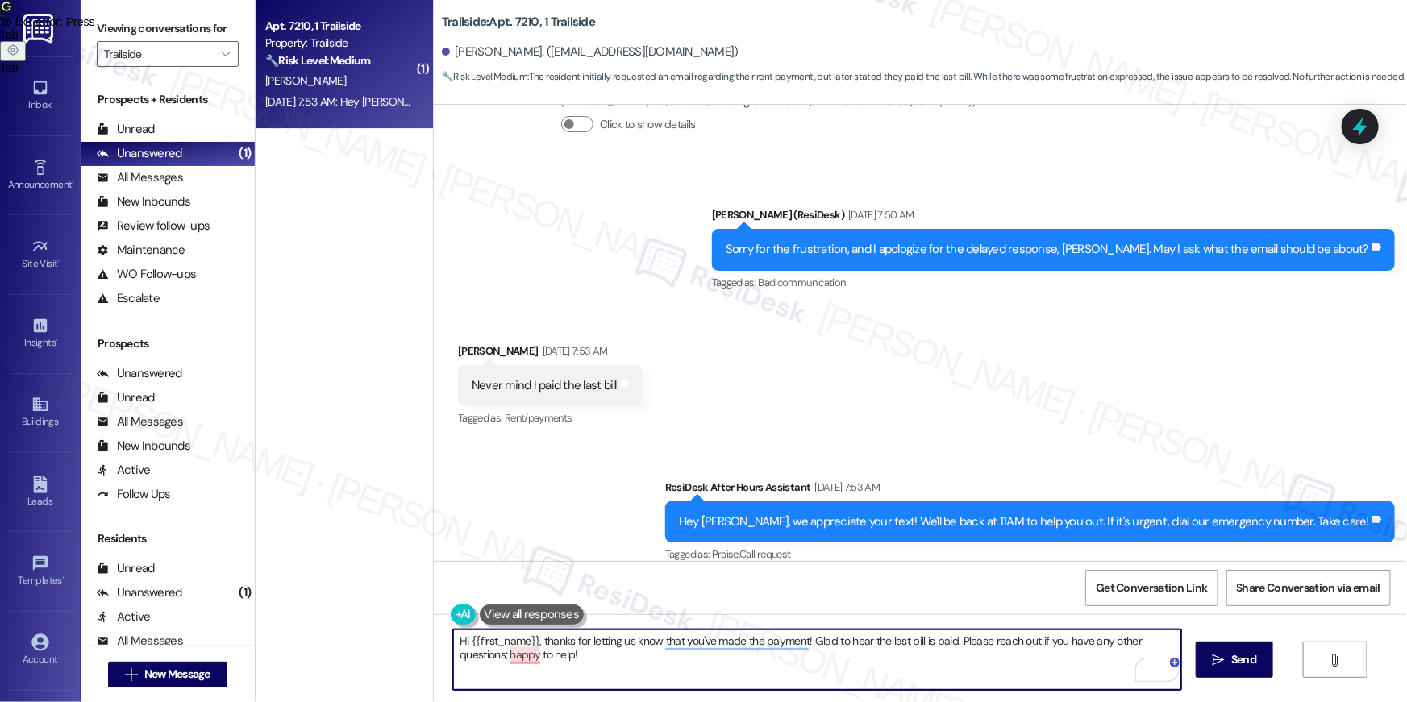
click at [951, 636] on textarea "Hi {{first_name}}, thanks for letting us know that you've made the payment! Gla…" at bounding box center [817, 660] width 728 height 60
type textarea "Hi {{first_name}}, thanks for letting us know that you've made the payment! Ple…"
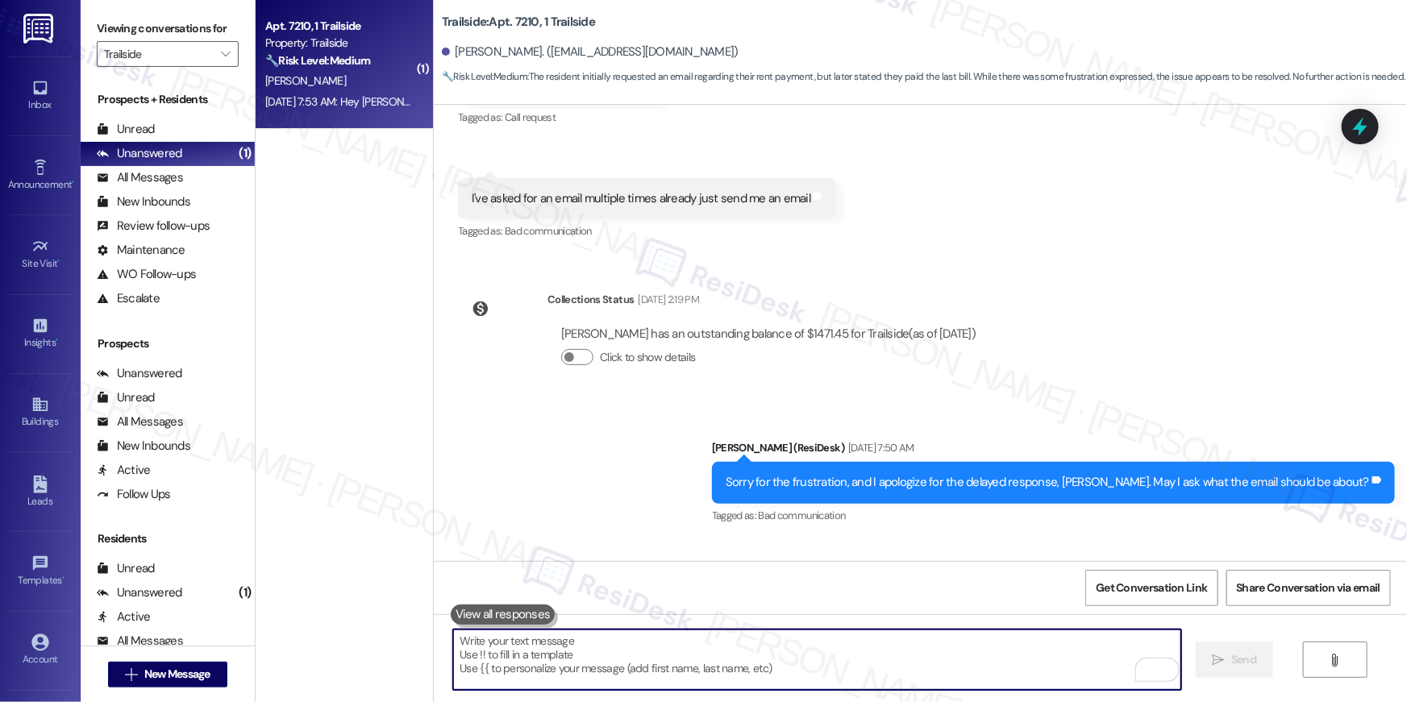
scroll to position [1808, 0]
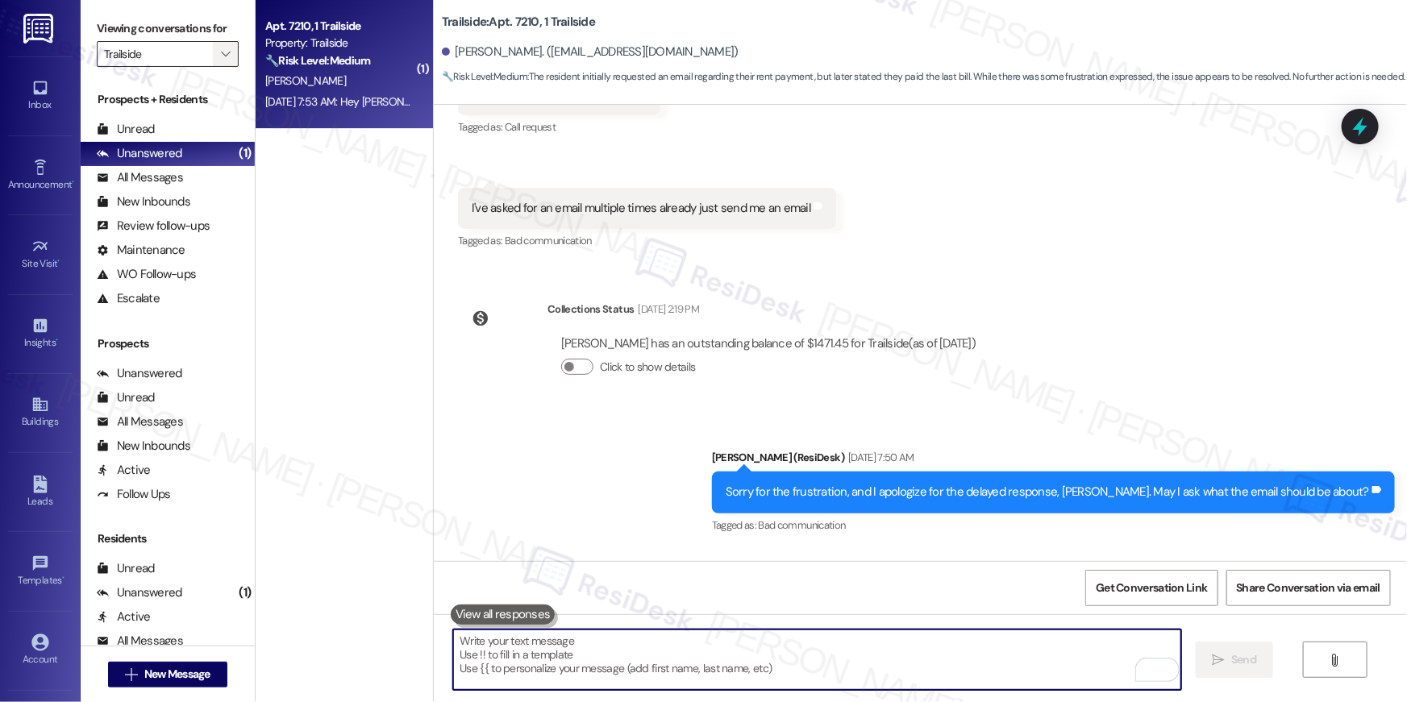
click at [221, 58] on icon "" at bounding box center [225, 54] width 9 height 13
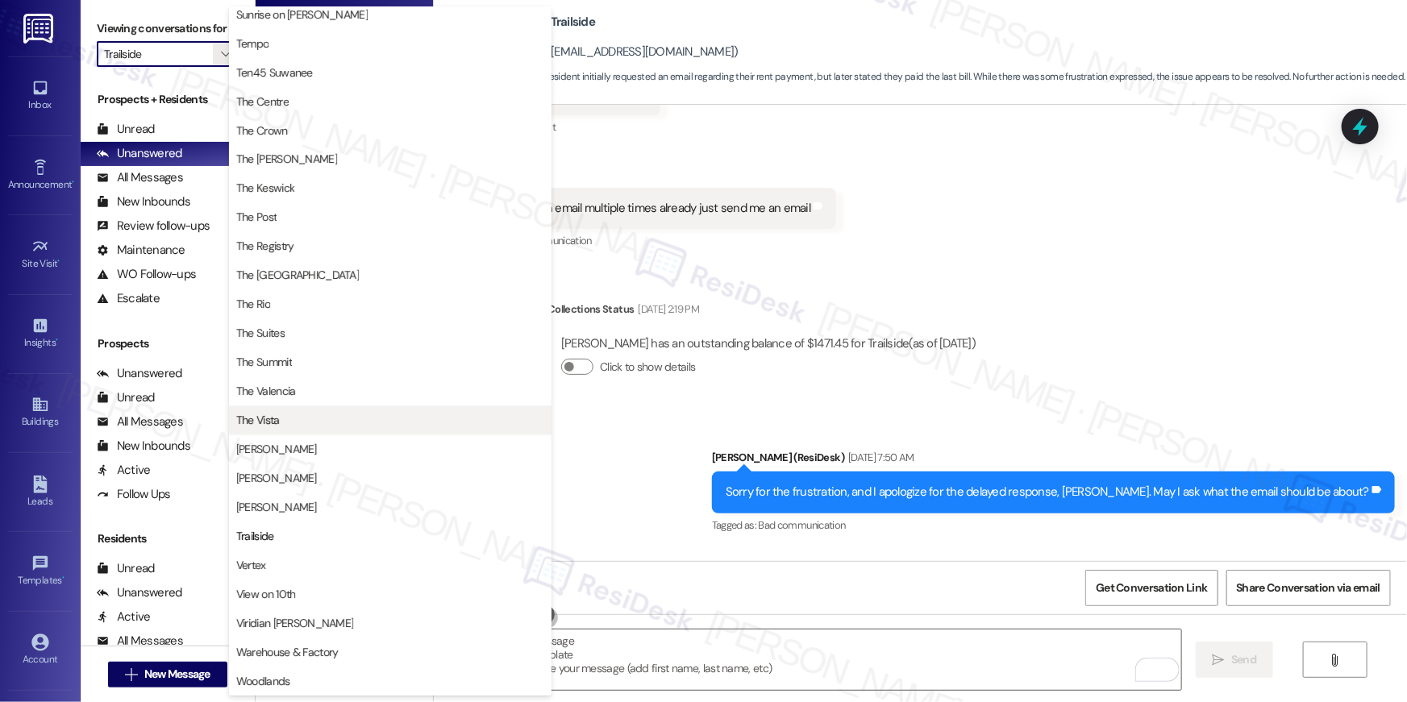
scroll to position [1458, 0]
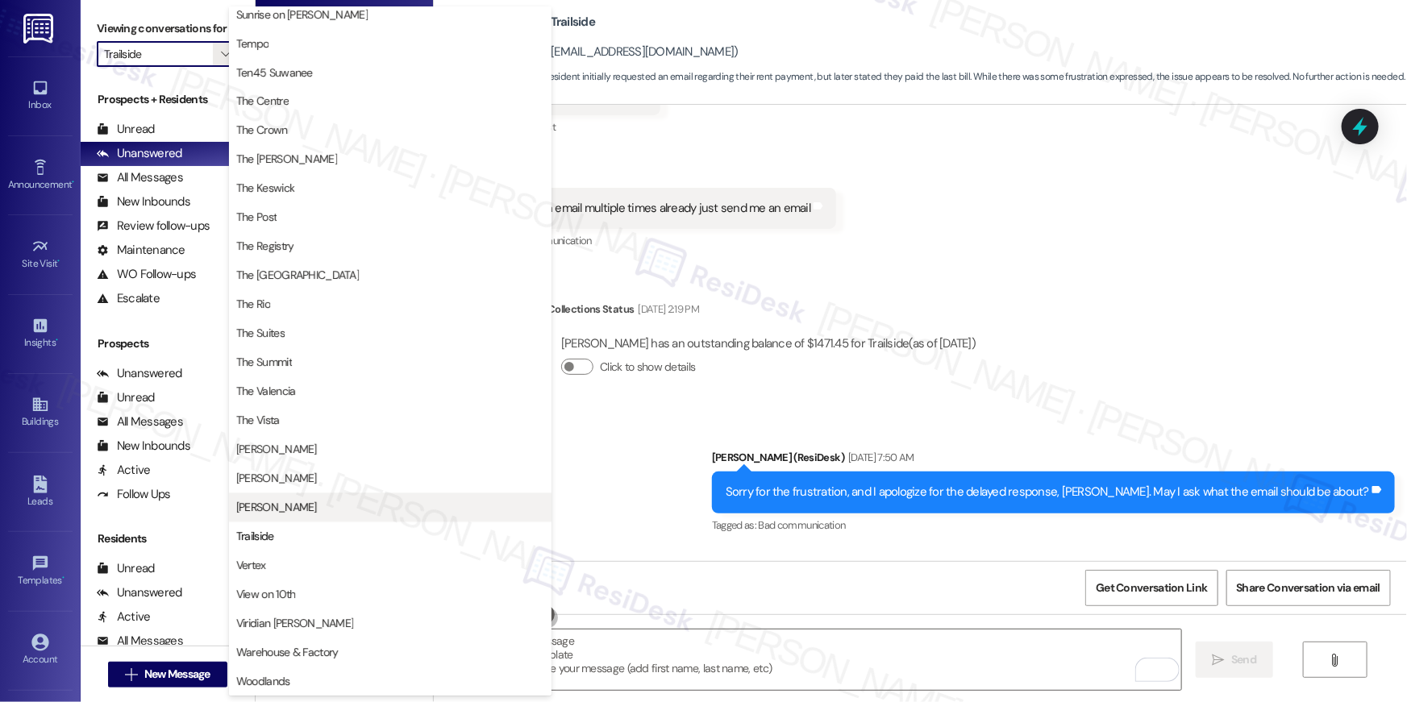
click at [283, 509] on span "[PERSON_NAME]" at bounding box center [276, 508] width 81 height 16
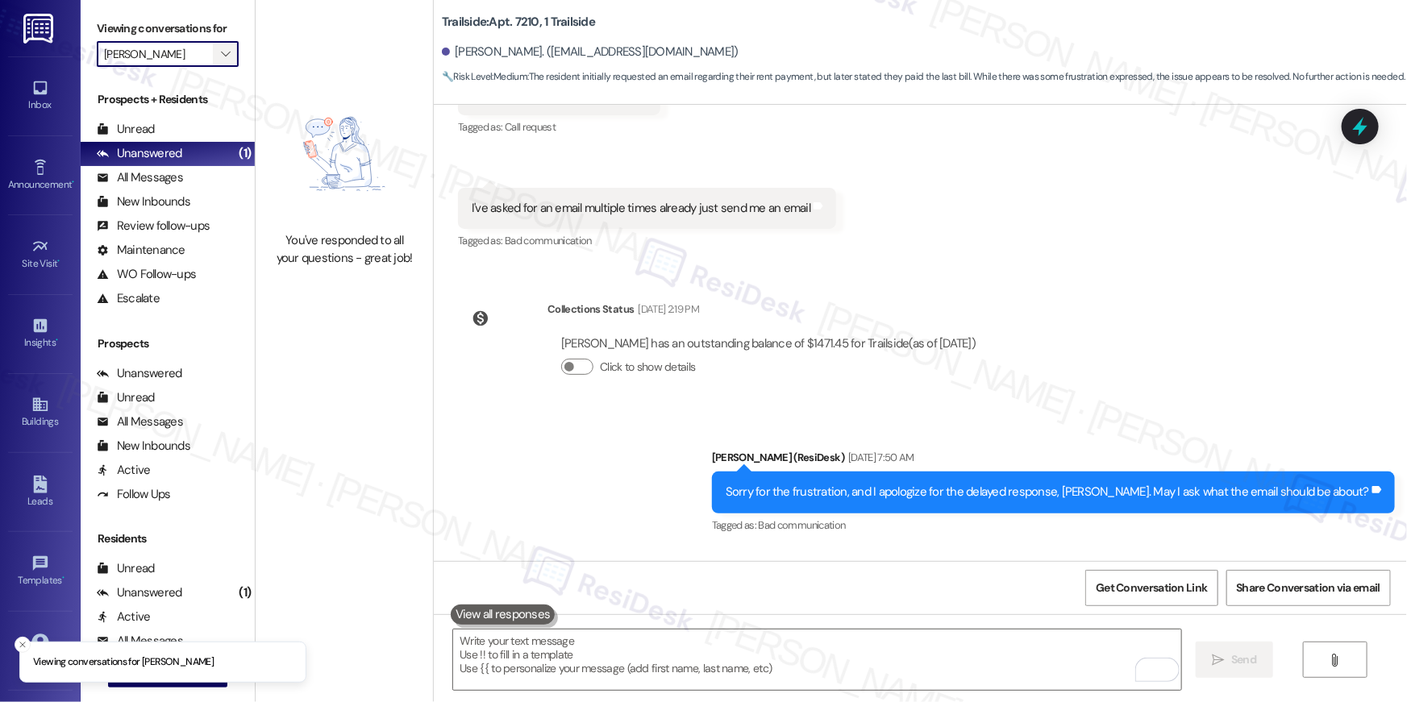
click at [221, 56] on icon "" at bounding box center [225, 54] width 9 height 13
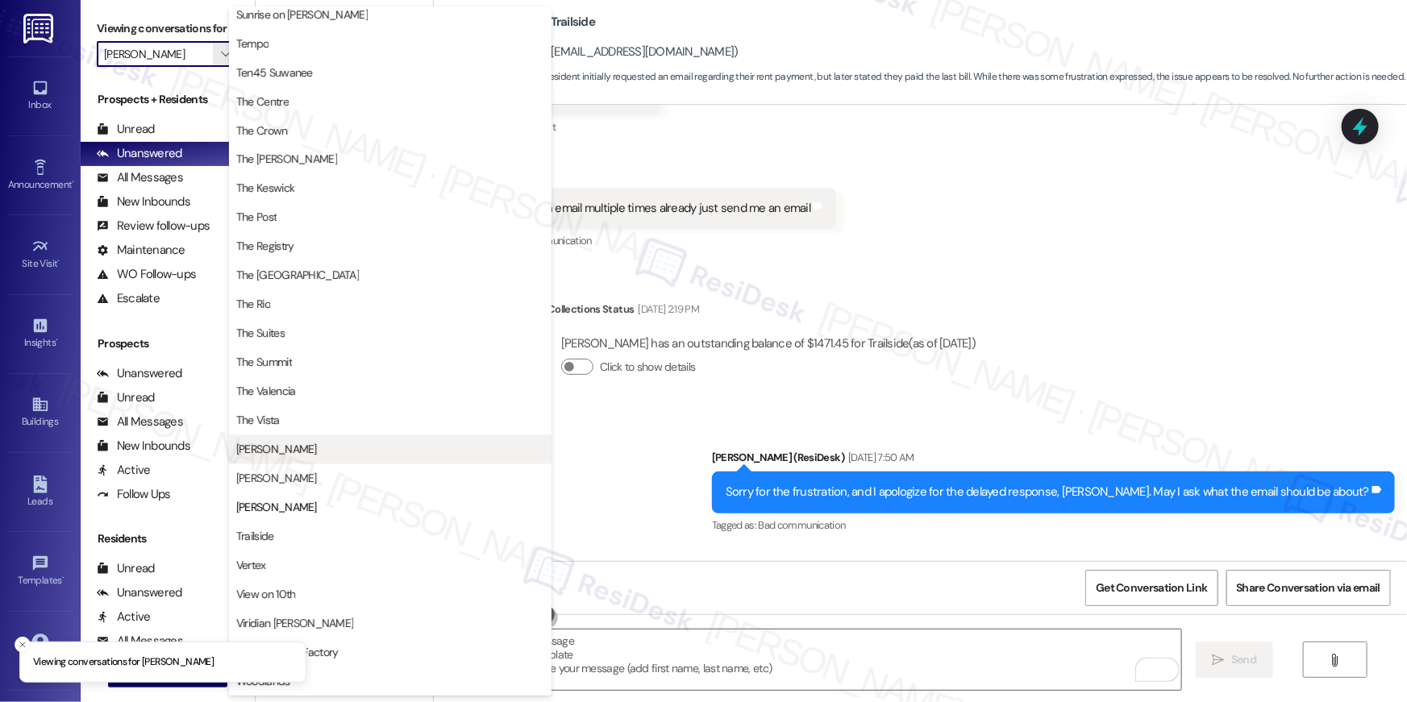
scroll to position [1458, 0]
click at [331, 471] on span "[PERSON_NAME]" at bounding box center [390, 479] width 308 height 16
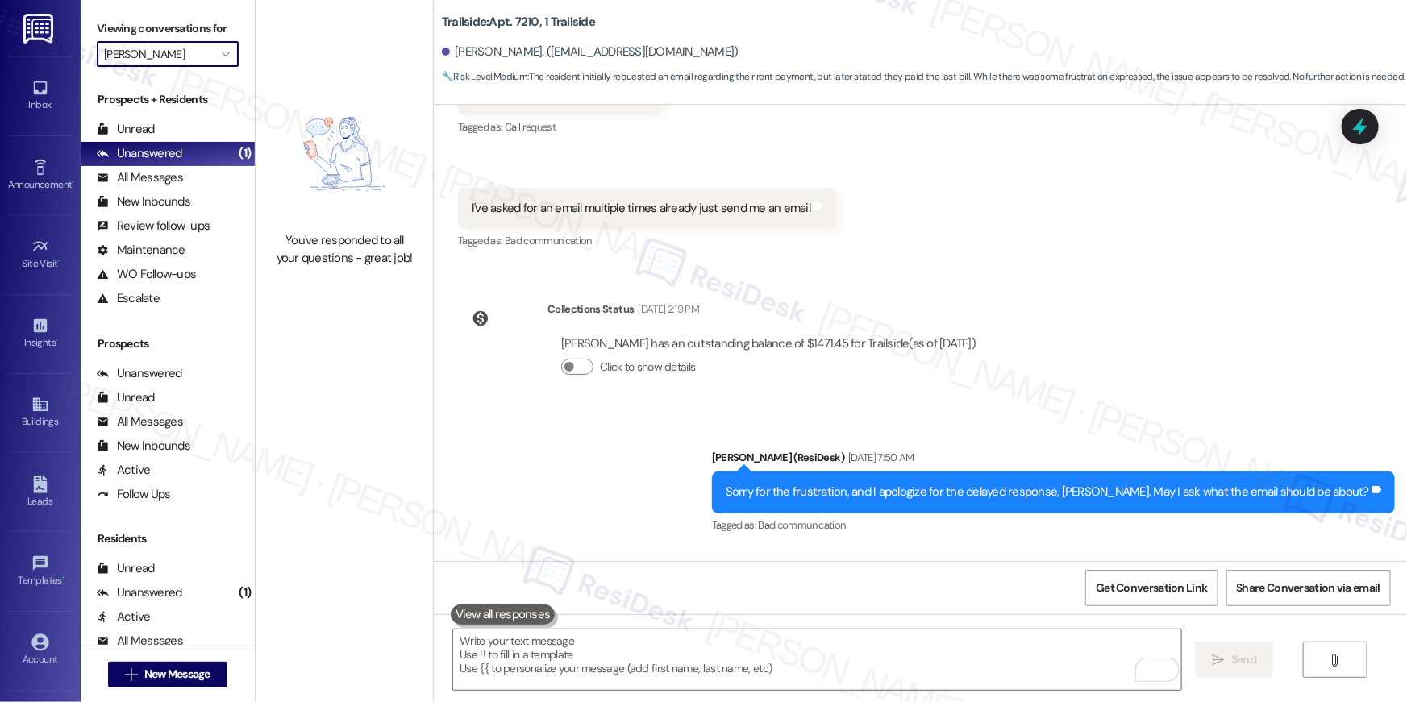
drag, startPoint x: 318, startPoint y: 148, endPoint x: 298, endPoint y: 114, distance: 39.4
click at [318, 147] on img at bounding box center [344, 154] width 142 height 140
click at [221, 52] on icon "" at bounding box center [225, 54] width 9 height 13
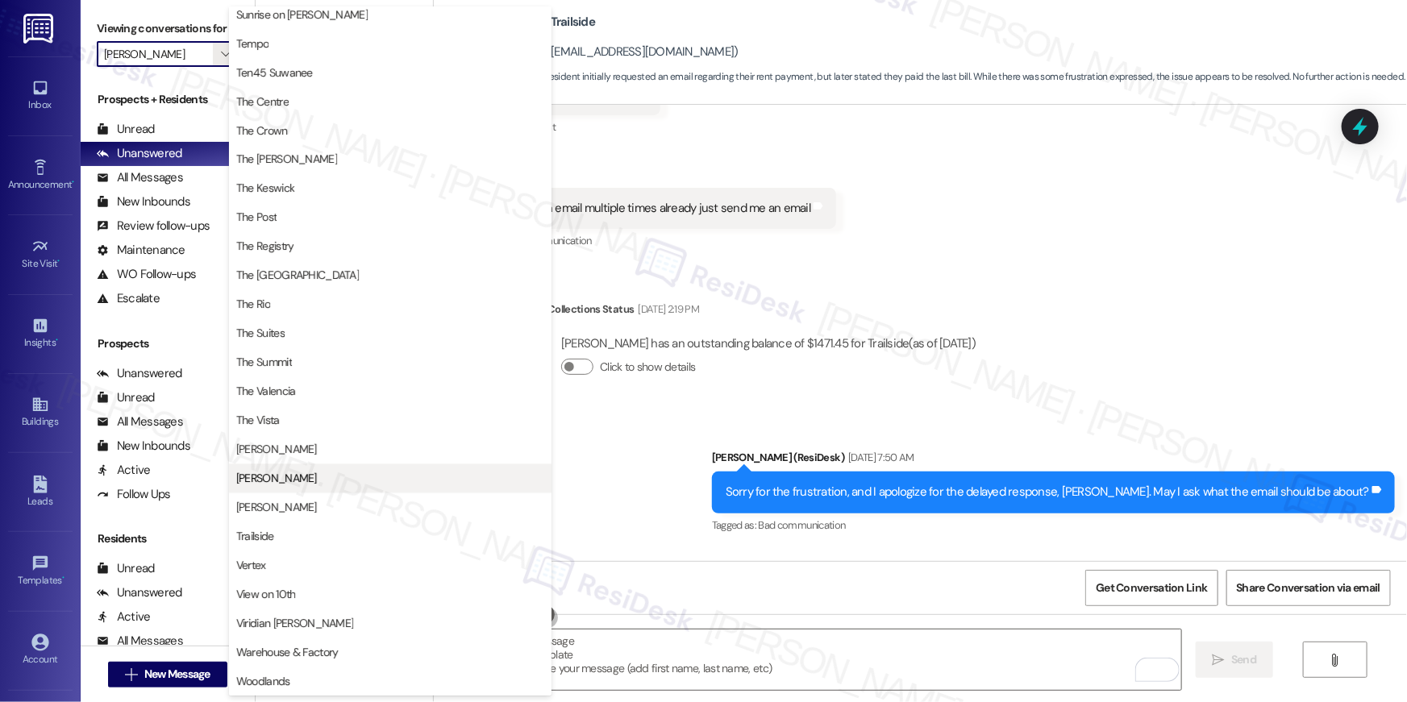
scroll to position [1458, 0]
click at [272, 451] on span "[PERSON_NAME]" at bounding box center [390, 450] width 308 height 16
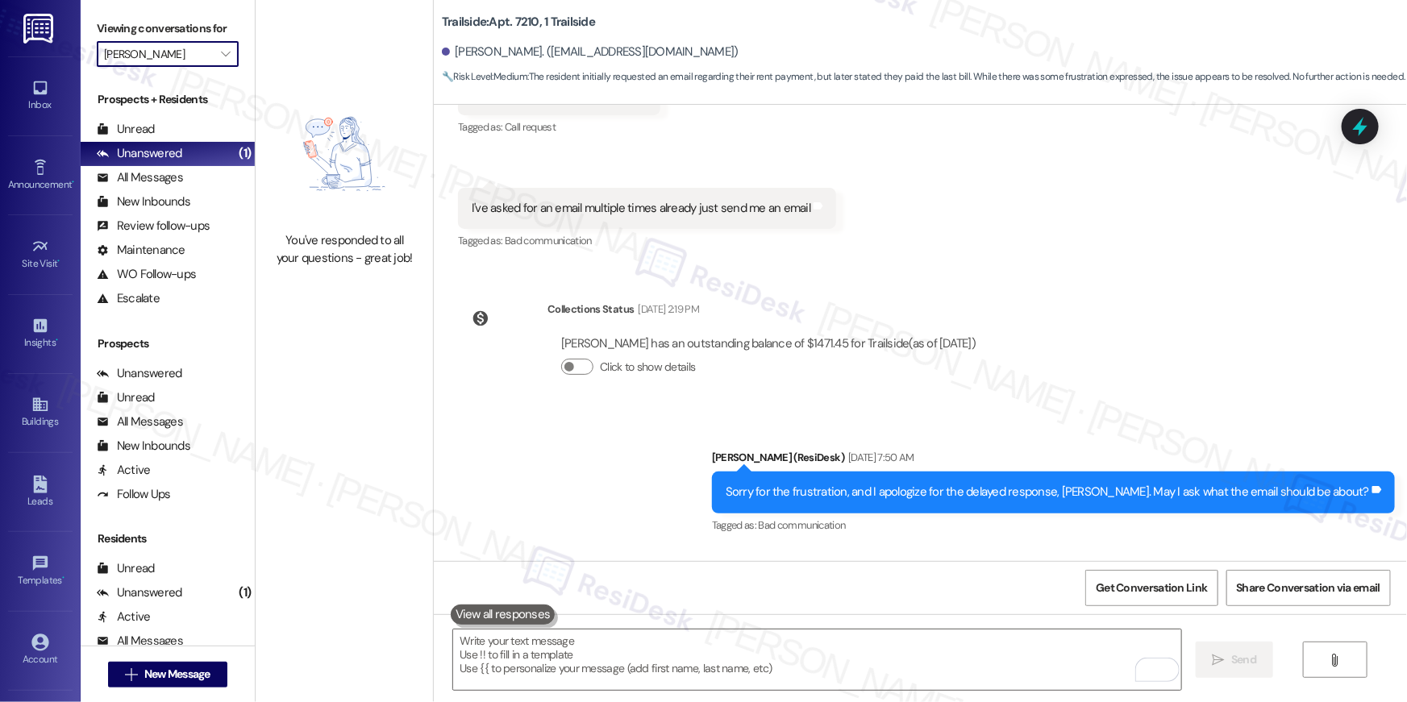
type input "[PERSON_NAME]"
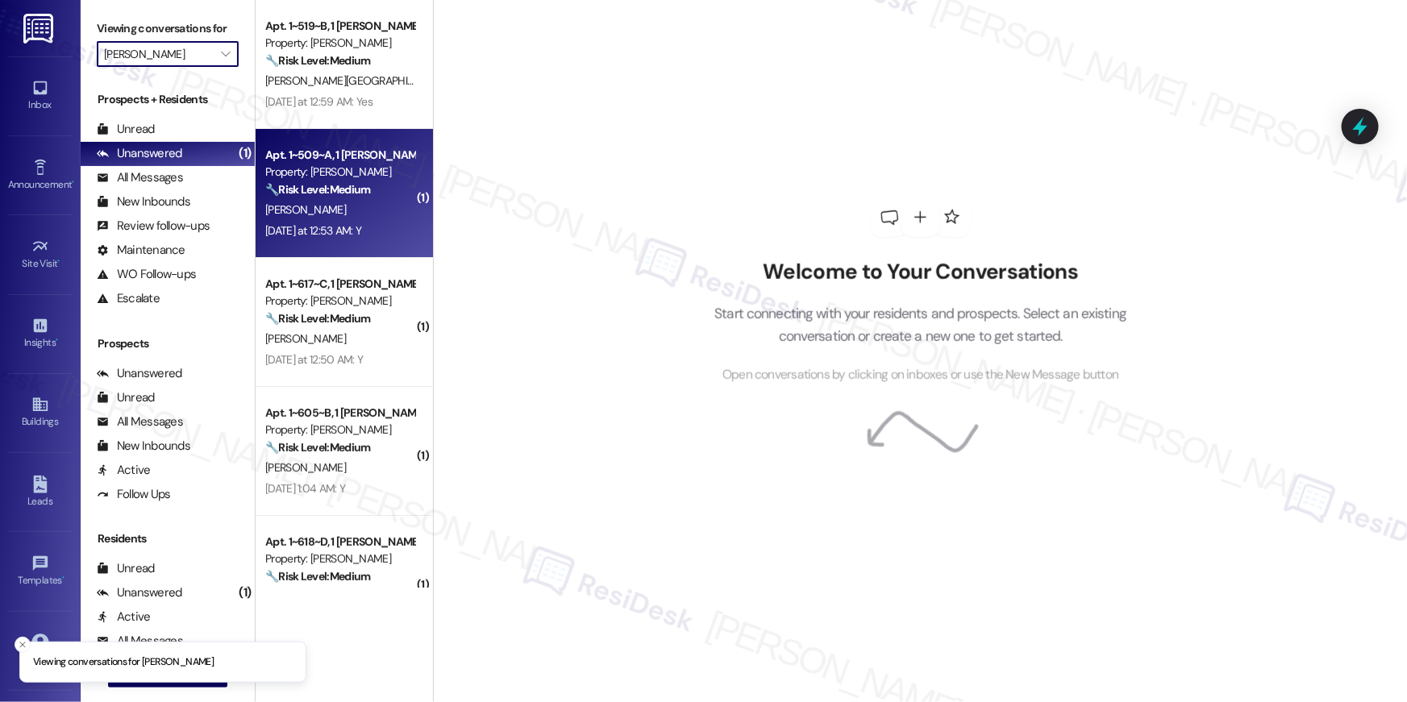
click at [322, 191] on strong "🔧 Risk Level: Medium" at bounding box center [317, 189] width 105 height 15
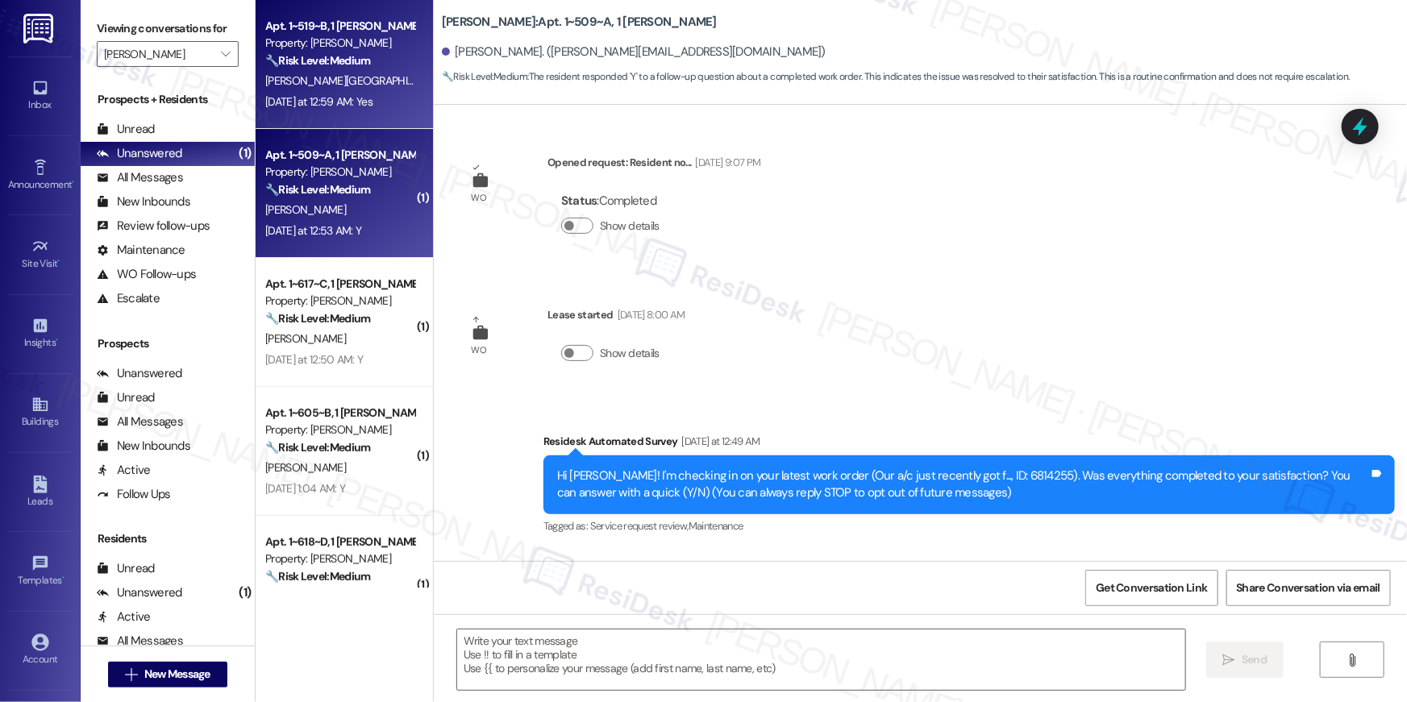
scroll to position [125, 0]
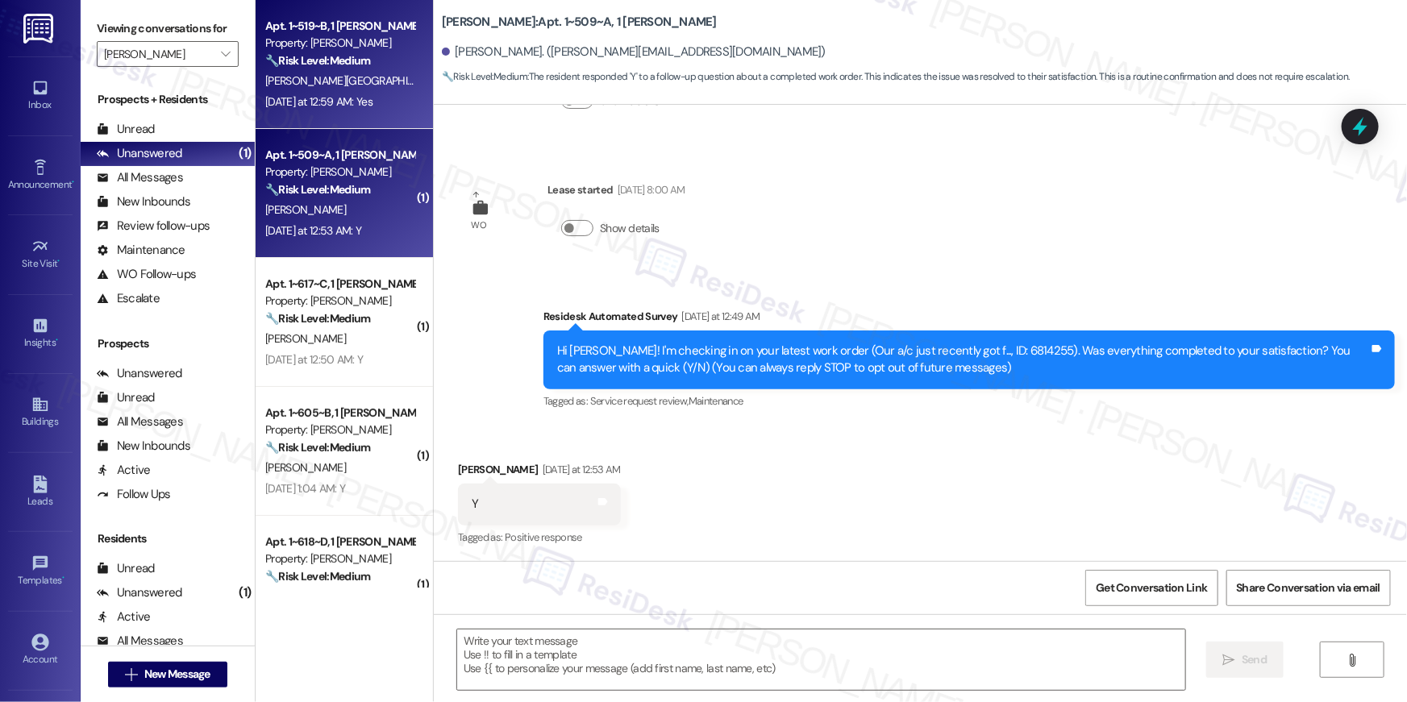
type textarea "Fetching suggested responses. Please feel free to read through the conversation…"
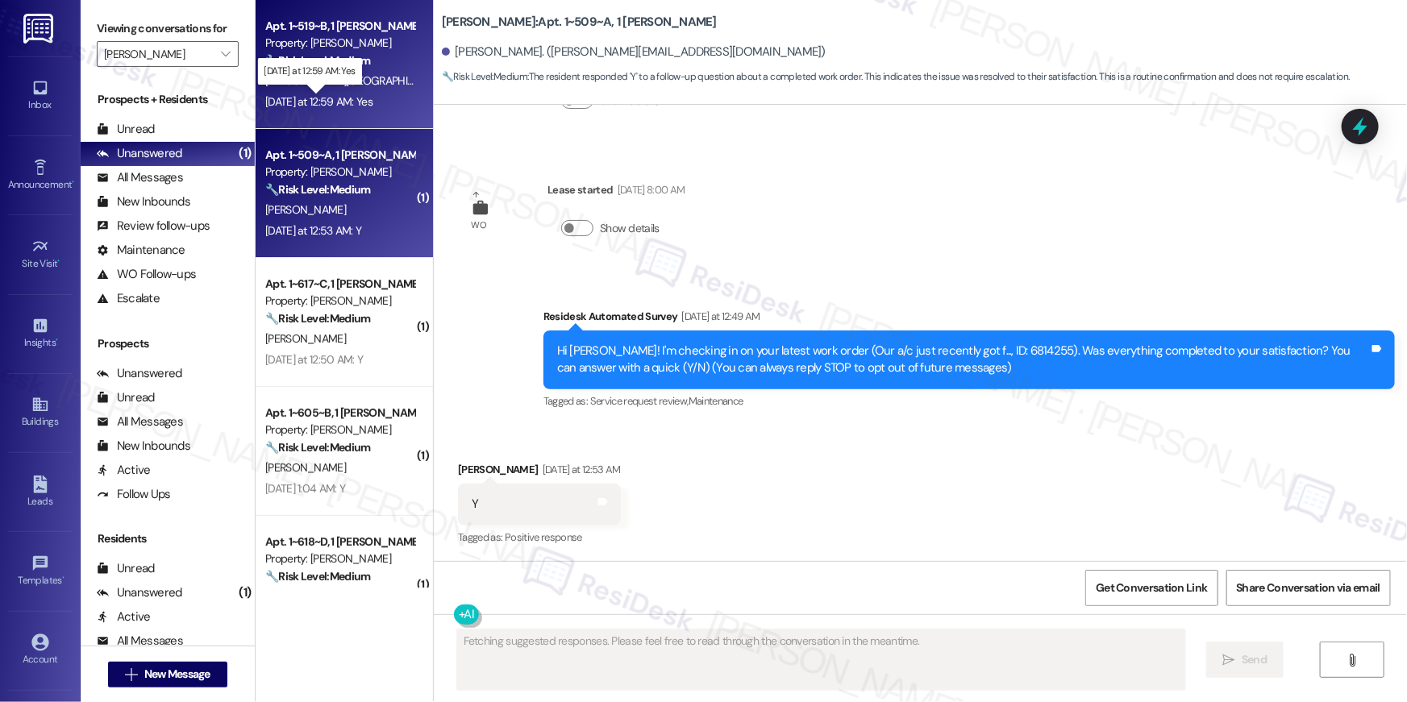
click at [339, 94] on div "[DATE] at 12:59 AM: Yes [DATE] at 12:59 AM: Yes" at bounding box center [318, 101] width 107 height 15
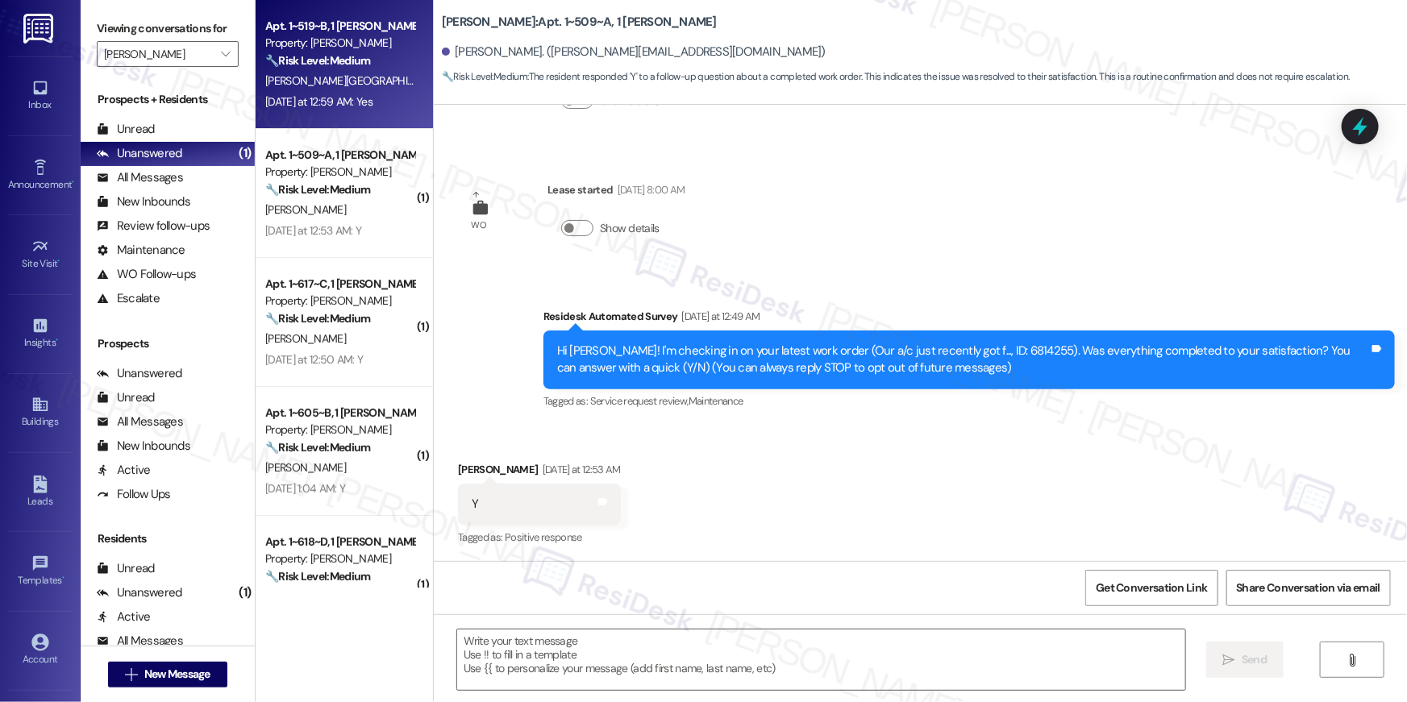
type textarea "Fetching suggested responses. Please feel free to read through the conversation…"
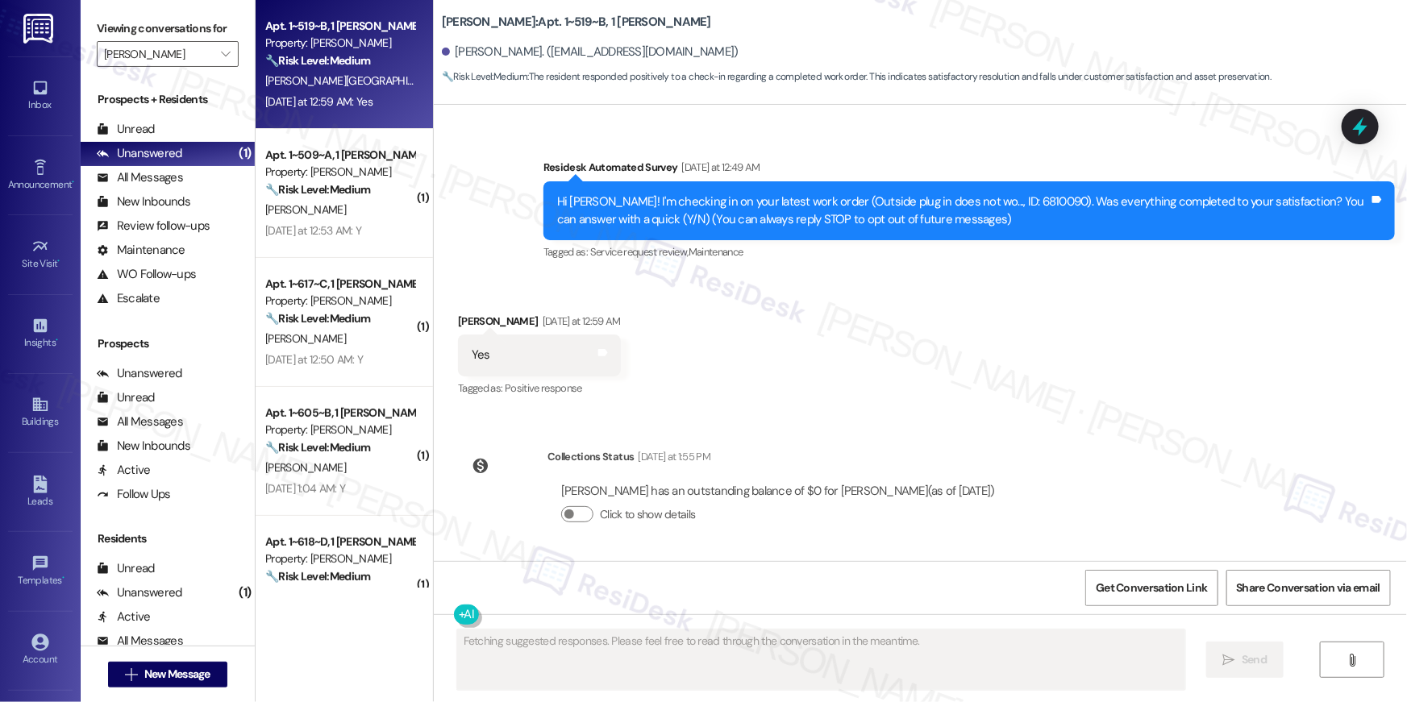
scroll to position [121, 0]
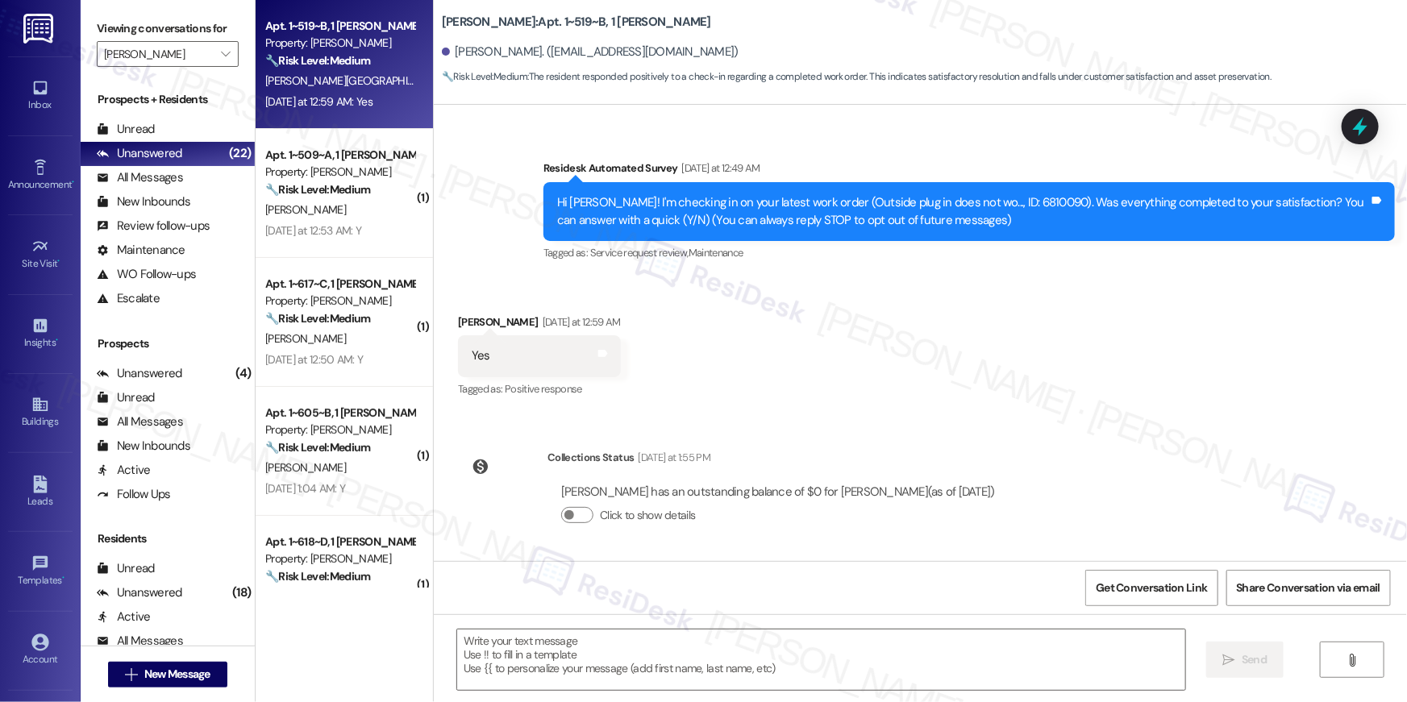
click at [808, 336] on div "Received via SMS [PERSON_NAME] [DATE] at 12:59 AM Yes Tags and notes Tagged as:…" at bounding box center [920, 345] width 973 height 136
click at [868, 381] on div "Received via SMS [PERSON_NAME] [DATE] at 12:59 AM Yes Tags and notes Tagged as:…" at bounding box center [920, 345] width 973 height 136
click at [711, 305] on div "Received via SMS [PERSON_NAME] [DATE] at 12:59 AM Yes Tags and notes Tagged as:…" at bounding box center [920, 345] width 973 height 136
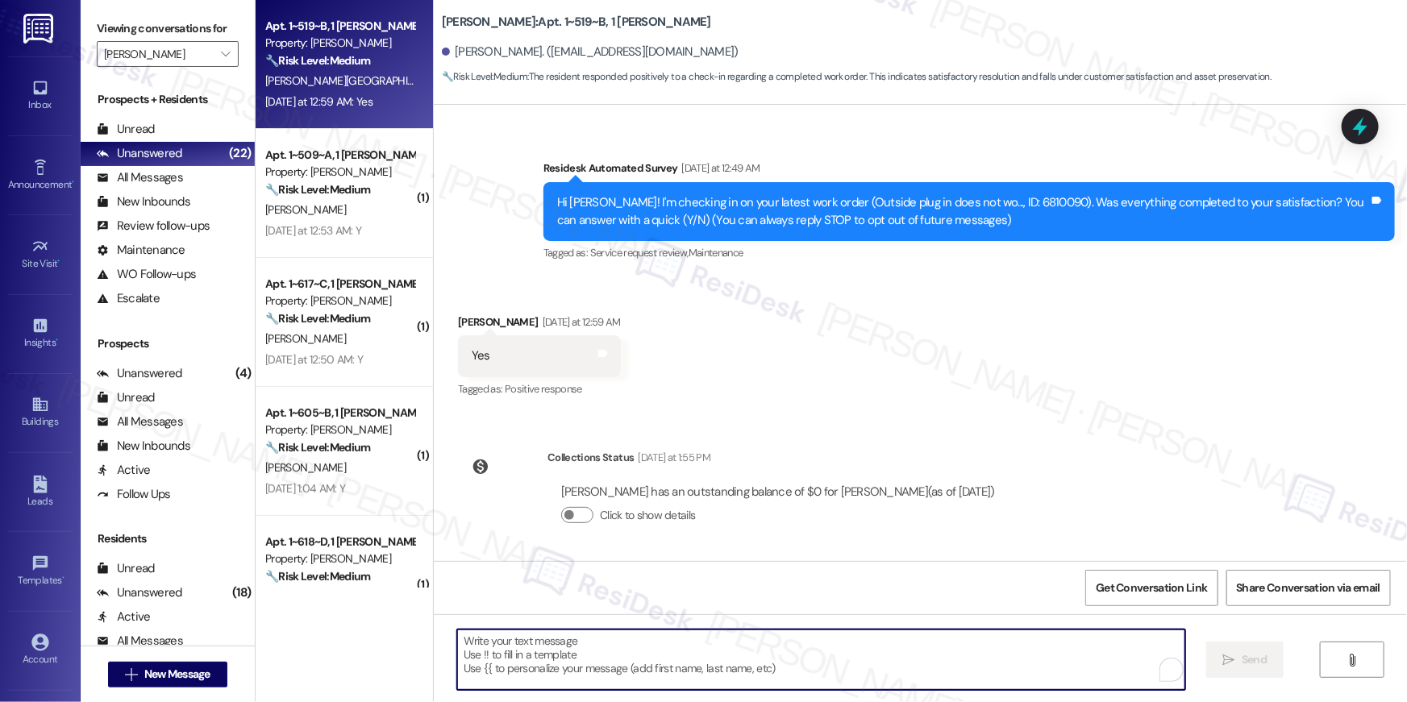
click at [653, 640] on textarea "To enrich screen reader interactions, please activate Accessibility in Grammarl…" at bounding box center [821, 660] width 728 height 60
paste textarea "Hi {{first_name}}, I’m glad to hear your work order has been completed! If anyt…"
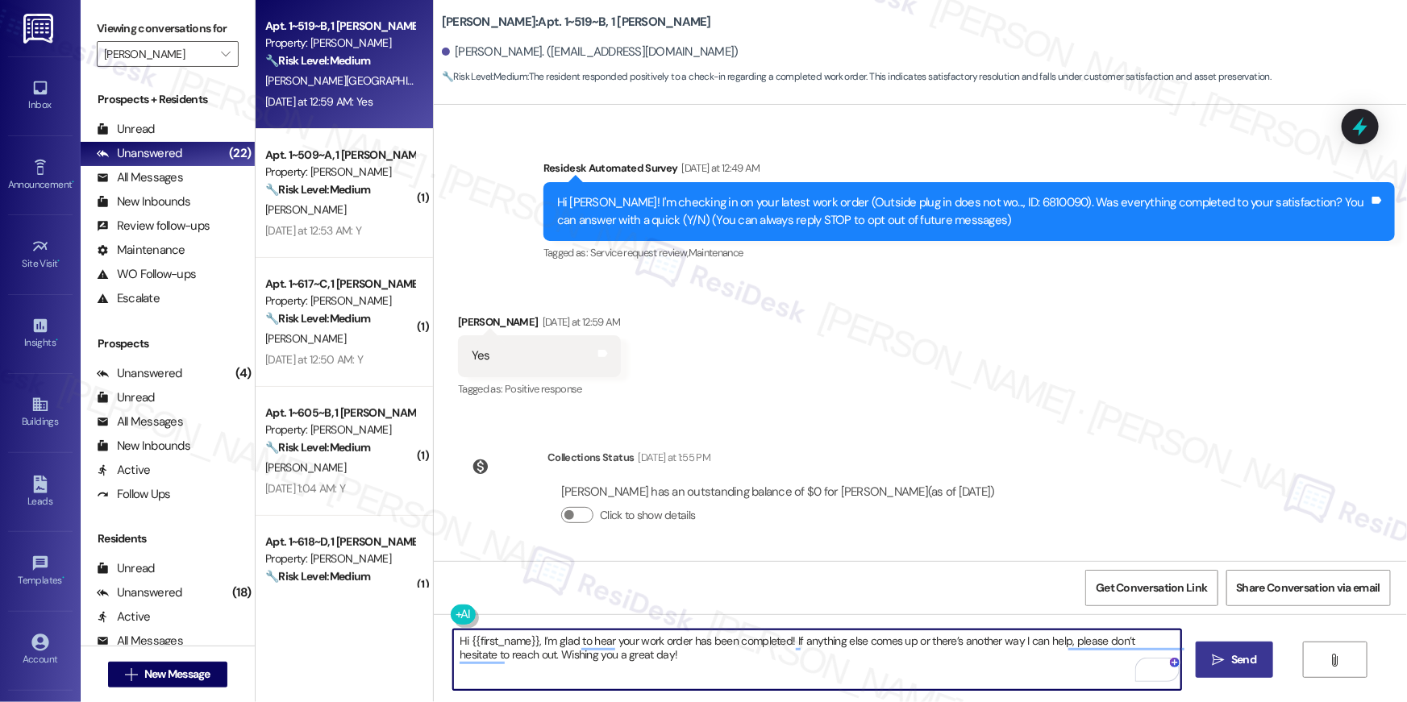
type textarea "Hi {{first_name}}, I’m glad to hear your work order has been completed! If anyt…"
click at [1250, 668] on button " Send" at bounding box center [1235, 660] width 78 height 36
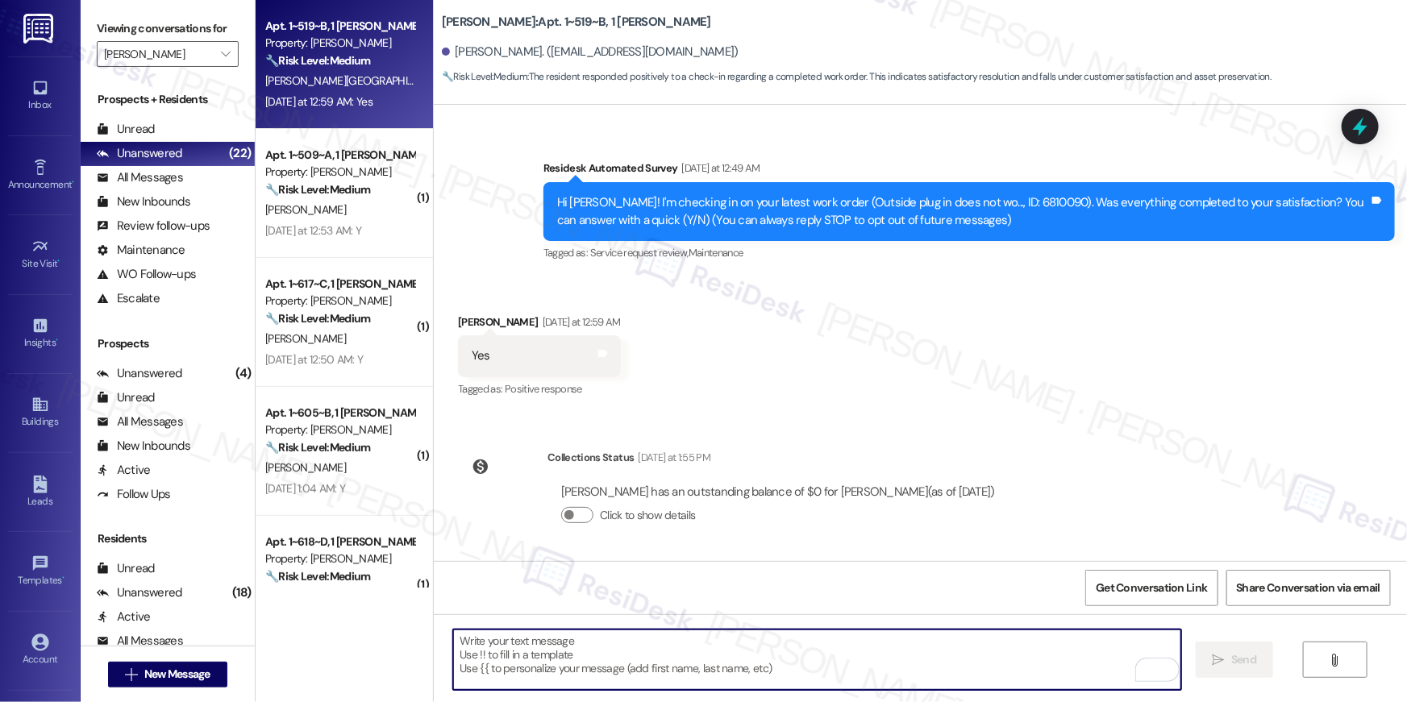
click at [847, 675] on textarea "To enrich screen reader interactions, please activate Accessibility in Grammarl…" at bounding box center [817, 660] width 728 height 60
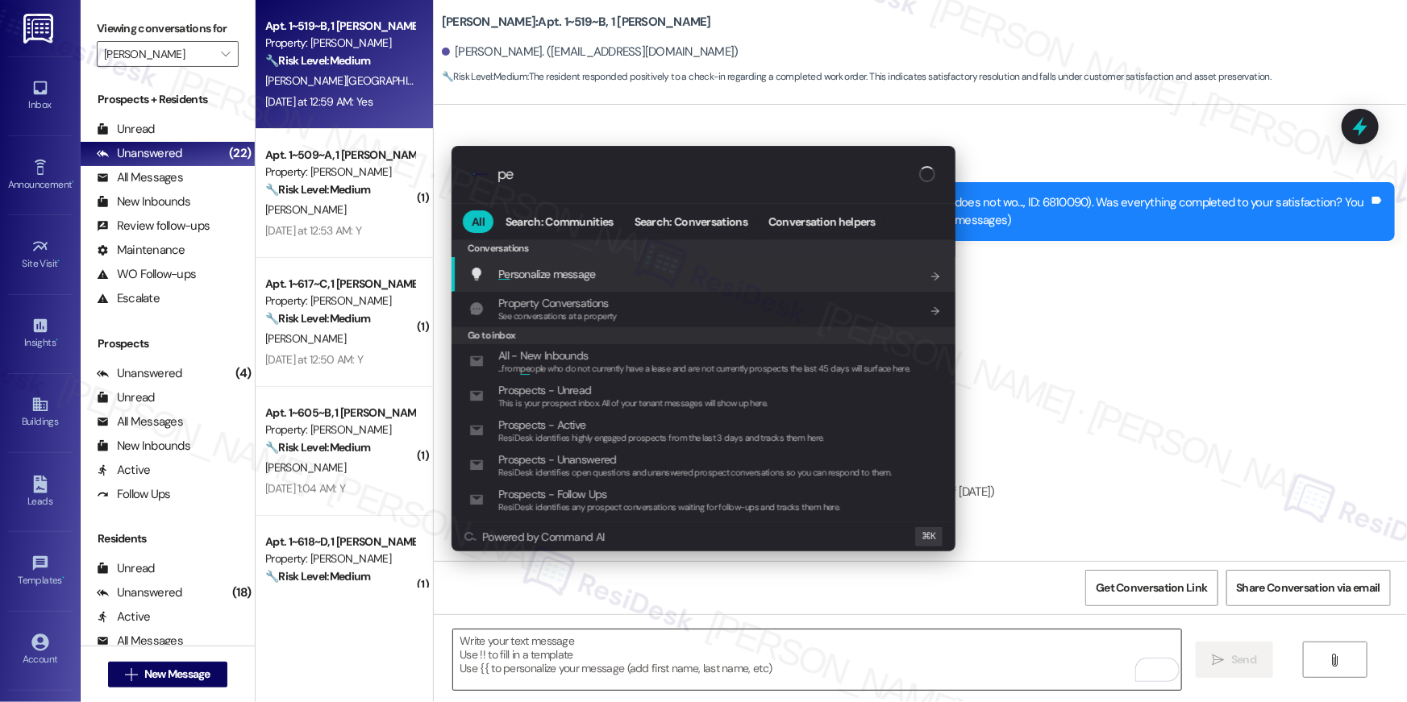
type input "p"
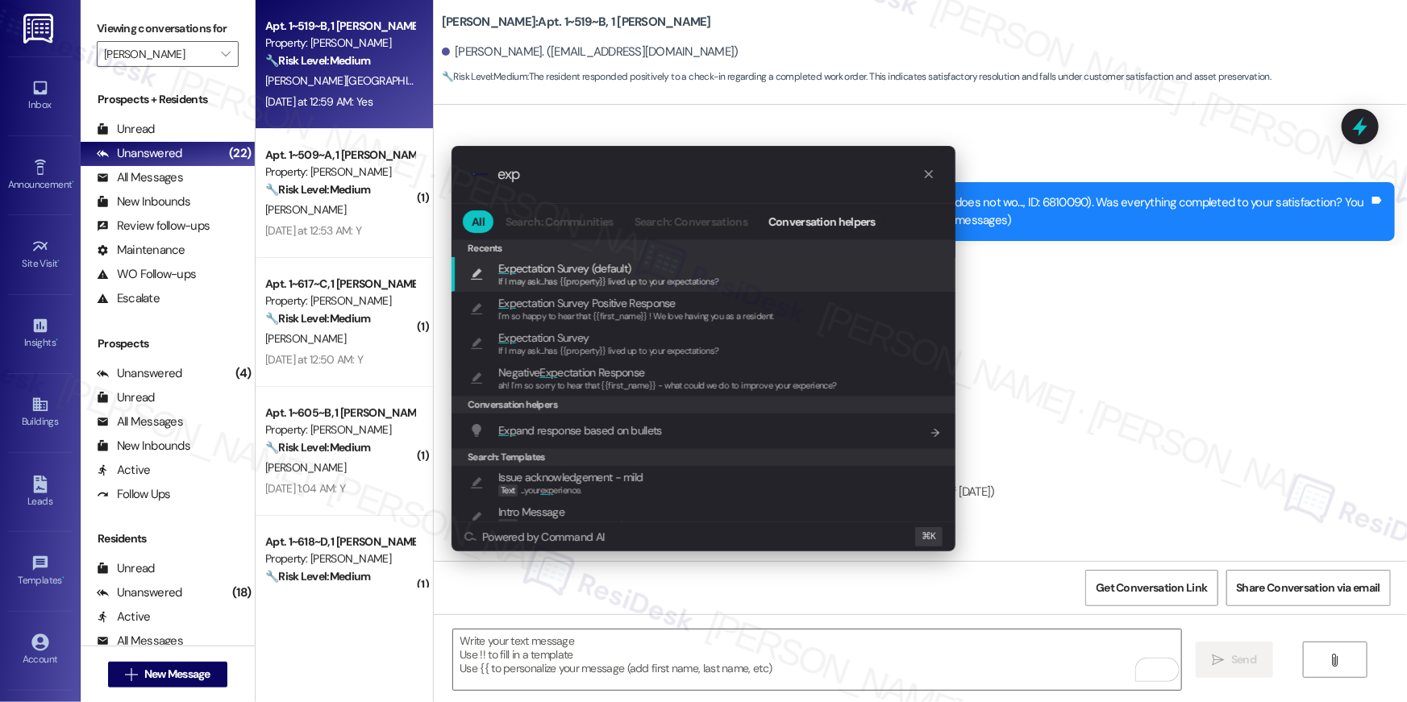
type input "exp"
click at [769, 277] on div "Exp ectation Survey (default) If I may ask...has {{property}} lived up to your …" at bounding box center [705, 275] width 472 height 30
type textarea "If I may ask...has {{property}} lived up to your expectations?"
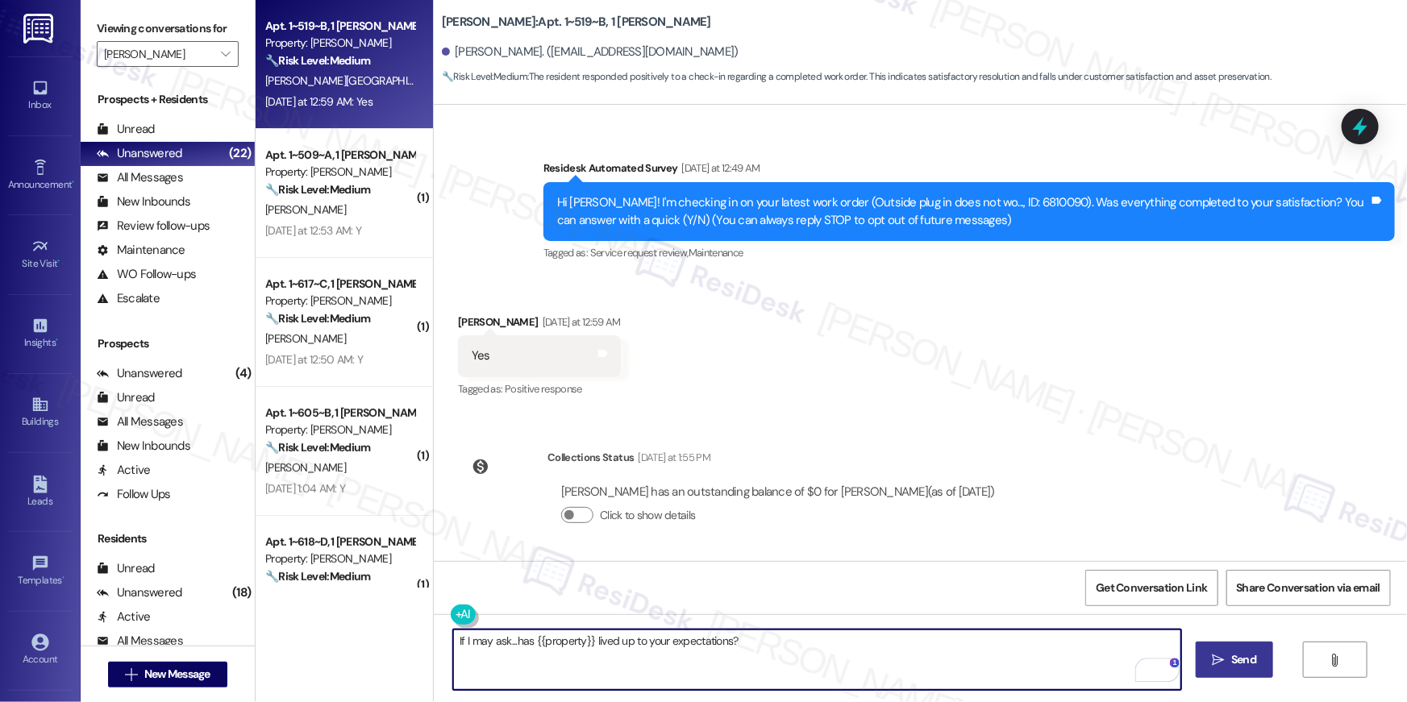
click at [1209, 661] on span " Send" at bounding box center [1234, 659] width 51 height 17
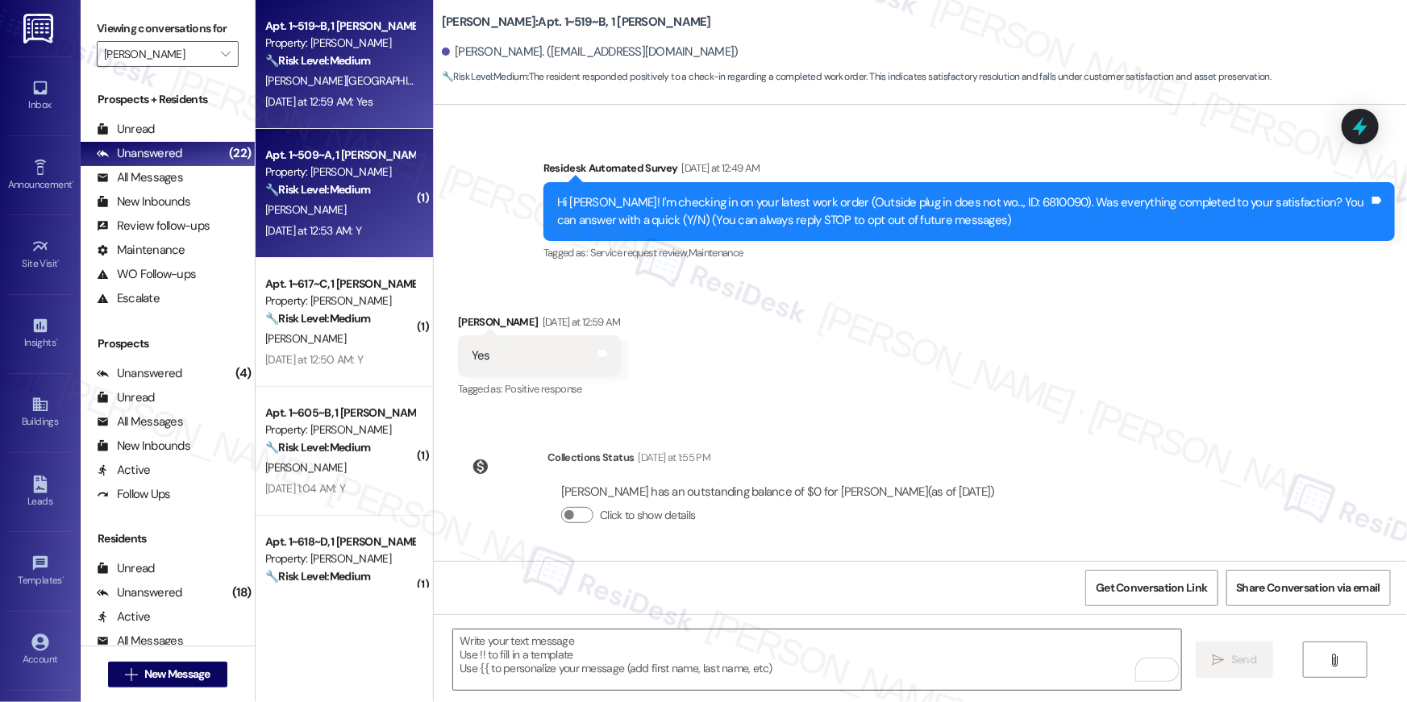
click at [360, 185] on strong "🔧 Risk Level: Medium" at bounding box center [317, 189] width 105 height 15
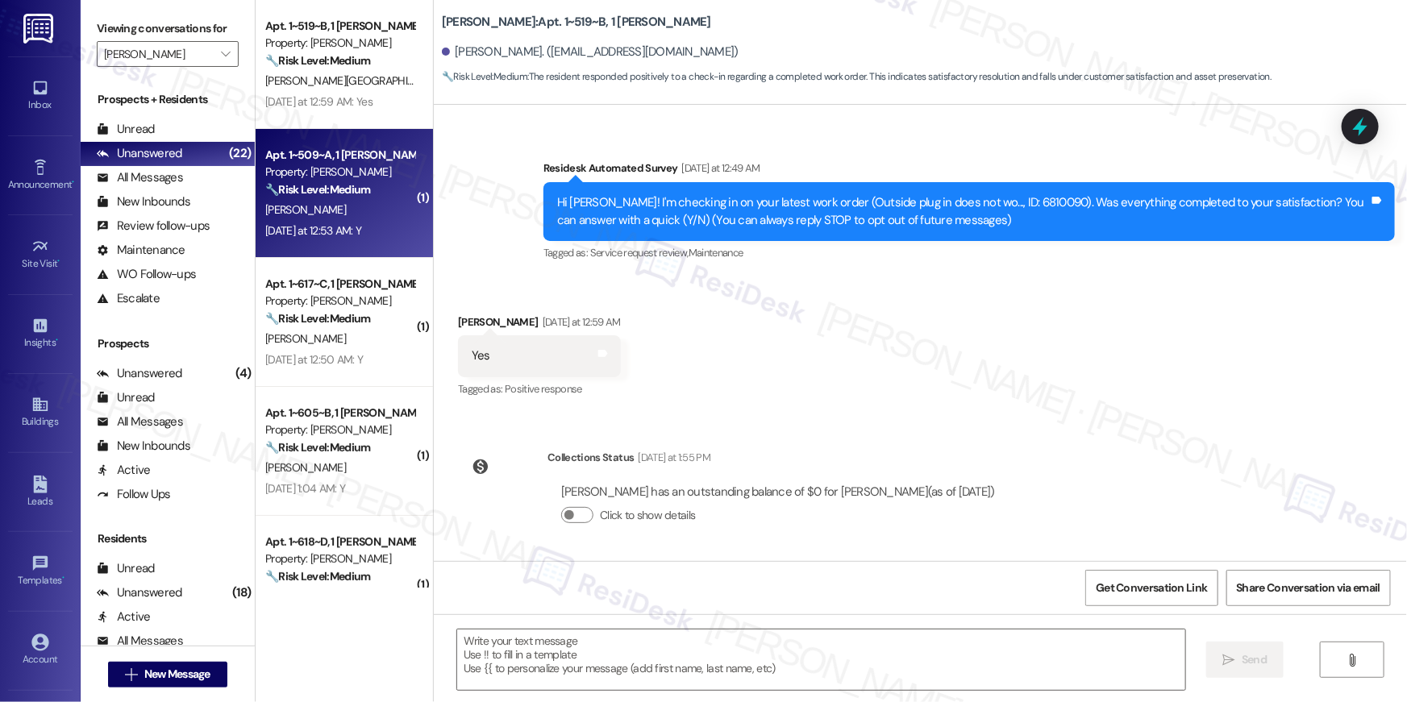
type textarea "Fetching suggested responses. Please feel free to read through the conversation…"
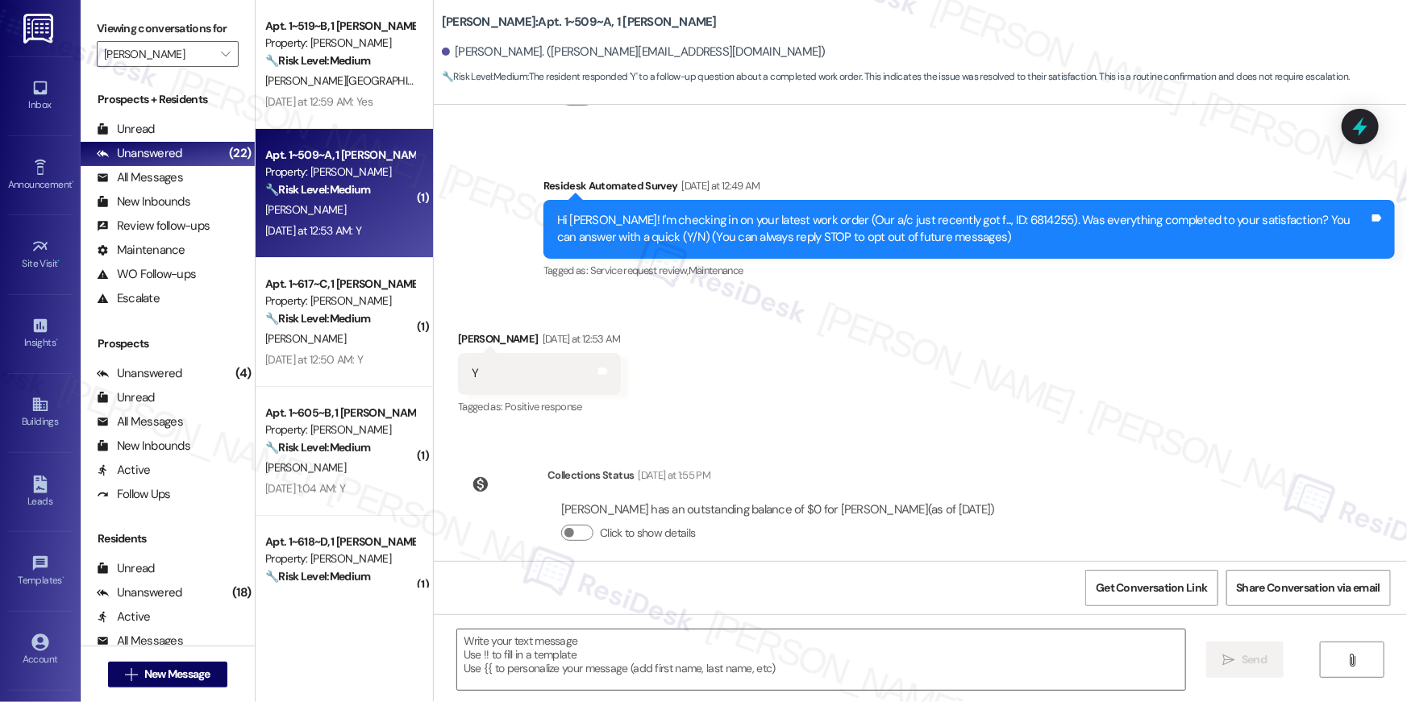
scroll to position [273, 0]
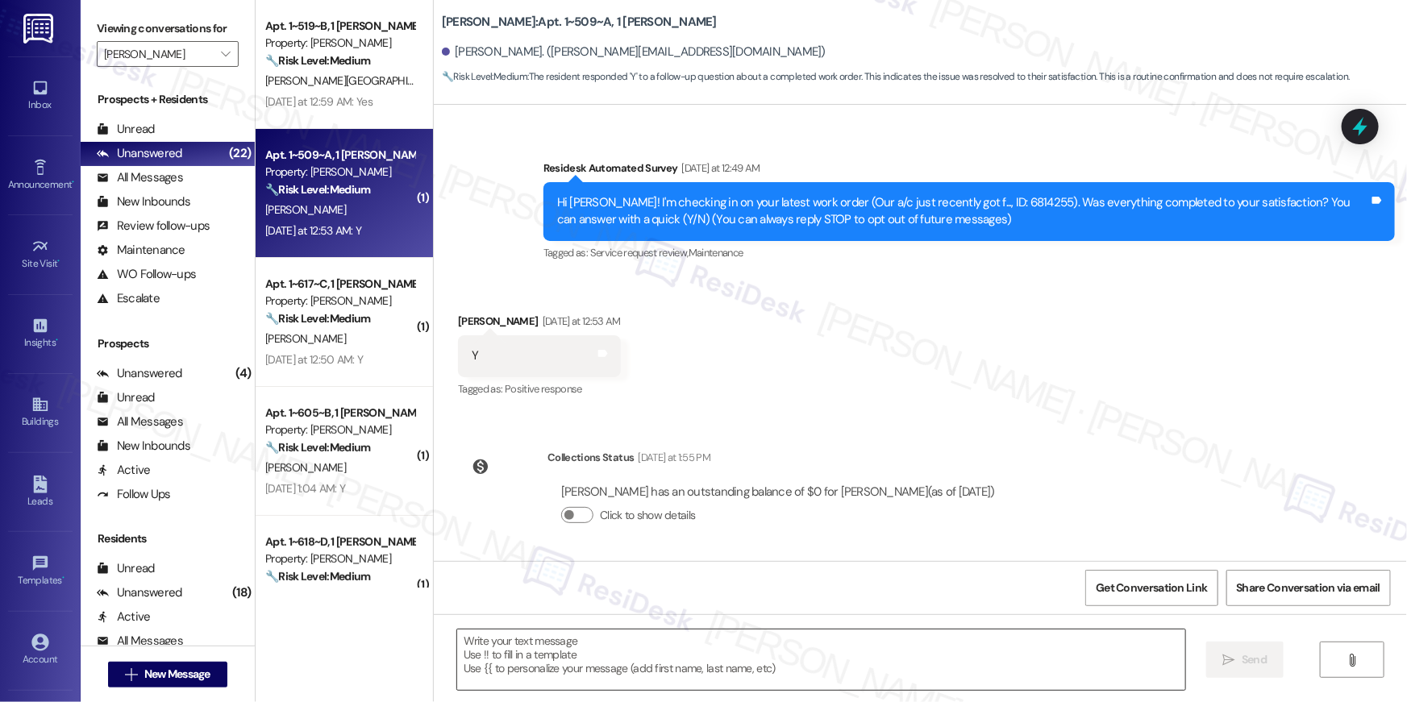
click at [910, 661] on textarea at bounding box center [821, 660] width 728 height 60
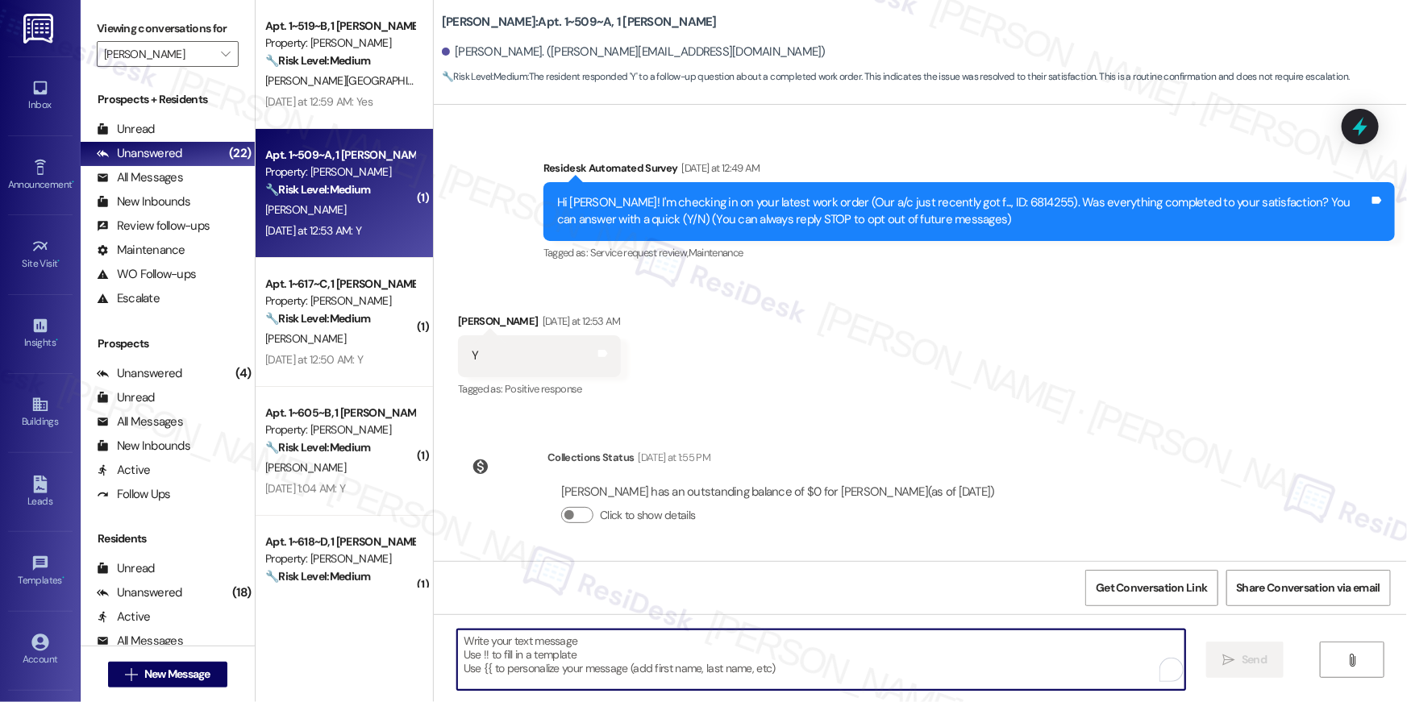
paste textarea "Hi {{first_name}}, I’m glad to hear your work order has been completed! If anyt…"
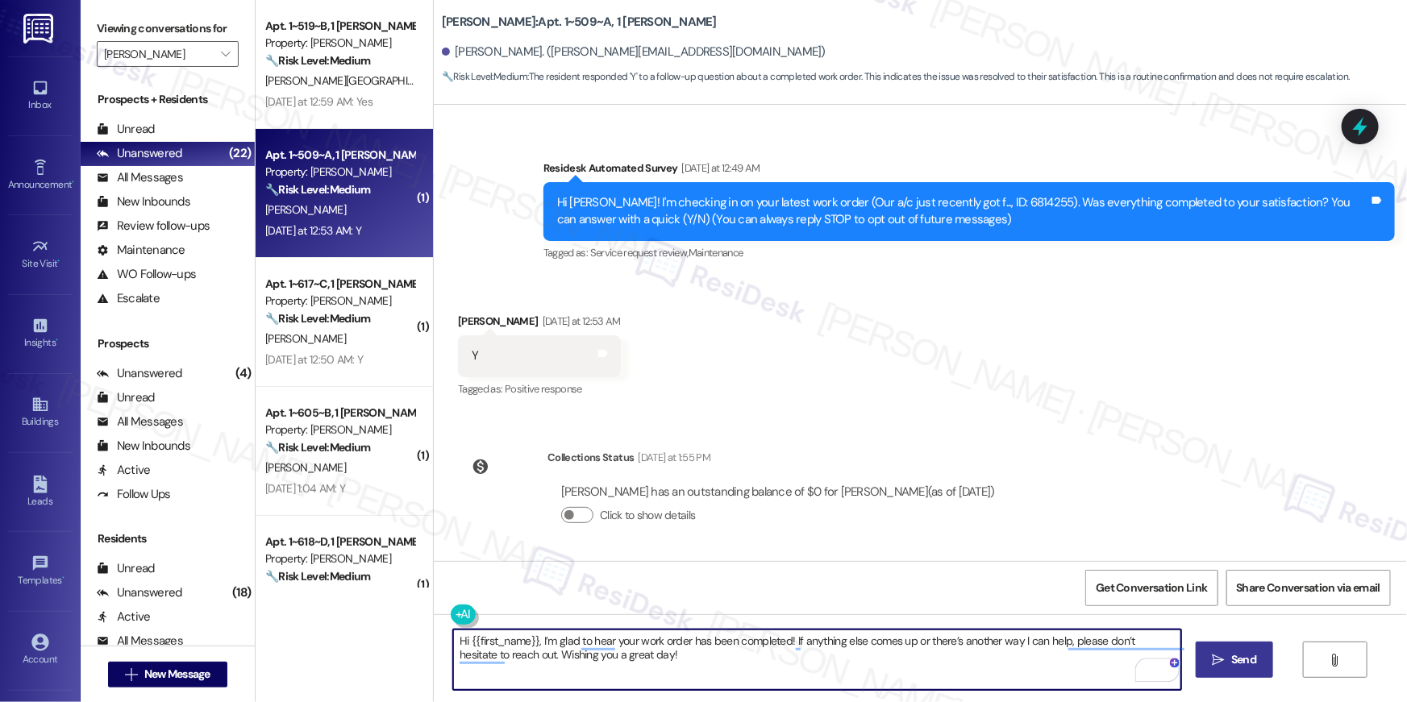
type textarea "Hi {{first_name}}, I’m glad to hear your work order has been completed! If anyt…"
click at [1231, 665] on span "Send" at bounding box center [1243, 659] width 25 height 17
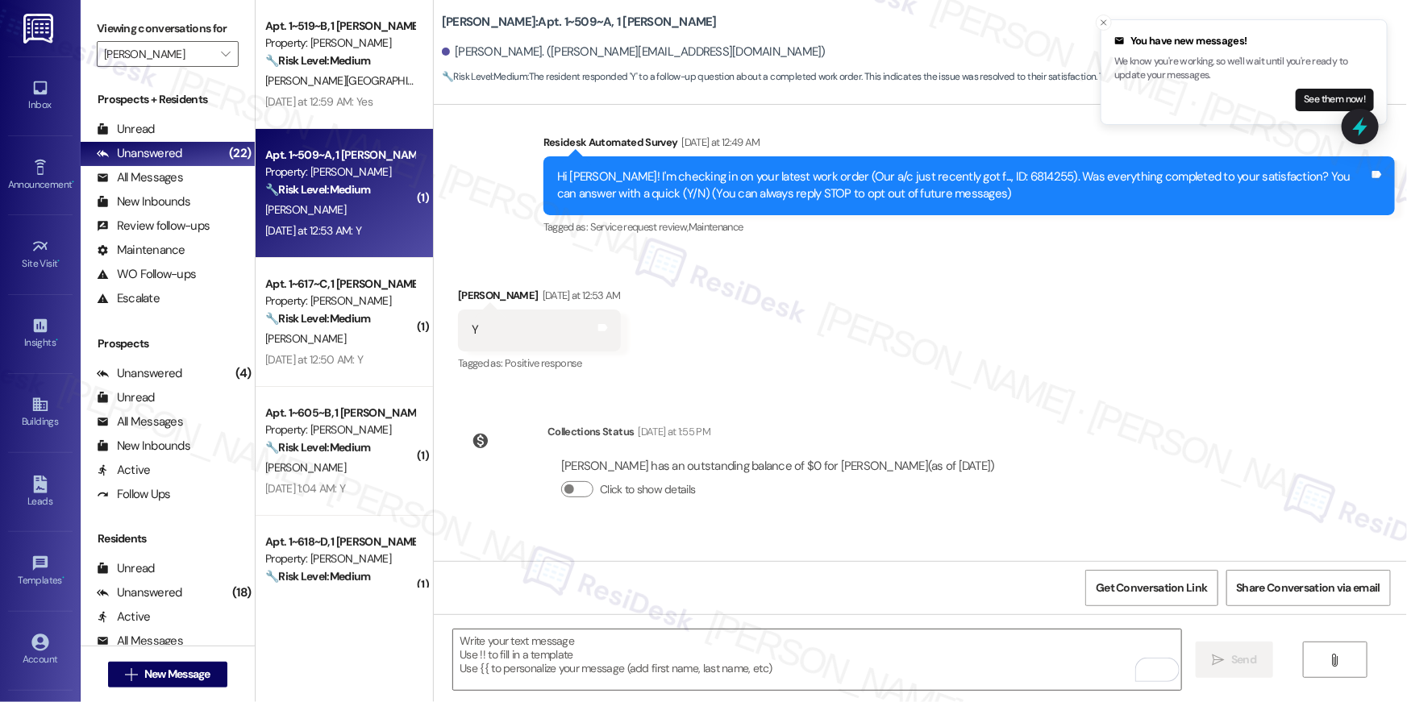
scroll to position [325, 0]
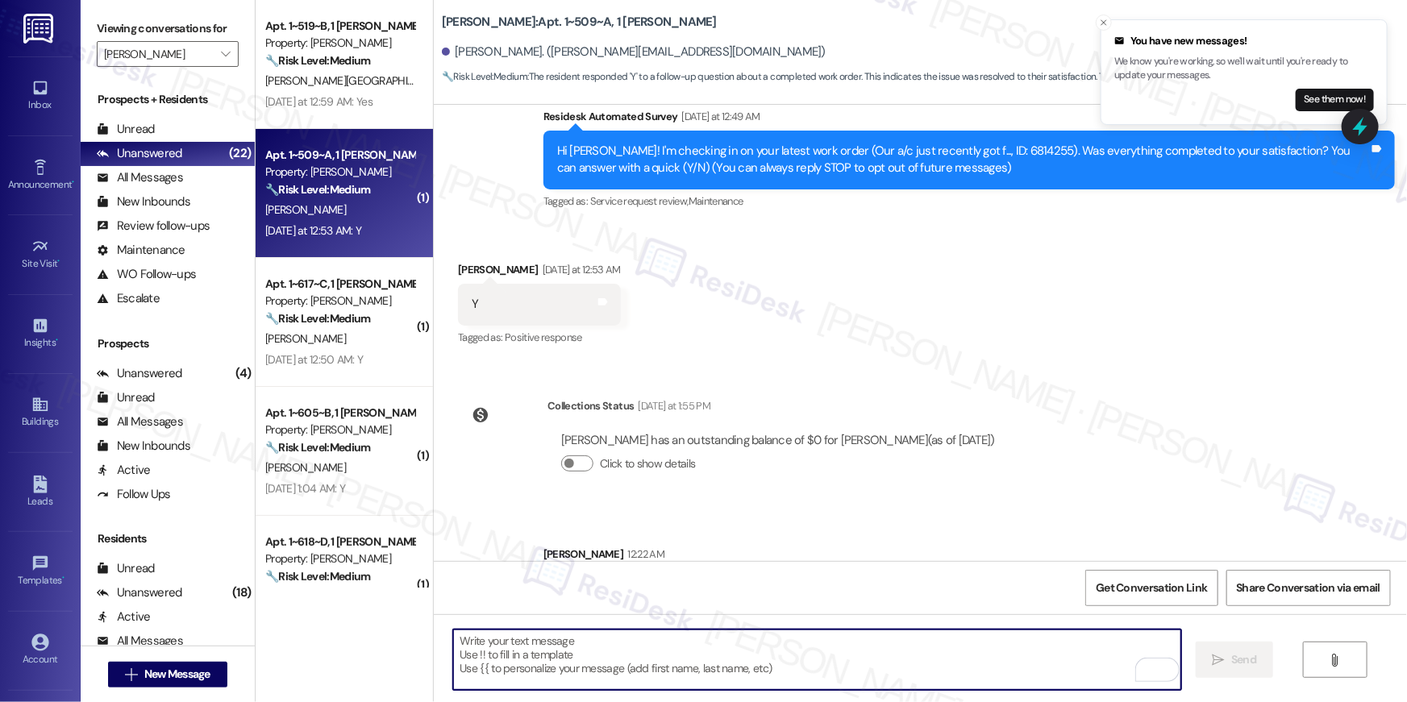
drag, startPoint x: 1034, startPoint y: 665, endPoint x: 1067, endPoint y: 631, distance: 47.3
click at [1034, 665] on textarea "To enrich screen reader interactions, please activate Accessibility in Grammarl…" at bounding box center [817, 660] width 728 height 60
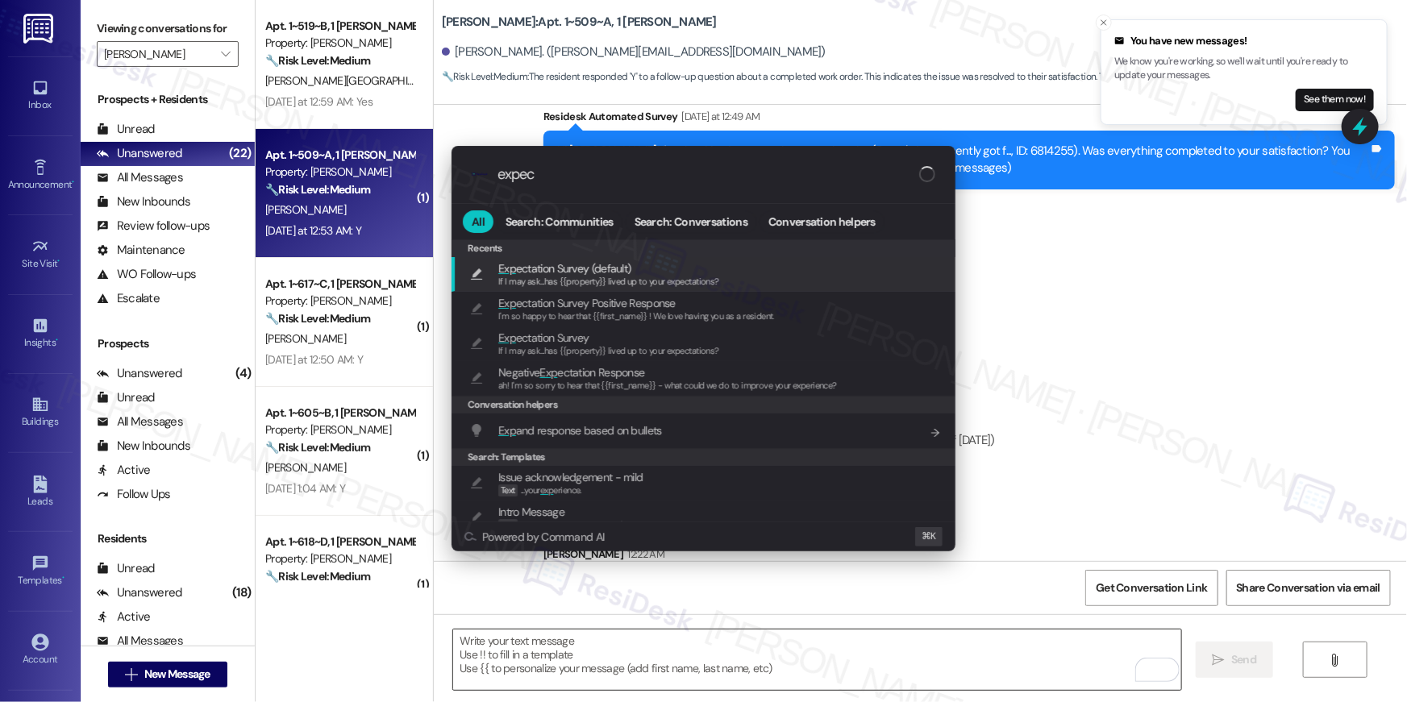
type input "expect"
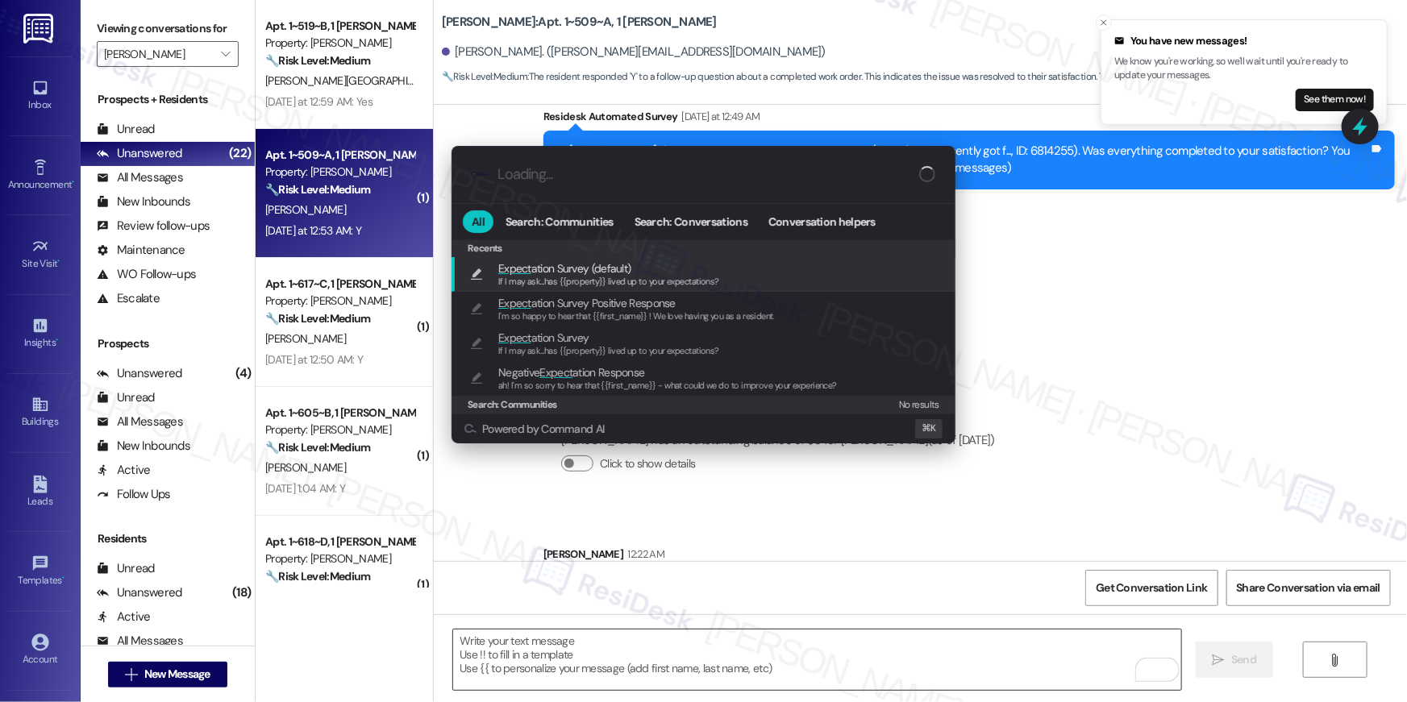
type textarea "If I may ask...has {{property}} lived up to your expectations?"
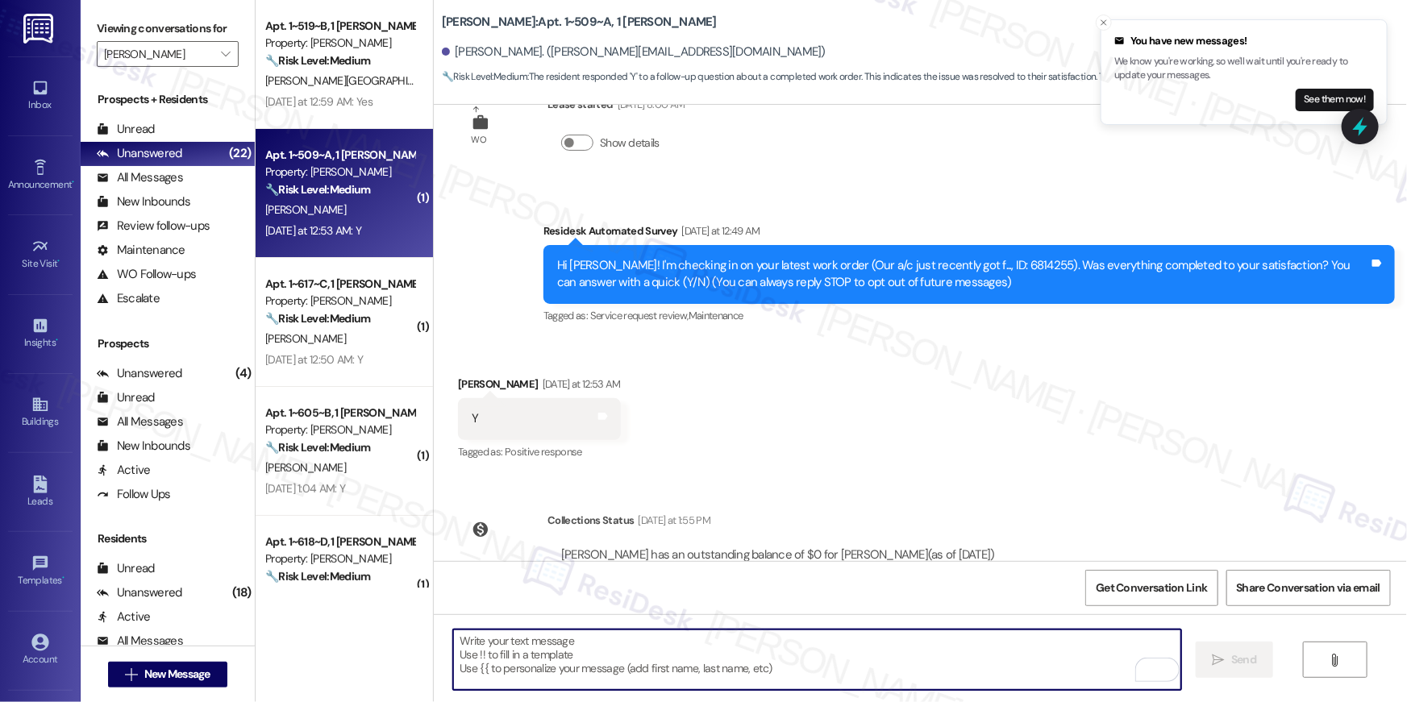
scroll to position [125, 0]
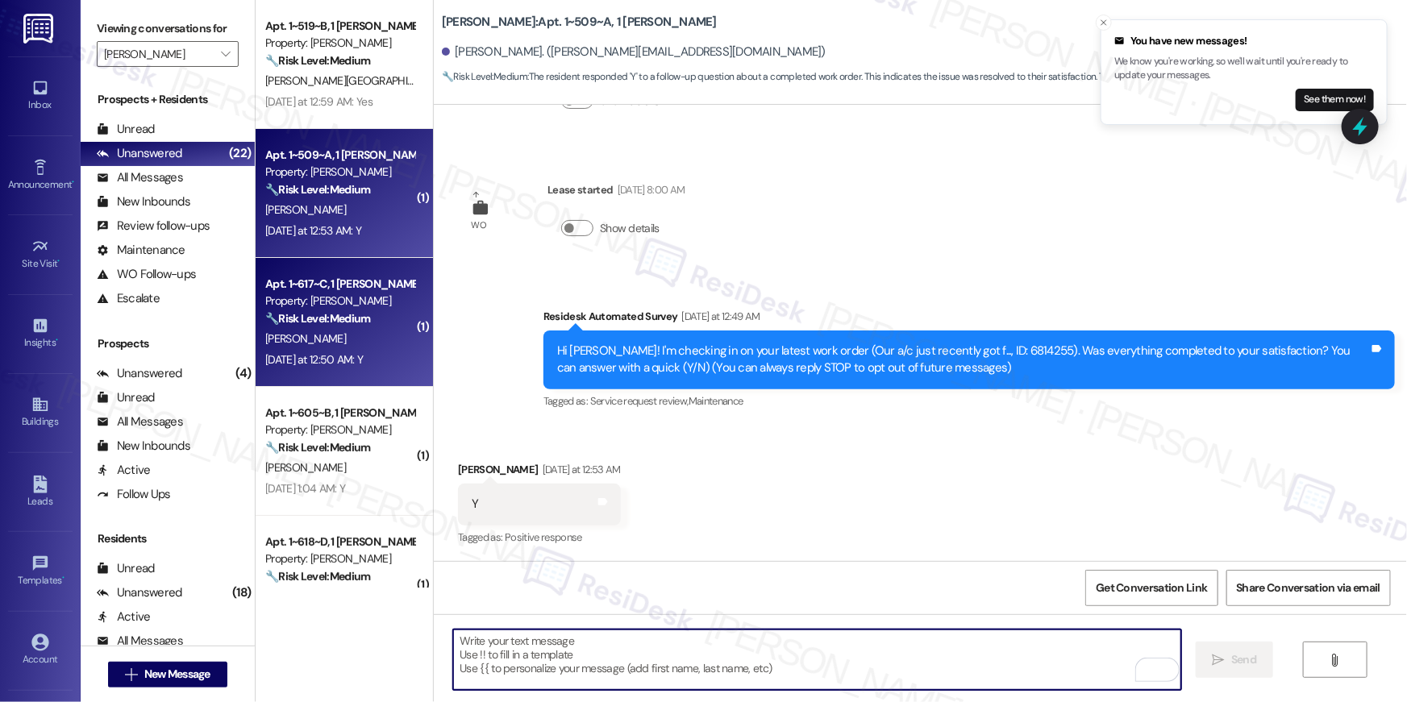
click at [353, 327] on div "🔧 Risk Level: Medium The resident responded 'Y' to a follow-up question about a…" at bounding box center [339, 318] width 149 height 17
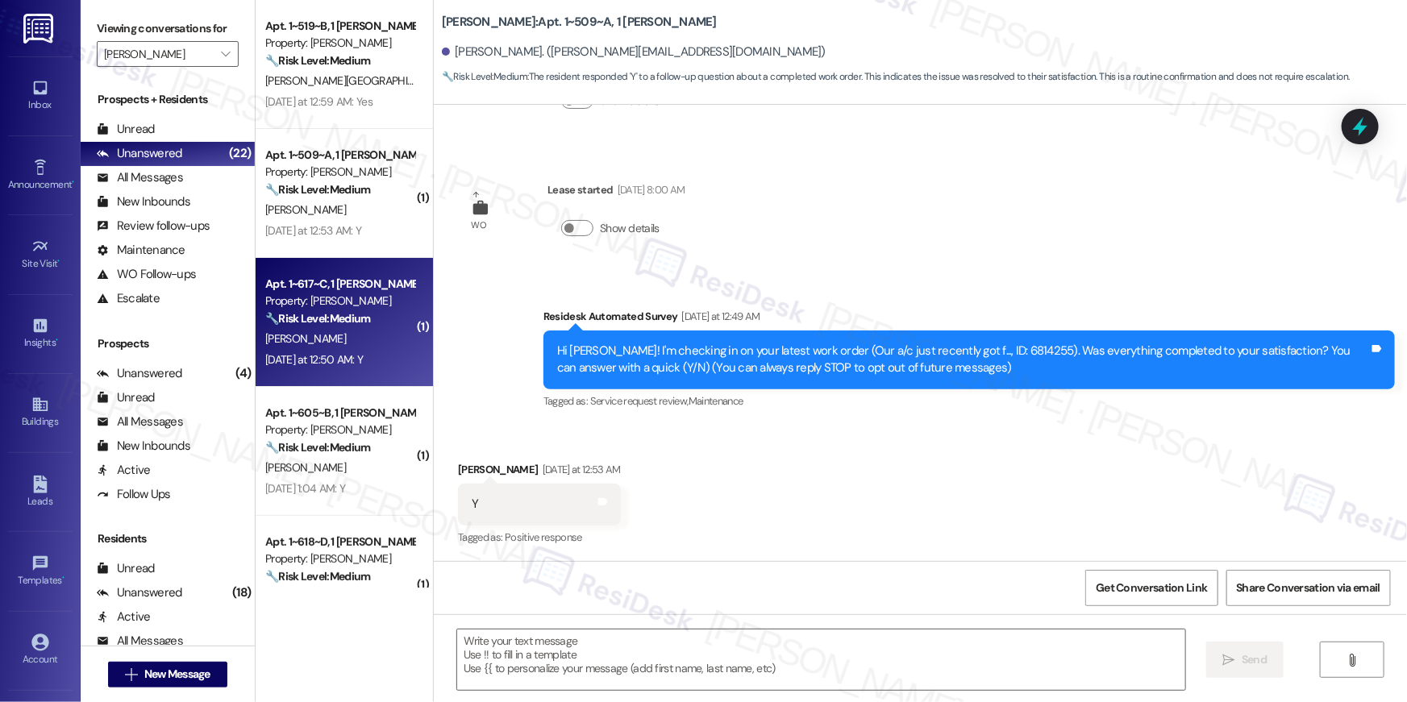
type textarea "Fetching suggested responses. Please feel free to read through the conversation…"
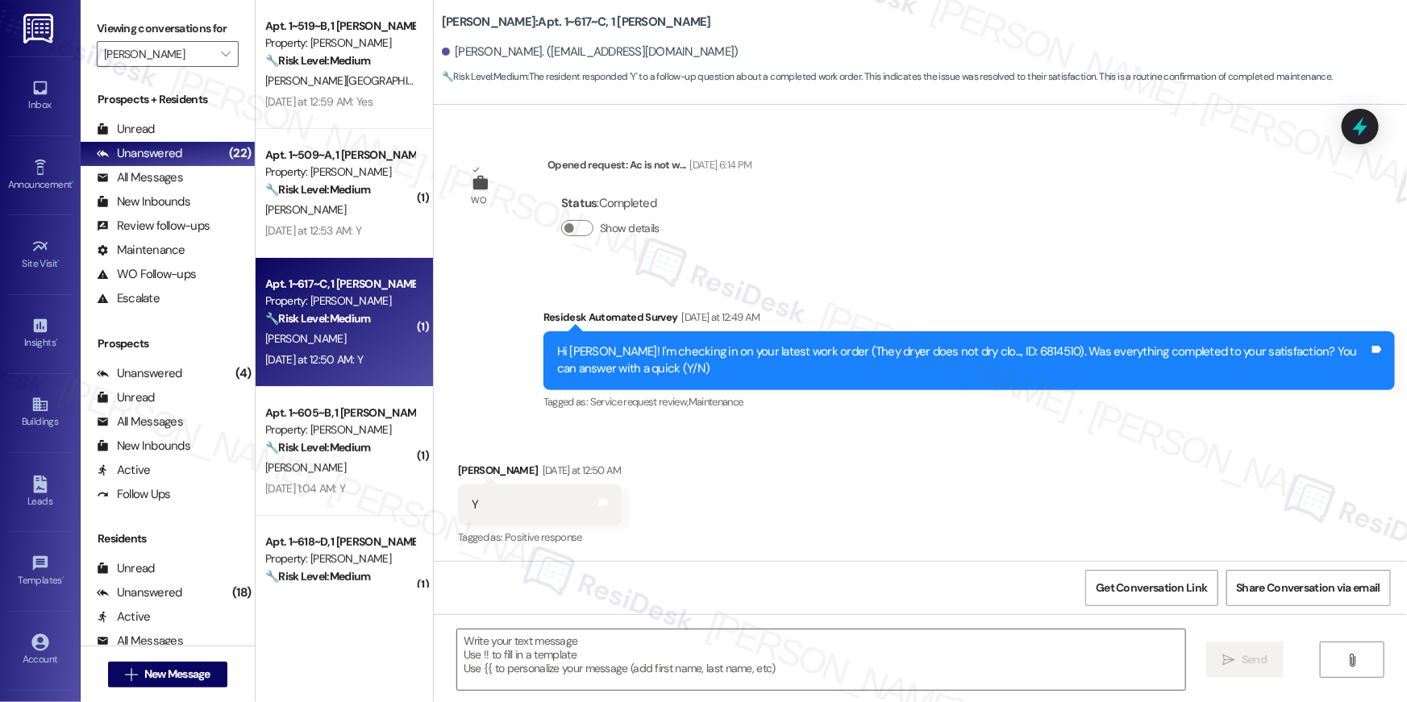
type textarea "Fetching suggested responses. Please feel free to read through the conversation…"
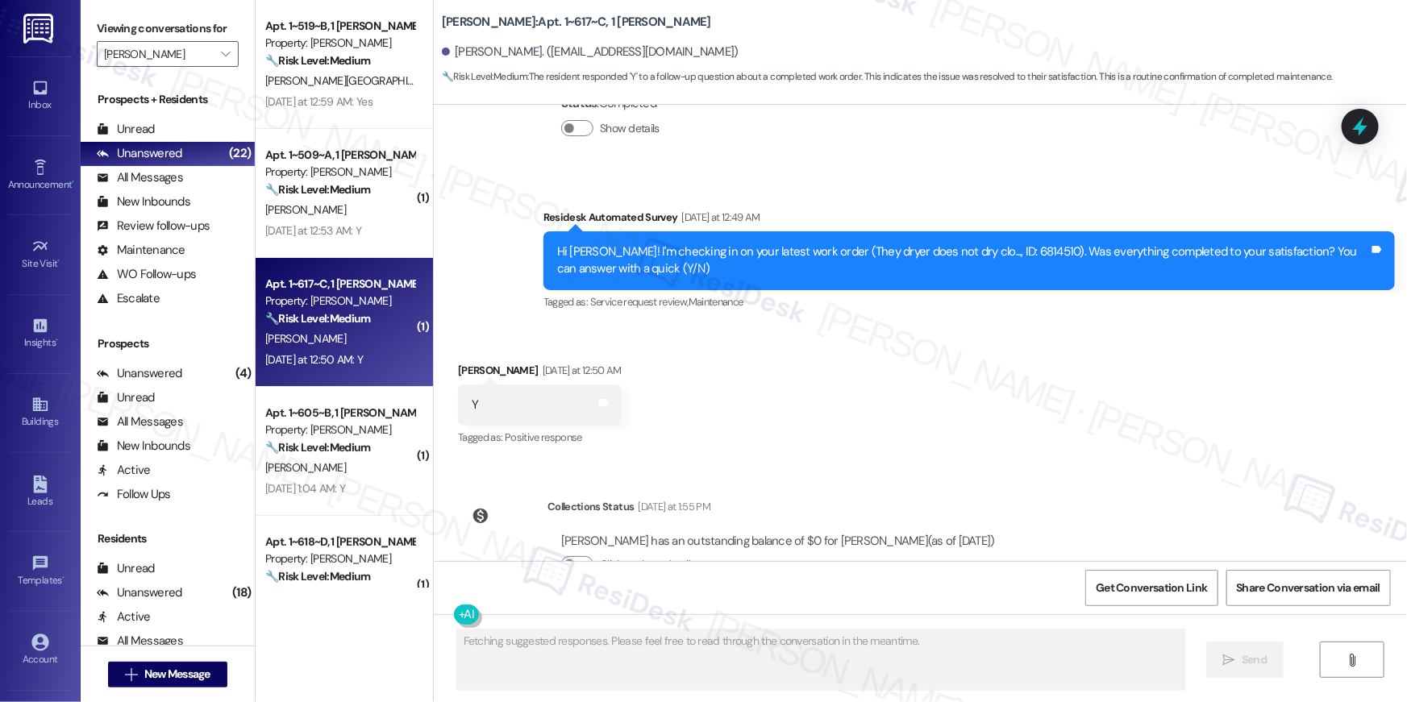
scroll to position [395, 0]
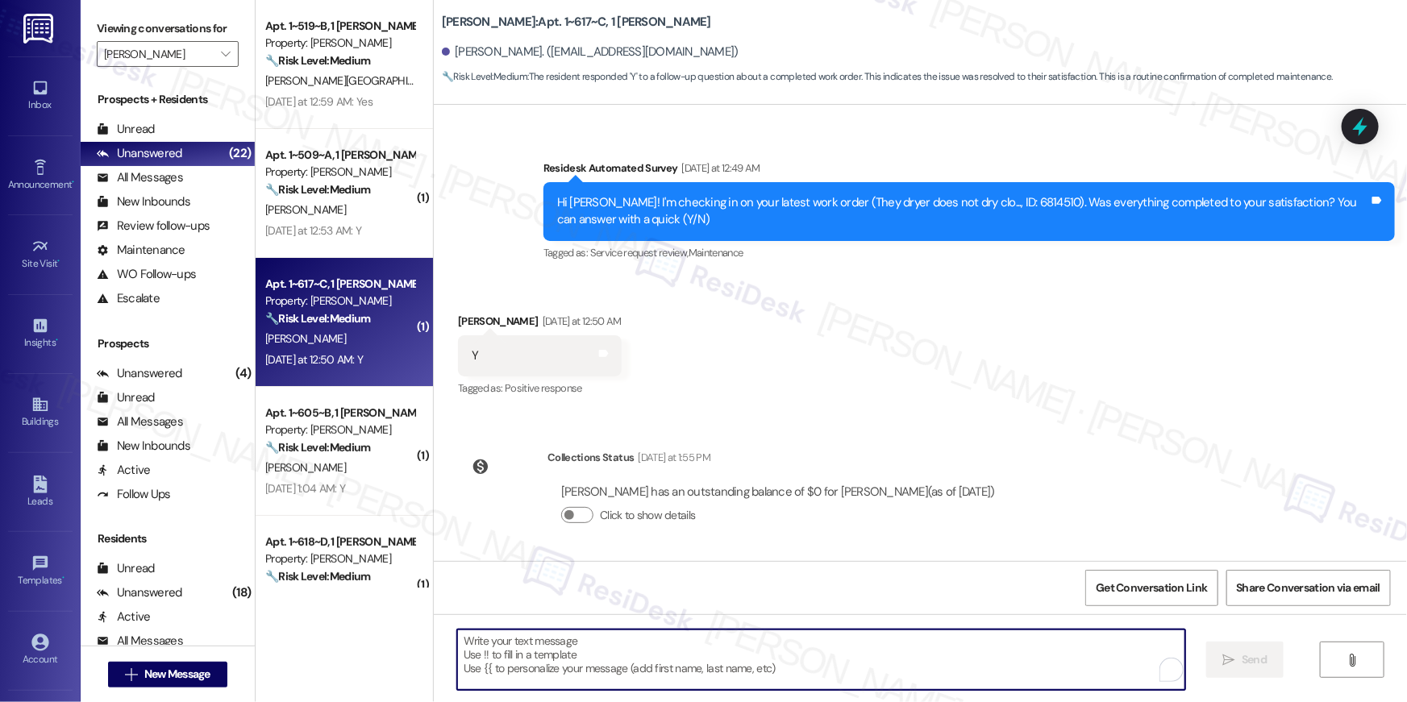
click at [905, 664] on textarea "To enrich screen reader interactions, please activate Accessibility in Grammarl…" at bounding box center [821, 660] width 728 height 60
paste textarea "Hi {{first_name}}, I’m glad to hear your work order has been completed! If anyt…"
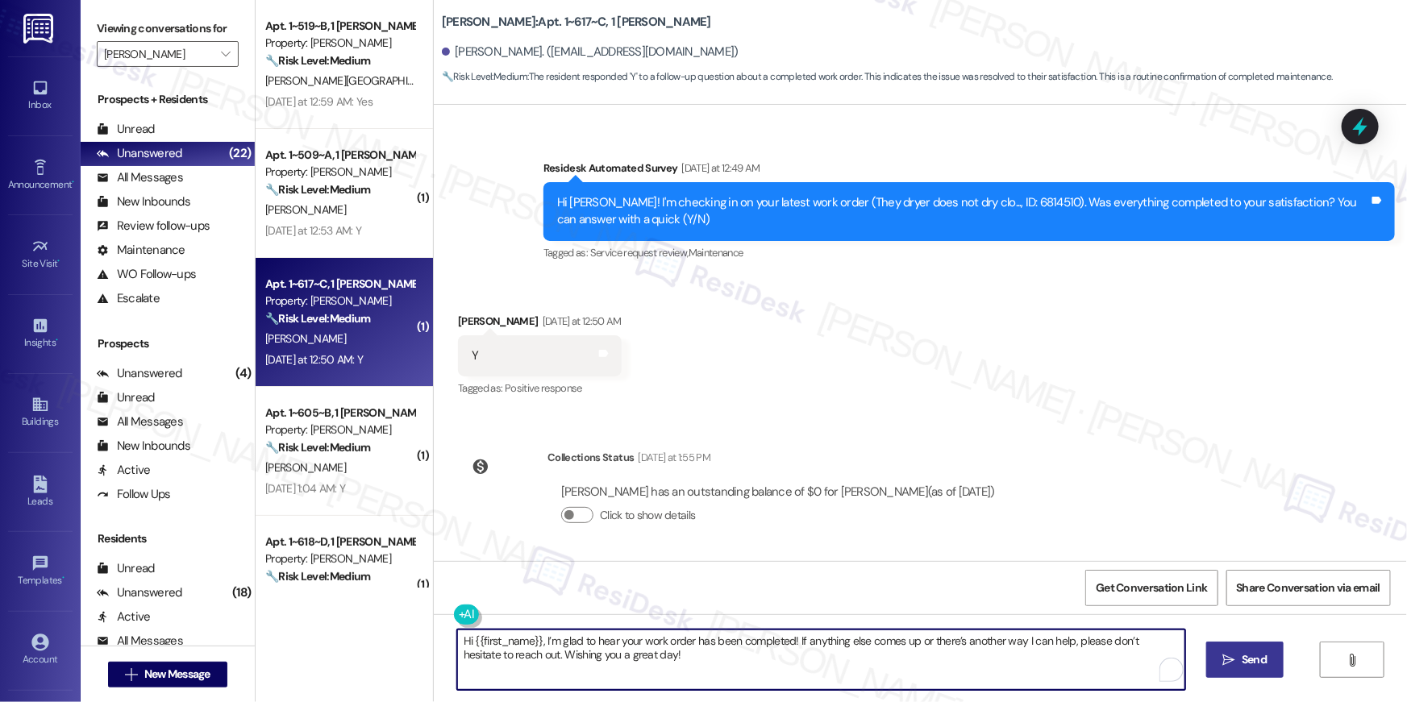
type textarea "Hi {{first_name}}, I’m glad to hear your work order has been completed! If anyt…"
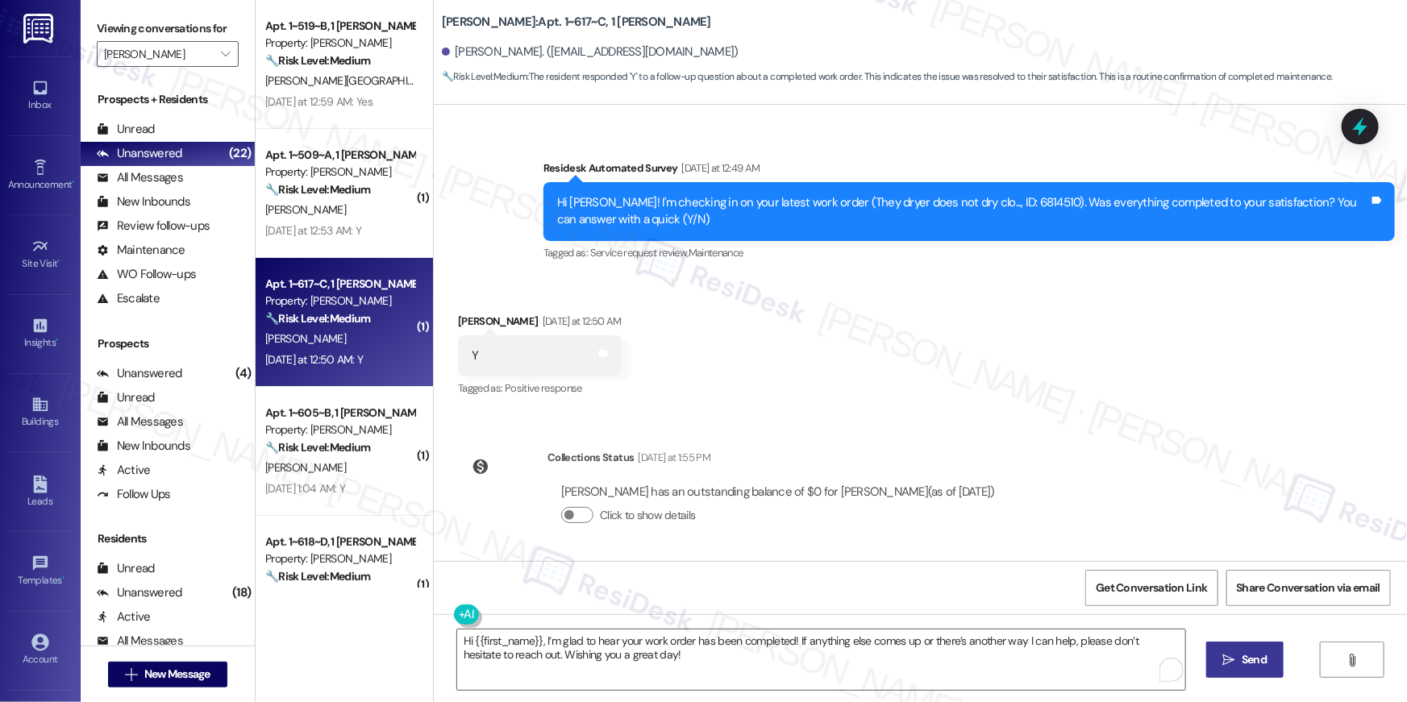
click at [1246, 658] on span "Send" at bounding box center [1254, 659] width 25 height 17
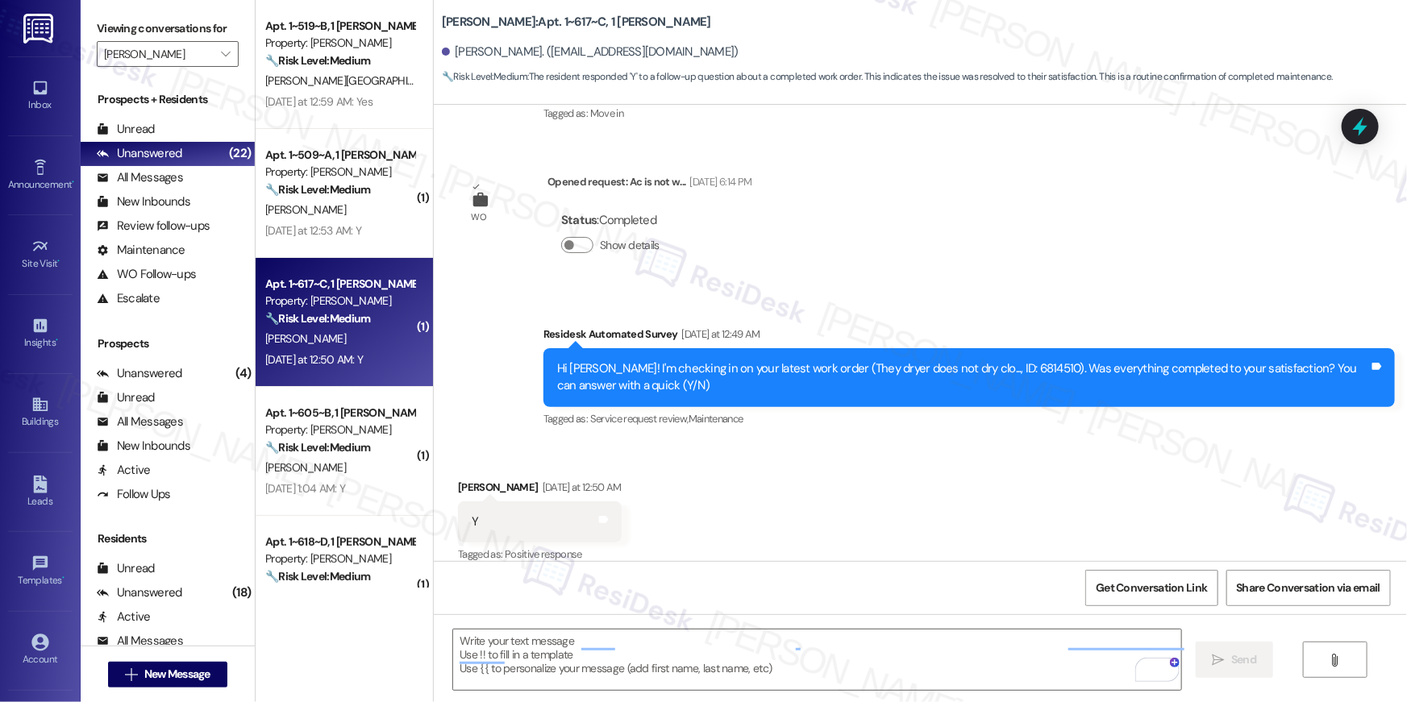
scroll to position [246, 0]
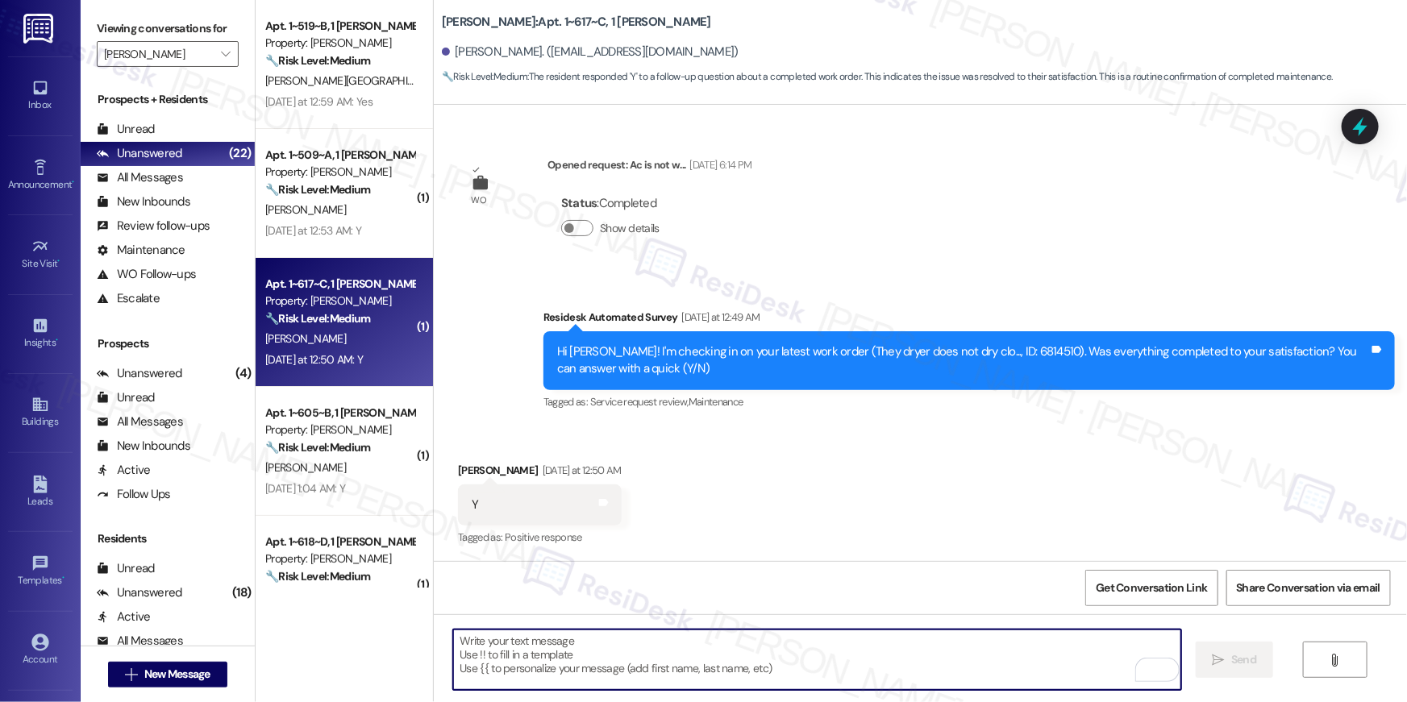
click at [902, 664] on textarea "To enrich screen reader interactions, please activate Accessibility in Grammarl…" at bounding box center [817, 660] width 728 height 60
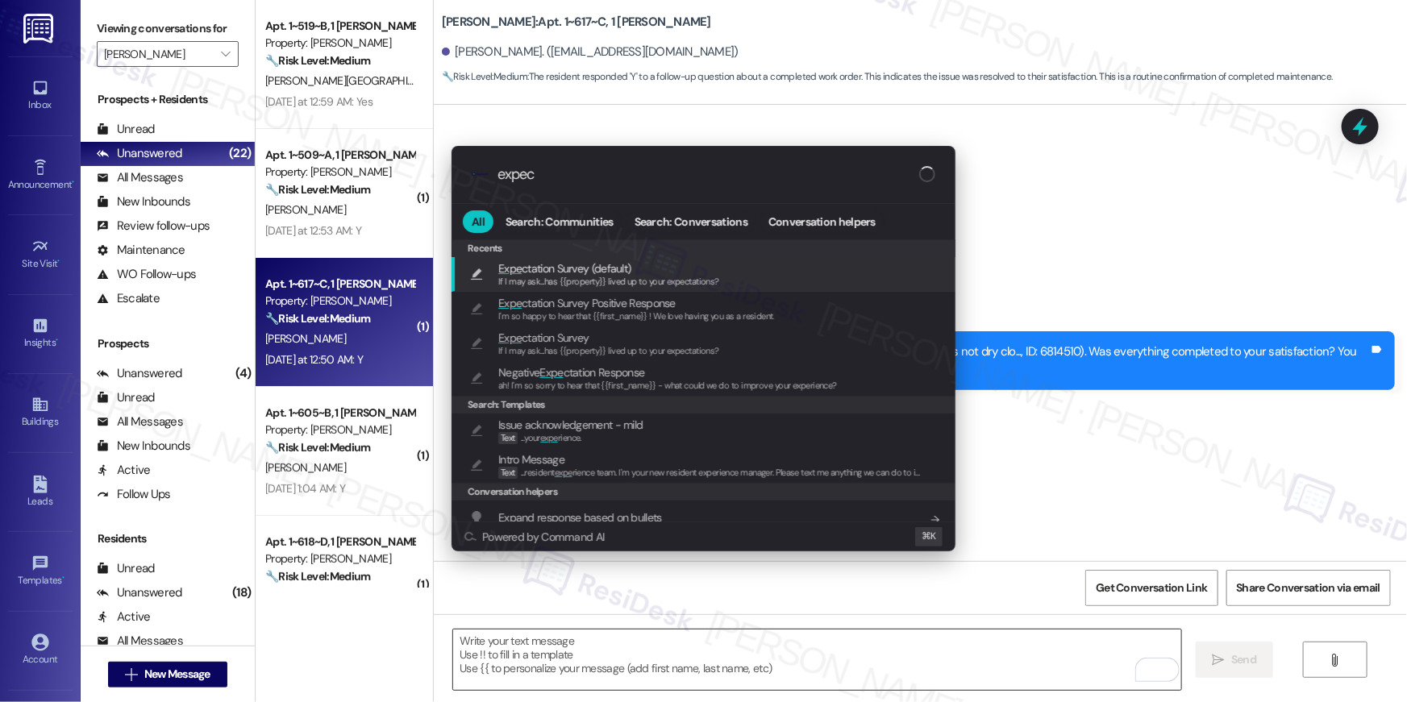
type input "expect"
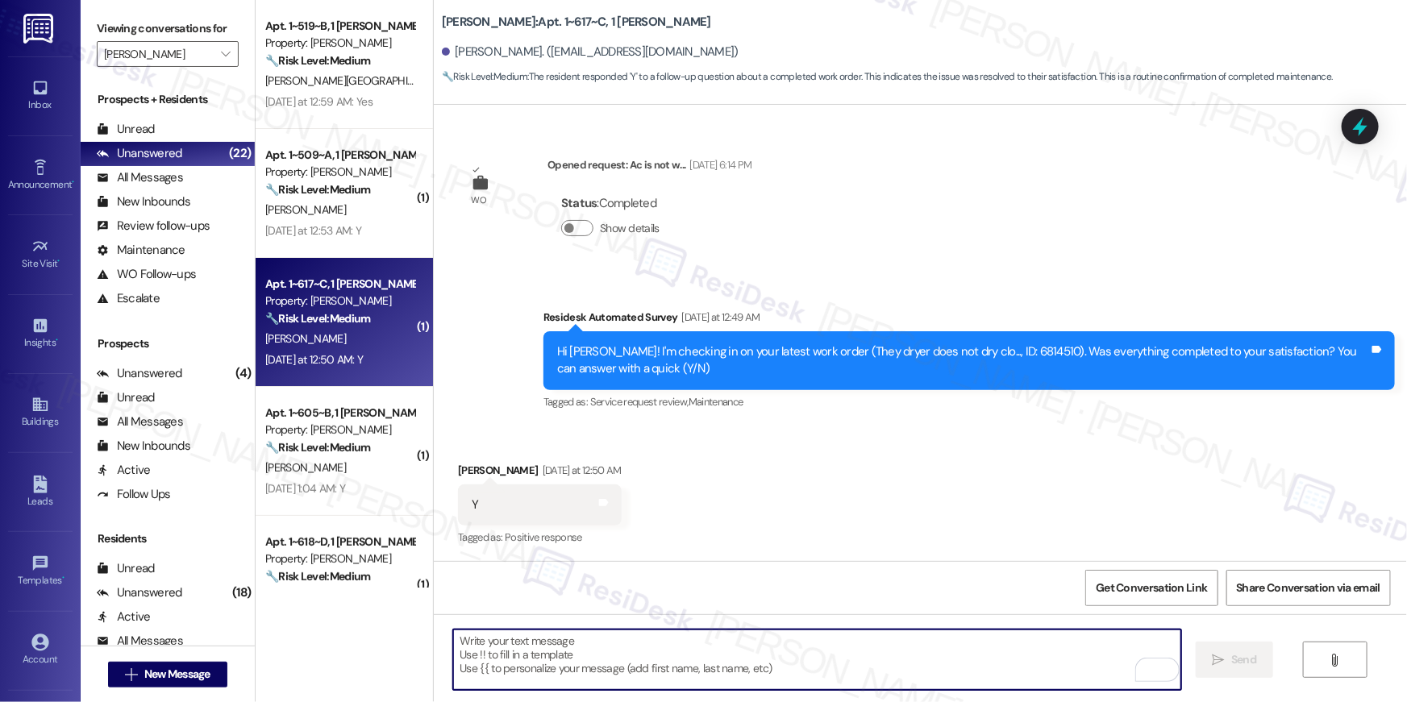
type textarea "If I may ask...has {{property}} lived up to your expectations?"
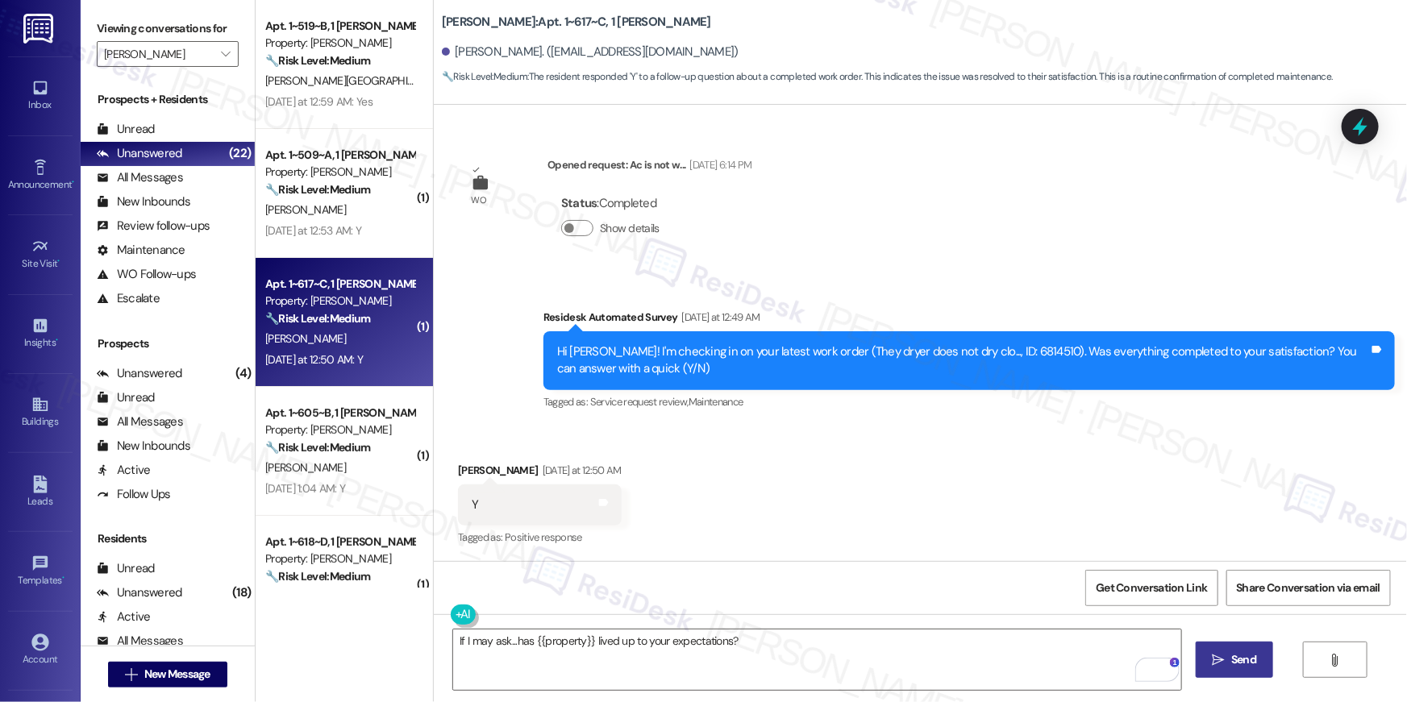
click at [1266, 651] on button " Send" at bounding box center [1235, 660] width 78 height 36
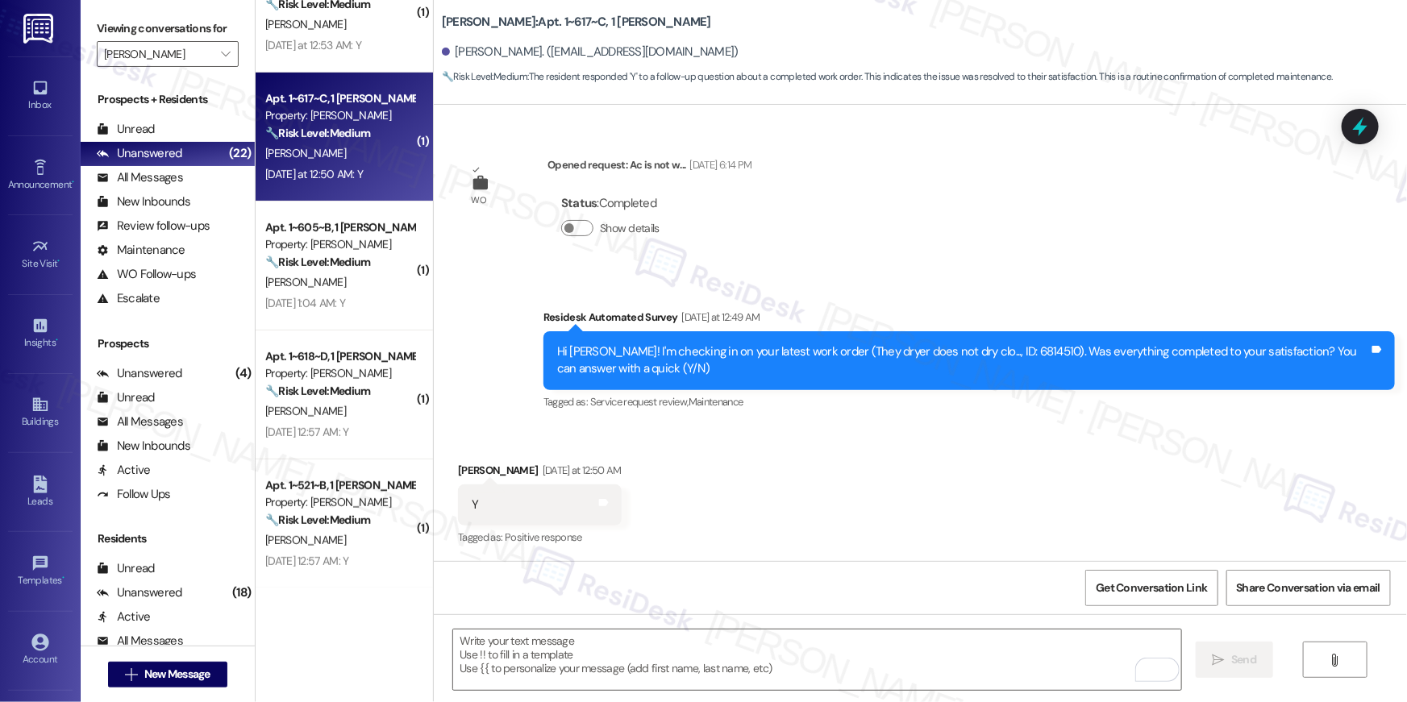
scroll to position [188, 0]
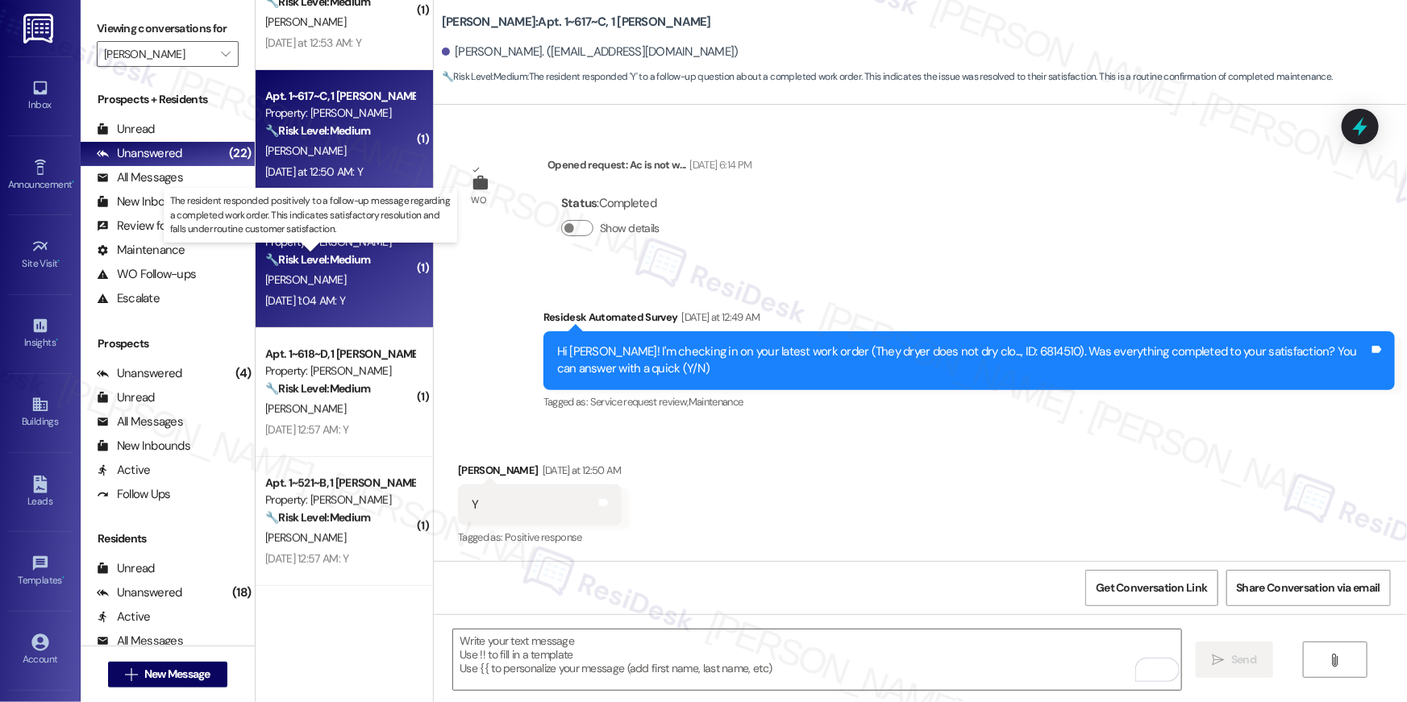
click at [327, 252] on strong "🔧 Risk Level: Medium" at bounding box center [317, 259] width 105 height 15
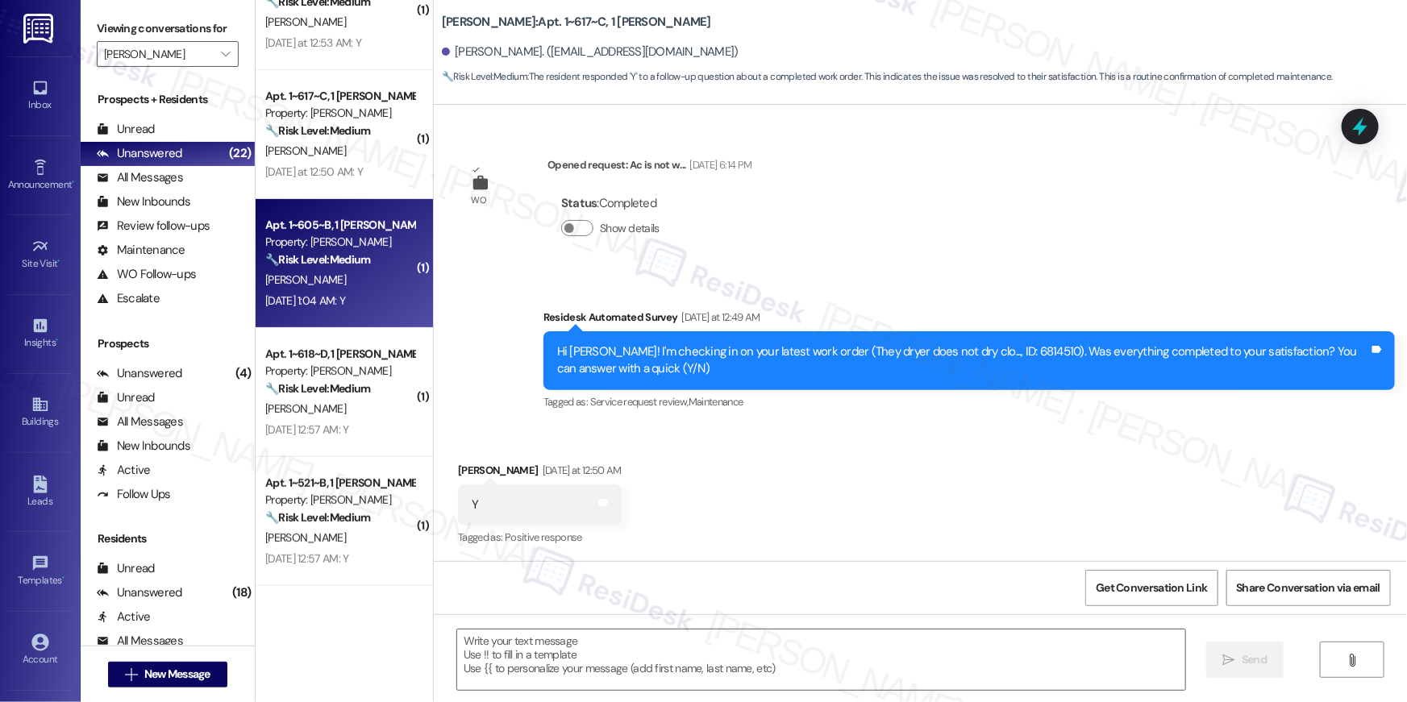
type textarea "Fetching suggested responses. Please feel free to read through the conversation…"
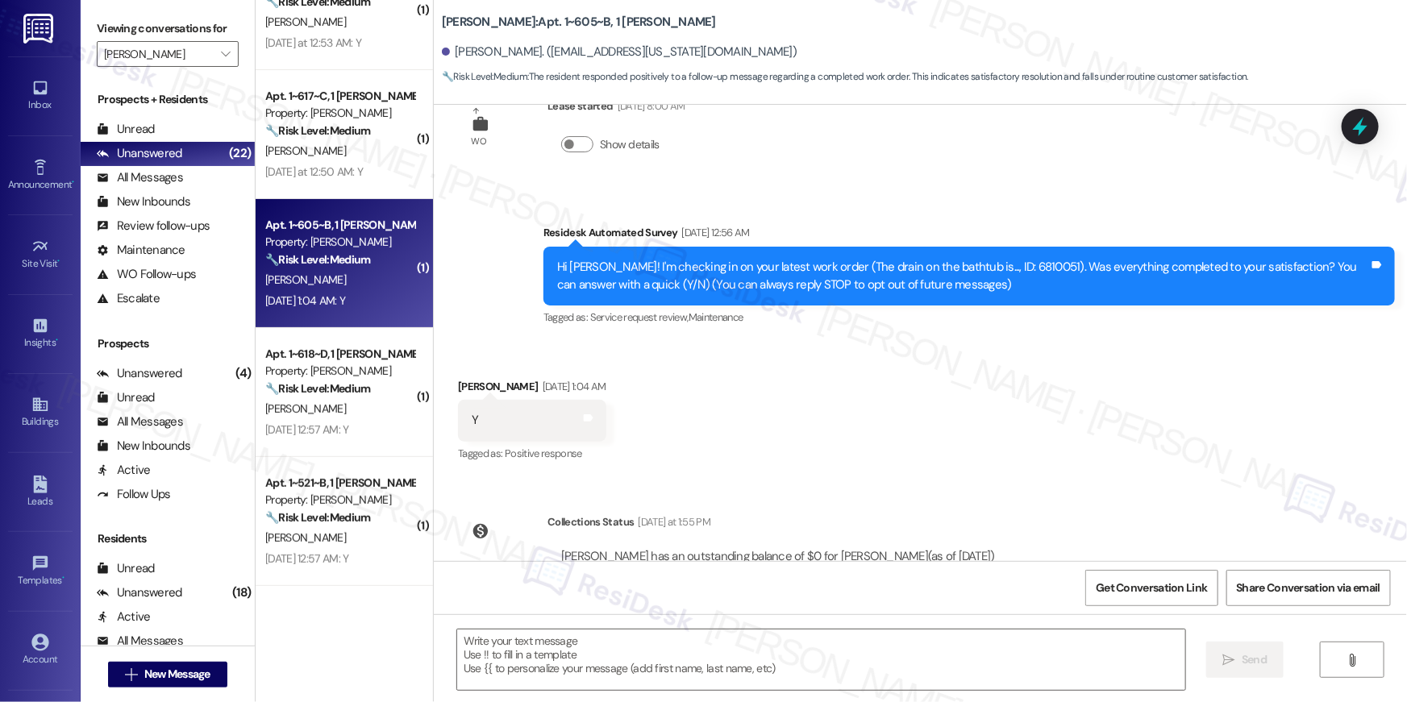
scroll to position [121, 0]
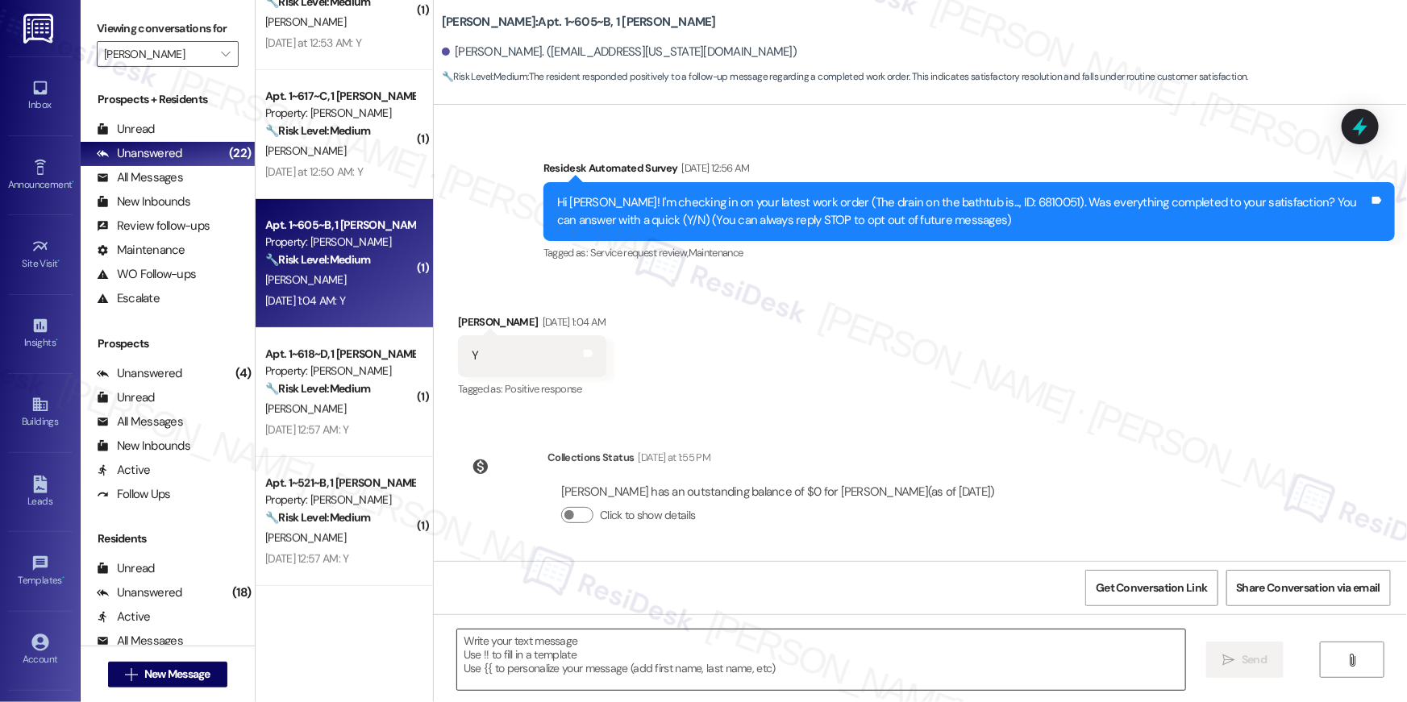
click at [934, 662] on textarea at bounding box center [821, 660] width 728 height 60
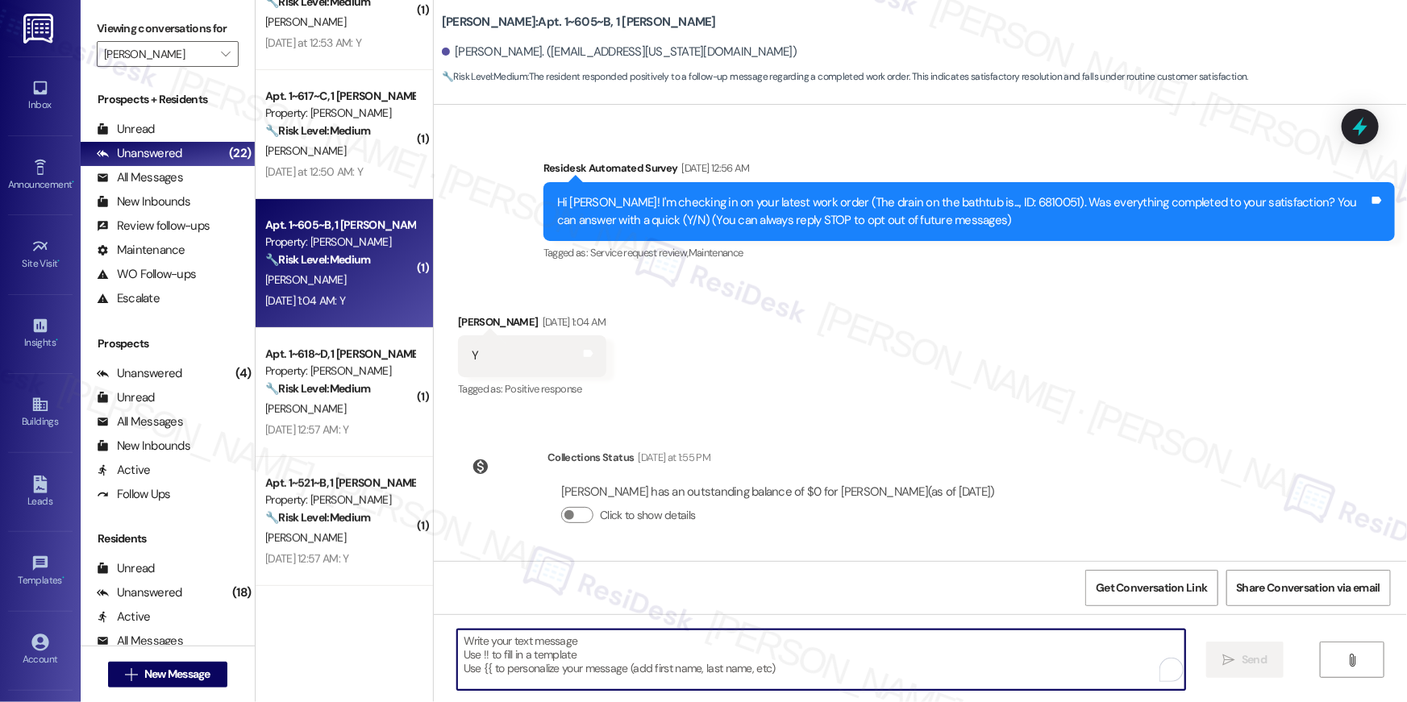
paste textarea "Hi {{first_name}}, I’m glad to hear your work order has been completed! If anyt…"
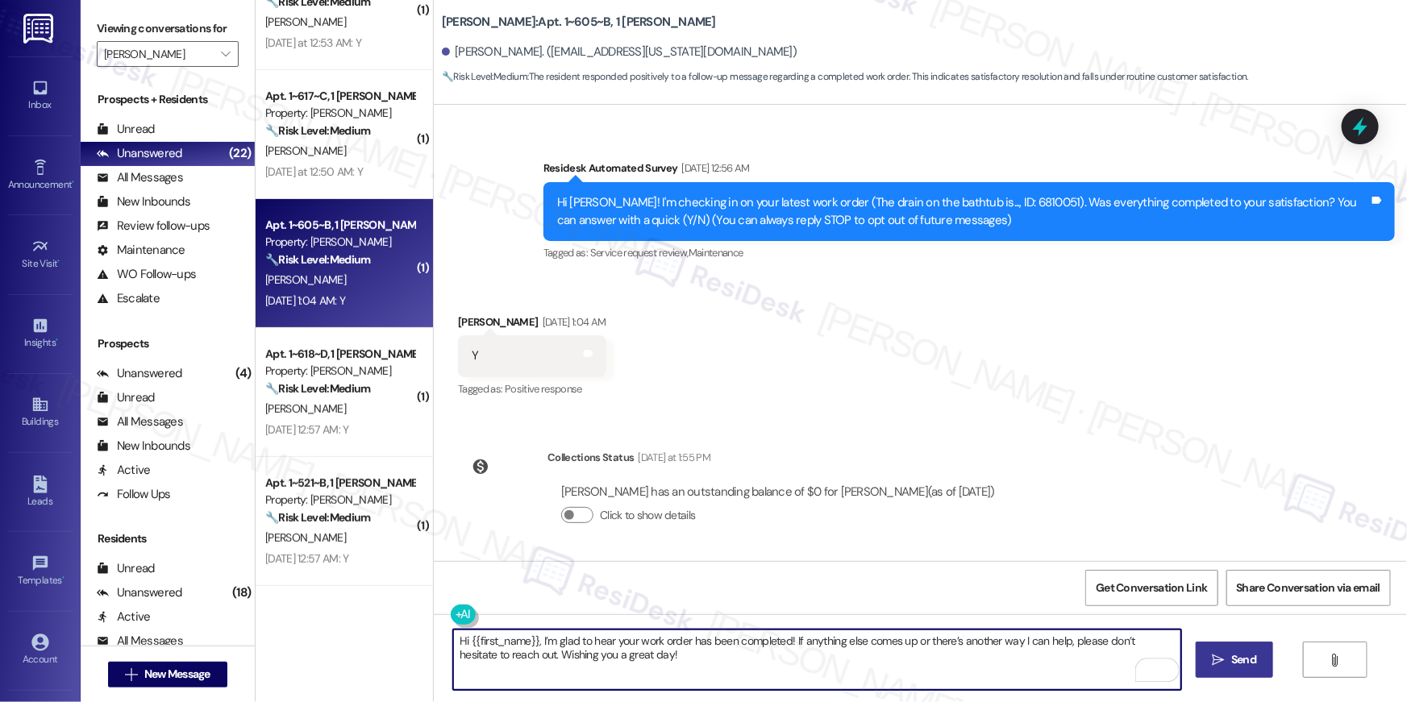
type textarea "Hi {{first_name}}, I’m glad to hear your work order has been completed! If anyt…"
click at [1217, 675] on button " Send" at bounding box center [1235, 660] width 78 height 36
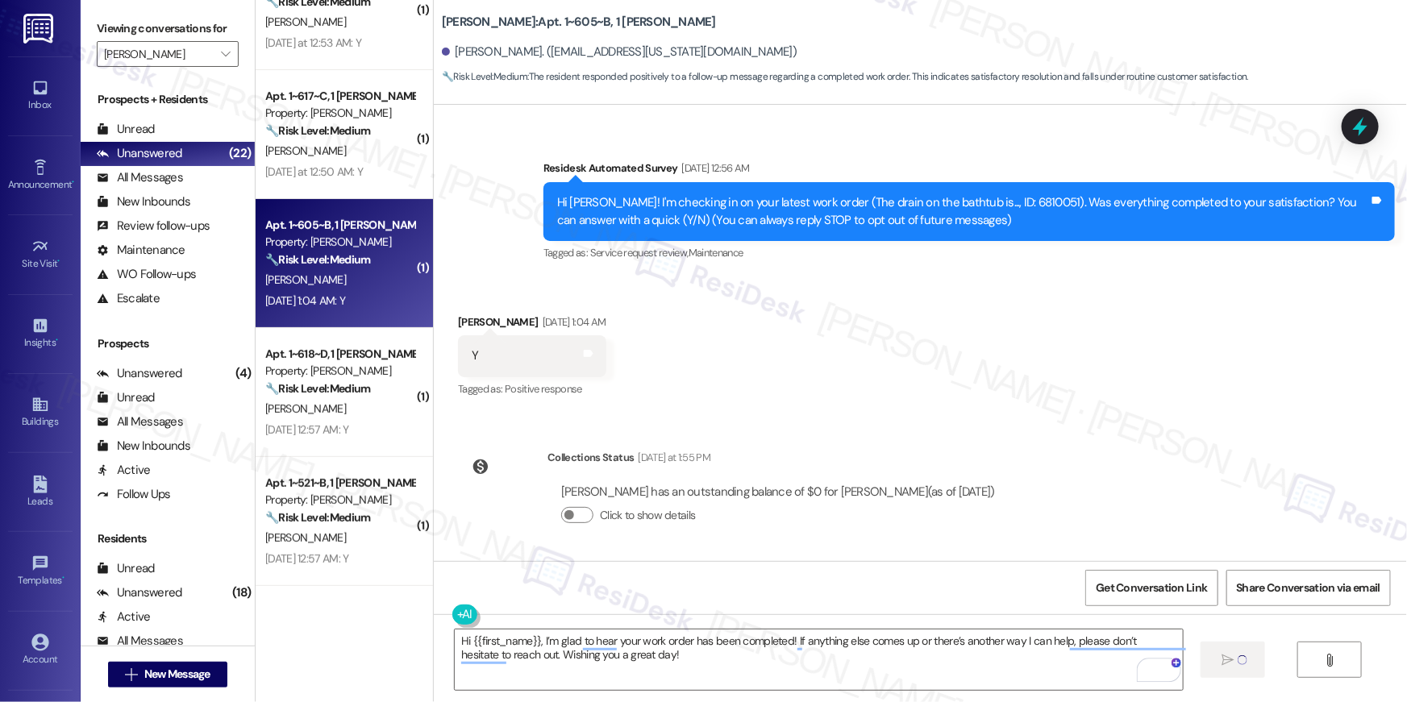
scroll to position [0, 0]
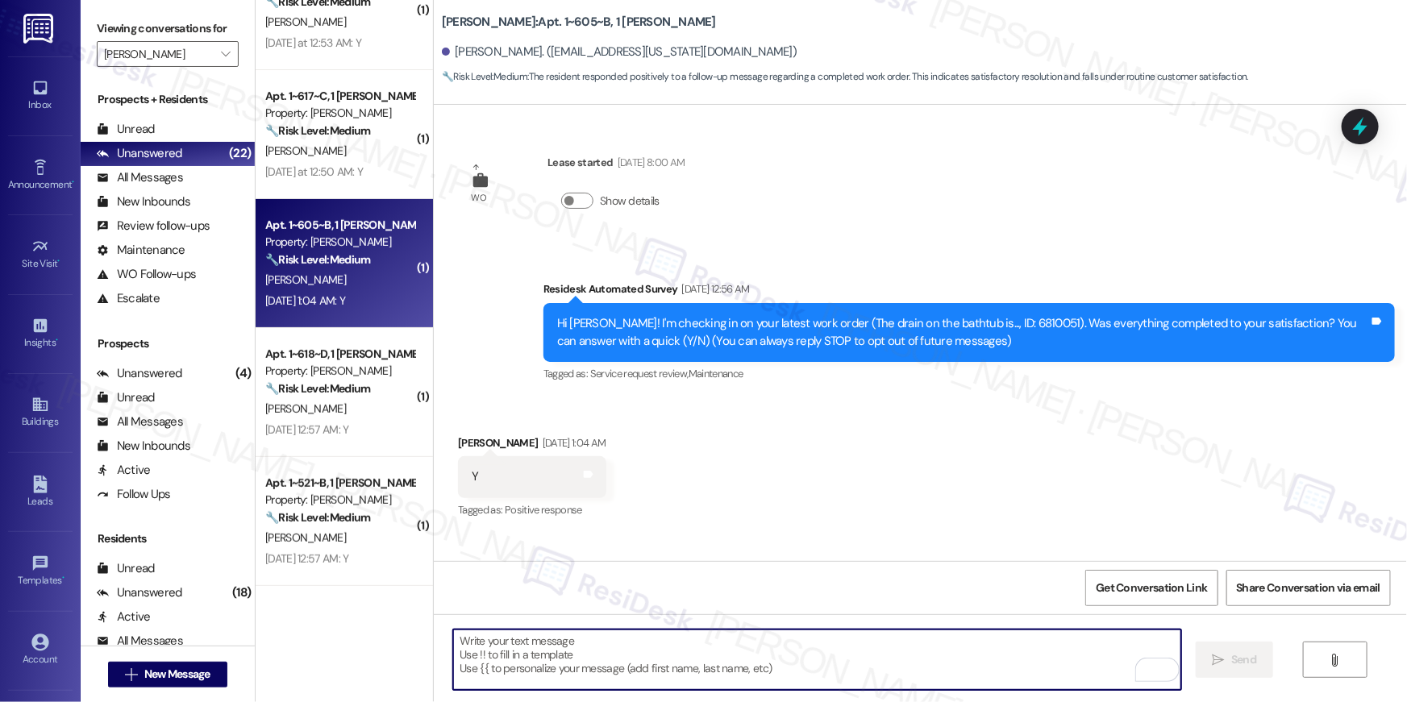
click at [866, 674] on textarea "To enrich screen reader interactions, please activate Accessibility in Grammarl…" at bounding box center [817, 660] width 728 height 60
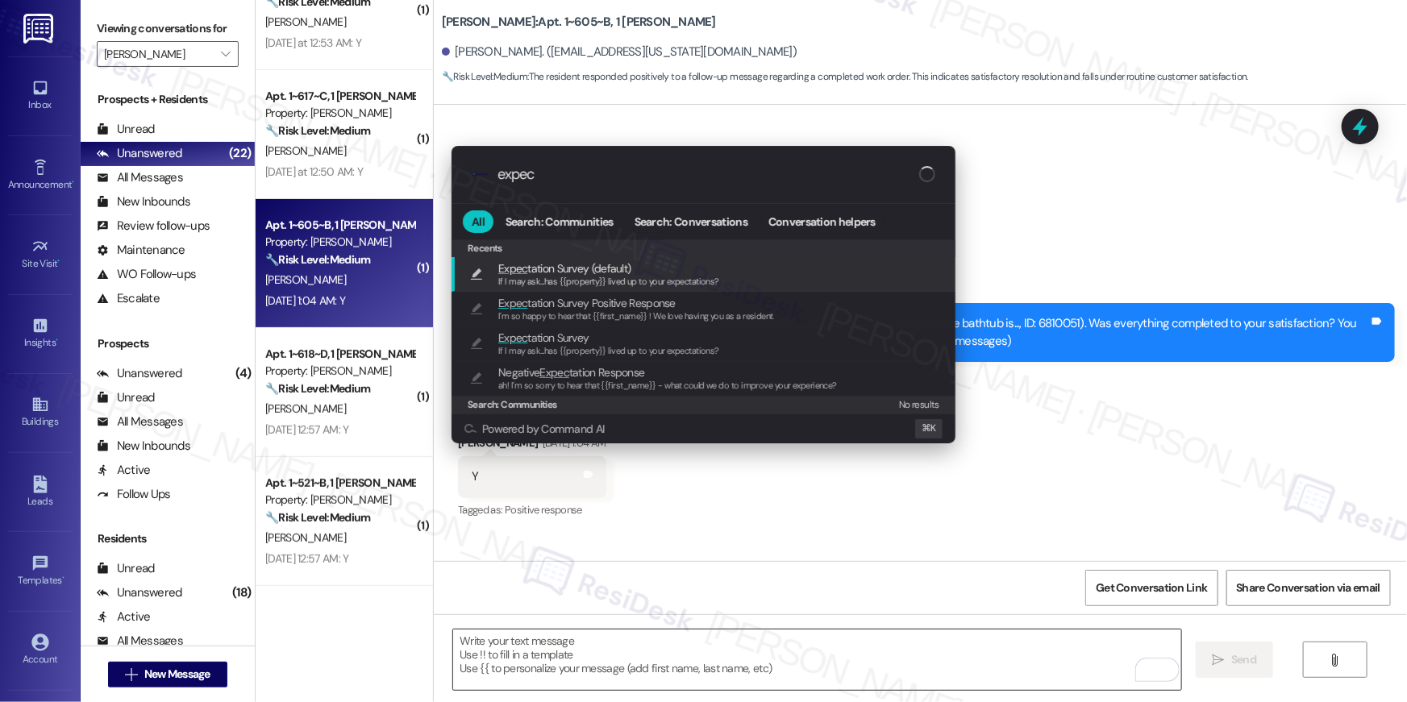
type input "expect"
type textarea "If I may ask...has {{property}} lived up to your expectations?"
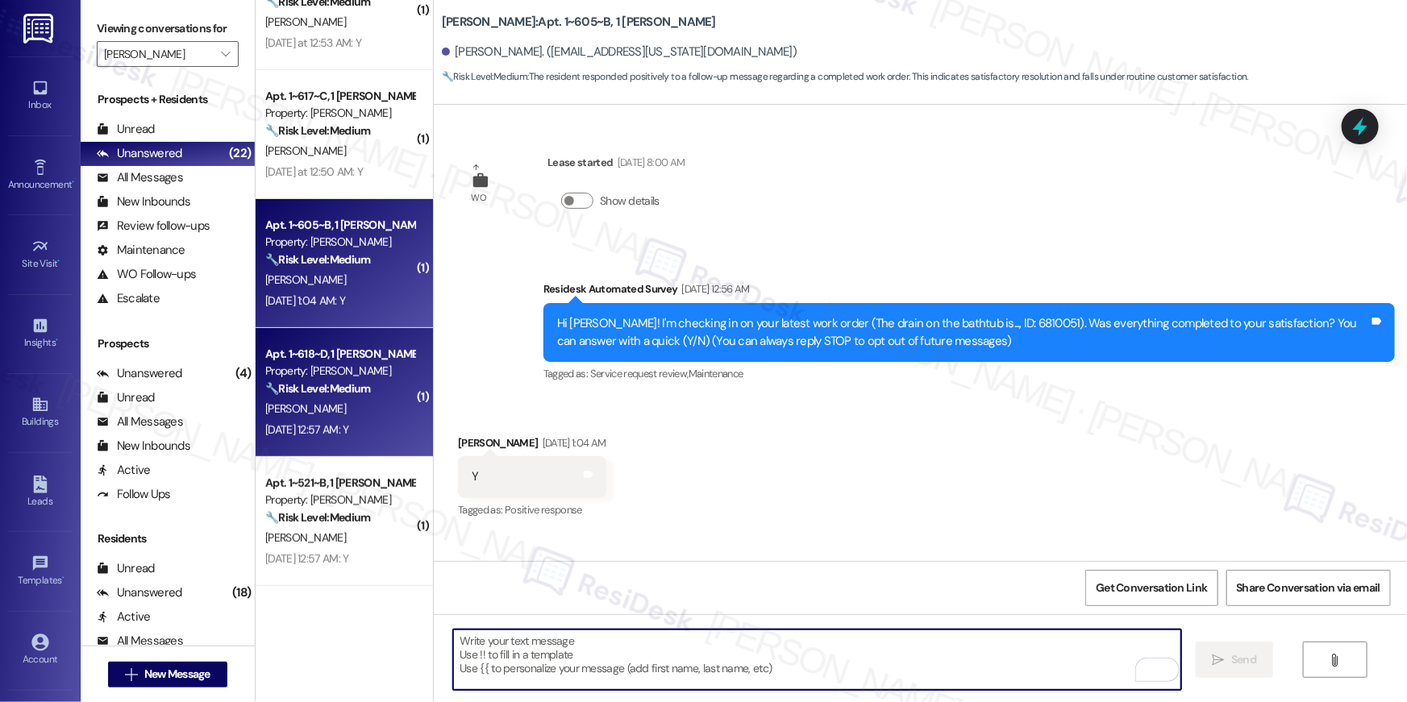
click at [400, 384] on div "Apt. 1~618~D, 1 Todd Property: TODD 🔧 Risk Level: Medium The resident confirmed…" at bounding box center [340, 371] width 152 height 55
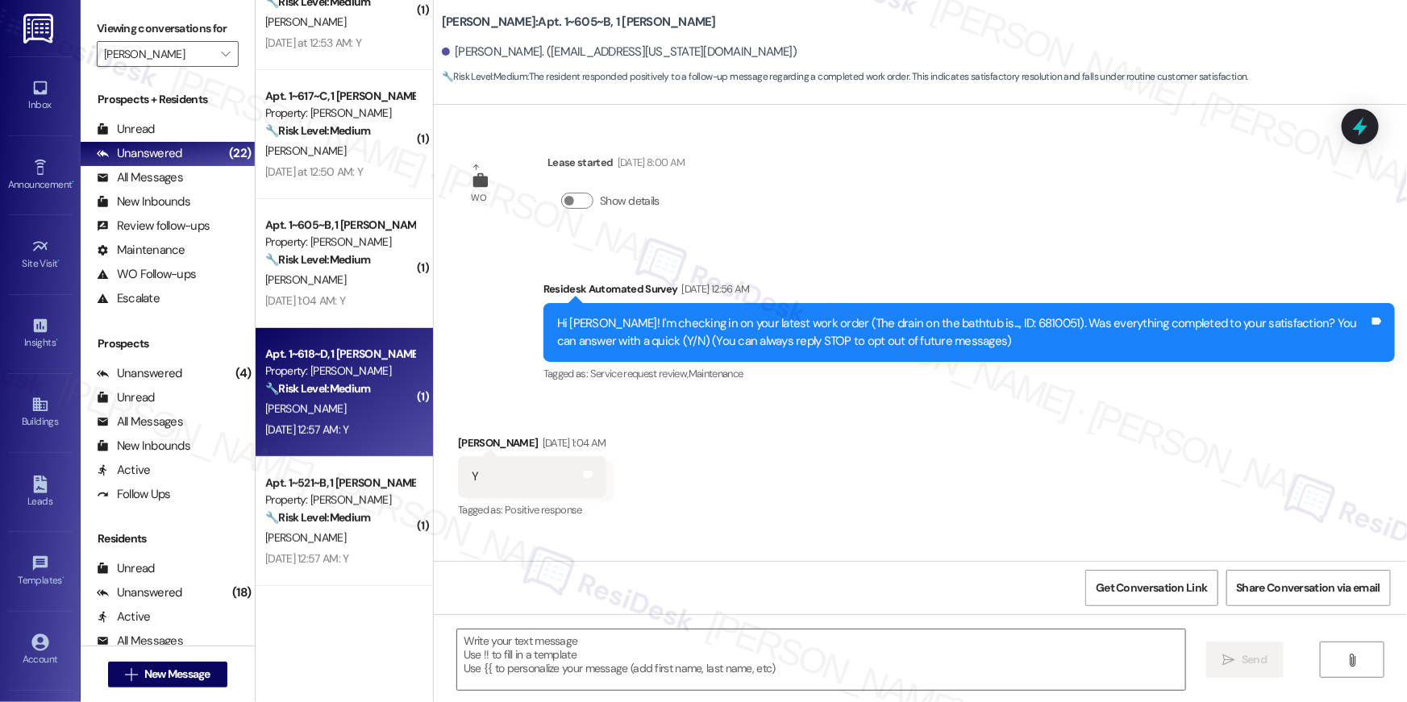
type textarea "Fetching suggested responses. Please feel free to read through the conversation…"
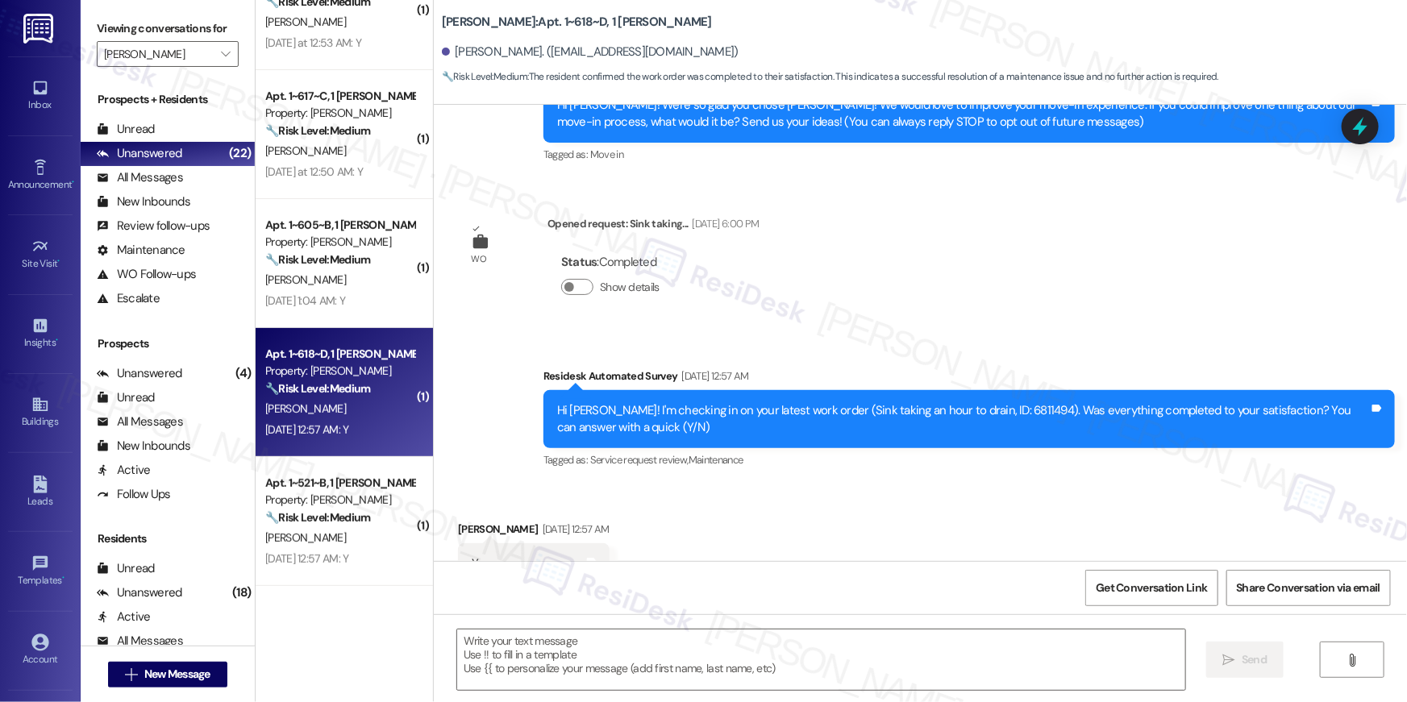
scroll to position [206, 0]
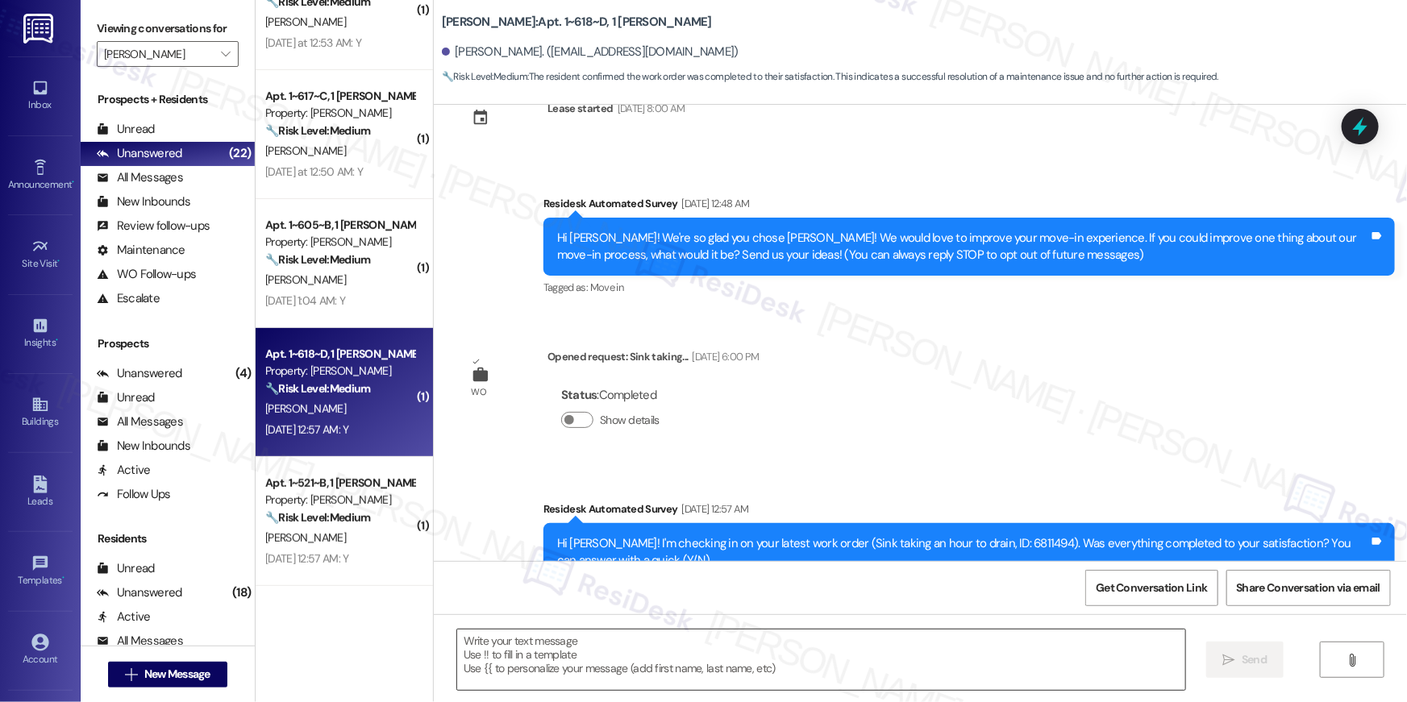
click at [792, 658] on textarea at bounding box center [821, 660] width 728 height 60
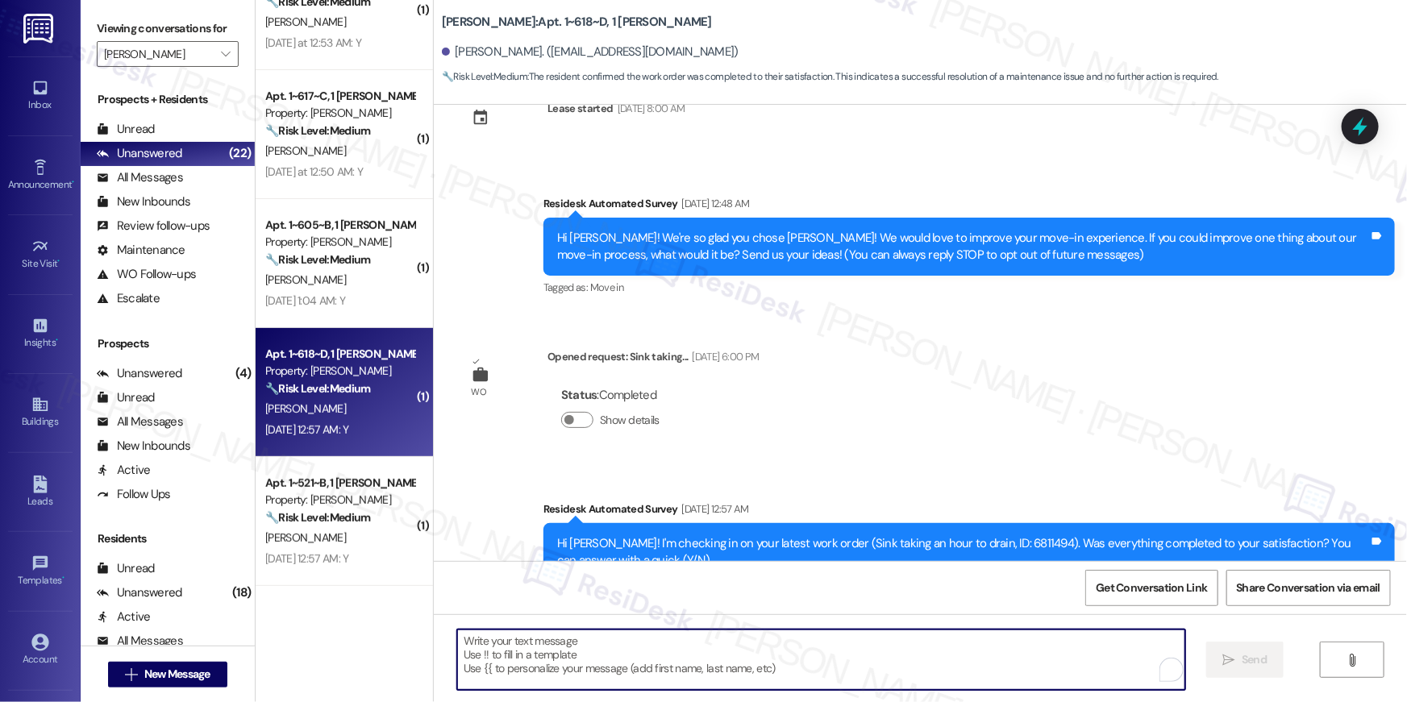
paste textarea "Hi {{first_name}}, I’m glad to hear your work order has been completed! If anyt…"
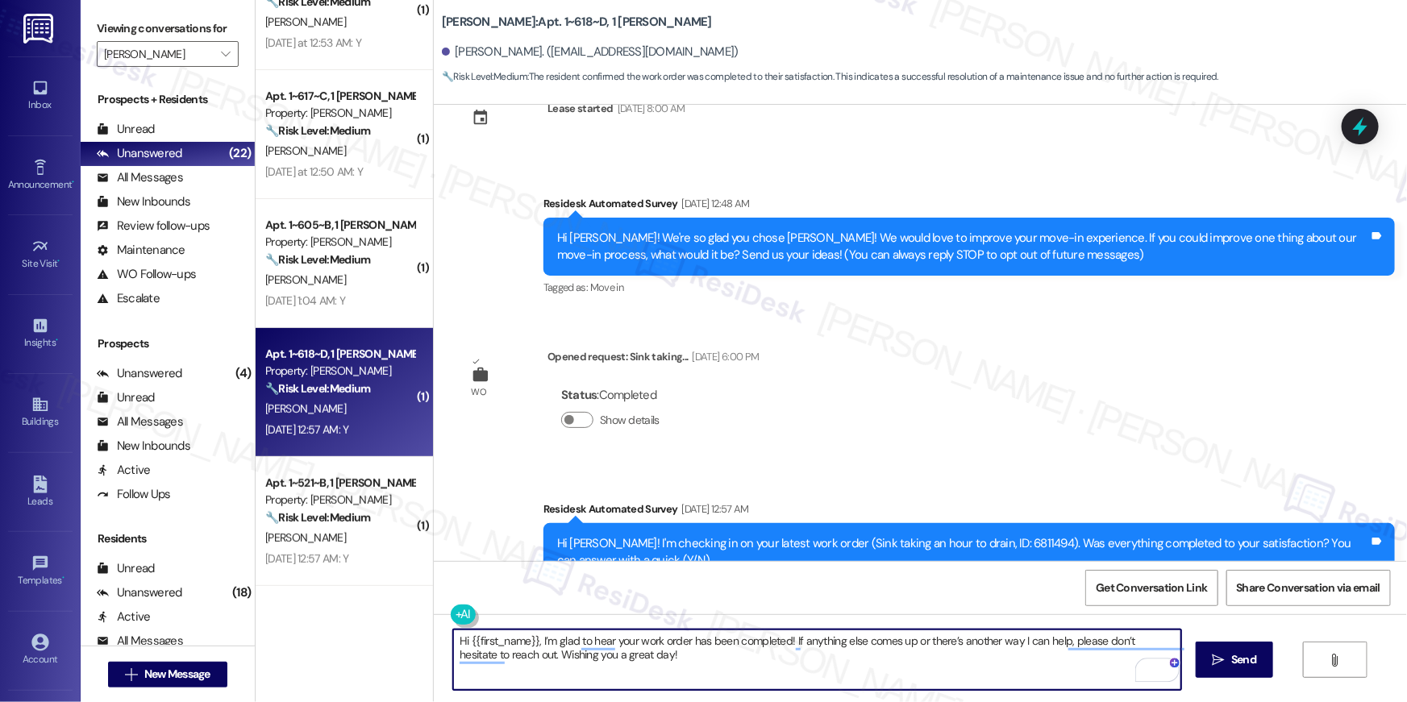
type textarea "Hi {{first_name}}, I’m glad to hear your work order has been completed! If anyt…"
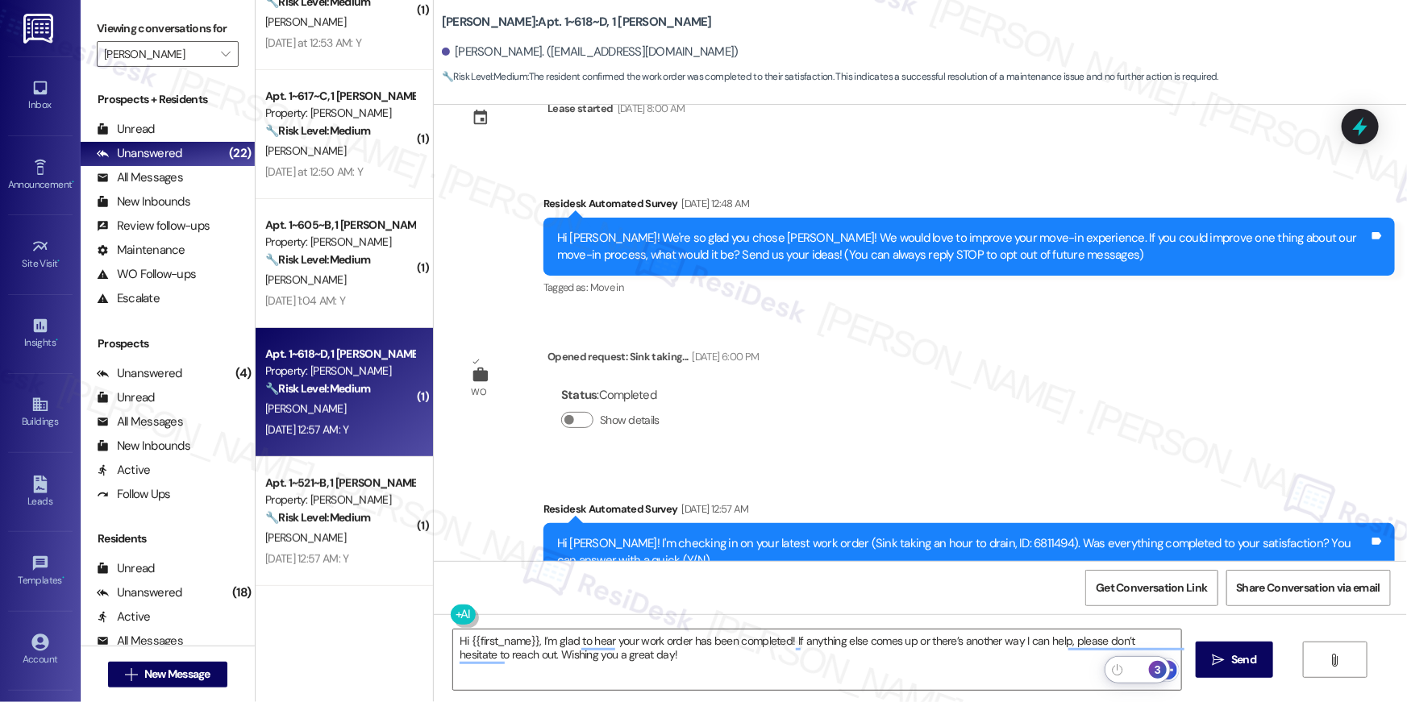
click at [1233, 664] on span "Send" at bounding box center [1243, 659] width 25 height 17
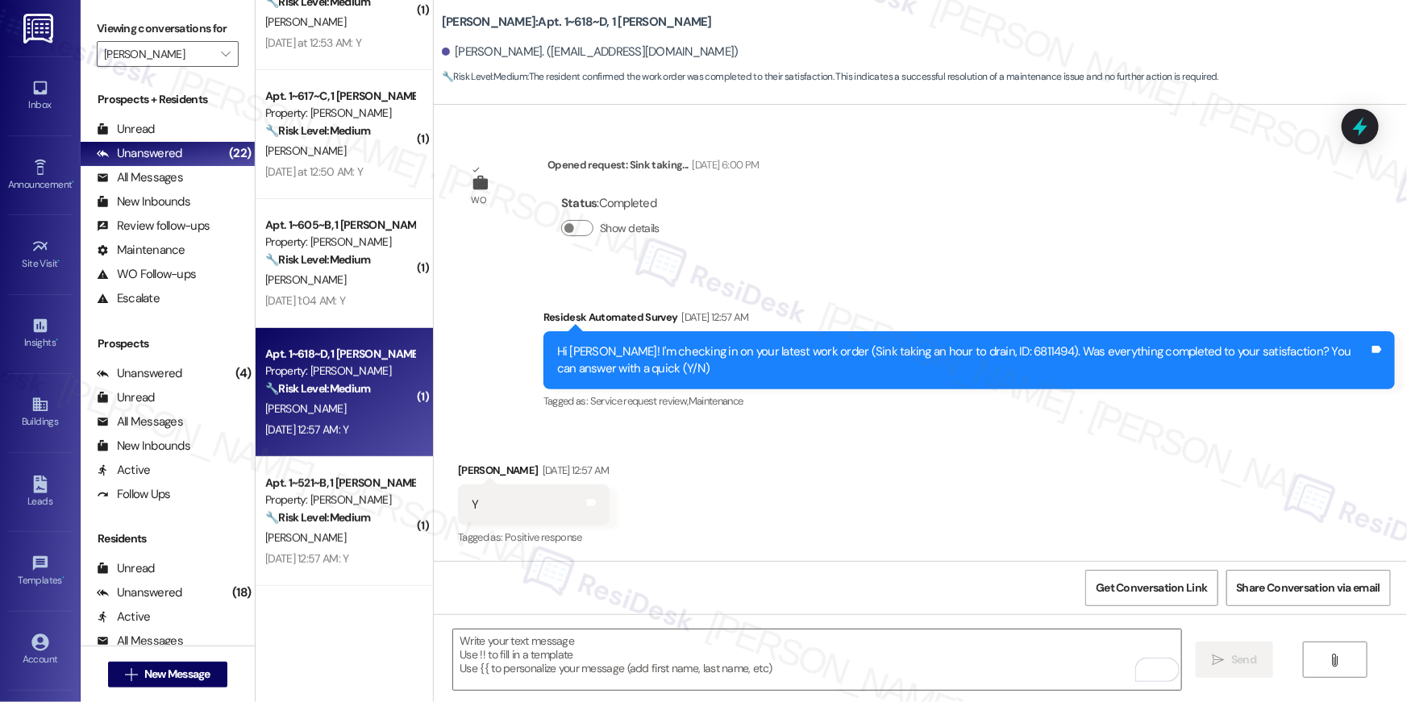
scroll to position [677, 0]
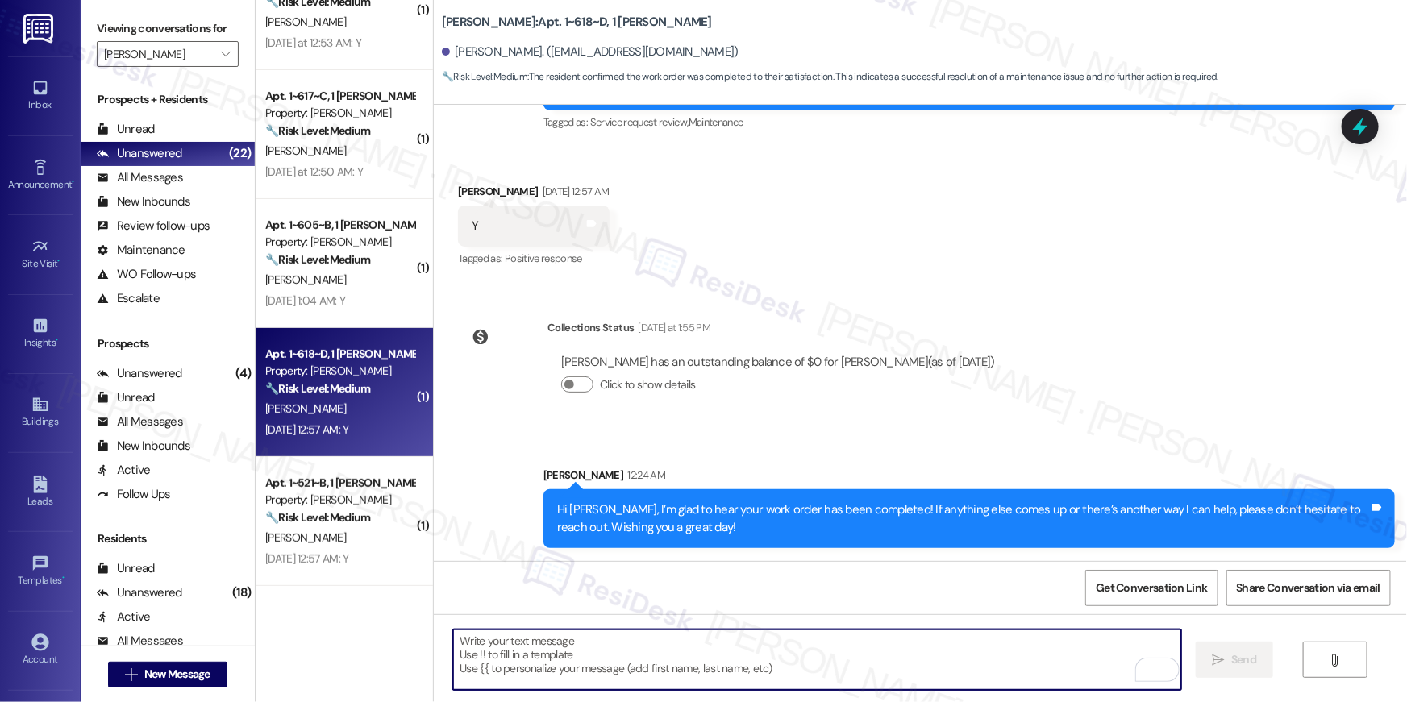
click at [878, 639] on textarea "To enrich screen reader interactions, please activate Accessibility in Grammarl…" at bounding box center [817, 660] width 728 height 60
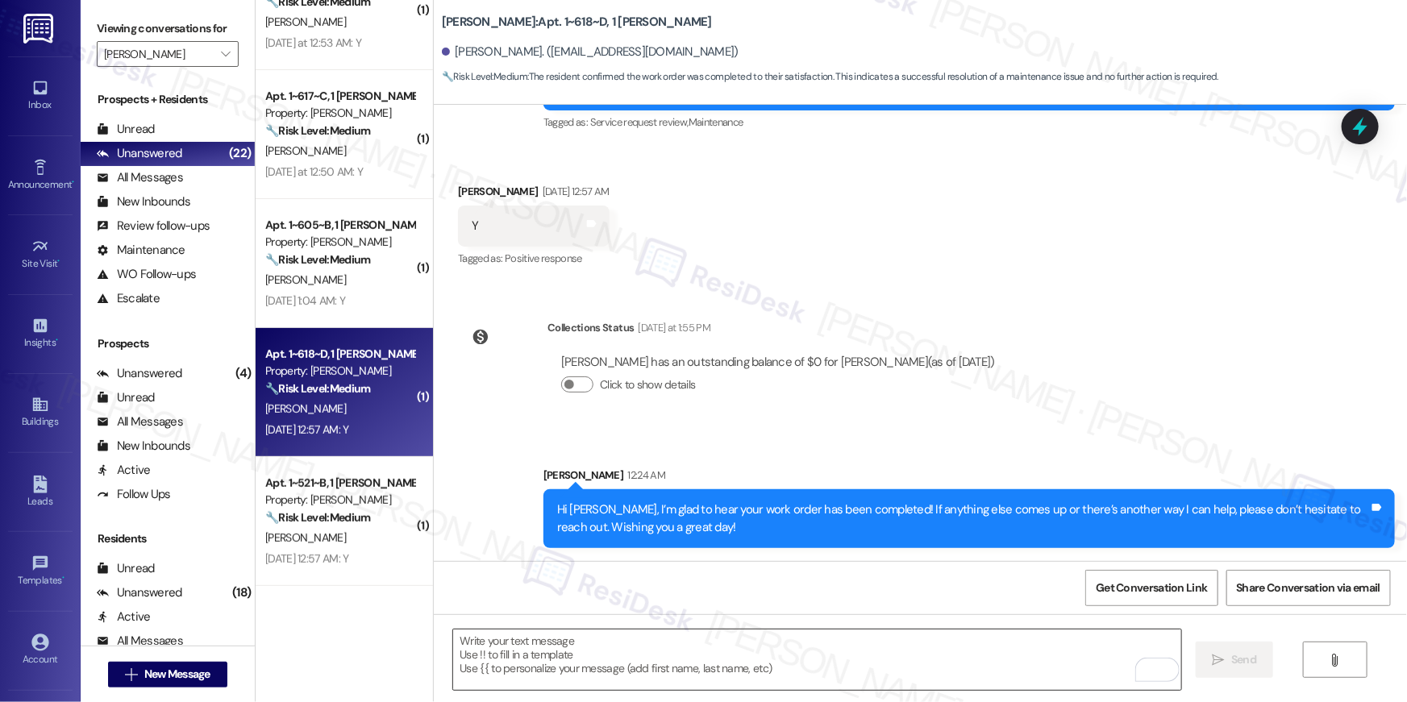
click at [1030, 650] on textarea "To enrich screen reader interactions, please activate Accessibility in Grammarl…" at bounding box center [817, 660] width 728 height 60
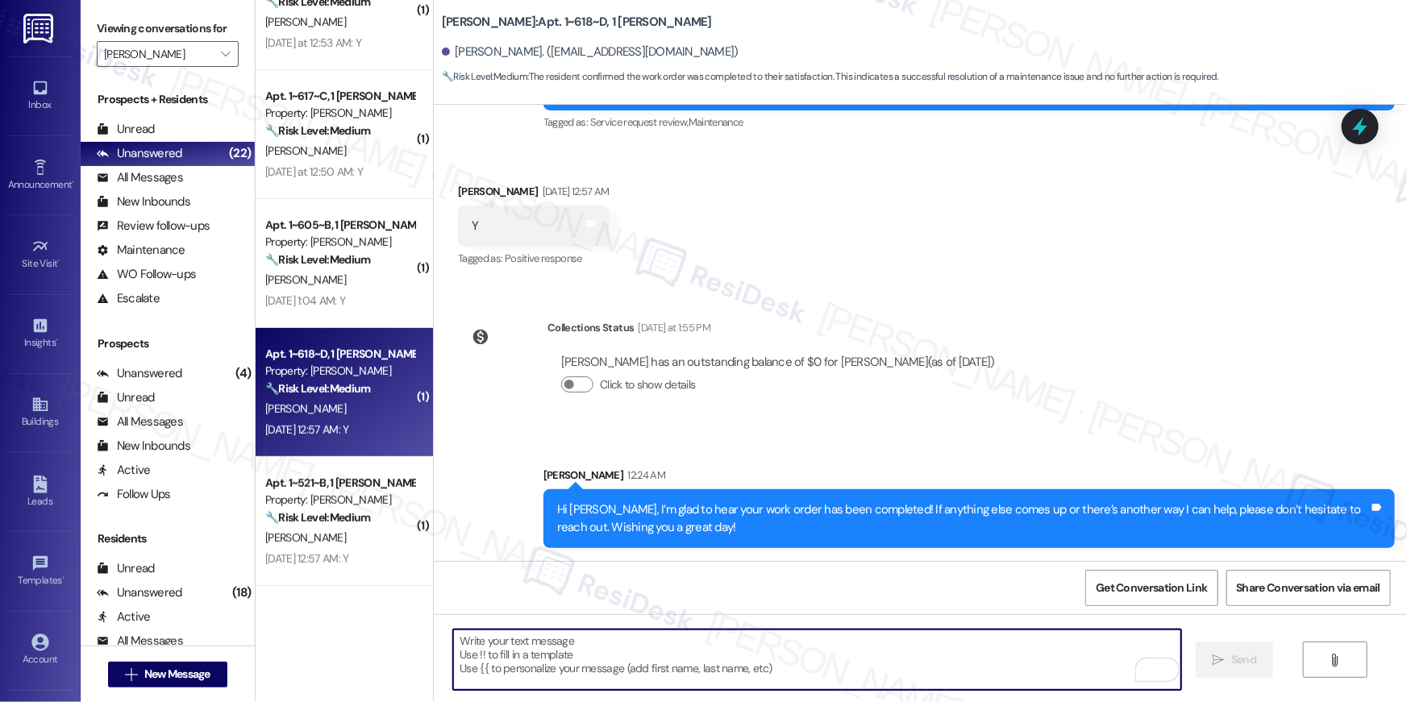
click at [1030, 650] on textarea "To enrich screen reader interactions, please activate Accessibility in Grammarl…" at bounding box center [817, 660] width 728 height 60
click at [1025, 651] on textarea "To enrich screen reader interactions, please activate Accessibility in Grammarl…" at bounding box center [817, 660] width 728 height 60
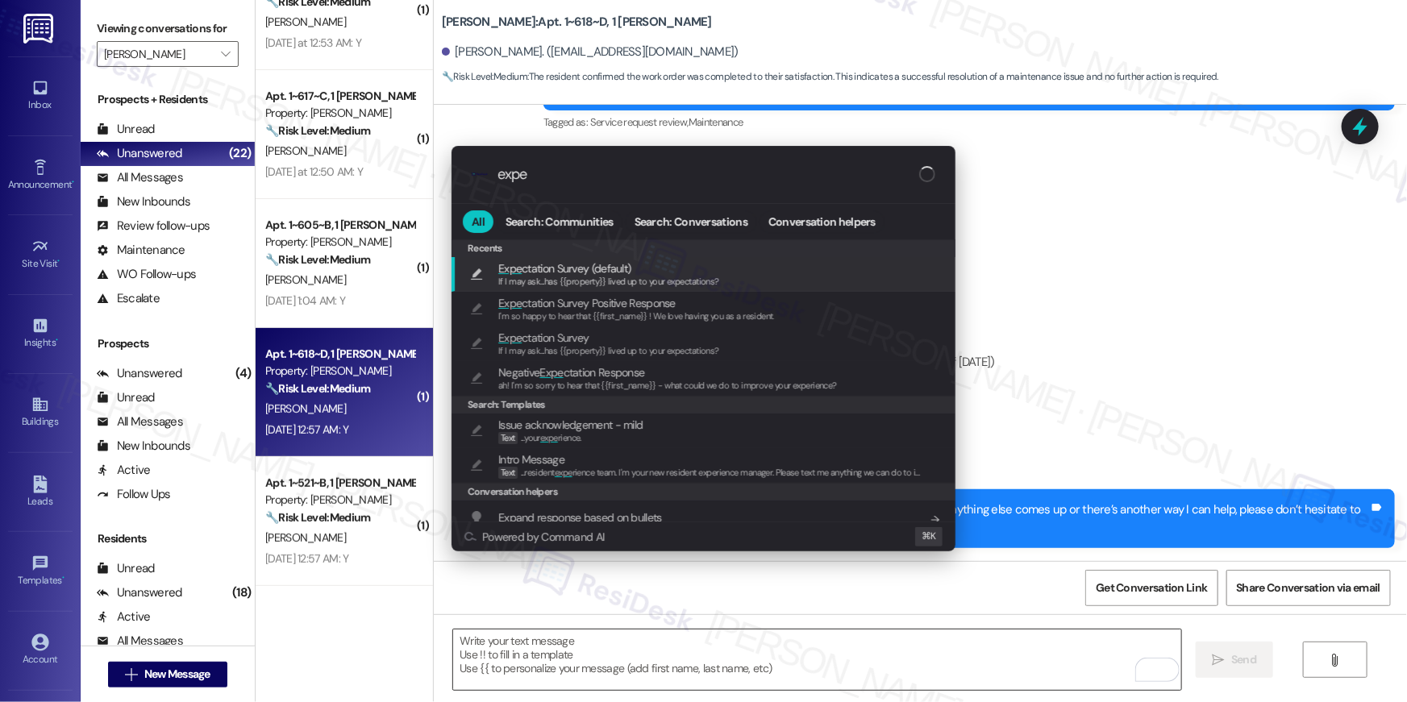
type input "expec"
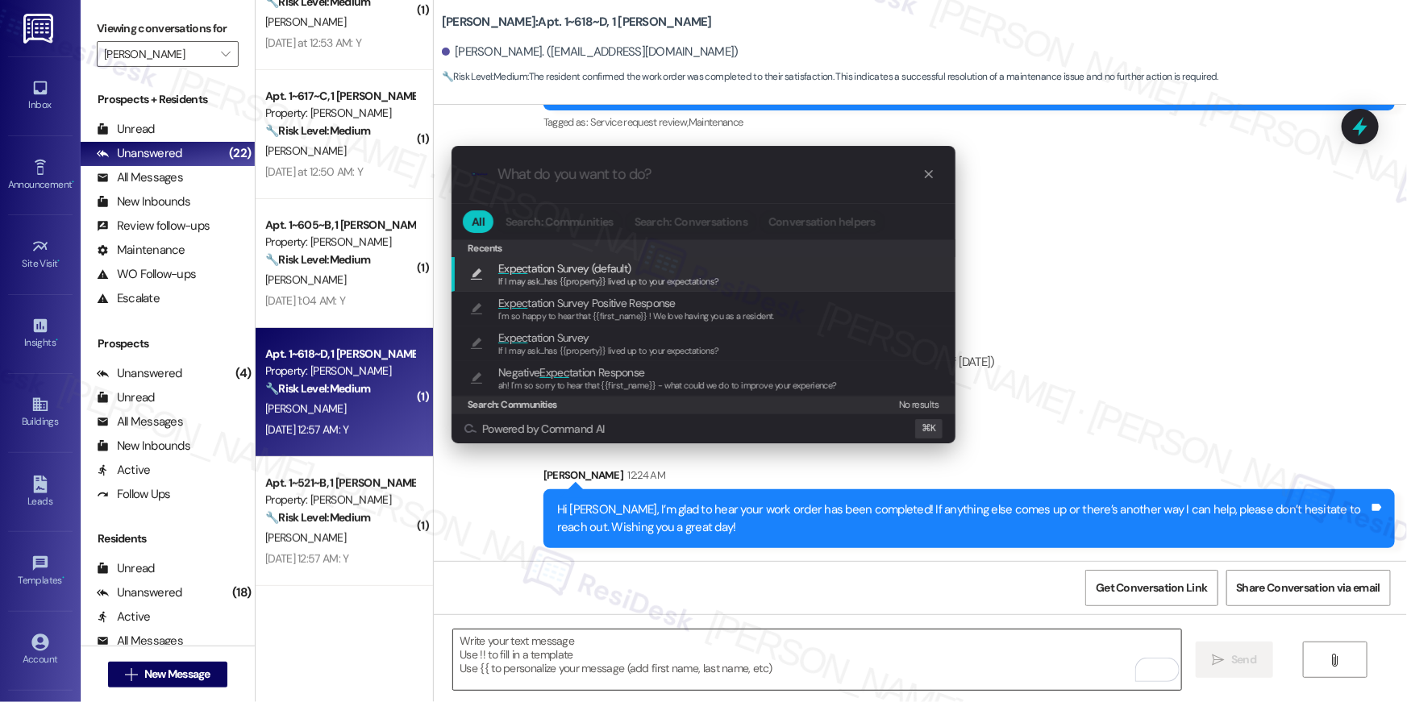
type textarea "If I may ask...has {{property}} lived up to your expectations?"
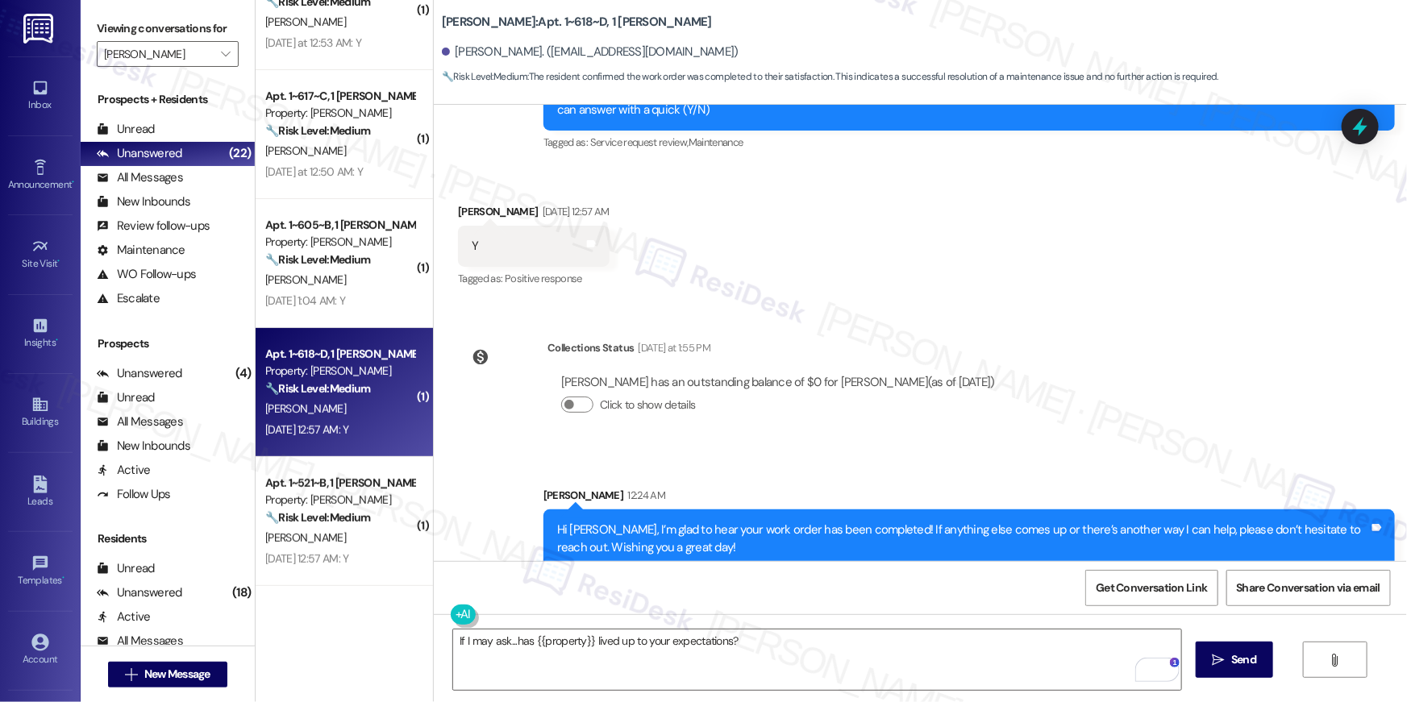
scroll to position [677, 0]
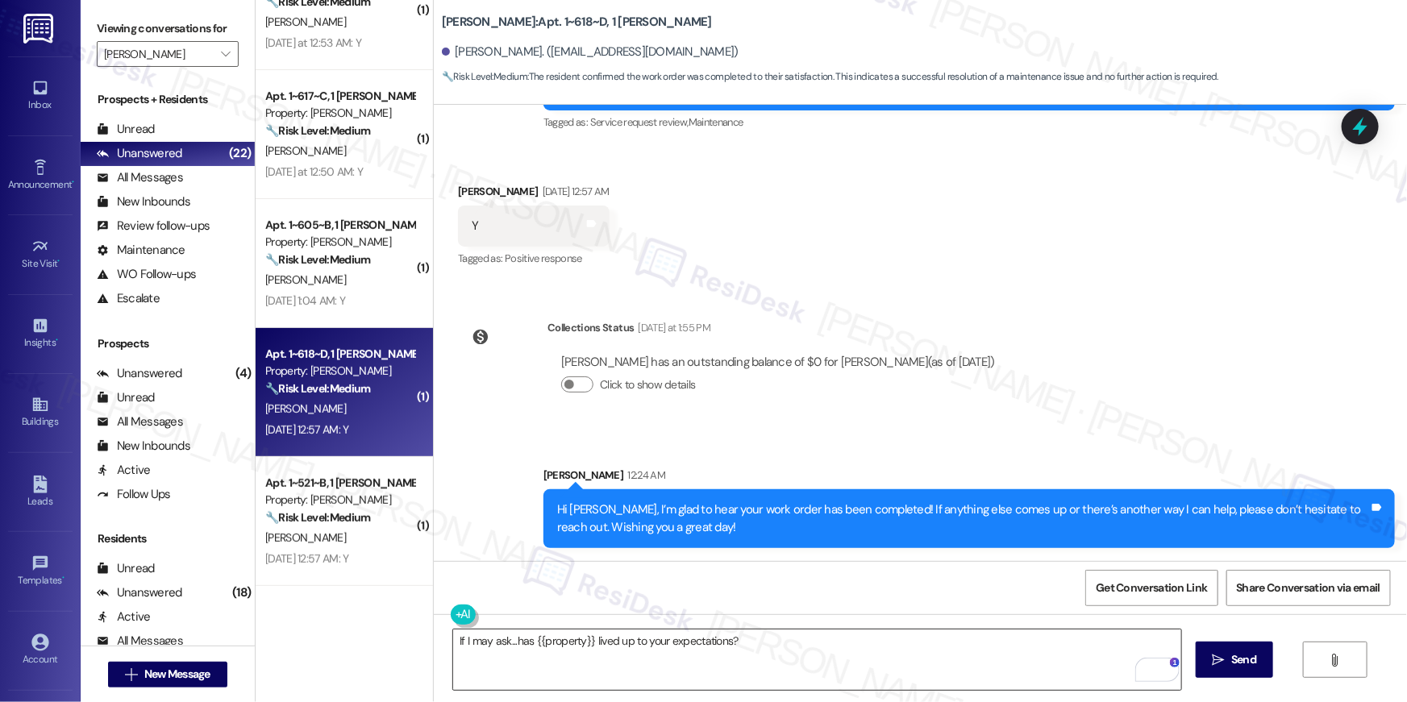
click at [1051, 651] on textarea "If I may ask...has {{property}} lived up to your expectations?" at bounding box center [817, 660] width 728 height 60
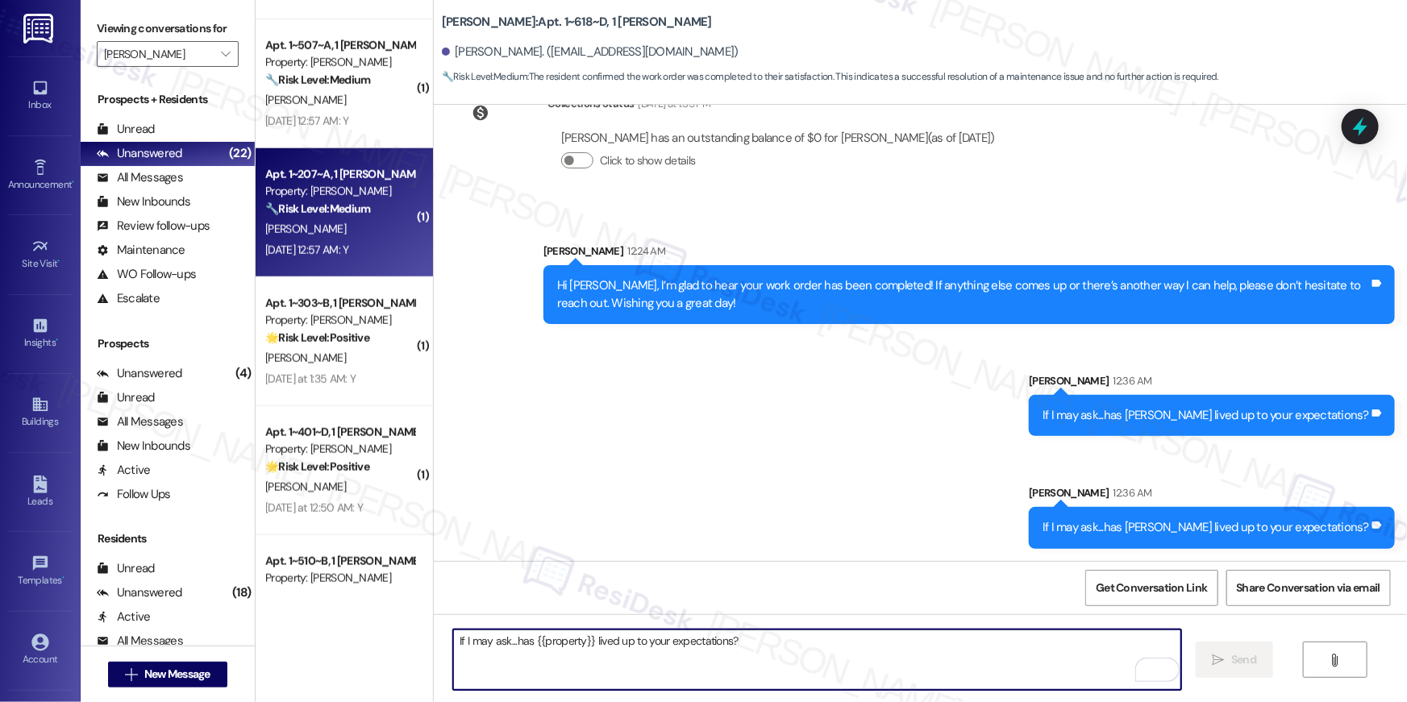
scroll to position [494, 0]
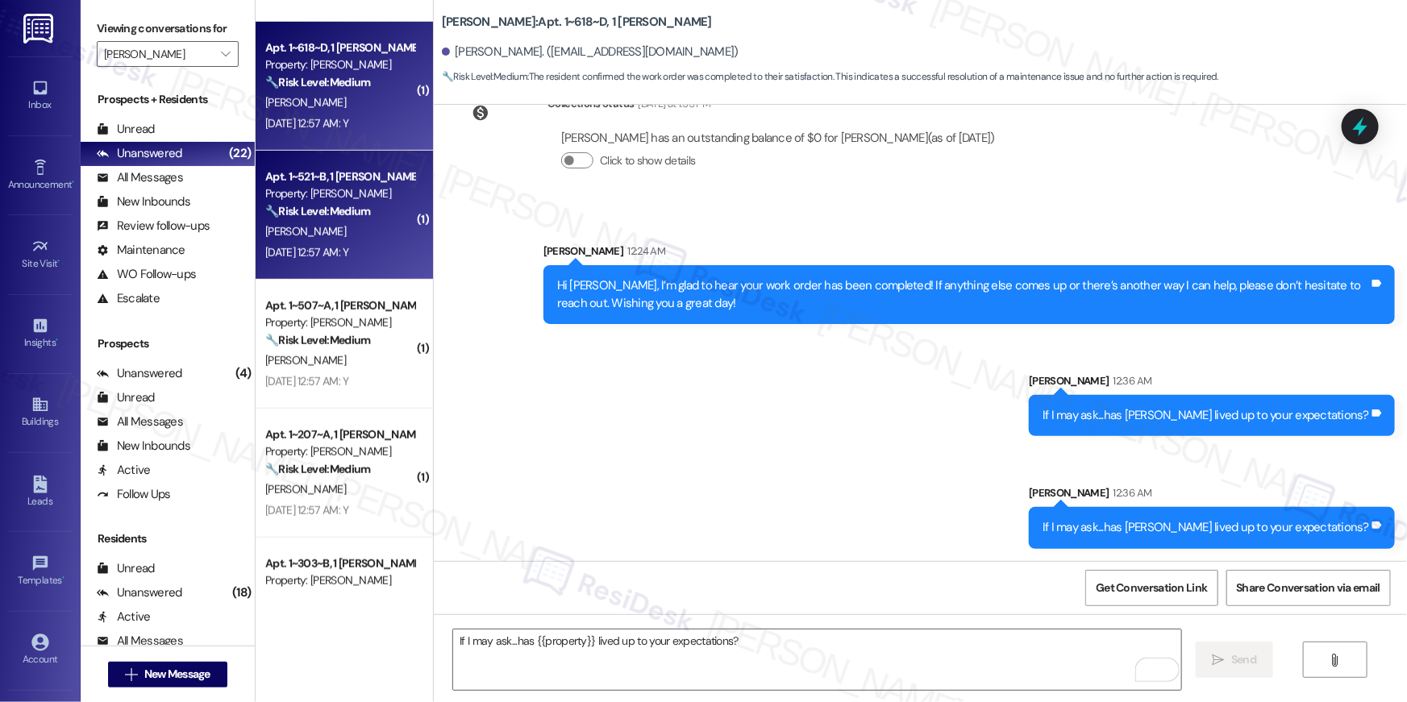
click at [347, 204] on strong "🔧 Risk Level: Medium" at bounding box center [317, 211] width 105 height 15
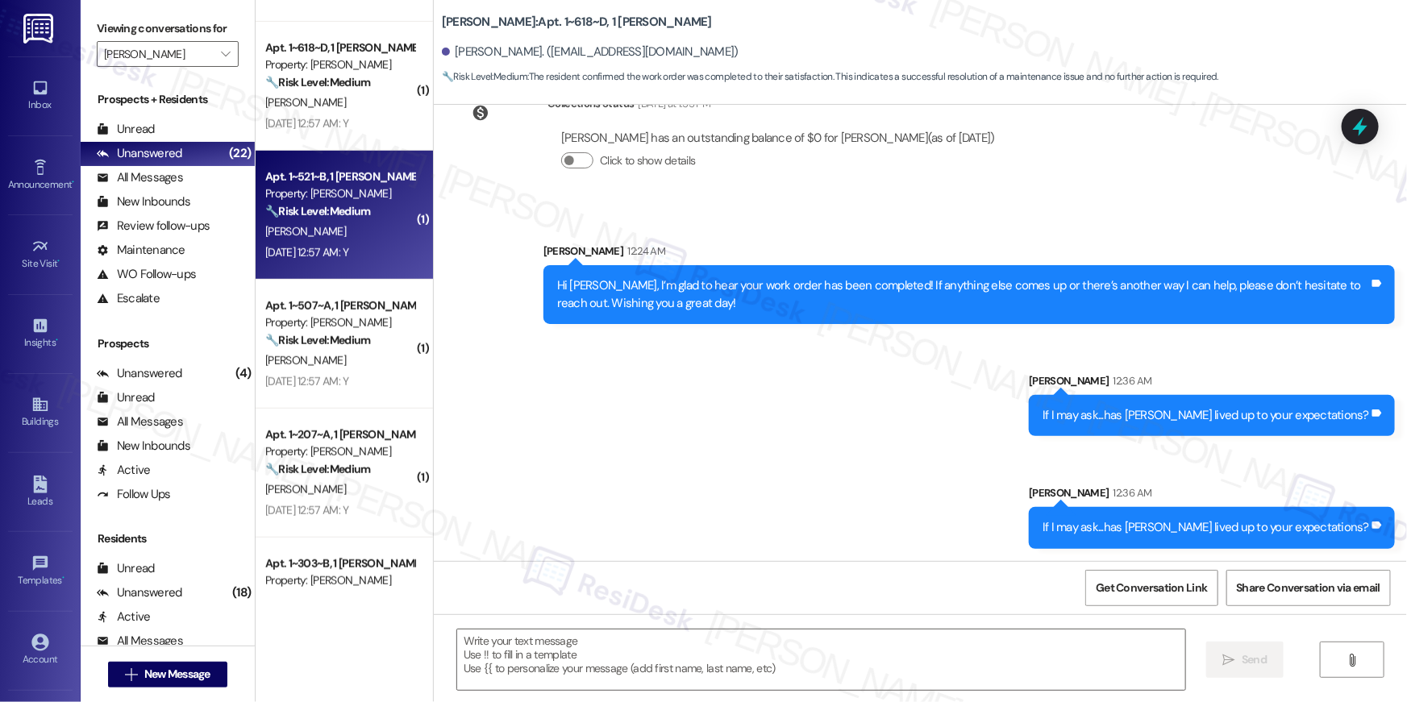
type textarea "Fetching suggested responses. Please feel free to read through the conversation…"
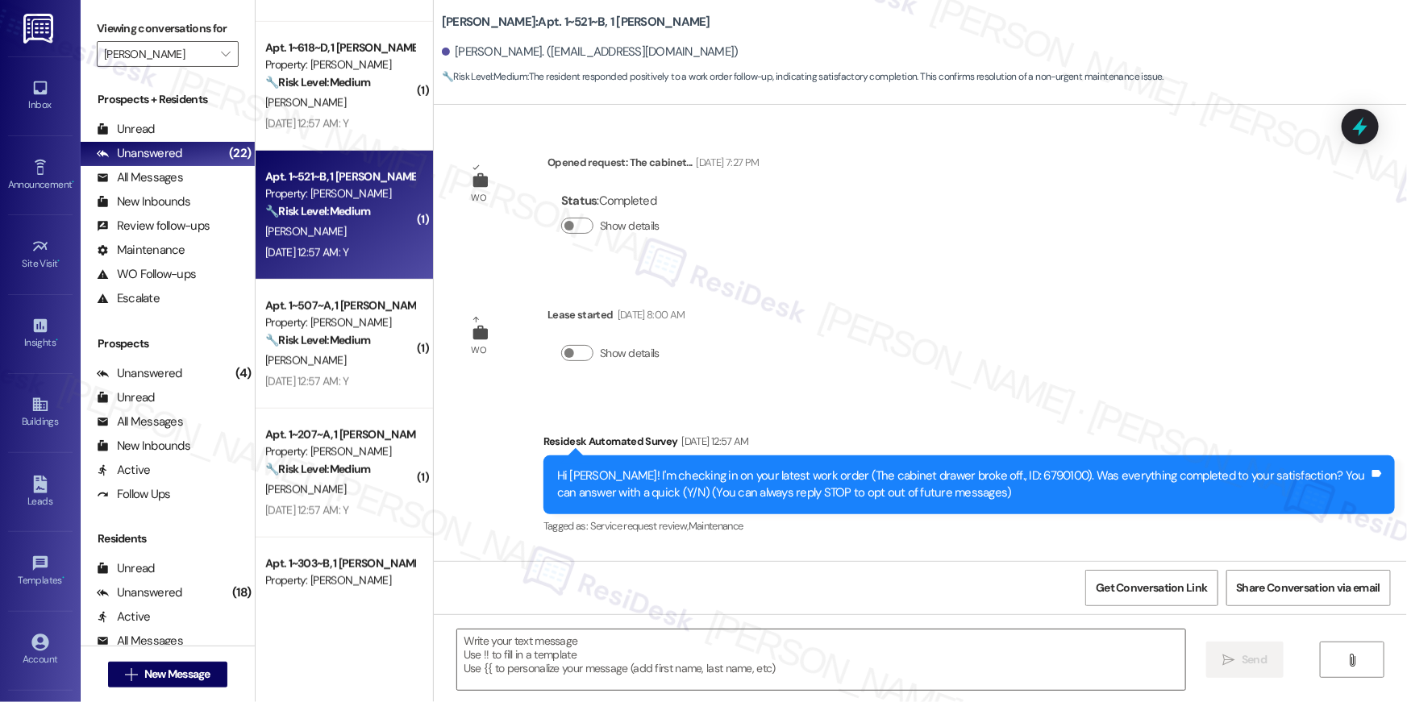
scroll to position [125, 0]
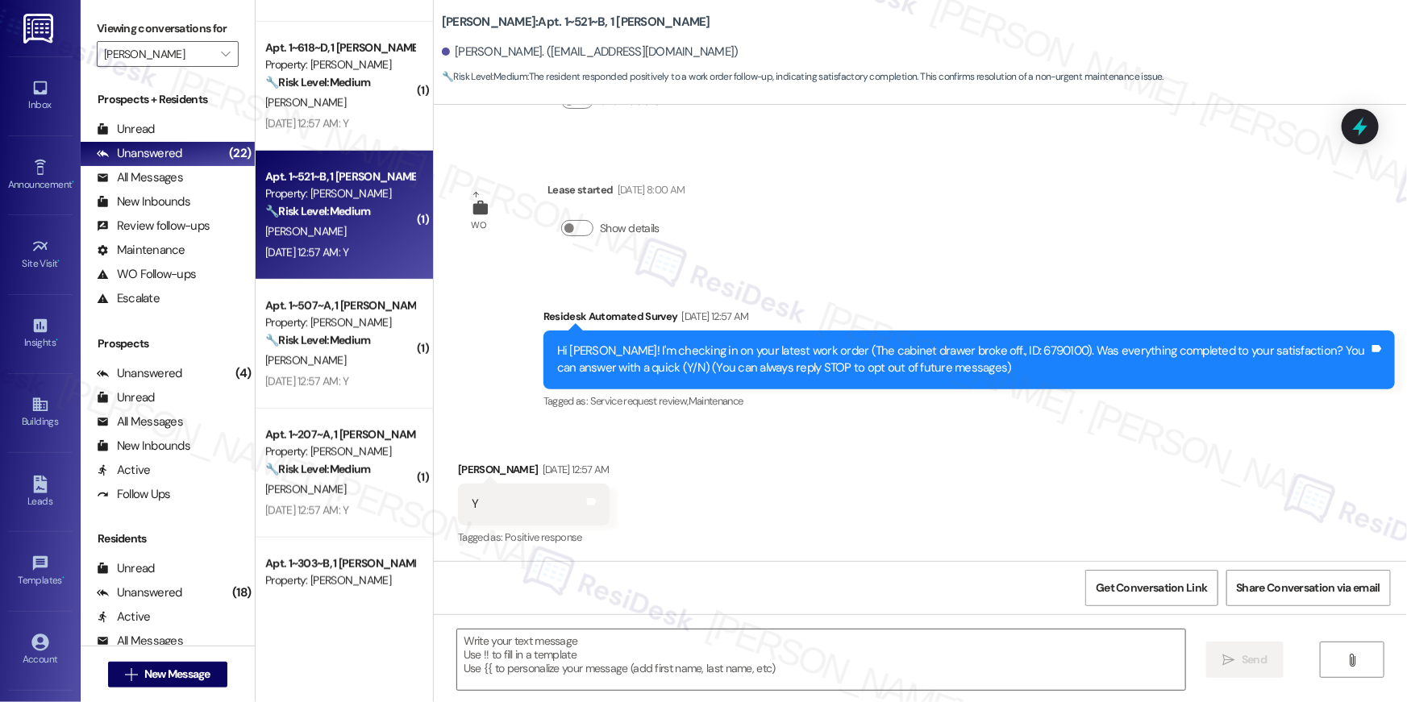
type textarea "Fetching suggested responses. Please feel free to read through the conversation…"
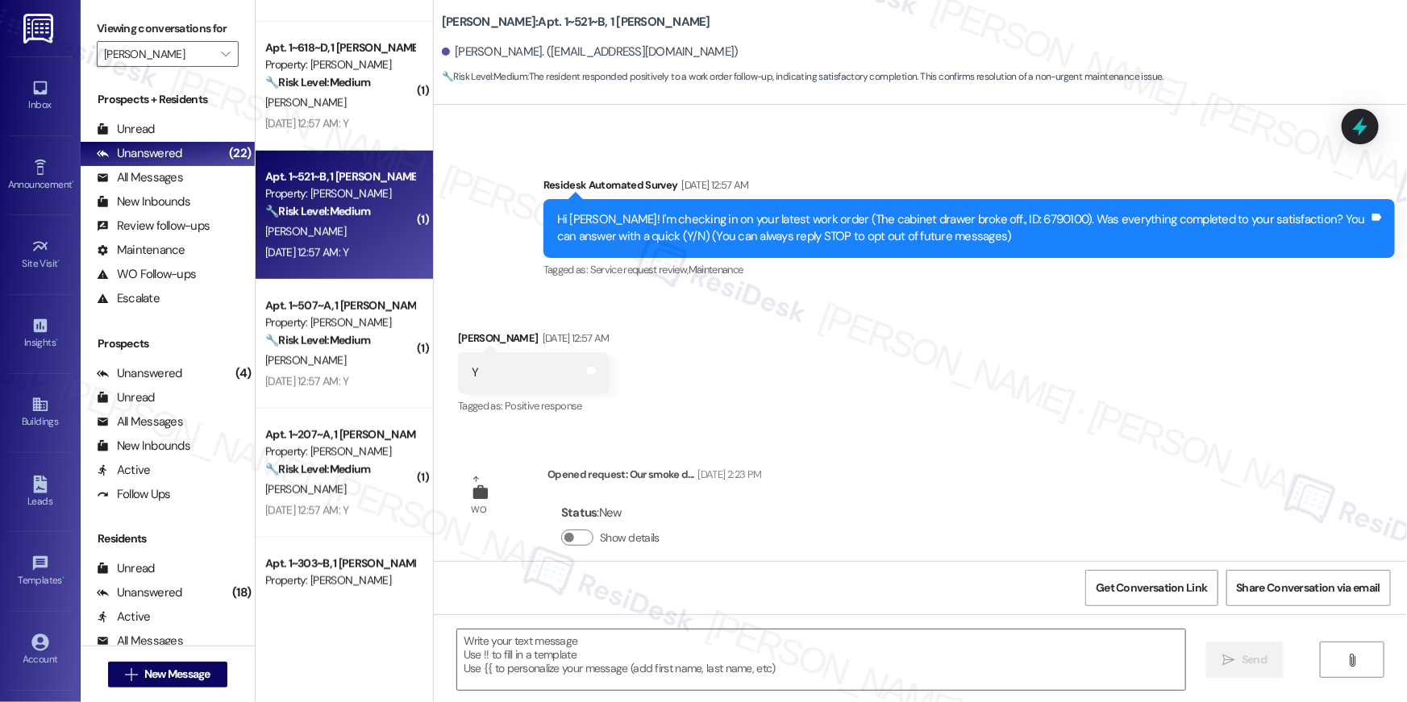
scroll to position [277, 0]
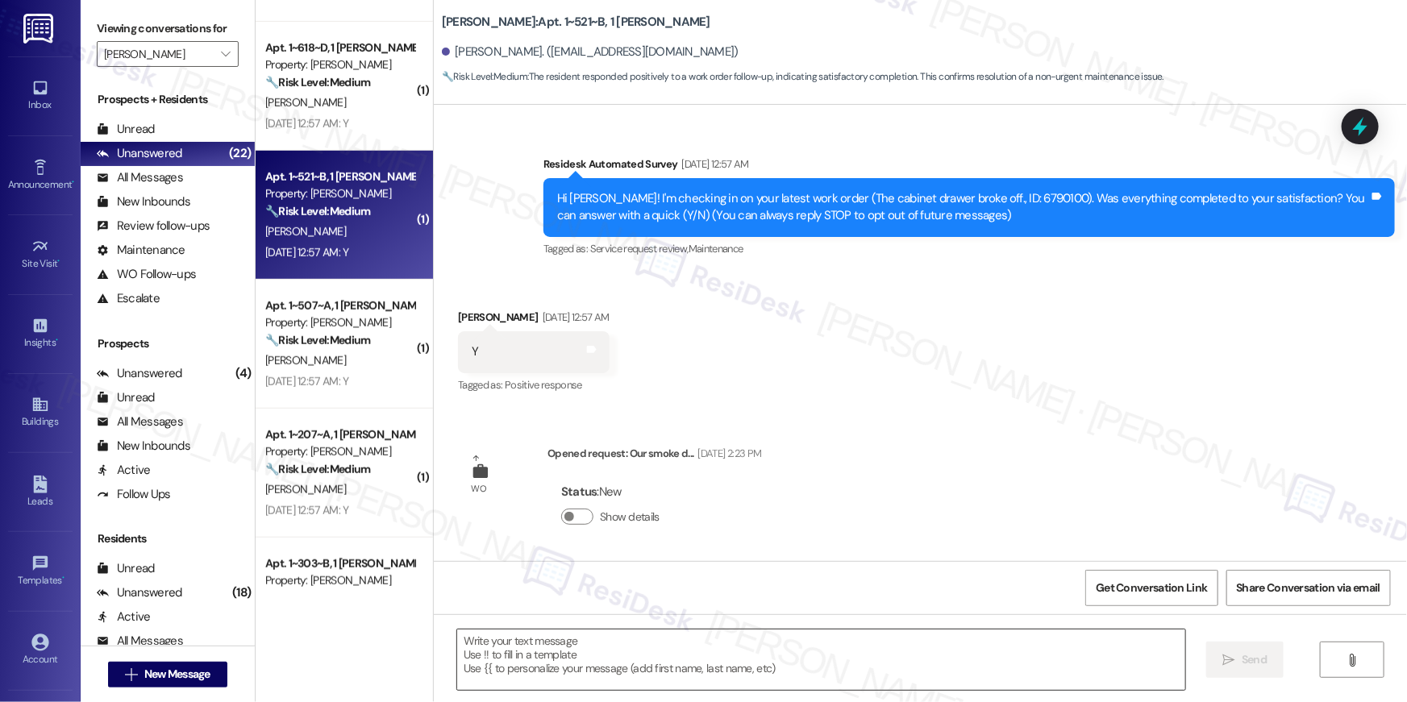
click at [963, 675] on textarea at bounding box center [821, 660] width 728 height 60
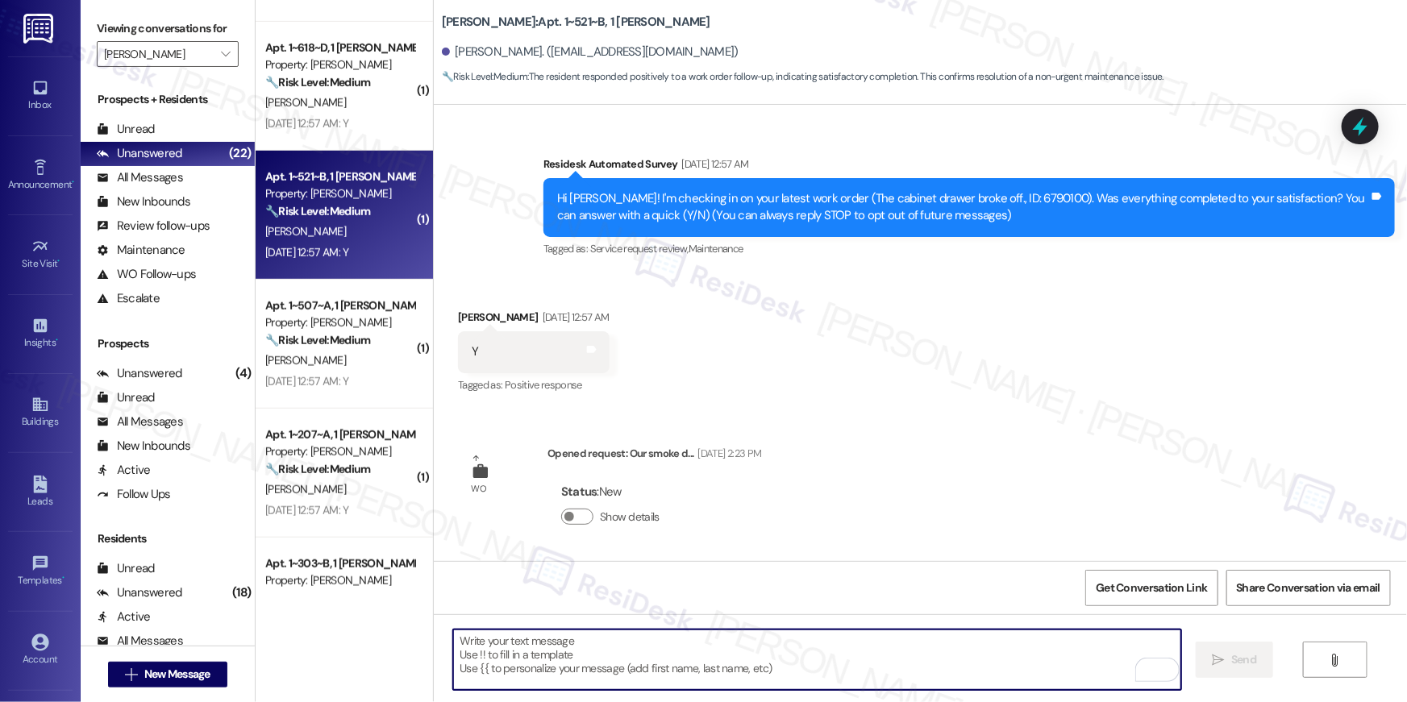
drag, startPoint x: 1014, startPoint y: 280, endPoint x: 1003, endPoint y: 357, distance: 78.2
click at [1013, 281] on div "Received via SMS [PERSON_NAME] [DATE] 12:57 AM Y Tags and notes Tagged as: Posi…" at bounding box center [920, 341] width 973 height 136
click at [955, 643] on textarea "To enrich screen reader interactions, please activate Accessibility in Grammarl…" at bounding box center [817, 660] width 728 height 60
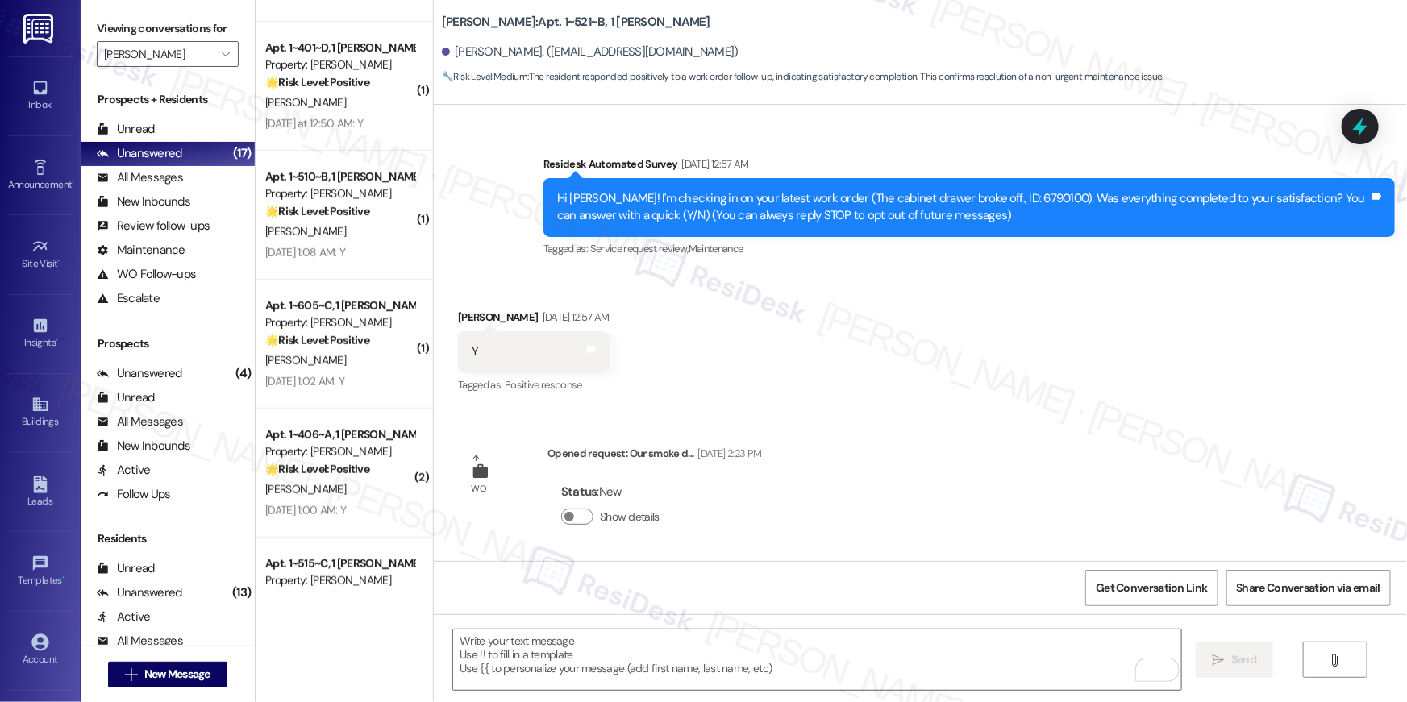
click at [1096, 450] on div "WO Opened request: The cabinet... [DATE] 7:27 PM Status : Completed Show detail…" at bounding box center [920, 333] width 973 height 456
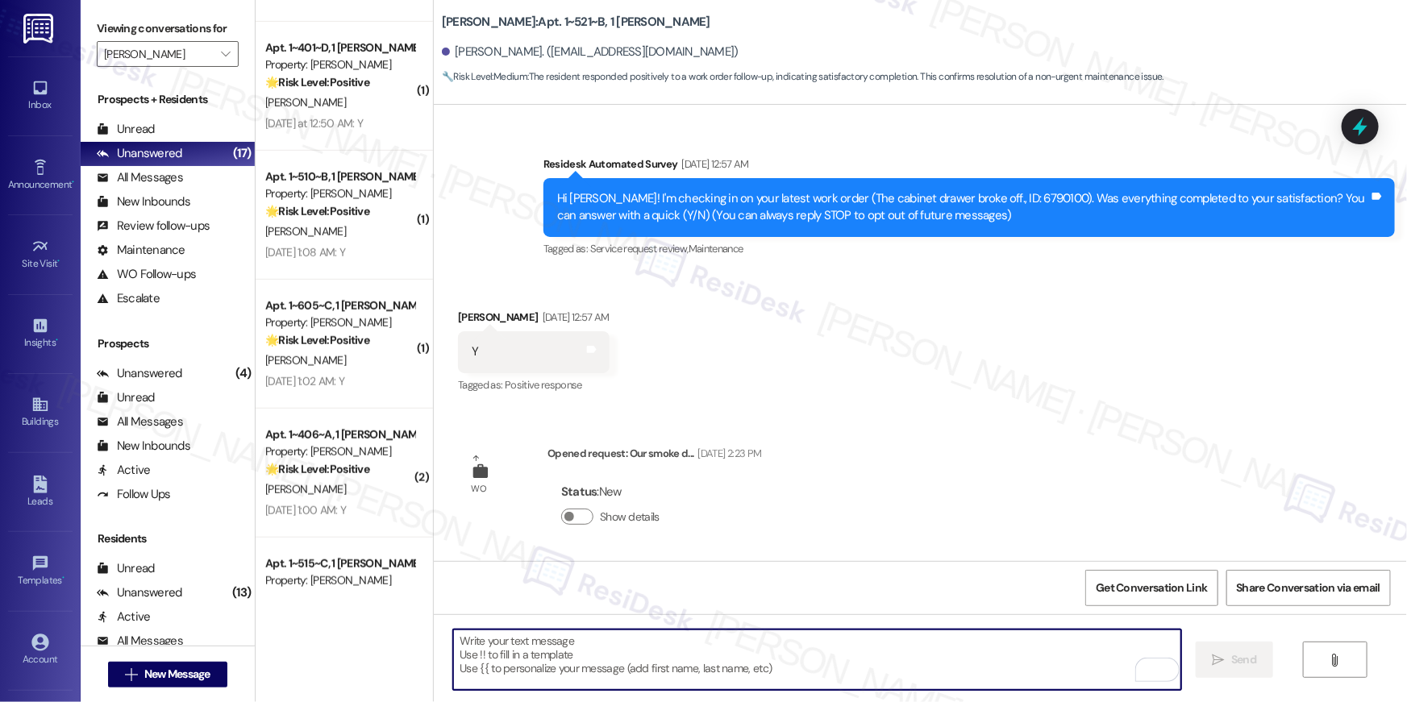
click at [1046, 648] on textarea "To enrich screen reader interactions, please activate Accessibility in Grammarl…" at bounding box center [817, 660] width 728 height 60
click at [890, 351] on div "Received via SMS [PERSON_NAME] [DATE] 12:57 AM Y Tags and notes Tagged as: Posi…" at bounding box center [920, 341] width 973 height 136
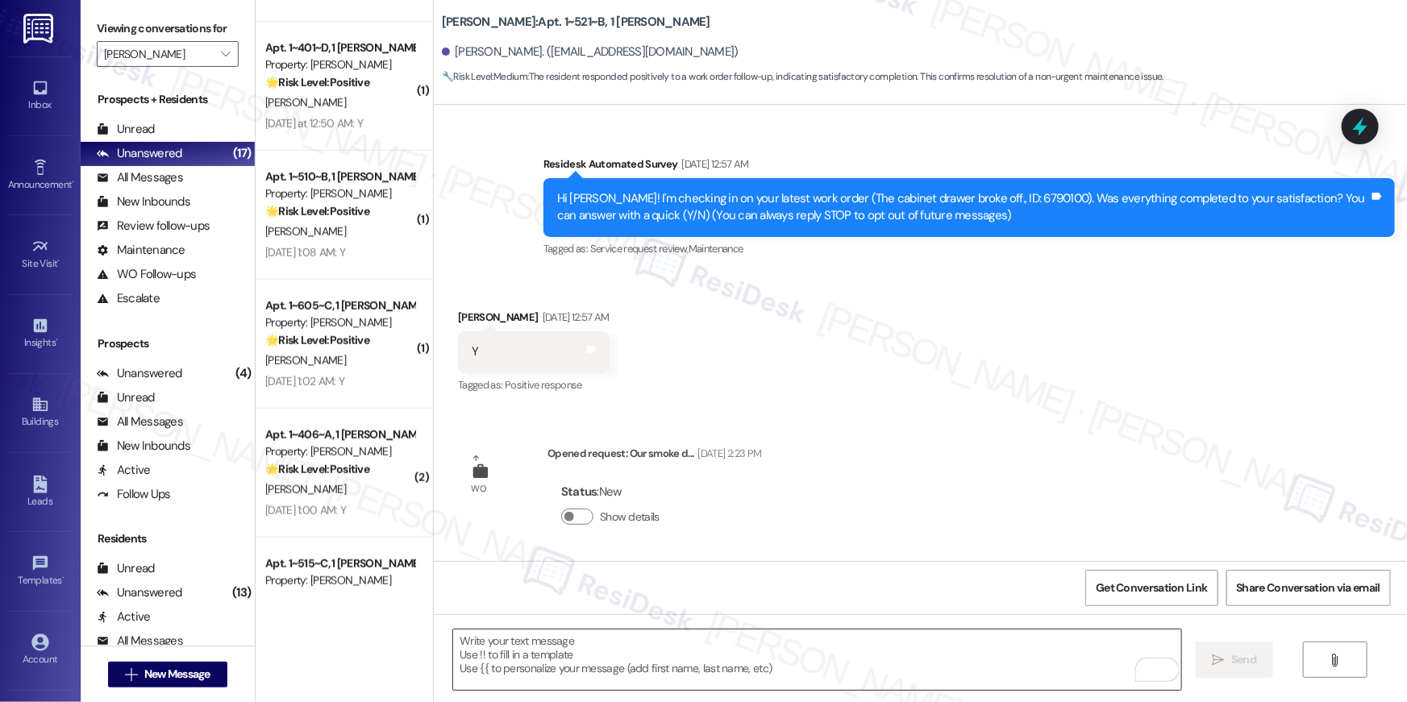
click at [911, 643] on textarea "To enrich screen reader interactions, please activate Accessibility in Grammarl…" at bounding box center [817, 660] width 728 height 60
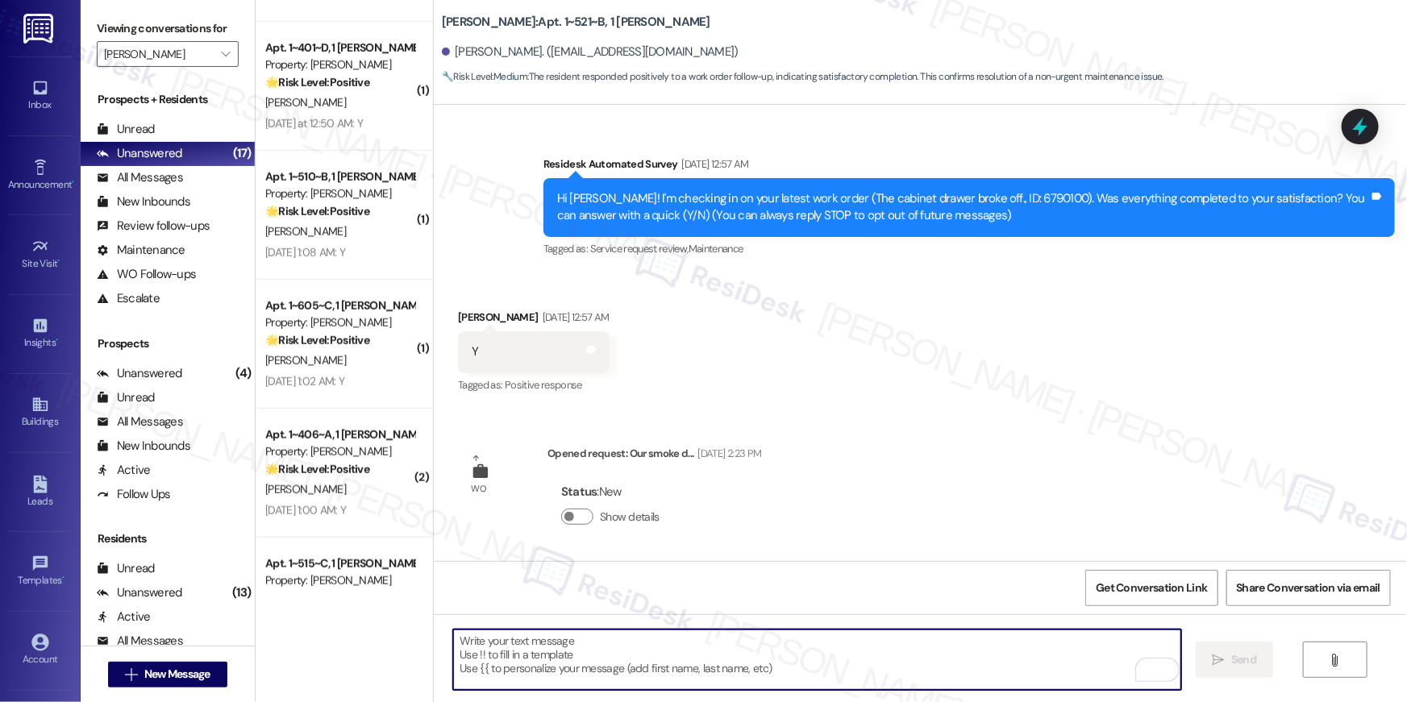
paste textarea "Hi {{first_name}}, I’m glad to hear your work order has been completed! If anyt…"
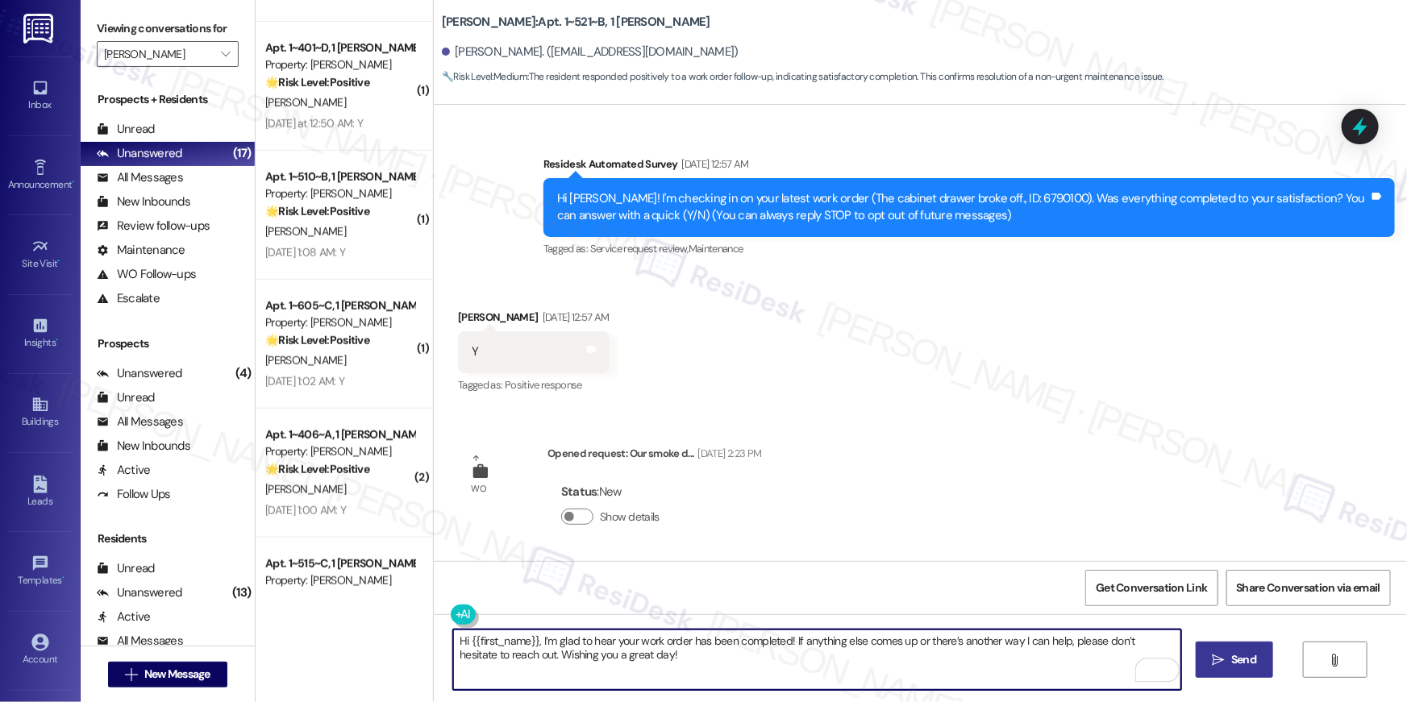
type textarea "Hi {{first_name}}, I’m glad to hear your work order has been completed! If anyt…"
click at [1216, 657] on icon "" at bounding box center [1219, 660] width 12 height 13
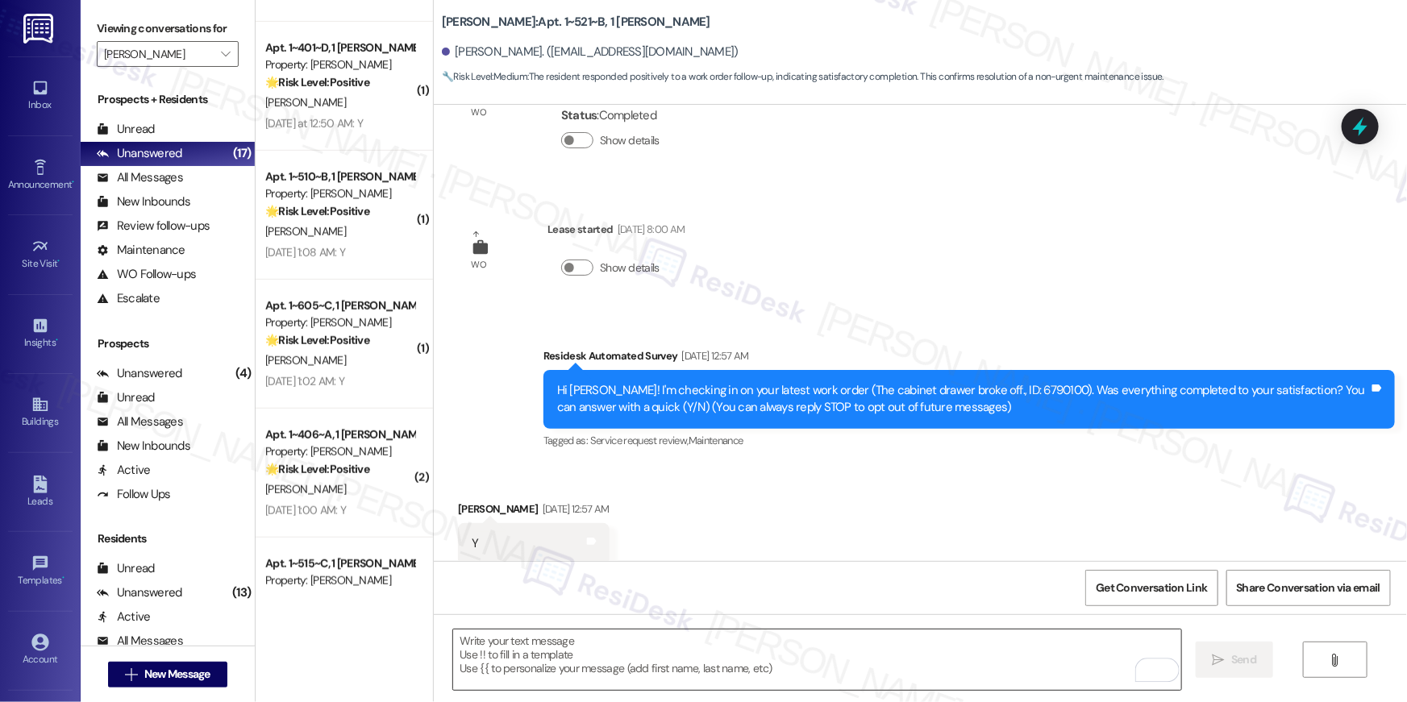
scroll to position [125, 0]
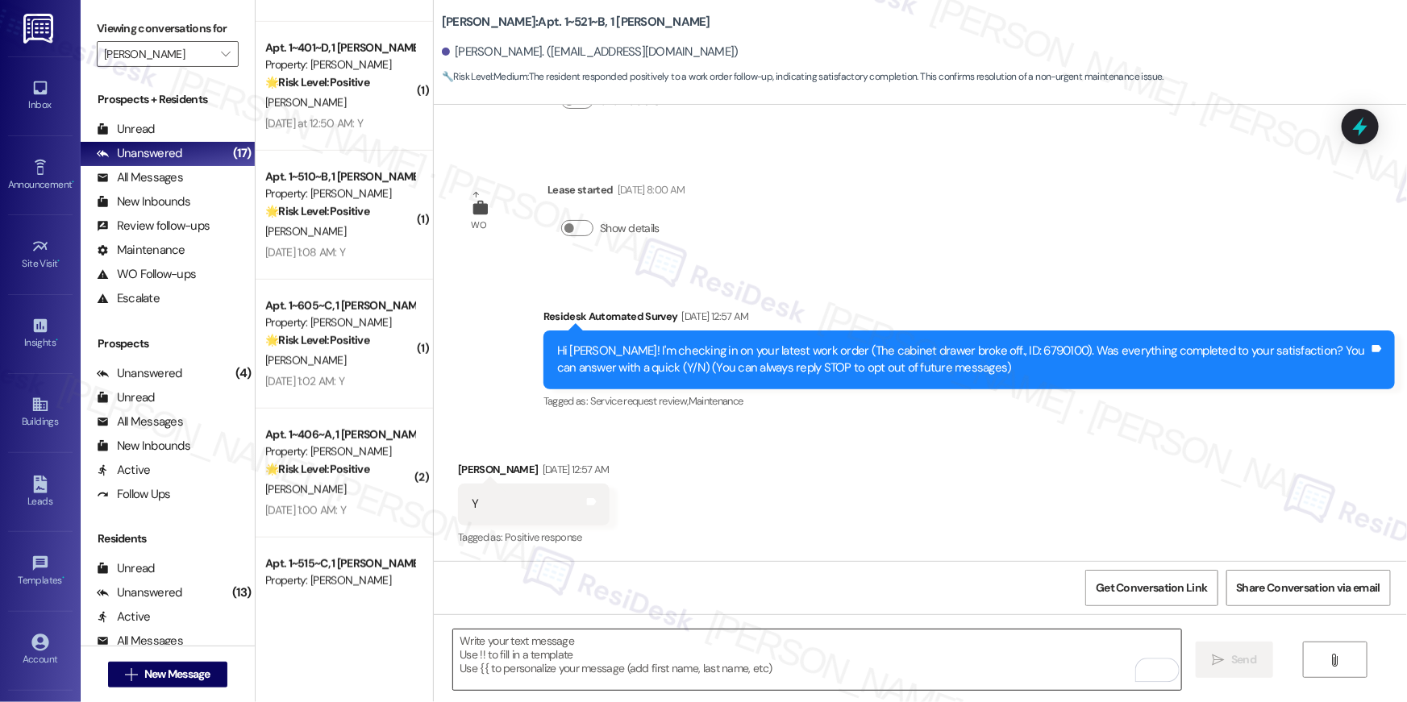
click at [830, 662] on textarea "To enrich screen reader interactions, please activate Accessibility in Grammarl…" at bounding box center [817, 660] width 728 height 60
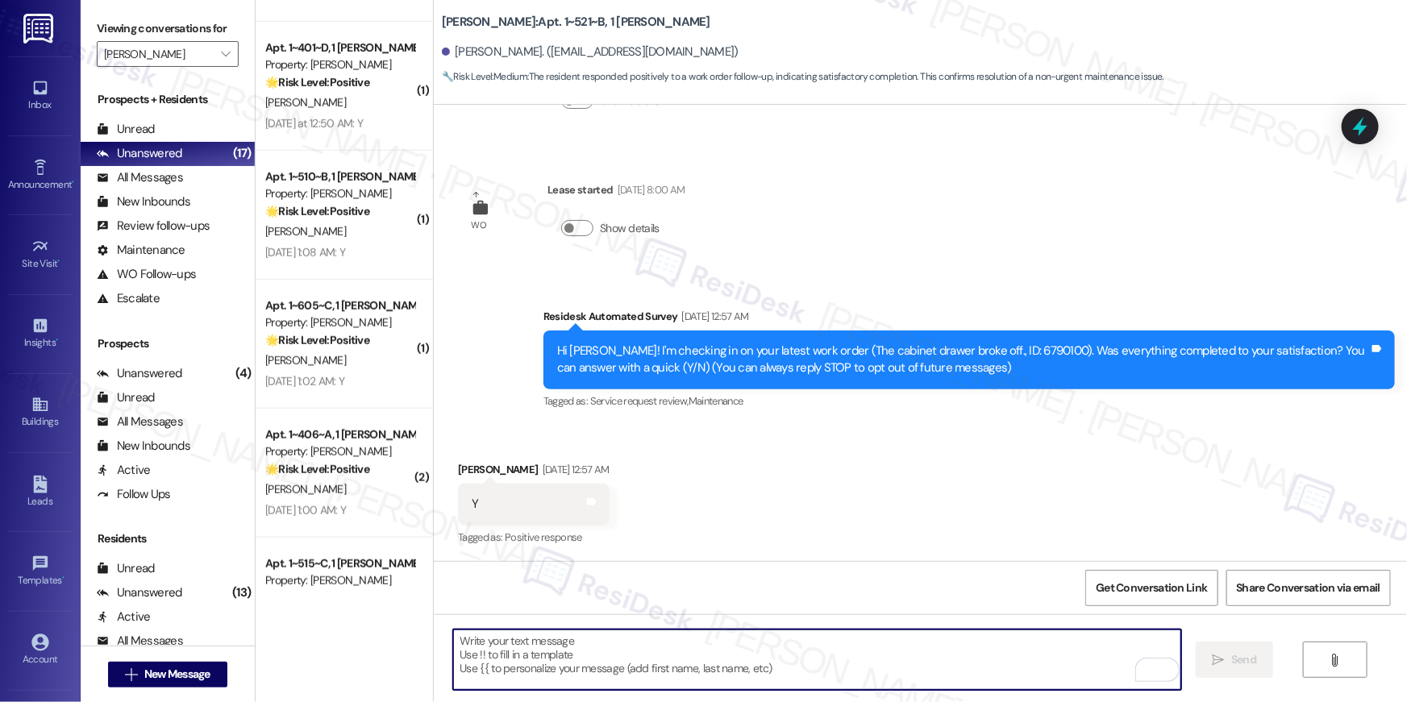
click at [832, 660] on textarea "To enrich screen reader interactions, please activate Accessibility in Grammarl…" at bounding box center [817, 660] width 728 height 60
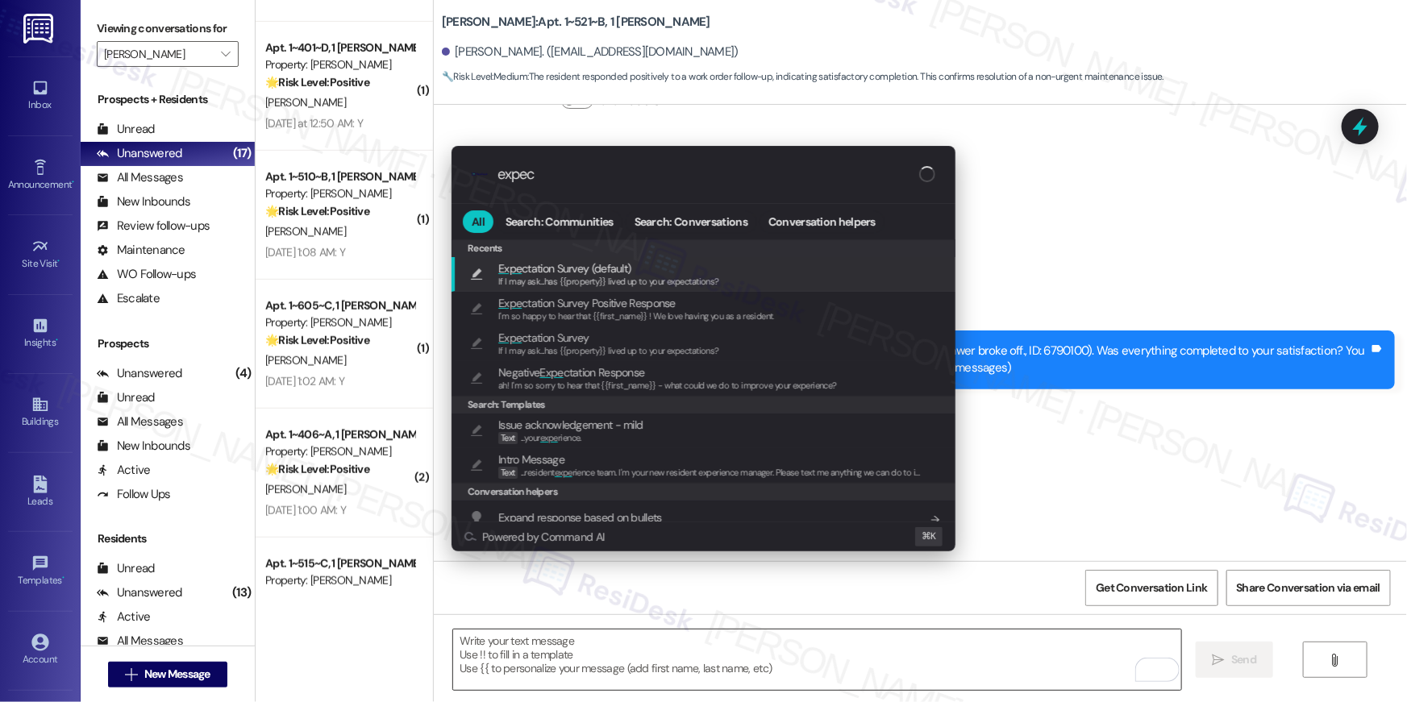
type input "expect"
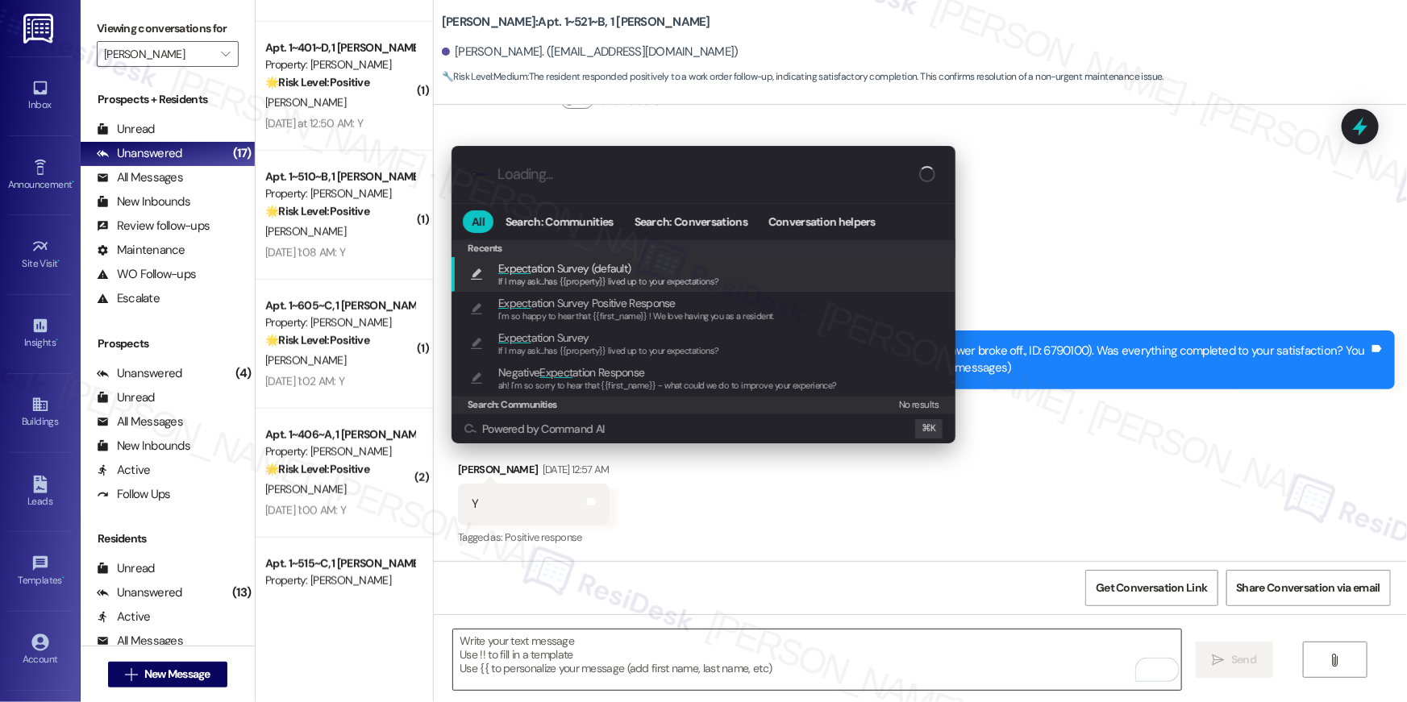
type textarea "If I may ask...has {{property}} lived up to your expectations?"
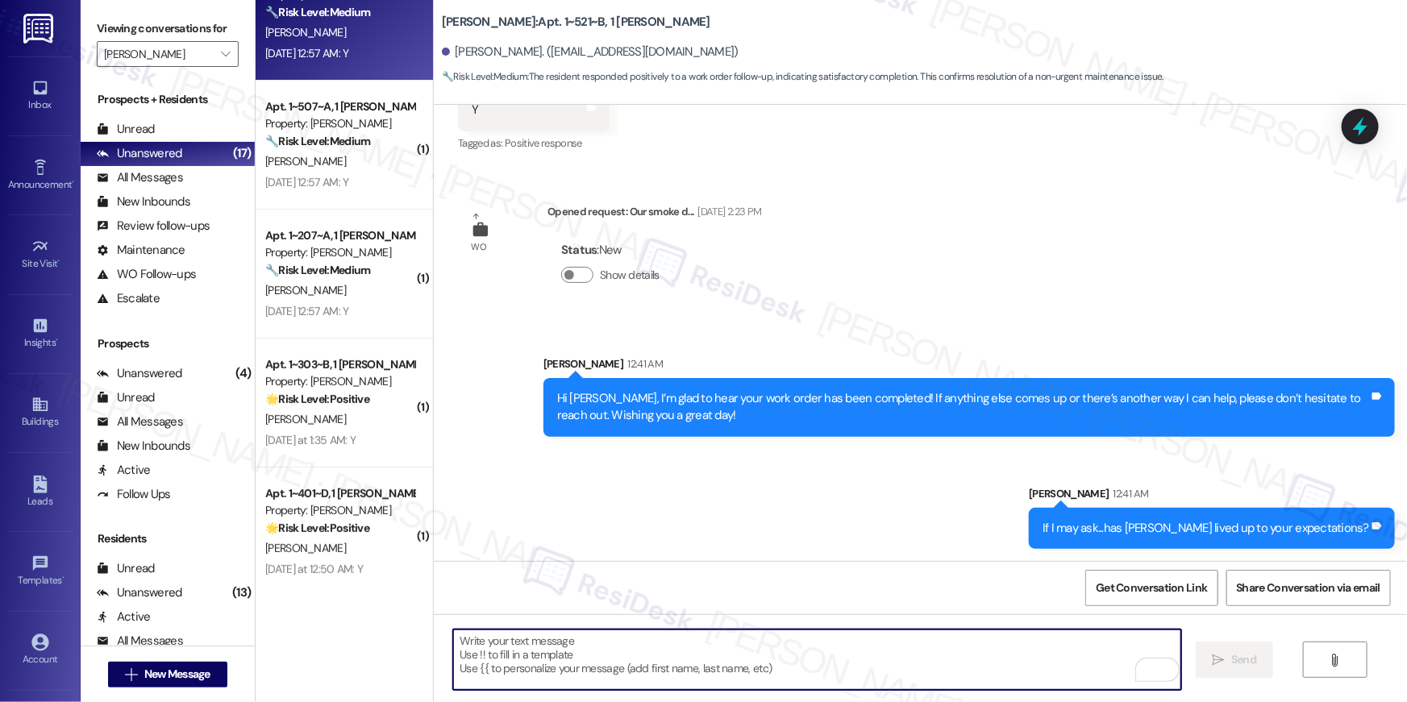
scroll to position [0, 0]
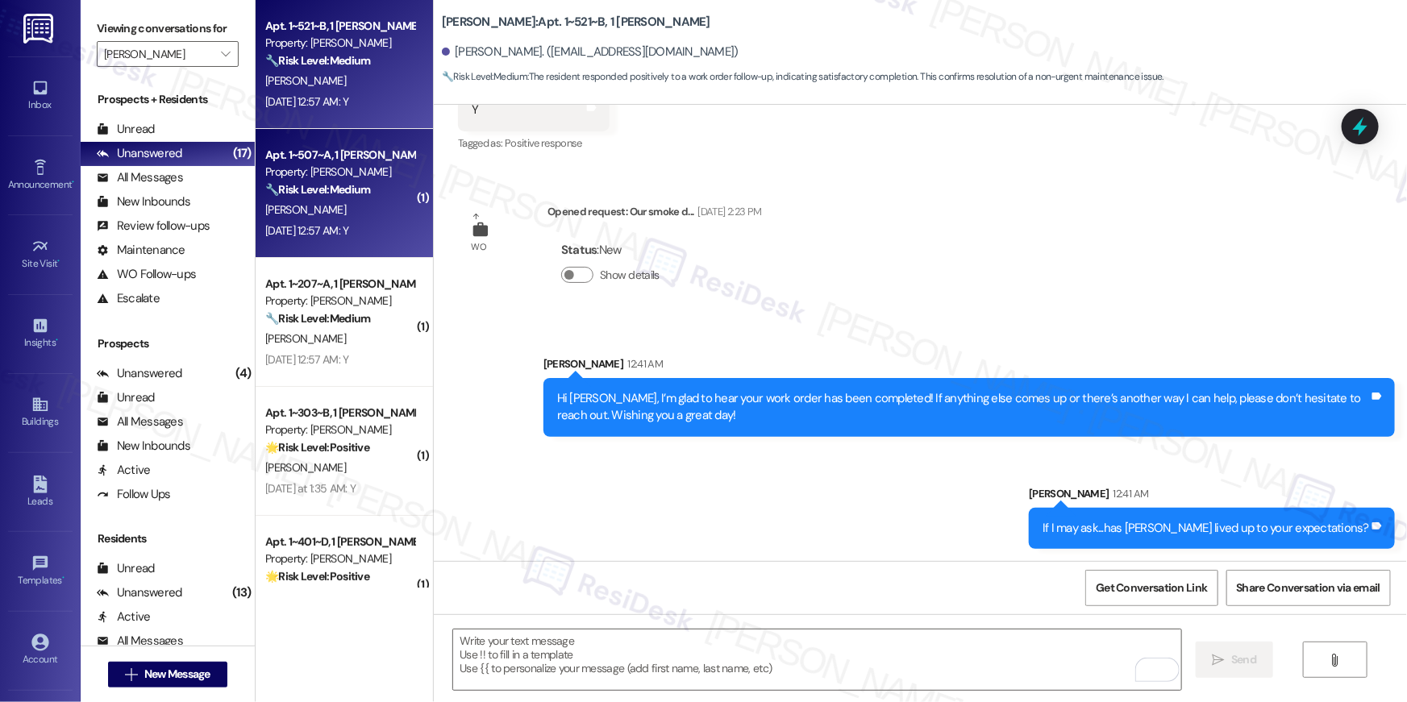
click at [344, 184] on strong "🔧 Risk Level: Medium" at bounding box center [317, 189] width 105 height 15
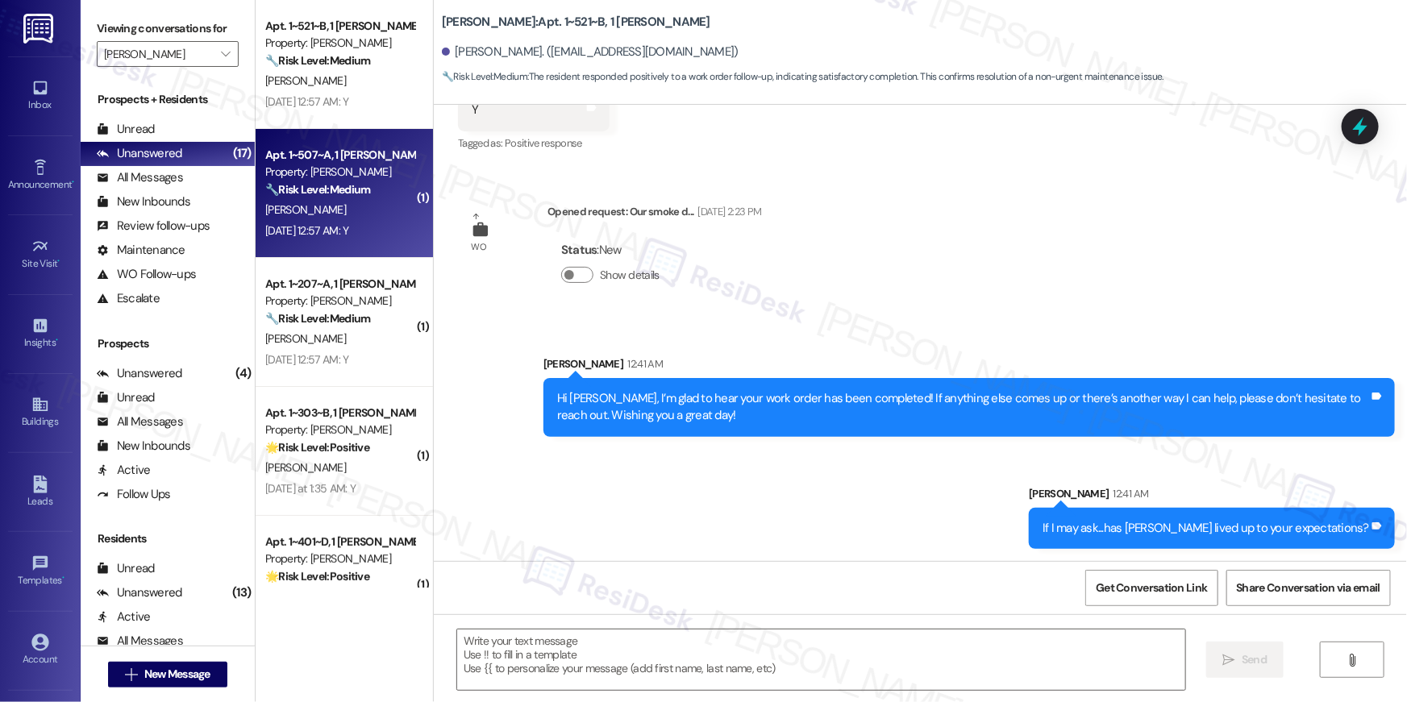
type textarea "Fetching suggested responses. Please feel free to read through the conversation…"
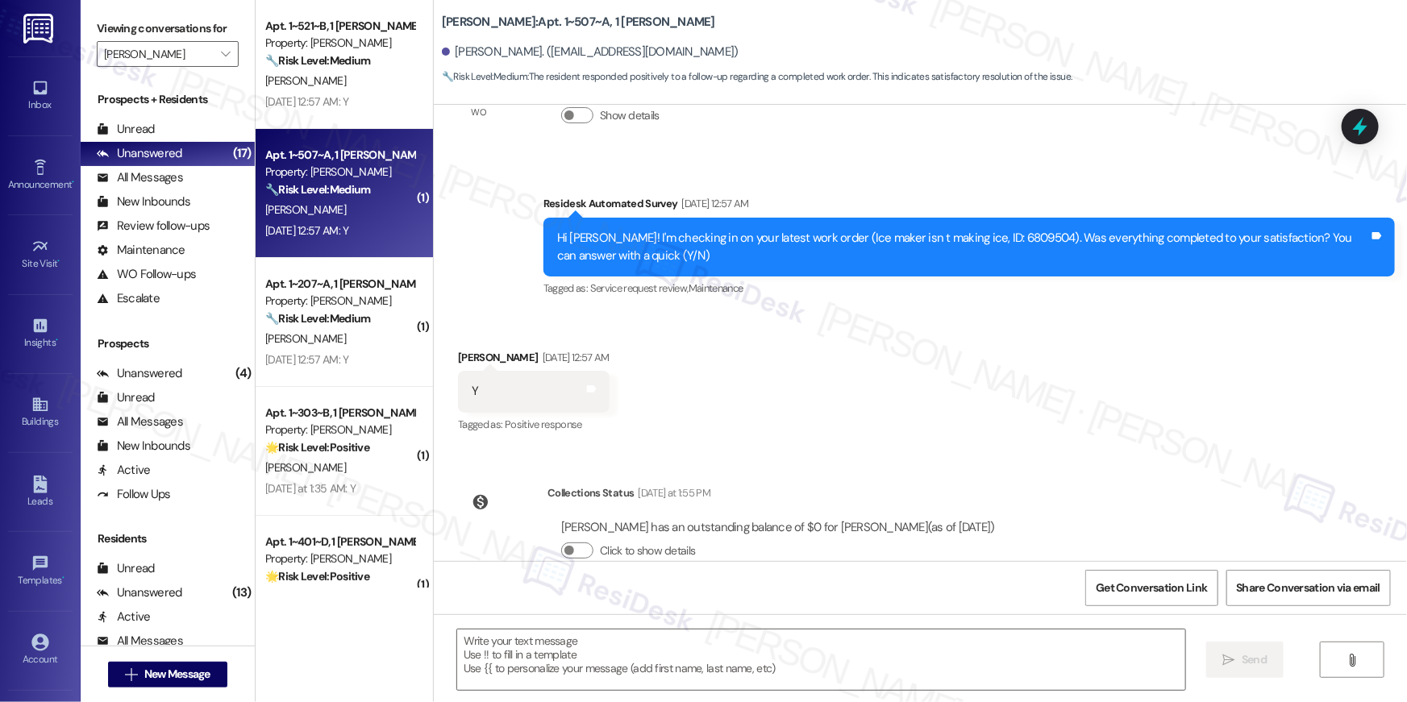
scroll to position [751, 0]
click at [861, 665] on textarea at bounding box center [821, 660] width 728 height 60
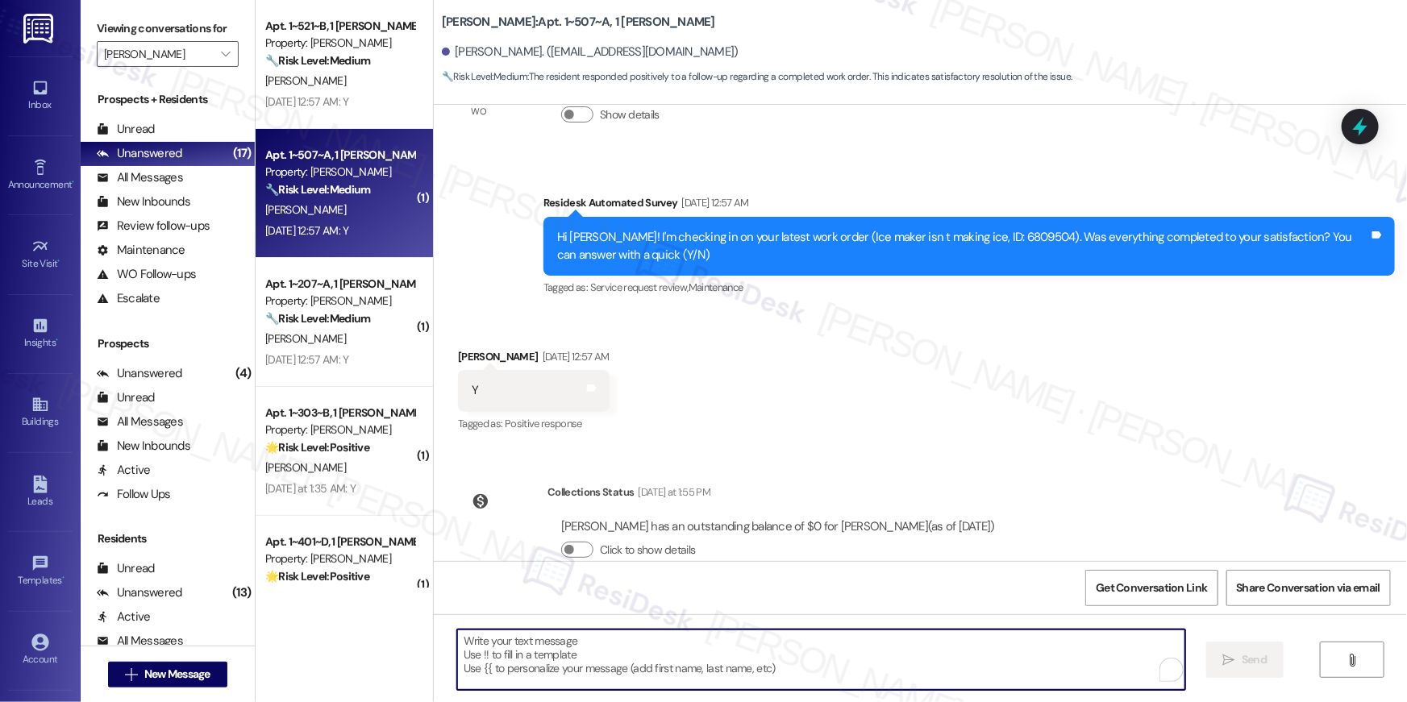
paste textarea "Hi {{first_name}}, I’m glad to hear your work order has been completed! If anyt…"
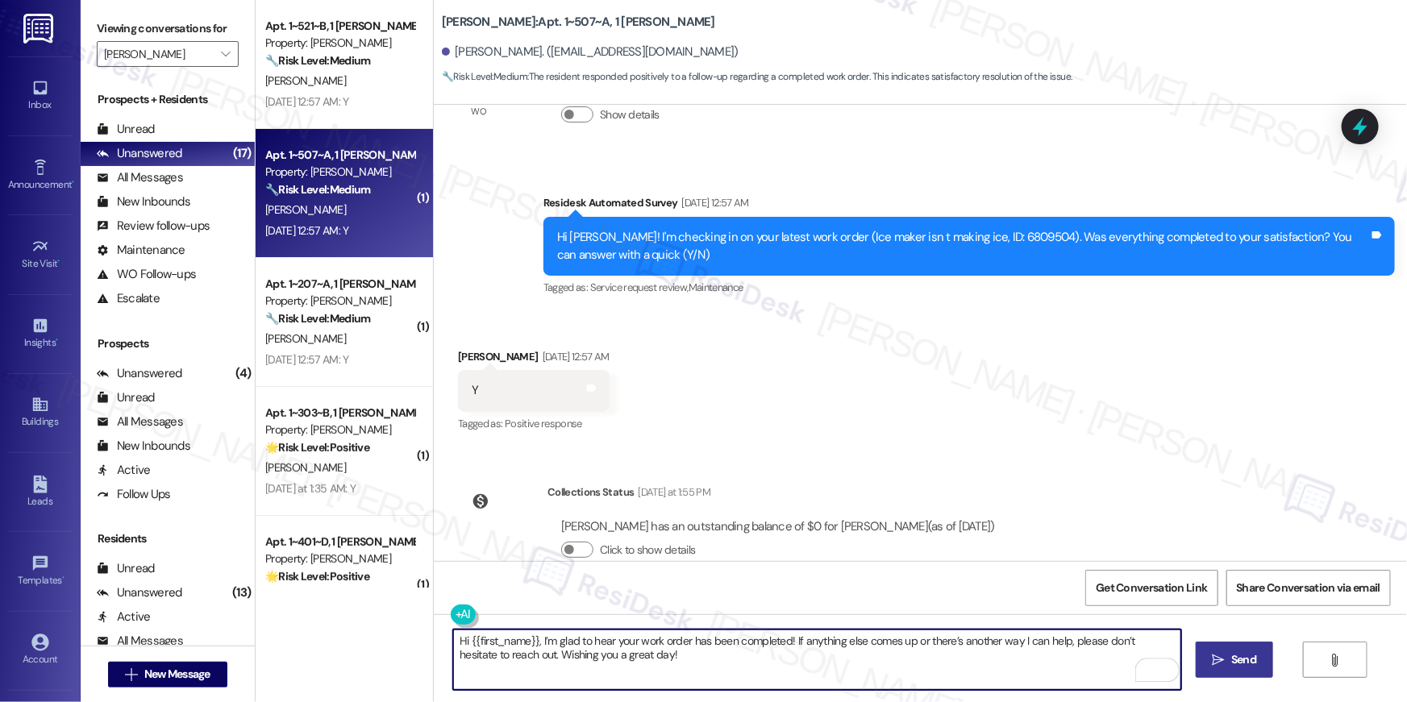
type textarea "Hi {{first_name}}, I’m glad to hear your work order has been completed! If anyt…"
click at [1234, 660] on span "Send" at bounding box center [1243, 659] width 25 height 17
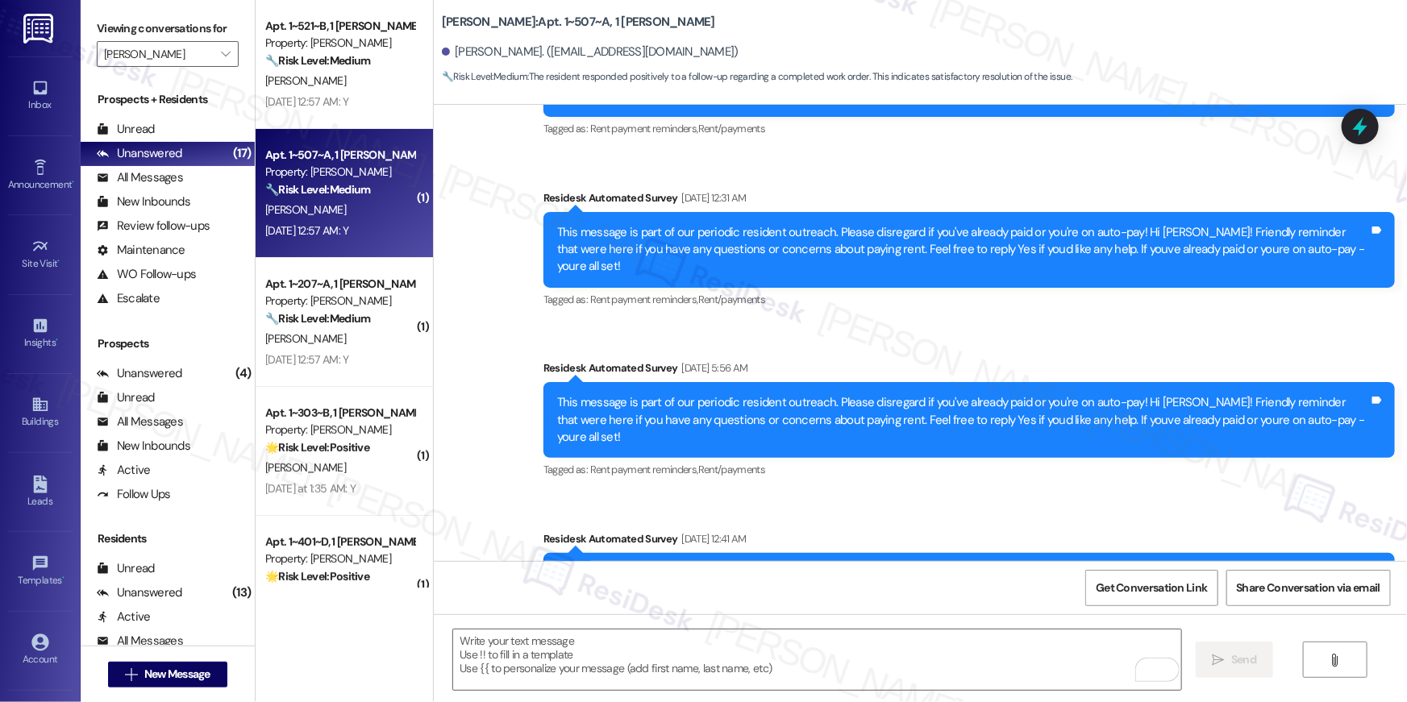
scroll to position [881, 0]
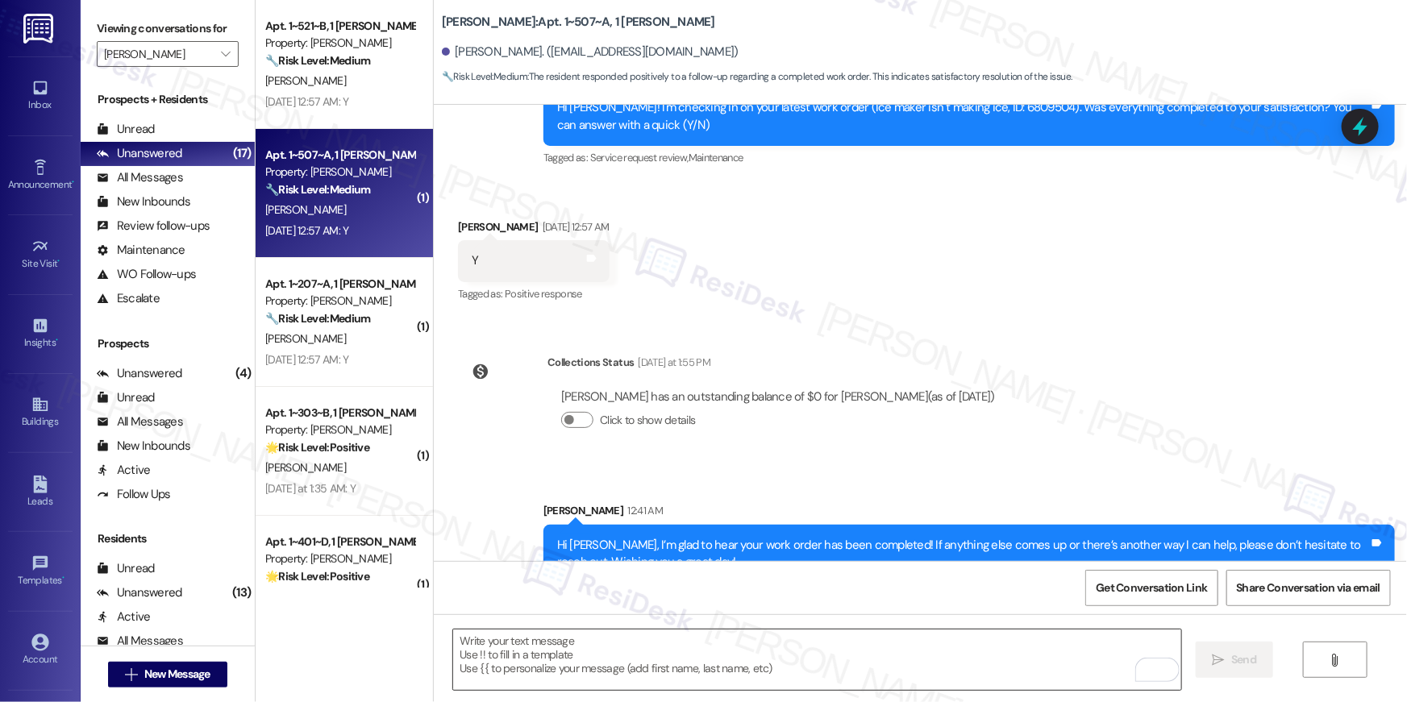
click at [1029, 659] on textarea "To enrich screen reader interactions, please activate Accessibility in Grammarl…" at bounding box center [817, 660] width 728 height 60
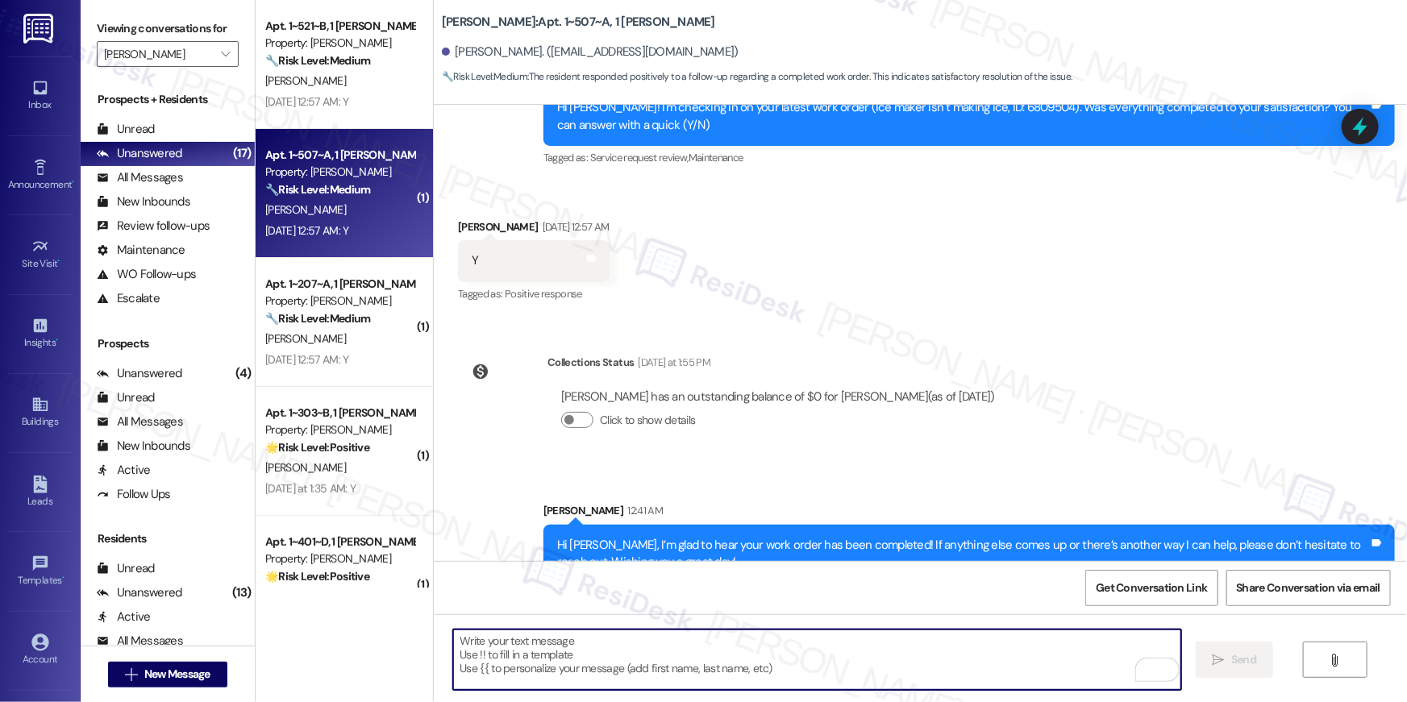
click at [1028, 659] on textarea "To enrich screen reader interactions, please activate Accessibility in Grammarl…" at bounding box center [817, 660] width 728 height 60
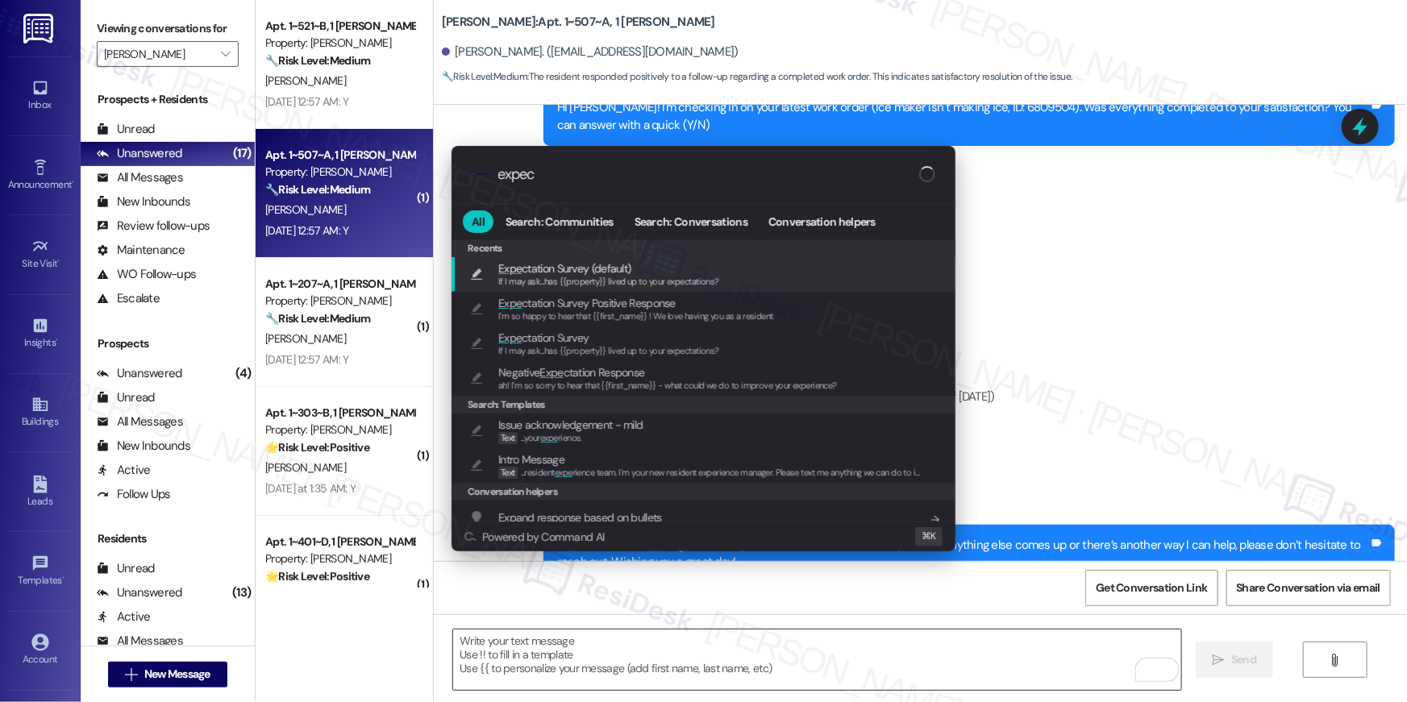
type input "expect"
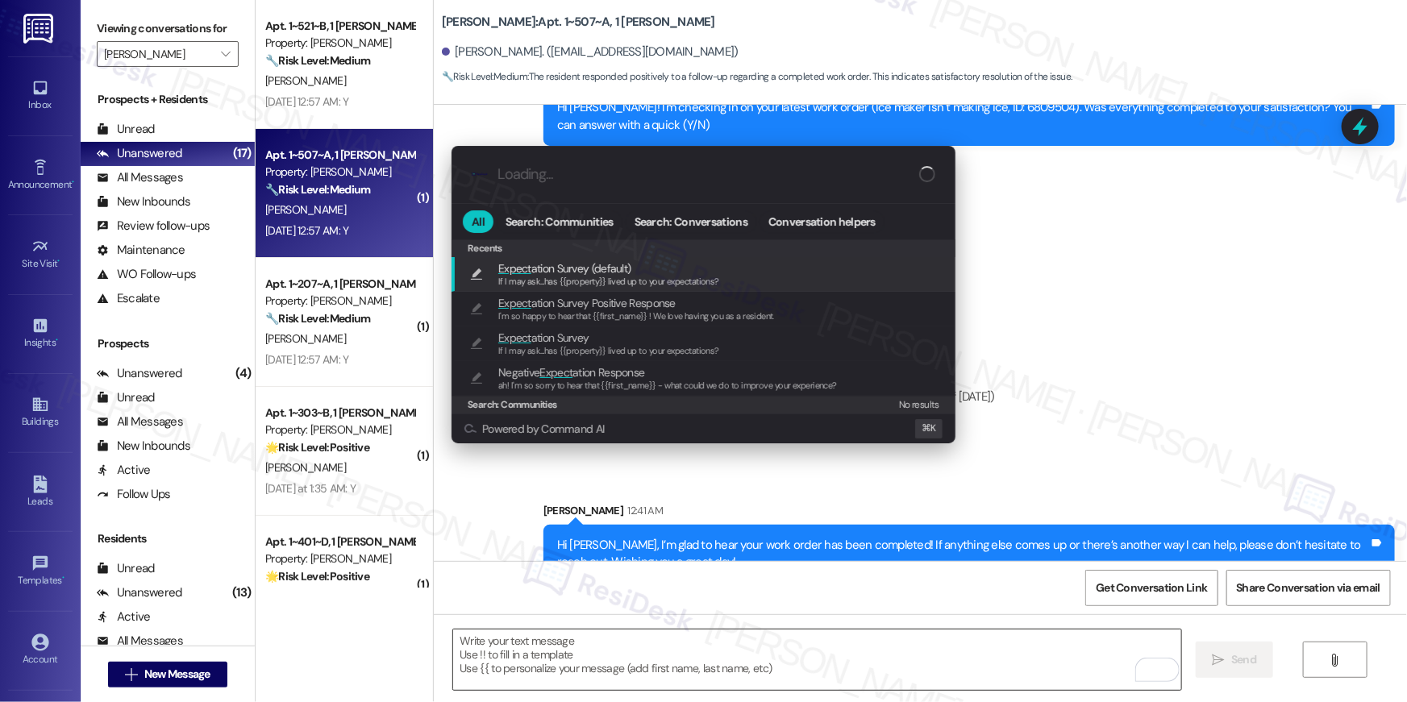
type textarea "If I may ask...has {{property}} lived up to your expectations?"
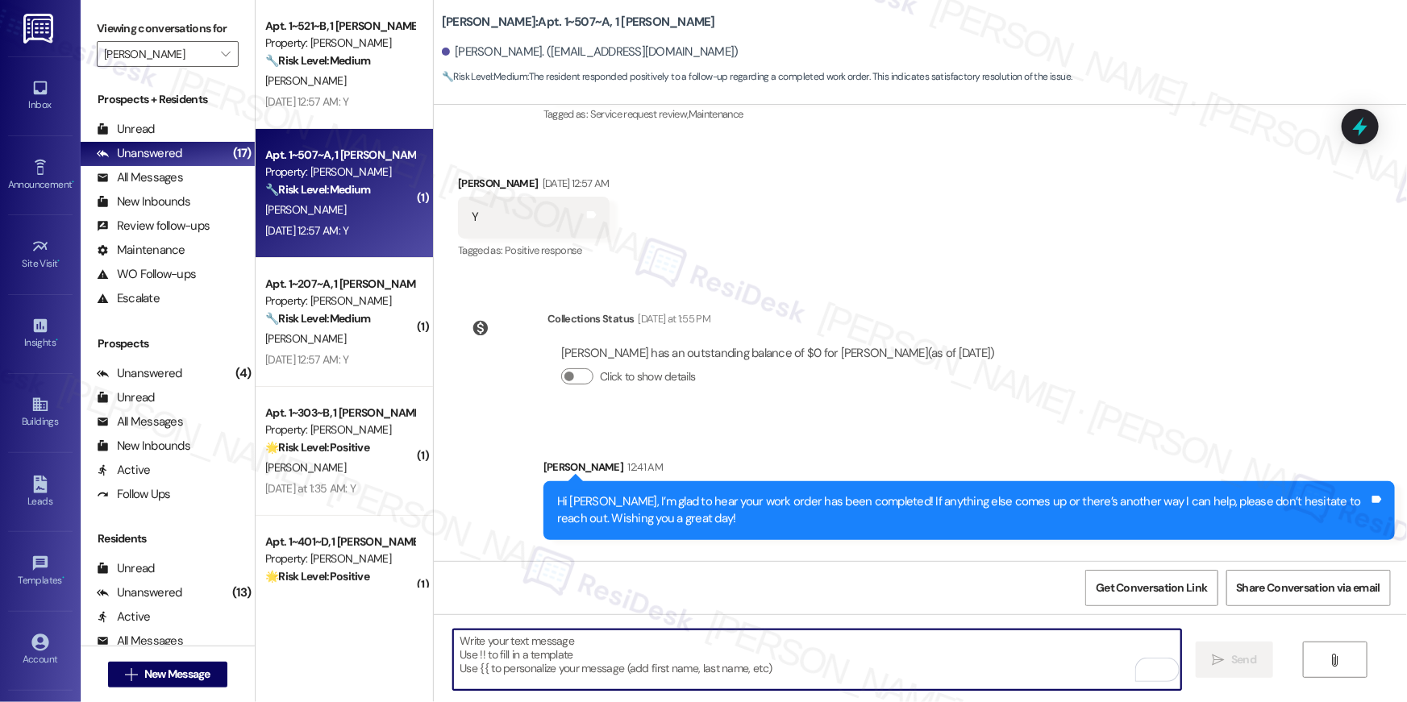
scroll to position [993, 0]
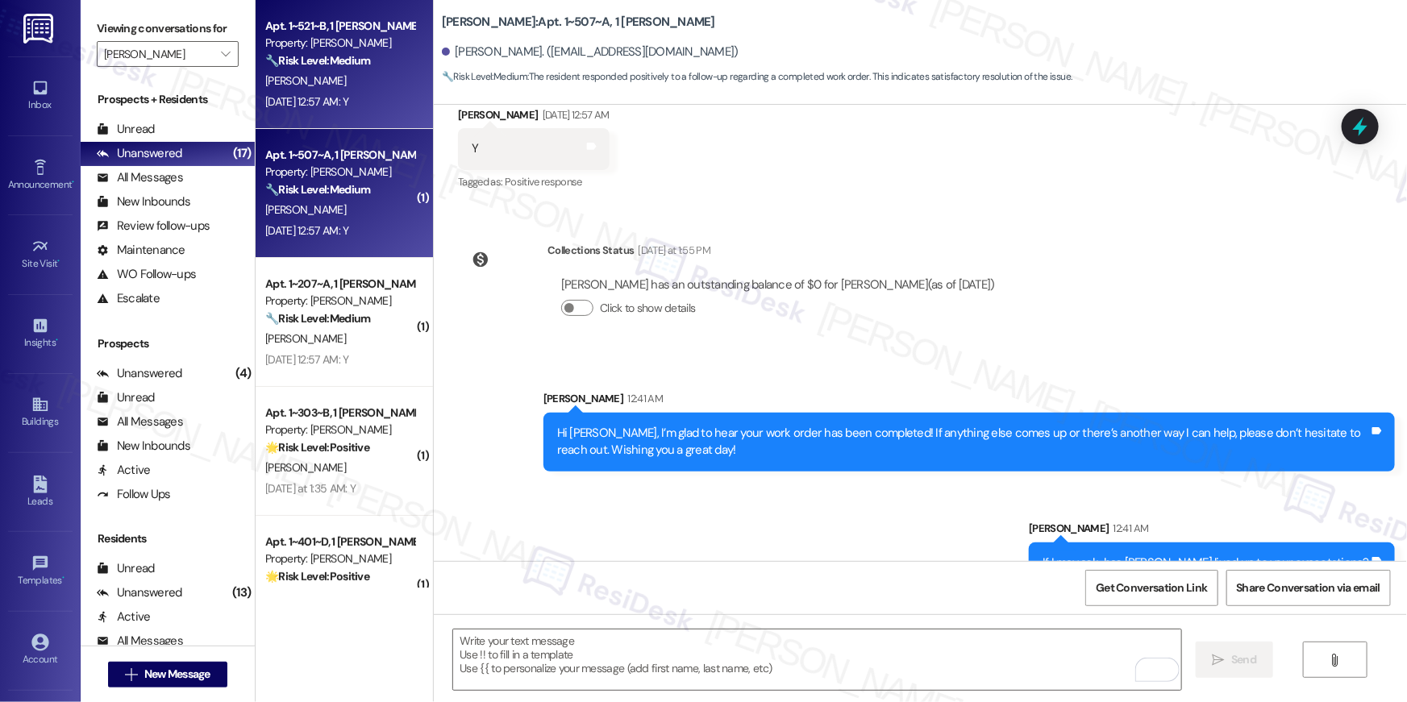
click at [338, 95] on div "Sep 13, 2025 at 12:57 AM: Y Sep 13, 2025 at 12:57 AM: Y" at bounding box center [306, 101] width 83 height 15
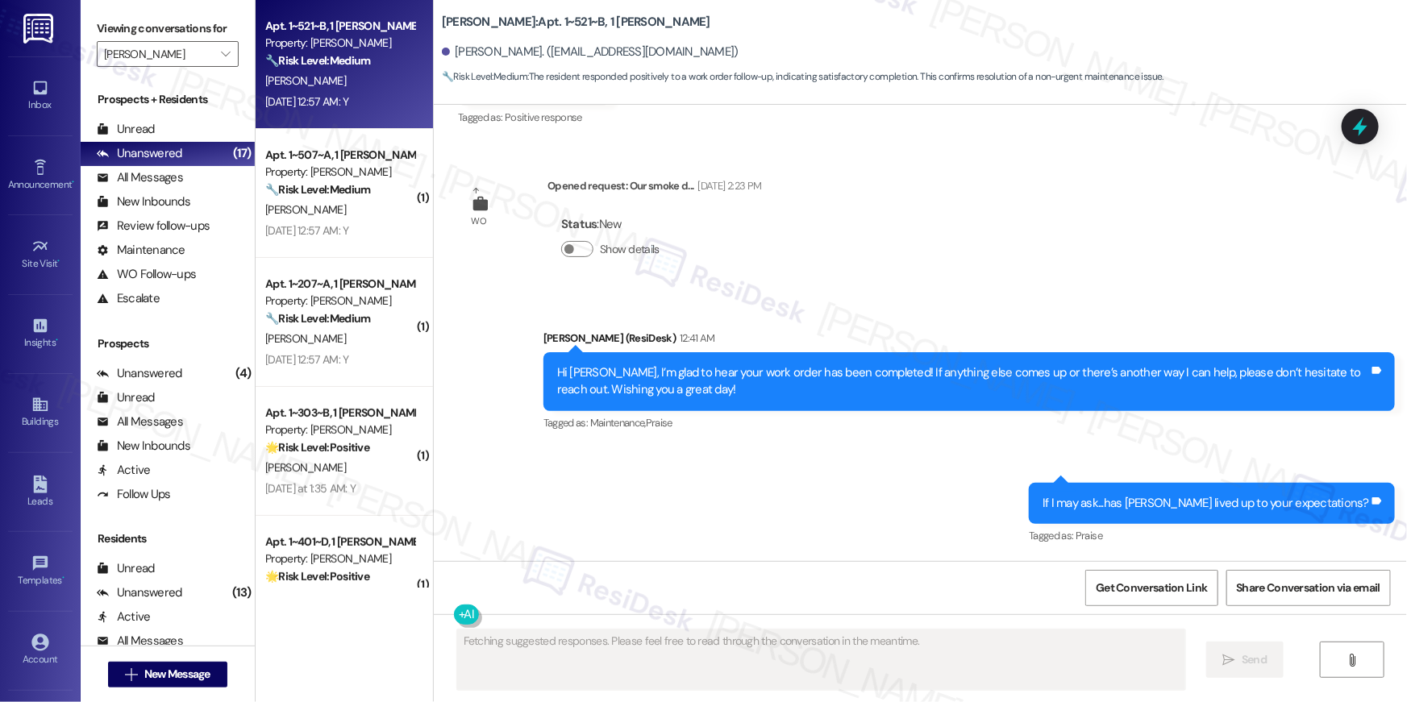
scroll to position [544, 0]
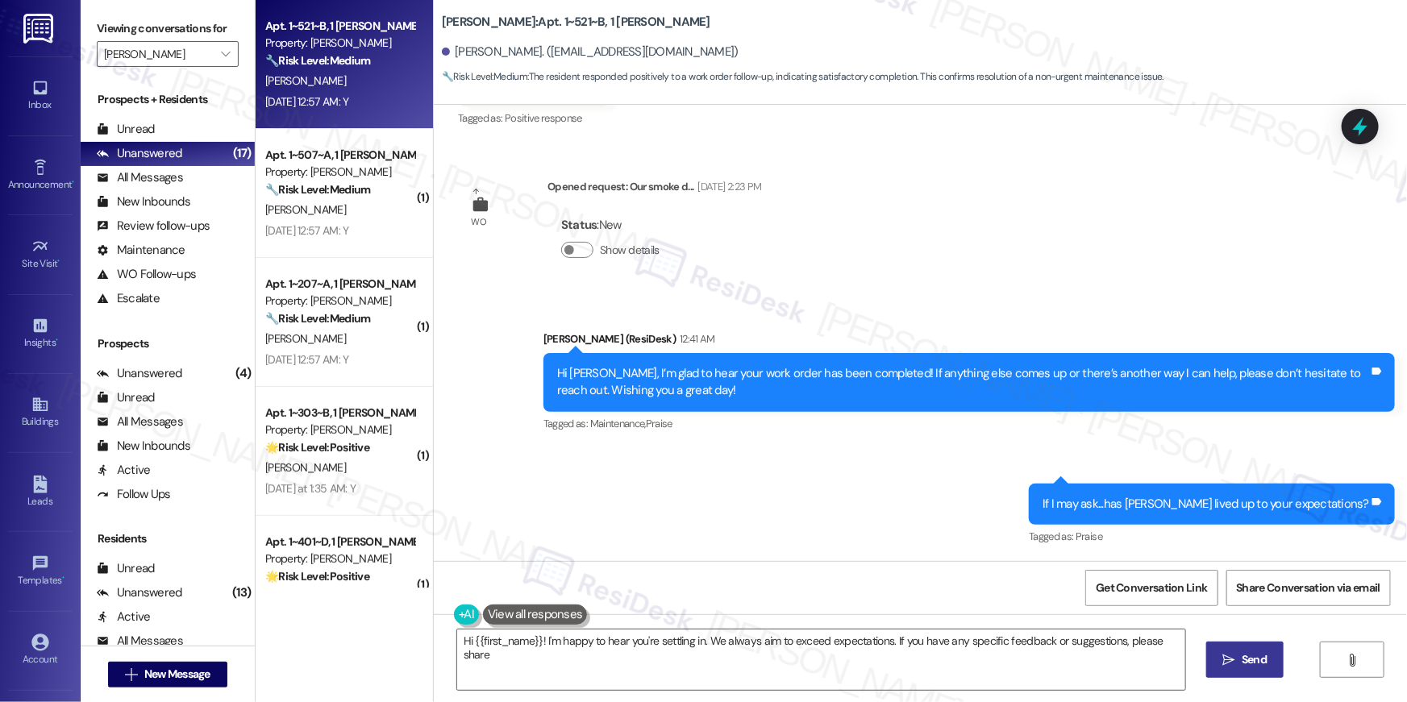
type textarea "Hi {{first_name}}! I'm happy to hear you're settling in. We always aim to excee…"
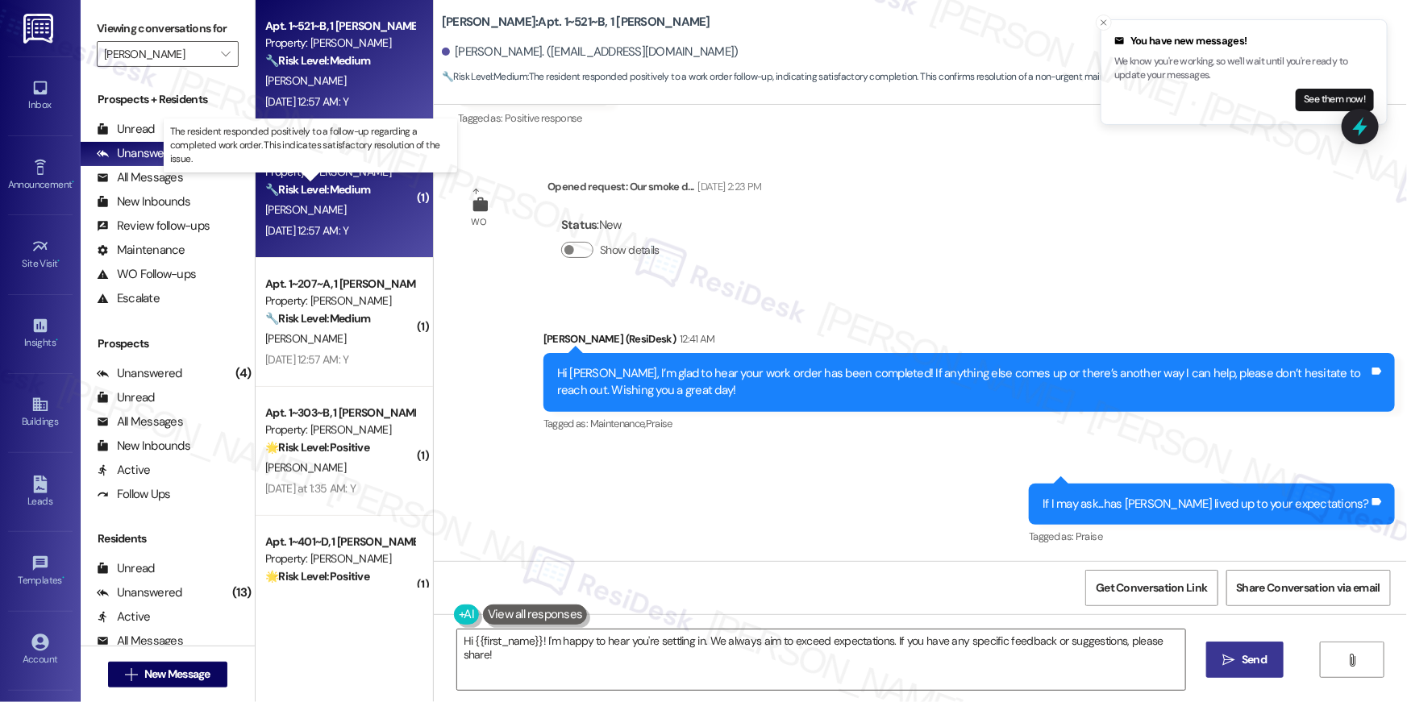
click at [320, 187] on strong "🔧 Risk Level: Medium" at bounding box center [317, 189] width 105 height 15
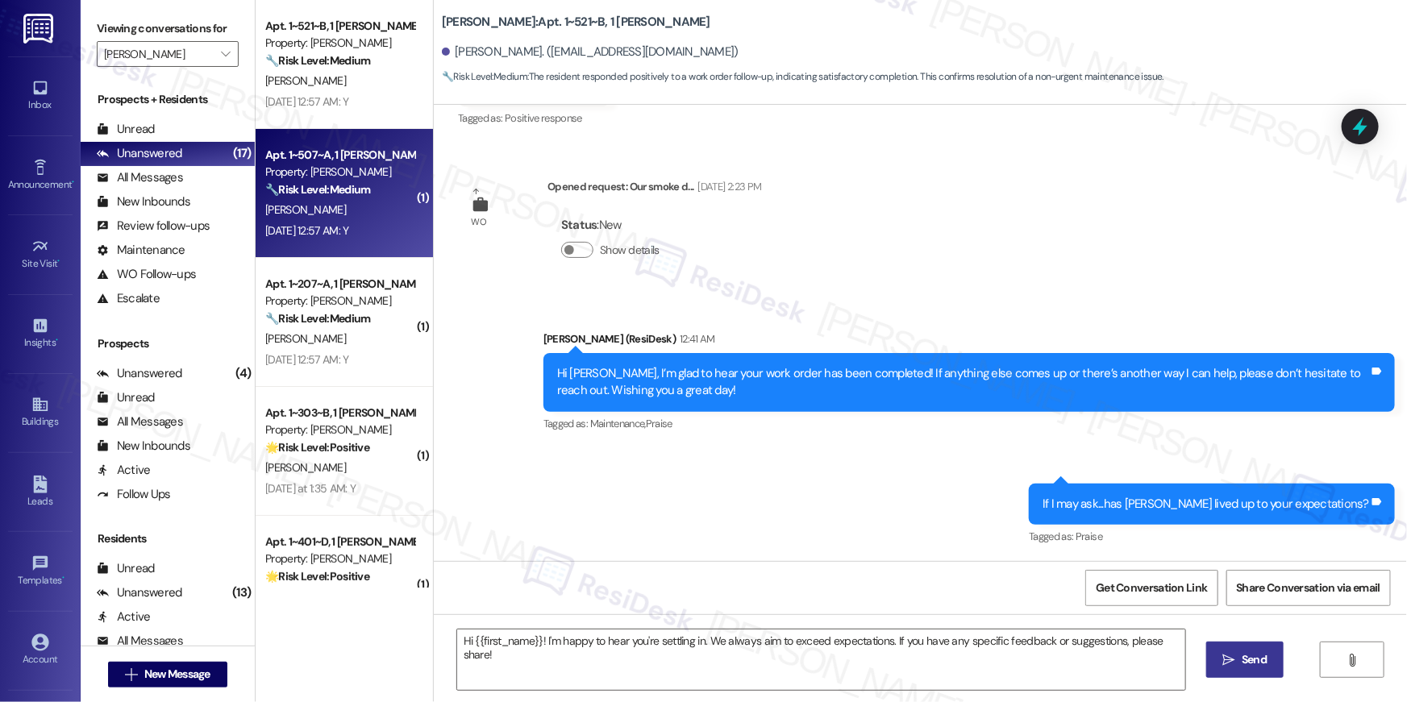
type textarea "Fetching suggested responses. Please feel free to read through the conversation…"
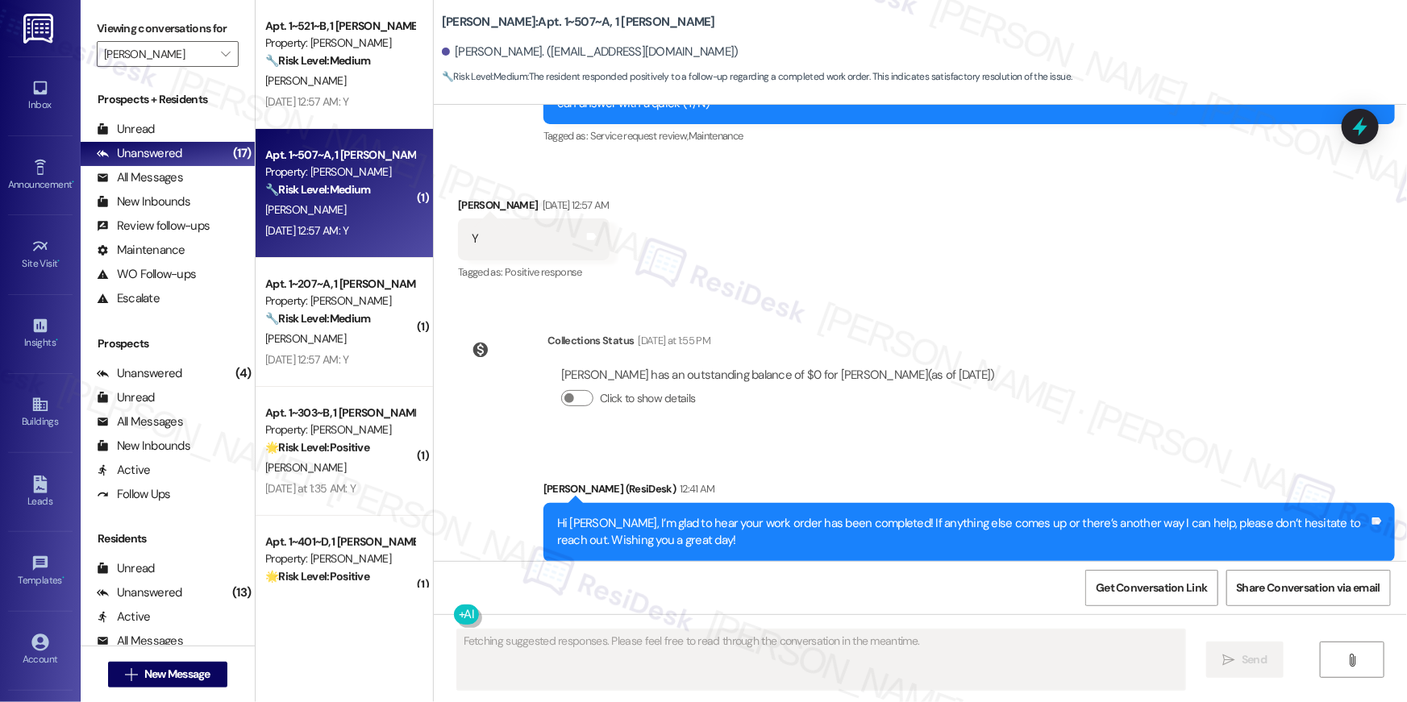
scroll to position [1018, 0]
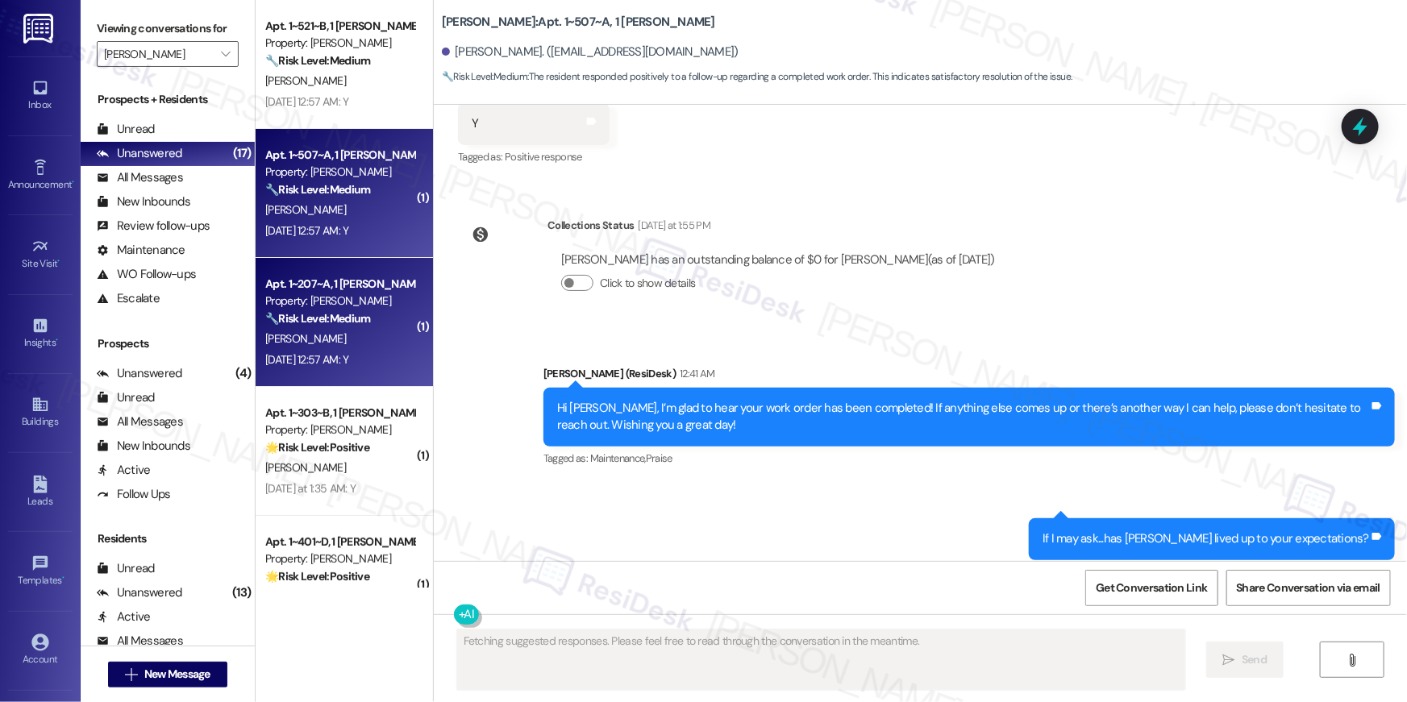
click at [374, 338] on div "C. Myatt" at bounding box center [340, 339] width 152 height 20
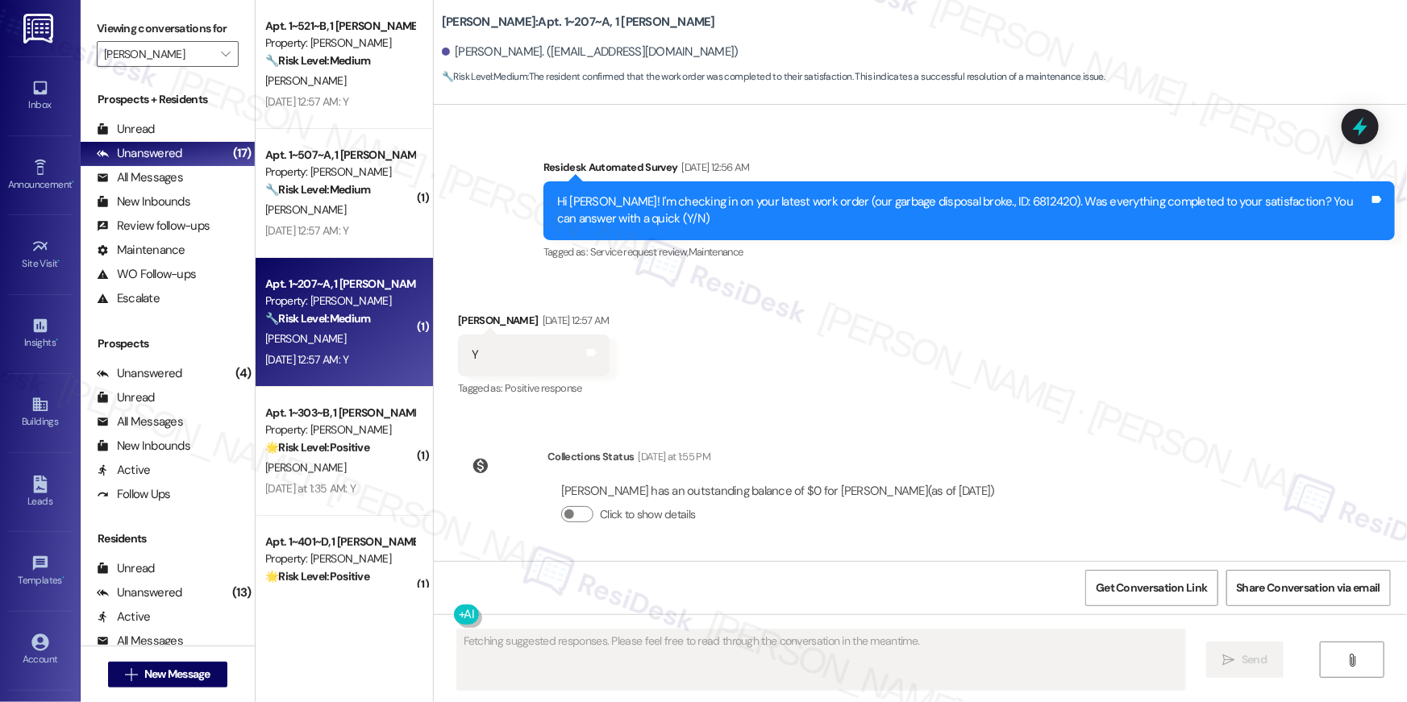
scroll to position [579, 0]
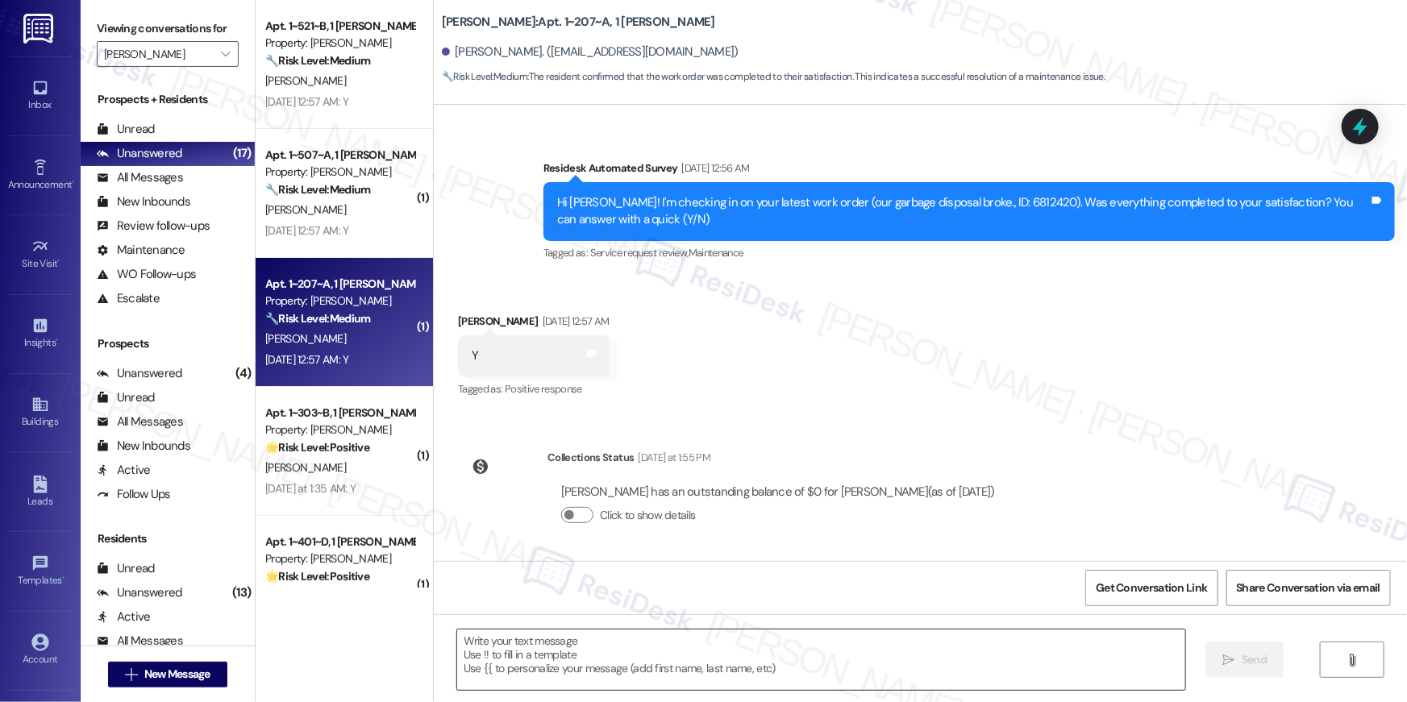
click at [902, 660] on textarea at bounding box center [821, 660] width 728 height 60
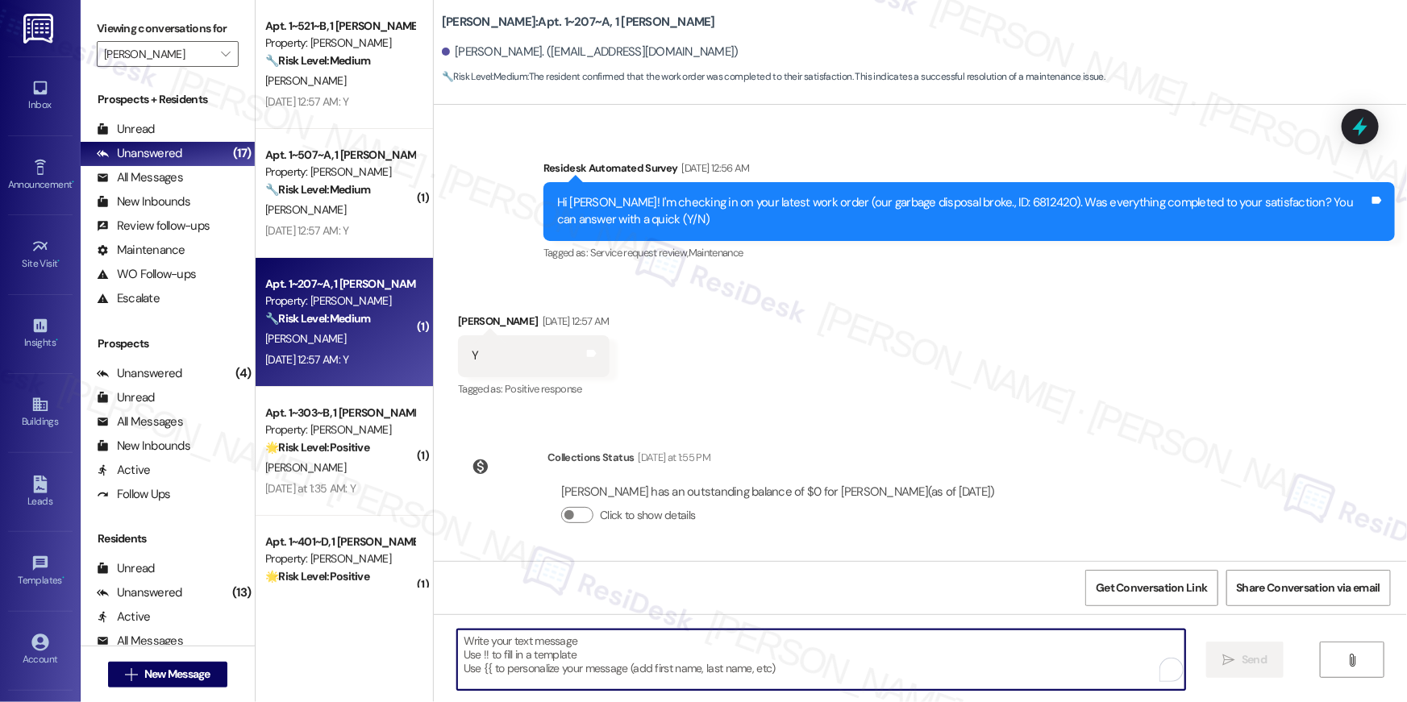
paste textarea "Hi {{first_name}}, I’m glad to hear your work order has been completed! If anyt…"
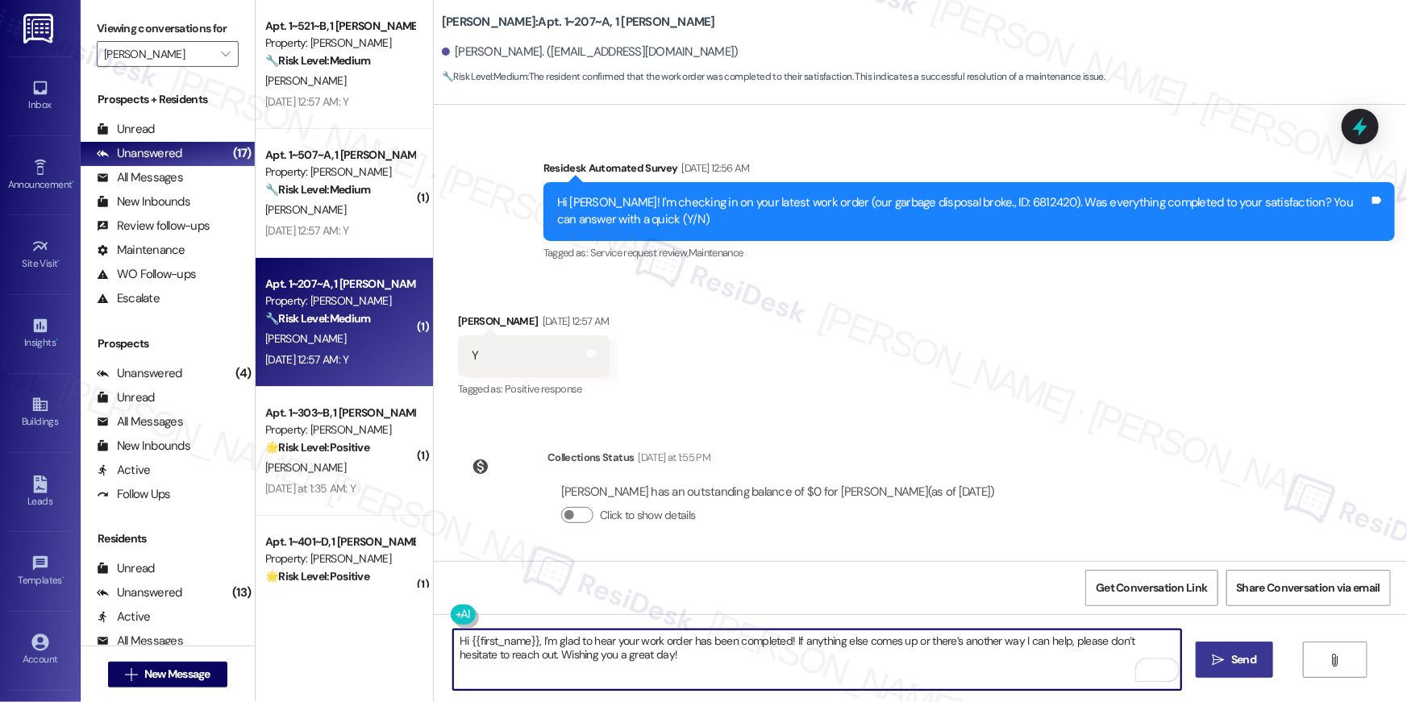
type textarea "Hi {{first_name}}, I’m glad to hear your work order has been completed! If anyt…"
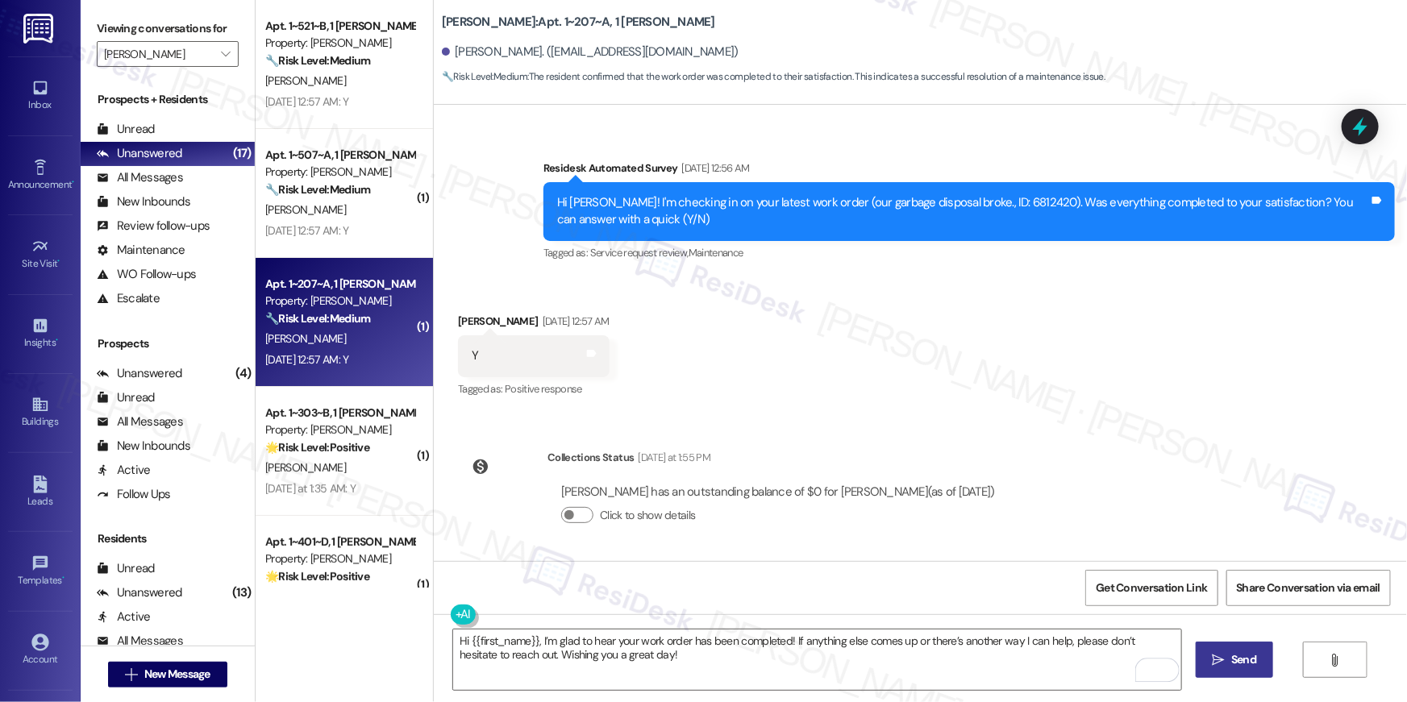
click at [1224, 664] on span " Send" at bounding box center [1234, 659] width 51 height 17
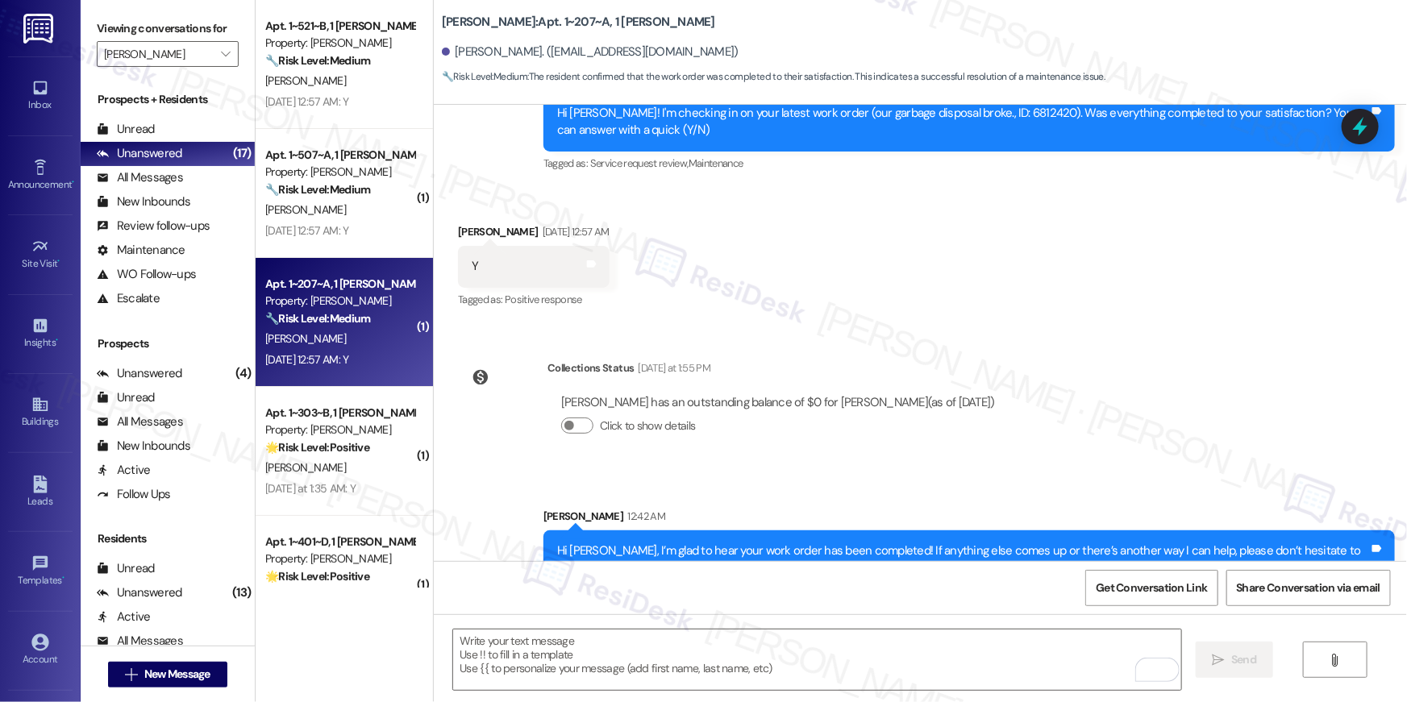
scroll to position [709, 0]
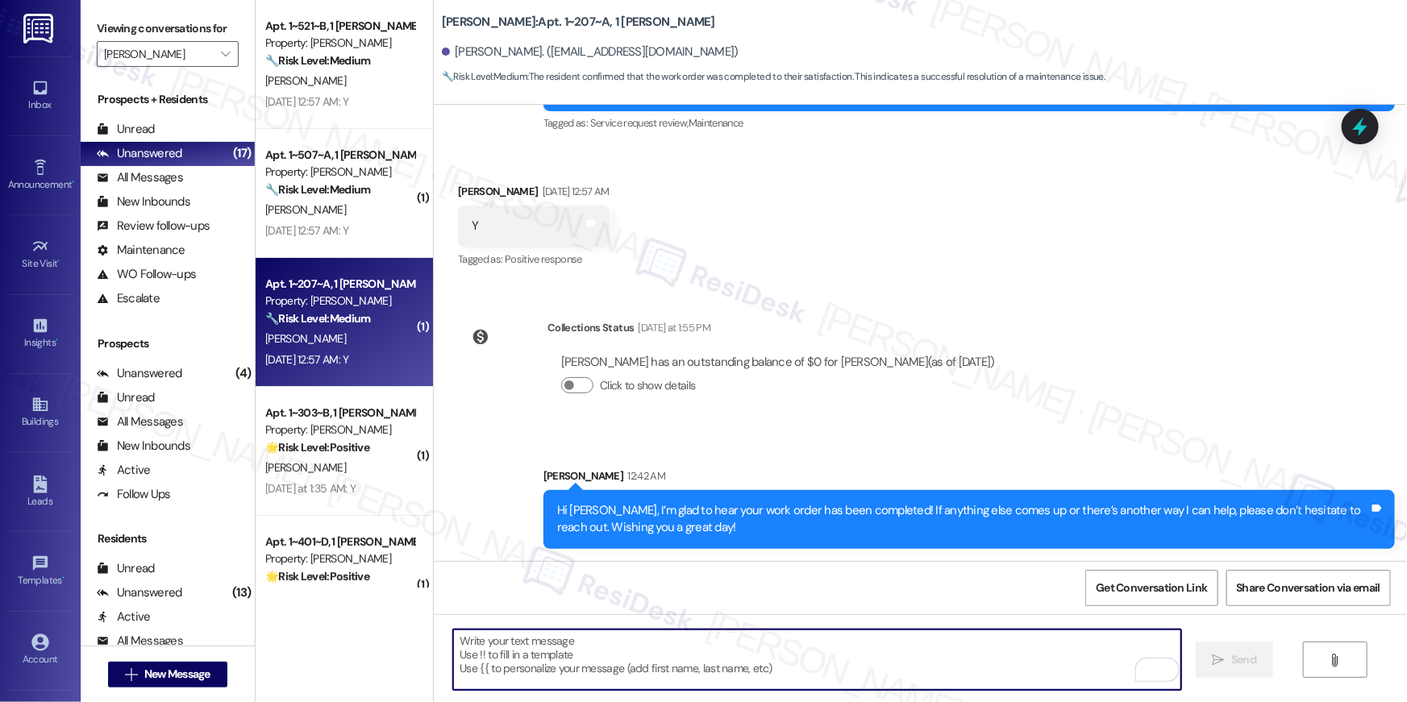
click at [1044, 661] on textarea "To enrich screen reader interactions, please activate Accessibility in Grammarl…" at bounding box center [817, 660] width 728 height 60
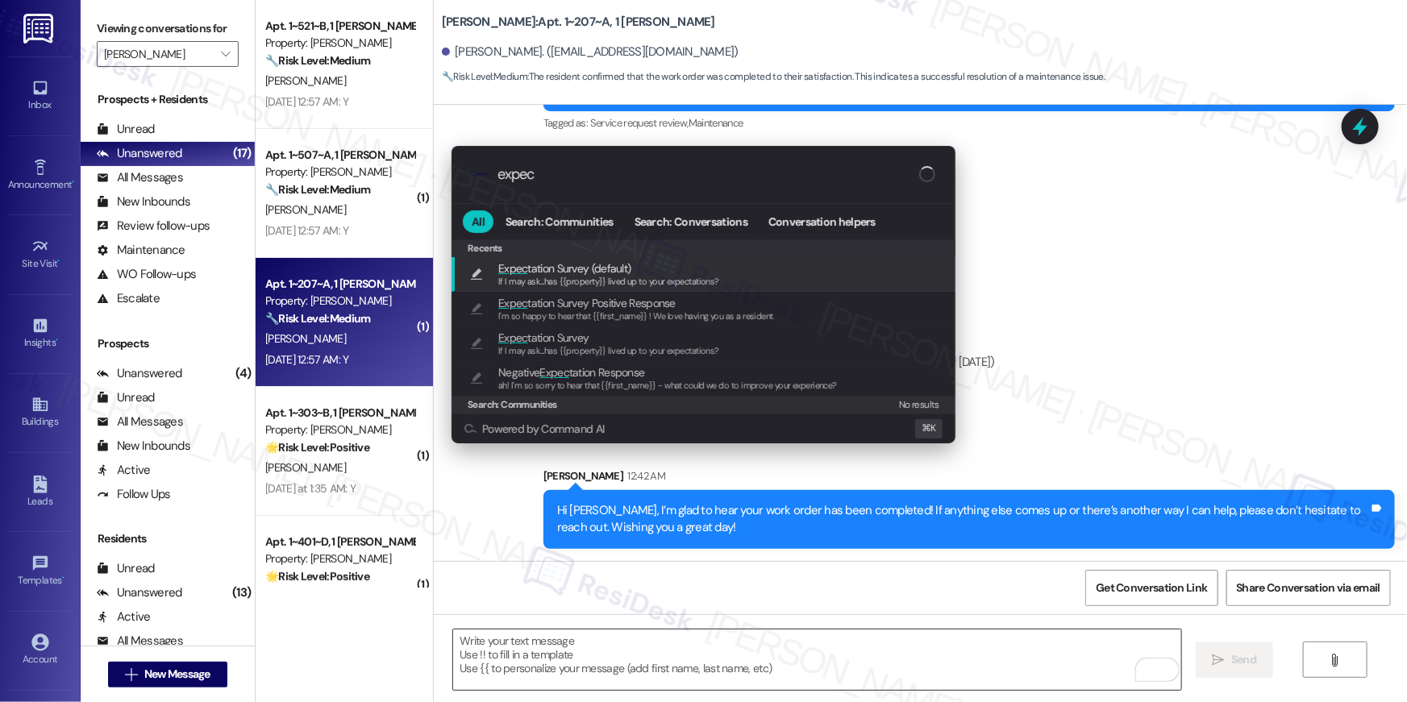
type input "expect"
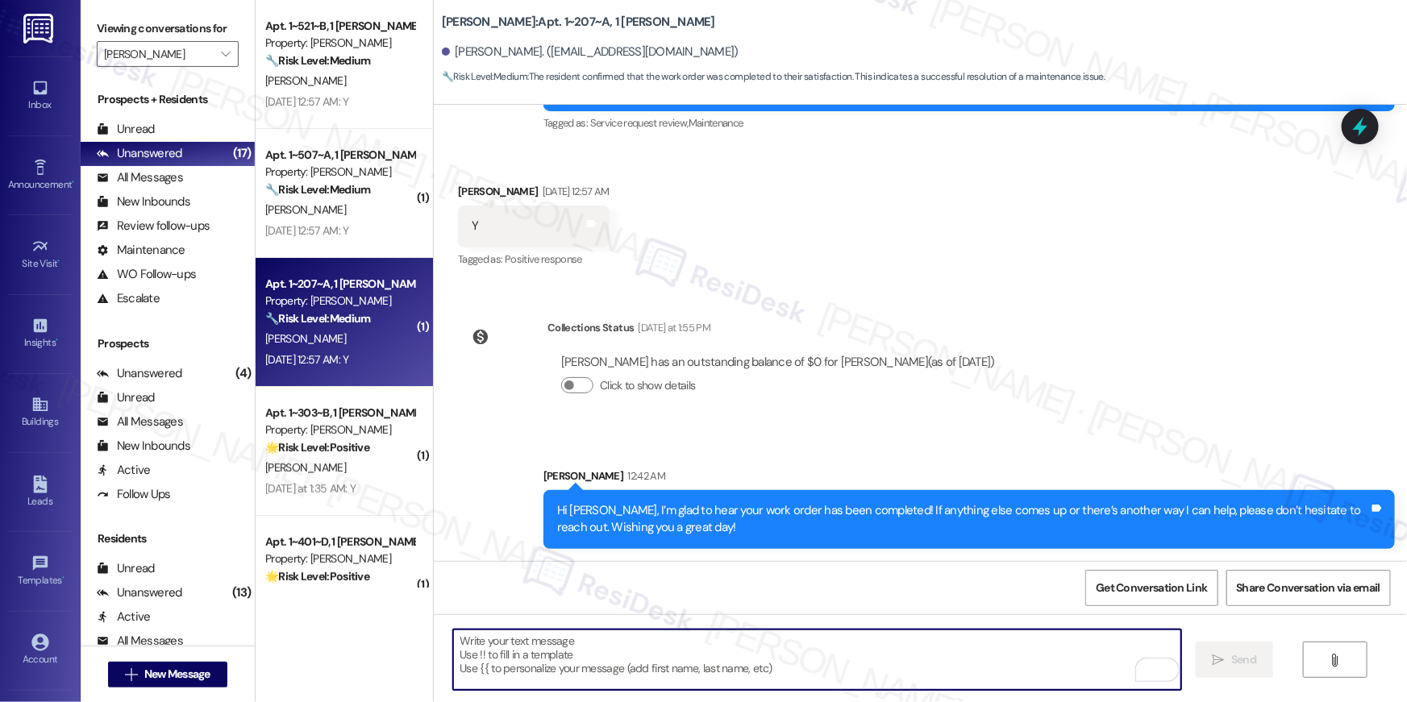
type textarea "If I may ask...has {{property}} lived up to your expectations?"
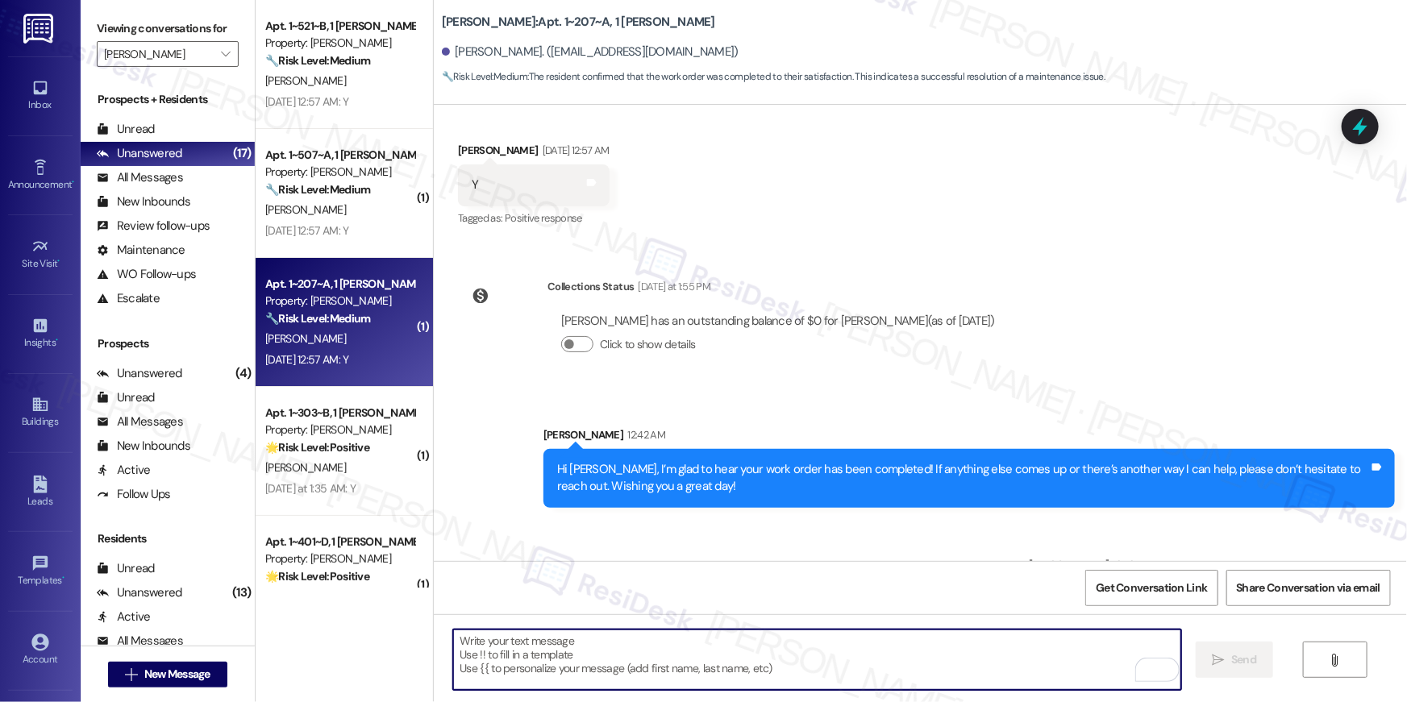
scroll to position [821, 0]
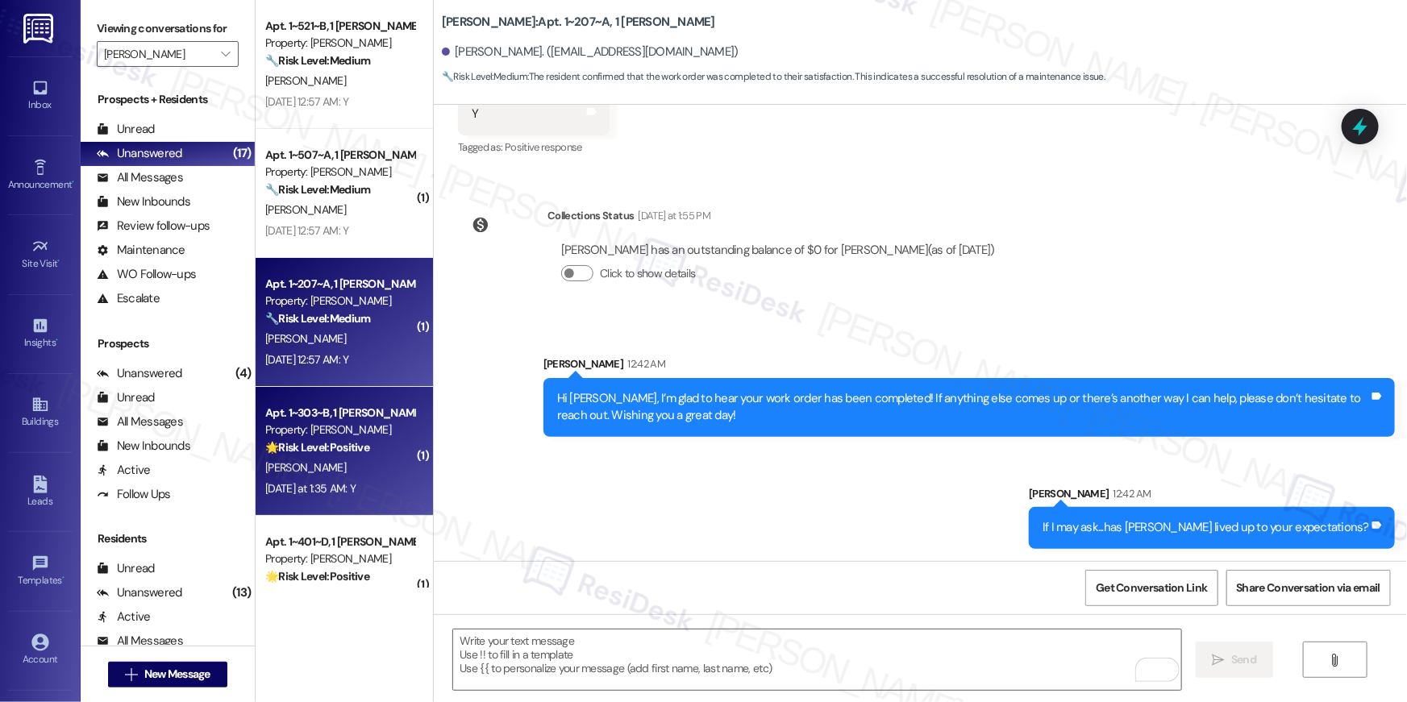
click at [379, 476] on div "A. Howson-Lewis" at bounding box center [340, 468] width 152 height 20
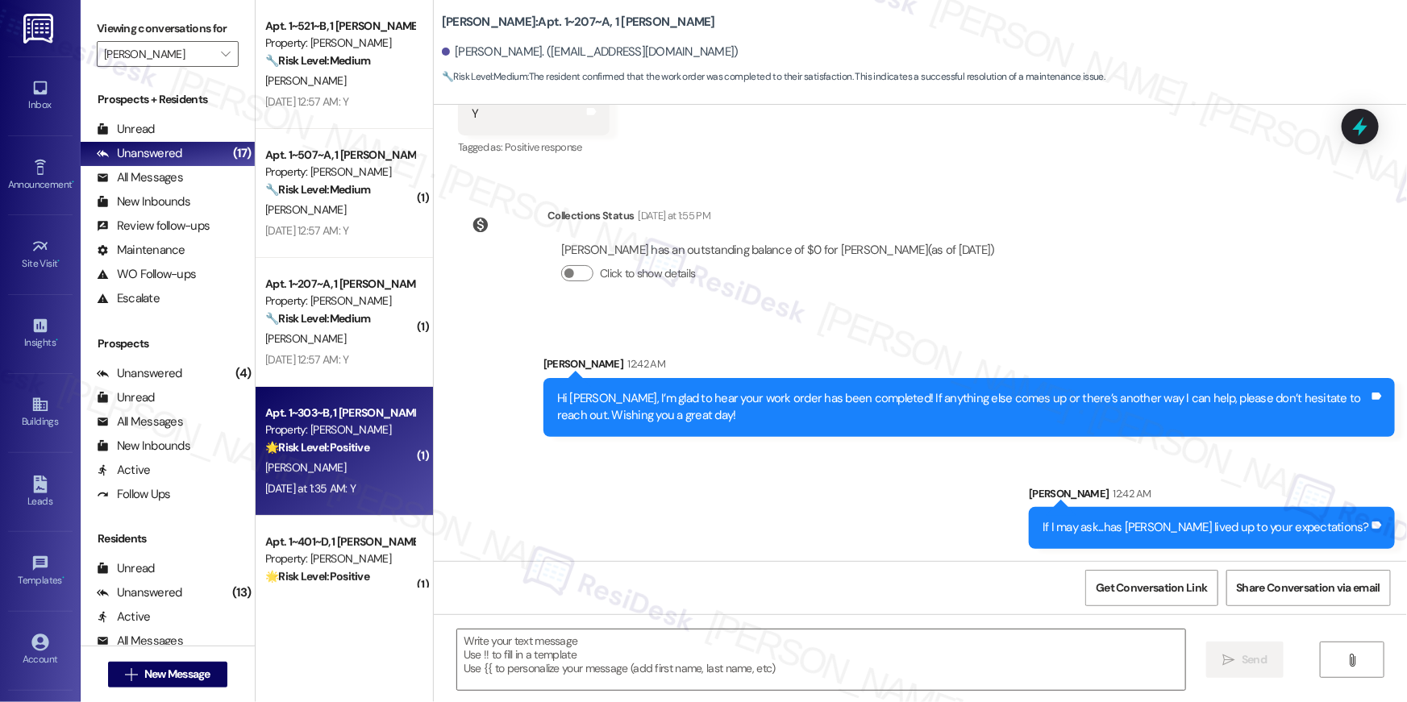
type textarea "Fetching suggested responses. Please feel free to read through the conversation…"
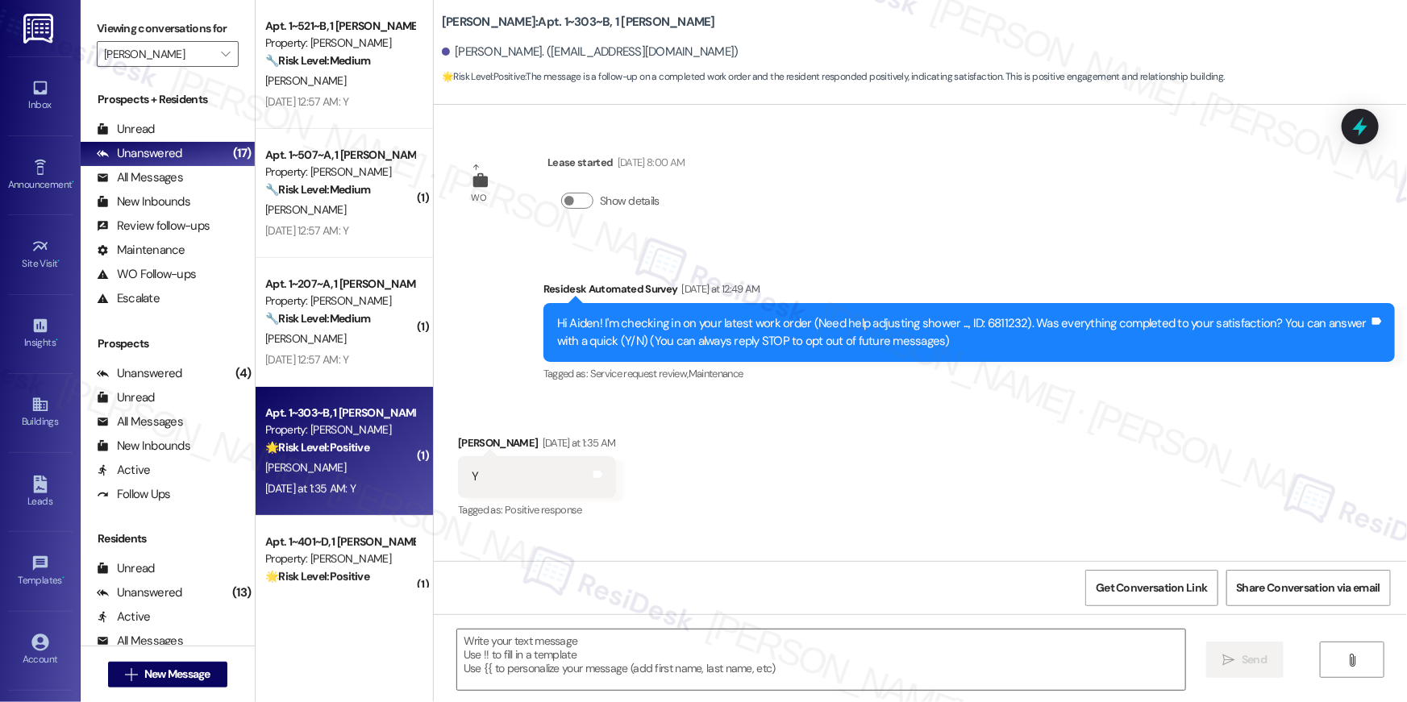
type textarea "Fetching suggested responses. Please feel free to read through the conversation…"
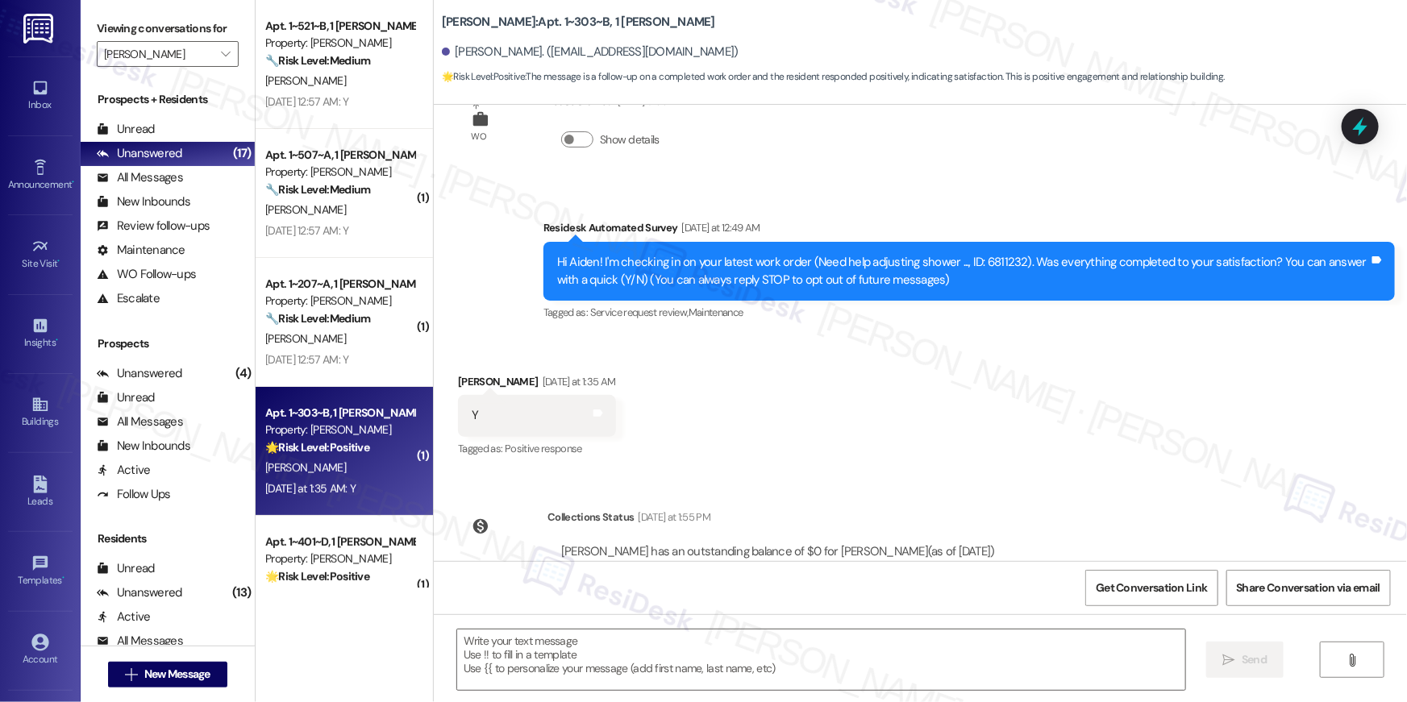
scroll to position [121, 0]
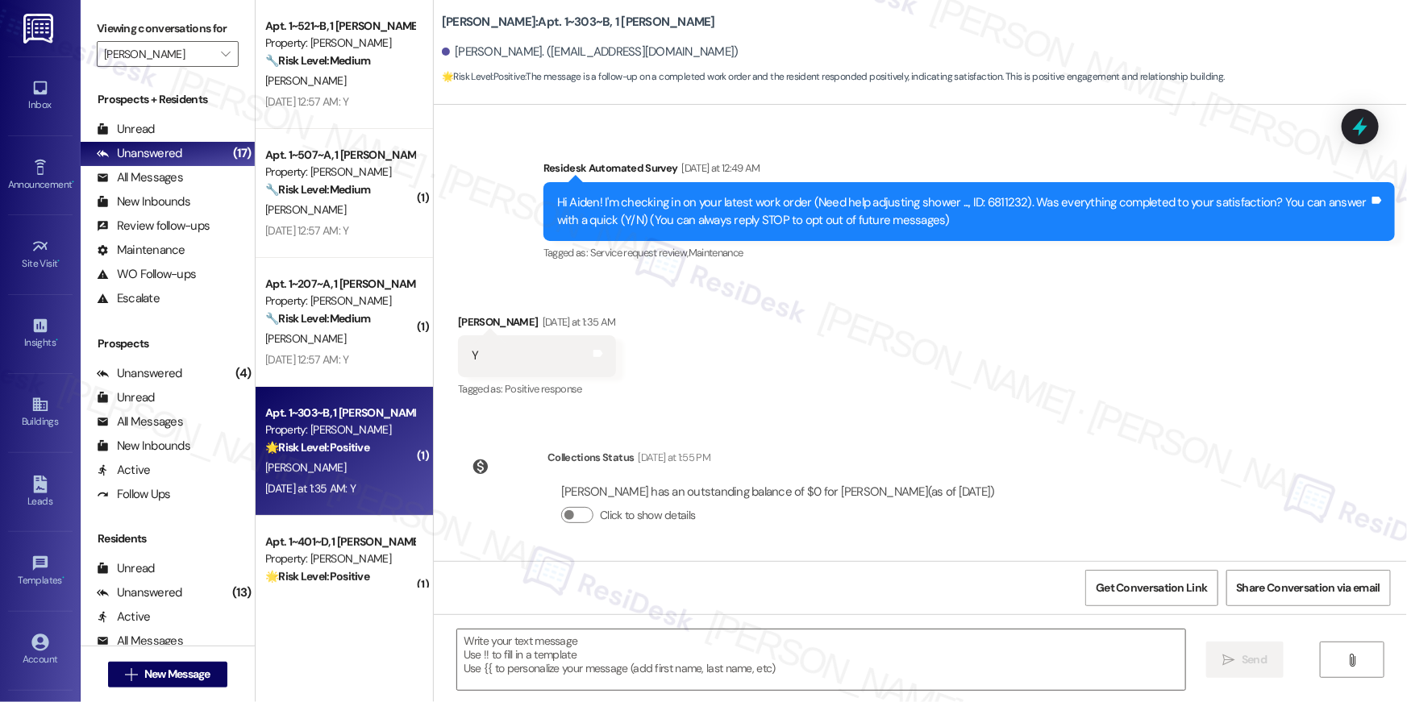
click at [859, 412] on div "WO Lease started Aug 22, 2025 at 8:00 AM Show details Survey, sent via SMS Resi…" at bounding box center [920, 333] width 973 height 456
click at [1113, 406] on div "Received via SMS Aiden Howson-Lewis Yesterday at 1:35 AM Y Tags and notes Tagge…" at bounding box center [920, 345] width 973 height 136
click at [1137, 429] on div "WO Lease started Aug 22, 2025 at 8:00 AM Show details Survey, sent via SMS Resi…" at bounding box center [920, 333] width 973 height 456
click at [976, 648] on textarea at bounding box center [821, 660] width 728 height 60
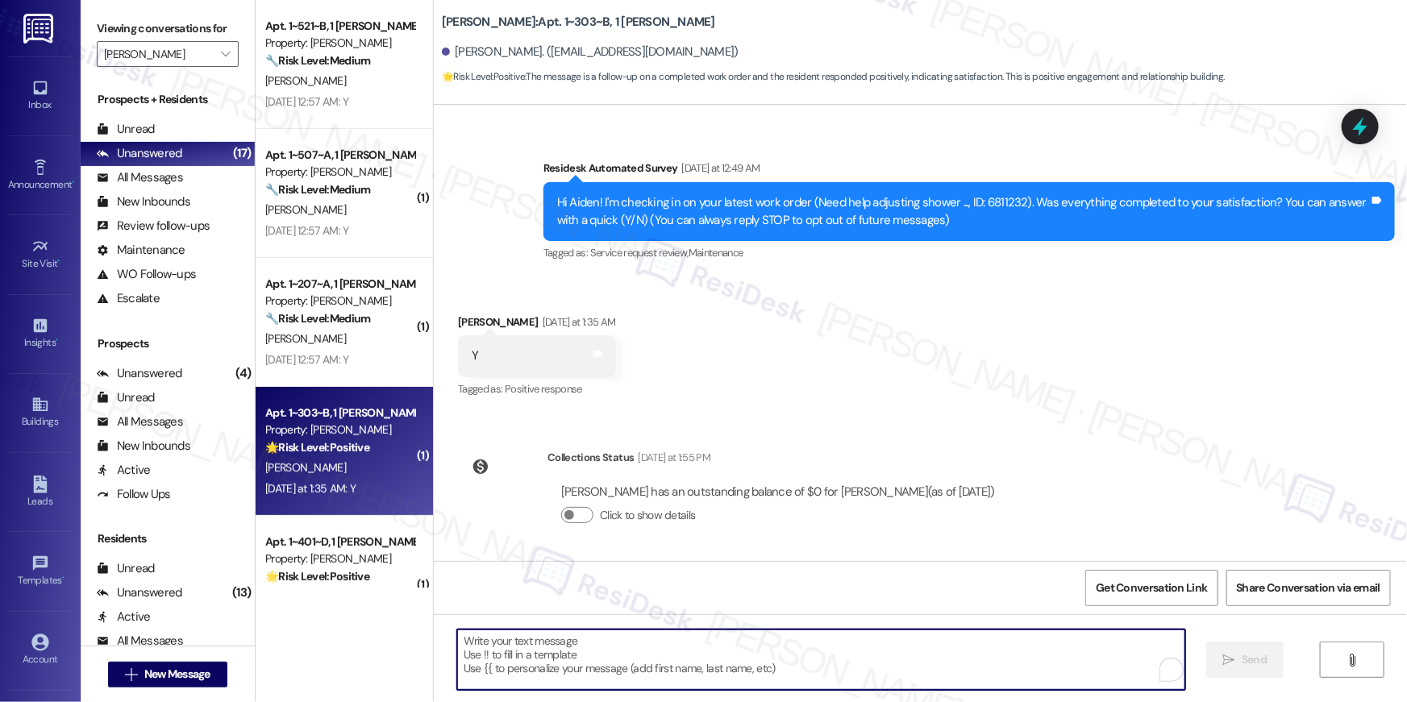
paste textarea "Hi {{first_name}}, I’m glad to hear your work order has been completed! If anyt…"
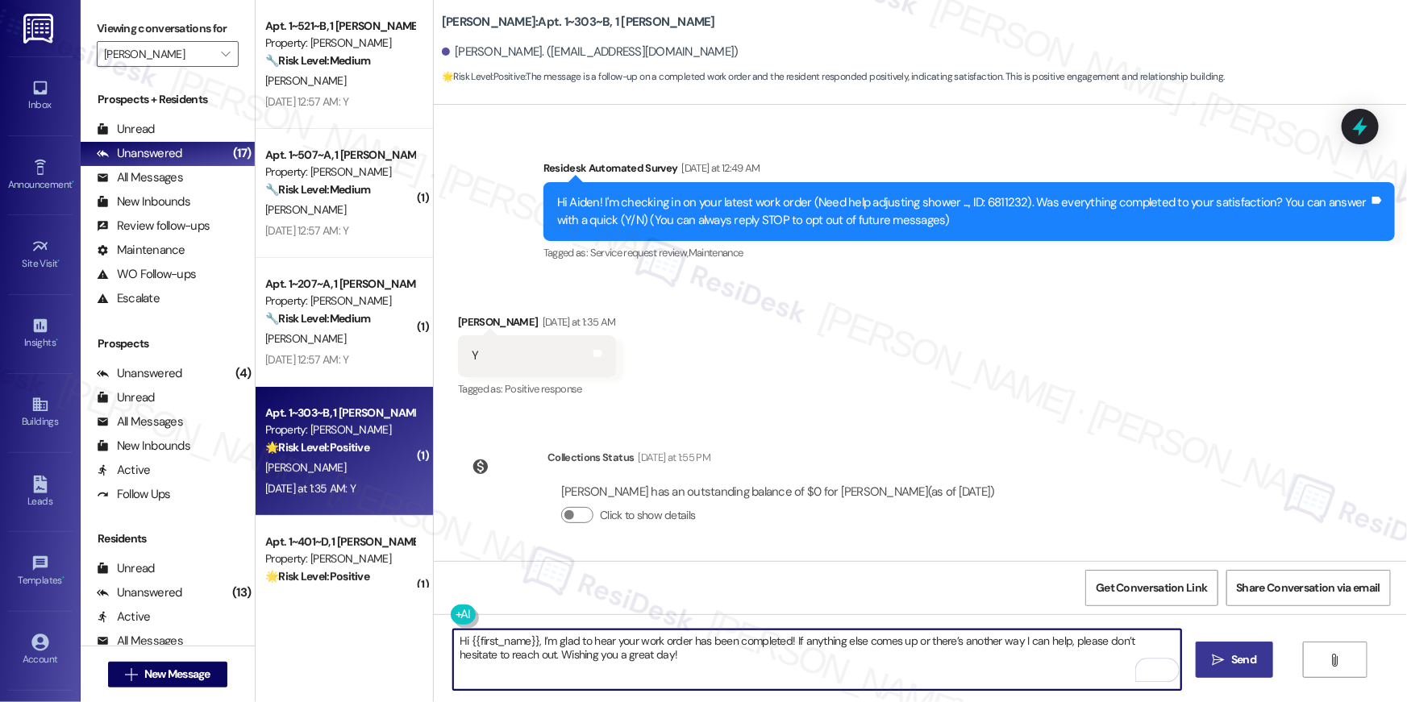
type textarea "Hi {{first_name}}, I’m glad to hear your work order has been completed! If anyt…"
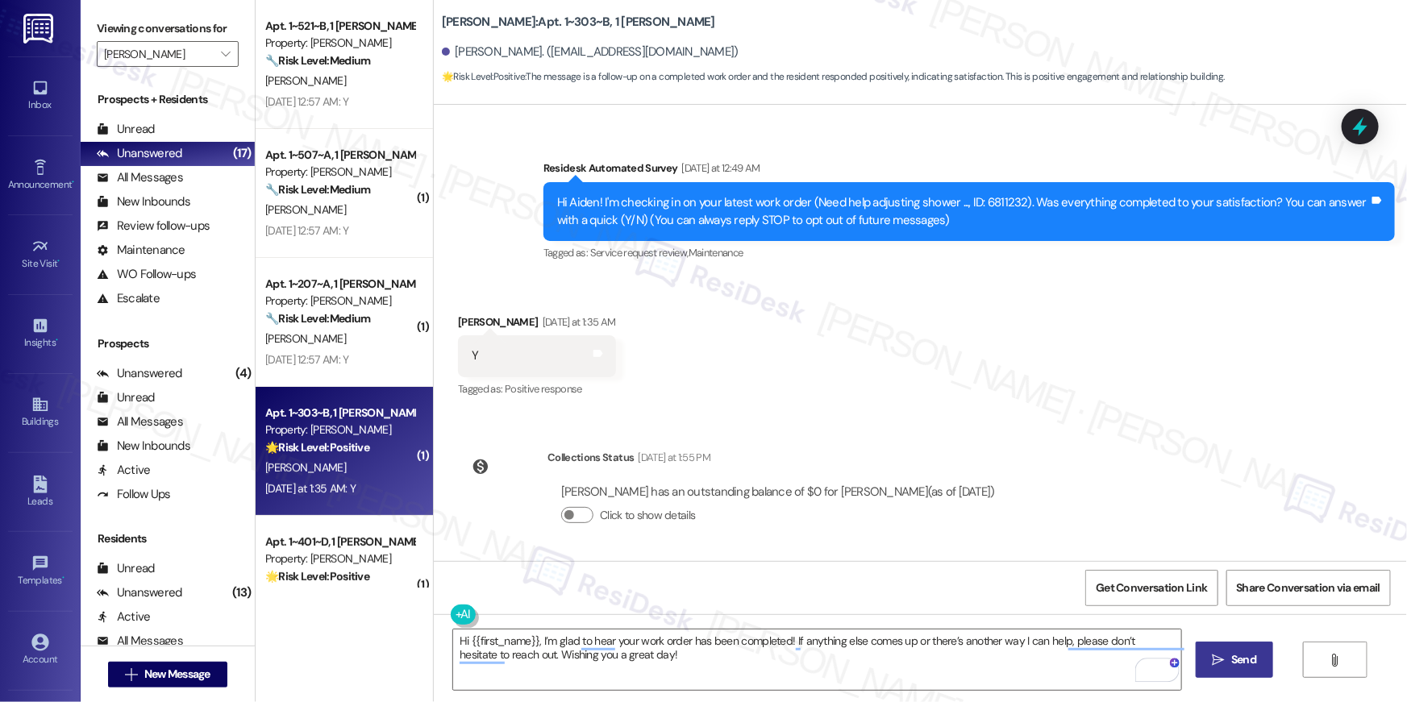
click at [1254, 660] on span "Send" at bounding box center [1243, 659] width 25 height 17
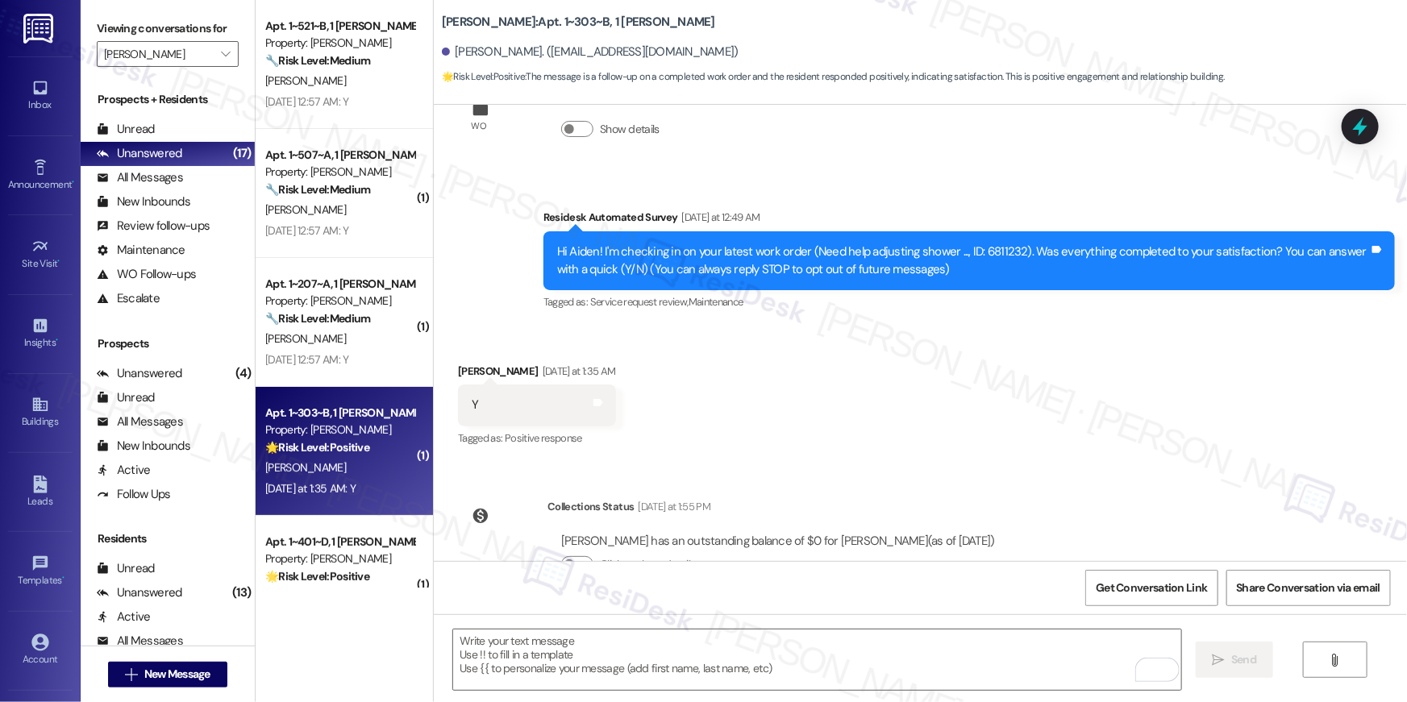
scroll to position [0, 0]
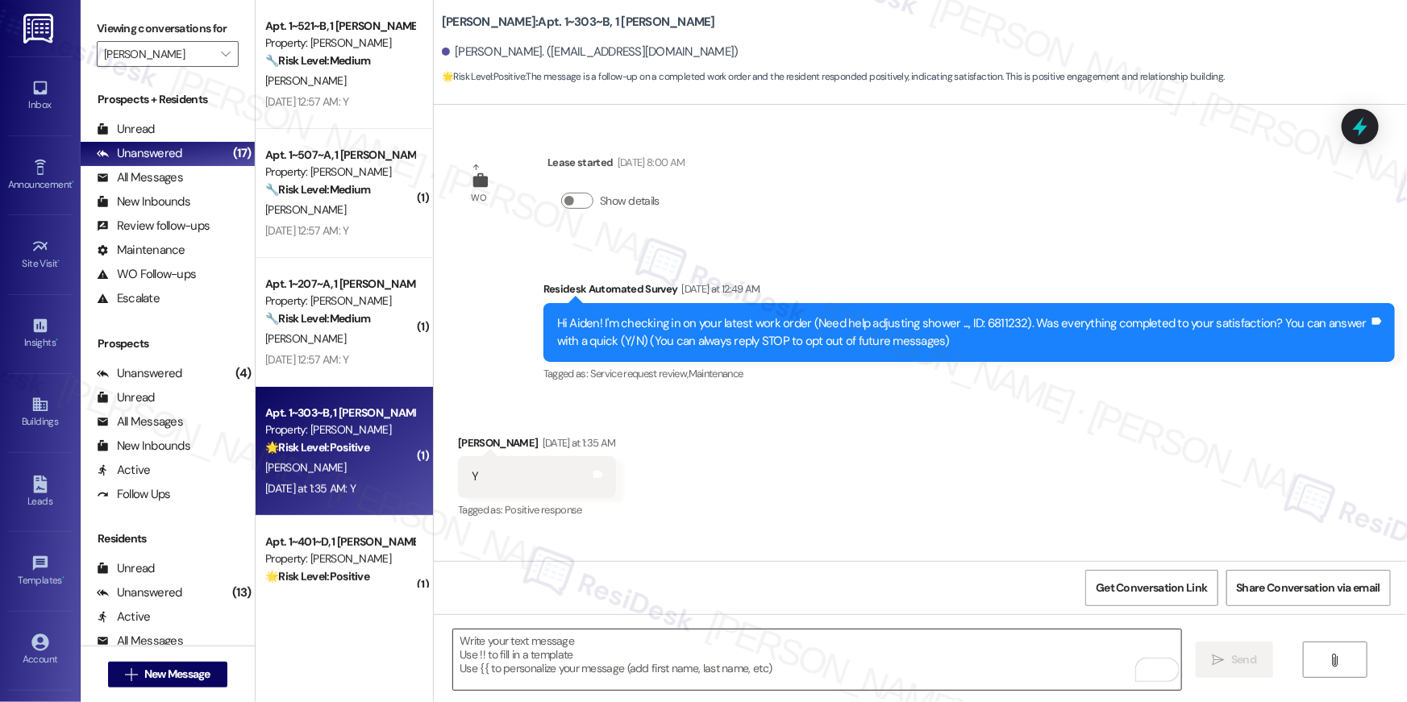
click at [930, 657] on textarea "To enrich screen reader interactions, please activate Accessibility in Grammarl…" at bounding box center [817, 660] width 728 height 60
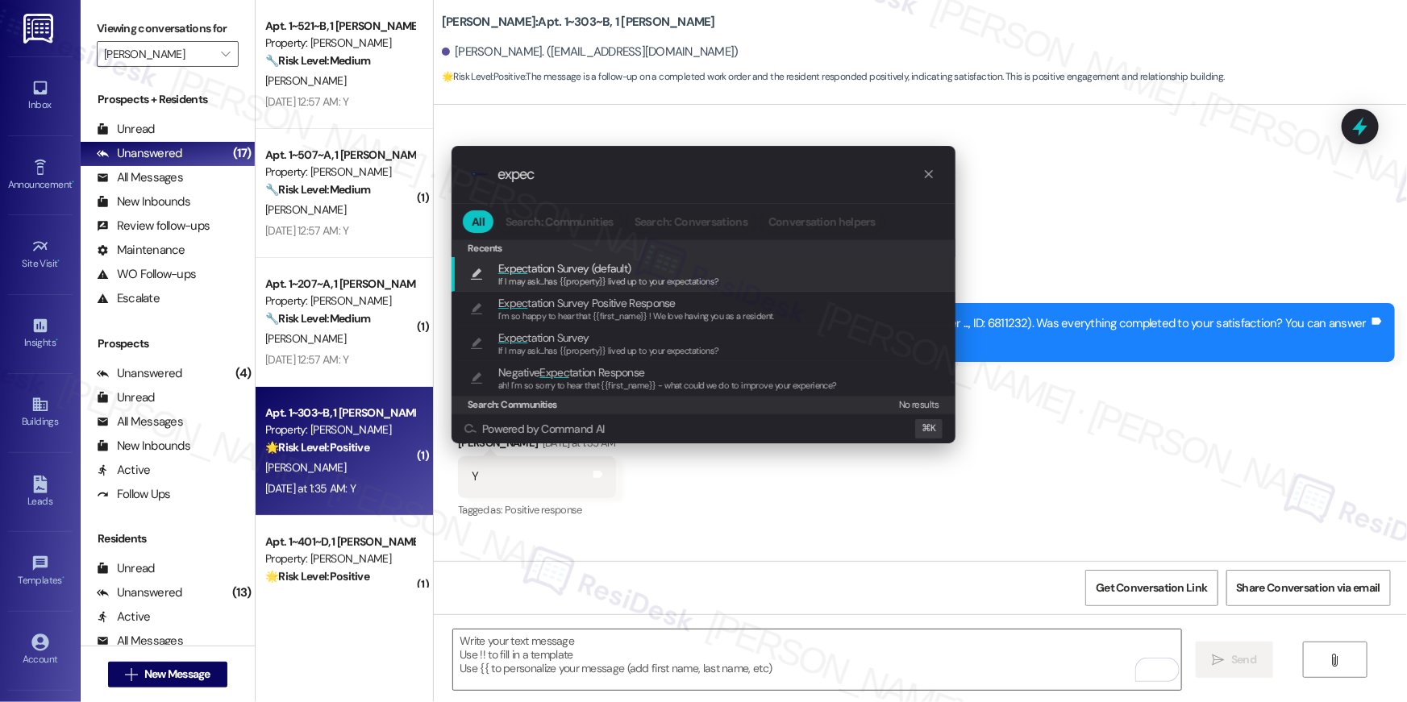
type input "expec"
click at [692, 282] on span "If I may ask...has {{property}} lived up to your expectations?" at bounding box center [608, 281] width 221 height 11
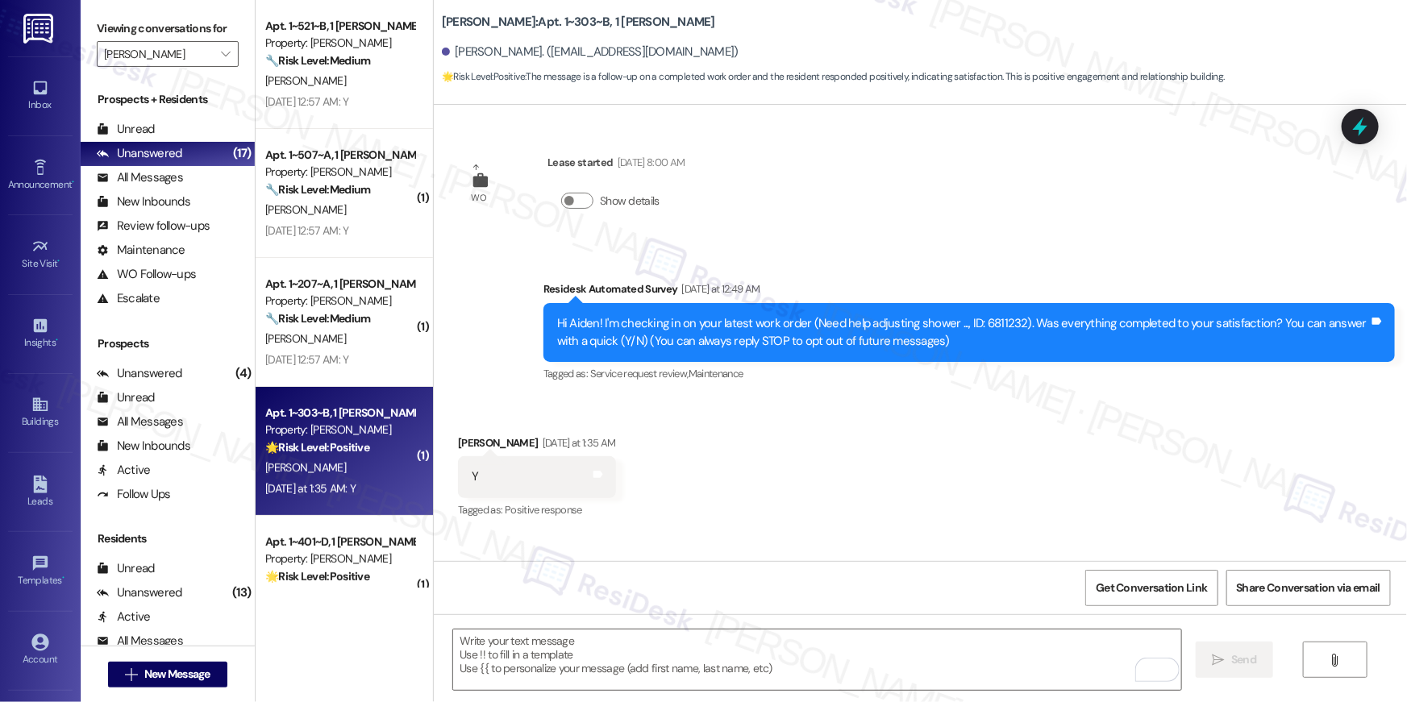
type textarea "If I may ask...has {{property}} lived up to your expectations?"
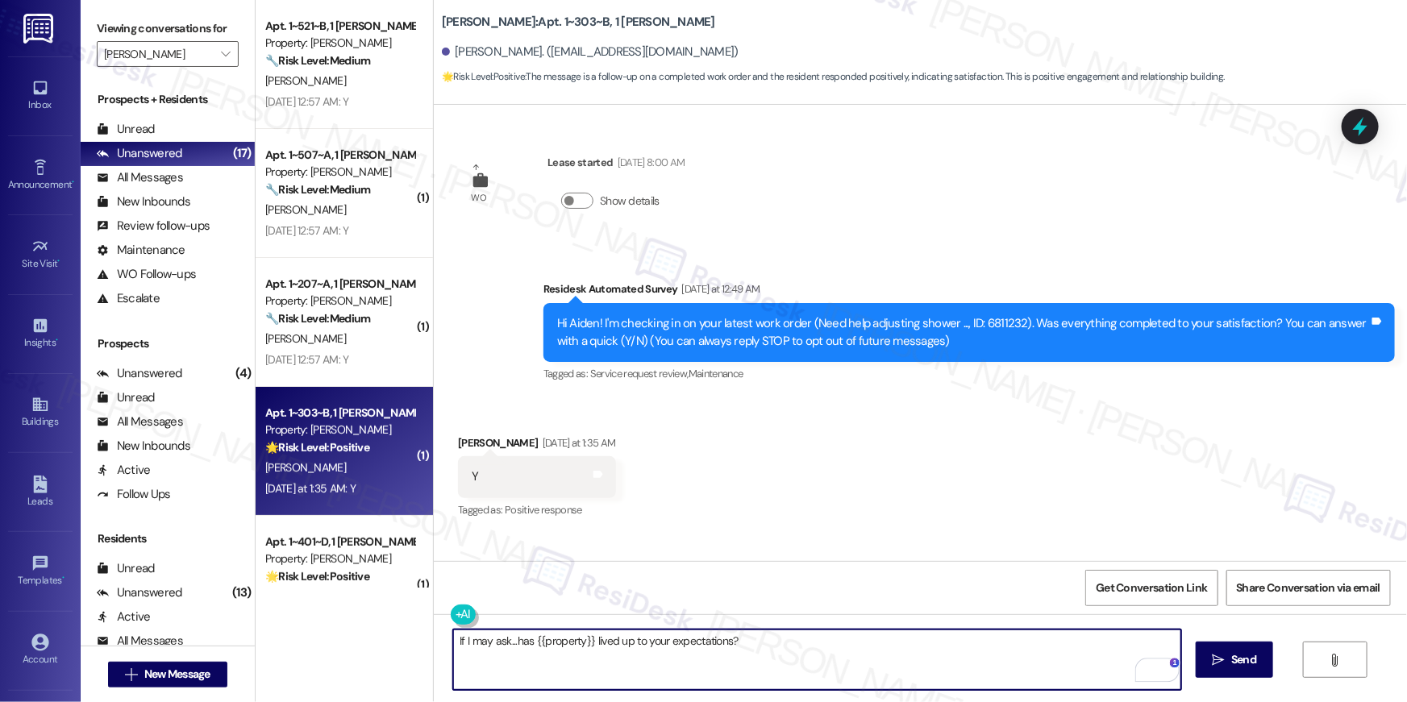
click at [1246, 657] on span "Send" at bounding box center [1243, 659] width 25 height 17
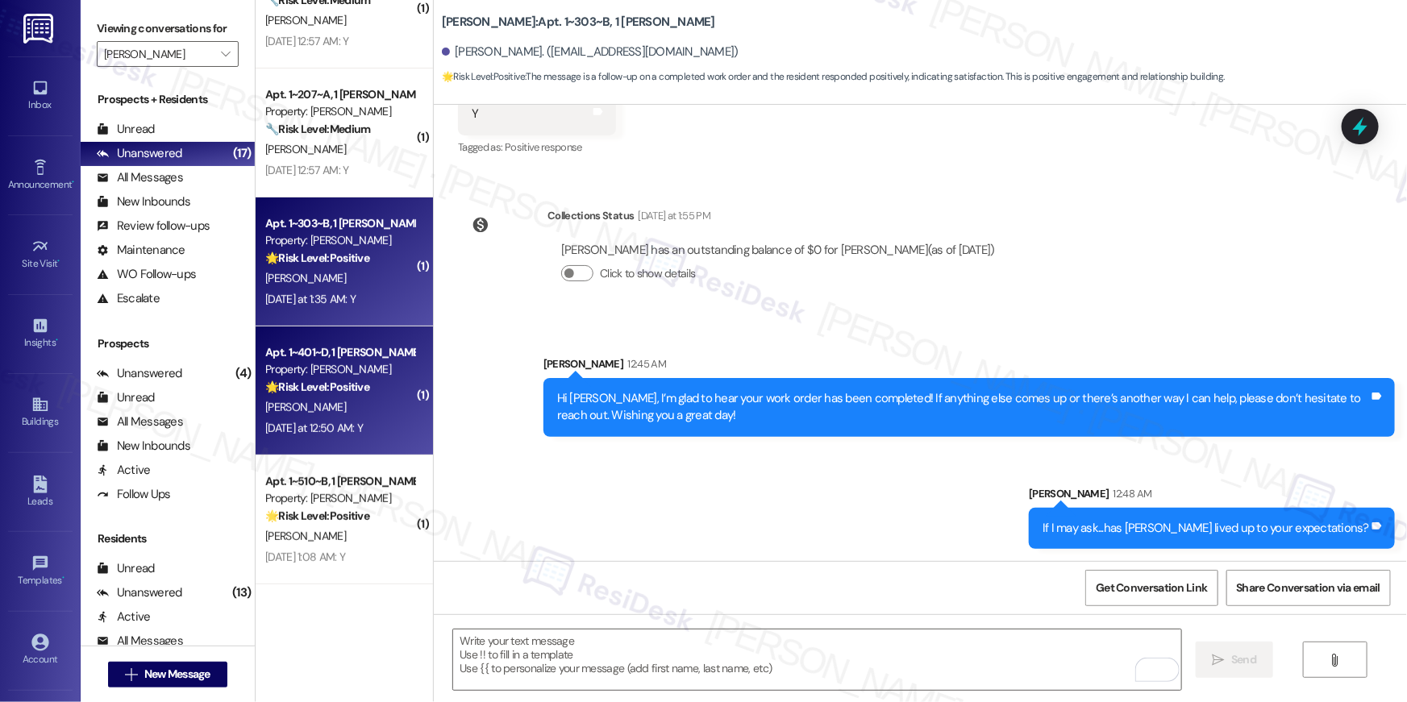
scroll to position [214, 0]
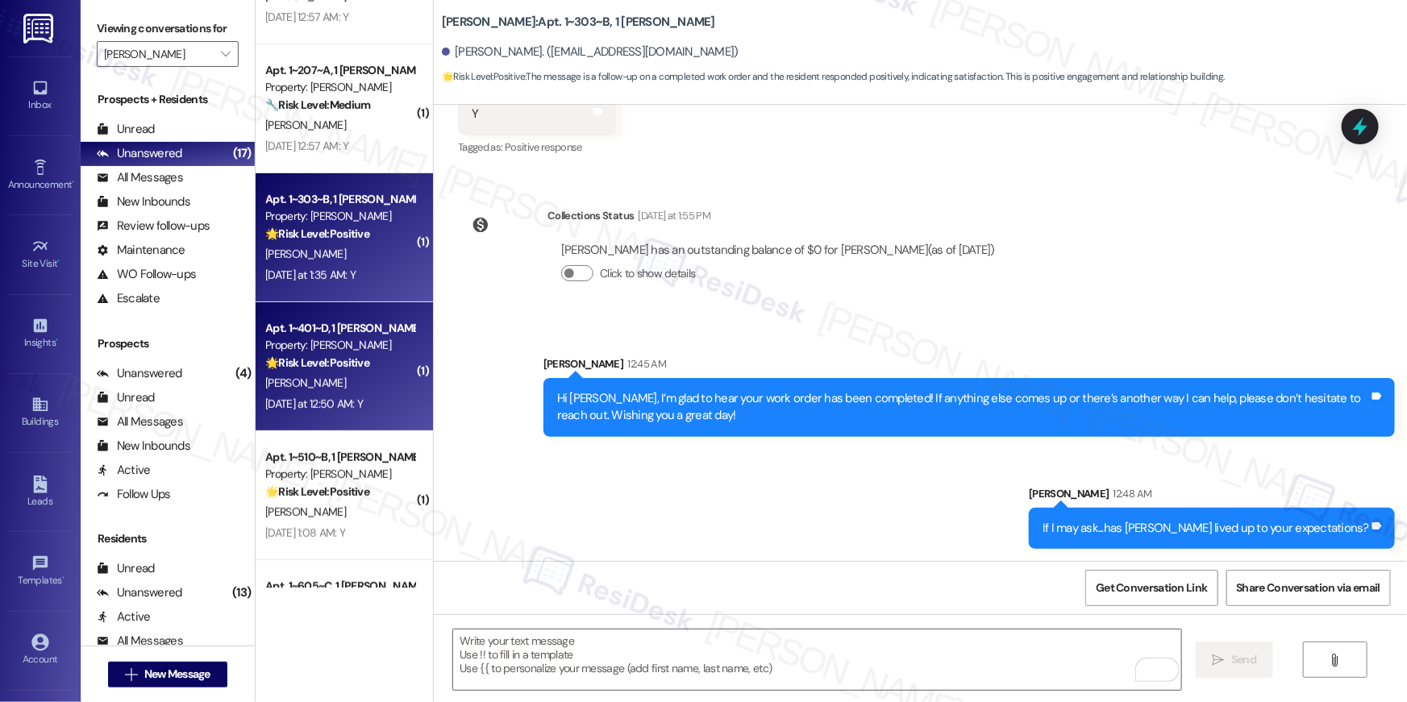
click at [358, 404] on div "Yesterday at 12:50 AM: Y Yesterday at 12:50 AM: Y" at bounding box center [314, 404] width 98 height 15
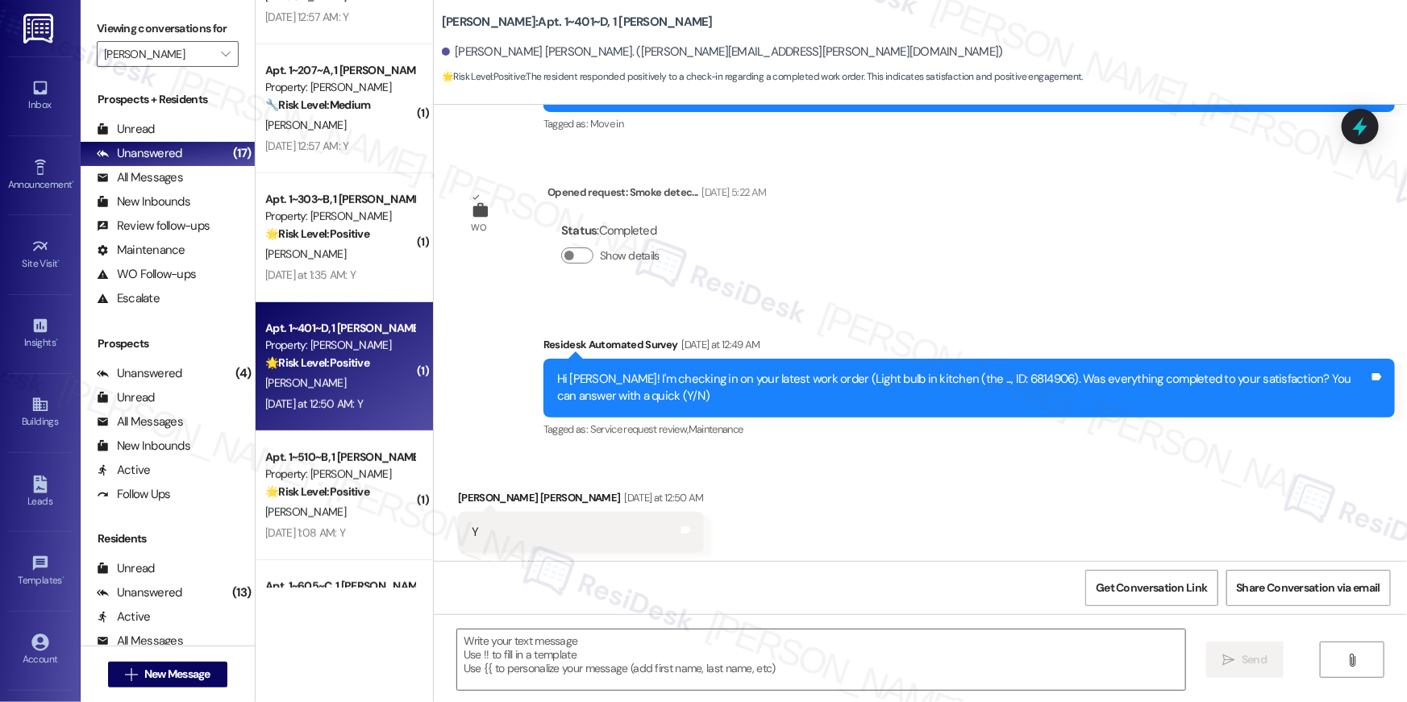
scroll to position [395, 0]
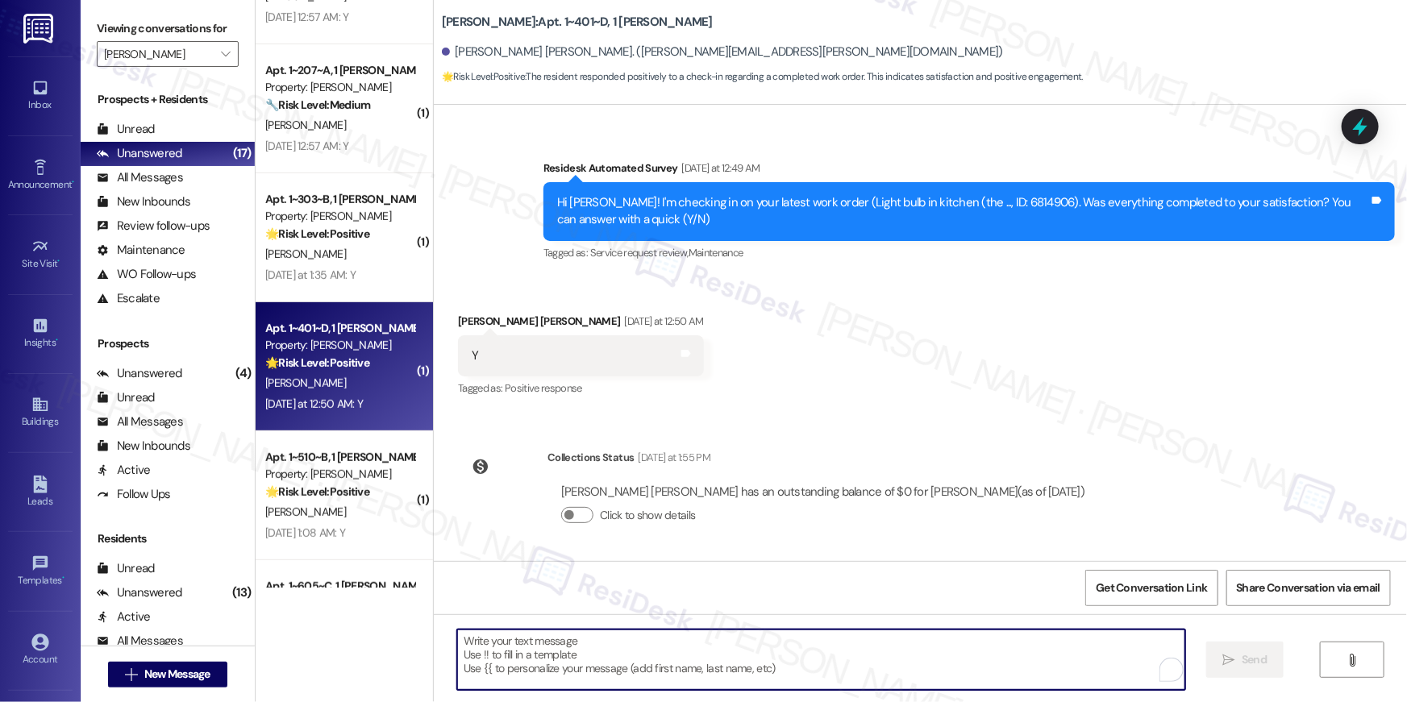
drag, startPoint x: 911, startPoint y: 643, endPoint x: 911, endPoint y: 661, distance: 18.5
click at [911, 643] on textarea "To enrich screen reader interactions, please activate Accessibility in Grammarl…" at bounding box center [821, 660] width 728 height 60
click at [909, 661] on textarea "To enrich screen reader interactions, please activate Accessibility in Grammarl…" at bounding box center [821, 660] width 728 height 60
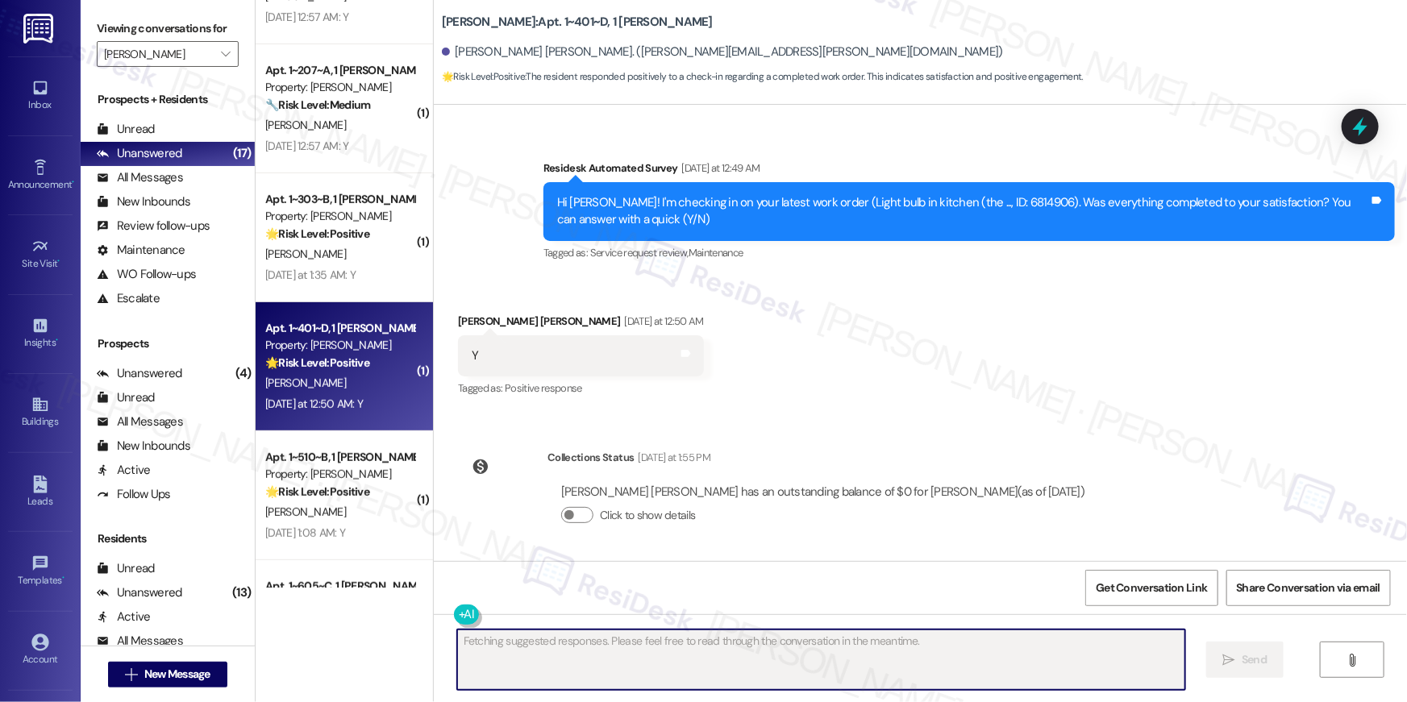
type textarea "Fetching suggested responses. Please feel free to read through the conversation…"
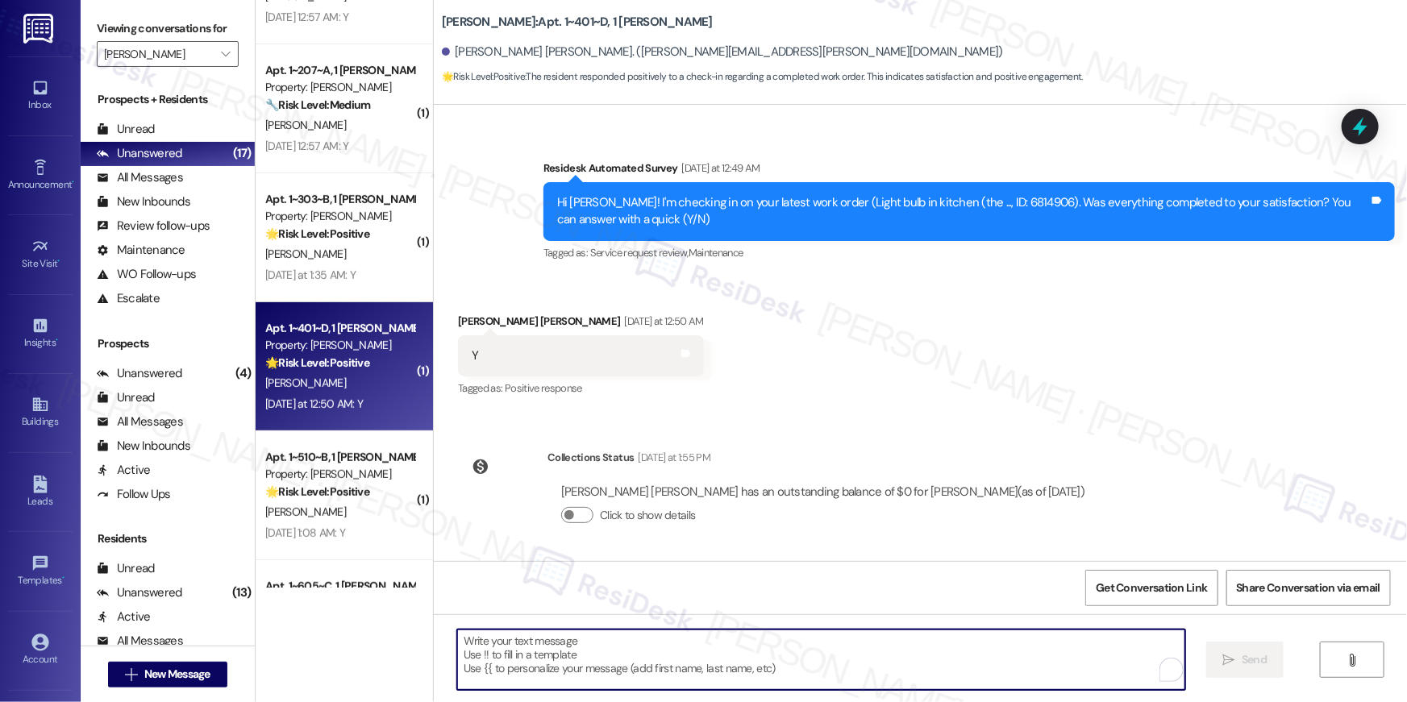
drag, startPoint x: 875, startPoint y: 682, endPoint x: 867, endPoint y: 680, distance: 8.2
click at [875, 682] on textarea "To enrich screen reader interactions, please activate Accessibility in Grammarl…" at bounding box center [821, 660] width 728 height 60
click at [800, 660] on textarea "To enrich screen reader interactions, please activate Accessibility in Grammarl…" at bounding box center [821, 660] width 728 height 60
paste textarea "Hi {{first_name}}, I’m glad to hear your work order has been completed! If anyt…"
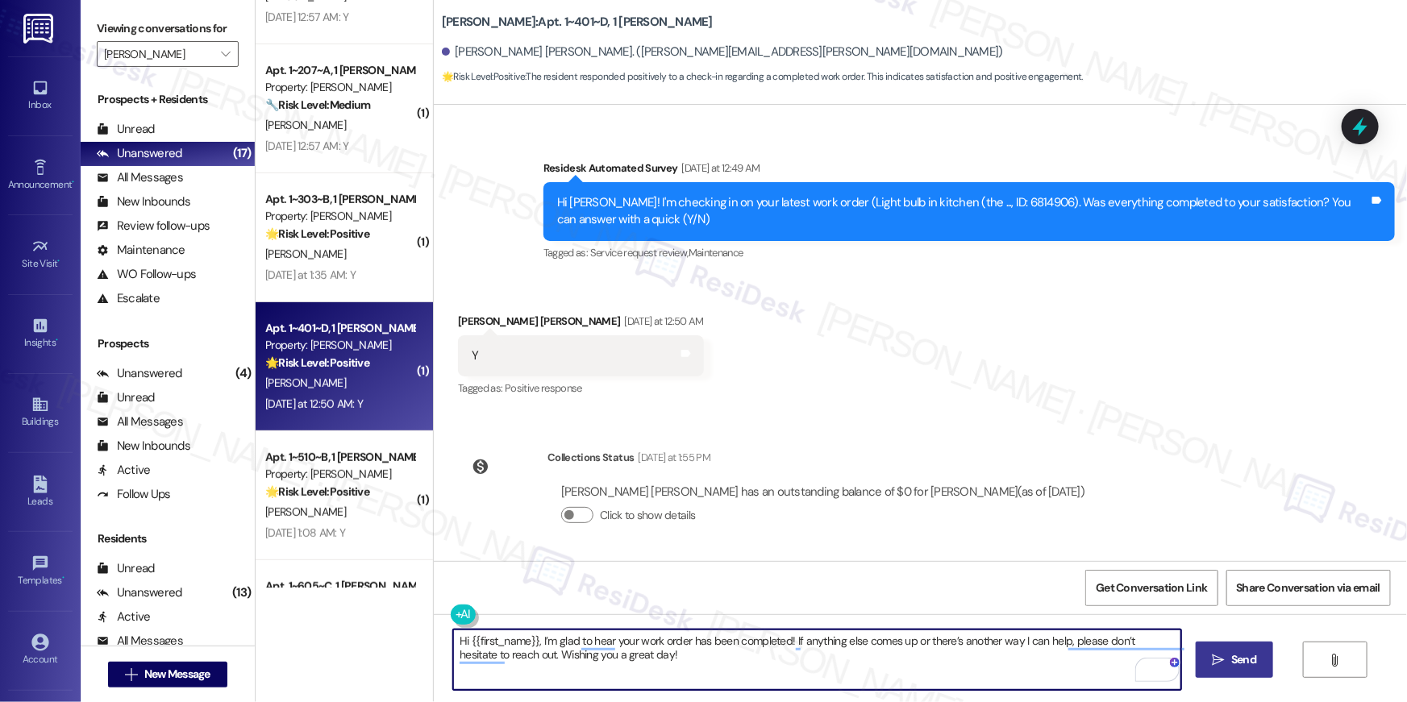
type textarea "Hi {{first_name}}, I’m glad to hear your work order has been completed! If anyt…"
click at [1221, 671] on button " Send" at bounding box center [1235, 660] width 78 height 36
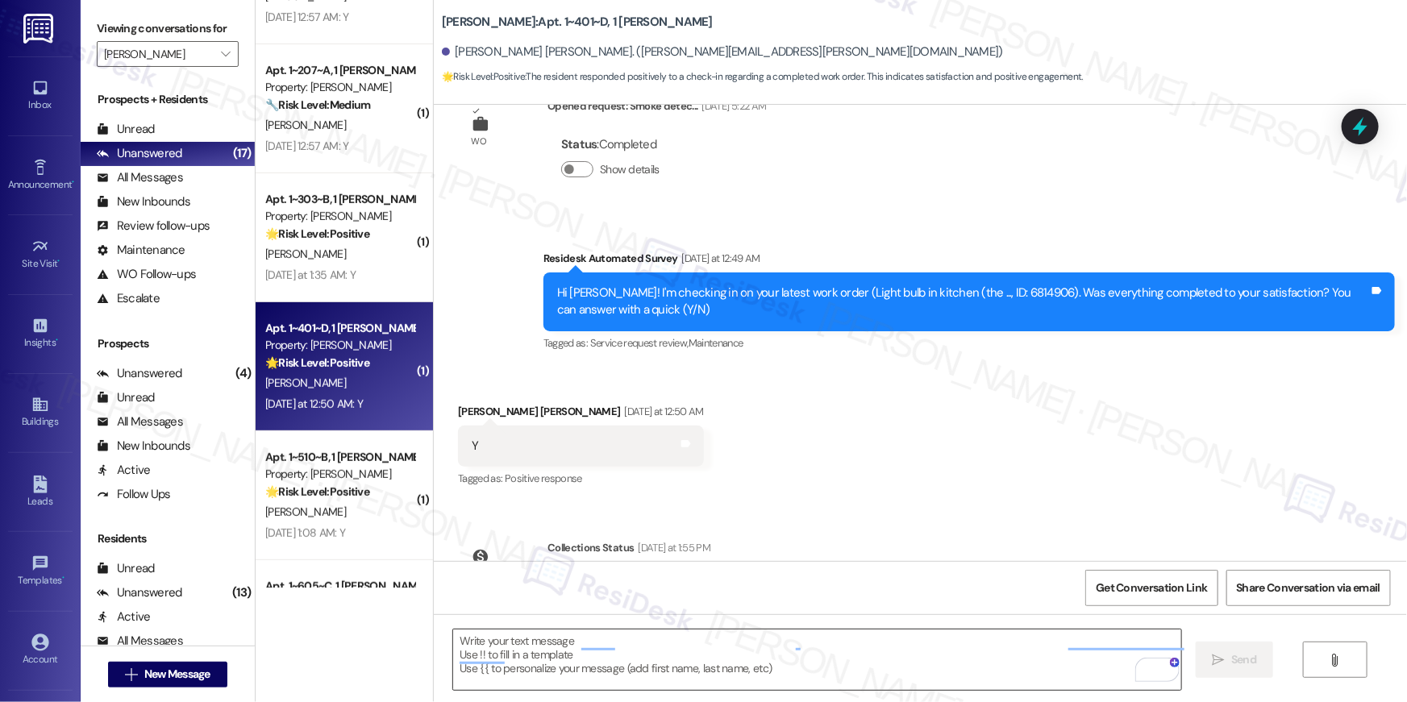
scroll to position [246, 0]
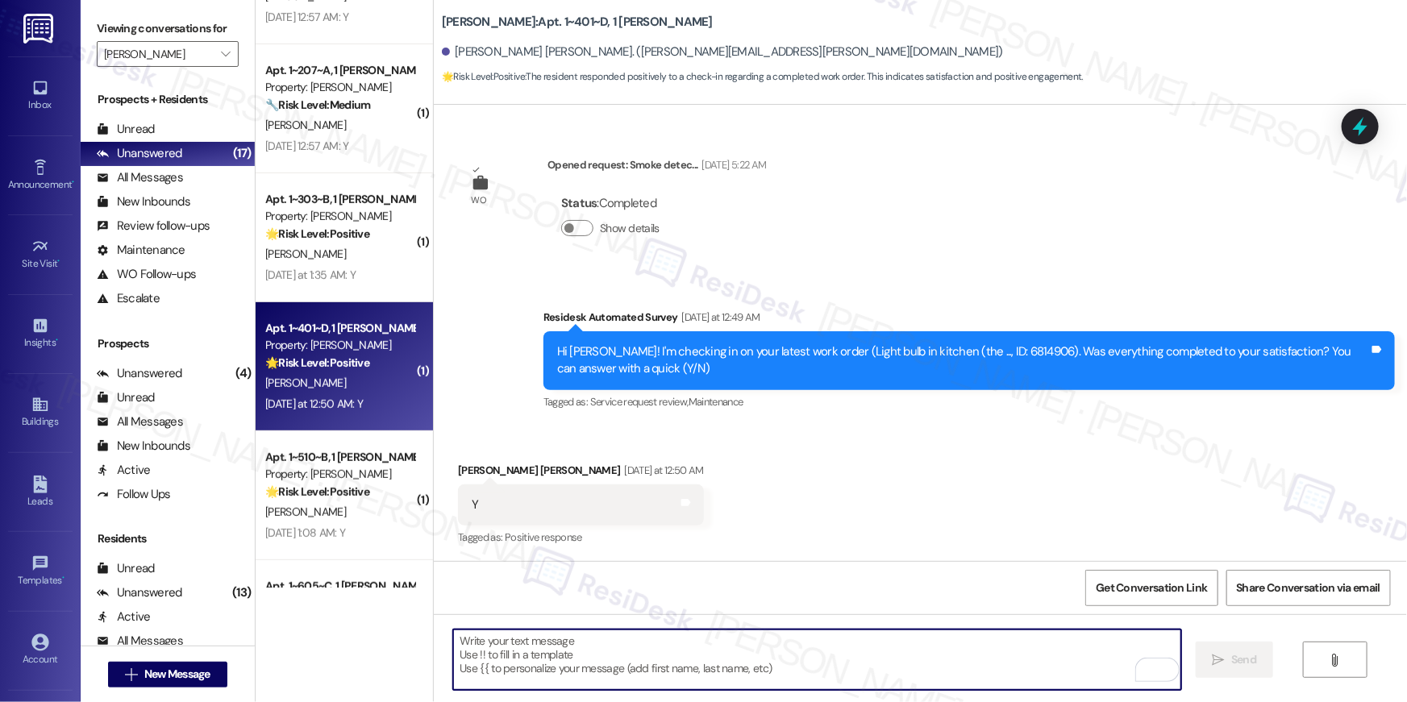
click at [695, 676] on textarea "To enrich screen reader interactions, please activate Accessibility in Grammarl…" at bounding box center [817, 660] width 728 height 60
click at [701, 657] on textarea "To enrich screen reader interactions, please activate Accessibility in Grammarl…" at bounding box center [817, 660] width 728 height 60
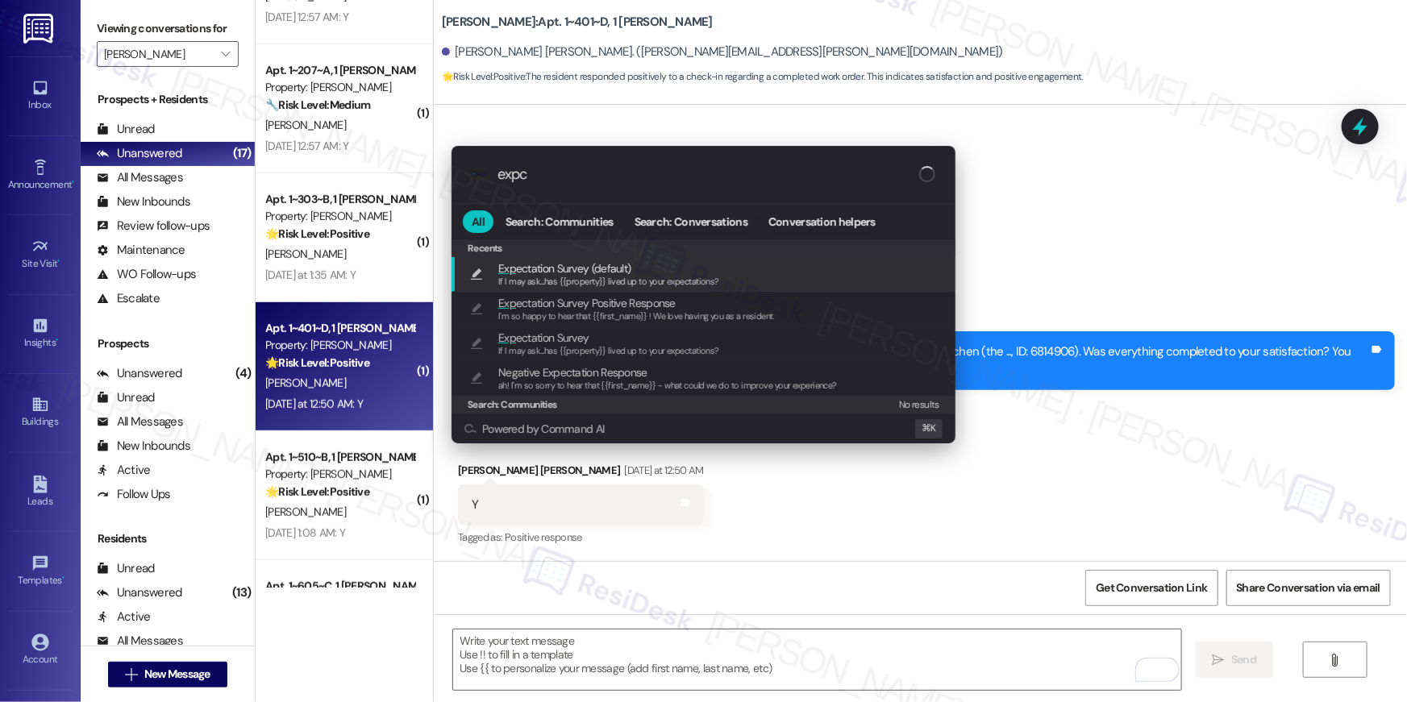
type input "expct"
type textarea "If I may ask...has {{property}} lived up to your expectations?"
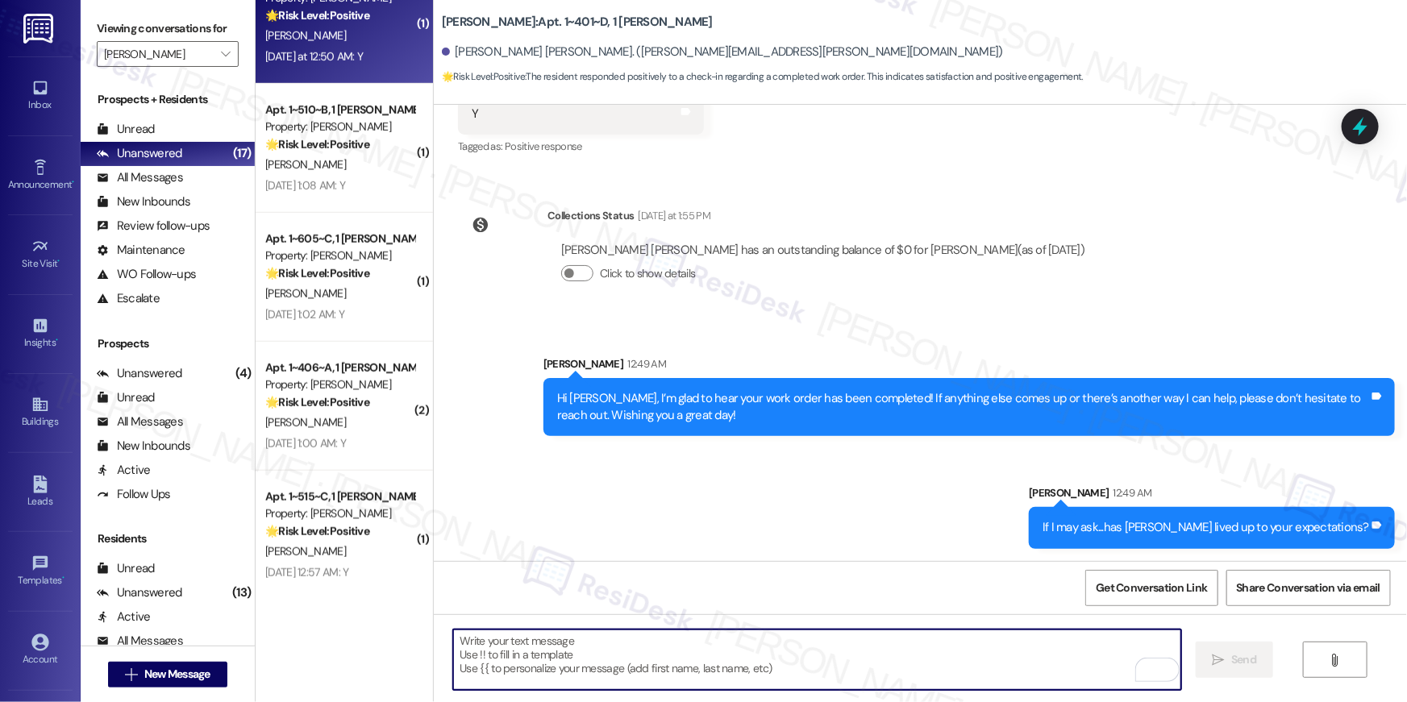
scroll to position [456, 0]
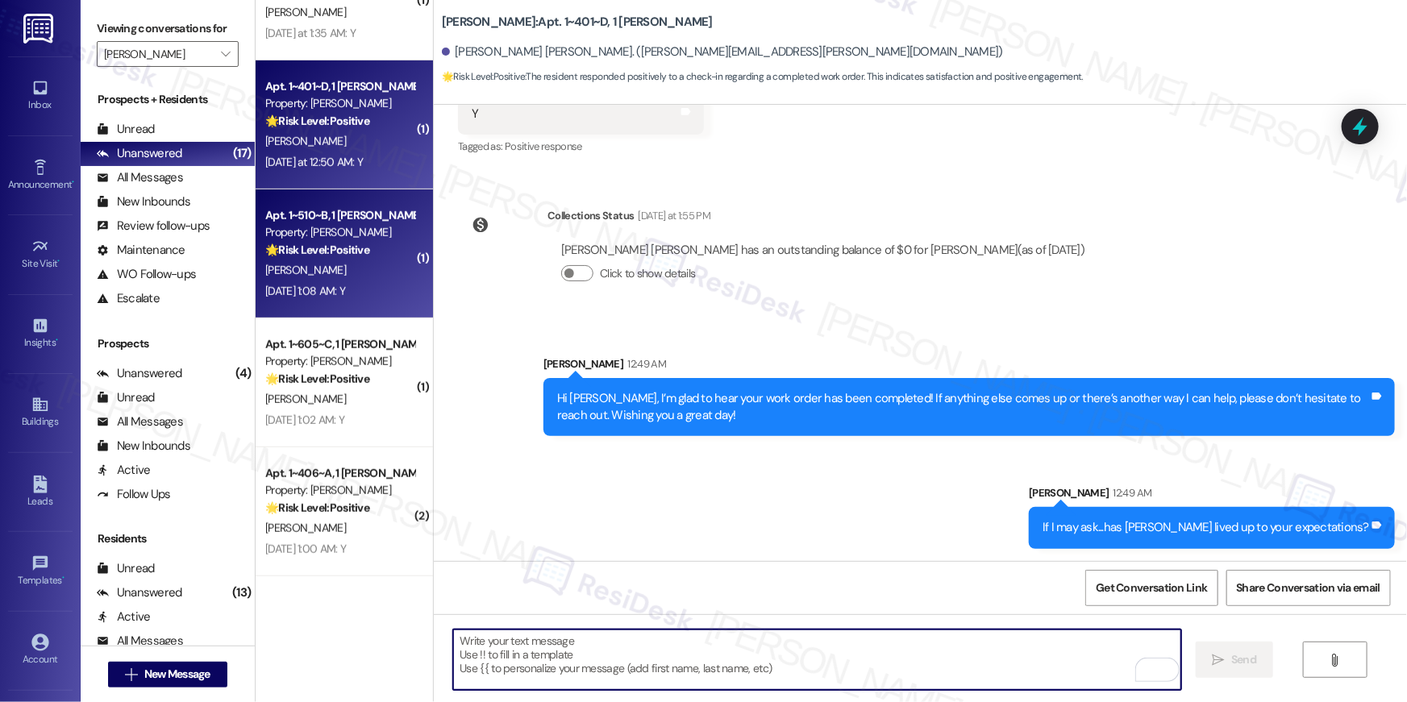
click at [345, 271] on div "L. Dittmer" at bounding box center [340, 270] width 152 height 20
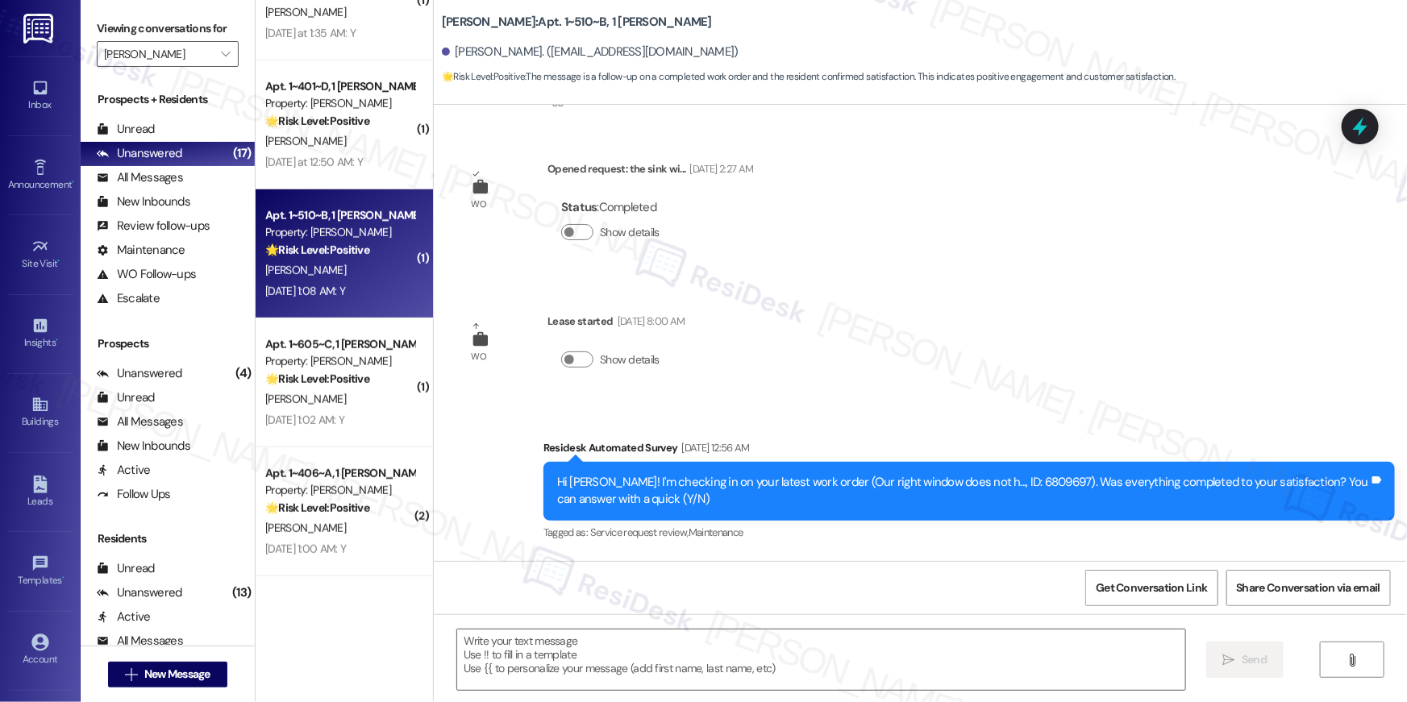
scroll to position [430, 0]
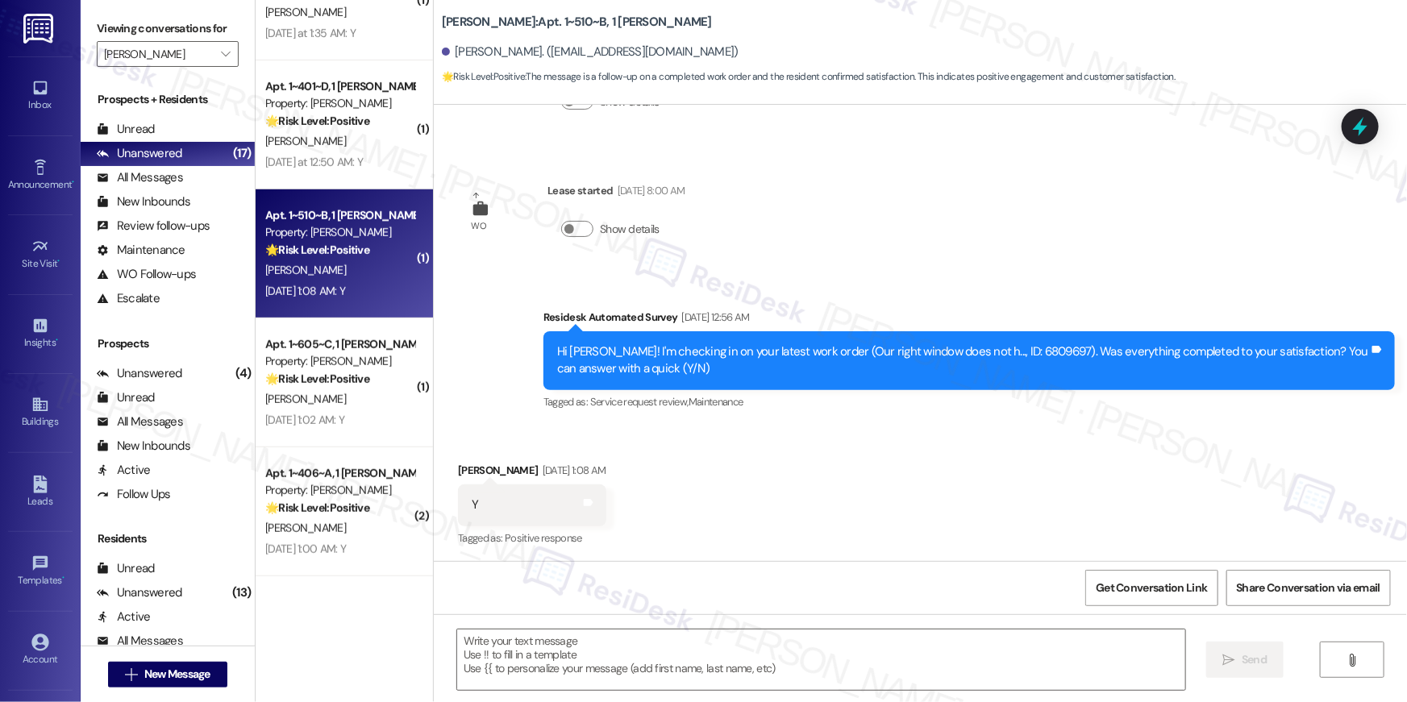
type textarea "Fetching suggested responses. Please feel free to read through the conversation…"
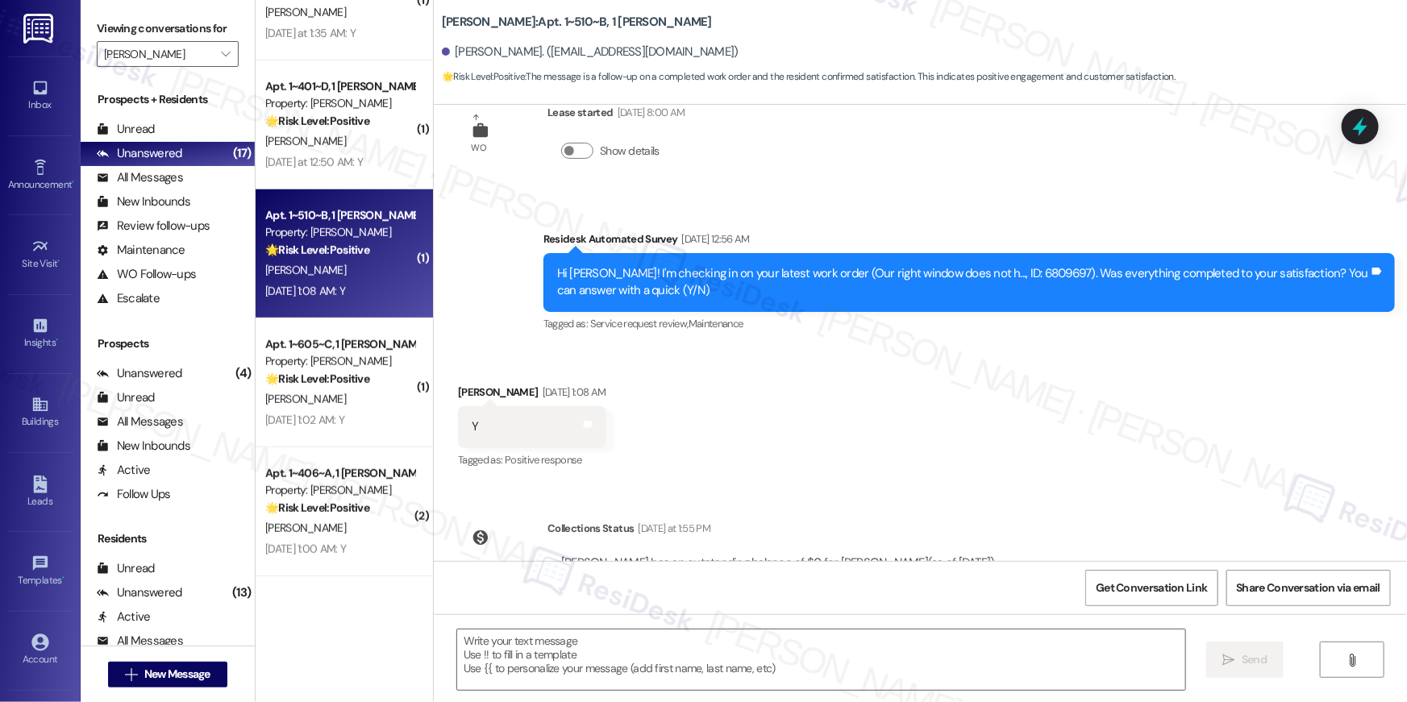
scroll to position [579, 0]
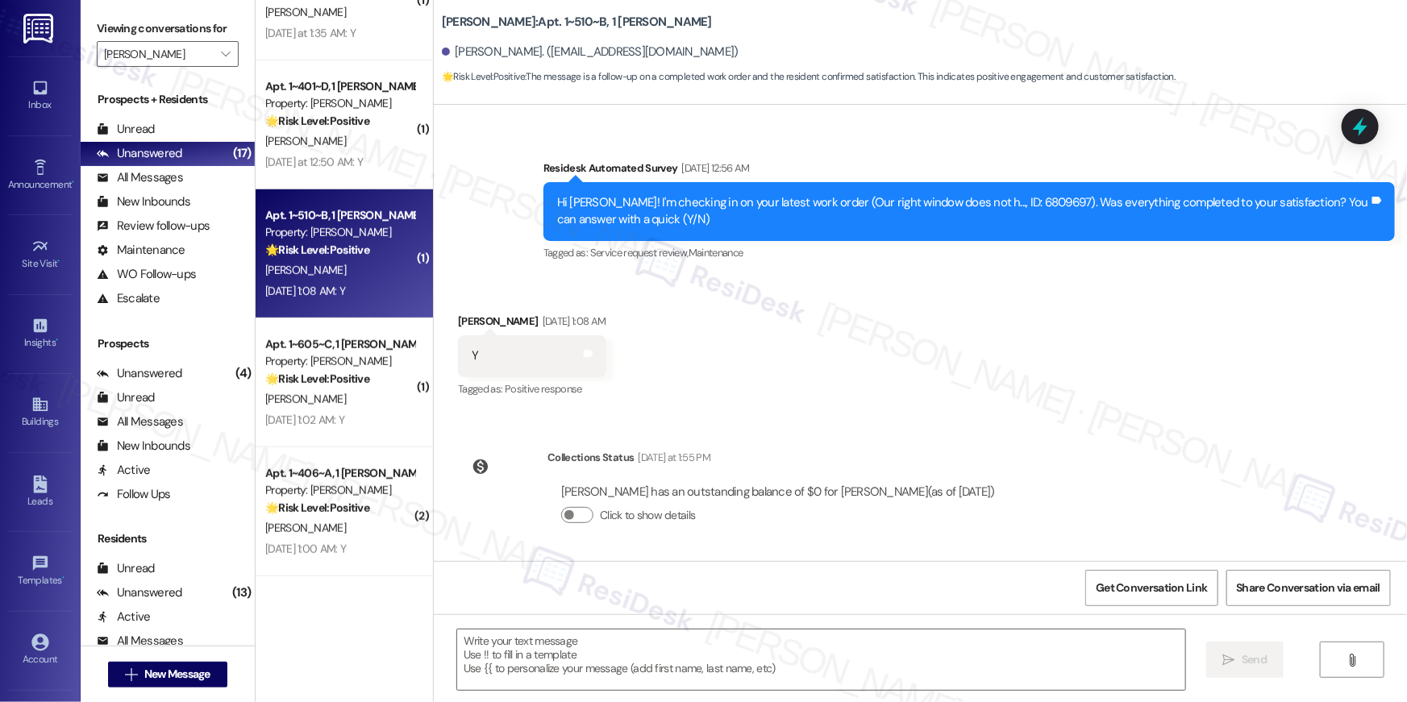
click at [930, 435] on div "WO Opened request: The top cov... Aug 10, 2025 at 4:57 PM Status : Completed Sh…" at bounding box center [920, 333] width 973 height 456
click at [884, 388] on div "Received via SMS Lauren Dittmer Sep 13, 2025 at 1:08 AM Y Tags and notes Tagged…" at bounding box center [920, 345] width 973 height 136
click at [1093, 329] on div "Received via SMS Lauren Dittmer Sep 13, 2025 at 1:08 AM Y Tags and notes Tagged…" at bounding box center [920, 345] width 973 height 136
click at [983, 670] on textarea at bounding box center [821, 660] width 728 height 60
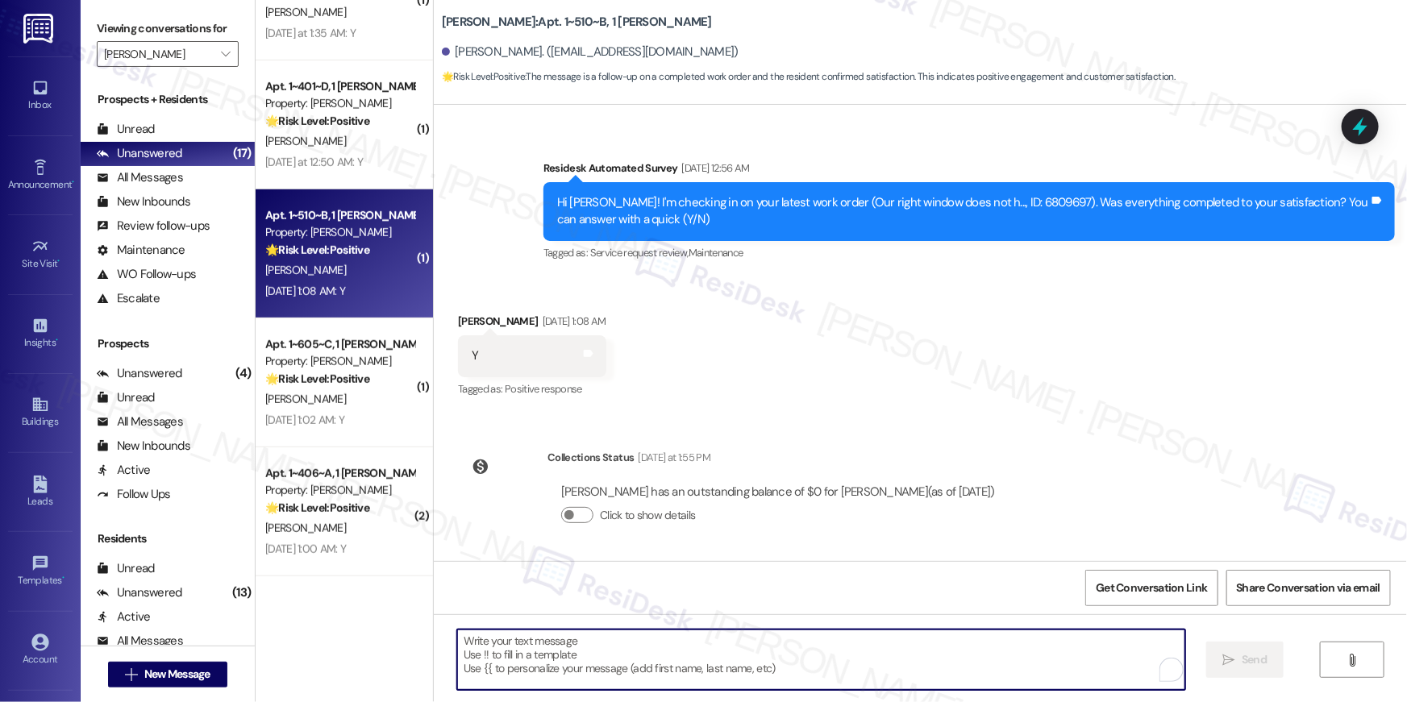
click at [984, 670] on textarea "To enrich screen reader interactions, please activate Accessibility in Grammarl…" at bounding box center [821, 660] width 728 height 60
paste textarea "Hi {{first_name}}, I’m glad to hear your work order has been completed! If anyt…"
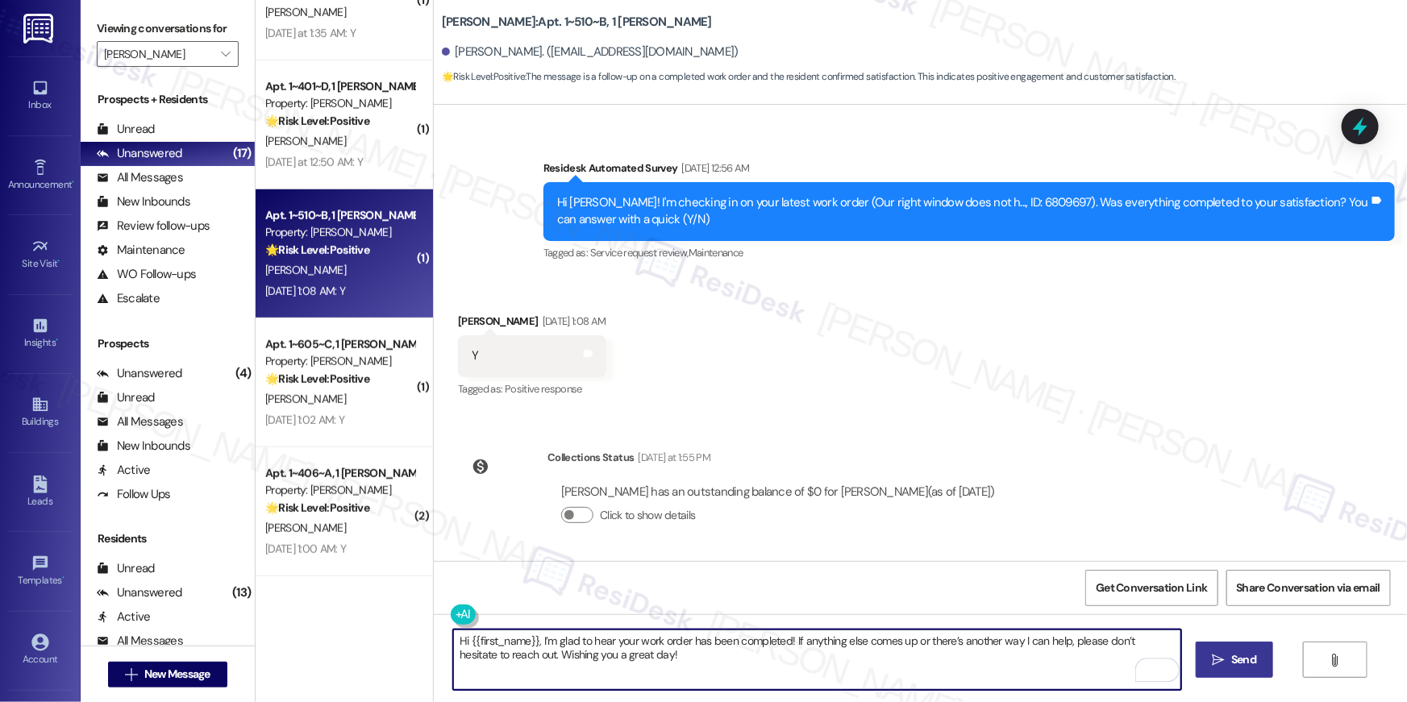
type textarea "Hi {{first_name}}, I’m glad to hear your work order has been completed! If anyt…"
click at [1228, 656] on span "Send" at bounding box center [1243, 659] width 31 height 17
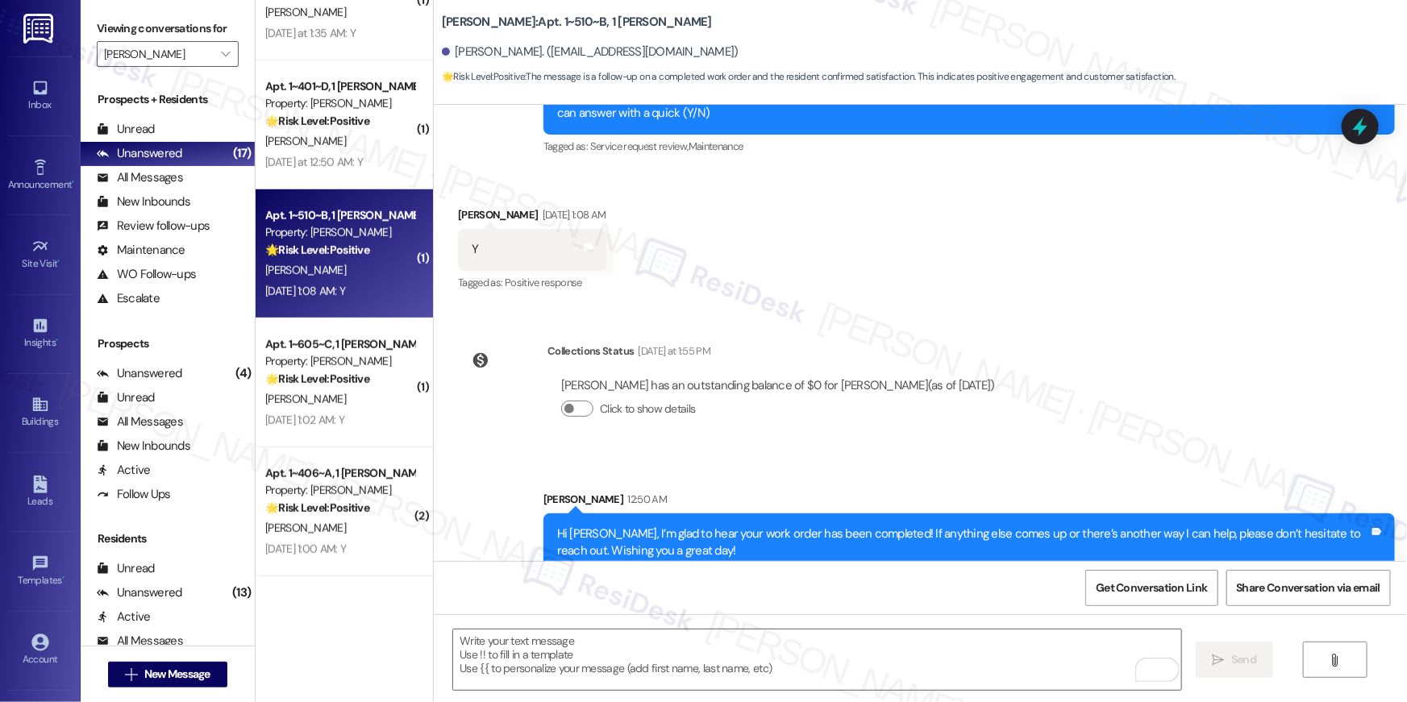
scroll to position [709, 0]
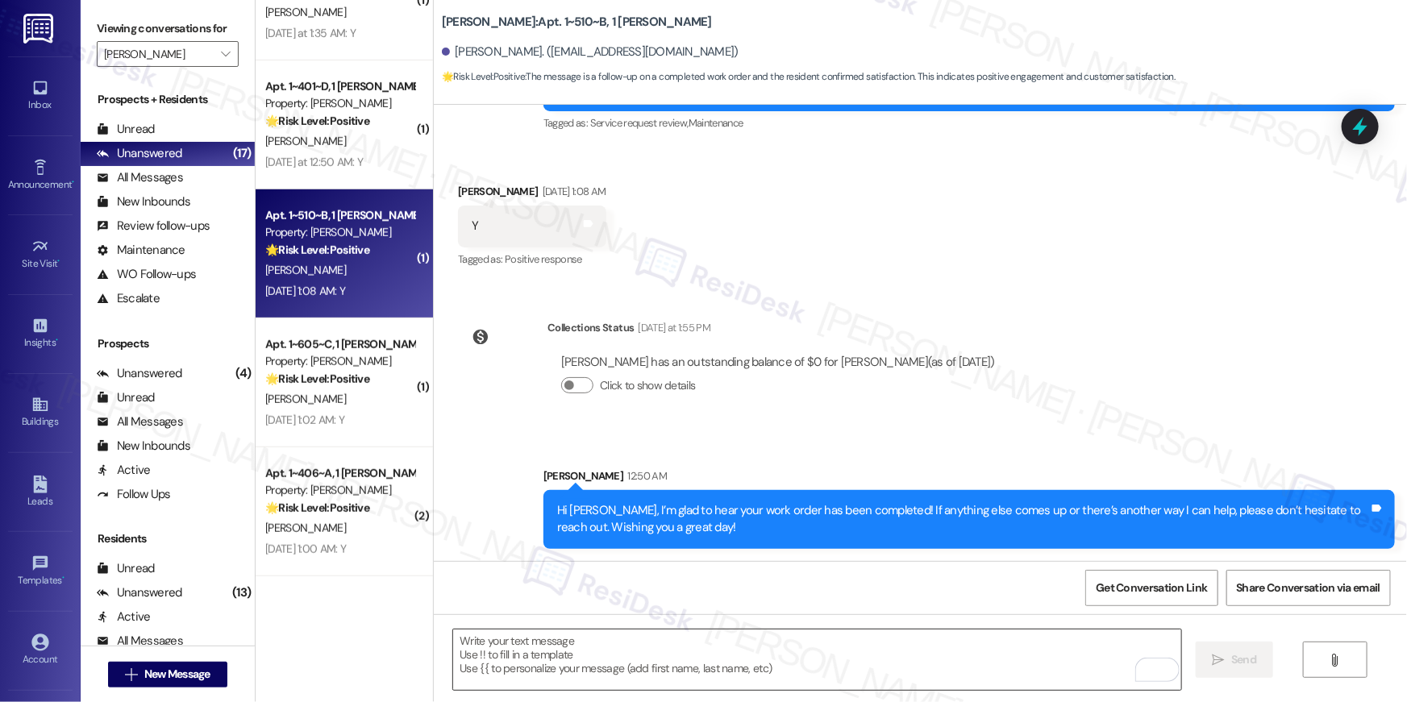
click at [817, 660] on textarea "To enrich screen reader interactions, please activate Accessibility in Grammarl…" at bounding box center [817, 660] width 728 height 60
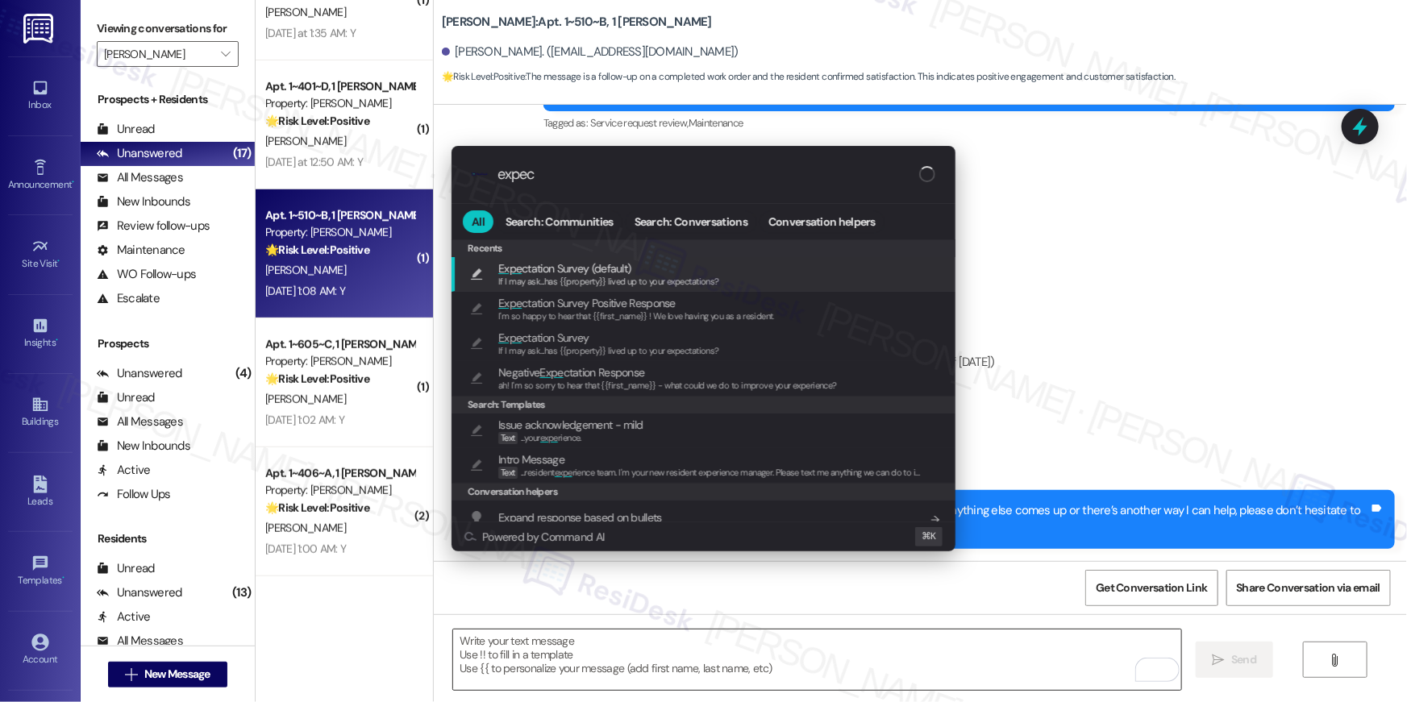
type input "expect"
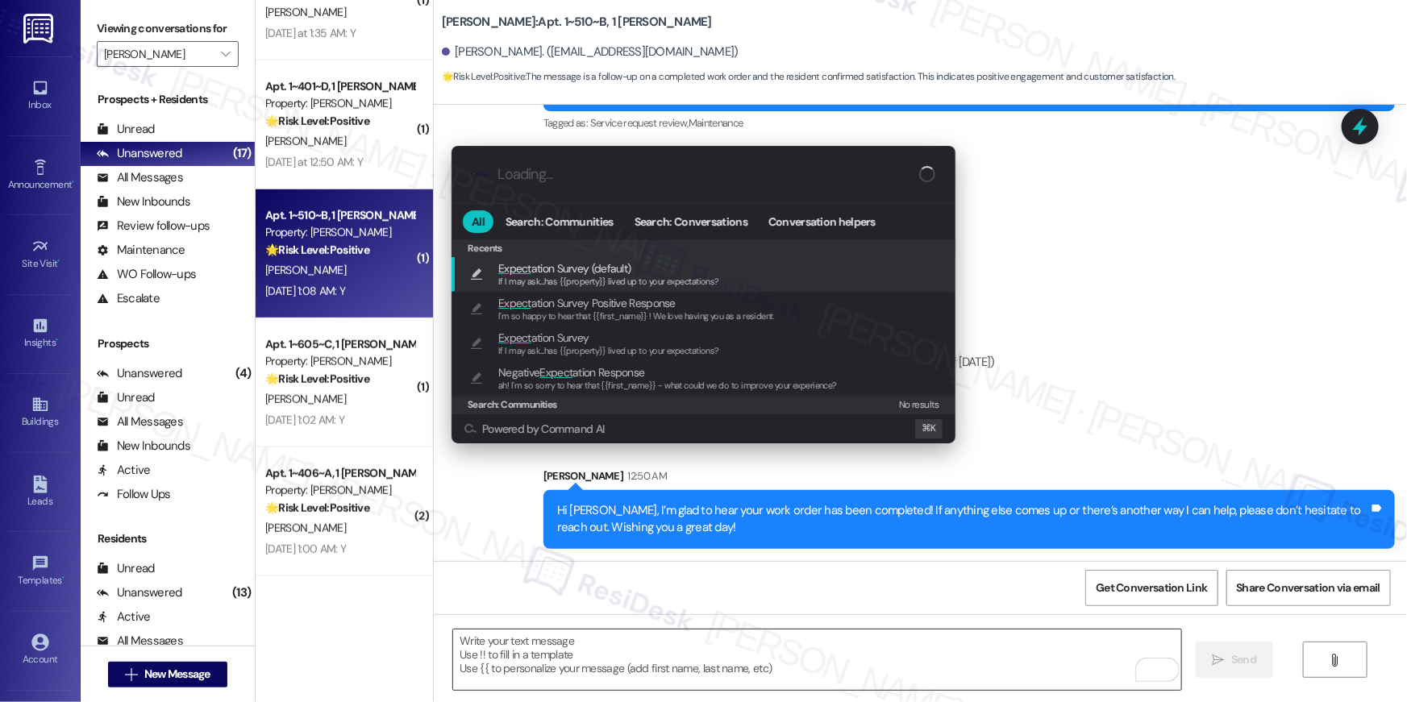
type textarea "If I may ask...has {{property}} lived up to your expectations?"
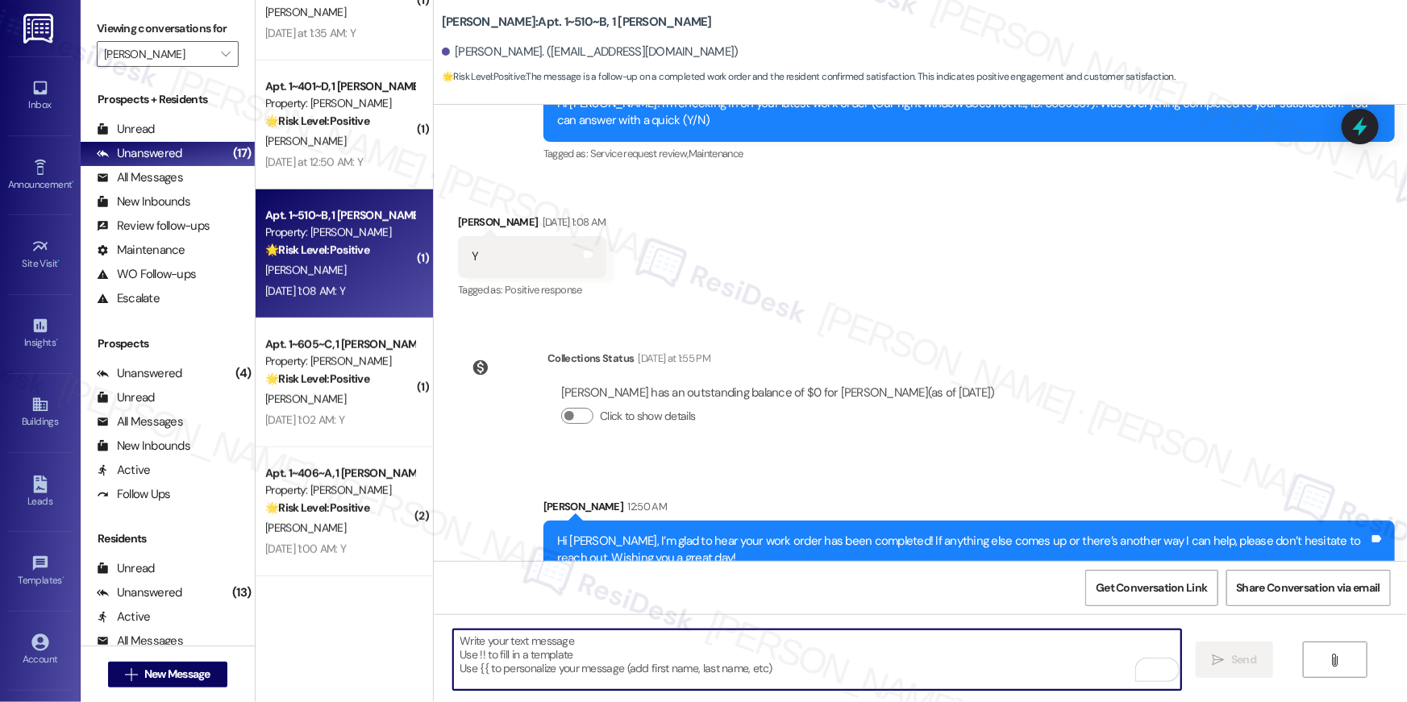
scroll to position [821, 0]
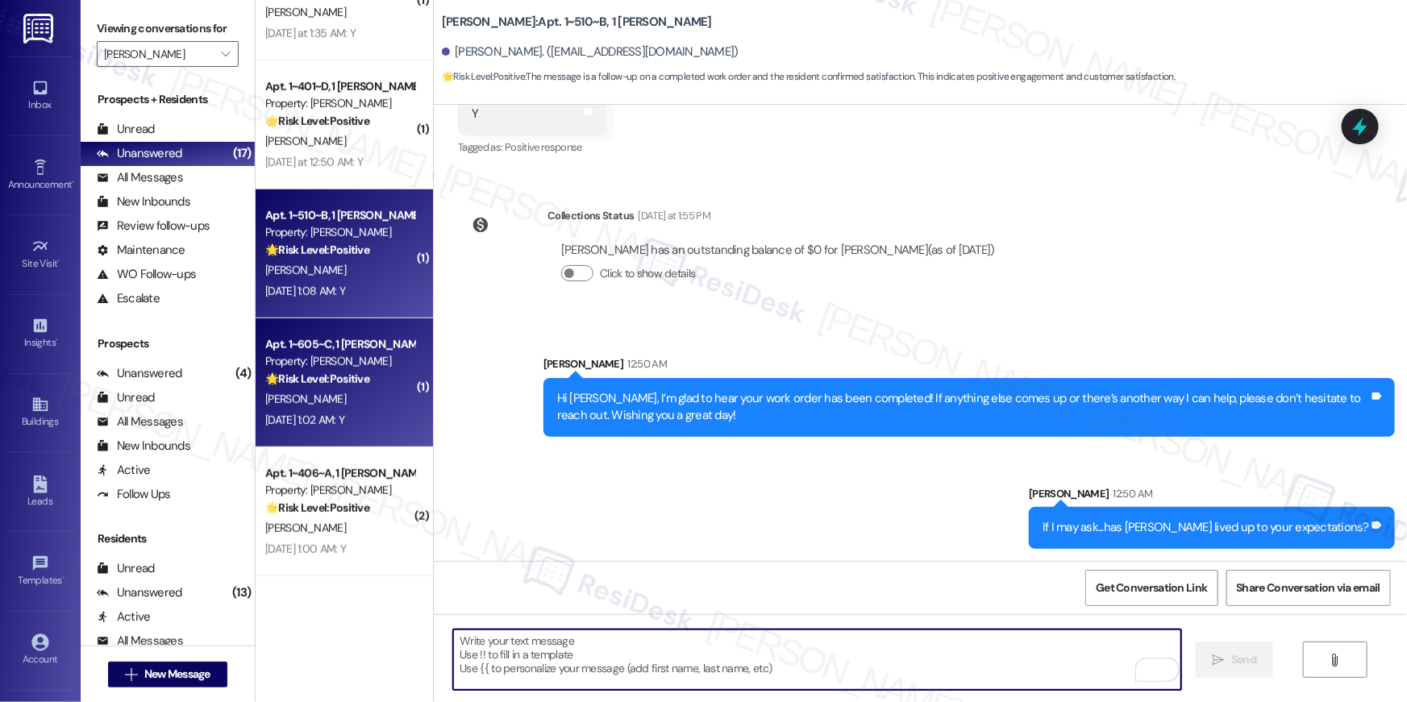
click at [360, 352] on div "Apt. 1~605~C, 1 Todd" at bounding box center [339, 344] width 149 height 17
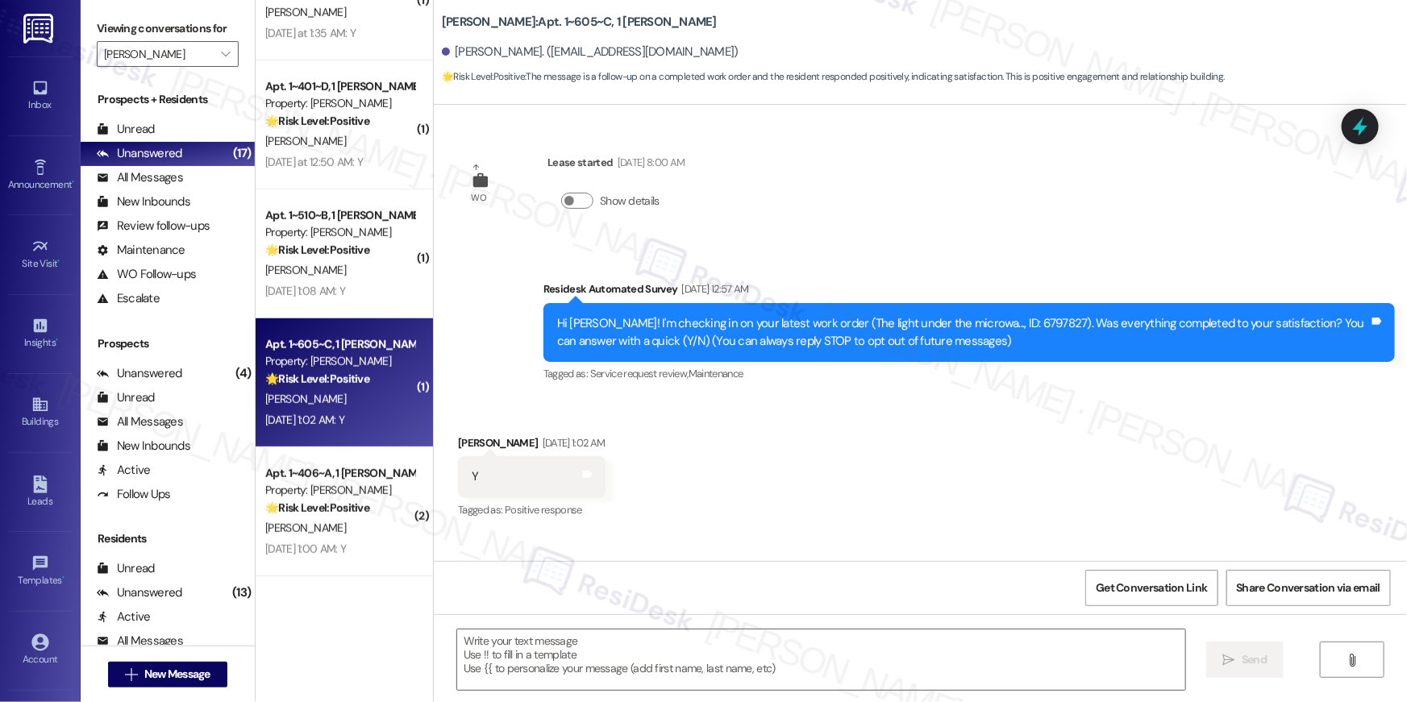
type textarea "Fetching suggested responses. Please feel free to read through the conversation…"
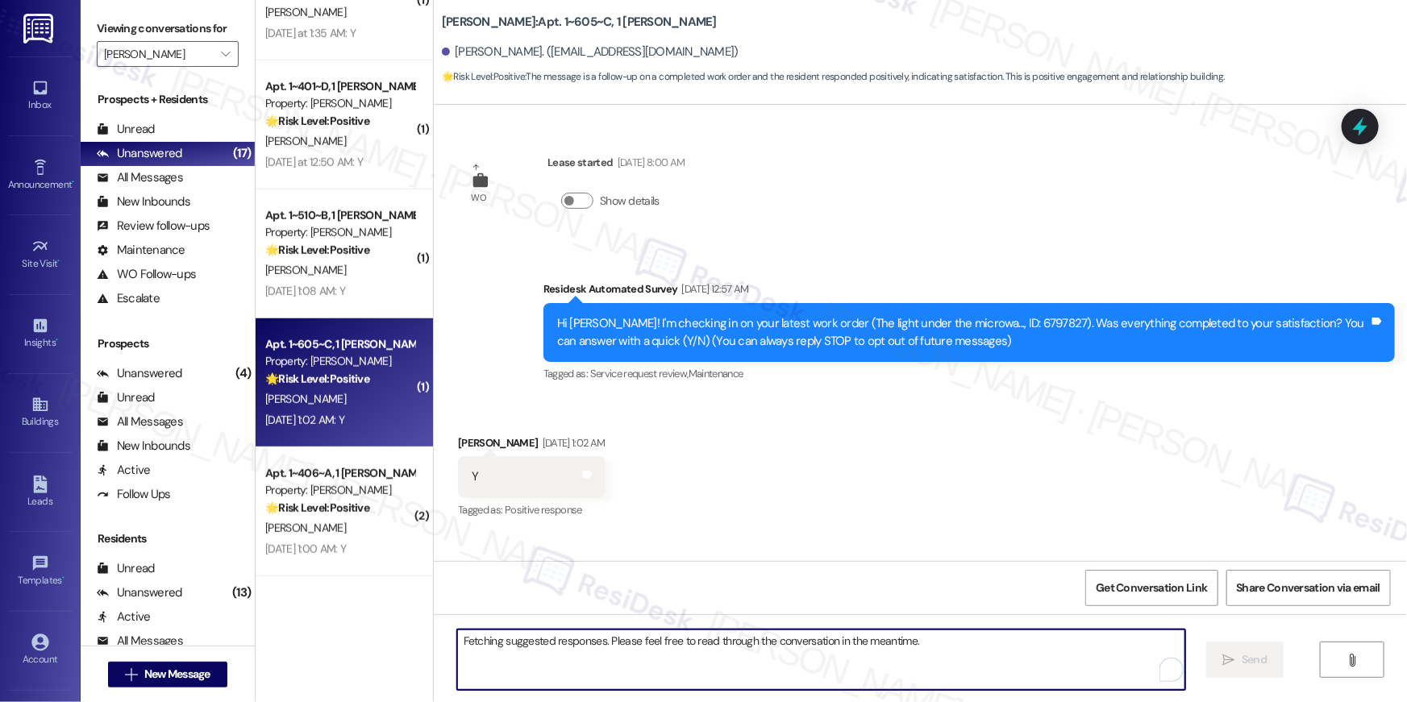
click at [804, 653] on textarea "Fetching suggested responses. Please feel free to read through the conversation…" at bounding box center [821, 660] width 728 height 60
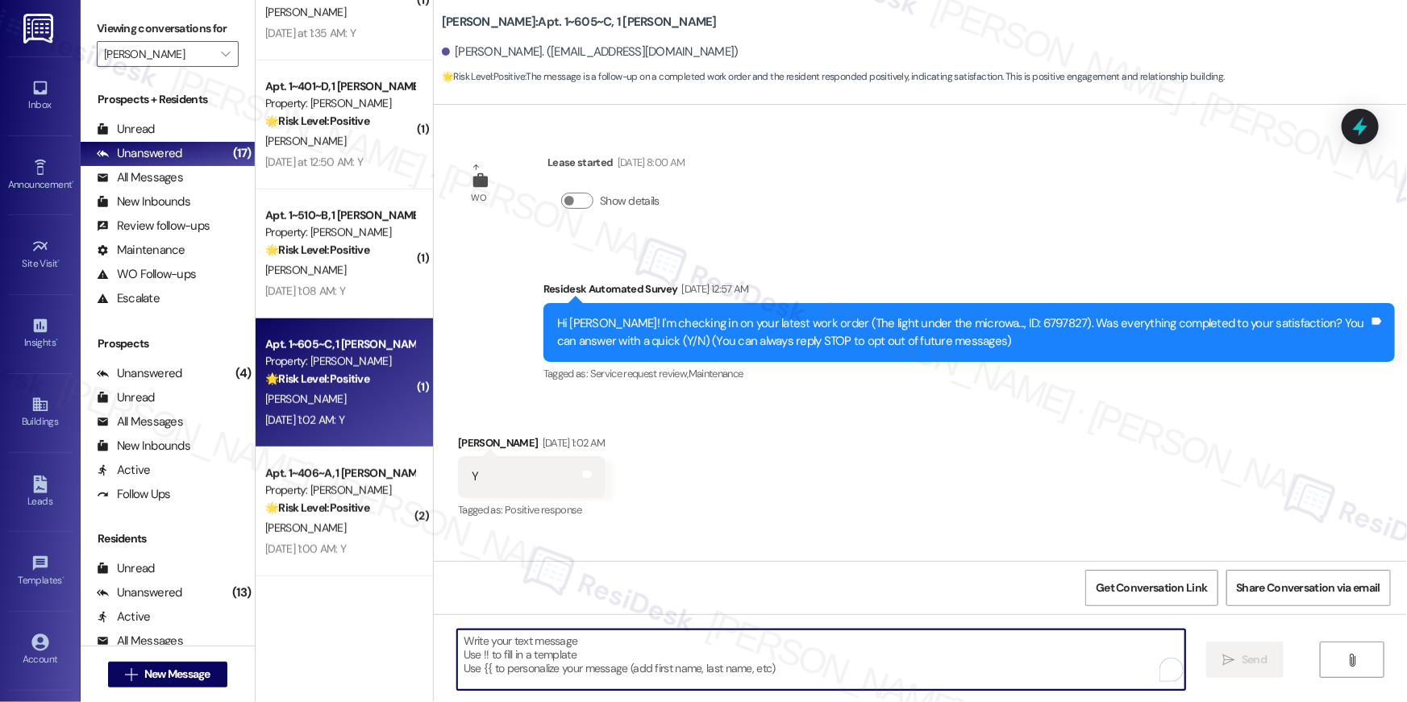
click at [783, 647] on textarea "To enrich screen reader interactions, please activate Accessibility in Grammarl…" at bounding box center [821, 660] width 728 height 60
paste textarea "Hi {{first_name}}, I’m glad to hear your work order has been completed! If anyt…"
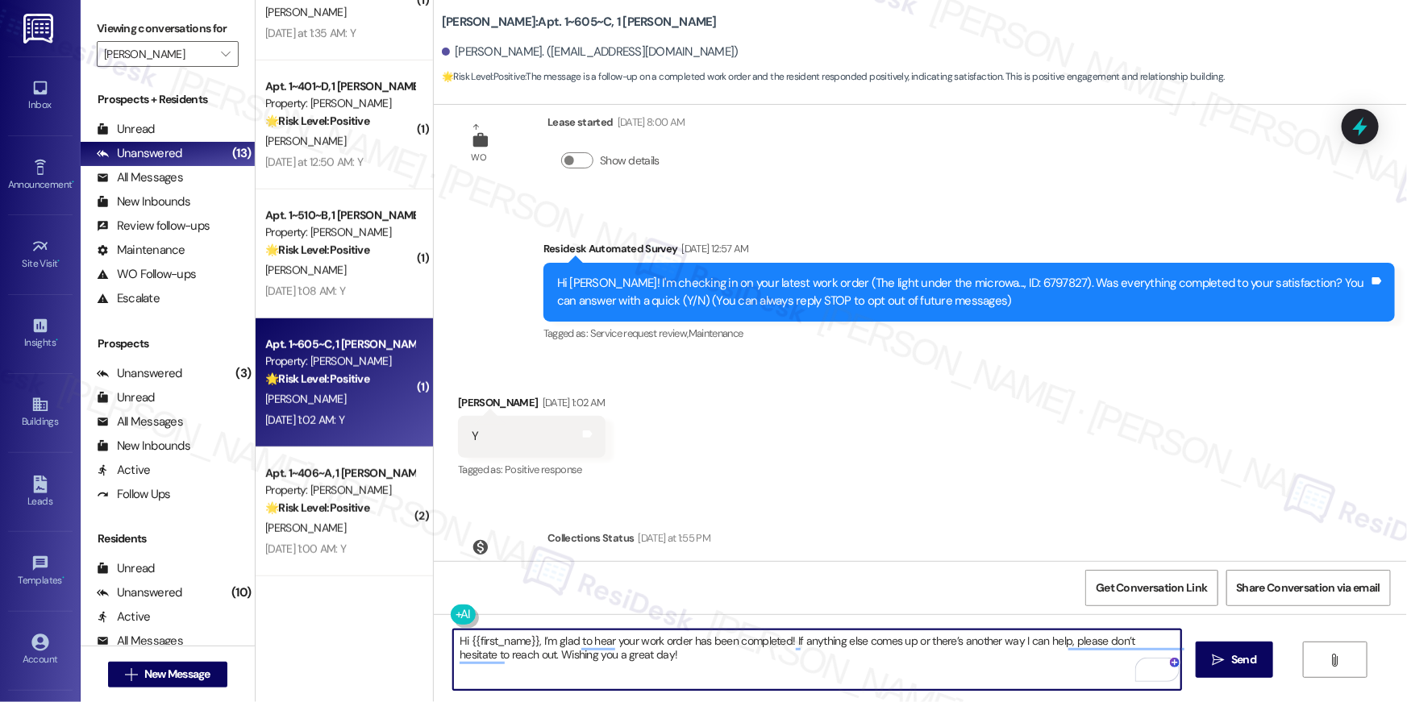
scroll to position [63, 0]
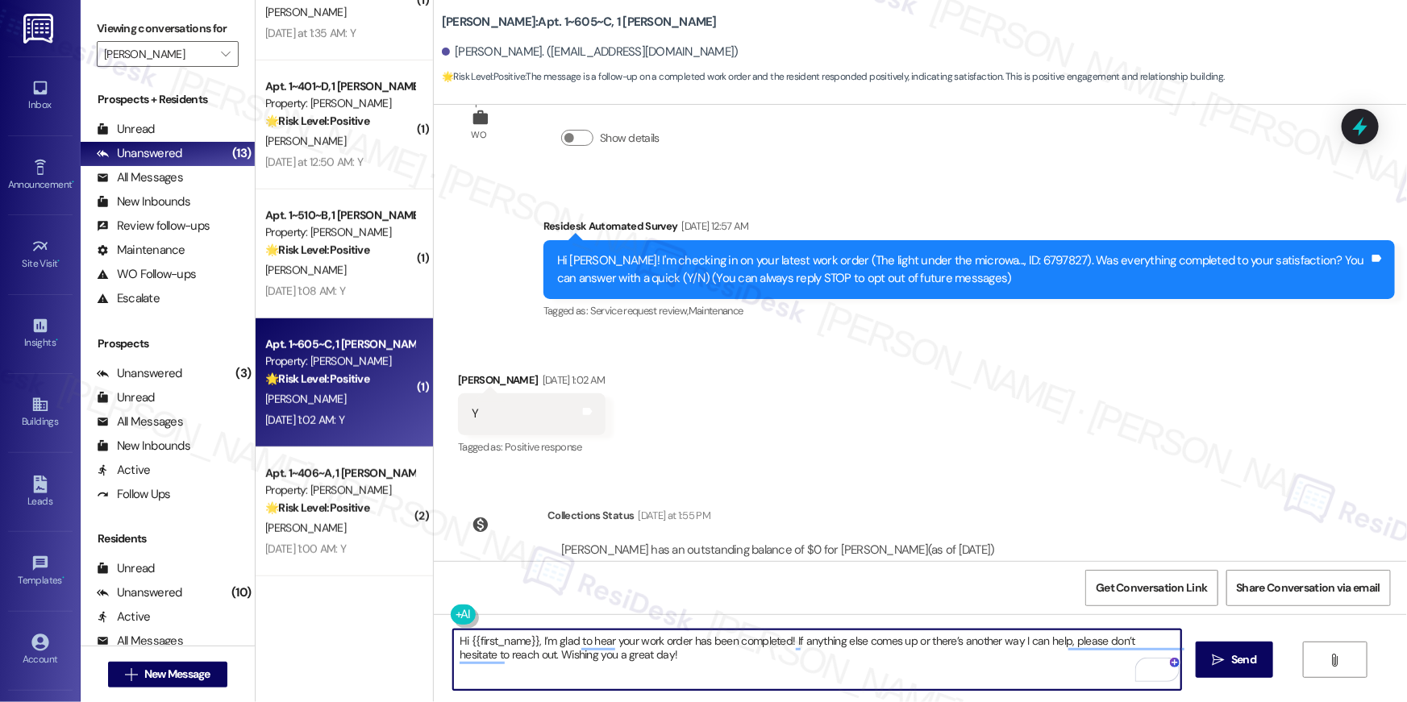
click at [905, 659] on textarea "Hi {{first_name}}, I’m glad to hear your work order has been completed! If anyt…" at bounding box center [817, 660] width 728 height 60
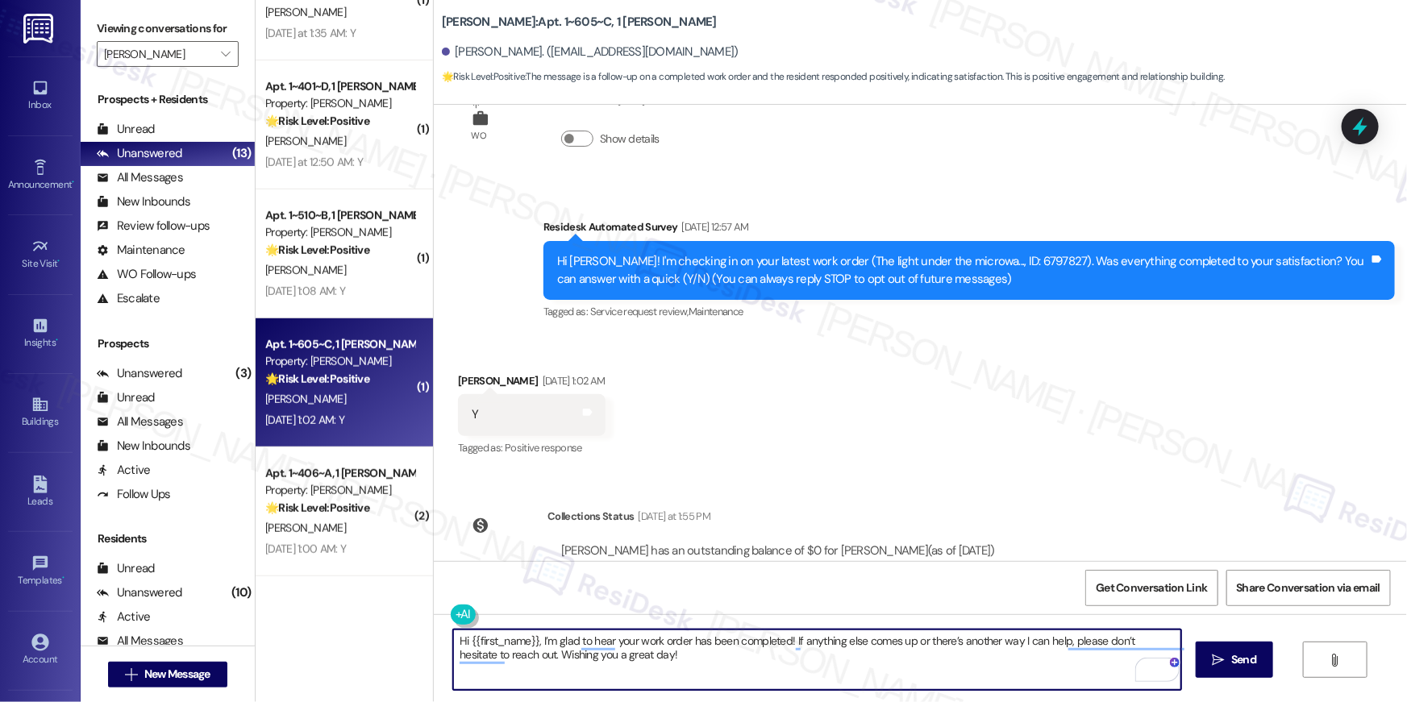
scroll to position [121, 0]
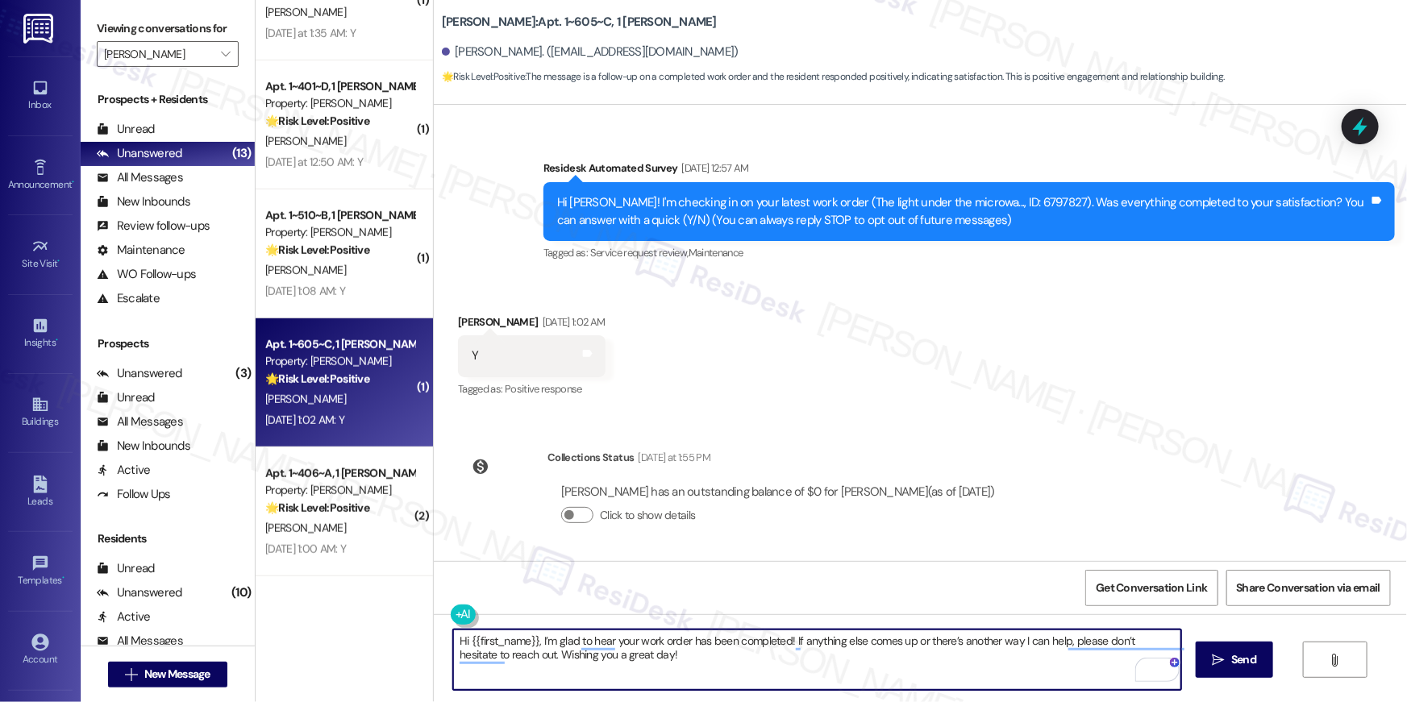
click at [946, 665] on textarea "Hi {{first_name}}, I’m glad to hear your work order has been completed! If anyt…" at bounding box center [817, 660] width 728 height 60
type textarea "Hi {{first_name}}, I’m glad to hear your work order has been completed! If anyt…"
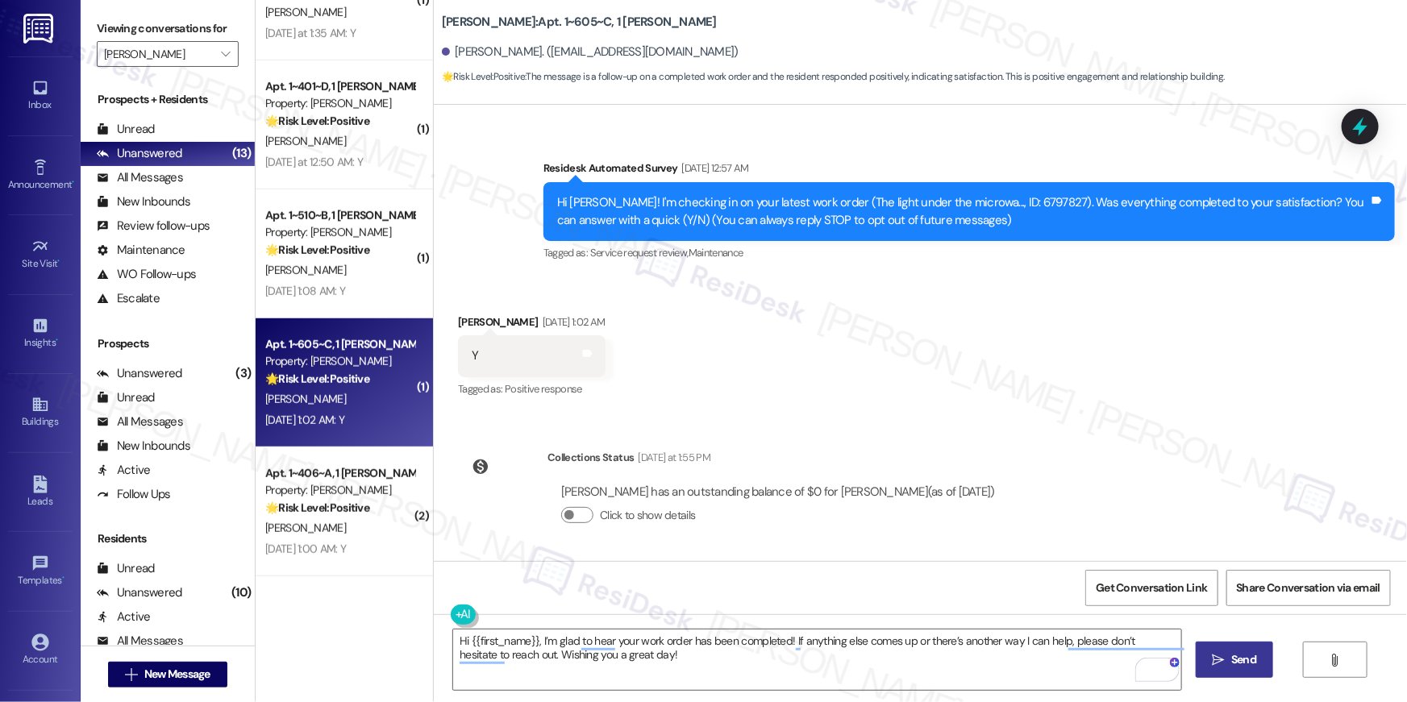
click at [1238, 656] on span "Send" at bounding box center [1243, 659] width 25 height 17
click at [1030, 438] on div "WO Lease started Aug 22, 2025 at 8:00 AM Show details Survey, sent via SMS Resi…" at bounding box center [920, 333] width 973 height 456
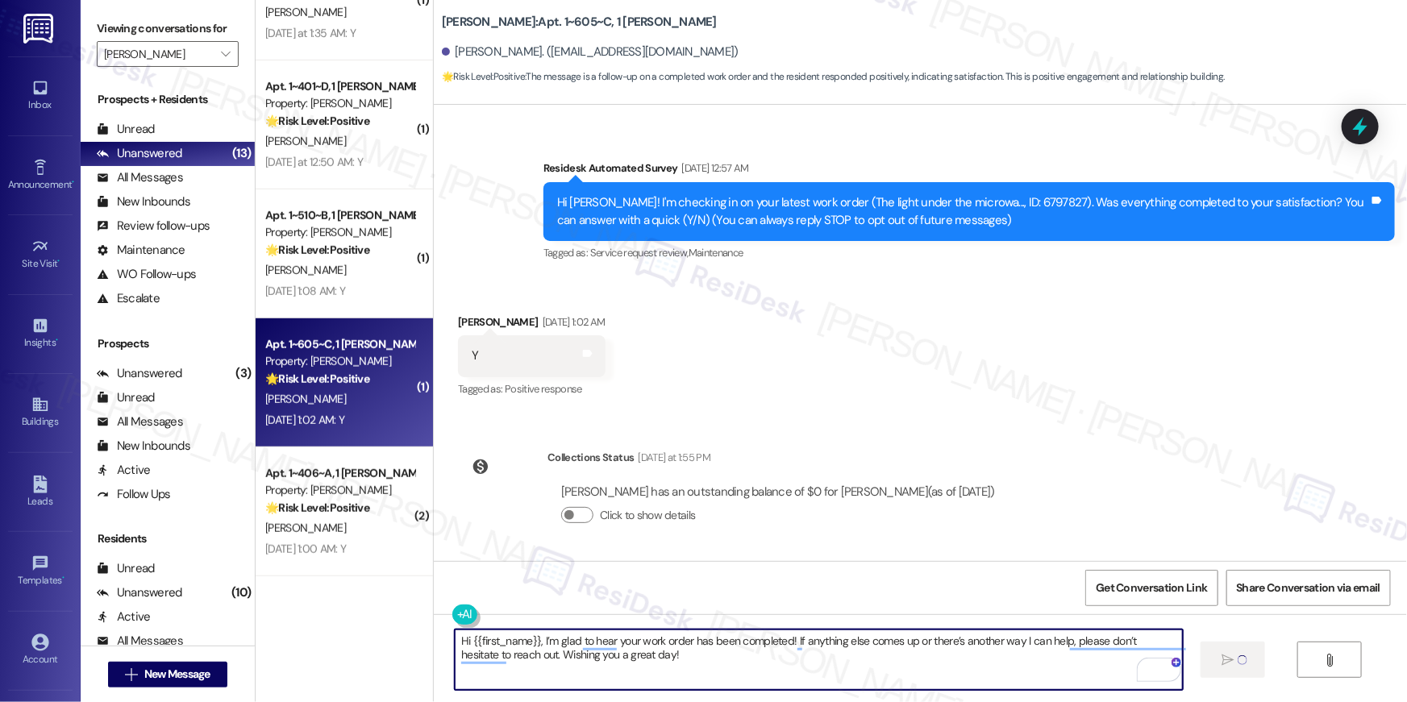
click at [966, 667] on textarea "Hi {{first_name}}, I’m glad to hear your work order has been completed! If anyt…" at bounding box center [819, 660] width 728 height 60
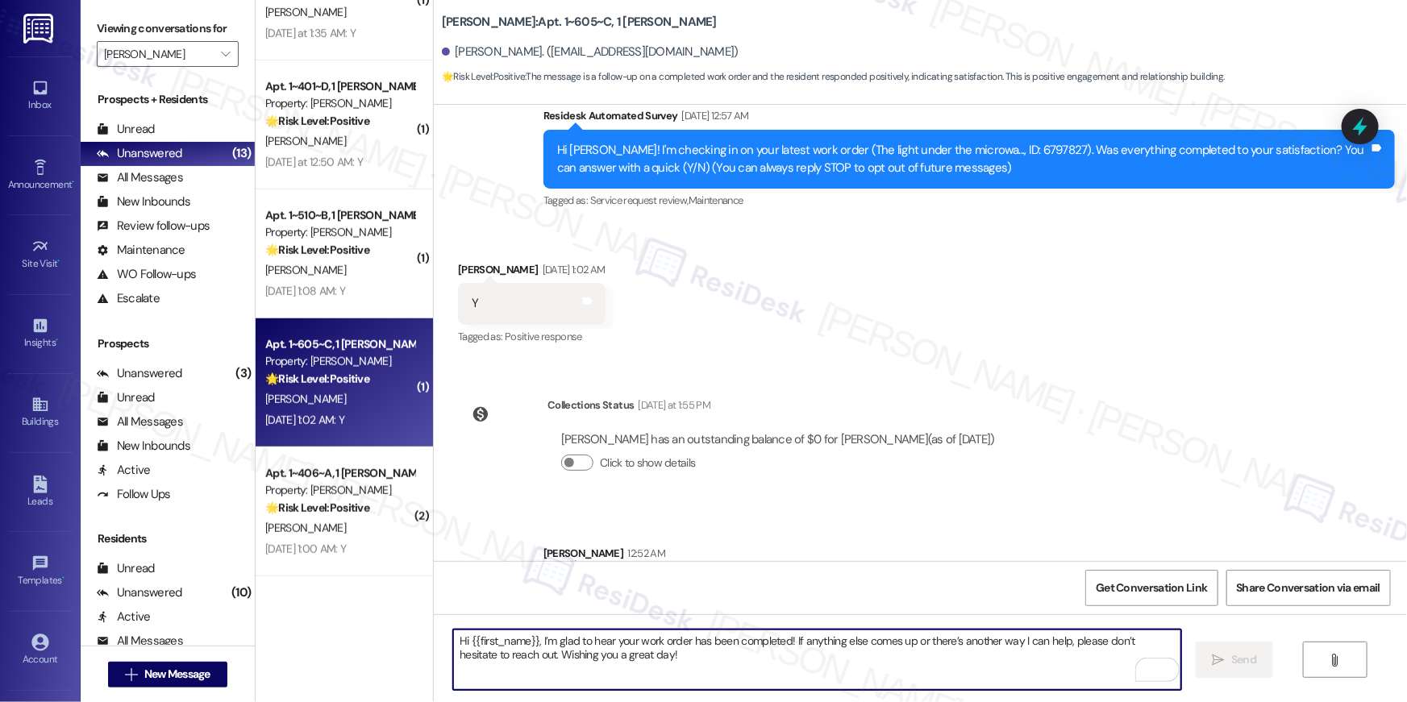
scroll to position [250, 0]
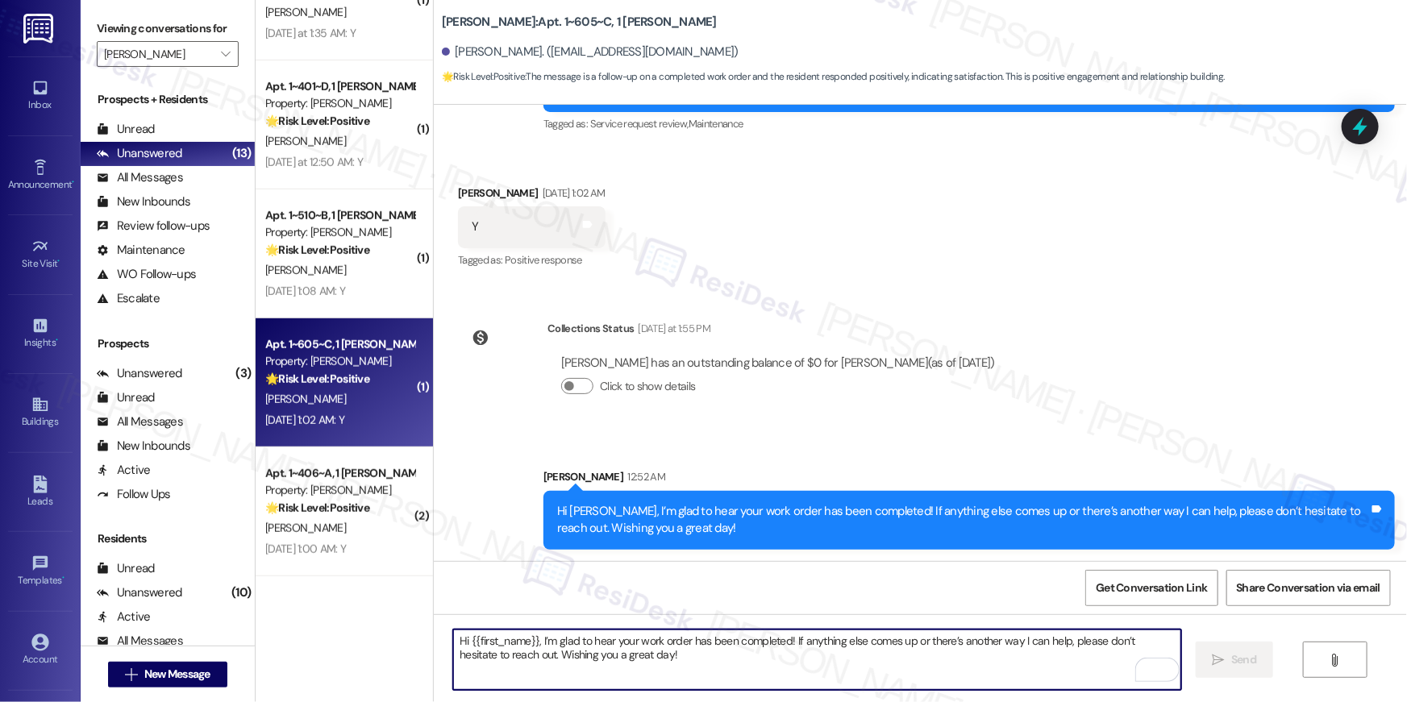
click at [856, 676] on textarea "Hi {{first_name}}, I’m glad to hear your work order has been completed! If anyt…" at bounding box center [817, 660] width 728 height 60
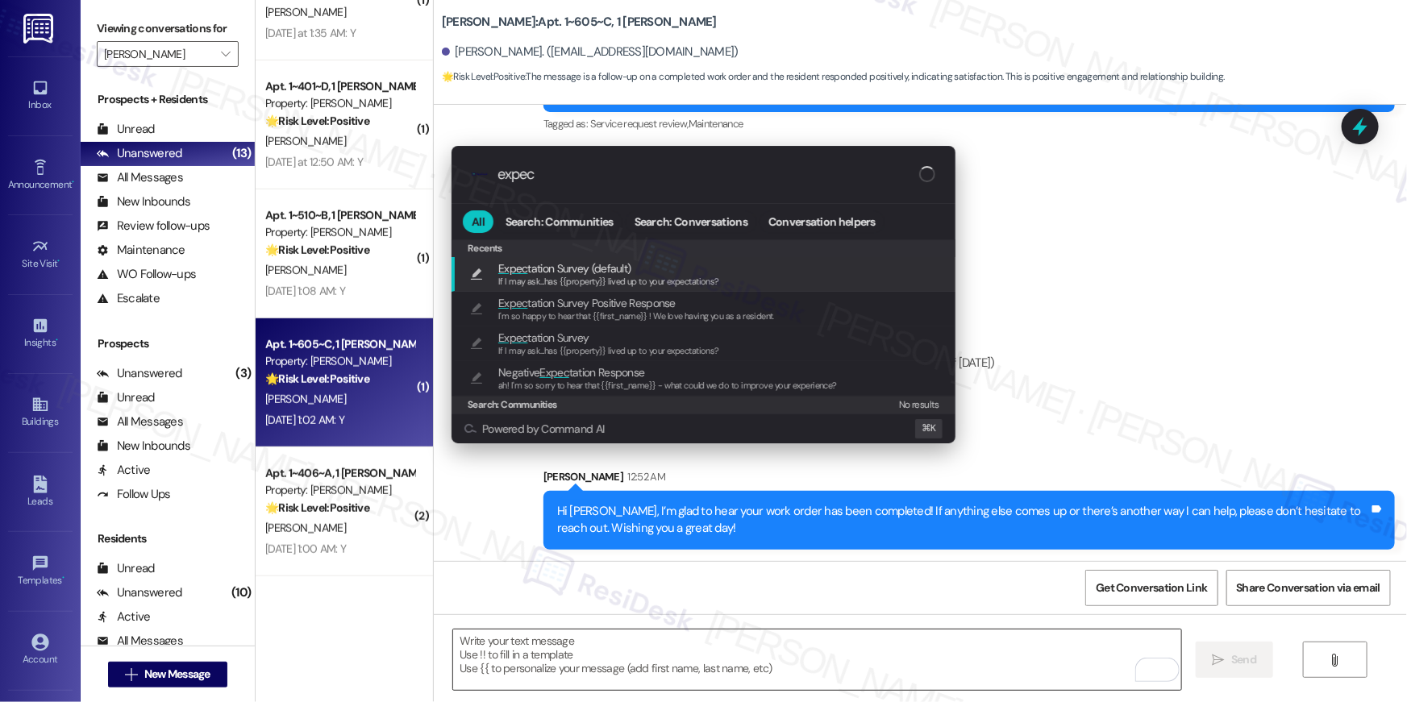
type input "expect"
type textarea "If I may ask...has {{property}} lived up to your expectations?"
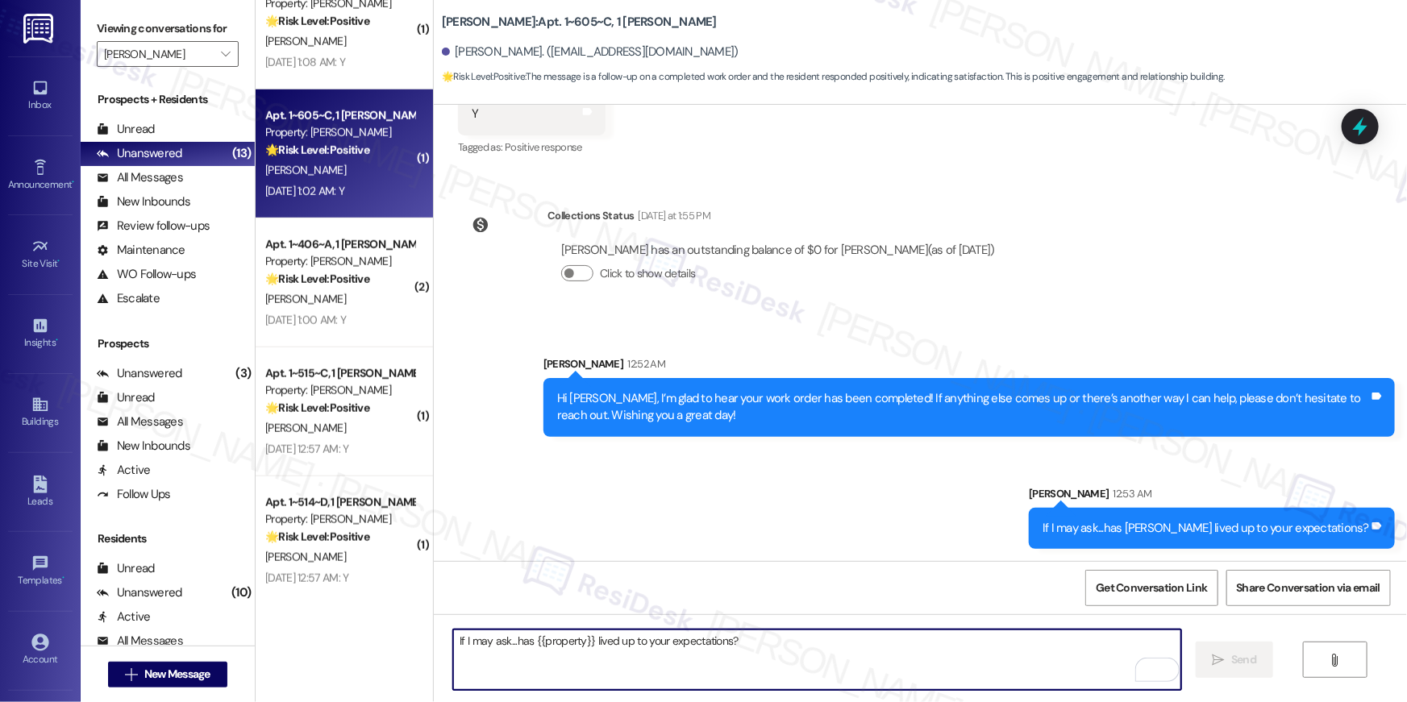
scroll to position [709, 0]
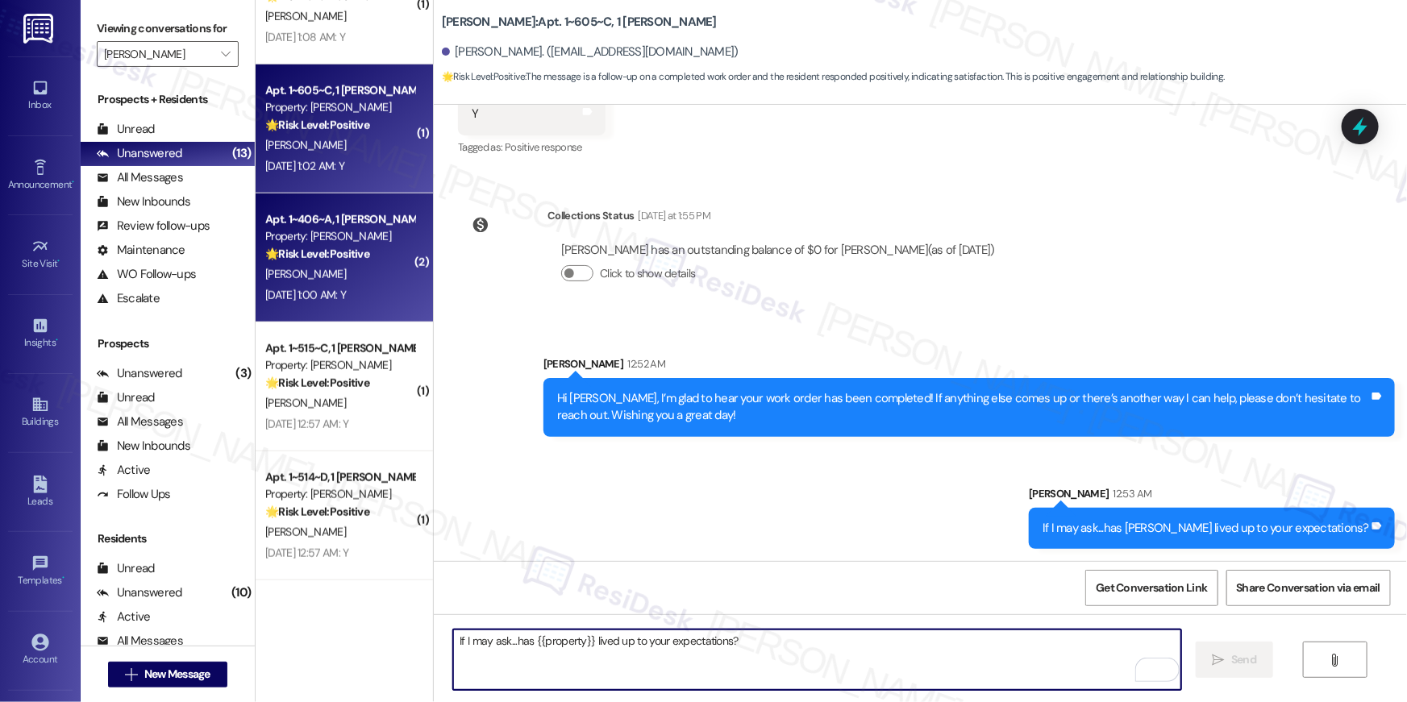
click at [331, 264] on div "[PERSON_NAME]" at bounding box center [340, 274] width 152 height 20
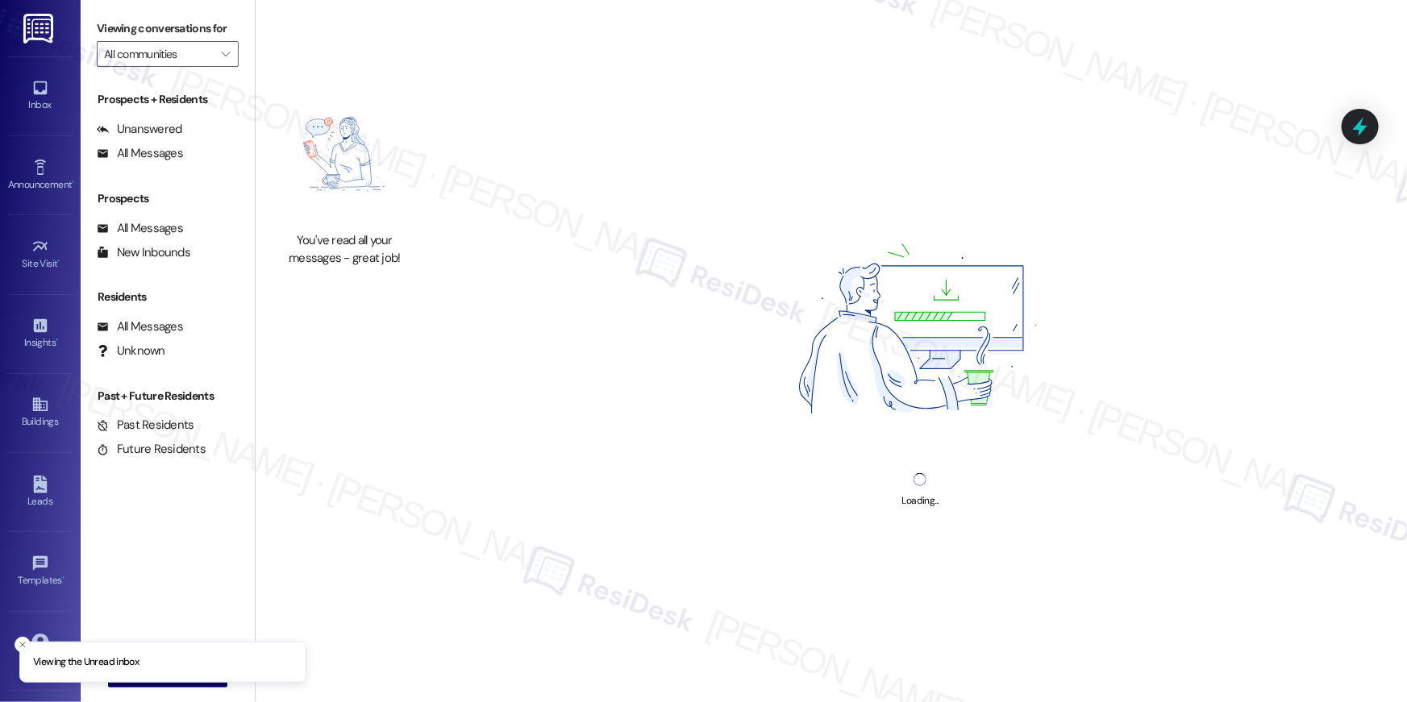
type input "[PERSON_NAME]"
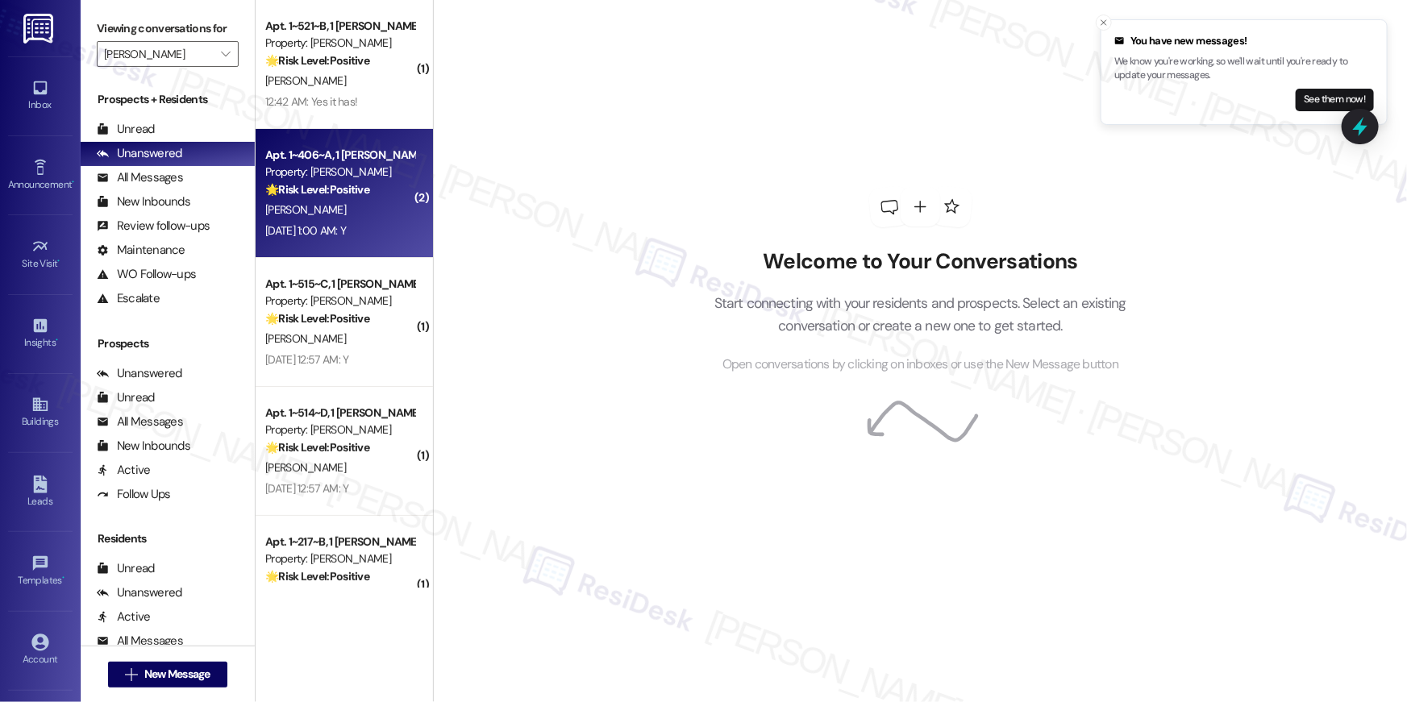
click at [327, 207] on div "[PERSON_NAME]" at bounding box center [340, 210] width 152 height 20
click at [332, 207] on div "[PERSON_NAME]" at bounding box center [340, 210] width 152 height 20
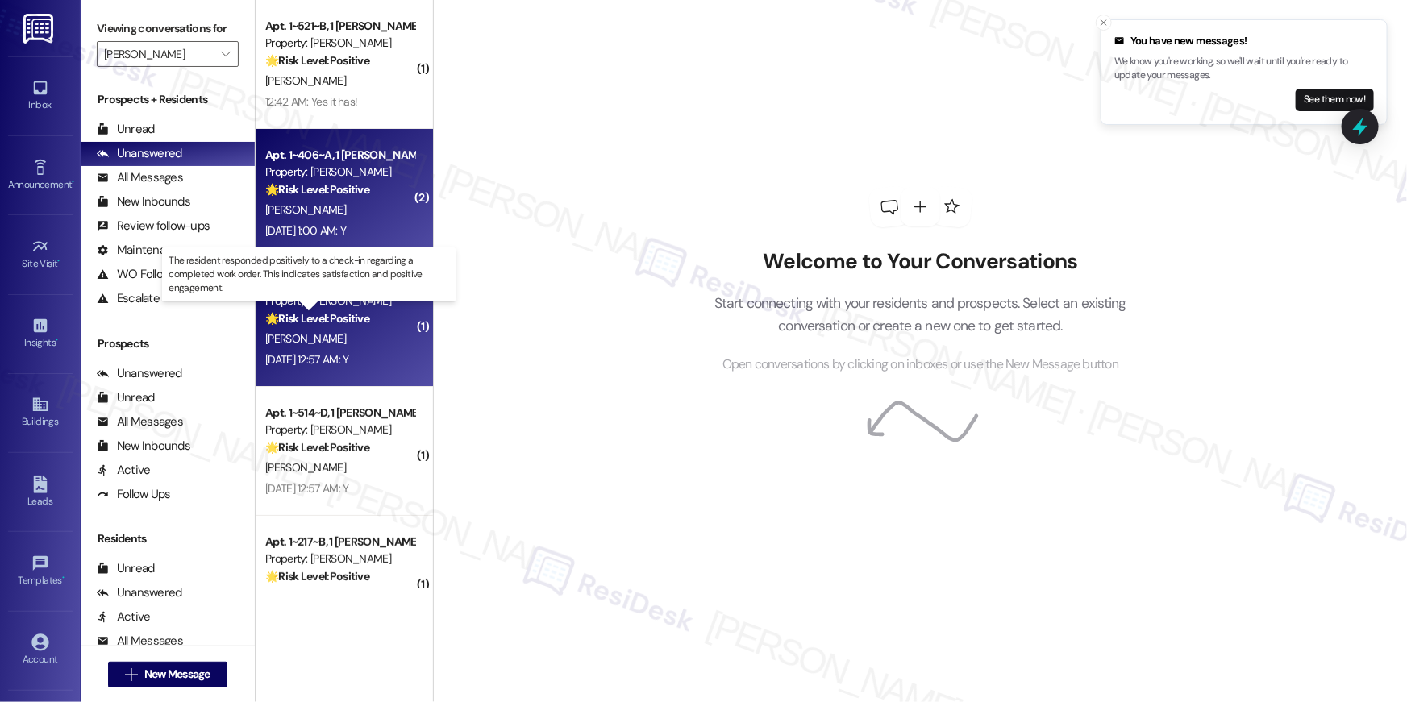
click at [331, 325] on strong "🌟 Risk Level: Positive" at bounding box center [317, 318] width 104 height 15
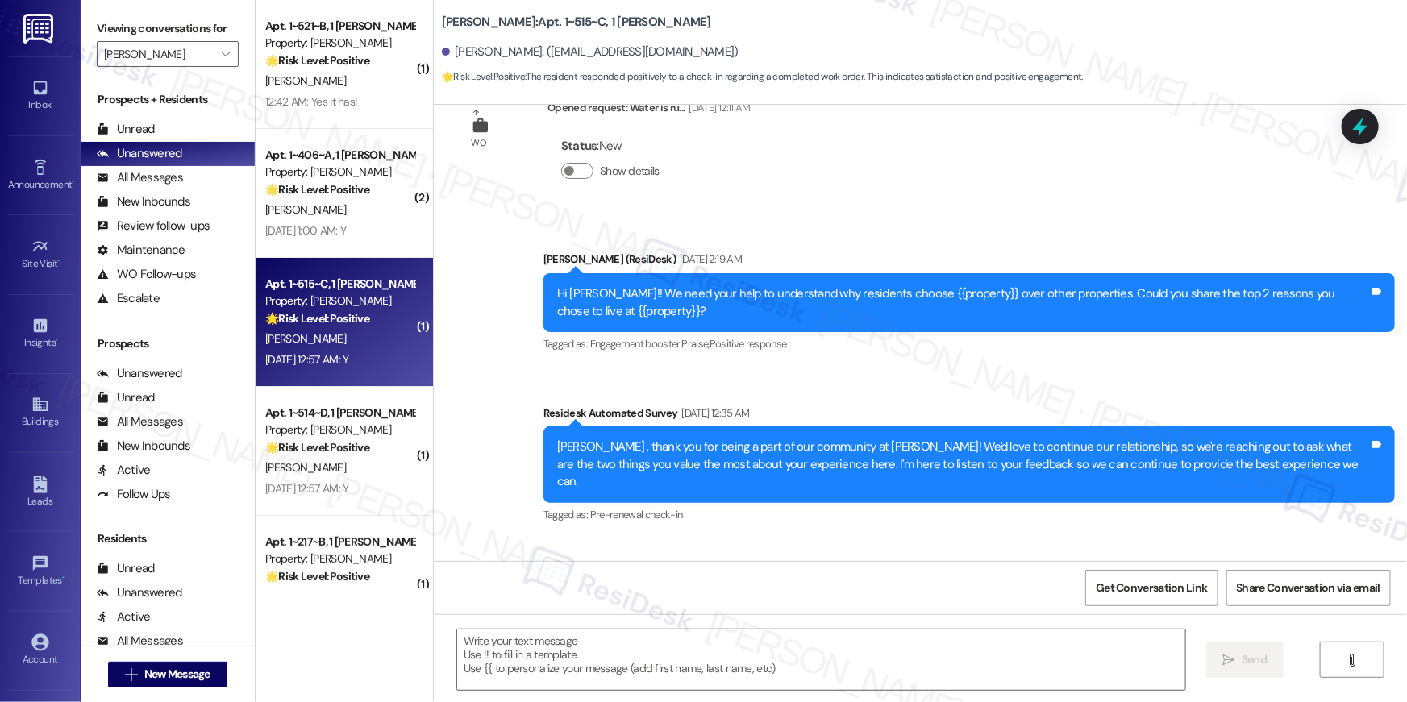
type textarea "Fetching suggested responses. Please feel free to read through the conversation…"
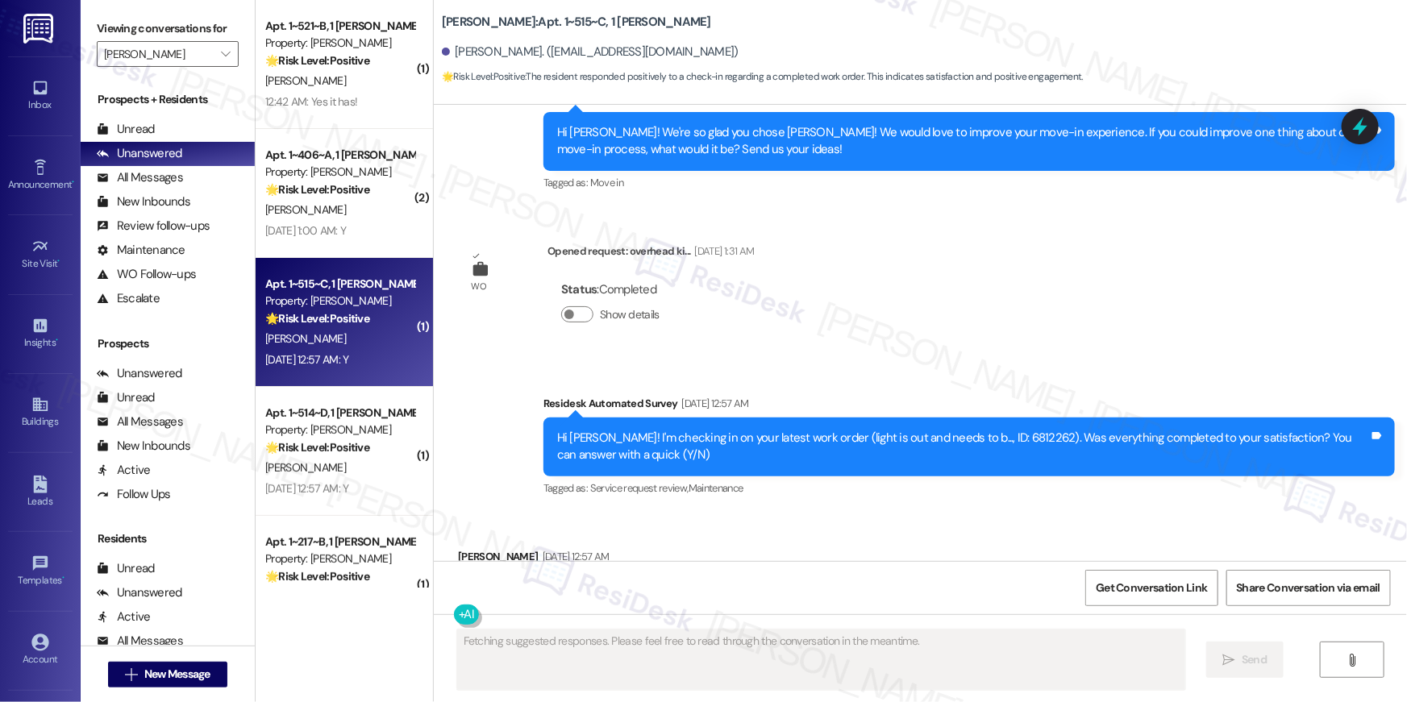
scroll to position [3217, 0]
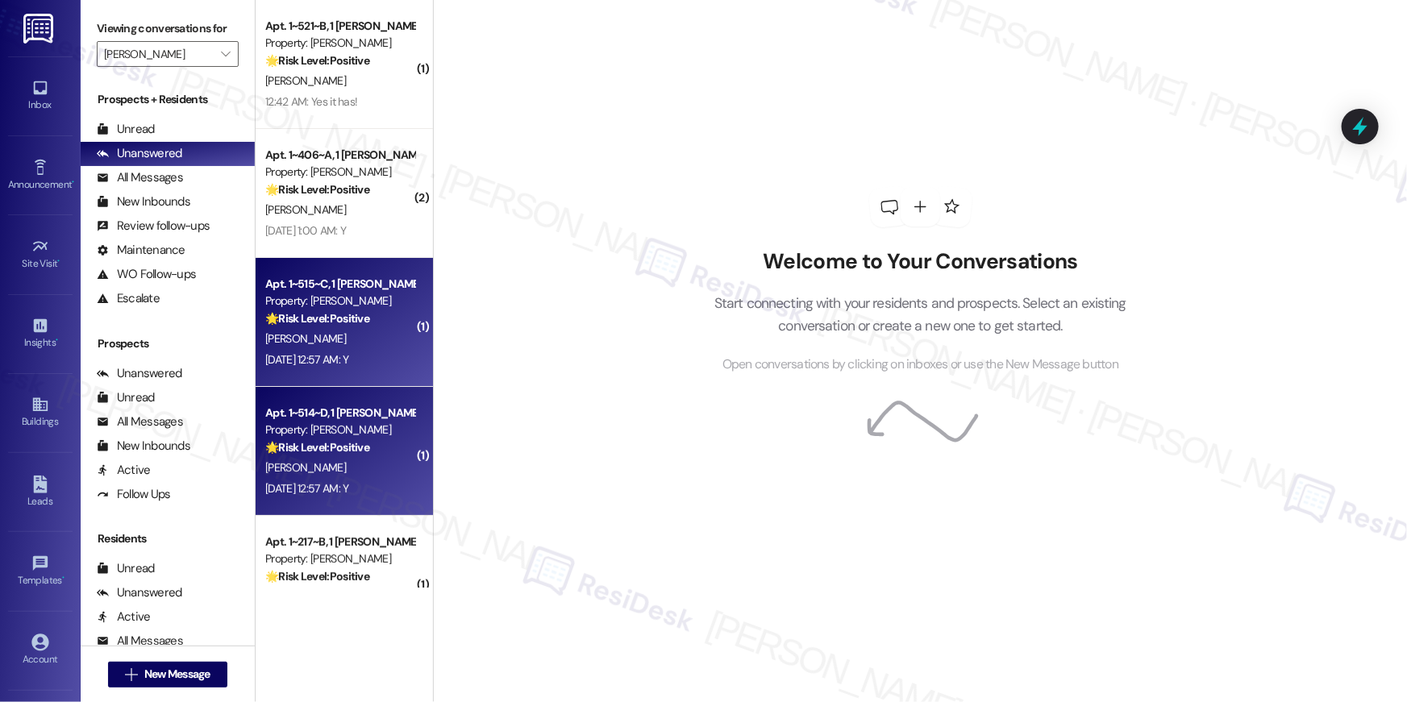
click at [335, 445] on strong "🌟 Risk Level: Positive" at bounding box center [317, 447] width 104 height 15
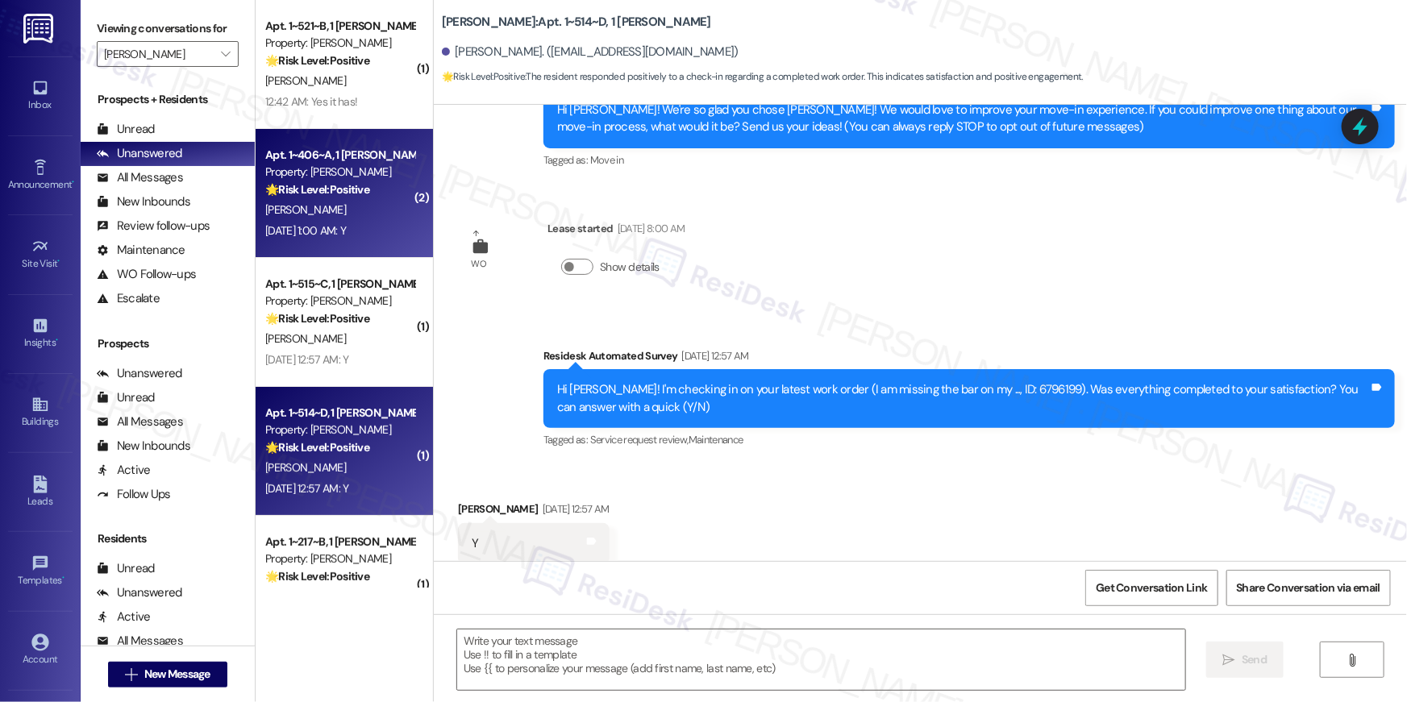
click at [349, 187] on strong "🌟 Risk Level: Positive" at bounding box center [317, 189] width 104 height 15
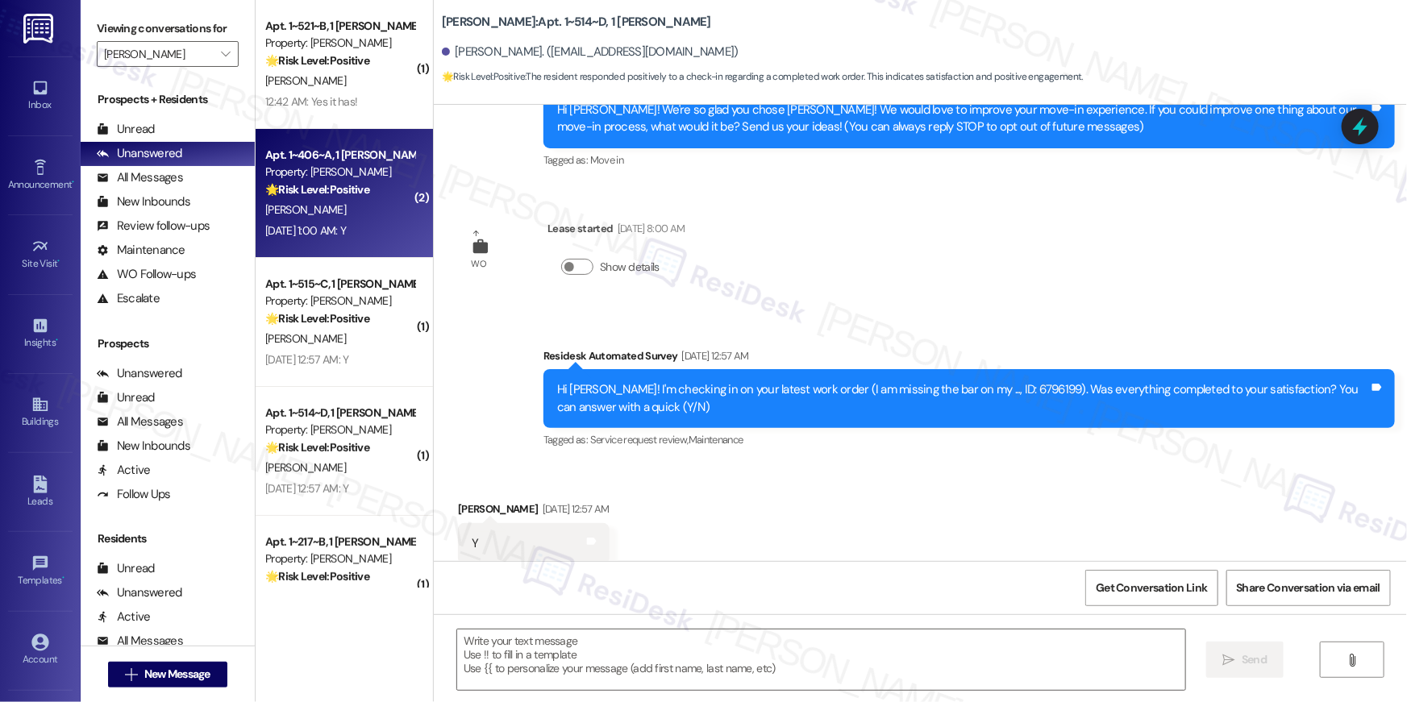
scroll to position [126, 0]
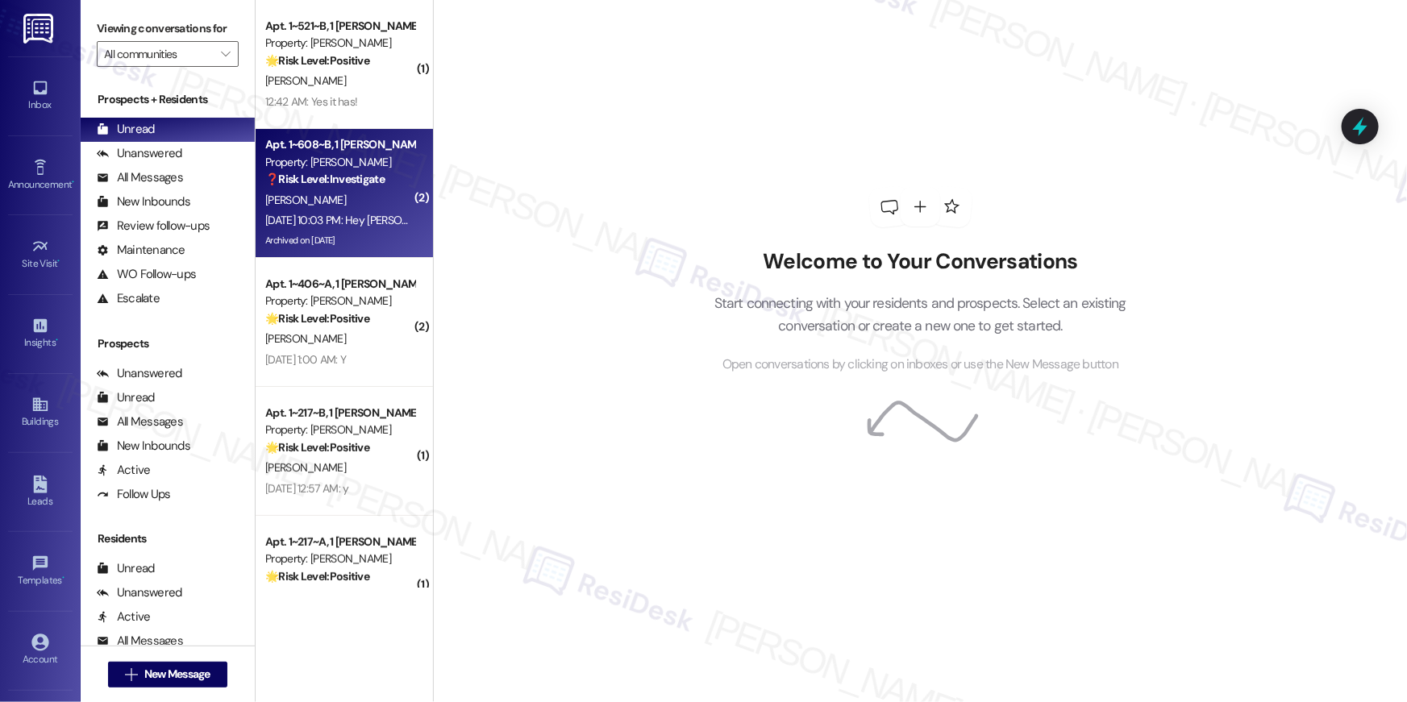
click at [371, 204] on div "[PERSON_NAME]" at bounding box center [340, 200] width 152 height 20
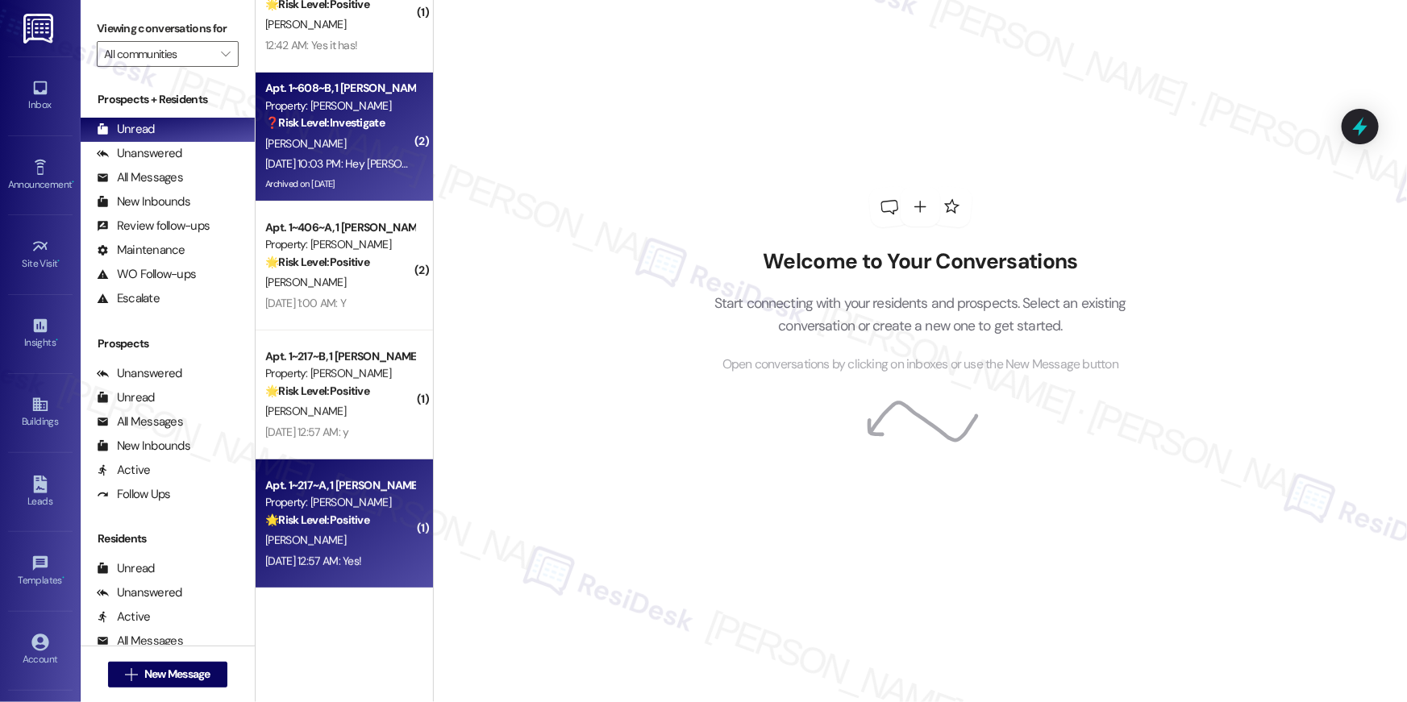
click at [360, 518] on strong "🌟 Risk Level: Positive" at bounding box center [317, 520] width 104 height 15
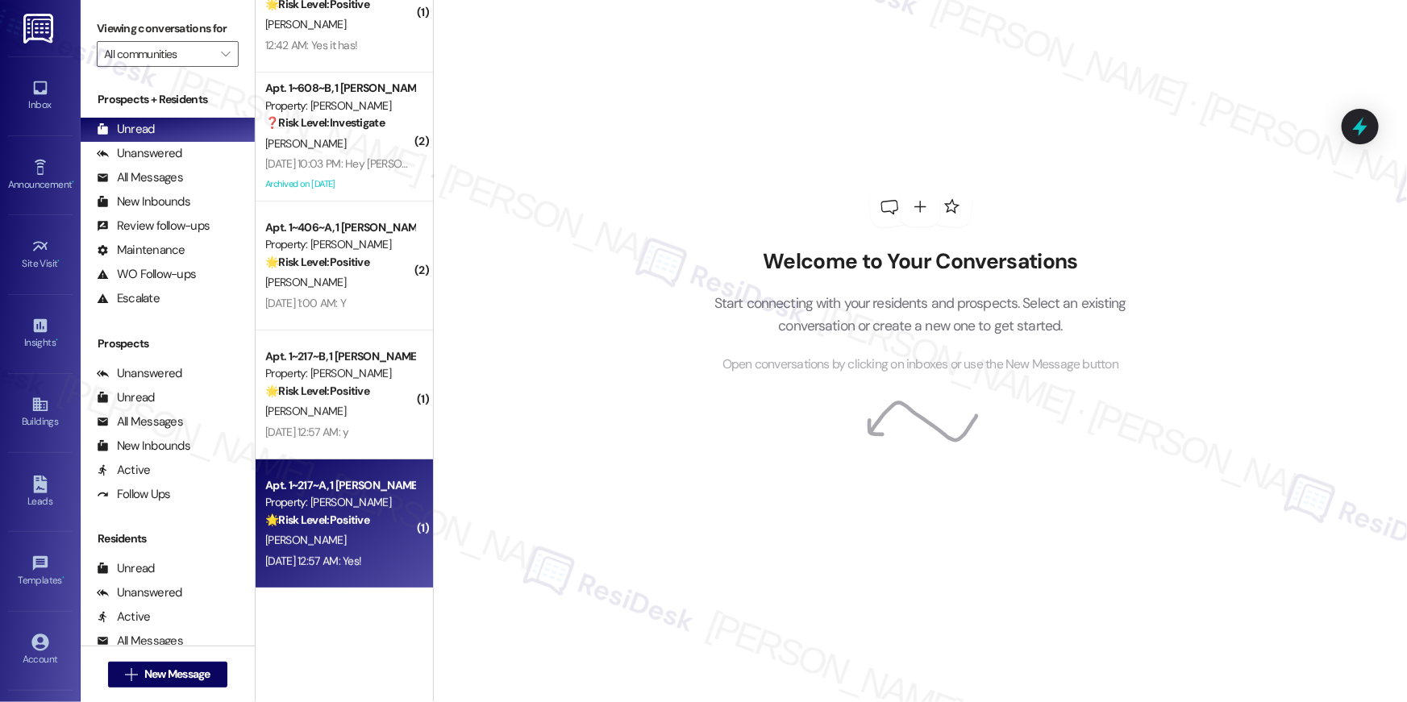
click at [345, 543] on div "[PERSON_NAME]" at bounding box center [340, 541] width 152 height 20
click at [1022, 264] on h2 "Welcome to Your Conversations" at bounding box center [920, 262] width 461 height 26
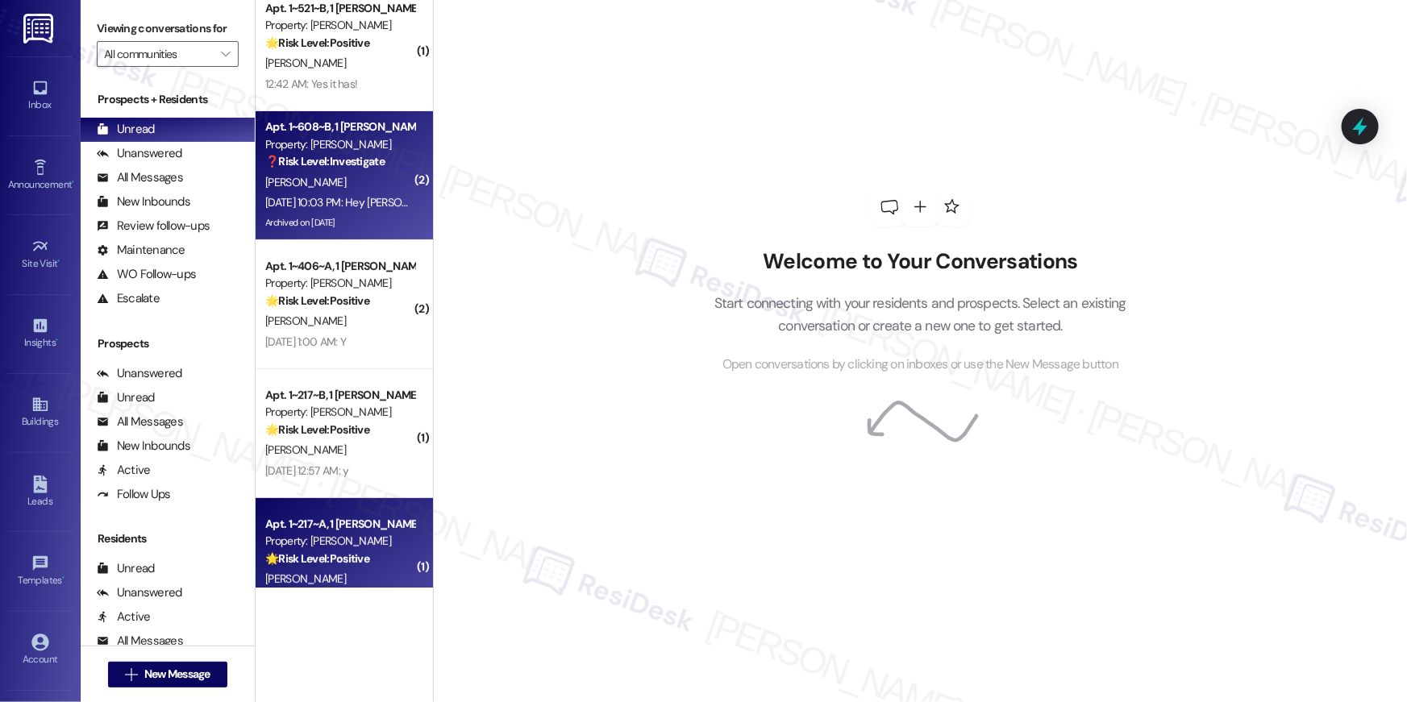
scroll to position [0, 0]
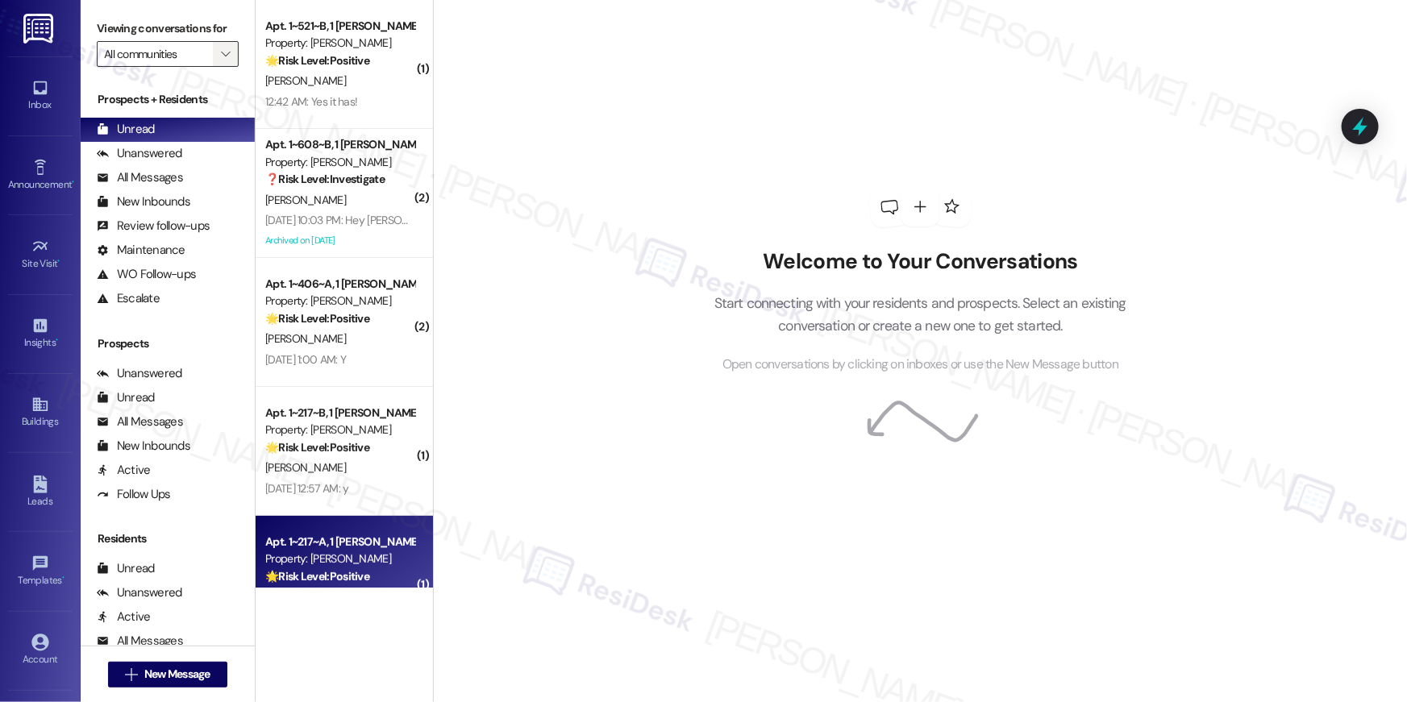
click at [218, 44] on span "" at bounding box center [225, 54] width 15 height 26
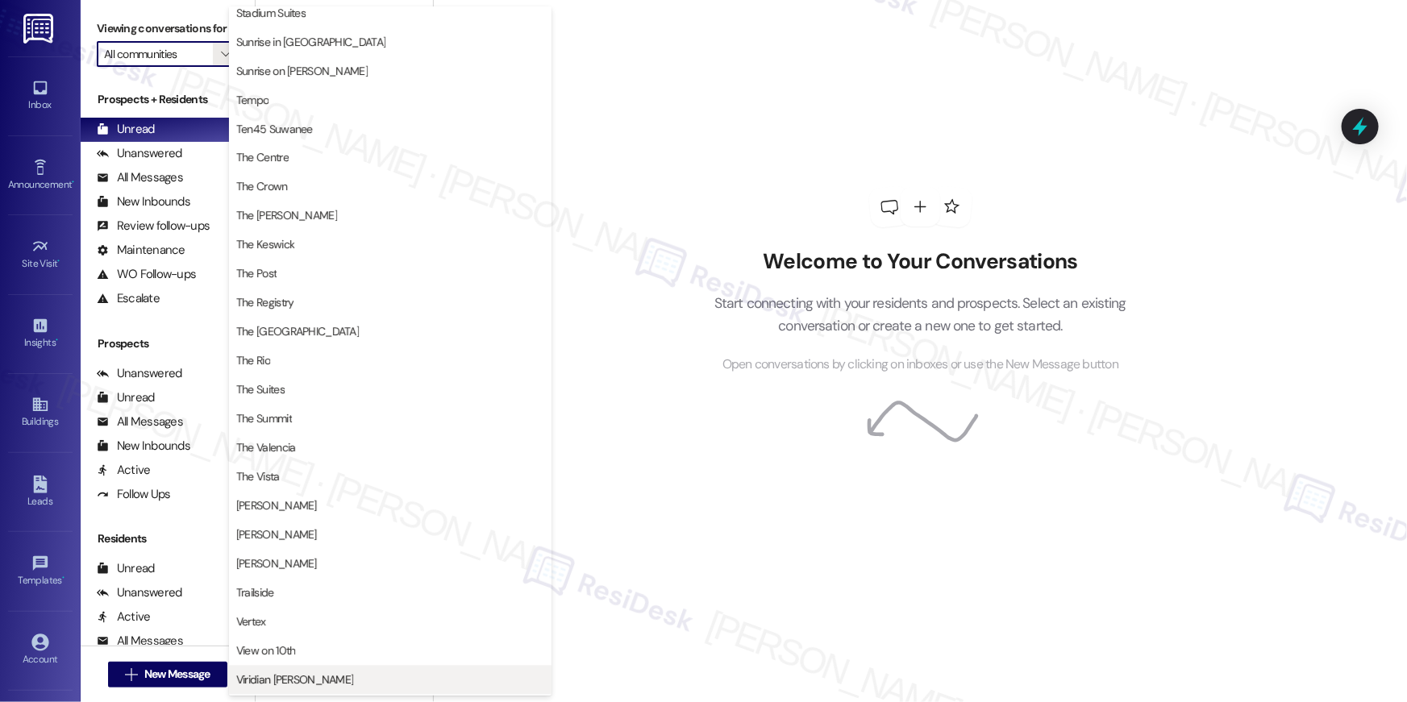
scroll to position [1458, 0]
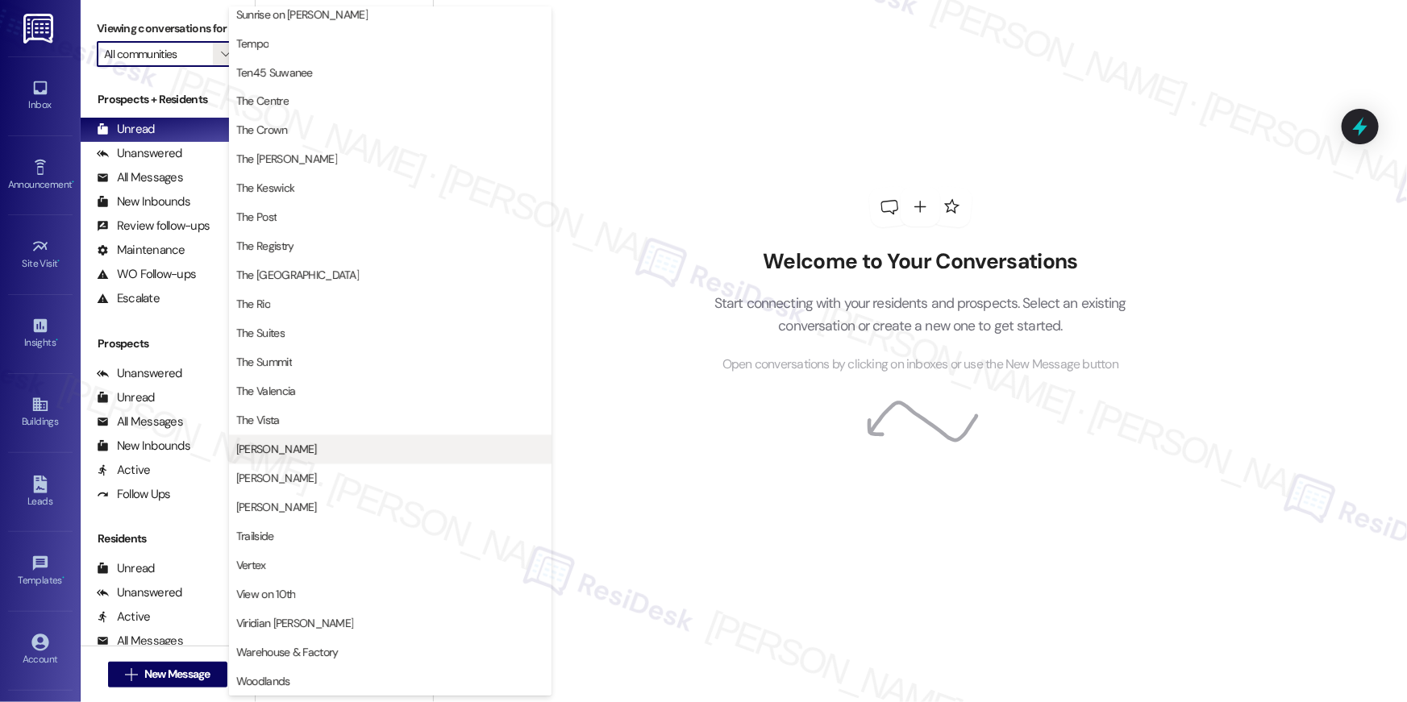
click at [259, 451] on span "[PERSON_NAME]" at bounding box center [276, 450] width 81 height 16
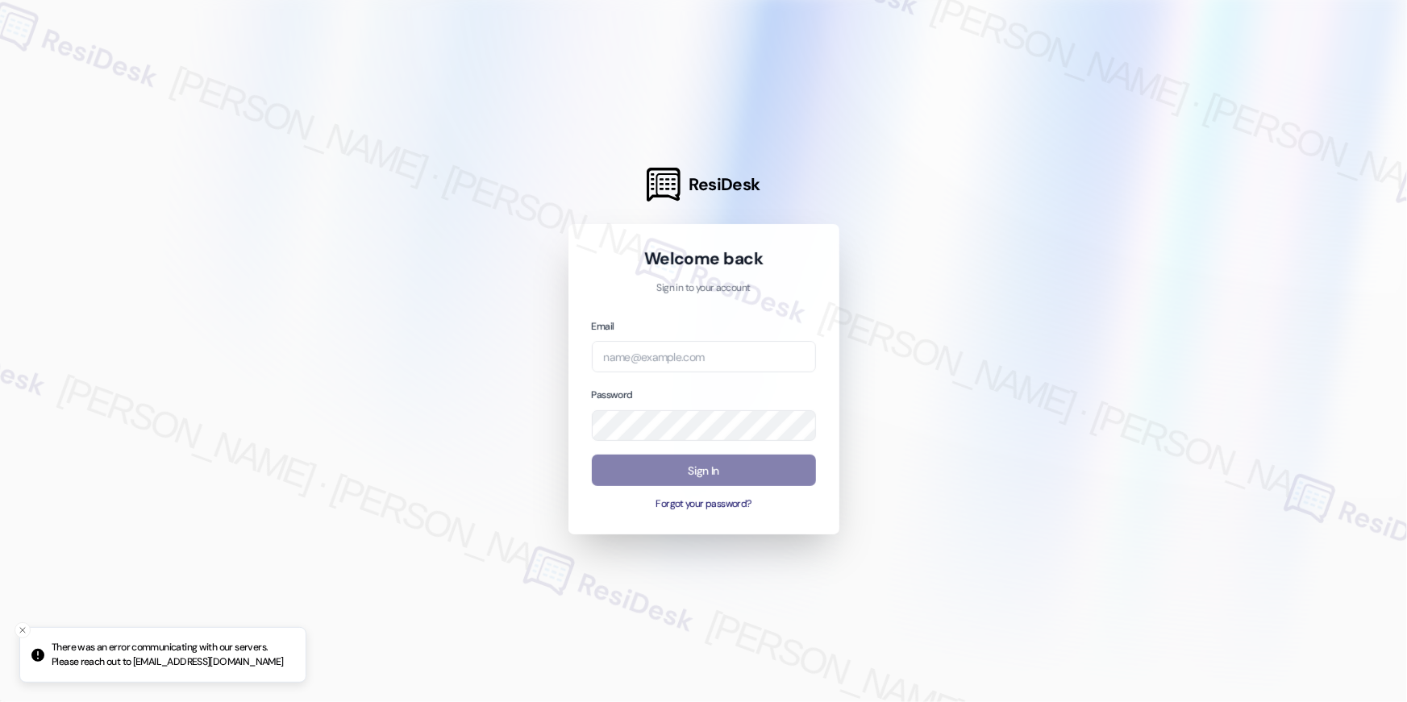
click at [1132, 216] on div at bounding box center [703, 351] width 1407 height 702
click at [647, 352] on input "email" at bounding box center [704, 356] width 224 height 31
click at [671, 356] on input "email" at bounding box center [704, 356] width 224 height 31
drag, startPoint x: 679, startPoint y: 357, endPoint x: 712, endPoint y: 349, distance: 34.0
click at [680, 356] on input "email" at bounding box center [704, 356] width 224 height 31
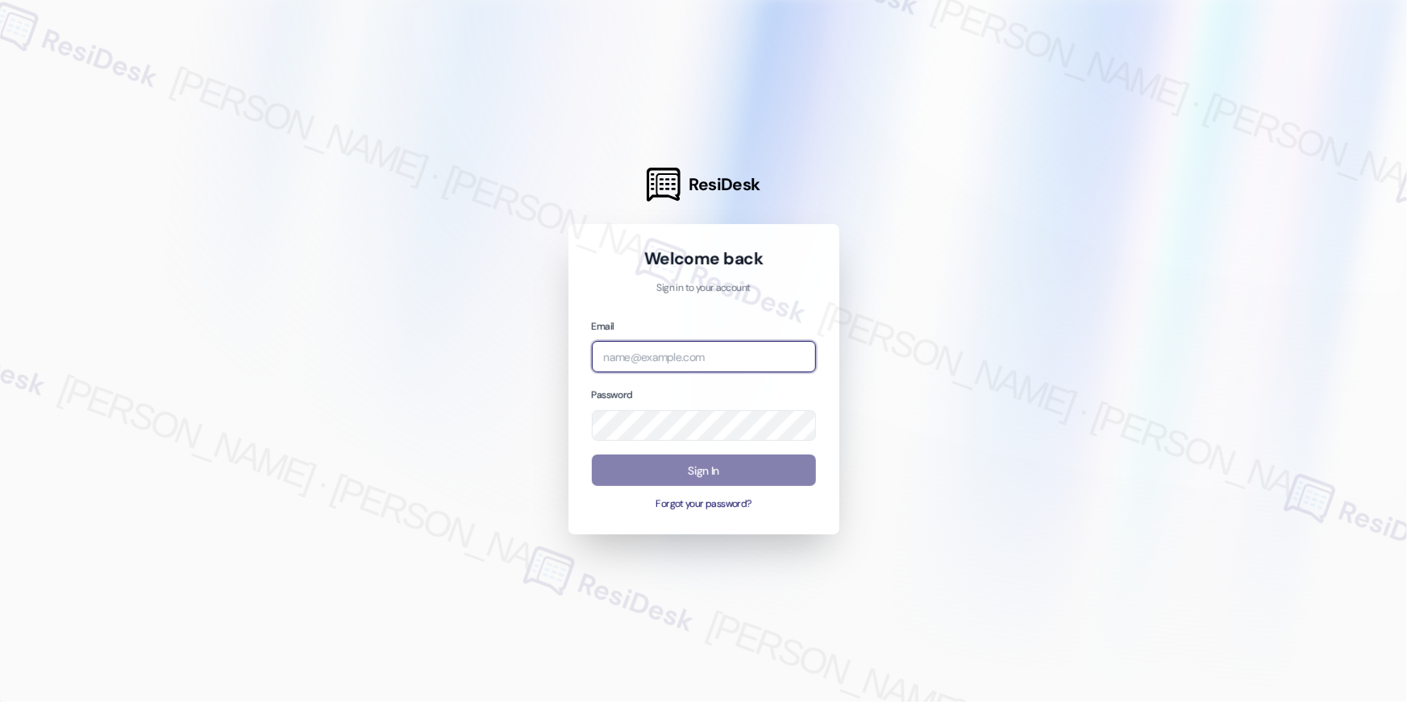
paste input "automated-surveys-elme-resen.eight@elme.com"
click at [675, 347] on input "automated-surveys-elme-resen.eight@elme.com" at bounding box center [704, 356] width 224 height 31
paste input "asset_living-resen.eight@asset_living"
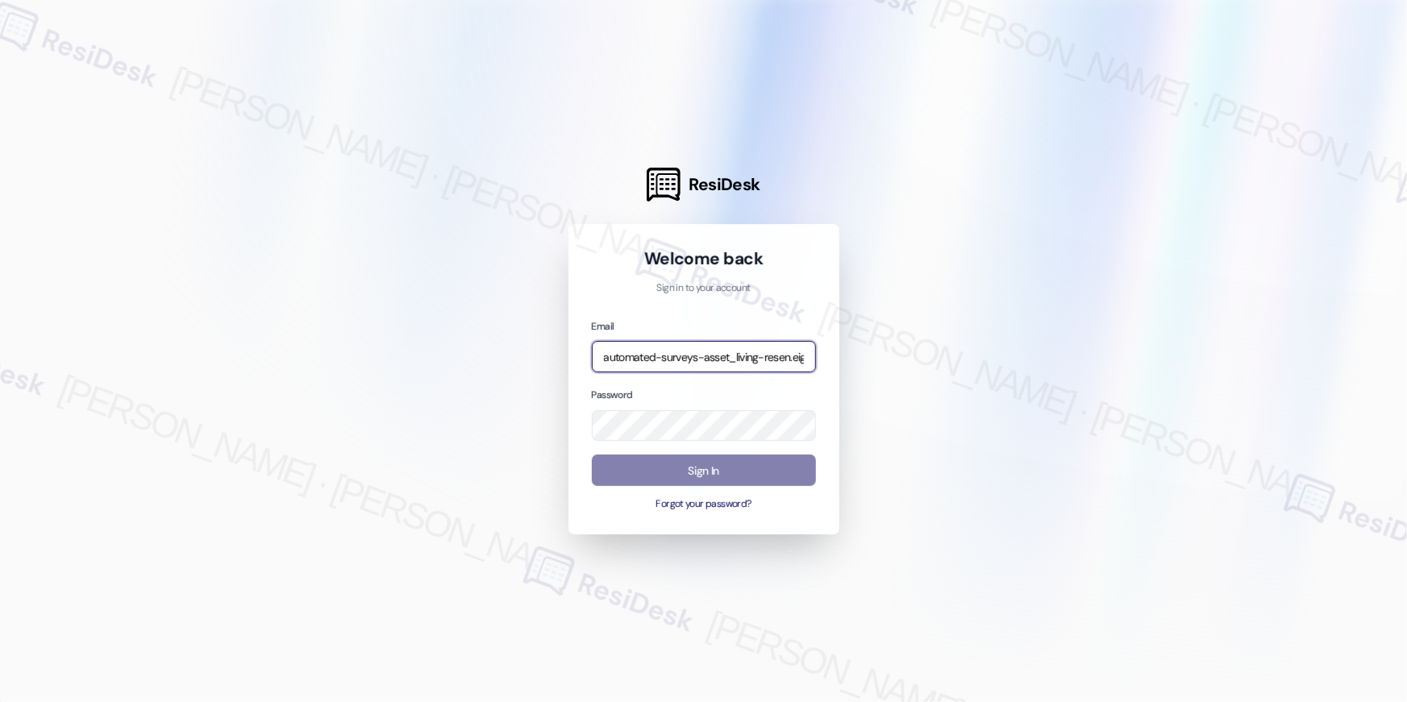
scroll to position [0, 100]
type input "automated-surveys-asset_living-resen.eight@asset_living.com"
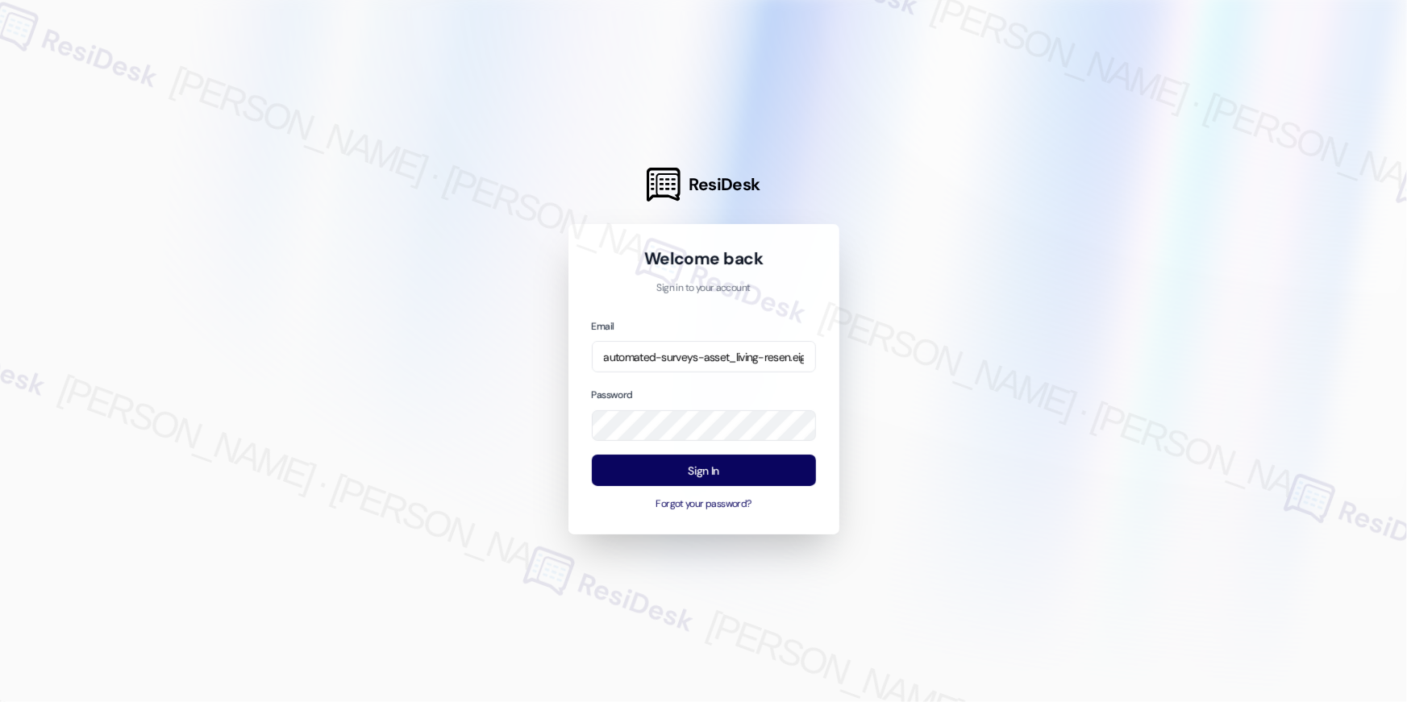
click at [984, 390] on div at bounding box center [703, 351] width 1407 height 702
click at [736, 474] on button "Sign In" at bounding box center [704, 470] width 224 height 31
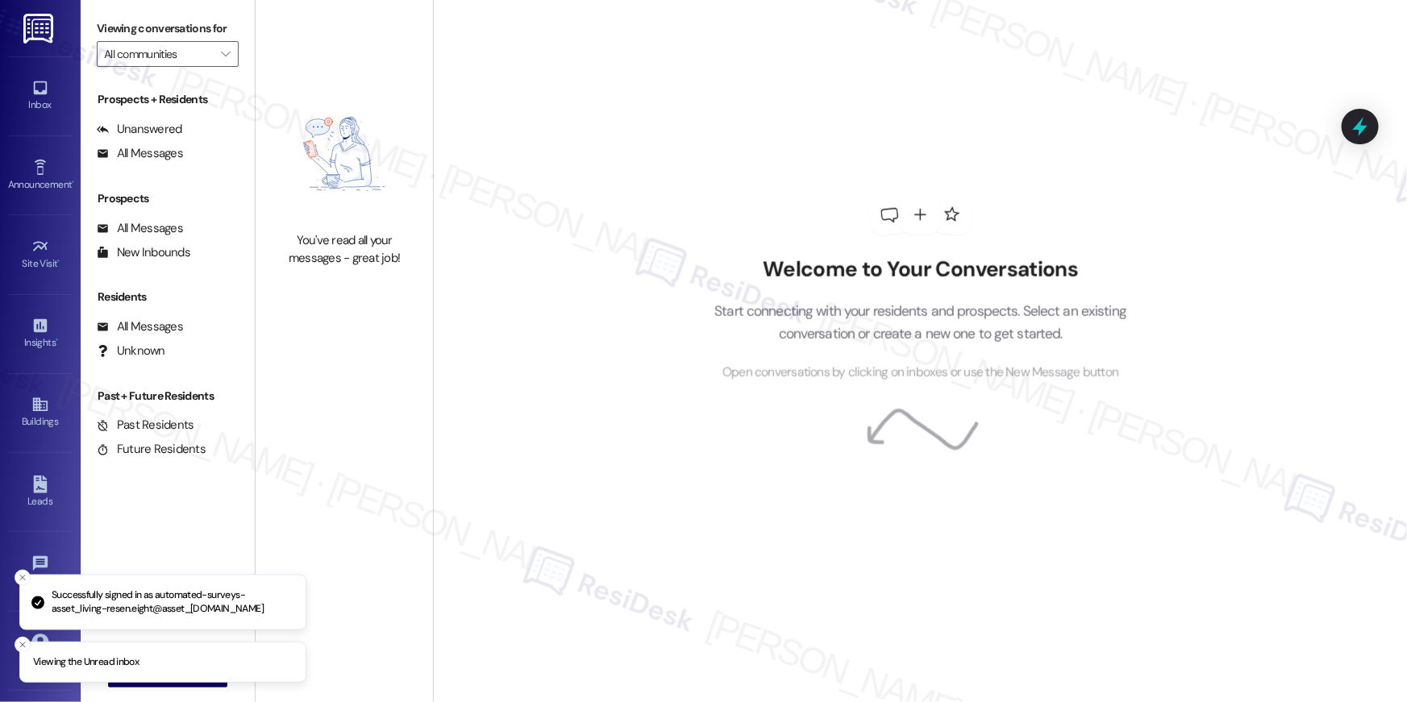
type input "[PERSON_NAME]"
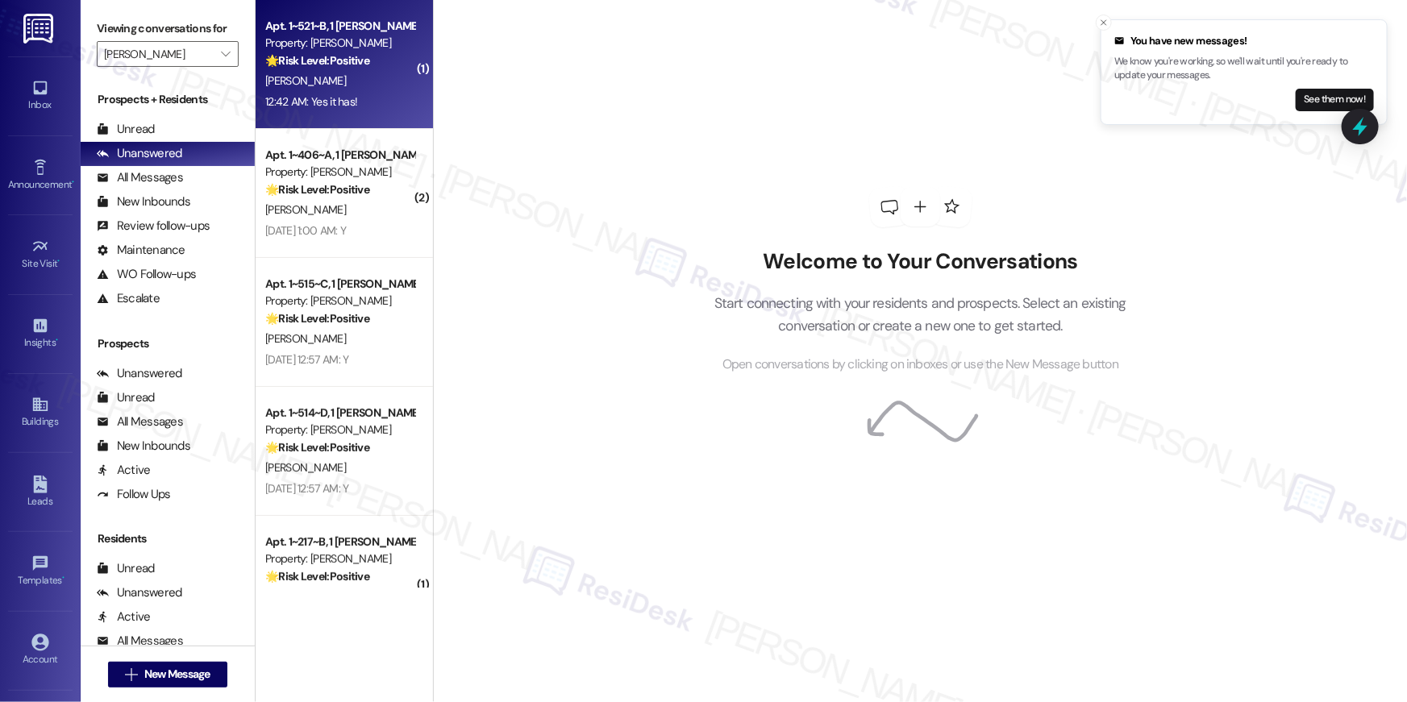
click at [368, 71] on div "[PERSON_NAME]" at bounding box center [340, 81] width 152 height 20
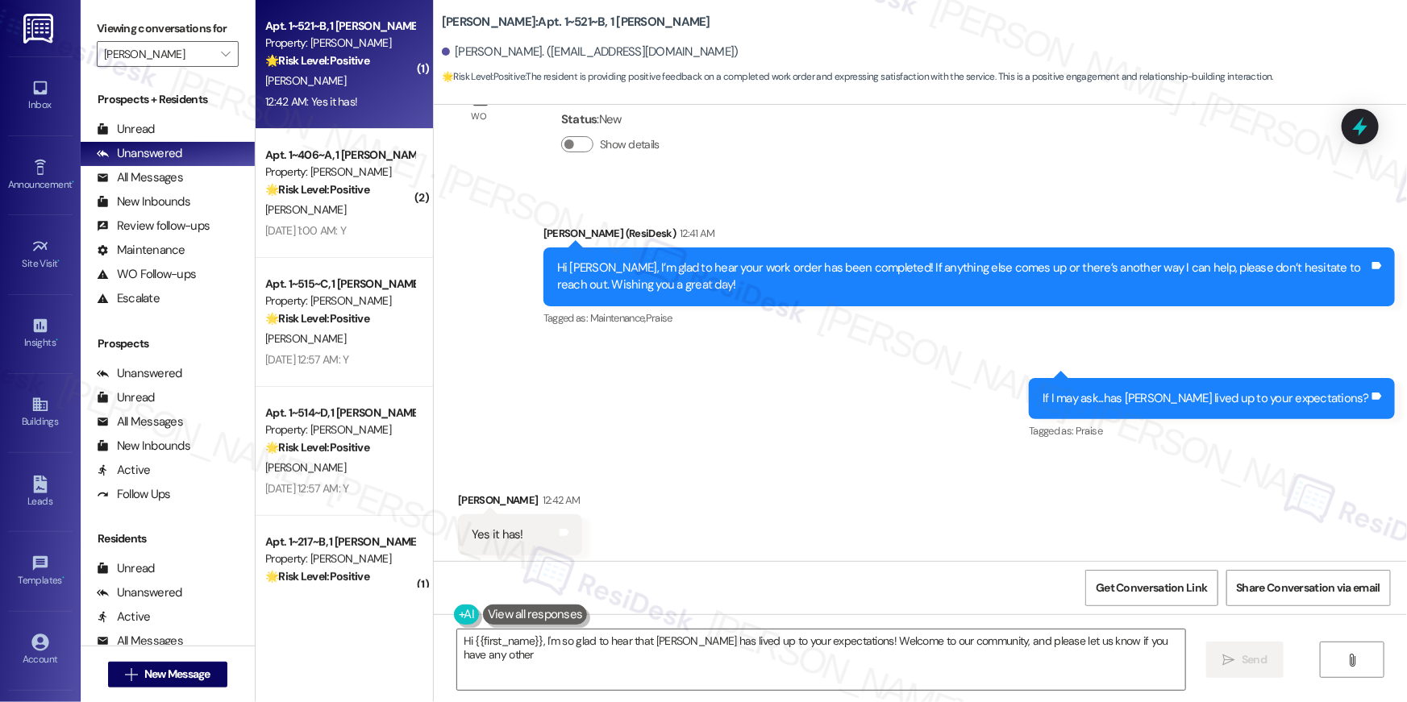
scroll to position [680, 0]
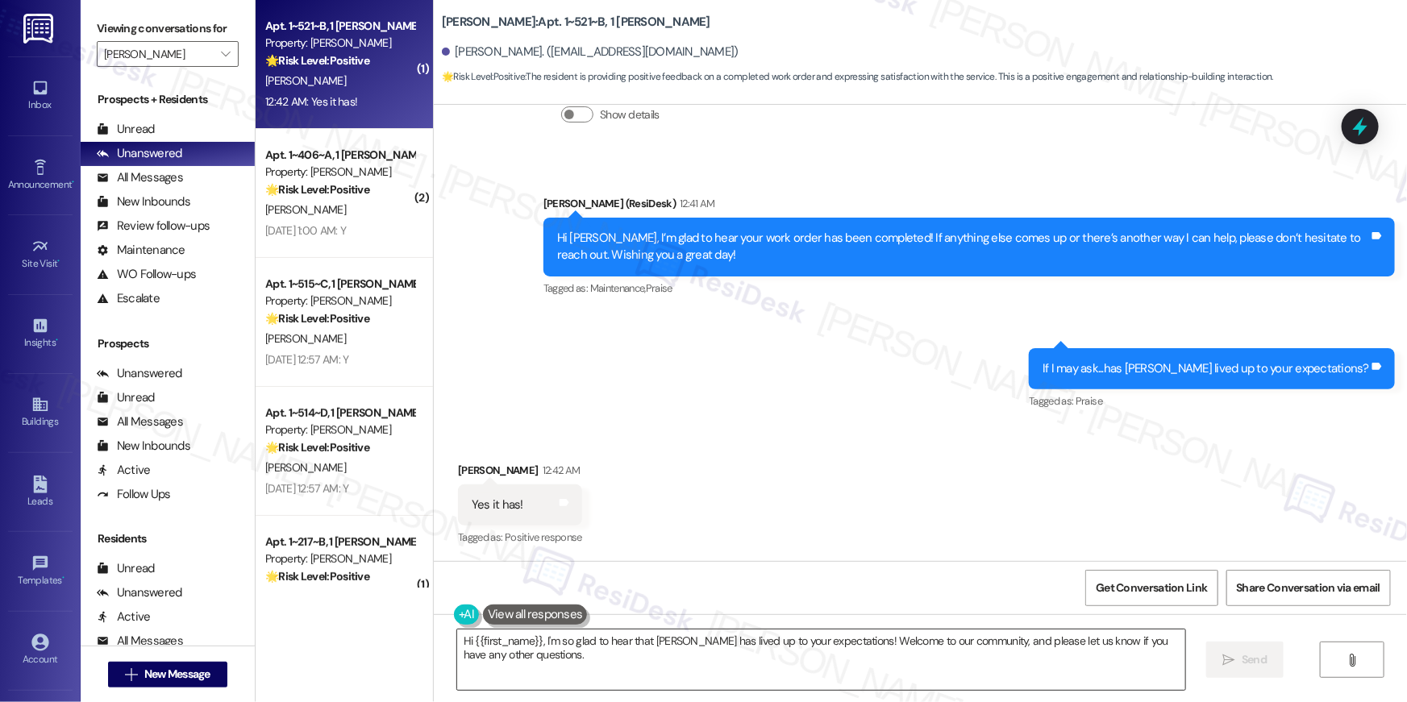
click at [991, 671] on textarea "Hi {{first_name}}, I'm so glad to hear that TODD has lived up to your expectati…" at bounding box center [821, 660] width 728 height 60
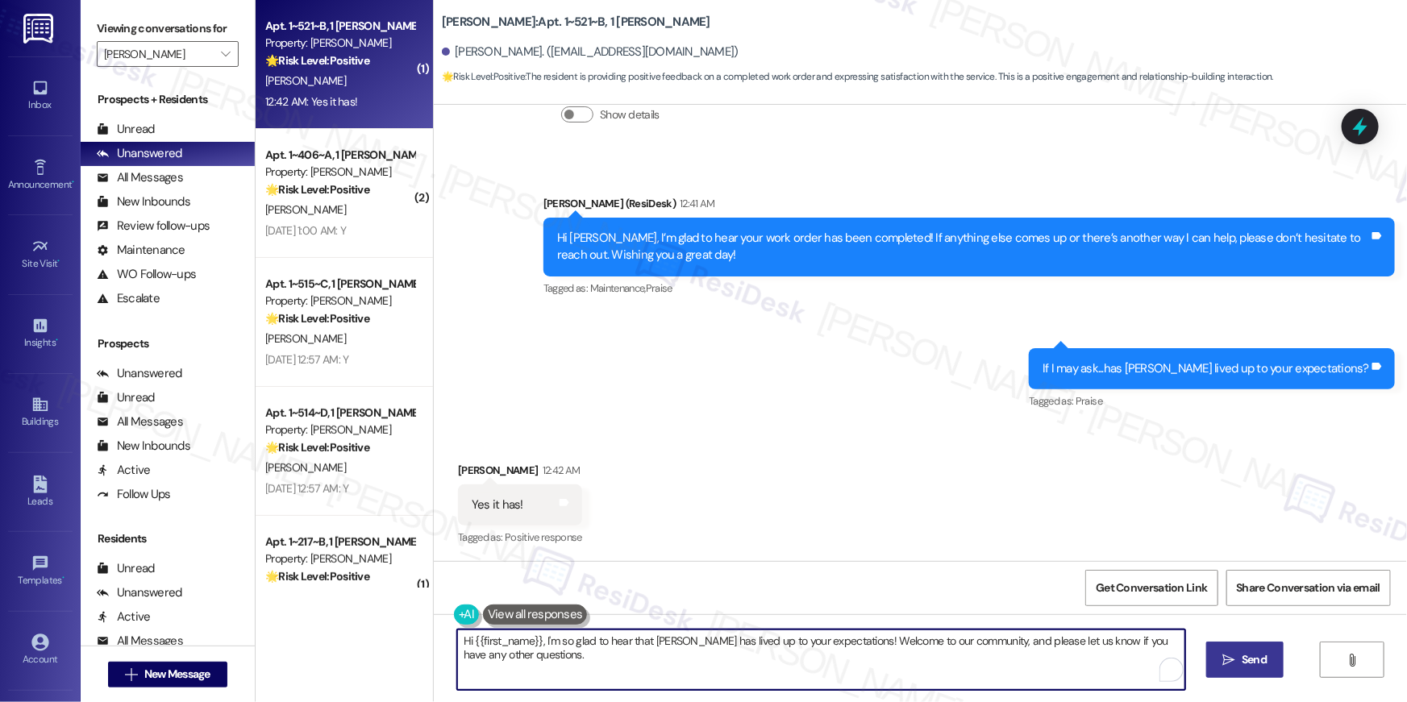
paste textarea "Thank you, {{first_name}}! I'm so glad to hear that the property has lived up t…"
click at [1249, 653] on span "Send" at bounding box center [1254, 659] width 25 height 17
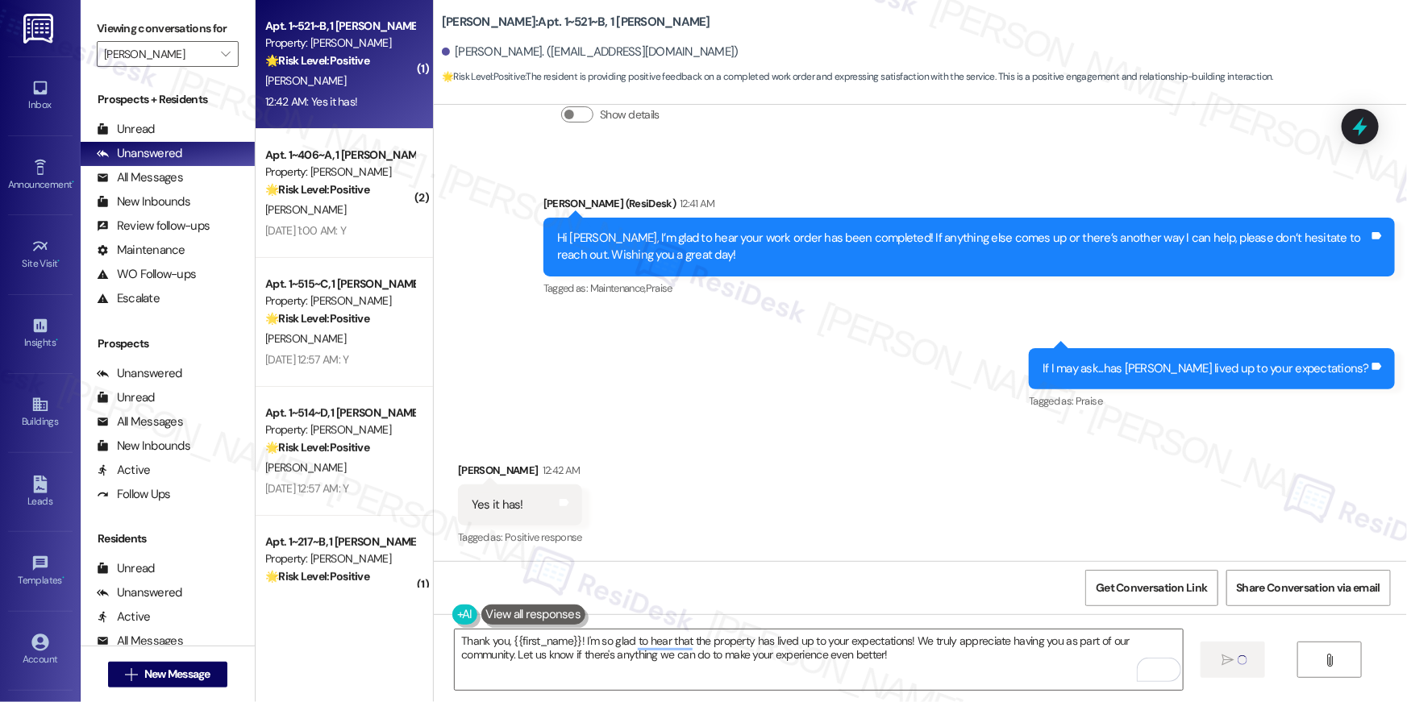
type textarea "Fetching suggested responses. Please feel free to read through the conversation…"
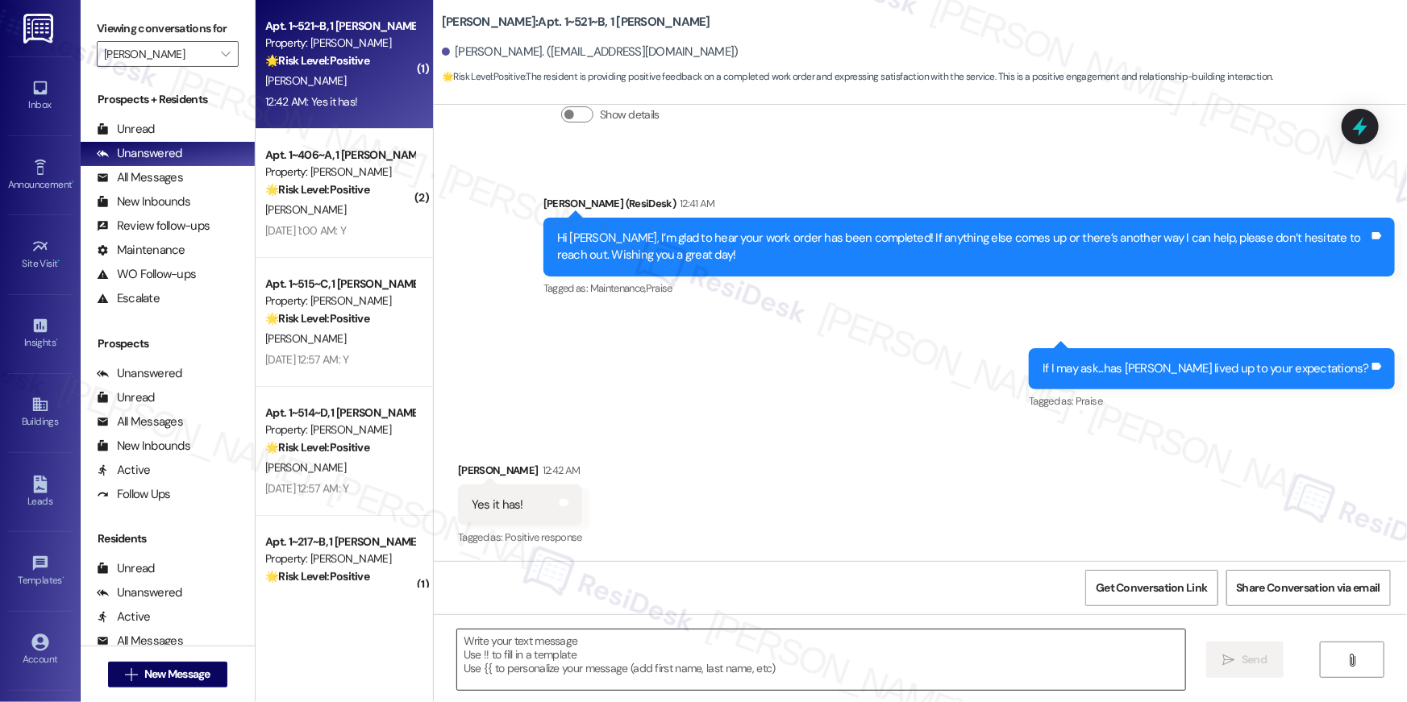
click at [854, 637] on textarea "To enrich screen reader interactions, please activate Accessibility in Grammarl…" at bounding box center [821, 660] width 728 height 60
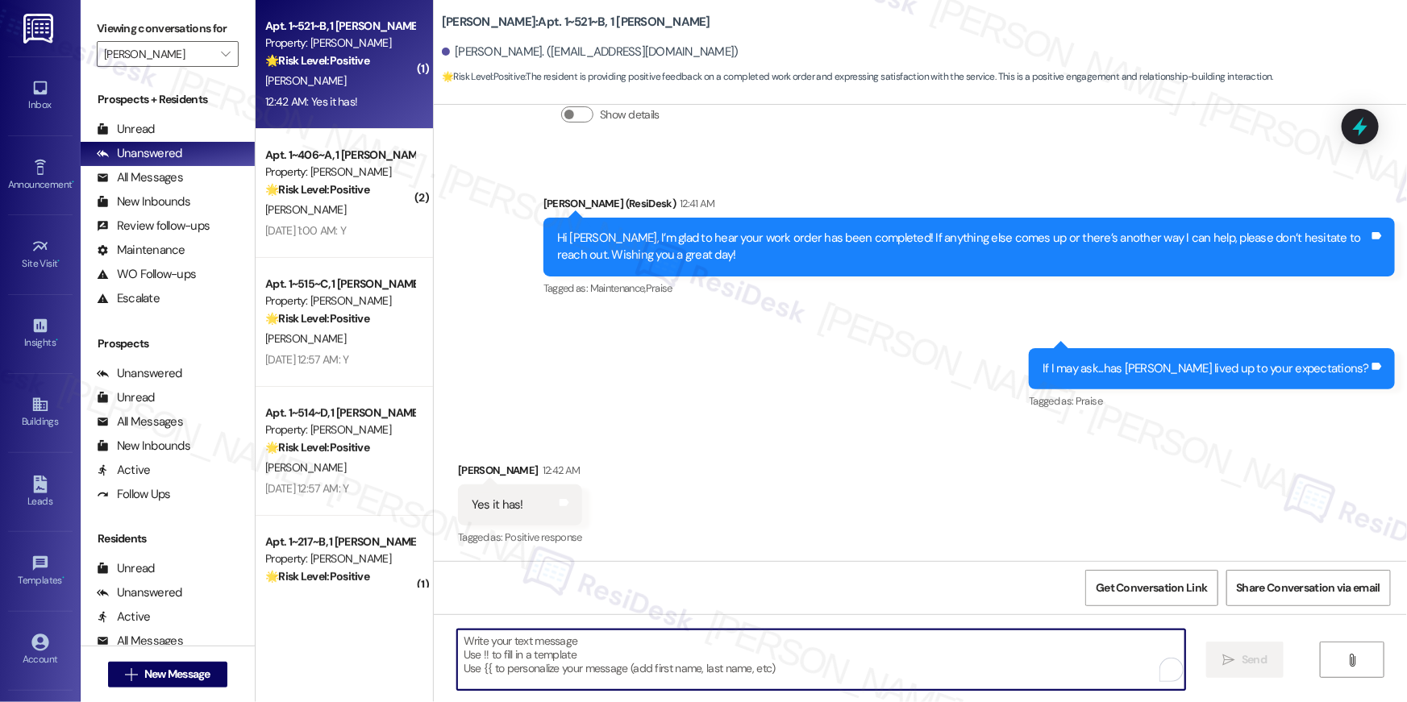
paste textarea "When you have a moment, would you mind leaving us a quick Google Review? ⭐ It o…"
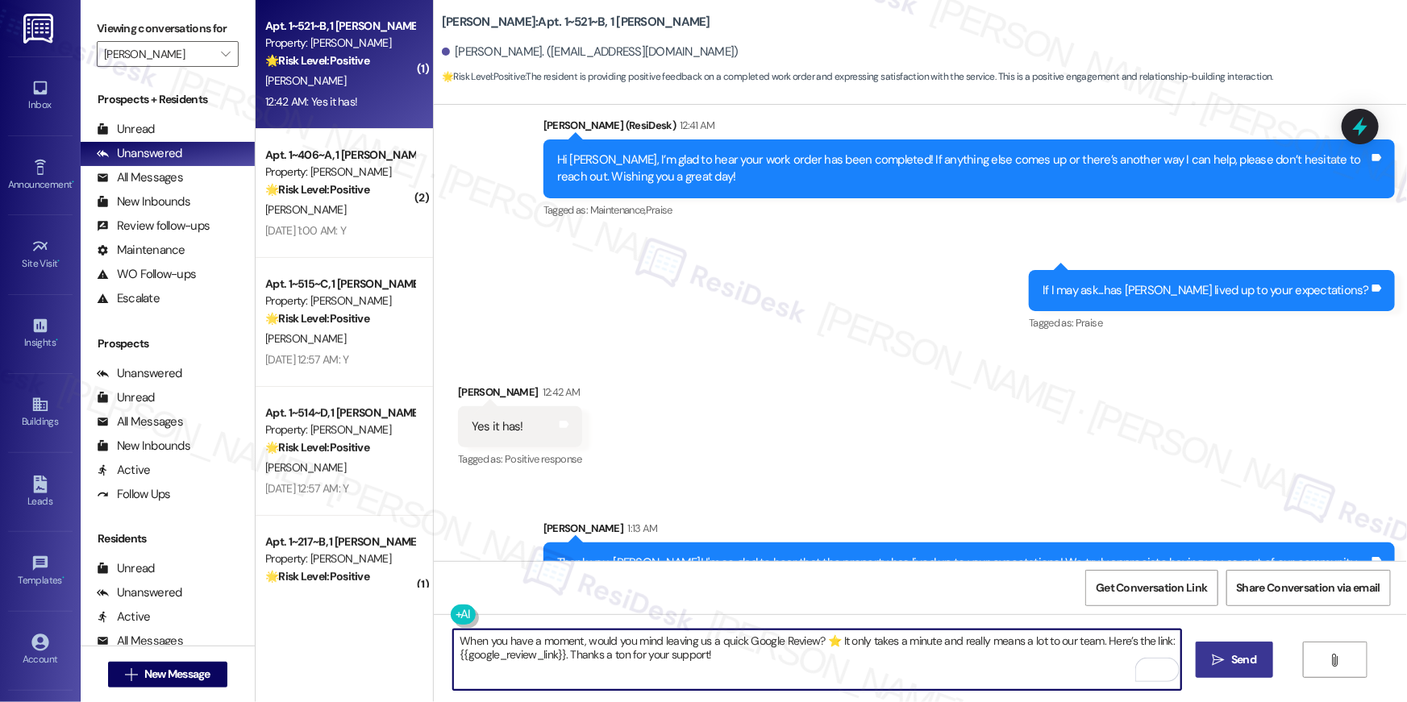
scroll to position [809, 0]
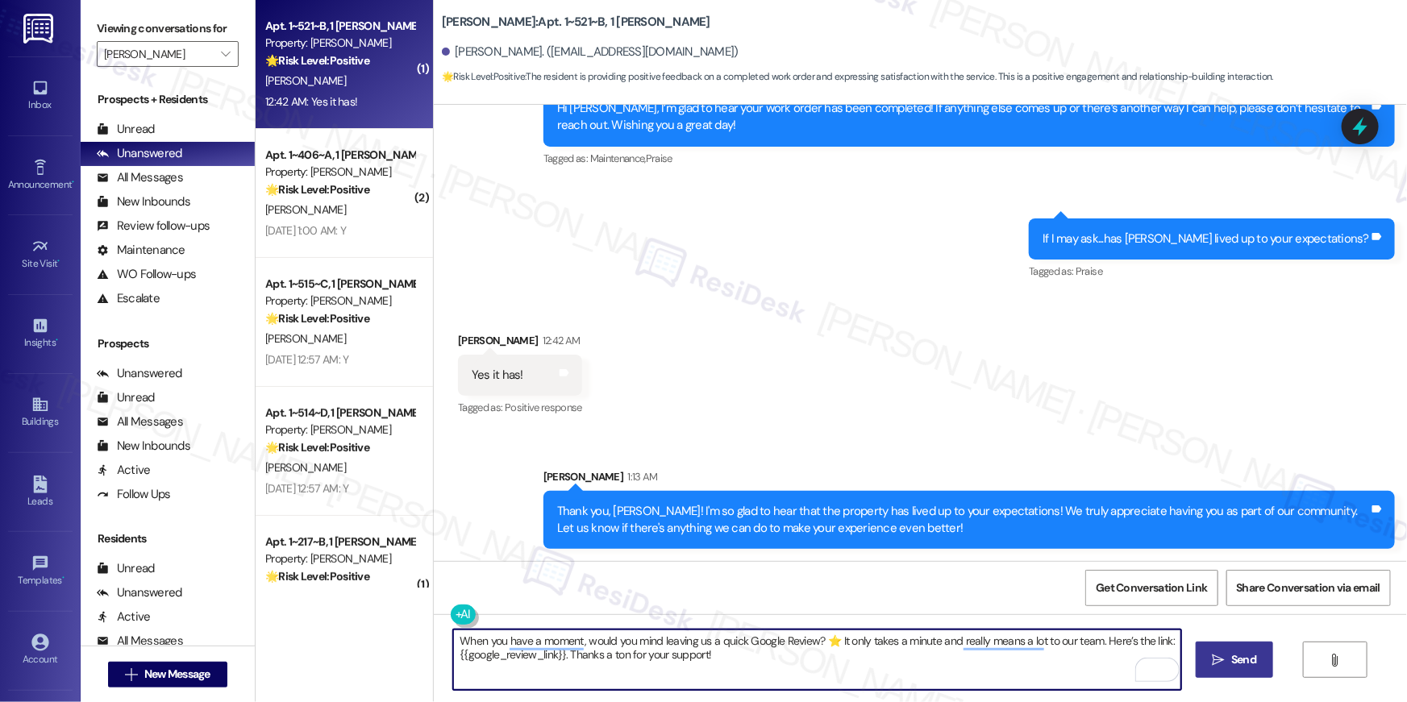
type textarea "When you have a moment, would you mind leaving us a quick Google Review? ⭐ It o…"
click at [1228, 658] on span "Send" at bounding box center [1243, 659] width 31 height 17
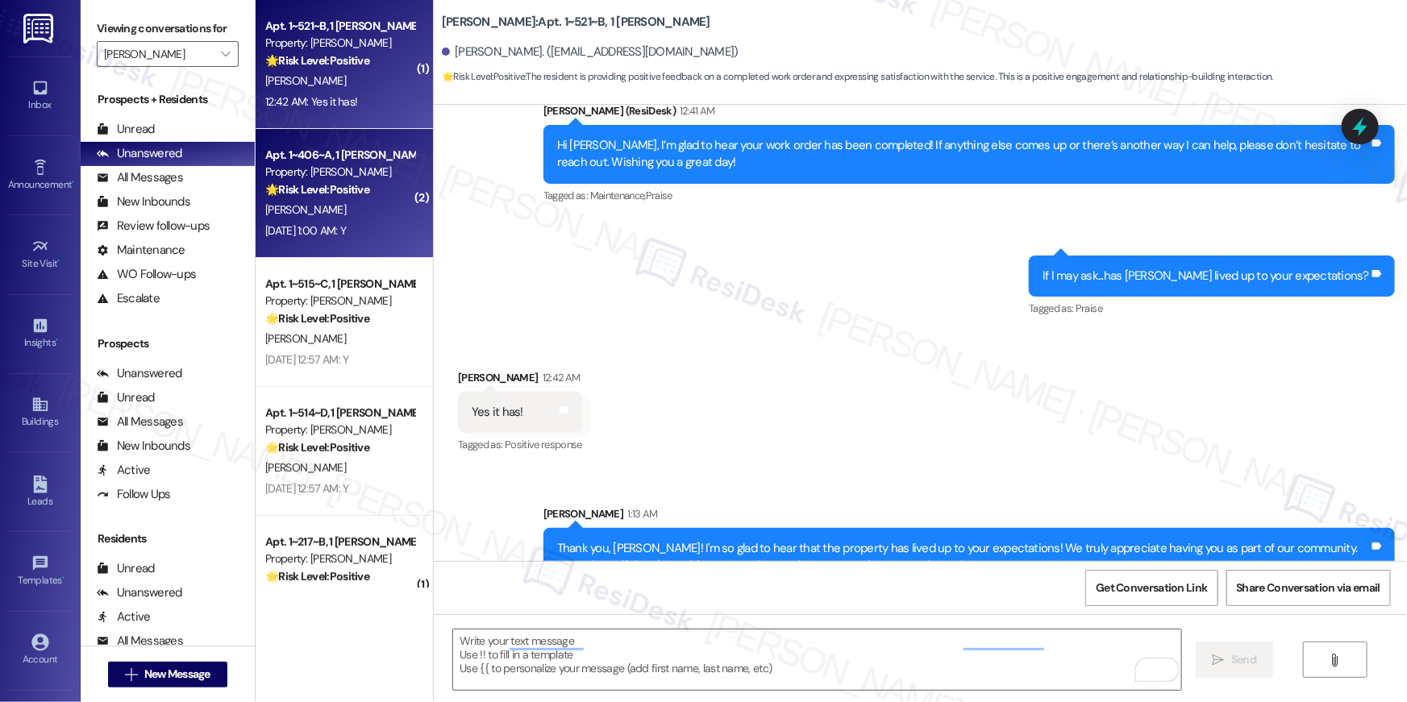
scroll to position [680, 0]
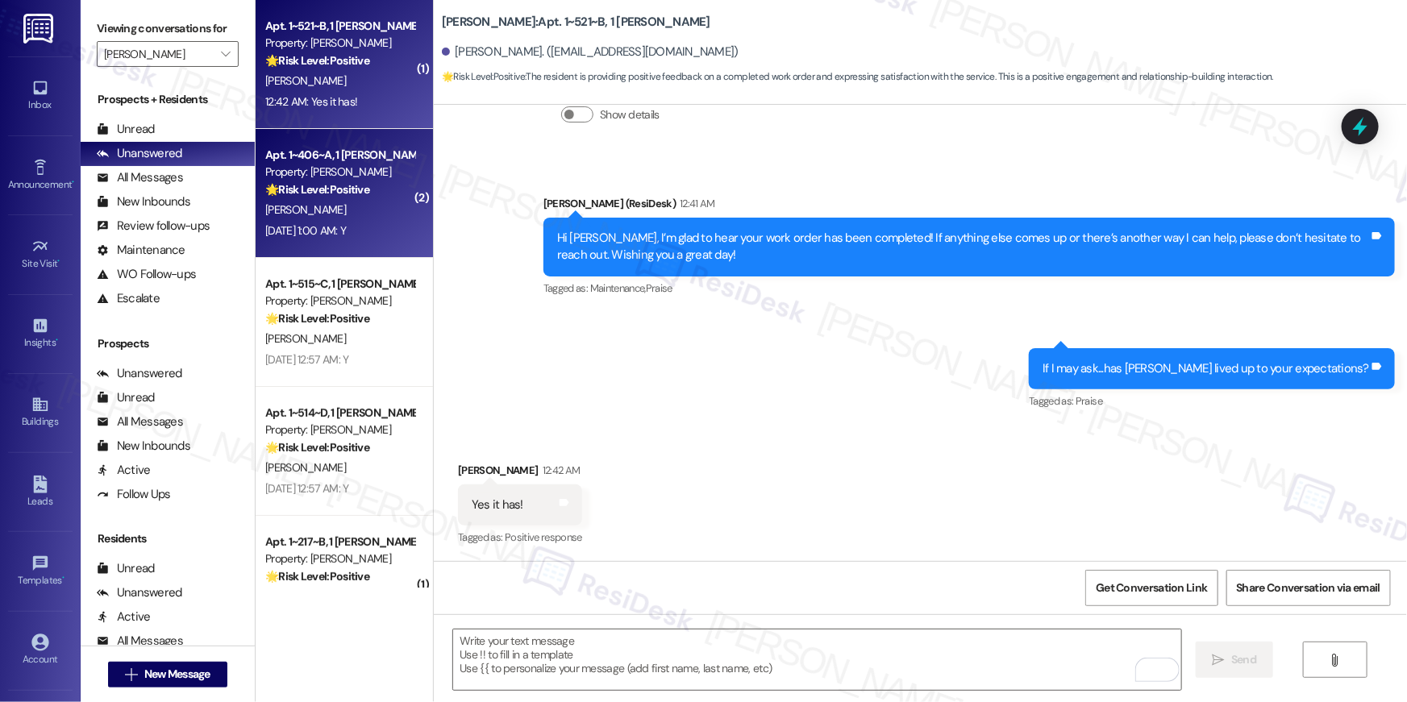
click at [343, 196] on strong "🌟 Risk Level: Positive" at bounding box center [317, 189] width 104 height 15
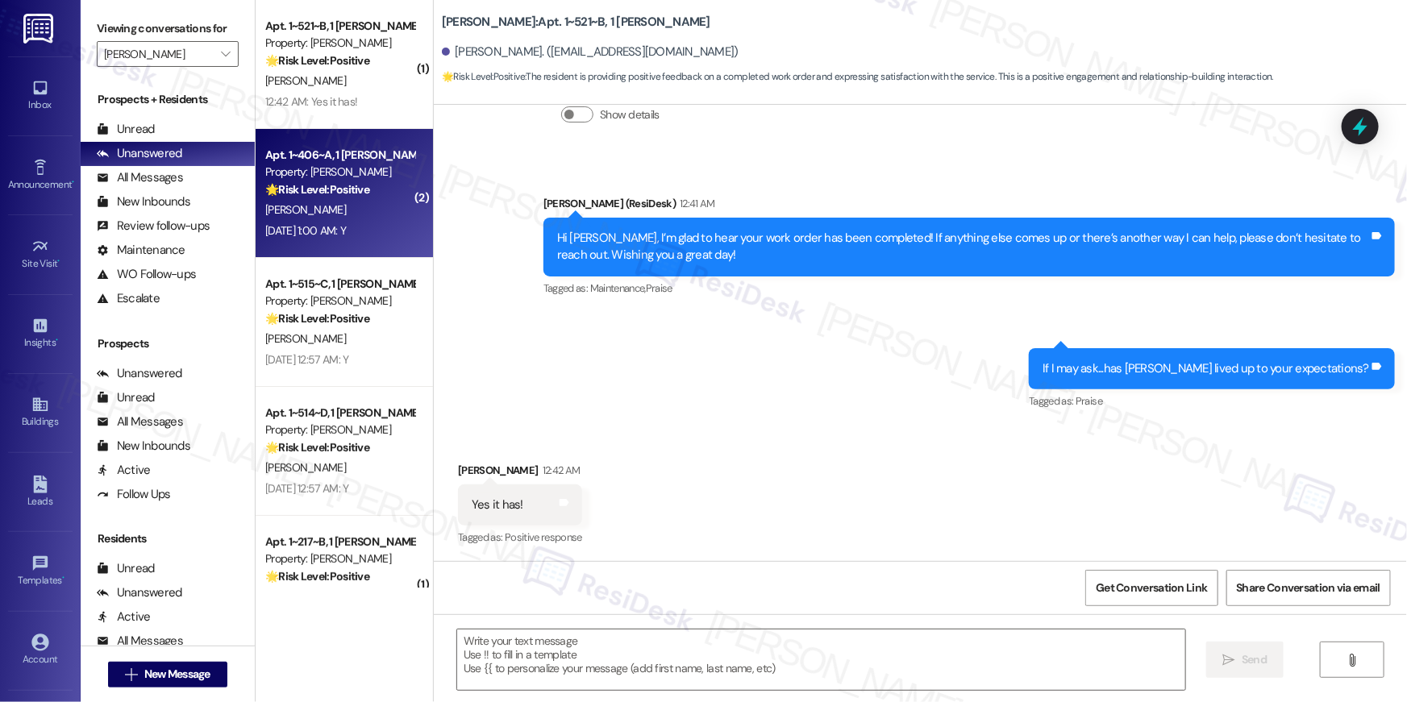
type textarea "Fetching suggested responses. Please feel free to read through the conversation…"
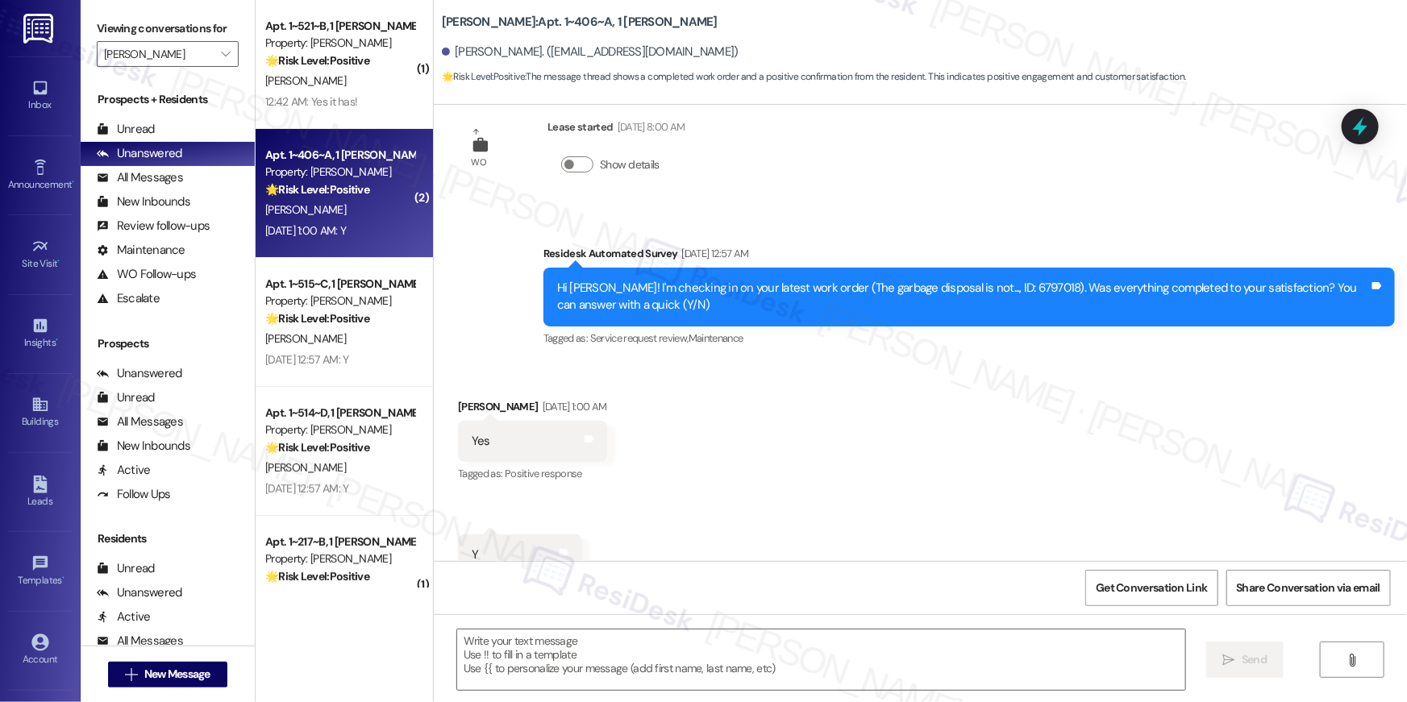
type textarea "Fetching suggested responses. Please feel free to read through the conversation…"
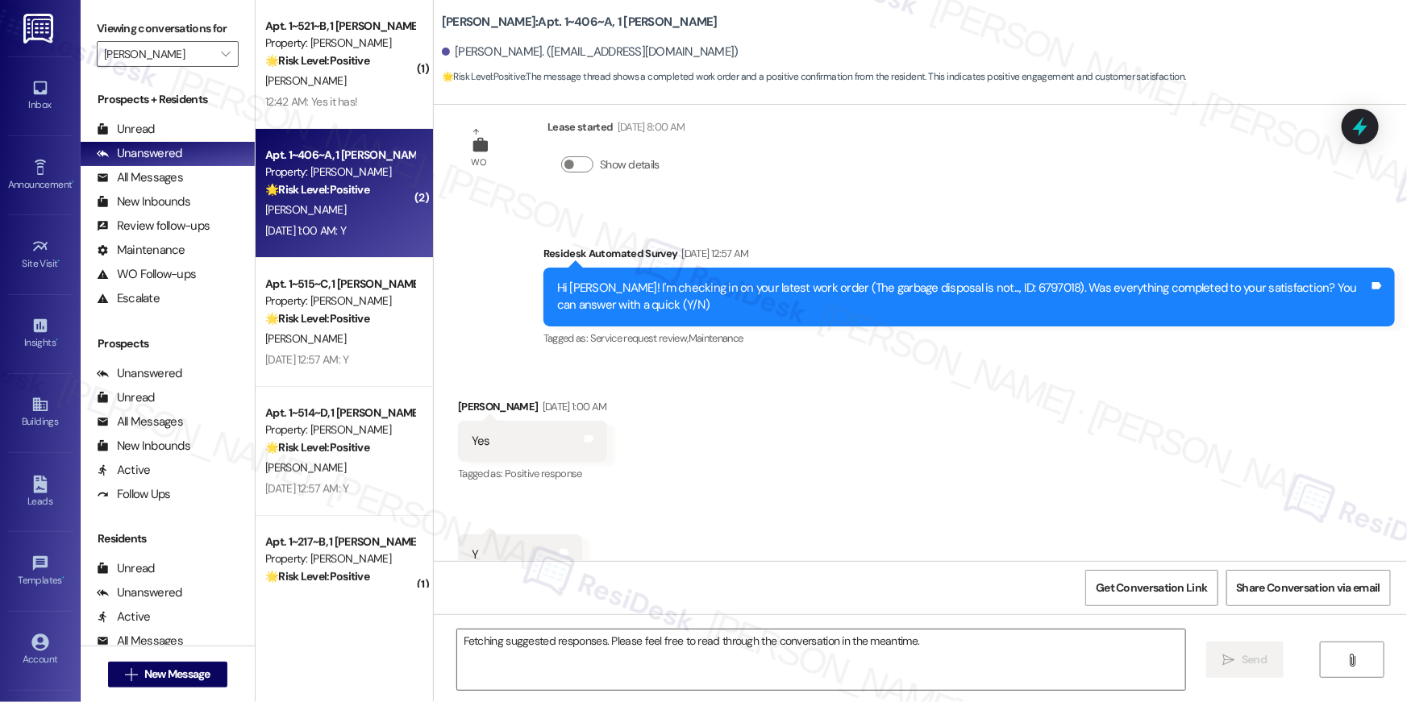
scroll to position [834, 0]
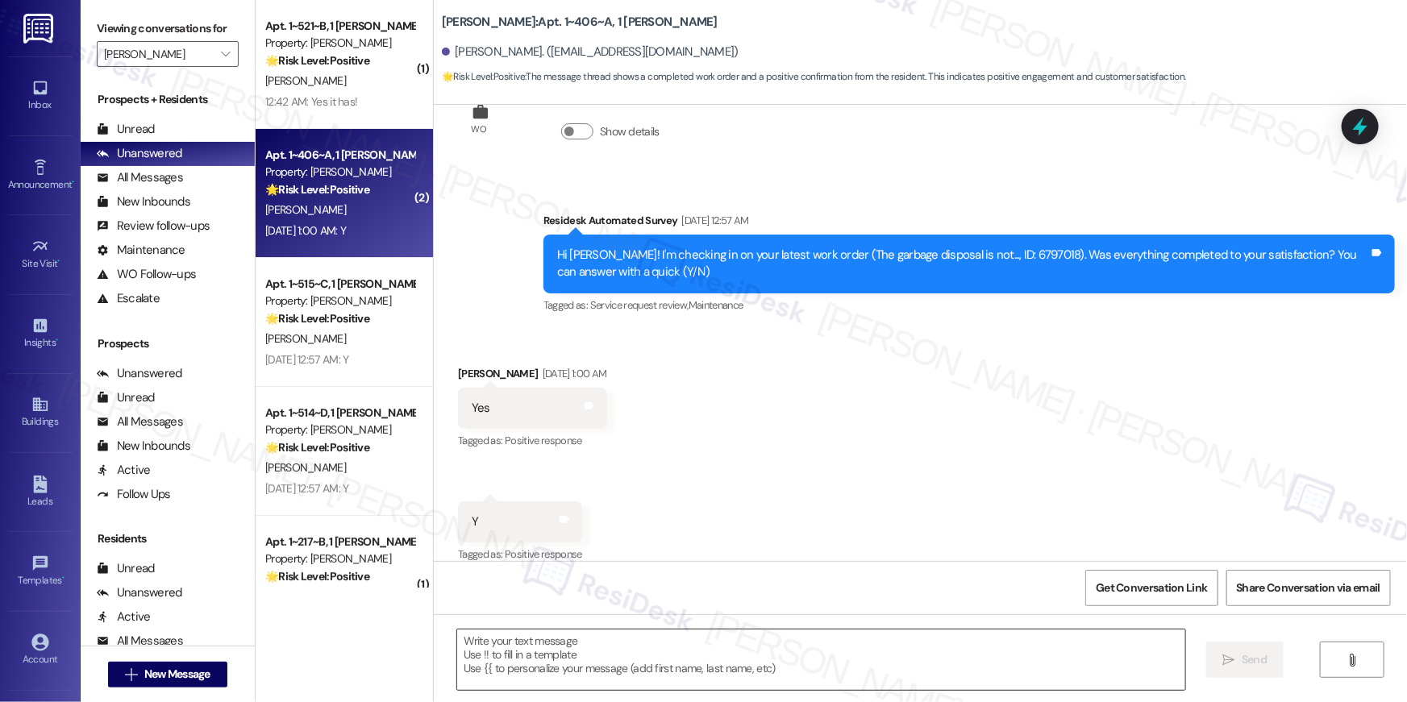
click at [1045, 668] on textarea at bounding box center [821, 660] width 728 height 60
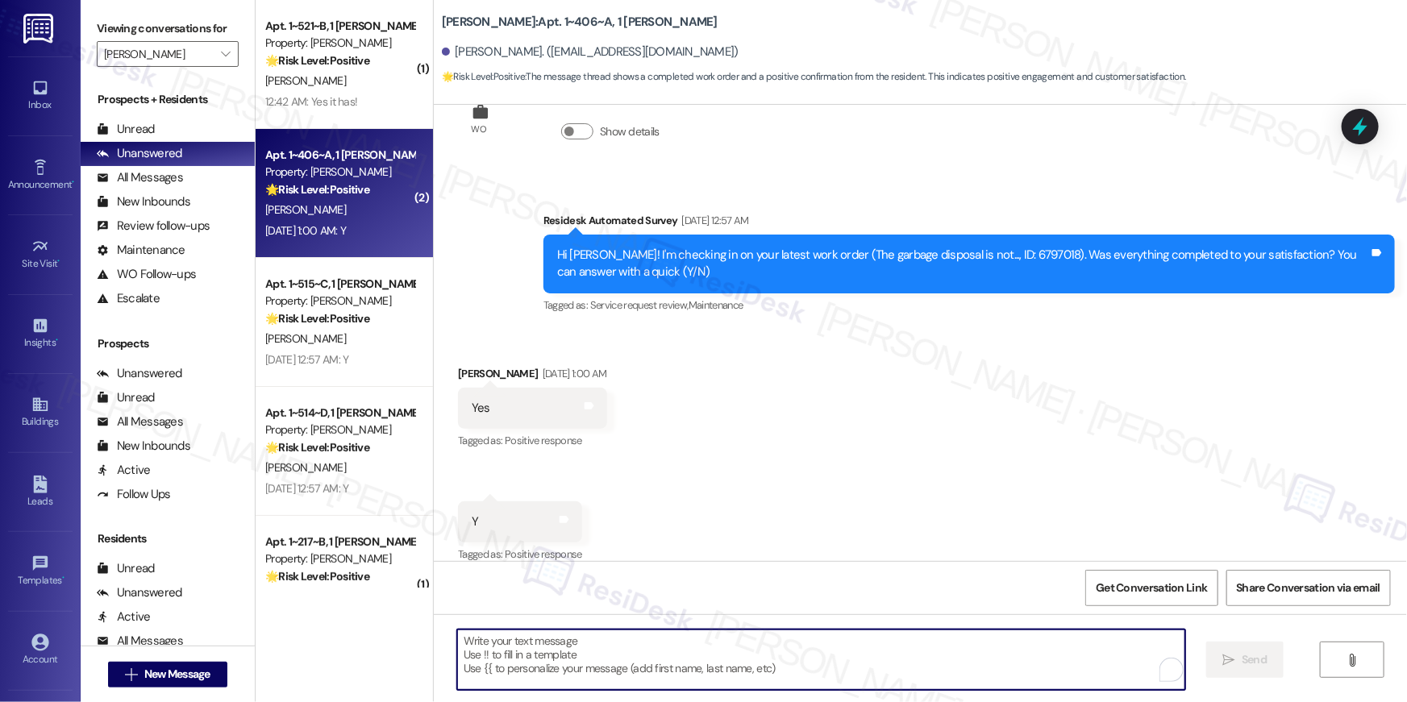
paste textarea "When you have a moment, would you mind leaving us a quick Google Review? ⭐ It o…"
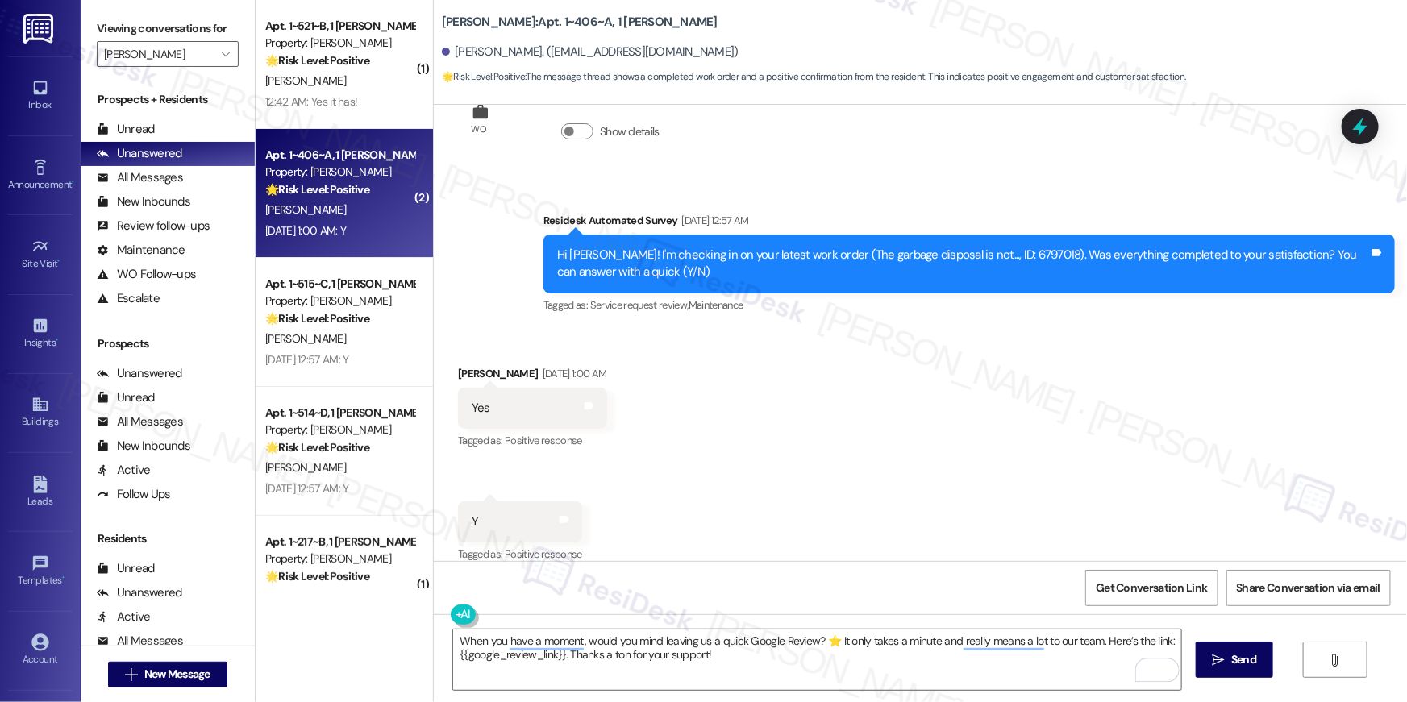
drag, startPoint x: 1242, startPoint y: 666, endPoint x: 866, endPoint y: 482, distance: 419.0
click at [866, 482] on div "Survey, sent via SMS Residesk Automated Survey Aug 28, 2024 at 12:34 AM This me…" at bounding box center [920, 456] width 973 height 702
click at [996, 664] on textarea "When you have a moment, would you mind leaving us a quick Google Review? ⭐ It o…" at bounding box center [817, 660] width 728 height 60
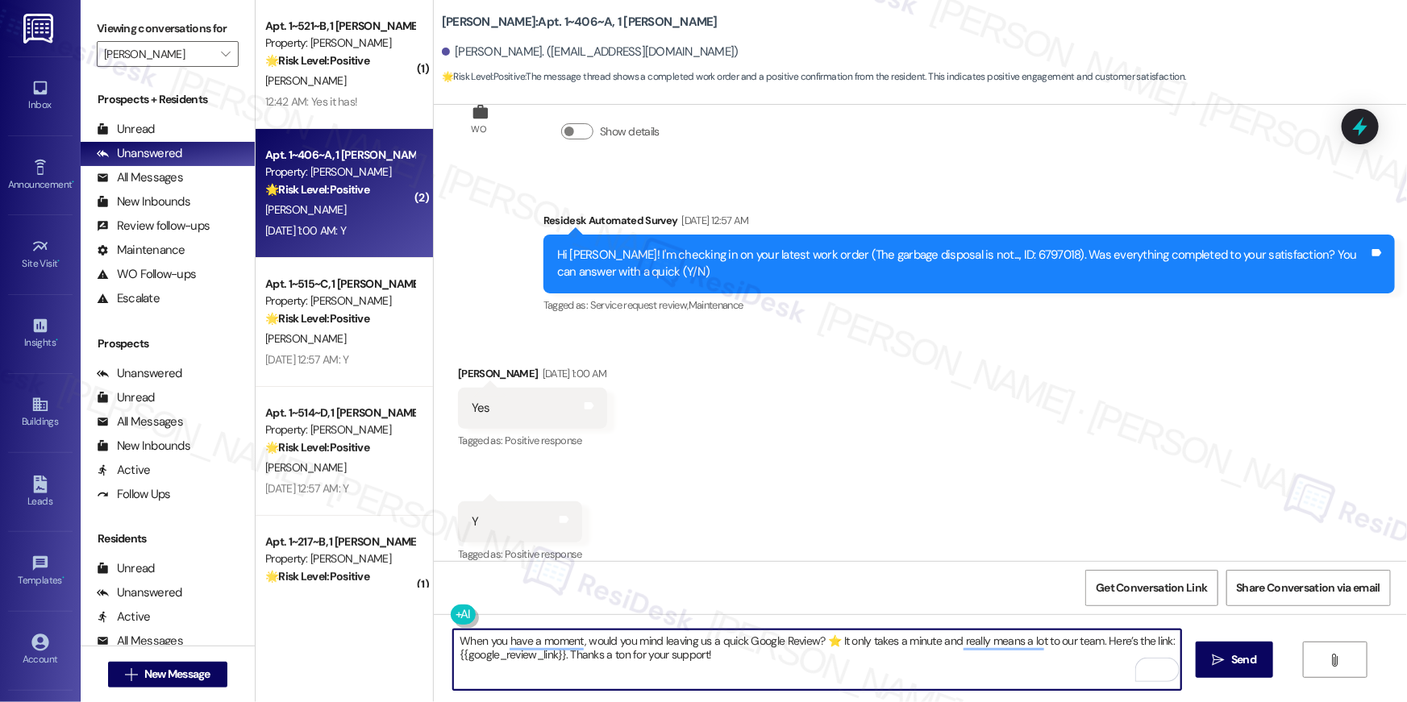
click at [996, 664] on textarea "When you have a moment, would you mind leaving us a quick Google Review? ⭐ It o…" at bounding box center [817, 660] width 728 height 60
paste textarea "Hi {{first_name}}, I’m glad to hear your work order has been completed! If anyt…"
type textarea "Hi {{first_name}}, I’m glad to hear your work order has been completed! If anyt…"
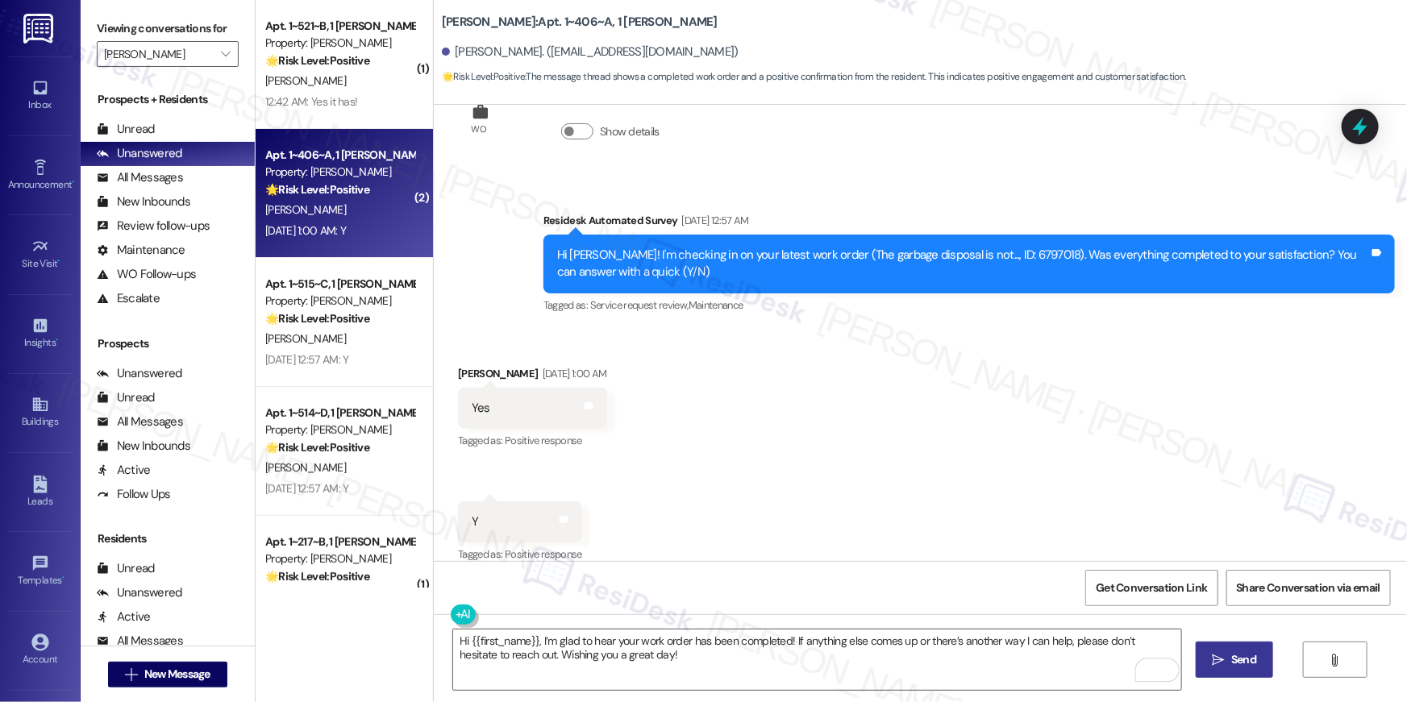
click at [1221, 668] on span " Send" at bounding box center [1234, 659] width 51 height 17
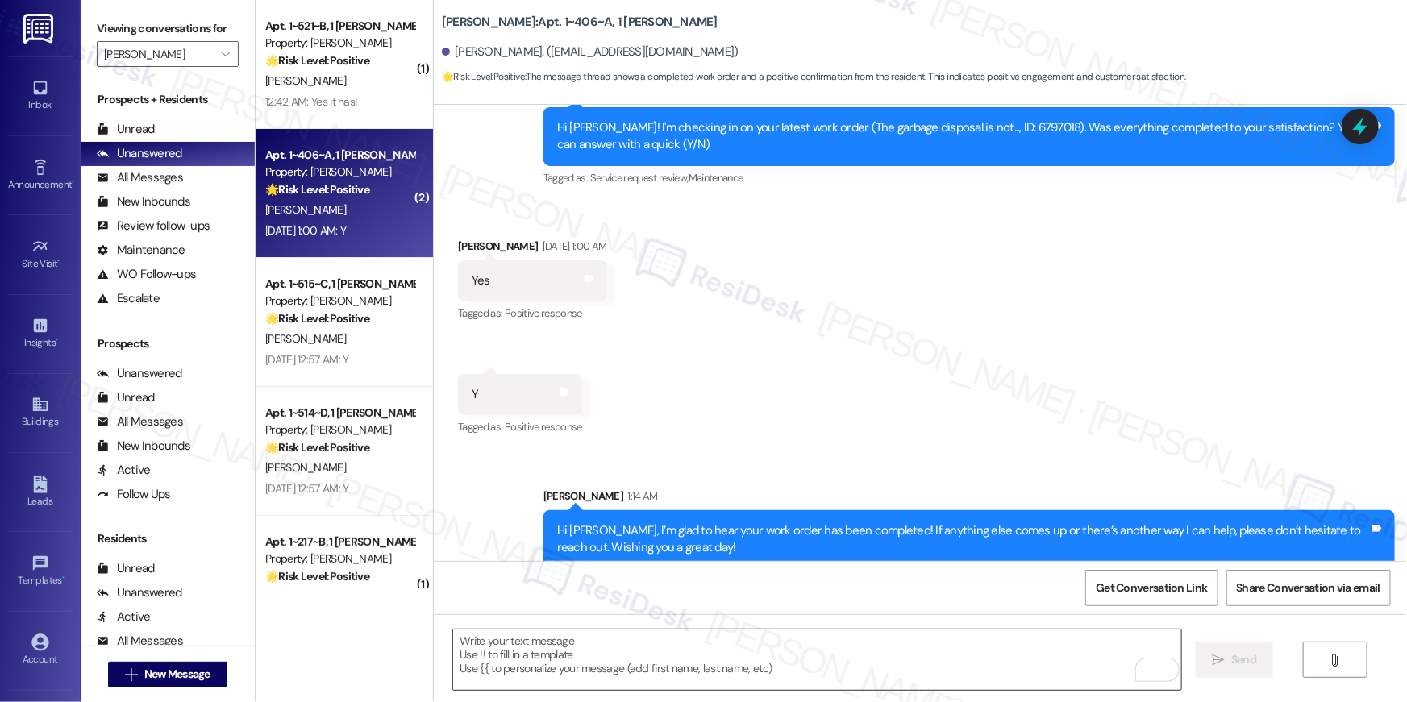
scroll to position [964, 0]
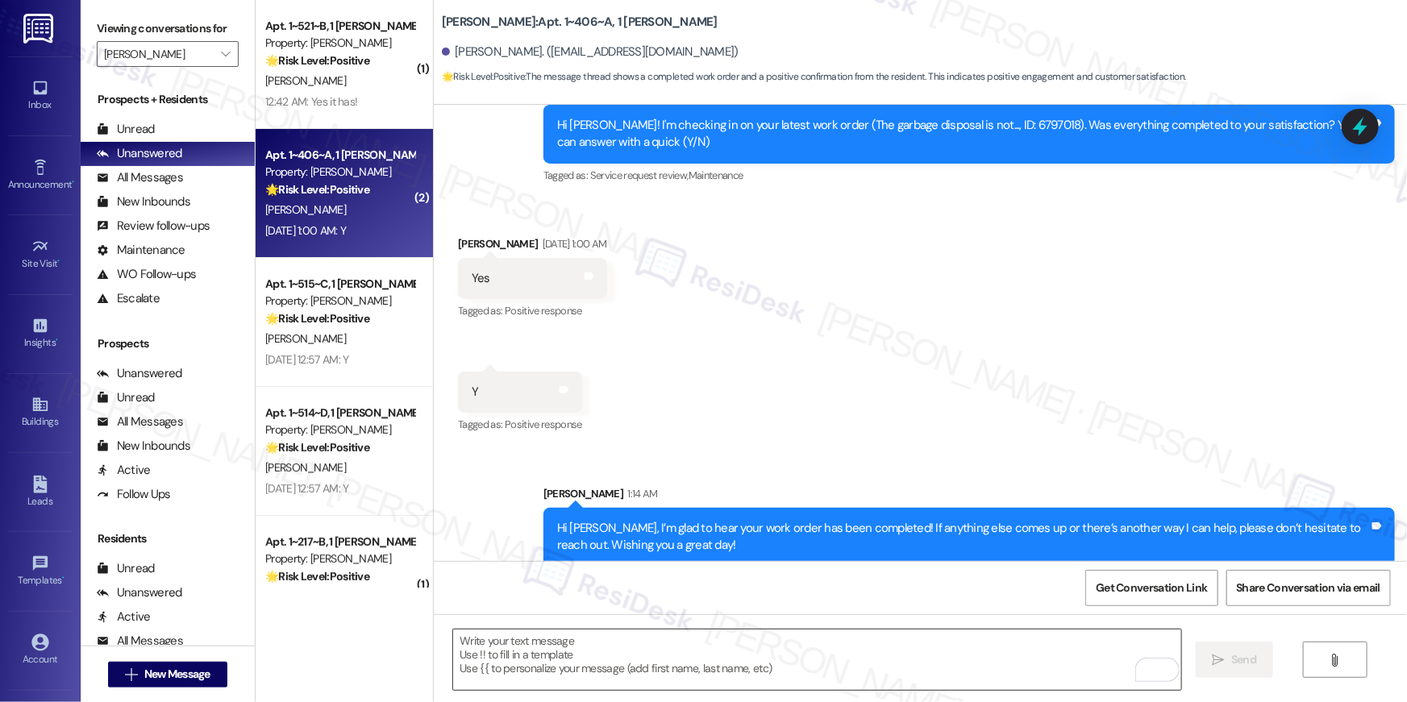
click at [1009, 673] on textarea "To enrich screen reader interactions, please activate Accessibility in Grammarl…" at bounding box center [817, 660] width 728 height 60
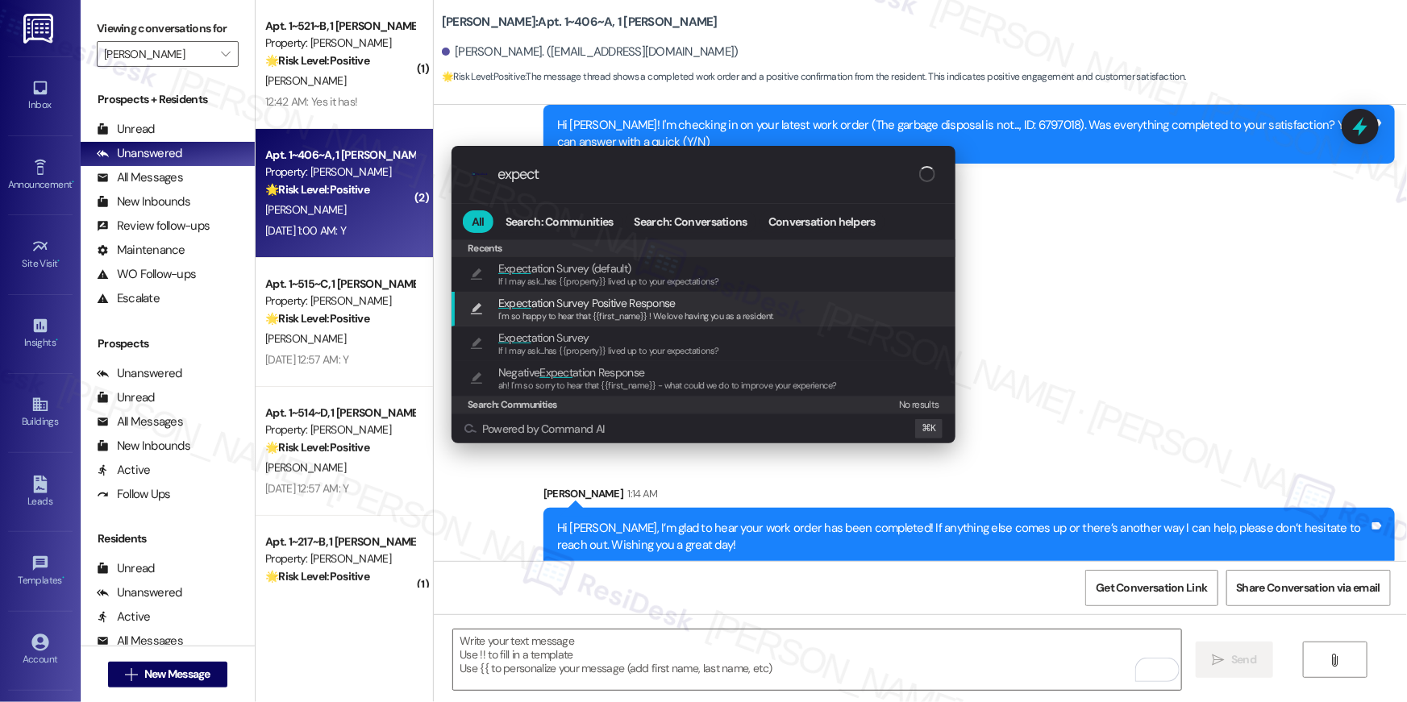
type input "expect"
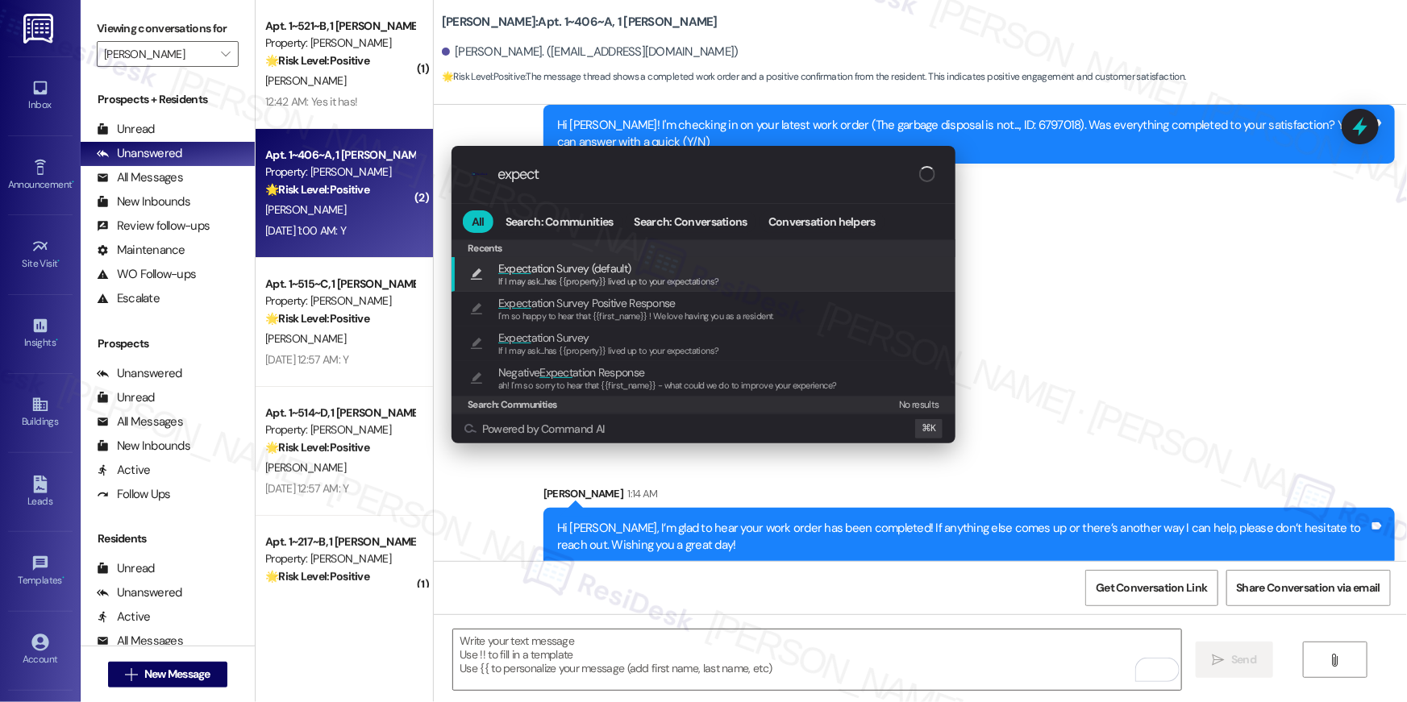
click at [735, 274] on div "Expect ation Survey (default) If I may ask...has {{property}} lived up to your …" at bounding box center [705, 275] width 472 height 30
type textarea "If I may ask...has {{property}} lived up to your expectations?"
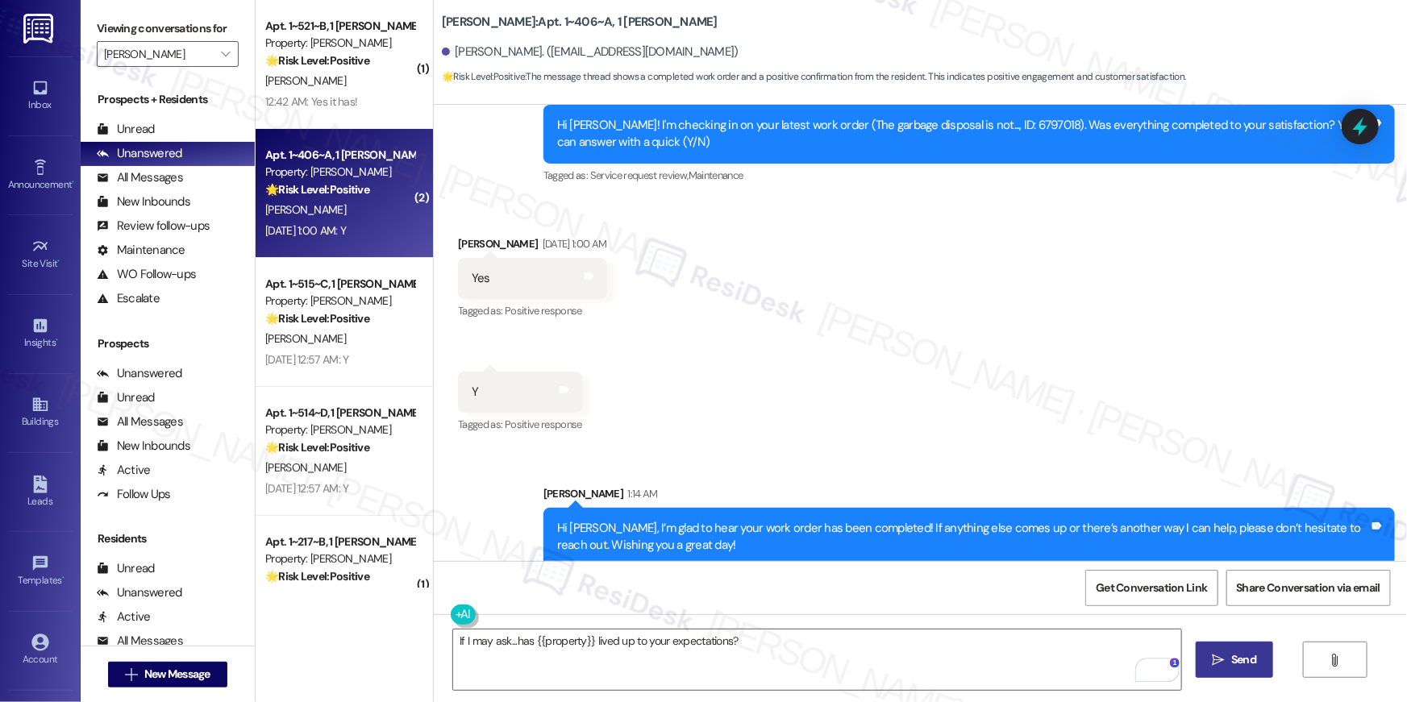
click at [1222, 659] on icon "" at bounding box center [1219, 660] width 12 height 13
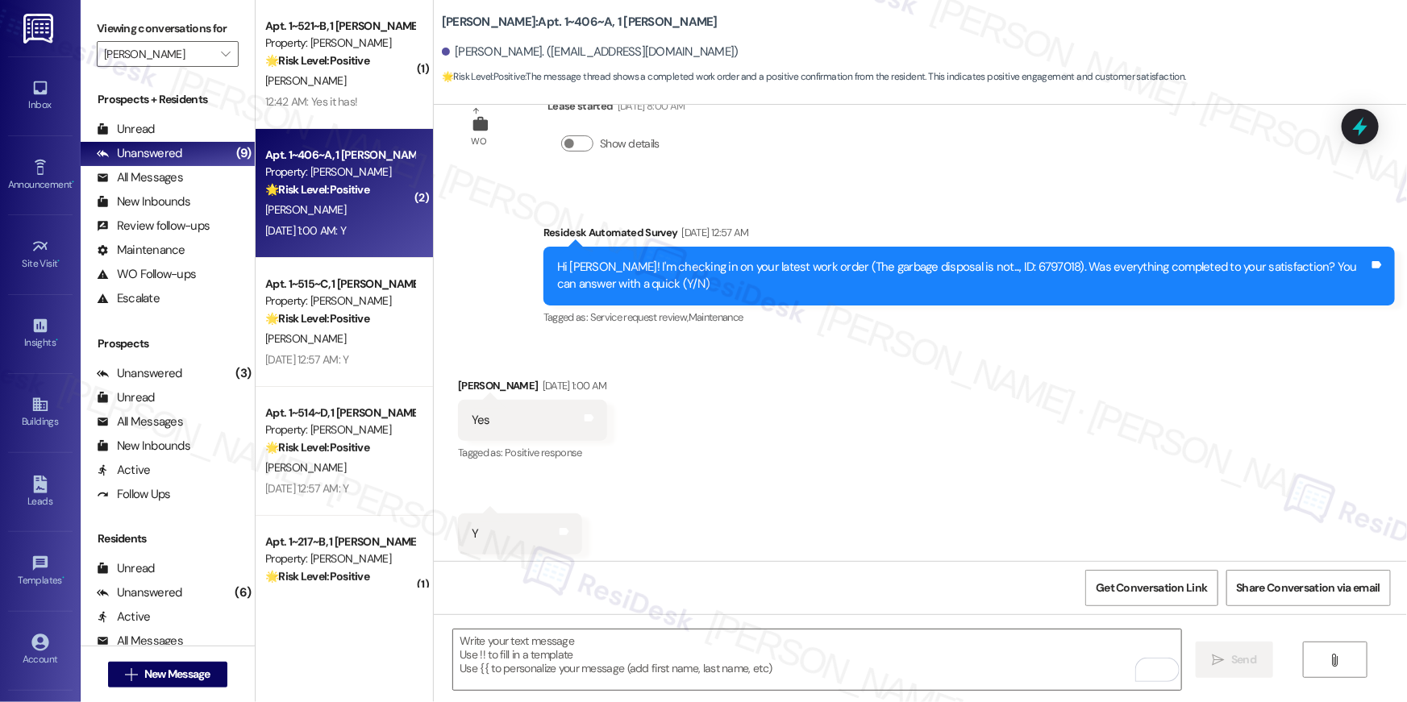
scroll to position [0, 0]
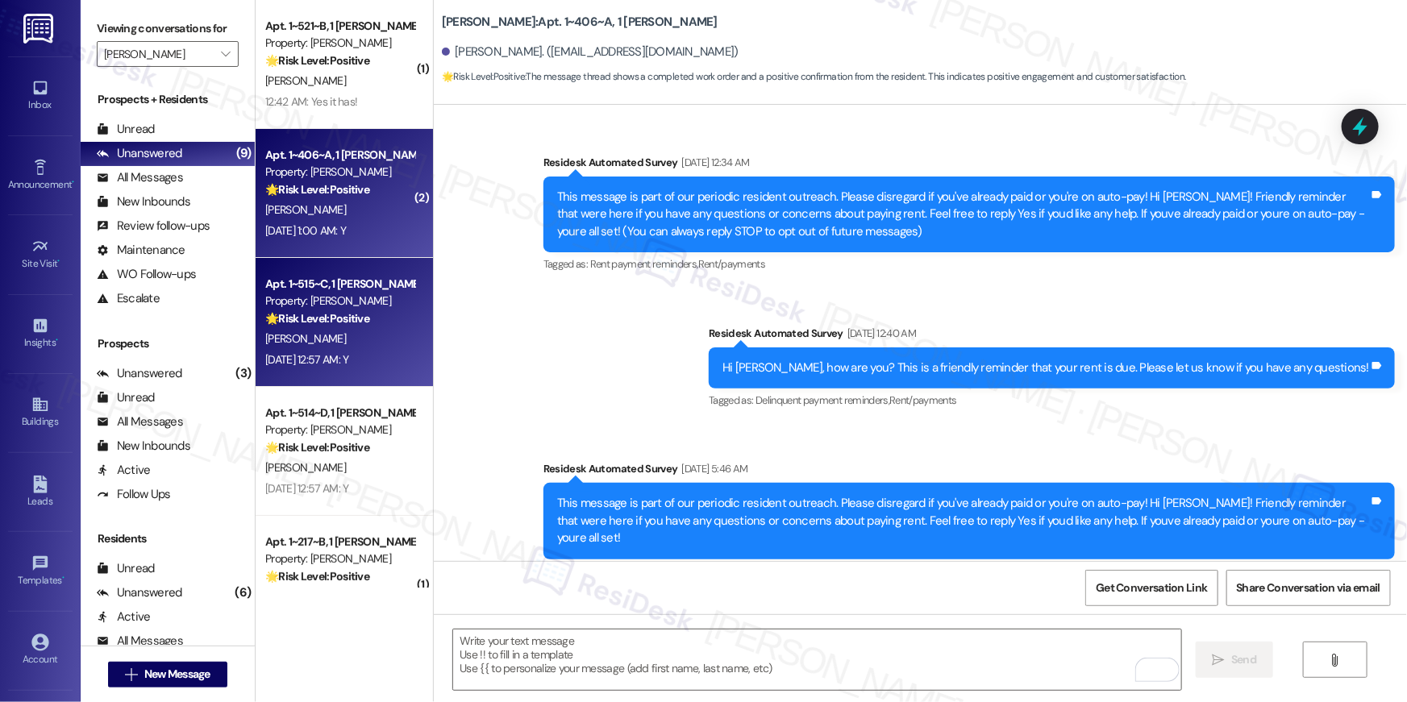
click at [326, 303] on div "Property: [PERSON_NAME]" at bounding box center [339, 301] width 149 height 17
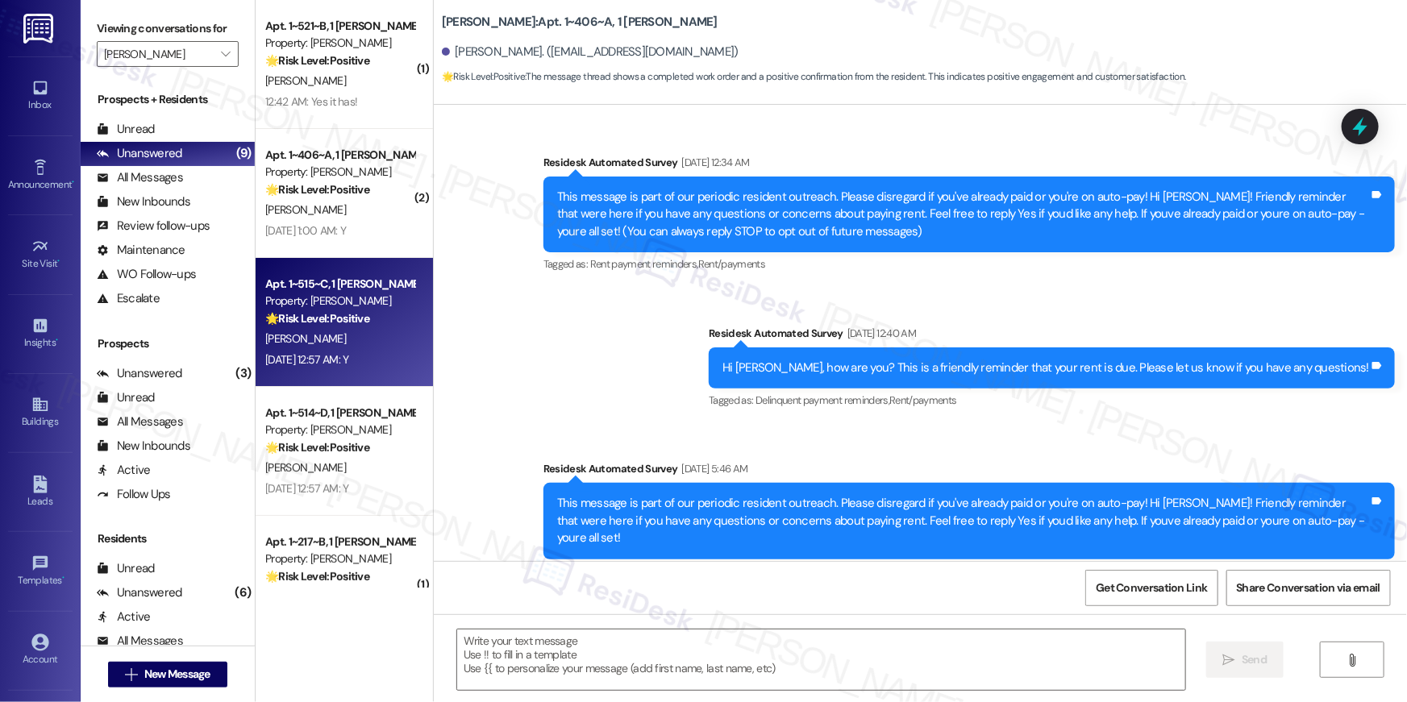
type textarea "Fetching suggested responses. Please feel free to read through the conversation…"
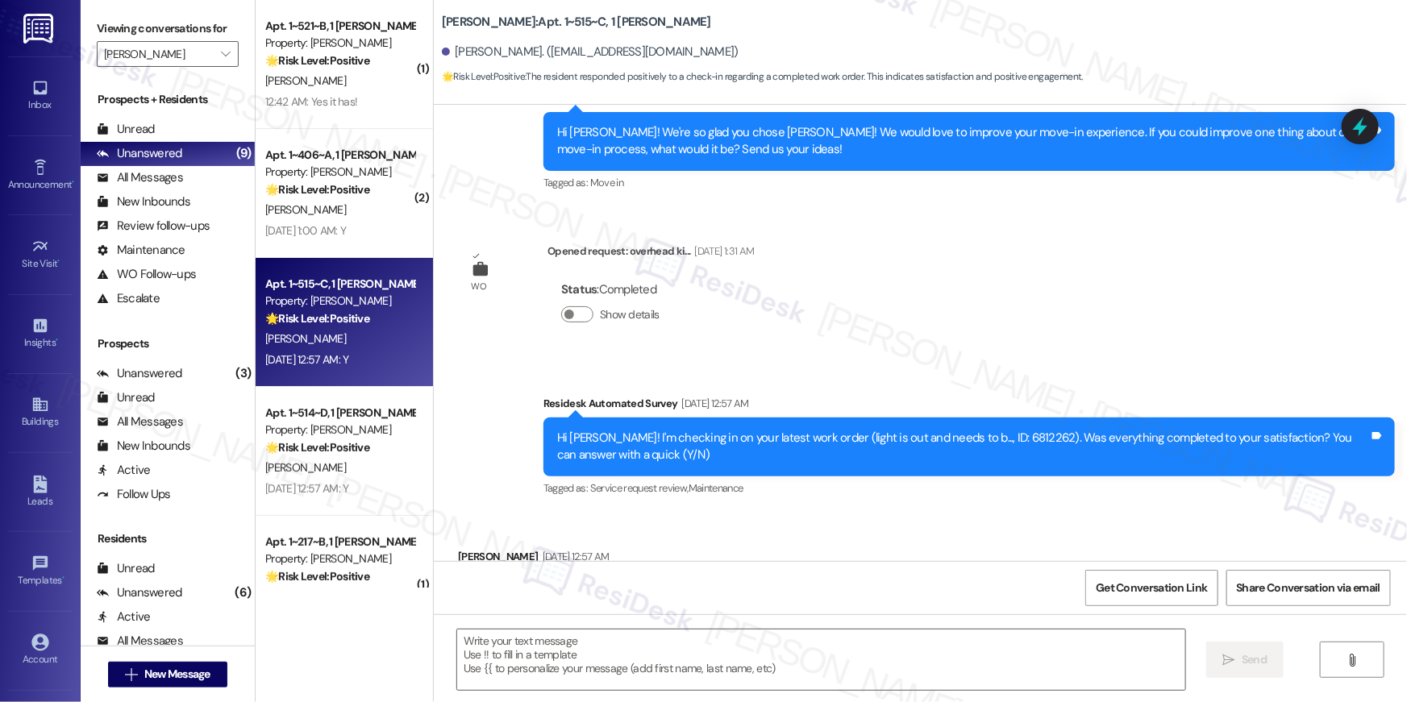
scroll to position [3217, 0]
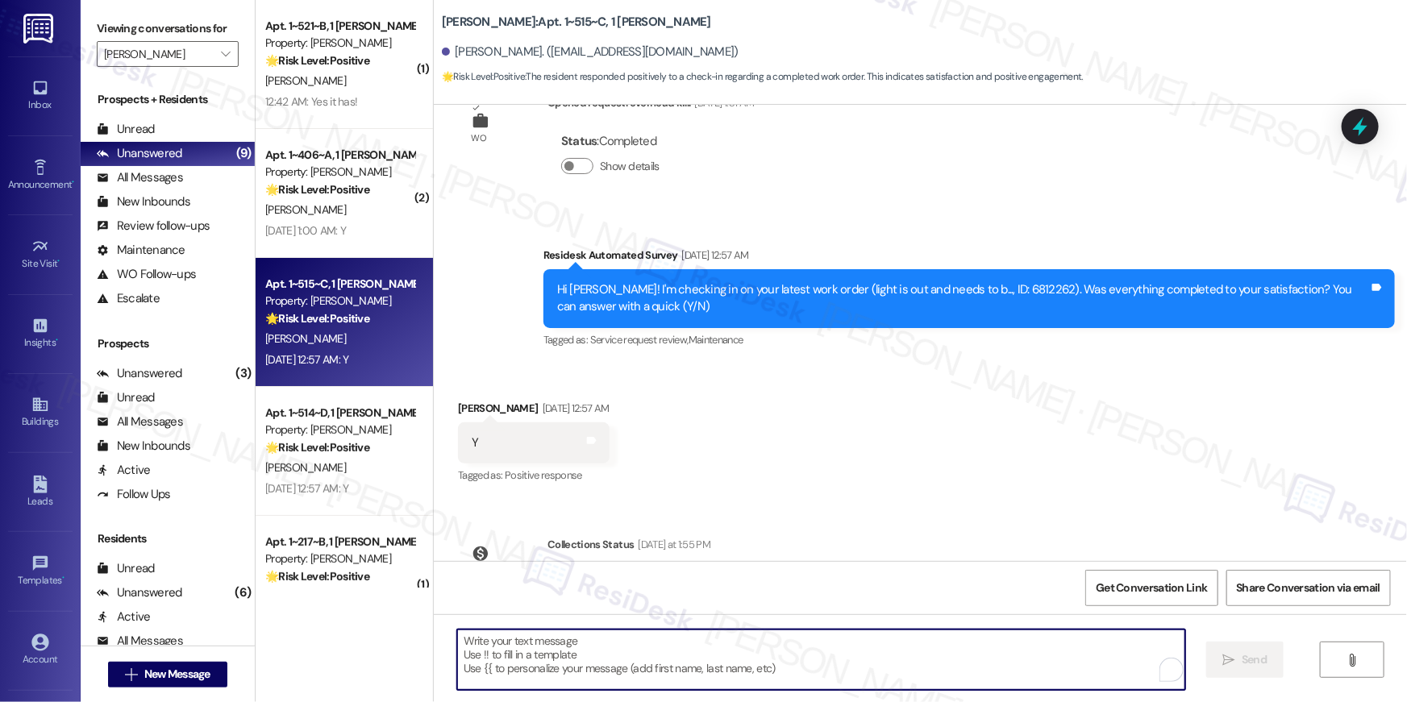
click at [984, 676] on textarea "To enrich screen reader interactions, please activate Accessibility in Grammarl…" at bounding box center [821, 660] width 728 height 60
paste textarea "Hi {{first_name}}, I’m glad to hear your work order has been completed! If anyt…"
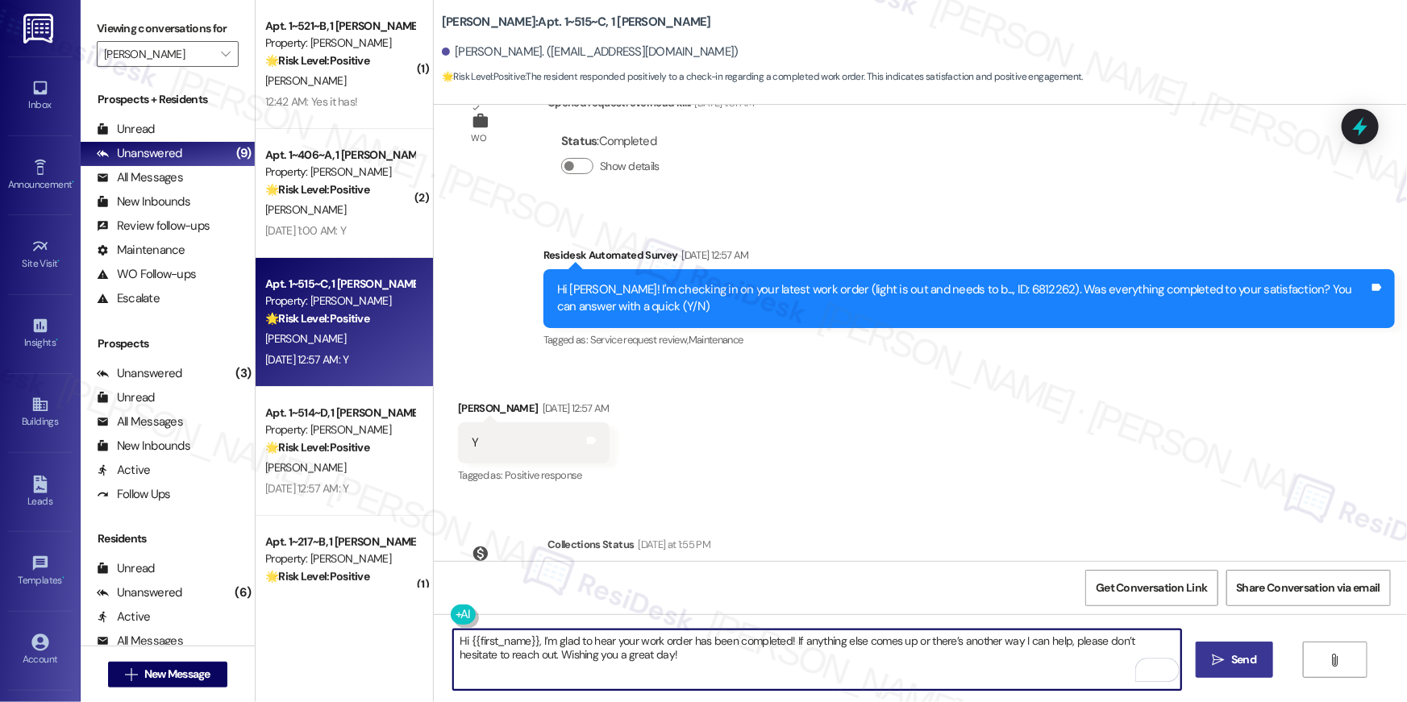
type textarea "Hi {{first_name}}, I’m glad to hear your work order has been completed! If anyt…"
click at [1228, 660] on span "Send" at bounding box center [1243, 659] width 31 height 17
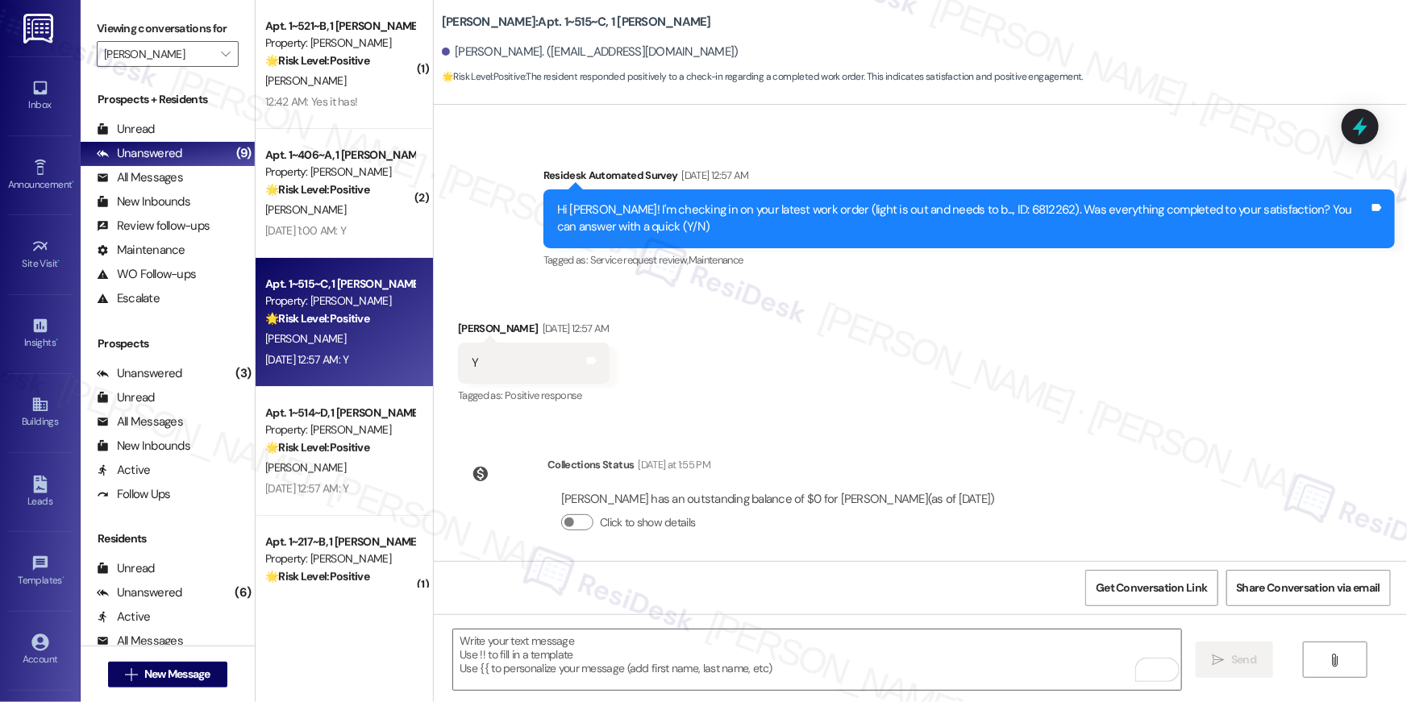
scroll to position [3346, 0]
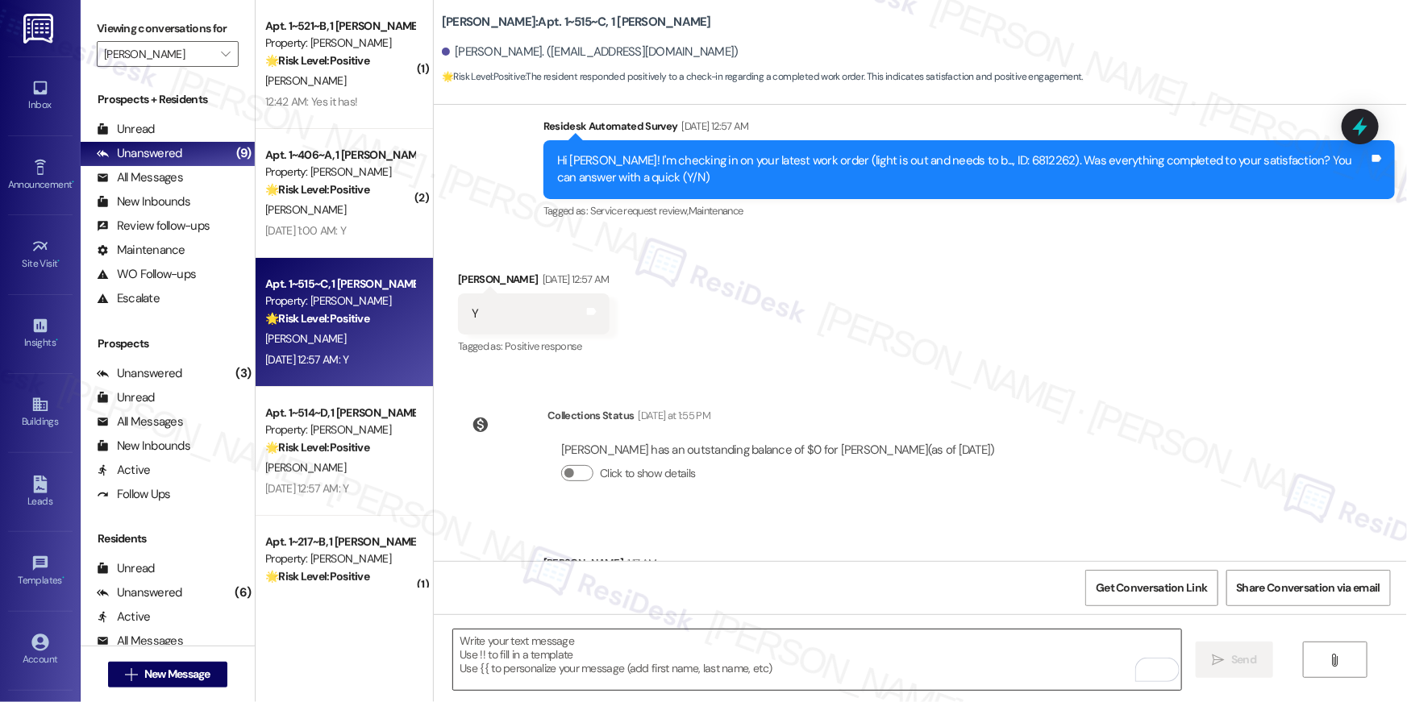
click at [1034, 643] on textarea "To enrich screen reader interactions, please activate Accessibility in Grammarl…" at bounding box center [817, 660] width 728 height 60
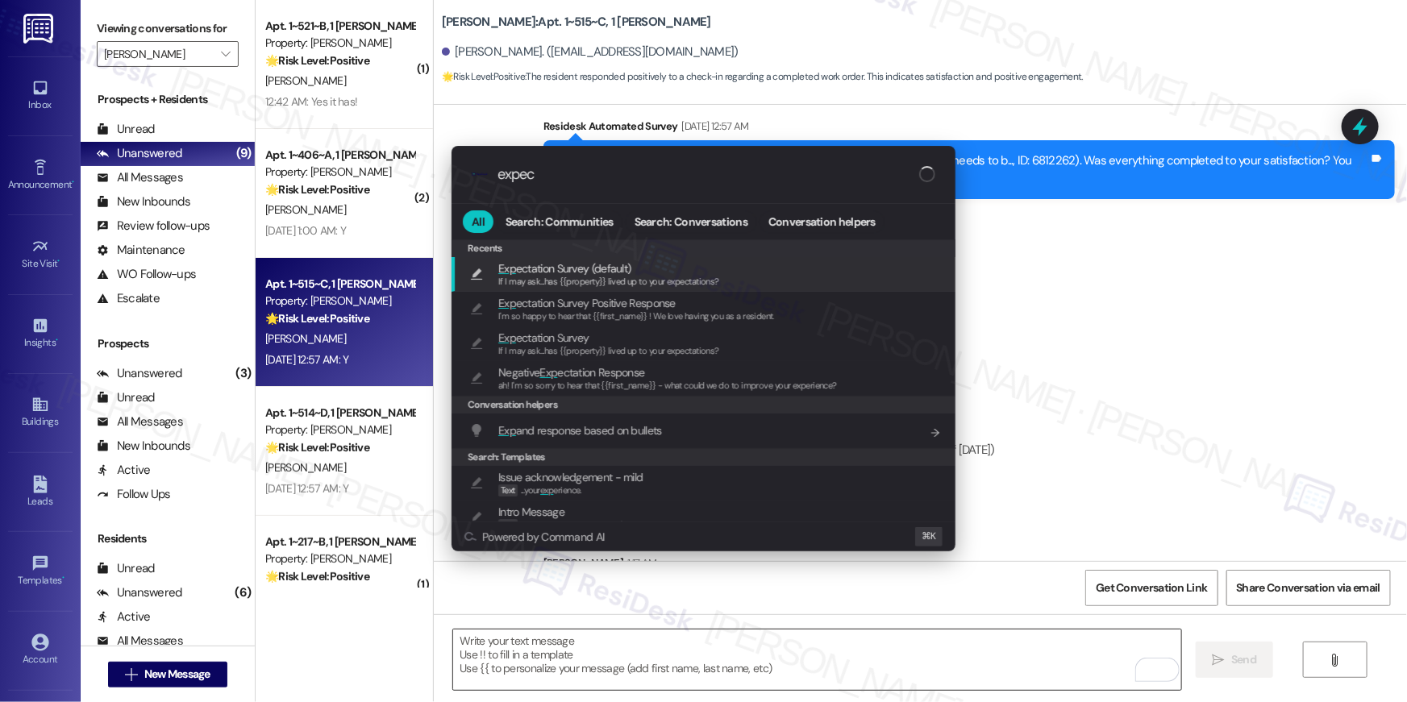
type input "expect"
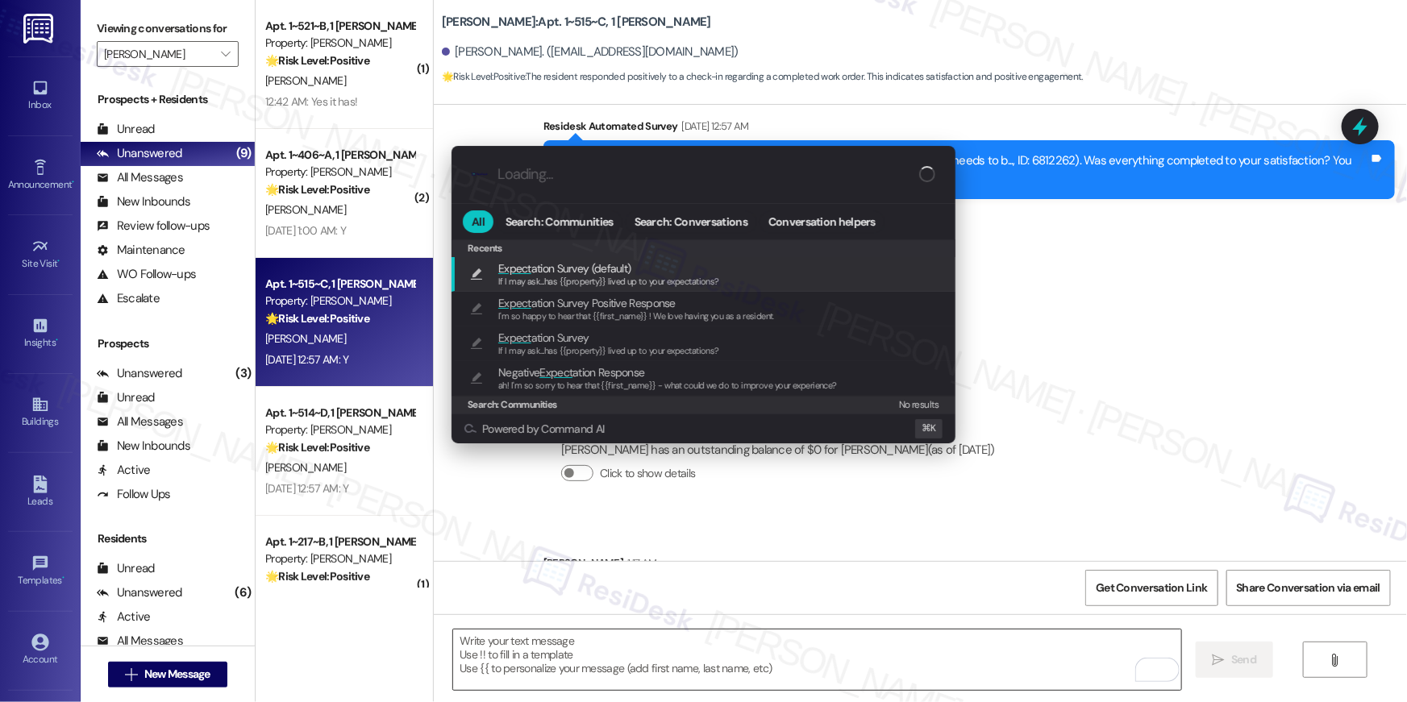
type textarea "If I may ask...has {{property}} lived up to your expectations?"
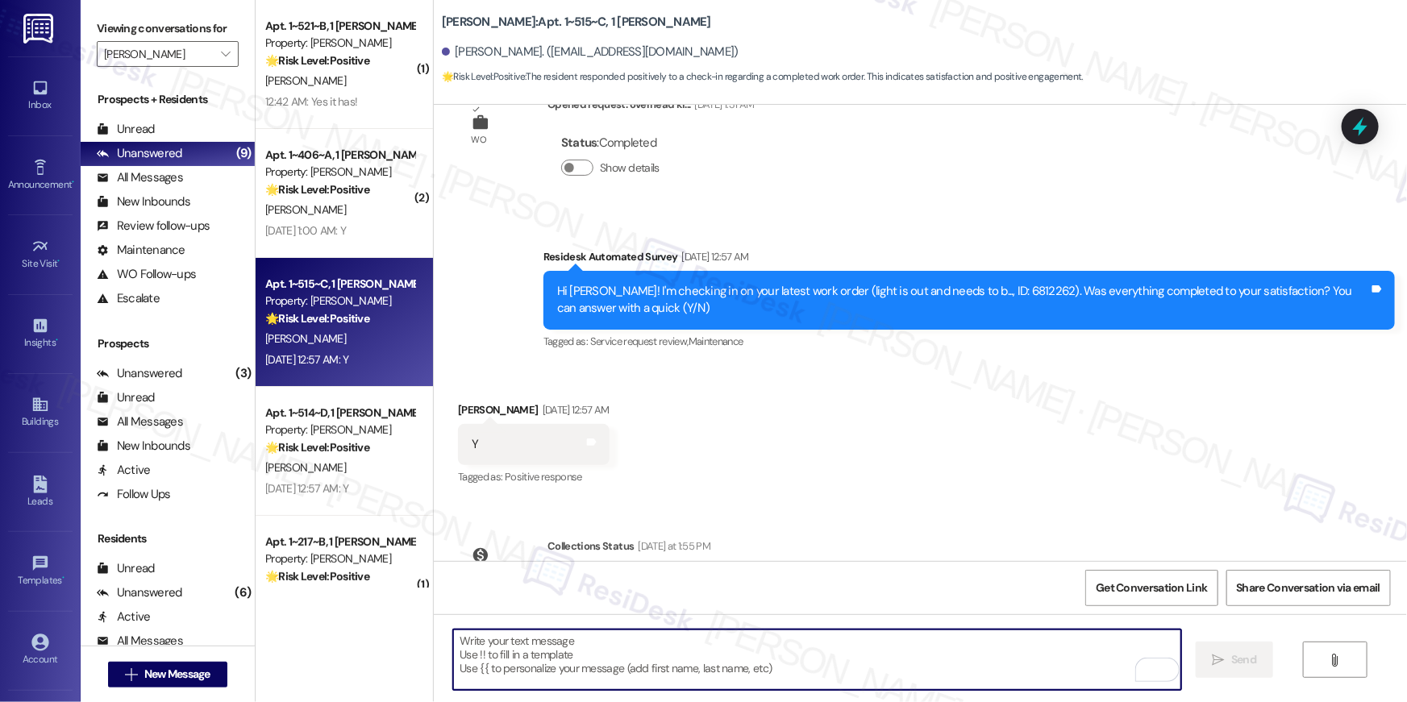
scroll to position [3459, 0]
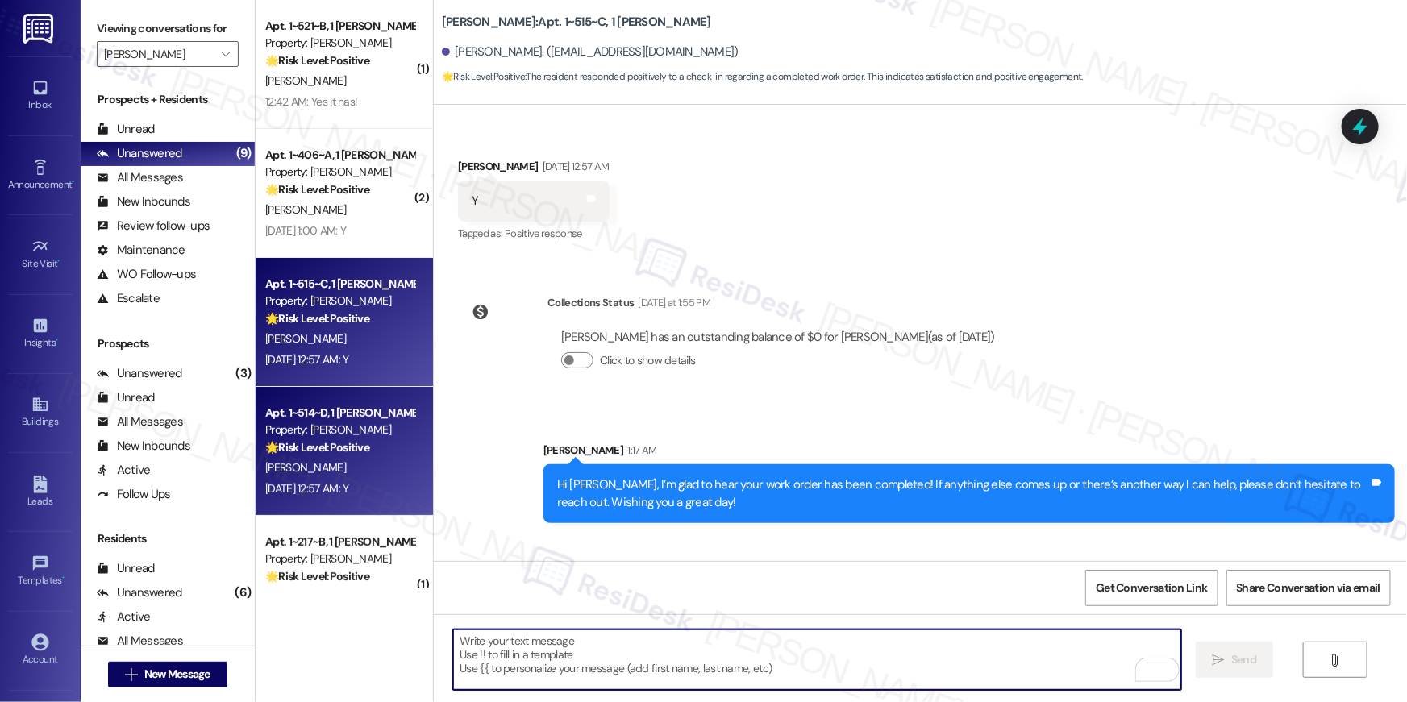
click at [339, 419] on div "Apt. 1~514~D, 1 [PERSON_NAME]" at bounding box center [339, 413] width 149 height 17
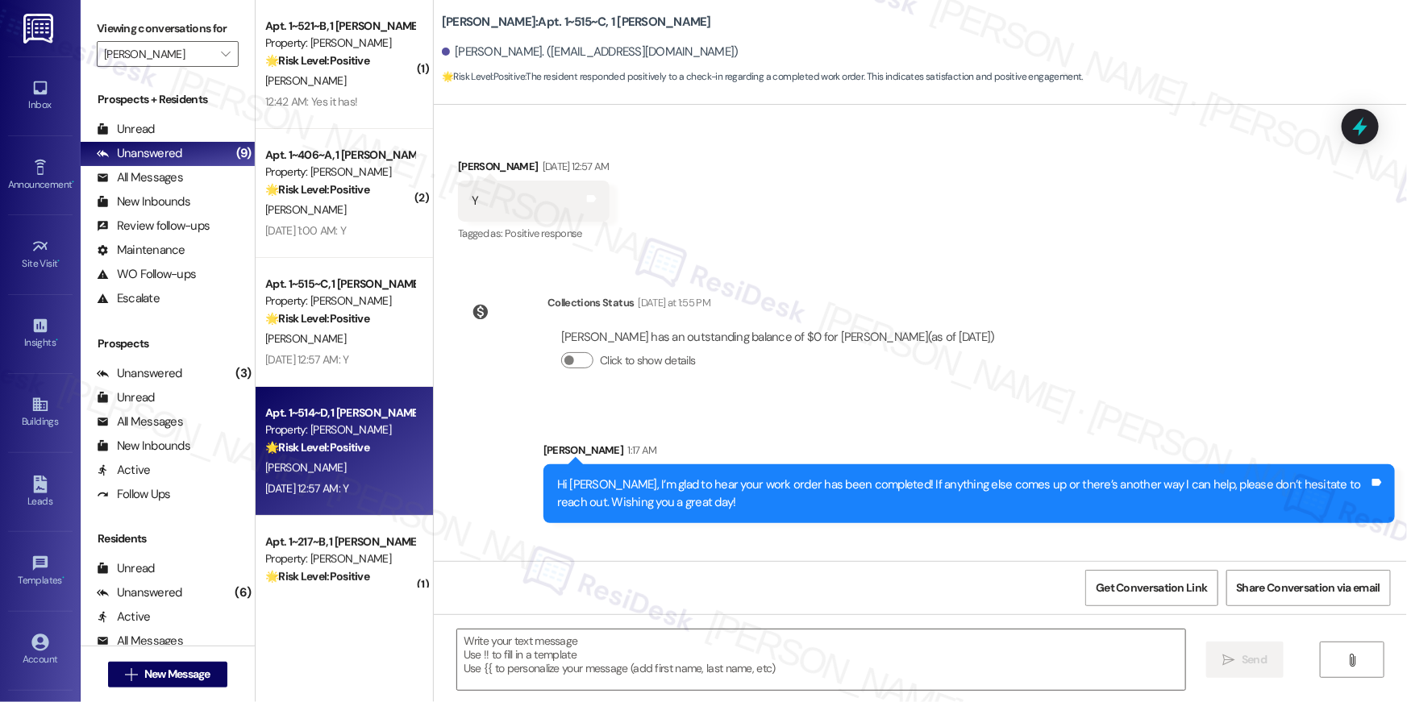
type textarea "Fetching suggested responses. Please feel free to read through the conversation…"
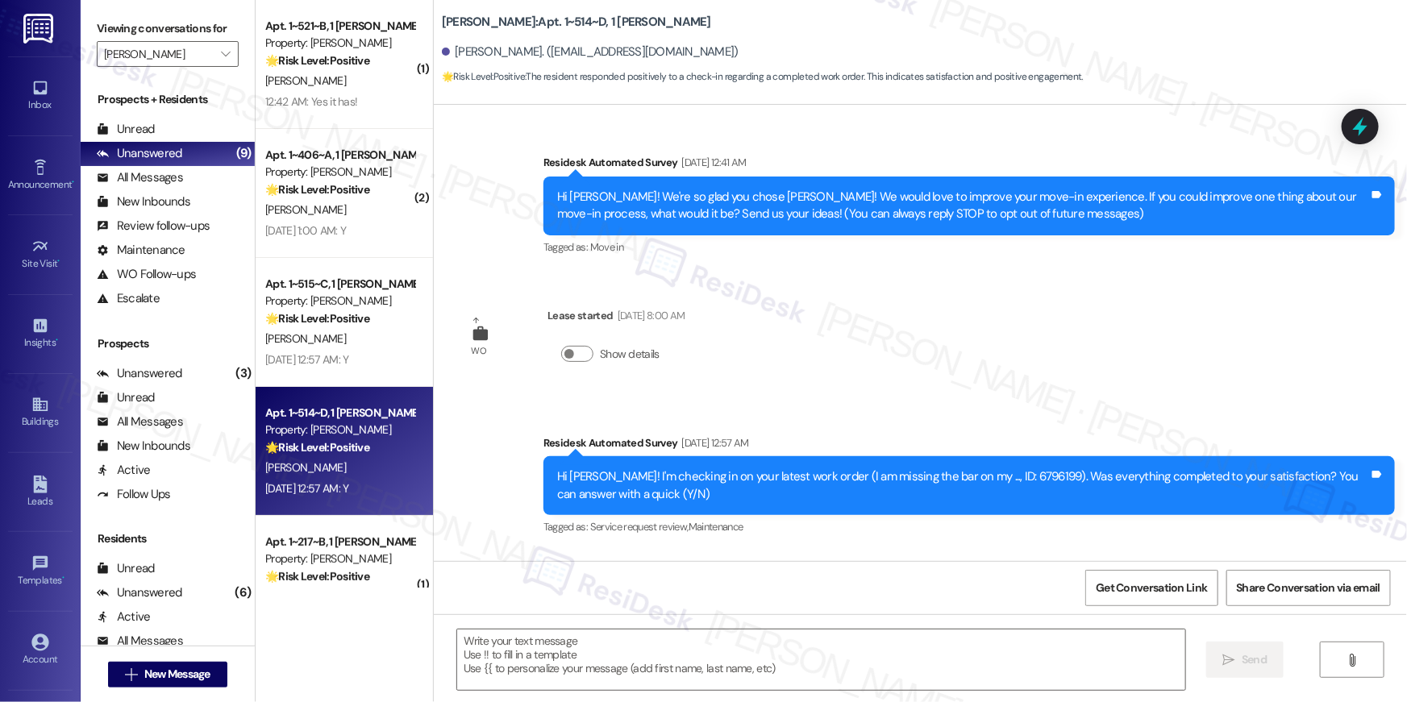
scroll to position [126, 0]
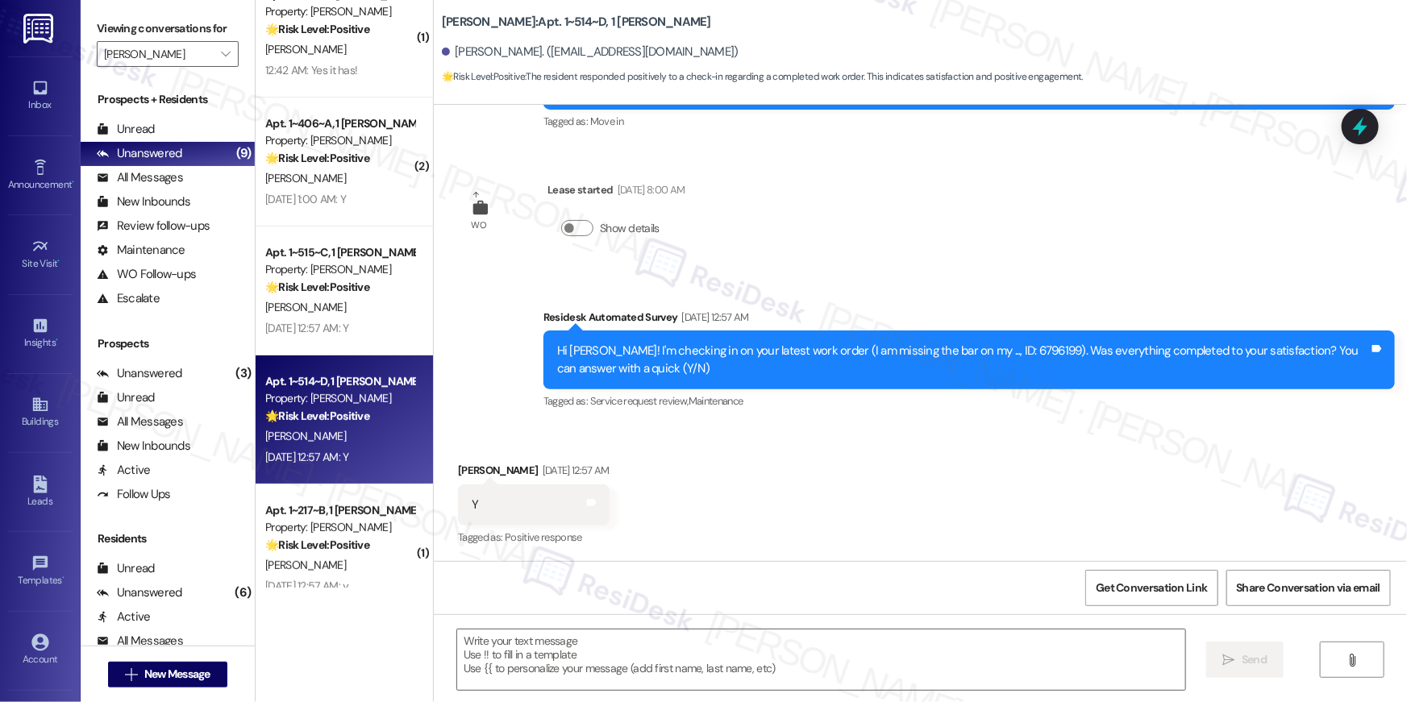
type textarea "Fetching suggested responses. Please feel free to read through the conversation…"
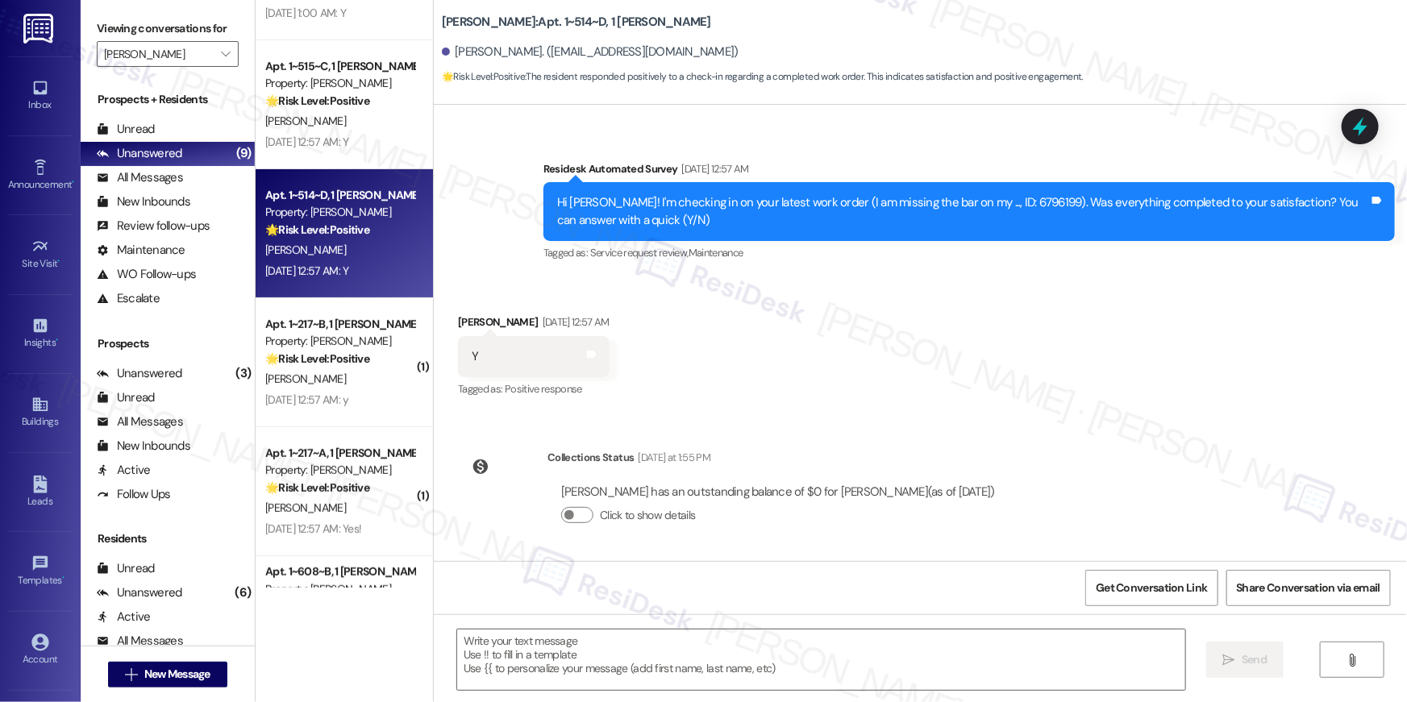
scroll to position [274, 0]
click at [947, 655] on textarea at bounding box center [821, 660] width 728 height 60
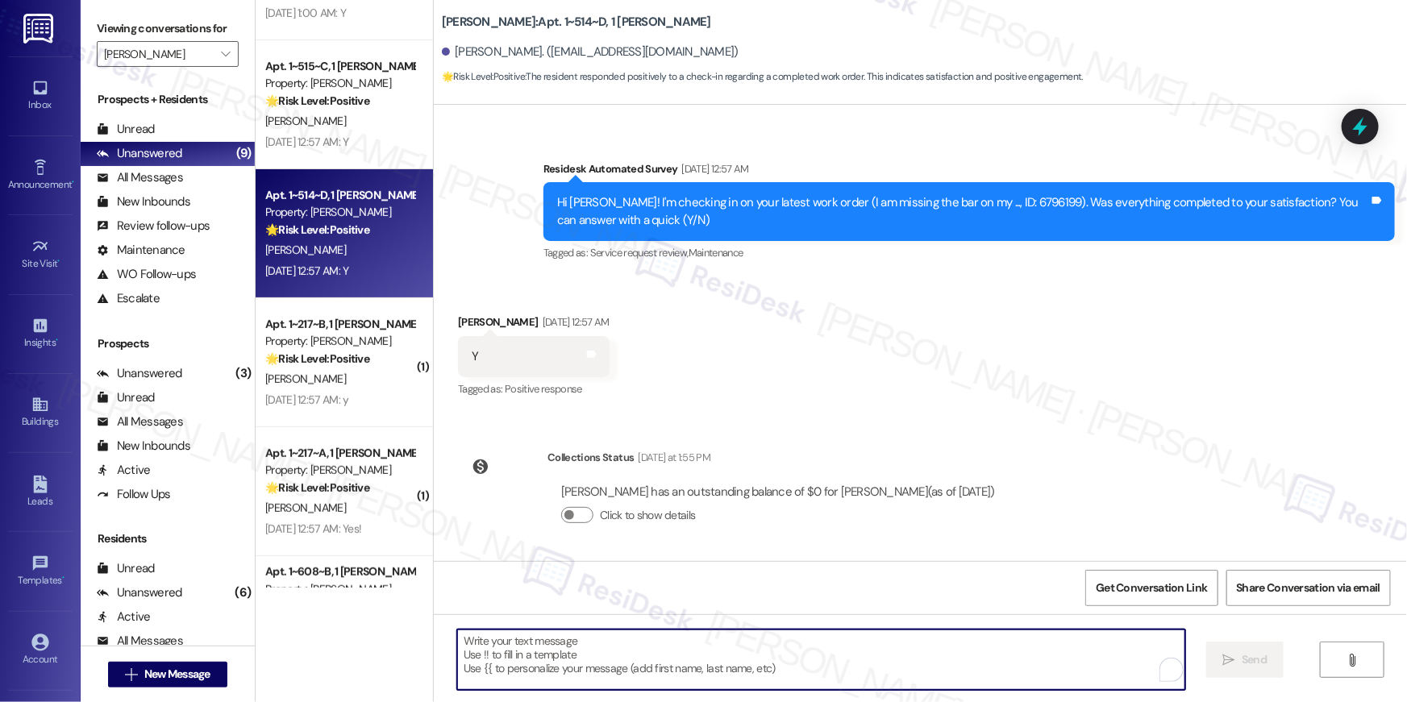
paste textarea "Hi {{first_name}}, I’m glad to hear your work order has been completed! If anyt…"
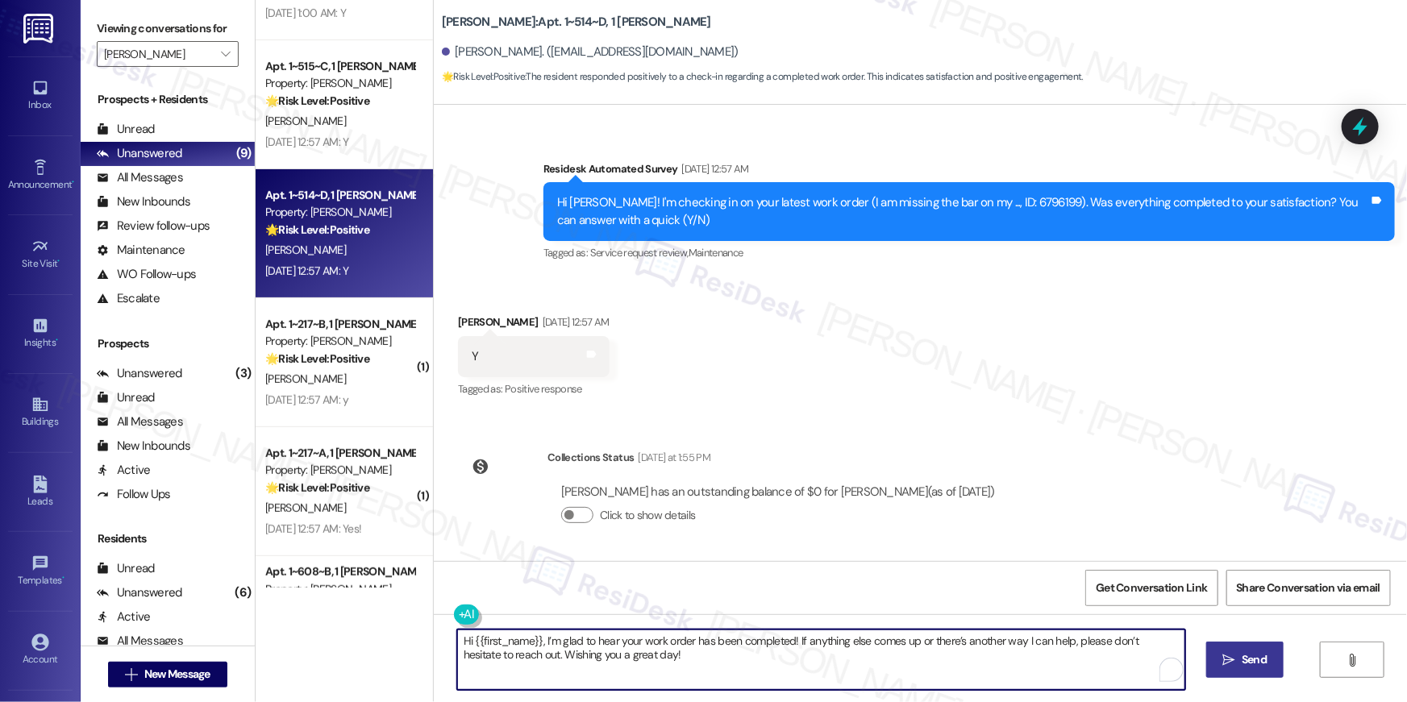
type textarea "Hi {{first_name}}, I’m glad to hear your work order has been completed! If anyt…"
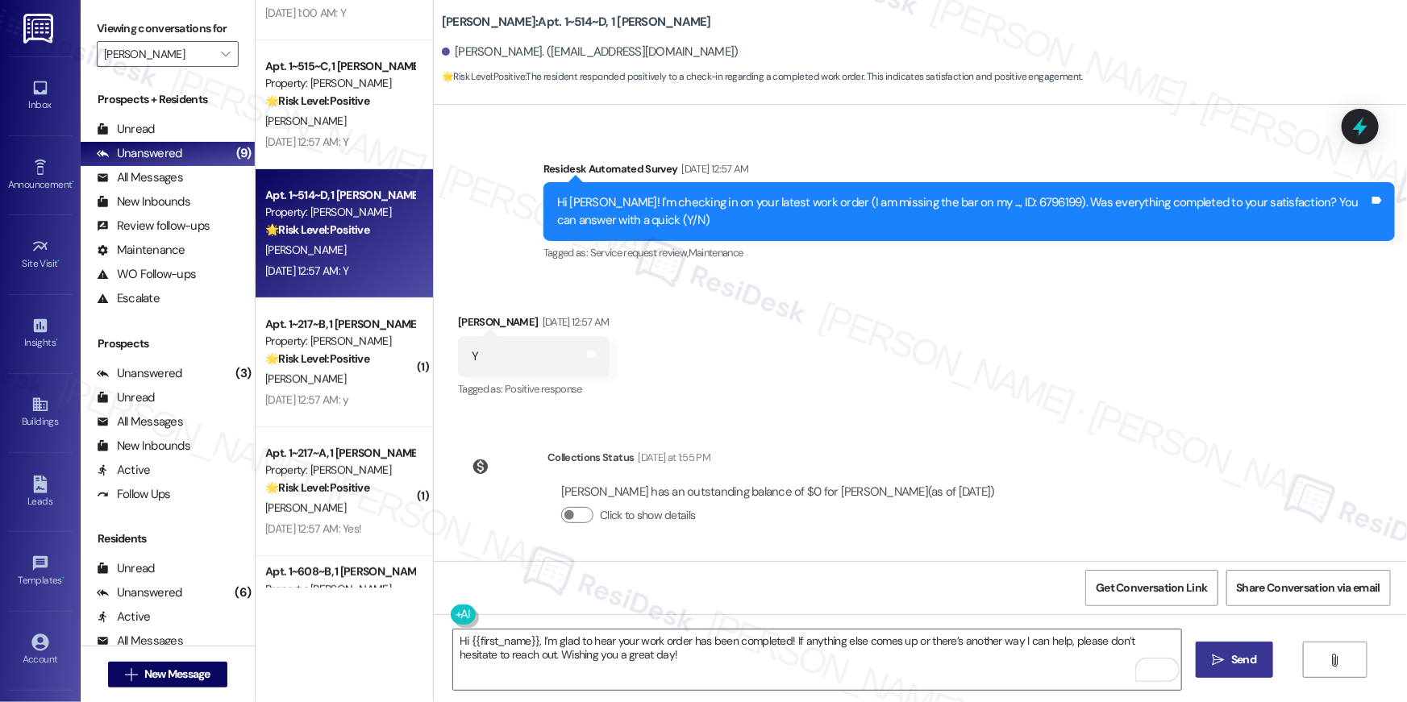
click at [1223, 655] on span " Send" at bounding box center [1234, 659] width 51 height 17
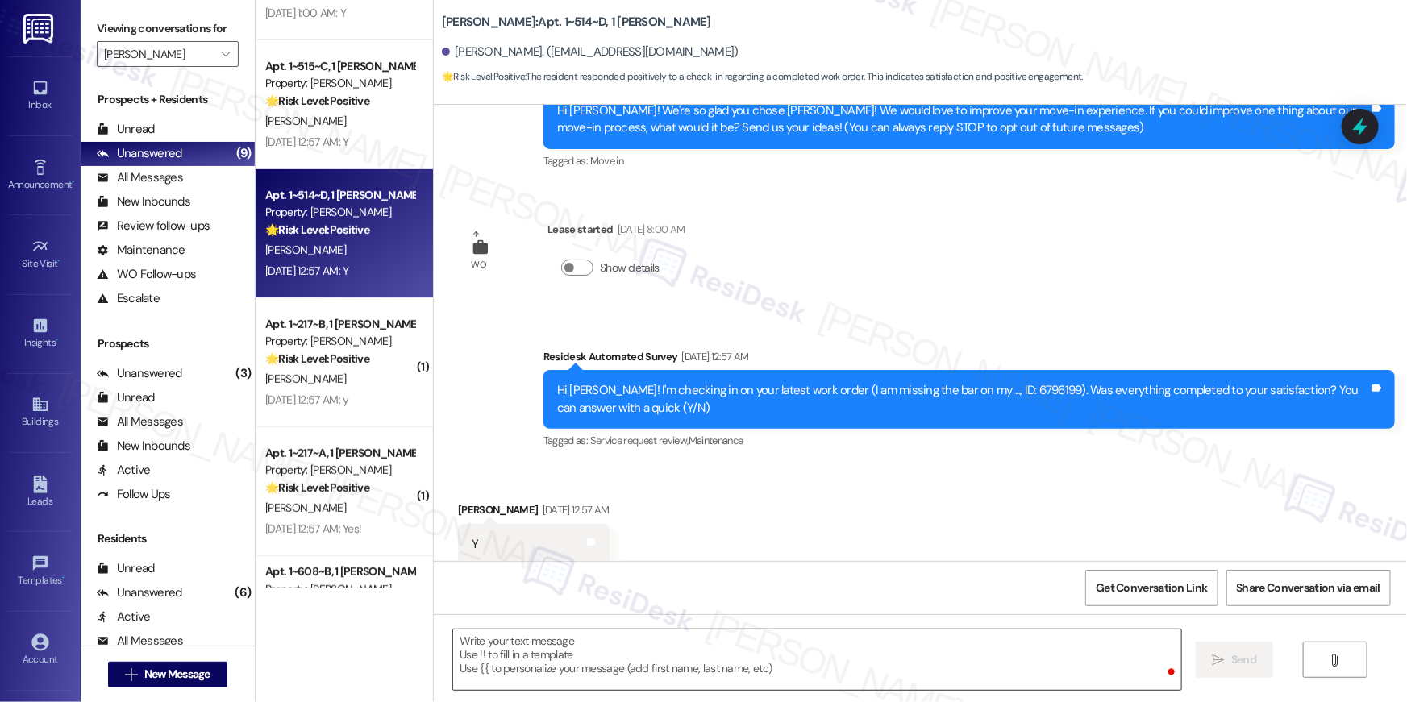
scroll to position [126, 0]
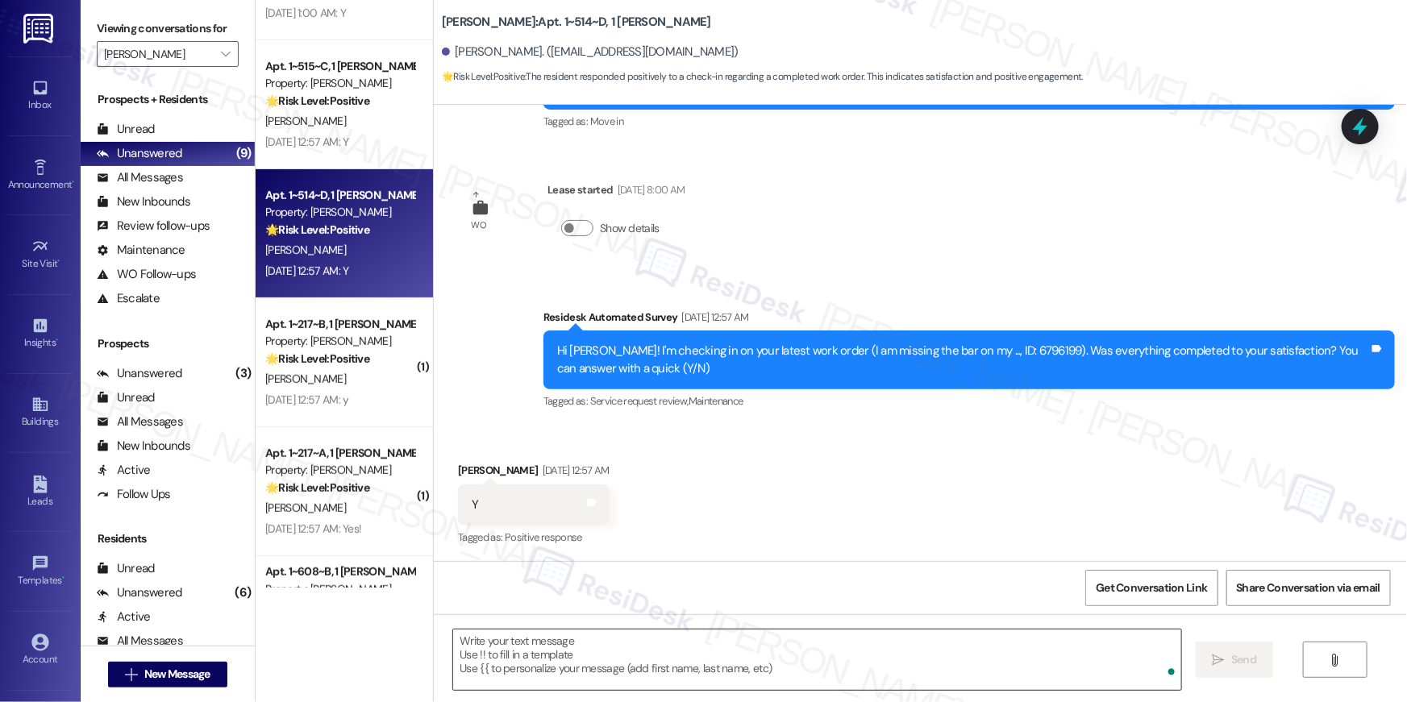
click at [1036, 666] on textarea "To enrich screen reader interactions, please activate Accessibility in Grammarl…" at bounding box center [817, 660] width 728 height 60
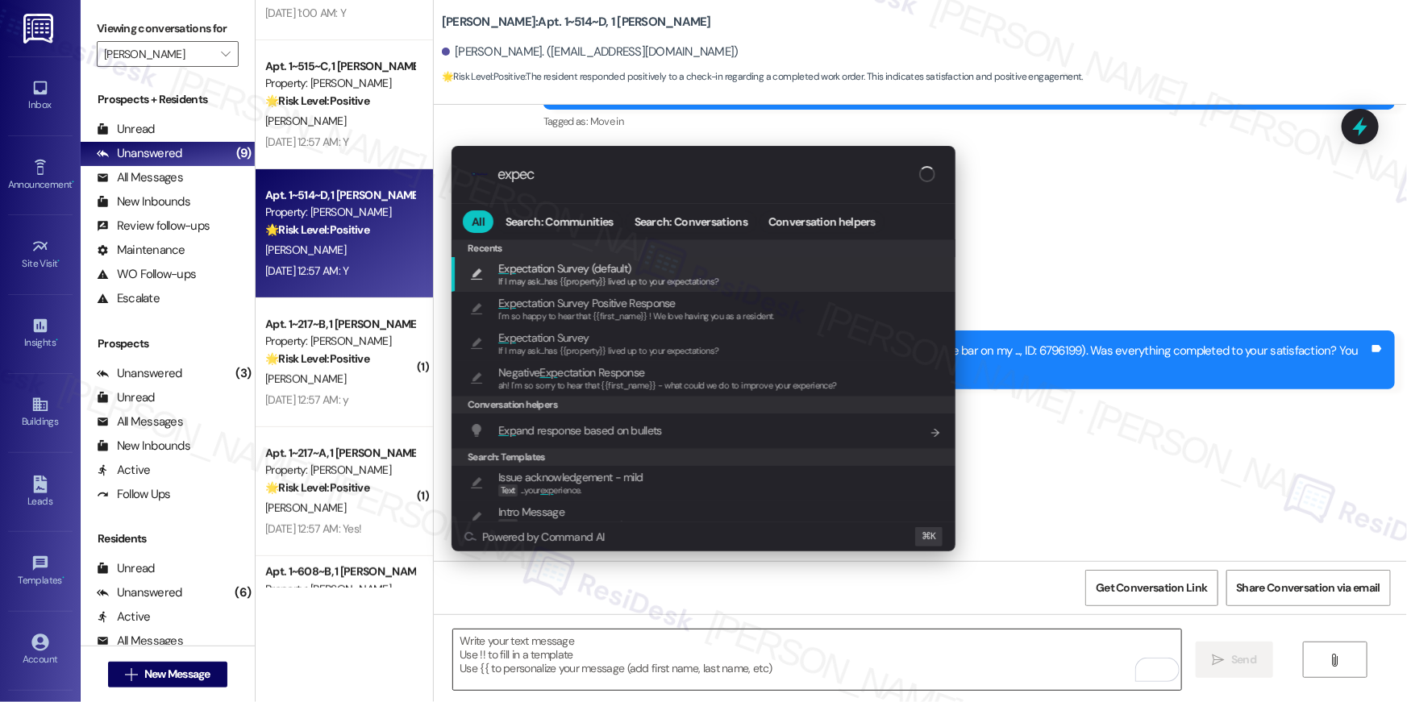
type input "expect"
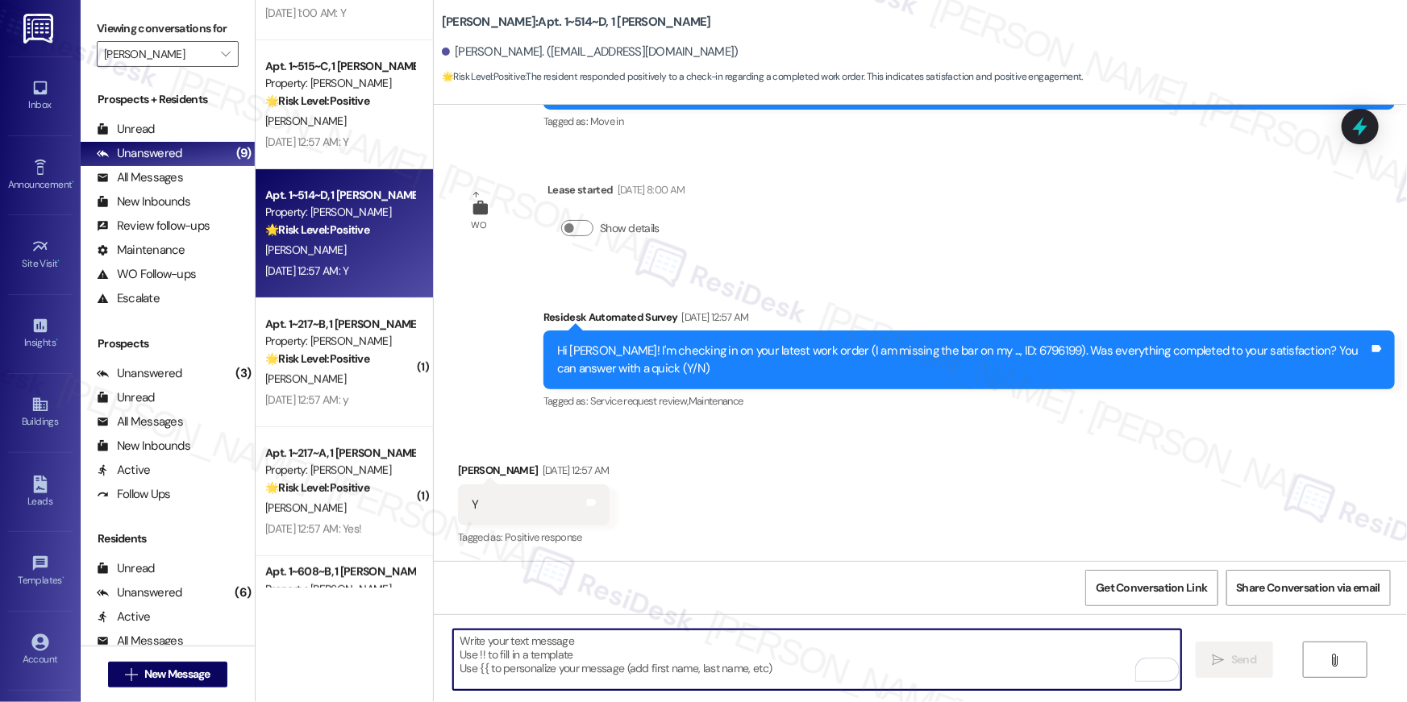
type textarea "If I may ask...has {{property}} lived up to your expectations?"
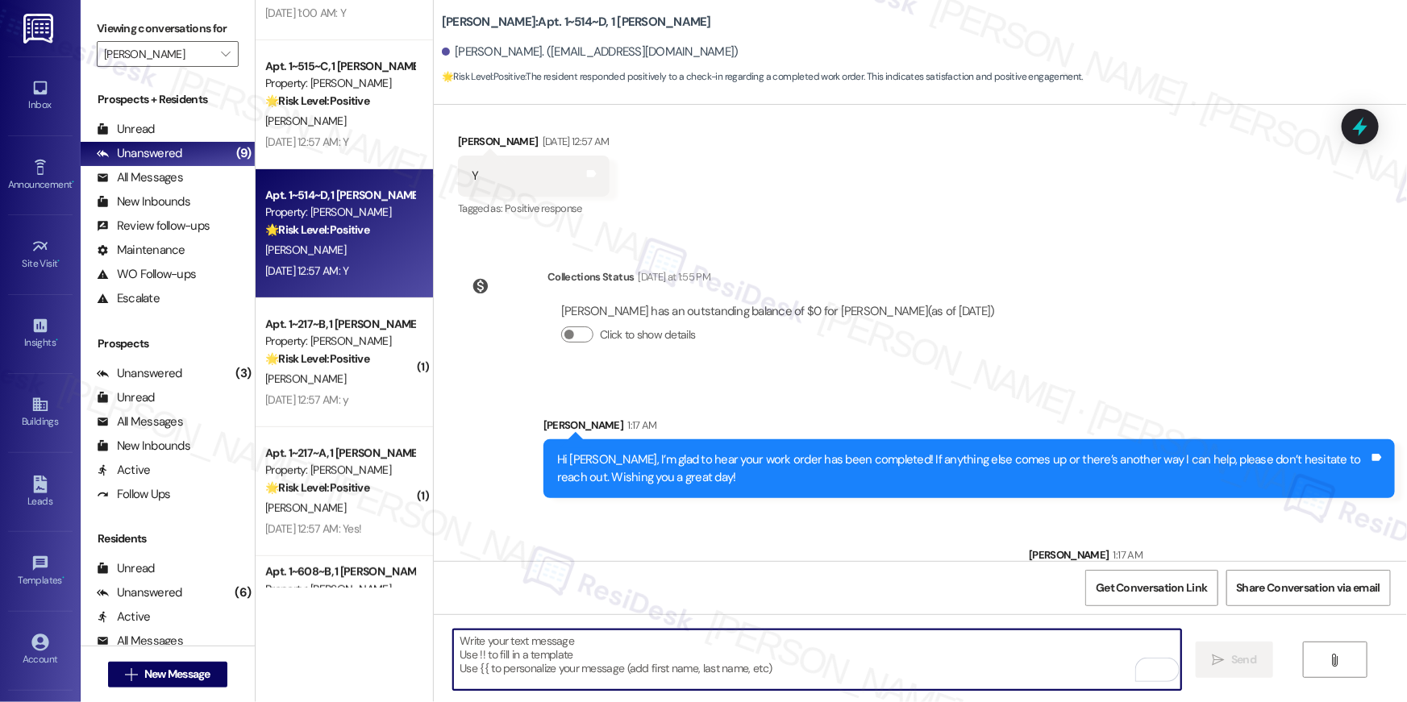
scroll to position [516, 0]
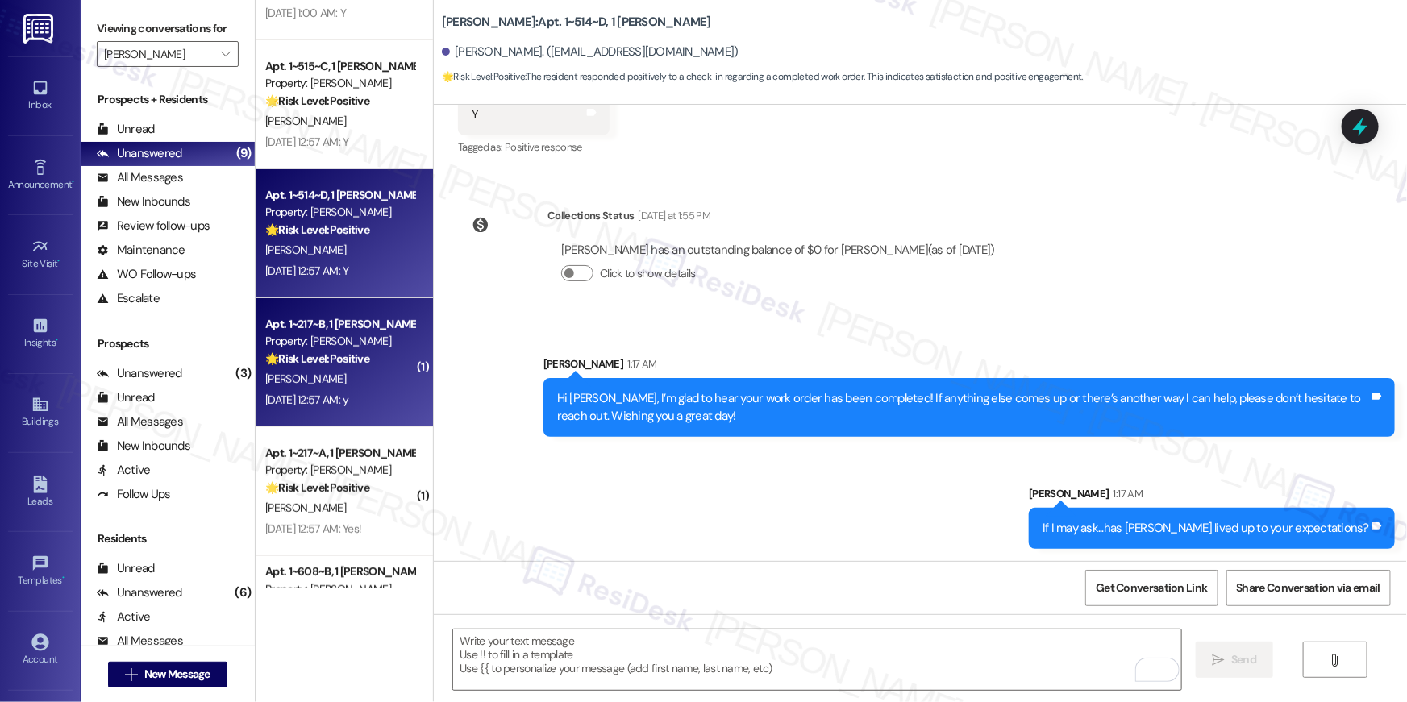
click at [369, 378] on div "[PERSON_NAME]" at bounding box center [340, 379] width 152 height 20
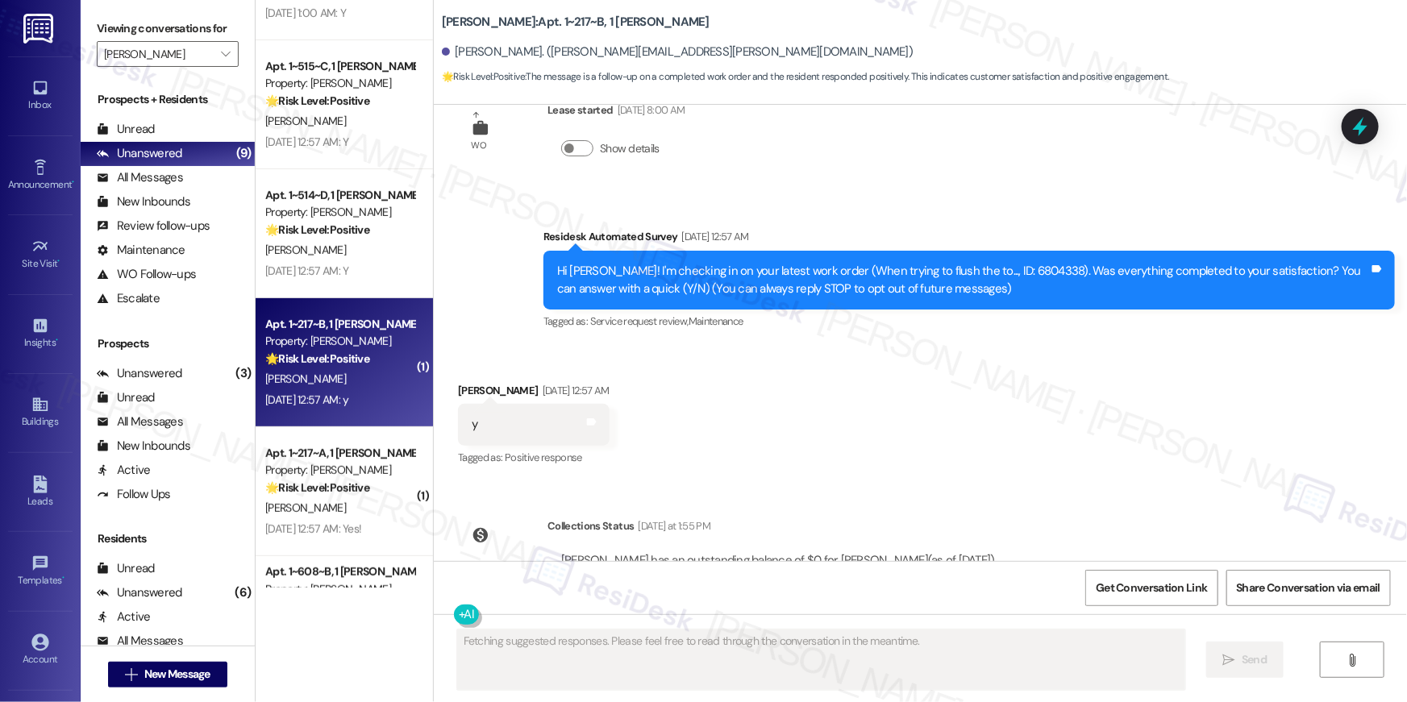
scroll to position [0, 0]
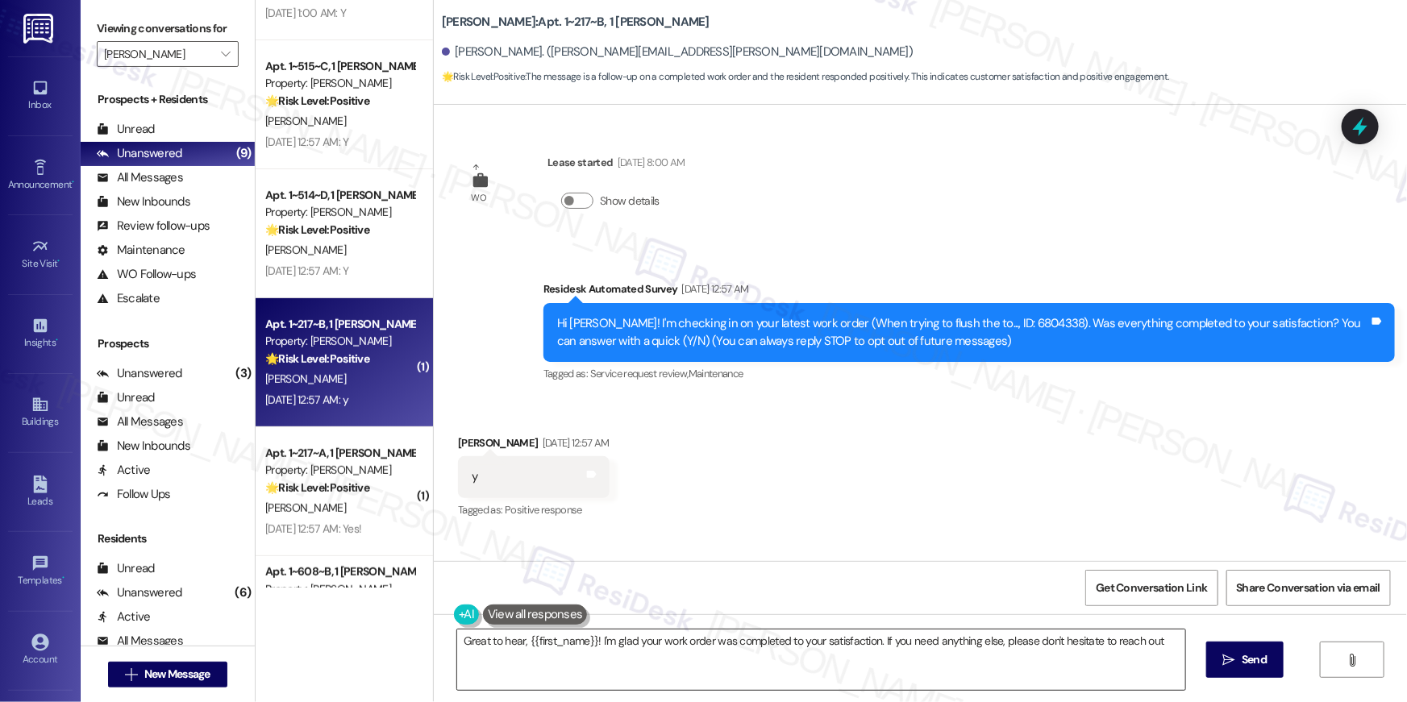
type textarea "Great to hear, {{first_name}}! I'm glad your work order was completed to your s…"
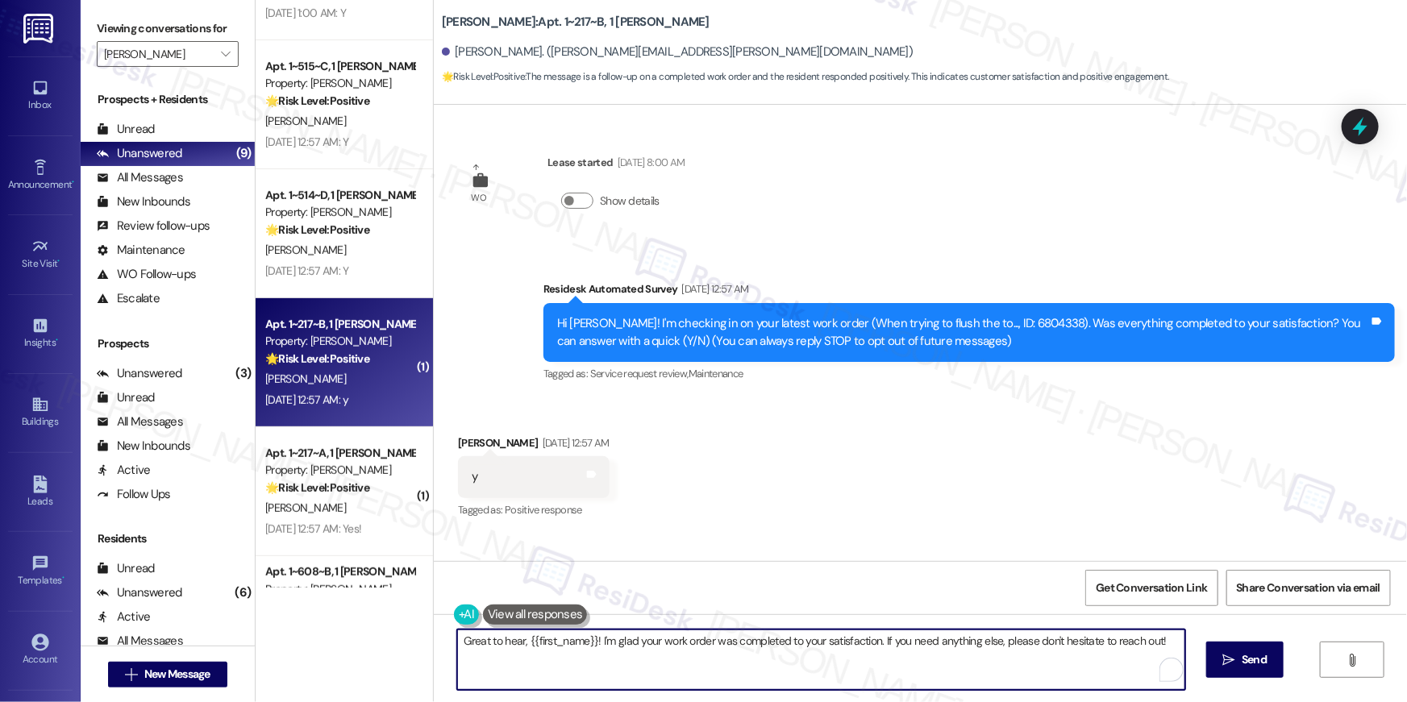
click at [1044, 664] on textarea "Great to hear, {{first_name}}! I'm glad your work order was completed to your s…" at bounding box center [821, 660] width 728 height 60
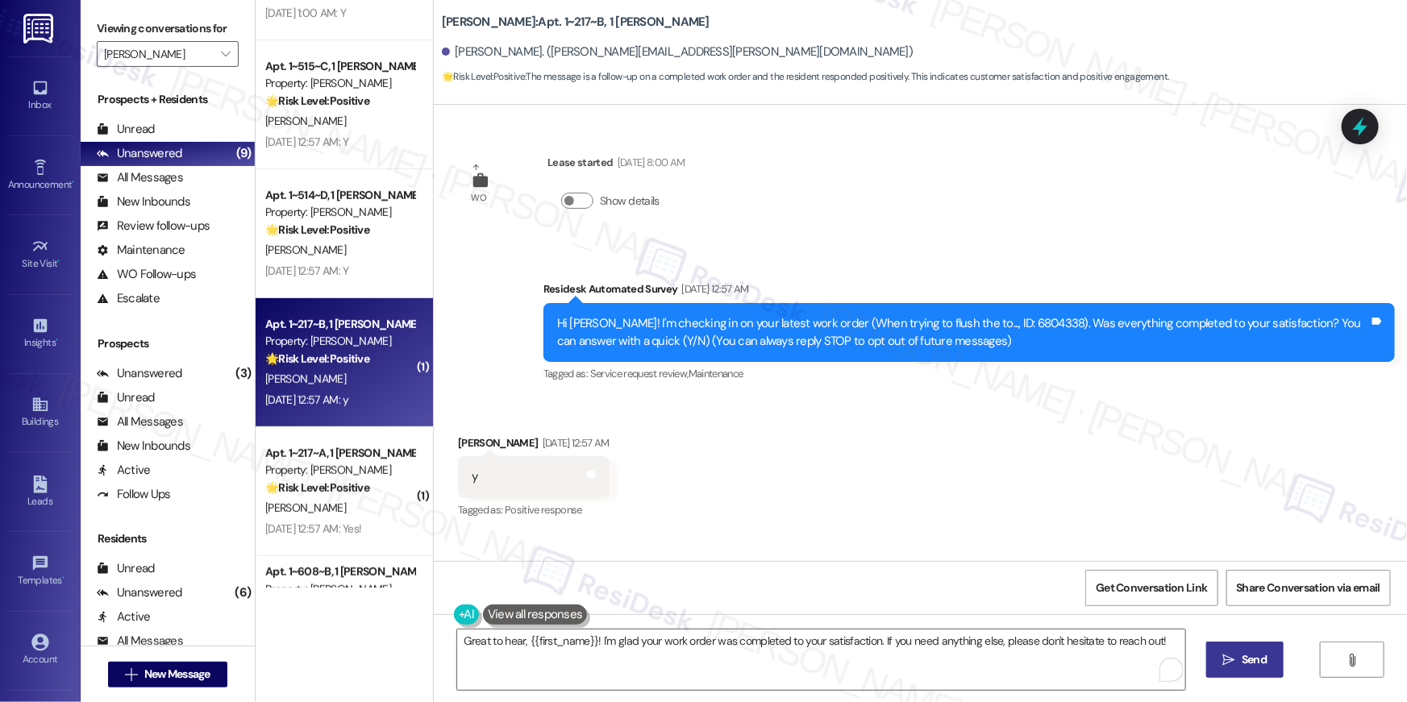
click at [1236, 665] on span " Send" at bounding box center [1245, 659] width 51 height 17
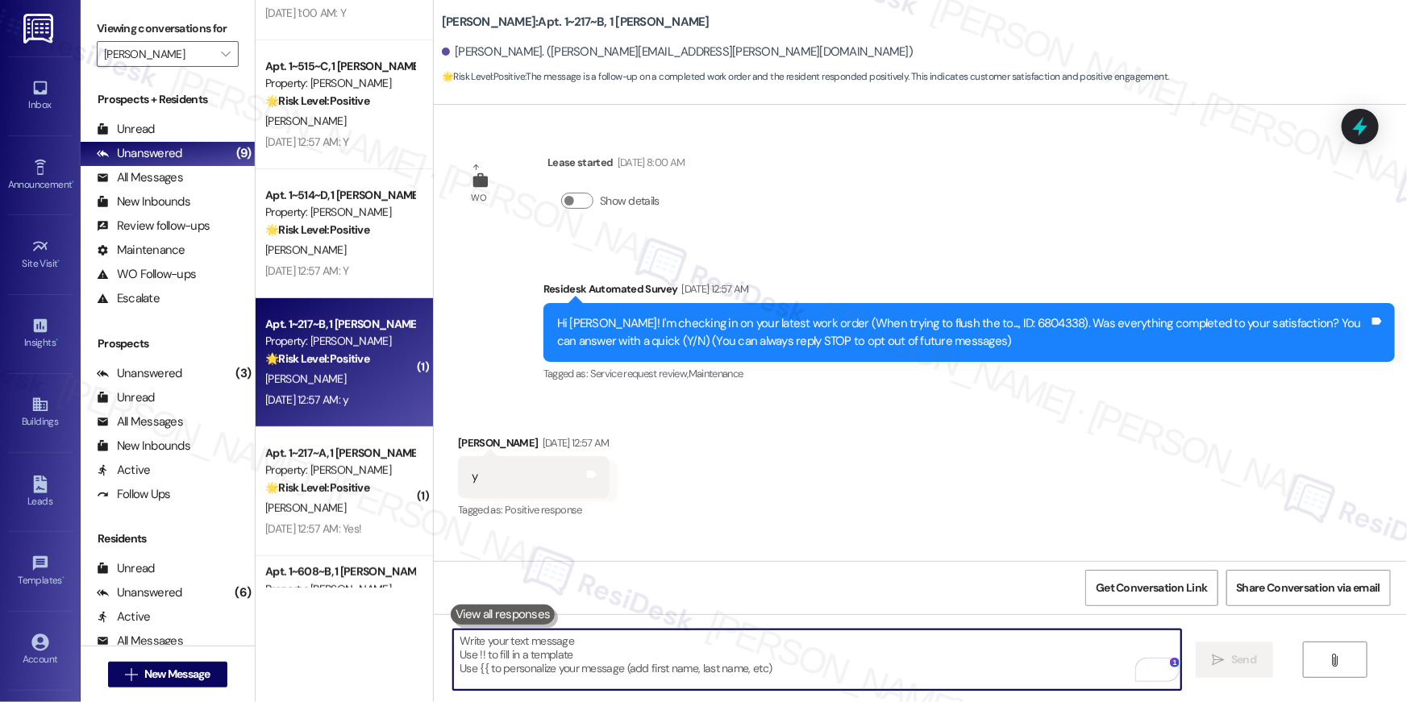
drag, startPoint x: 882, startPoint y: 666, endPoint x: 911, endPoint y: 634, distance: 43.4
click at [885, 661] on textarea "To enrich screen reader interactions, please activate Accessibility in Grammarl…" at bounding box center [817, 660] width 728 height 60
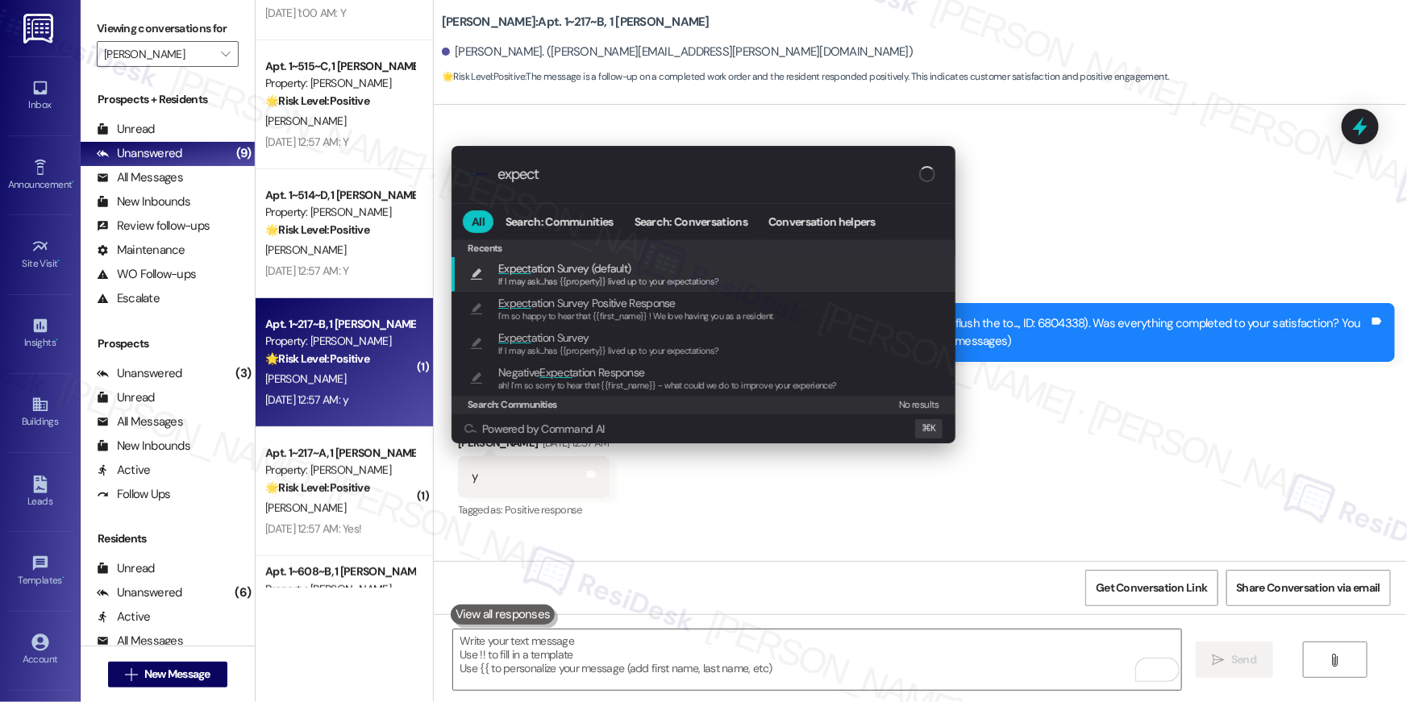
type input "expect"
click at [822, 275] on div "Expect ation Survey (default) If I may ask...has {{property}} lived up to your …" at bounding box center [705, 275] width 472 height 30
type textarea "If I may ask...has {{property}} lived up to your expectations?"
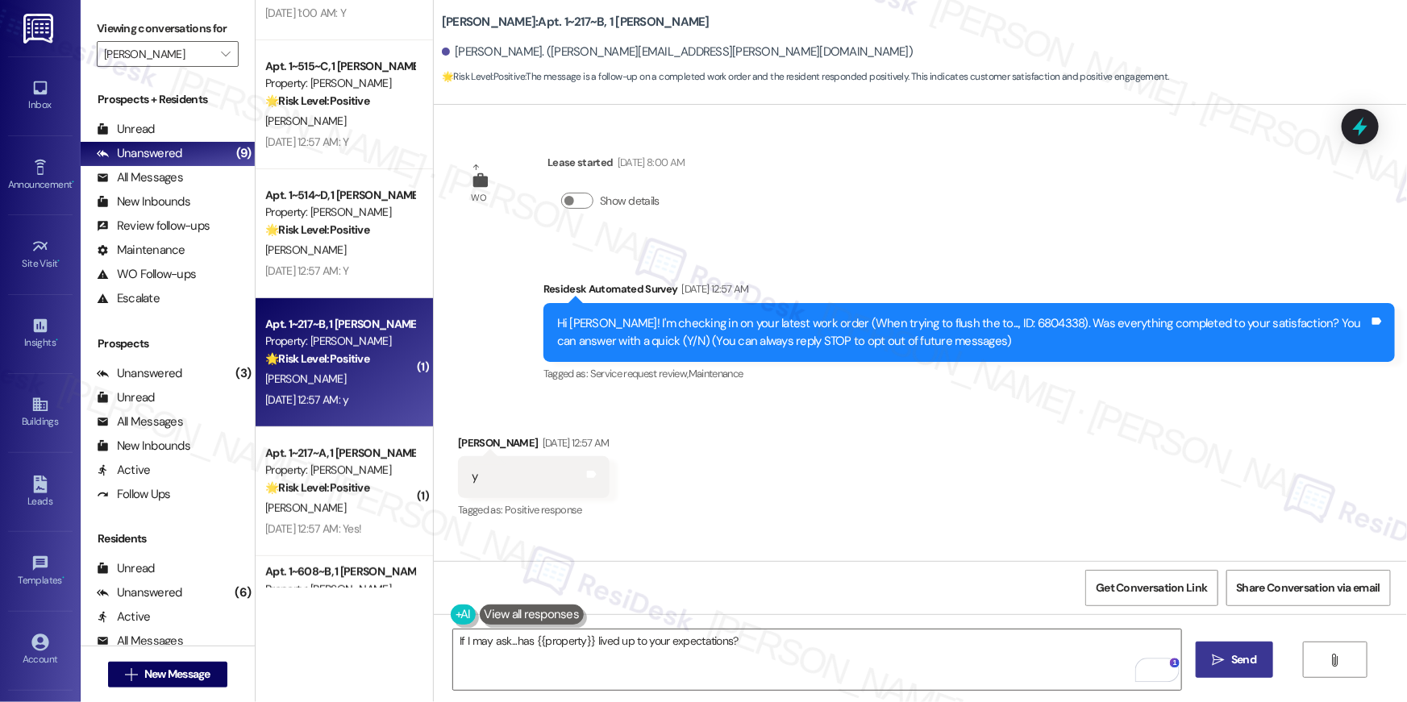
drag, startPoint x: 1241, startPoint y: 658, endPoint x: 1234, endPoint y: 652, distance: 9.2
click at [1241, 657] on span "Send" at bounding box center [1243, 659] width 25 height 17
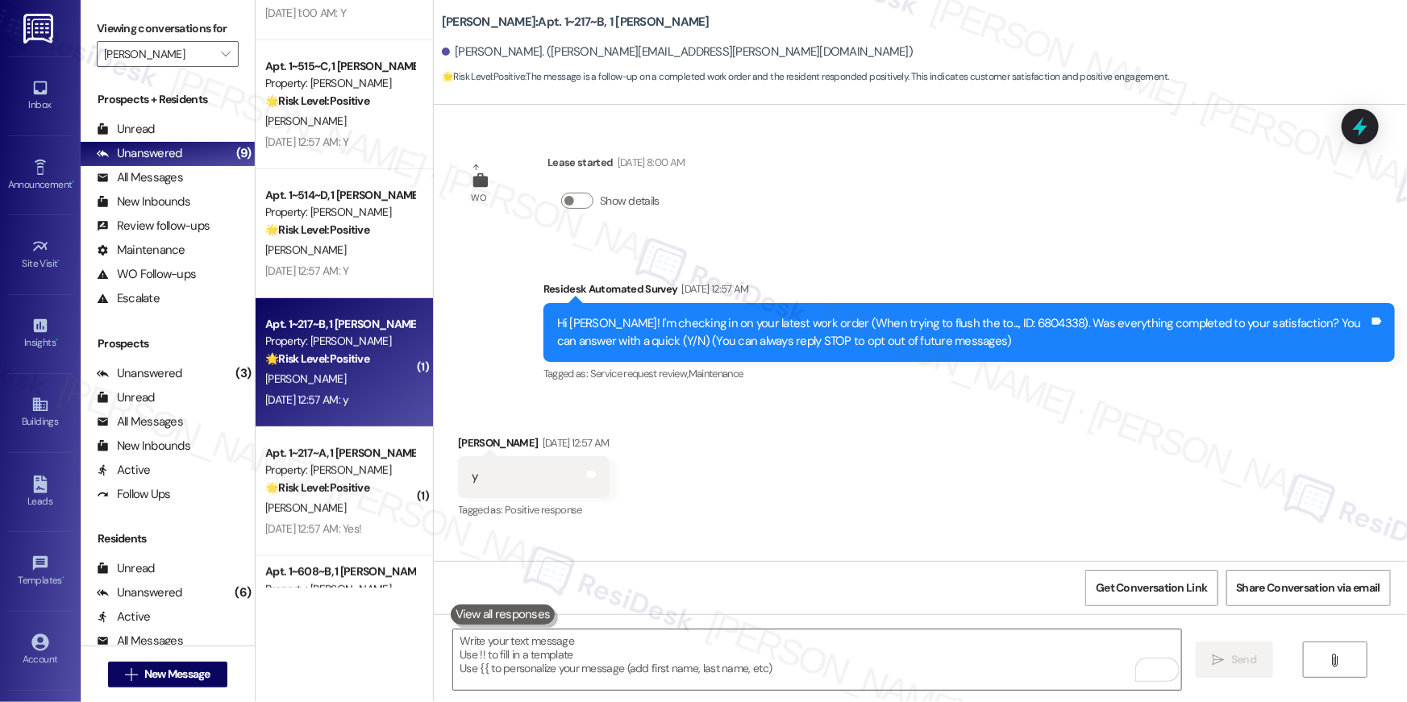
click at [788, 374] on div "Tagged as: Service request review , Click to highlight conversations about Serv…" at bounding box center [968, 373] width 851 height 23
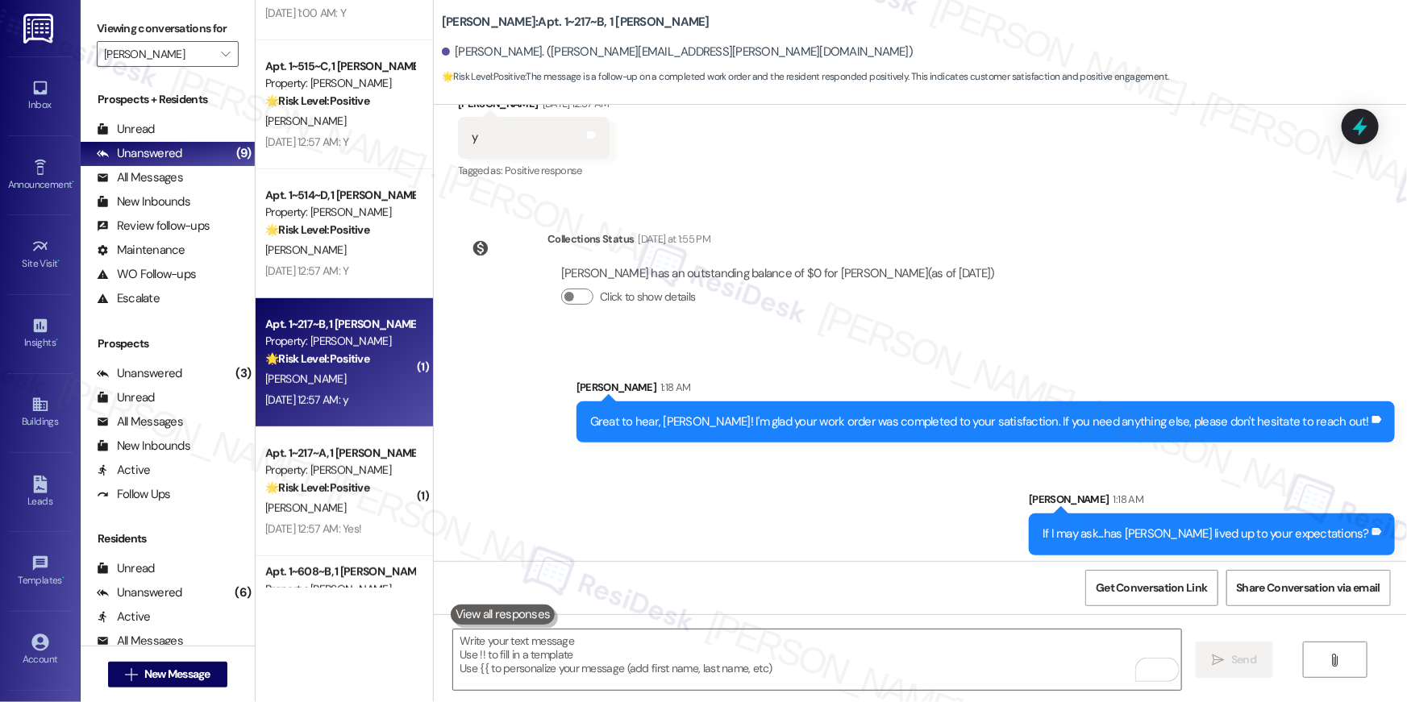
scroll to position [346, 0]
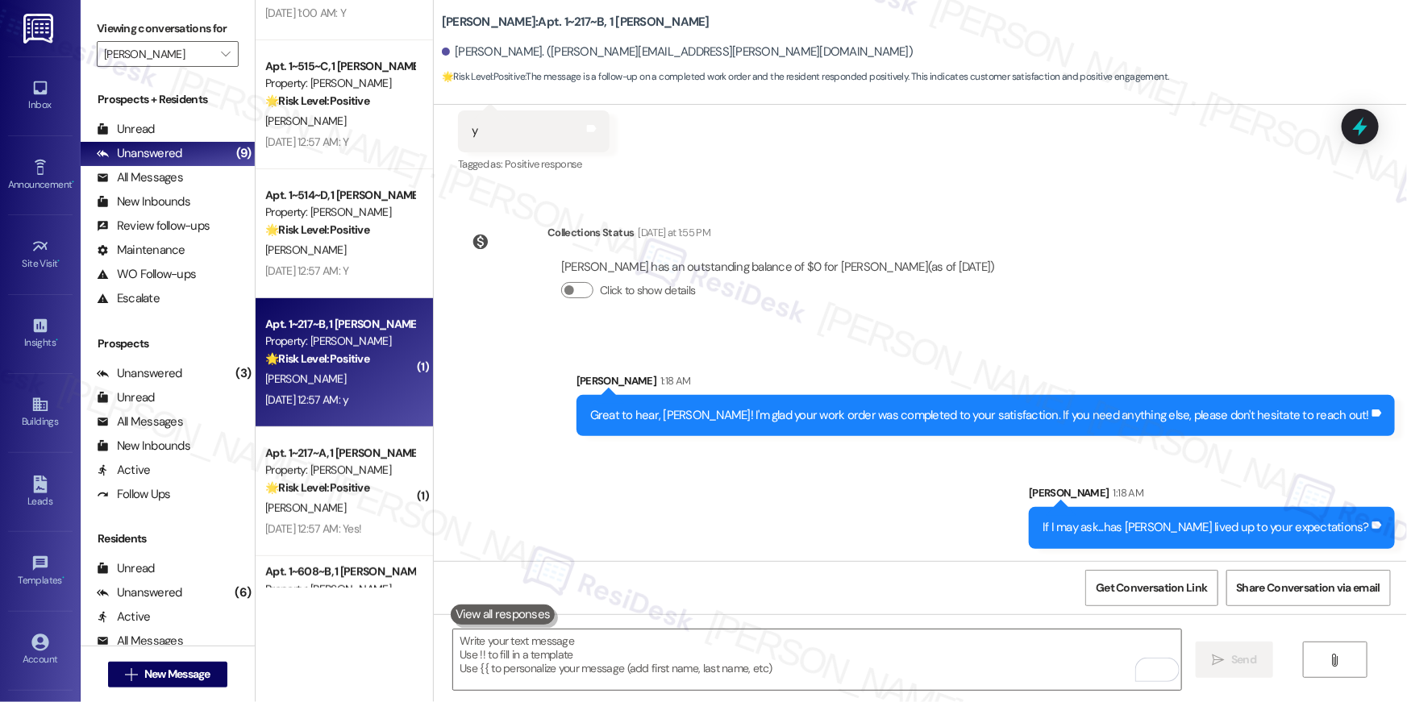
click at [870, 531] on div "Sent via SMS Sarah 1:18 AM Great to hear, Ella! I'm glad your work order was co…" at bounding box center [920, 448] width 973 height 225
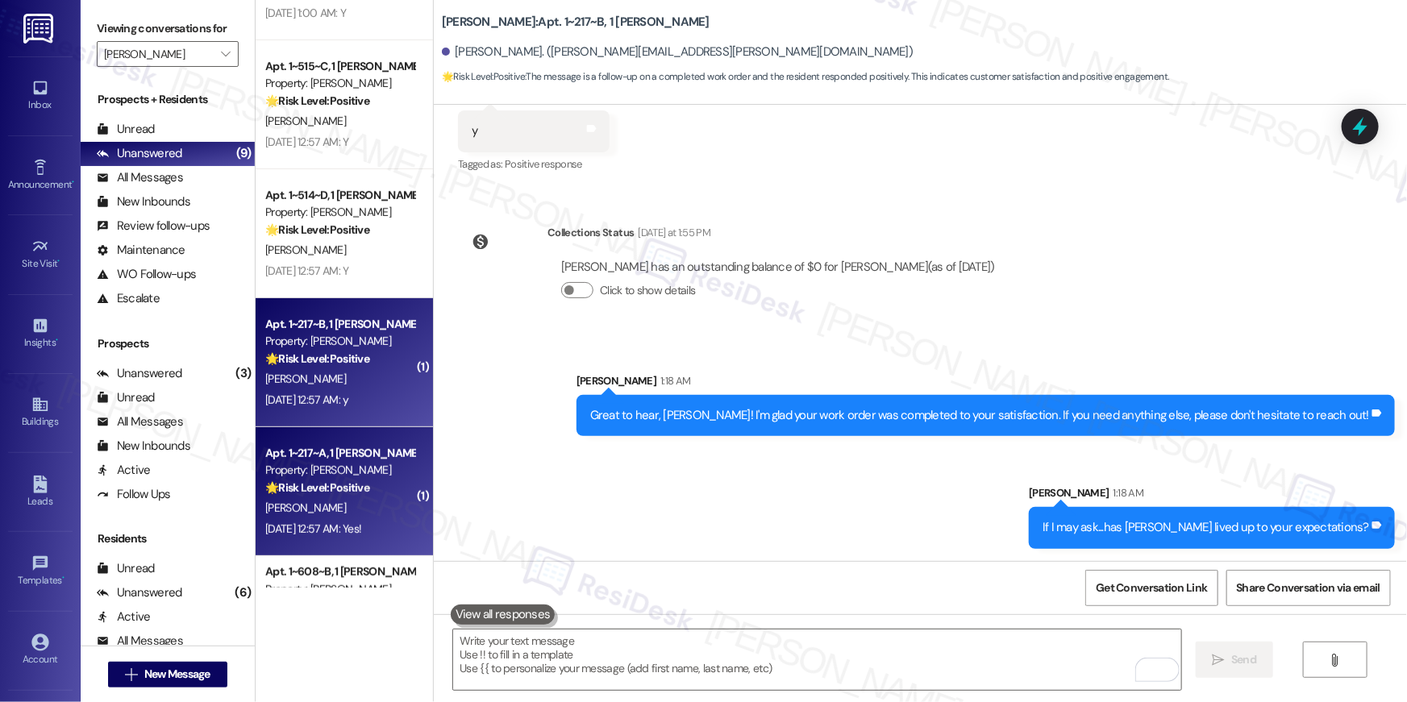
click at [306, 489] on strong "🌟 Risk Level: Positive" at bounding box center [317, 488] width 104 height 15
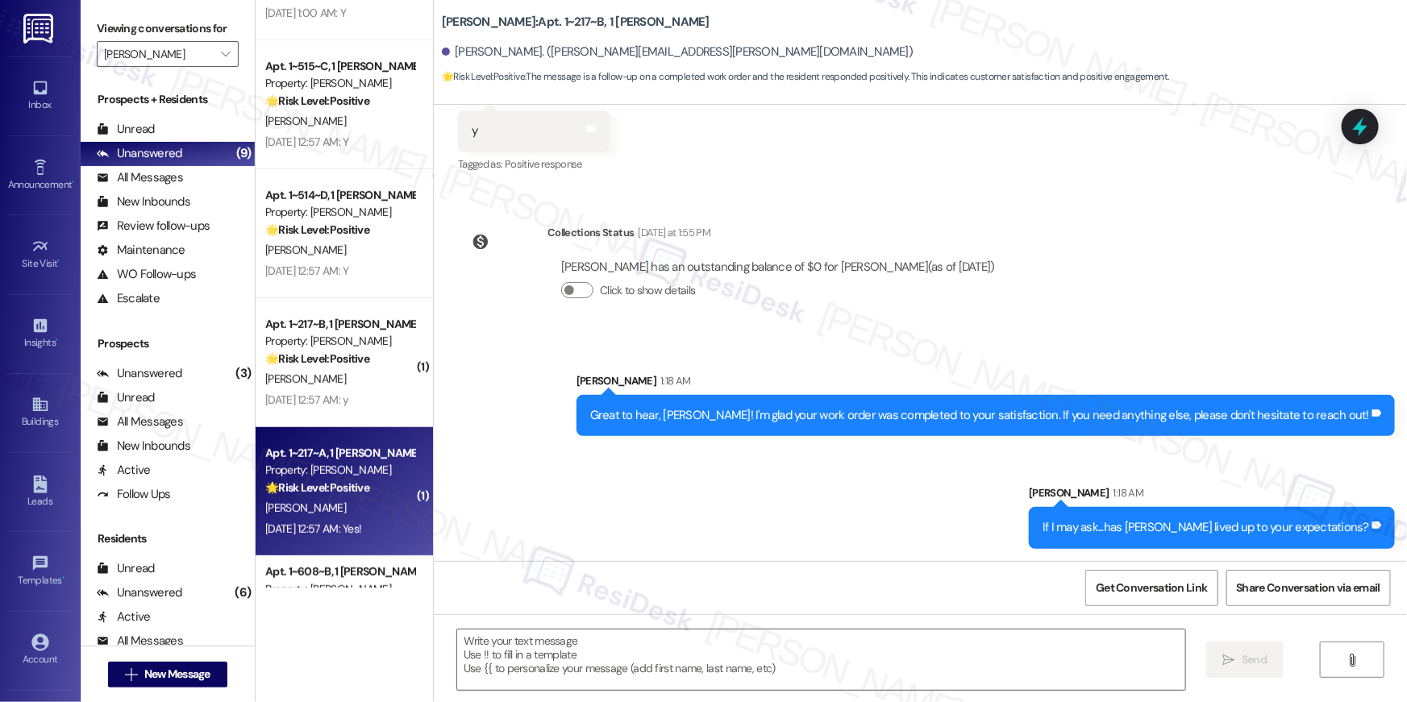
type textarea "Fetching suggested responses. Please feel free to read through the conversation…"
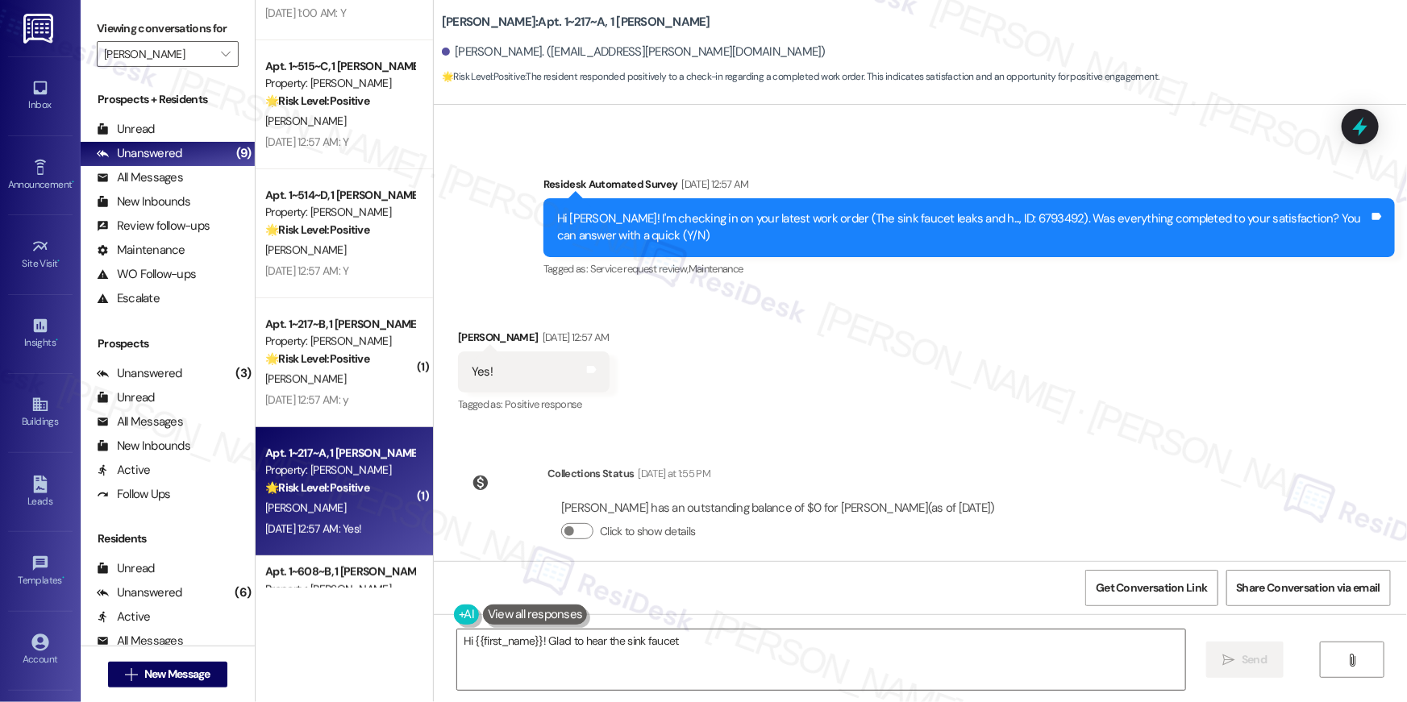
scroll to position [395, 0]
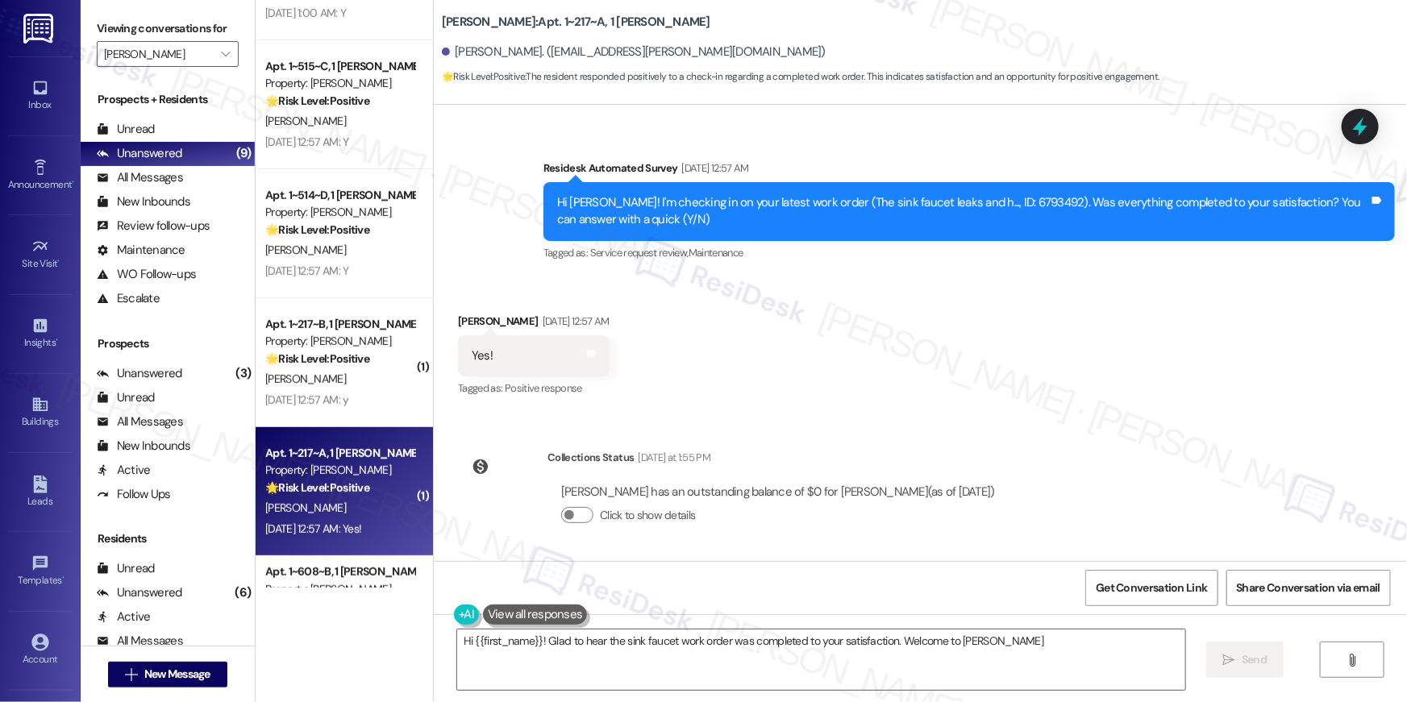
type textarea "Hi {{first_name}}! Glad to hear the sink faucet work order was completed to you…"
click at [996, 672] on textarea "Hi {{first_name}}! Glad to hear the sink faucet work order was completed to you…" at bounding box center [821, 660] width 728 height 60
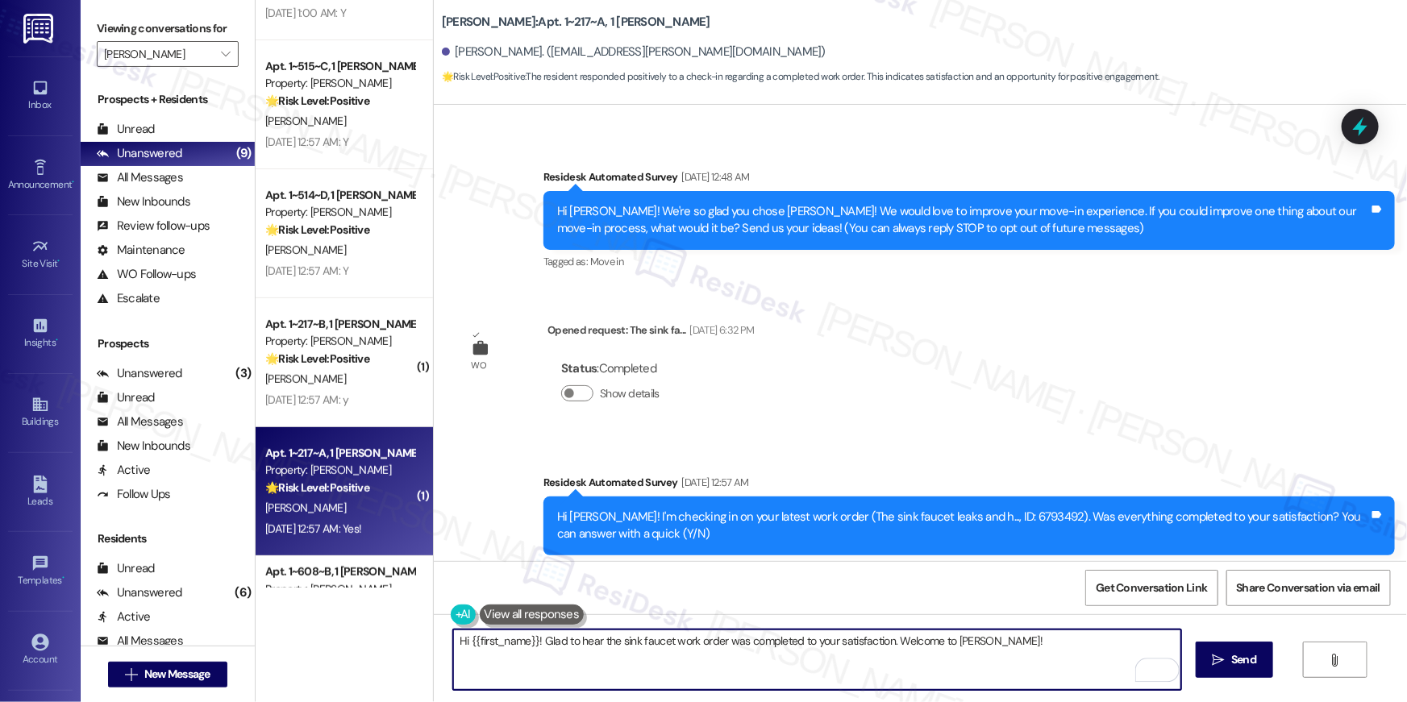
scroll to position [0, 0]
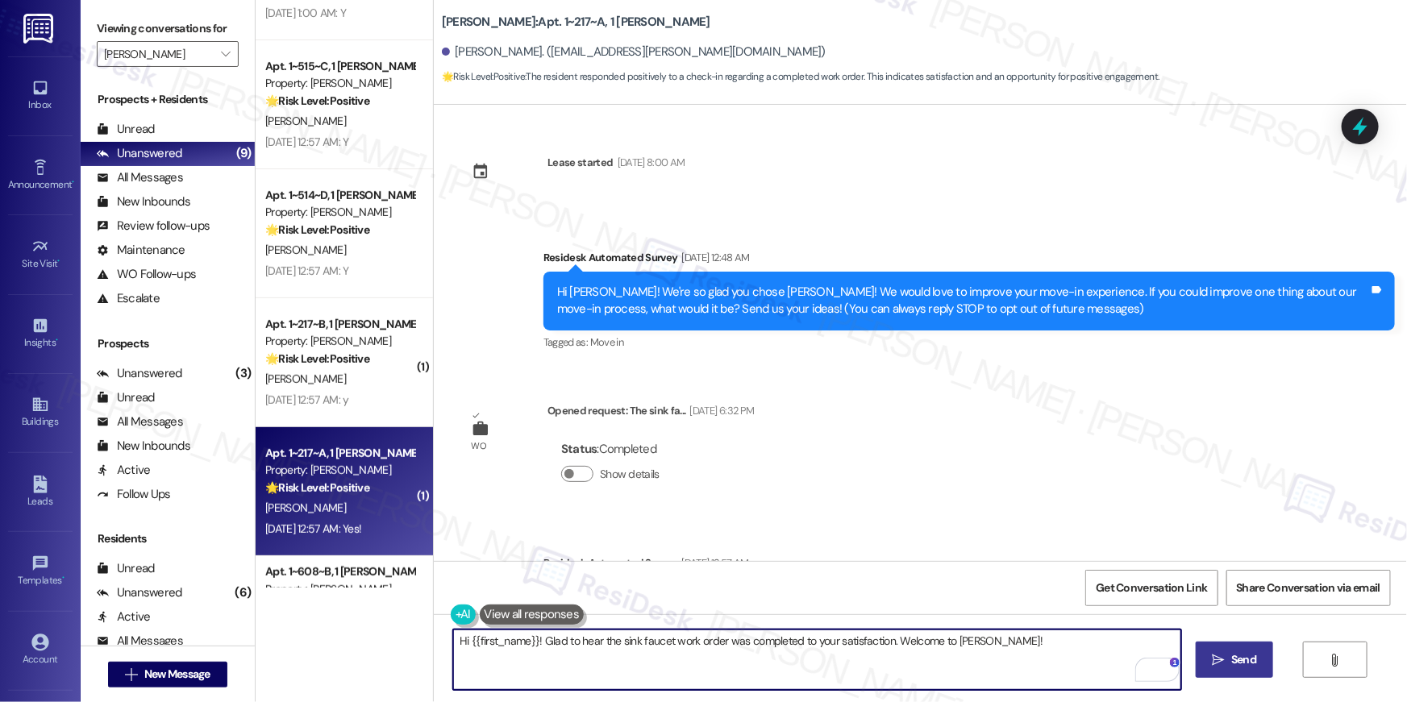
click at [1233, 669] on button " Send" at bounding box center [1235, 660] width 78 height 36
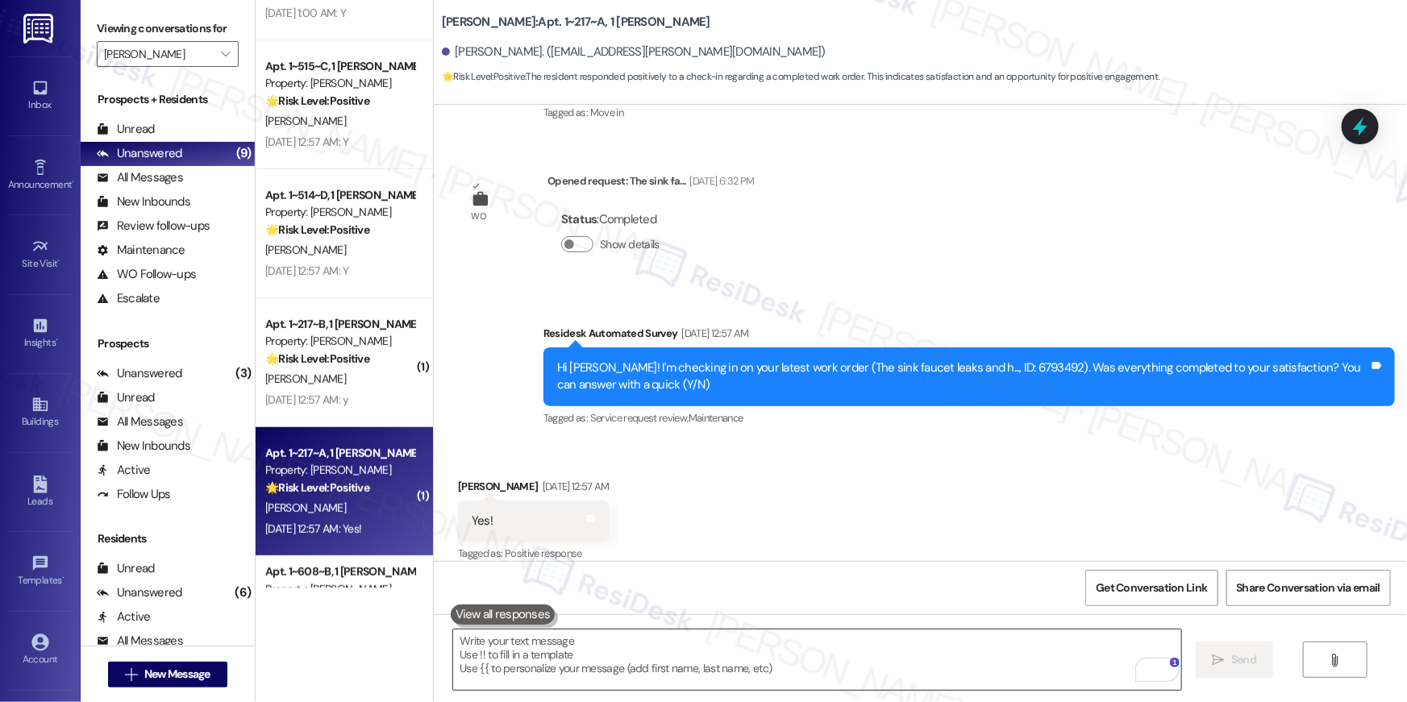
scroll to position [246, 0]
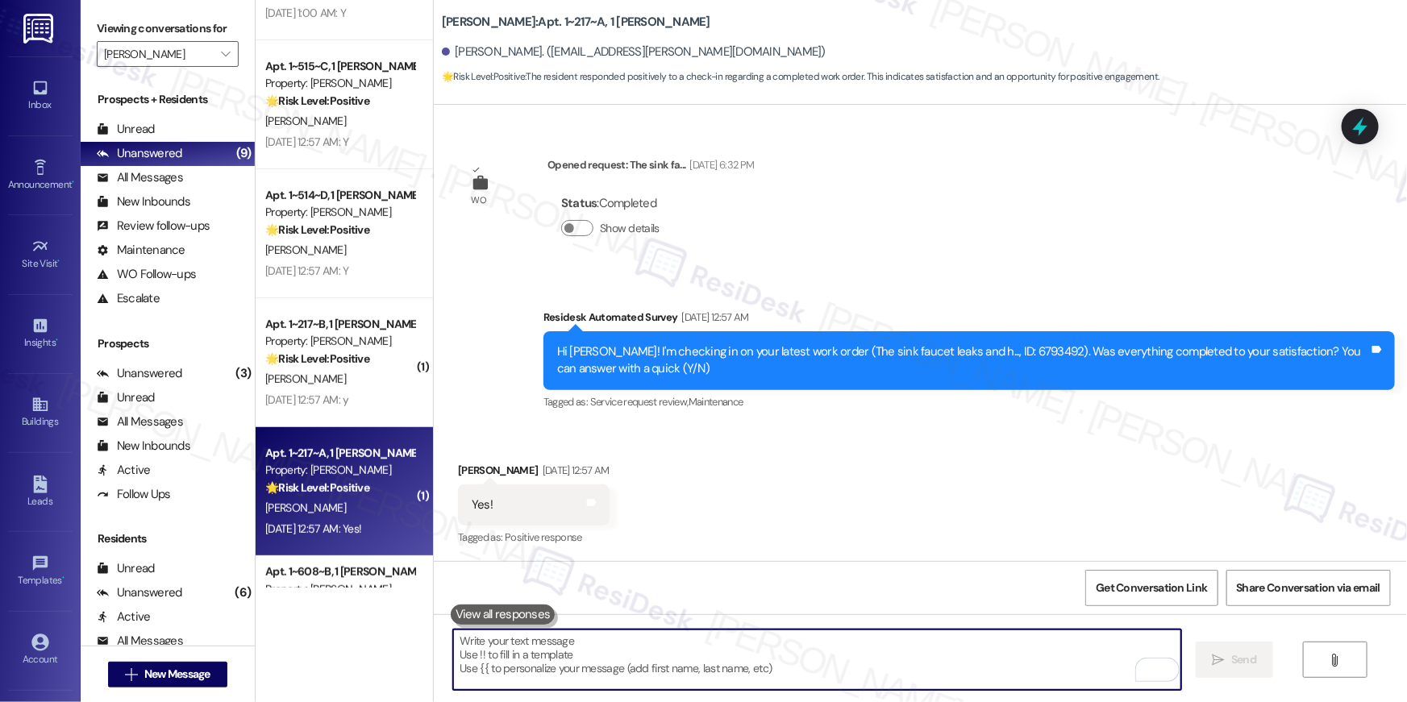
click at [952, 672] on textarea "To enrich screen reader interactions, please activate Accessibility in Grammarl…" at bounding box center [817, 660] width 728 height 60
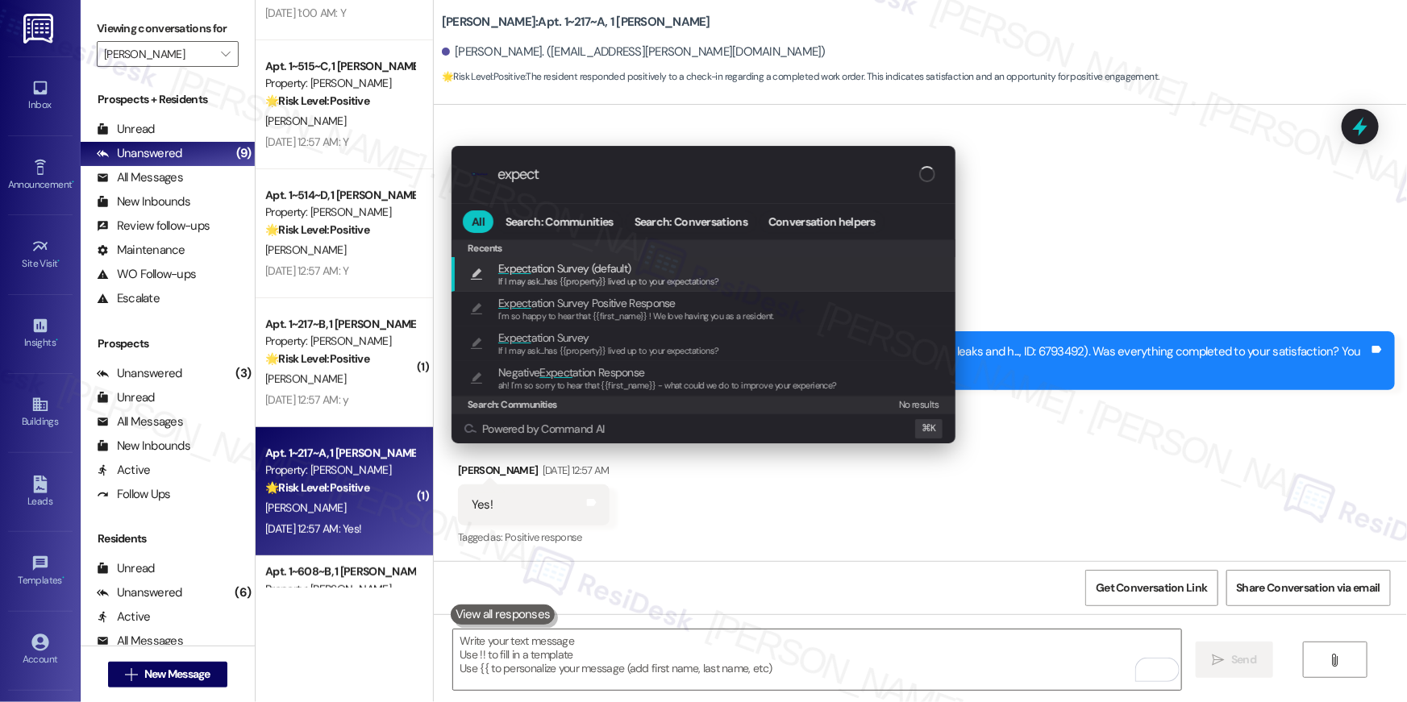
type input "expect"
click at [730, 285] on div "Expect ation Survey (default) If I may ask...has {{property}} lived up to your …" at bounding box center [705, 275] width 472 height 30
type textarea "If I may ask...has {{property}} lived up to your expectations?"
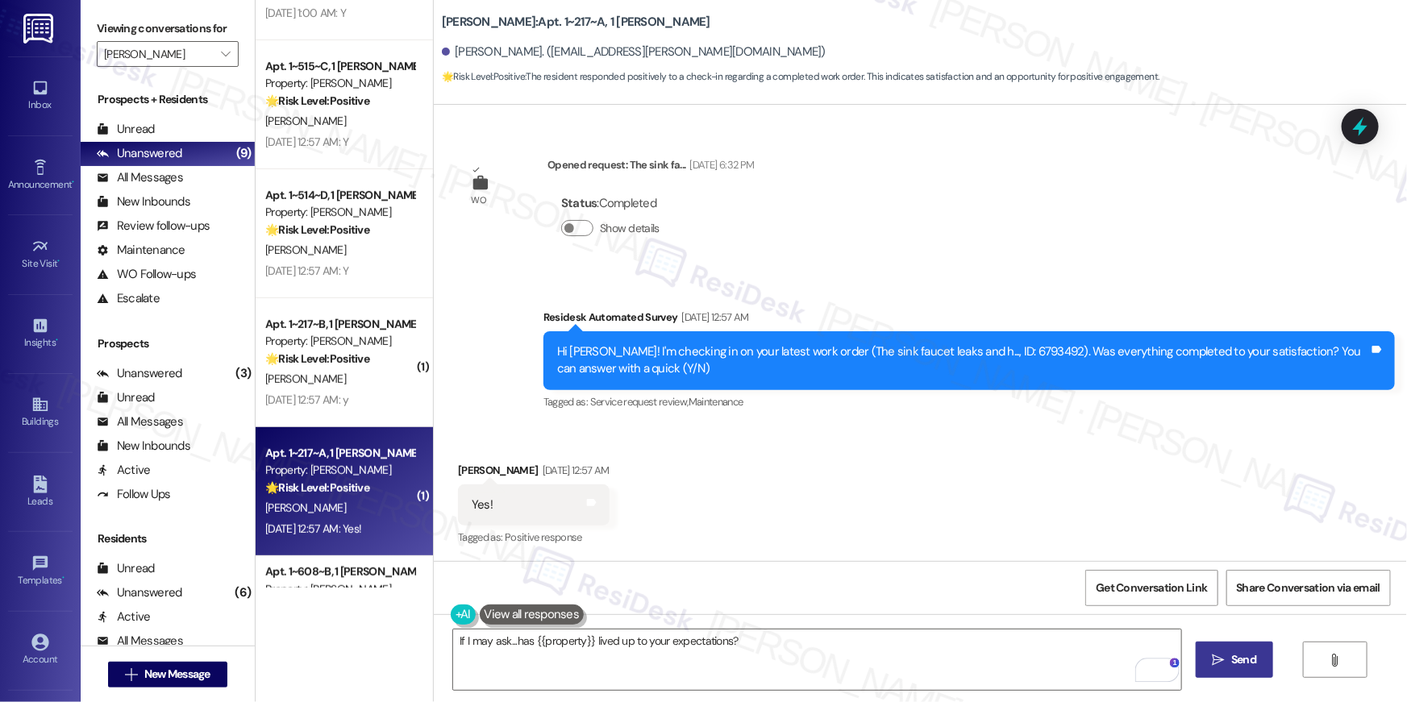
click at [1213, 660] on icon "" at bounding box center [1219, 660] width 12 height 13
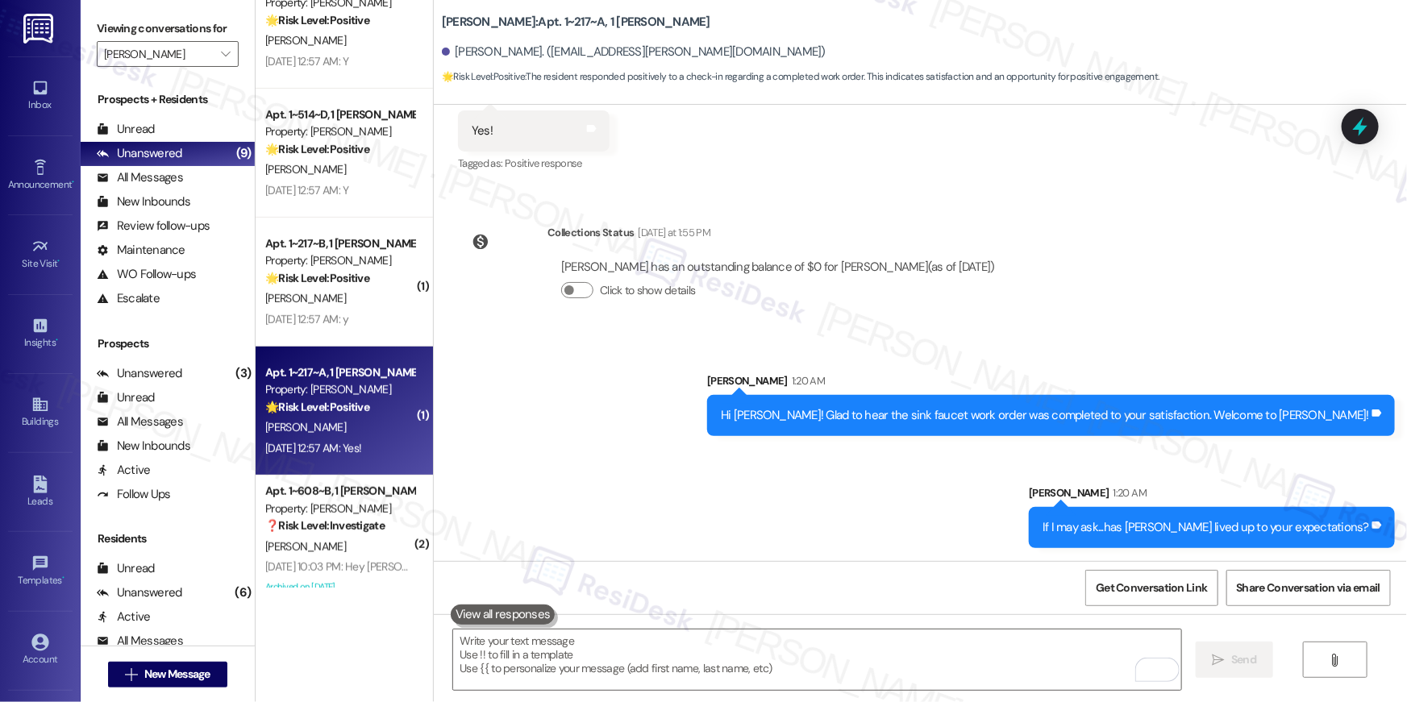
scroll to position [314, 0]
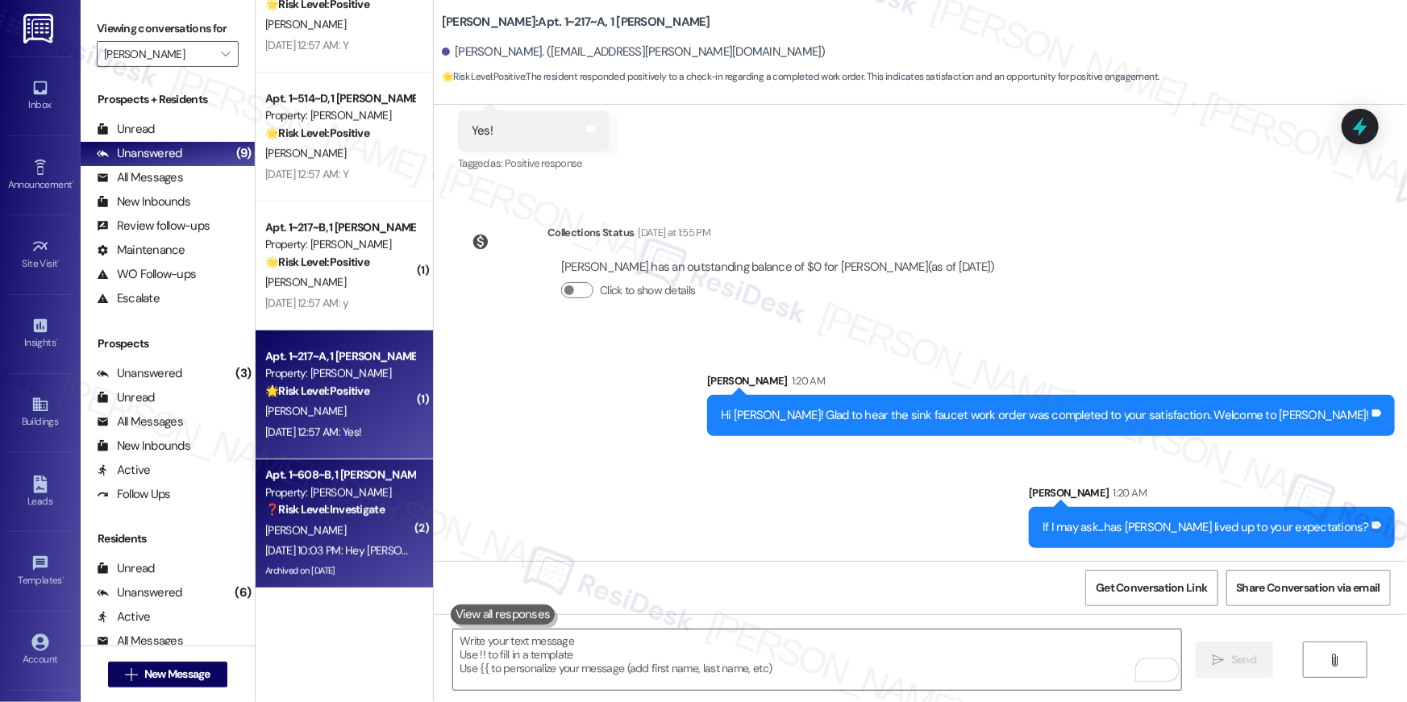
click at [376, 531] on div "[PERSON_NAME]" at bounding box center [340, 531] width 152 height 20
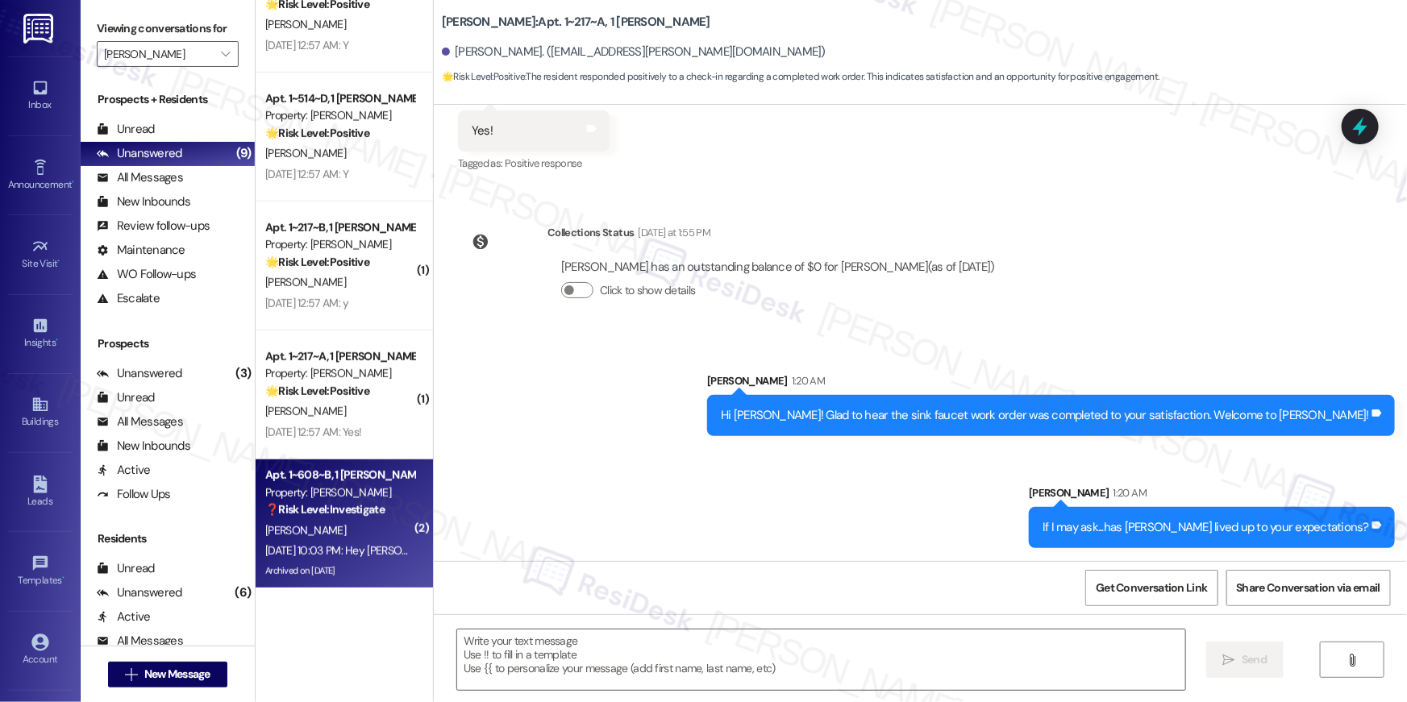
type textarea "Fetching suggested responses. Please feel free to read through the conversation…"
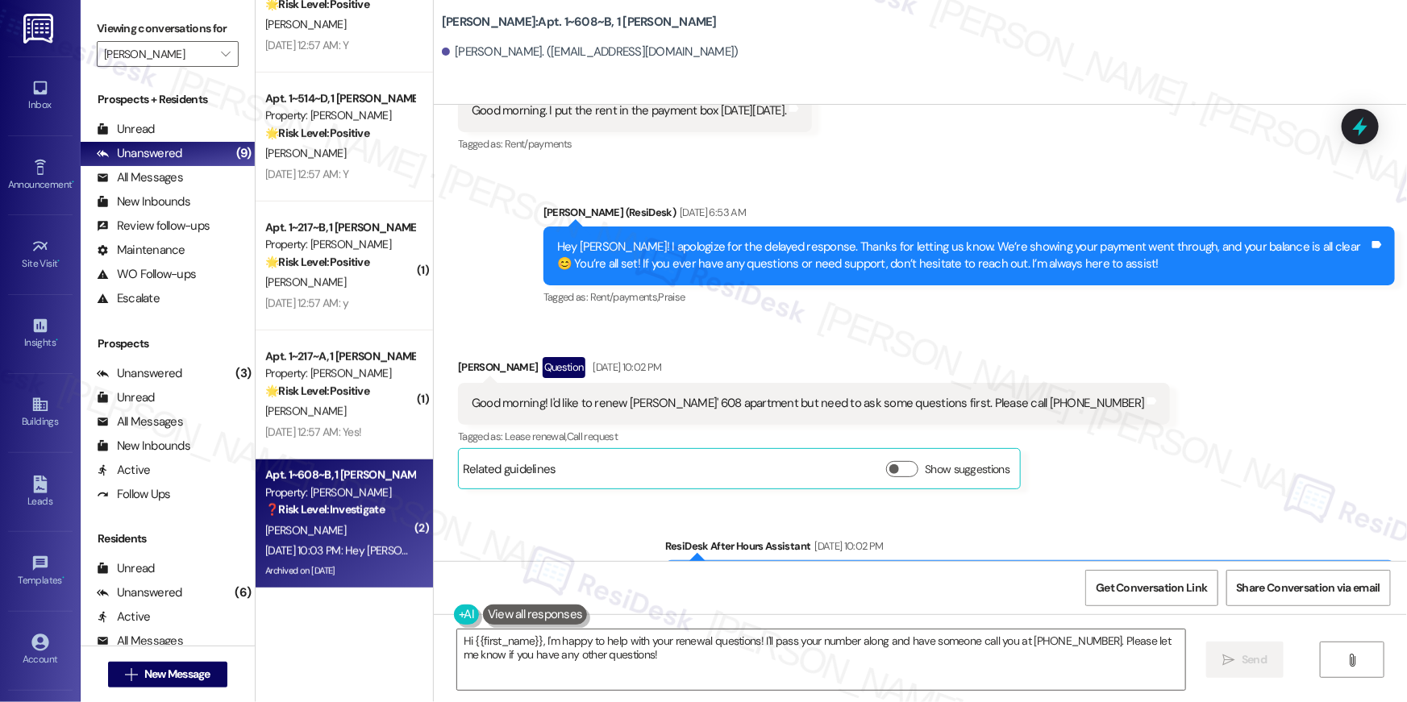
scroll to position [13732, 0]
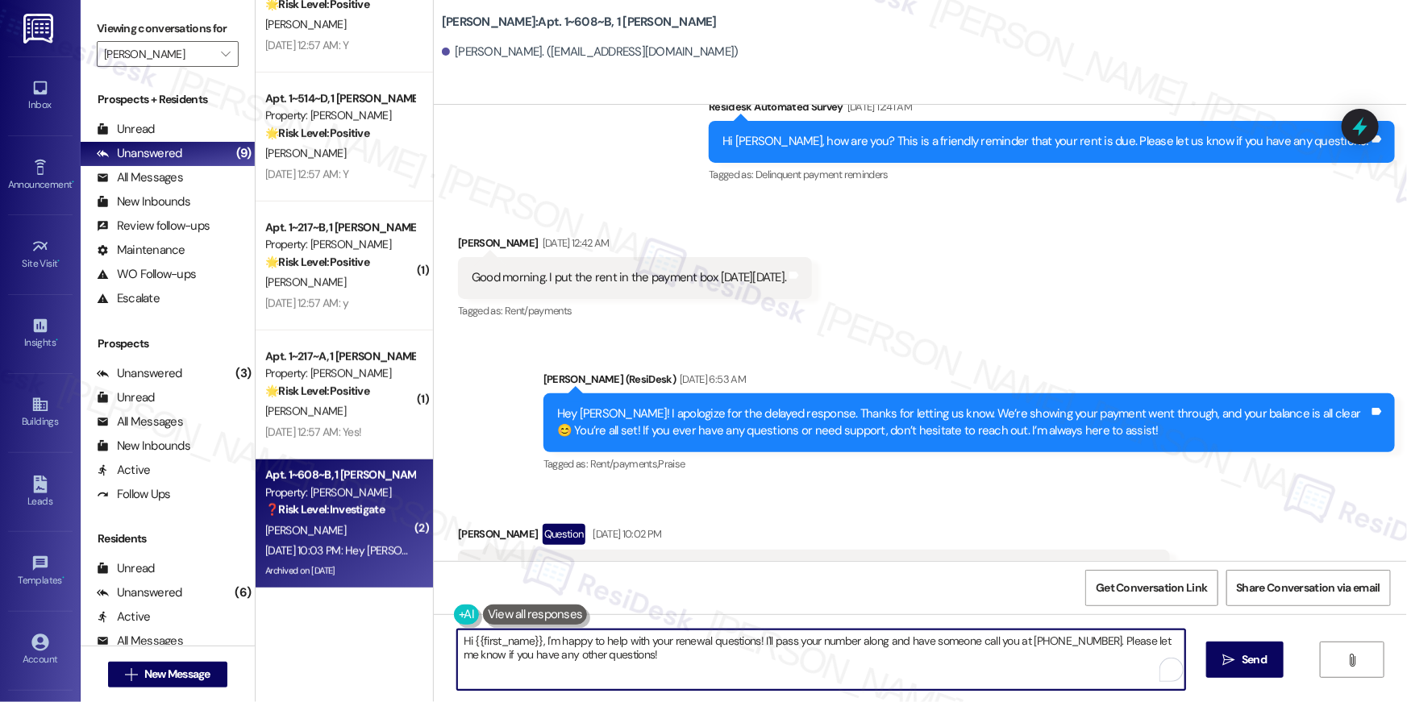
click at [720, 647] on textarea "Hi {{first_name}}, I'm happy to help with your renewal questions! I'll pass you…" at bounding box center [821, 660] width 728 height 60
click at [741, 655] on textarea "Hi {{first_name}}, I'm happy to help with your renewal questions! I'll pass you…" at bounding box center [821, 660] width 728 height 60
drag, startPoint x: 764, startPoint y: 661, endPoint x: 759, endPoint y: 645, distance: 17.1
click at [759, 645] on textarea "Hi {{first_name}}, I'm happy to help with your renewal questions! I'll pass you…" at bounding box center [817, 660] width 728 height 60
click at [814, 668] on textarea "Hi {{first_name}}, I'm happy to help with your renewal questions! I'll pass you…" at bounding box center [817, 660] width 728 height 60
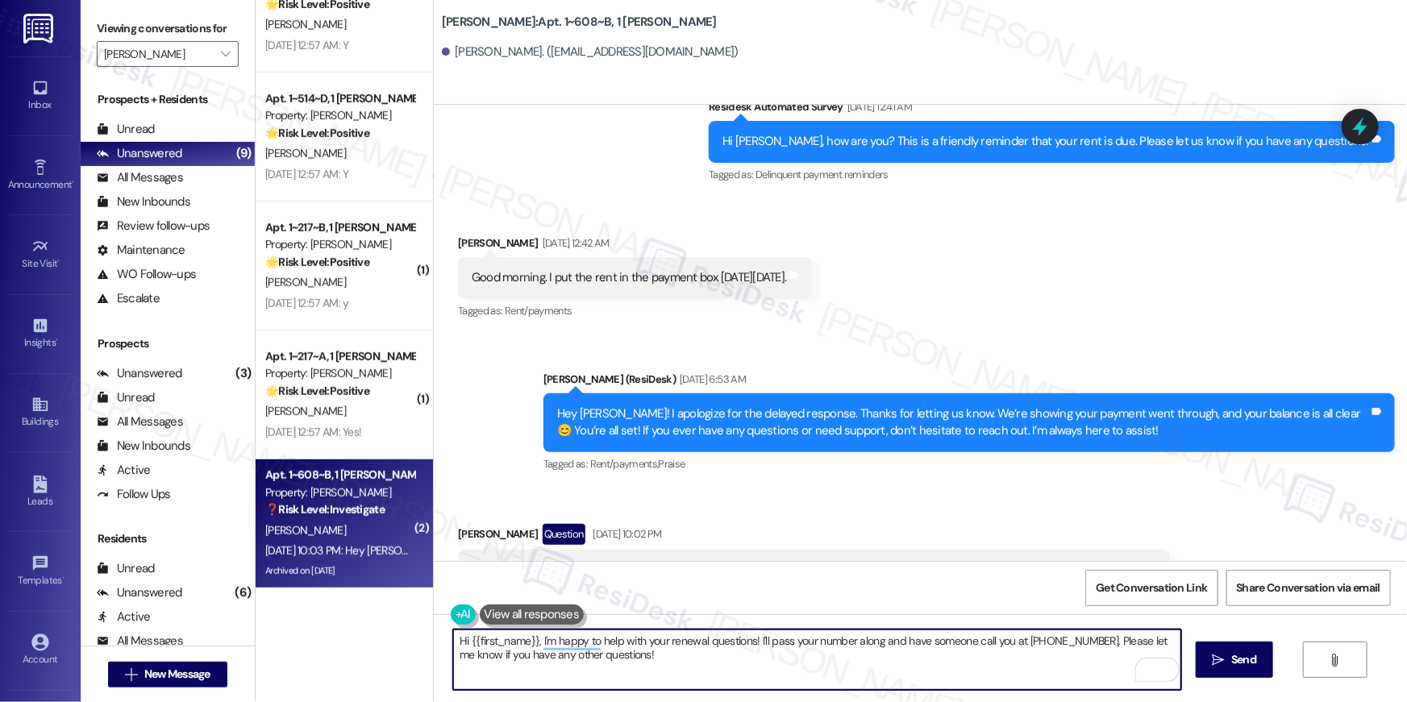
click at [876, 638] on textarea "Hi {{first_name}}, I'm happy to help with your renewal questions! I'll pass you…" at bounding box center [817, 660] width 728 height 60
type textarea "Hi {{first_name}}, I'm happy to help with your renewal questions! I'll pass you…"
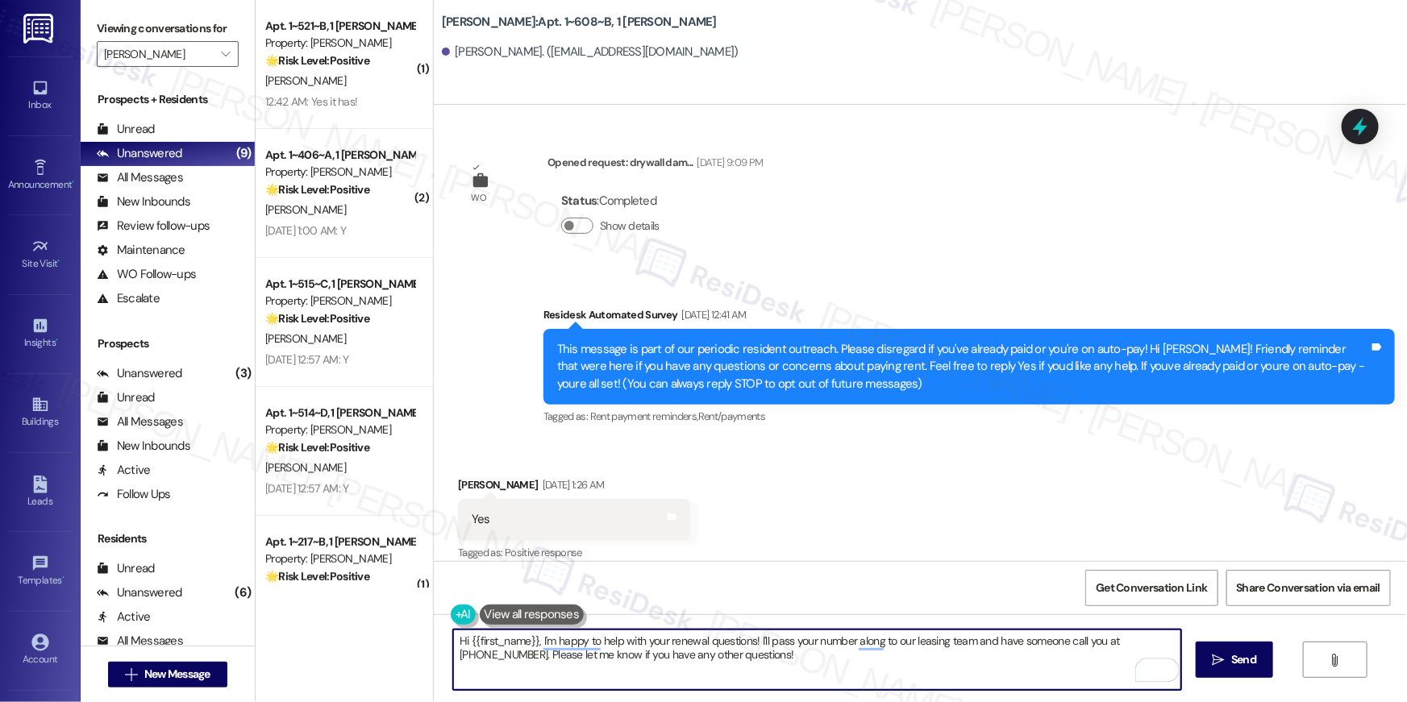
scroll to position [13732, 0]
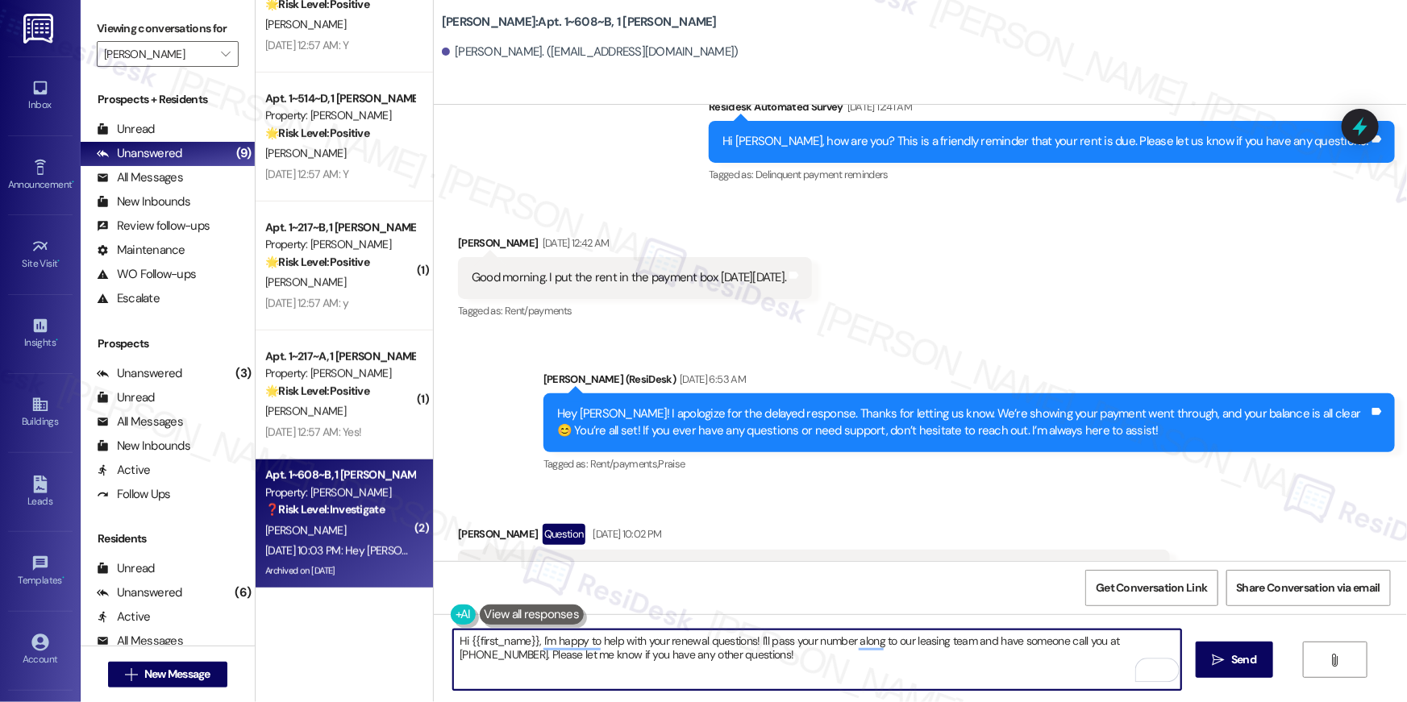
click at [905, 664] on textarea "Hi {{first_name}}, I'm happy to help with your renewal questions! I'll pass you…" at bounding box center [817, 660] width 728 height 60
type textarea "Hi {{first_name}}, I'm happy to help with your renewal questions! I'll pass you…"
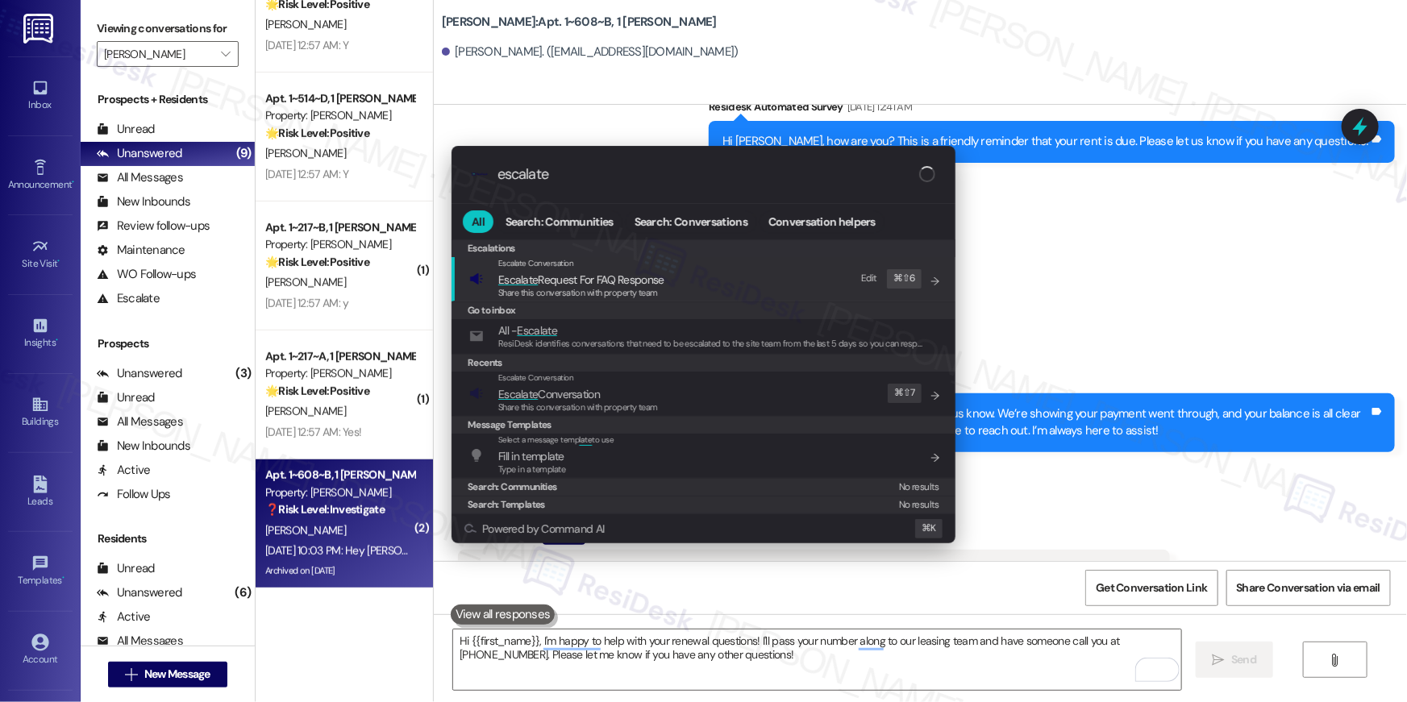
type input "escalate"
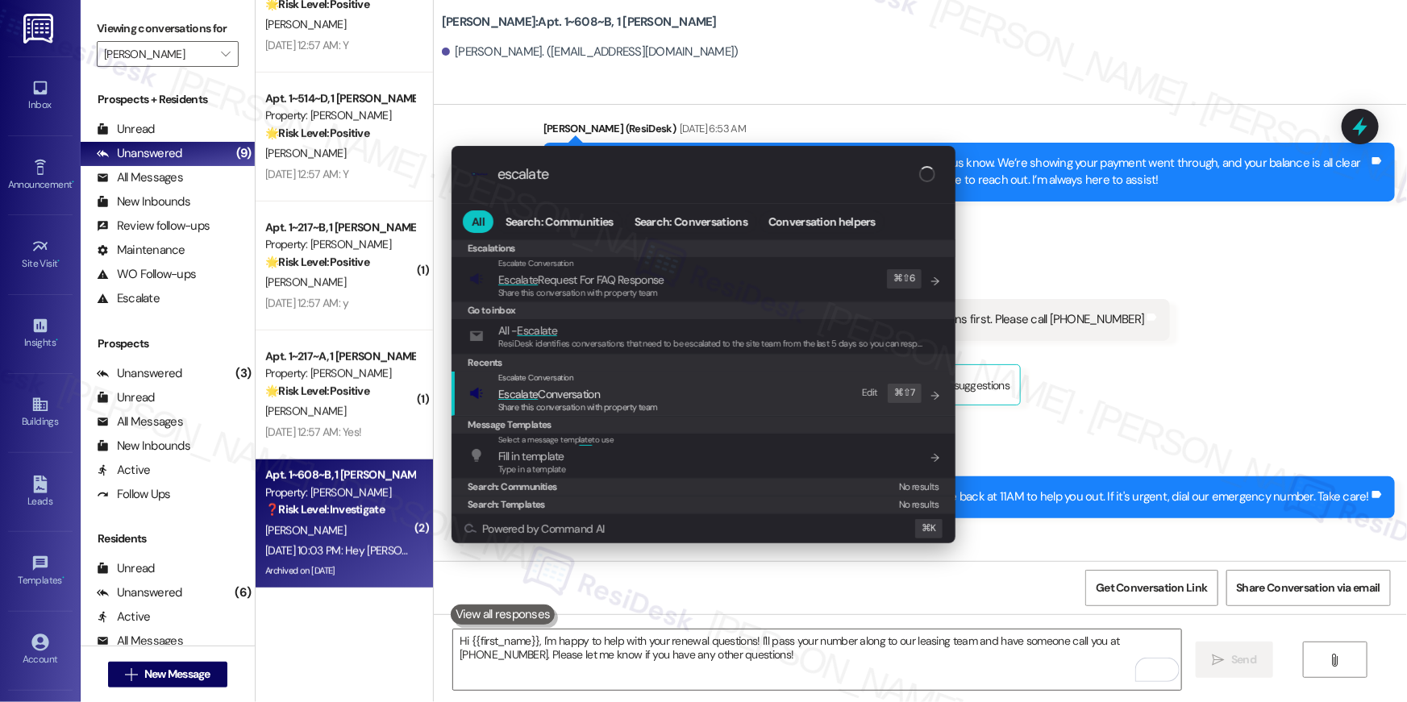
click at [701, 397] on div "Escalate Conversation Escalate Conversation Share this conversation with proper…" at bounding box center [705, 394] width 472 height 44
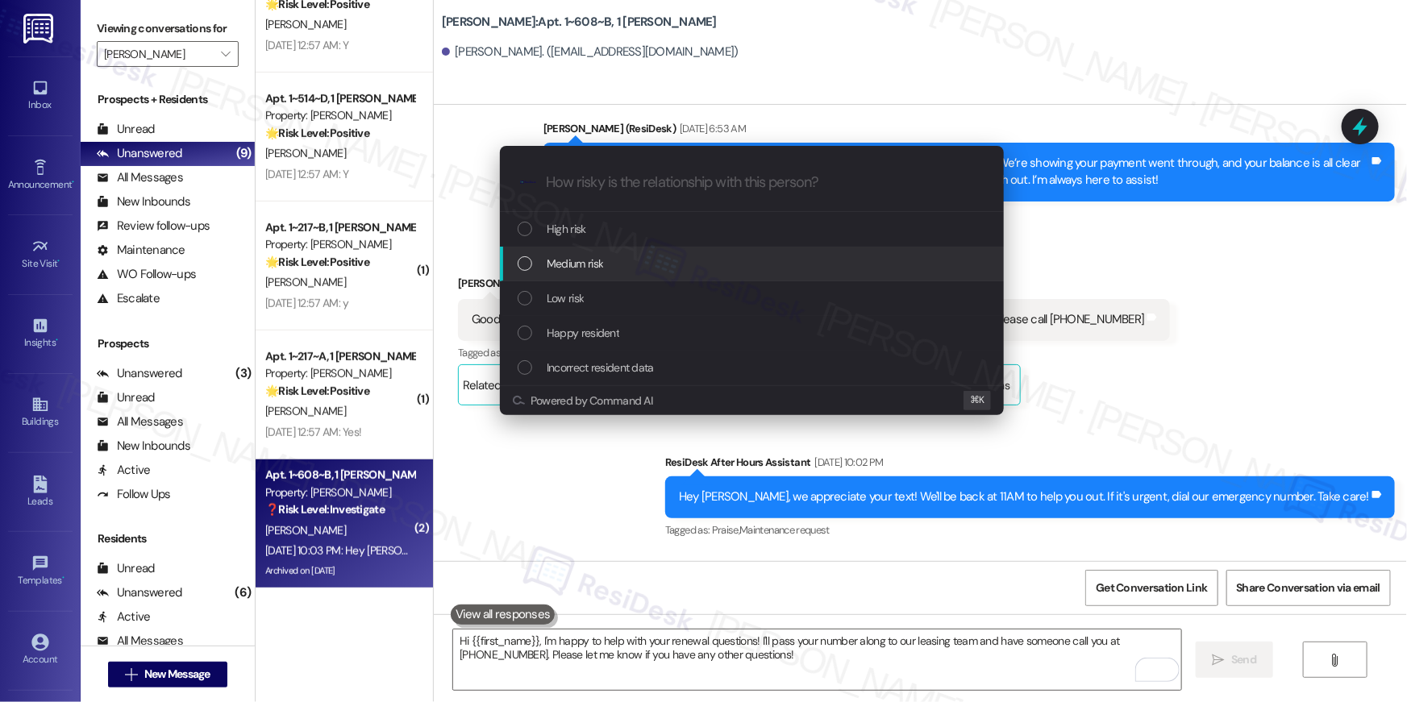
click at [655, 269] on div "Medium risk" at bounding box center [754, 264] width 472 height 18
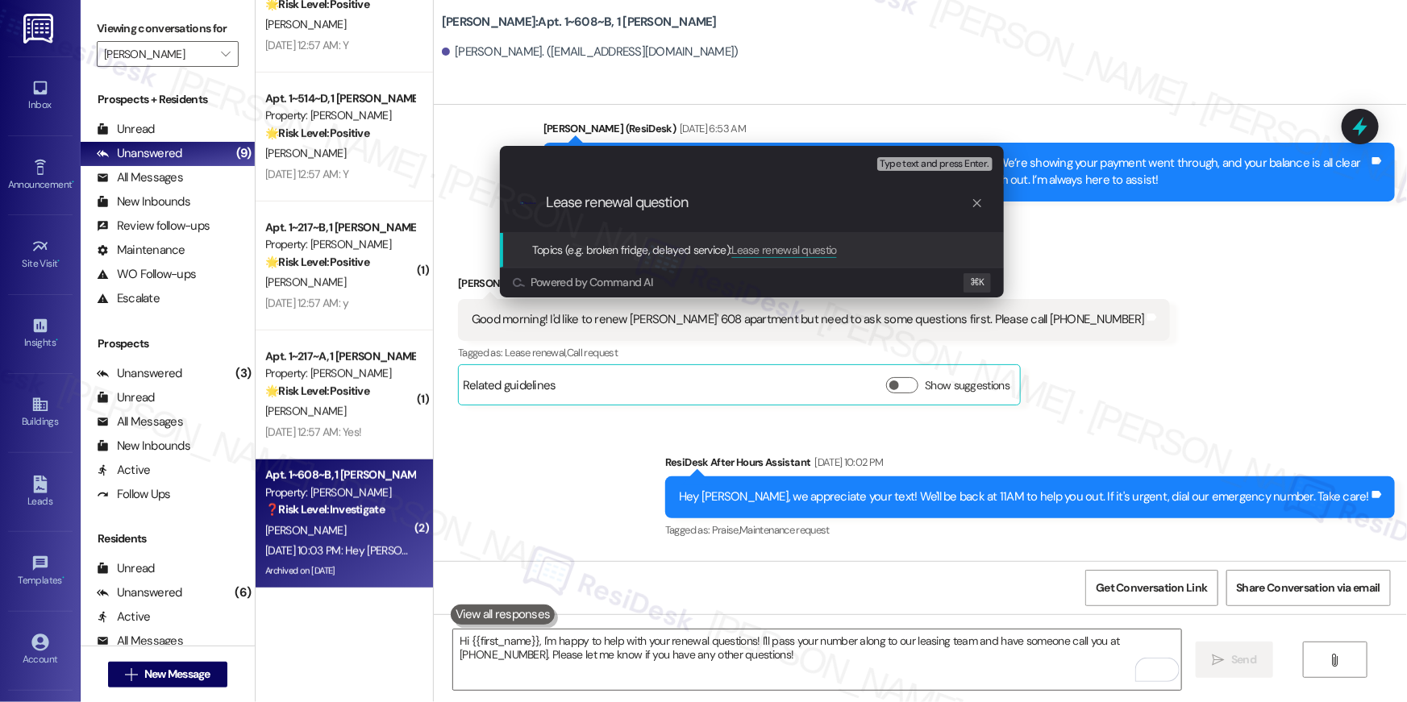
type input "Lease renewal questions"
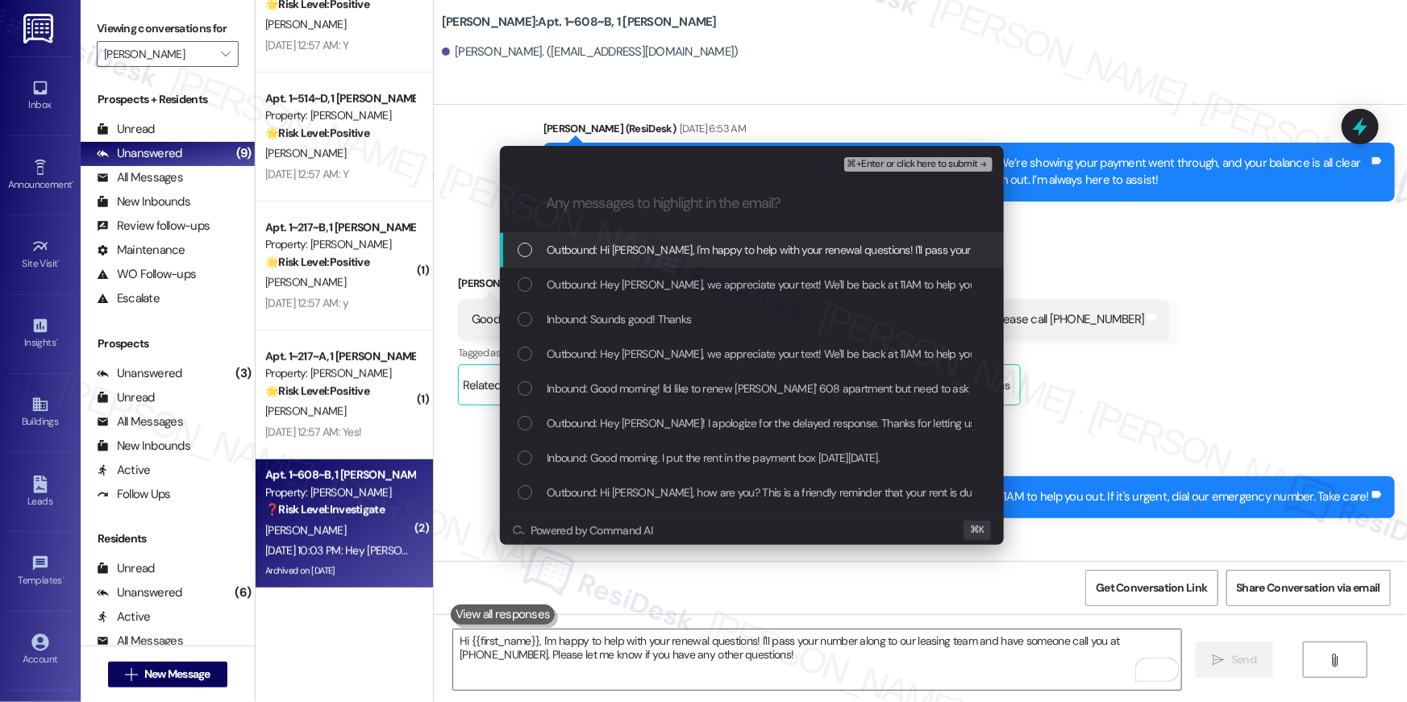
drag, startPoint x: 622, startPoint y: 252, endPoint x: 613, endPoint y: 282, distance: 31.9
click at [622, 252] on span "Outbound: Hi [PERSON_NAME], I'm happy to help with your renewal questions! I'll…" at bounding box center [1078, 250] width 1063 height 18
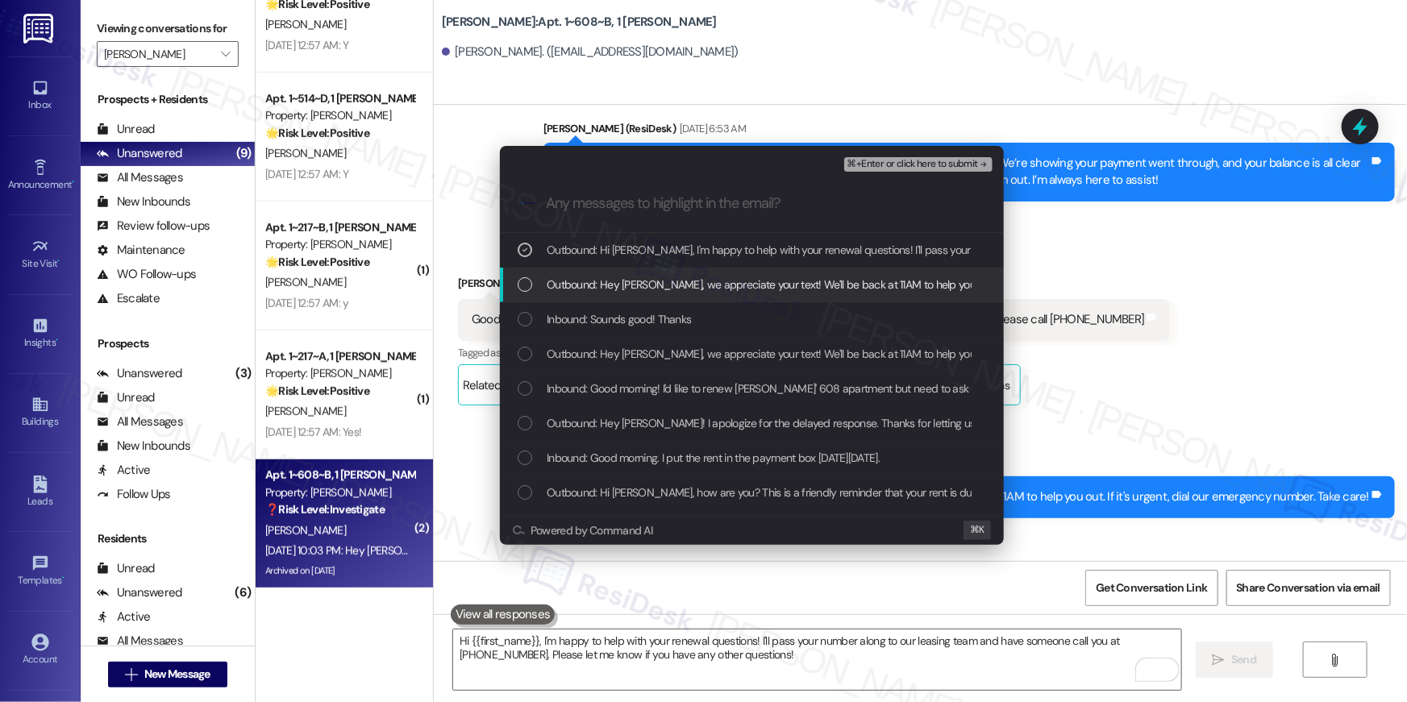
drag, startPoint x: 612, startPoint y: 285, endPoint x: 623, endPoint y: 334, distance: 49.7
click at [612, 285] on span "Outbound: Hey [PERSON_NAME], we appreciate your text! We'll be back at 11AM to …" at bounding box center [892, 285] width 691 height 18
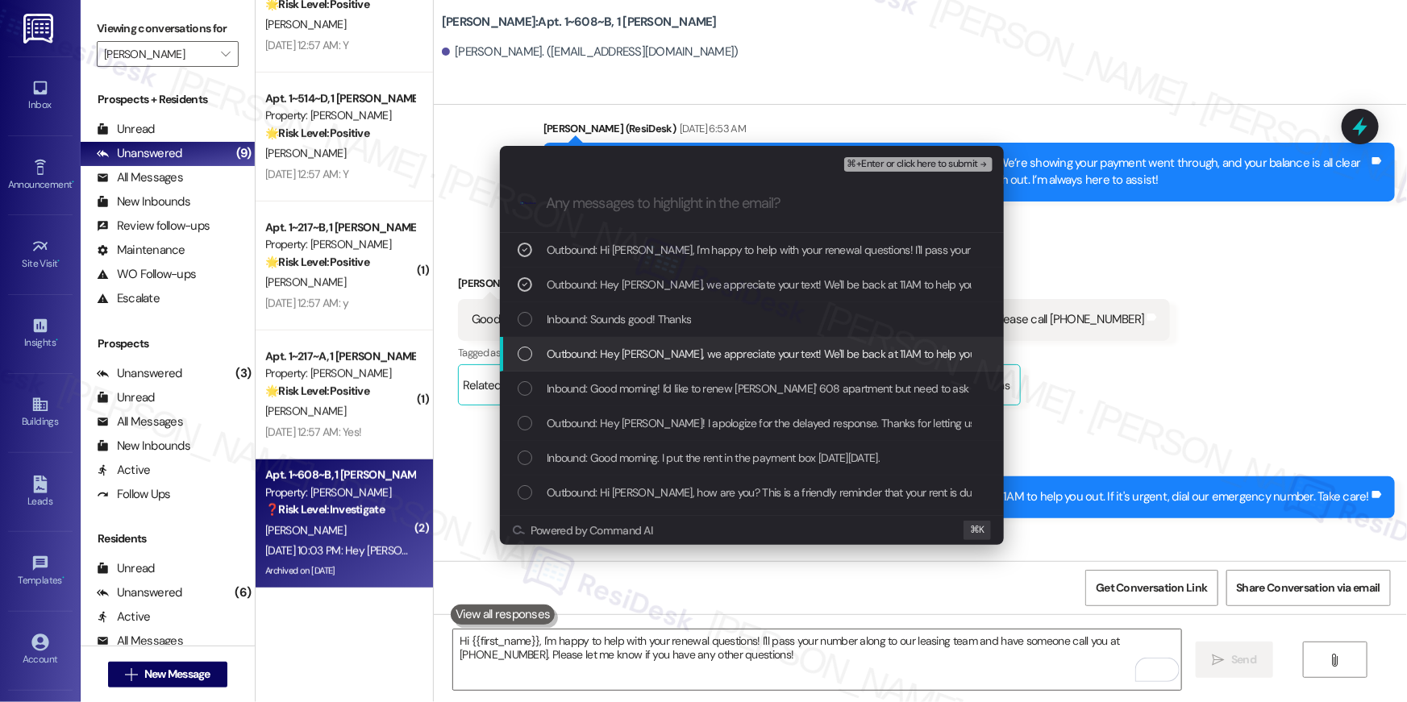
click at [621, 338] on div "Outbound: Hey [PERSON_NAME], we appreciate your text! We'll be back at 11AM to …" at bounding box center [752, 354] width 504 height 35
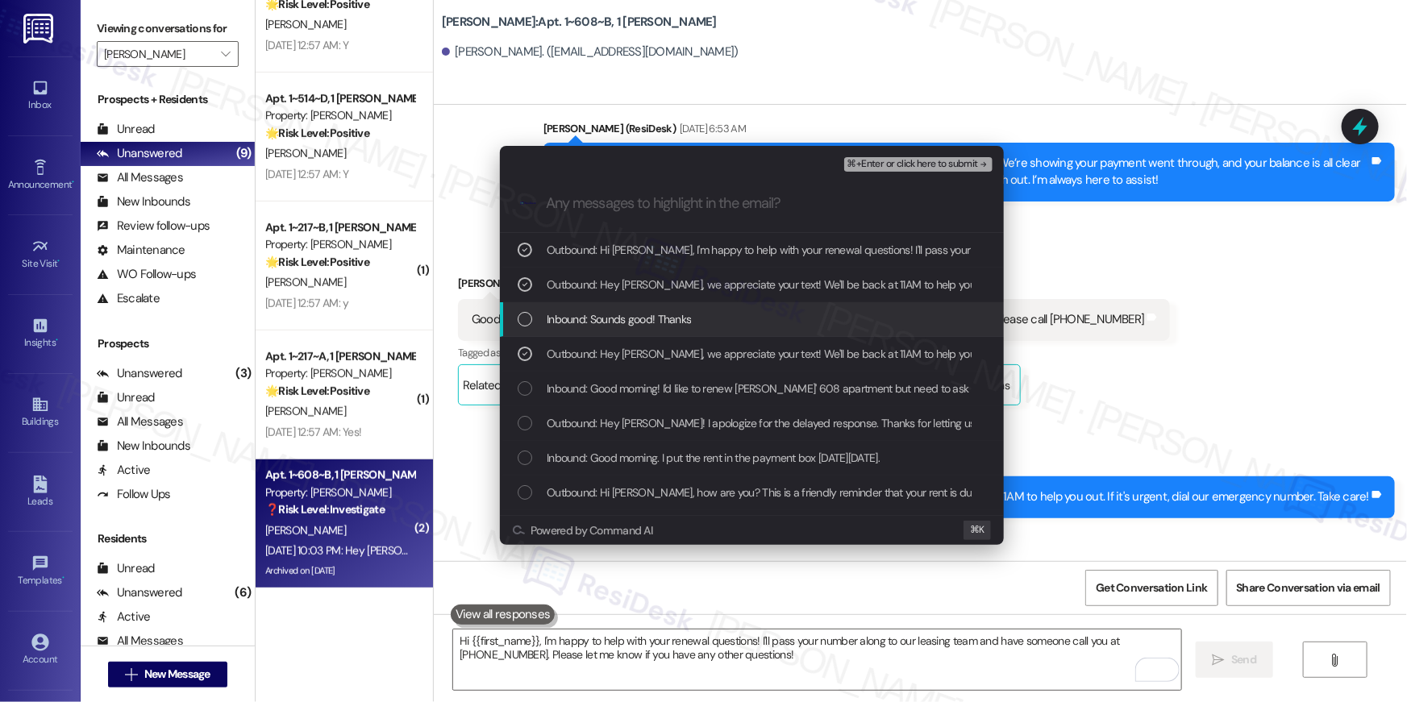
click at [631, 315] on span "Inbound: Sounds good! Thanks" at bounding box center [619, 319] width 144 height 18
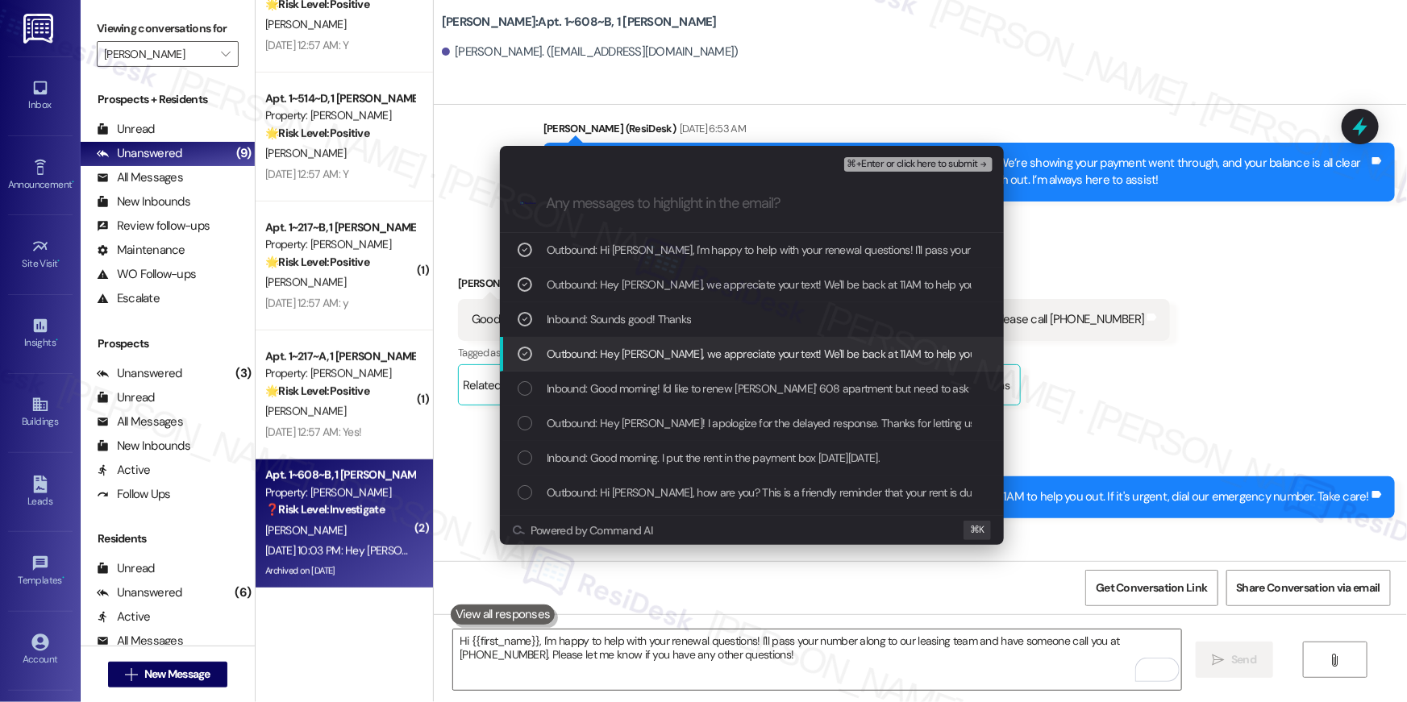
click at [630, 351] on span "Outbound: Hey [PERSON_NAME], we appreciate your text! We'll be back at 11AM to …" at bounding box center [892, 354] width 691 height 18
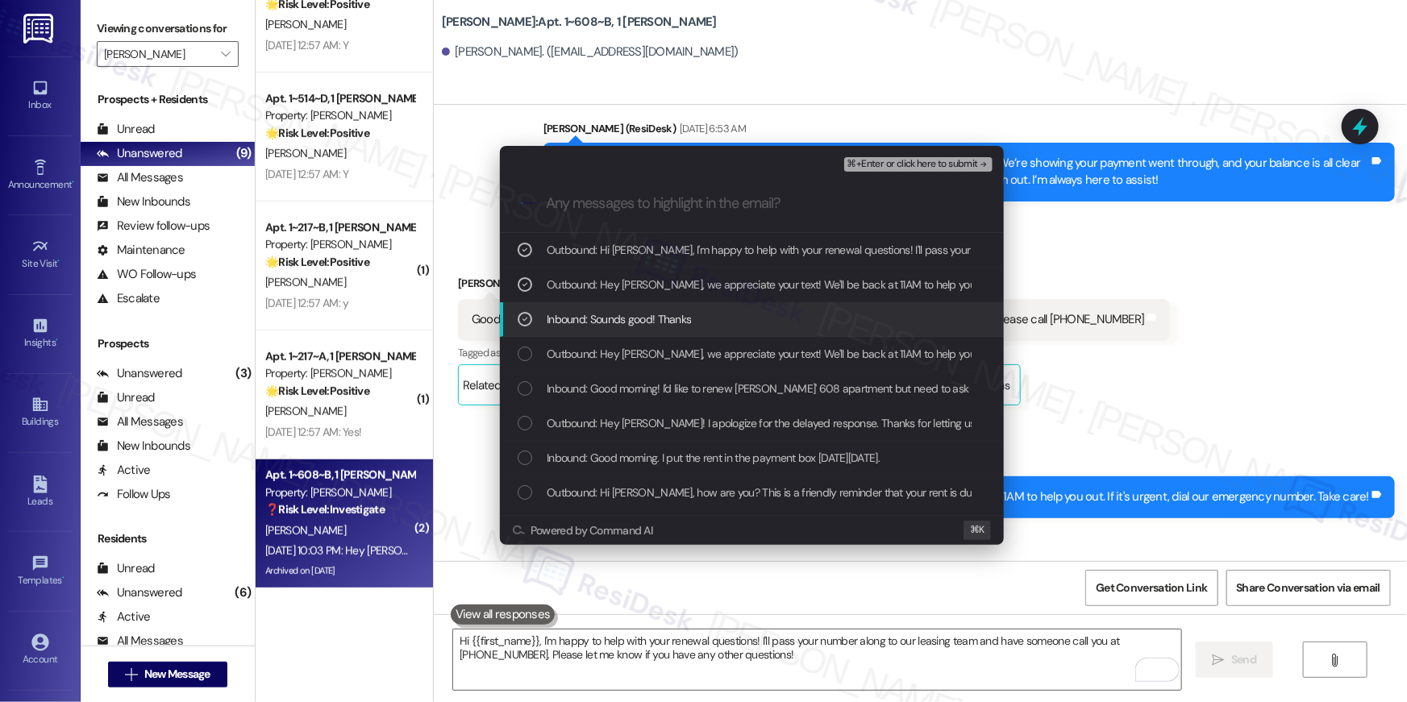
drag, startPoint x: 630, startPoint y: 317, endPoint x: 629, endPoint y: 342, distance: 25.0
click at [630, 317] on span "Inbound: Sounds good! Thanks" at bounding box center [619, 319] width 144 height 18
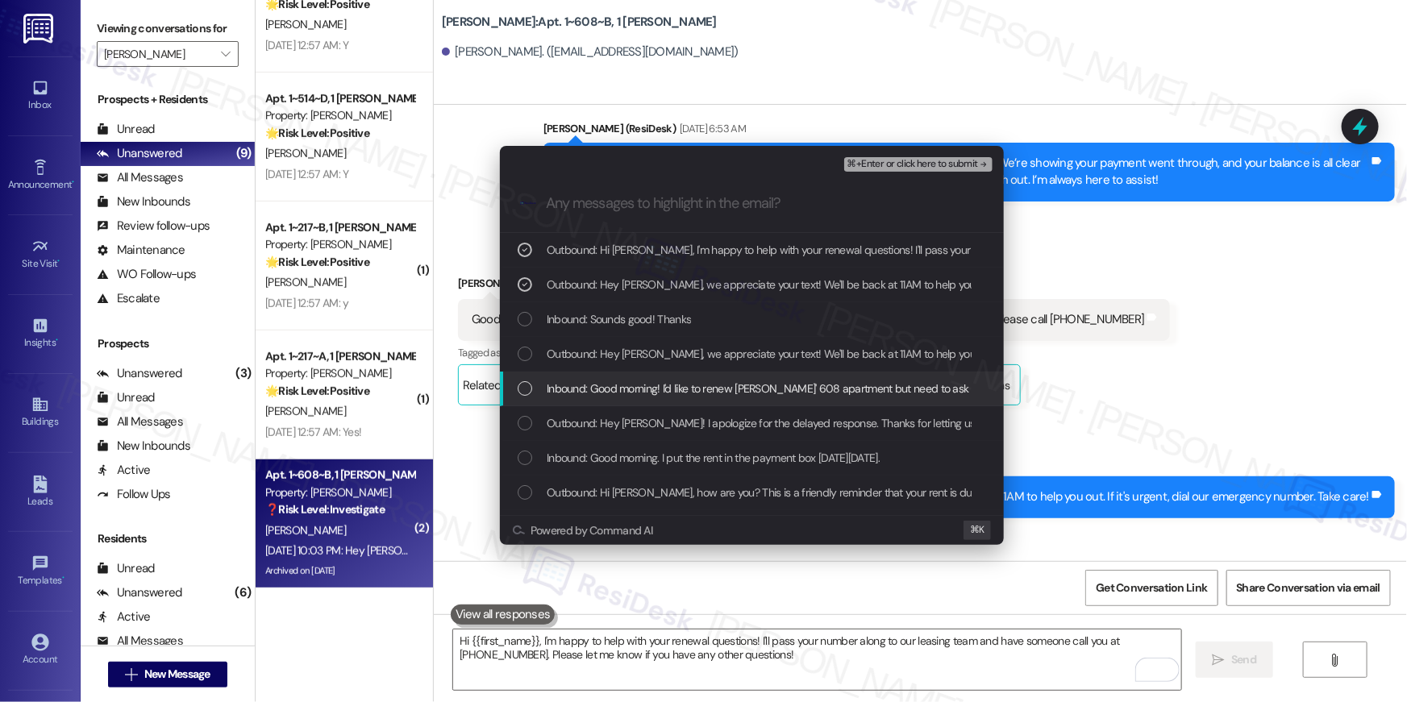
click at [637, 394] on span "Inbound: Good morning! I'd like to renew [PERSON_NAME]' 608 apartment but need …" at bounding box center [878, 389] width 663 height 18
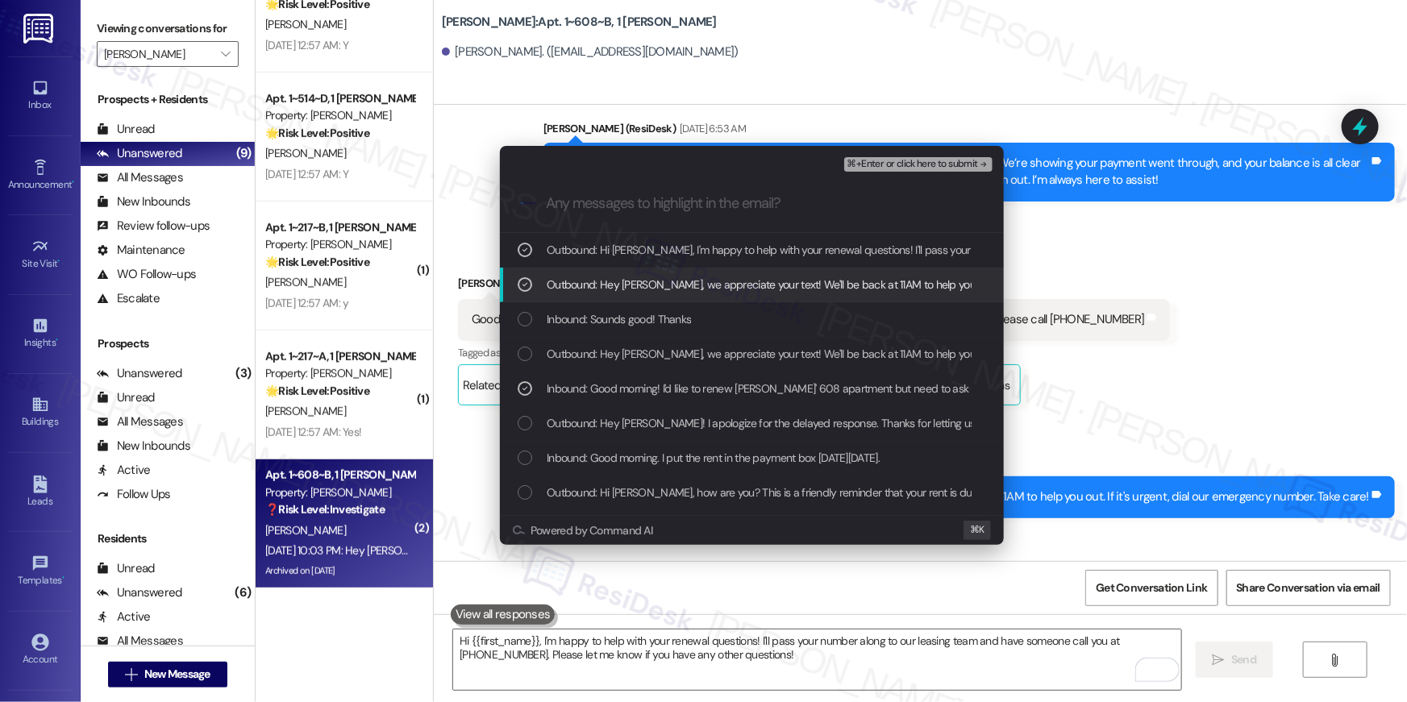
click at [635, 294] on div "Outbound: Hey [PERSON_NAME], we appreciate your text! We'll be back at 11AM to …" at bounding box center [752, 285] width 504 height 35
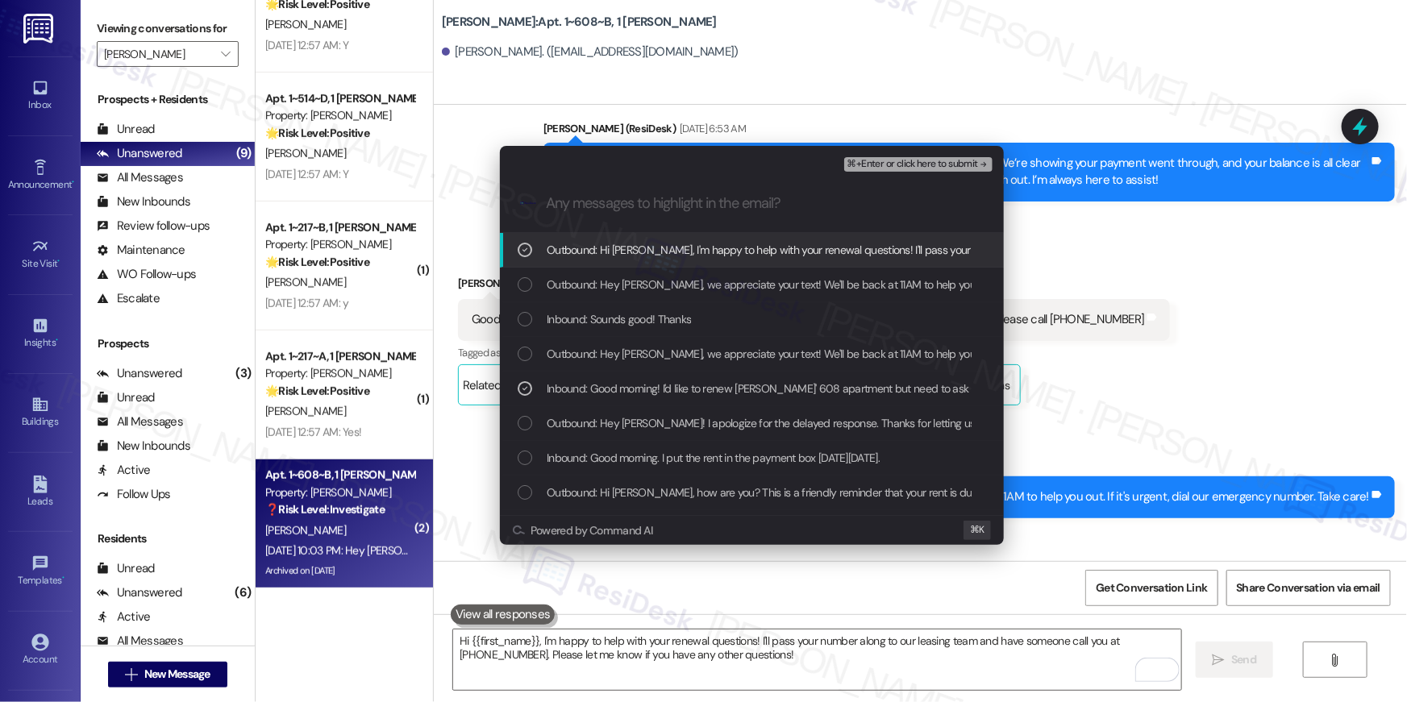
drag, startPoint x: 651, startPoint y: 243, endPoint x: 709, endPoint y: 235, distance: 58.6
click at [651, 243] on span "Outbound: Hi [PERSON_NAME], I'm happy to help with your renewal questions! I'll…" at bounding box center [1078, 250] width 1063 height 18
click at [876, 164] on span "⌘+Enter or click here to submit" at bounding box center [912, 164] width 131 height 11
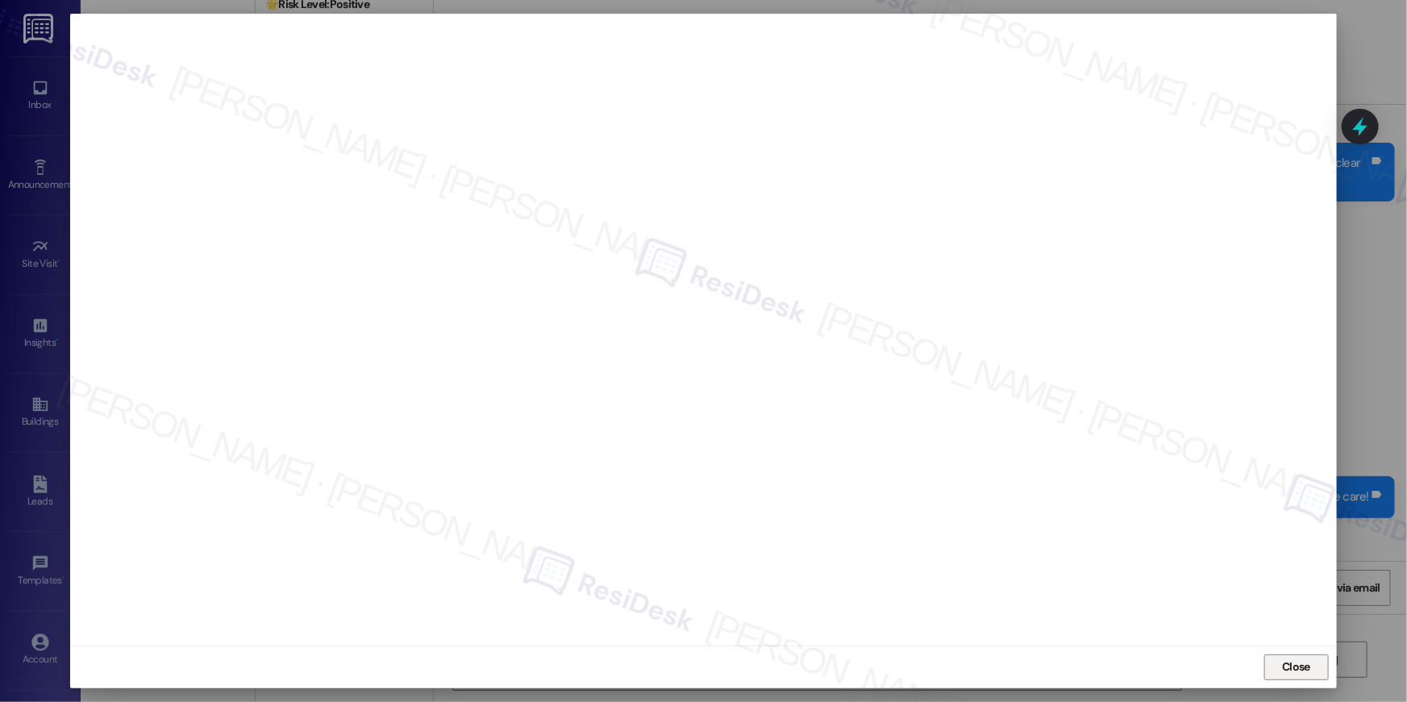
click at [1308, 664] on span "Close" at bounding box center [1296, 667] width 28 height 17
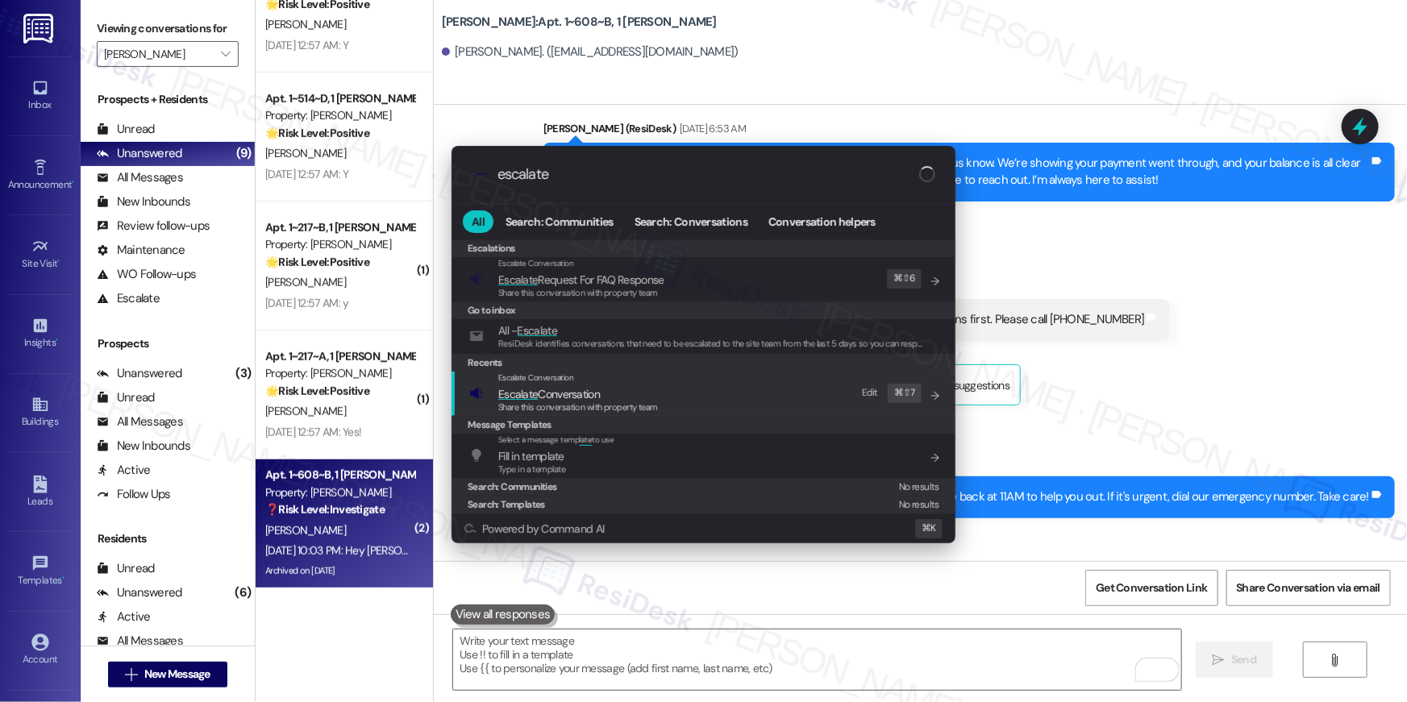
type input "escalate"
click at [786, 392] on div "Escalate Conversation Escalate Conversation Share this conversation with proper…" at bounding box center [705, 394] width 472 height 44
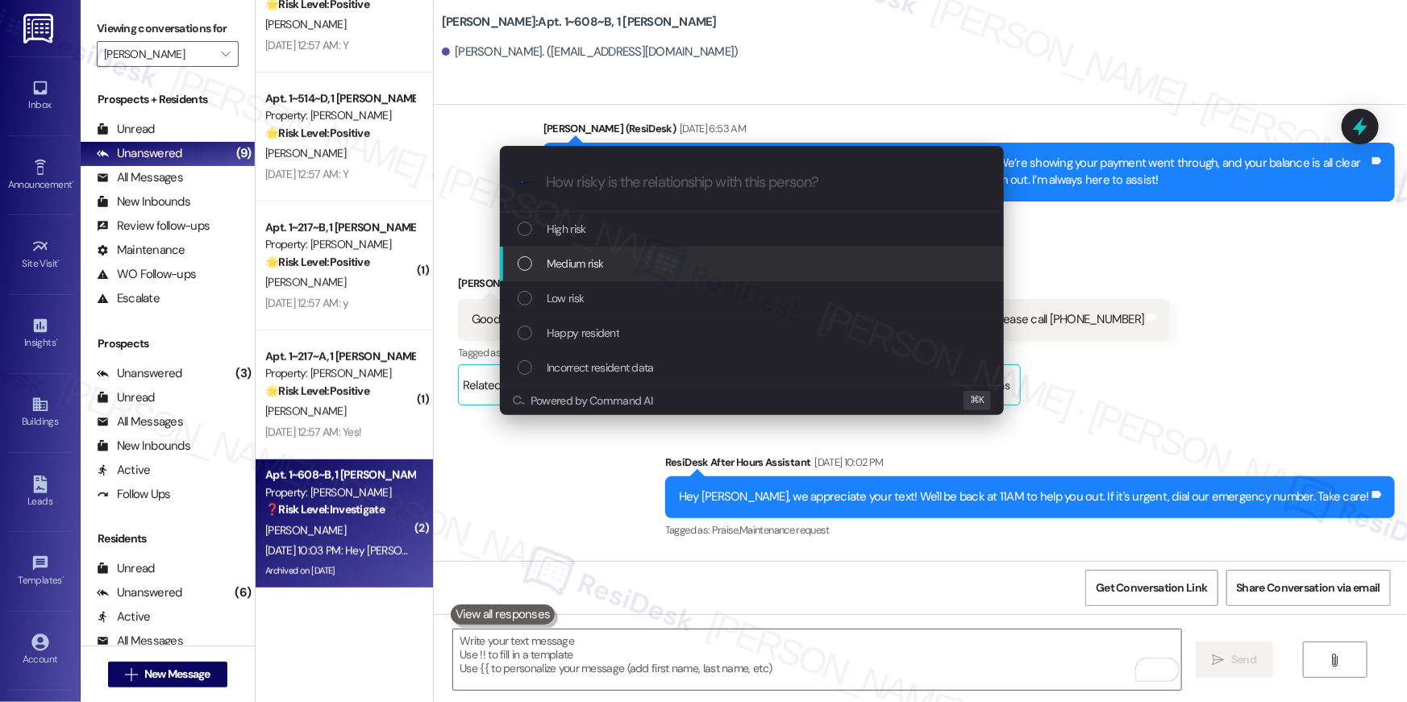
click at [676, 273] on div "Medium risk" at bounding box center [752, 264] width 504 height 35
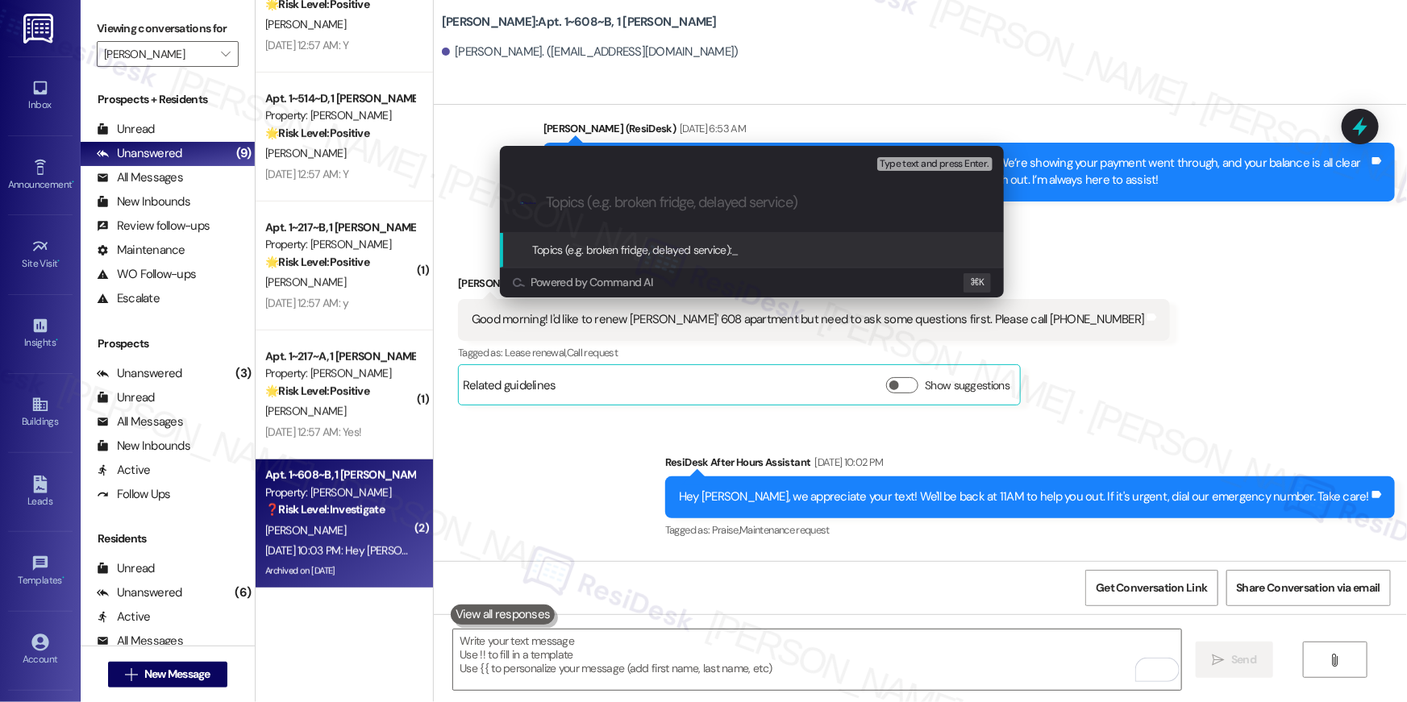
paste input "Lease renewal questions"
type input "Lease renewal questions"
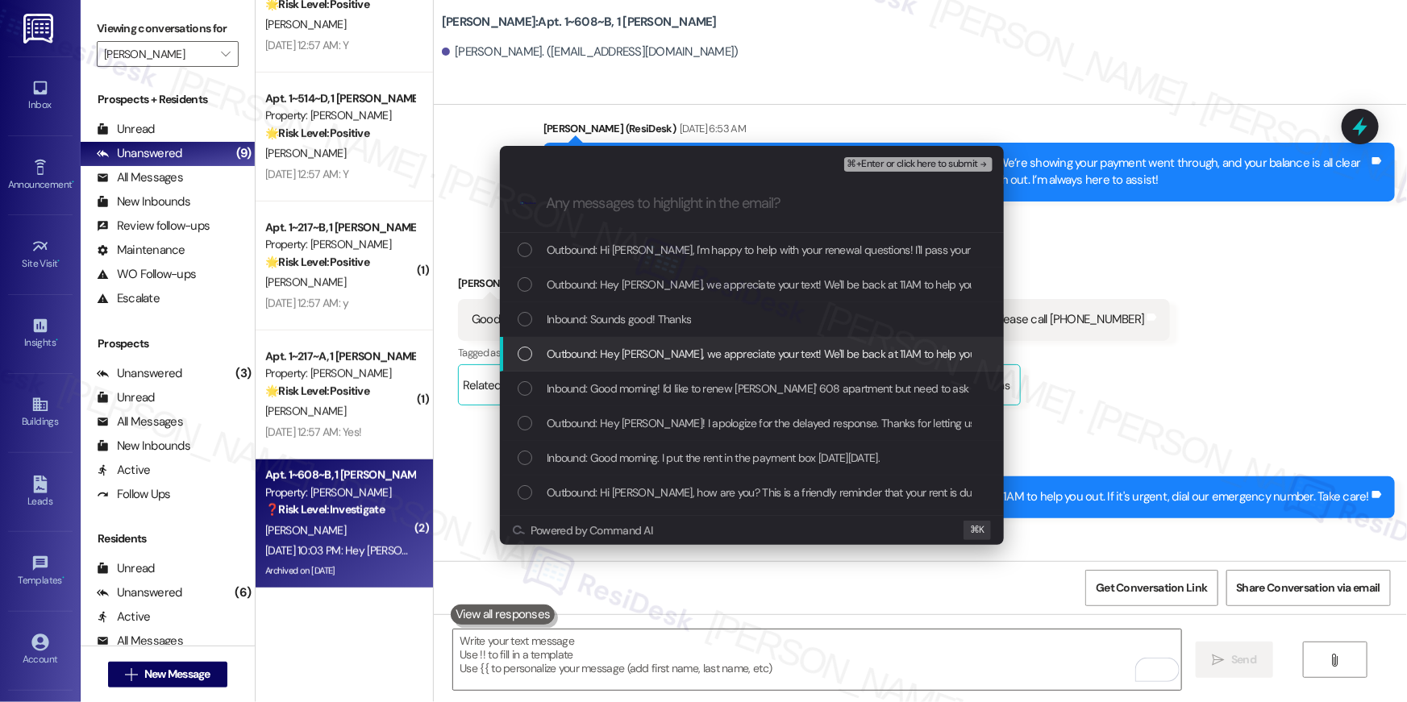
click at [633, 359] on span "Outbound: Hey [PERSON_NAME], we appreciate your text! We'll be back at 11AM to …" at bounding box center [892, 354] width 691 height 18
click at [659, 353] on span "Outbound: Hey [PERSON_NAME], we appreciate your text! We'll be back at 11AM to …" at bounding box center [892, 354] width 691 height 18
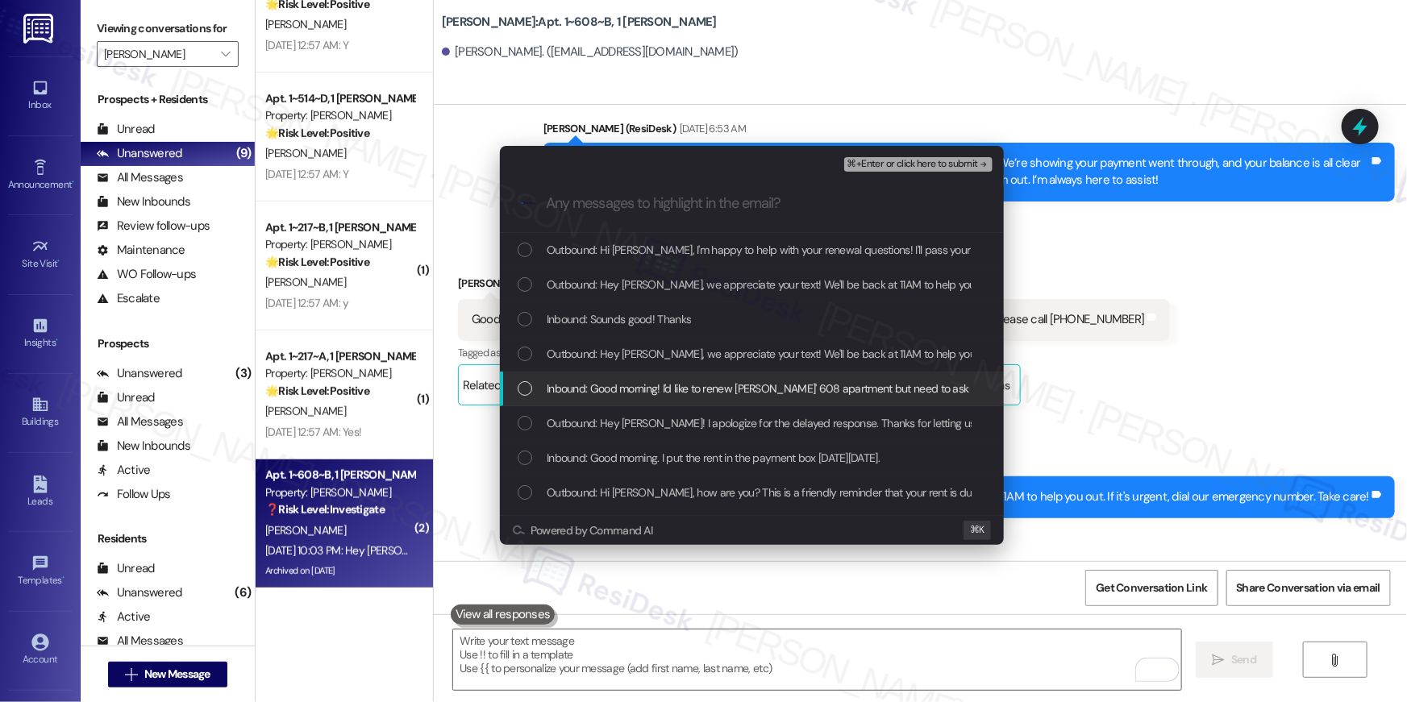
click at [665, 378] on div "Inbound: Good morning! I'd like to renew [PERSON_NAME]' 608 apartment but need …" at bounding box center [752, 389] width 504 height 35
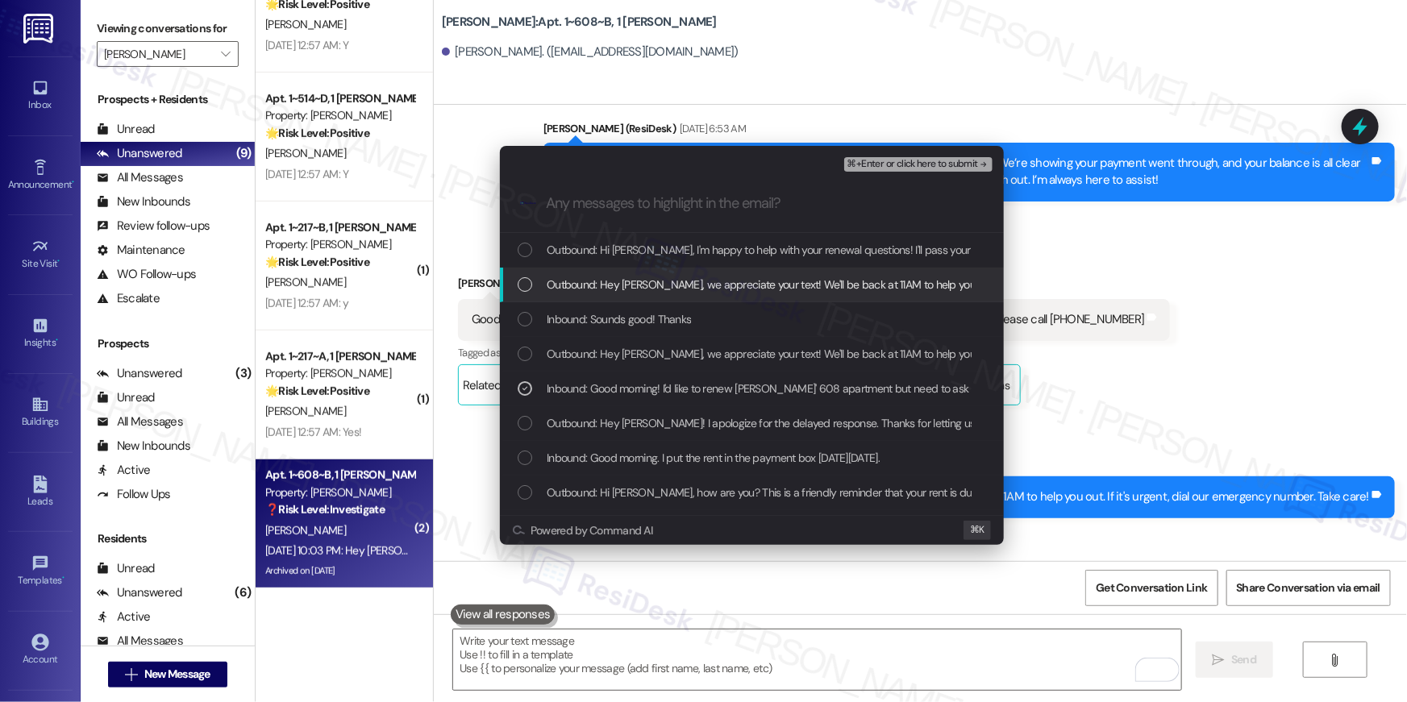
click at [876, 159] on span "⌘+Enter or click here to submit" at bounding box center [912, 164] width 131 height 11
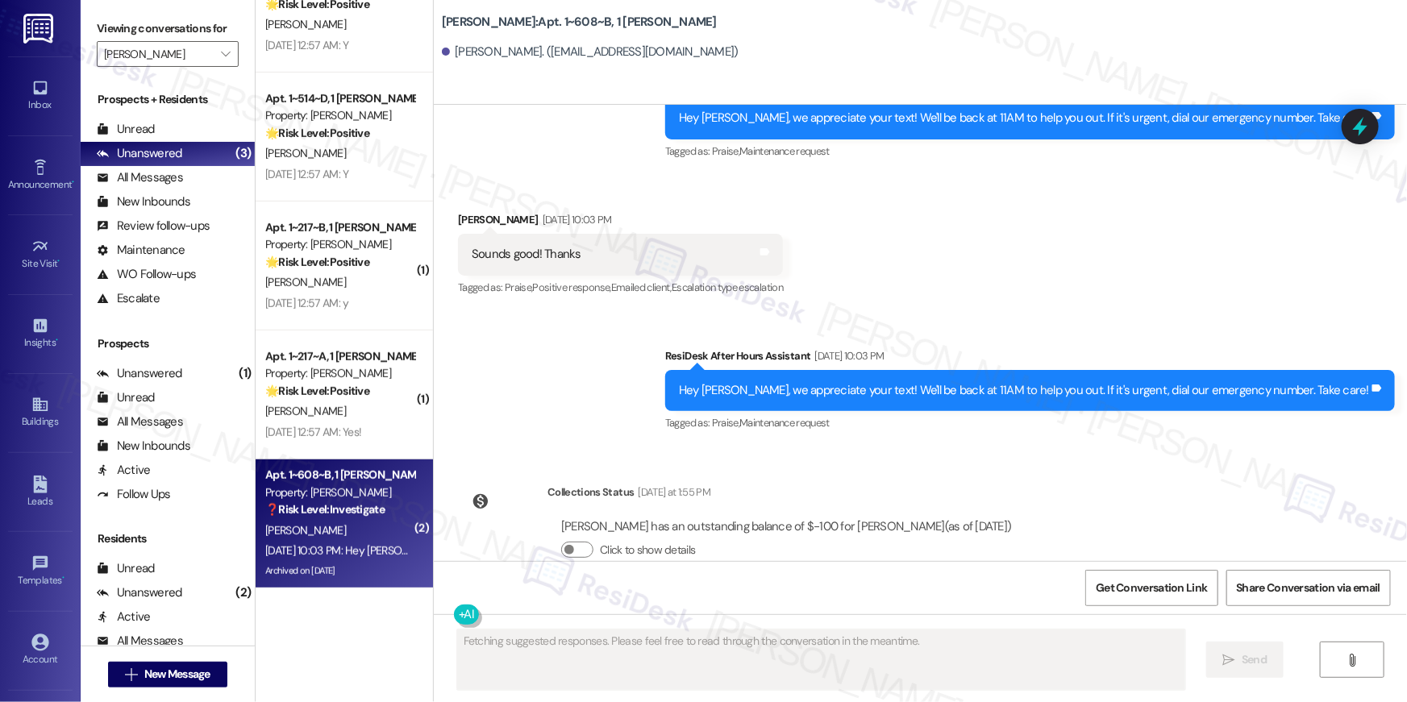
scroll to position [14420, 0]
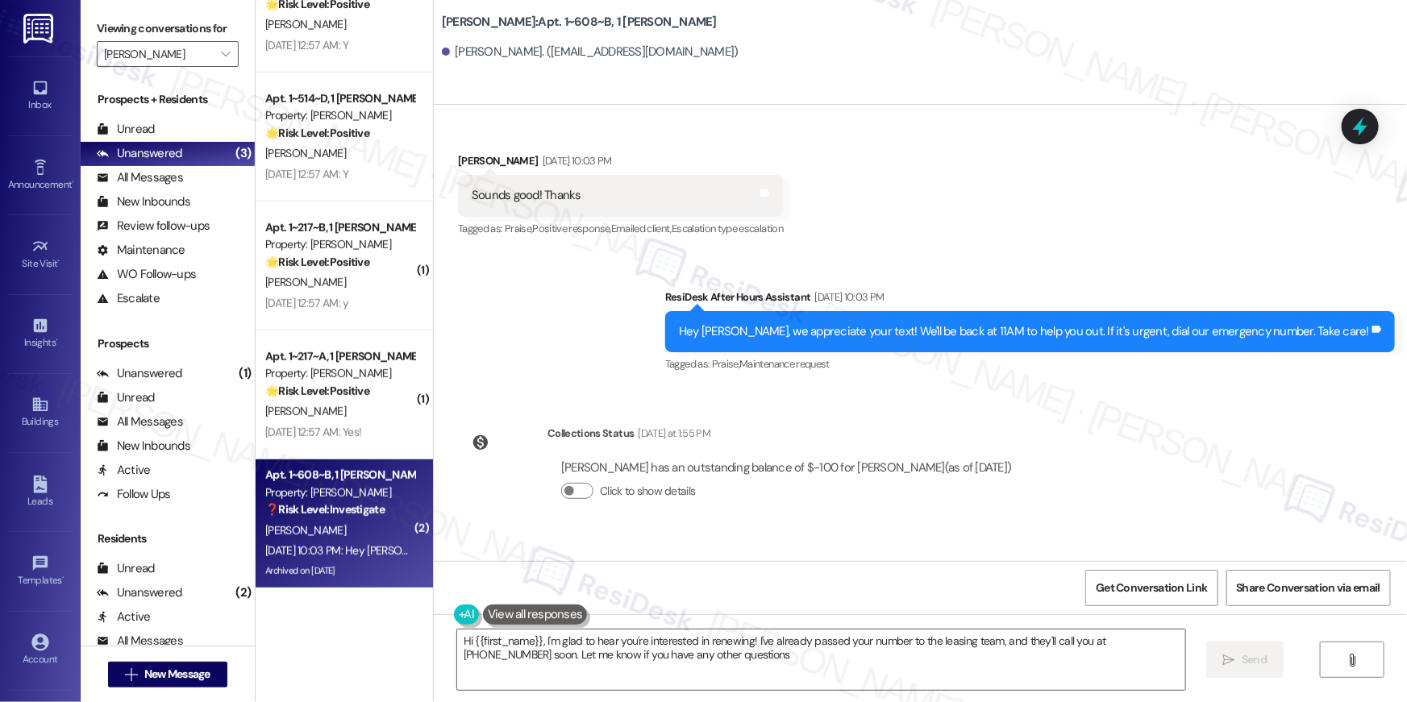
type textarea "Hi {{first_name}}, I'm glad to hear you're interested in renewing! I've already…"
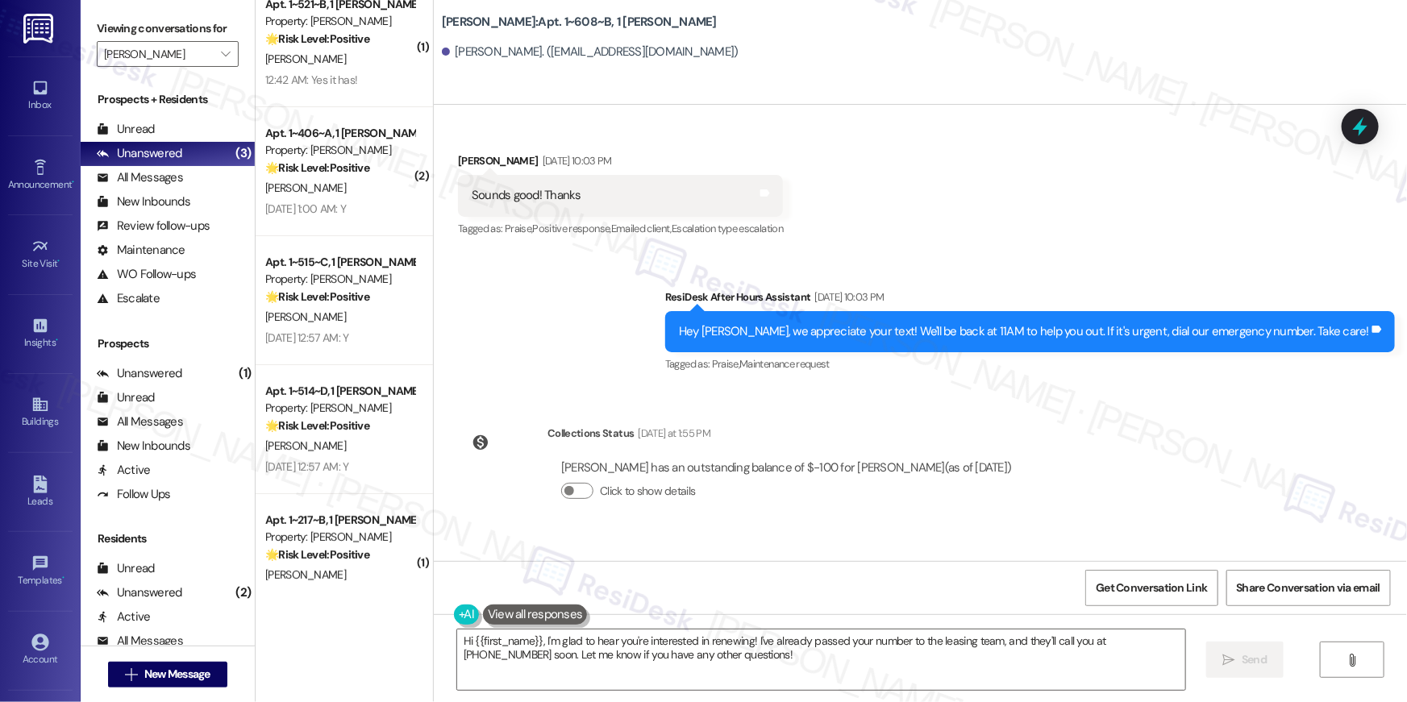
scroll to position [0, 0]
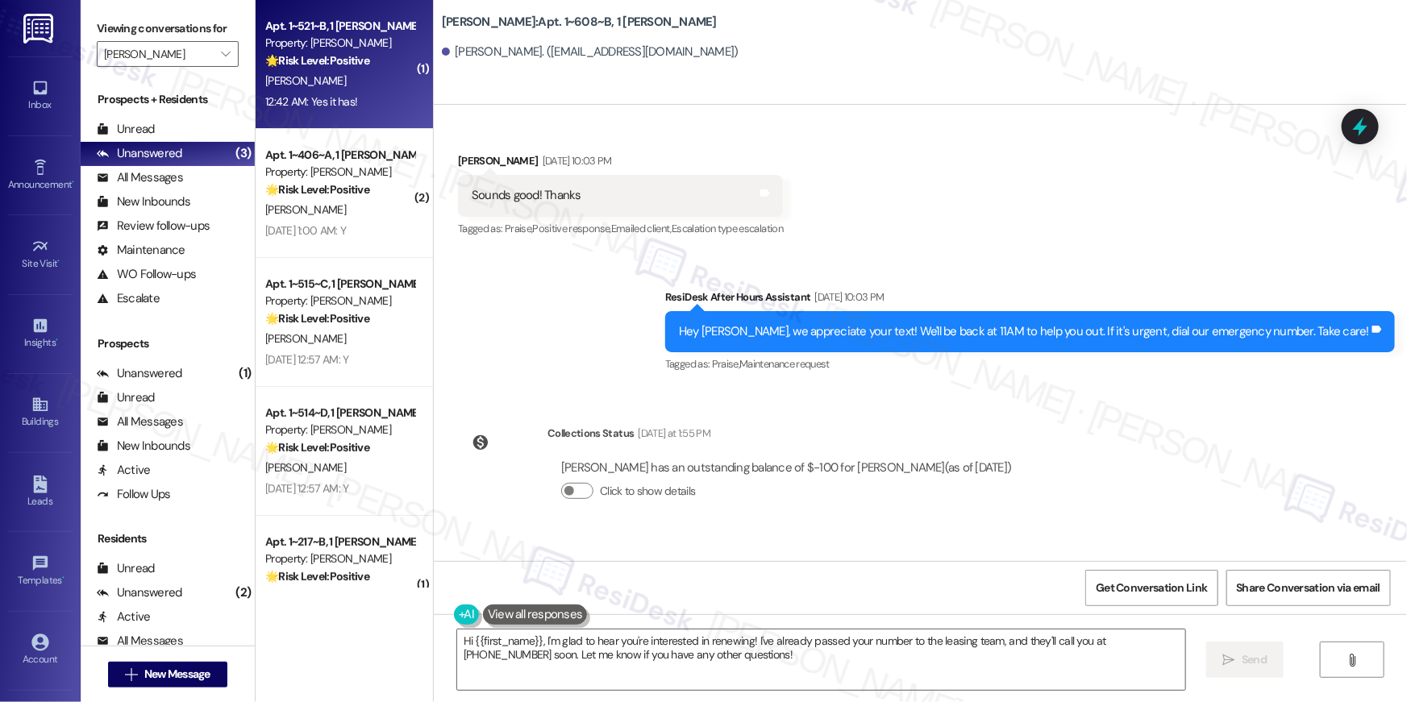
click at [340, 92] on div "12:42 AM: Yes it has! 12:42 AM: Yes it has!" at bounding box center [340, 102] width 152 height 20
type textarea "Fetching suggested responses. Please feel free to read through the conversation…"
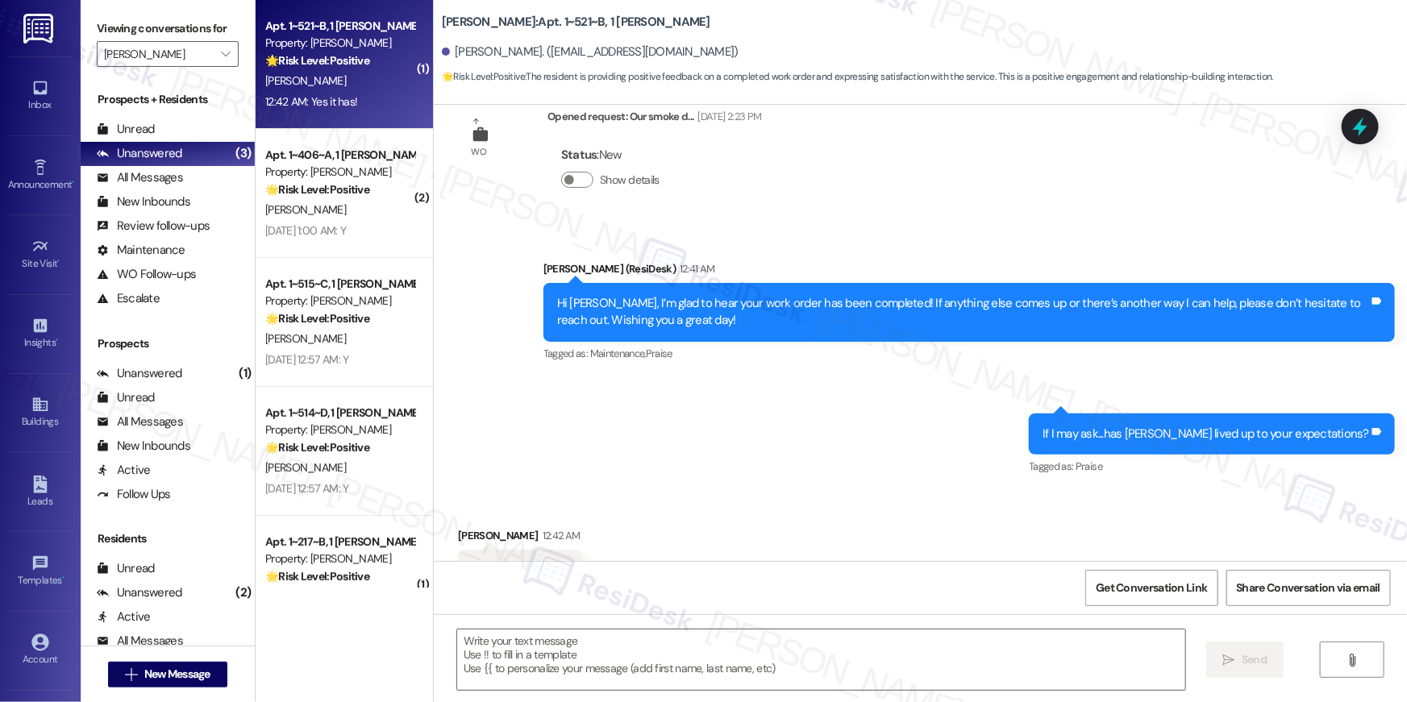
type textarea "Fetching suggested responses. Please feel free to read through the conversation…"
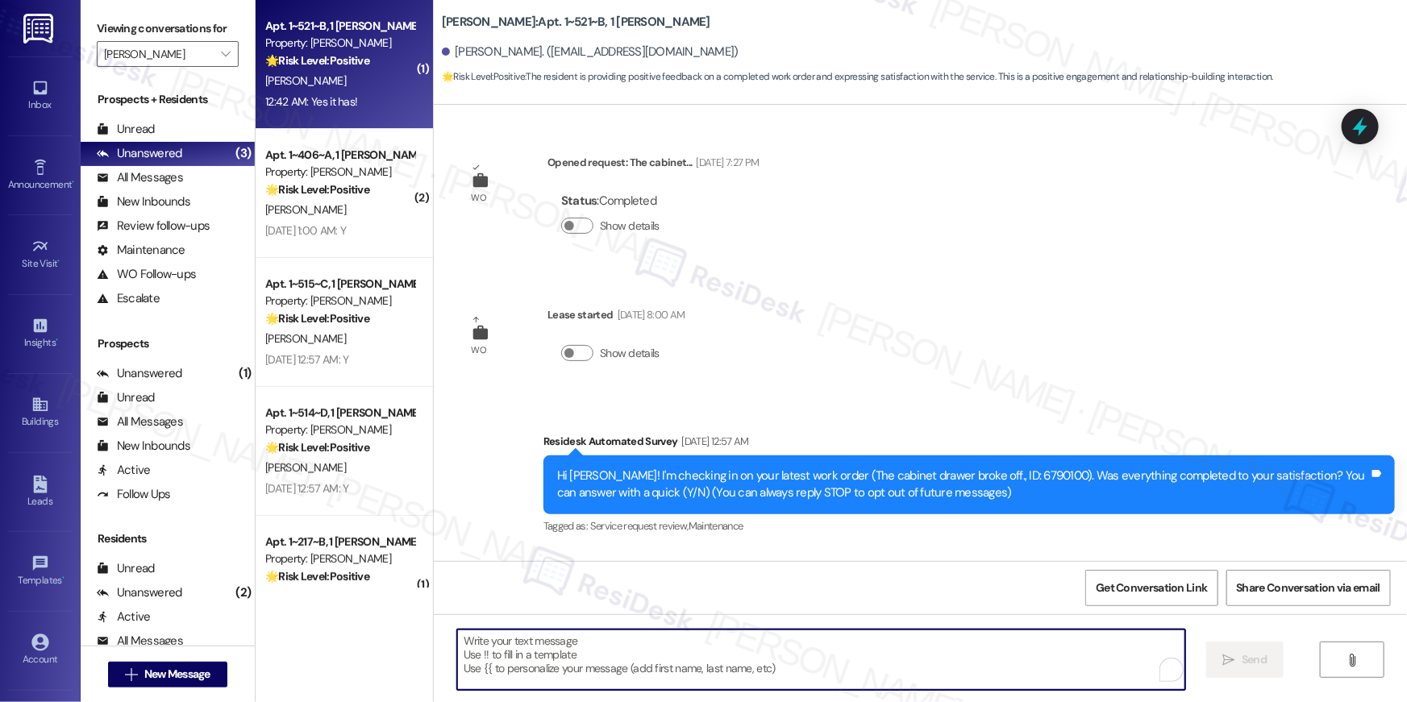
click at [1051, 656] on textarea "To enrich screen reader interactions, please activate Accessibility in Grammarl…" at bounding box center [821, 660] width 728 height 60
paste textarea "Thank you, {{first_name}}! I'm so glad to hear that the property has lived up t…"
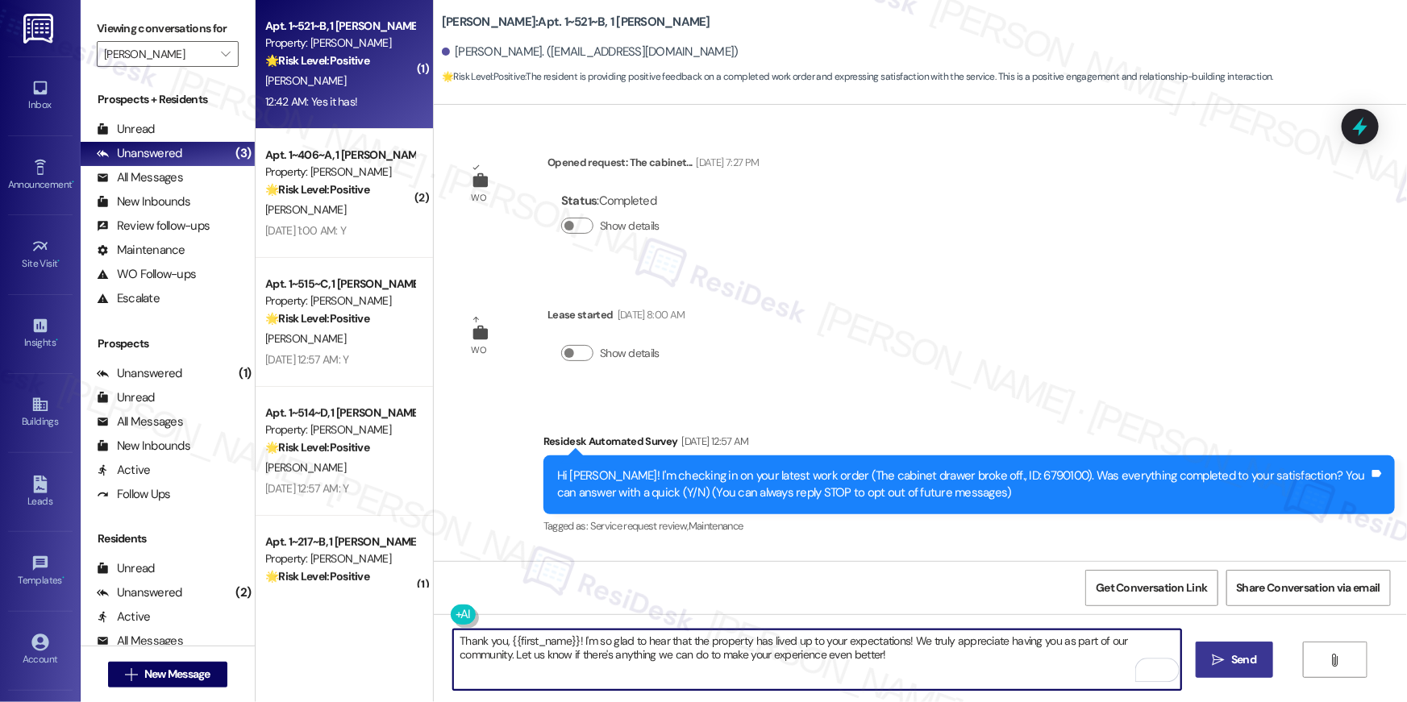
type textarea "Thank you, {{first_name}}! I'm so glad to hear that the property has lived up t…"
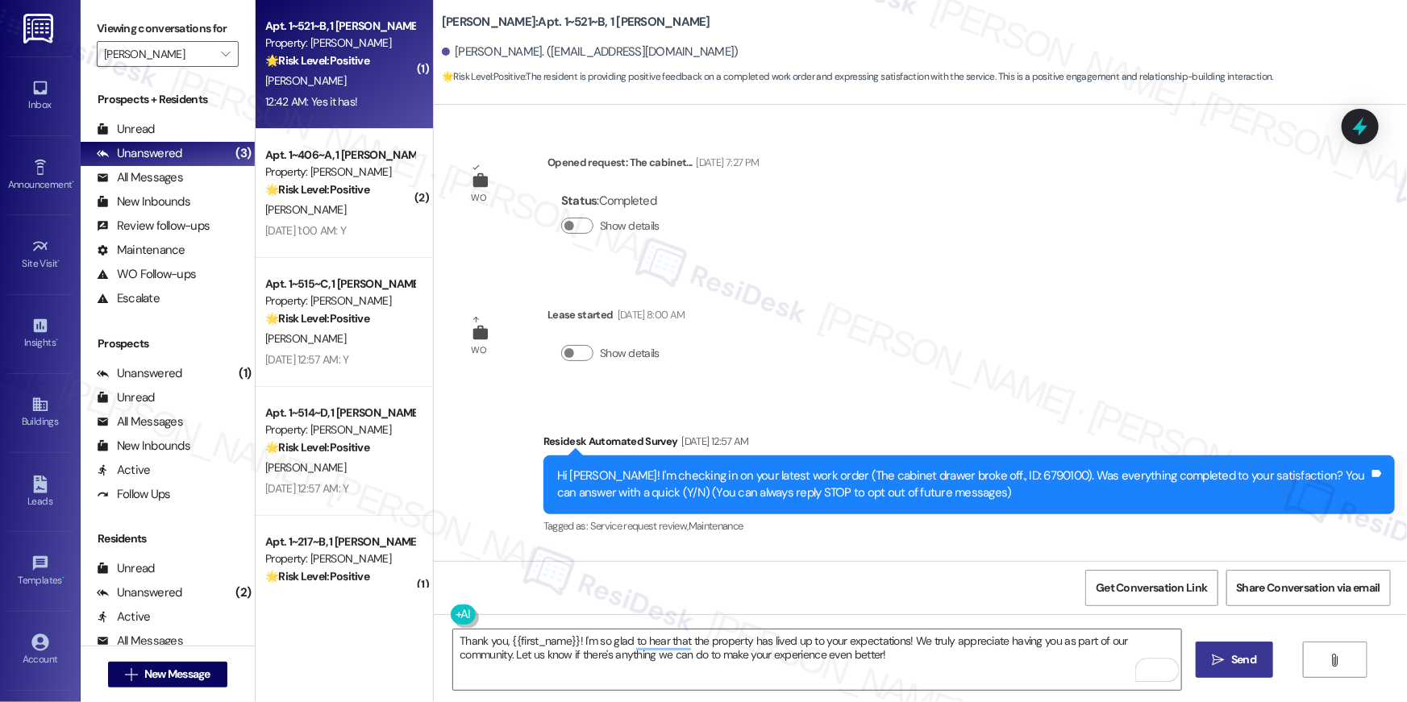
click at [1255, 651] on span "Send" at bounding box center [1243, 659] width 31 height 17
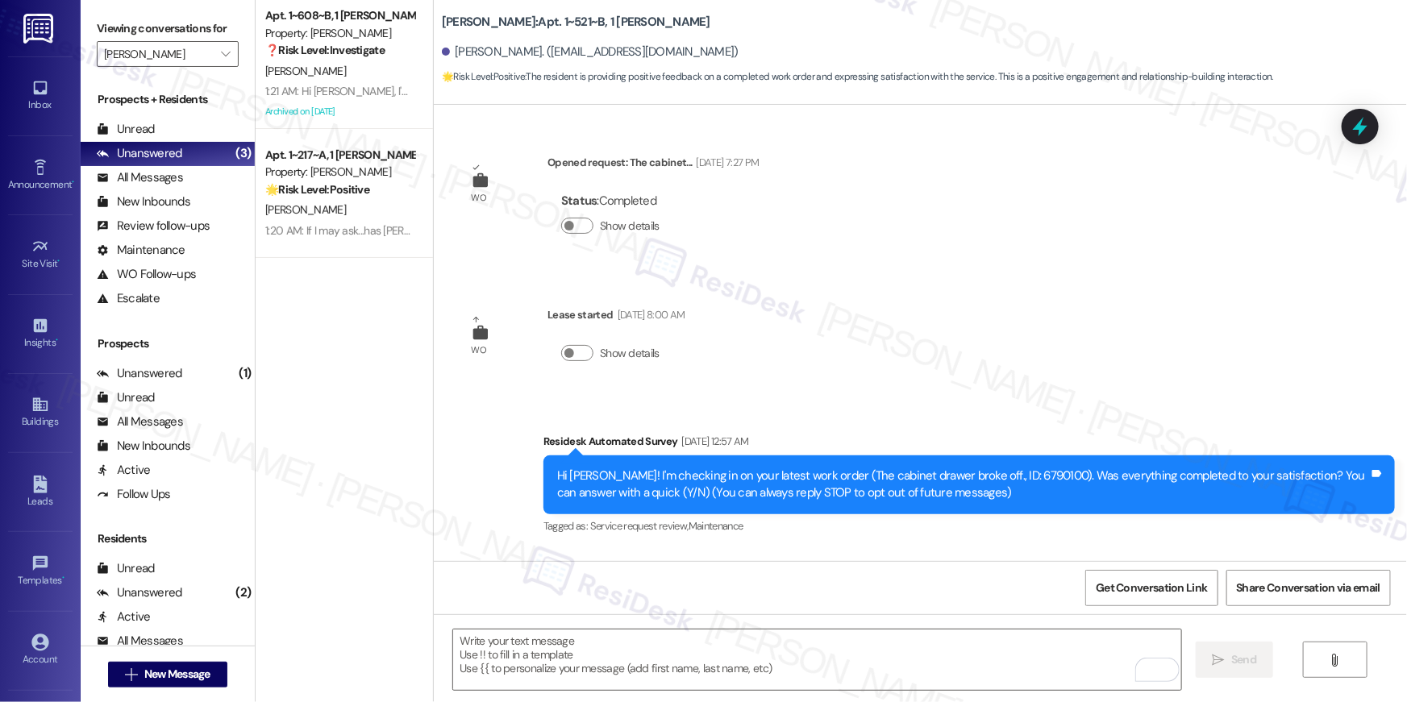
scroll to position [1129, 0]
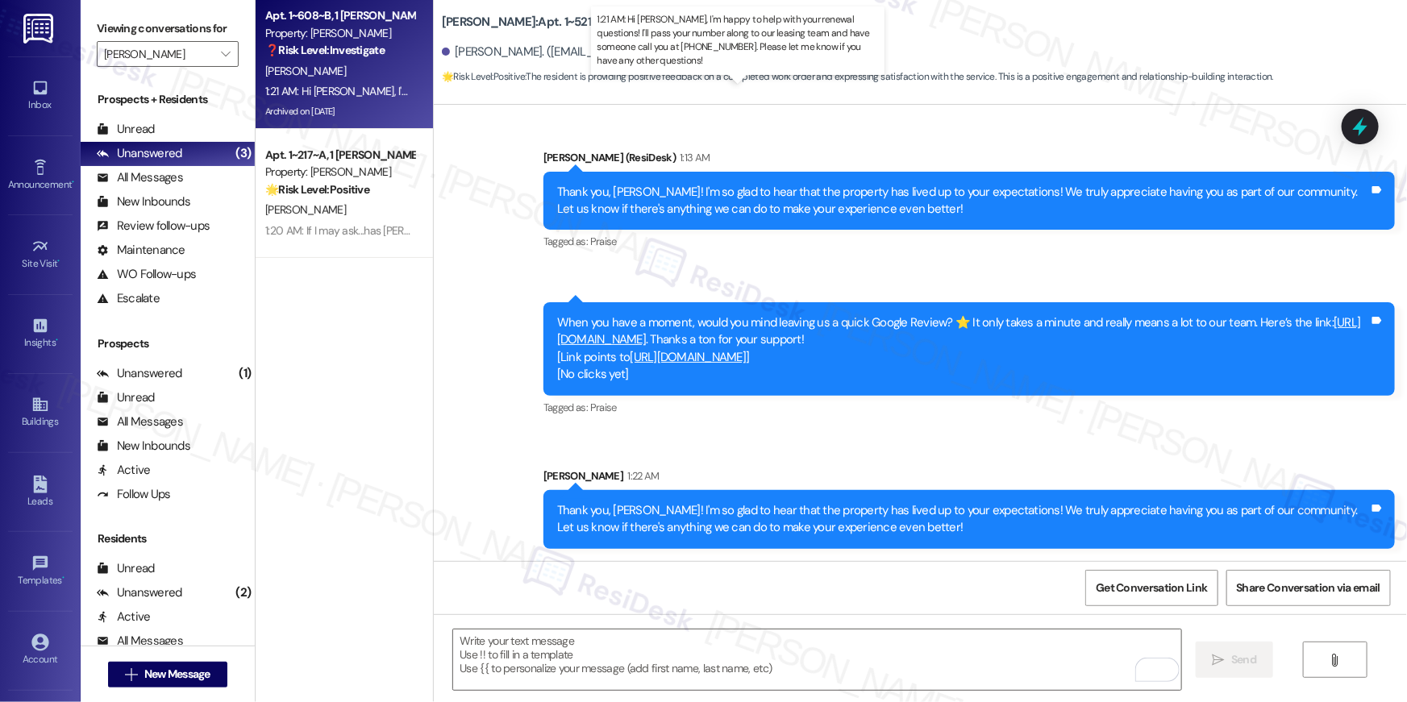
click at [342, 85] on div "1:21 AM: Hi [PERSON_NAME], I'm happy to help with your renewal questions! I'll …" at bounding box center [787, 91] width 1045 height 15
type textarea "Fetching suggested responses. Please feel free to read through the conversation…"
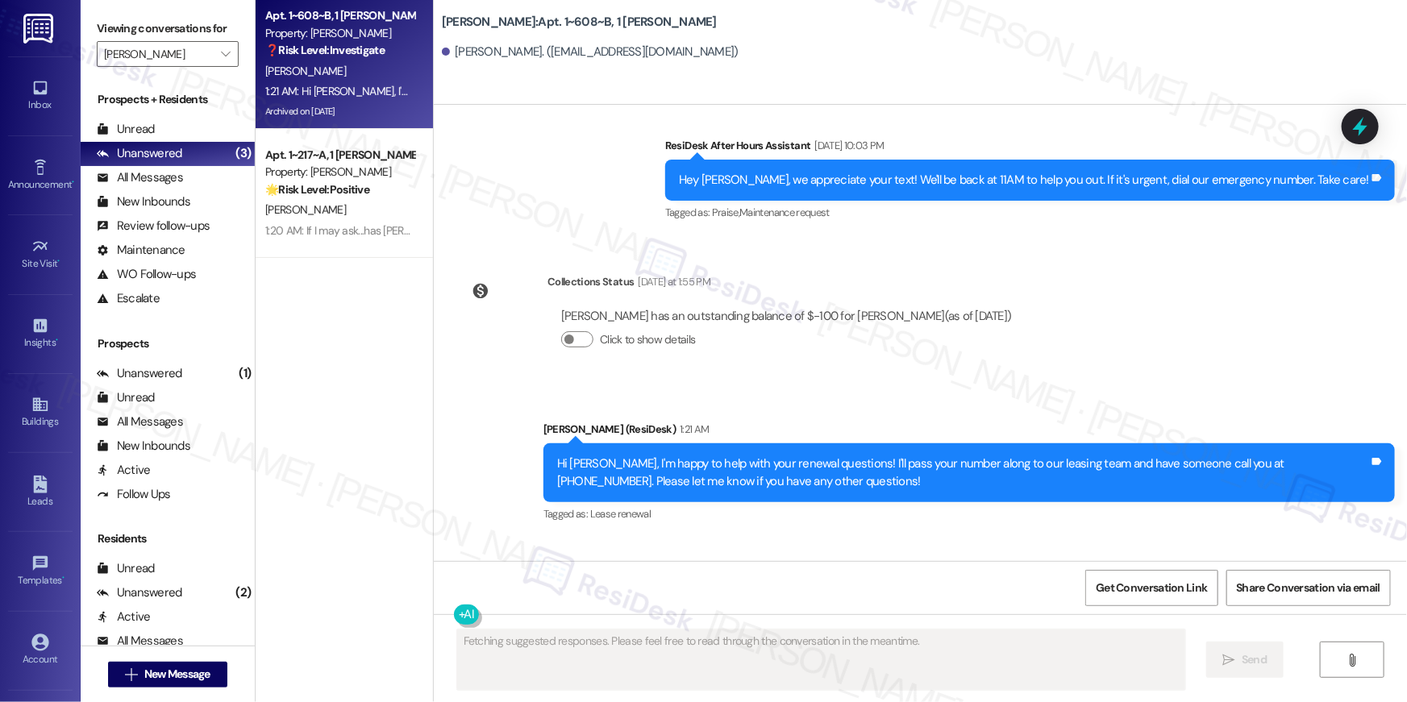
scroll to position [14602, 0]
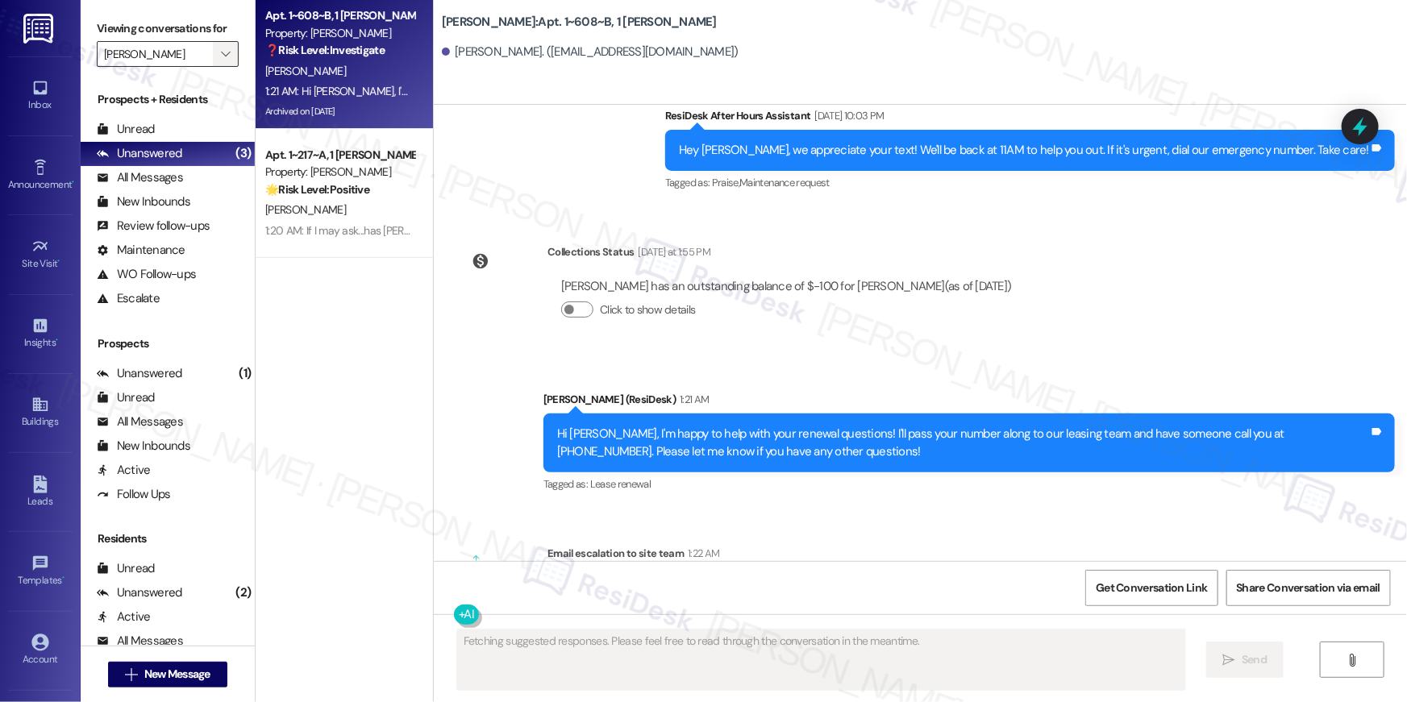
click at [221, 48] on icon "" at bounding box center [225, 54] width 9 height 13
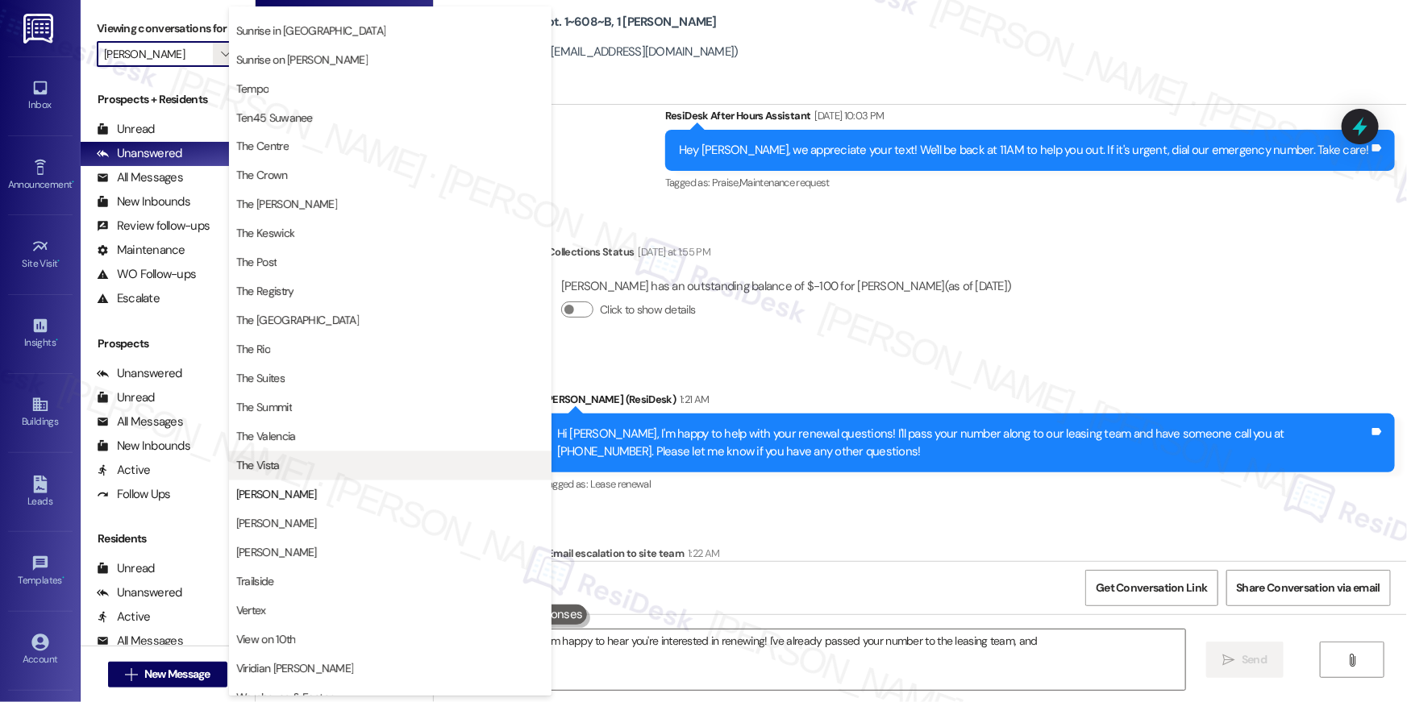
scroll to position [1458, 0]
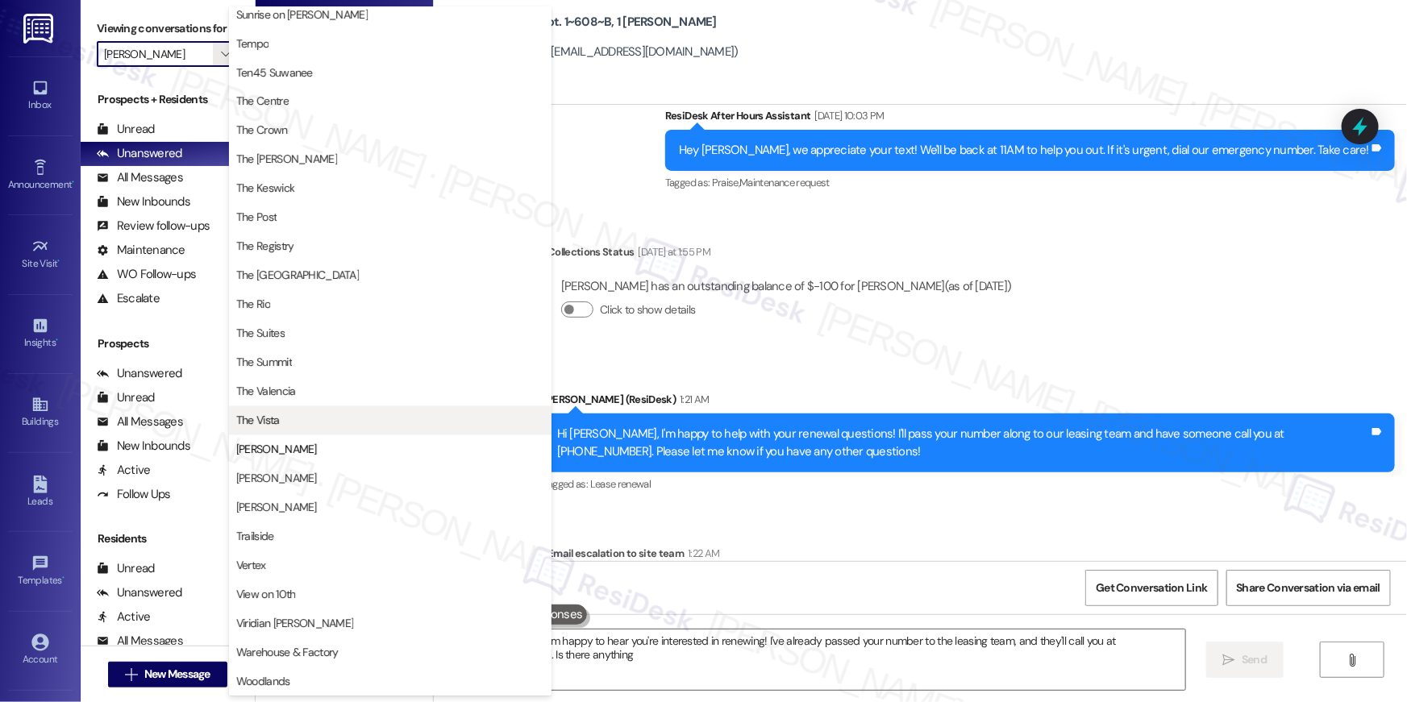
click at [377, 415] on span "The Vista" at bounding box center [390, 421] width 308 height 16
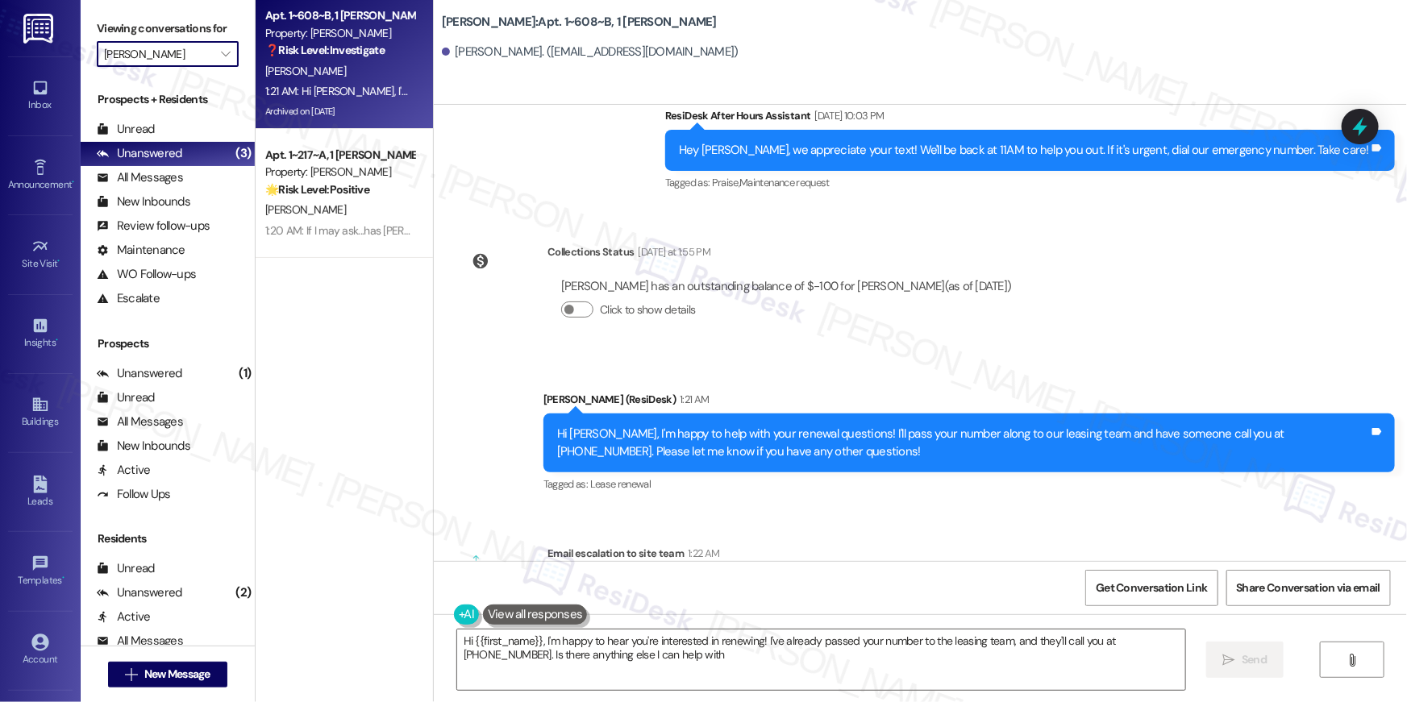
type textarea "Hi {{first_name}}, I'm happy to hear you're interested in renewing! I've alread…"
type input "The Vista"
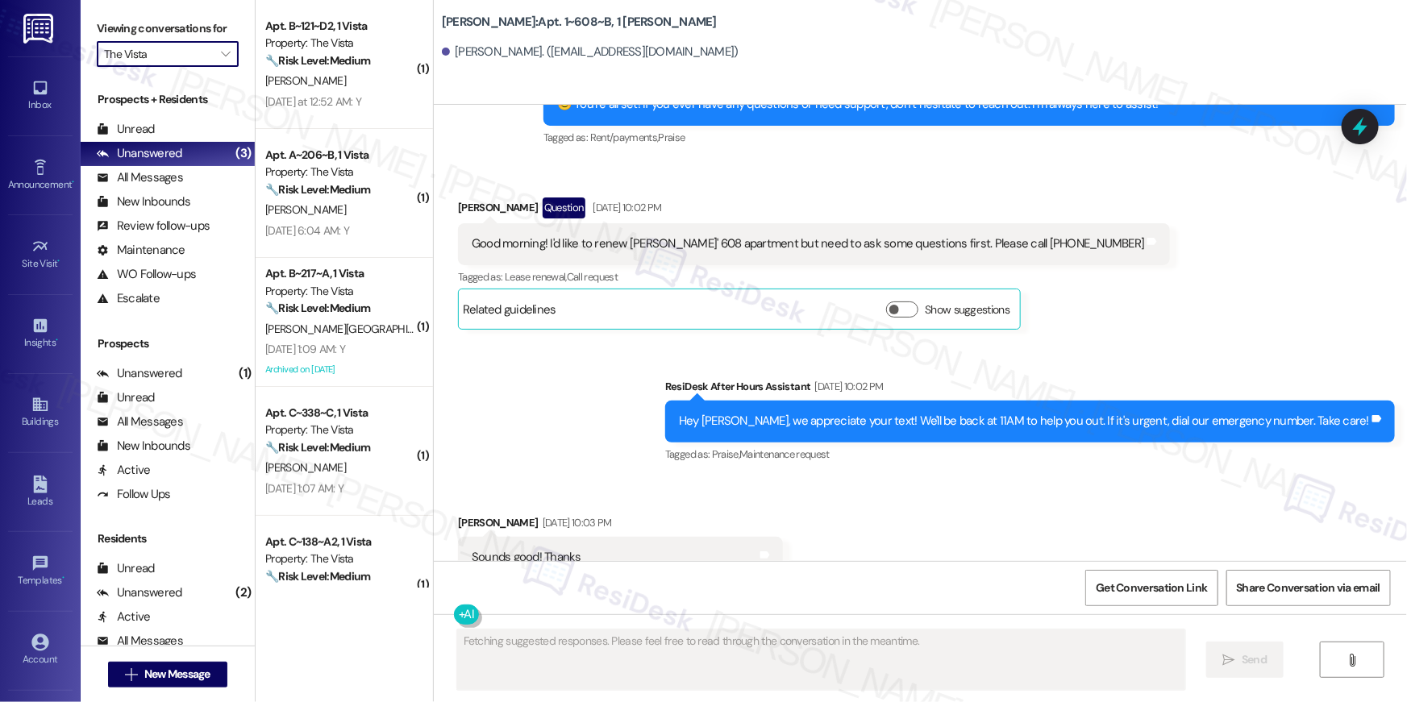
scroll to position [13983, 0]
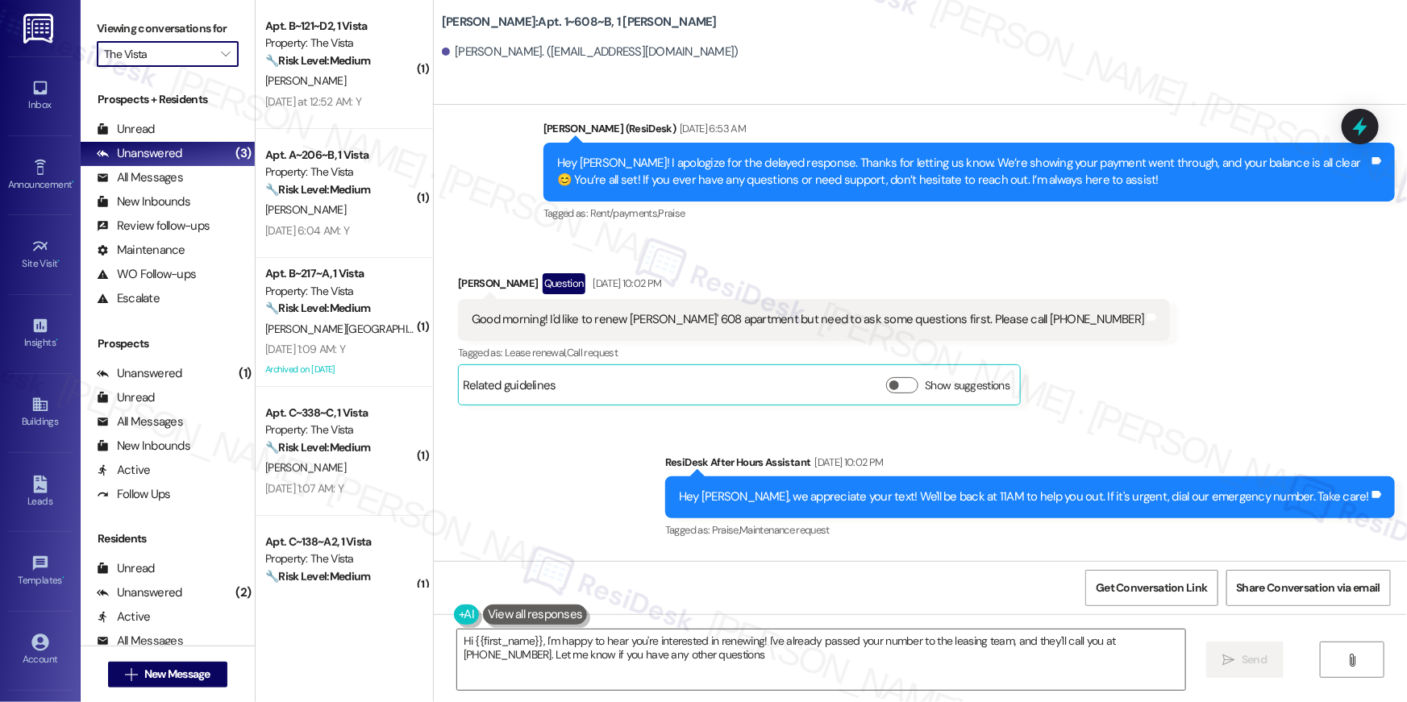
type textarea "Hi {{first_name}}, I'm happy to hear you're interested in renewing! I've alread…"
click at [365, 73] on div "[PERSON_NAME]" at bounding box center [340, 81] width 152 height 20
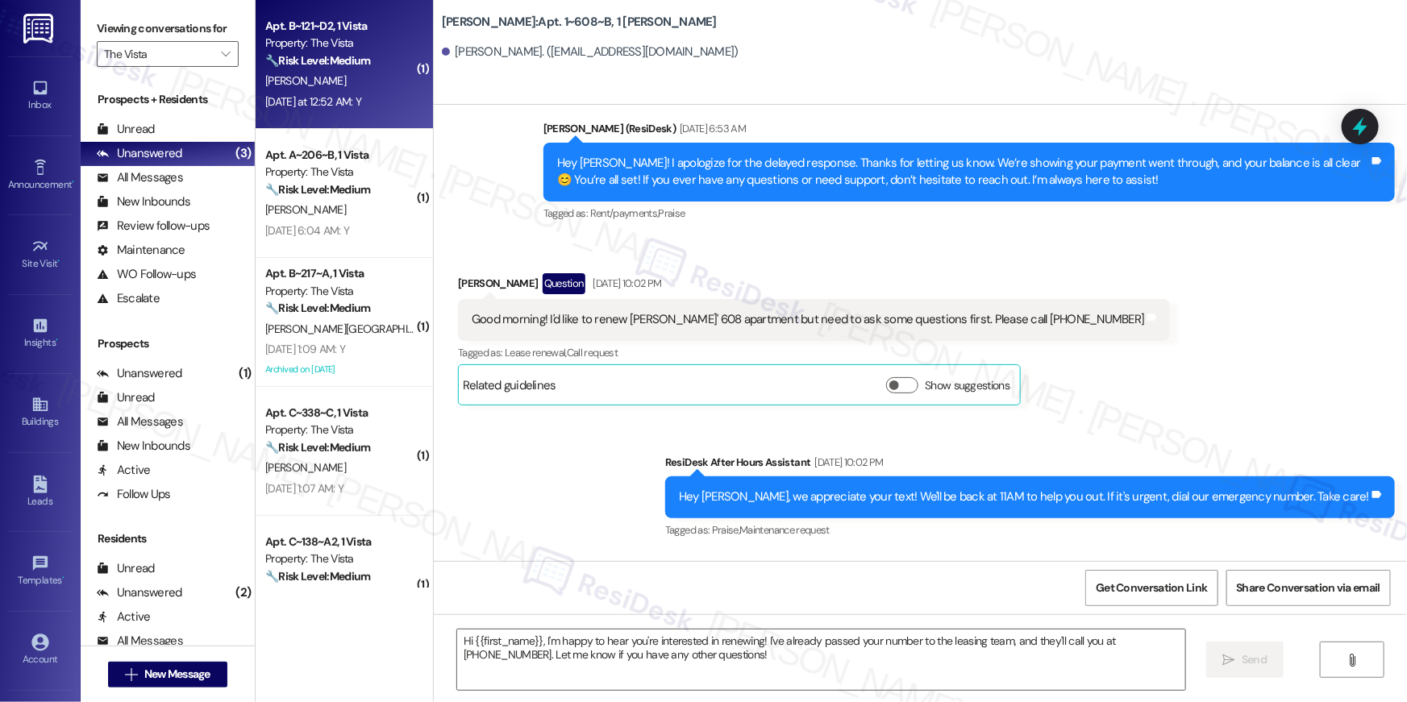
type textarea "Fetching suggested responses. Please feel free to read through the conversation…"
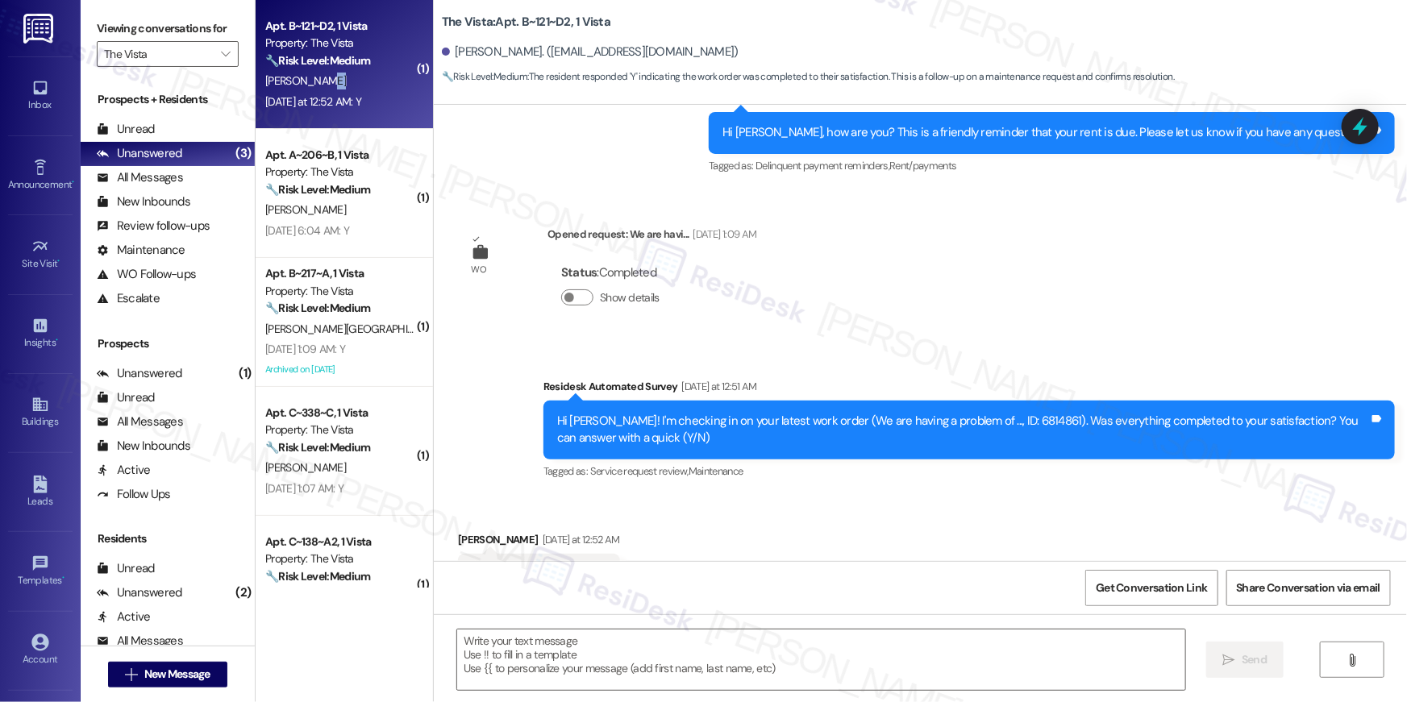
type textarea "Fetching suggested responses. Please feel free to read through the conversation…"
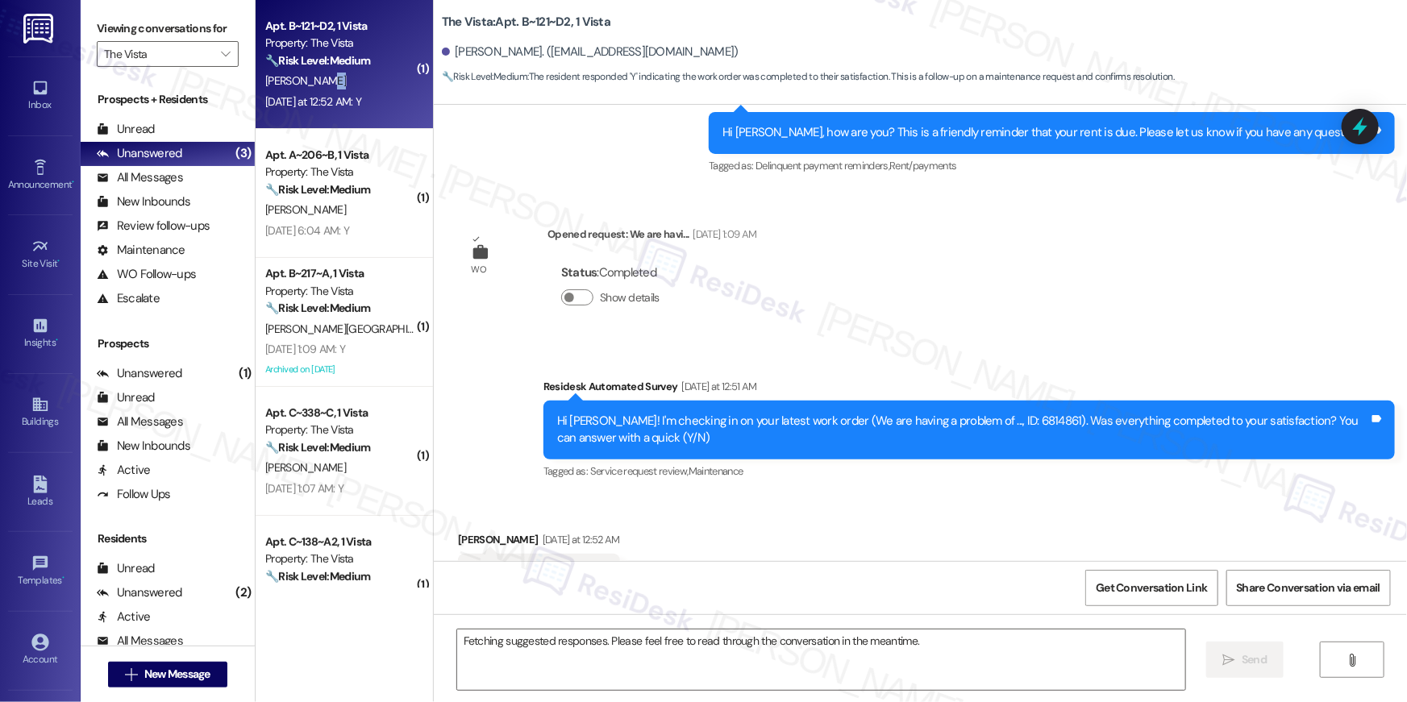
scroll to position [566, 0]
